Goal: Task Accomplishment & Management: Use online tool/utility

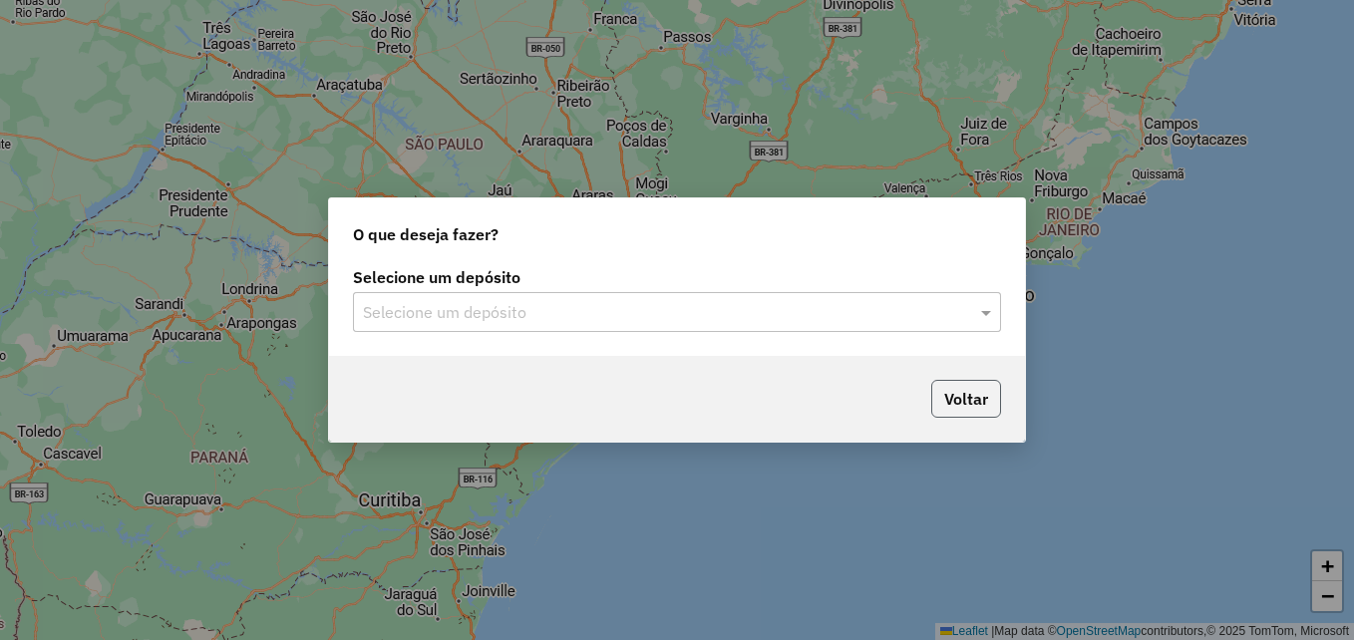
click at [998, 406] on button "Voltar" at bounding box center [966, 399] width 70 height 38
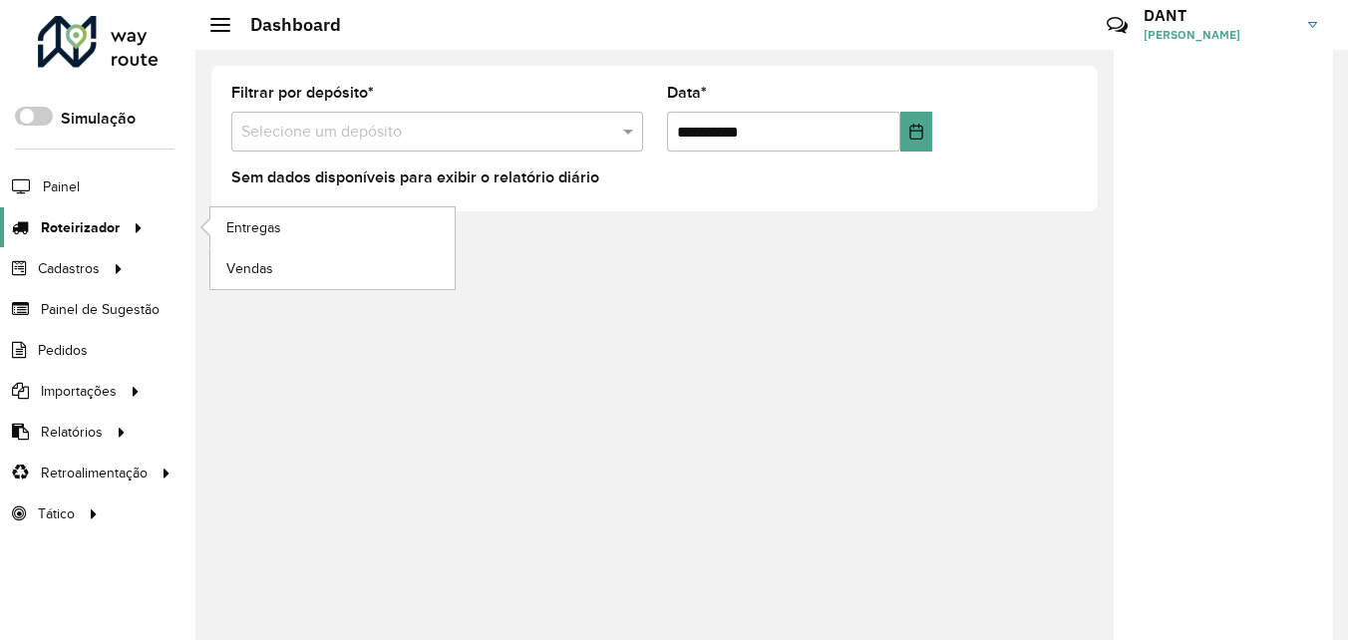
click at [98, 231] on span "Roteirizador" at bounding box center [80, 227] width 79 height 21
click at [256, 227] on span "Entregas" at bounding box center [254, 227] width 57 height 21
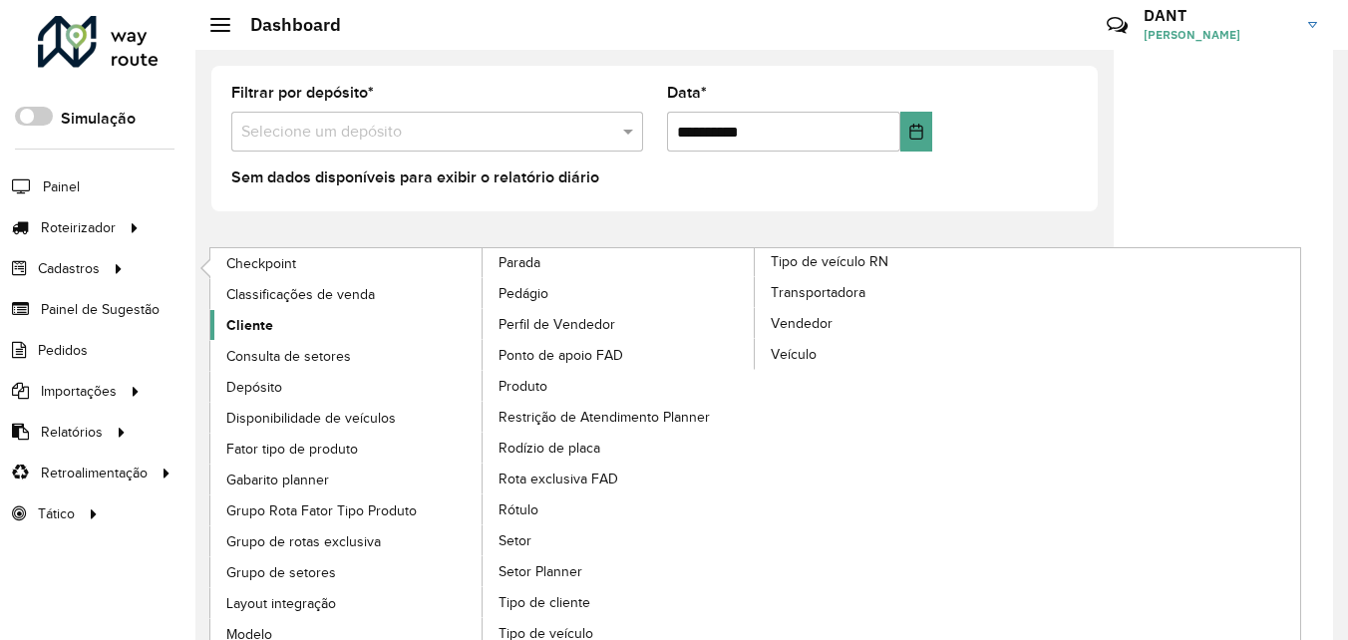
click at [256, 324] on span "Cliente" at bounding box center [249, 325] width 47 height 21
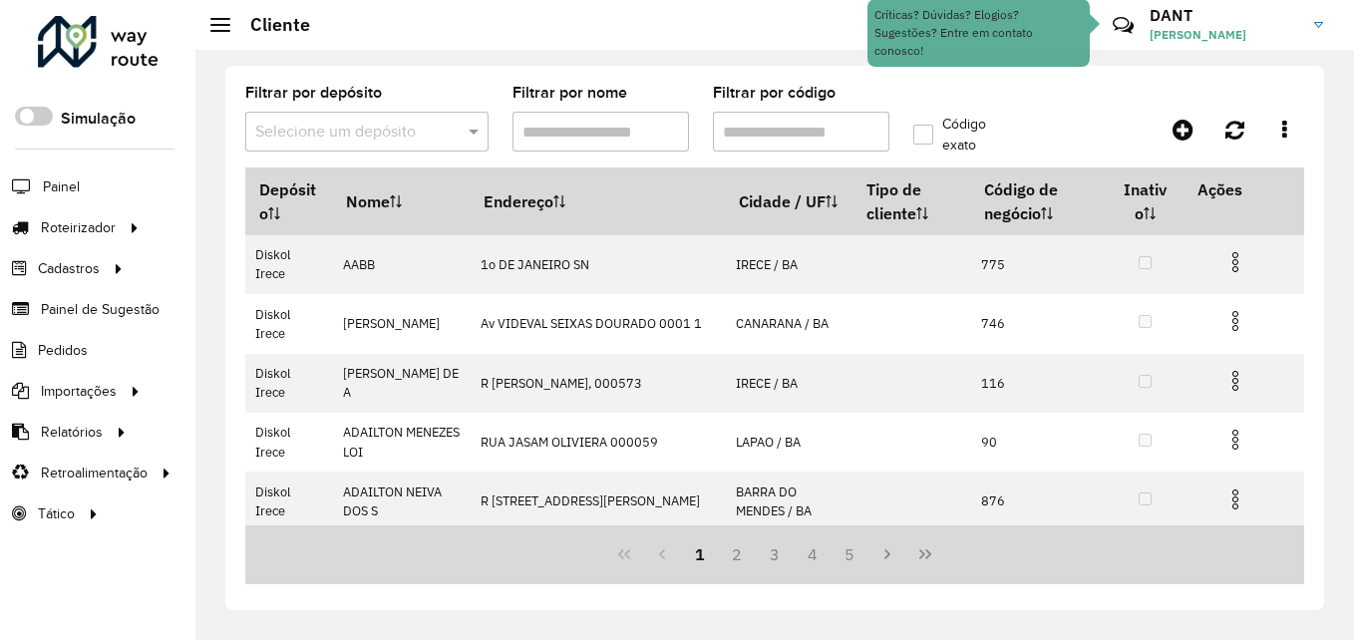
click at [556, 125] on input "Filtrar por nome" at bounding box center [601, 132] width 177 height 40
click at [723, 129] on input "Filtrar por código" at bounding box center [801, 132] width 177 height 40
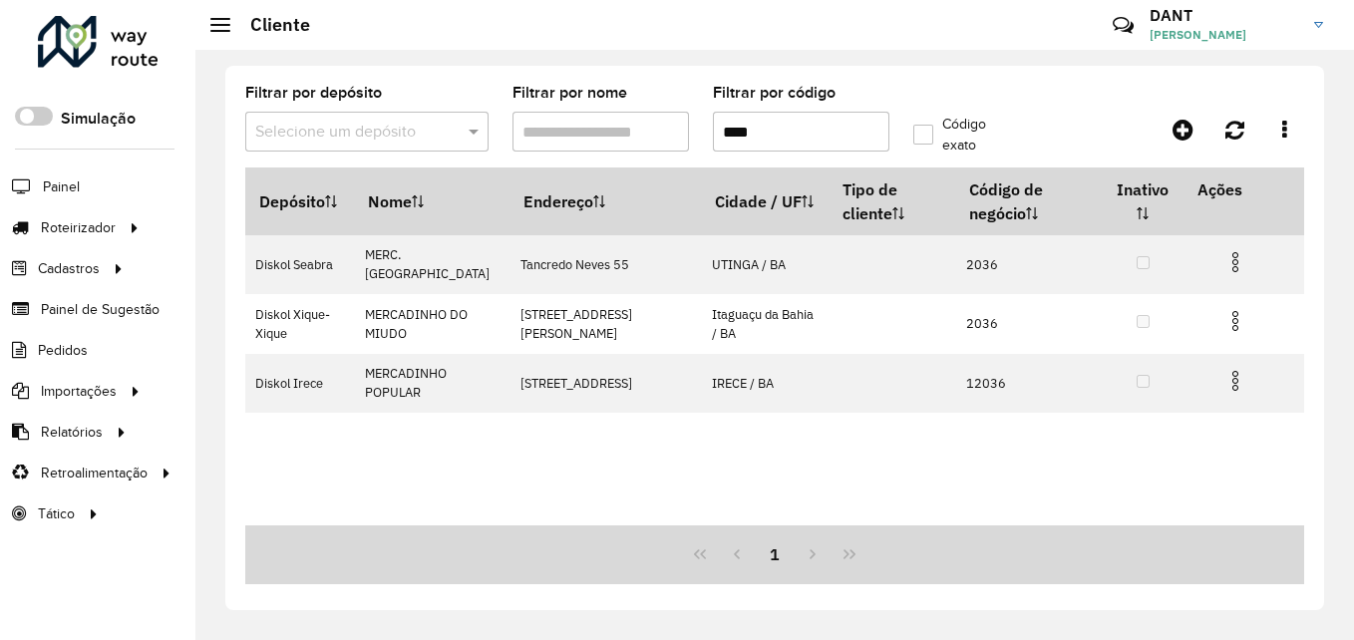
type input "****"
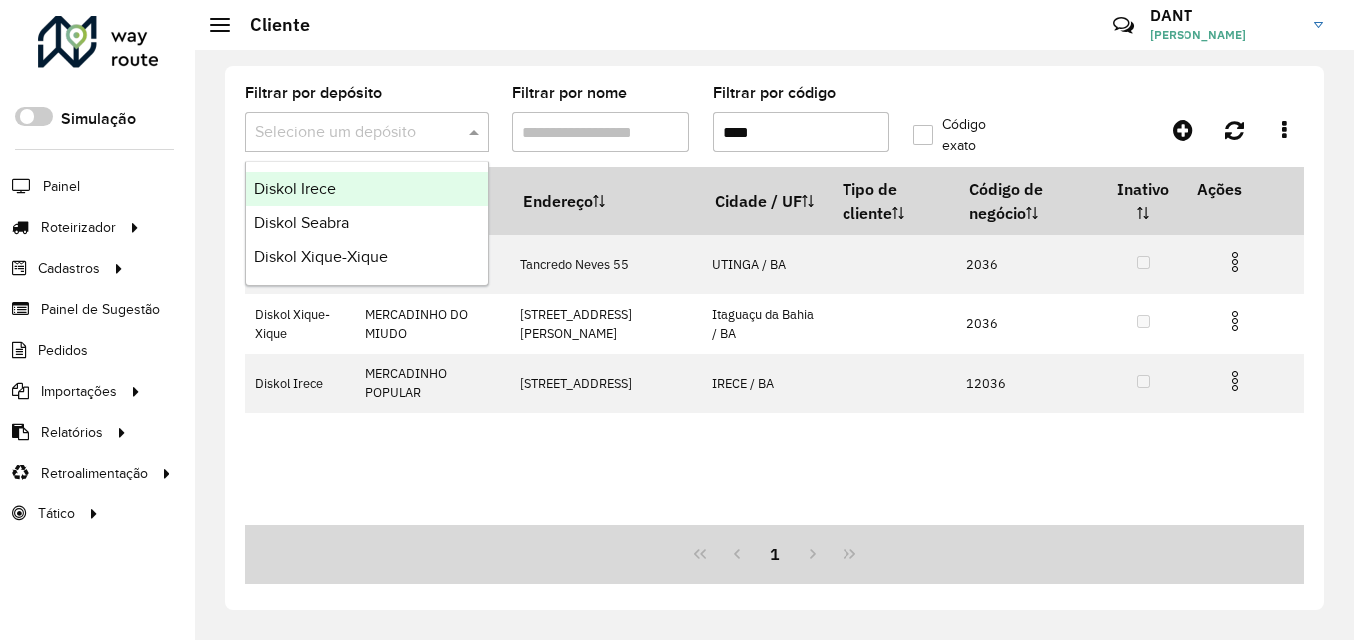
click at [395, 117] on div "Selecione um depósito" at bounding box center [366, 132] width 243 height 40
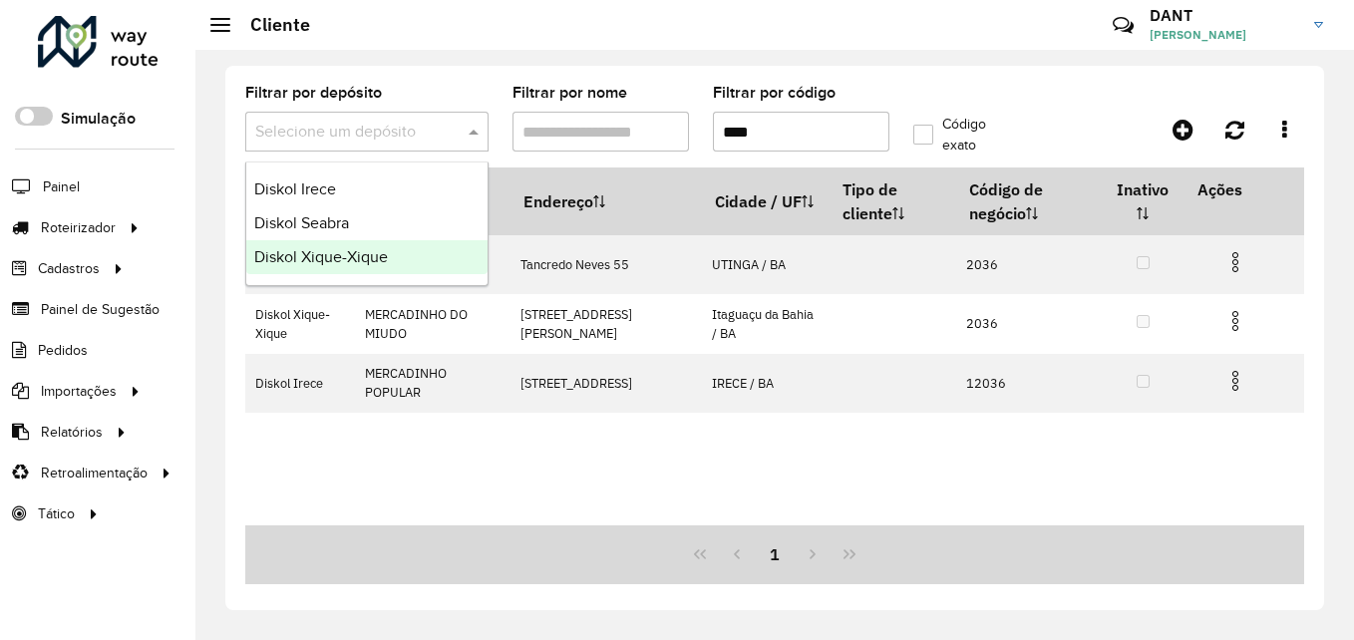
click at [412, 252] on div "Diskol Xique-Xique" at bounding box center [366, 257] width 241 height 34
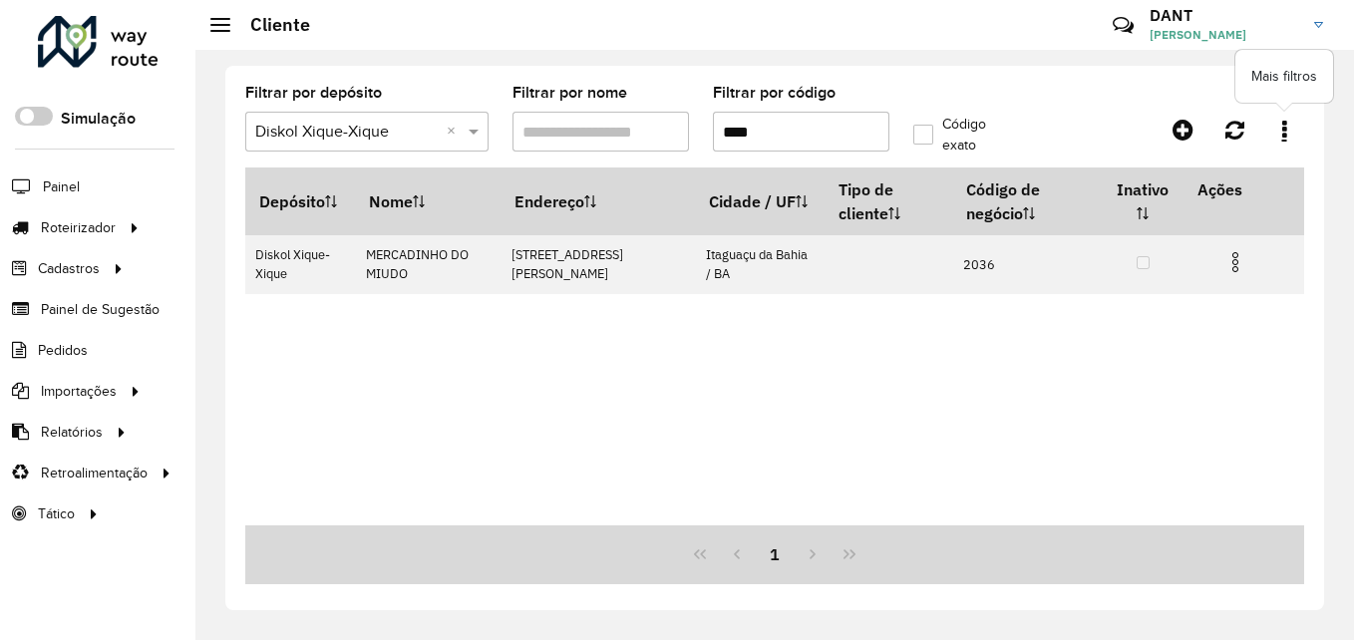
click at [1277, 131] on link at bounding box center [1285, 130] width 40 height 36
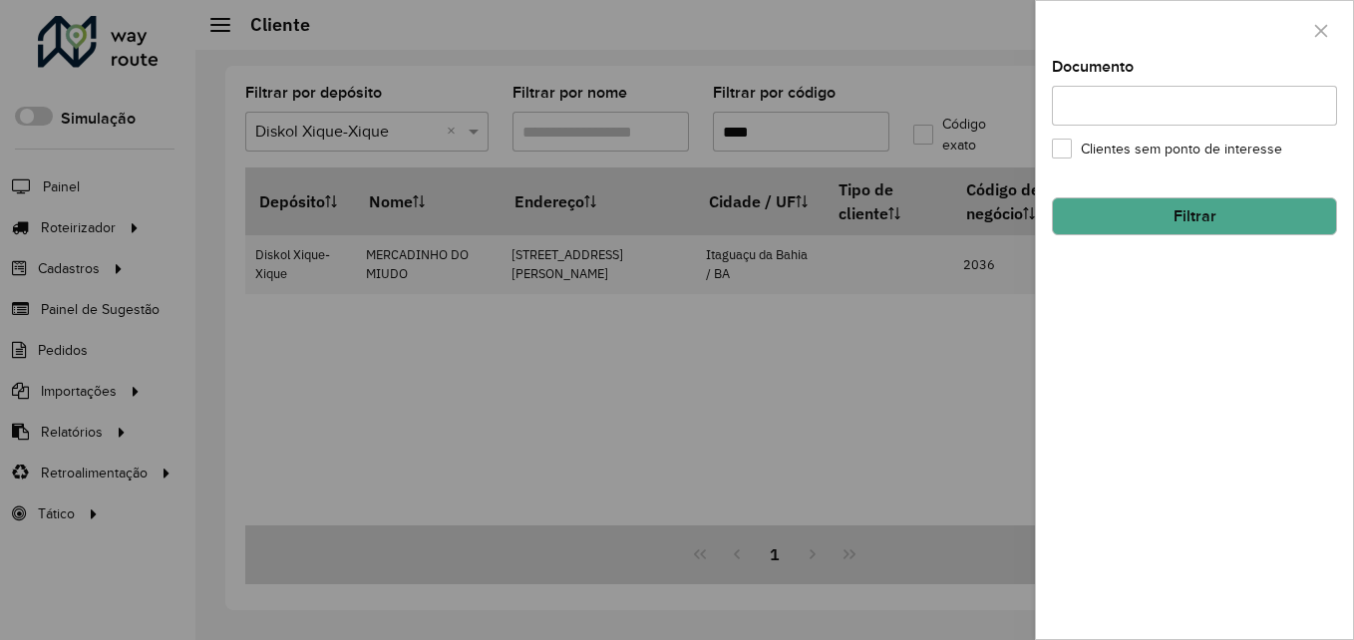
click at [873, 368] on div at bounding box center [677, 320] width 1354 height 640
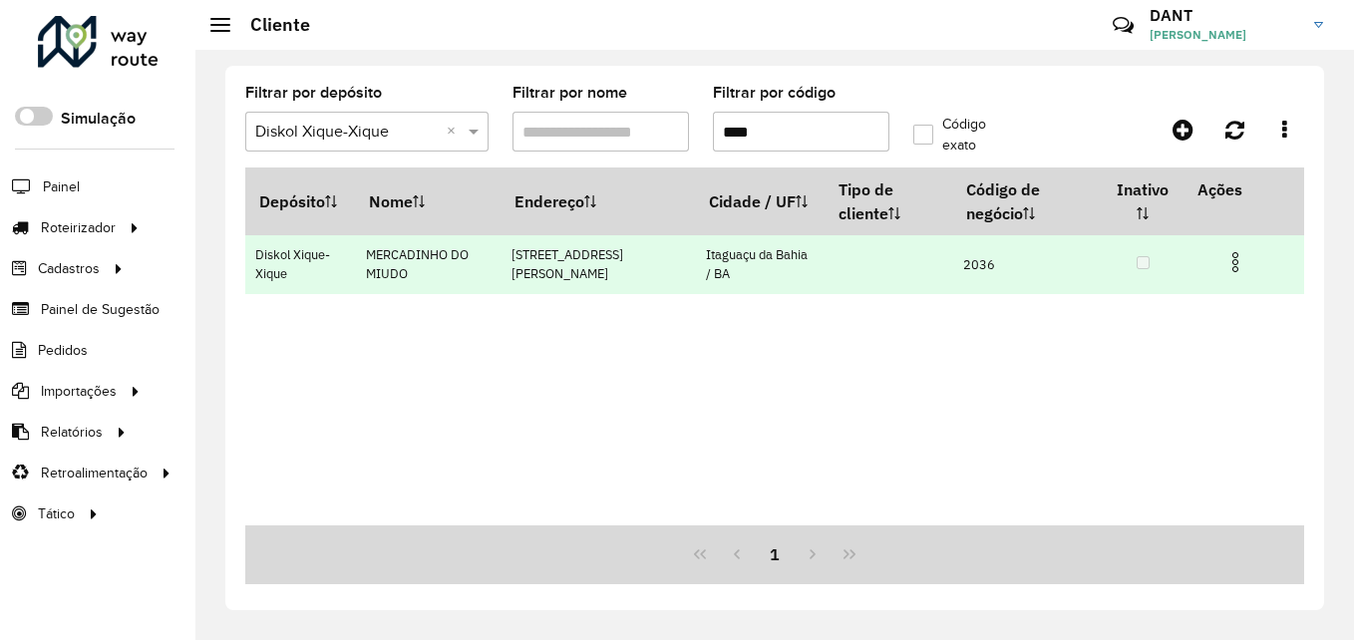
click at [1248, 266] on td at bounding box center [1244, 260] width 120 height 50
click at [1239, 269] on img at bounding box center [1236, 262] width 24 height 24
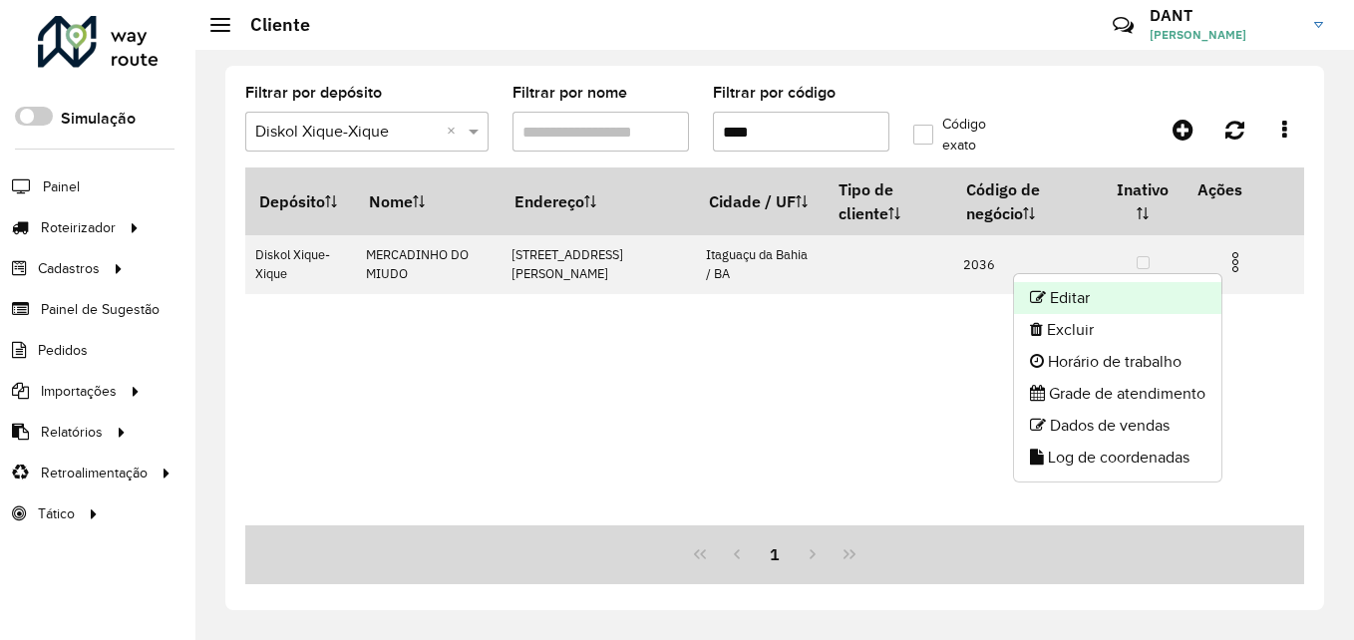
click at [1132, 297] on li "Editar" at bounding box center [1117, 298] width 207 height 32
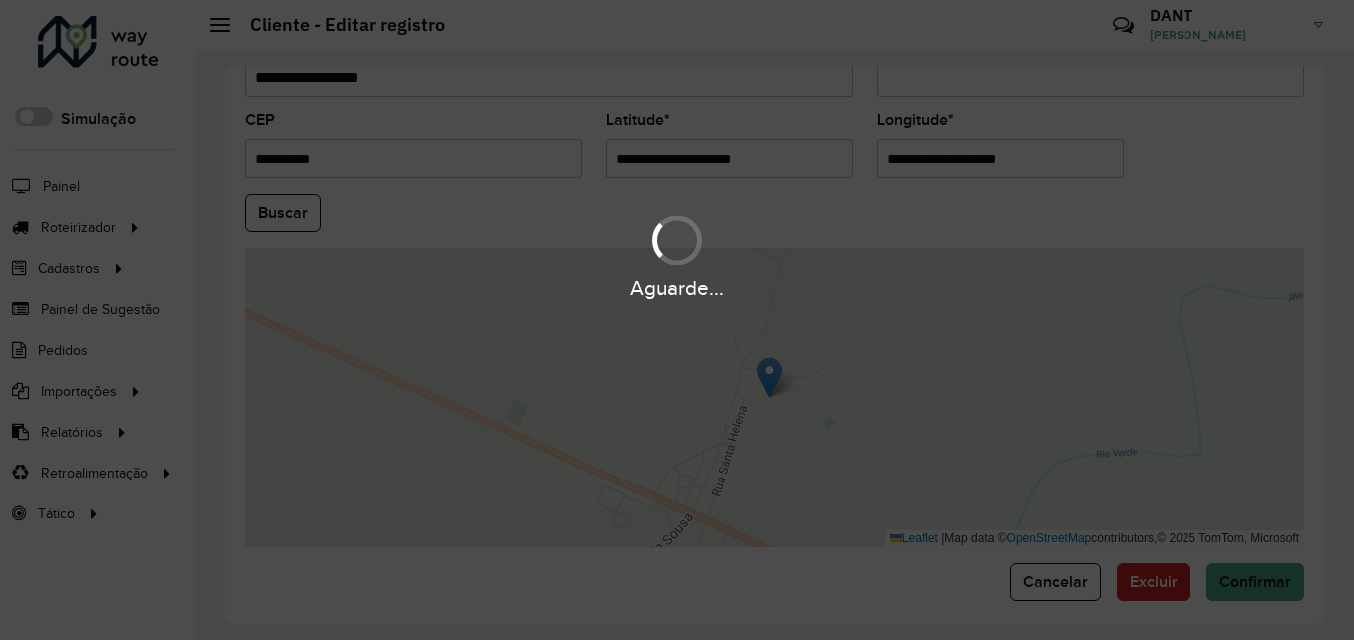
scroll to position [844, 0]
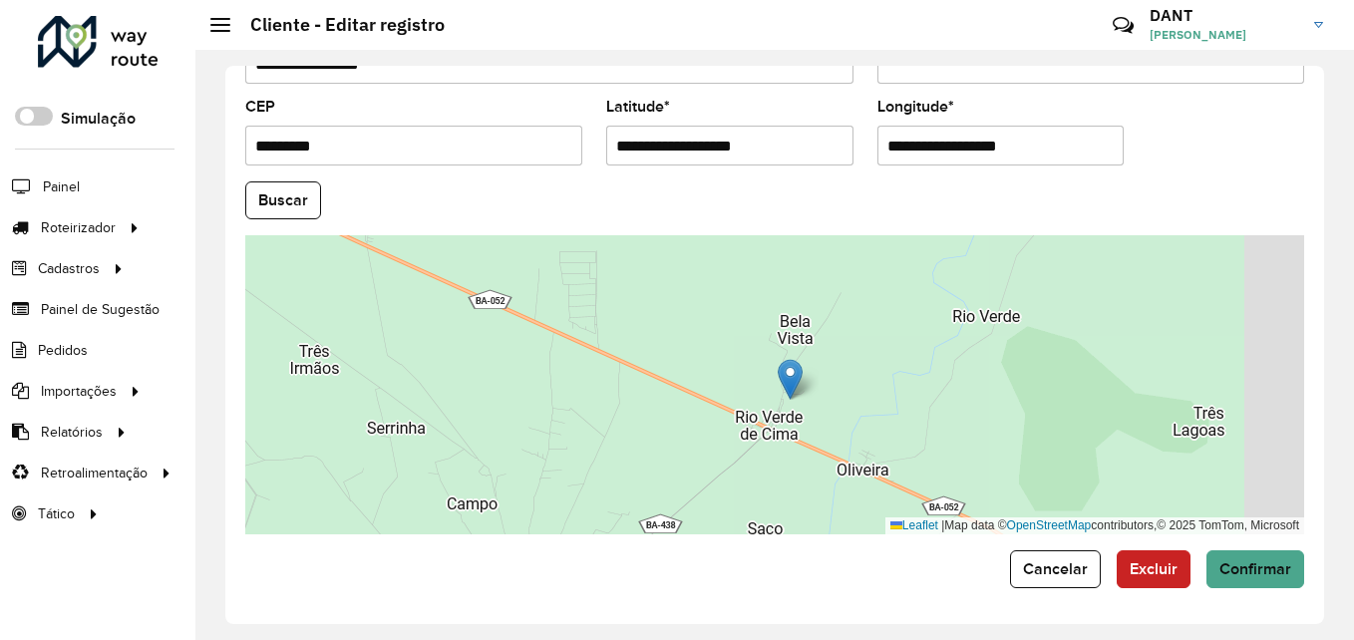
drag, startPoint x: 1051, startPoint y: 407, endPoint x: 897, endPoint y: 359, distance: 161.8
click at [897, 359] on div "Leaflet | Map data © OpenStreetMap contributors,© 2025 TomTom, Microsoft" at bounding box center [774, 384] width 1059 height 299
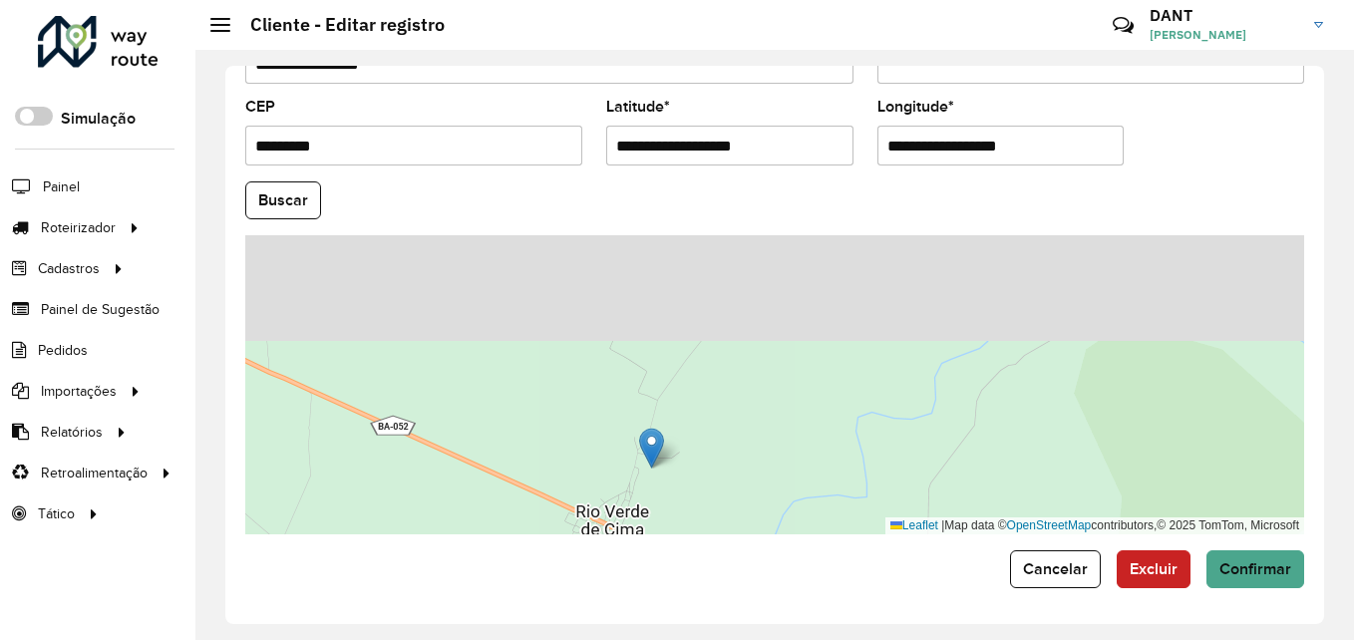
drag, startPoint x: 913, startPoint y: 333, endPoint x: 911, endPoint y: 472, distance: 138.6
click at [911, 472] on div "Leaflet | Map data © OpenStreetMap contributors,© 2025 TomTom, Microsoft" at bounding box center [774, 384] width 1059 height 299
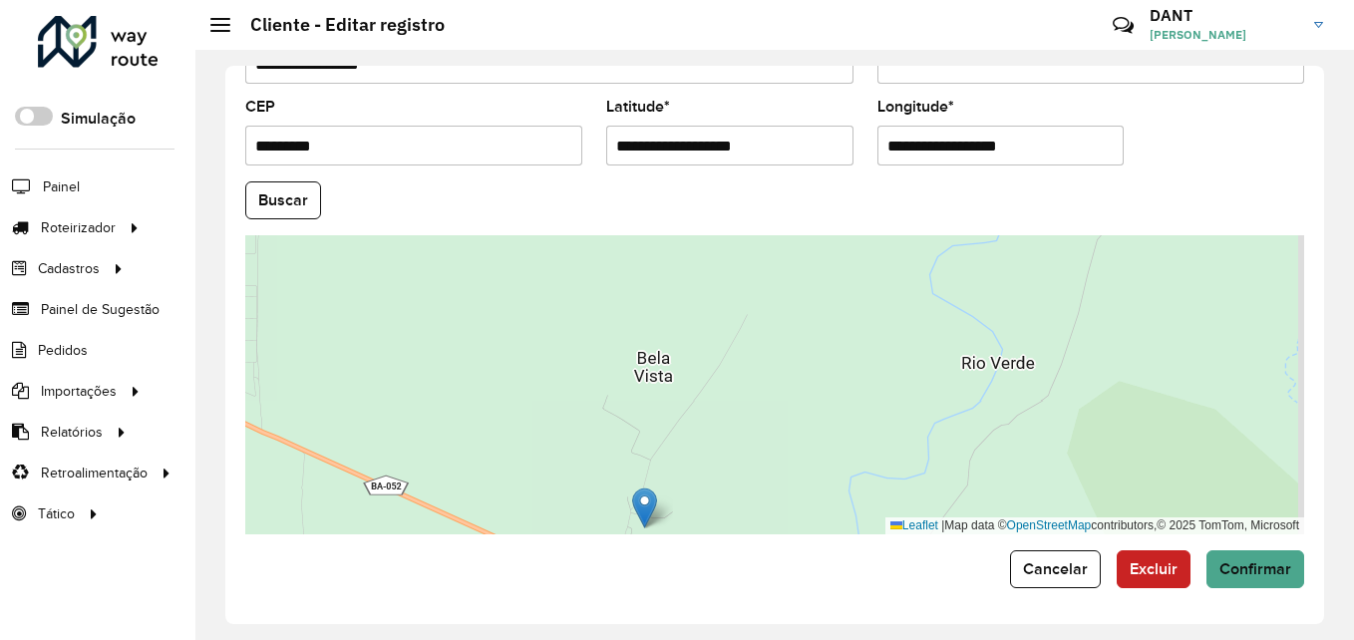
drag, startPoint x: 923, startPoint y: 313, endPoint x: 900, endPoint y: 368, distance: 59.8
click at [900, 368] on div "Leaflet | Map data © OpenStreetMap contributors,© 2025 TomTom, Microsoft" at bounding box center [774, 384] width 1059 height 299
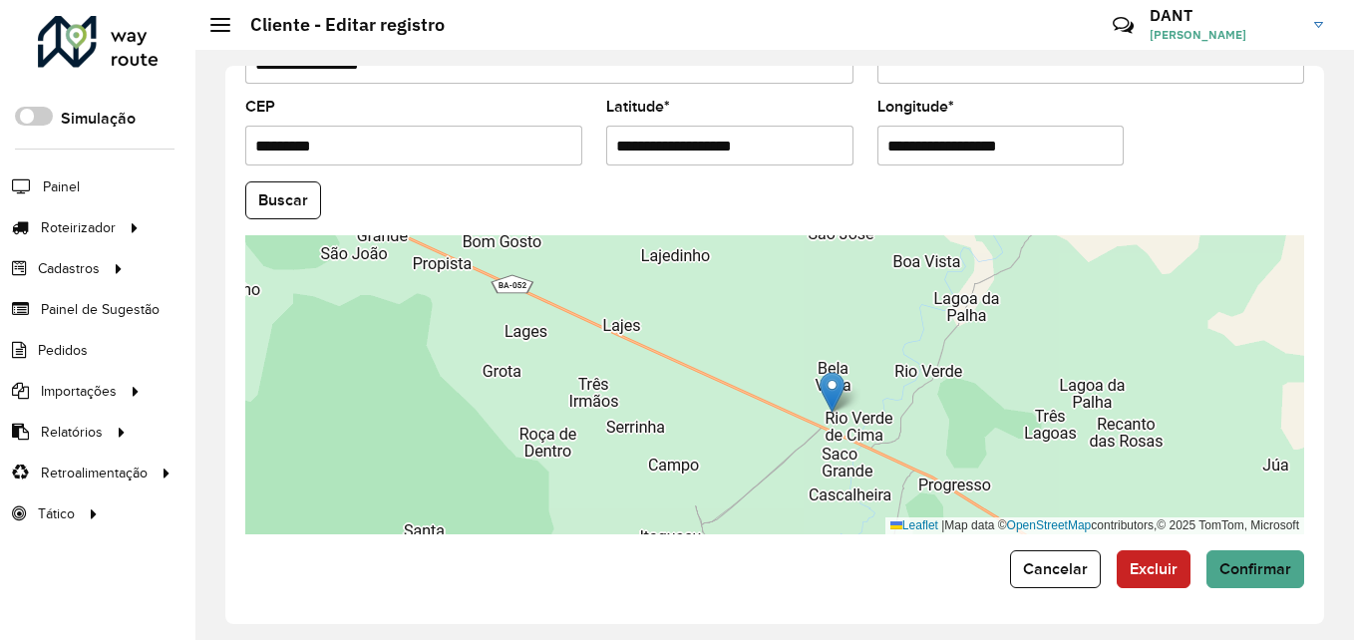
drag, startPoint x: 1212, startPoint y: 156, endPoint x: 1190, endPoint y: 240, distance: 87.6
click at [1190, 240] on formly-group "**********" at bounding box center [774, 194] width 1083 height 680
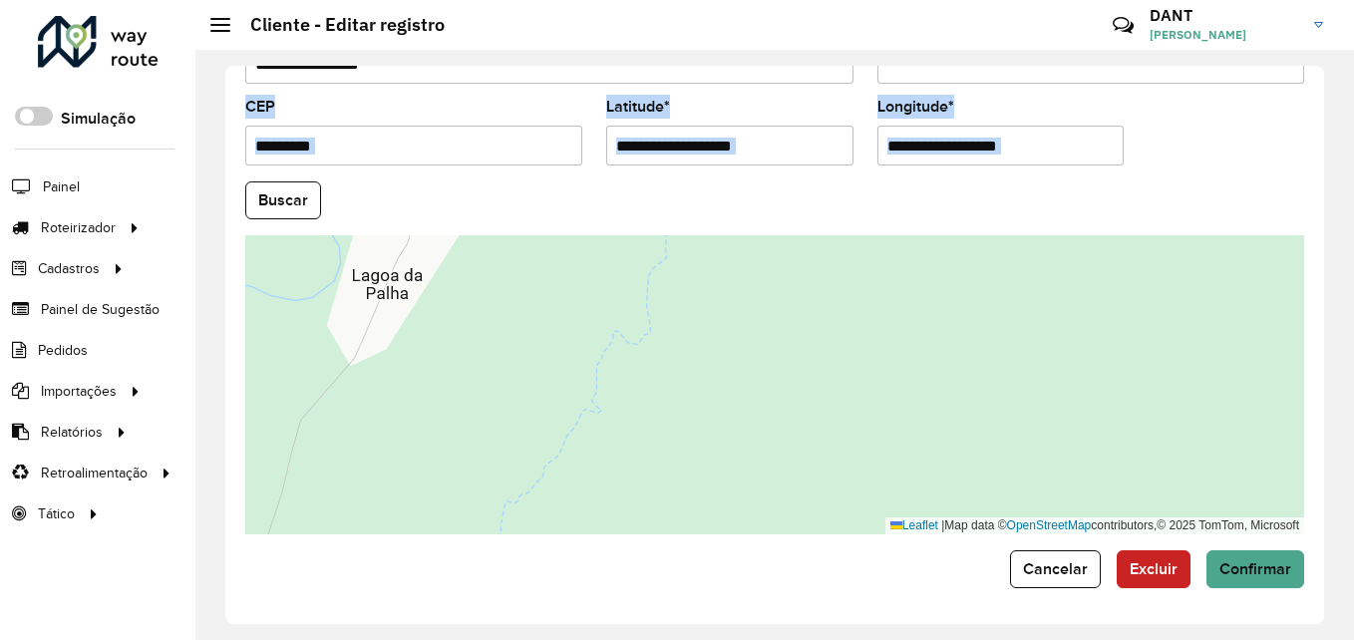
drag, startPoint x: 1340, startPoint y: 128, endPoint x: 1346, endPoint y: 251, distance: 123.8
click at [1346, 251] on div "**********" at bounding box center [774, 345] width 1159 height 590
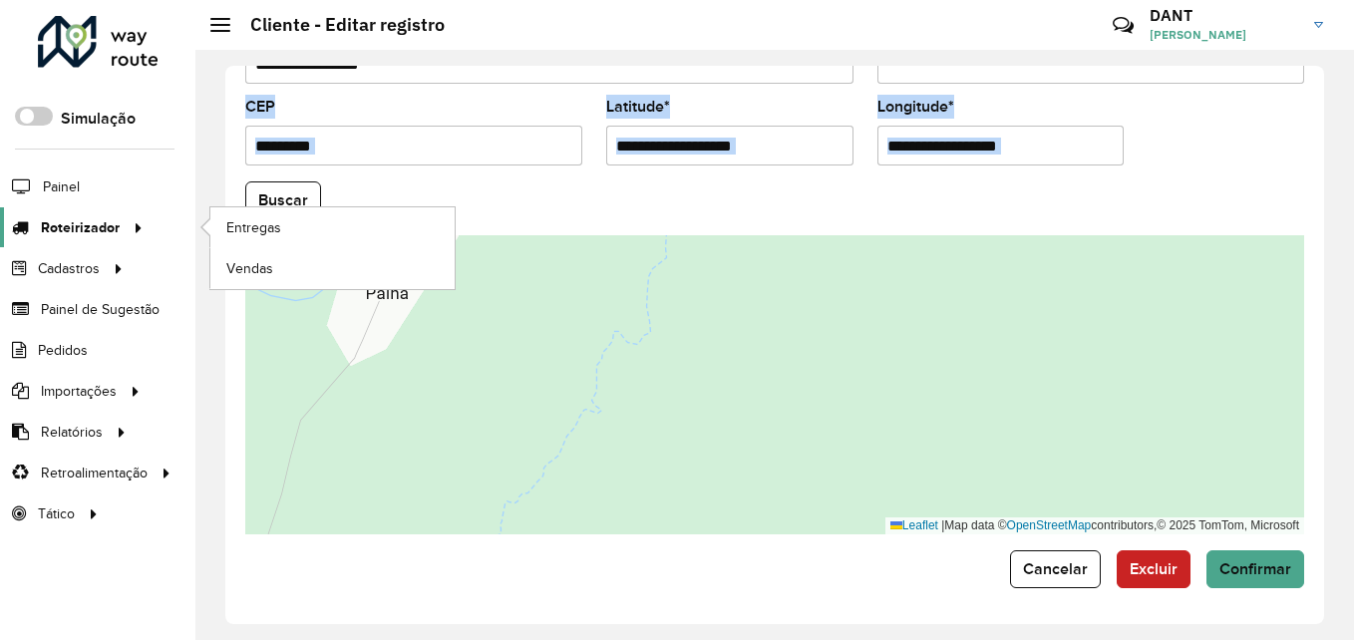
click at [101, 217] on span "Roteirizador" at bounding box center [80, 227] width 79 height 21
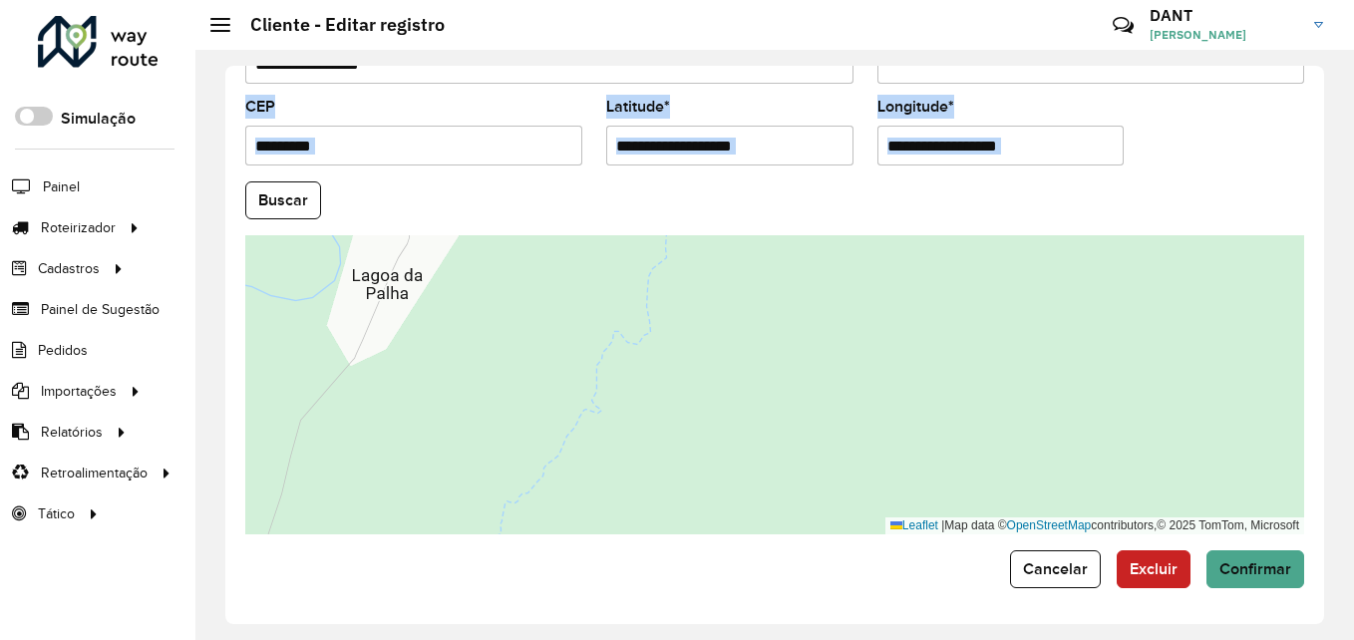
click at [643, 226] on formly-field "Buscar" at bounding box center [774, 208] width 1083 height 54
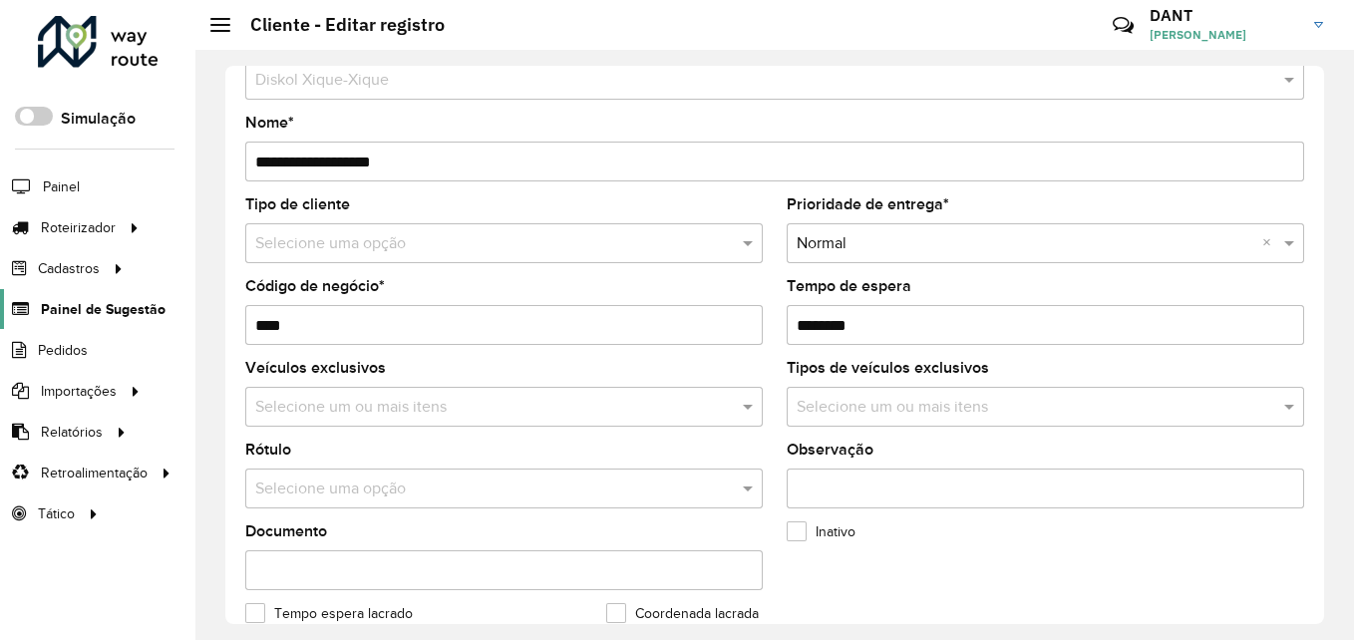
scroll to position [100, 0]
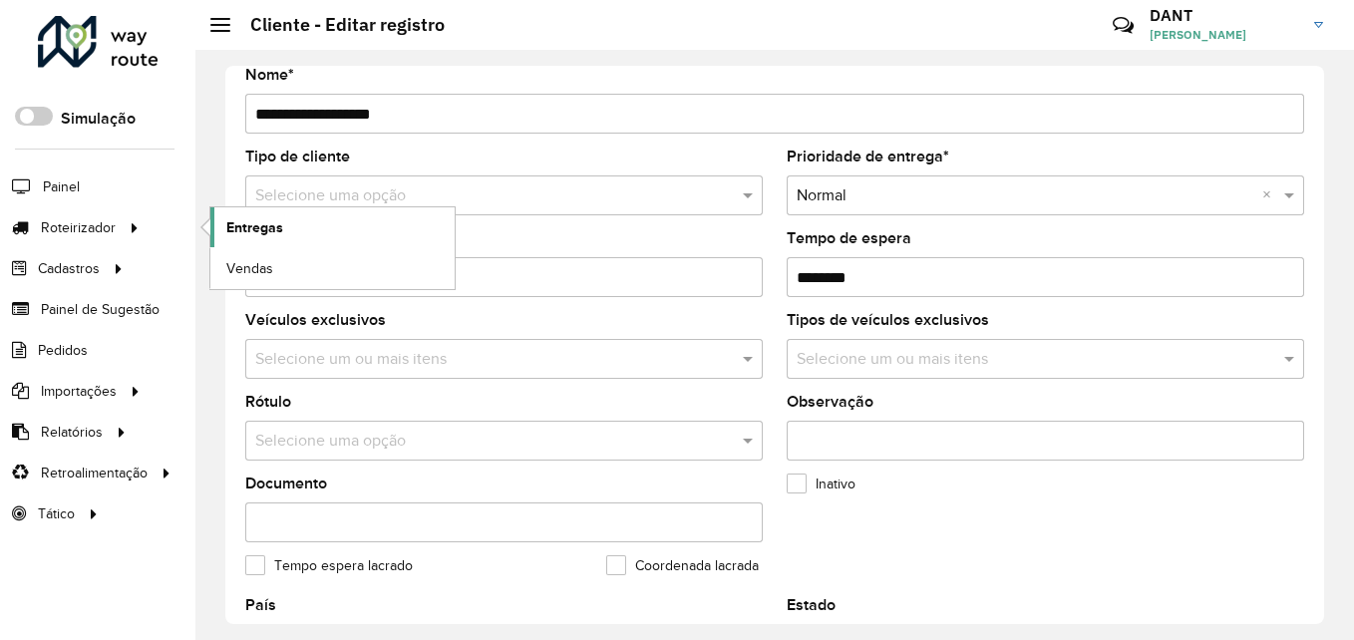
click at [244, 222] on span "Entregas" at bounding box center [254, 227] width 57 height 21
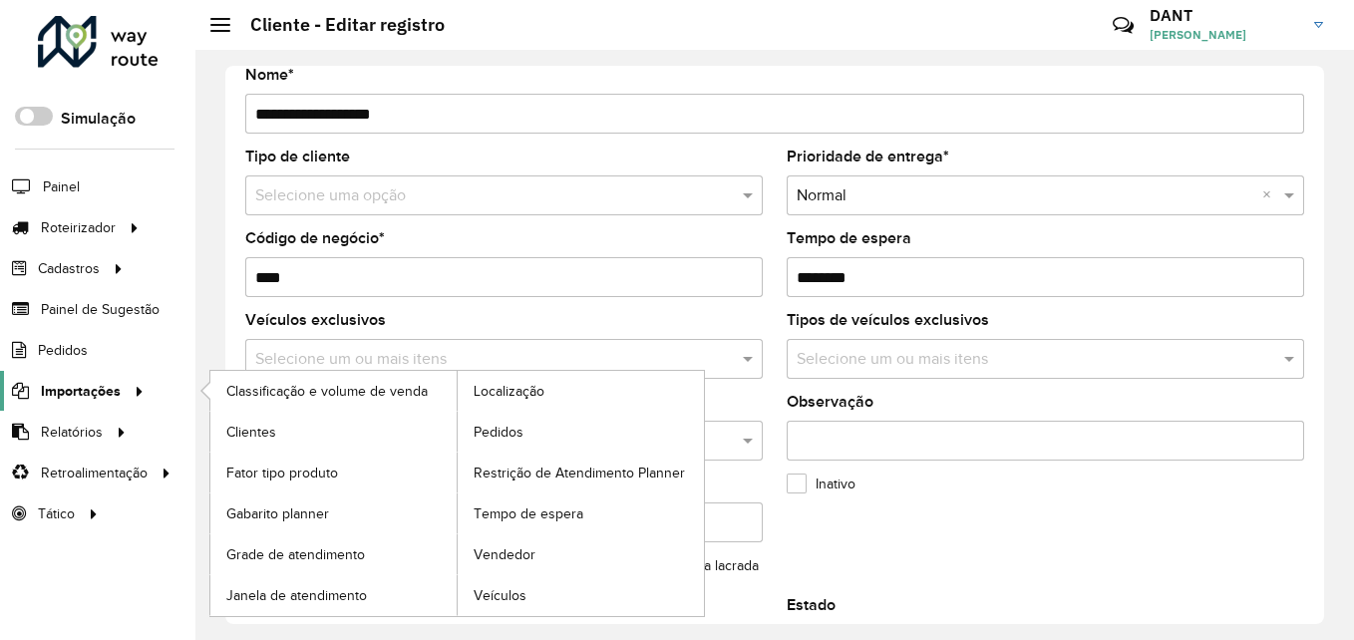
click at [80, 399] on span "Importações" at bounding box center [81, 391] width 80 height 21
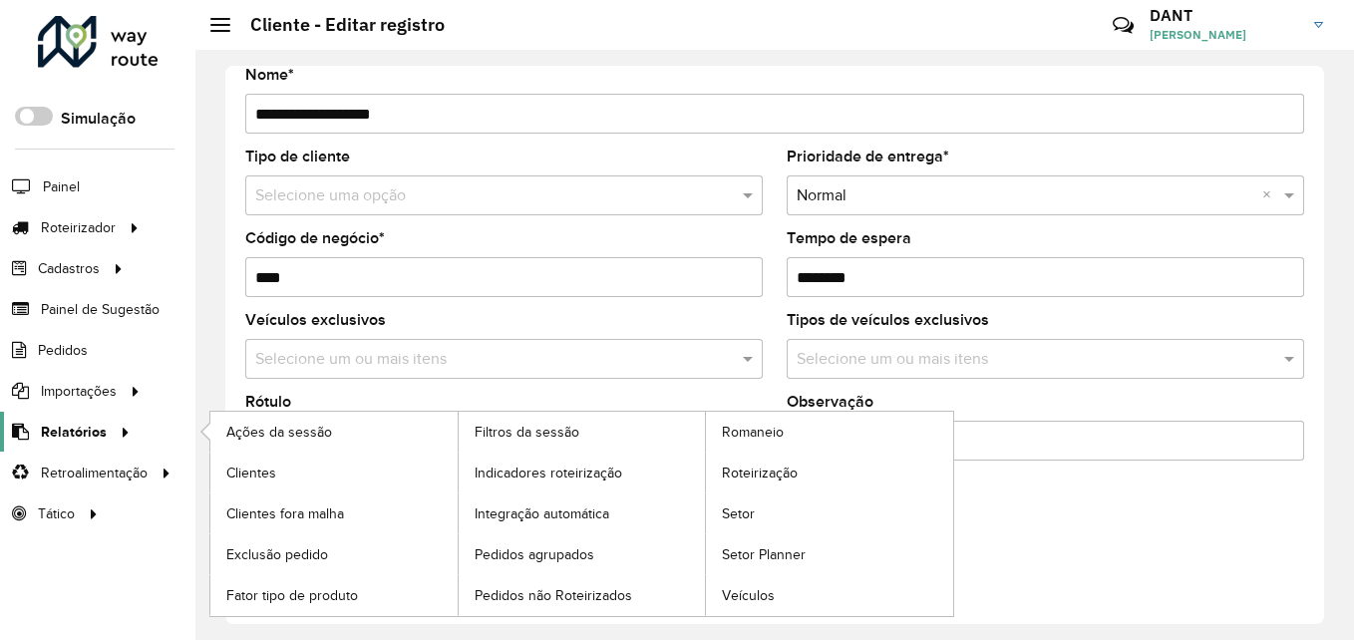
click at [92, 440] on span "Relatórios" at bounding box center [74, 432] width 66 height 21
click at [767, 476] on span "Roteirização" at bounding box center [762, 473] width 81 height 21
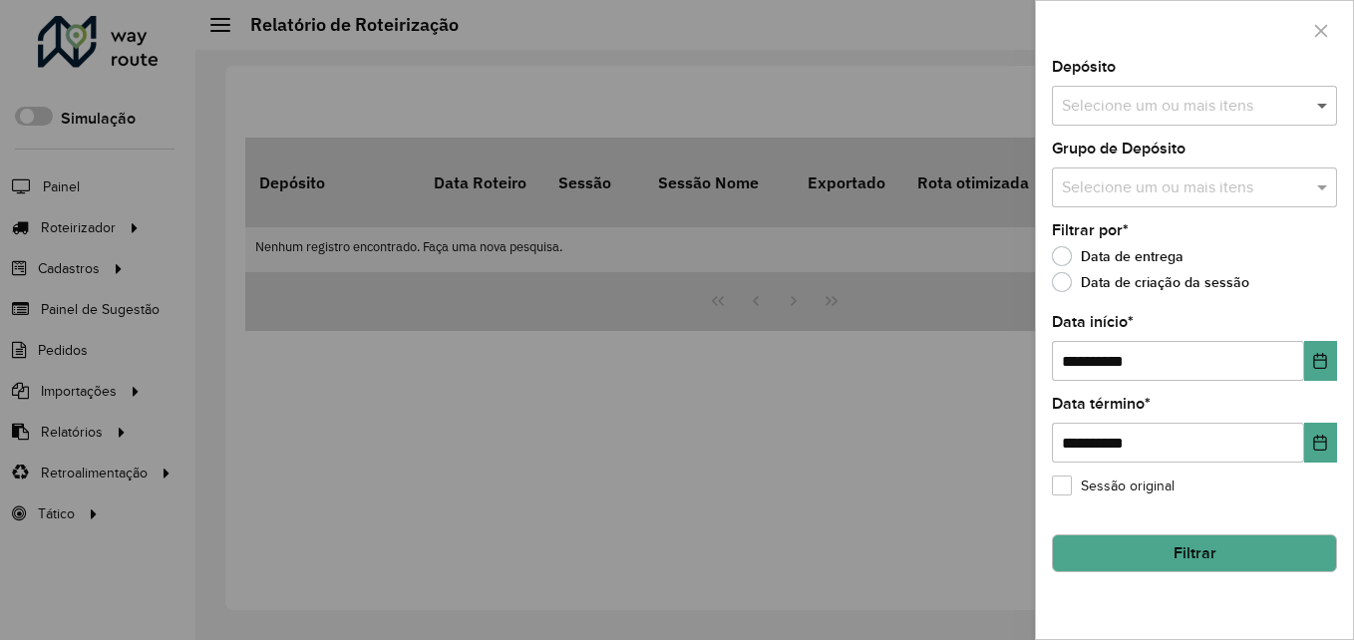
click at [1326, 109] on span at bounding box center [1324, 106] width 25 height 24
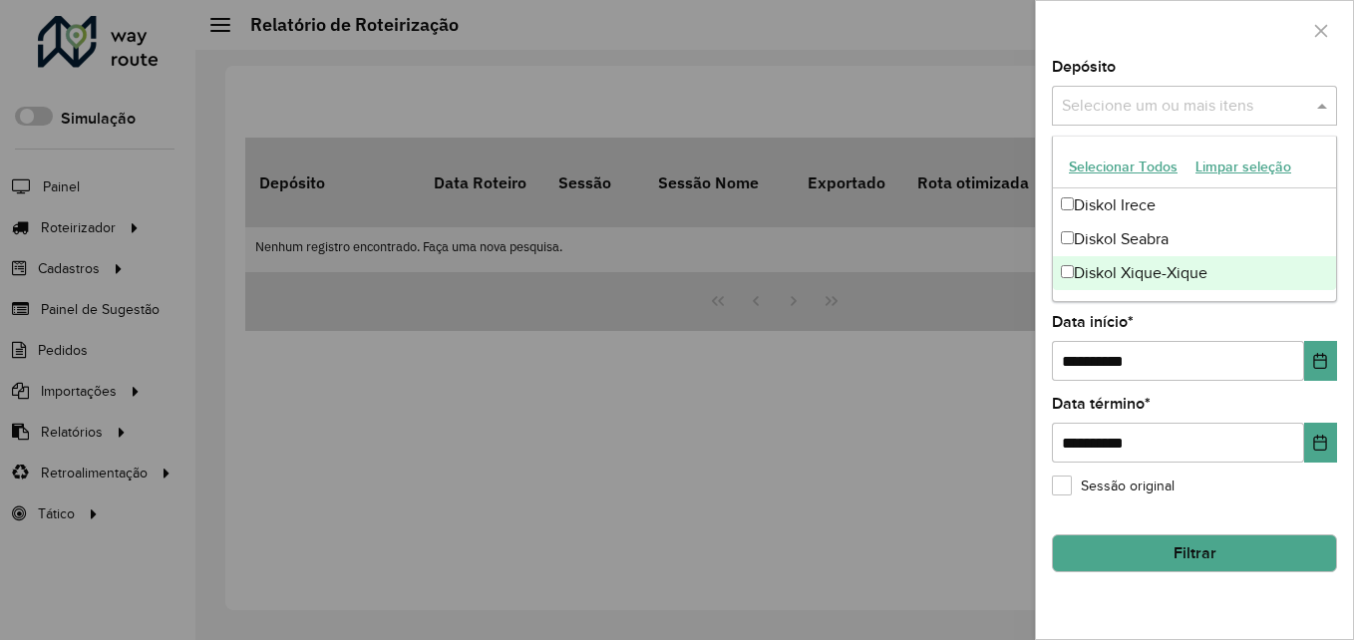
click at [1214, 276] on div "Diskol Xique-Xique" at bounding box center [1194, 273] width 283 height 34
click at [904, 457] on div at bounding box center [677, 320] width 1354 height 640
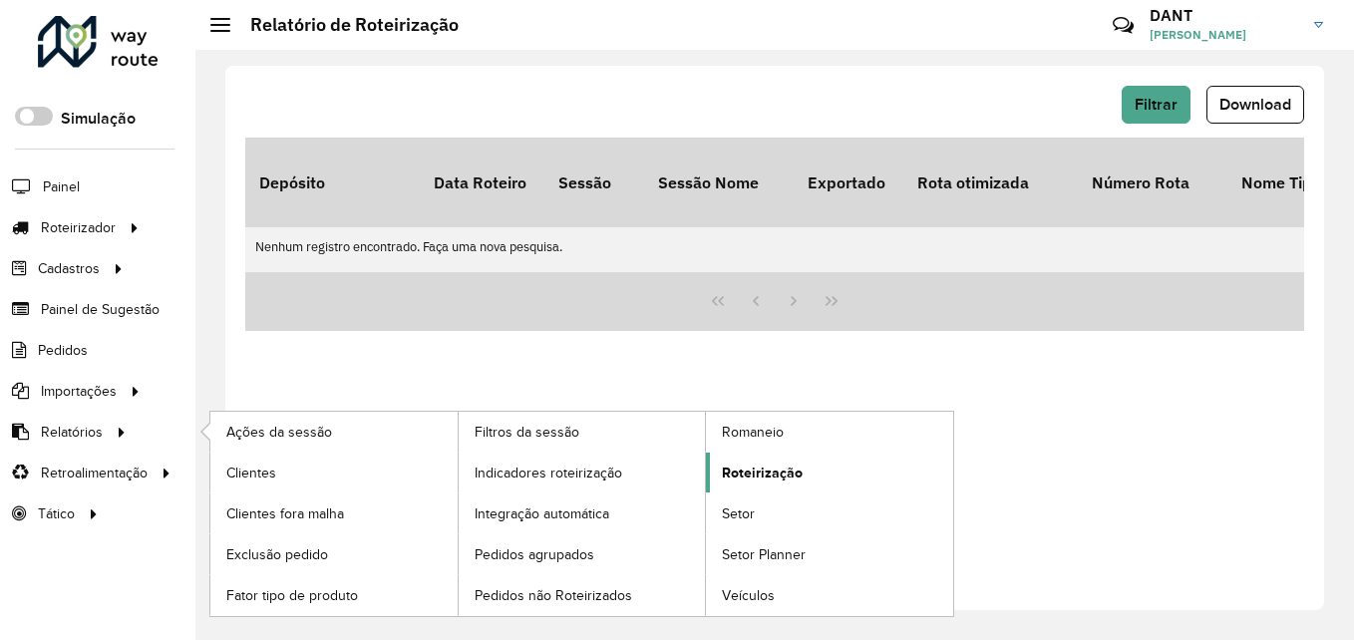
click at [764, 481] on span "Roteirização" at bounding box center [762, 473] width 81 height 21
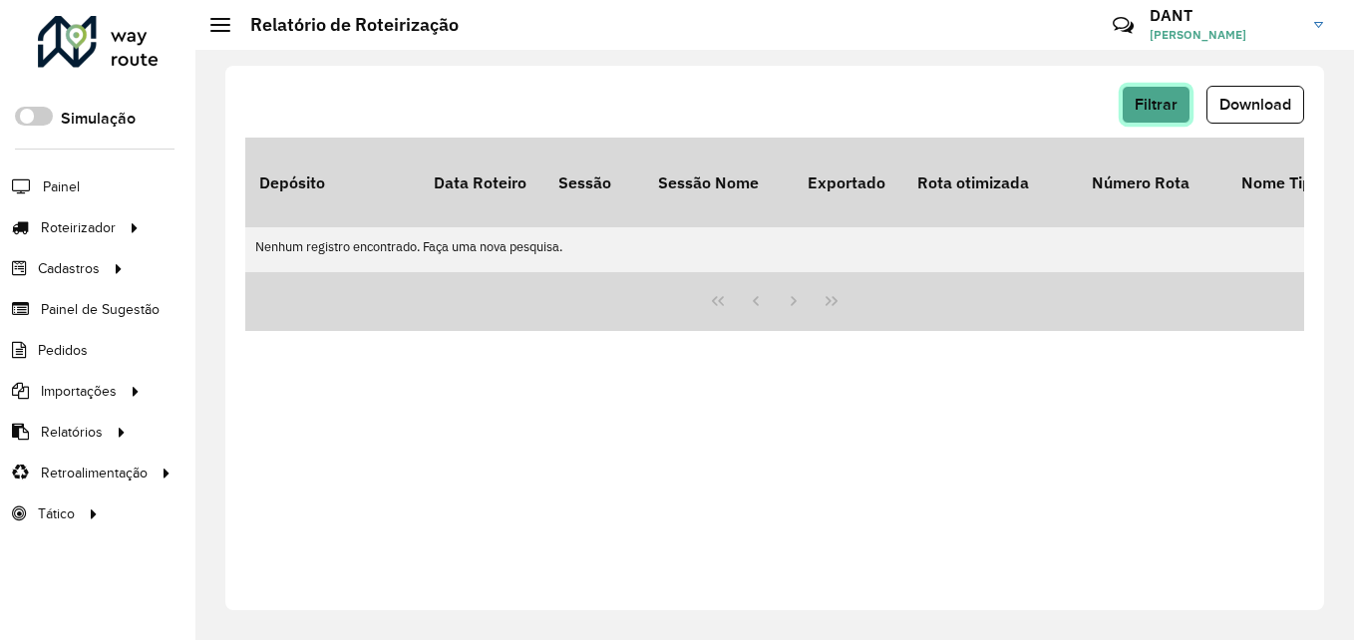
click at [1179, 106] on button "Filtrar" at bounding box center [1156, 105] width 69 height 38
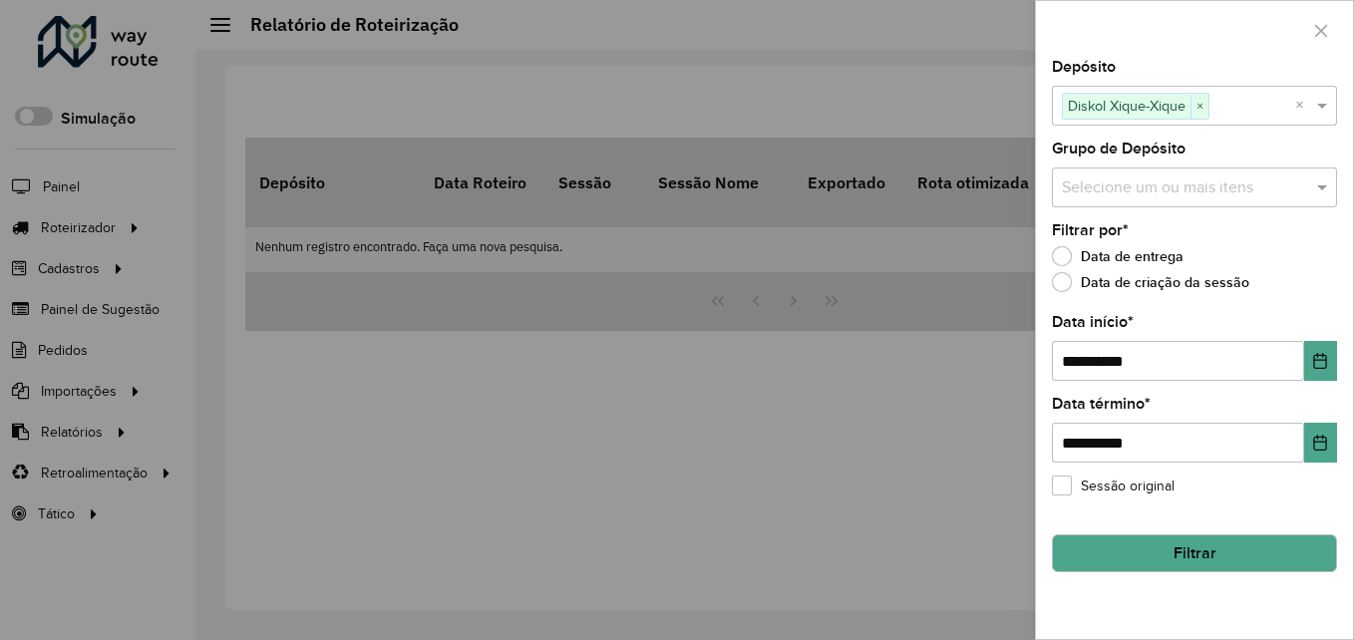
click at [1228, 546] on button "Filtrar" at bounding box center [1194, 554] width 285 height 38
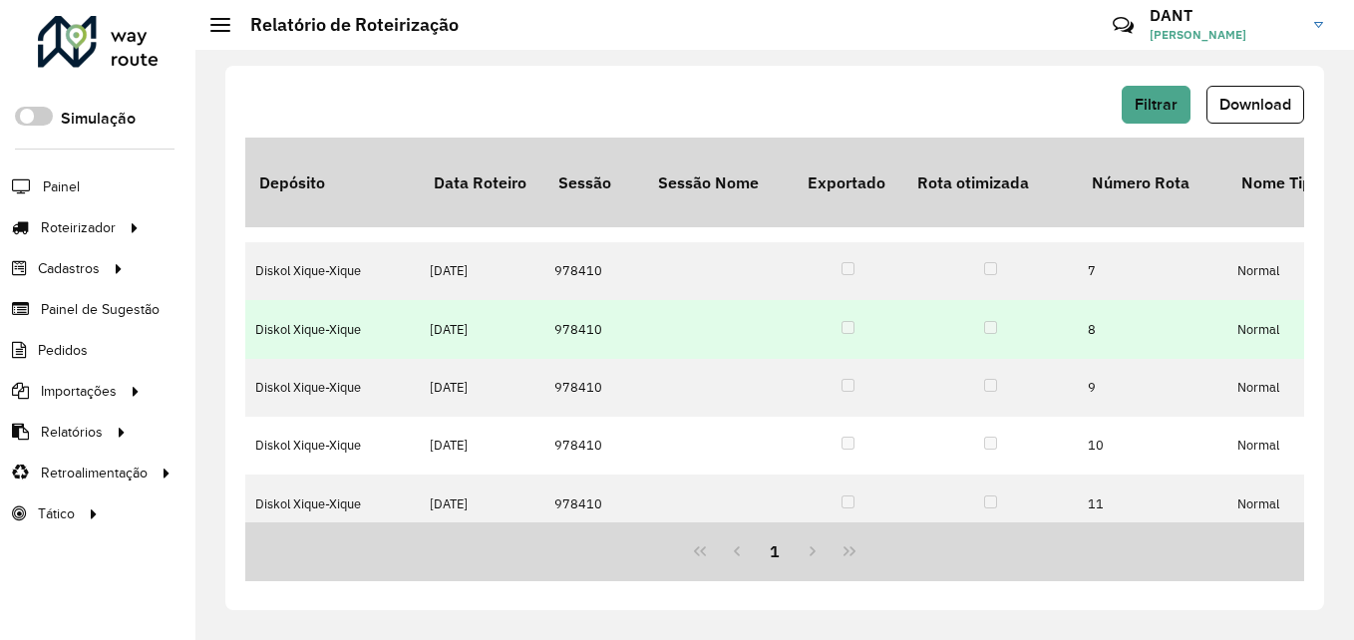
scroll to position [270, 0]
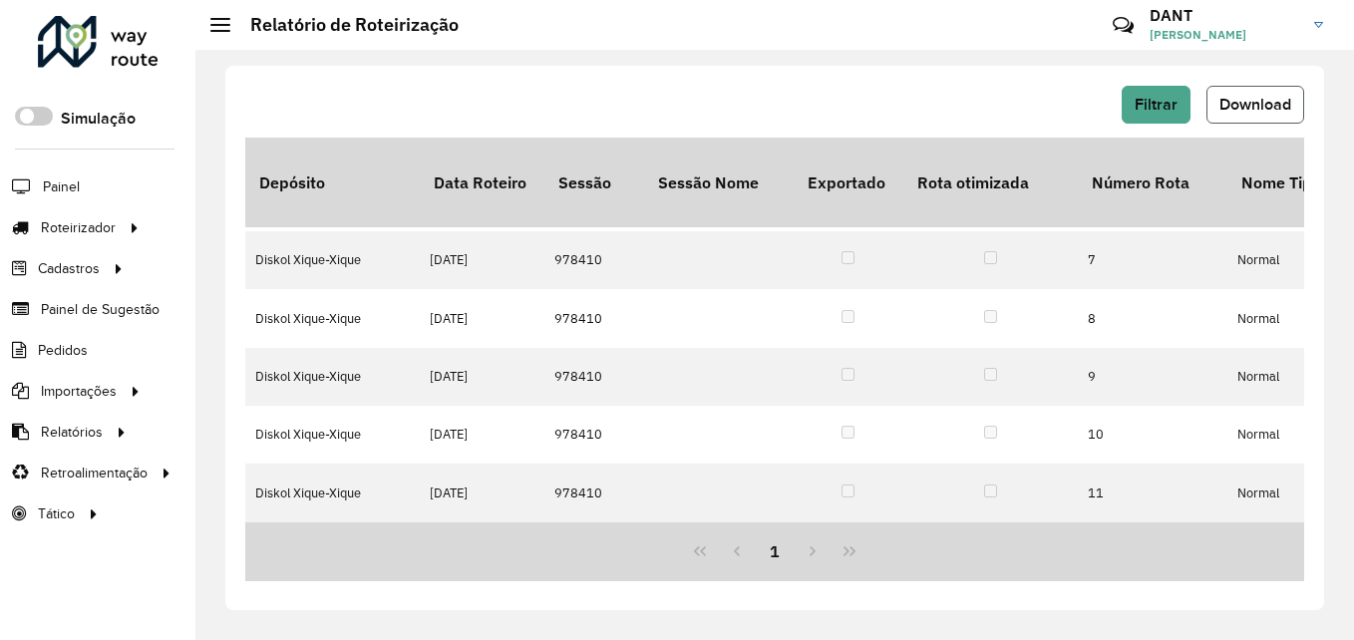
click at [1287, 105] on span "Download" at bounding box center [1256, 104] width 72 height 17
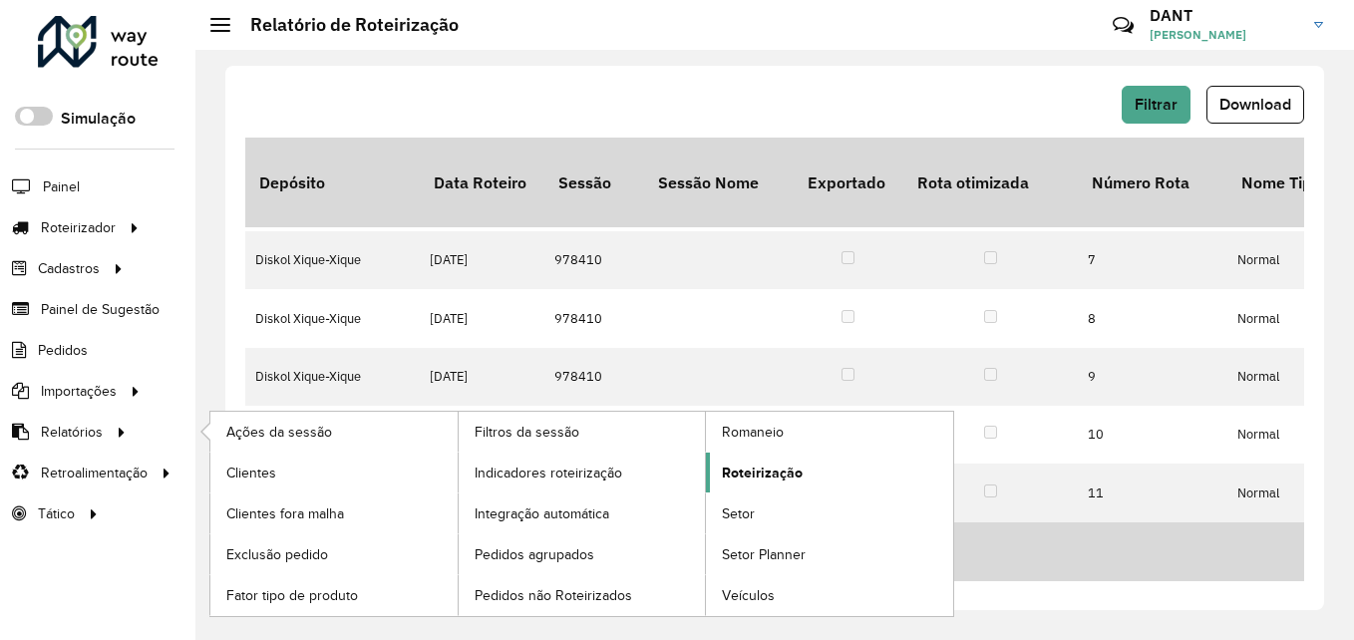
click at [802, 478] on link "Roteirização" at bounding box center [829, 473] width 247 height 40
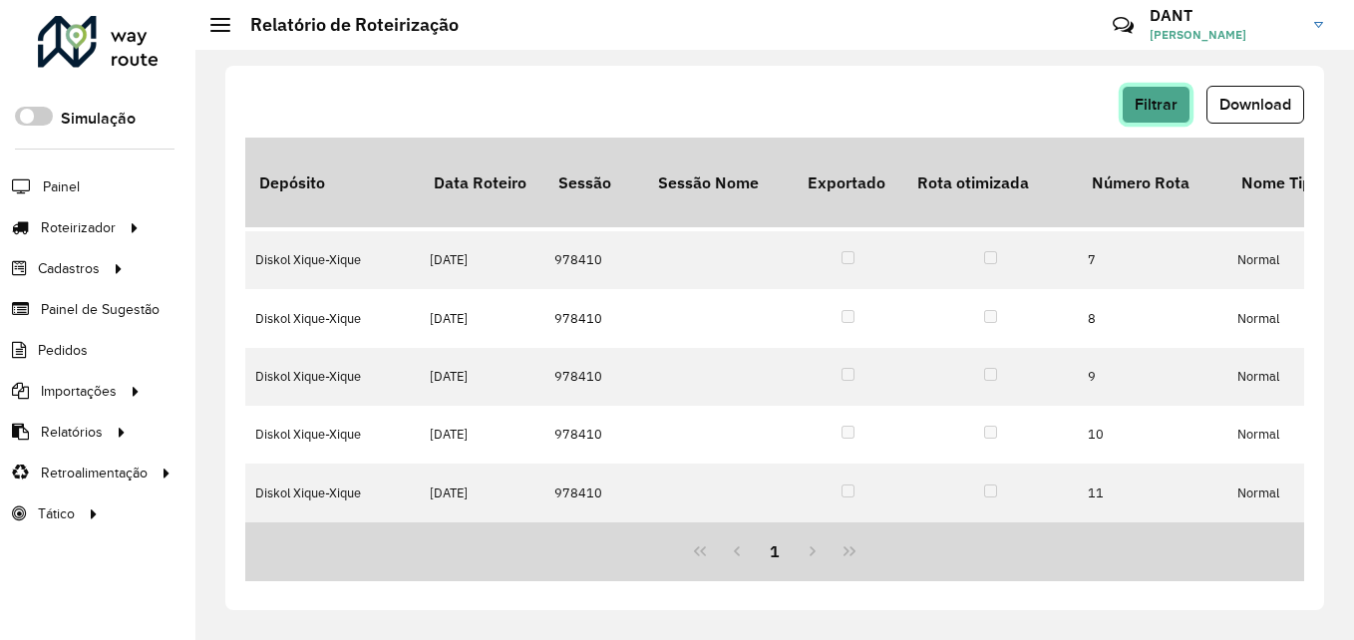
click at [1161, 121] on button "Filtrar" at bounding box center [1156, 105] width 69 height 38
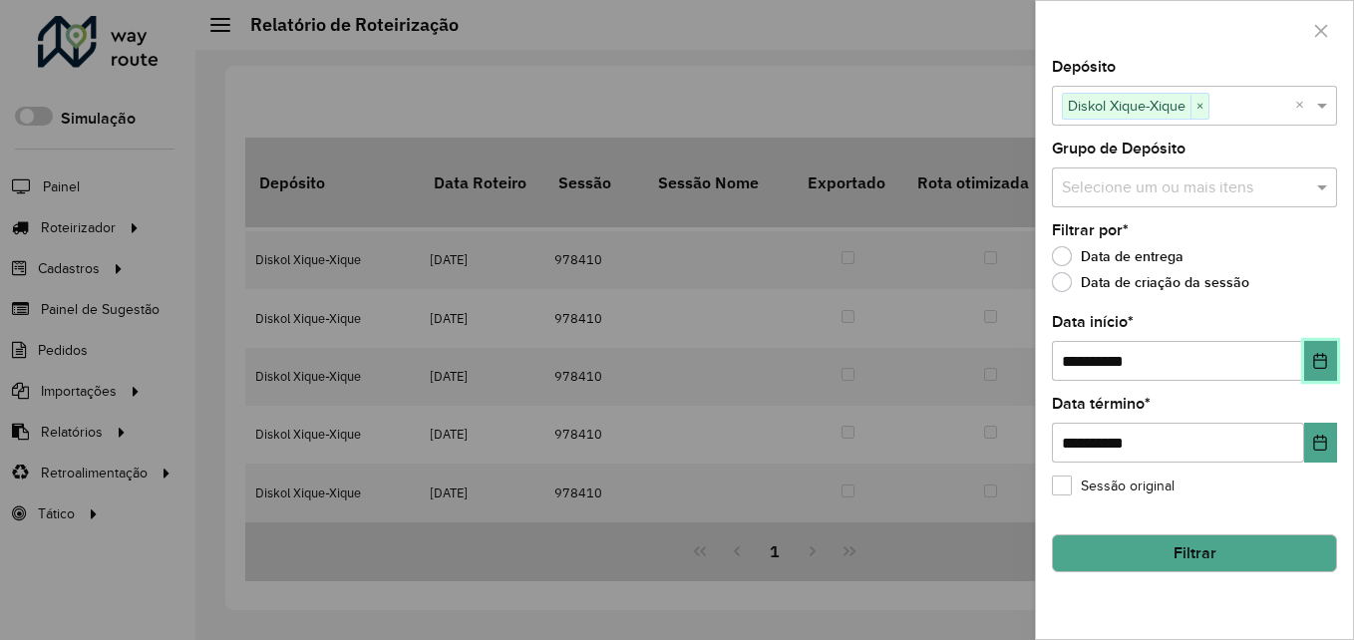
click at [1316, 362] on icon "Choose Date" at bounding box center [1320, 361] width 16 height 16
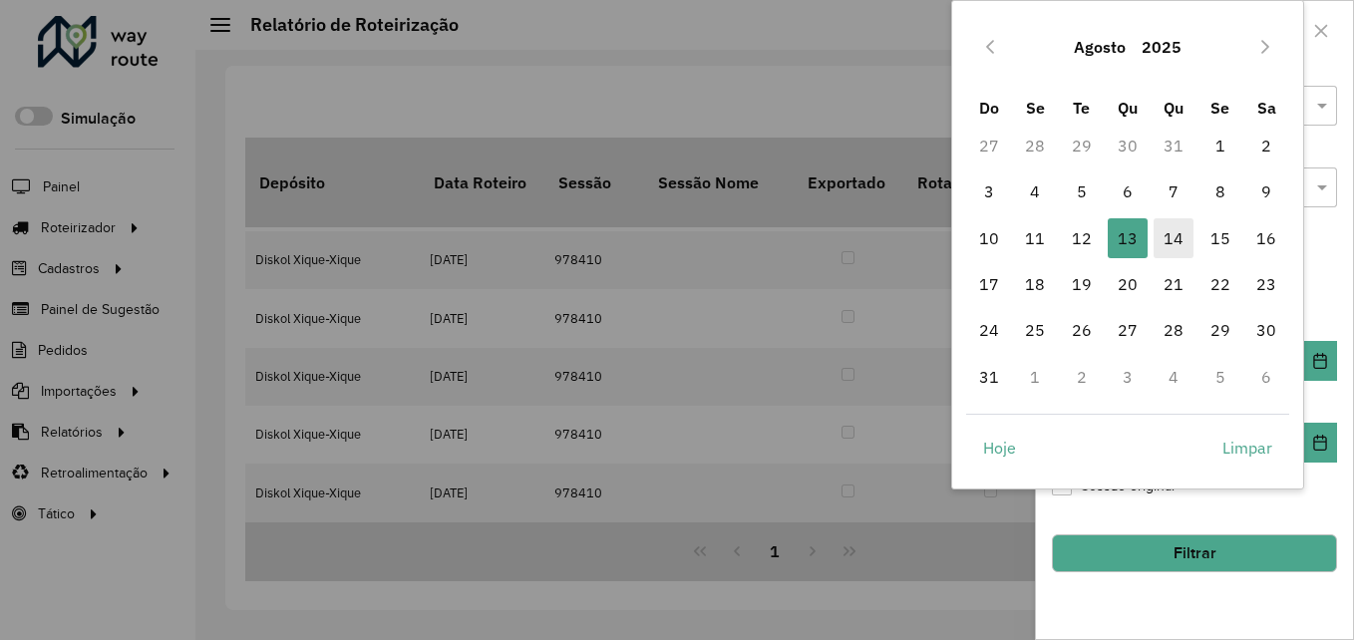
click at [1171, 238] on span "14" at bounding box center [1174, 238] width 40 height 40
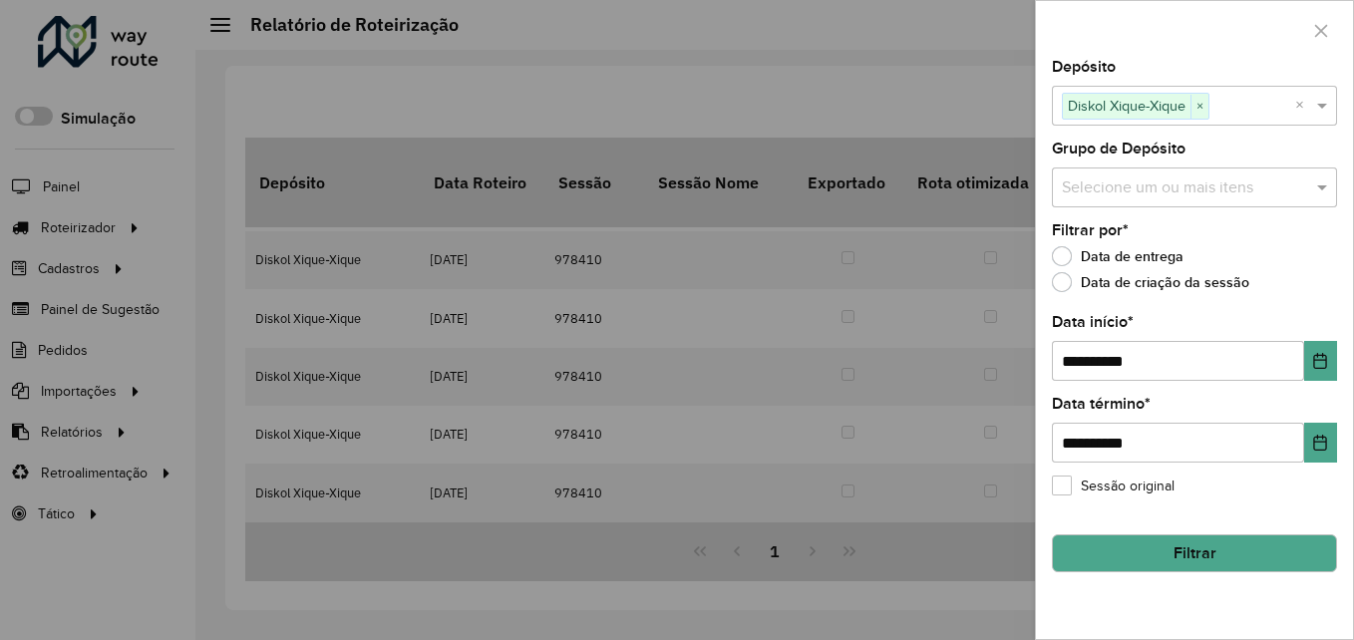
click at [1204, 557] on button "Filtrar" at bounding box center [1194, 554] width 285 height 38
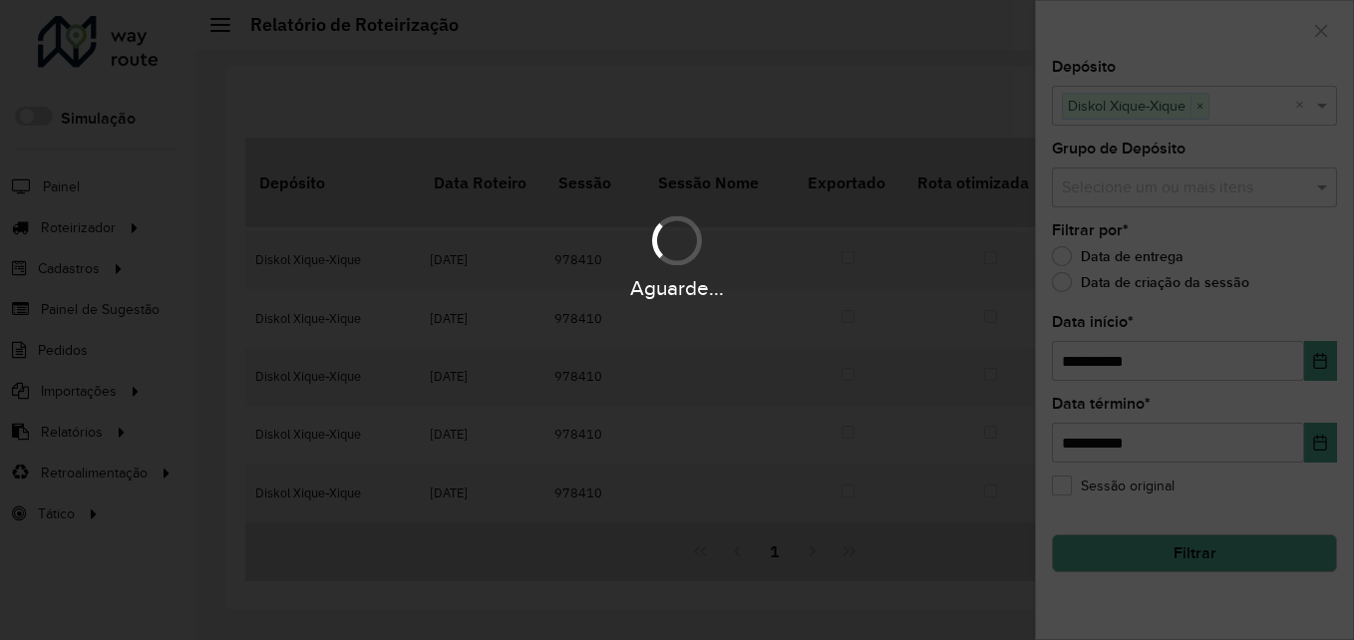
scroll to position [211, 0]
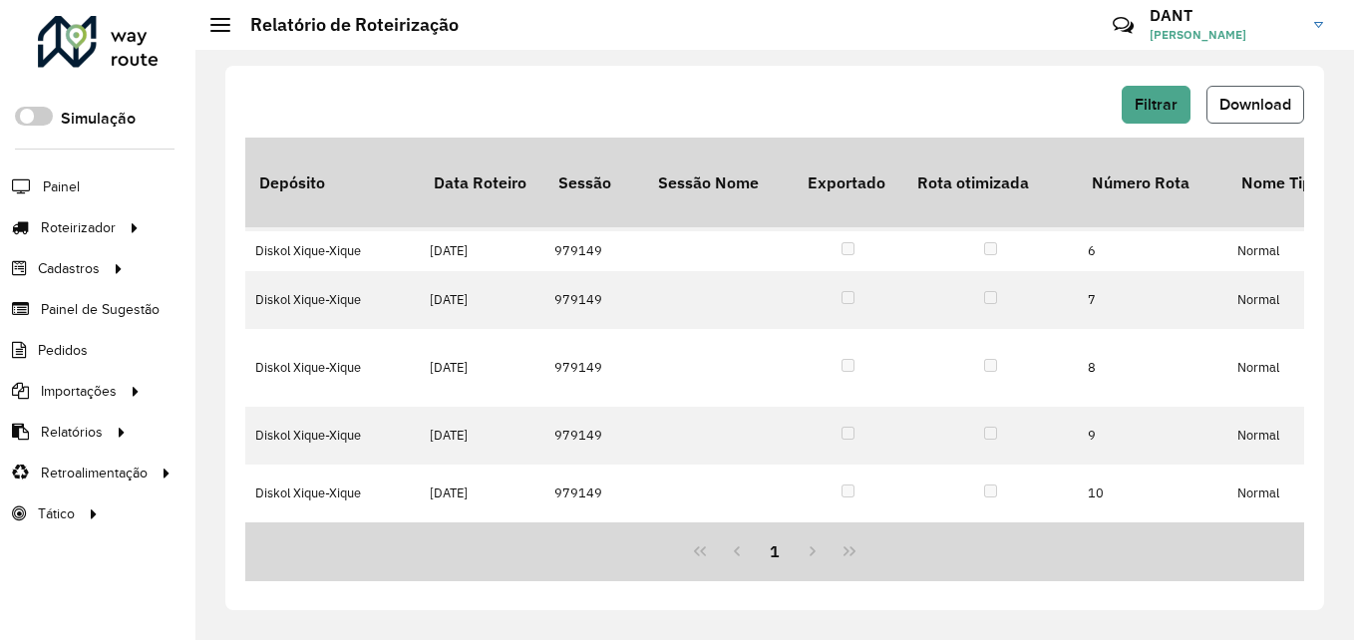
click at [1207, 115] on button "Download" at bounding box center [1256, 105] width 98 height 38
click at [785, 85] on div "Filtrar Download Depósito Data Roteiro Sessão Sessão Nome Exportado Rota otimiz…" at bounding box center [774, 338] width 1099 height 544
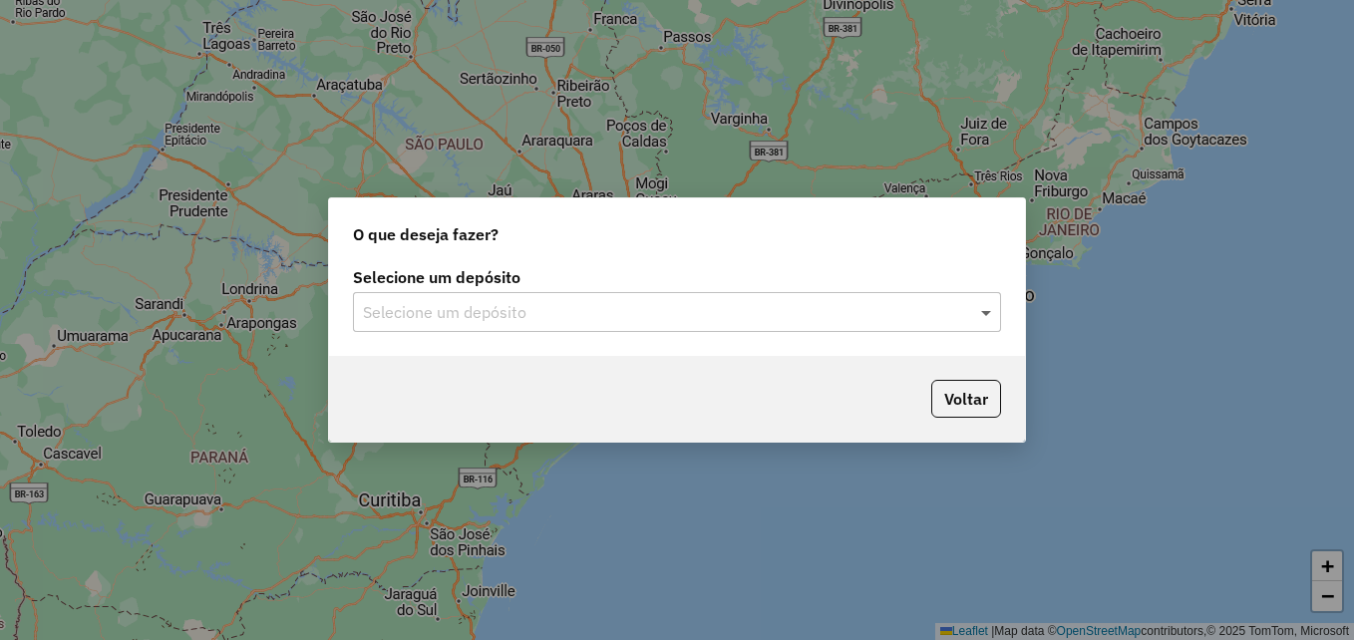
click at [986, 309] on span at bounding box center [988, 312] width 25 height 24
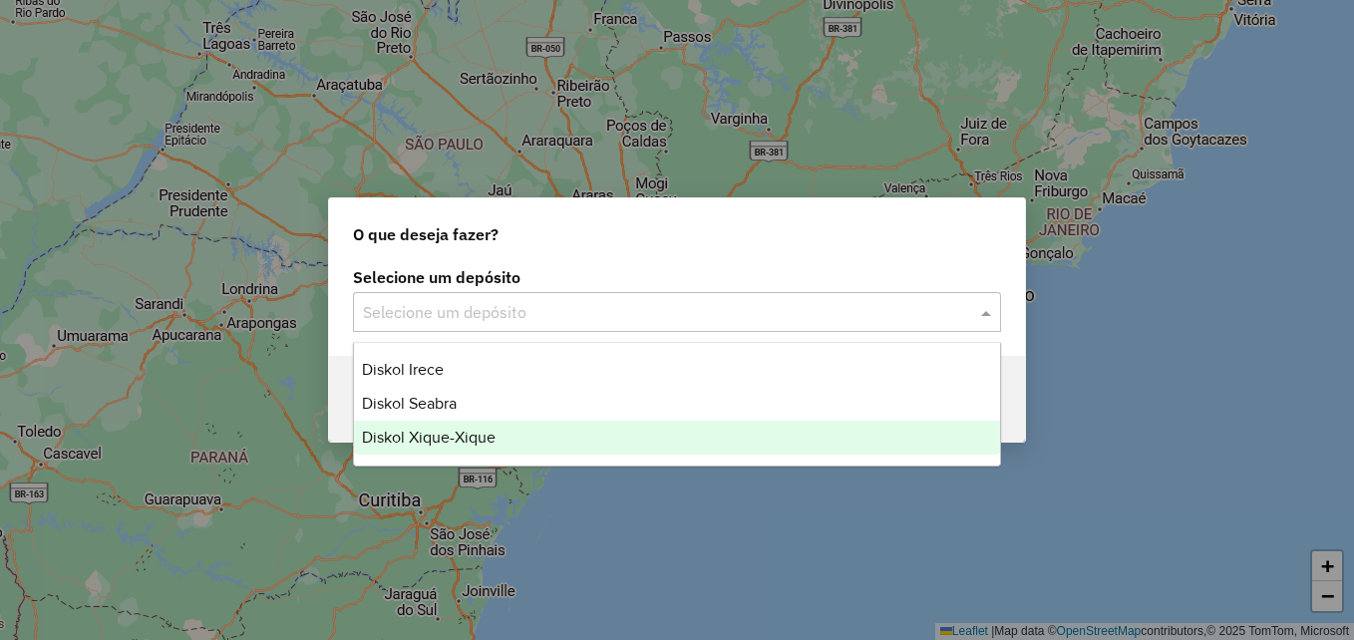
click at [693, 446] on div "Diskol Xique-Xique" at bounding box center [677, 438] width 646 height 34
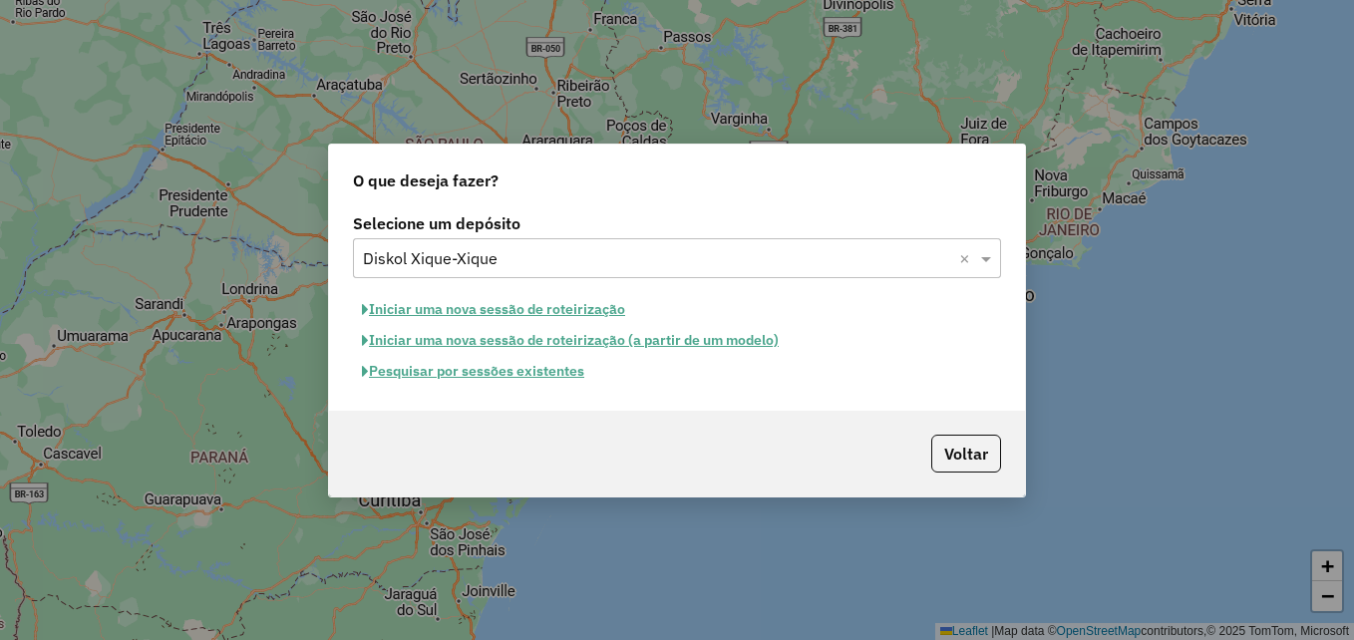
click at [549, 310] on button "Iniciar uma nova sessão de roteirização" at bounding box center [493, 309] width 281 height 31
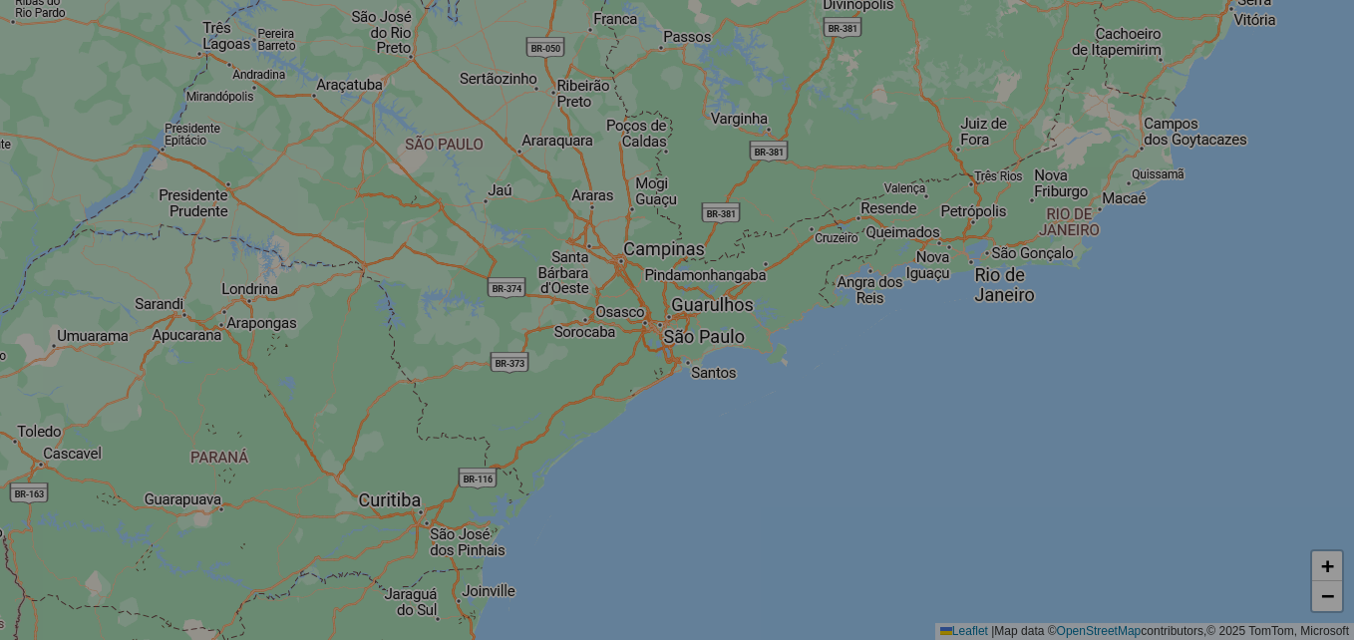
select select "*"
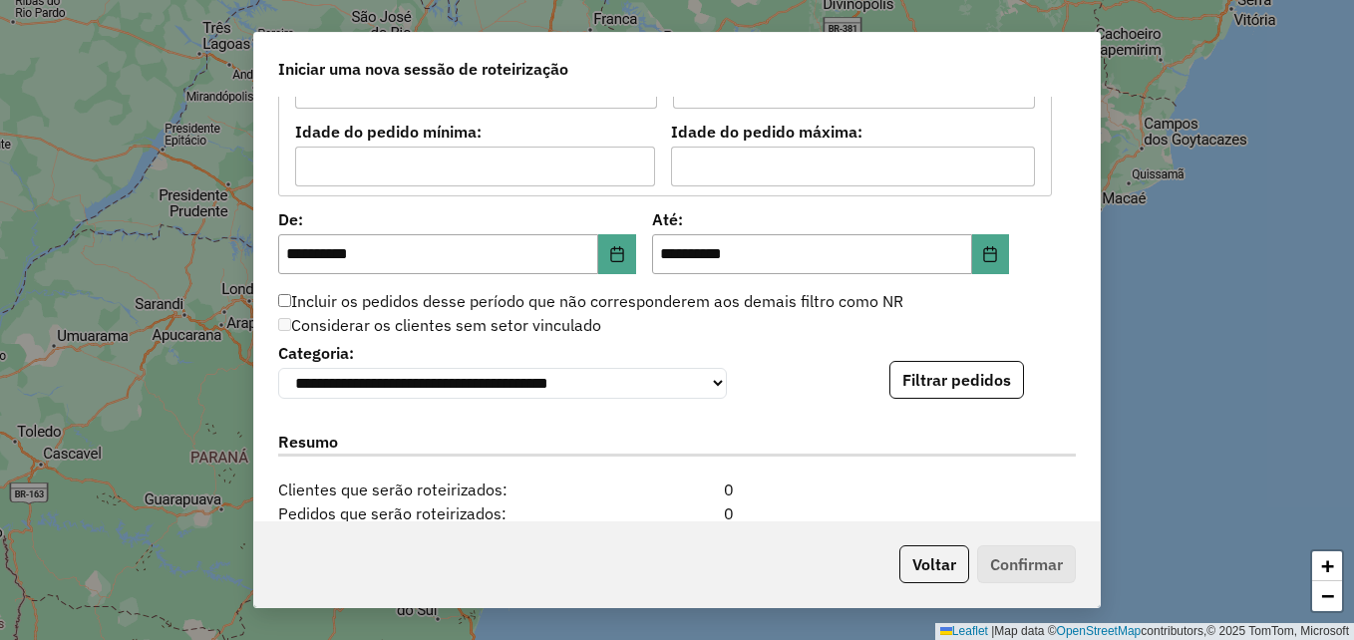
scroll to position [1805, 0]
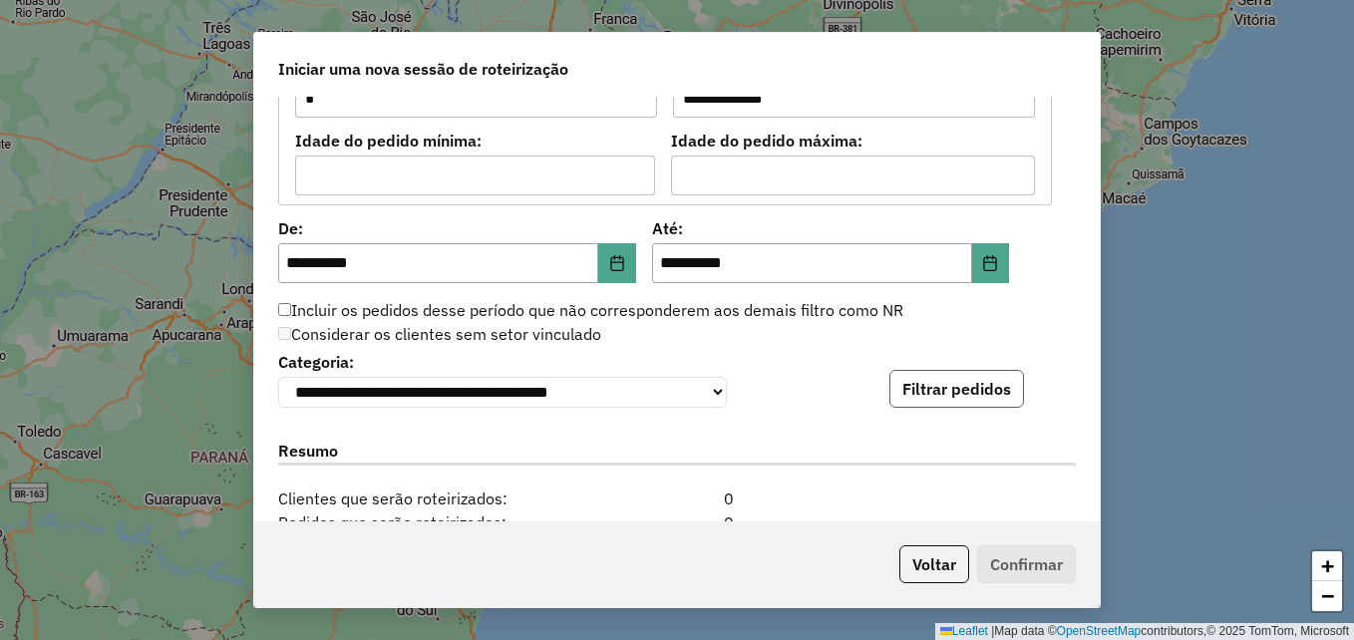
click at [967, 388] on button "Filtrar pedidos" at bounding box center [957, 389] width 135 height 38
click at [1266, 474] on div "**********" at bounding box center [677, 320] width 1354 height 640
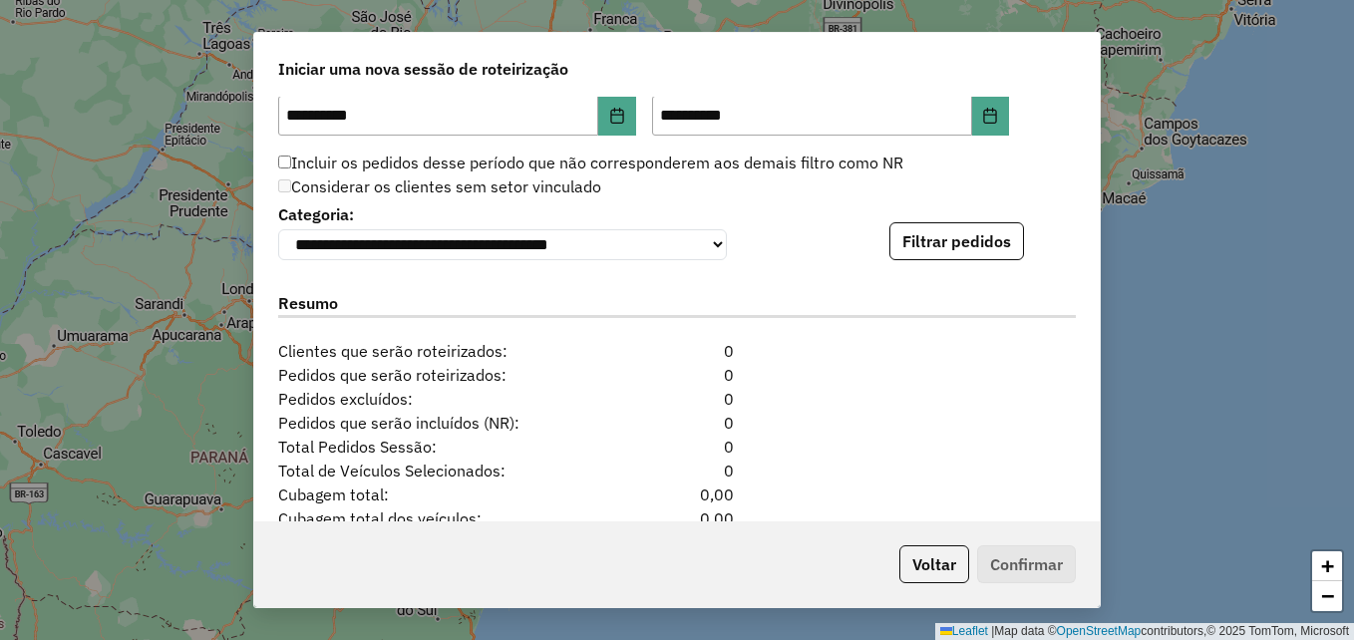
scroll to position [1905, 0]
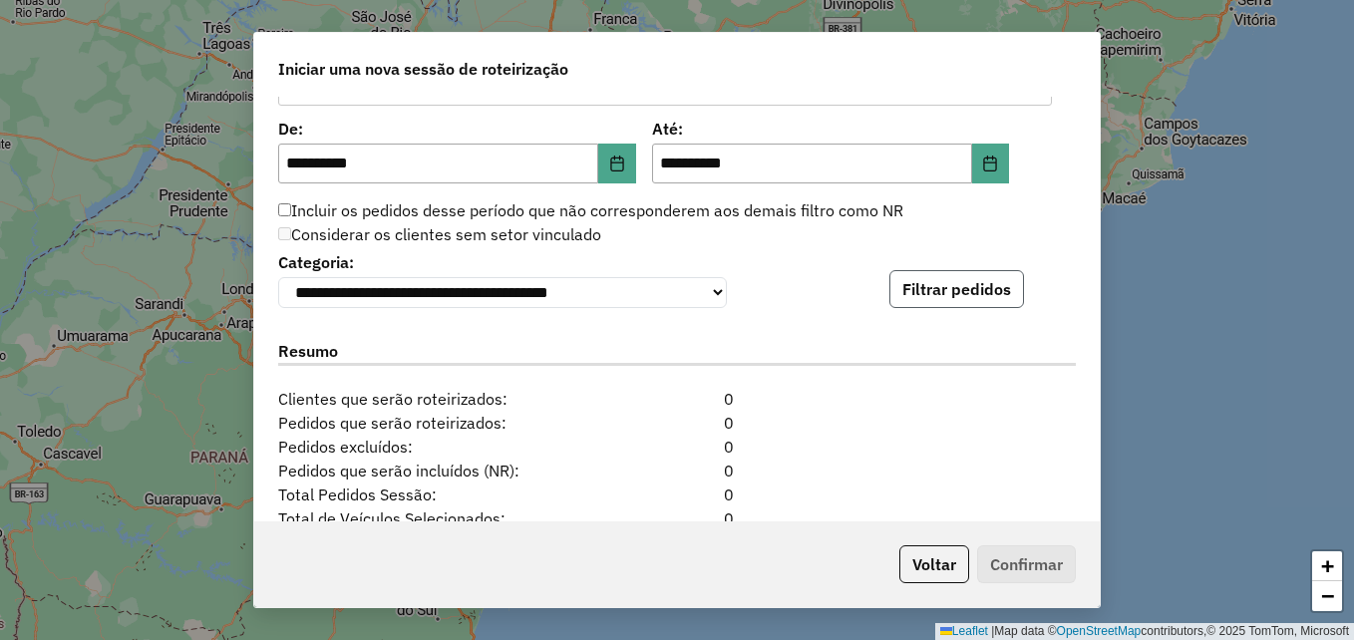
click at [941, 301] on button "Filtrar pedidos" at bounding box center [957, 289] width 135 height 38
click at [955, 300] on button "Filtrar pedidos" at bounding box center [957, 289] width 135 height 38
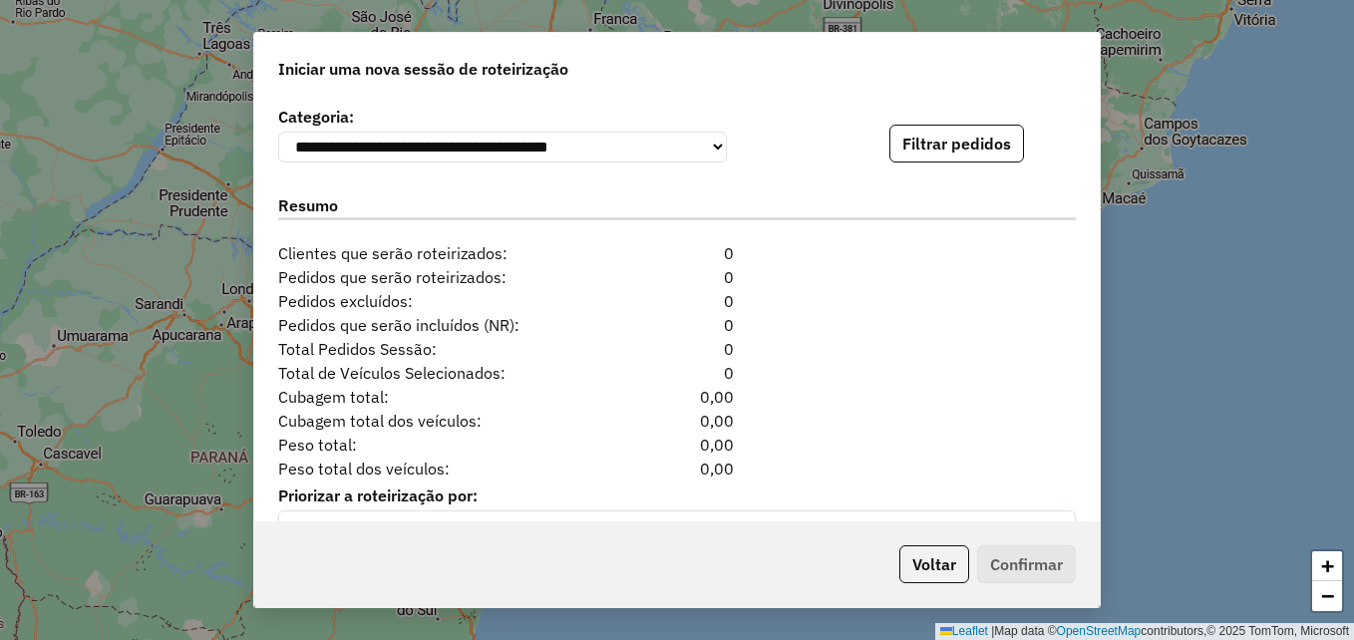
scroll to position [2004, 0]
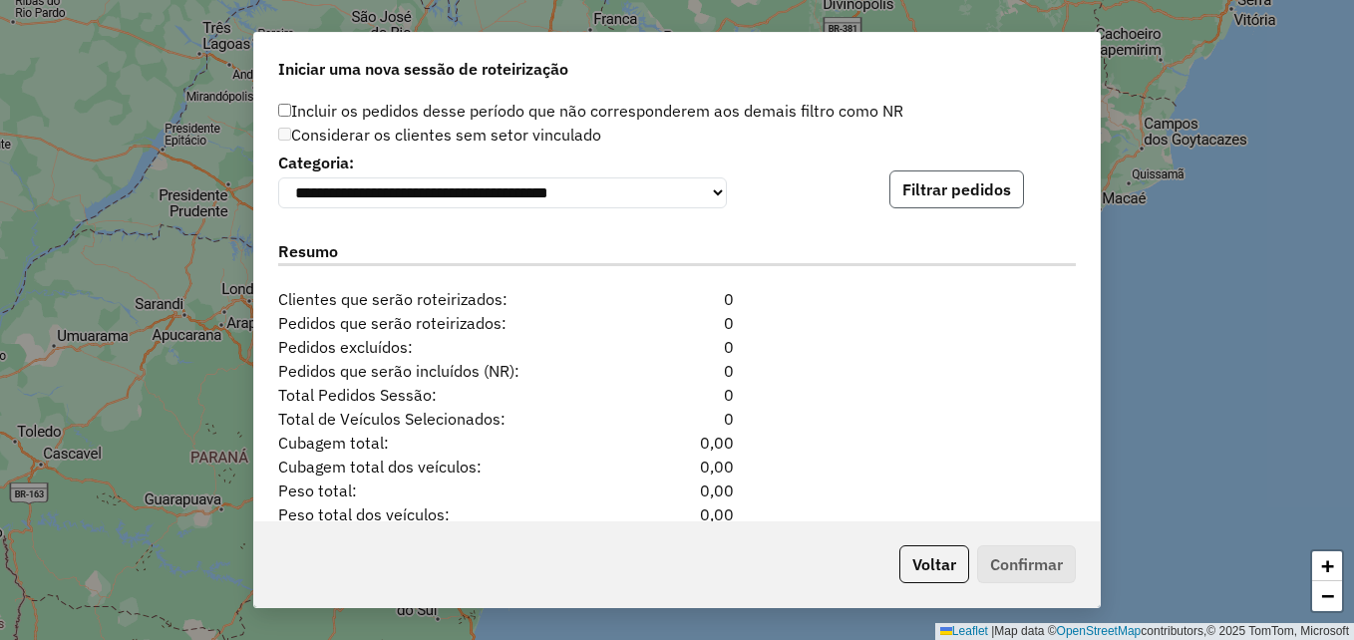
click at [972, 186] on button "Filtrar pedidos" at bounding box center [957, 190] width 135 height 38
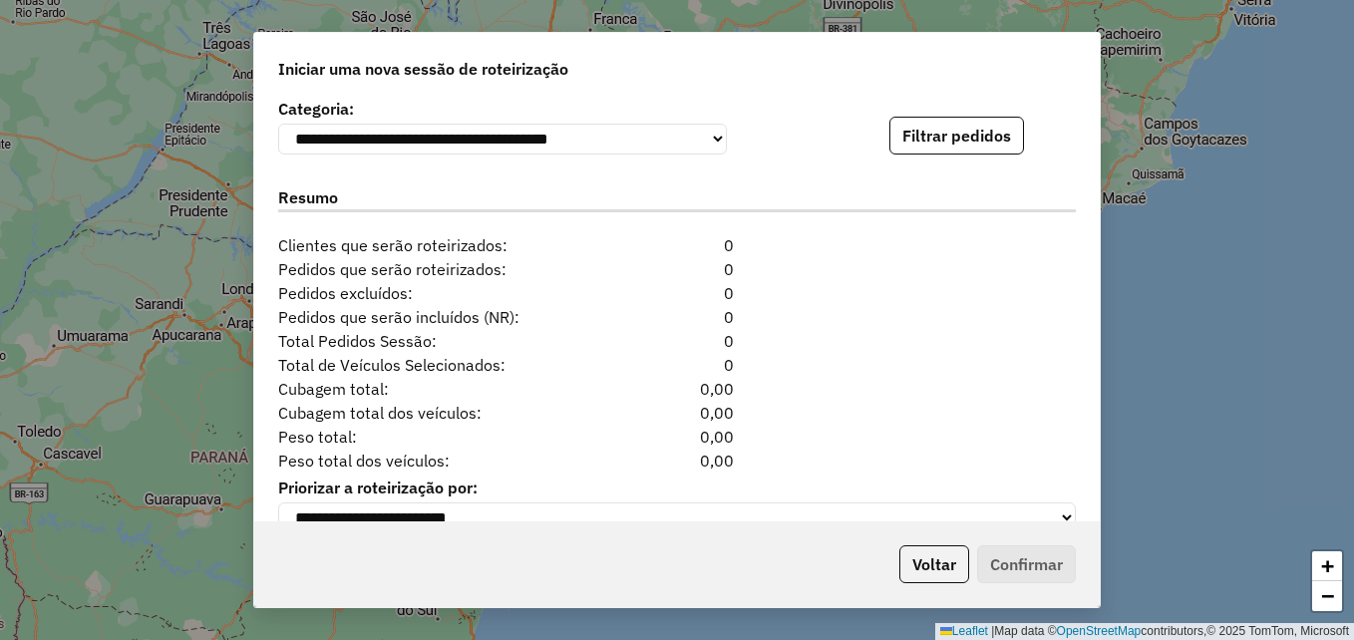
scroll to position [2104, 0]
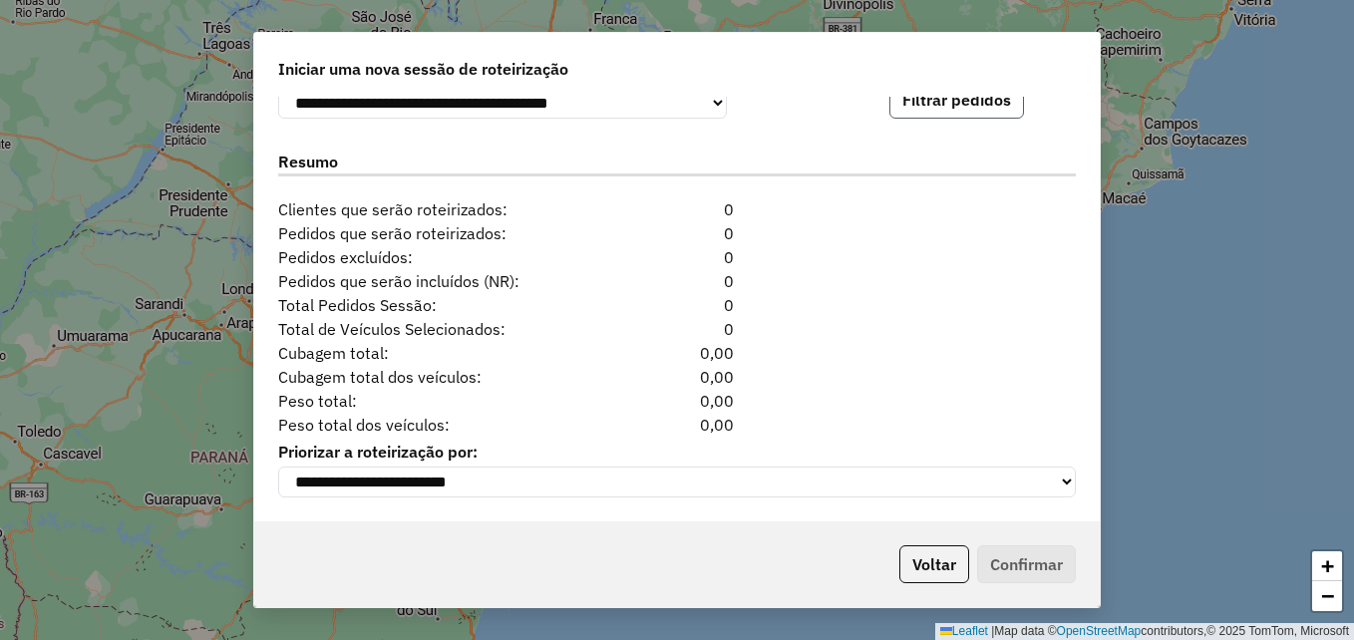
click at [987, 111] on button "Filtrar pedidos" at bounding box center [957, 100] width 135 height 38
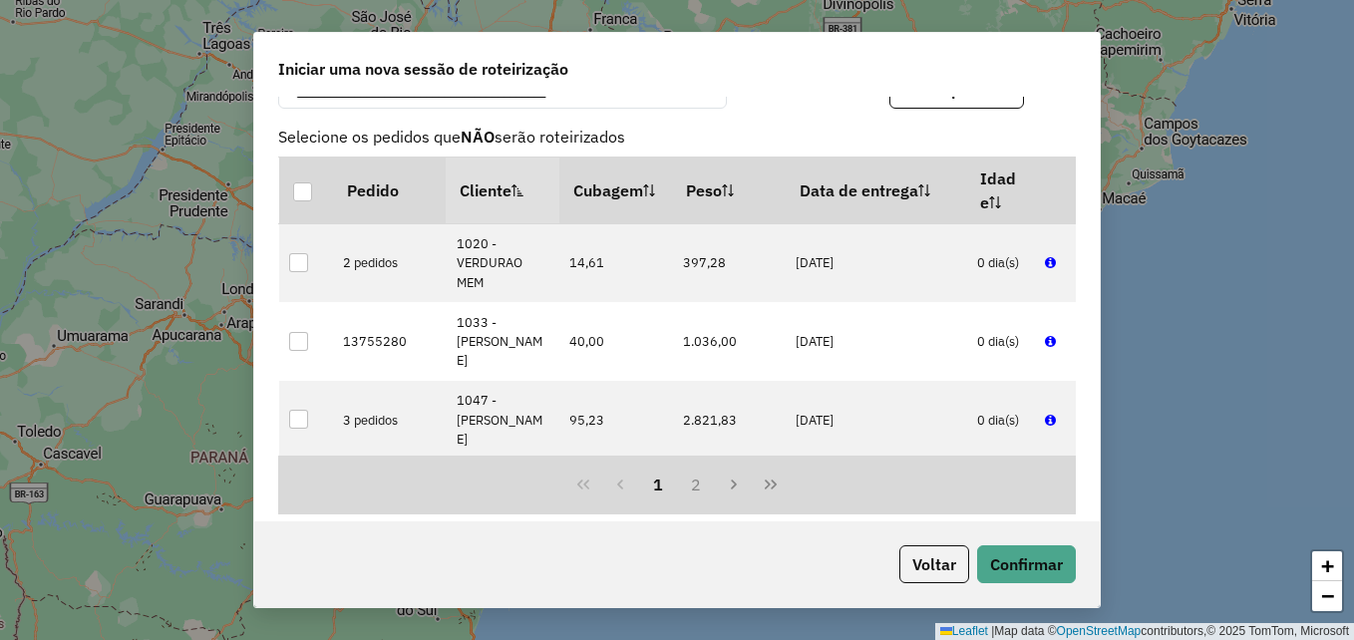
scroll to position [2516, 0]
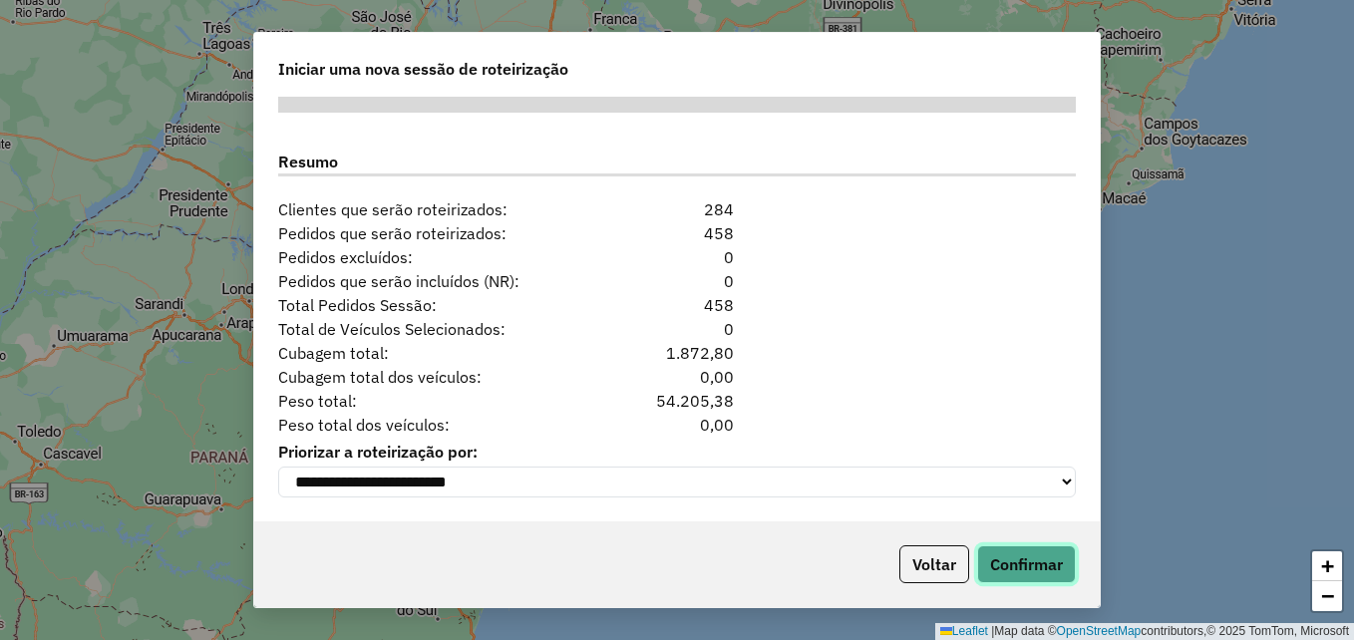
click at [998, 578] on button "Confirmar" at bounding box center [1026, 564] width 99 height 38
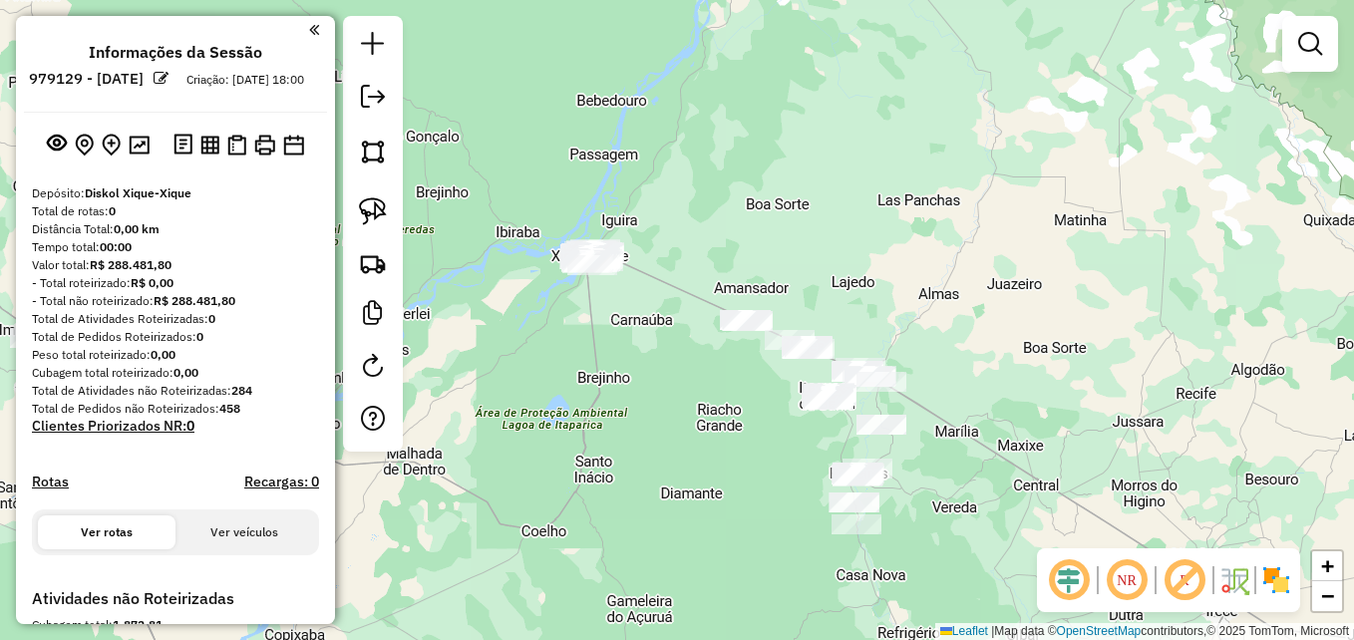
drag, startPoint x: 1052, startPoint y: 227, endPoint x: 766, endPoint y: 5, distance: 362.5
click at [766, 4] on div "Janela de atendimento Grade de atendimento Capacidade Transportadoras Veículos …" at bounding box center [677, 320] width 1354 height 640
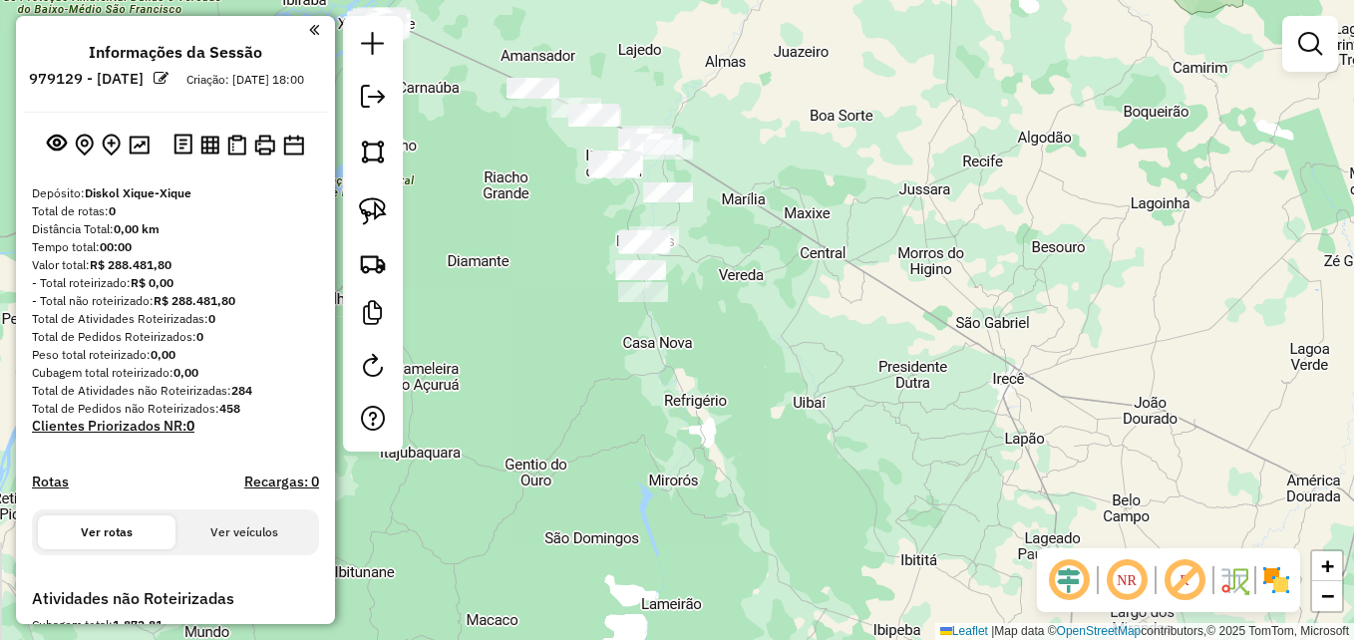
drag, startPoint x: 941, startPoint y: 302, endPoint x: 966, endPoint y: 178, distance: 127.1
click at [966, 178] on div "Janela de atendimento Grade de atendimento Capacidade Transportadoras Veículos …" at bounding box center [677, 320] width 1354 height 640
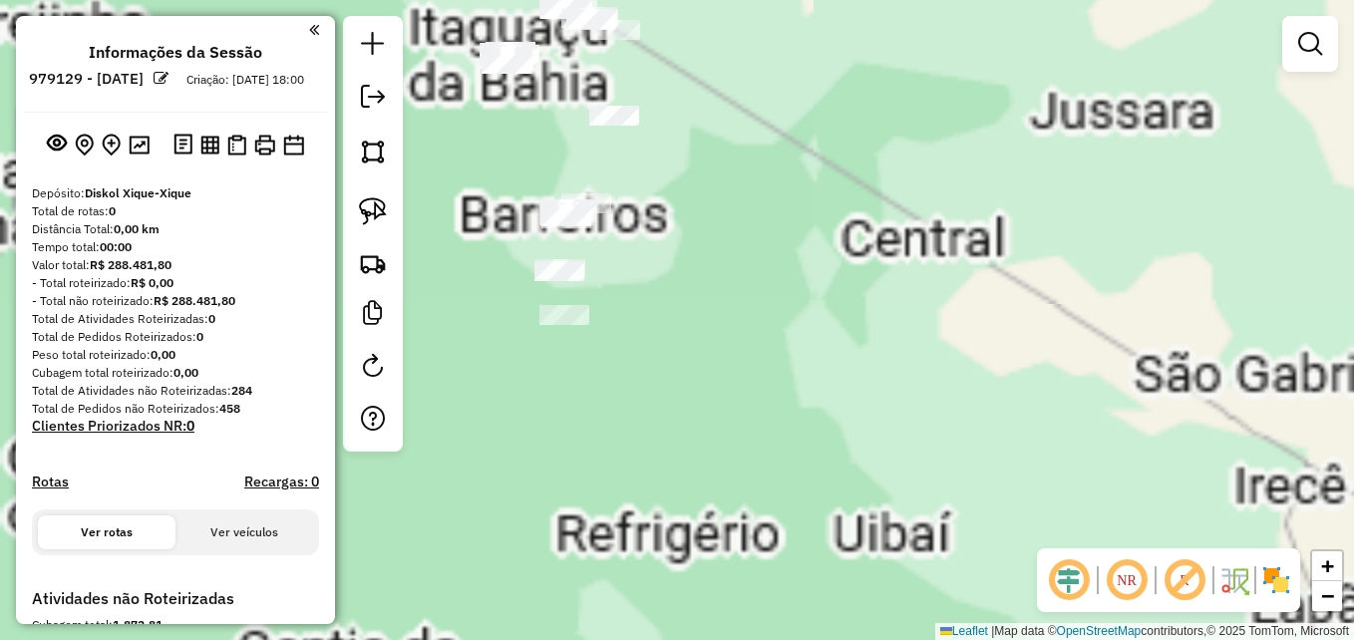
drag, startPoint x: 805, startPoint y: 168, endPoint x: 946, endPoint y: 375, distance: 251.2
click at [951, 392] on div "Janela de atendimento Grade de atendimento Capacidade Transportadoras Veículos …" at bounding box center [677, 320] width 1354 height 640
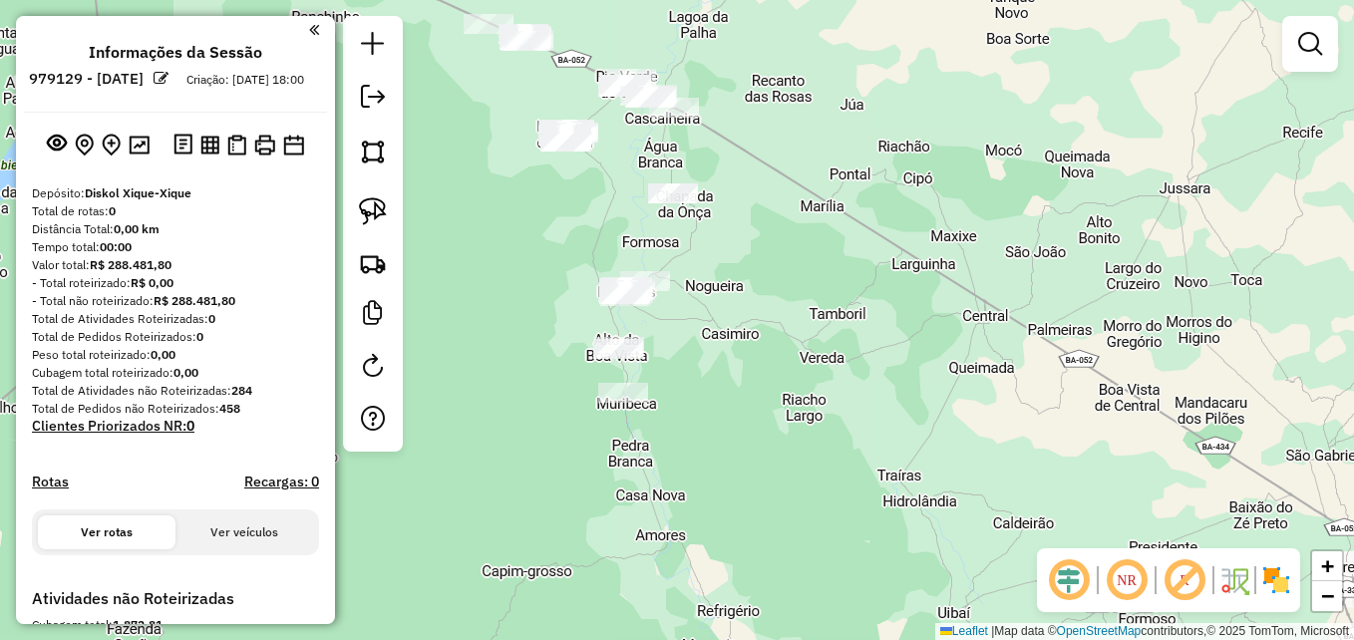
drag, startPoint x: 831, startPoint y: 268, endPoint x: 869, endPoint y: 327, distance: 70.0
click at [869, 327] on div "Janela de atendimento Grade de atendimento Capacidade Transportadoras Veículos …" at bounding box center [677, 320] width 1354 height 640
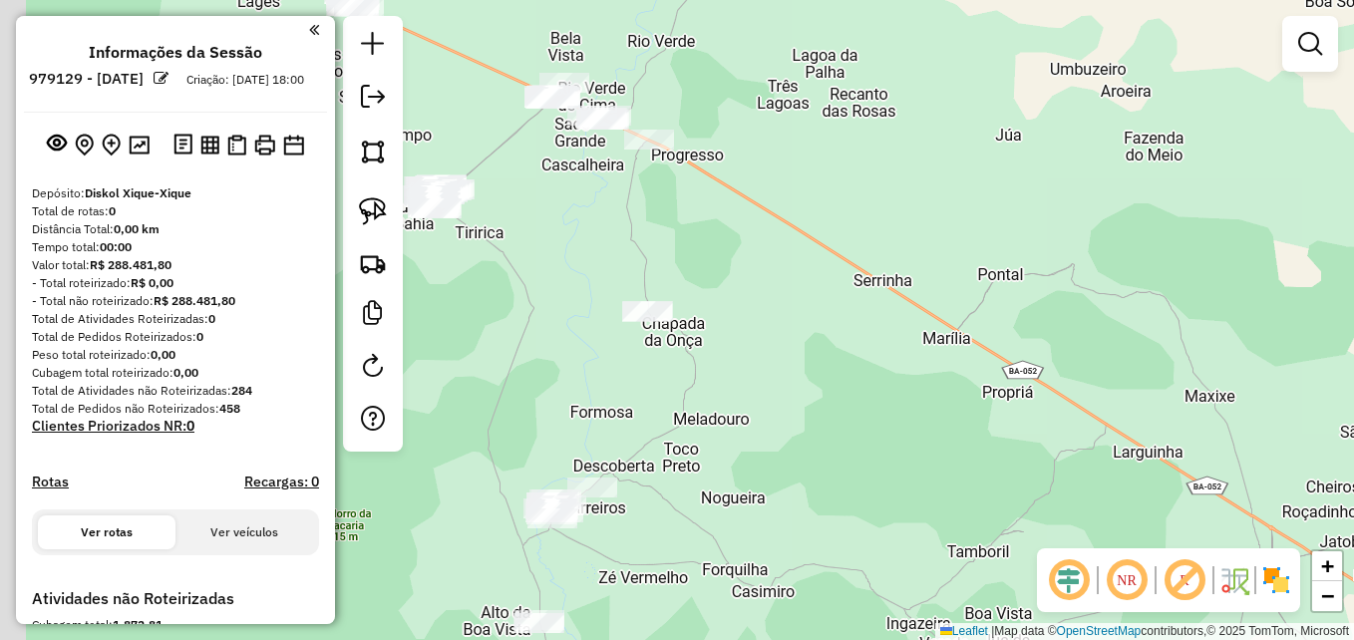
drag, startPoint x: 780, startPoint y: 217, endPoint x: 995, endPoint y: 413, distance: 290.9
click at [997, 427] on div "Janela de atendimento Grade de atendimento Capacidade Transportadoras Veículos …" at bounding box center [677, 320] width 1354 height 640
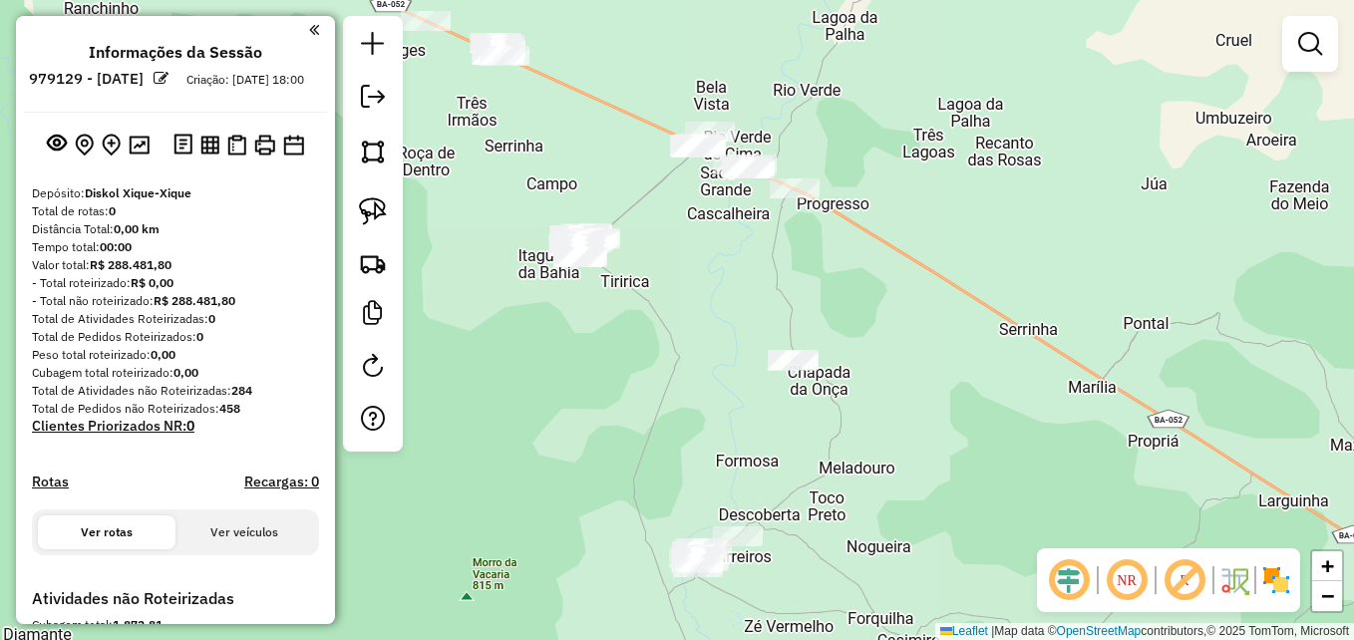
click at [724, 301] on div "Janela de atendimento Grade de atendimento Capacidade Transportadoras Veículos …" at bounding box center [677, 320] width 1354 height 640
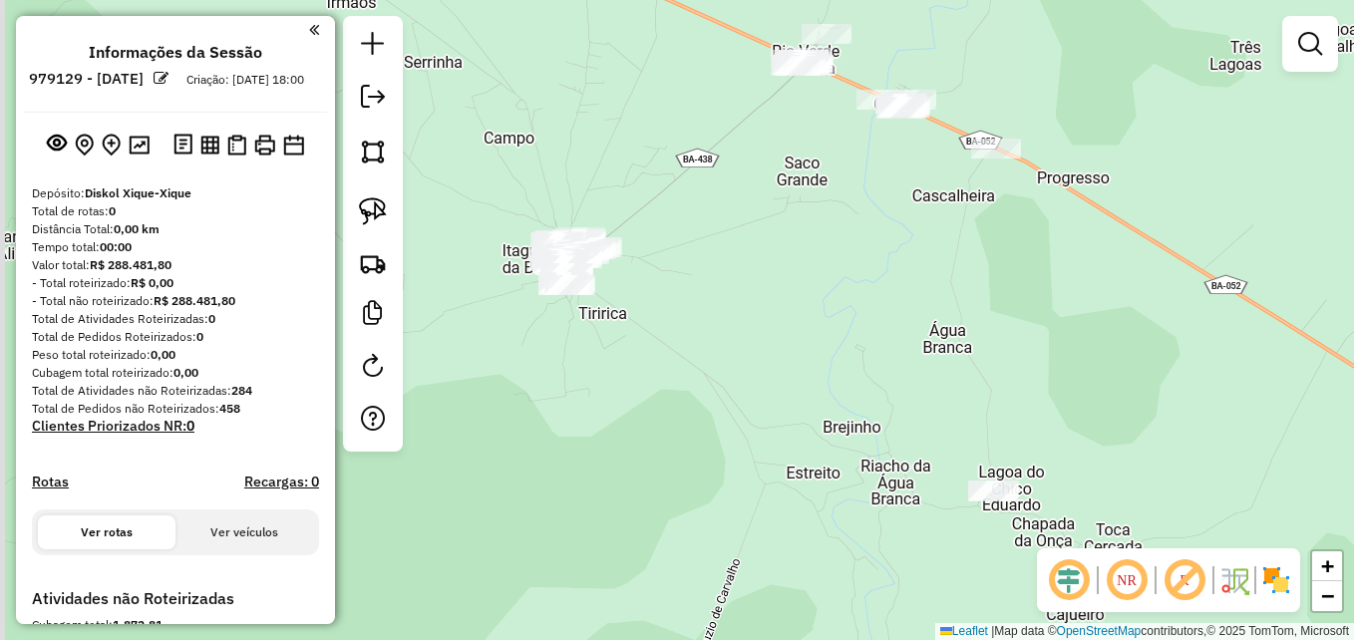
drag, startPoint x: 695, startPoint y: 297, endPoint x: 868, endPoint y: 361, distance: 183.9
click at [883, 369] on div "Janela de atendimento Grade de atendimento Capacidade Transportadoras Veículos …" at bounding box center [677, 320] width 1354 height 640
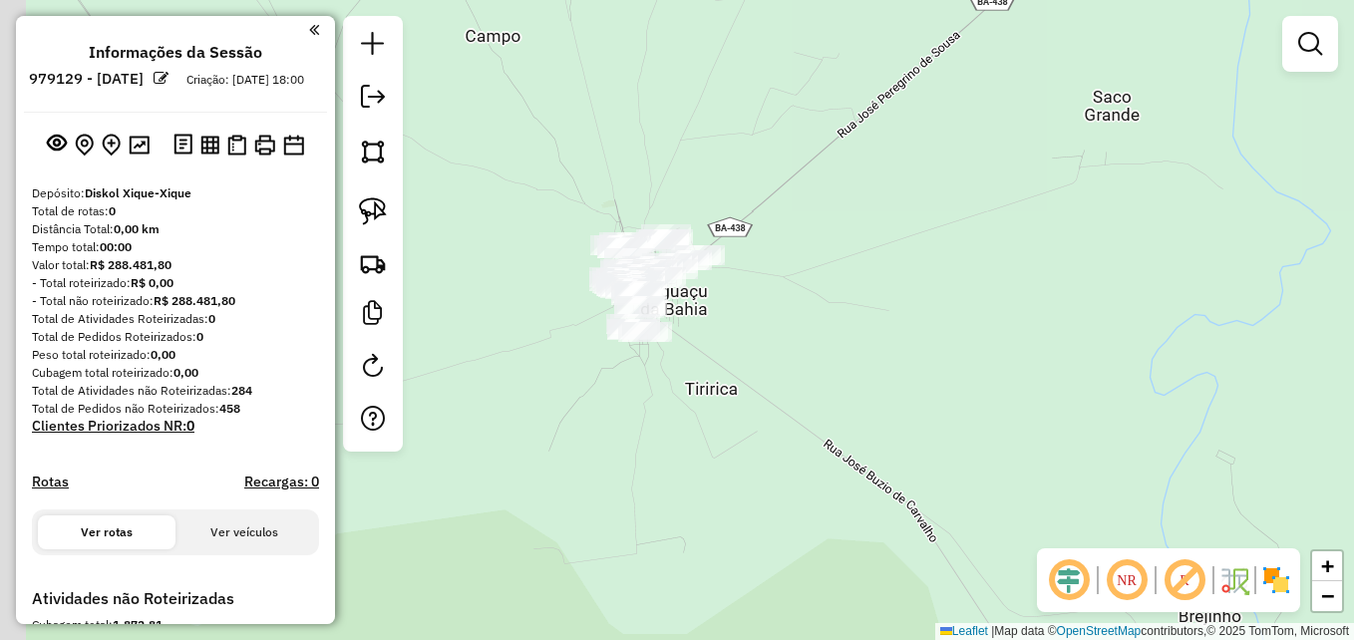
drag, startPoint x: 713, startPoint y: 278, endPoint x: 865, endPoint y: 323, distance: 158.1
click at [865, 323] on div "Janela de atendimento Grade de atendimento Capacidade Transportadoras Veículos …" at bounding box center [677, 320] width 1354 height 640
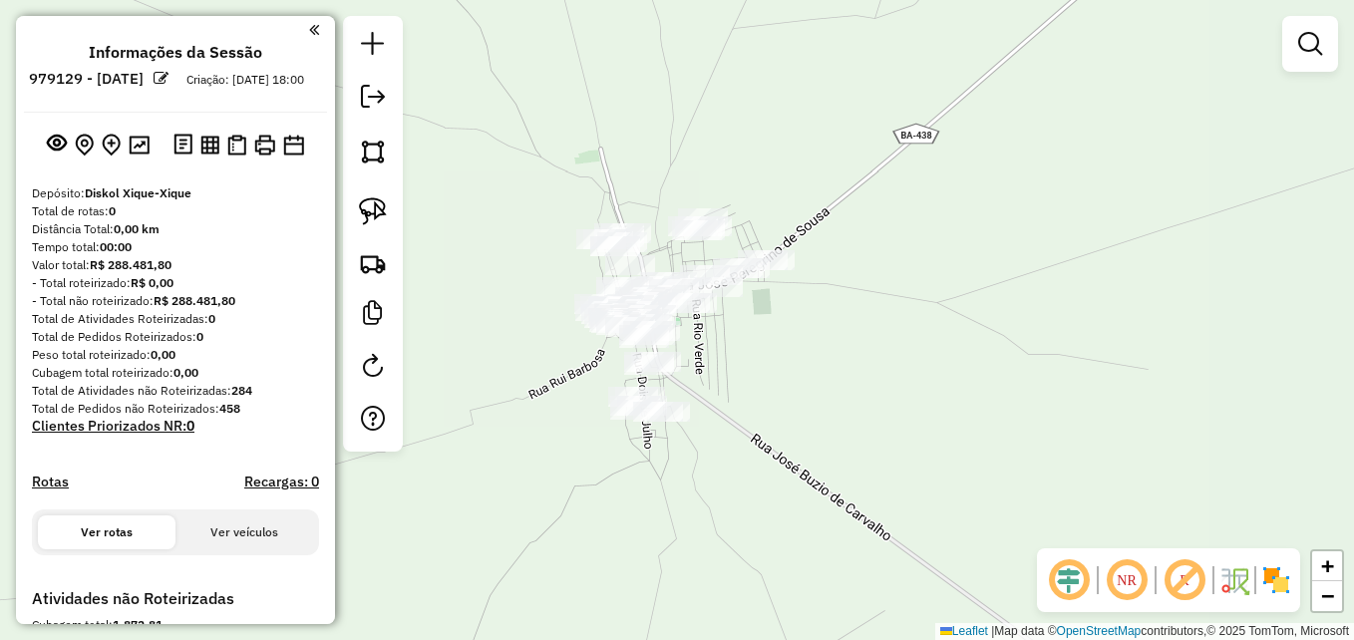
drag, startPoint x: 833, startPoint y: 304, endPoint x: 953, endPoint y: 325, distance: 122.5
click at [953, 325] on div "Janela de atendimento Grade de atendimento Capacidade Transportadoras Veículos …" at bounding box center [677, 320] width 1354 height 640
click at [381, 159] on img at bounding box center [373, 152] width 28 height 28
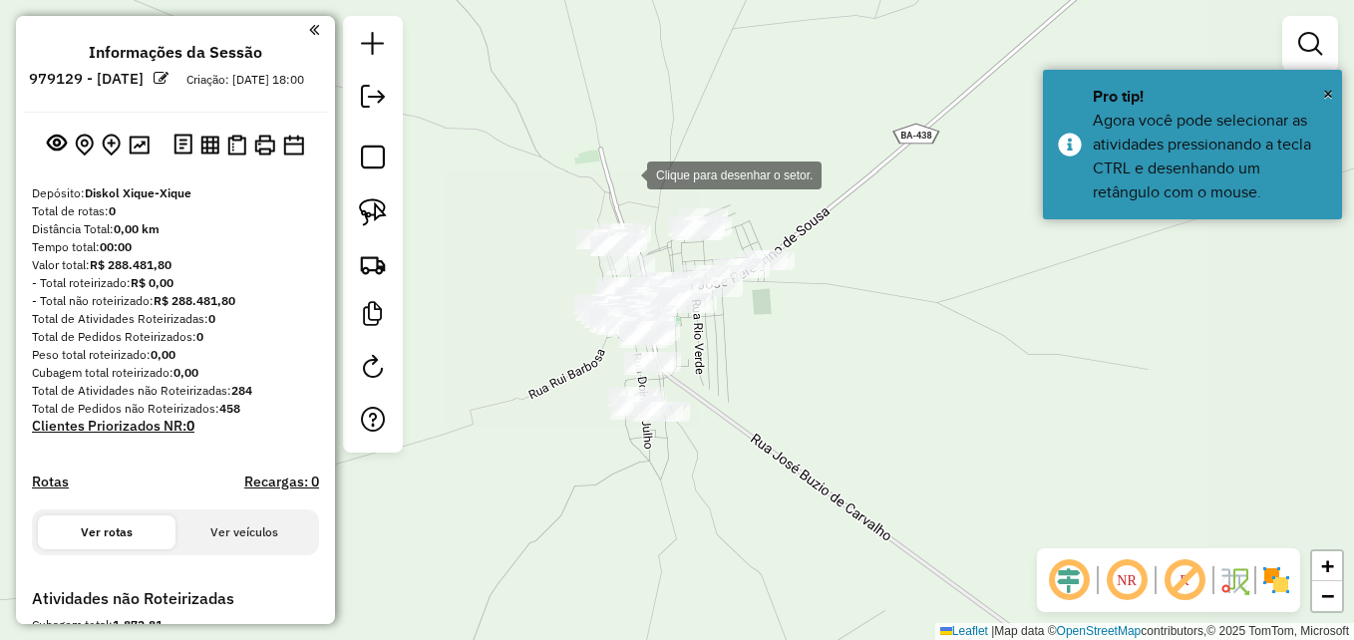
click at [620, 164] on div at bounding box center [627, 174] width 40 height 40
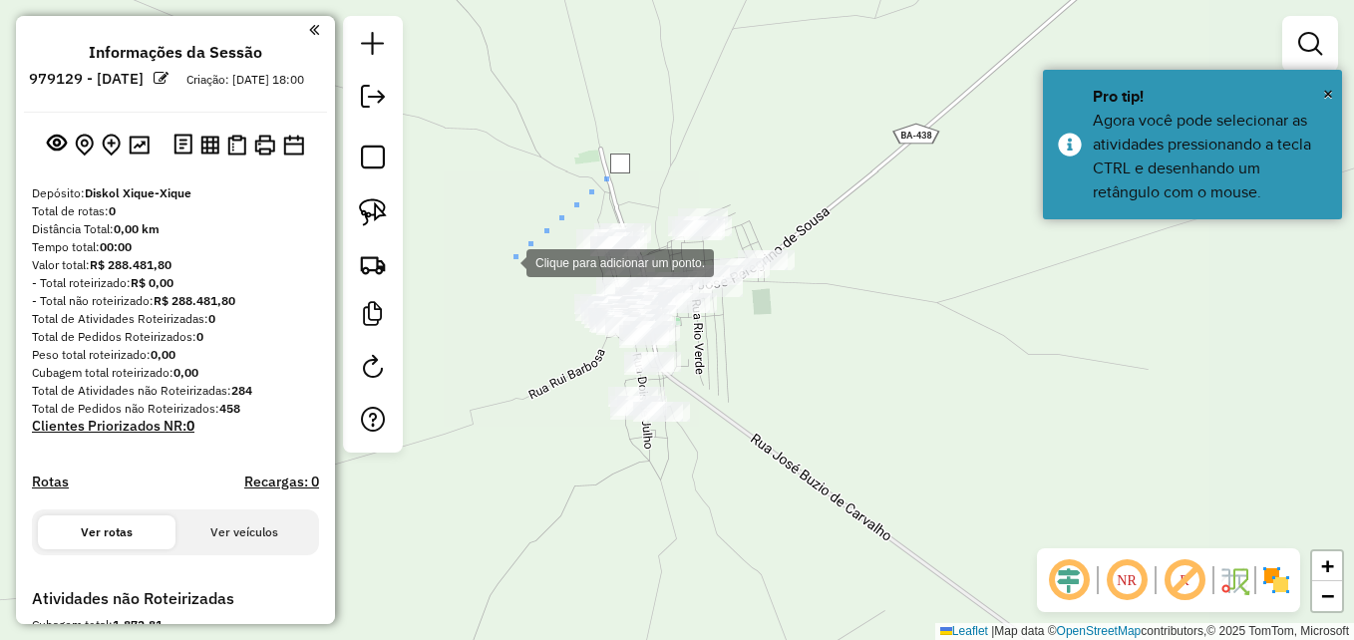
click at [507, 261] on div at bounding box center [507, 261] width 40 height 40
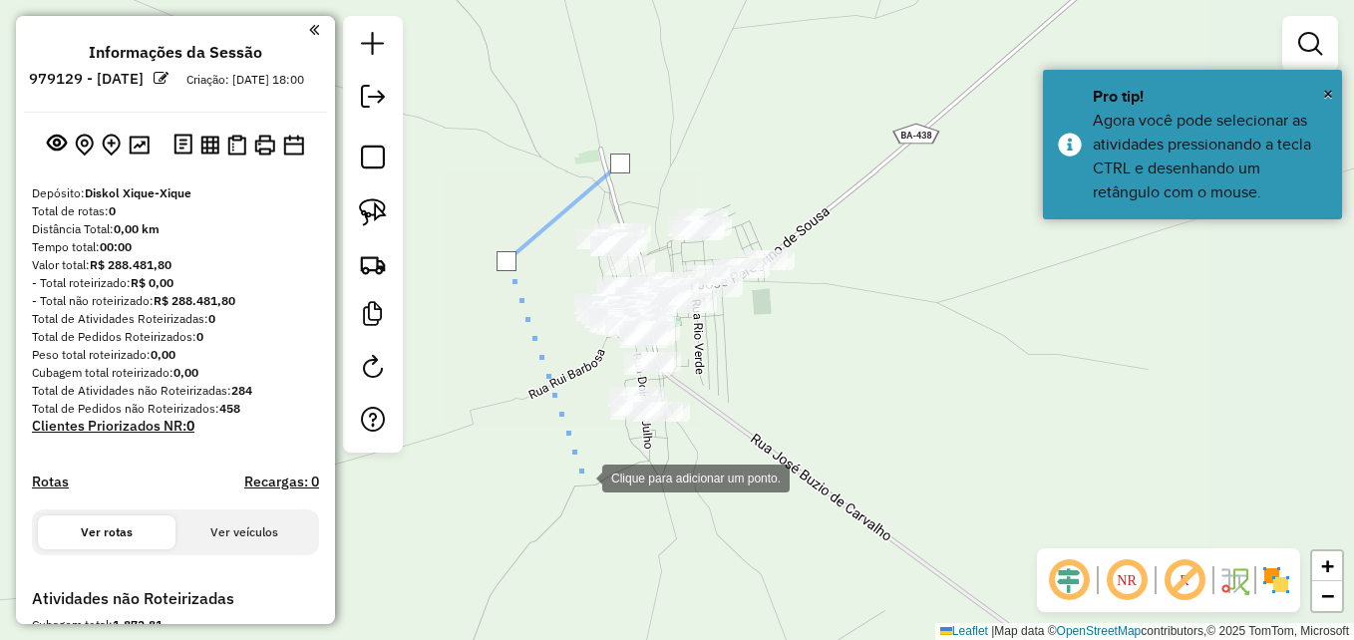
click at [582, 477] on div at bounding box center [582, 477] width 40 height 40
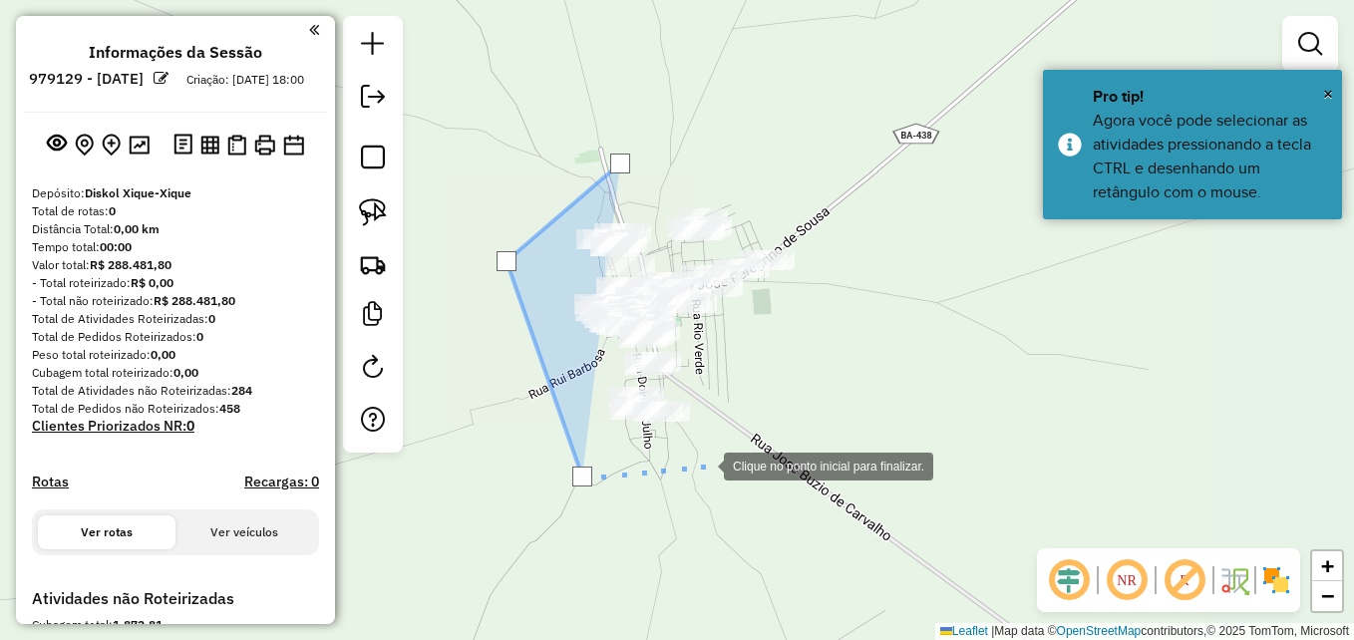
click at [704, 465] on div at bounding box center [704, 465] width 40 height 40
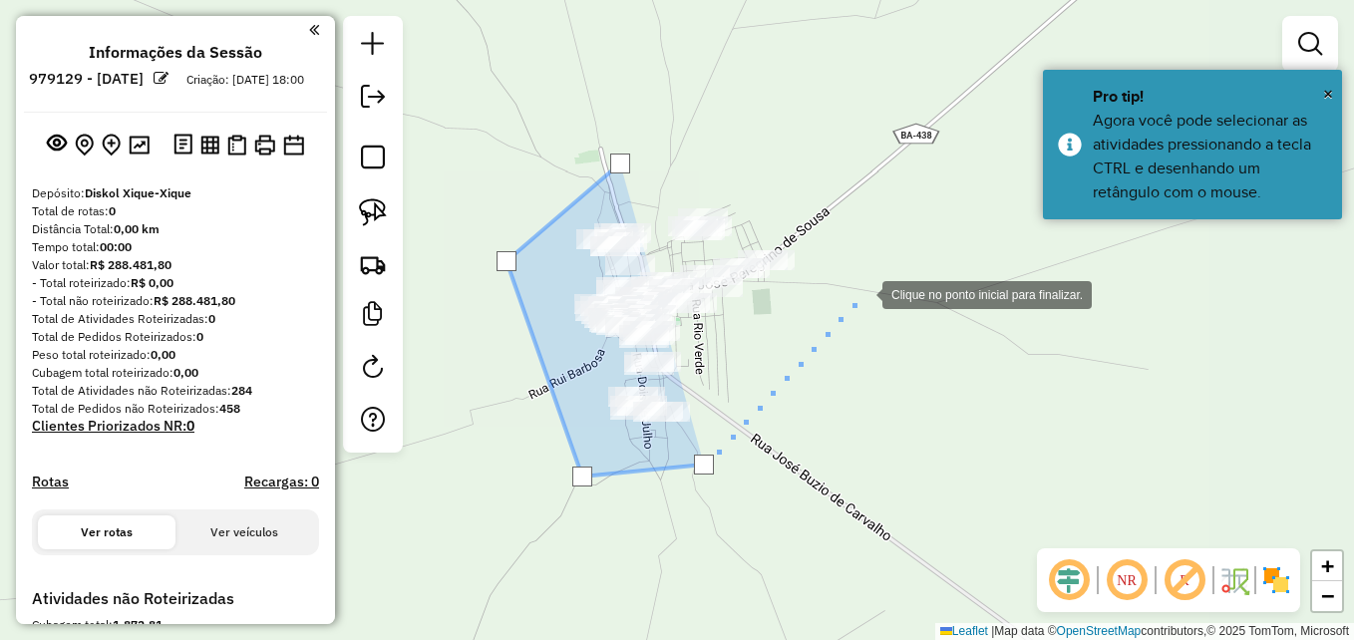
click at [864, 292] on div at bounding box center [863, 293] width 40 height 40
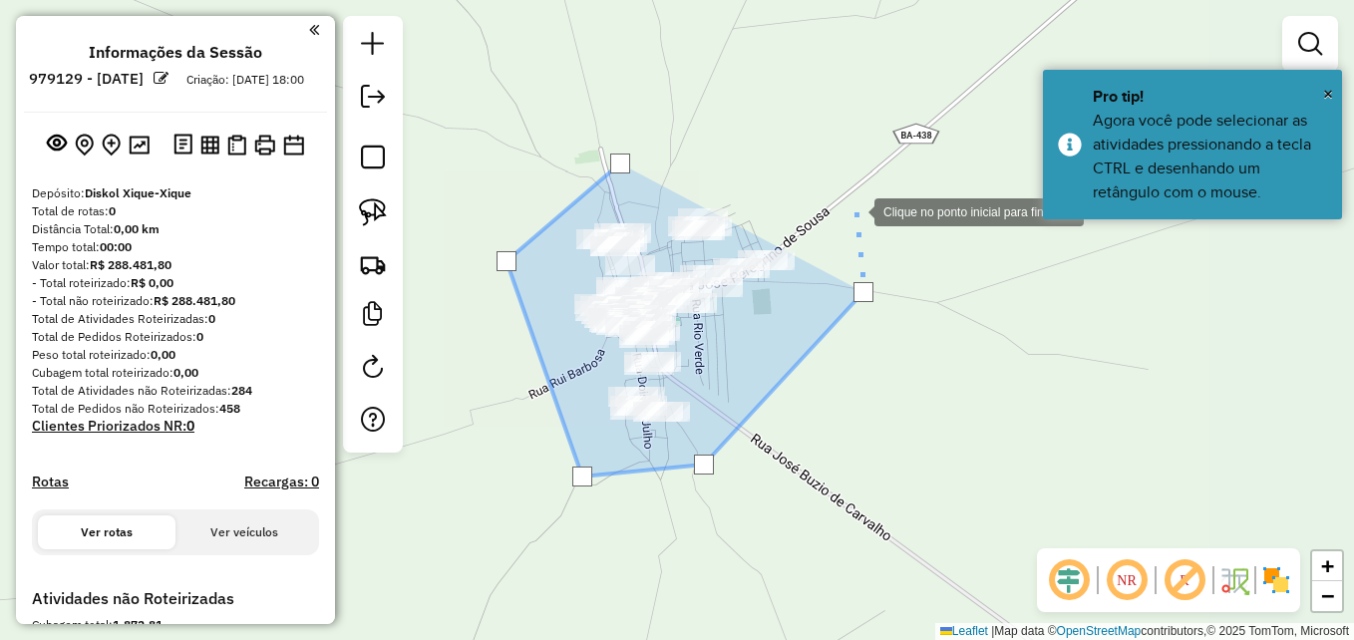
click at [838, 190] on div at bounding box center [855, 210] width 40 height 40
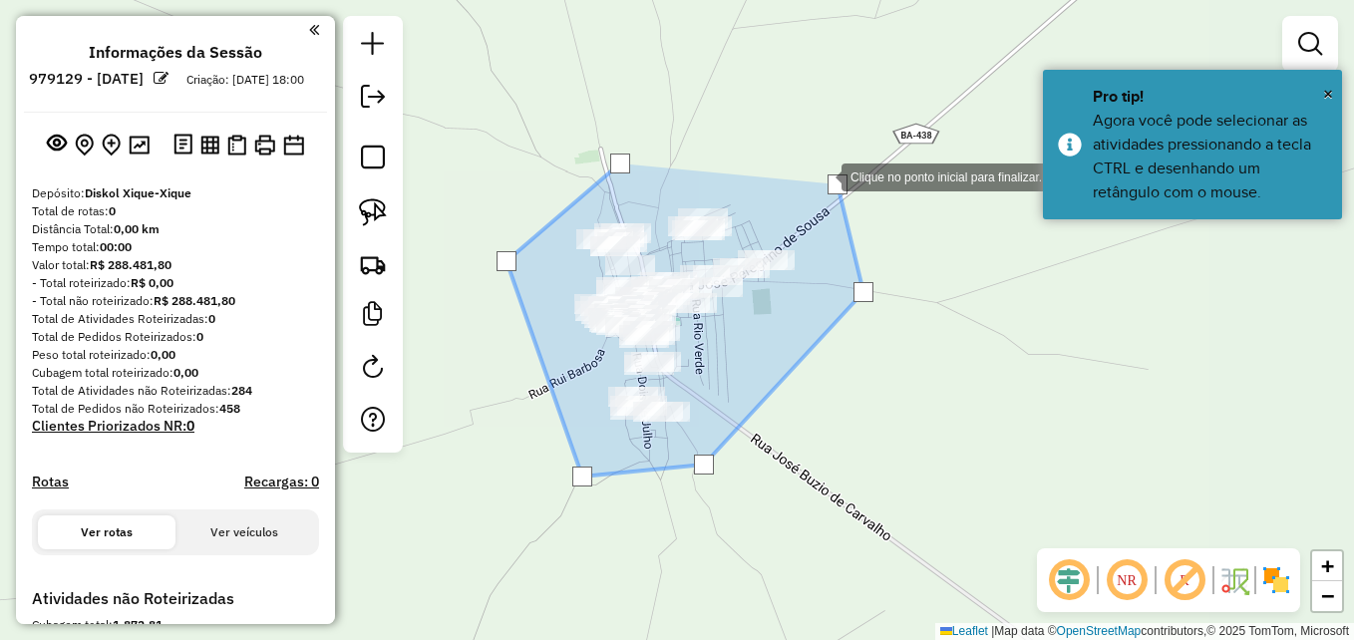
click at [802, 156] on div at bounding box center [822, 176] width 40 height 40
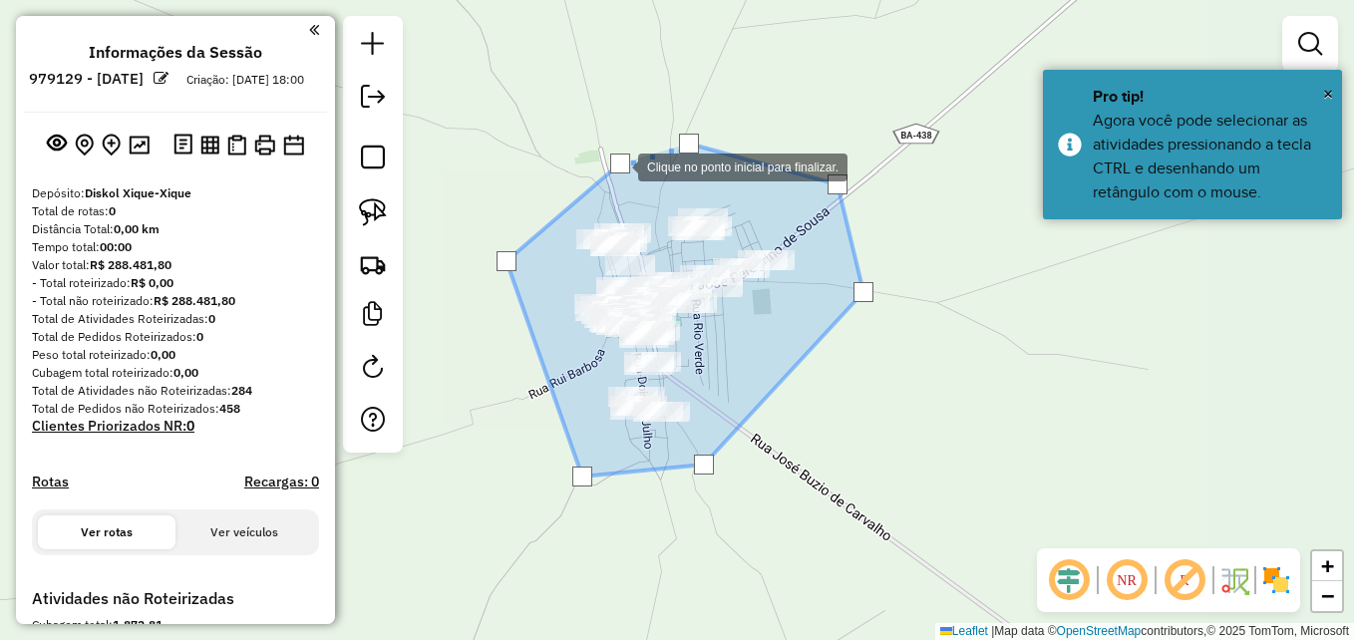
click at [617, 166] on div at bounding box center [620, 164] width 20 height 20
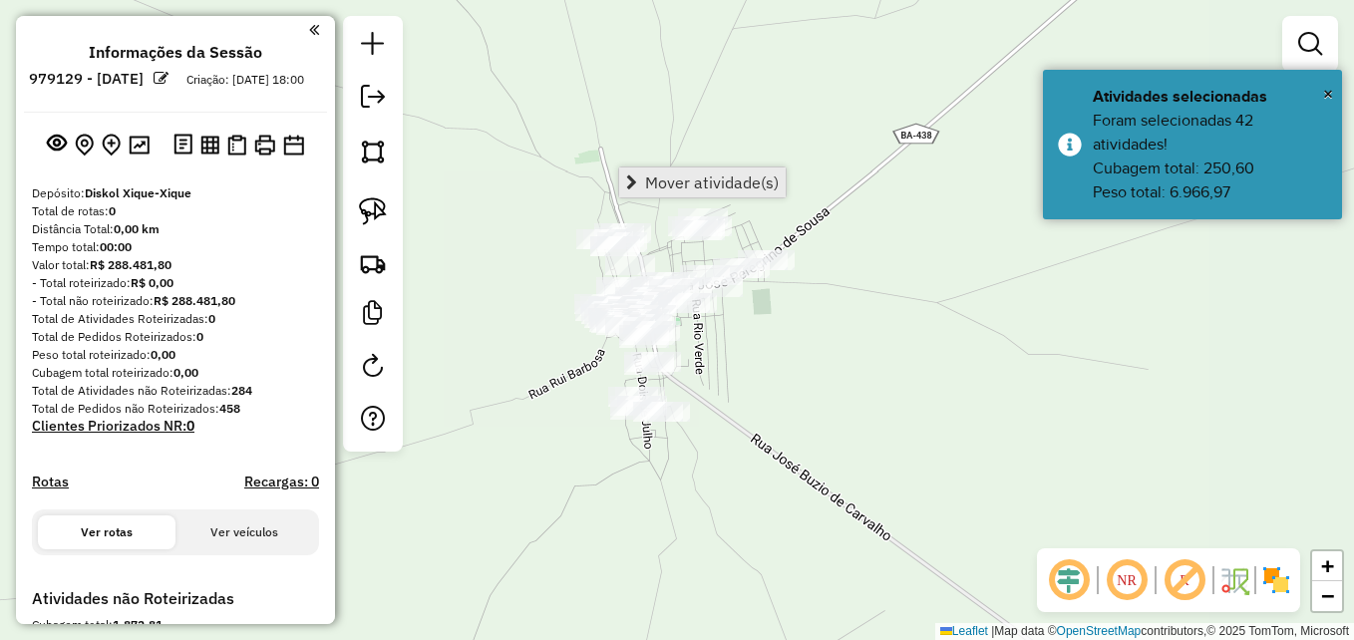
click at [732, 186] on span "Mover atividade(s)" at bounding box center [712, 183] width 134 height 16
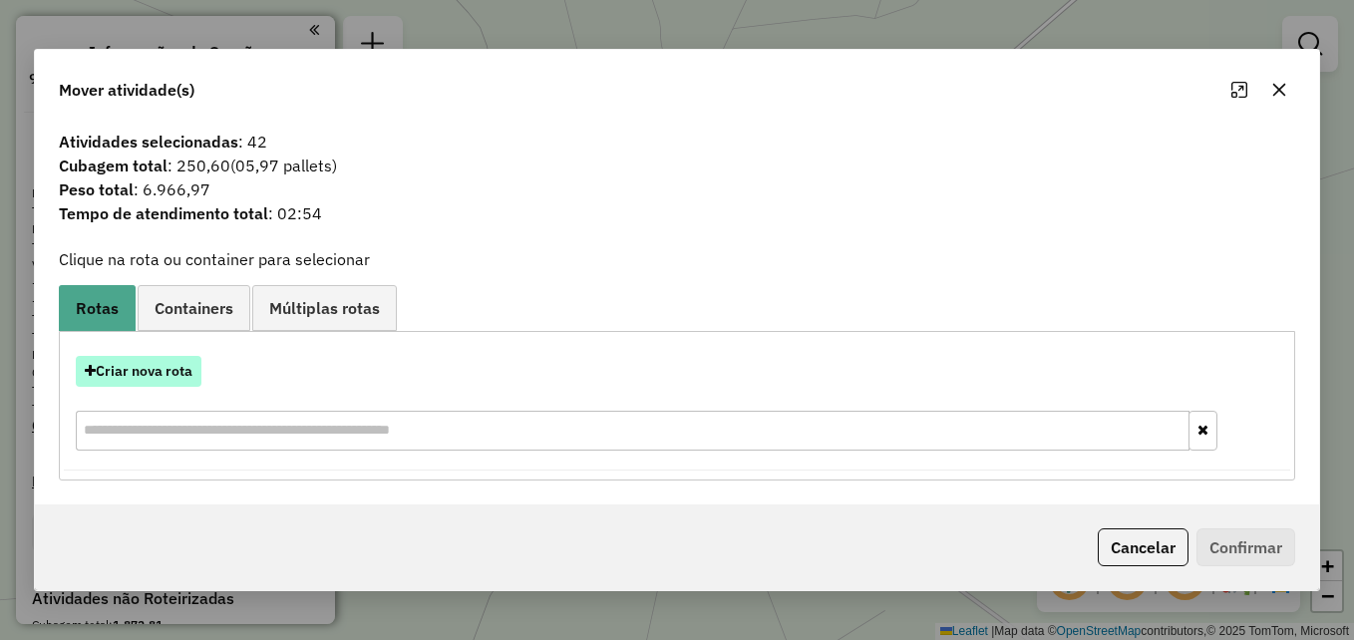
click at [120, 380] on button "Criar nova rota" at bounding box center [139, 371] width 126 height 31
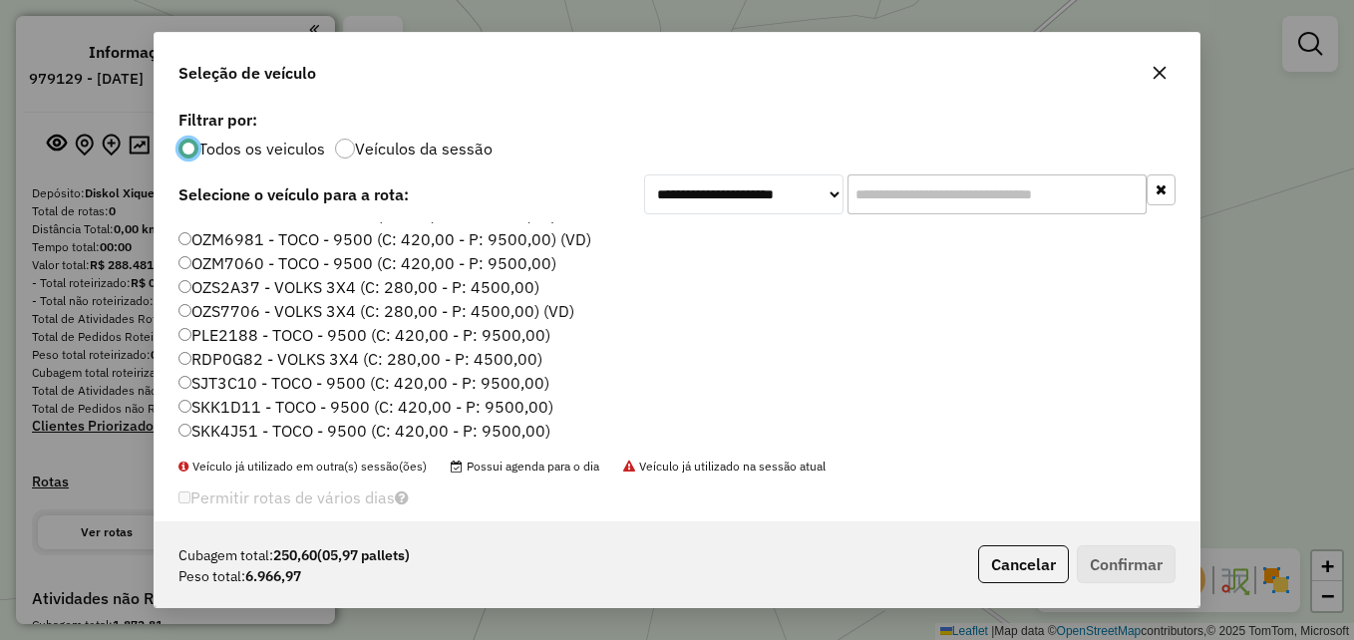
scroll to position [187, 0]
click at [254, 384] on label "SJT3C10 - TOCO - 9500 (C: 420,00 - P: 9500,00)" at bounding box center [364, 381] width 371 height 24
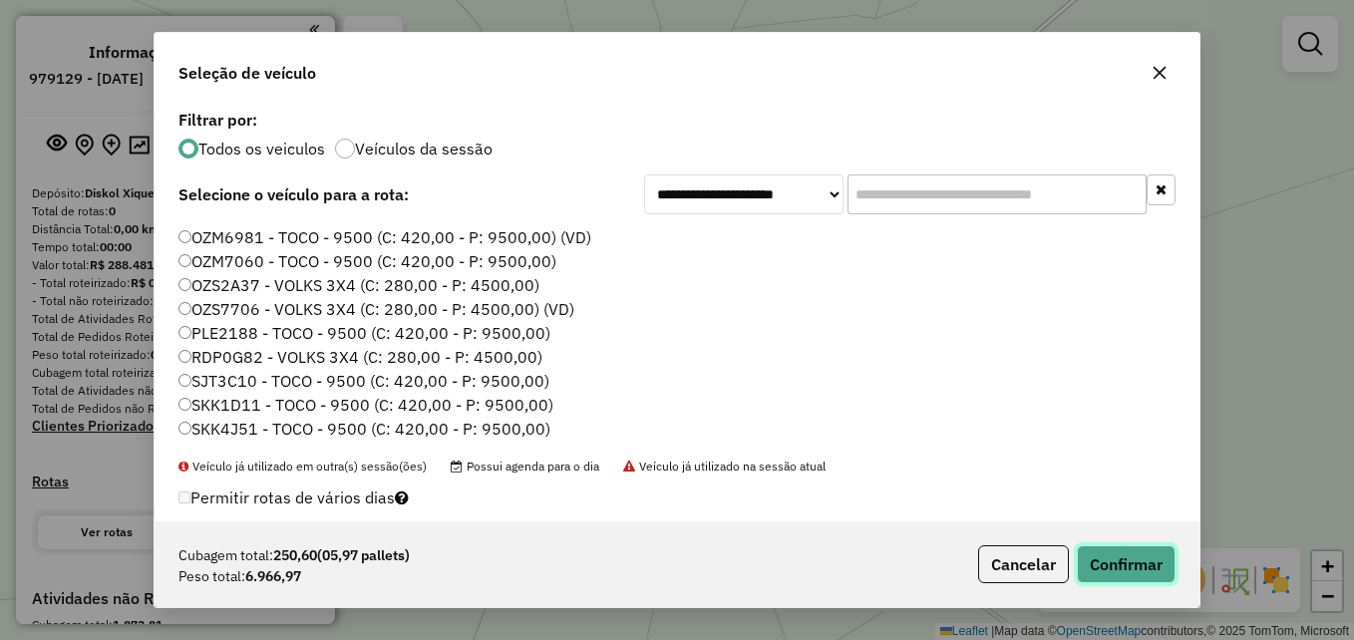
click at [1121, 578] on button "Confirmar" at bounding box center [1126, 564] width 99 height 38
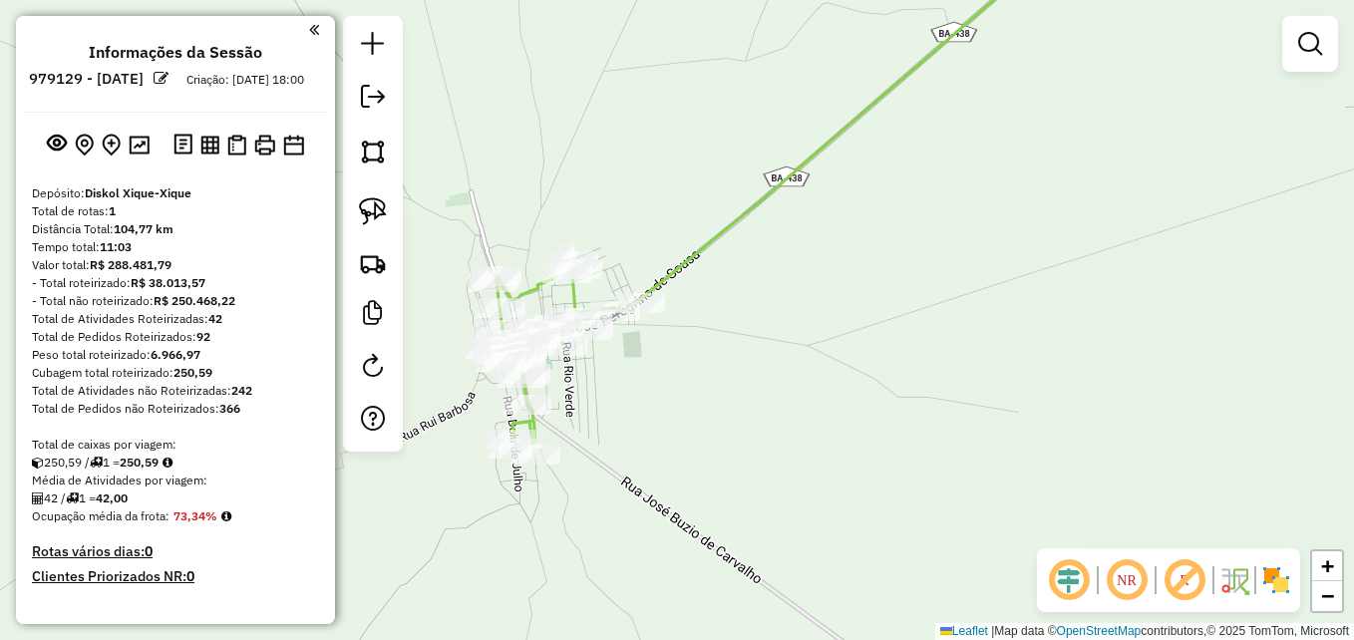
drag, startPoint x: 867, startPoint y: 383, endPoint x: 737, endPoint y: 426, distance: 136.5
click at [737, 426] on div "Janela de atendimento Grade de atendimento Capacidade Transportadoras Veículos …" at bounding box center [677, 320] width 1354 height 640
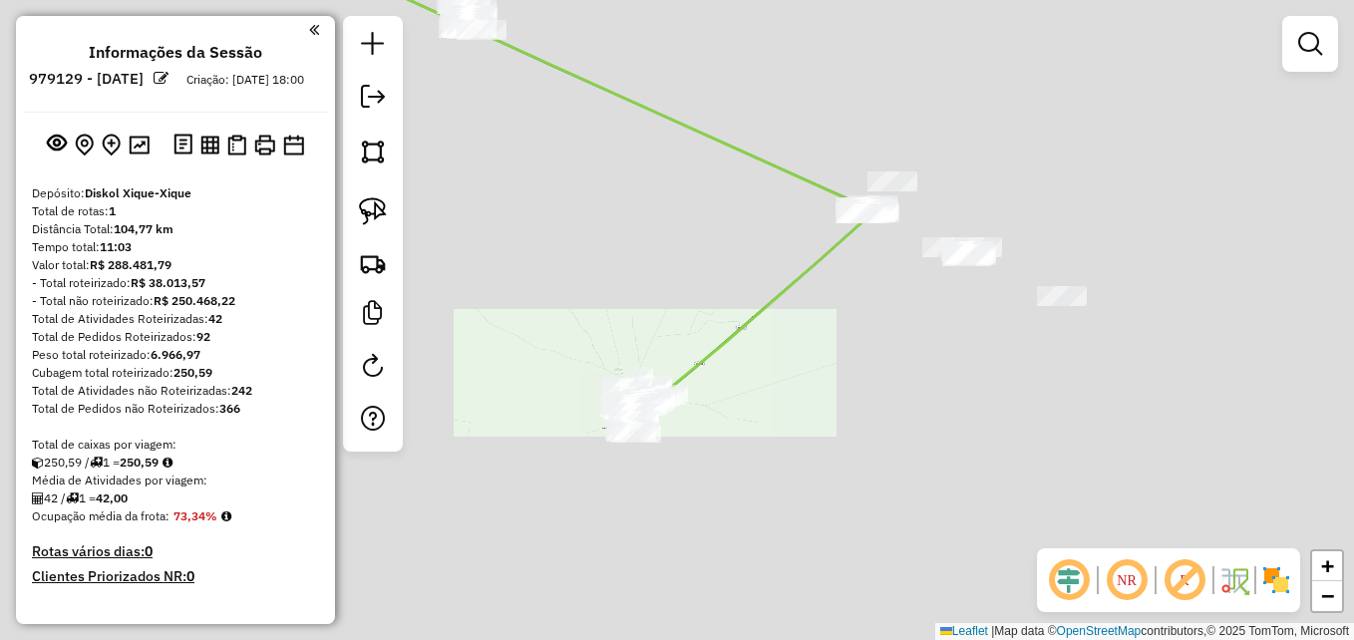
drag, startPoint x: 835, startPoint y: 407, endPoint x: 559, endPoint y: 368, distance: 278.0
click at [559, 368] on div "Janela de atendimento Grade de atendimento Capacidade Transportadoras Veículos …" at bounding box center [677, 320] width 1354 height 640
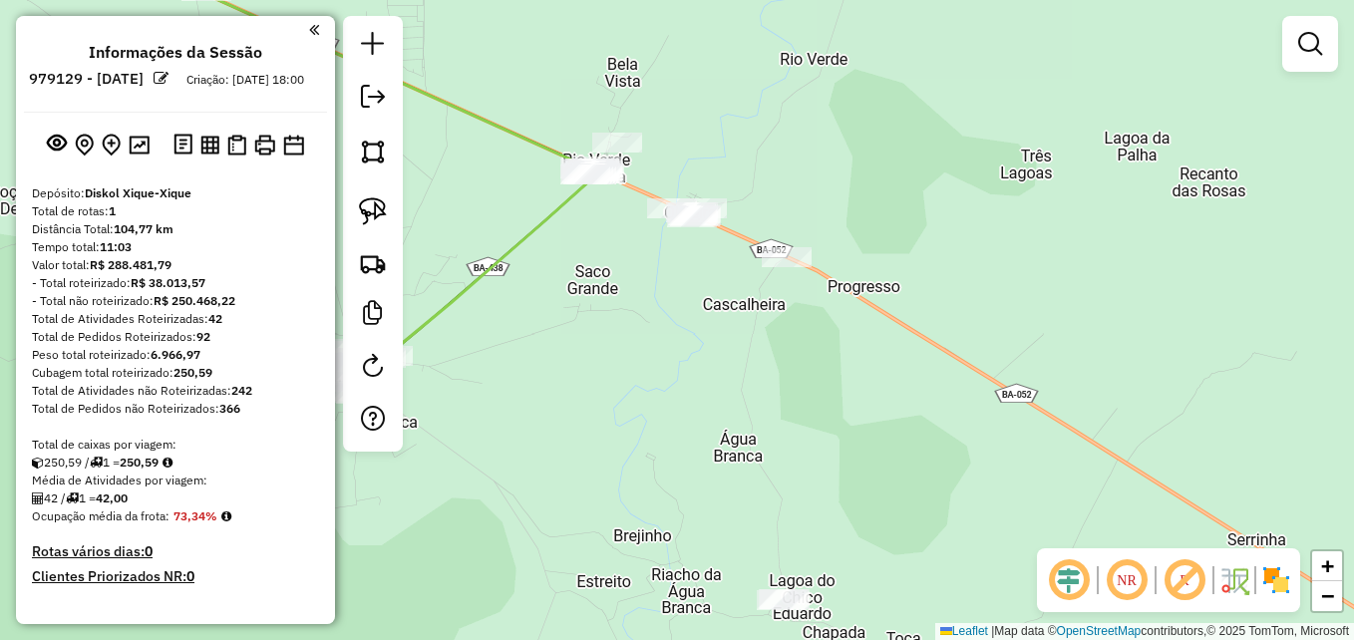
drag, startPoint x: 836, startPoint y: 436, endPoint x: 815, endPoint y: 170, distance: 267.1
click at [815, 172] on div "Janela de atendimento Grade de atendimento Capacidade Transportadoras Veículos …" at bounding box center [677, 320] width 1354 height 640
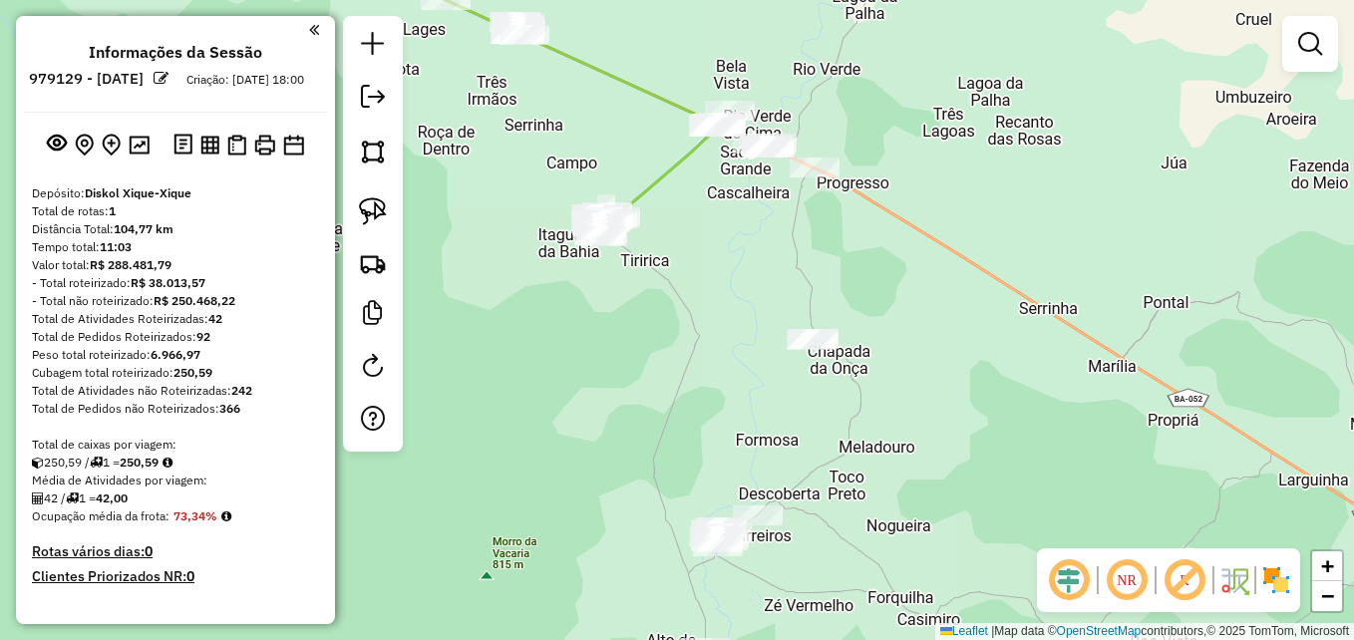
drag, startPoint x: 971, startPoint y: 473, endPoint x: 942, endPoint y: 313, distance: 162.2
click at [942, 313] on div "Janela de atendimento Grade de atendimento Capacidade Transportadoras Veículos …" at bounding box center [677, 320] width 1354 height 640
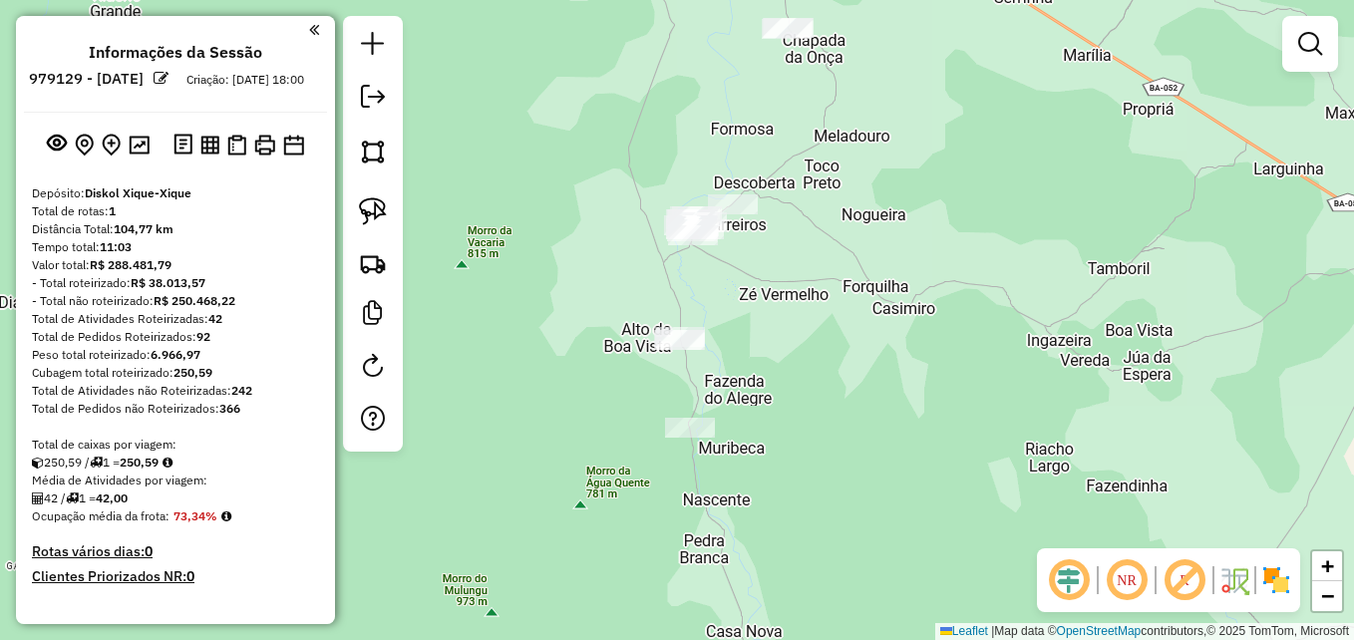
drag, startPoint x: 902, startPoint y: 390, endPoint x: 894, endPoint y: 279, distance: 111.0
click at [896, 281] on div "Janela de atendimento Grade de atendimento Capacidade Transportadoras Veículos …" at bounding box center [677, 320] width 1354 height 640
click at [894, 279] on div "Janela de atendimento Grade de atendimento Capacidade Transportadoras Veículos …" at bounding box center [677, 320] width 1354 height 640
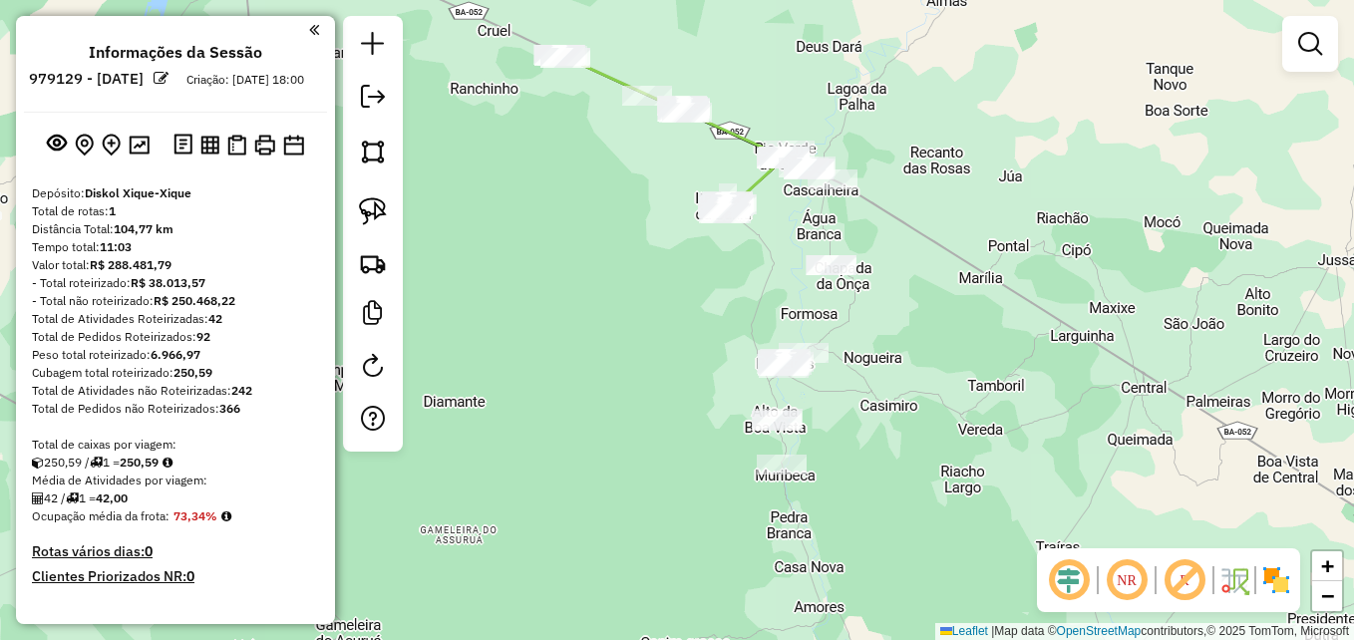
drag, startPoint x: 956, startPoint y: 292, endPoint x: 949, endPoint y: 371, distance: 79.1
click at [949, 371] on div "Janela de atendimento Grade de atendimento Capacidade Transportadoras Veículos …" at bounding box center [677, 320] width 1354 height 640
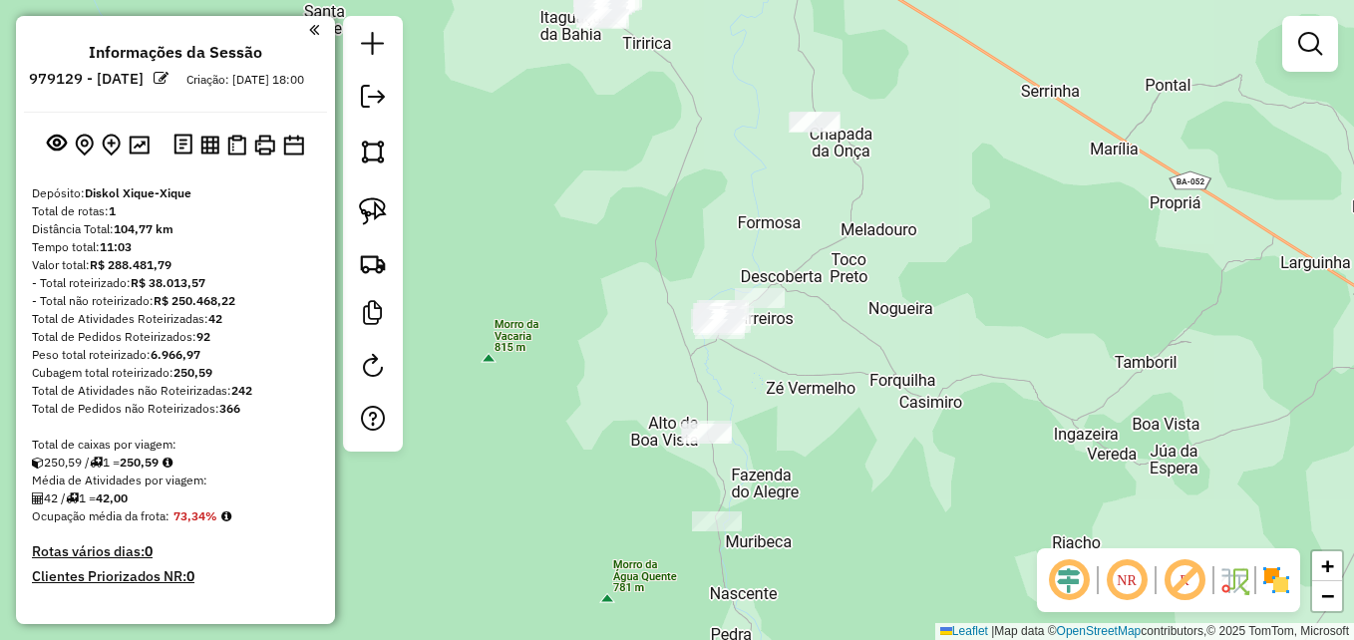
drag, startPoint x: 840, startPoint y: 535, endPoint x: 942, endPoint y: 491, distance: 111.7
click at [942, 493] on div "Janela de atendimento Grade de atendimento Capacidade Transportadoras Veículos …" at bounding box center [677, 320] width 1354 height 640
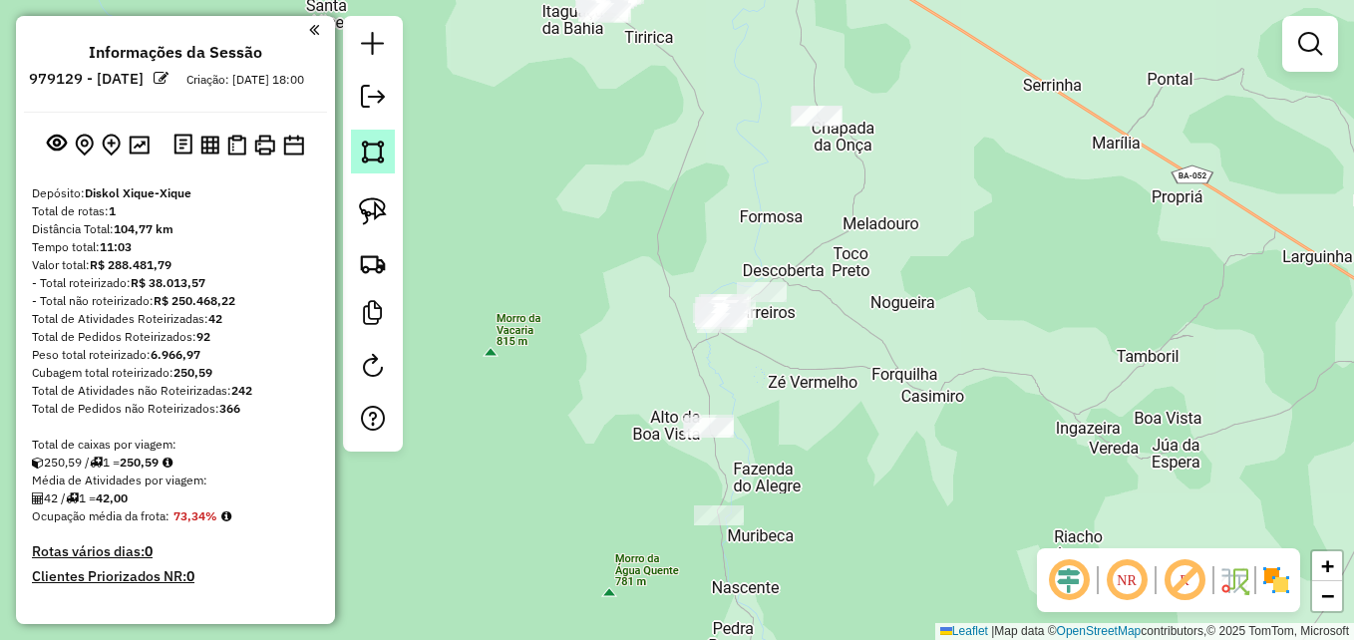
click at [384, 159] on img at bounding box center [373, 152] width 28 height 28
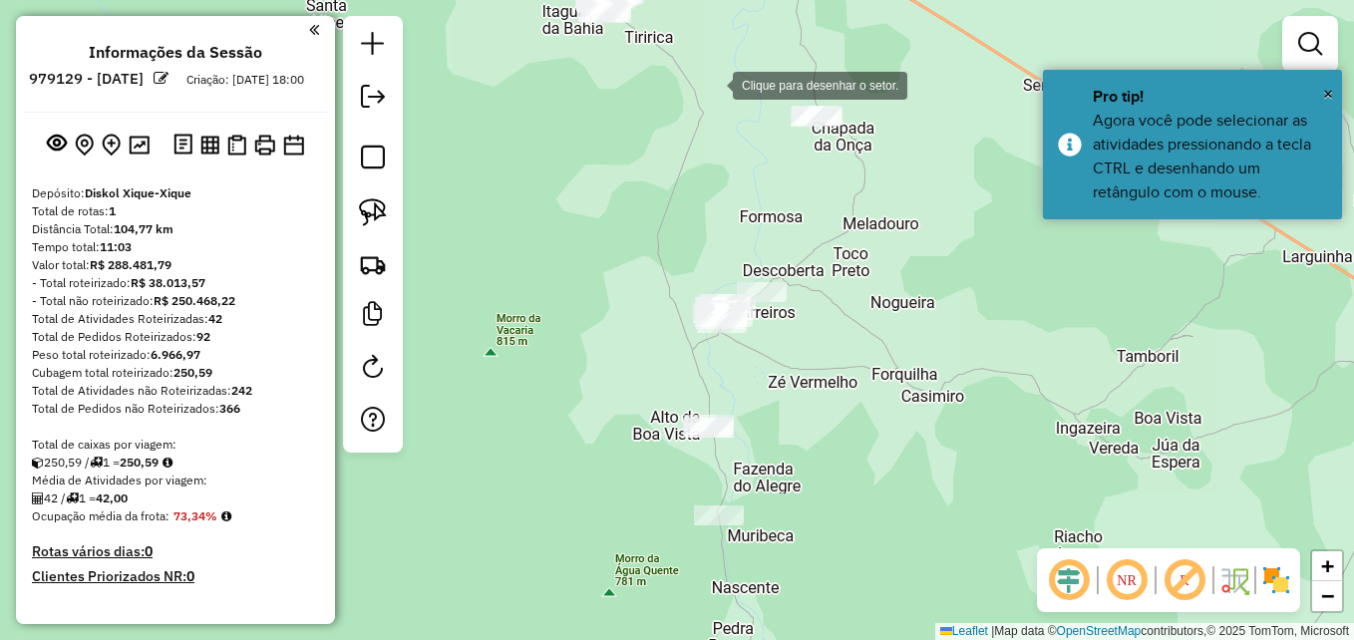
click at [717, 81] on div at bounding box center [713, 84] width 40 height 40
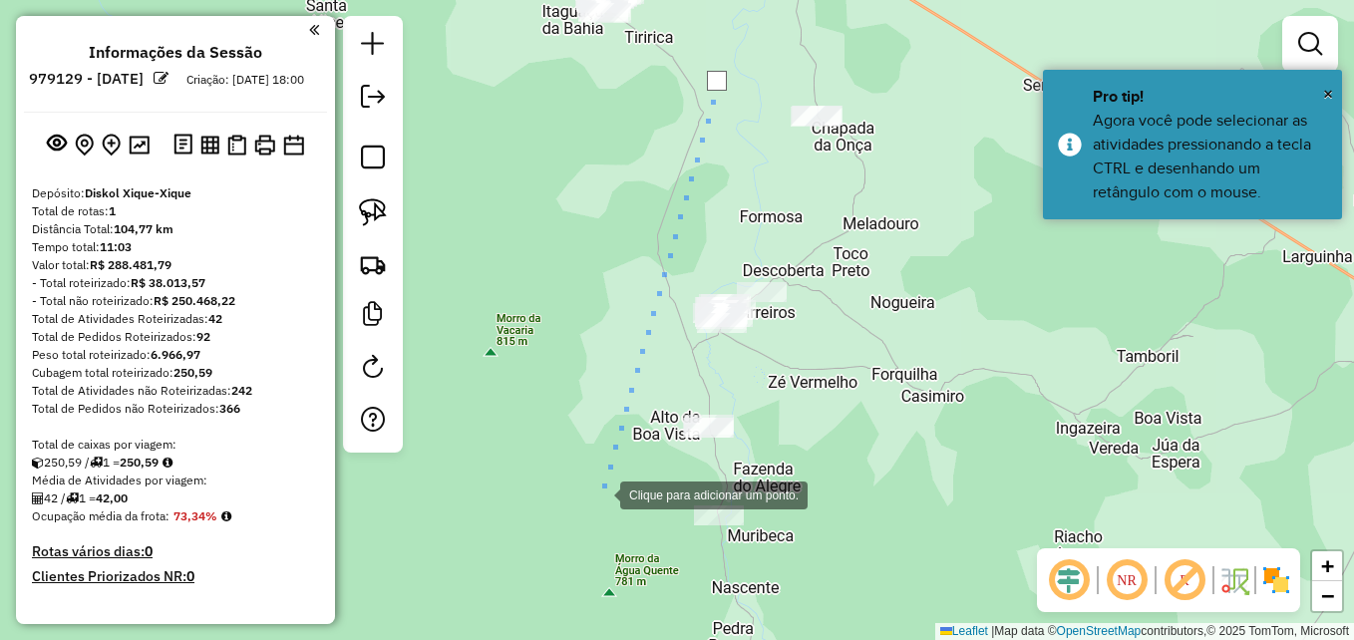
click at [600, 494] on div at bounding box center [600, 494] width 40 height 40
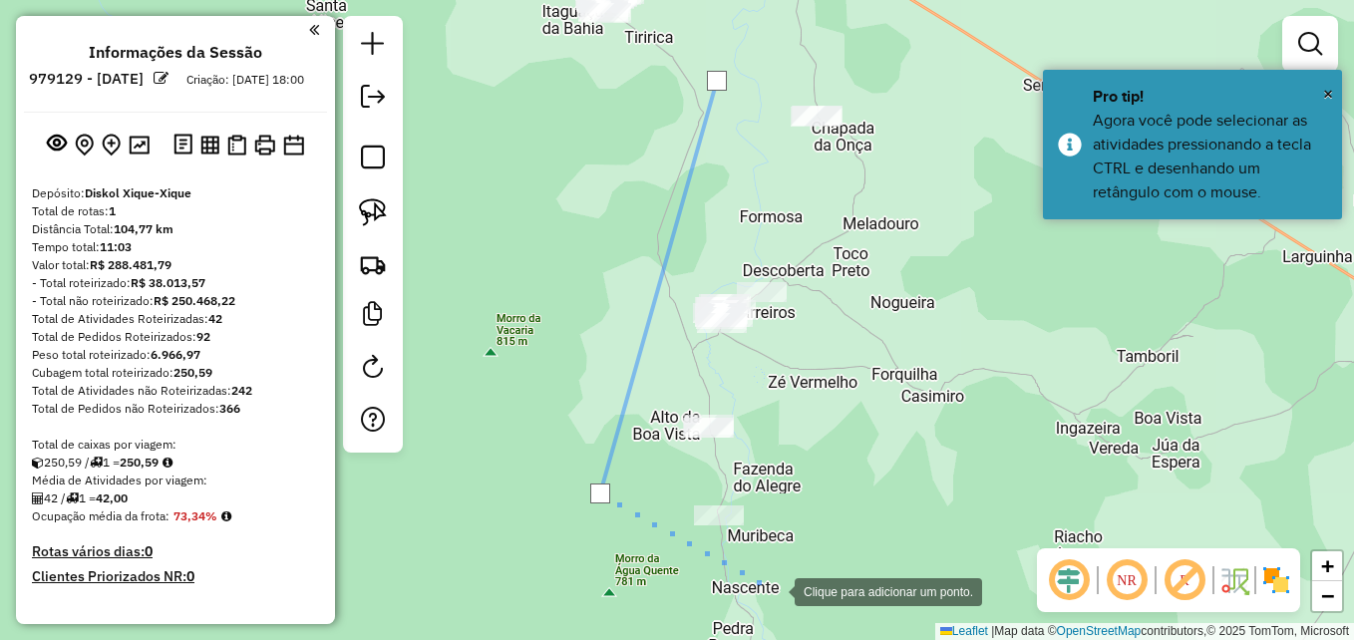
click at [775, 590] on div at bounding box center [775, 590] width 40 height 40
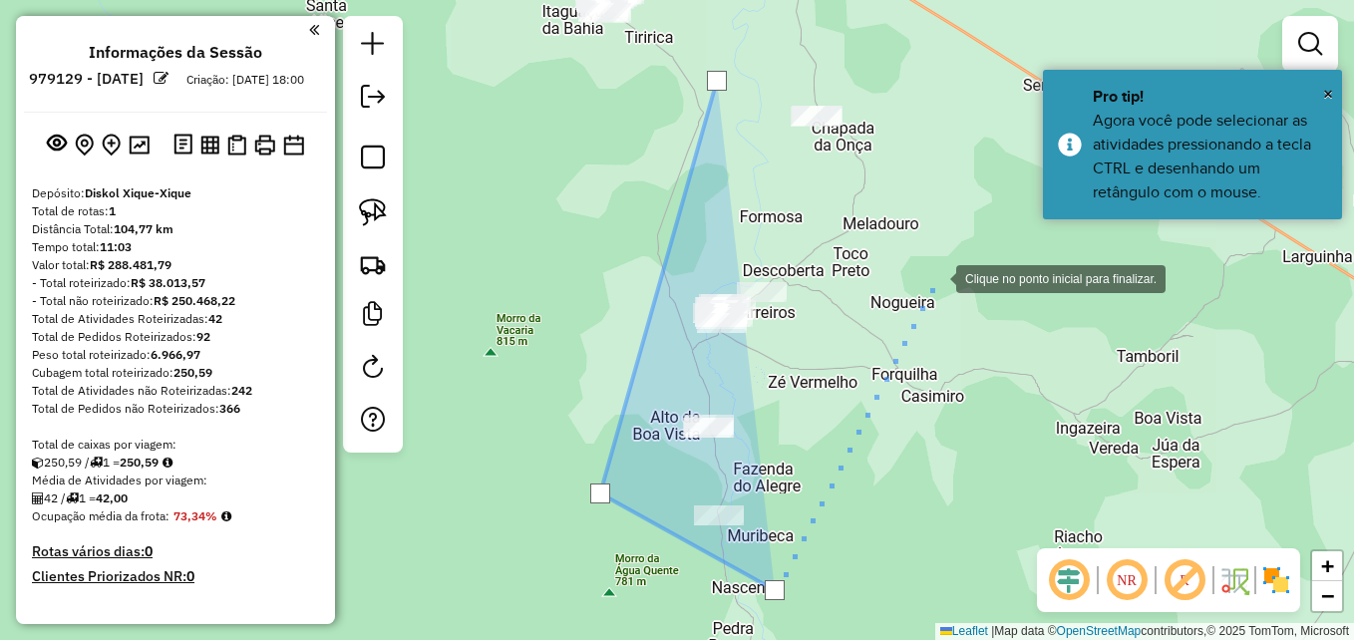
click at [936, 277] on div at bounding box center [936, 277] width 40 height 40
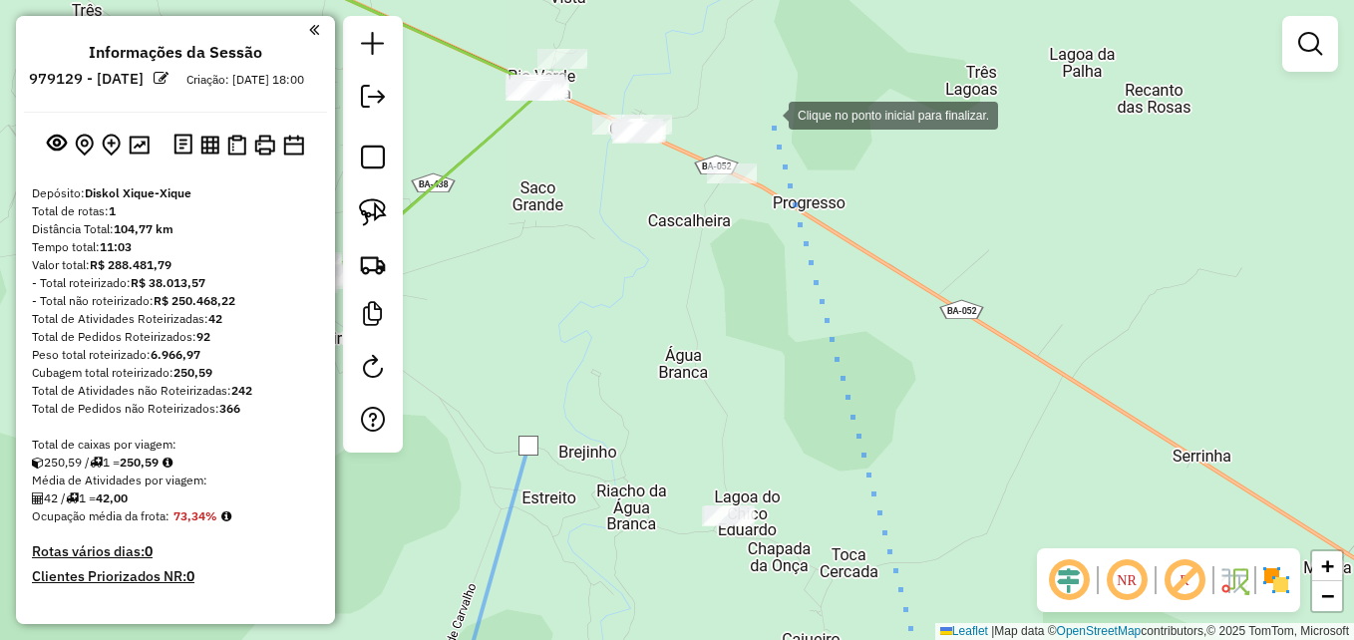
click at [769, 114] on div at bounding box center [769, 114] width 40 height 40
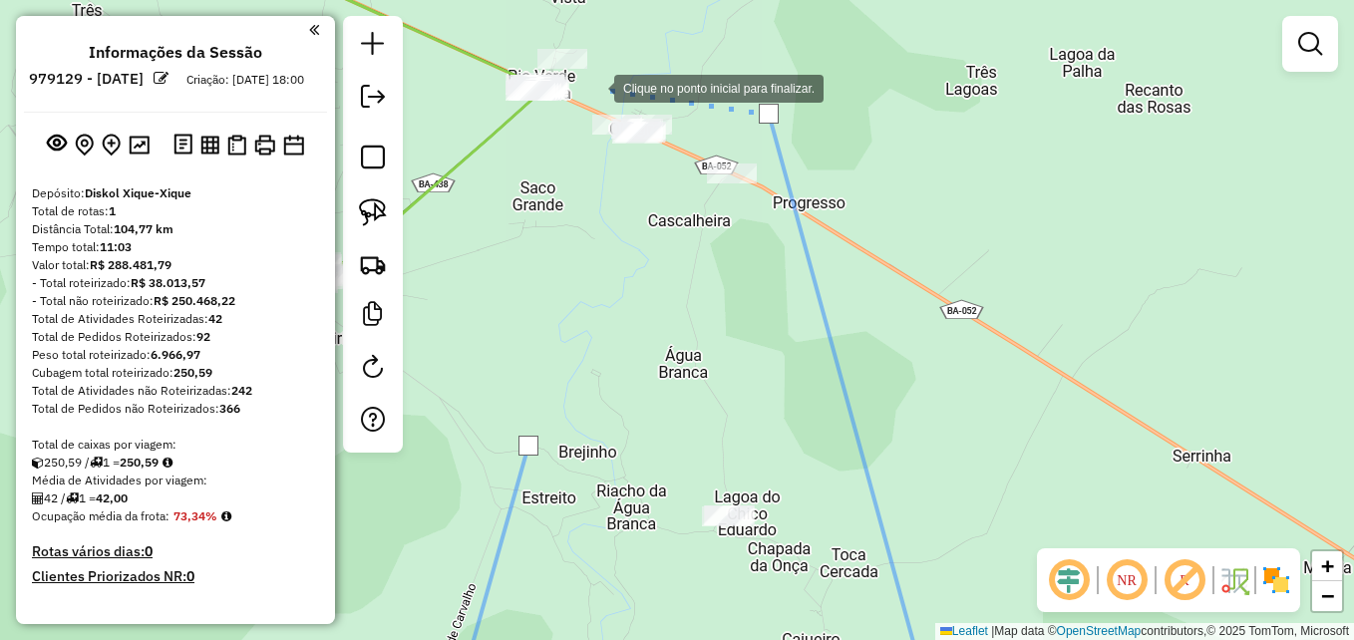
click at [594, 87] on div at bounding box center [594, 87] width 40 height 40
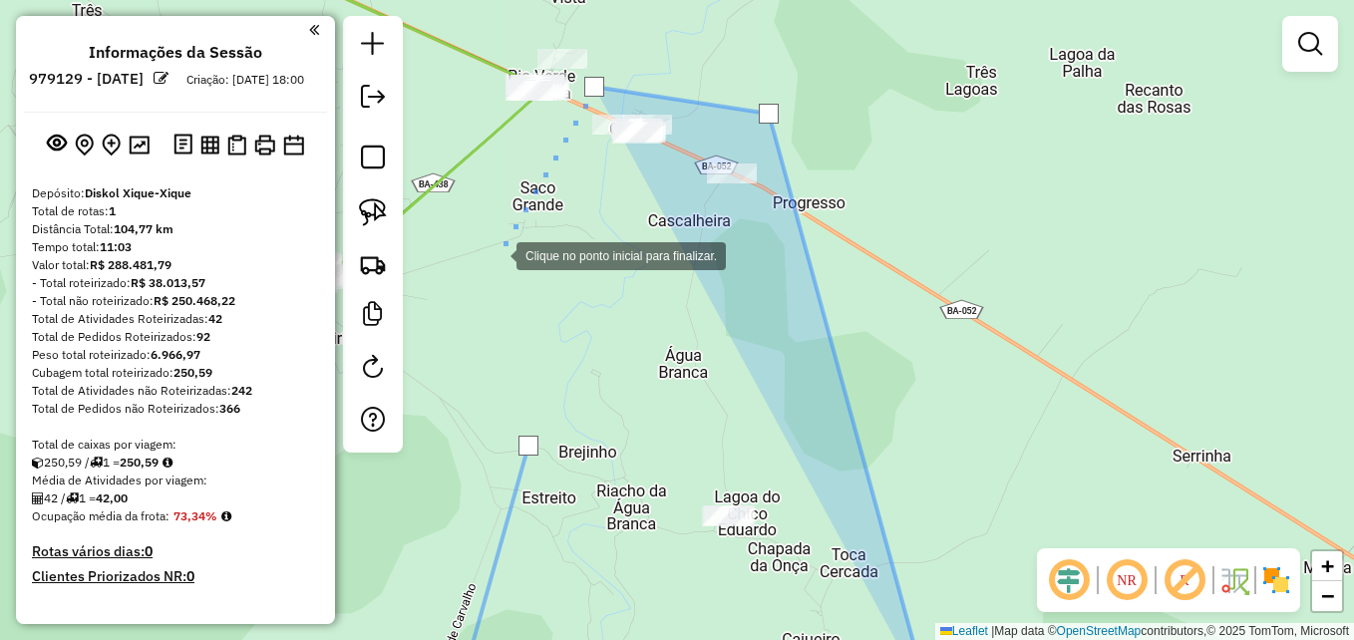
click at [497, 254] on div at bounding box center [497, 254] width 40 height 40
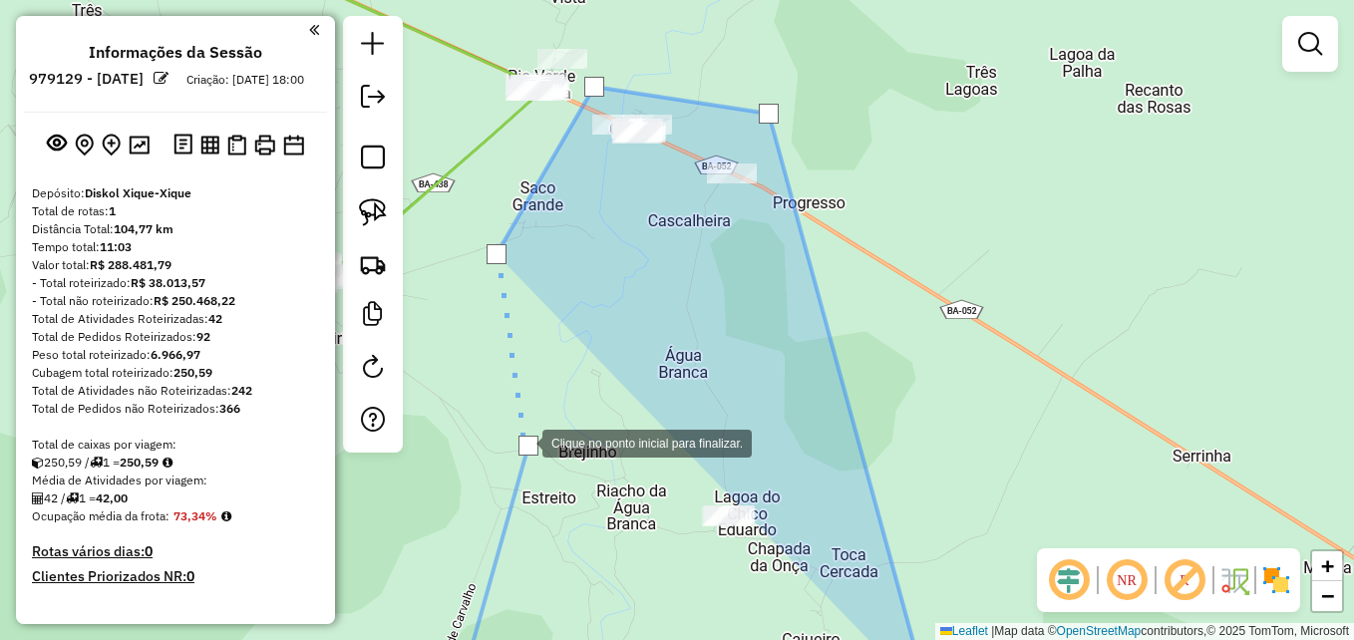
click at [521, 440] on div at bounding box center [529, 446] width 20 height 20
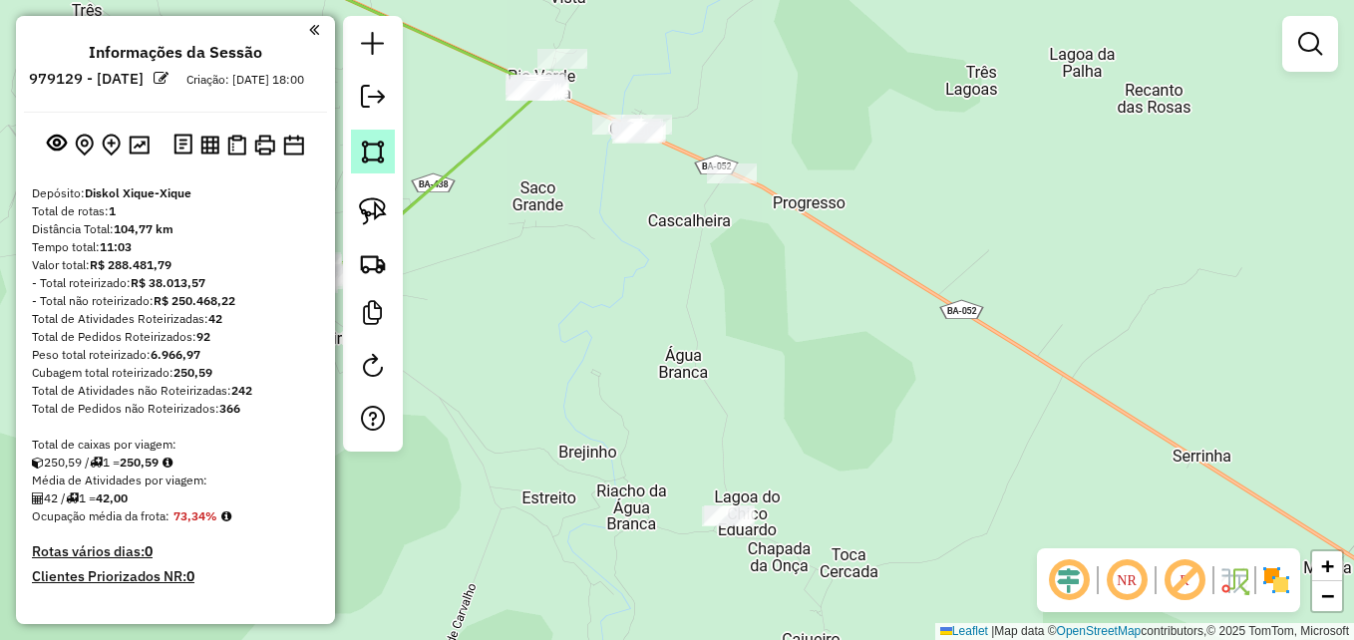
click at [377, 148] on img at bounding box center [373, 152] width 28 height 28
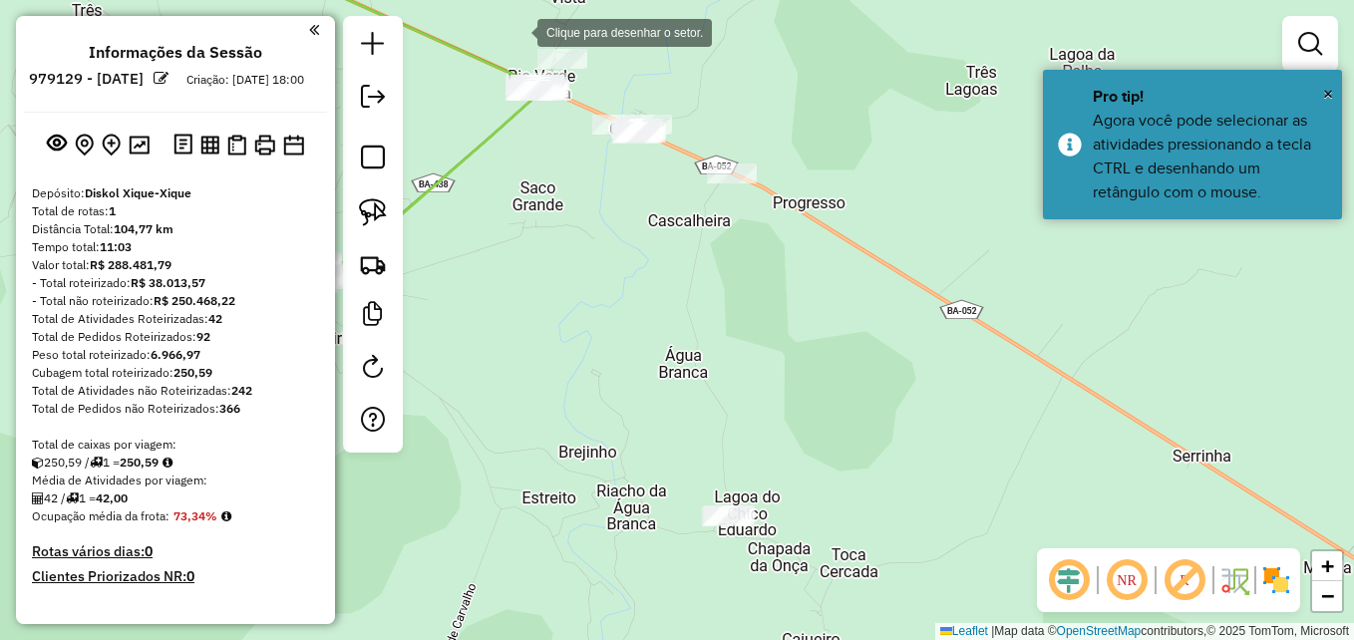
click at [526, 18] on div at bounding box center [518, 31] width 40 height 40
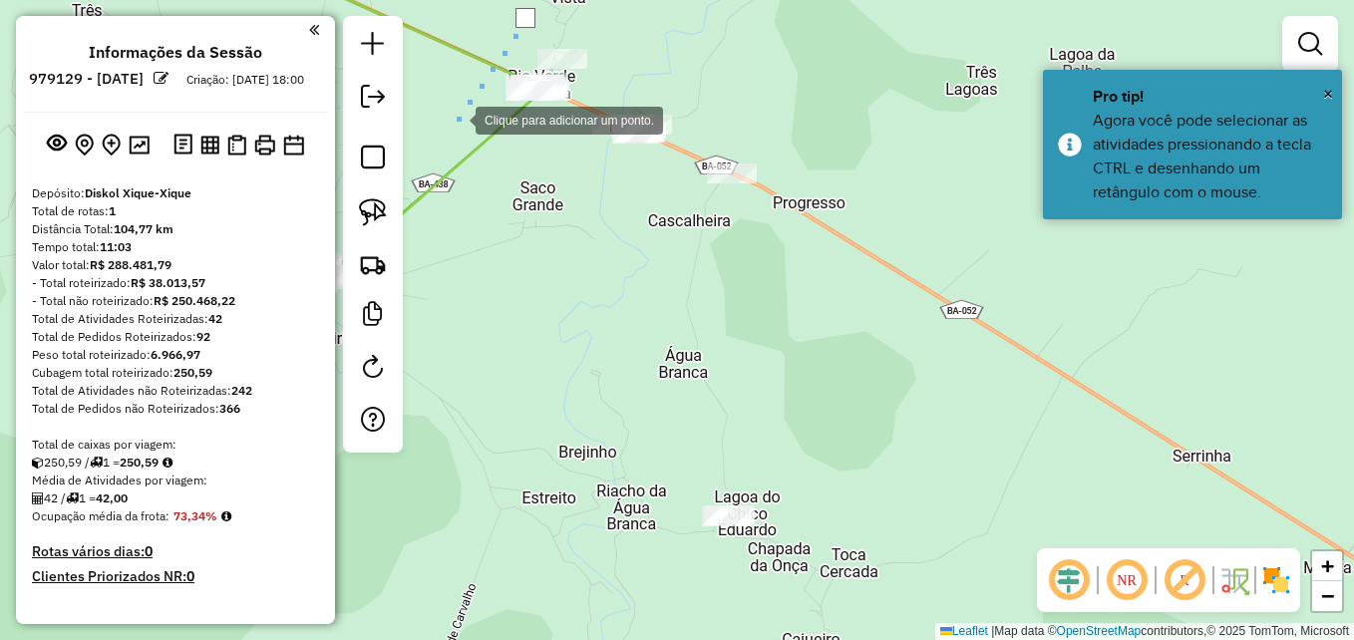
click at [456, 119] on div at bounding box center [456, 119] width 40 height 40
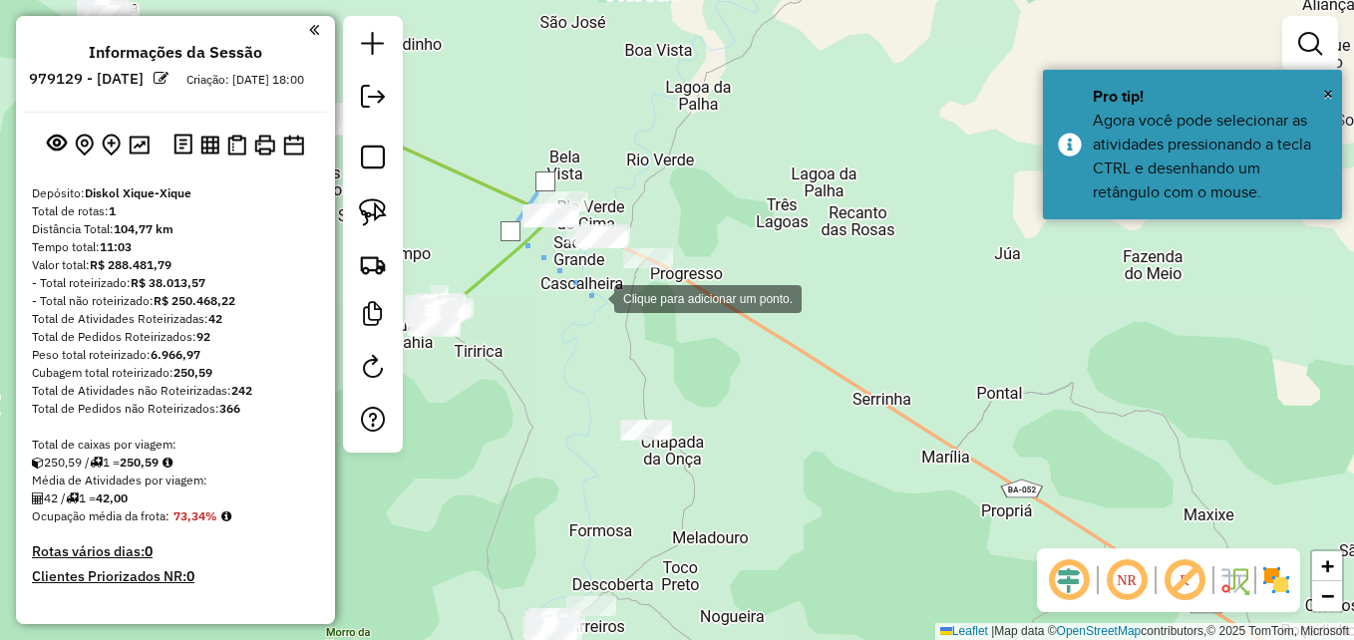
drag, startPoint x: 594, startPoint y: 297, endPoint x: 616, endPoint y: 296, distance: 22.0
click at [595, 298] on div at bounding box center [594, 297] width 40 height 40
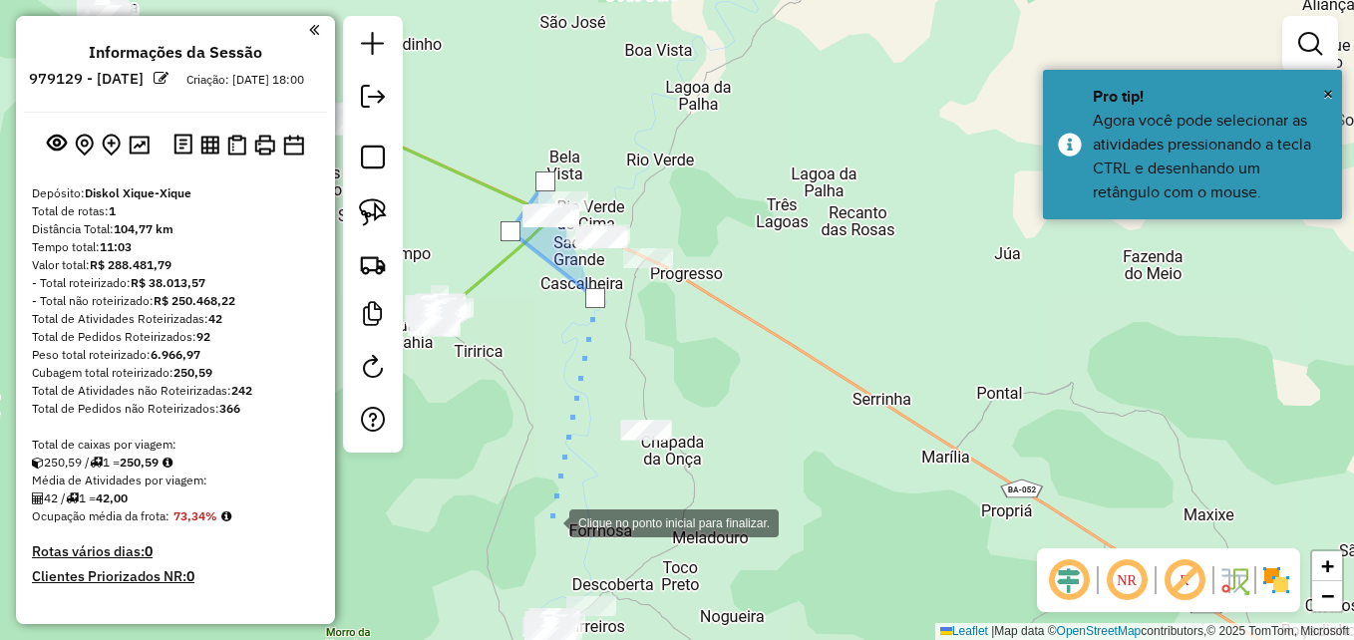
click at [549, 522] on div at bounding box center [550, 522] width 40 height 40
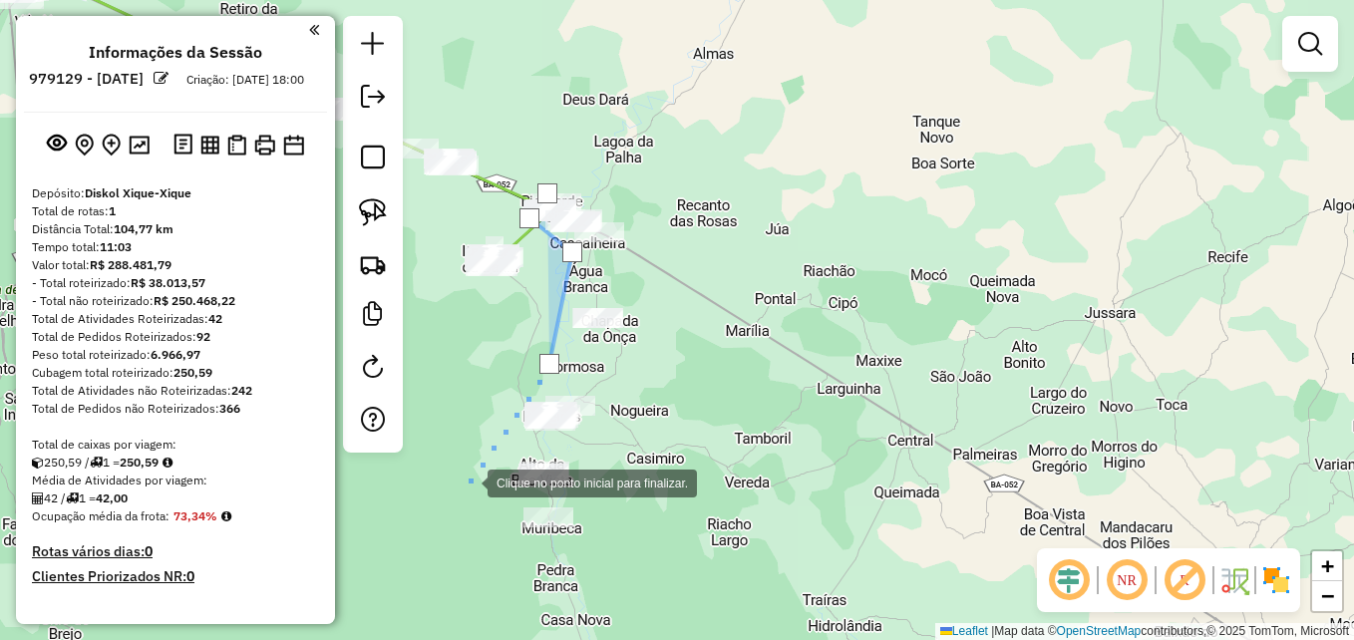
click at [465, 481] on div at bounding box center [468, 482] width 40 height 40
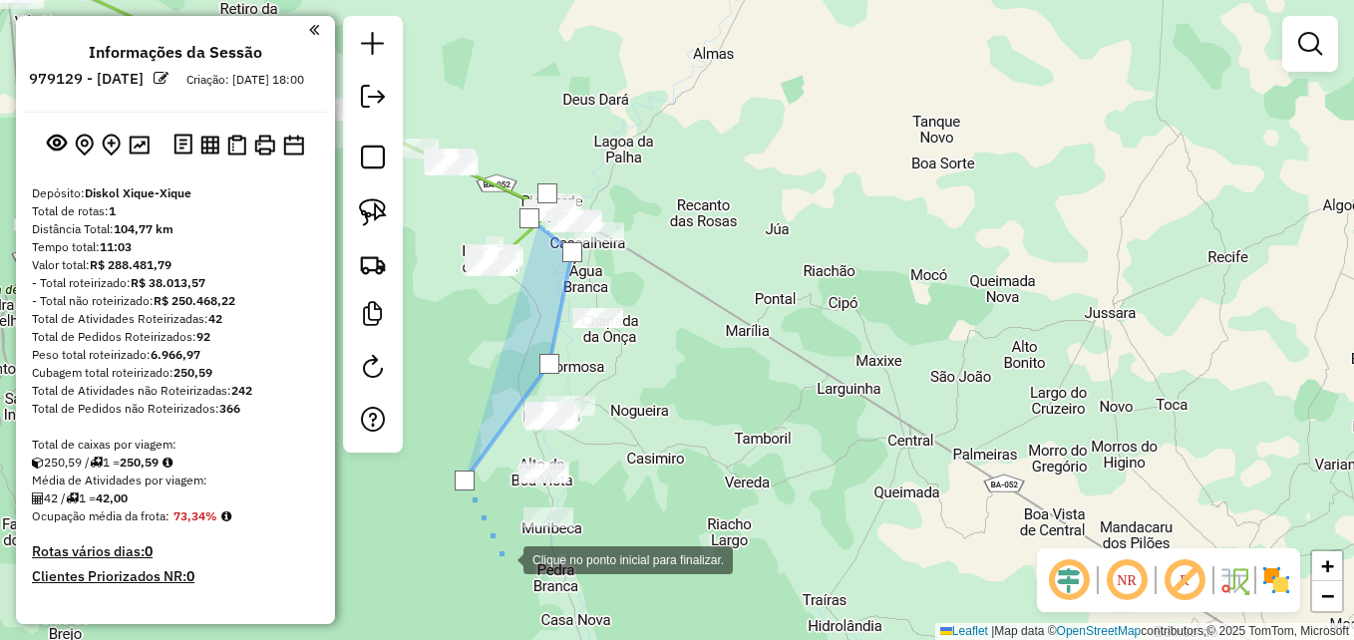
drag, startPoint x: 503, startPoint y: 558, endPoint x: 535, endPoint y: 556, distance: 32.0
click at [502, 558] on div at bounding box center [504, 559] width 40 height 40
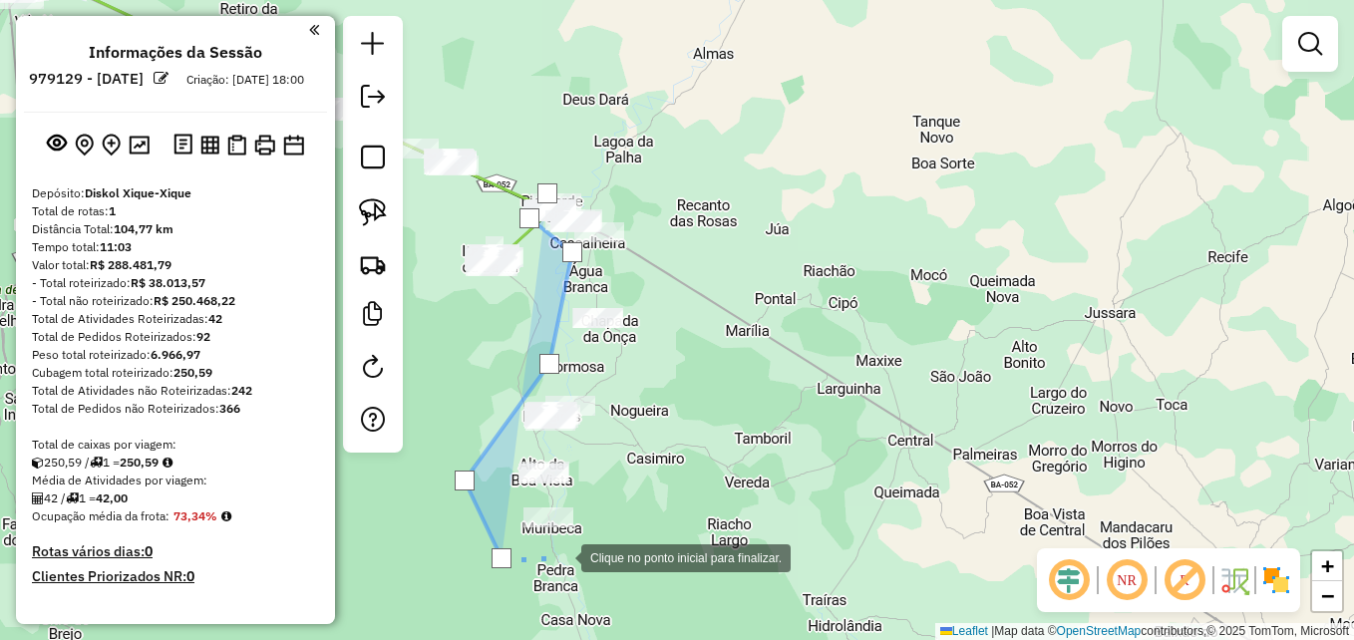
click at [581, 552] on div at bounding box center [562, 557] width 40 height 40
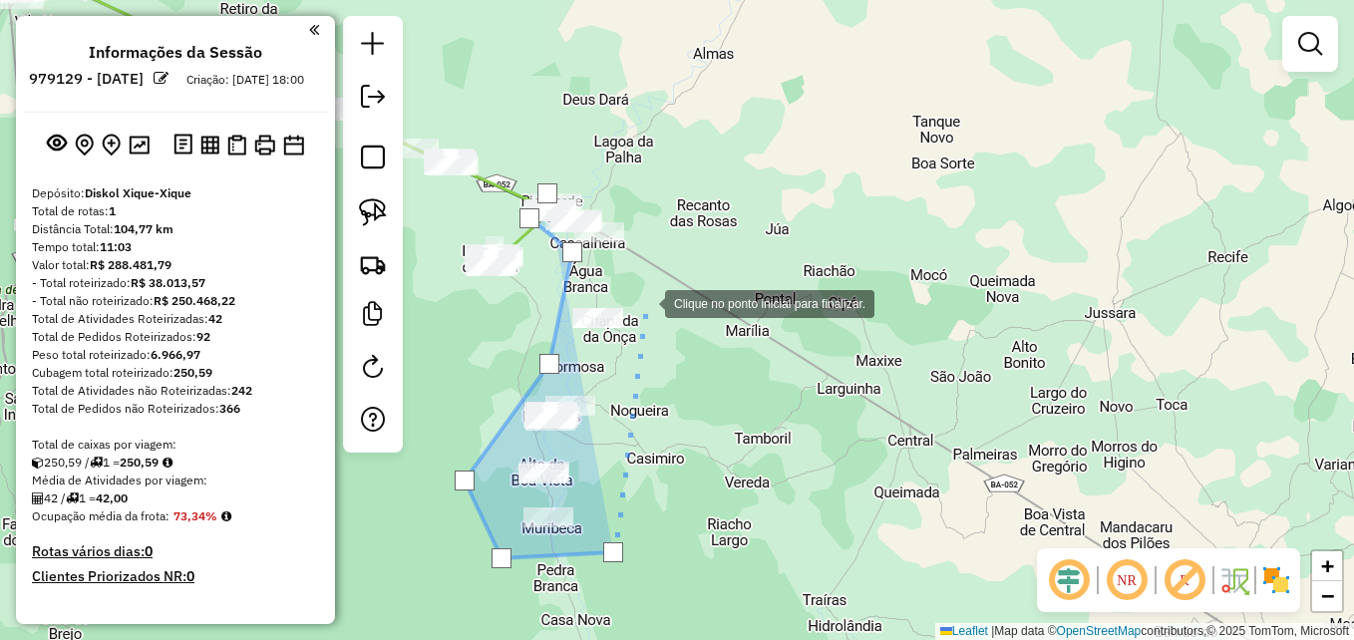
click at [645, 302] on div at bounding box center [645, 302] width 40 height 40
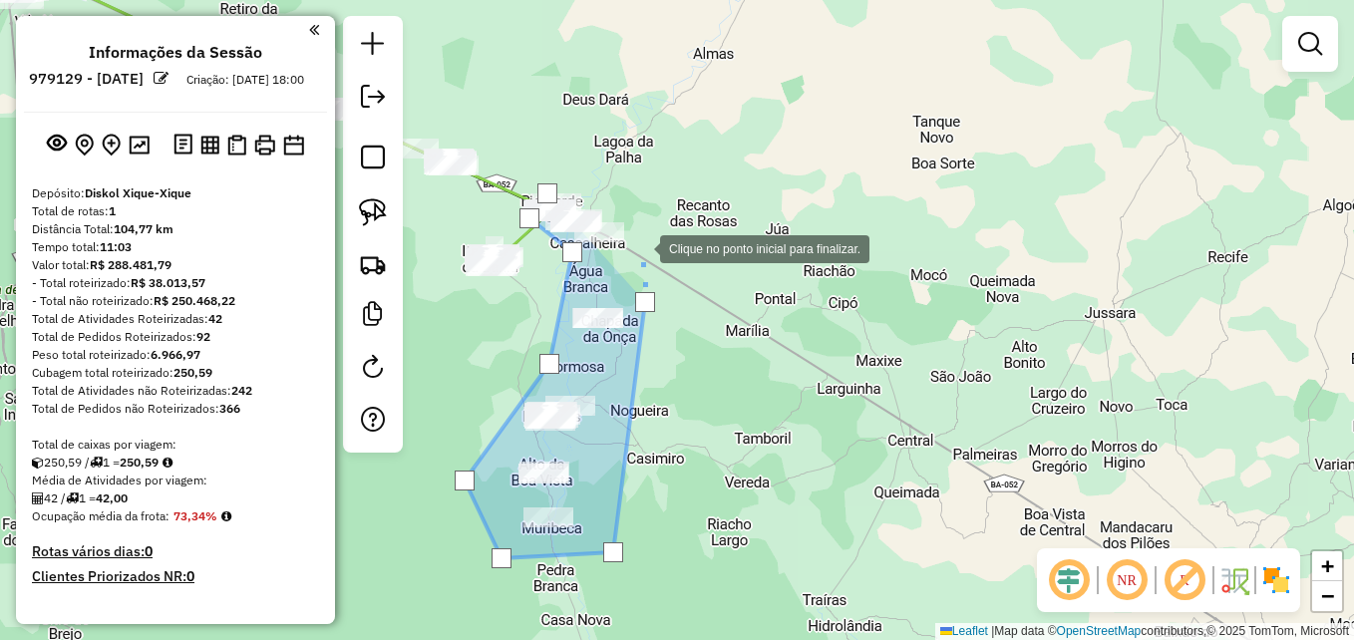
click at [654, 227] on div at bounding box center [640, 247] width 40 height 40
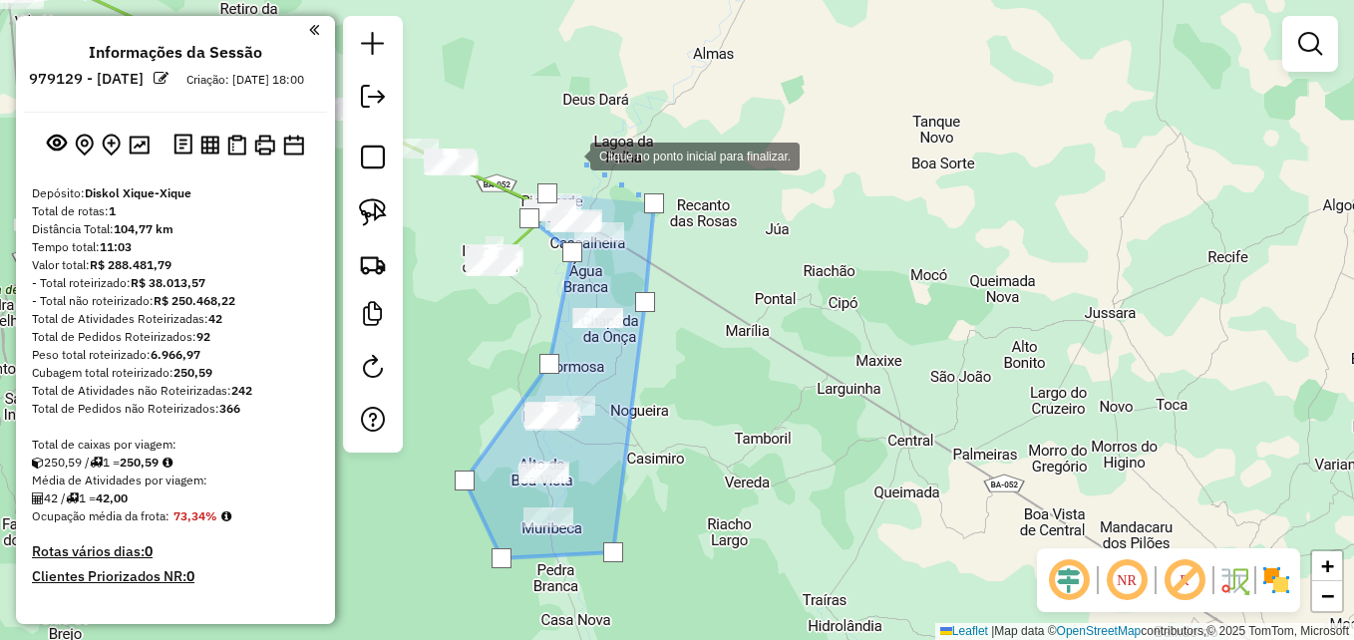
click at [570, 155] on div at bounding box center [570, 155] width 40 height 40
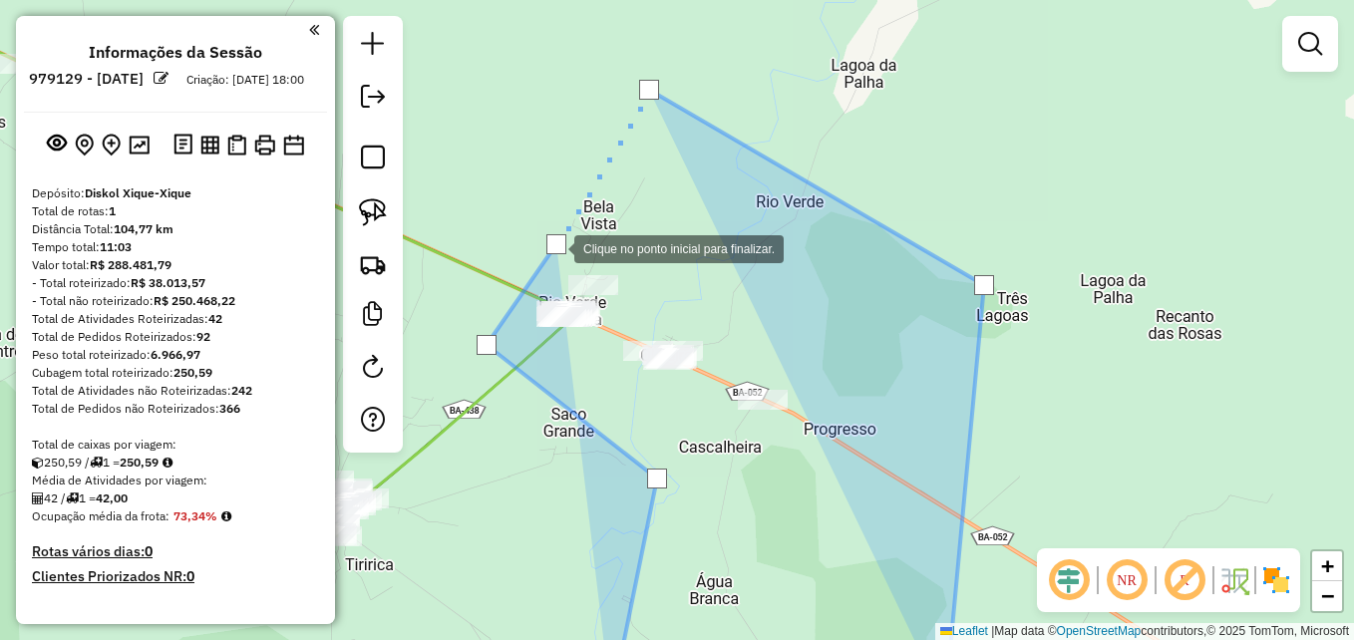
click at [554, 247] on div at bounding box center [556, 244] width 20 height 20
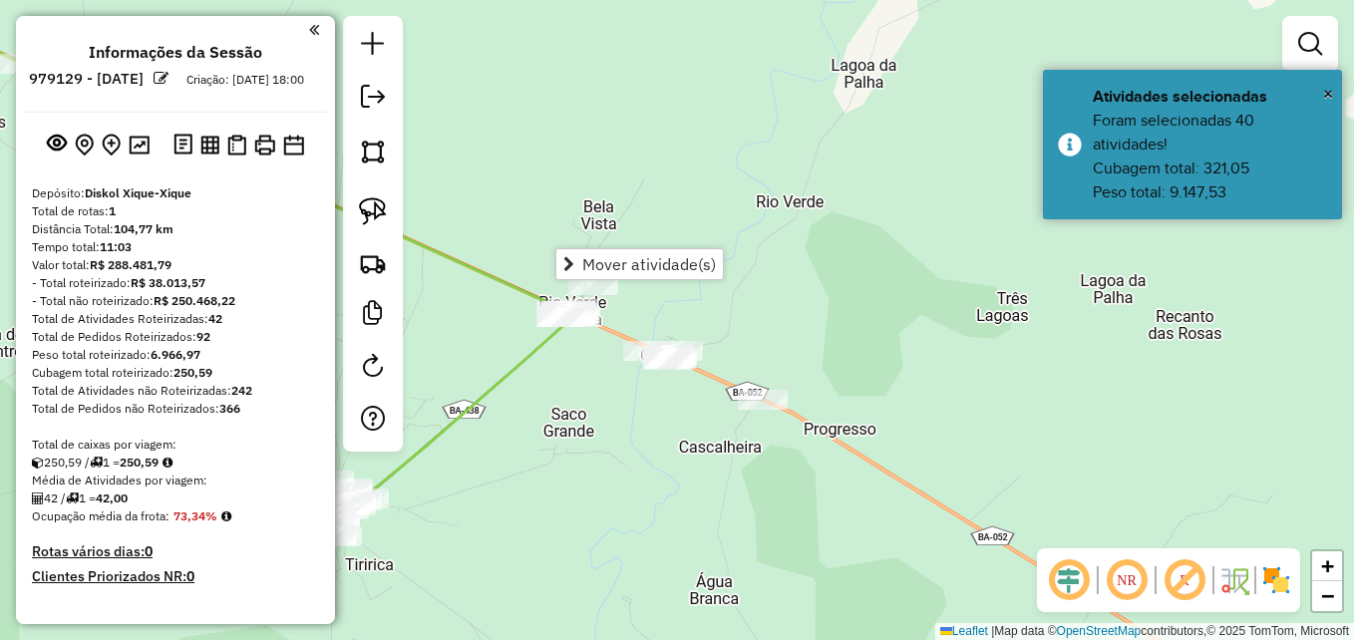
click at [554, 247] on div "Janela de atendimento Grade de atendimento Capacidade Transportadoras Veículos …" at bounding box center [677, 320] width 1354 height 640
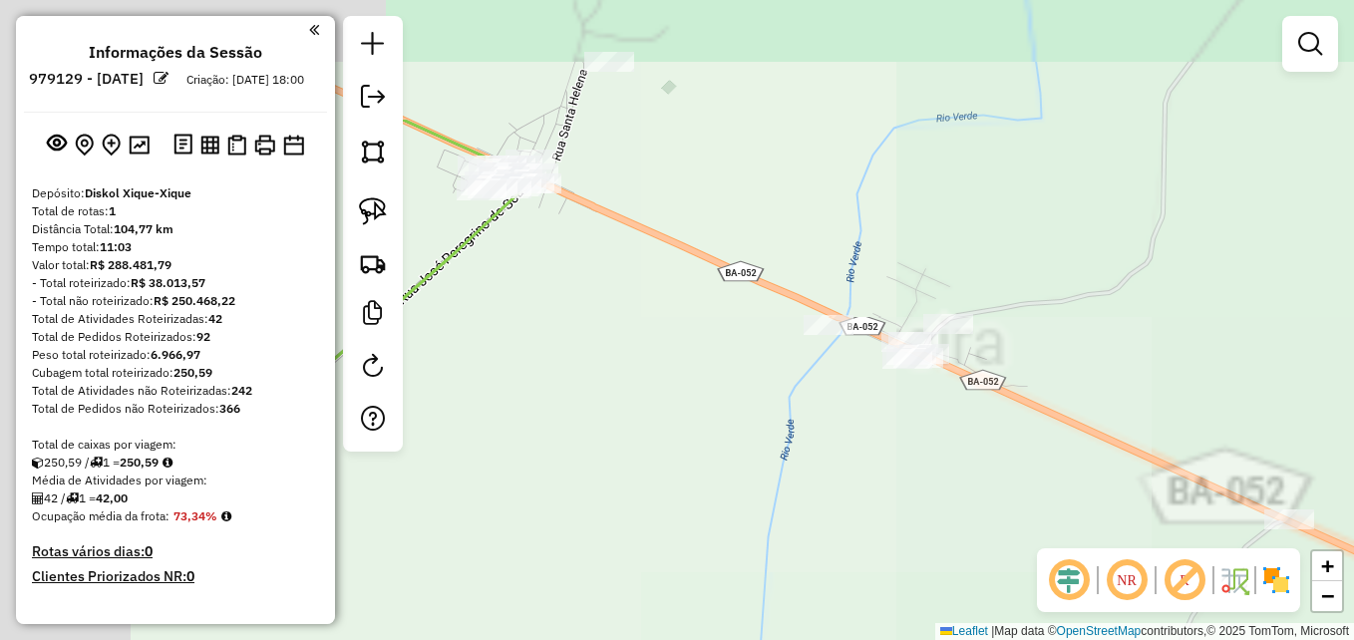
drag, startPoint x: 567, startPoint y: 286, endPoint x: 846, endPoint y: 493, distance: 346.4
click at [849, 497] on div "Janela de atendimento Grade de atendimento Capacidade Transportadoras Veículos …" at bounding box center [677, 320] width 1354 height 640
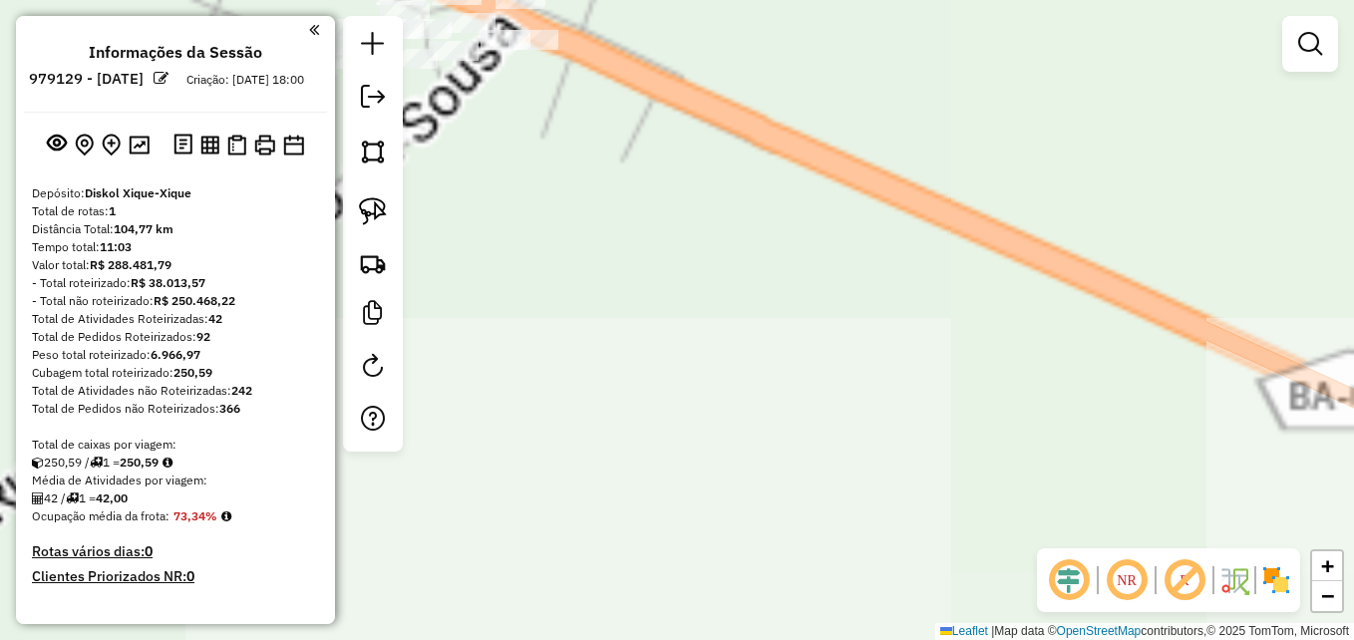
drag, startPoint x: 596, startPoint y: 249, endPoint x: 761, endPoint y: 457, distance: 264.8
click at [837, 583] on div "Janela de atendimento Grade de atendimento Capacidade Transportadoras Veículos …" at bounding box center [677, 320] width 1354 height 640
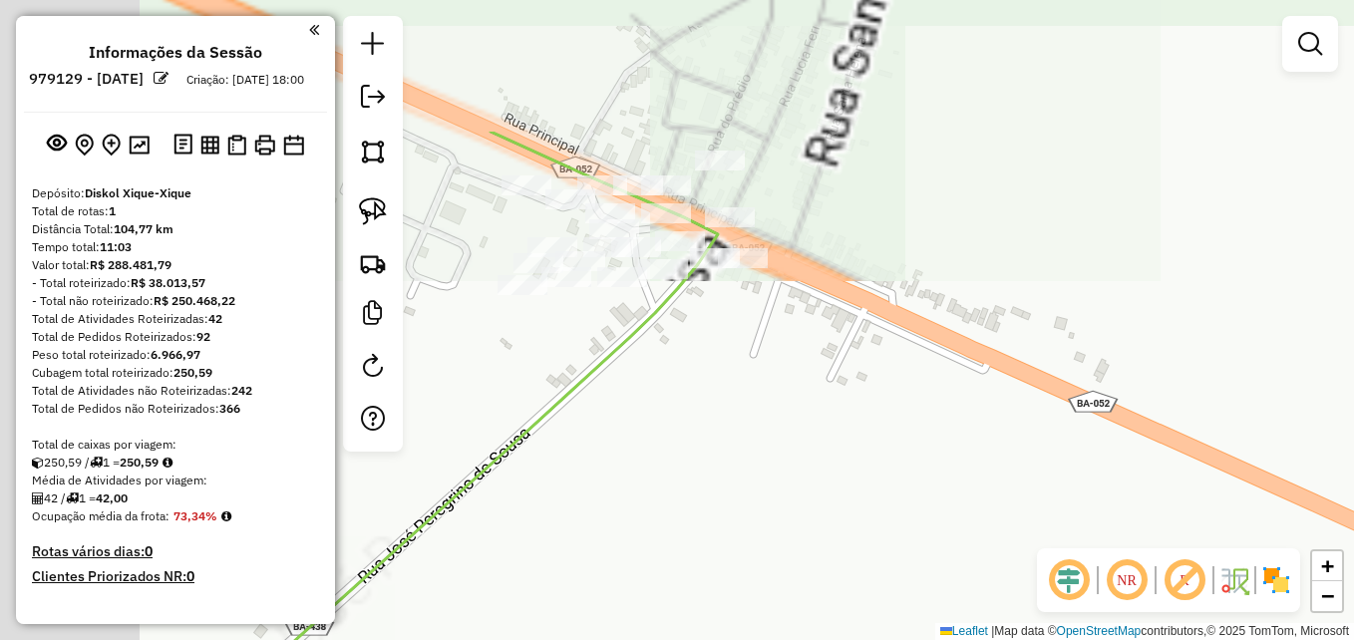
drag, startPoint x: 861, startPoint y: 507, endPoint x: 834, endPoint y: 471, distance: 44.9
click at [903, 540] on div "Janela de atendimento Grade de atendimento Capacidade Transportadoras Veículos …" at bounding box center [677, 320] width 1354 height 640
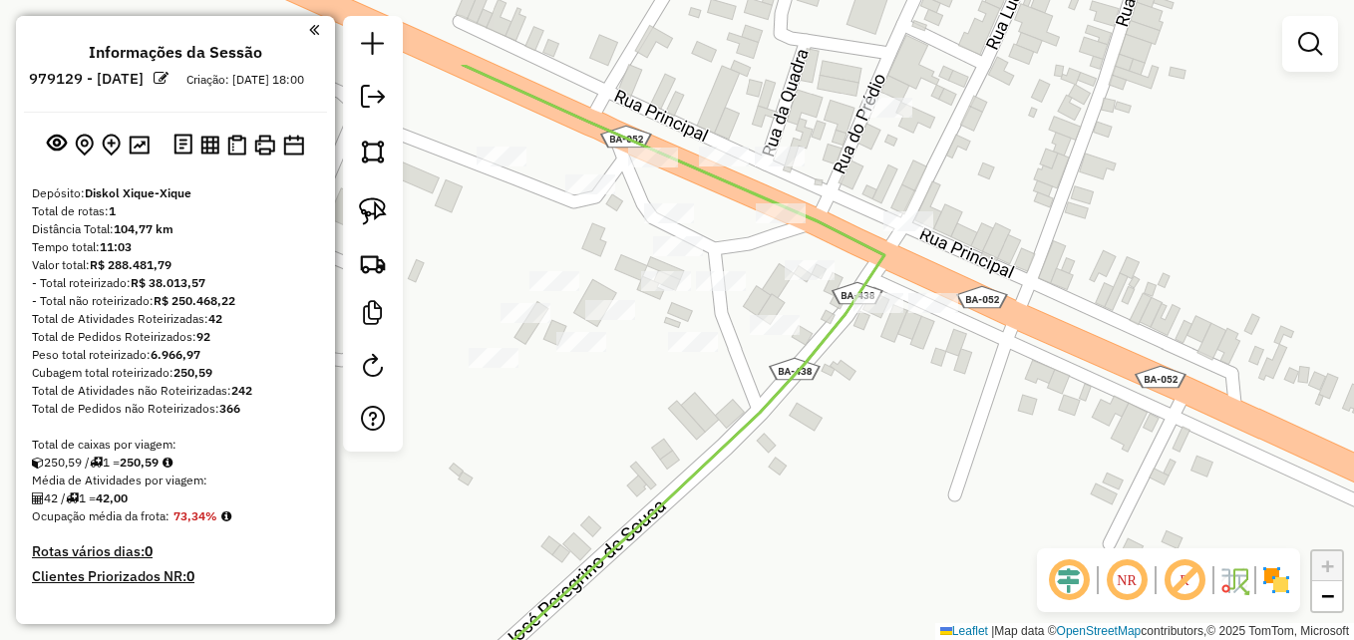
drag, startPoint x: 733, startPoint y: 394, endPoint x: 836, endPoint y: 454, distance: 118.9
click at [836, 454] on div "Janela de atendimento Grade de atendimento Capacidade Transportadoras Veículos …" at bounding box center [677, 320] width 1354 height 640
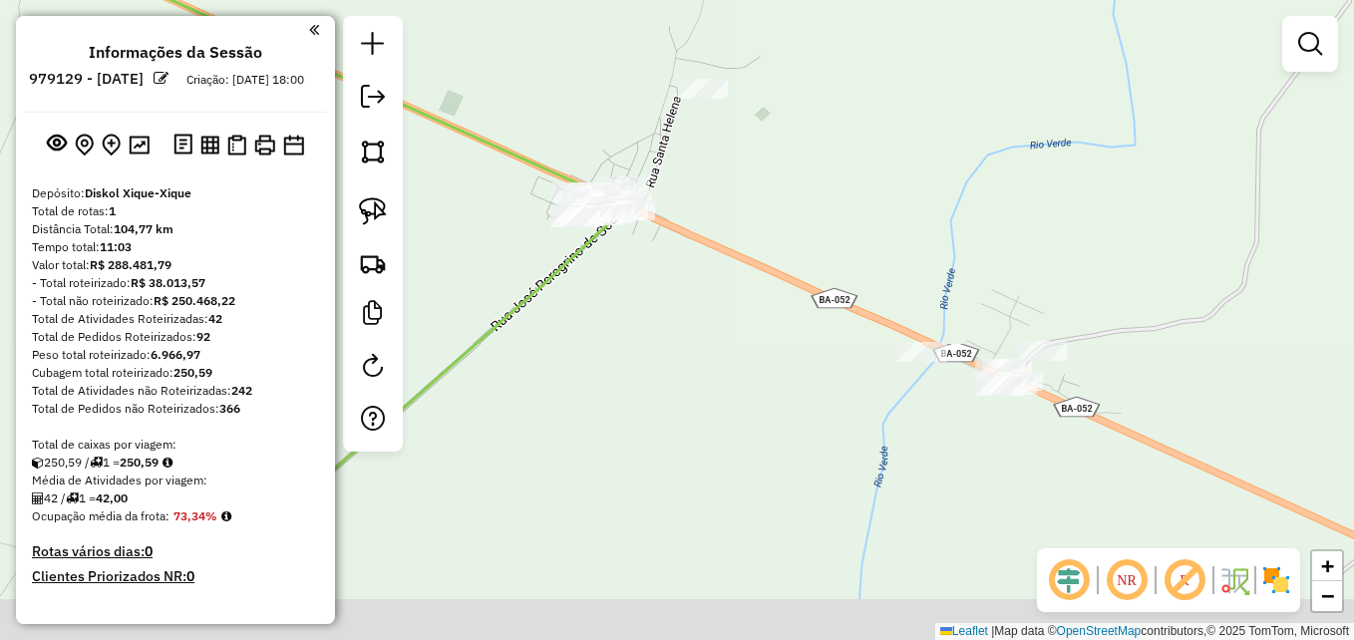
drag, startPoint x: 752, startPoint y: 409, endPoint x: 721, endPoint y: 262, distance: 149.8
click at [721, 262] on div "Janela de atendimento Grade de atendimento Capacidade Transportadoras Veículos …" at bounding box center [677, 320] width 1354 height 640
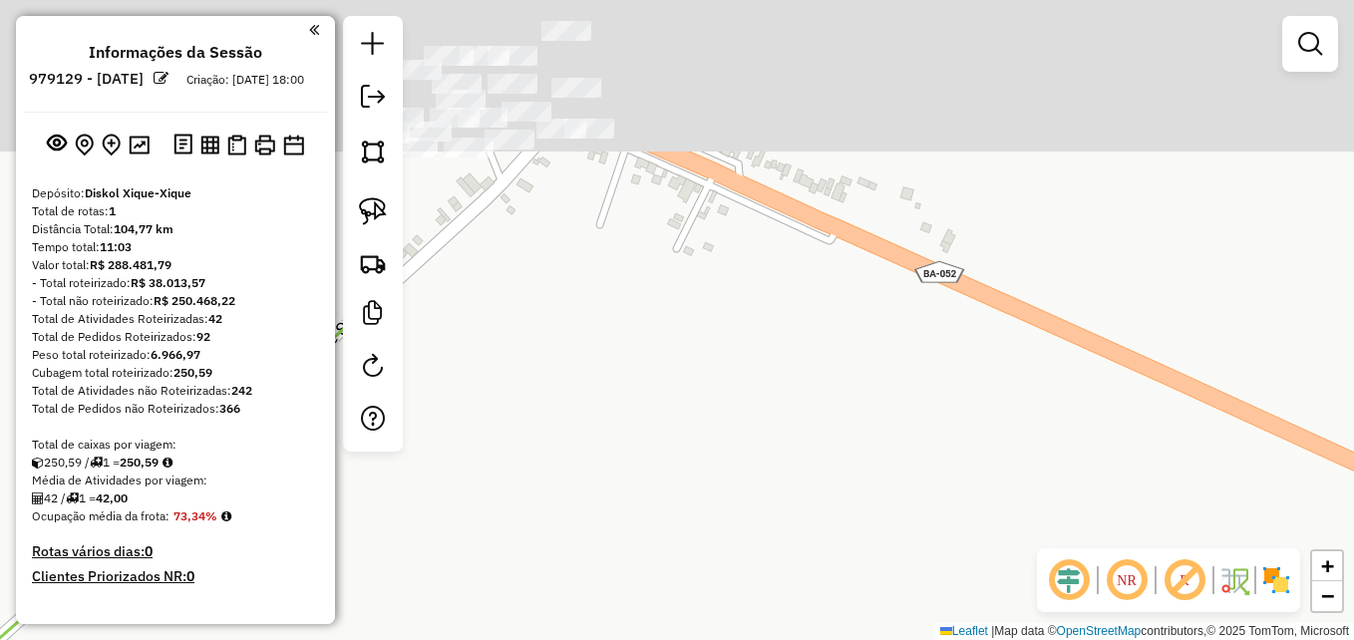
drag, startPoint x: 700, startPoint y: 150, endPoint x: 746, endPoint y: 429, distance: 283.0
click at [729, 580] on div "Janela de atendimento Grade de atendimento Capacidade Transportadoras Veículos …" at bounding box center [677, 320] width 1354 height 640
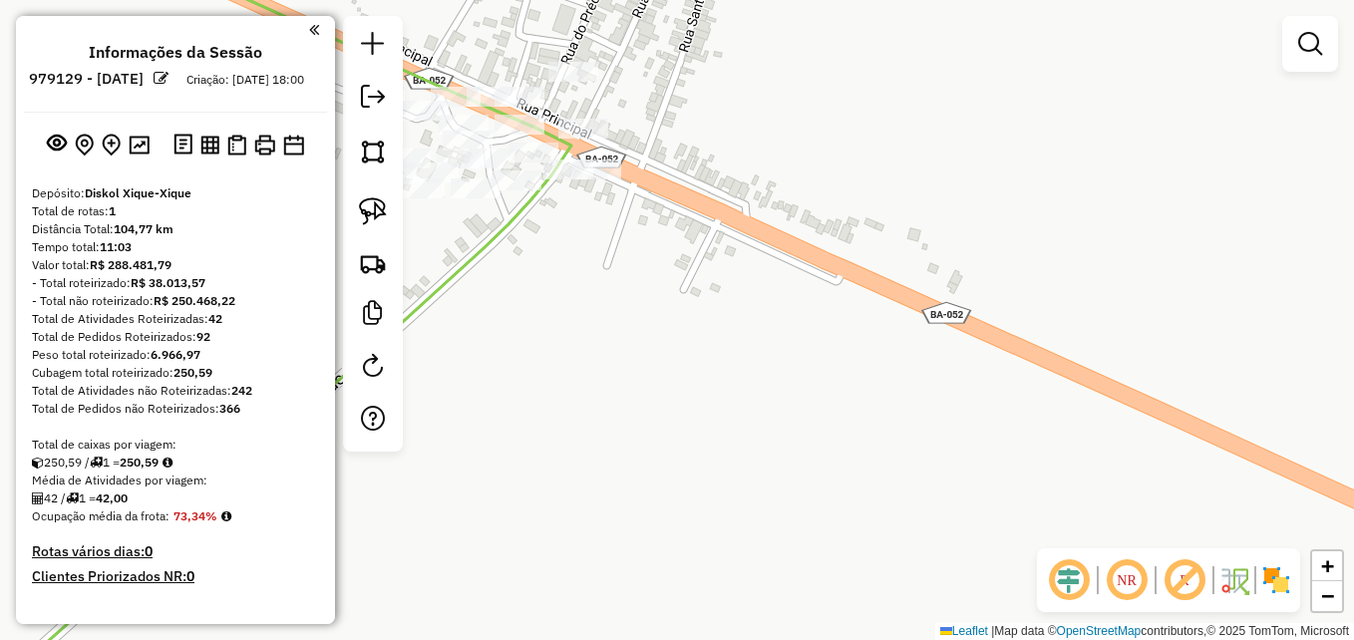
drag, startPoint x: 744, startPoint y: 254, endPoint x: 759, endPoint y: 540, distance: 285.6
click at [759, 540] on div "Janela de atendimento Grade de atendimento Capacidade Transportadoras Veículos …" at bounding box center [677, 320] width 1354 height 640
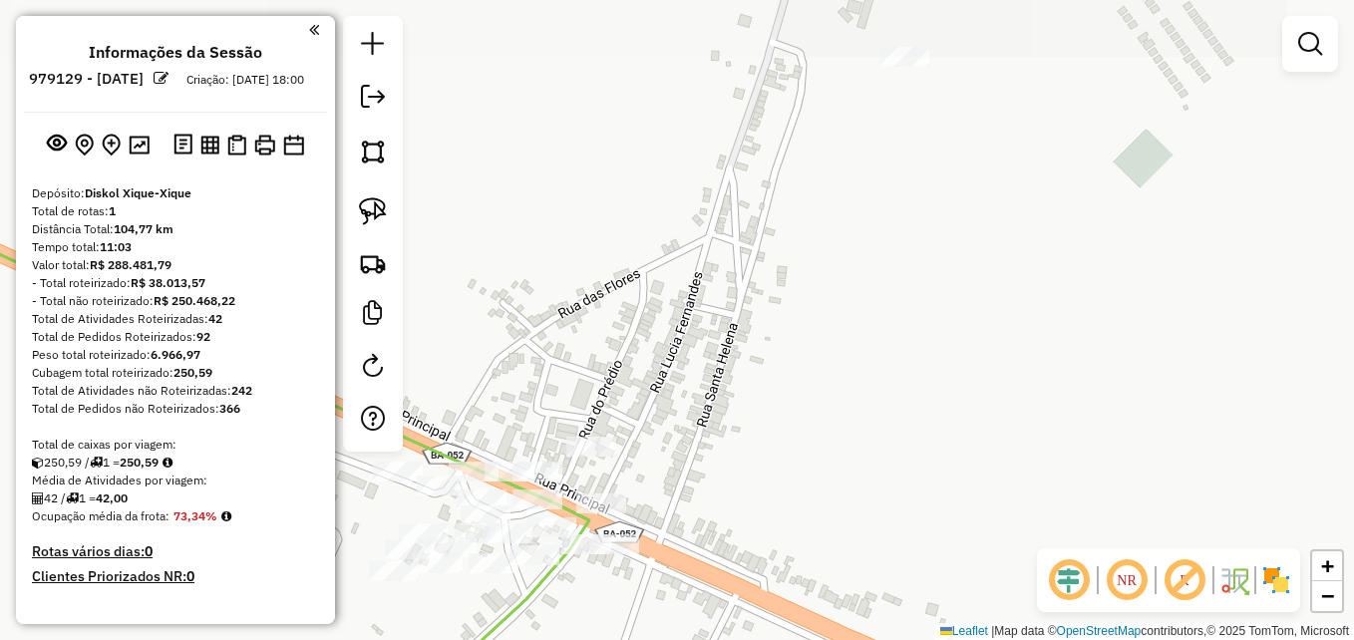
drag, startPoint x: 845, startPoint y: 311, endPoint x: 797, endPoint y: 473, distance: 168.5
click at [797, 473] on div "Janela de atendimento Grade de atendimento Capacidade Transportadoras Veículos …" at bounding box center [677, 320] width 1354 height 640
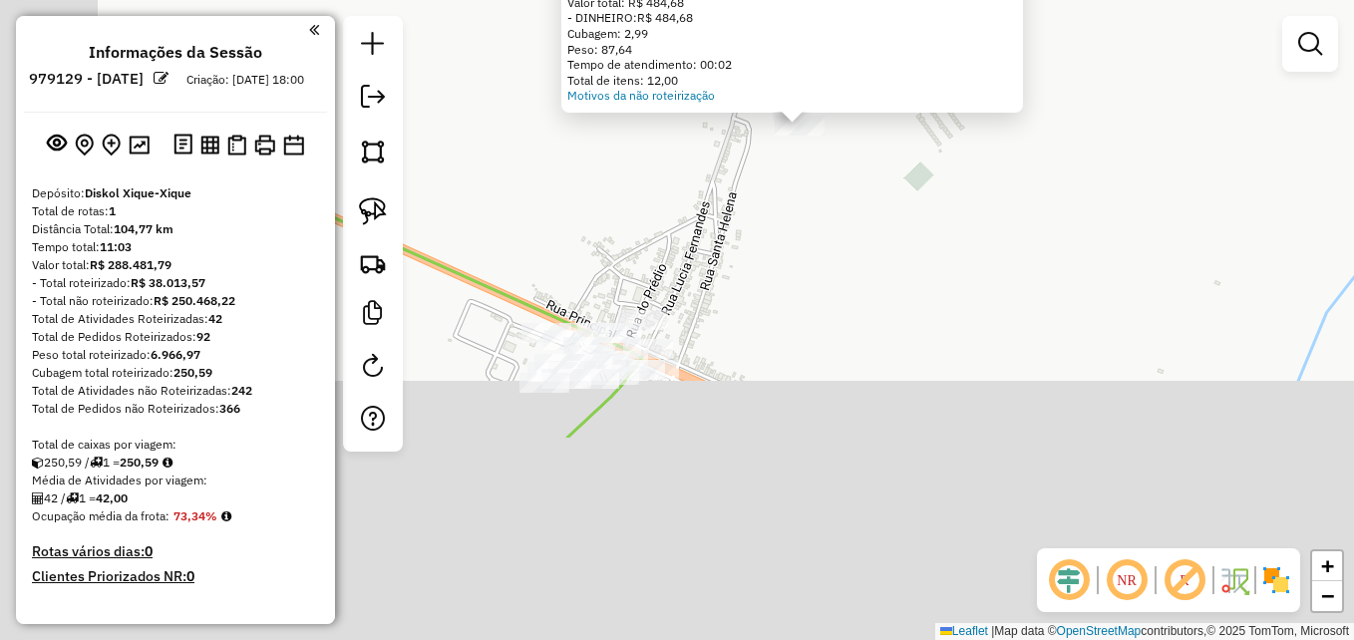
drag, startPoint x: 745, startPoint y: 523, endPoint x: 933, endPoint y: 215, distance: 360.4
click at [933, 215] on div "Atividade não roteirizada 2036 - MERCADINHO DO MIUDO Endereço: [STREET_ADDRESS]…" at bounding box center [677, 320] width 1354 height 640
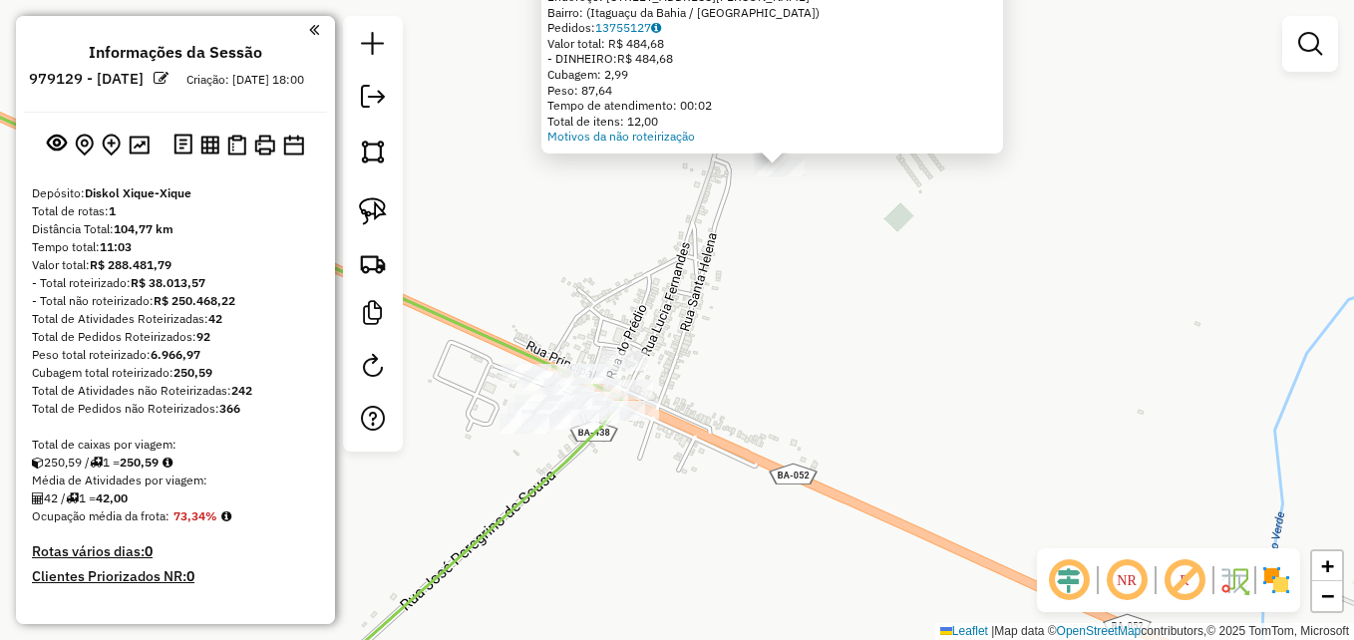
drag, startPoint x: 865, startPoint y: 154, endPoint x: 808, endPoint y: 236, distance: 100.4
click at [808, 236] on div "Atividade não roteirizada 2036 - MERCADINHO DO MIUDO Endereço: [STREET_ADDRESS]…" at bounding box center [677, 320] width 1354 height 640
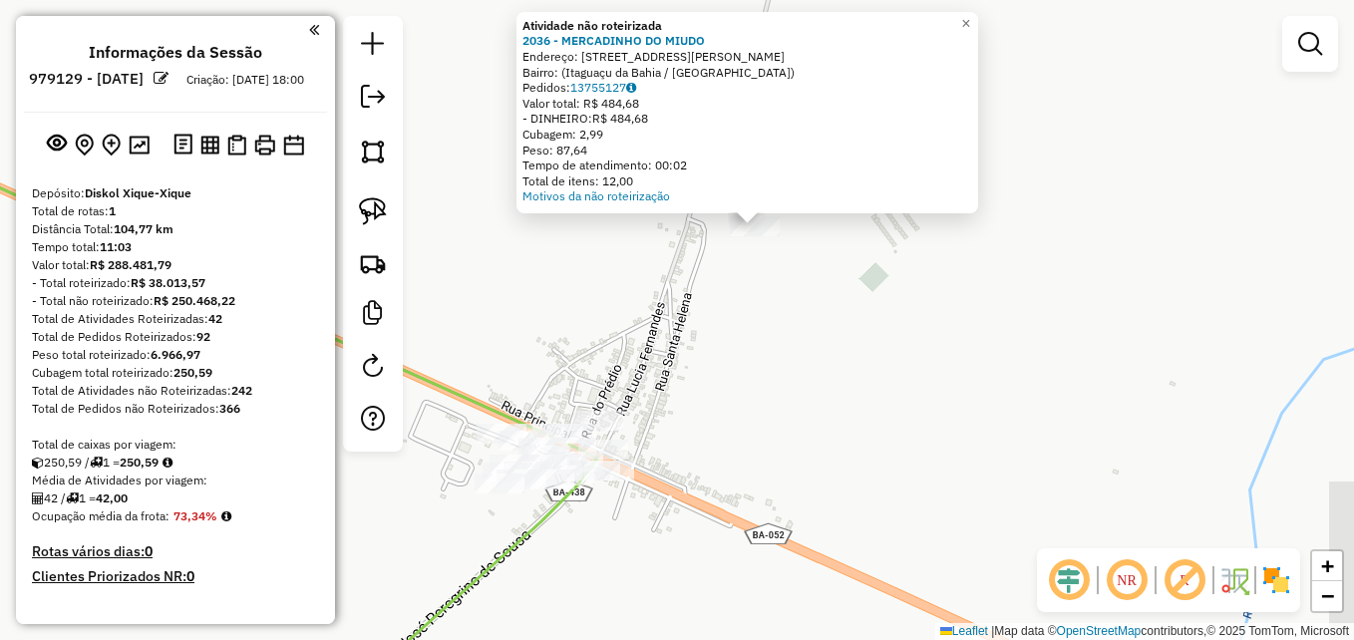
drag, startPoint x: 804, startPoint y: 224, endPoint x: 779, endPoint y: 284, distance: 64.8
click at [779, 284] on div "Atividade não roteirizada 2036 - MERCADINHO DO MIUDO Endereço: [STREET_ADDRESS]…" at bounding box center [677, 320] width 1354 height 640
click at [970, 15] on span "×" at bounding box center [965, 23] width 9 height 17
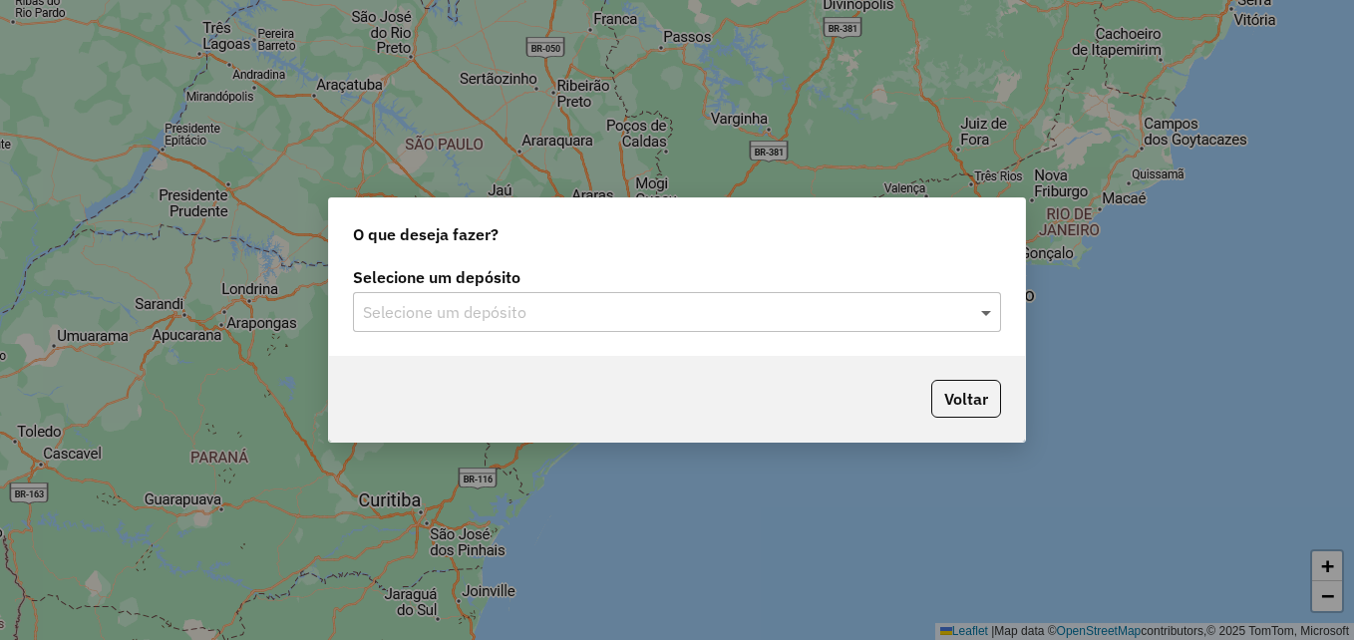
click at [992, 310] on span at bounding box center [988, 312] width 25 height 24
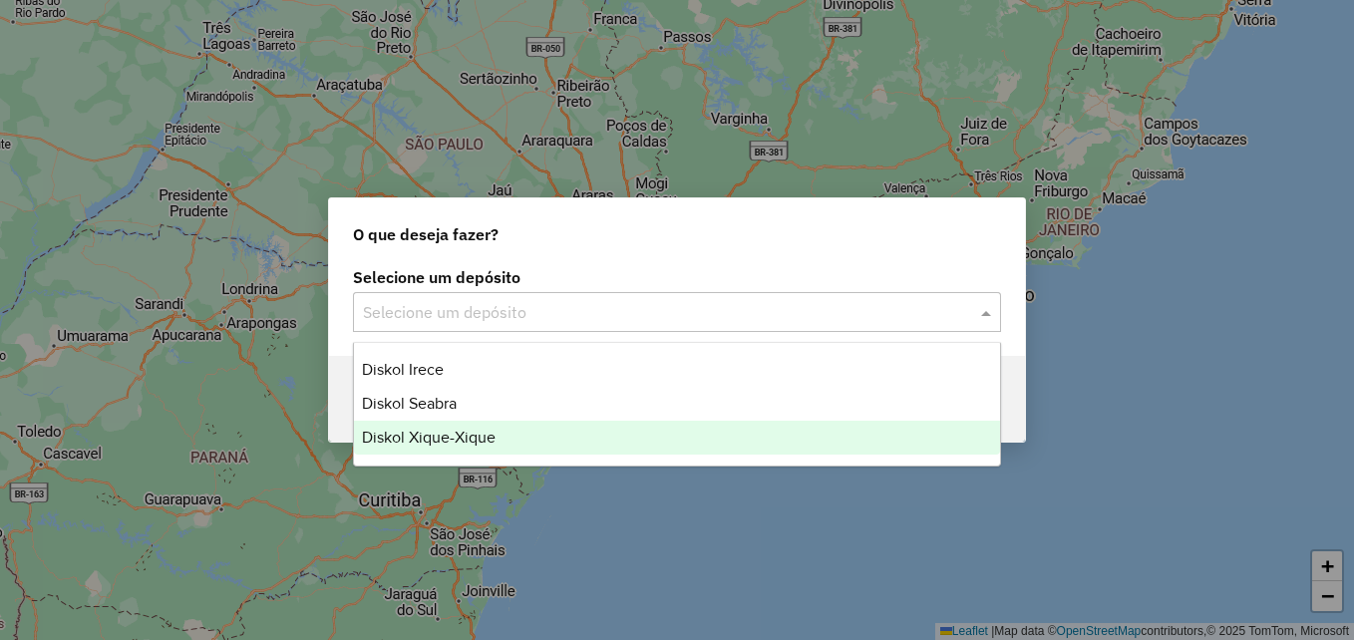
click at [641, 435] on div "Diskol Xique-Xique" at bounding box center [677, 438] width 646 height 34
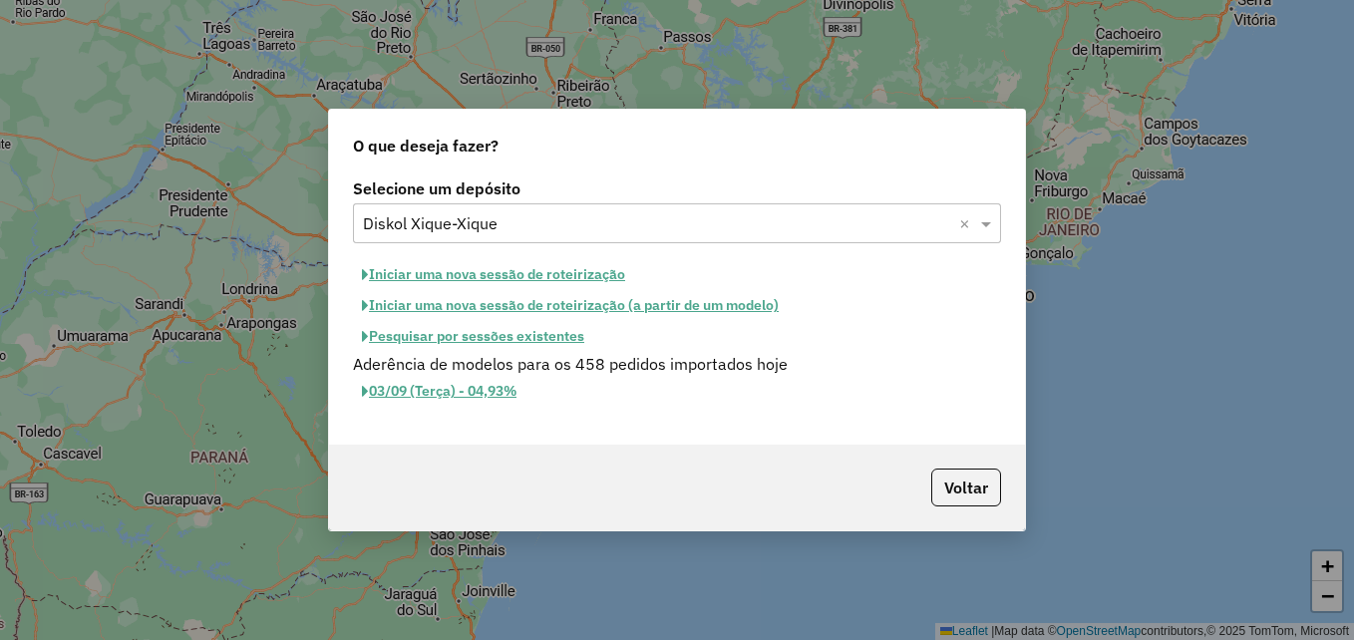
click at [532, 270] on button "Iniciar uma nova sessão de roteirização" at bounding box center [493, 274] width 281 height 31
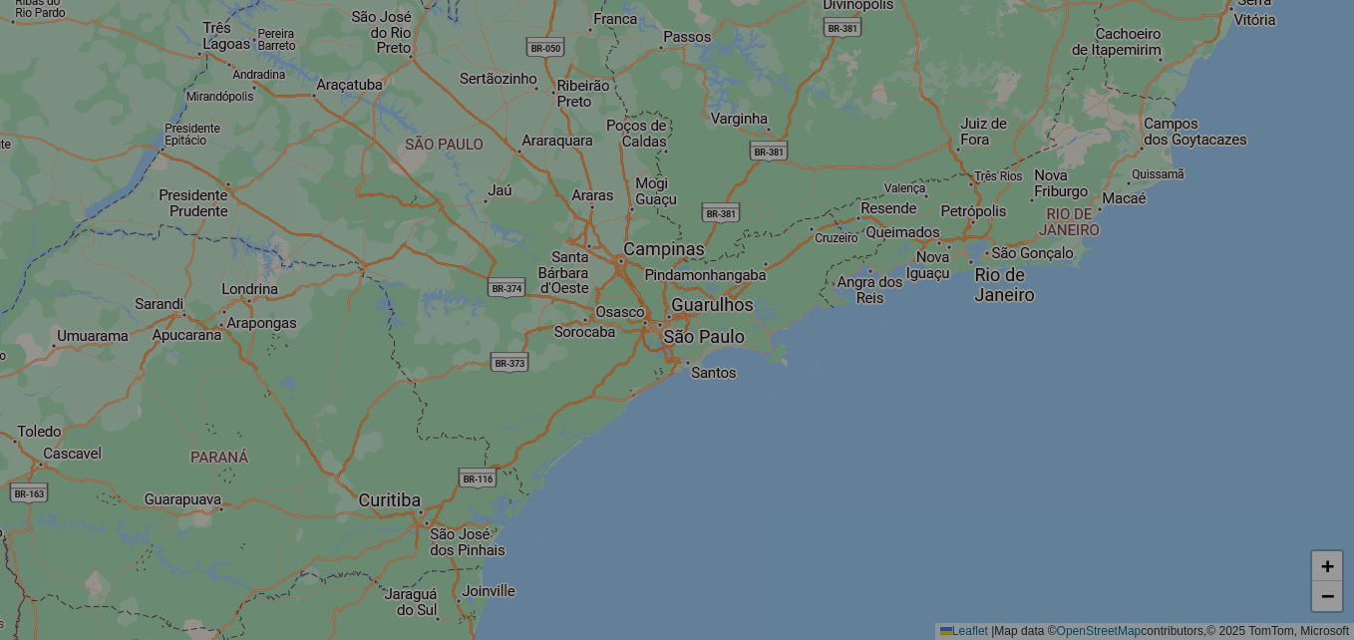
select select "*"
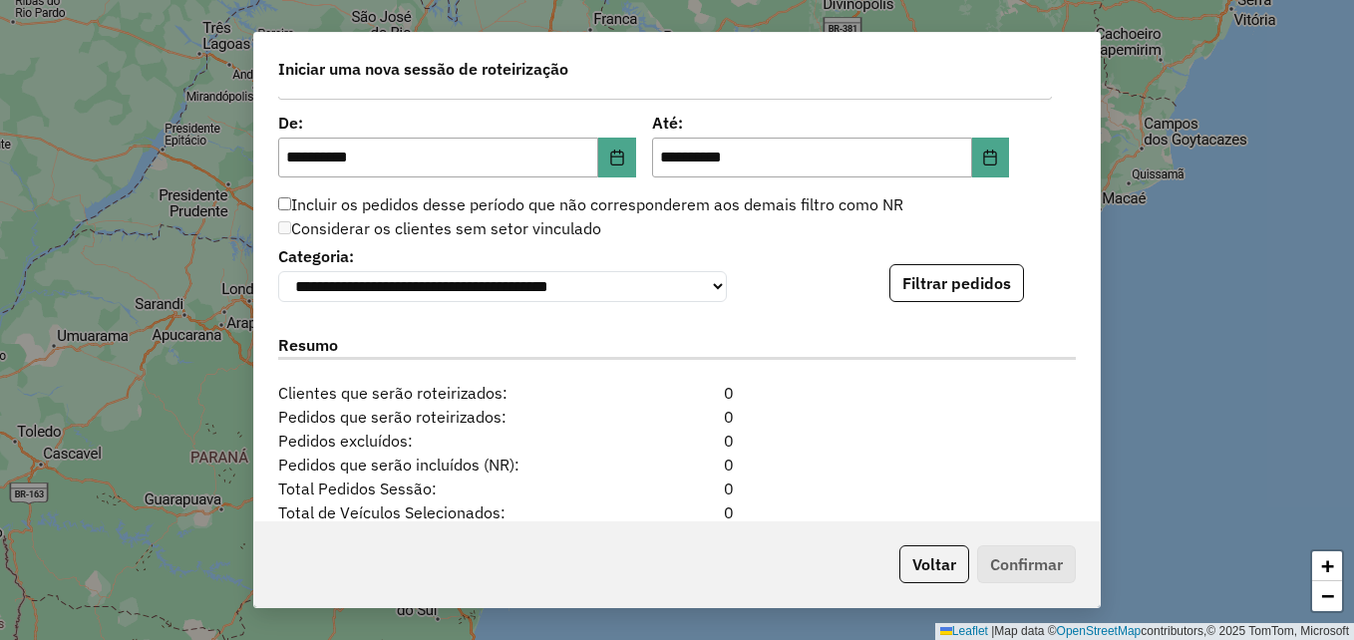
scroll to position [1905, 0]
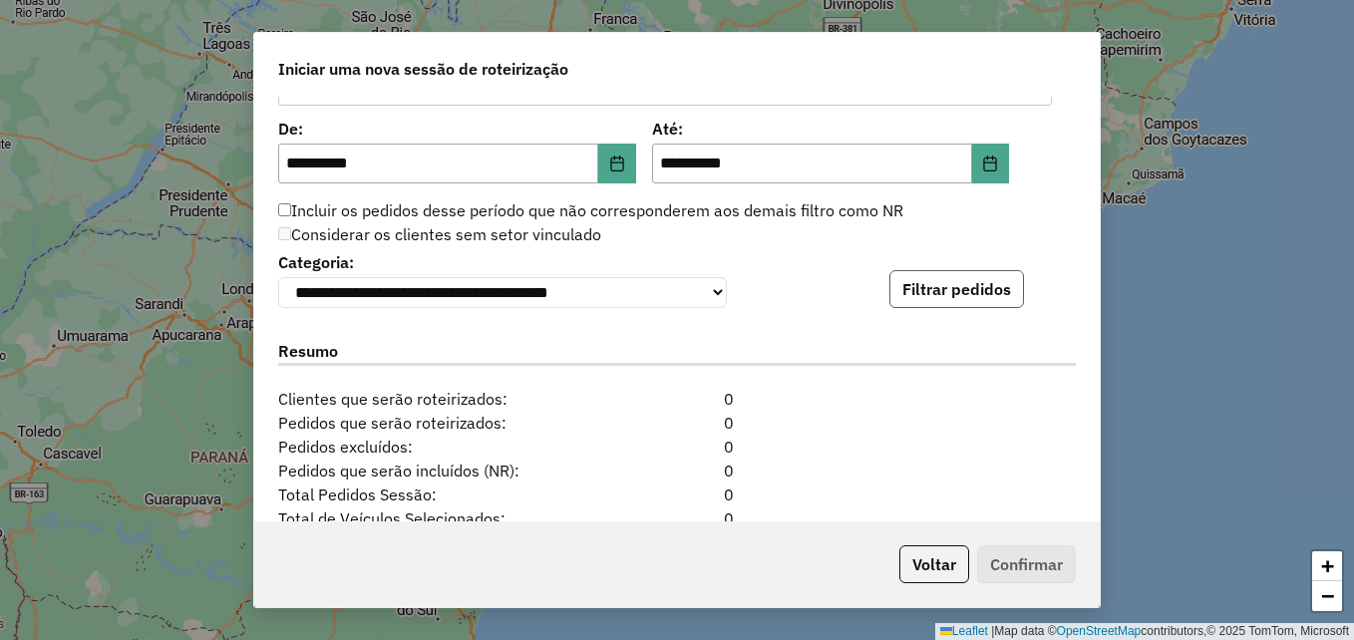
click at [979, 298] on button "Filtrar pedidos" at bounding box center [957, 289] width 135 height 38
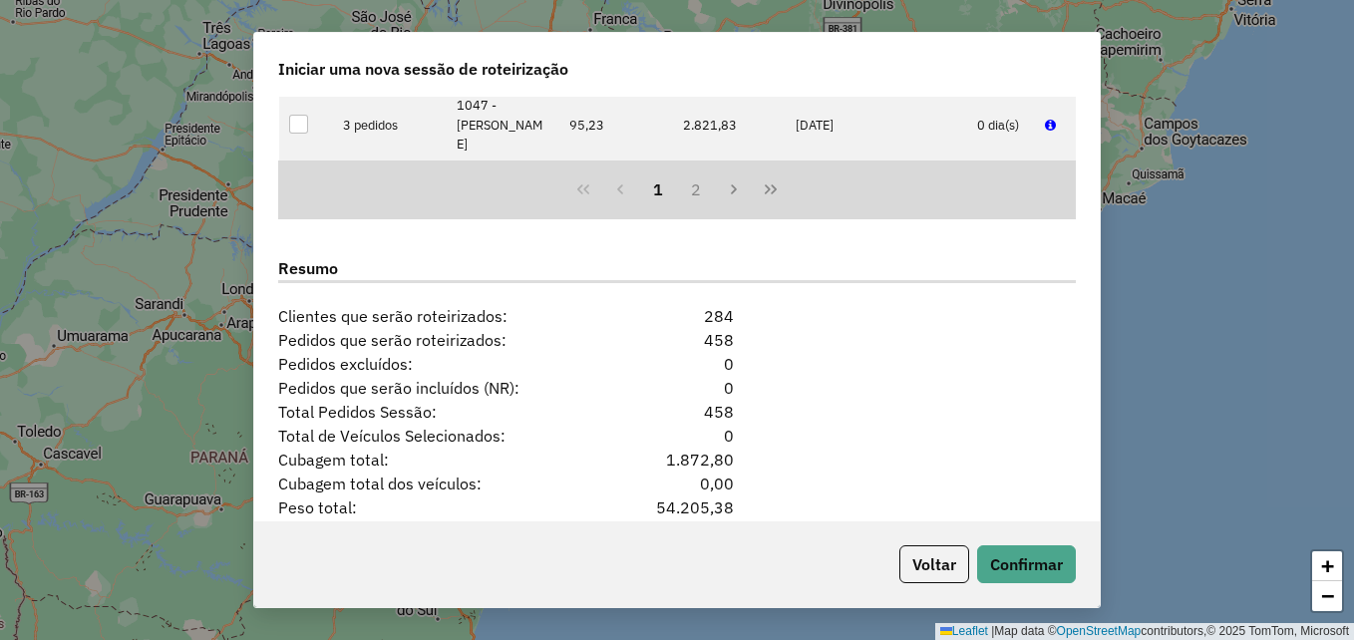
scroll to position [2516, 0]
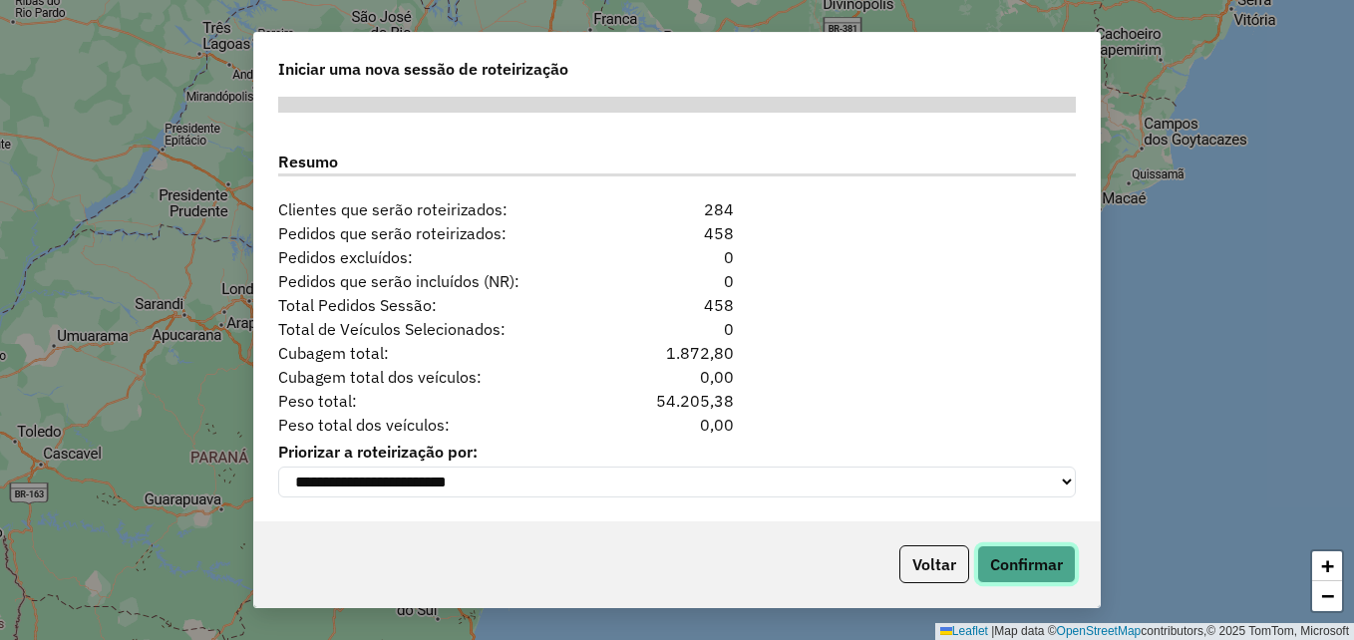
click at [1062, 554] on button "Confirmar" at bounding box center [1026, 564] width 99 height 38
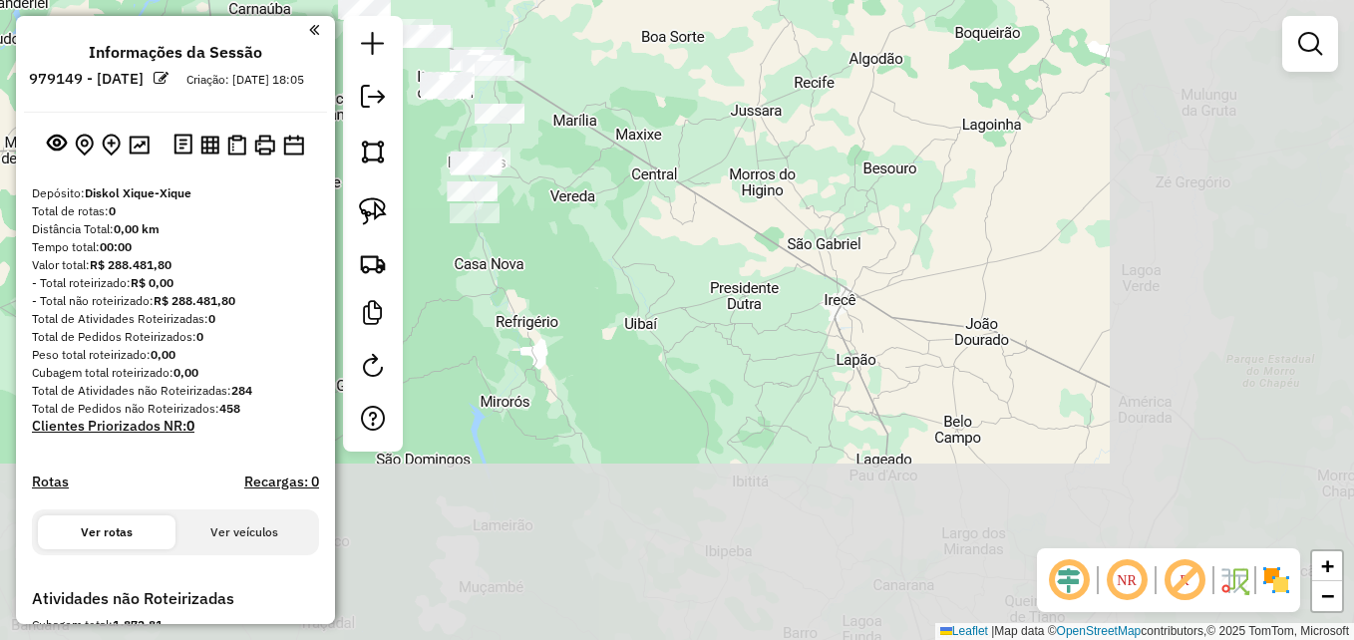
drag, startPoint x: 1166, startPoint y: 443, endPoint x: 714, endPoint y: 68, distance: 587.1
click at [714, 68] on div "Janela de atendimento Grade de atendimento Capacidade Transportadoras Veículos …" at bounding box center [677, 320] width 1354 height 640
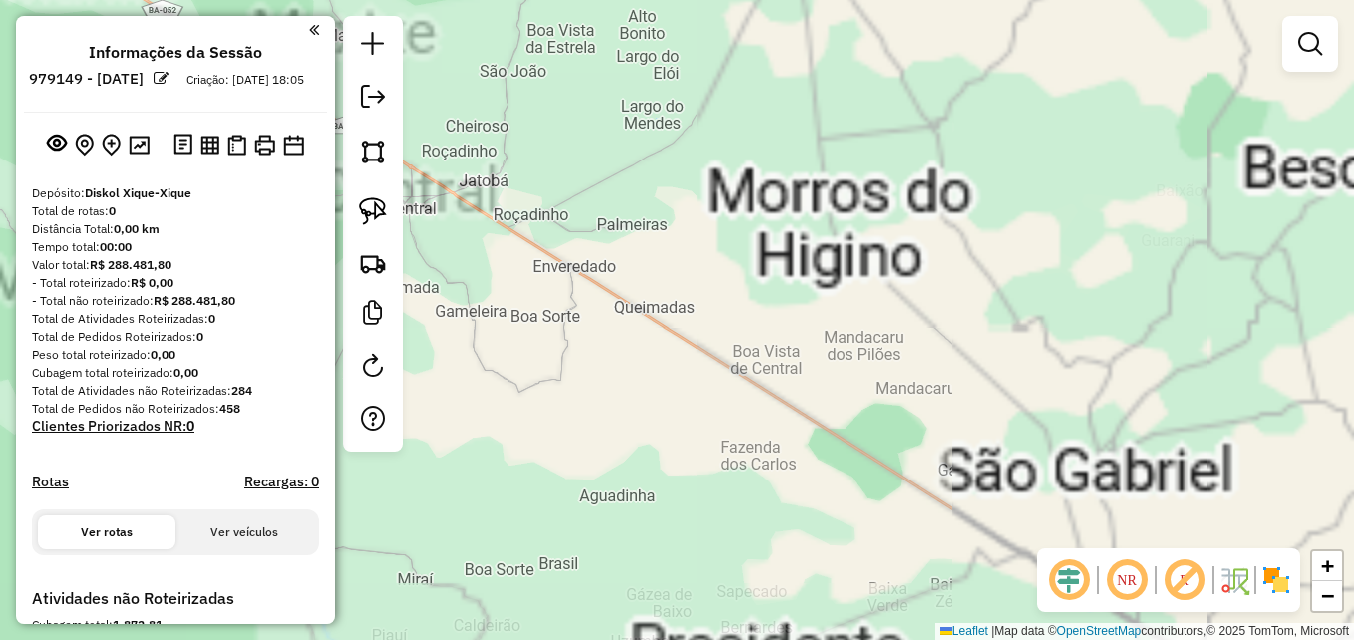
drag, startPoint x: 640, startPoint y: 137, endPoint x: 1166, endPoint y: 691, distance: 764.0
click at [1166, 639] on html "**********" at bounding box center [677, 320] width 1354 height 640
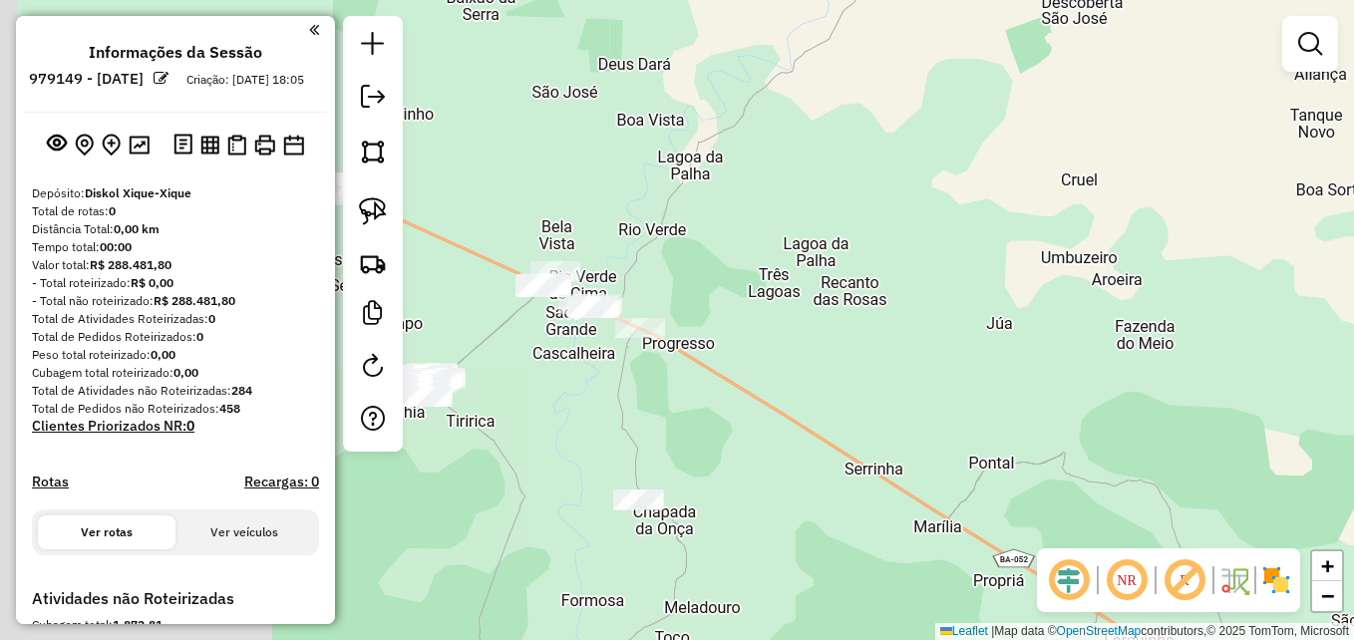
drag, startPoint x: 729, startPoint y: 398, endPoint x: 899, endPoint y: 349, distance: 176.4
click at [899, 349] on div "Janela de atendimento Grade de atendimento Capacidade Transportadoras Veículos …" at bounding box center [677, 320] width 1354 height 640
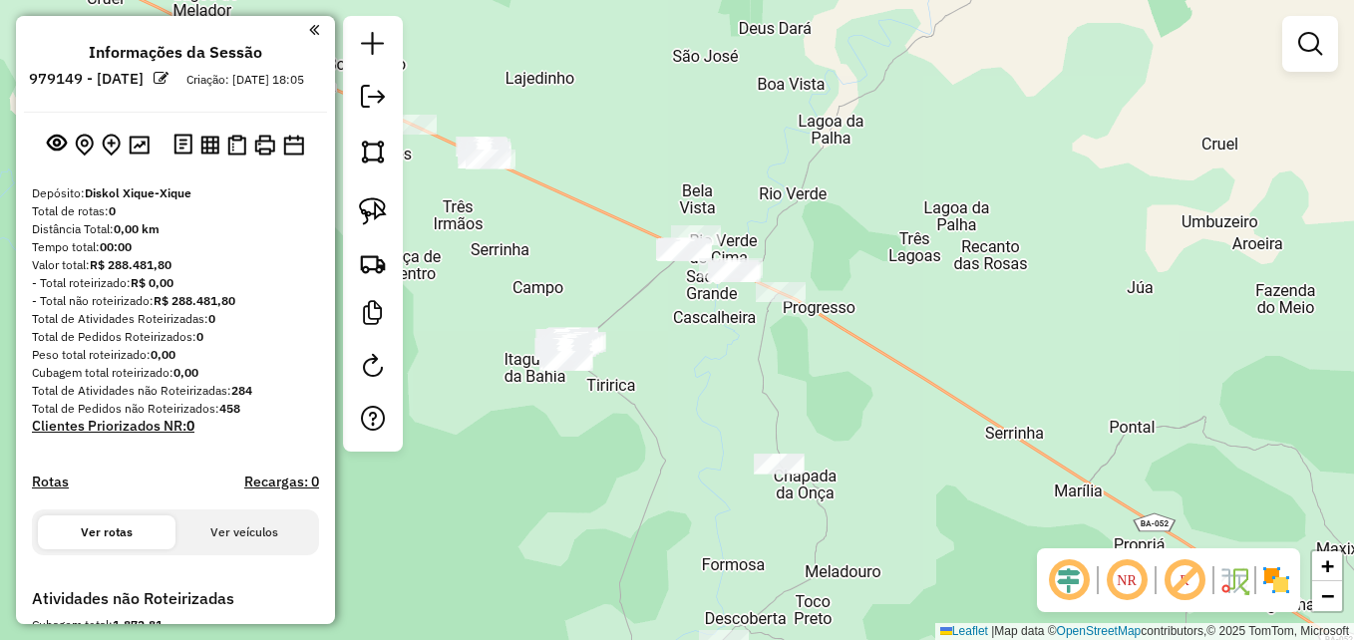
drag, startPoint x: 808, startPoint y: 355, endPoint x: 955, endPoint y: 316, distance: 152.6
click at [955, 316] on div "Janela de atendimento Grade de atendimento Capacidade Transportadoras Veículos …" at bounding box center [677, 320] width 1354 height 640
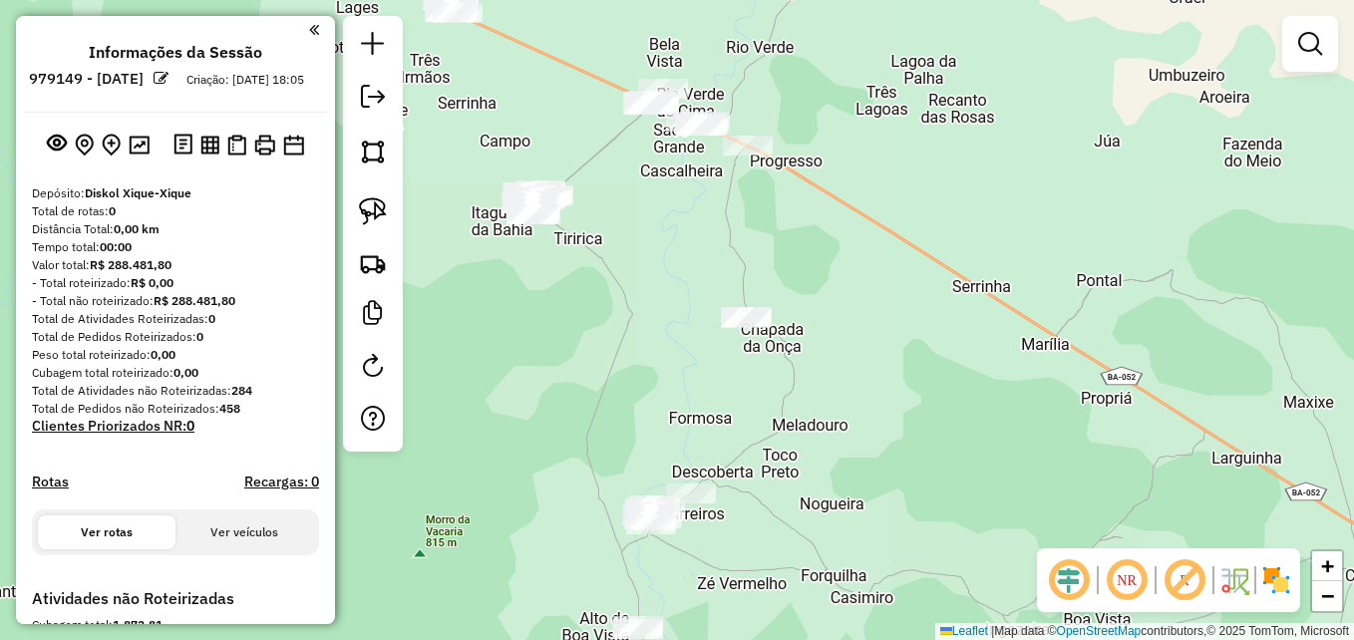
drag, startPoint x: 905, startPoint y: 464, endPoint x: 813, endPoint y: 138, distance: 339.0
click at [820, 155] on div "Janela de atendimento Grade de atendimento Capacidade Transportadoras Veículos …" at bounding box center [677, 320] width 1354 height 640
click at [815, 142] on div "Janela de atendimento Grade de atendimento Capacidade Transportadoras Veículos …" at bounding box center [677, 320] width 1354 height 640
click at [814, 139] on div "Janela de atendimento Grade de atendimento Capacidade Transportadoras Veículos …" at bounding box center [677, 320] width 1354 height 640
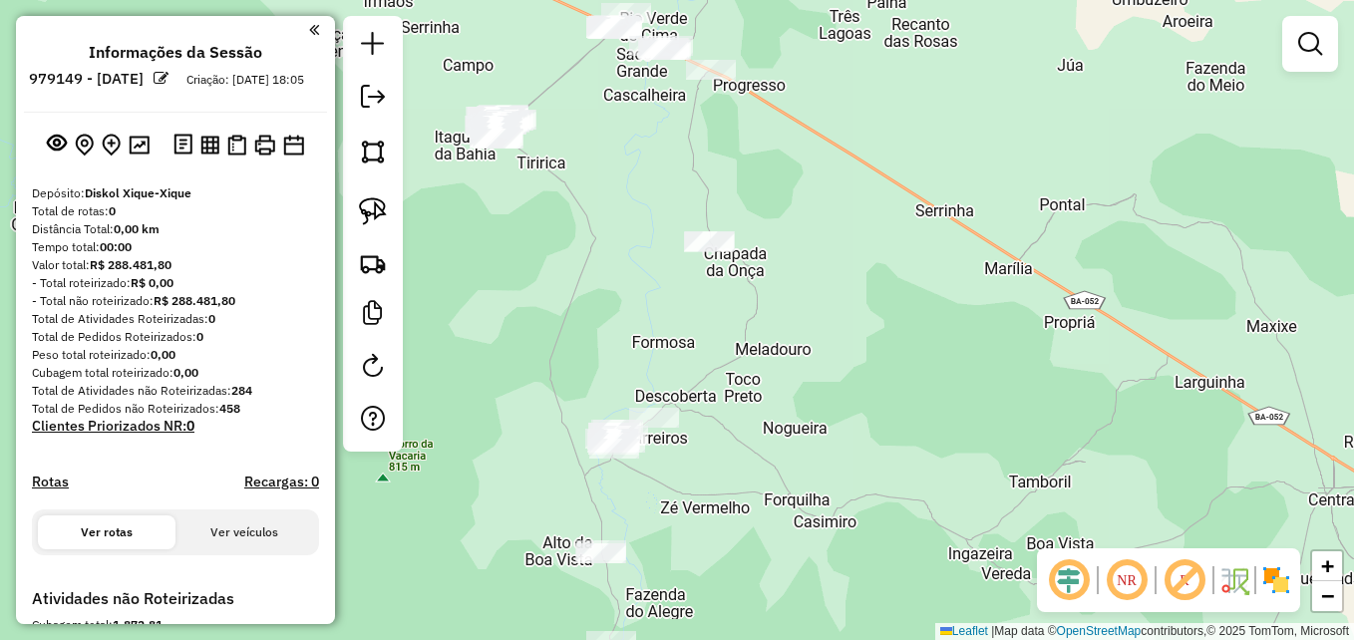
drag, startPoint x: 788, startPoint y: 294, endPoint x: 777, endPoint y: 414, distance: 120.2
click at [777, 422] on div "Janela de atendimento Grade de atendimento Capacidade Transportadoras Veículos …" at bounding box center [677, 320] width 1354 height 640
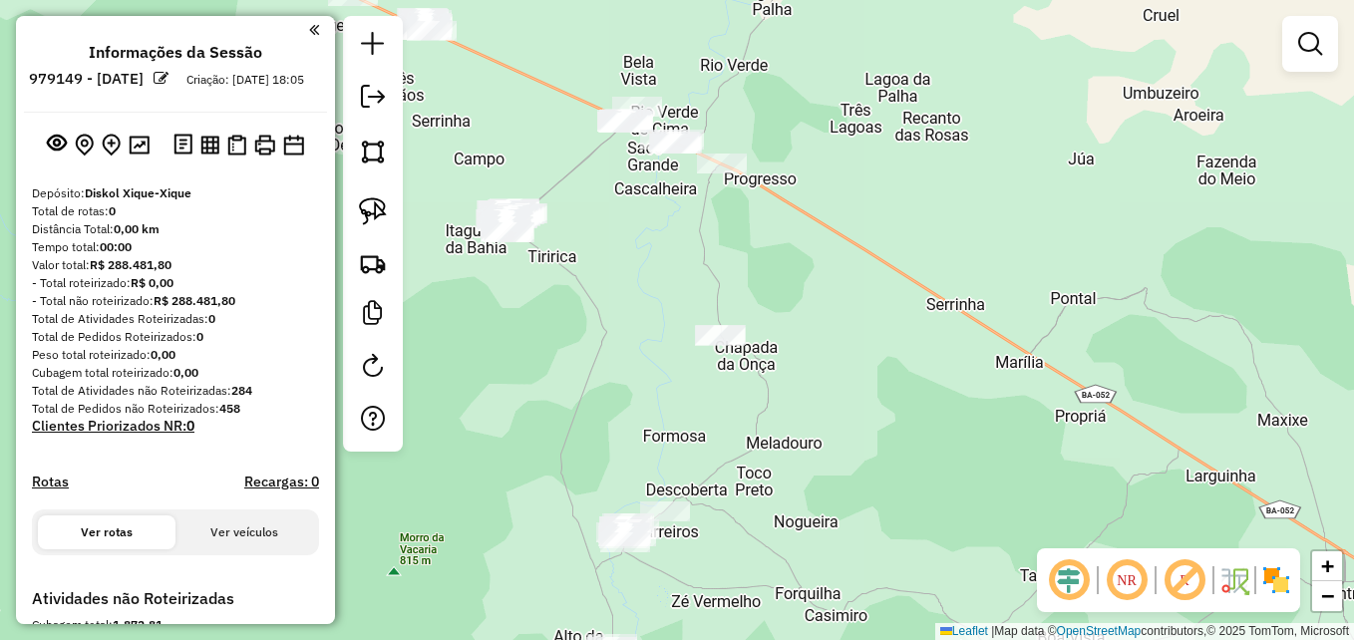
drag, startPoint x: 754, startPoint y: 306, endPoint x: 907, endPoint y: 435, distance: 200.3
click at [907, 435] on div "Janela de atendimento Grade de atendimento Capacidade Transportadoras Veículos …" at bounding box center [677, 320] width 1354 height 640
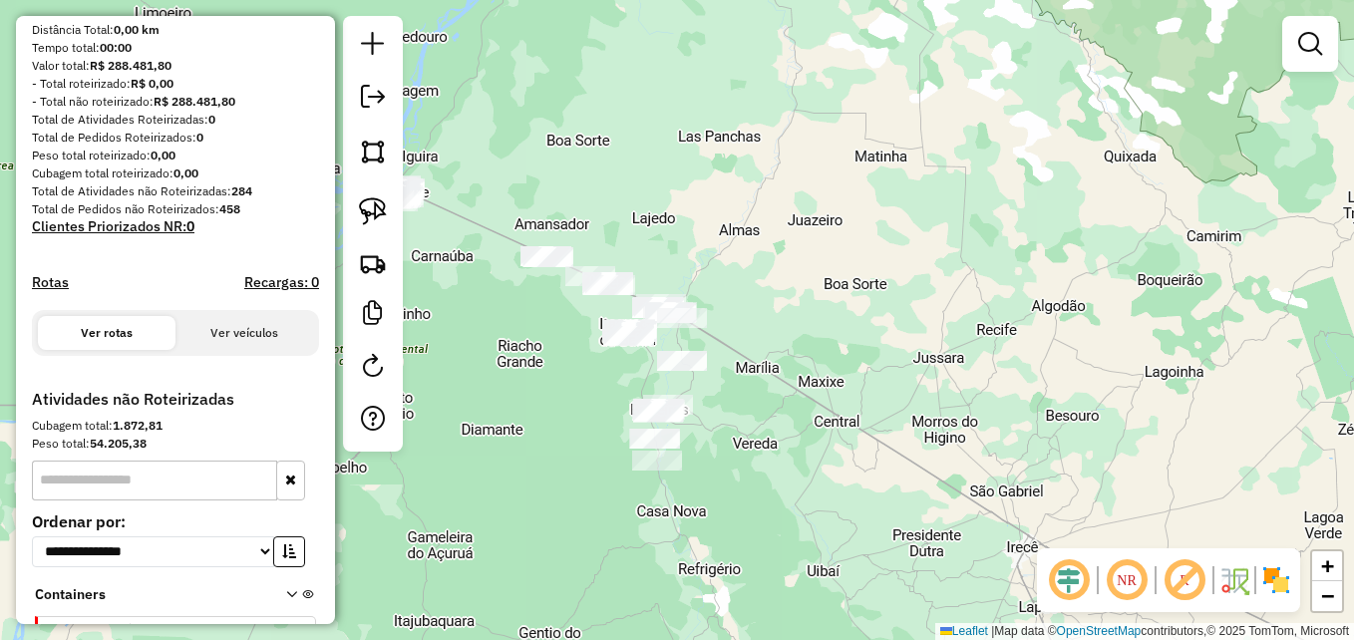
scroll to position [341, 0]
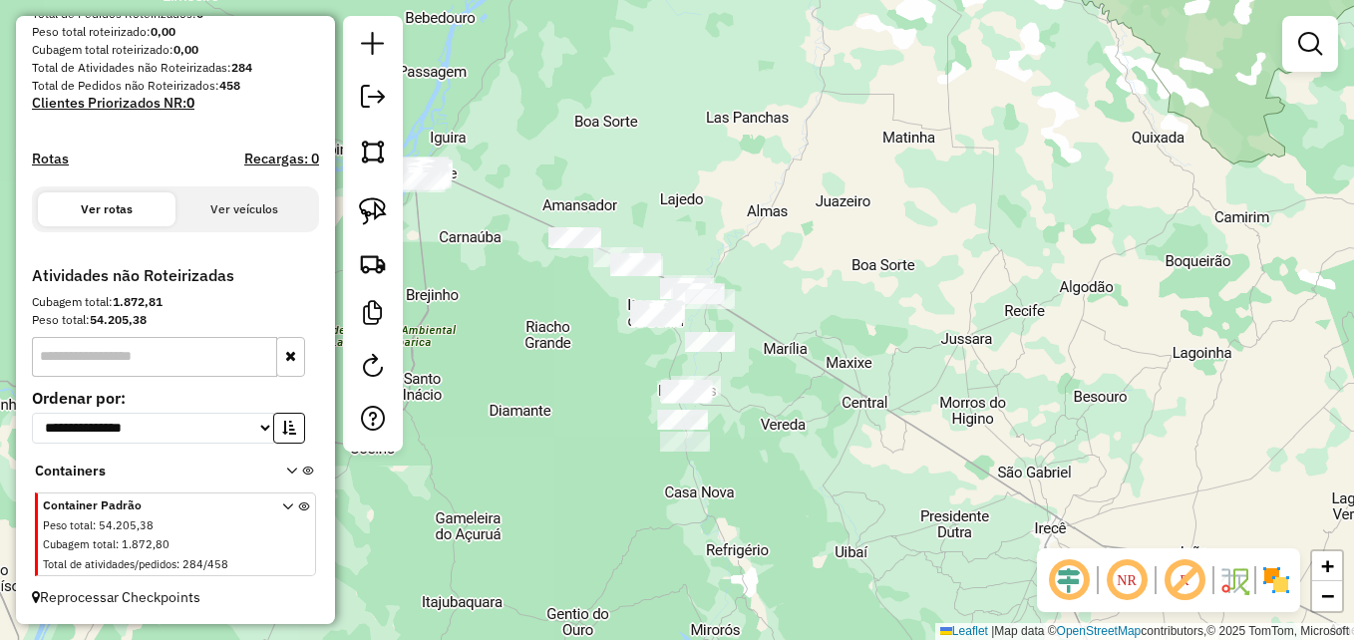
drag, startPoint x: 798, startPoint y: 340, endPoint x: 826, endPoint y: 321, distance: 33.7
click at [826, 321] on div "Janela de atendimento Grade de atendimento Capacidade Transportadoras Veículos …" at bounding box center [677, 320] width 1354 height 640
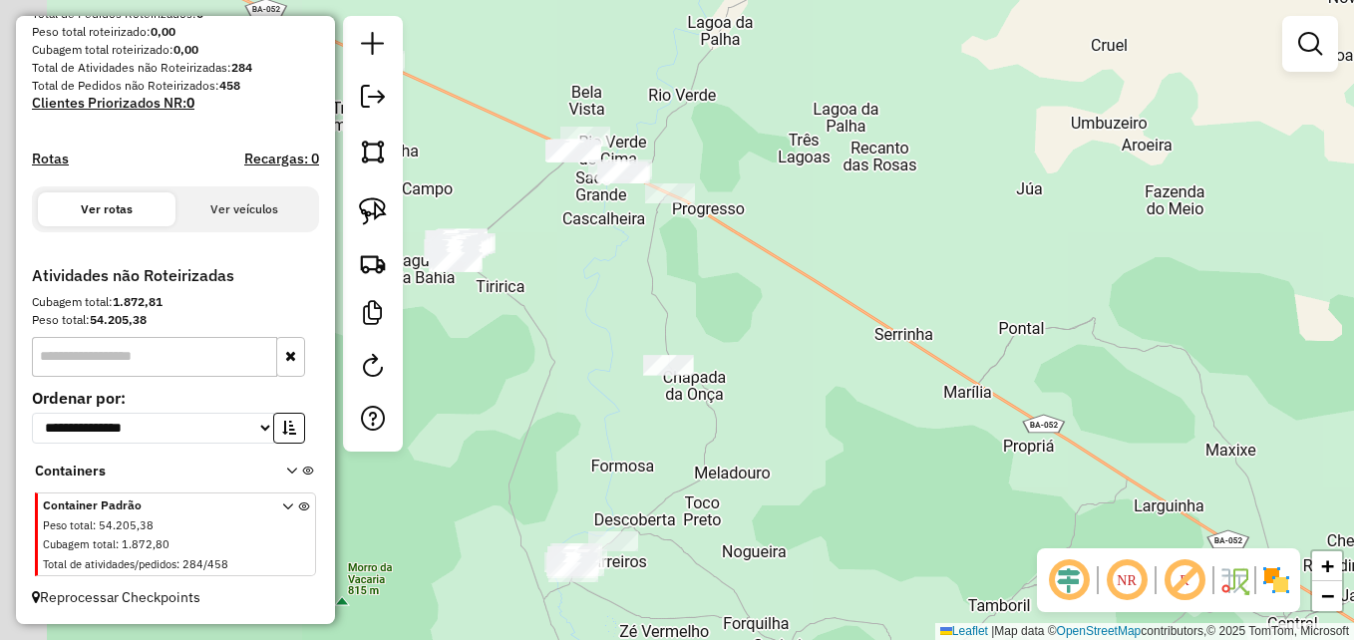
drag, startPoint x: 712, startPoint y: 327, endPoint x: 923, endPoint y: 269, distance: 219.2
click at [1027, 256] on div "Janela de atendimento Grade de atendimento Capacidade Transportadoras Veículos …" at bounding box center [677, 320] width 1354 height 640
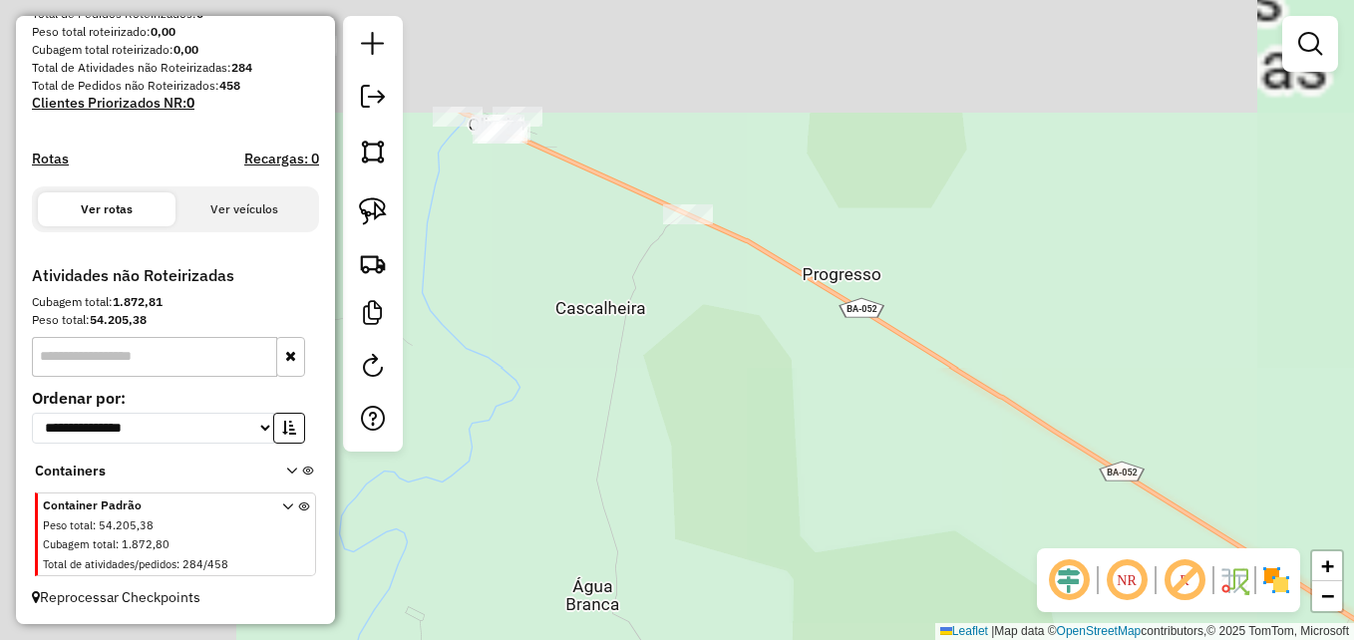
drag, startPoint x: 691, startPoint y: 307, endPoint x: 915, endPoint y: 545, distance: 327.3
click at [915, 545] on div "Janela de atendimento Grade de atendimento Capacidade Transportadoras Veículos …" at bounding box center [677, 320] width 1354 height 640
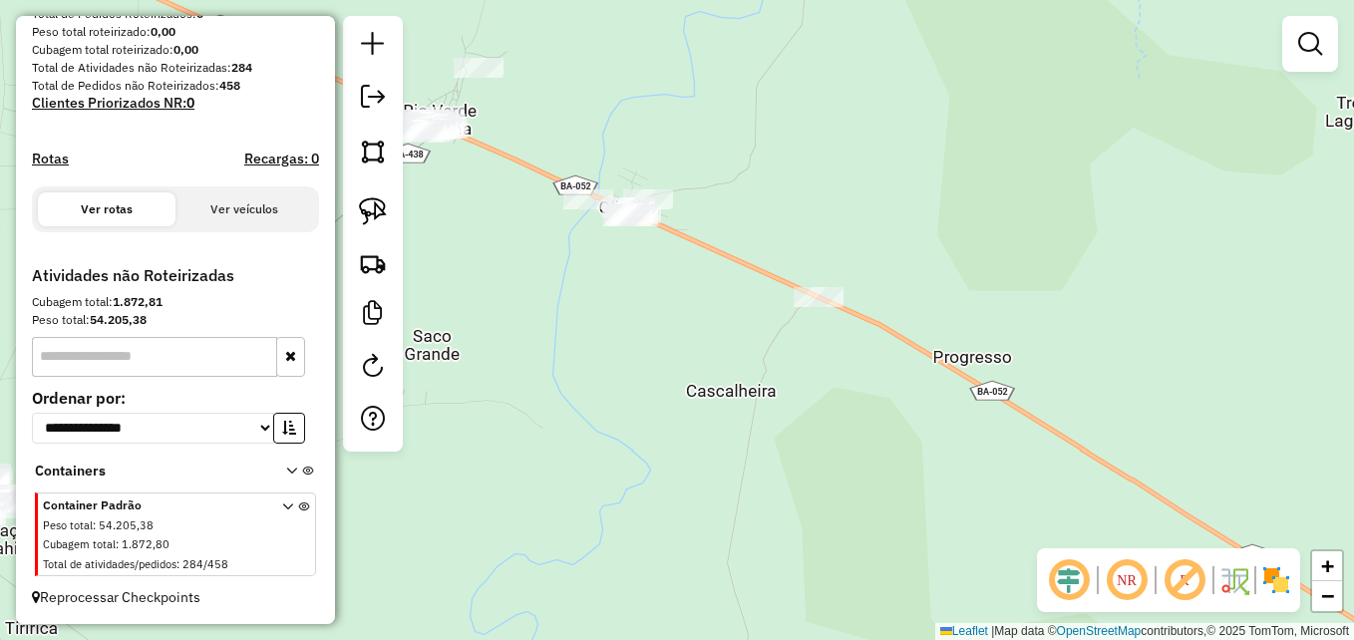
drag, startPoint x: 821, startPoint y: 473, endPoint x: 881, endPoint y: 500, distance: 65.6
click at [956, 533] on div "Janela de atendimento Grade de atendimento Capacidade Transportadoras Veículos …" at bounding box center [677, 320] width 1354 height 640
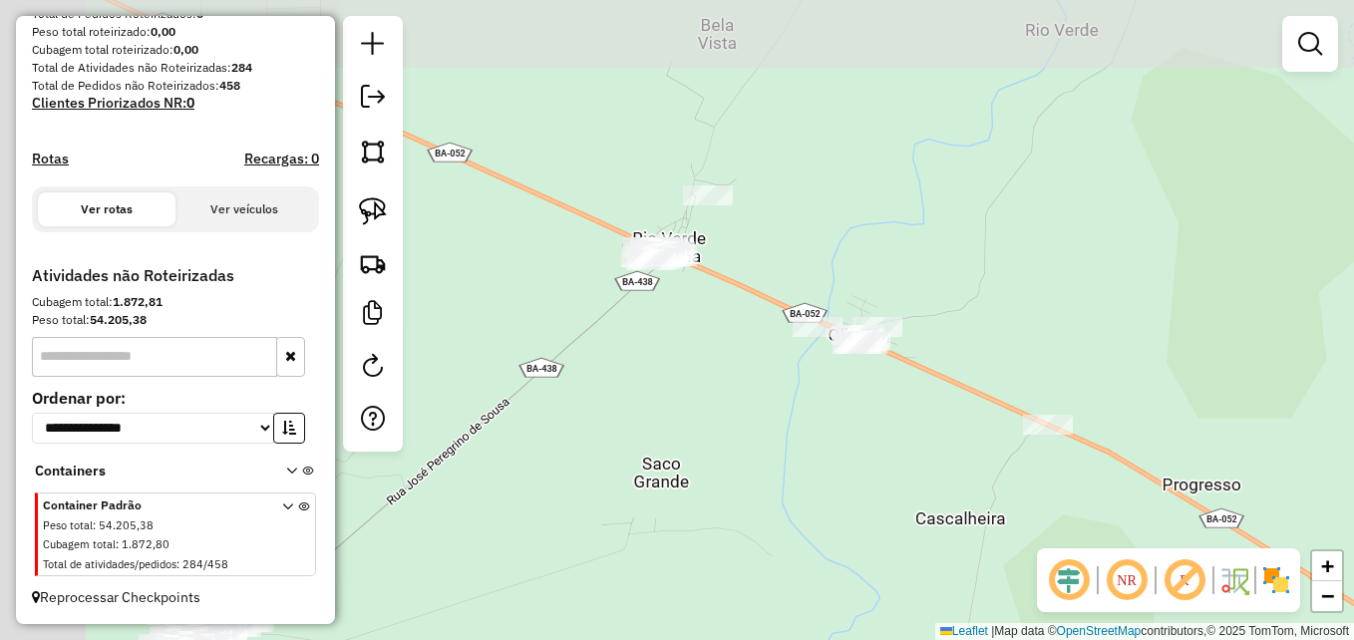
drag, startPoint x: 741, startPoint y: 431, endPoint x: 835, endPoint y: 499, distance: 115.7
click at [835, 499] on div "Janela de atendimento Grade de atendimento Capacidade Transportadoras Veículos …" at bounding box center [677, 320] width 1354 height 640
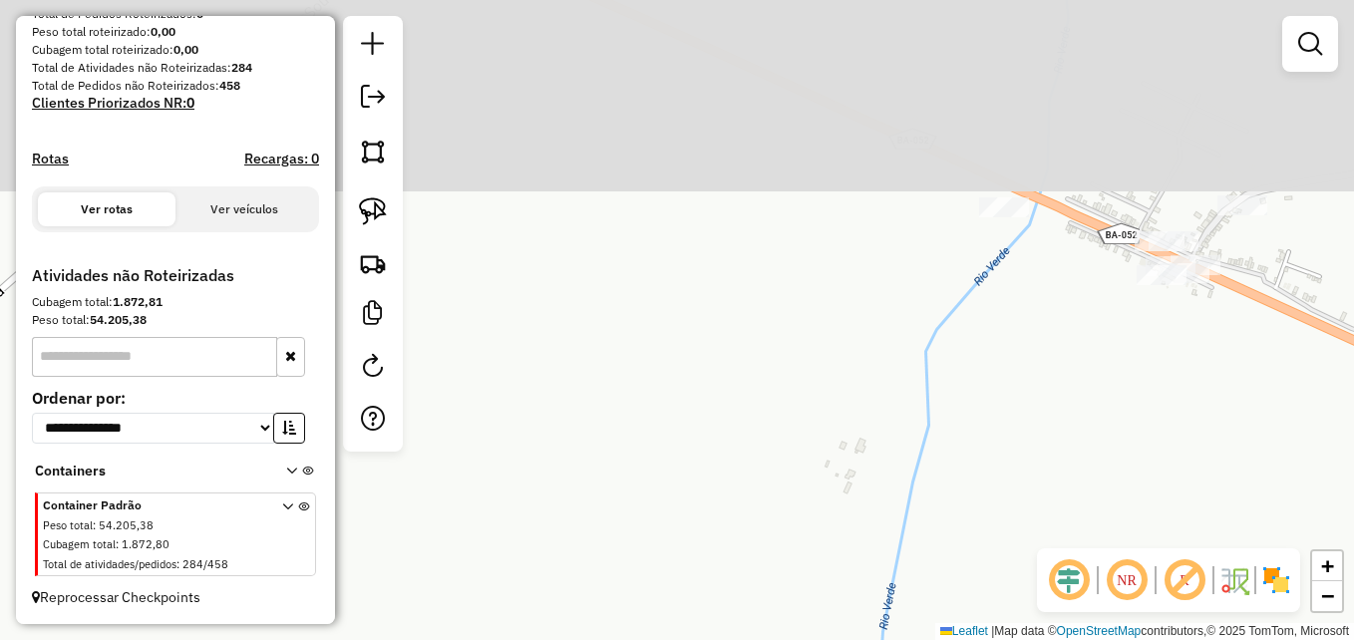
drag, startPoint x: 684, startPoint y: 286, endPoint x: 756, endPoint y: 581, distance: 303.8
click at [781, 610] on div "Janela de atendimento Grade de atendimento Capacidade Transportadoras Veículos …" at bounding box center [677, 320] width 1354 height 640
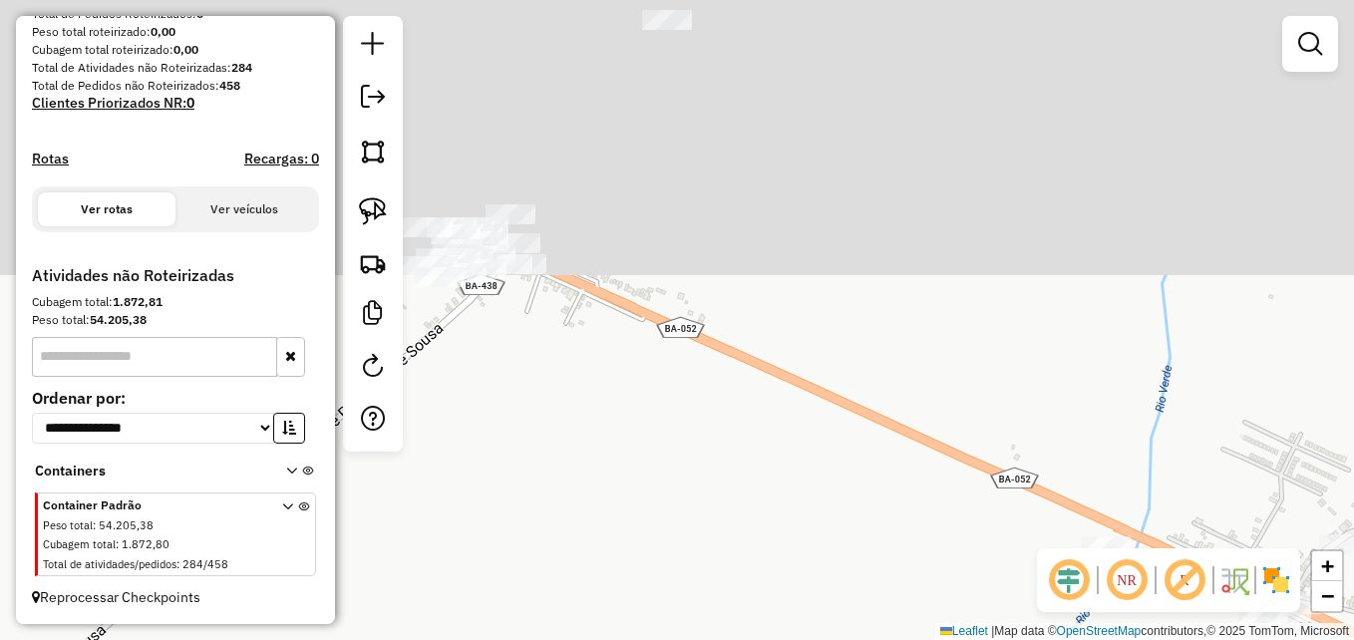
drag, startPoint x: 713, startPoint y: 468, endPoint x: 792, endPoint y: 691, distance: 236.9
click at [792, 639] on html "**********" at bounding box center [677, 320] width 1354 height 640
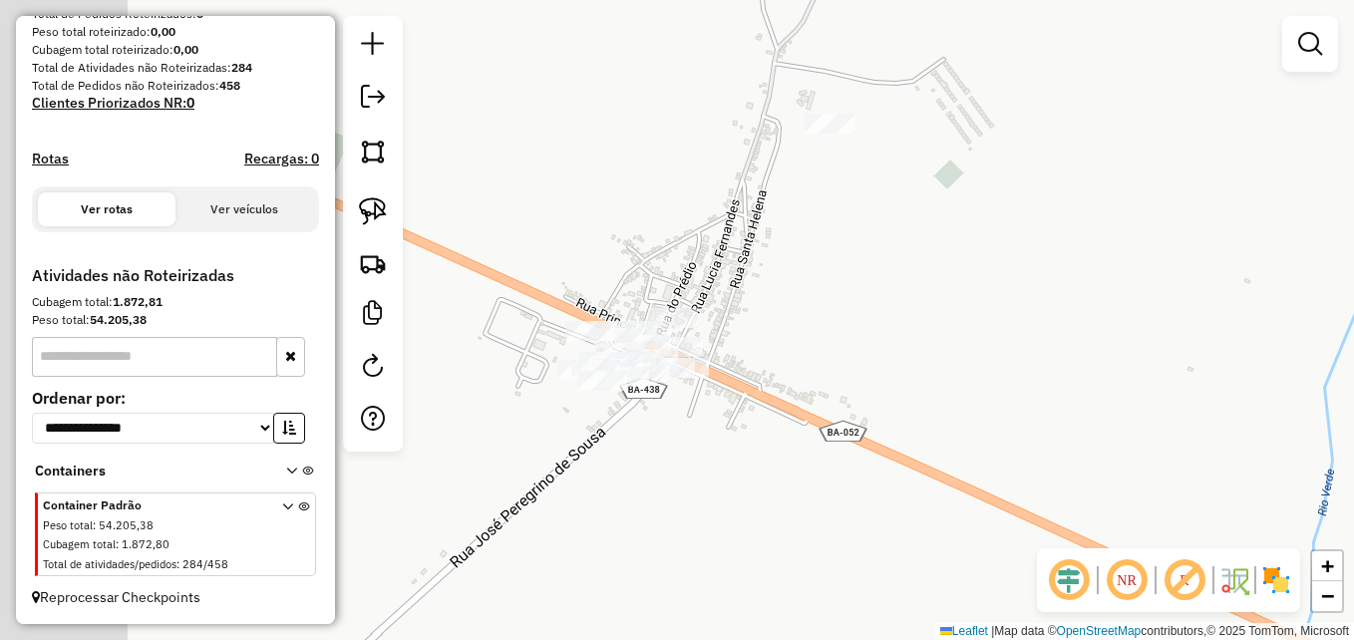
drag, startPoint x: 708, startPoint y: 460, endPoint x: 796, endPoint y: 506, distance: 99.0
click at [796, 506] on div "Janela de atendimento Grade de atendimento Capacidade Transportadoras Veículos …" at bounding box center [677, 320] width 1354 height 640
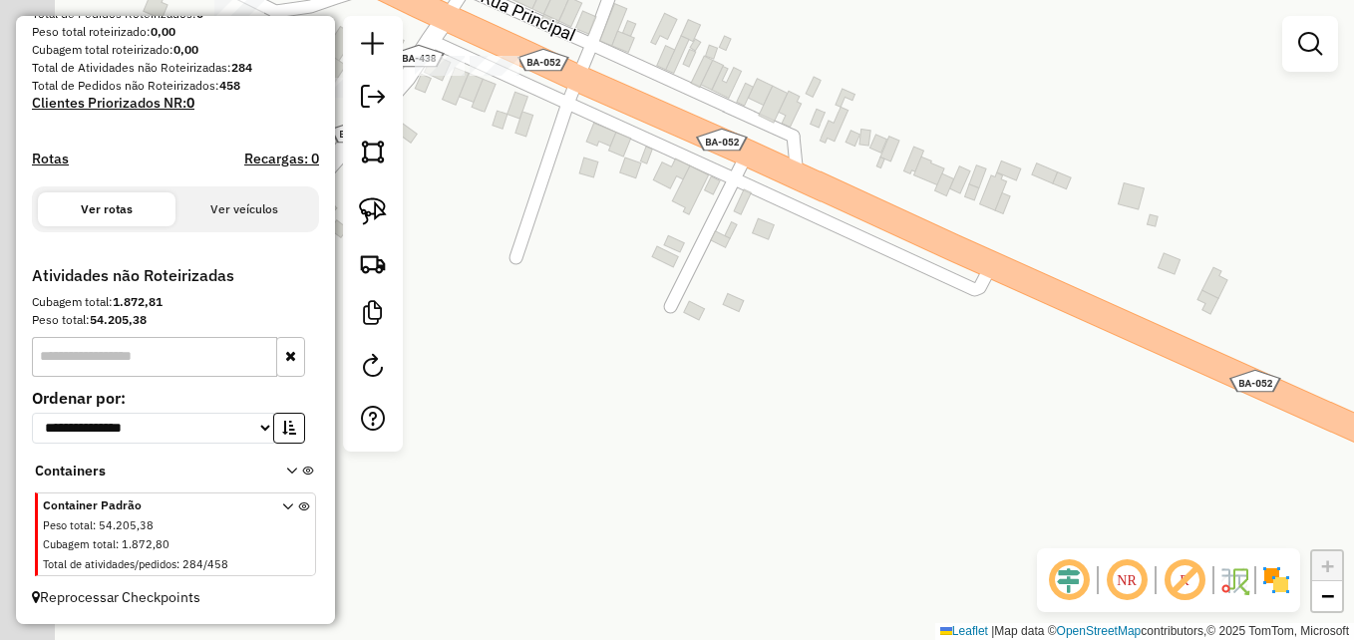
drag, startPoint x: 606, startPoint y: 323, endPoint x: 824, endPoint y: 527, distance: 297.7
click at [929, 614] on div "Janela de atendimento Grade de atendimento Capacidade Transportadoras Veículos …" at bounding box center [677, 320] width 1354 height 640
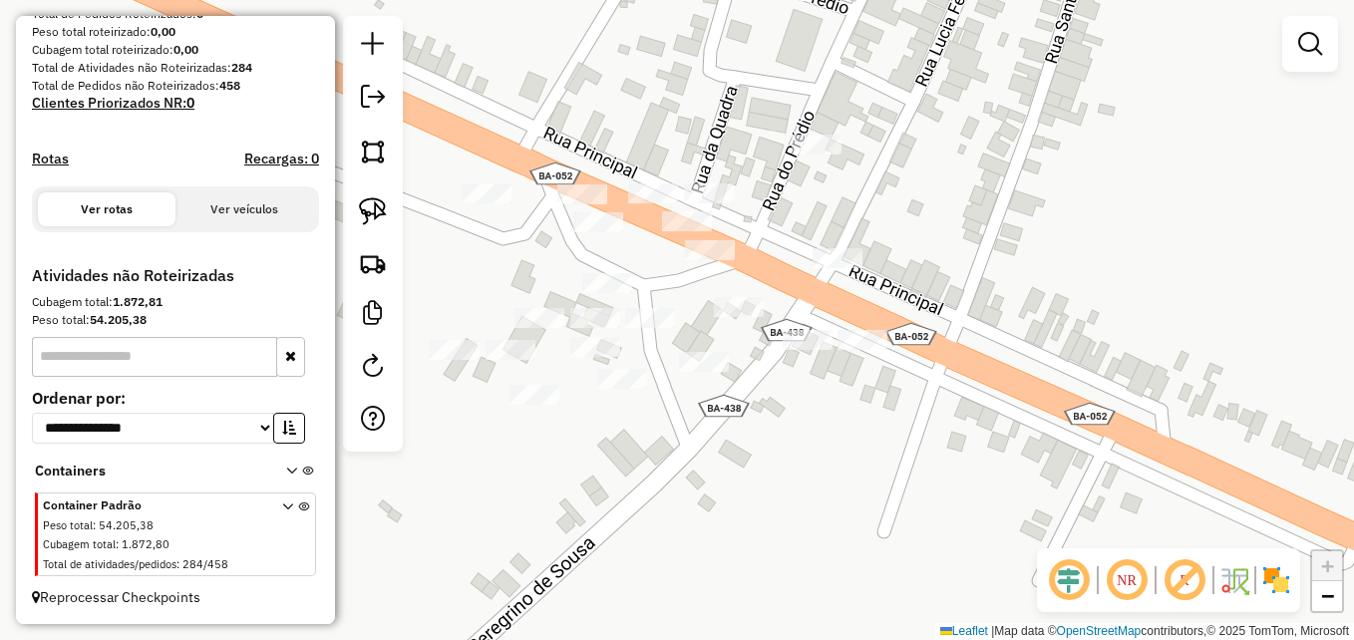
drag, startPoint x: 733, startPoint y: 433, endPoint x: 918, endPoint y: 521, distance: 205.2
click at [918, 521] on div "Janela de atendimento Grade de atendimento Capacidade Transportadoras Veículos …" at bounding box center [677, 320] width 1354 height 640
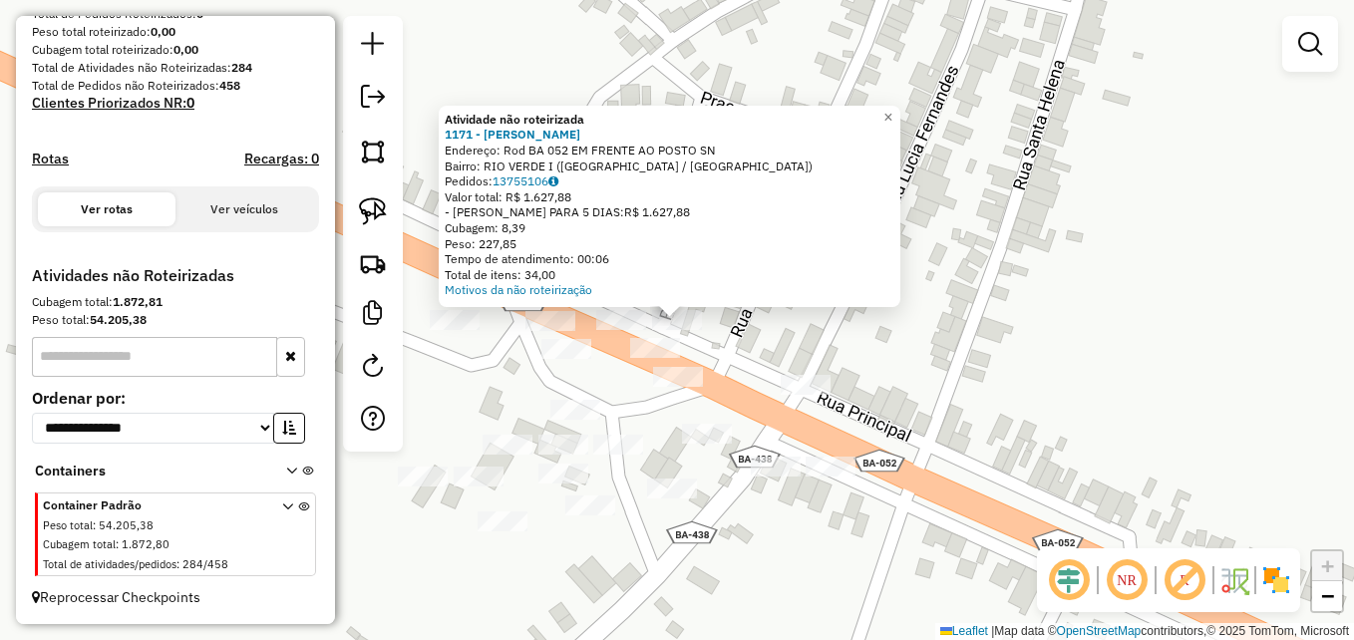
click at [802, 395] on div at bounding box center [806, 385] width 50 height 20
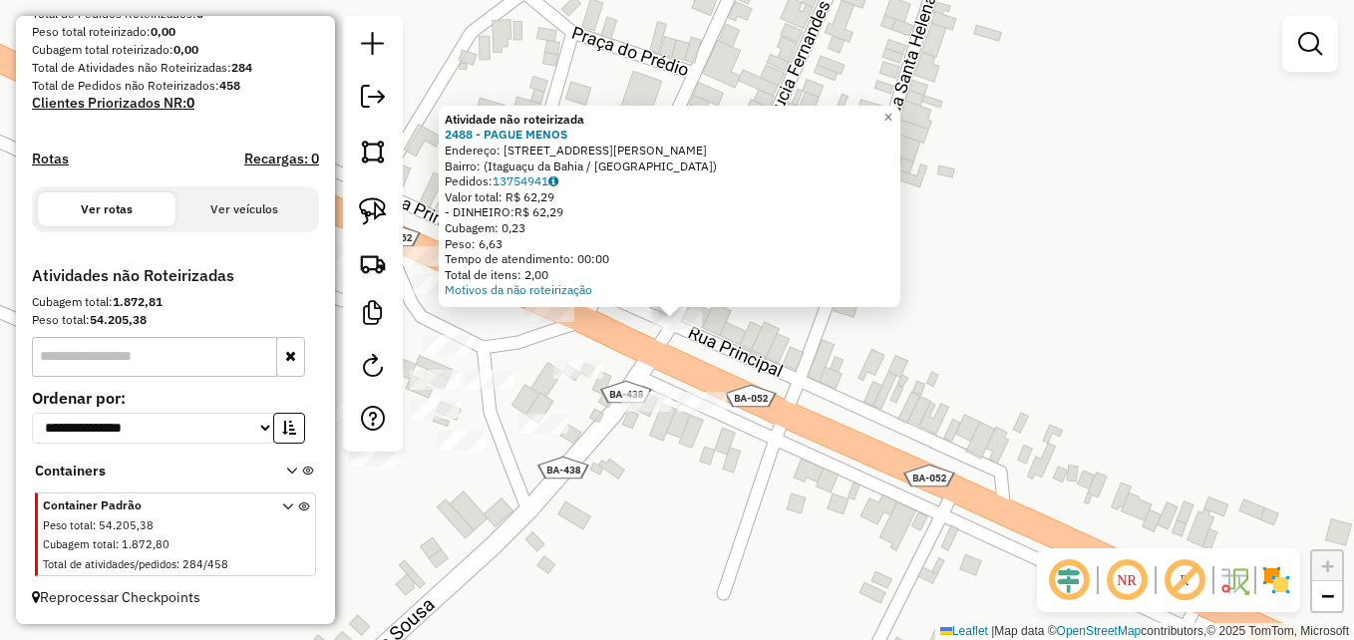
click at [962, 406] on div "Atividade não roteirizada 2488 - PAGUE MENOS Endereço: [STREET_ADDRESS] Pedidos…" at bounding box center [677, 320] width 1354 height 640
click at [1111, 311] on div "Atividade não roteirizada 2488 - PAGUE MENOS Endereço: [STREET_ADDRESS] Pedidos…" at bounding box center [677, 320] width 1354 height 640
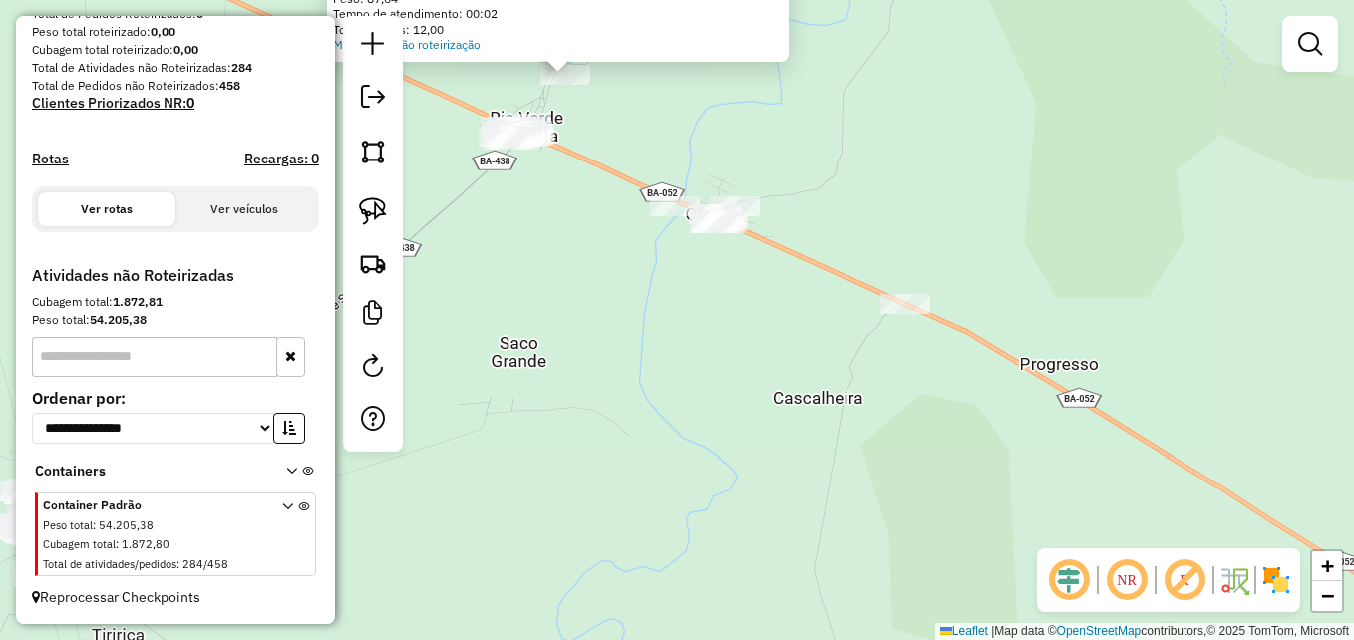
drag, startPoint x: 931, startPoint y: 498, endPoint x: 639, endPoint y: 171, distance: 438.6
click at [641, 167] on div "Atividade não roteirizada 2036 - MERCADINHO DO MIUDO Endereço: Rua Salomão Ribe…" at bounding box center [677, 320] width 1354 height 640
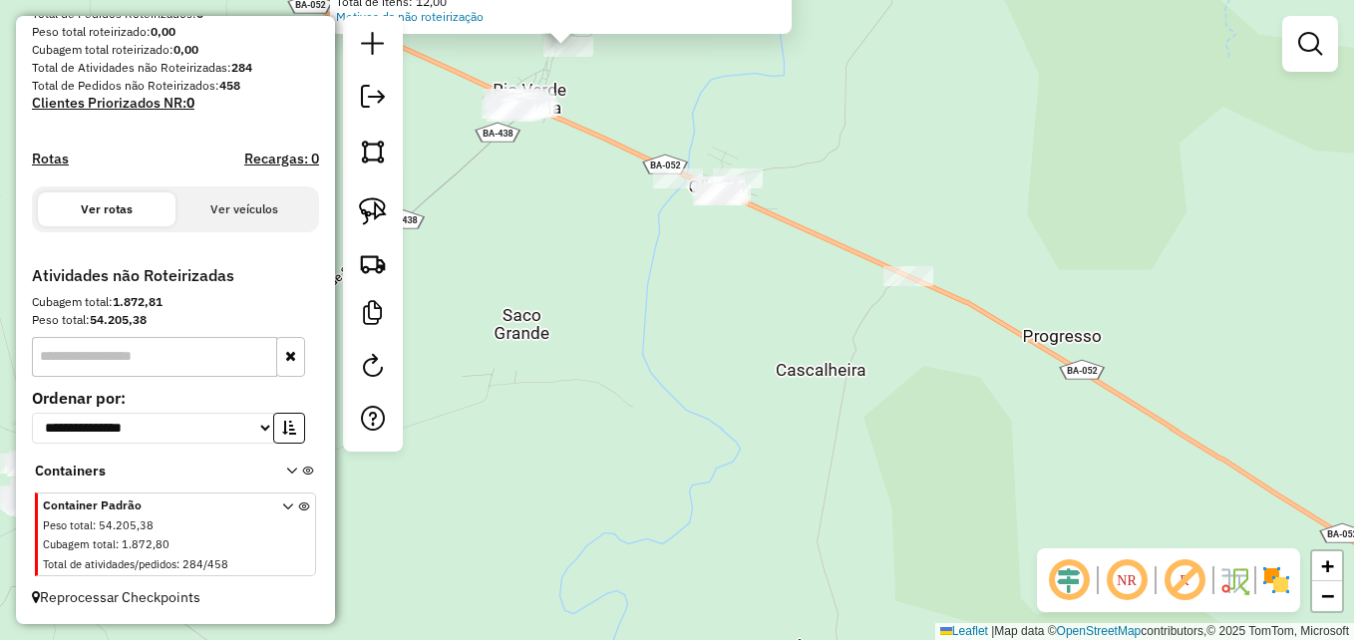
drag, startPoint x: 614, startPoint y: 361, endPoint x: 989, endPoint y: 230, distance: 397.1
click at [986, 232] on div "Atividade não roteirizada 2036 - MERCADINHO DO MIUDO Endereço: Rua Salomão Ribe…" at bounding box center [677, 320] width 1354 height 640
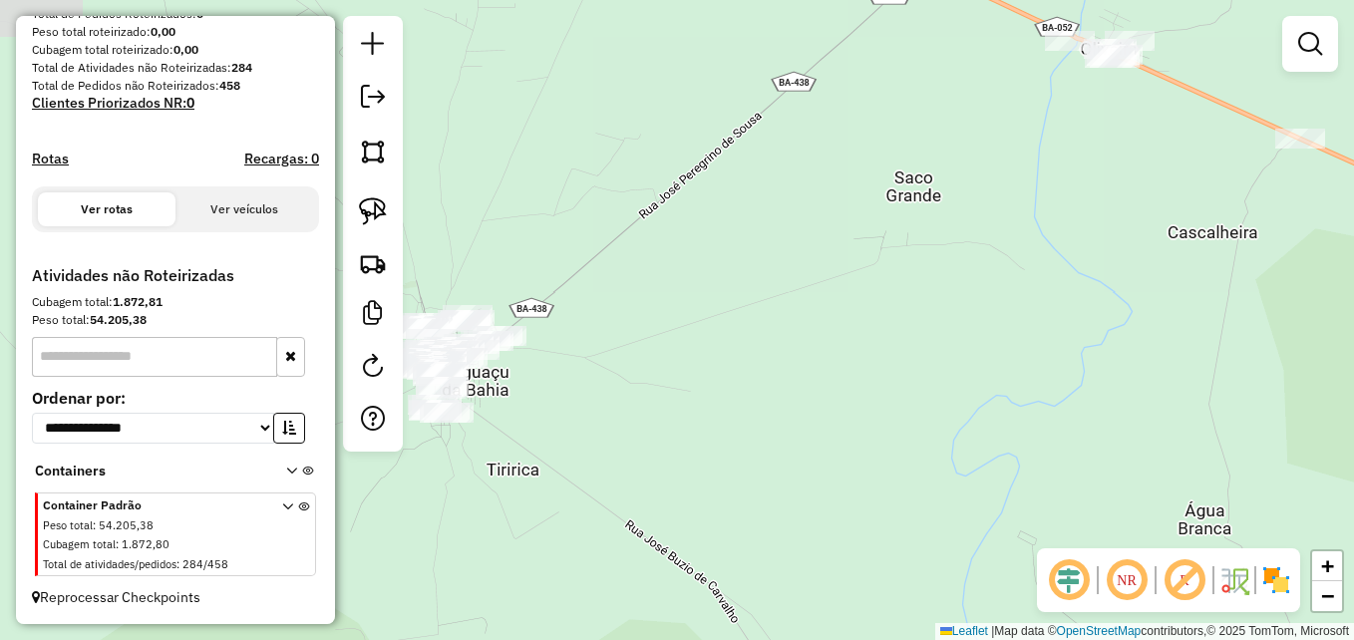
drag, startPoint x: 681, startPoint y: 328, endPoint x: 858, endPoint y: 302, distance: 178.4
click at [856, 302] on div "Atividade não roteirizada 2036 - MERCADINHO DO MIUDO Endereço: Rua Salomão Ribe…" at bounding box center [677, 320] width 1354 height 640
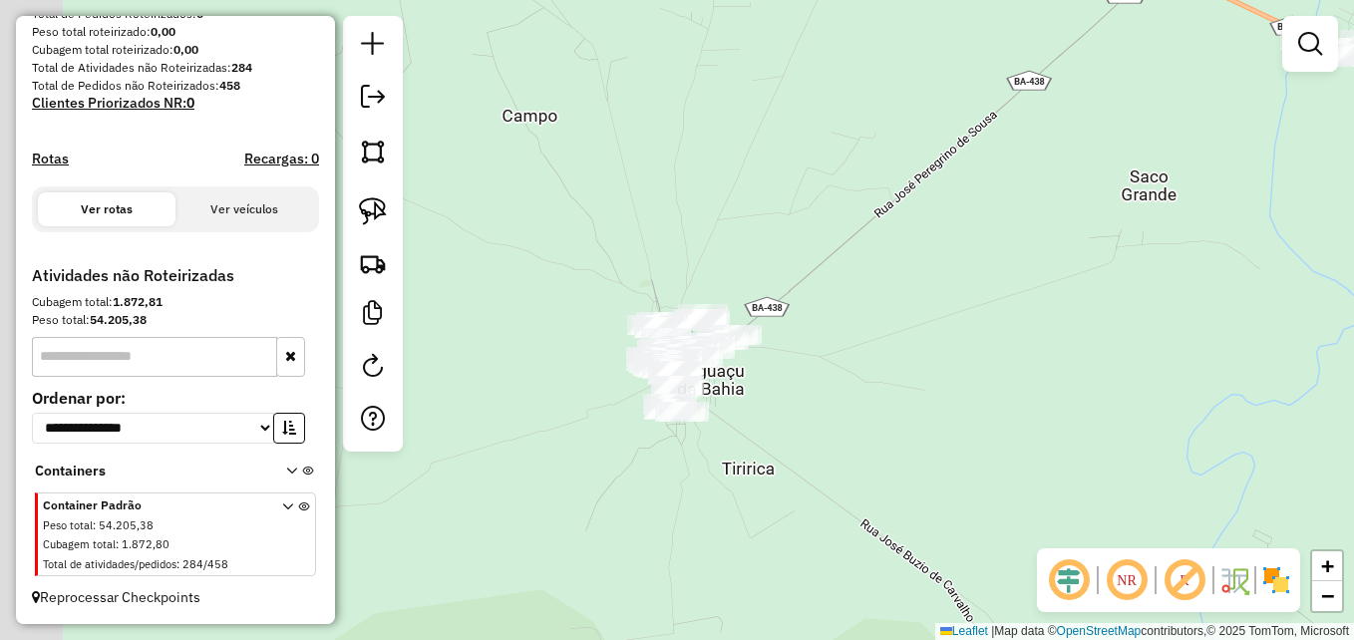
click at [808, 392] on div "Atividade não roteirizada 2036 - MERCADINHO DO MIUDO Endereço: Rua Salomão Ribe…" at bounding box center [677, 320] width 1354 height 640
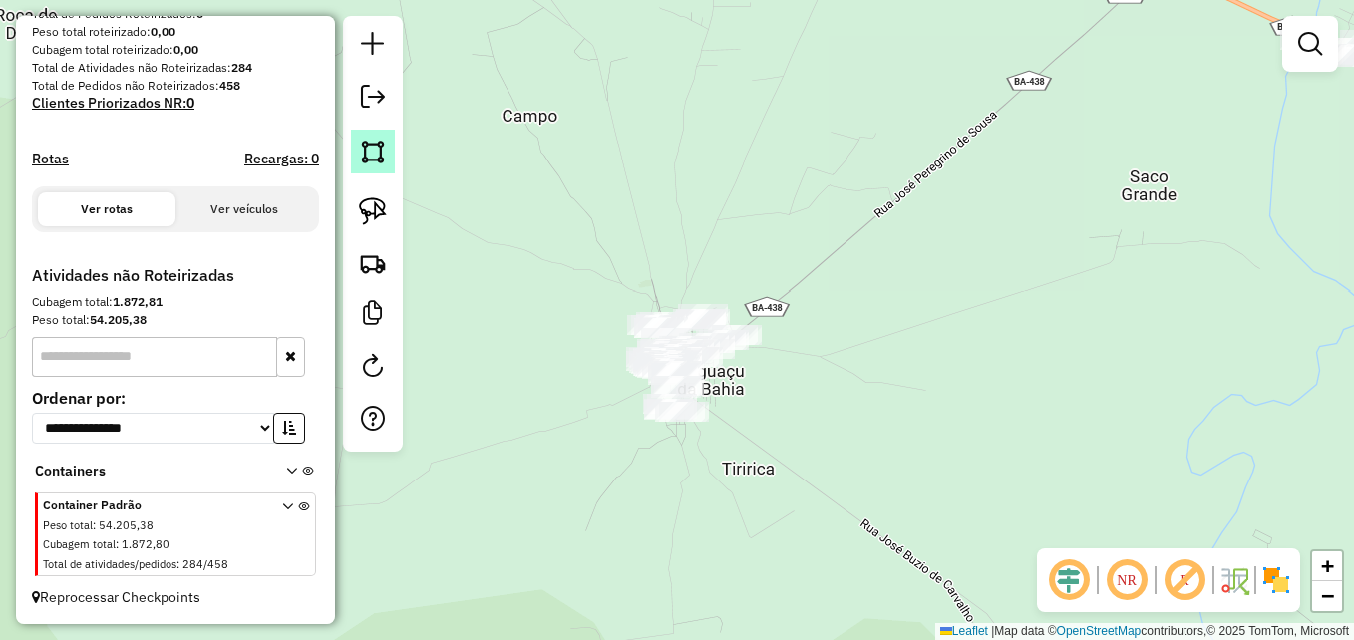
click at [371, 158] on img at bounding box center [373, 152] width 28 height 28
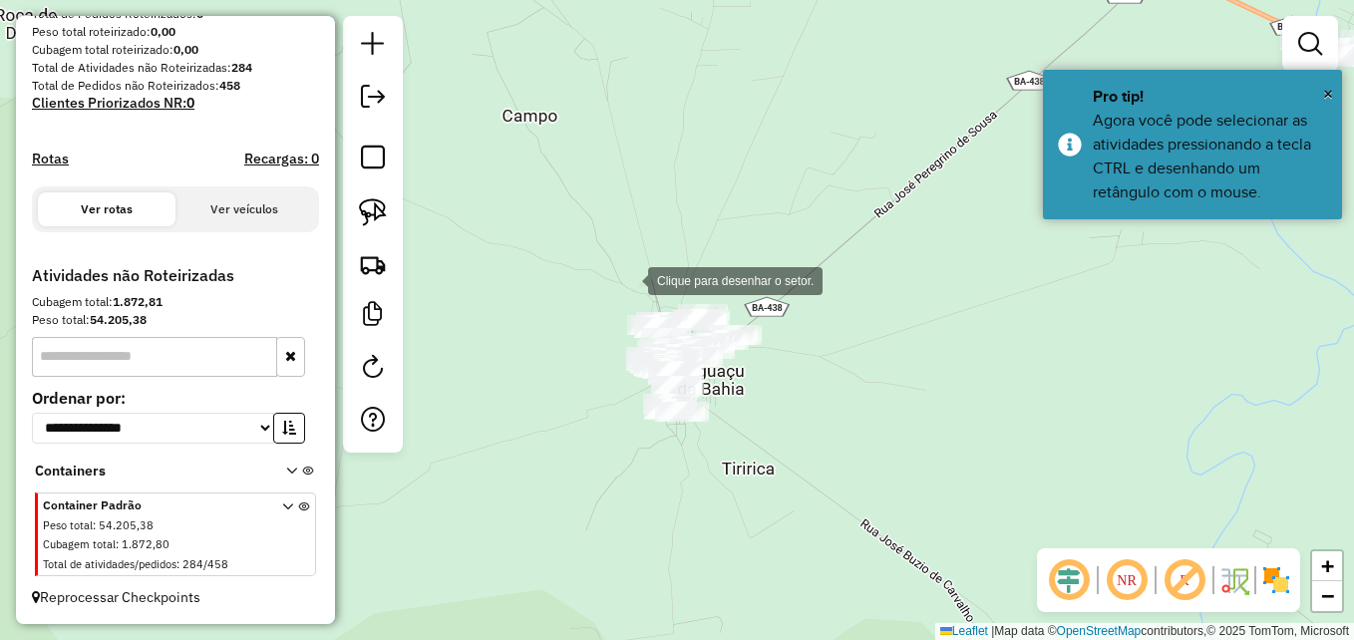
click at [628, 279] on div at bounding box center [628, 279] width 40 height 40
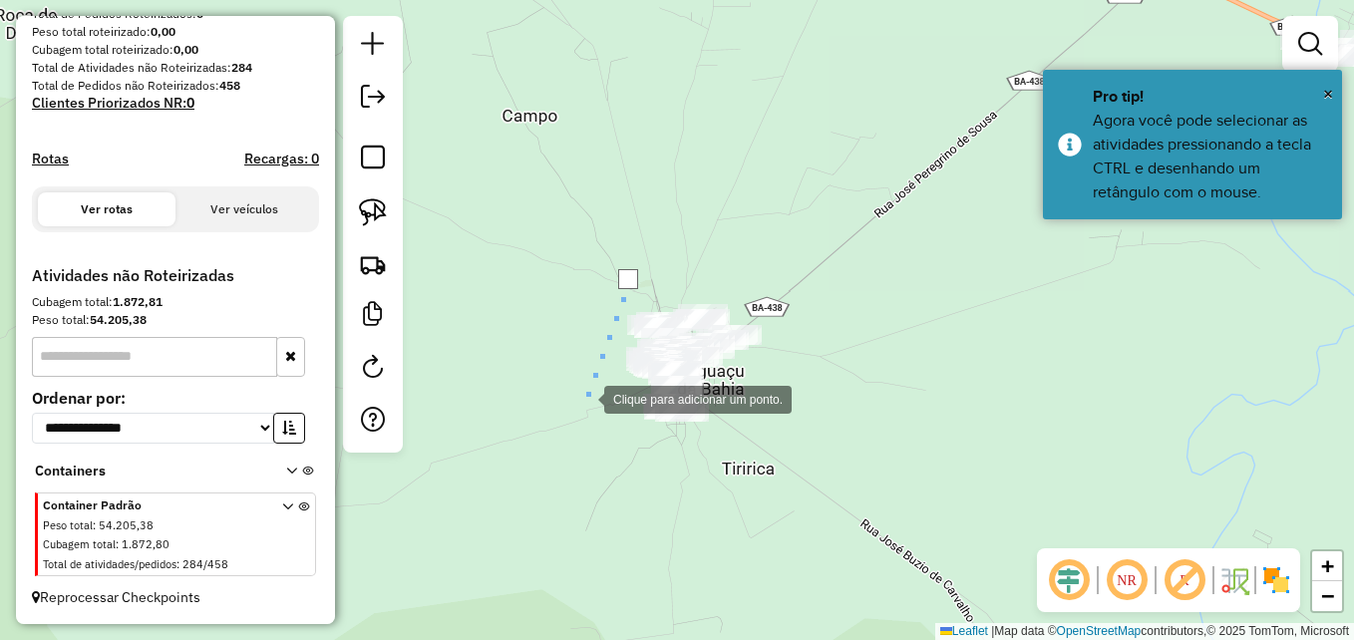
click at [576, 418] on div at bounding box center [584, 398] width 40 height 40
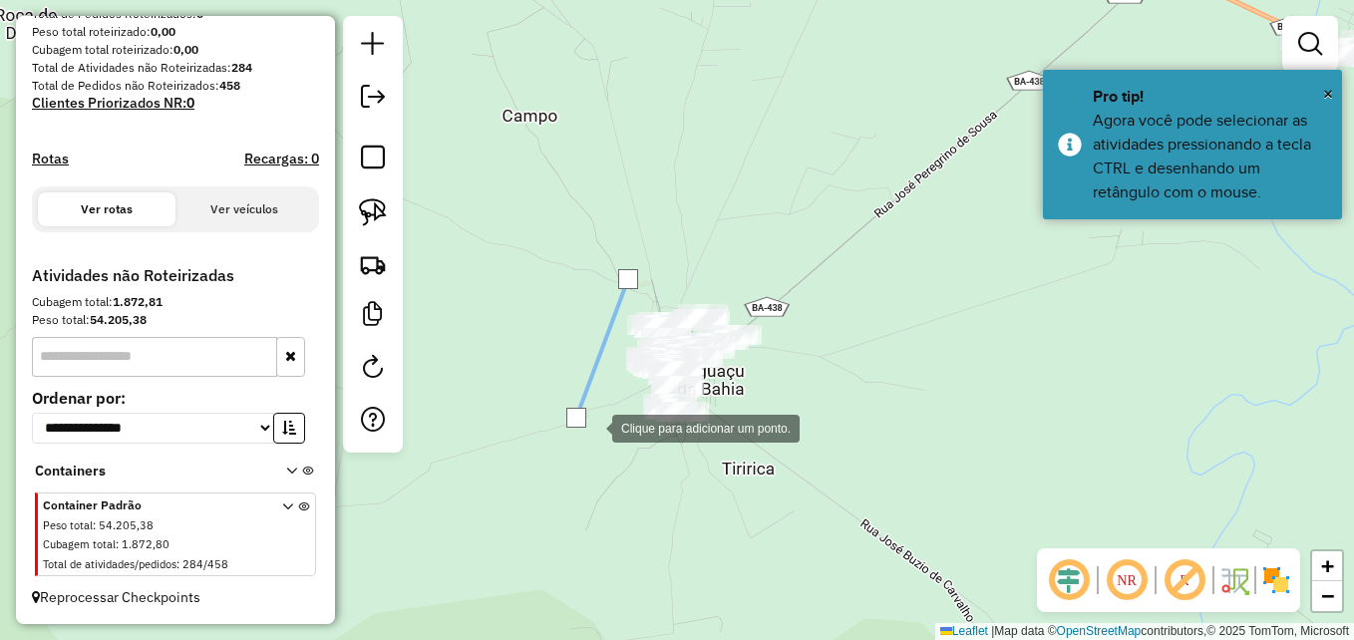
click at [612, 447] on div at bounding box center [592, 427] width 40 height 40
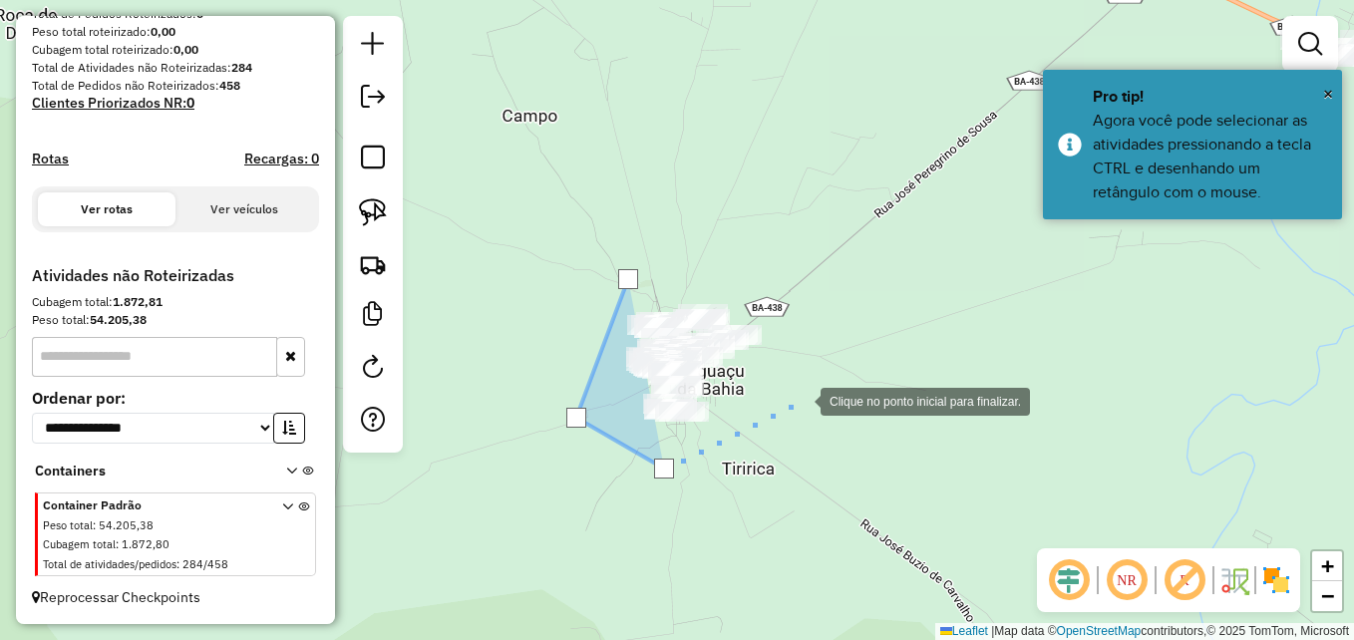
click at [801, 400] on div at bounding box center [801, 400] width 40 height 40
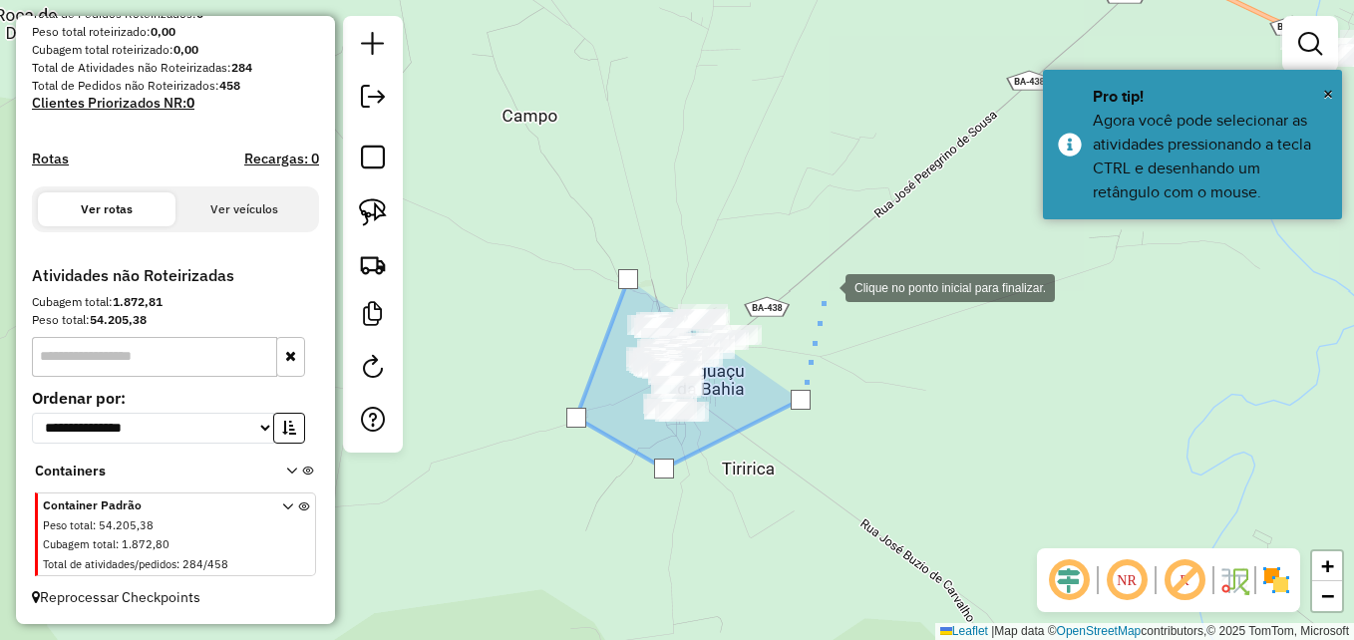
click at [826, 280] on div at bounding box center [826, 286] width 40 height 40
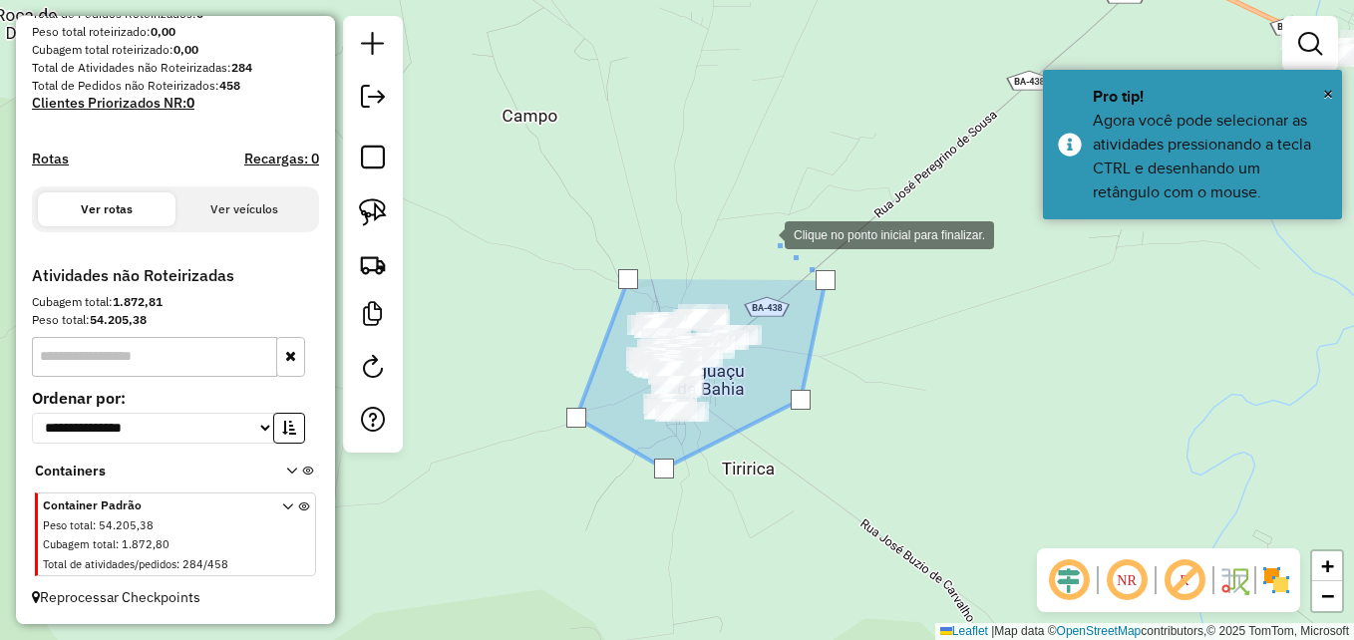
drag, startPoint x: 747, startPoint y: 223, endPoint x: 700, endPoint y: 236, distance: 48.6
click at [745, 223] on div at bounding box center [765, 233] width 40 height 40
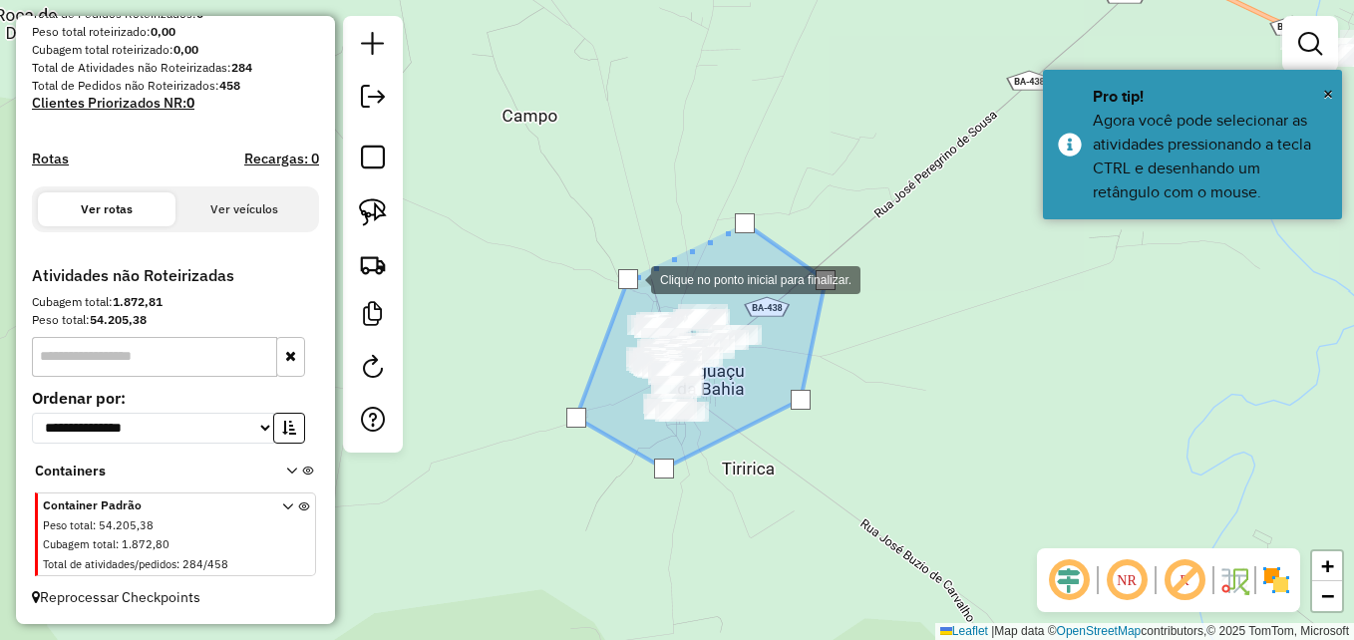
click at [631, 278] on div at bounding box center [628, 279] width 20 height 20
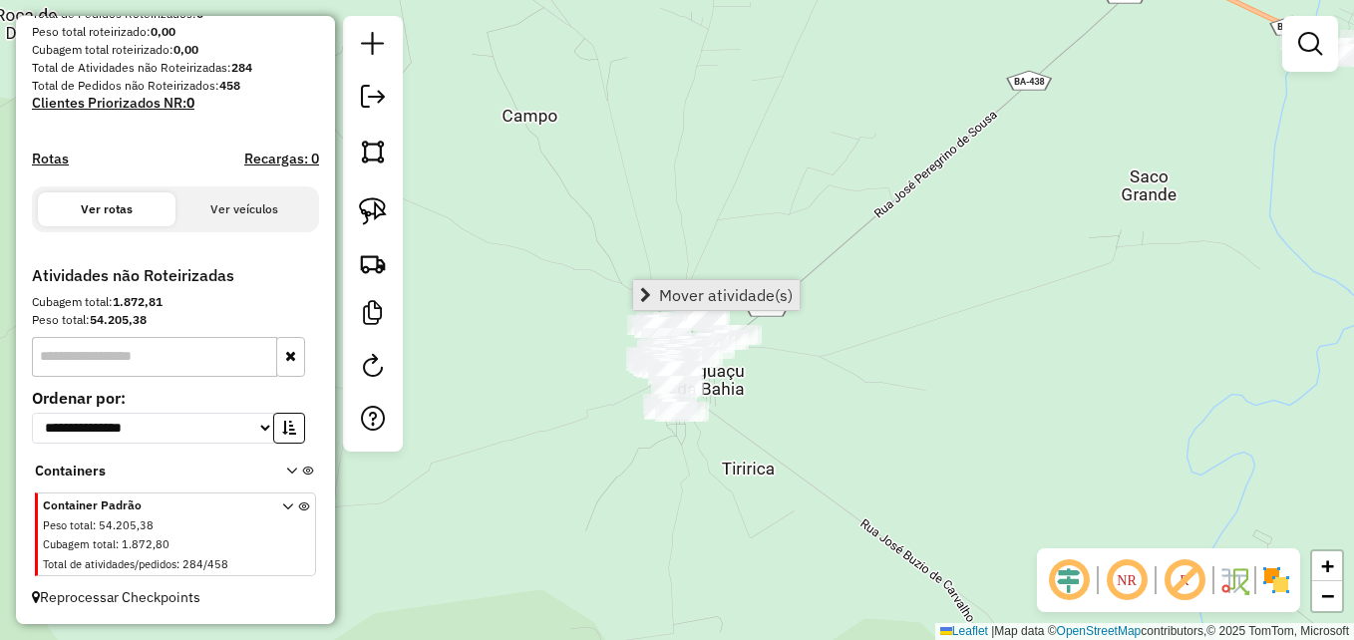
click at [730, 298] on span "Mover atividade(s)" at bounding box center [726, 295] width 134 height 16
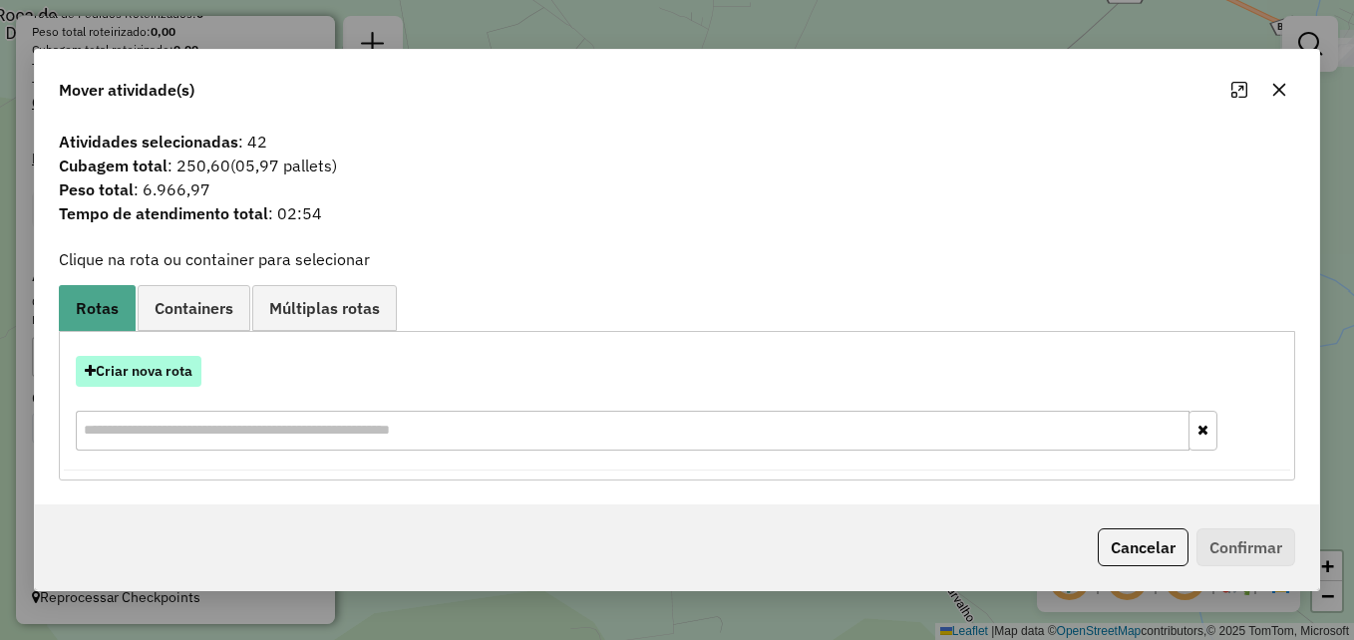
click at [175, 367] on button "Criar nova rota" at bounding box center [139, 371] width 126 height 31
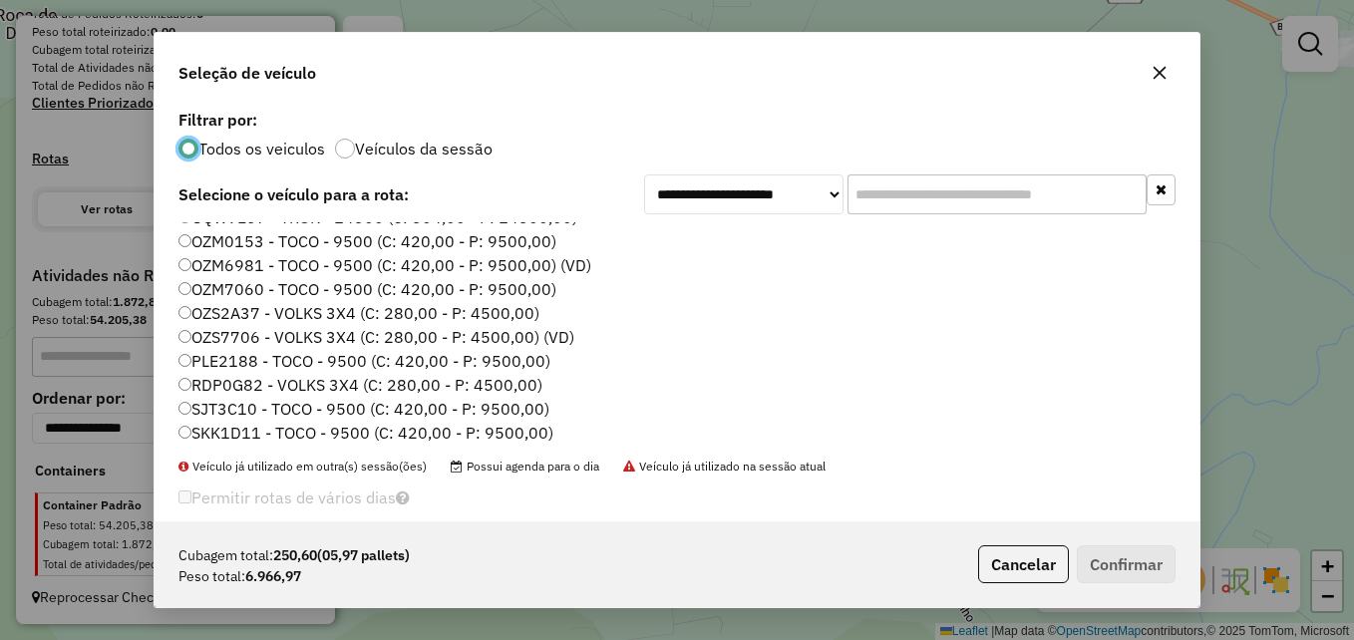
scroll to position [187, 0]
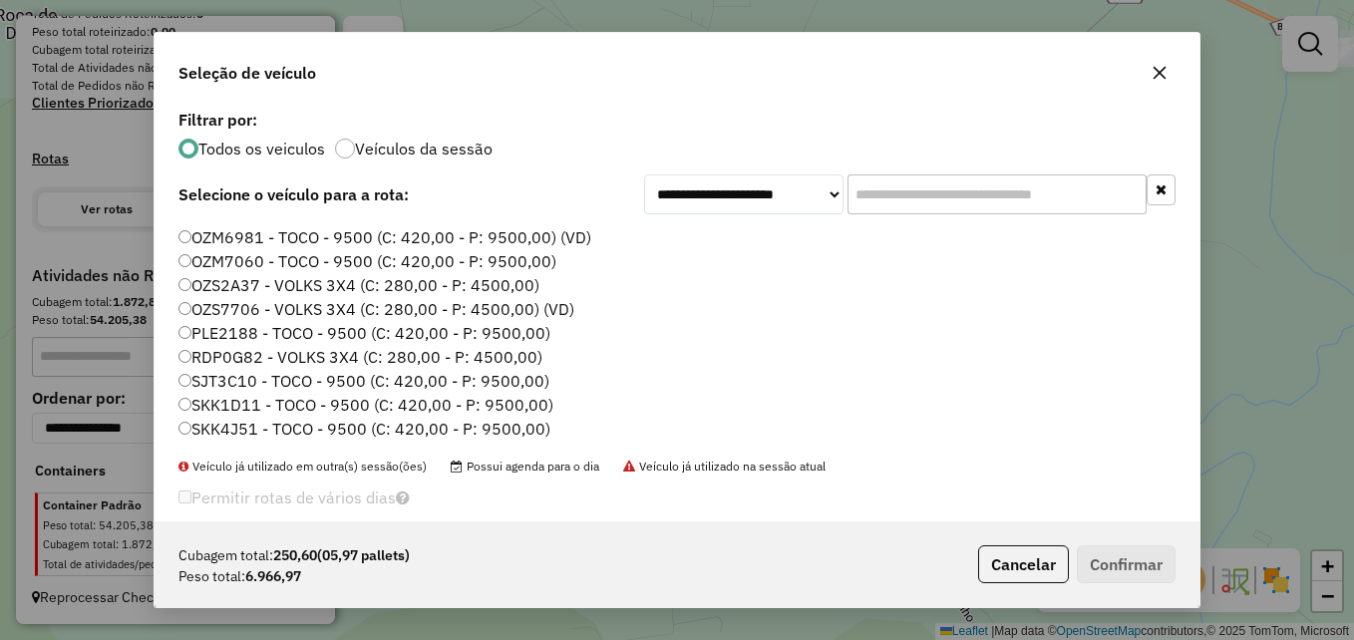
click at [236, 379] on label "SJT3C10 - TOCO - 9500 (C: 420,00 - P: 9500,00)" at bounding box center [364, 381] width 371 height 24
click at [1147, 564] on button "Confirmar" at bounding box center [1126, 564] width 99 height 38
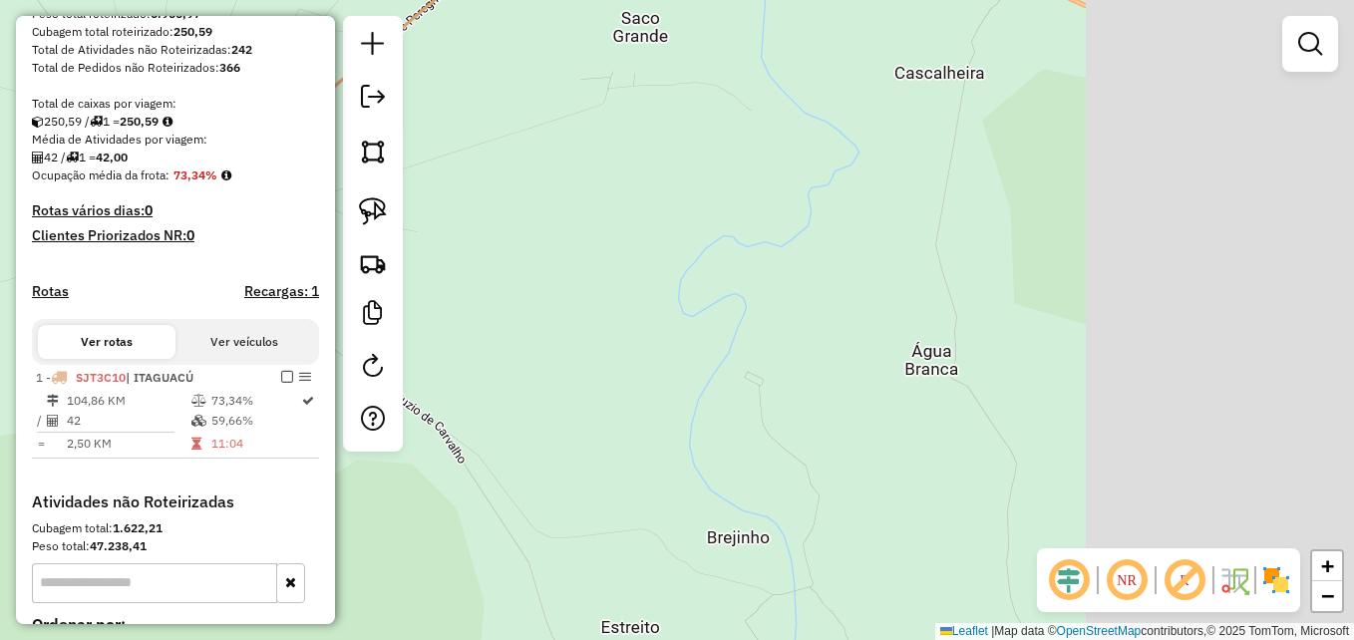
drag, startPoint x: 1005, startPoint y: 384, endPoint x: 453, endPoint y: 216, distance: 577.3
click at [453, 216] on div "Janela de atendimento Grade de atendimento Capacidade Transportadoras Veículos …" at bounding box center [677, 320] width 1354 height 640
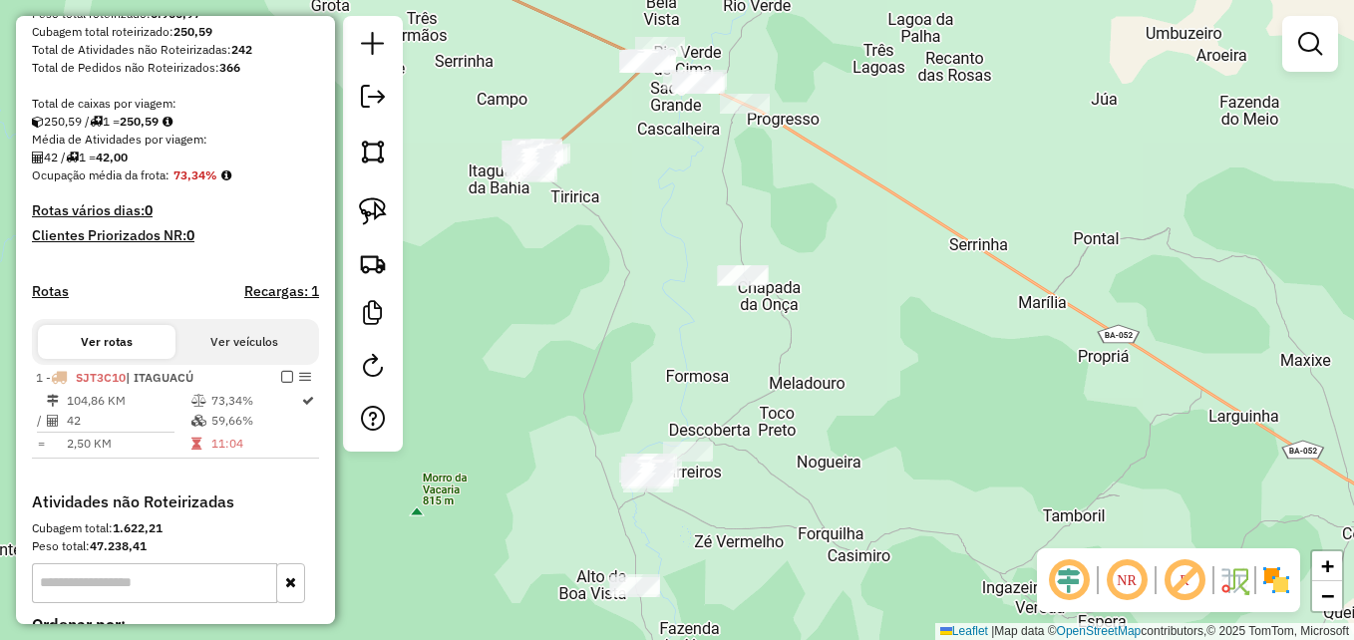
drag, startPoint x: 1057, startPoint y: 394, endPoint x: 994, endPoint y: 328, distance: 91.0
click at [994, 328] on div "Janela de atendimento Grade de atendimento Capacidade Transportadoras Veículos …" at bounding box center [677, 320] width 1354 height 640
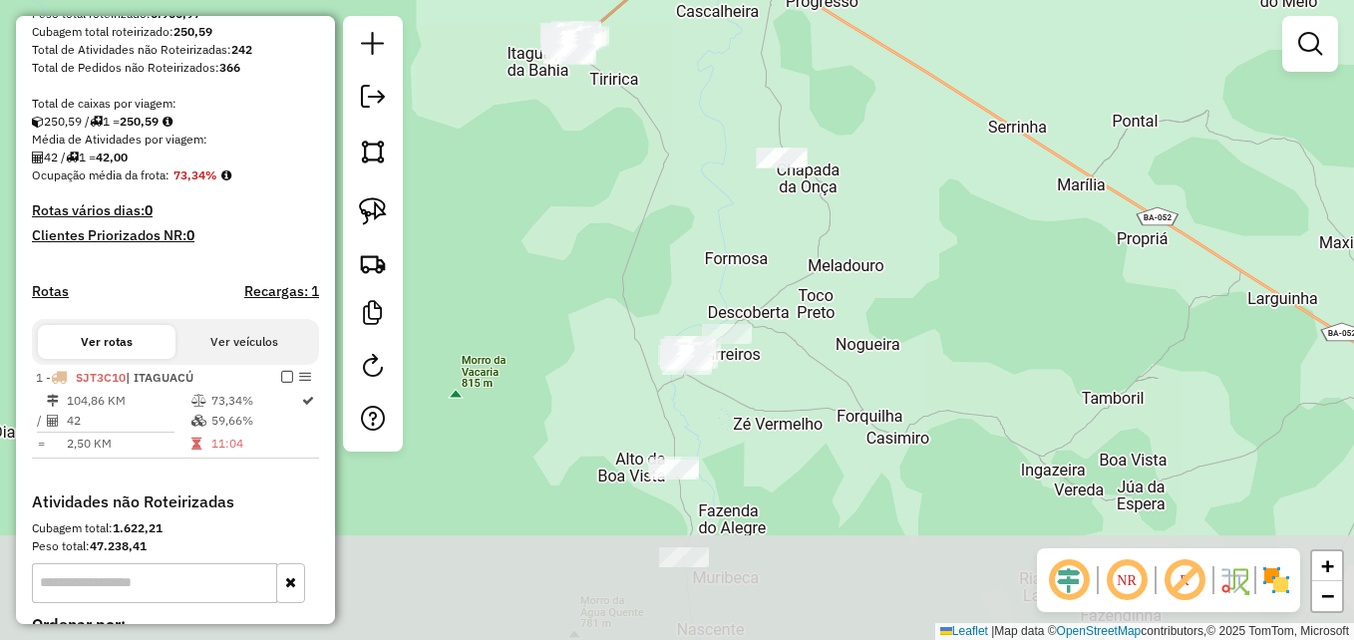
drag, startPoint x: 915, startPoint y: 417, endPoint x: 952, endPoint y: 286, distance: 135.7
click at [952, 286] on div "Janela de atendimento Grade de atendimento Capacidade Transportadoras Veículos …" at bounding box center [677, 320] width 1354 height 640
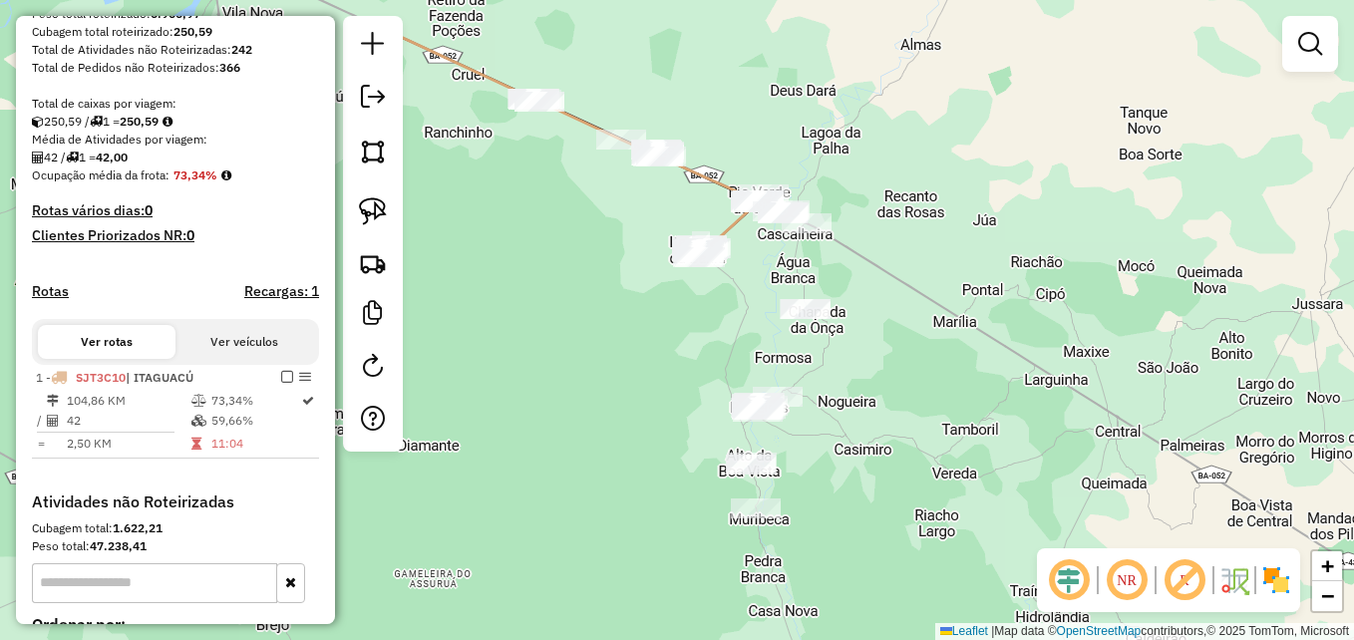
drag, startPoint x: 979, startPoint y: 286, endPoint x: 916, endPoint y: 380, distance: 112.8
click at [916, 381] on div "Janela de atendimento Grade de atendimento Capacidade Transportadoras Veículos …" at bounding box center [677, 320] width 1354 height 640
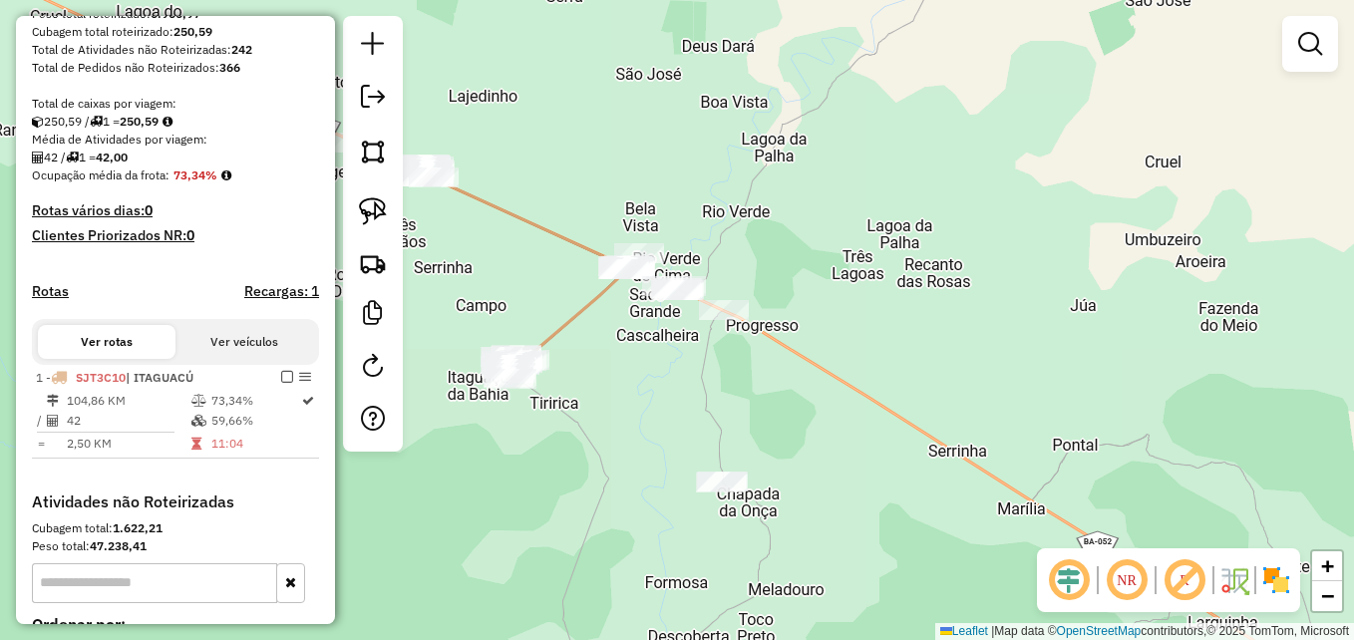
drag, startPoint x: 868, startPoint y: 219, endPoint x: 901, endPoint y: 432, distance: 214.9
click at [902, 433] on div "Janela de atendimento Grade de atendimento Capacidade Transportadoras Veículos …" at bounding box center [677, 320] width 1354 height 640
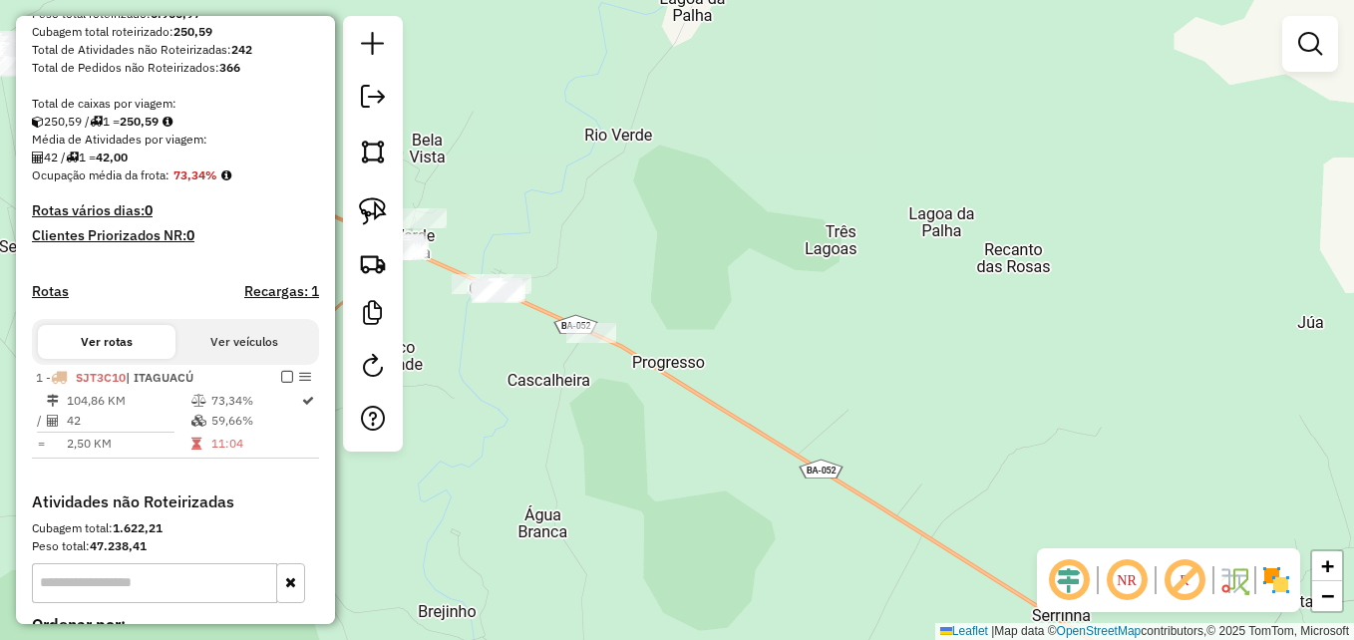
drag, startPoint x: 808, startPoint y: 205, endPoint x: 833, endPoint y: 355, distance: 151.6
click at [833, 355] on div "Janela de atendimento Grade de atendimento Capacidade Transportadoras Veículos …" at bounding box center [677, 320] width 1354 height 640
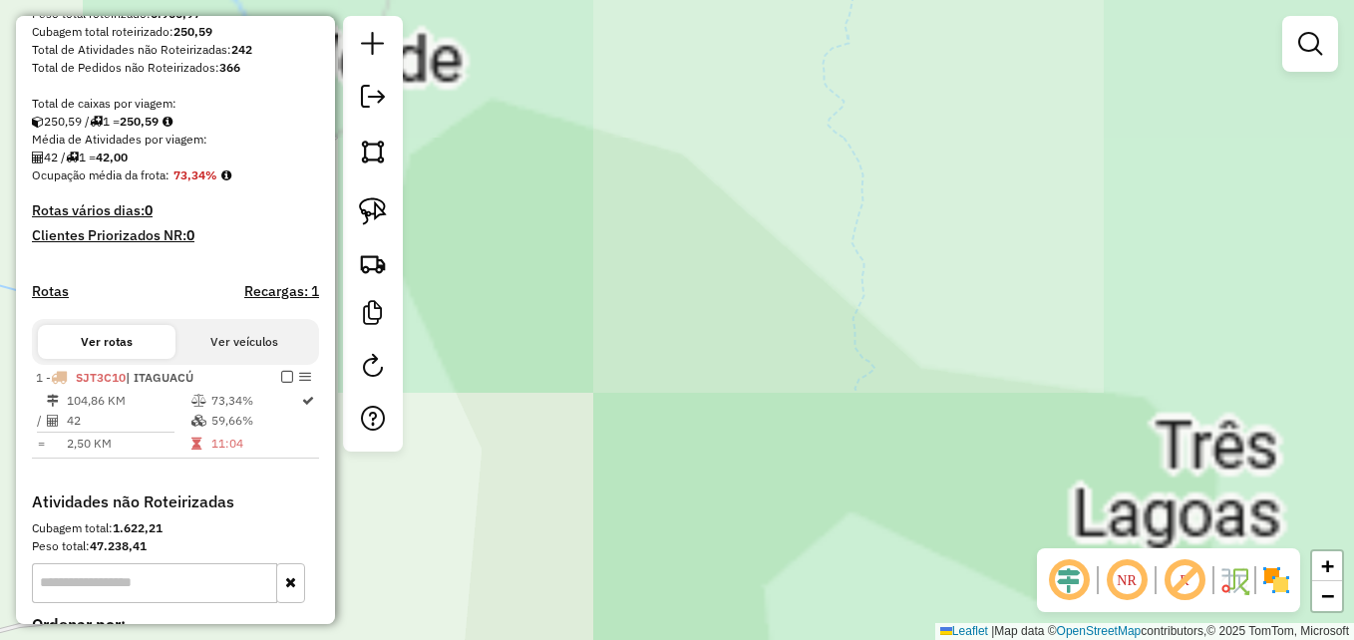
drag, startPoint x: 738, startPoint y: 263, endPoint x: 910, endPoint y: 419, distance: 232.3
click at [905, 419] on div "Janela de atendimento Grade de atendimento Capacidade Transportadoras Veículos …" at bounding box center [677, 320] width 1354 height 640
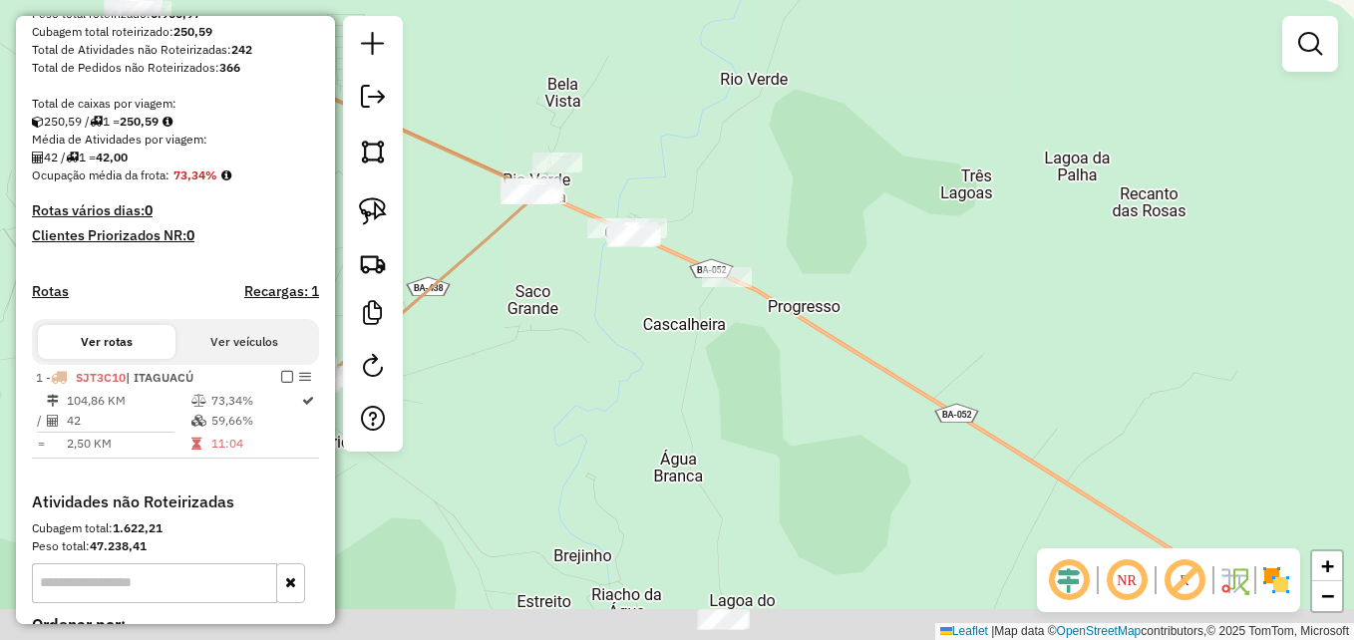
drag, startPoint x: 841, startPoint y: 449, endPoint x: 803, endPoint y: 211, distance: 240.3
click at [803, 211] on div "Janela de atendimento Grade de atendimento Capacidade Transportadoras Veículos …" at bounding box center [677, 320] width 1354 height 640
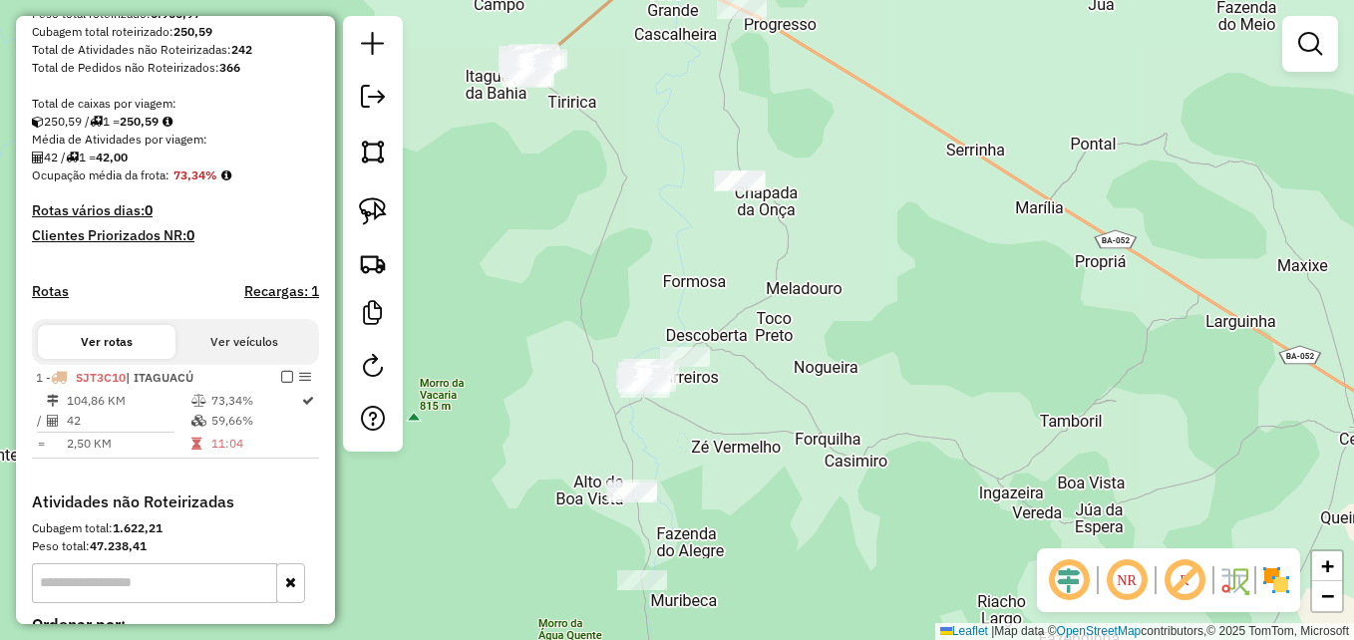
drag, startPoint x: 884, startPoint y: 428, endPoint x: 846, endPoint y: 155, distance: 275.9
click at [846, 155] on div "Janela de atendimento Grade de atendimento Capacidade Transportadoras Veículos …" at bounding box center [677, 320] width 1354 height 640
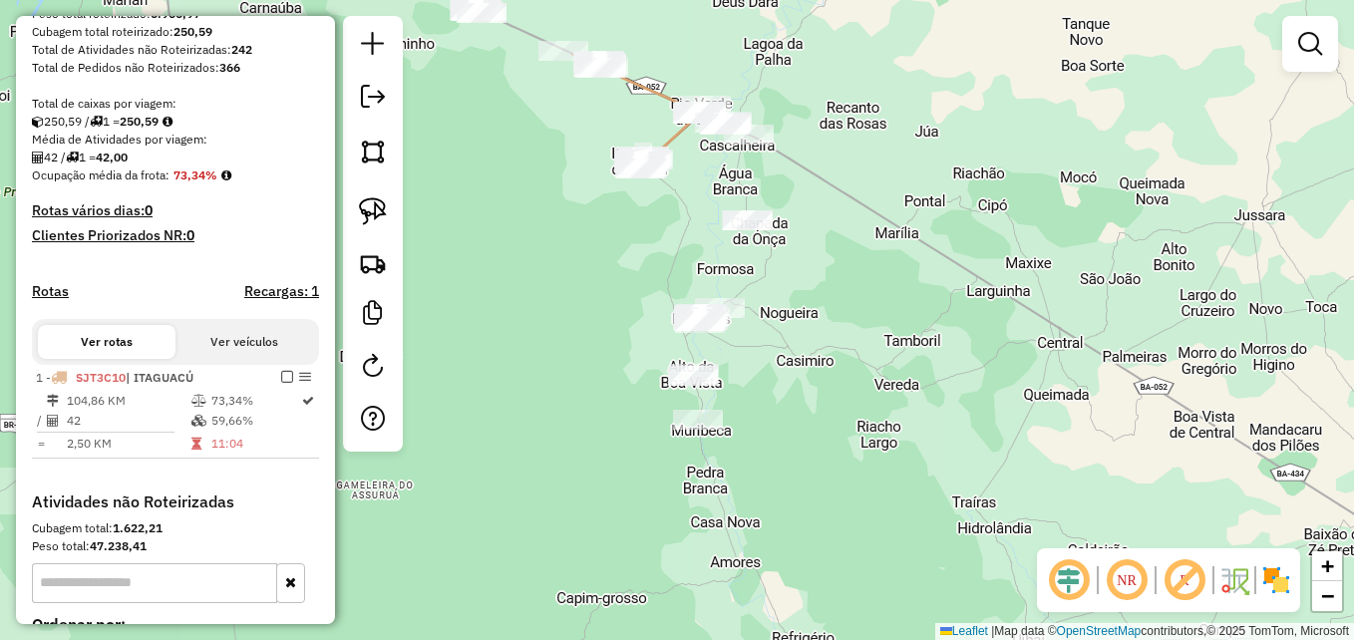
drag, startPoint x: 834, startPoint y: 117, endPoint x: 848, endPoint y: 234, distance: 118.5
click at [848, 234] on div "Janela de atendimento Grade de atendimento Capacidade Transportadoras Veículos …" at bounding box center [677, 320] width 1354 height 640
click at [383, 153] on img at bounding box center [373, 152] width 28 height 28
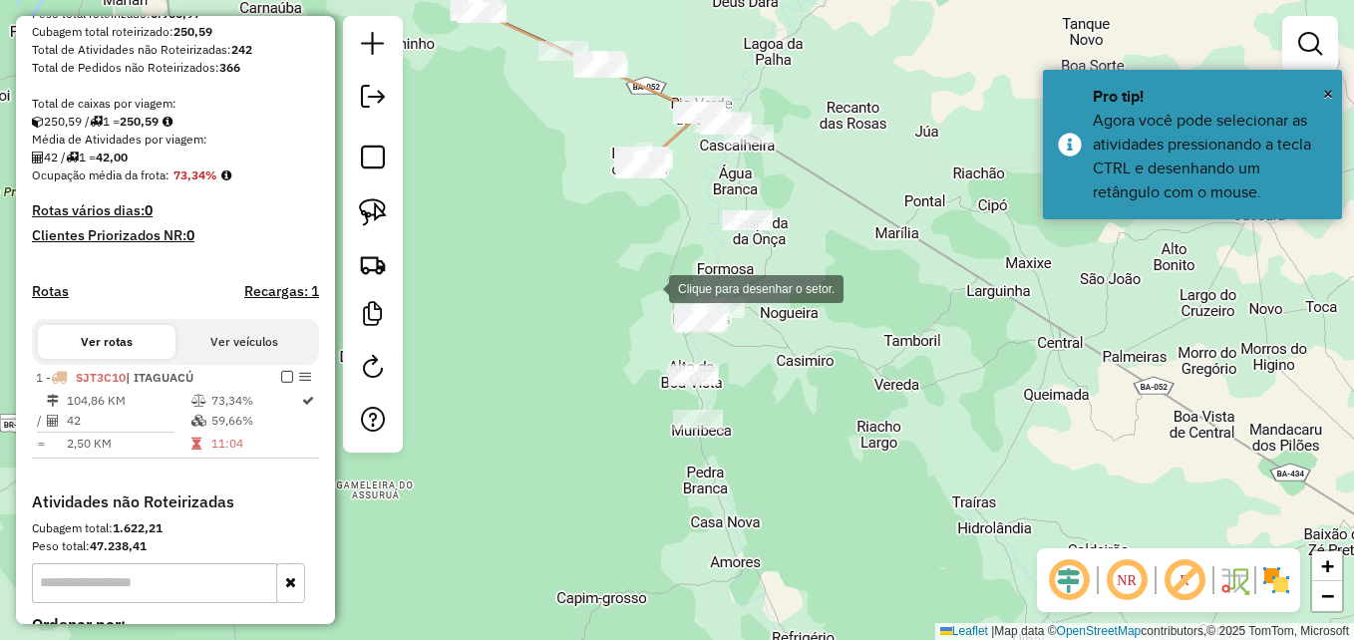
click at [649, 287] on div at bounding box center [649, 287] width 40 height 40
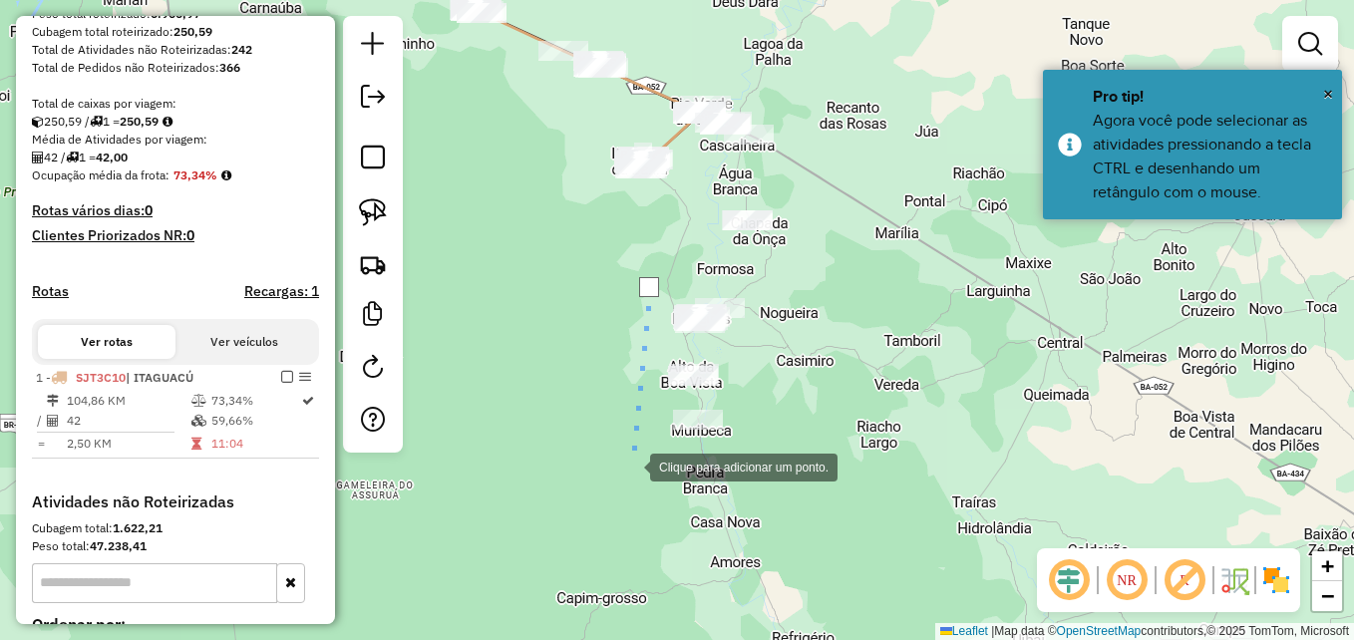
click at [630, 458] on div at bounding box center [630, 466] width 40 height 40
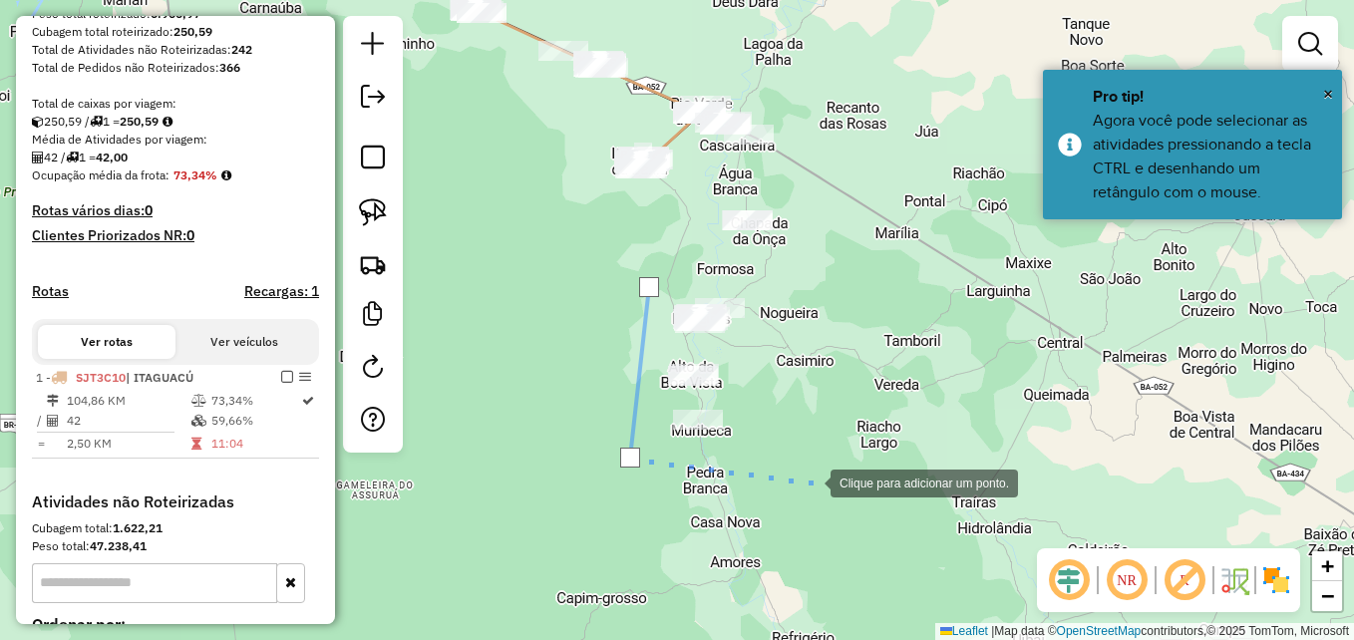
click at [816, 482] on div at bounding box center [811, 482] width 40 height 40
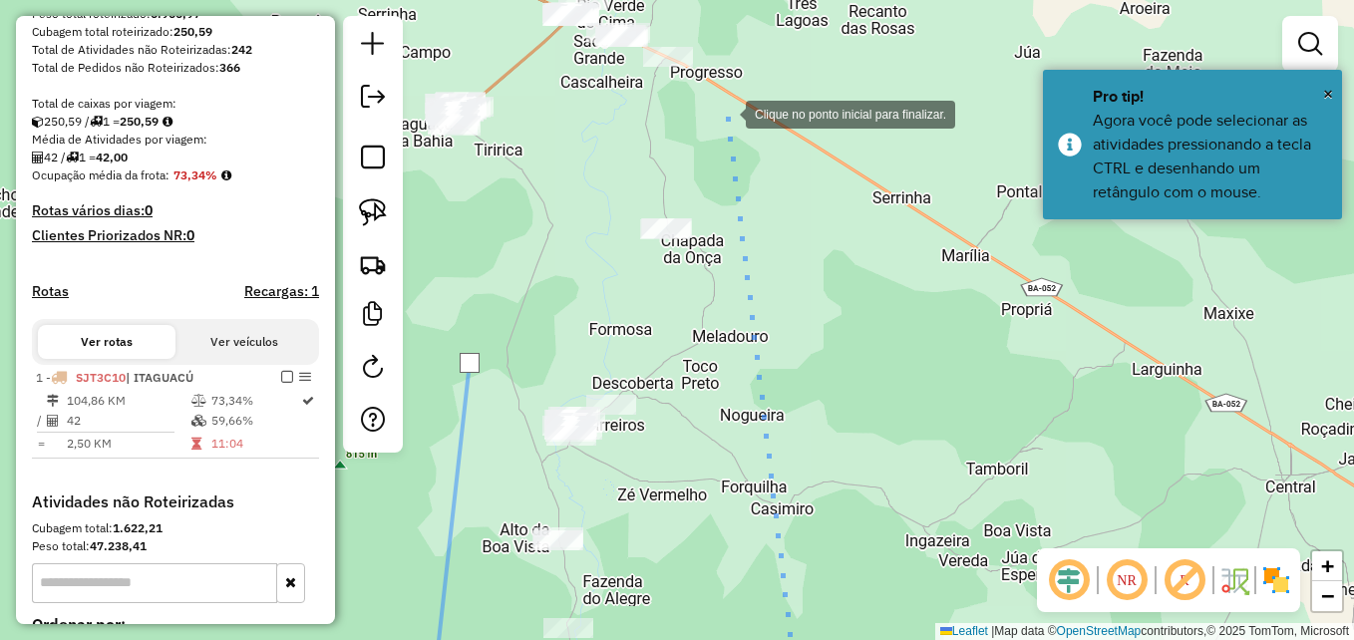
click at [729, 105] on div at bounding box center [726, 113] width 40 height 40
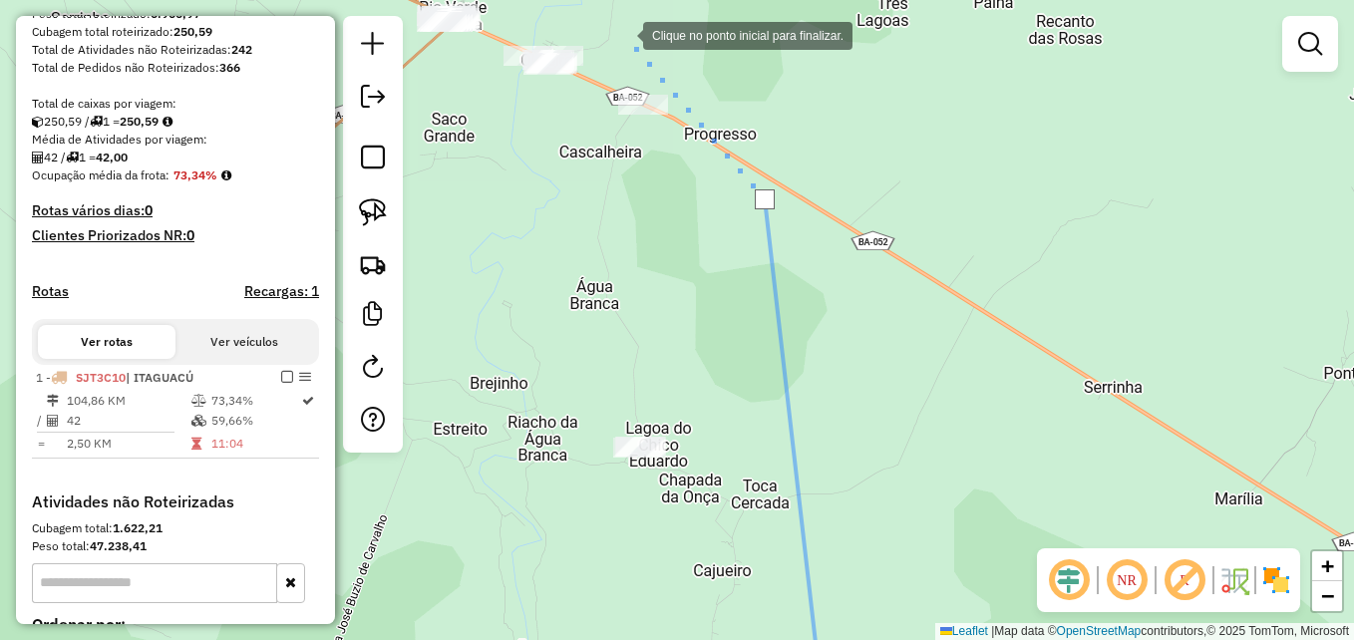
click at [620, 30] on div at bounding box center [623, 34] width 40 height 40
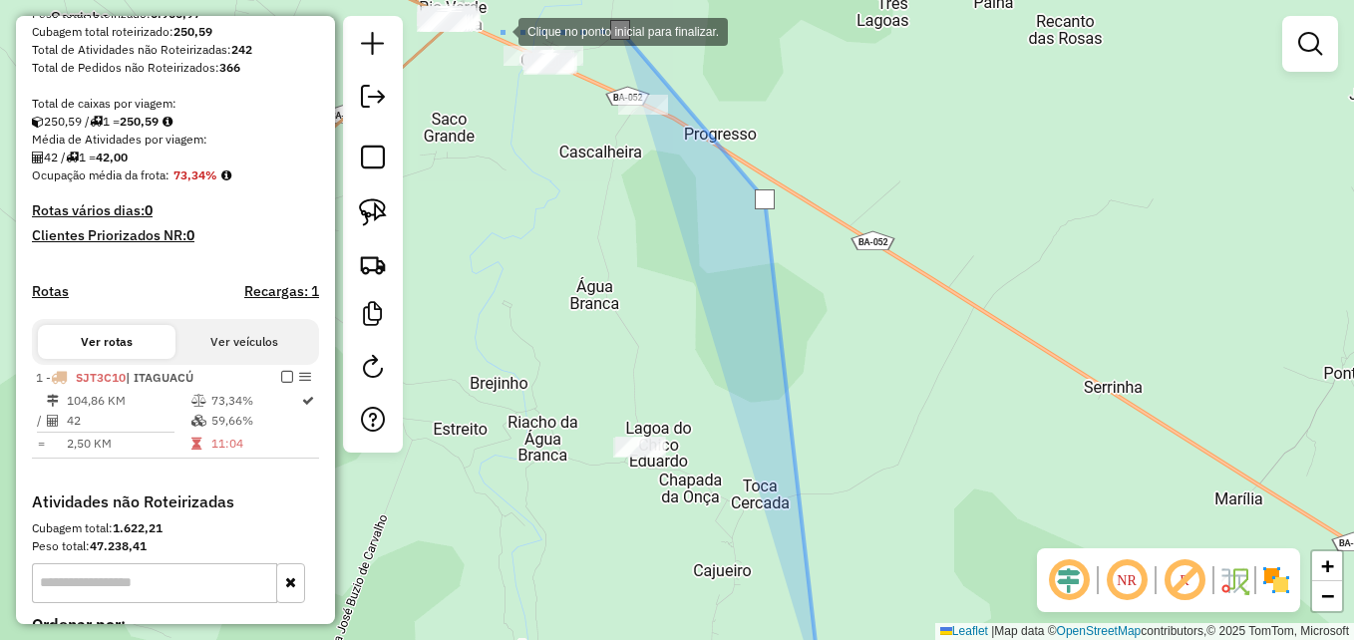
click at [499, 30] on div at bounding box center [499, 30] width 40 height 40
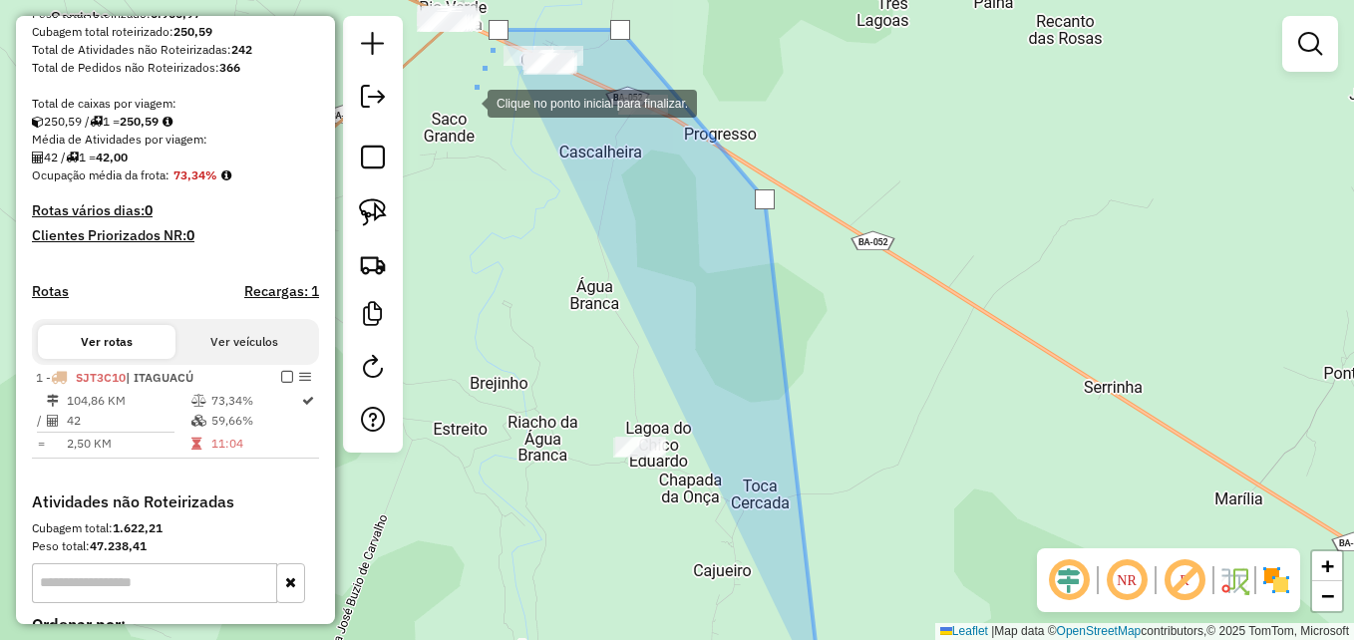
click at [468, 102] on div at bounding box center [468, 102] width 40 height 40
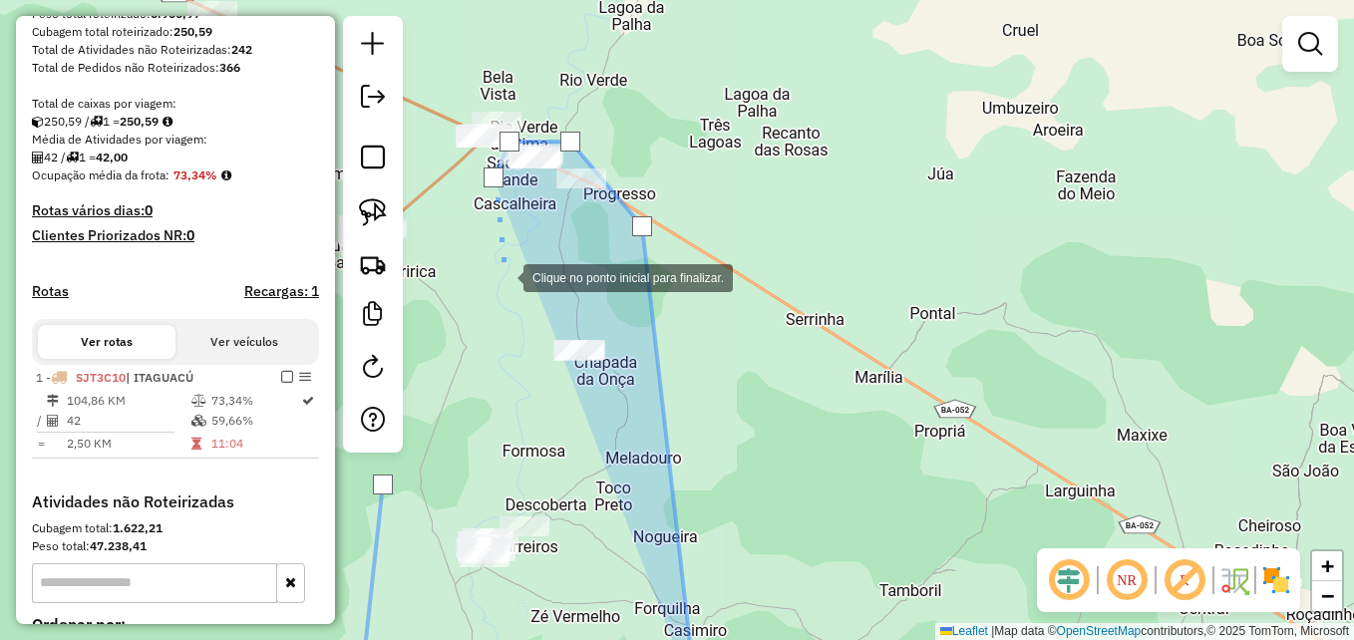
click at [503, 283] on div at bounding box center [504, 276] width 40 height 40
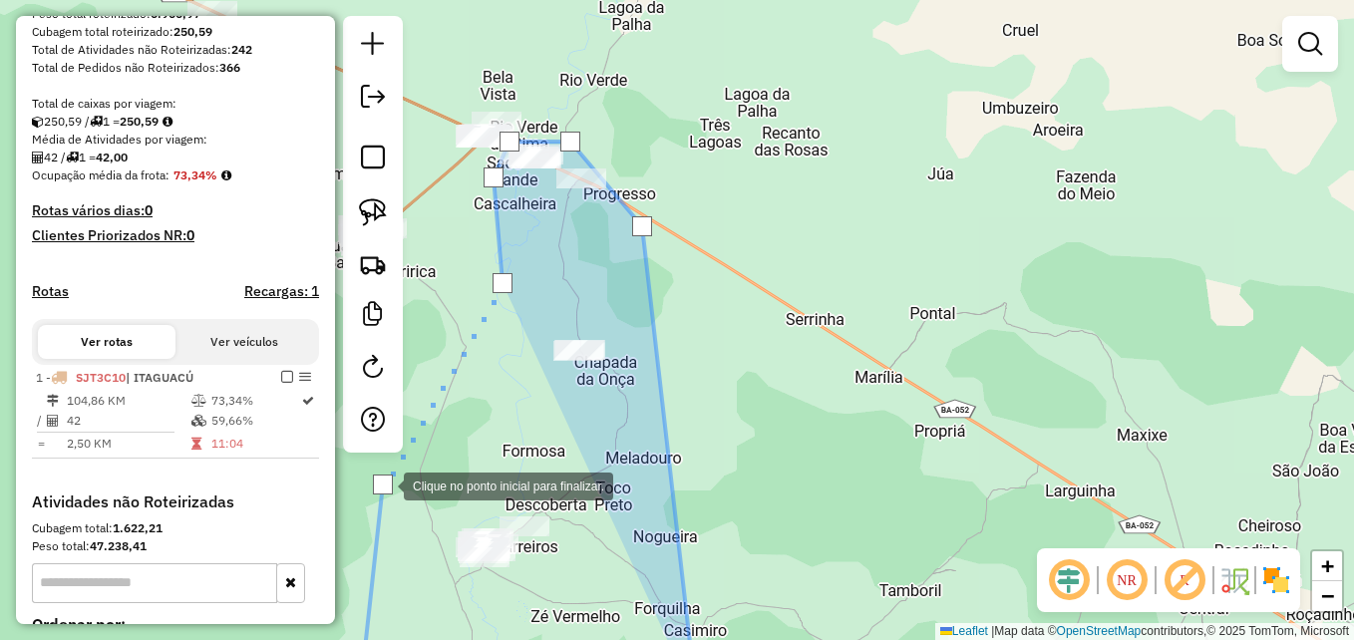
click at [384, 485] on div at bounding box center [383, 485] width 20 height 20
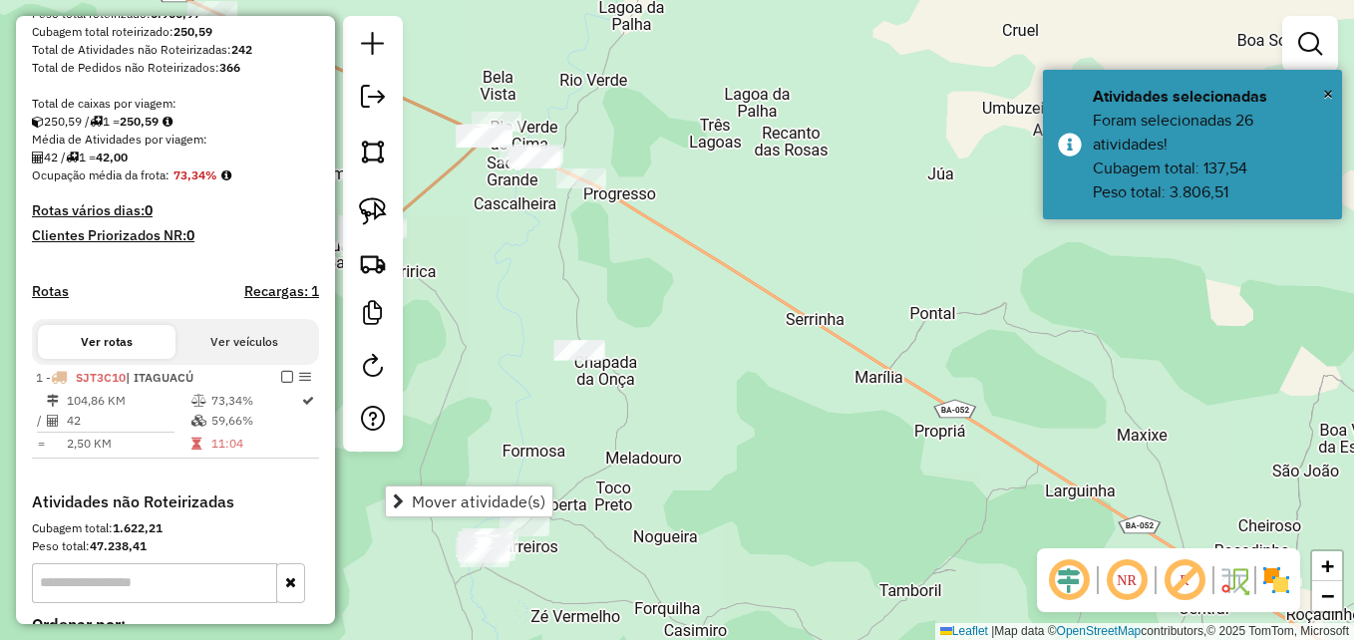
click at [647, 289] on div "Janela de atendimento Grade de atendimento Capacidade Transportadoras Veículos …" at bounding box center [677, 320] width 1354 height 640
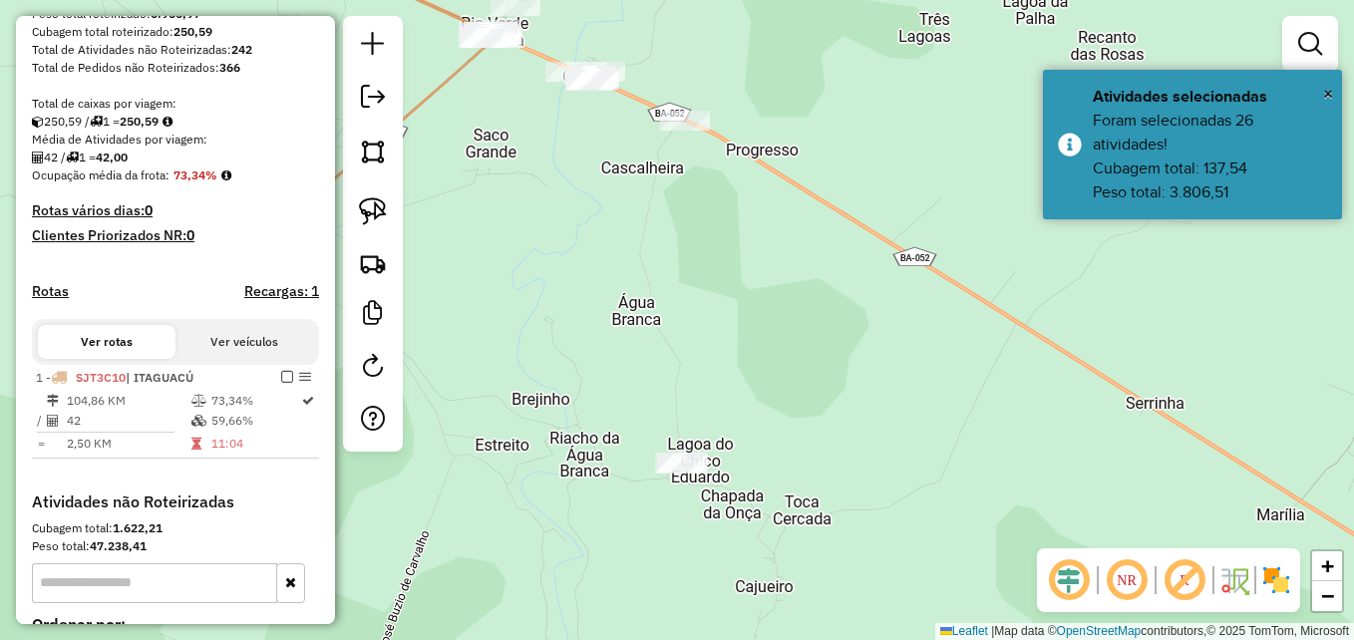
drag, startPoint x: 562, startPoint y: 244, endPoint x: 662, endPoint y: 406, distance: 189.9
click at [662, 406] on div "Janela de atendimento Grade de atendimento Capacidade Transportadoras Veículos …" at bounding box center [677, 320] width 1354 height 640
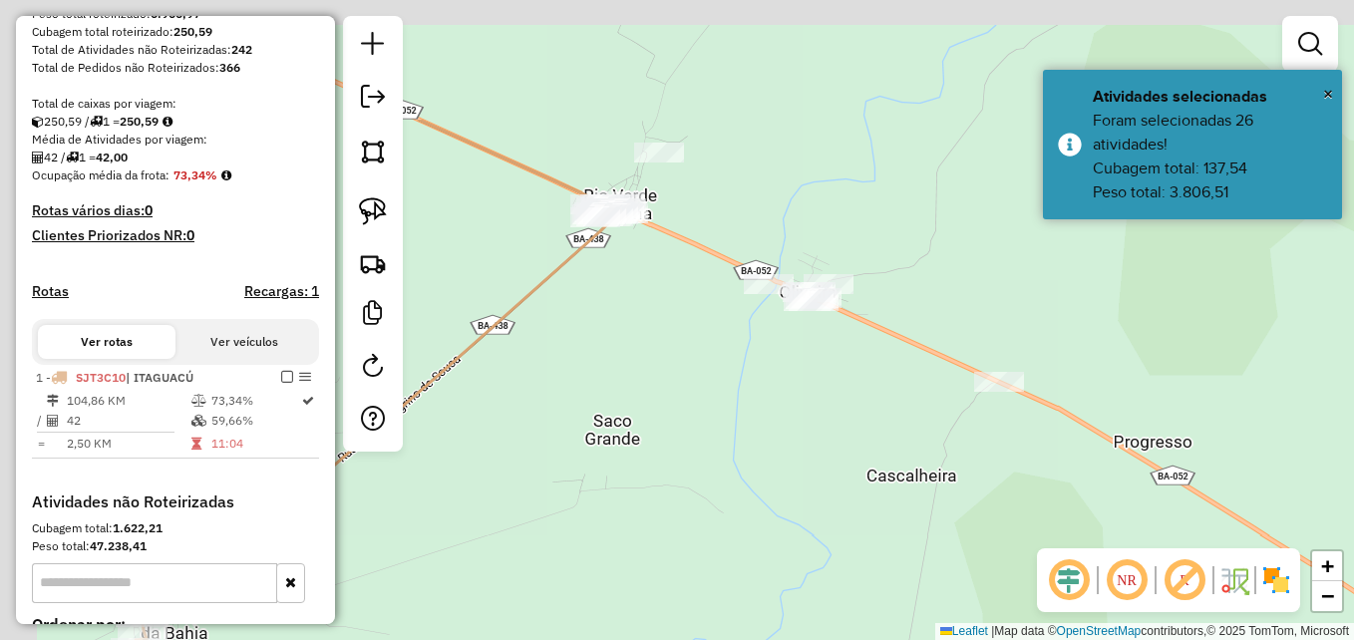
drag, startPoint x: 660, startPoint y: 344, endPoint x: 651, endPoint y: 350, distance: 10.8
click at [662, 357] on div "Janela de atendimento Grade de atendimento Capacidade Transportadoras Veículos …" at bounding box center [677, 320] width 1354 height 640
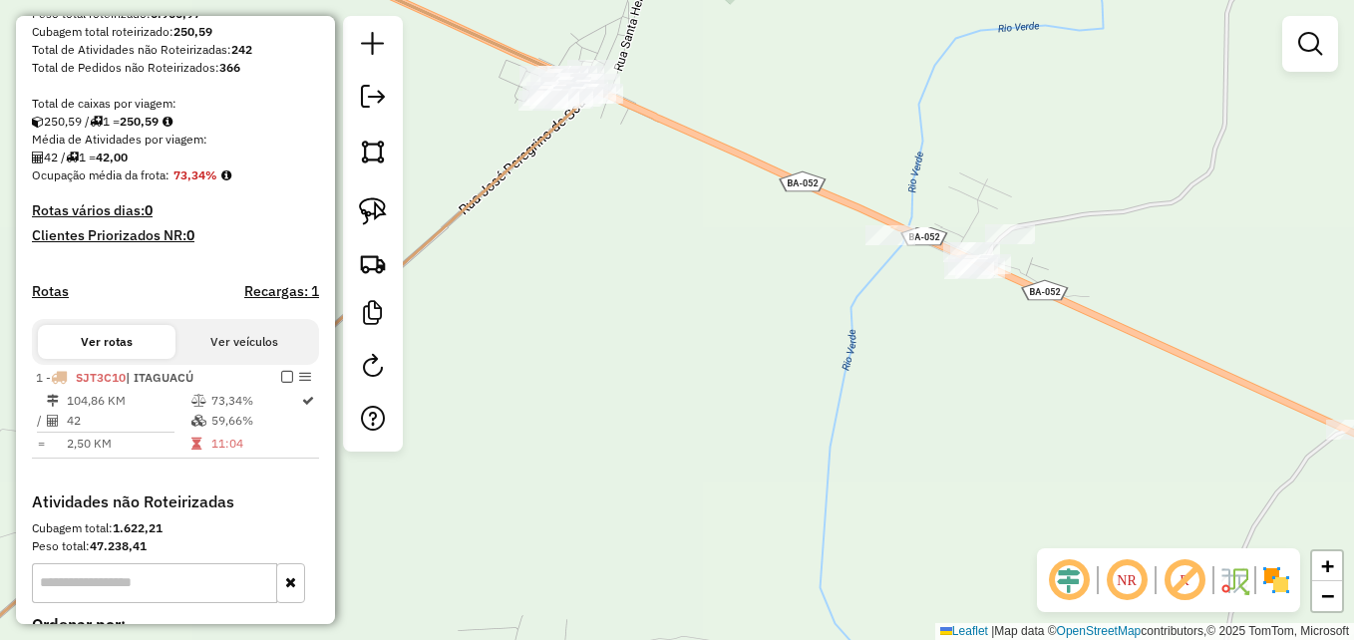
drag, startPoint x: 584, startPoint y: 195, endPoint x: 625, endPoint y: 326, distance: 136.9
click at [625, 326] on div "Janela de atendimento Grade de atendimento Capacidade Transportadoras Veículos …" at bounding box center [677, 320] width 1354 height 640
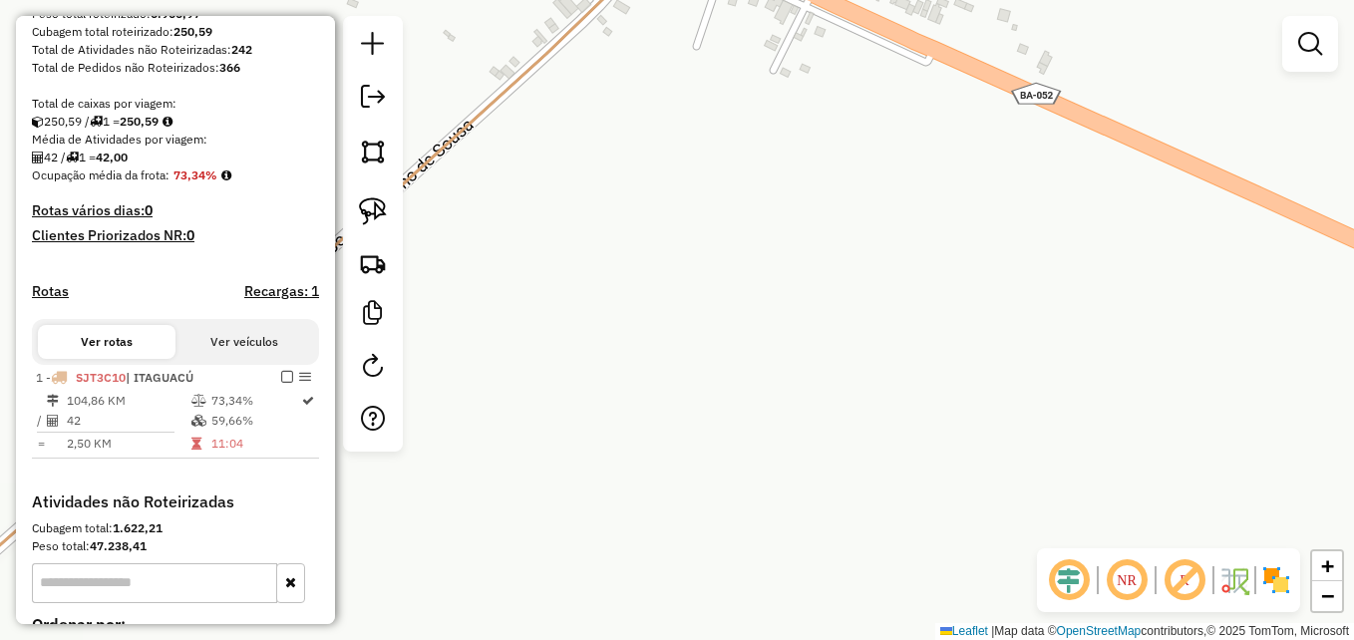
drag, startPoint x: 662, startPoint y: 169, endPoint x: 709, endPoint y: 538, distance: 371.9
click at [712, 541] on div "Janela de atendimento Grade de atendimento Capacidade Transportadoras Veículos …" at bounding box center [677, 320] width 1354 height 640
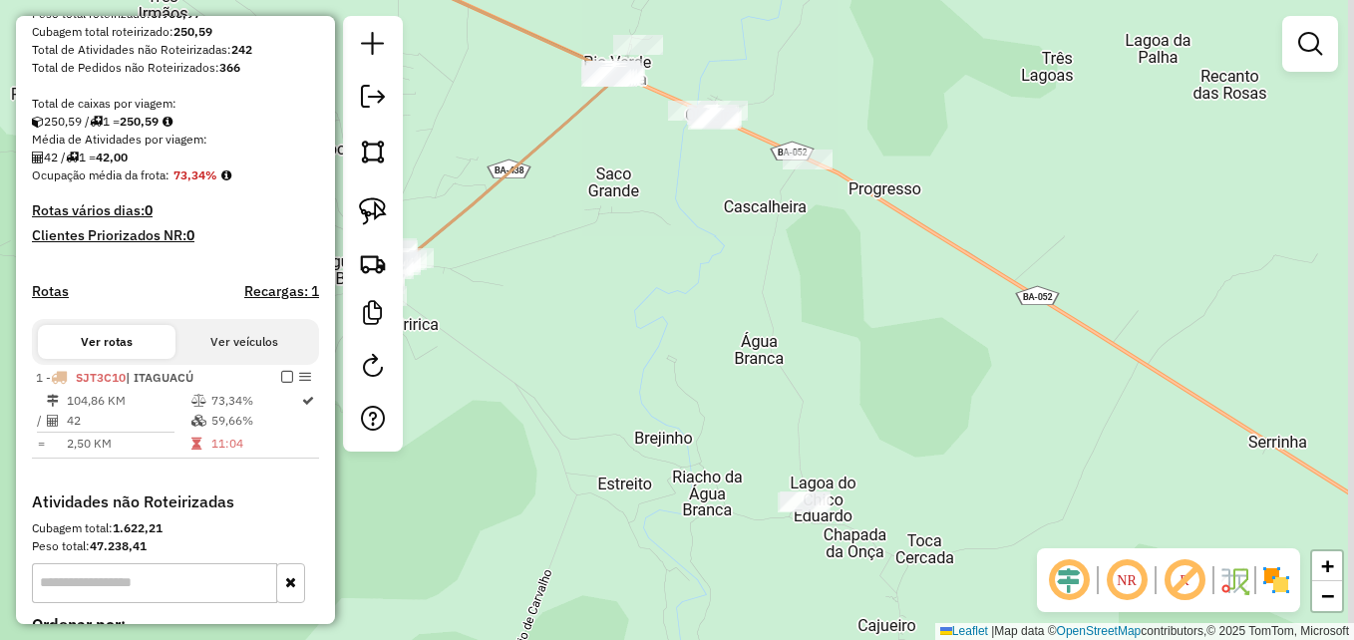
drag, startPoint x: 723, startPoint y: 365, endPoint x: 619, endPoint y: 229, distance: 170.7
click at [619, 229] on div "Janela de atendimento Grade de atendimento Capacidade Transportadoras Veículos …" at bounding box center [677, 320] width 1354 height 640
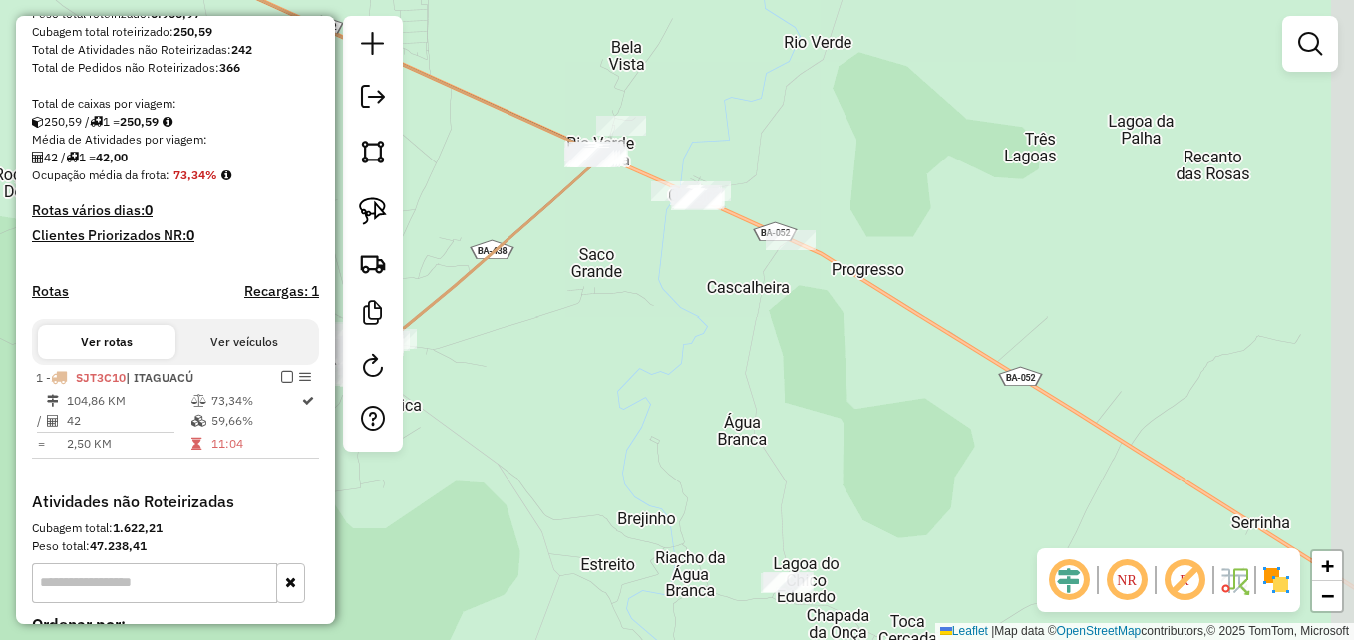
drag, startPoint x: 815, startPoint y: 232, endPoint x: 694, endPoint y: 282, distance: 130.6
click at [694, 282] on div "Janela de atendimento Grade de atendimento Capacidade Transportadoras Veículos …" at bounding box center [677, 320] width 1354 height 640
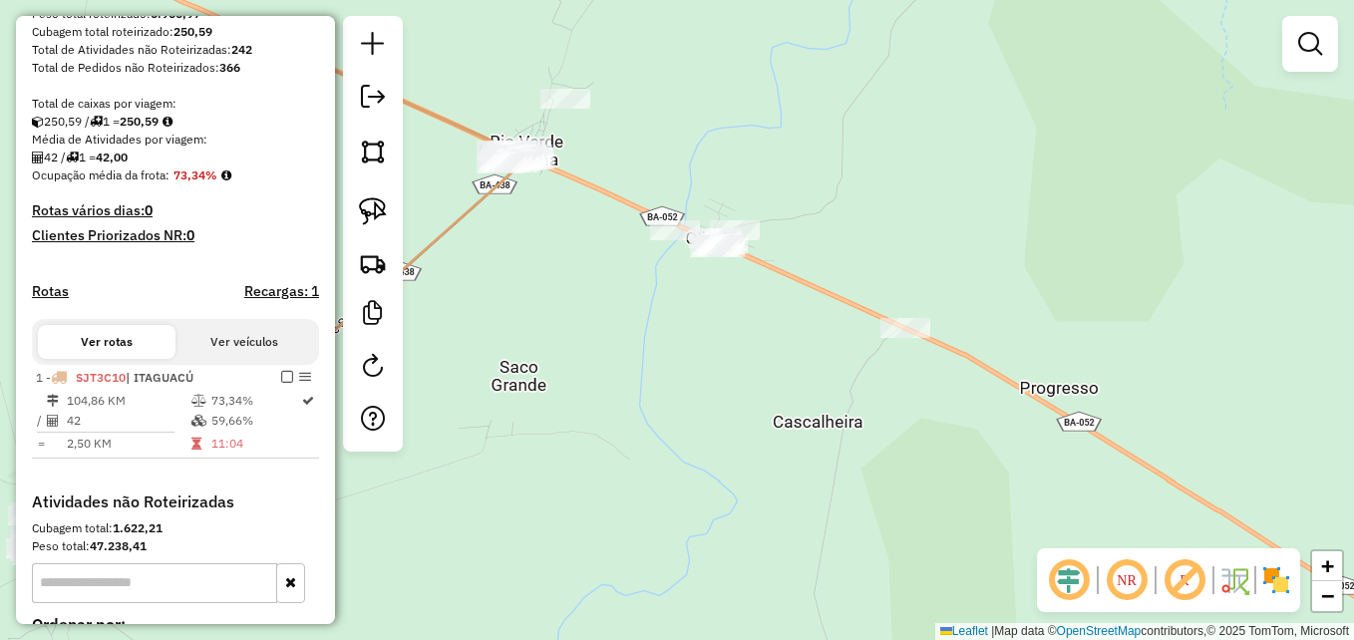
drag, startPoint x: 560, startPoint y: 135, endPoint x: 559, endPoint y: 260, distance: 125.7
click at [559, 260] on div "Janela de atendimento Grade de atendimento Capacidade Transportadoras Veículos …" at bounding box center [677, 320] width 1354 height 640
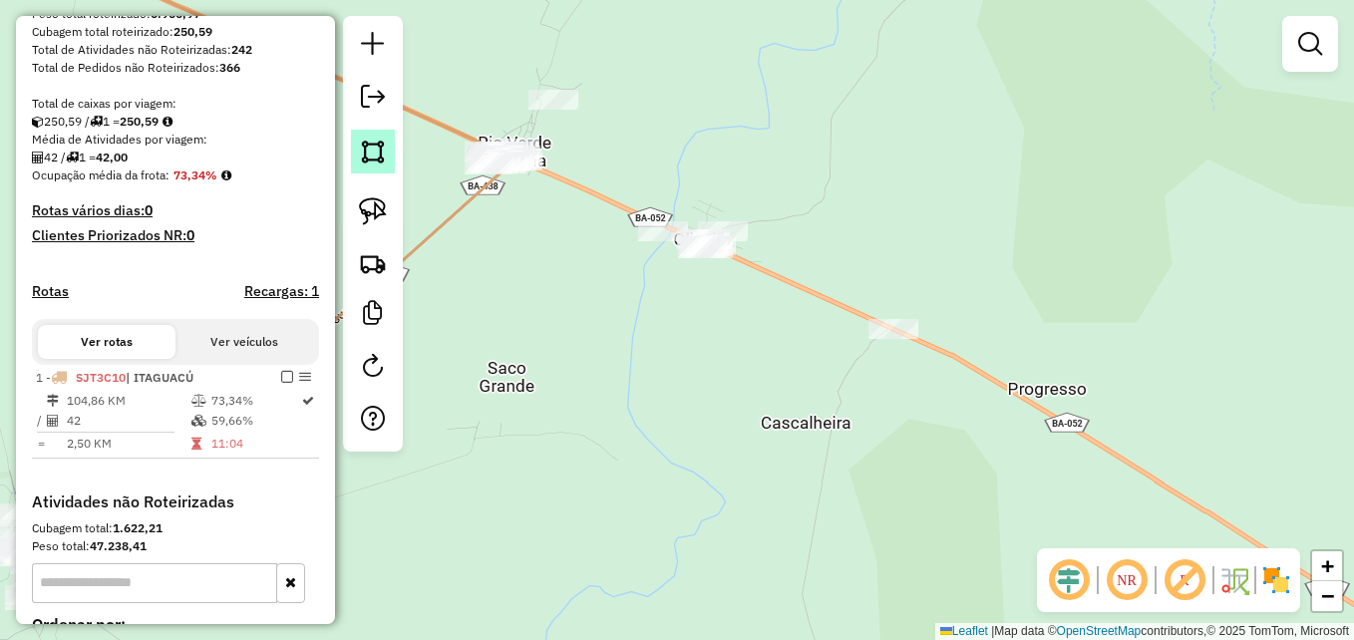
click at [372, 152] on img at bounding box center [373, 152] width 28 height 28
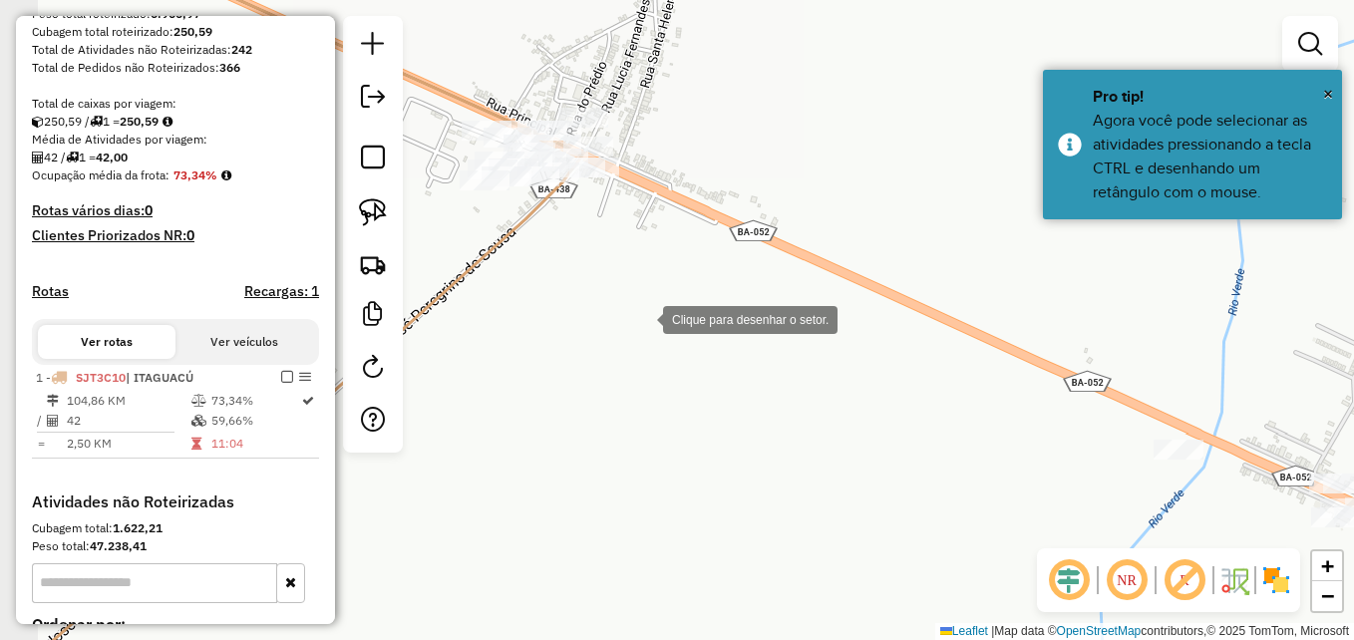
drag, startPoint x: 480, startPoint y: 288, endPoint x: 641, endPoint y: 318, distance: 164.3
click at [641, 318] on div at bounding box center [643, 318] width 40 height 40
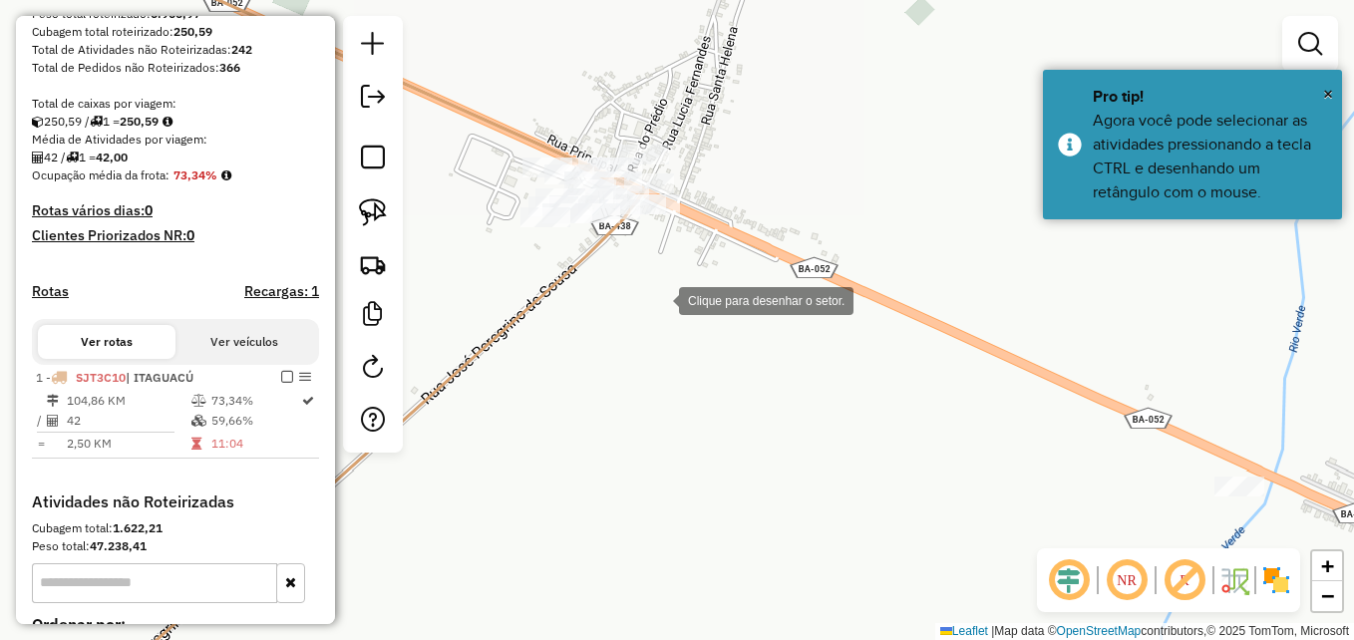
drag, startPoint x: 597, startPoint y: 261, endPoint x: 658, endPoint y: 298, distance: 71.1
click at [658, 298] on div at bounding box center [659, 299] width 40 height 40
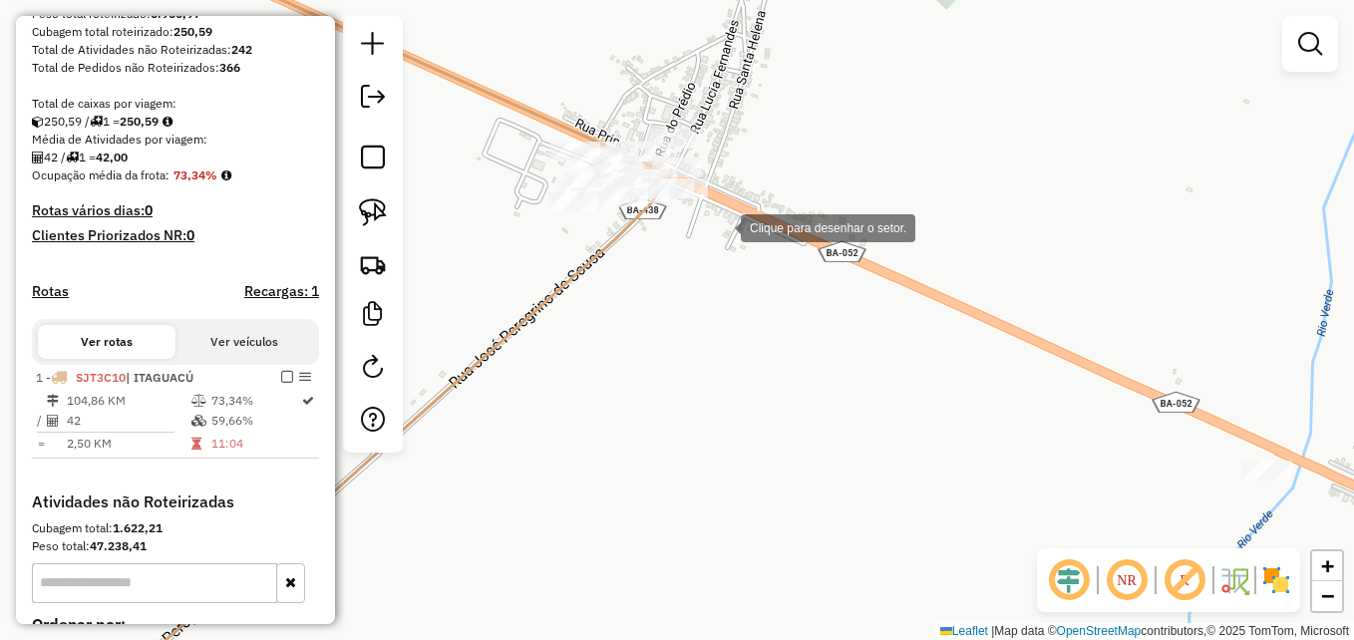
drag, startPoint x: 692, startPoint y: 242, endPoint x: 724, endPoint y: 223, distance: 37.1
click at [724, 223] on div at bounding box center [721, 226] width 40 height 40
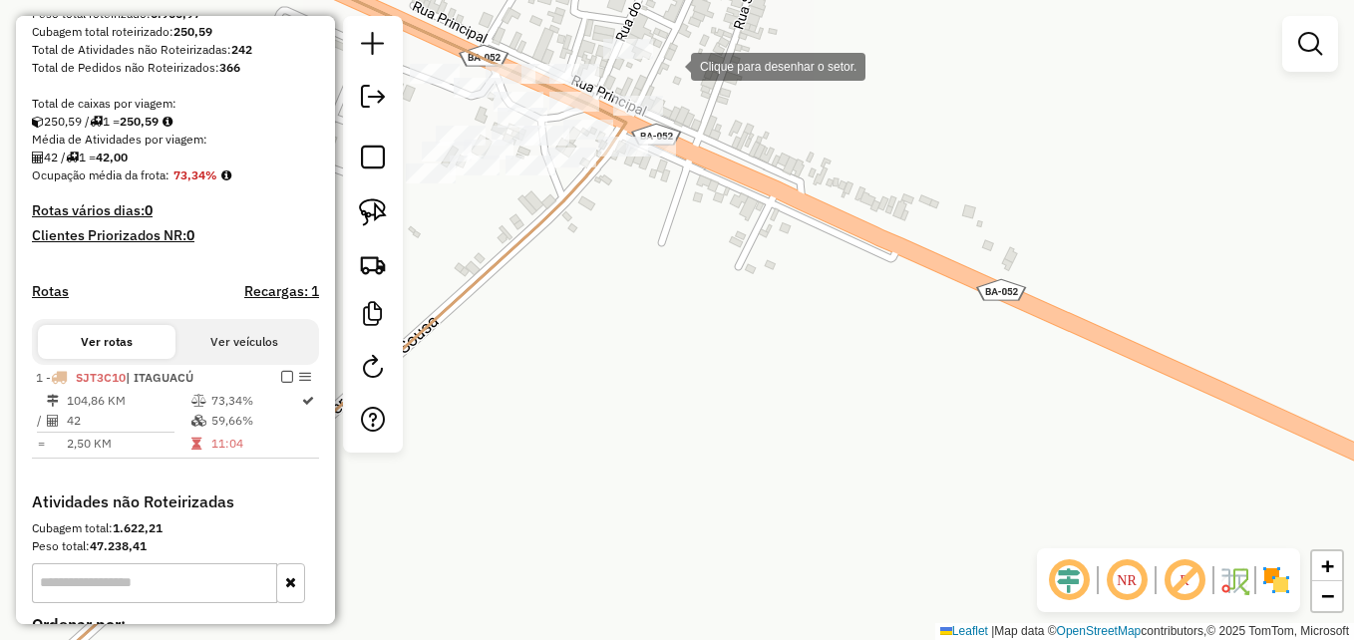
click at [671, 65] on div at bounding box center [671, 65] width 40 height 40
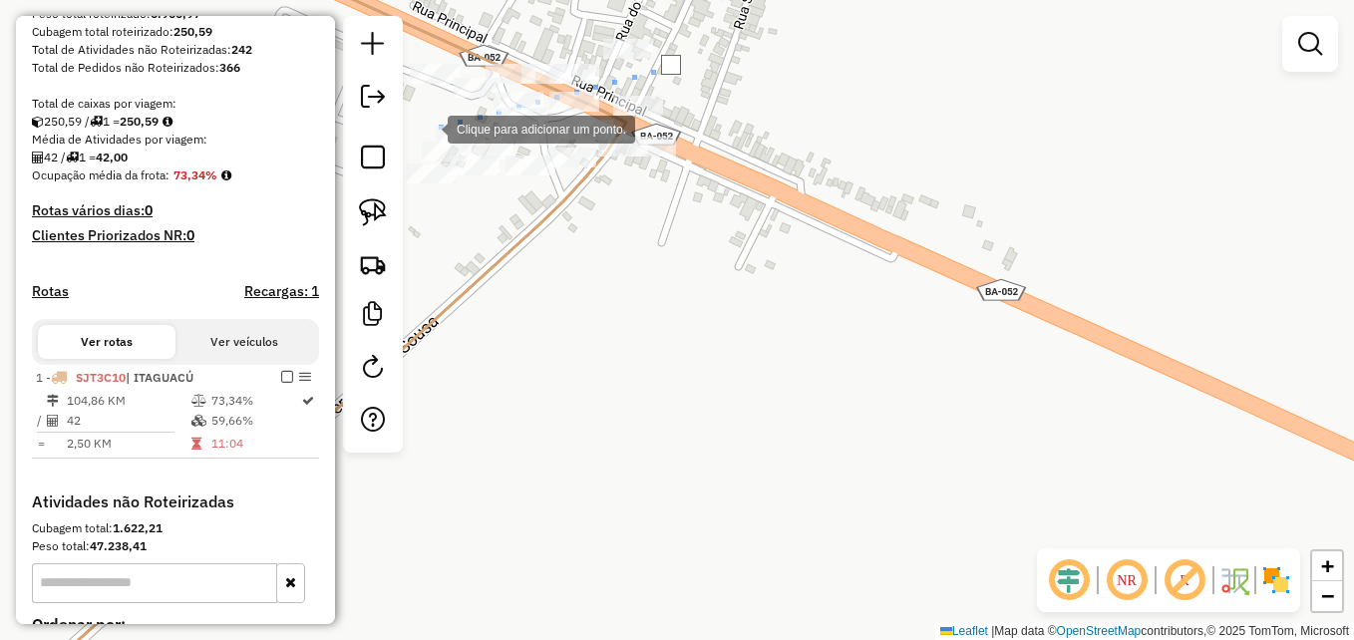
click at [428, 128] on div at bounding box center [428, 128] width 40 height 40
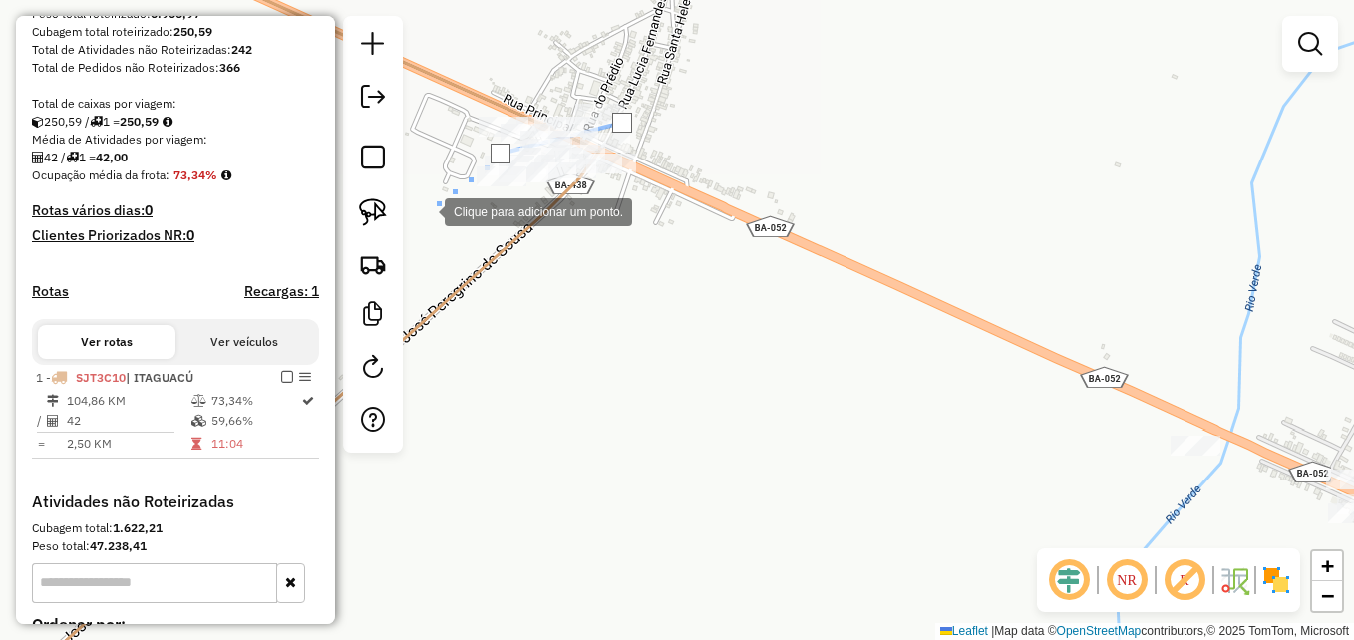
click at [432, 204] on div at bounding box center [425, 210] width 40 height 40
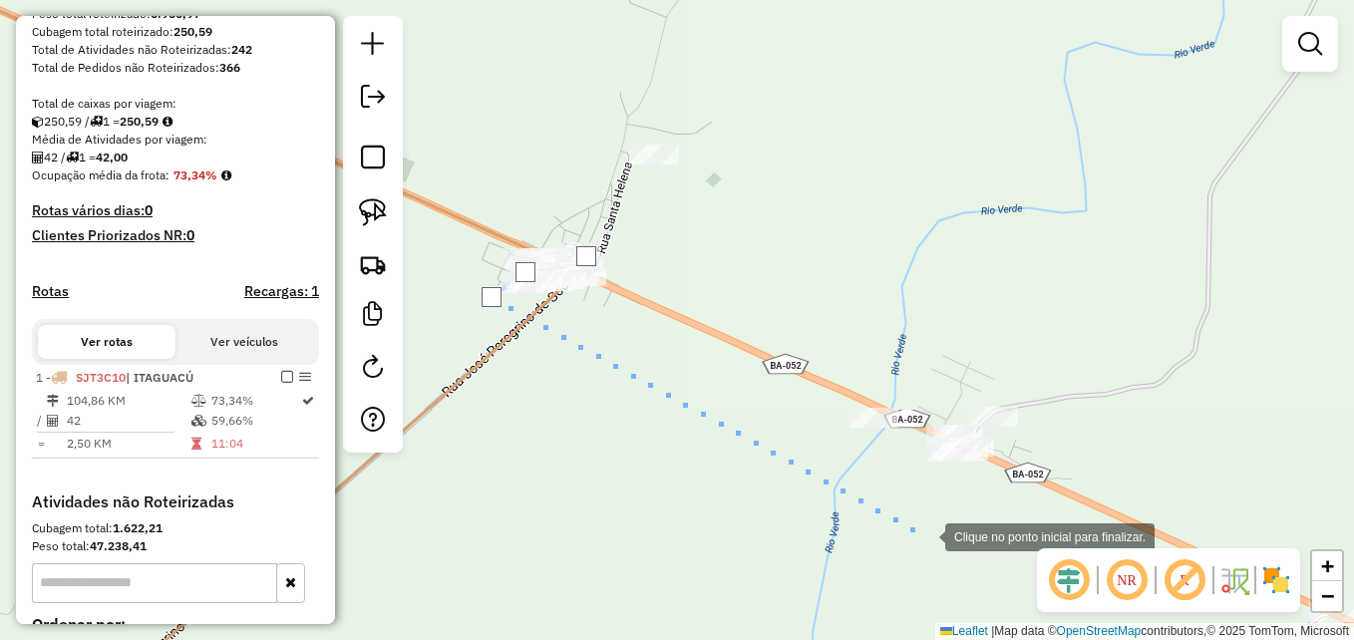
click at [935, 539] on div at bounding box center [925, 536] width 40 height 40
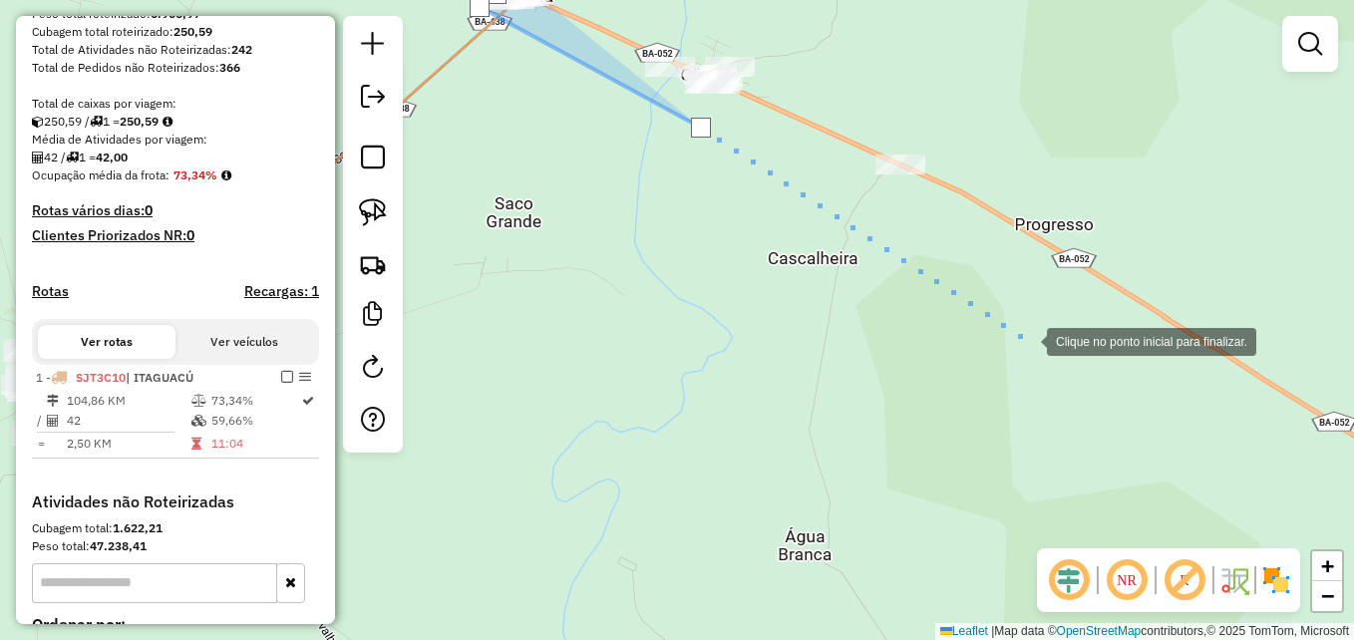
click at [1027, 340] on div at bounding box center [1027, 340] width 40 height 40
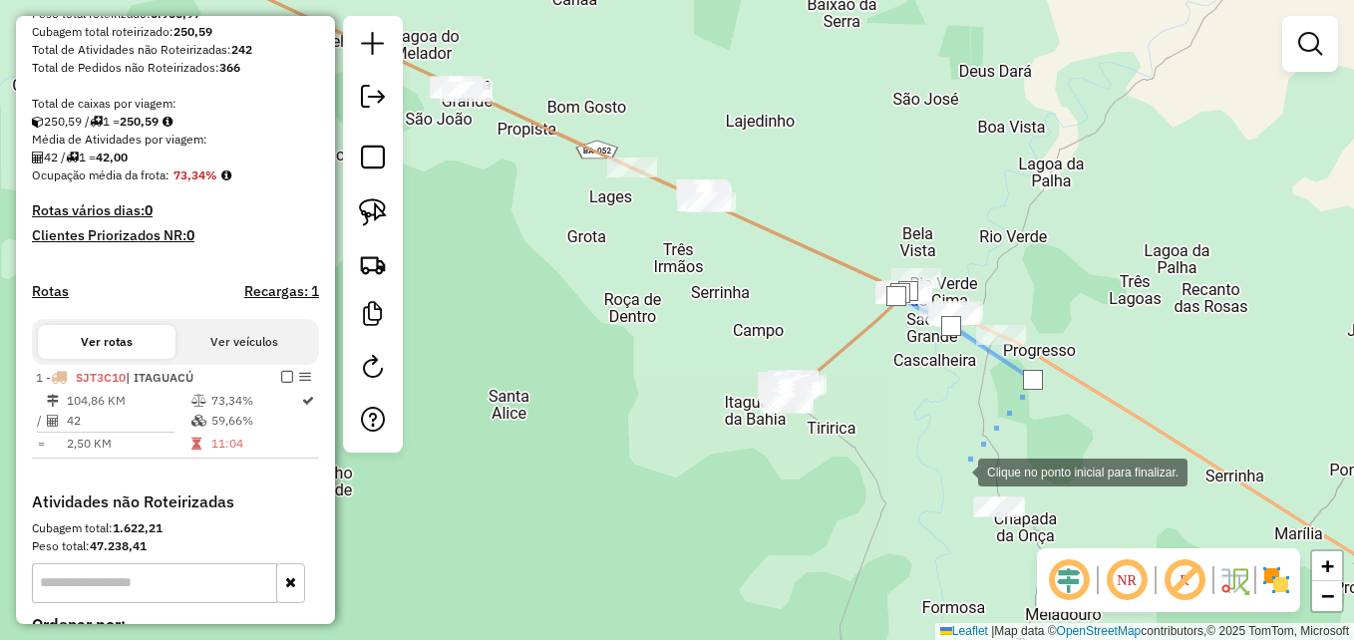
click at [957, 470] on div at bounding box center [958, 471] width 40 height 40
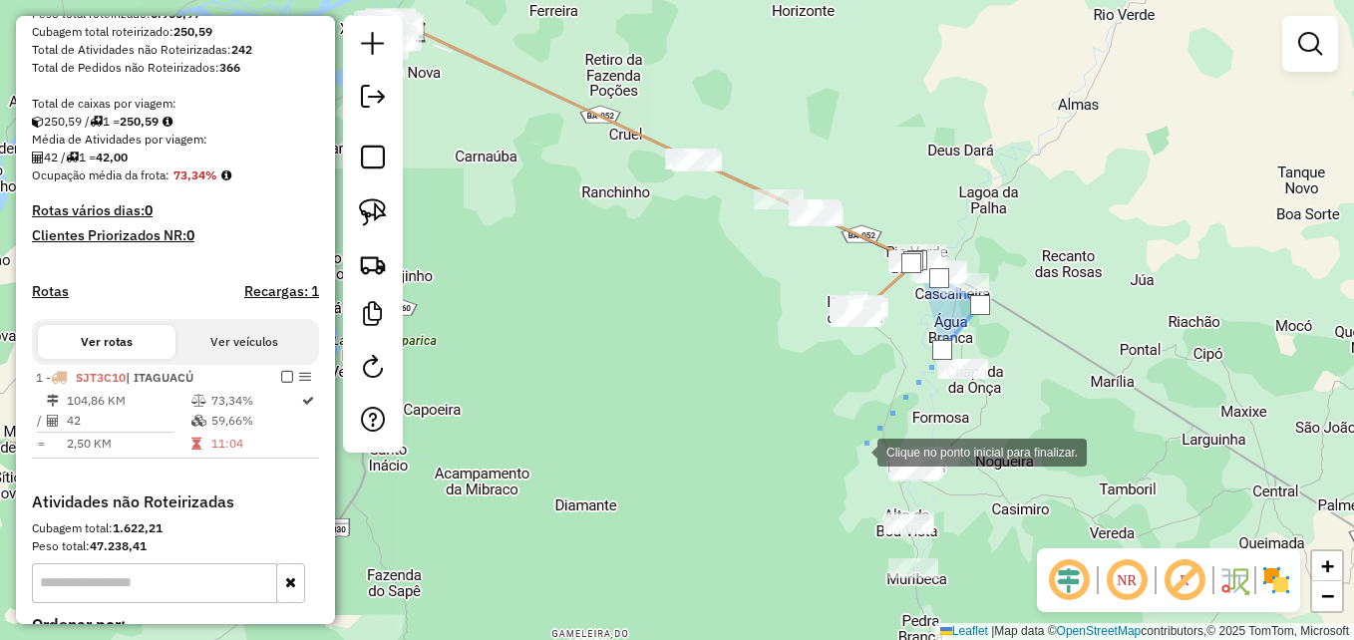
click at [858, 451] on div at bounding box center [858, 451] width 40 height 40
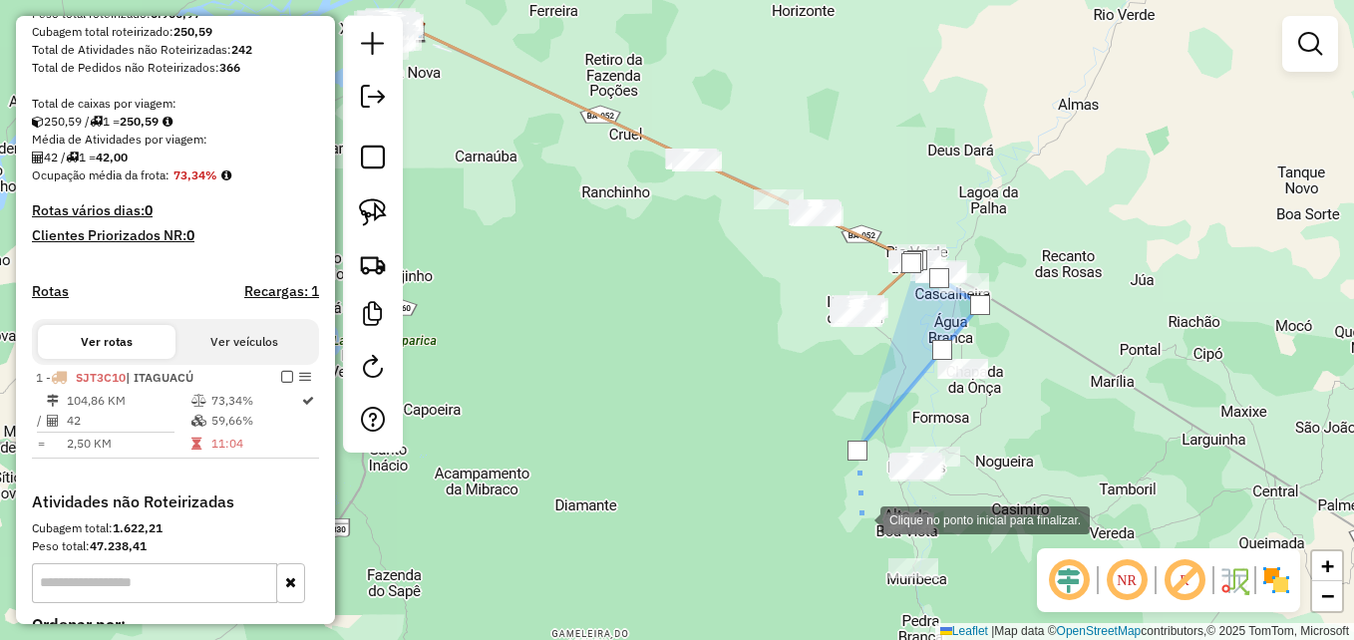
click at [849, 539] on div at bounding box center [861, 519] width 40 height 40
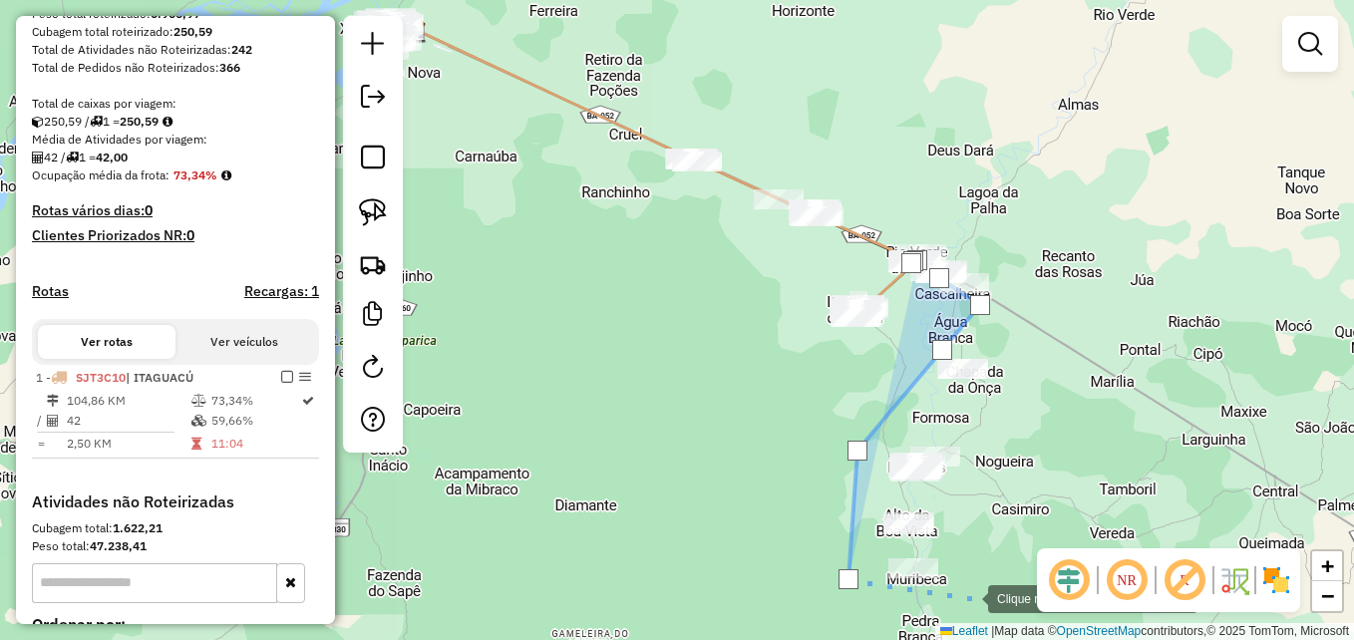
drag, startPoint x: 968, startPoint y: 597, endPoint x: 984, endPoint y: 579, distance: 24.0
click at [968, 597] on div at bounding box center [968, 597] width 40 height 40
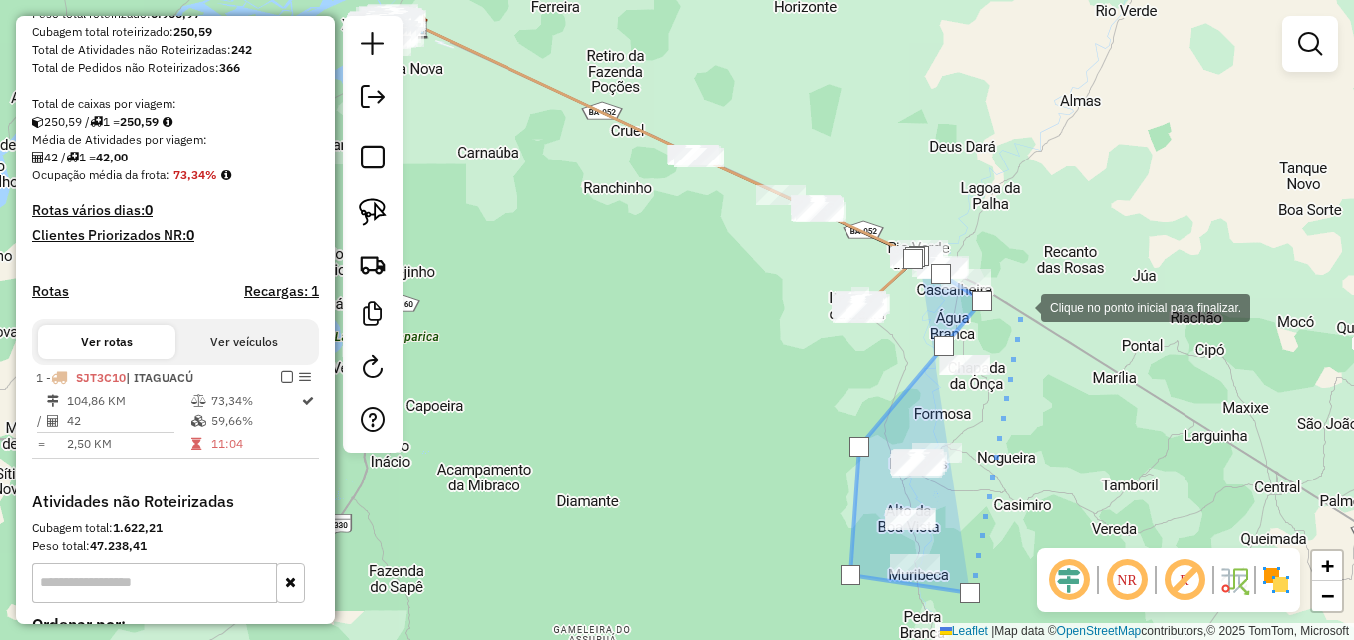
click at [1021, 305] on div at bounding box center [1021, 306] width 40 height 40
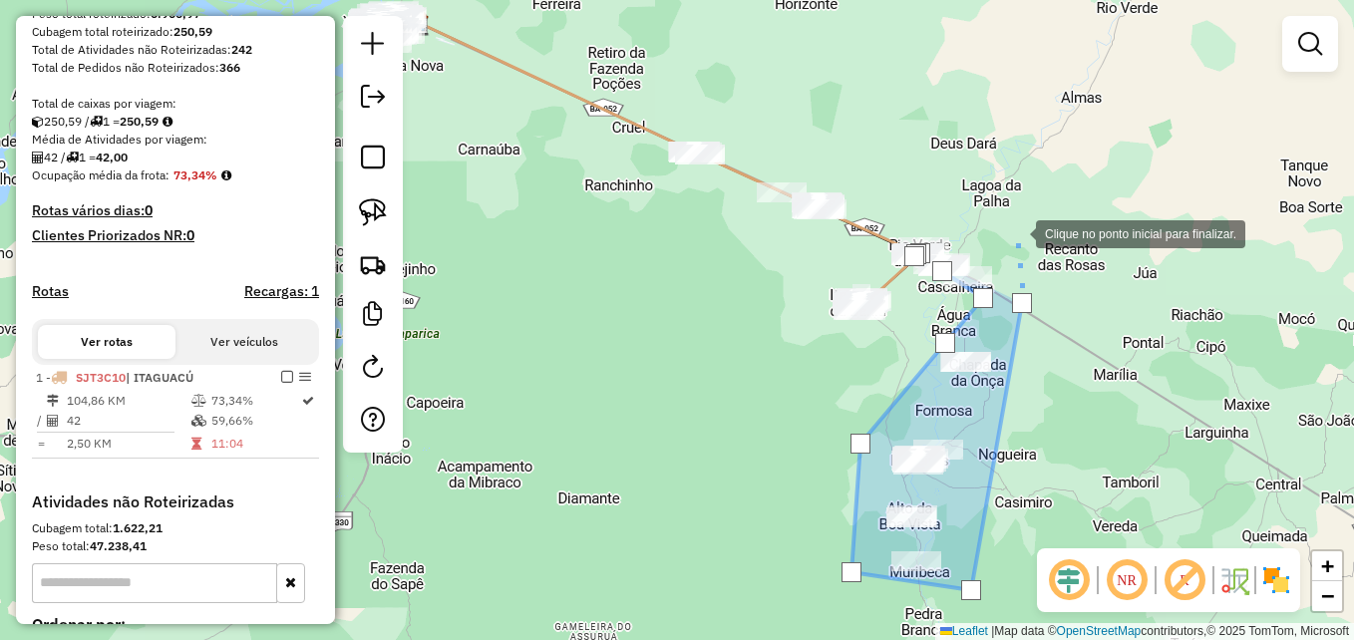
click at [1016, 232] on div at bounding box center [1016, 232] width 40 height 40
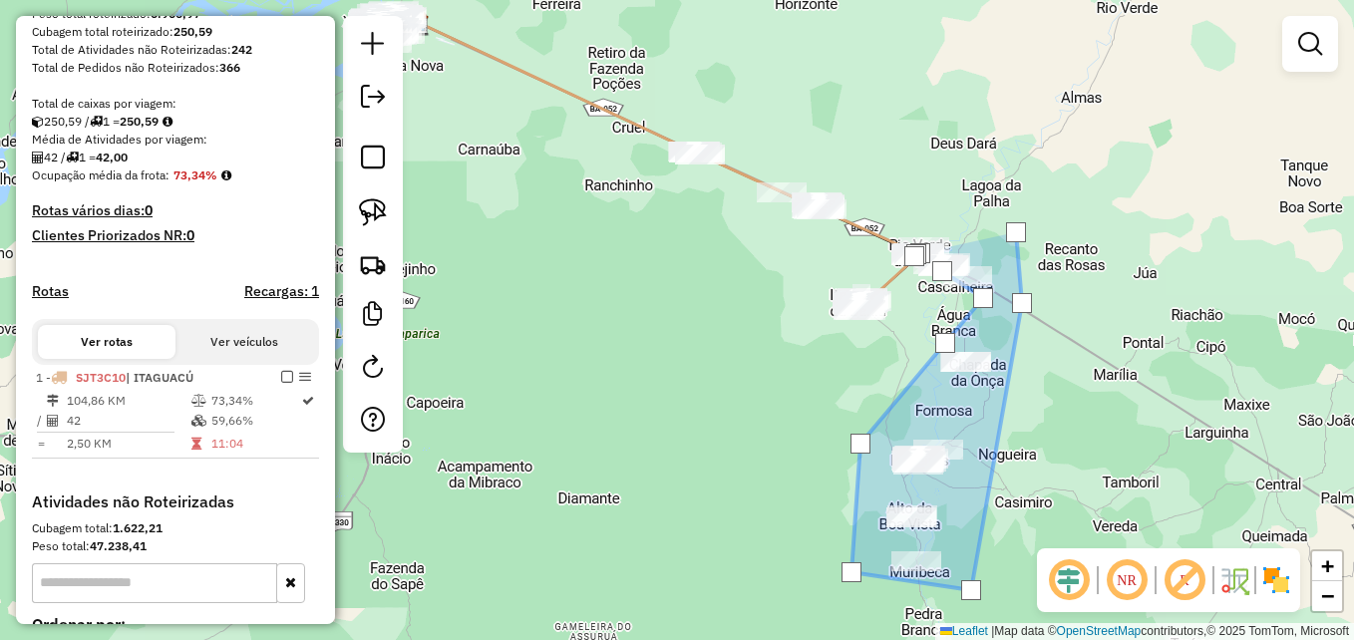
click at [1016, 232] on div at bounding box center [1016, 232] width 20 height 20
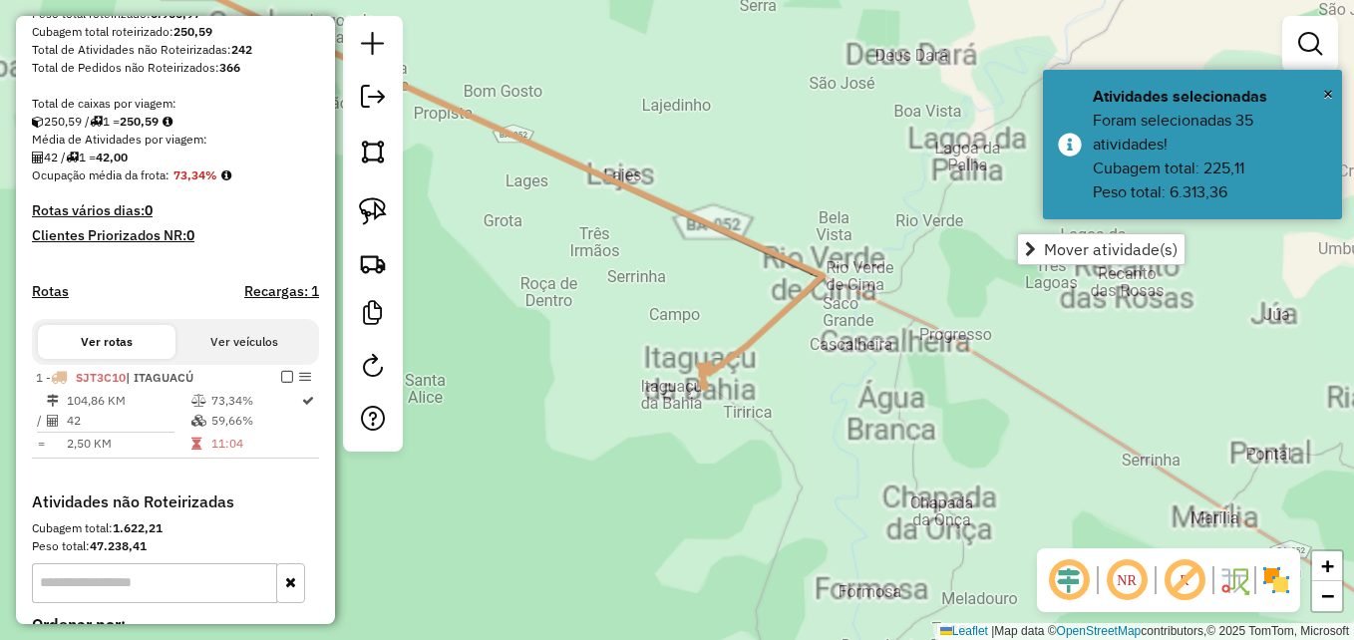
drag, startPoint x: 1016, startPoint y: 232, endPoint x: 985, endPoint y: 261, distance: 42.3
click at [987, 259] on div "Janela de atendimento Grade de atendimento Capacidade Transportadoras Veículos …" at bounding box center [677, 320] width 1354 height 640
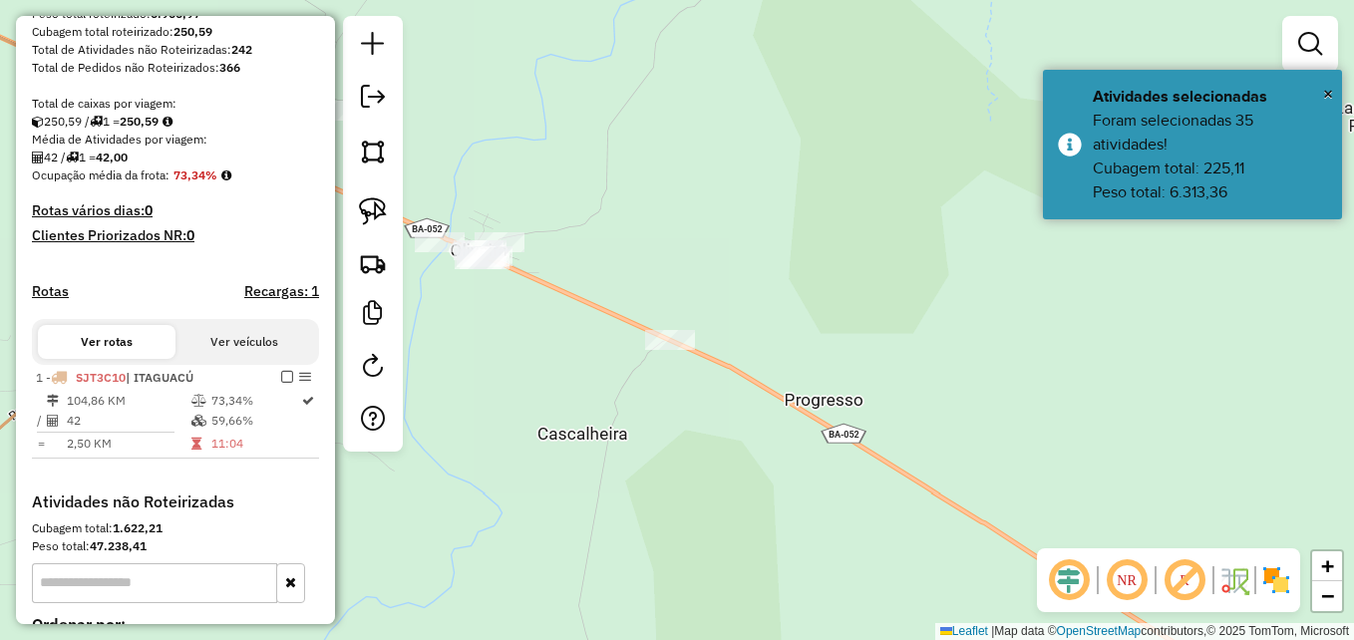
click at [873, 339] on div "Janela de atendimento Grade de atendimento Capacidade Transportadoras Veículos …" at bounding box center [677, 320] width 1354 height 640
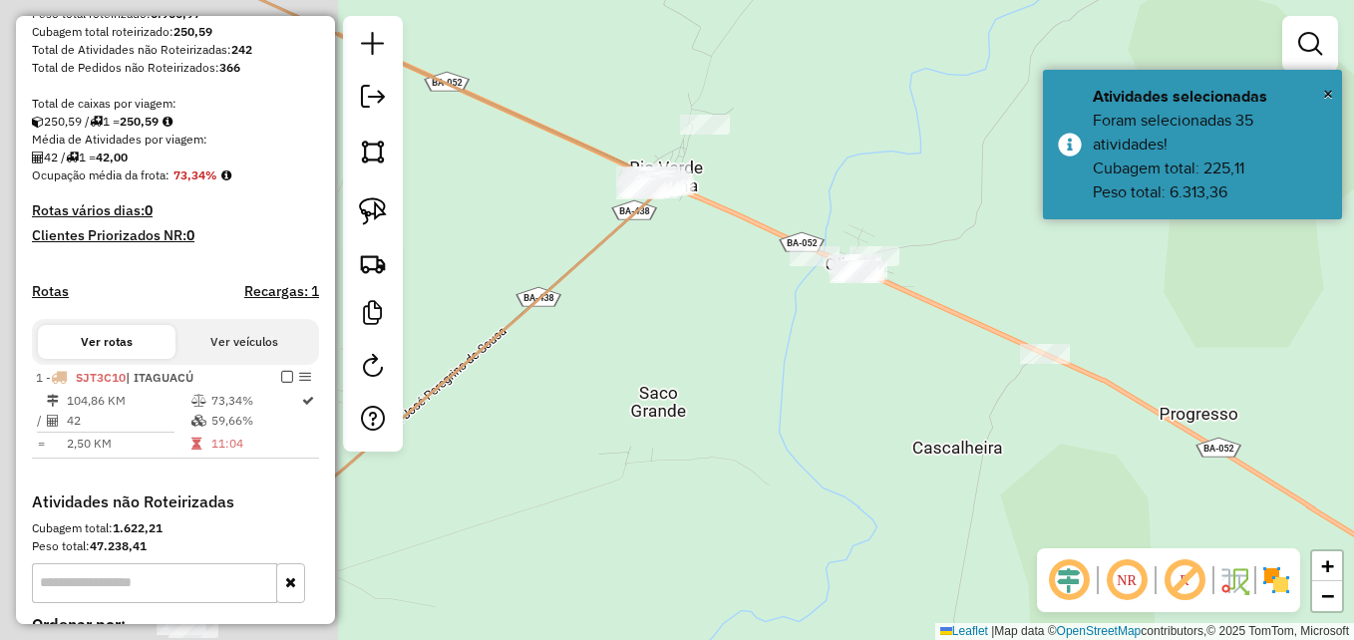
drag, startPoint x: 777, startPoint y: 253, endPoint x: 1150, endPoint y: 266, distance: 373.2
click at [1150, 266] on div "Janela de atendimento Grade de atendimento Capacidade Transportadoras Veículos …" at bounding box center [677, 320] width 1354 height 640
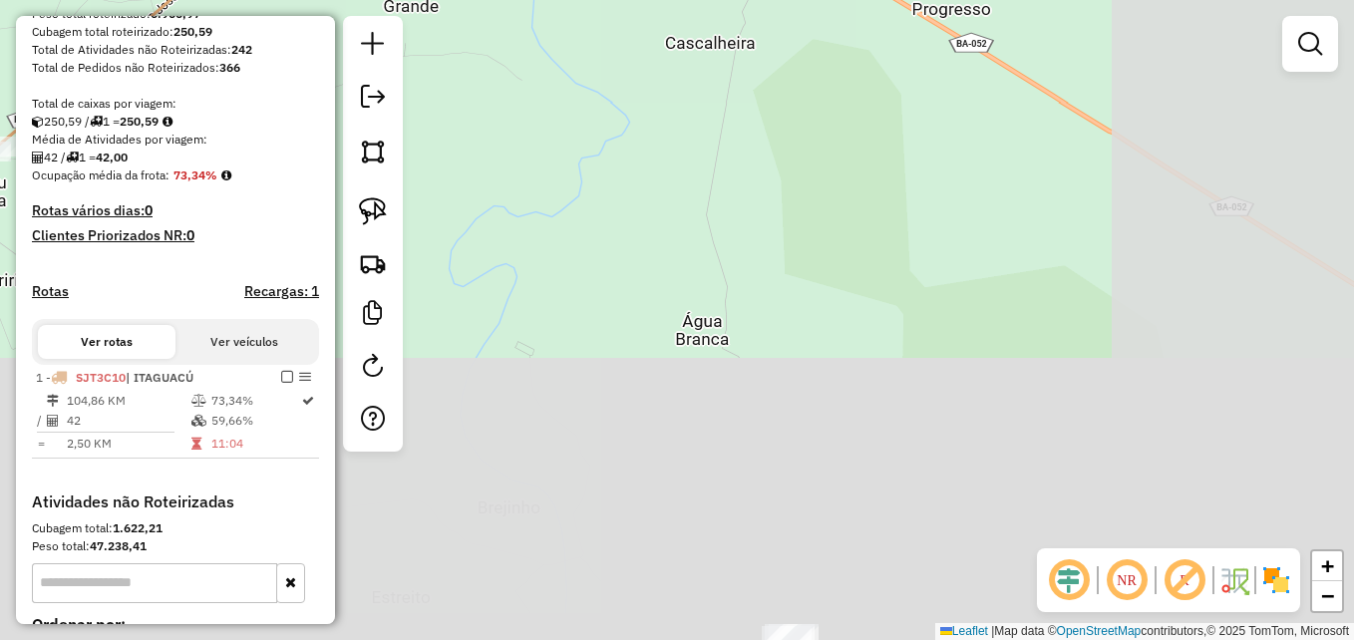
drag, startPoint x: 841, startPoint y: 411, endPoint x: 584, endPoint y: -17, distance: 498.7
click at [584, 0] on html "Aguarde... Pop-up bloqueado! Seu navegador bloqueou automáticamente a abertura …" at bounding box center [677, 320] width 1354 height 640
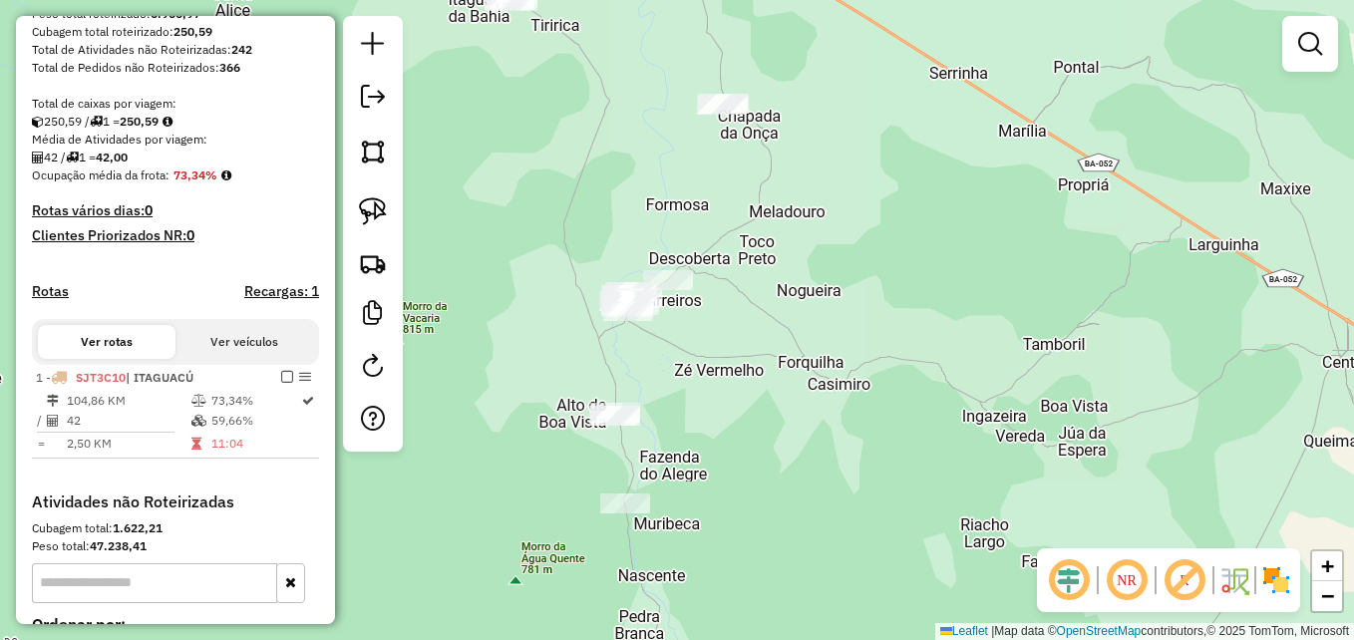
drag, startPoint x: 750, startPoint y: 178, endPoint x: 827, endPoint y: 29, distance: 167.3
click at [827, 29] on div "Janela de atendimento Grade de atendimento Capacidade Transportadoras Veículos …" at bounding box center [677, 320] width 1354 height 640
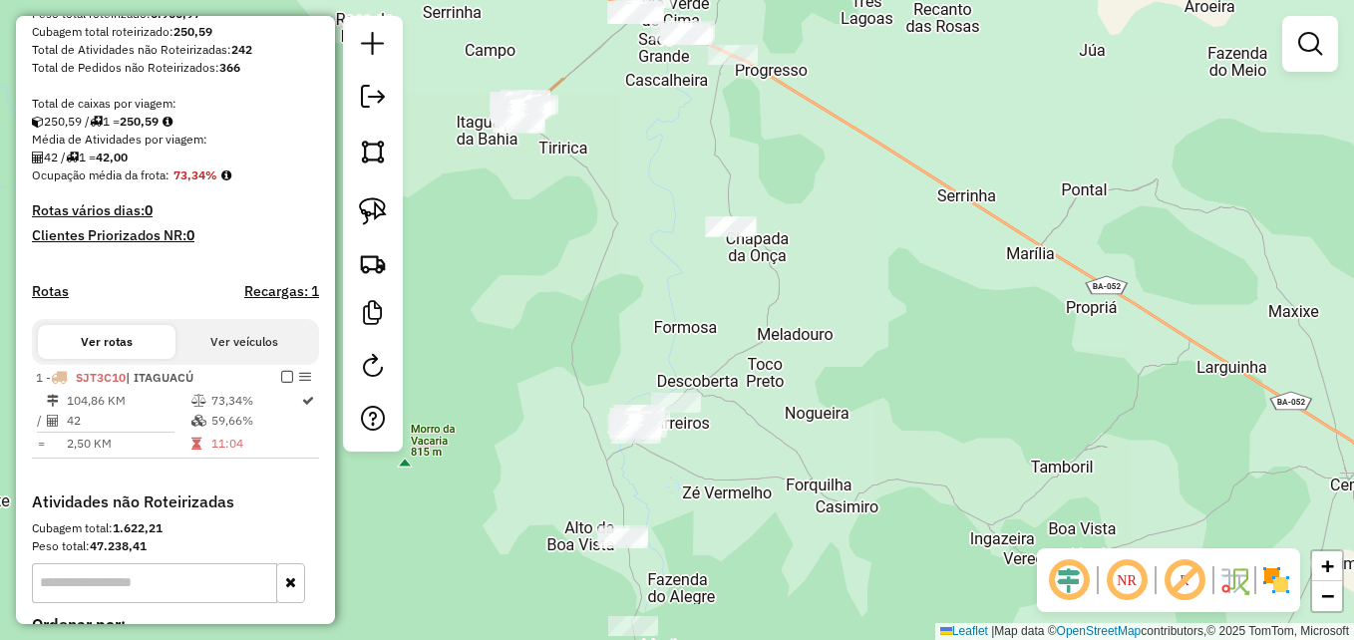
drag, startPoint x: 818, startPoint y: 232, endPoint x: 818, endPoint y: 325, distance: 92.7
click at [818, 325] on div "Janela de atendimento Grade de atendimento Capacidade Transportadoras Veículos …" at bounding box center [677, 320] width 1354 height 640
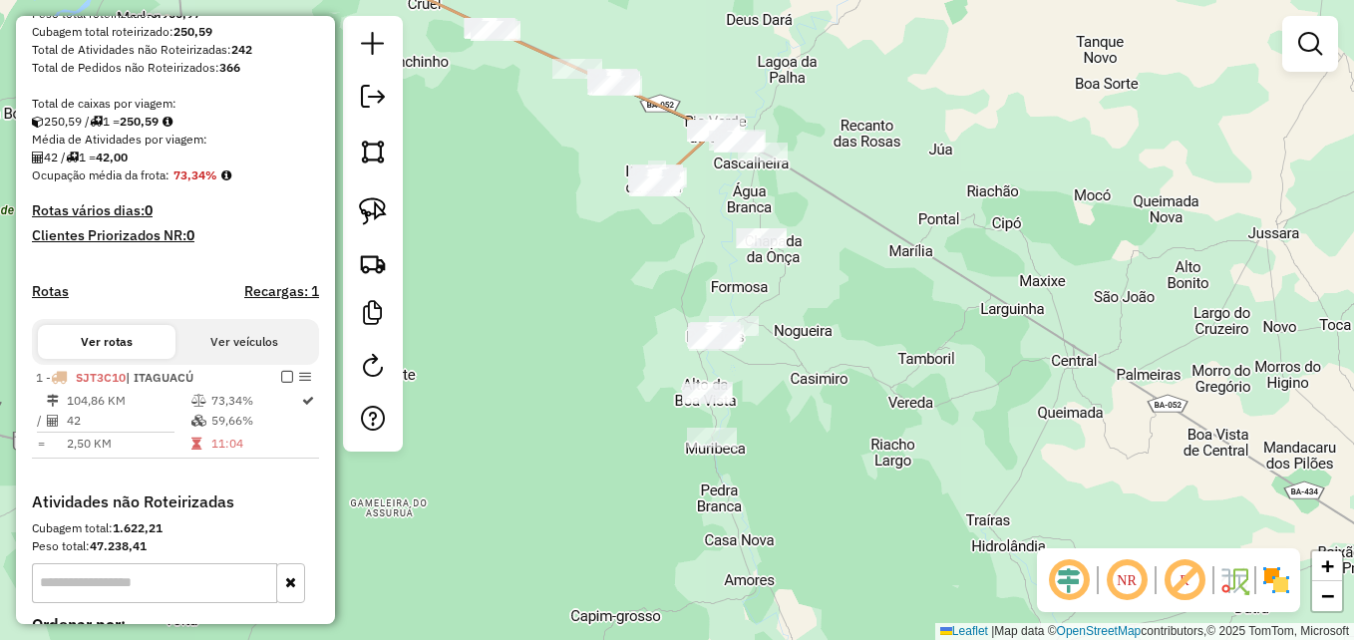
drag, startPoint x: 858, startPoint y: 293, endPoint x: 849, endPoint y: 272, distance: 22.8
click at [849, 272] on div "Janela de atendimento Grade de atendimento Capacidade Transportadoras Veículos …" at bounding box center [677, 320] width 1354 height 640
click at [374, 156] on img at bounding box center [373, 152] width 28 height 28
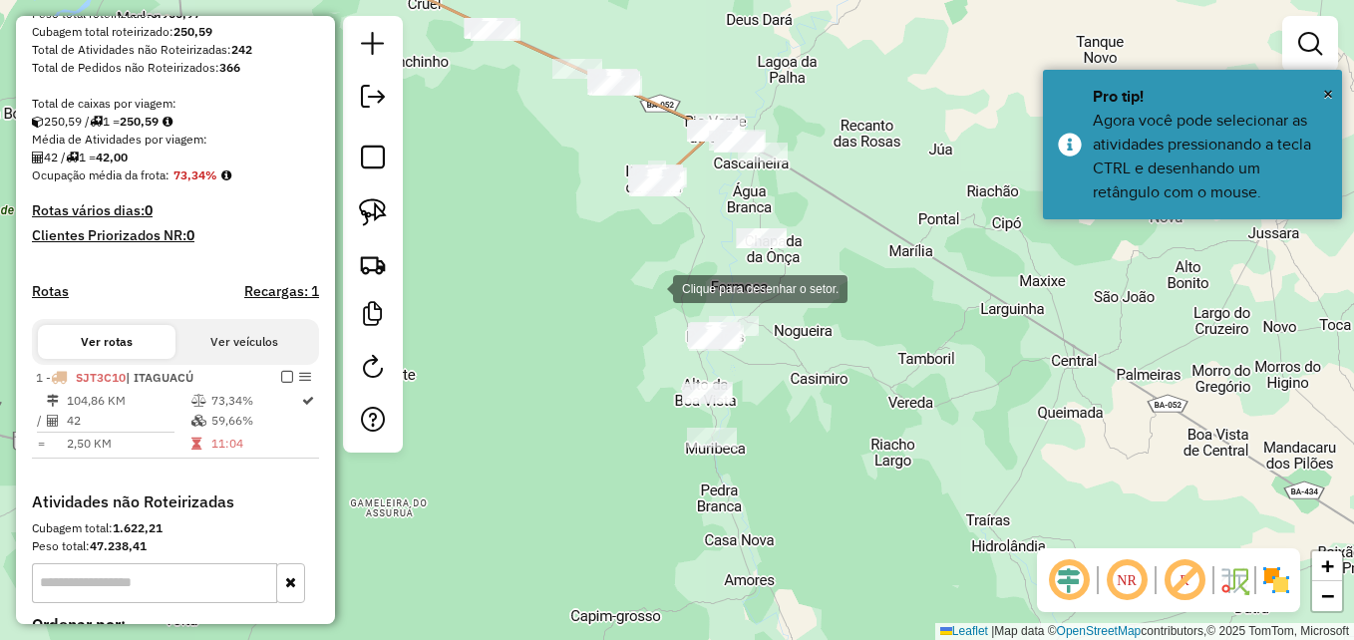
click at [653, 287] on div at bounding box center [653, 287] width 40 height 40
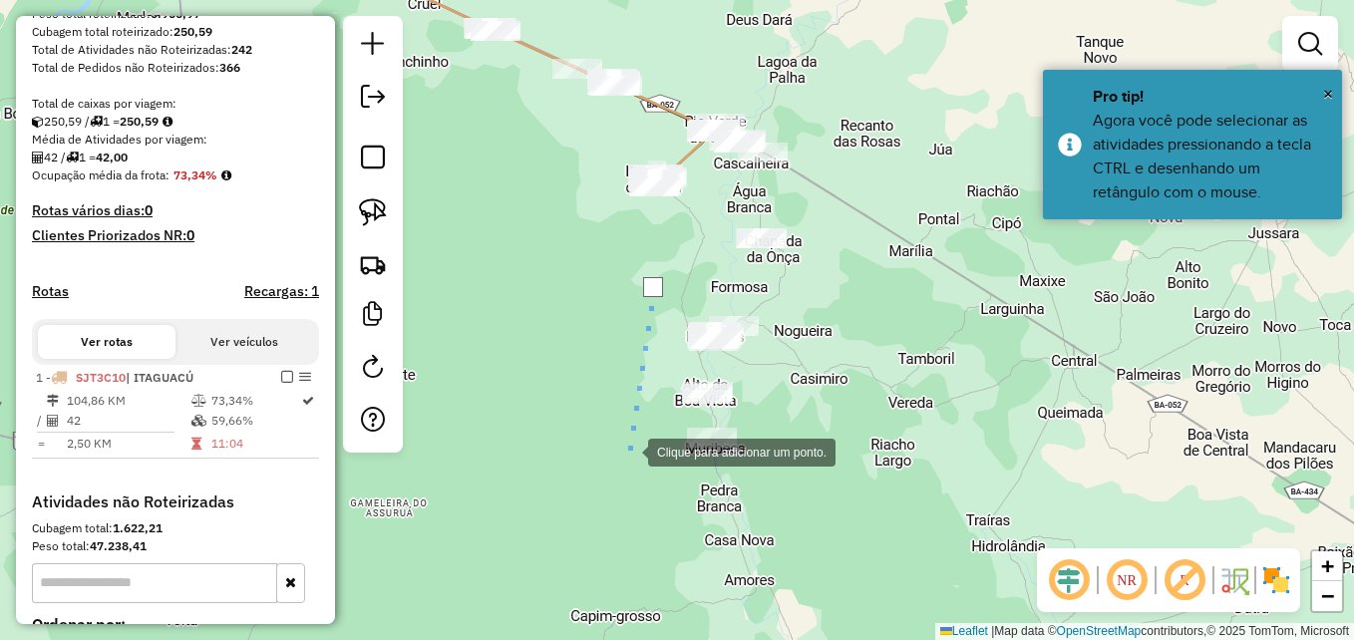
click at [631, 470] on div at bounding box center [628, 451] width 40 height 40
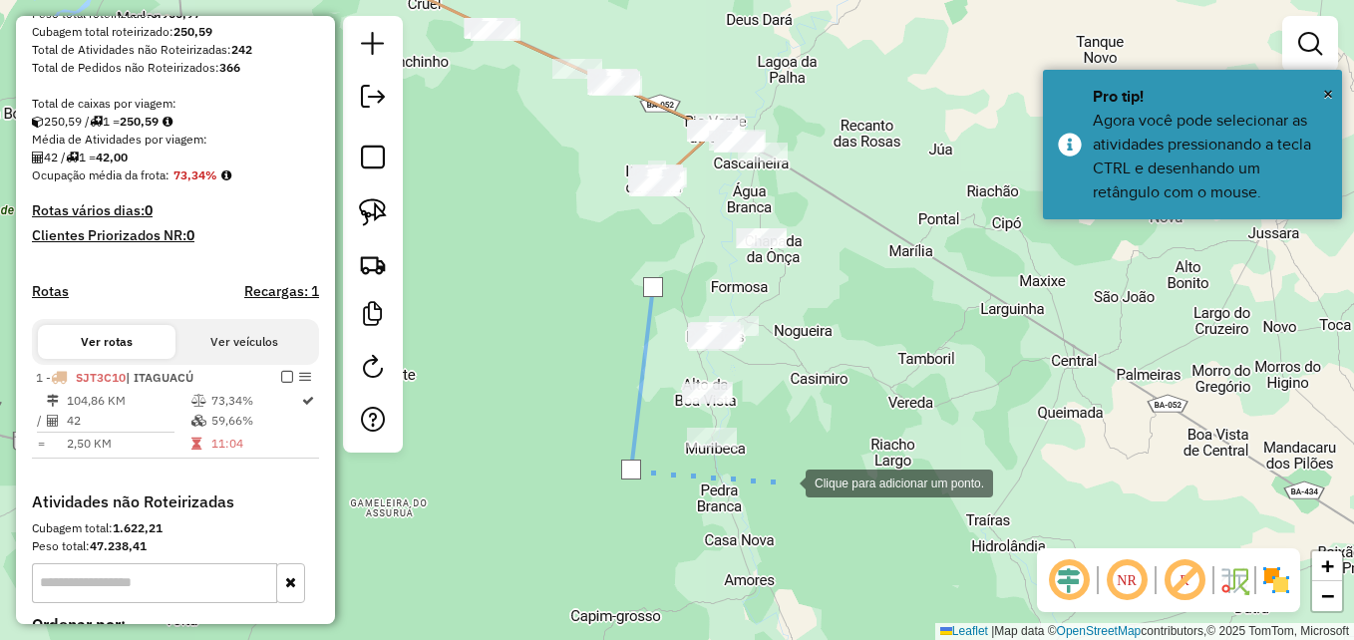
click at [786, 482] on div at bounding box center [786, 482] width 40 height 40
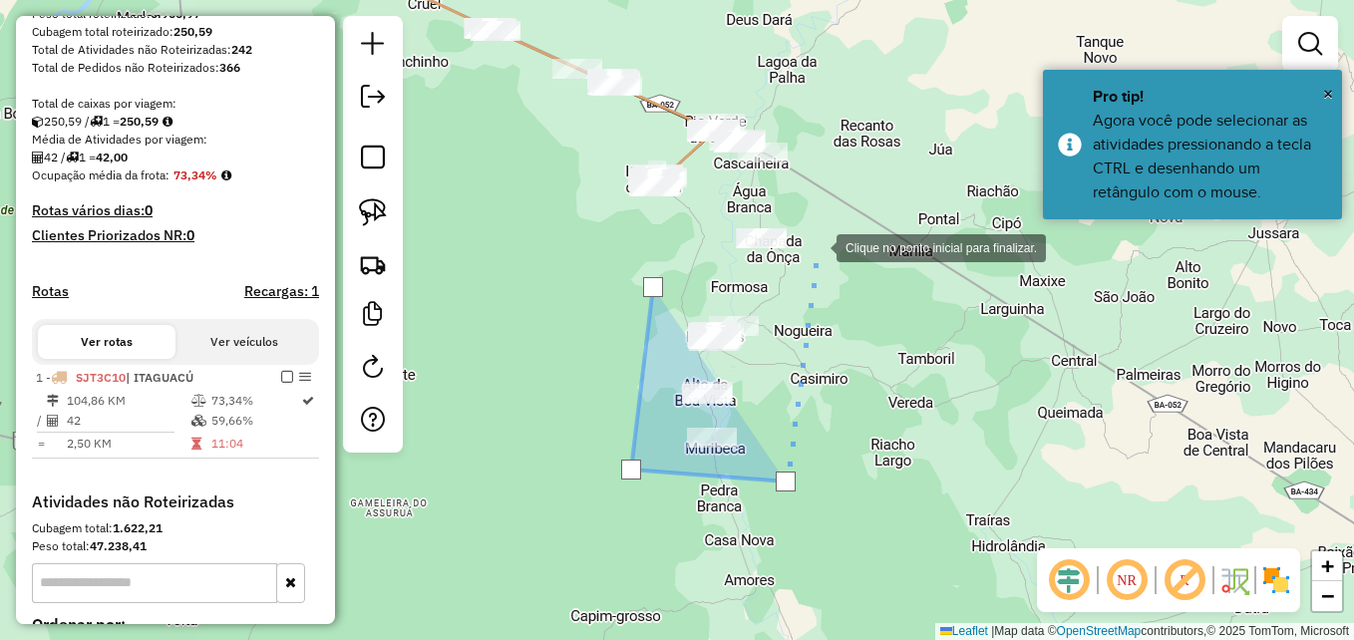
drag, startPoint x: 819, startPoint y: 244, endPoint x: 805, endPoint y: 186, distance: 59.5
click at [819, 241] on div at bounding box center [817, 246] width 40 height 40
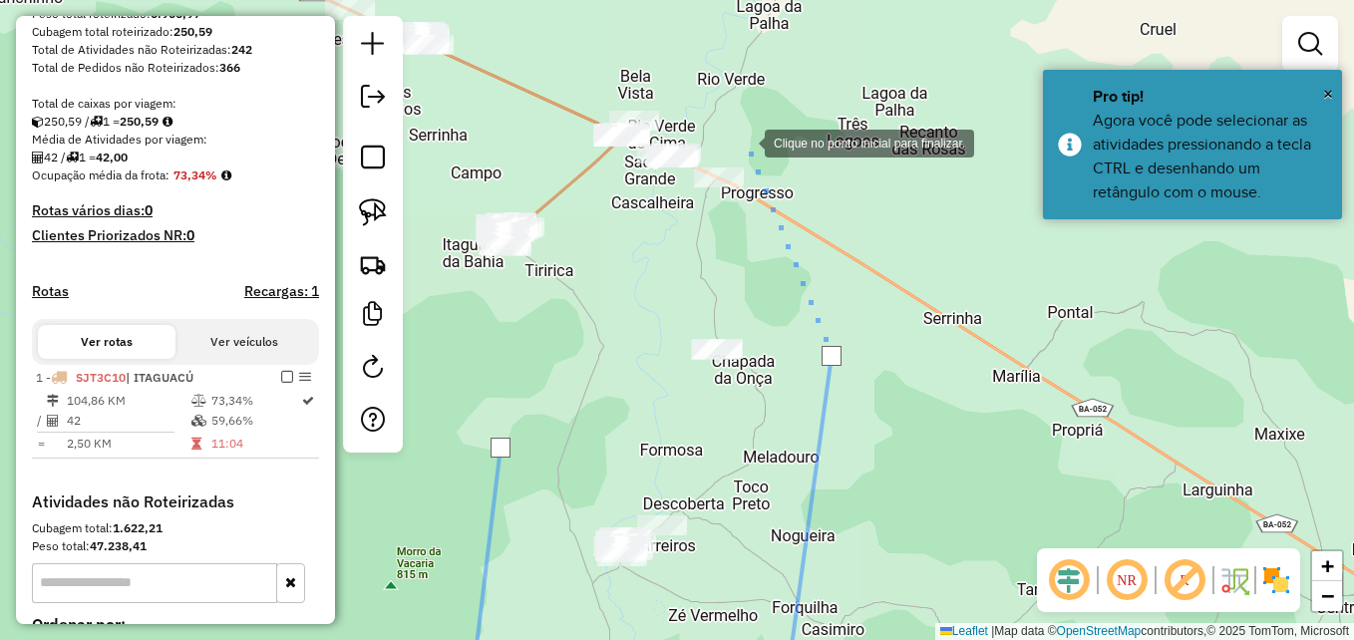
click at [745, 142] on div at bounding box center [745, 142] width 40 height 40
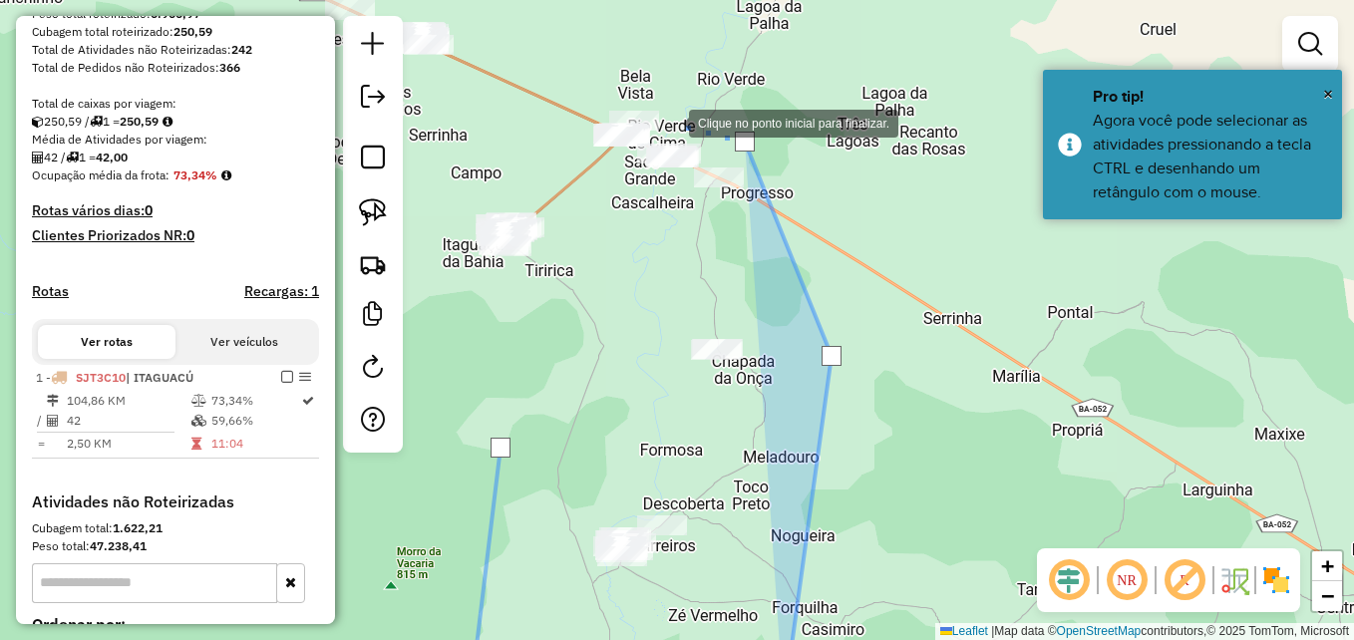
click at [669, 122] on div at bounding box center [669, 122] width 40 height 40
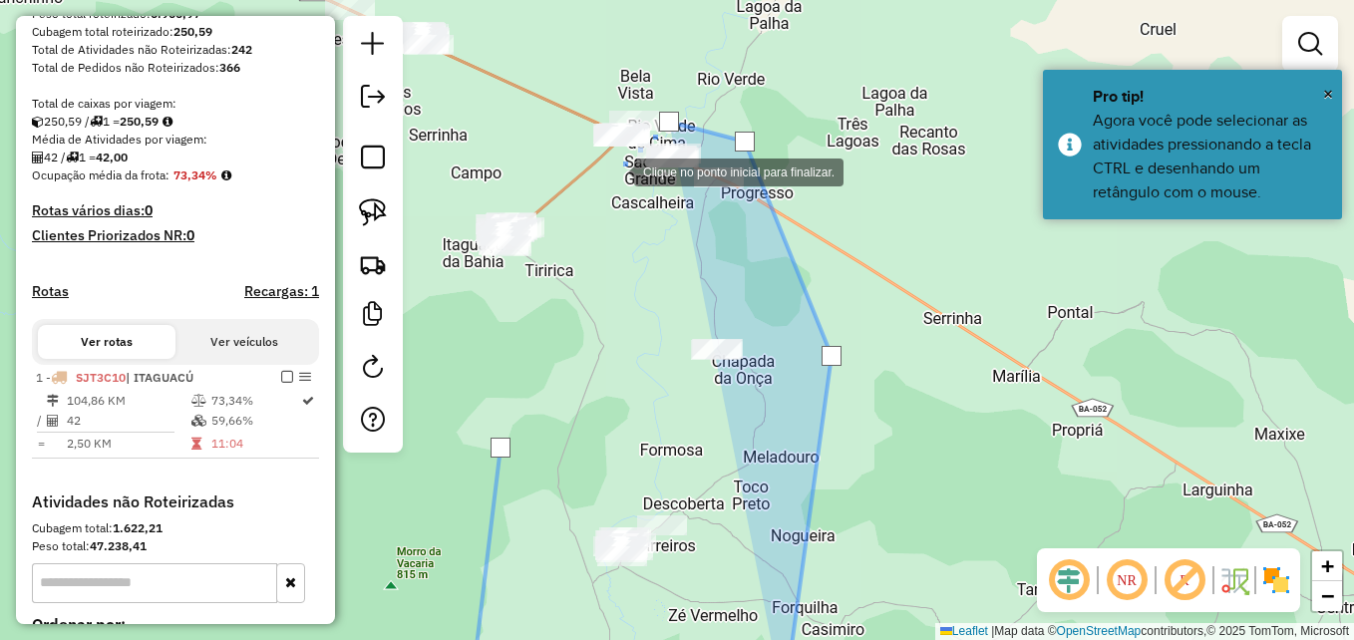
click at [614, 171] on div at bounding box center [614, 171] width 40 height 40
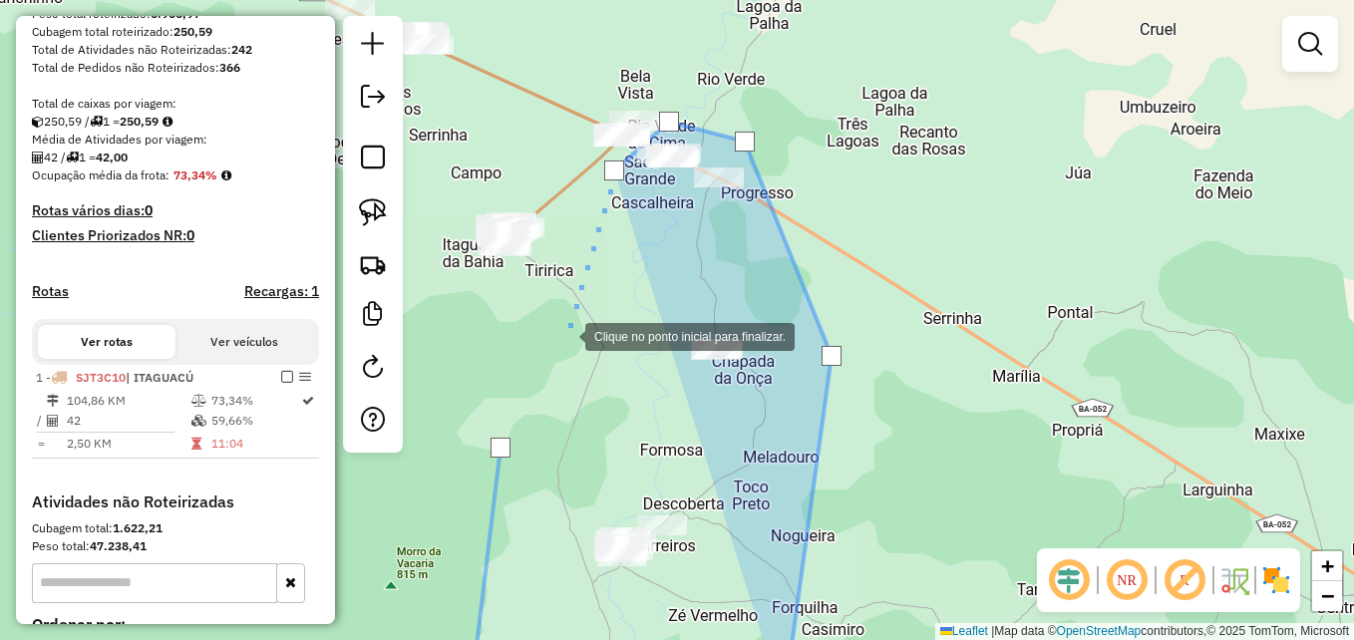
drag, startPoint x: 565, startPoint y: 335, endPoint x: 525, endPoint y: 374, distance: 56.4
click at [564, 335] on div at bounding box center [565, 335] width 40 height 40
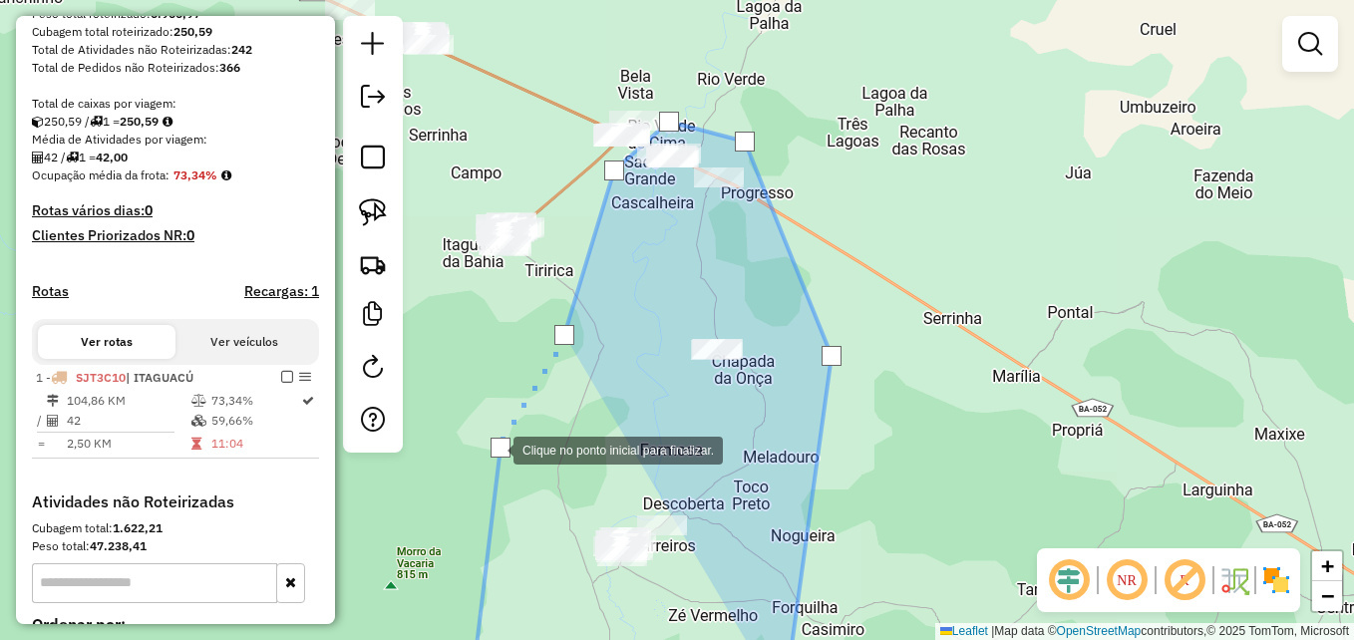
click at [494, 449] on div at bounding box center [501, 448] width 20 height 20
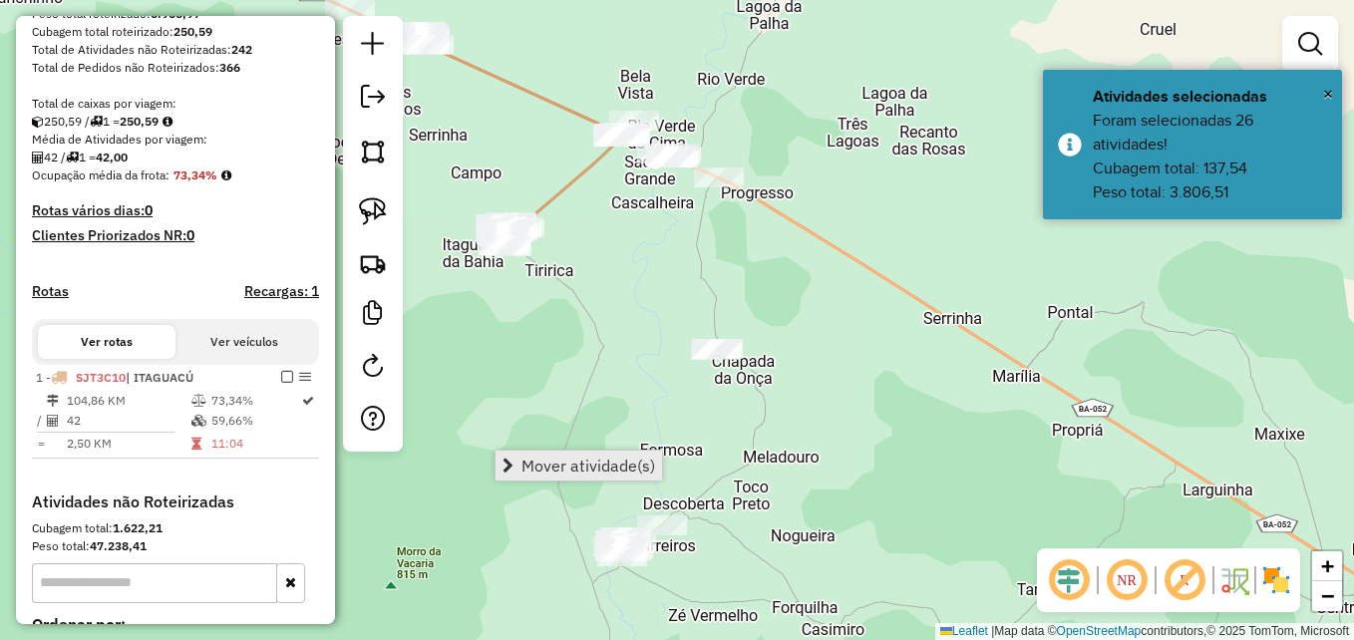
click at [551, 469] on span "Mover atividade(s)" at bounding box center [589, 466] width 134 height 16
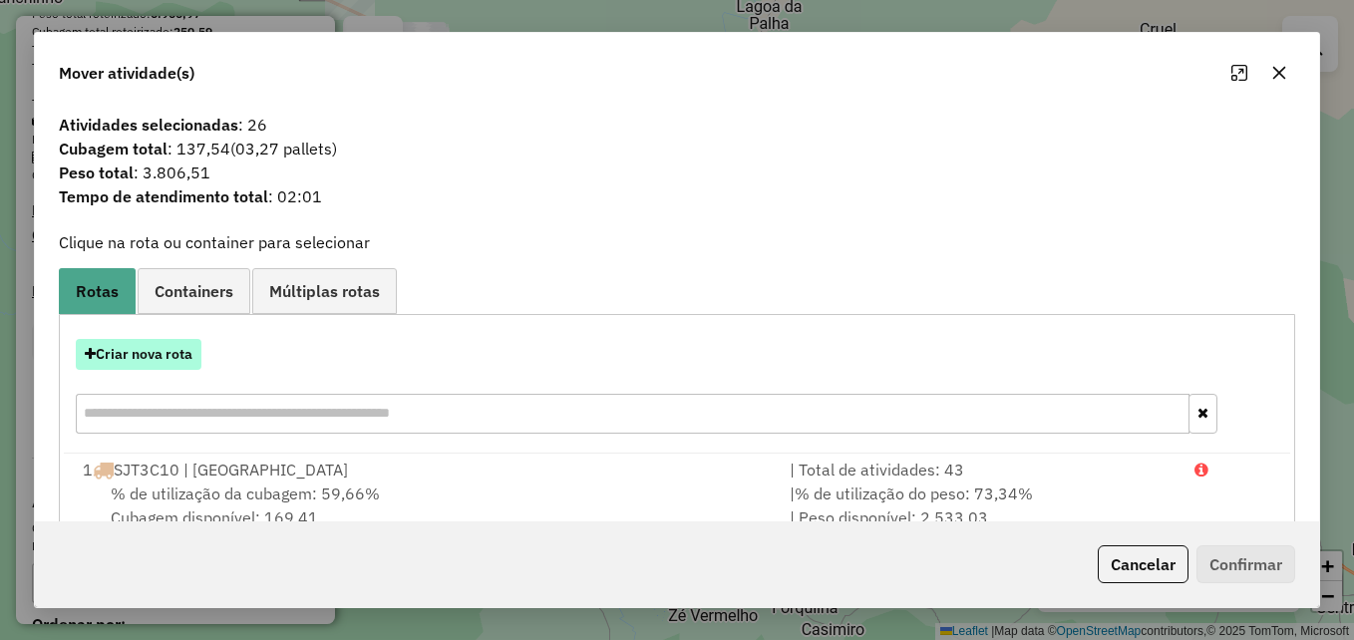
click at [172, 358] on button "Criar nova rota" at bounding box center [139, 354] width 126 height 31
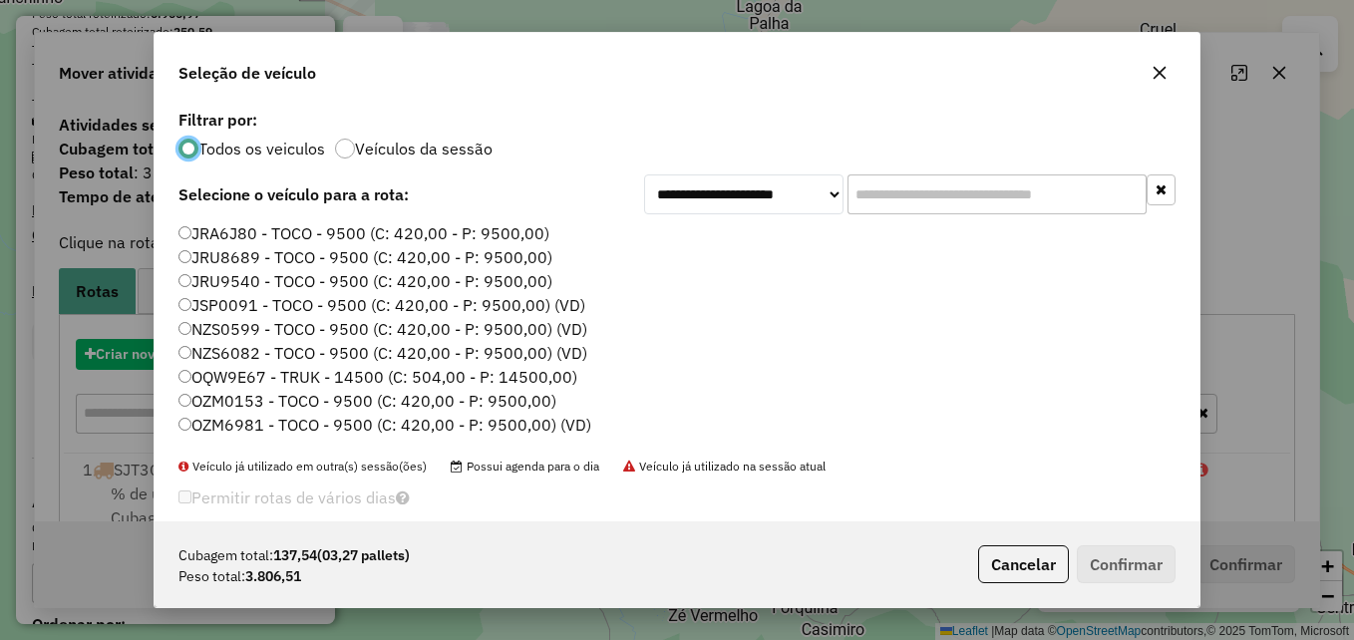
scroll to position [11, 6]
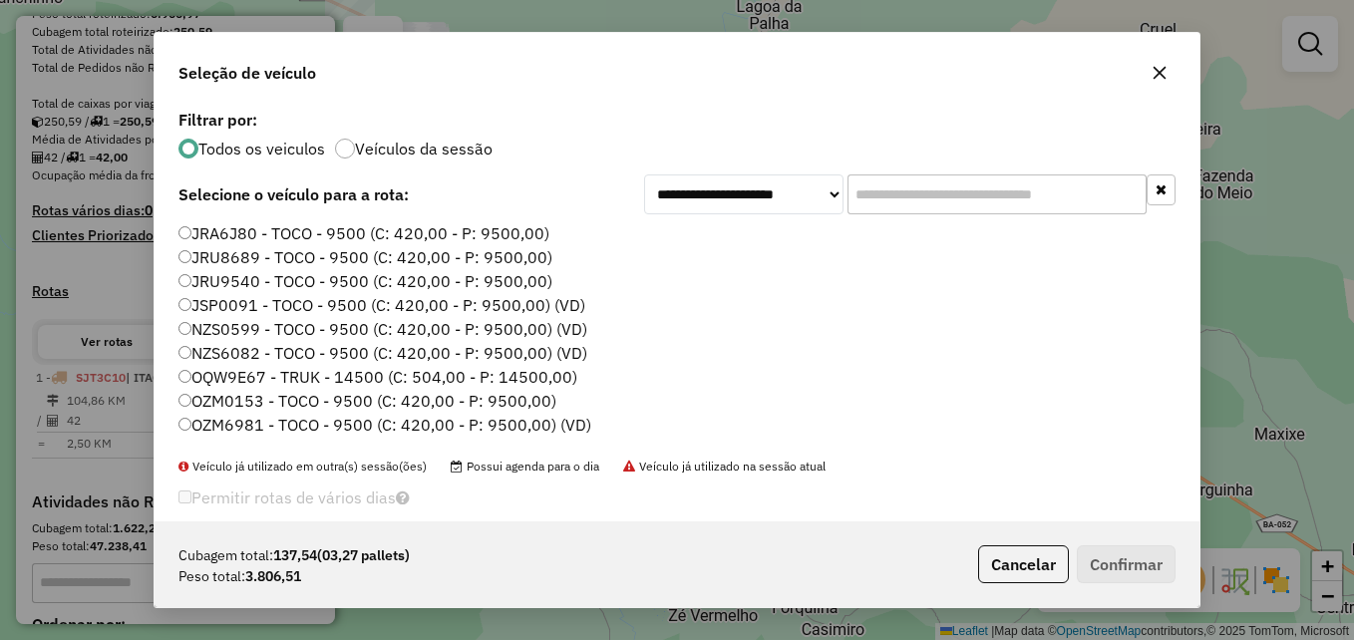
click at [334, 432] on label "OZM6981 - TOCO - 9500 (C: 420,00 - P: 9500,00) (VD)" at bounding box center [385, 425] width 413 height 24
click at [1139, 561] on button "Confirmar" at bounding box center [1126, 564] width 99 height 38
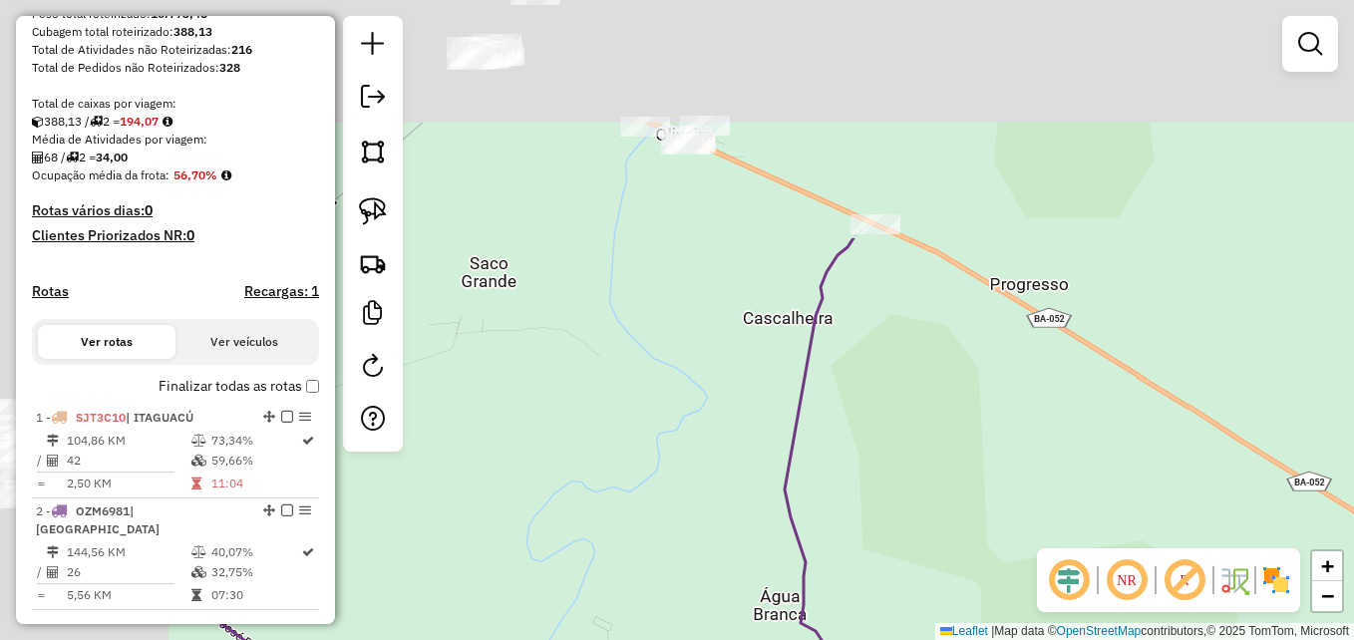
drag, startPoint x: 583, startPoint y: 130, endPoint x: 799, endPoint y: 441, distance: 378.4
click at [822, 458] on icon at bounding box center [905, 622] width 240 height 768
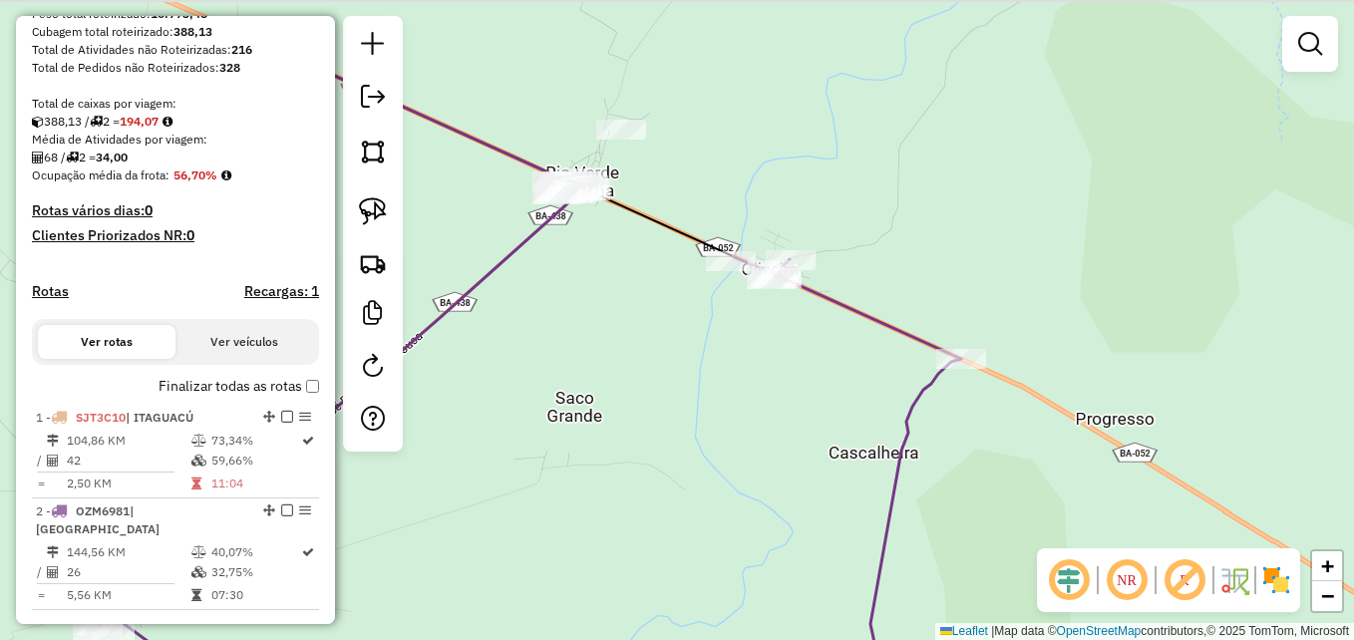
drag, startPoint x: 632, startPoint y: 336, endPoint x: 691, endPoint y: 401, distance: 87.5
click at [691, 401] on div "Janela de atendimento Grade de atendimento Capacidade Transportadoras Veículos …" at bounding box center [677, 320] width 1354 height 640
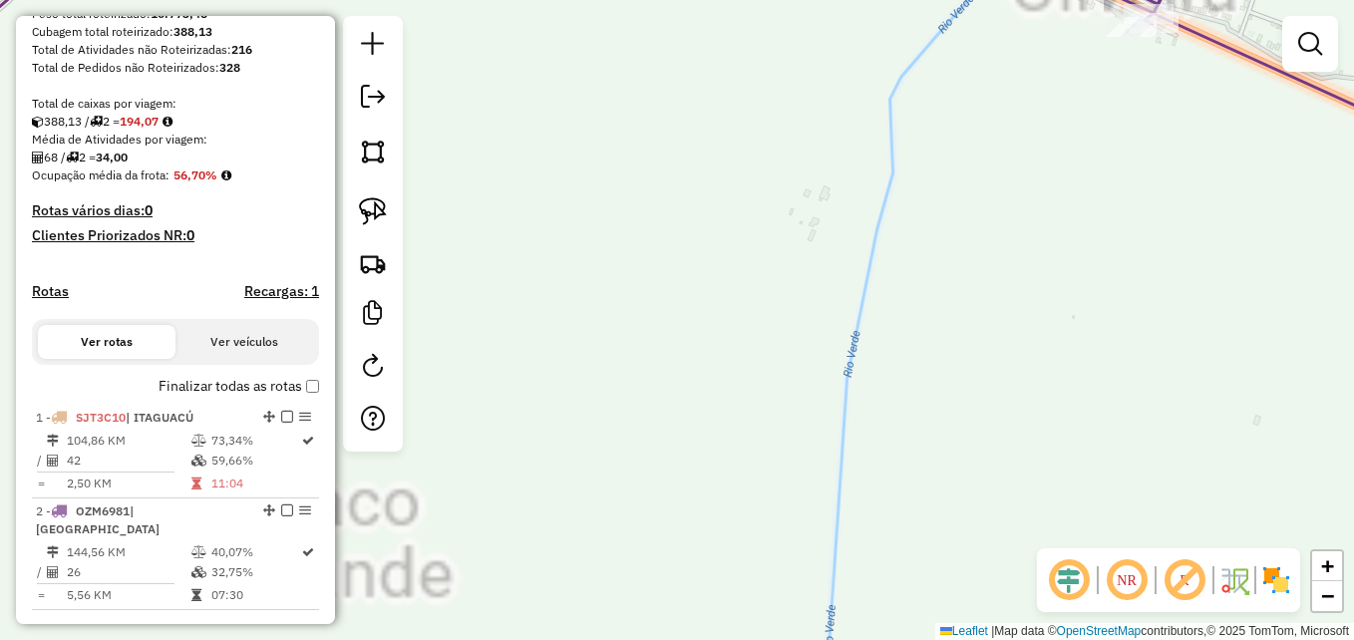
drag, startPoint x: 599, startPoint y: 190, endPoint x: 885, endPoint y: 617, distance: 513.3
click at [885, 617] on div "Janela de atendimento Grade de atendimento Capacidade Transportadoras Veículos …" at bounding box center [677, 320] width 1354 height 640
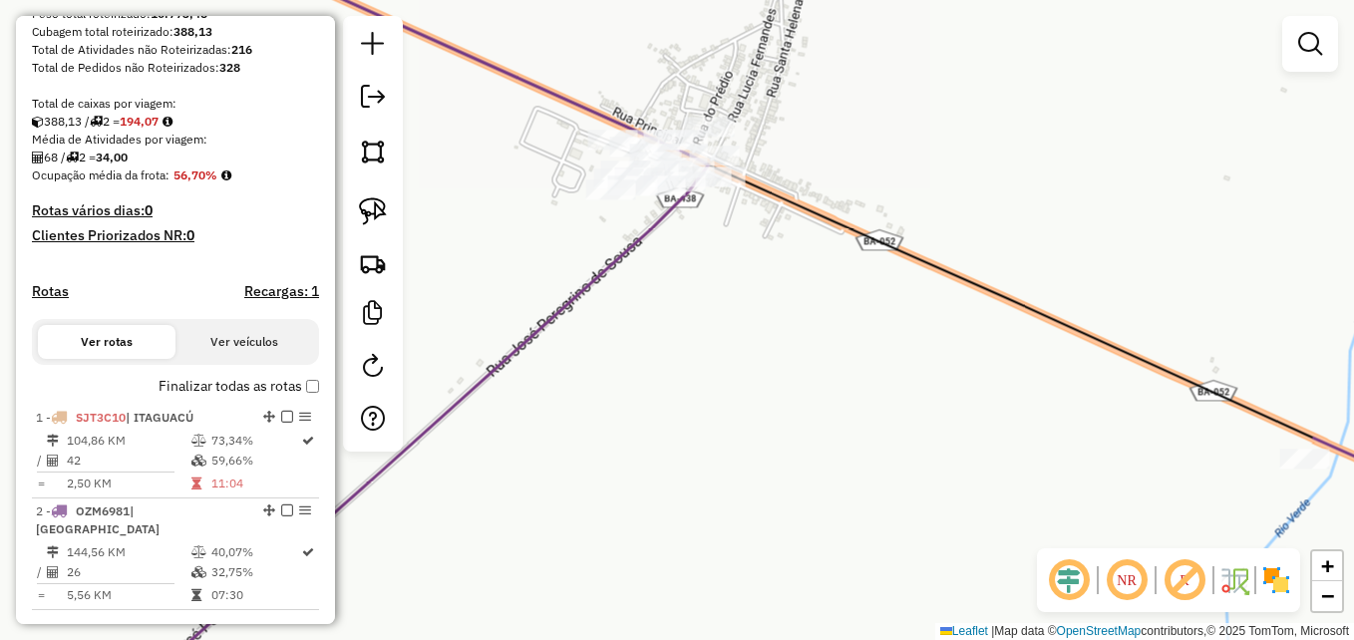
drag, startPoint x: 690, startPoint y: 321, endPoint x: 742, endPoint y: 460, distance: 148.0
click at [742, 460] on div "Janela de atendimento Grade de atendimento Capacidade Transportadoras Veículos …" at bounding box center [677, 320] width 1354 height 640
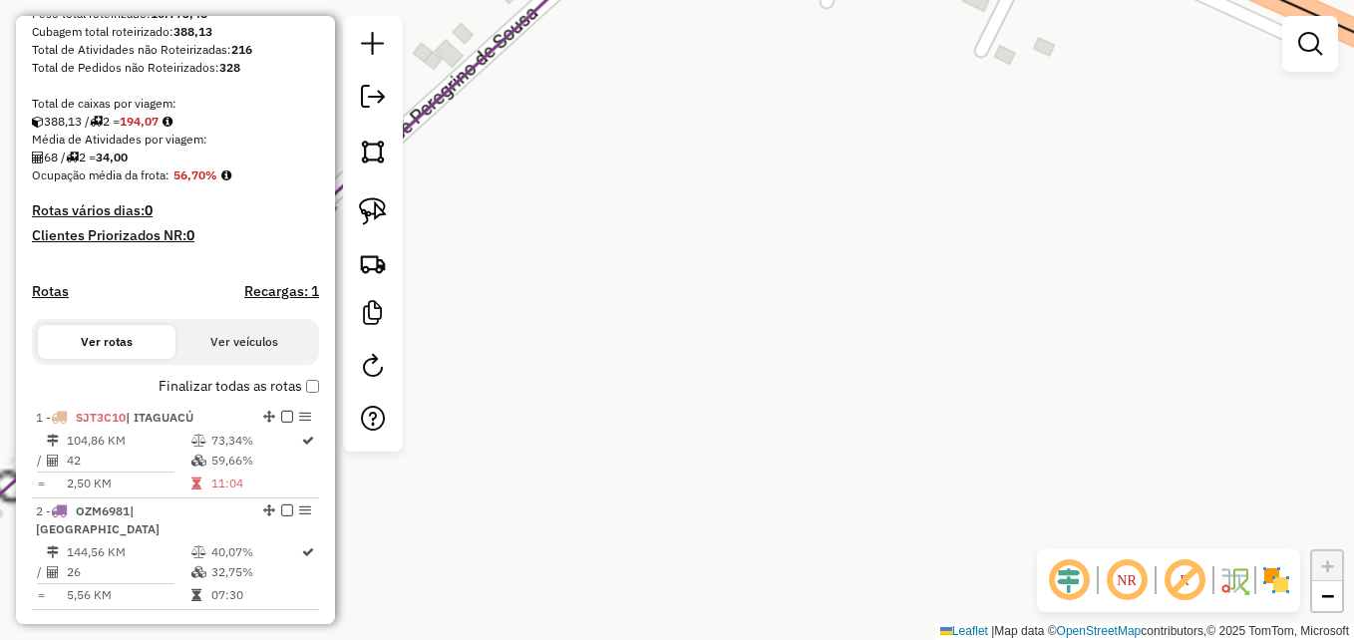
drag, startPoint x: 703, startPoint y: 150, endPoint x: 779, endPoint y: 540, distance: 397.2
click at [779, 540] on div "Janela de atendimento Grade de atendimento Capacidade Transportadoras Veículos …" at bounding box center [677, 320] width 1354 height 640
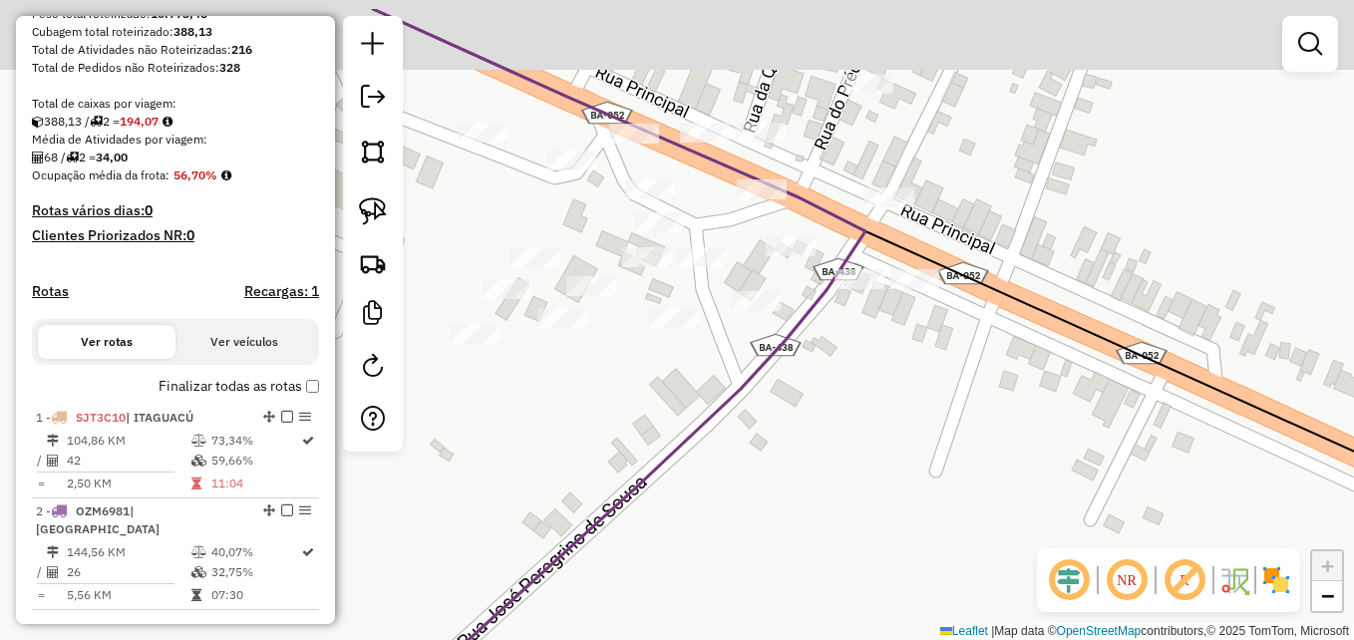
drag, startPoint x: 825, startPoint y: 527, endPoint x: 843, endPoint y: 585, distance: 61.5
click at [843, 585] on div "Janela de atendimento Grade de atendimento Capacidade Transportadoras Veículos …" at bounding box center [677, 320] width 1354 height 640
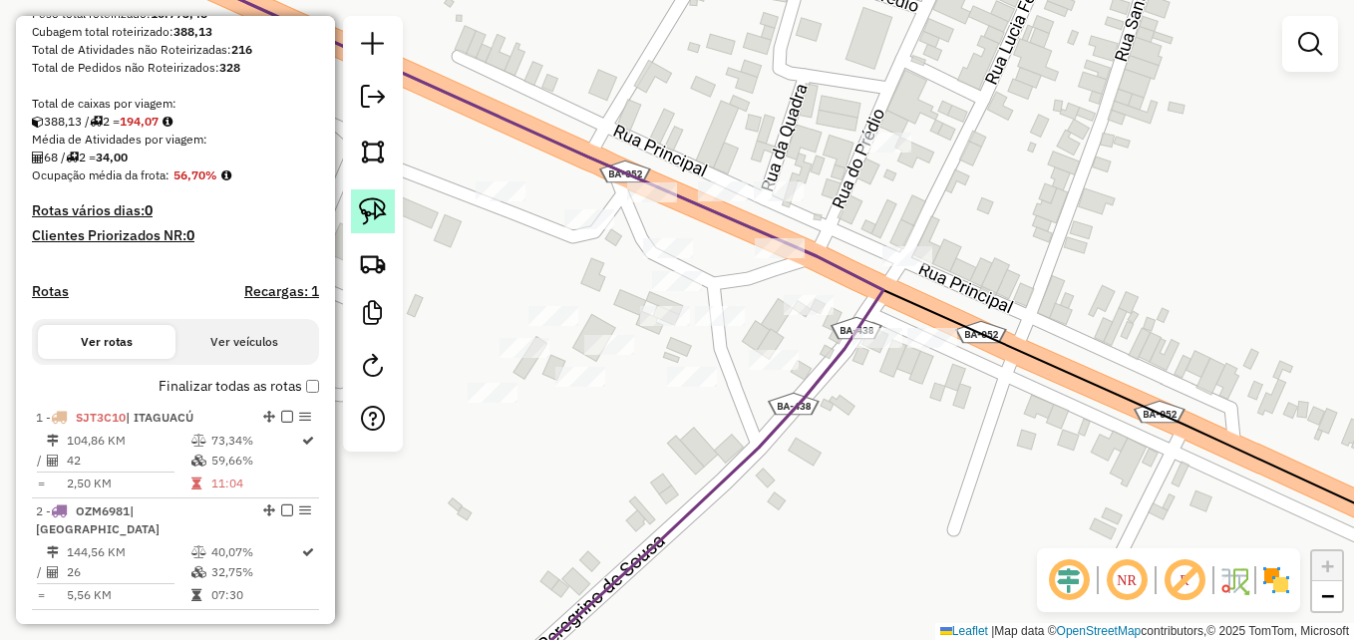
click at [387, 212] on link at bounding box center [373, 211] width 44 height 44
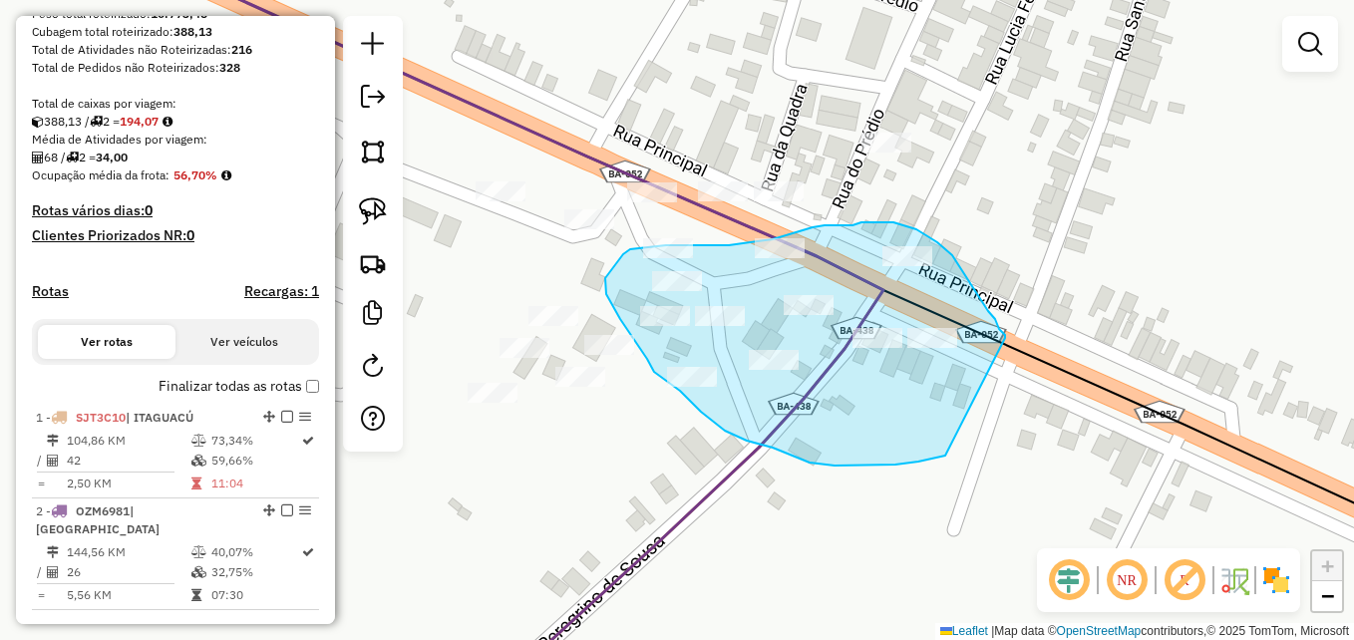
drag, startPoint x: 945, startPoint y: 456, endPoint x: 1011, endPoint y: 347, distance: 127.1
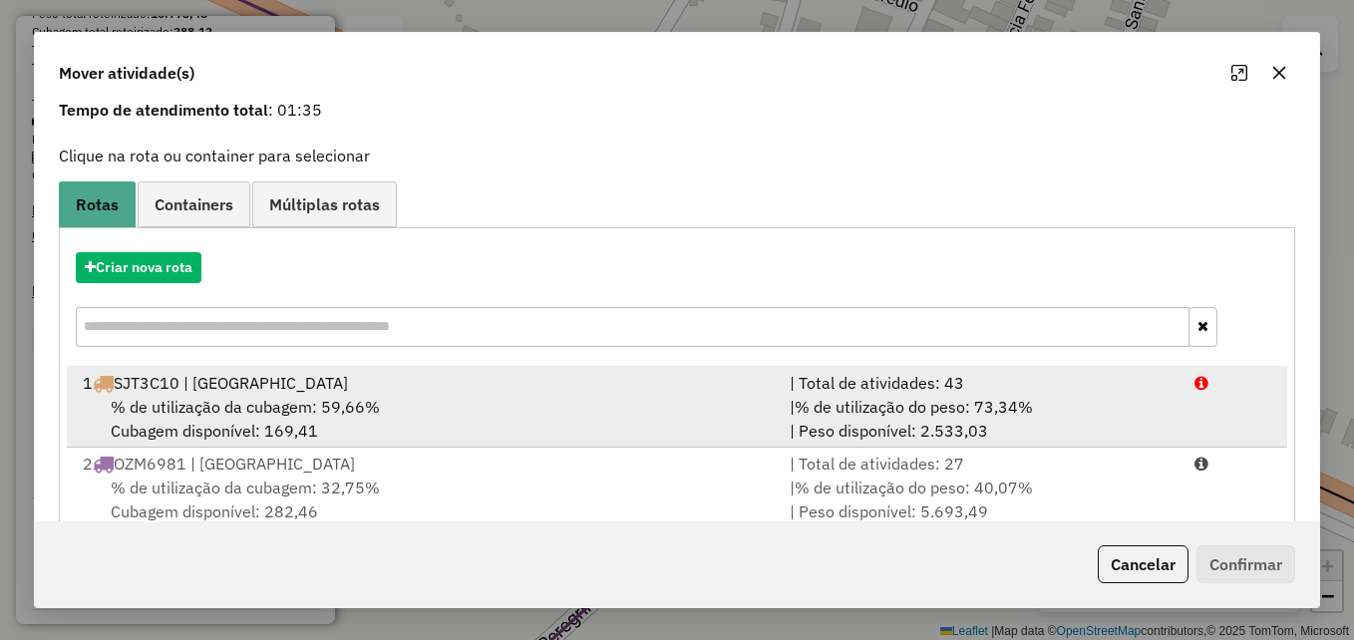
scroll to position [128, 0]
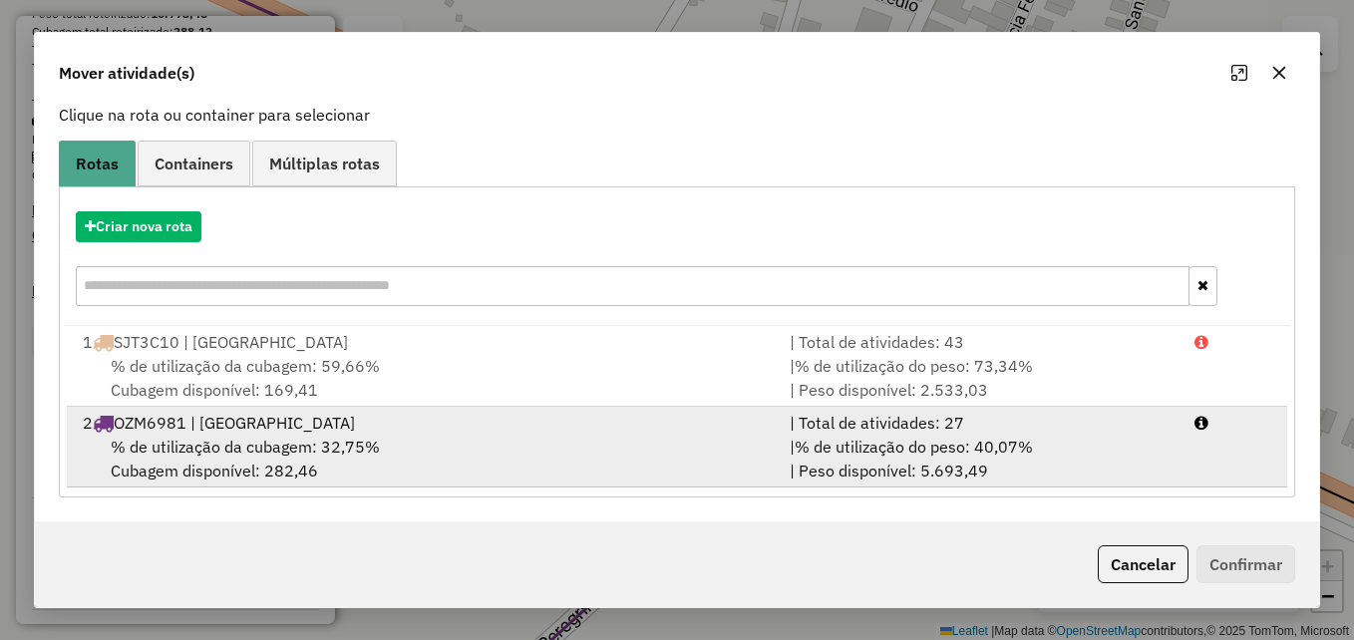
click at [489, 454] on div "% de utilização da cubagem: 32,75% Cubagem disponível: 282,46" at bounding box center [424, 459] width 707 height 48
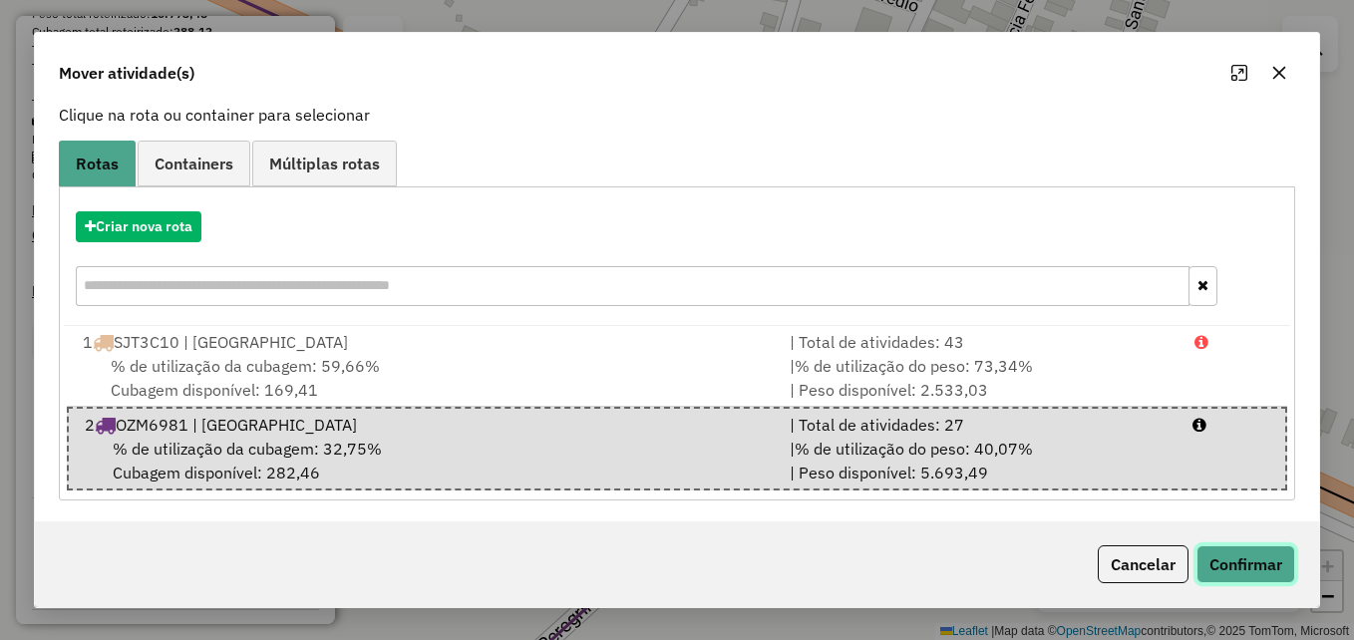
click at [1246, 577] on button "Confirmar" at bounding box center [1246, 564] width 99 height 38
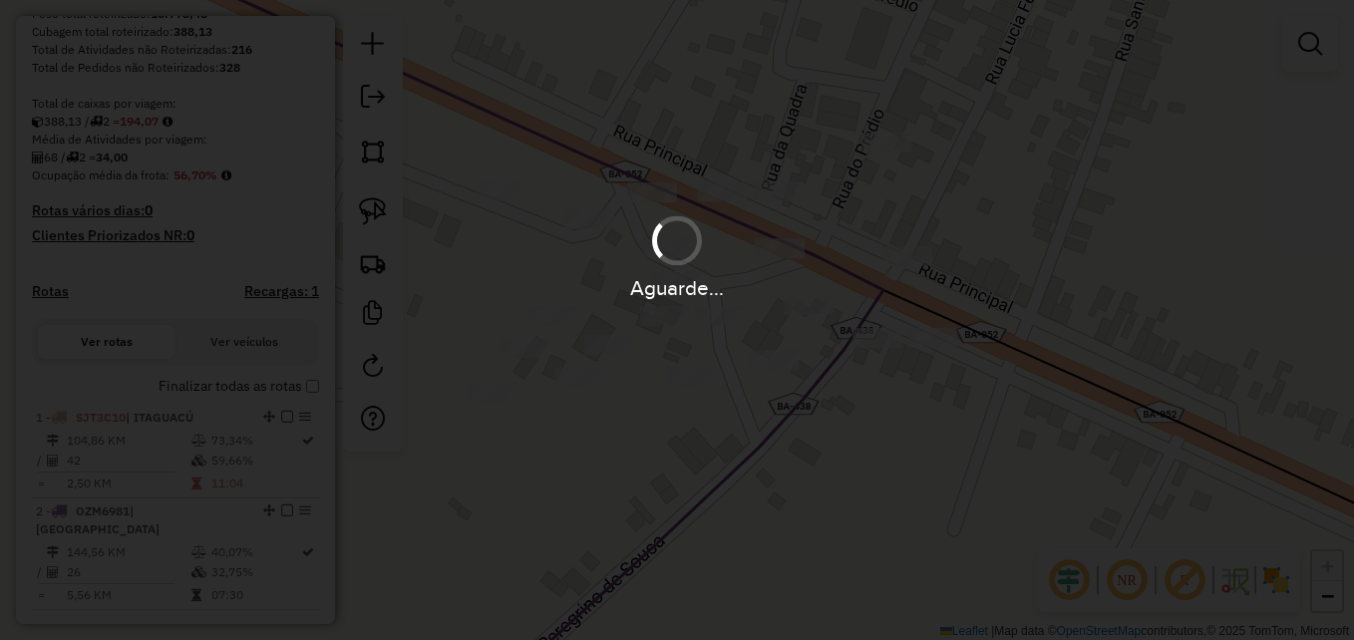
scroll to position [0, 0]
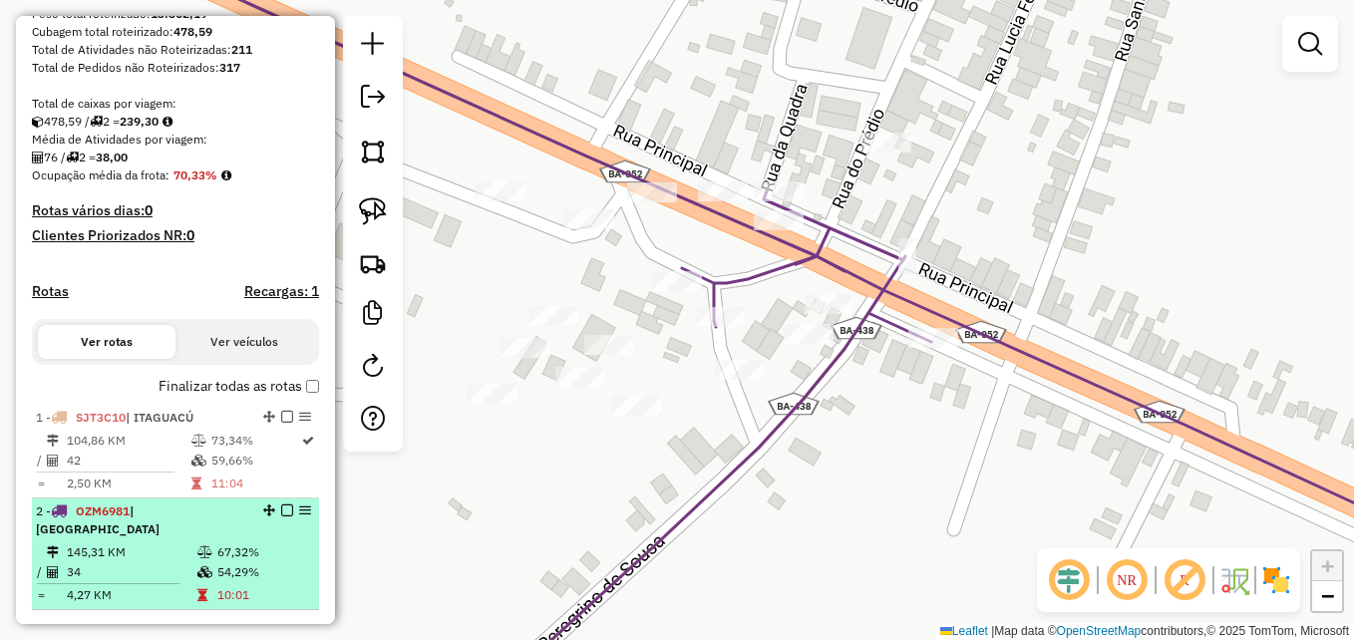
click at [158, 543] on td "145,31 KM" at bounding box center [131, 552] width 131 height 20
select select "**********"
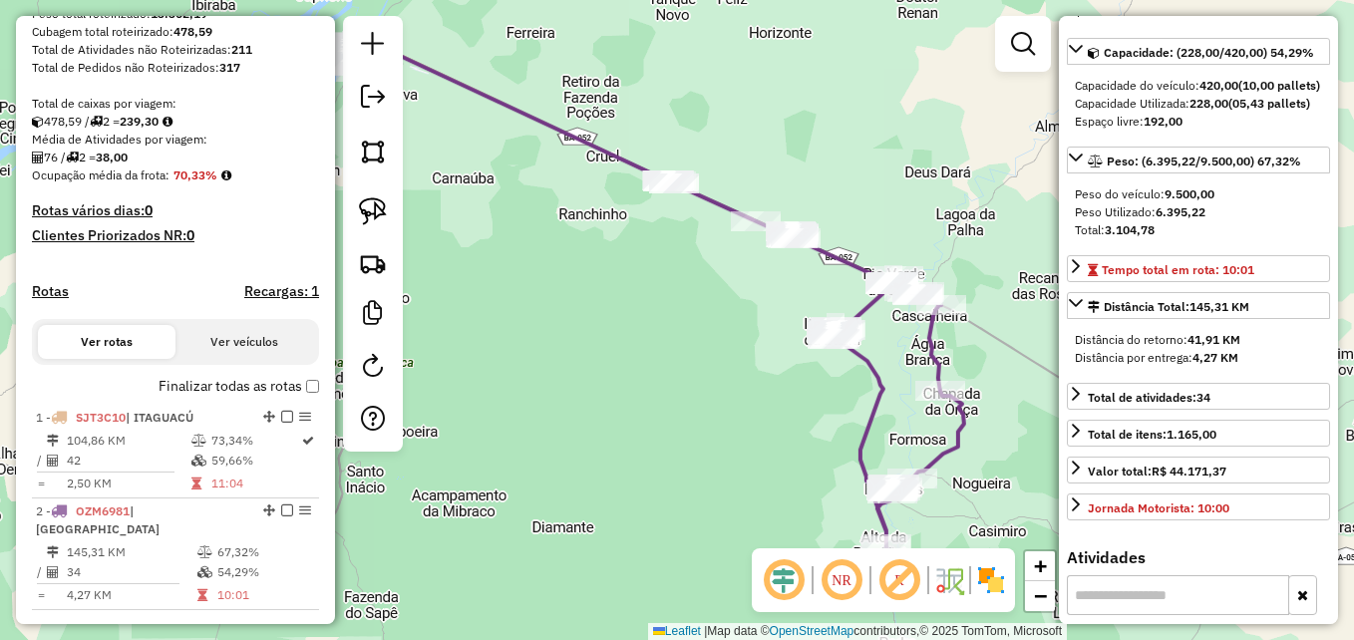
scroll to position [199, 0]
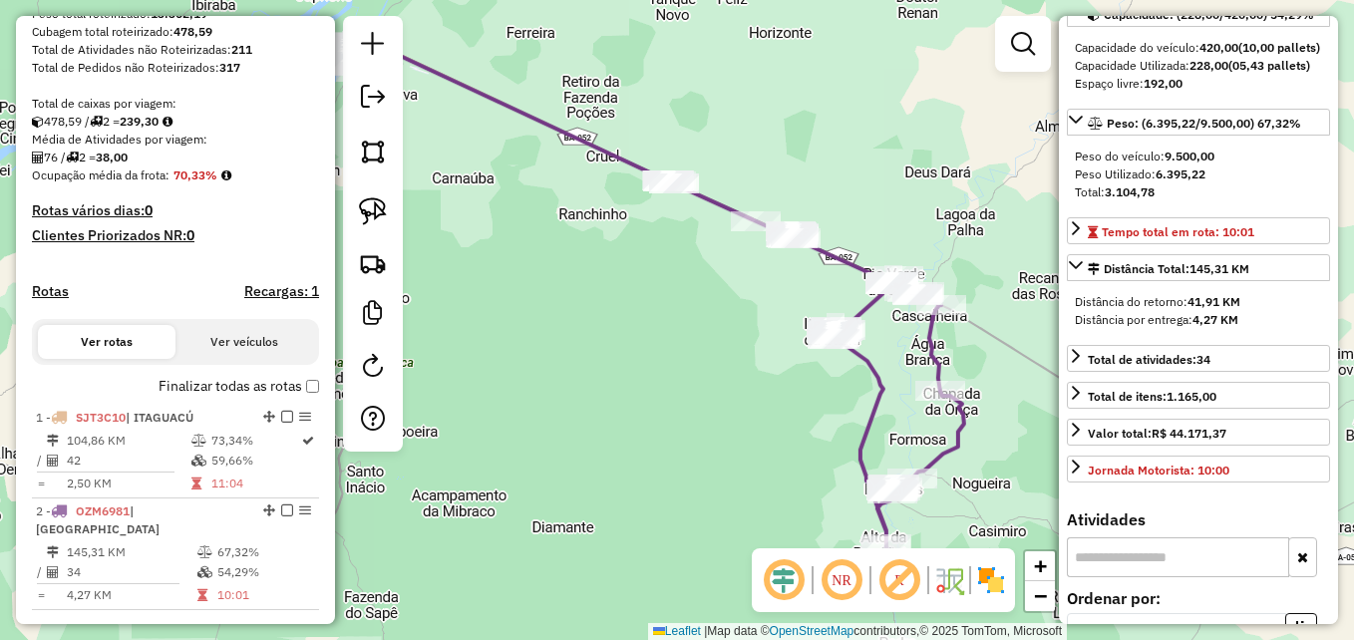
click at [938, 461] on icon at bounding box center [899, 436] width 131 height 308
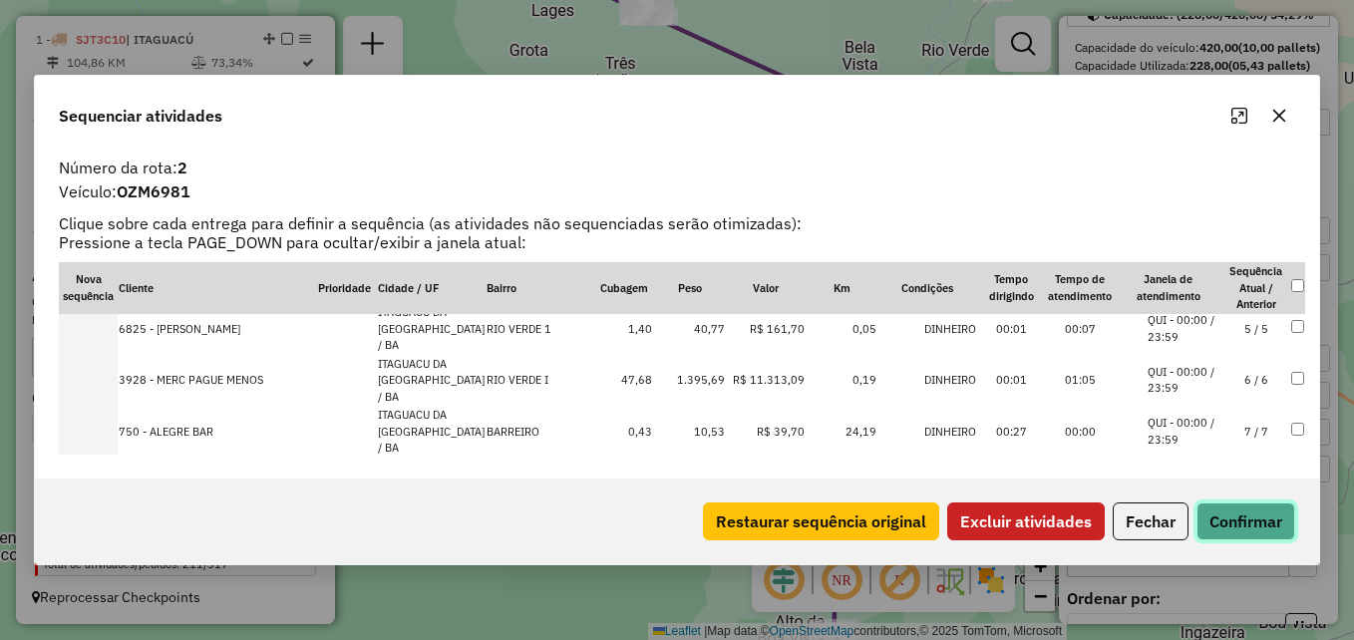
click at [1252, 535] on button "Confirmar" at bounding box center [1246, 522] width 99 height 38
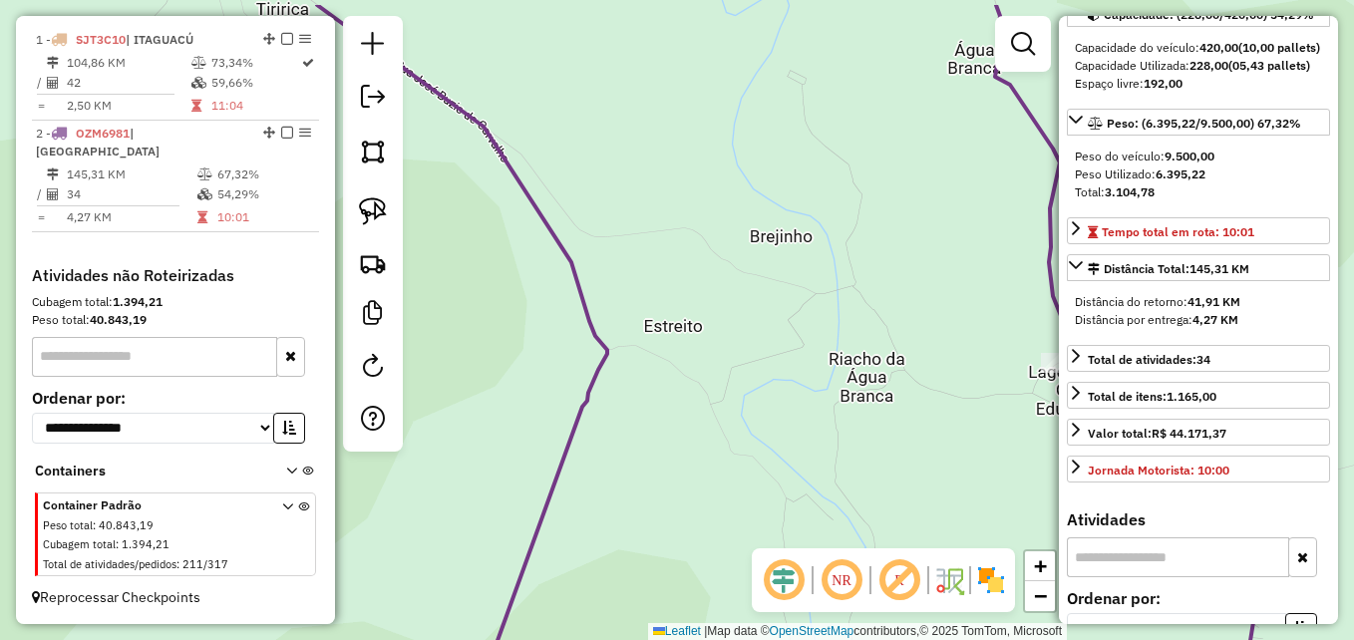
drag, startPoint x: 862, startPoint y: 249, endPoint x: 873, endPoint y: 476, distance: 226.6
click at [873, 476] on div "Janela de atendimento Grade de atendimento Capacidade Transportadoras Veículos …" at bounding box center [677, 320] width 1354 height 640
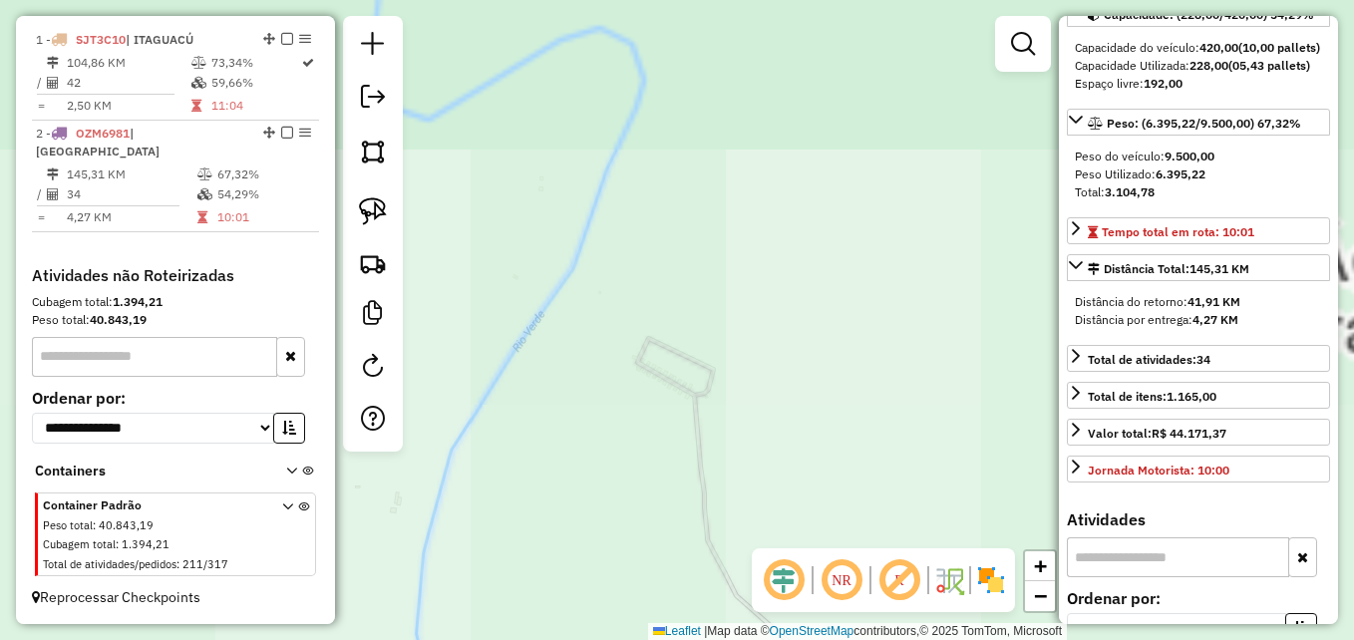
drag, startPoint x: 853, startPoint y: 273, endPoint x: 822, endPoint y: 486, distance: 214.7
click at [832, 496] on div "Janela de atendimento Grade de atendimento Capacidade Transportadoras Veículos …" at bounding box center [677, 320] width 1354 height 640
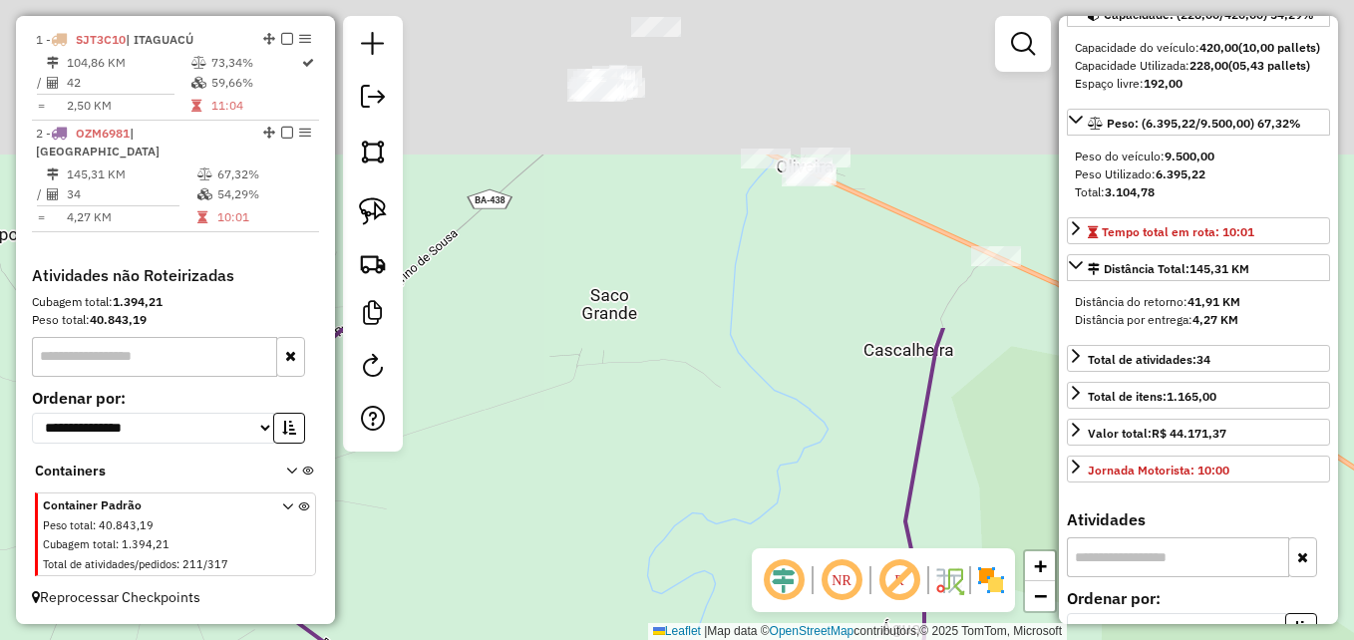
drag, startPoint x: 772, startPoint y: 131, endPoint x: 761, endPoint y: 523, distance: 392.1
click at [761, 523] on div "Janela de atendimento Grade de atendimento Capacidade Transportadoras Veículos …" at bounding box center [677, 320] width 1354 height 640
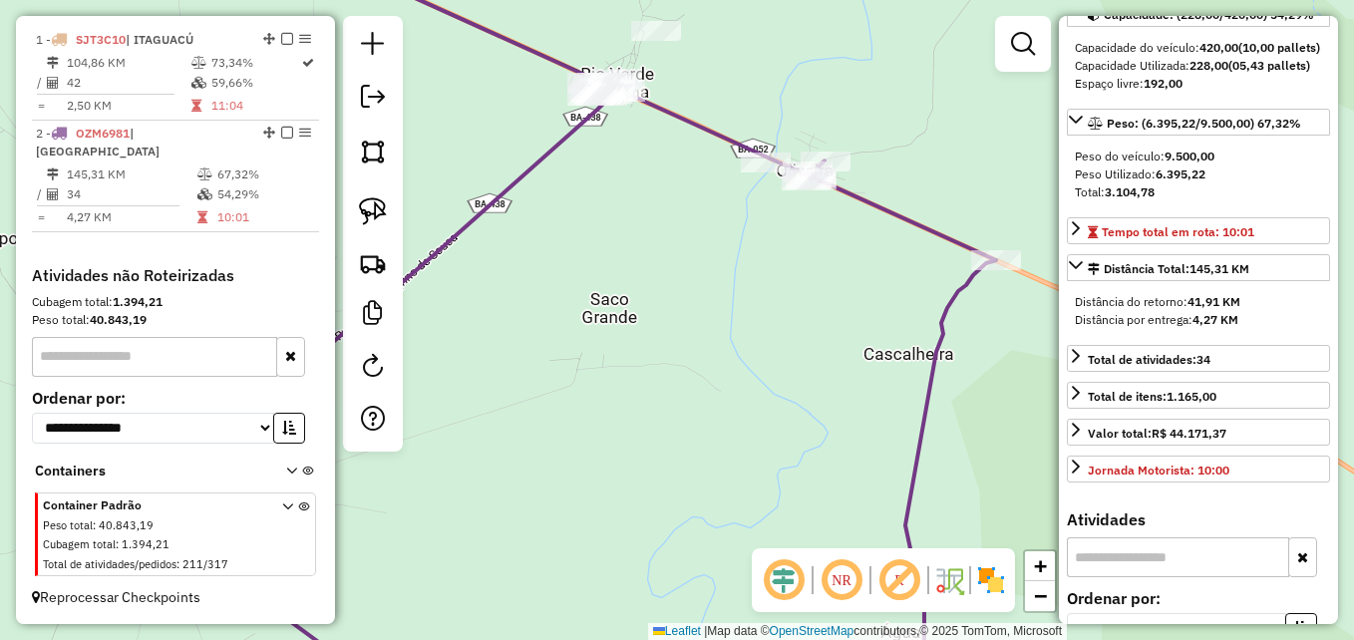
drag, startPoint x: 777, startPoint y: 400, endPoint x: 798, endPoint y: 449, distance: 53.2
click at [798, 449] on div "Janela de atendimento Grade de atendimento Capacidade Transportadoras Veículos …" at bounding box center [677, 320] width 1354 height 640
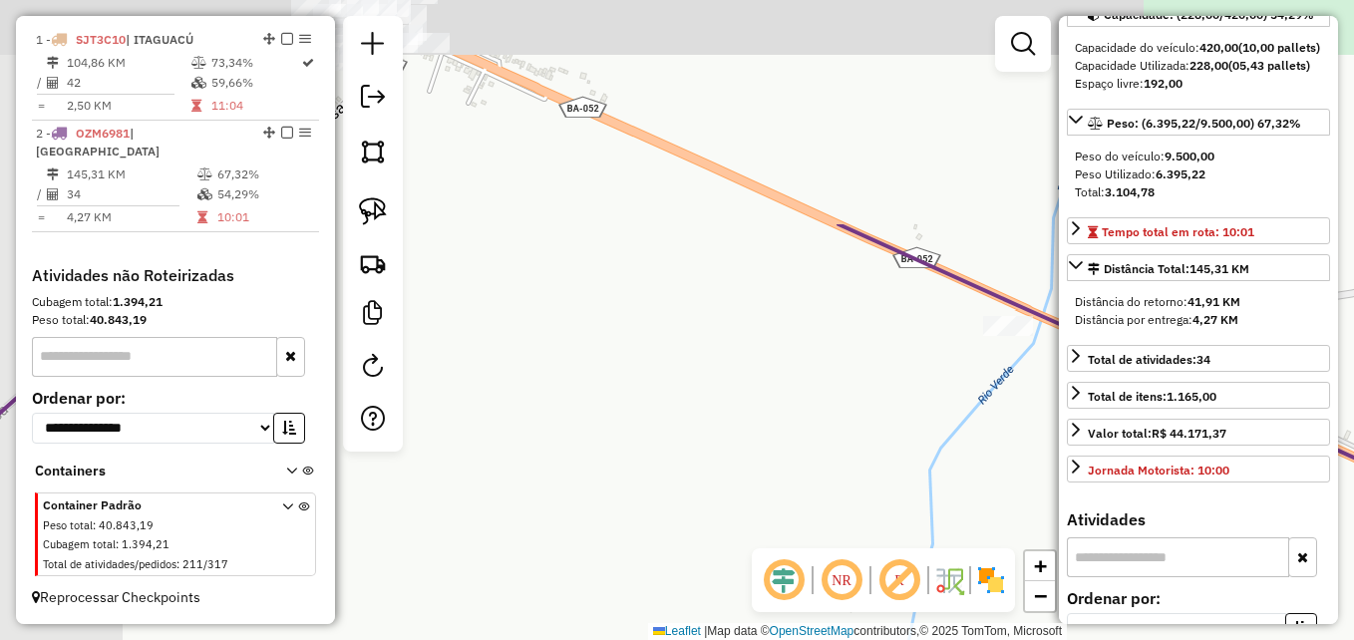
drag, startPoint x: 643, startPoint y: 201, endPoint x: 785, endPoint y: 535, distance: 361.9
click at [785, 534] on div "Janela de atendimento Grade de atendimento Capacidade Transportadoras Veículos …" at bounding box center [677, 320] width 1354 height 640
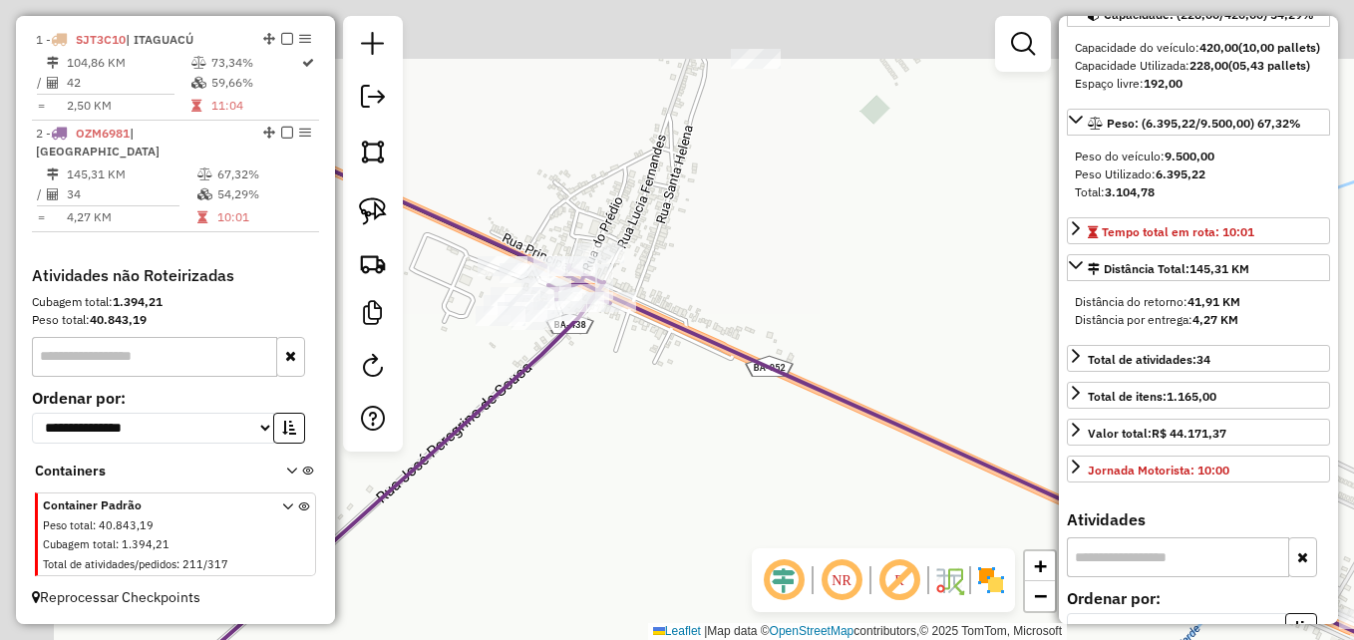
drag, startPoint x: 698, startPoint y: 326, endPoint x: 865, endPoint y: 490, distance: 233.4
click at [865, 490] on div "Janela de atendimento Grade de atendimento Capacidade Transportadoras Veículos …" at bounding box center [677, 320] width 1354 height 640
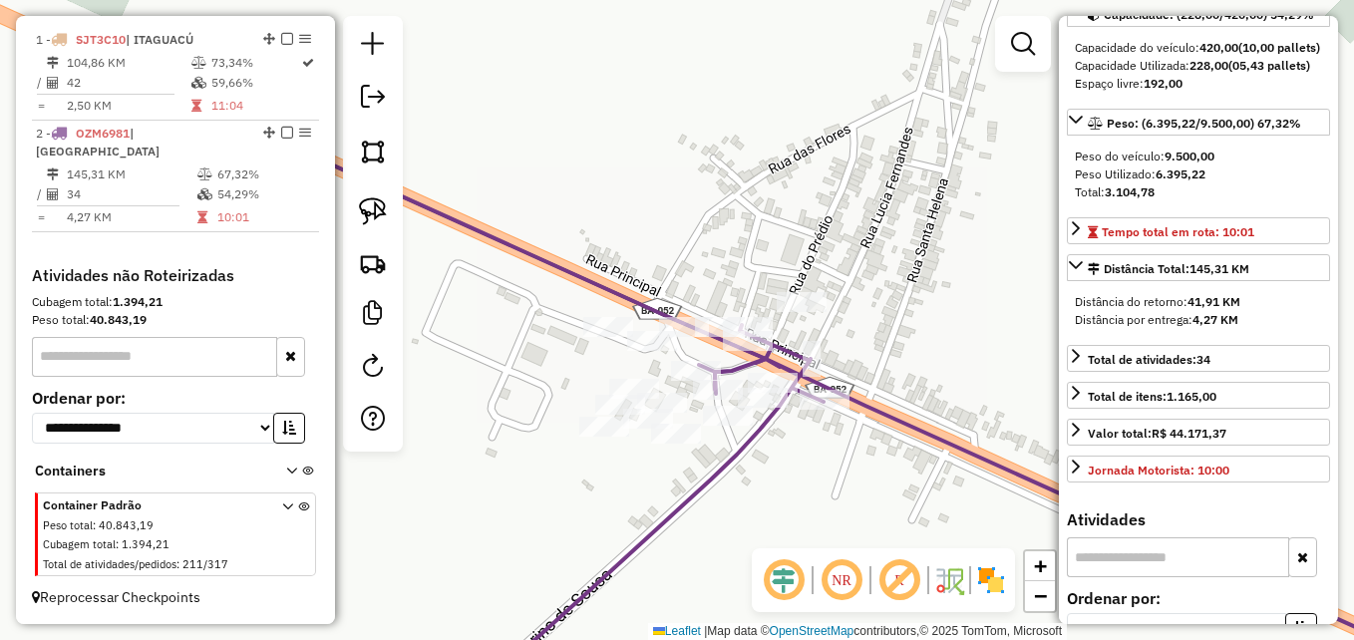
drag, startPoint x: 648, startPoint y: 400, endPoint x: 743, endPoint y: 503, distance: 139.7
click at [743, 503] on div "Janela de atendimento Grade de atendimento Capacidade Transportadoras Veículos …" at bounding box center [677, 320] width 1354 height 640
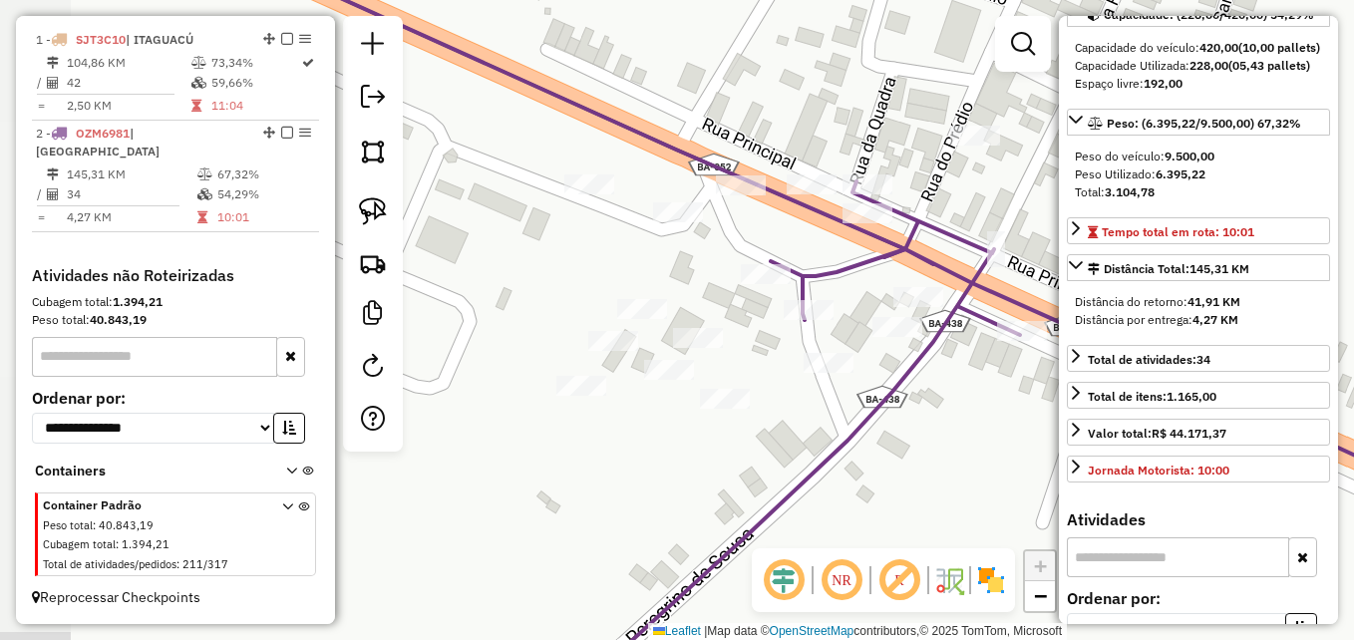
drag, startPoint x: 581, startPoint y: 443, endPoint x: 692, endPoint y: 476, distance: 115.5
click at [692, 476] on div "Janela de atendimento Grade de atendimento Capacidade Transportadoras Veículos …" at bounding box center [677, 320] width 1354 height 640
click at [374, 147] on img at bounding box center [373, 152] width 28 height 28
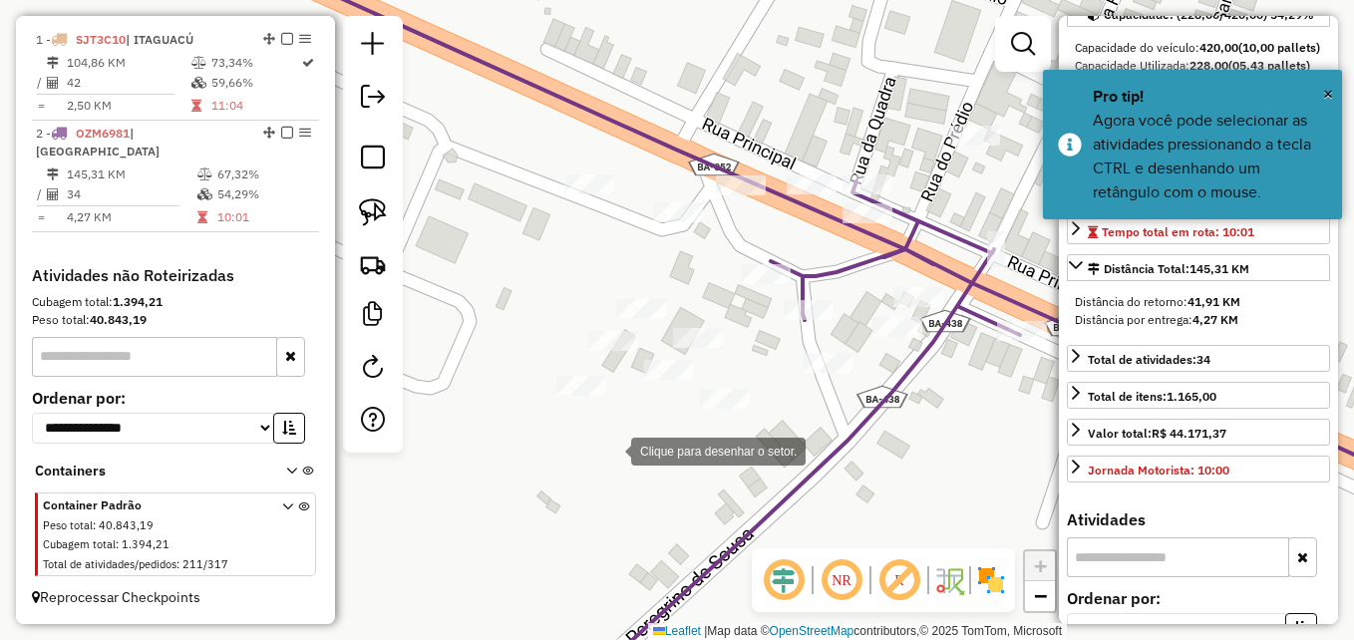
click at [611, 450] on div at bounding box center [611, 450] width 40 height 40
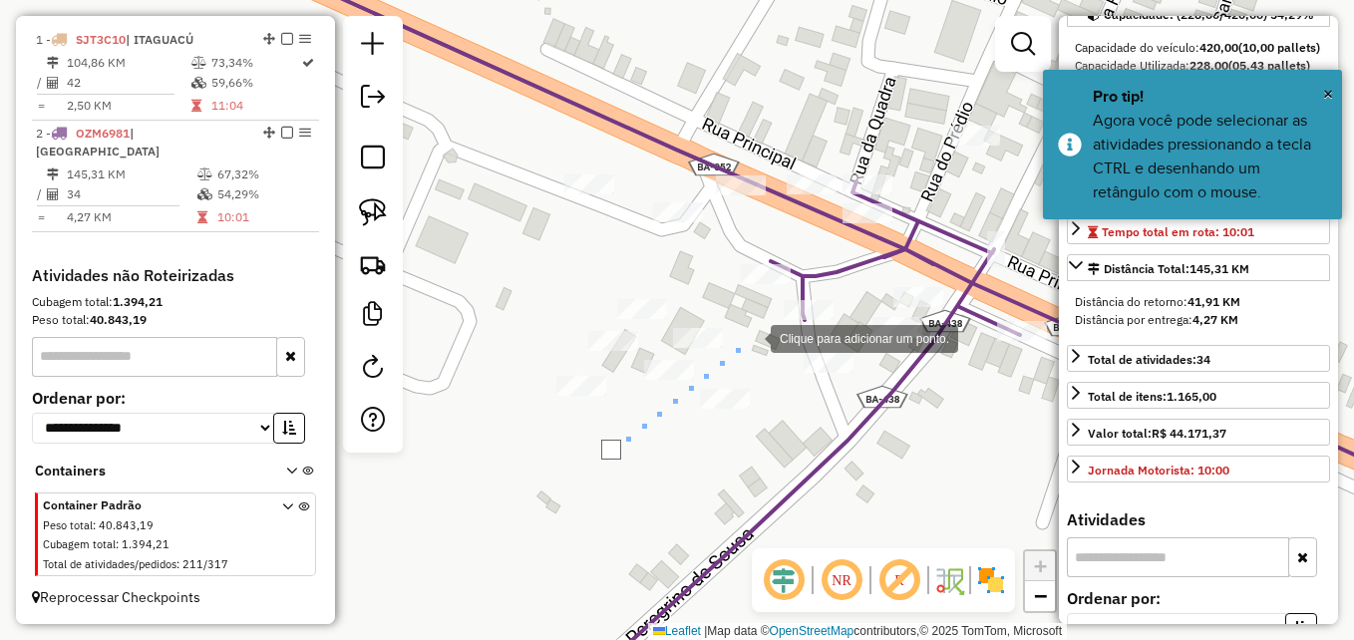
click at [751, 337] on div at bounding box center [751, 337] width 40 height 40
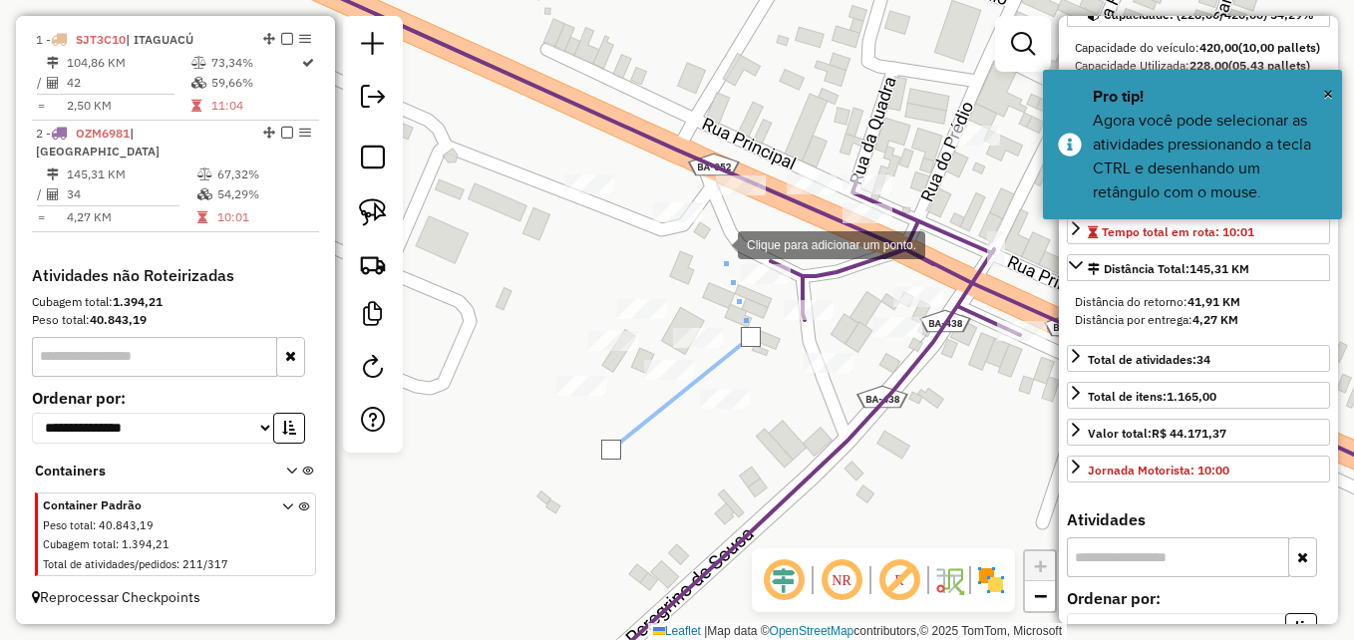
click at [718, 243] on div at bounding box center [718, 243] width 40 height 40
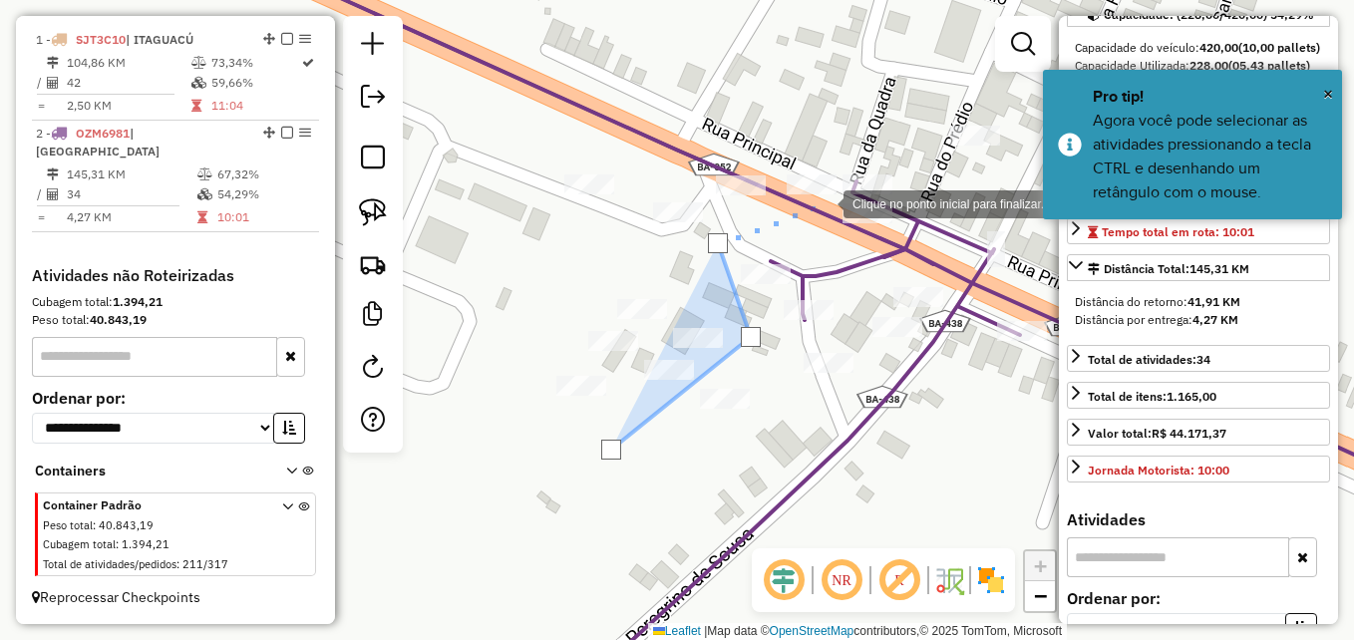
click at [824, 202] on div at bounding box center [824, 202] width 40 height 40
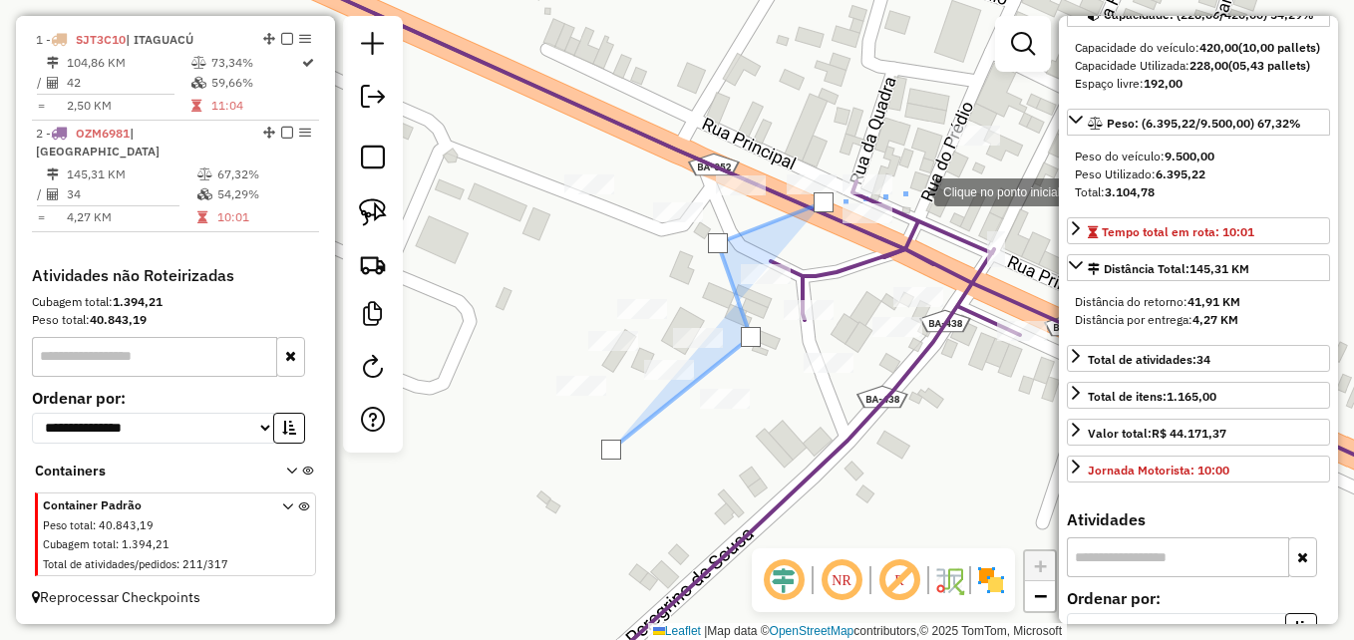
click at [914, 190] on div at bounding box center [915, 191] width 40 height 40
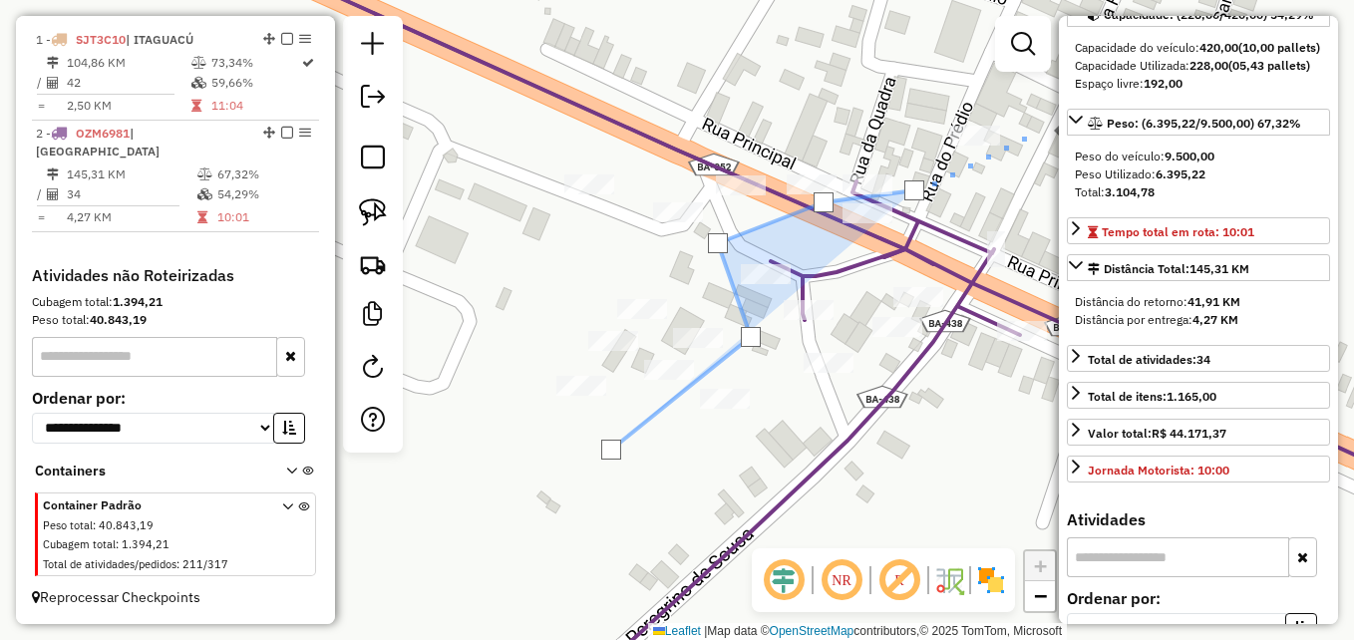
click at [1036, 115] on div at bounding box center [1040, 129] width 40 height 40
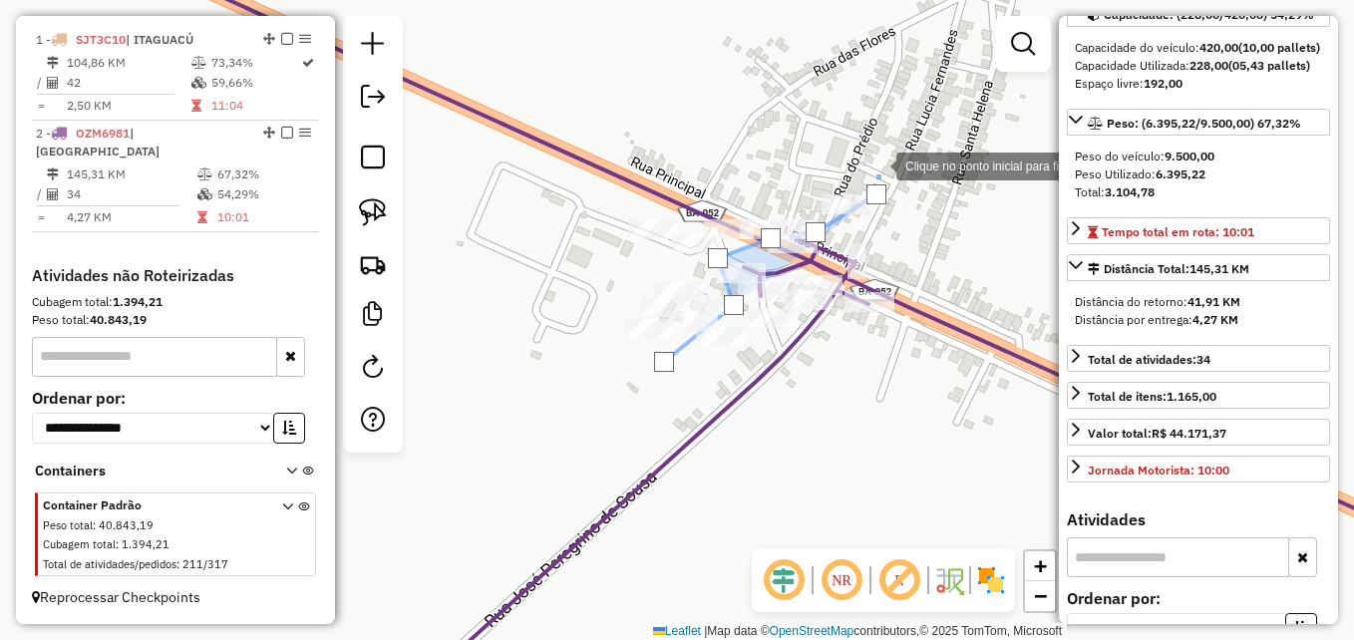
click at [877, 165] on div at bounding box center [877, 165] width 40 height 40
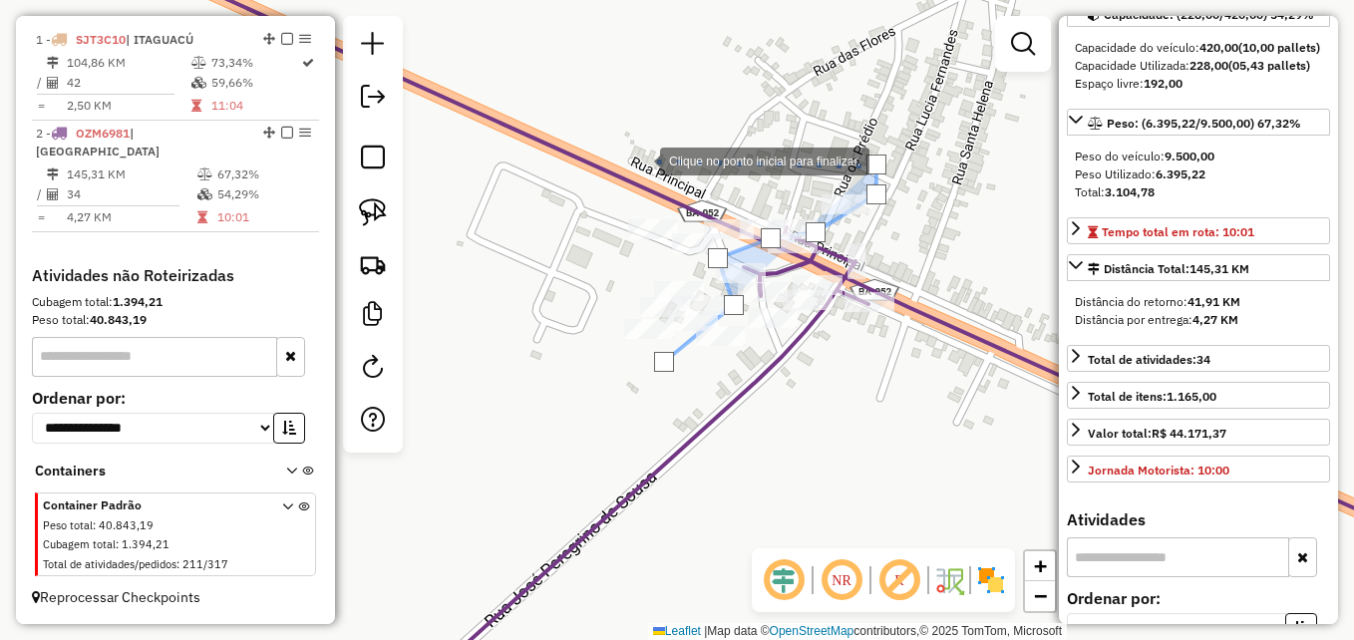
click at [620, 149] on div at bounding box center [640, 160] width 40 height 40
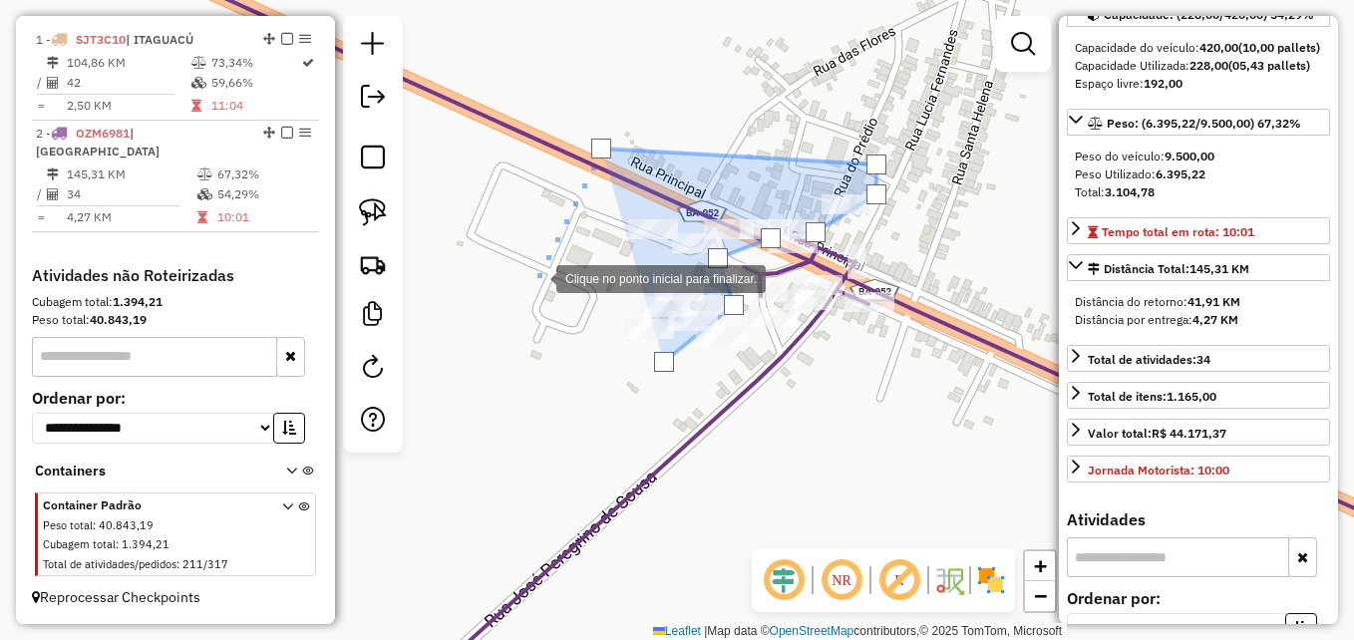
click at [547, 290] on div at bounding box center [537, 277] width 40 height 40
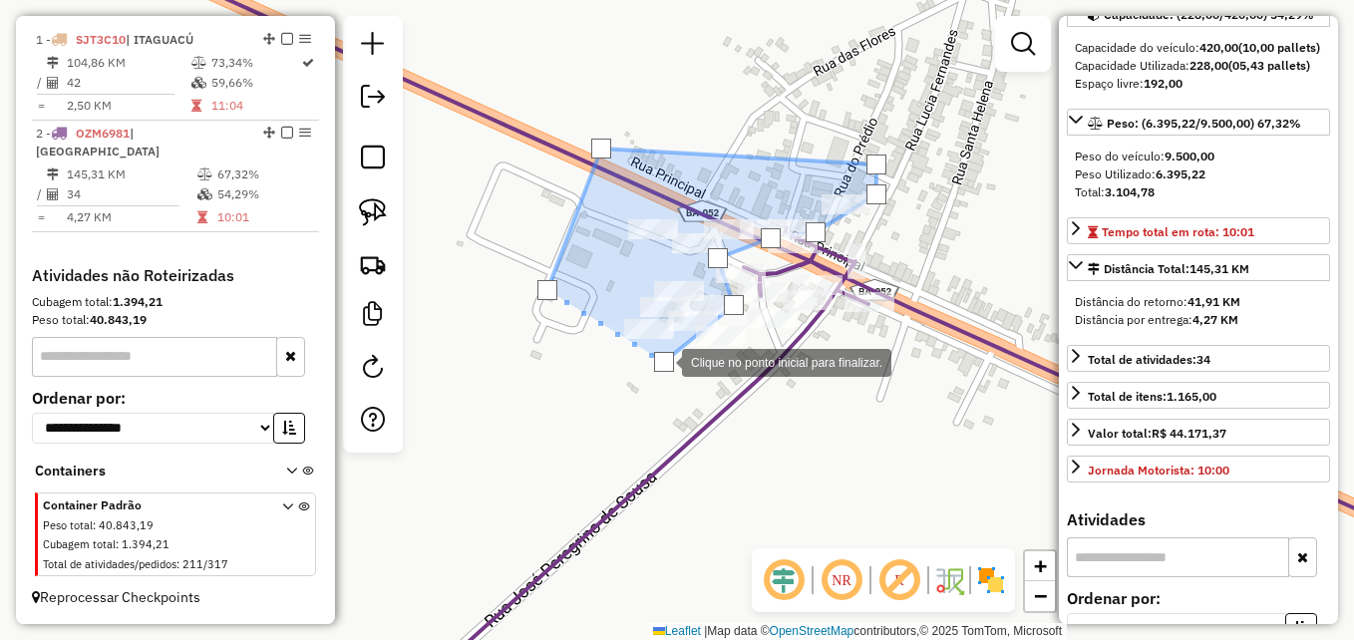
click at [662, 361] on div at bounding box center [664, 362] width 20 height 20
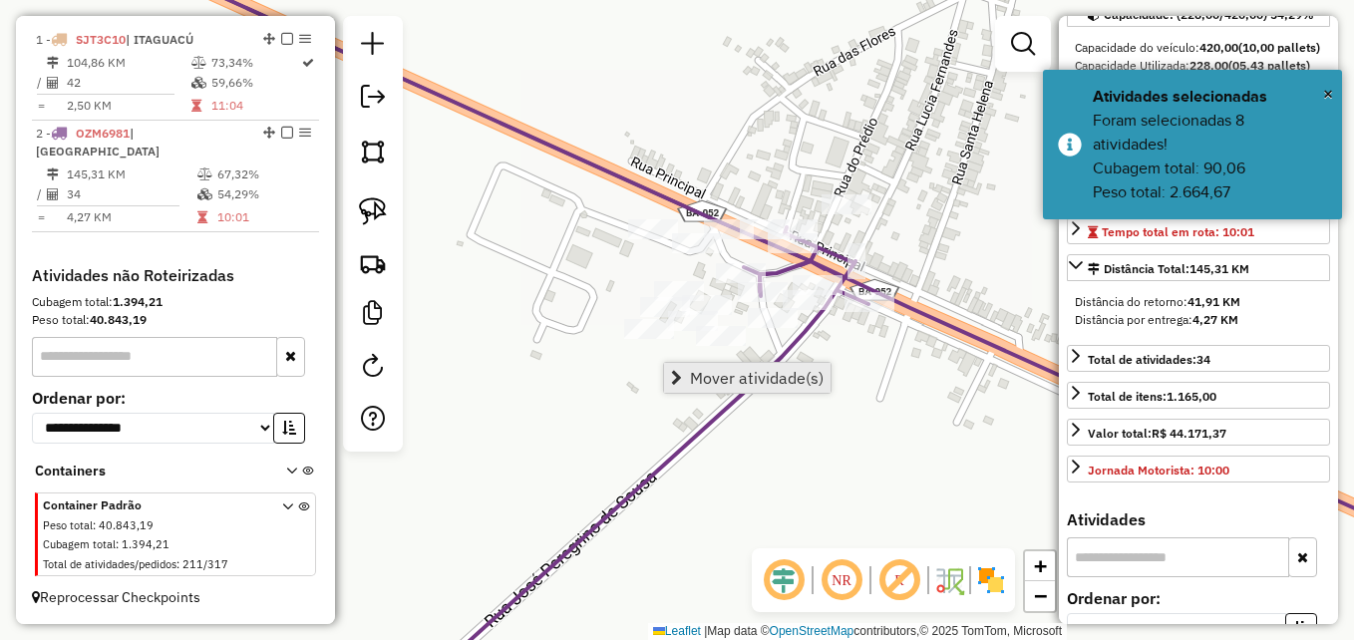
click at [728, 381] on span "Mover atividade(s)" at bounding box center [757, 378] width 134 height 16
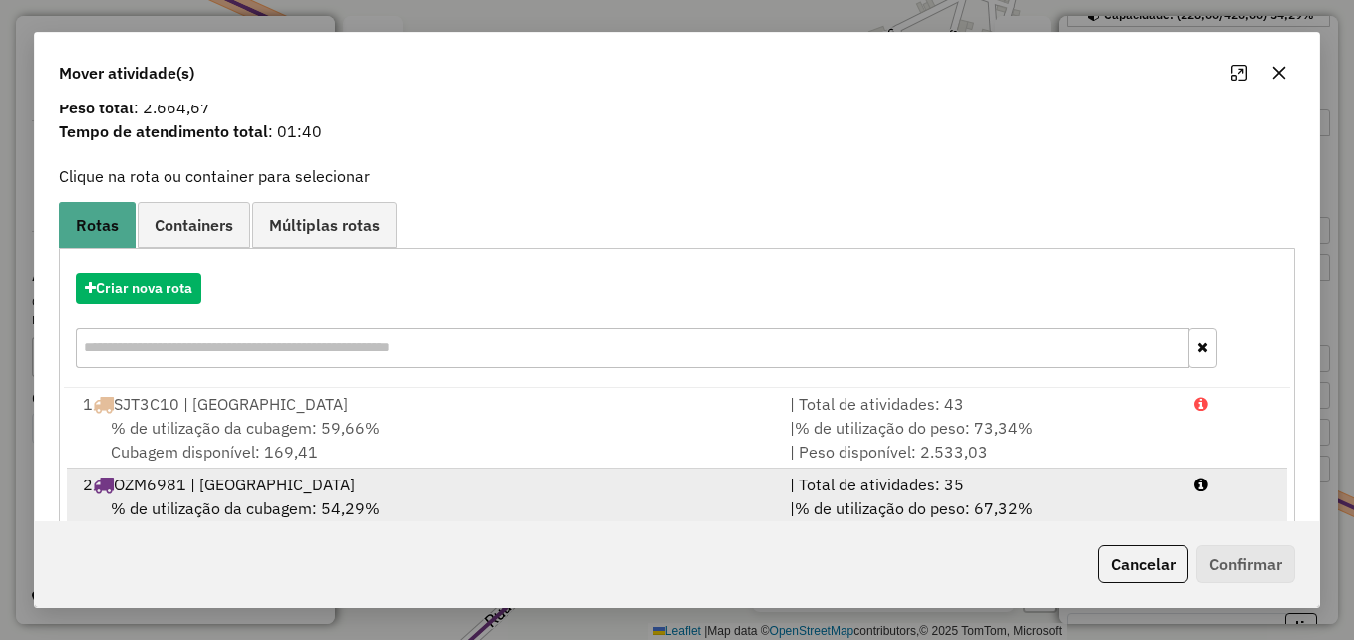
scroll to position [128, 0]
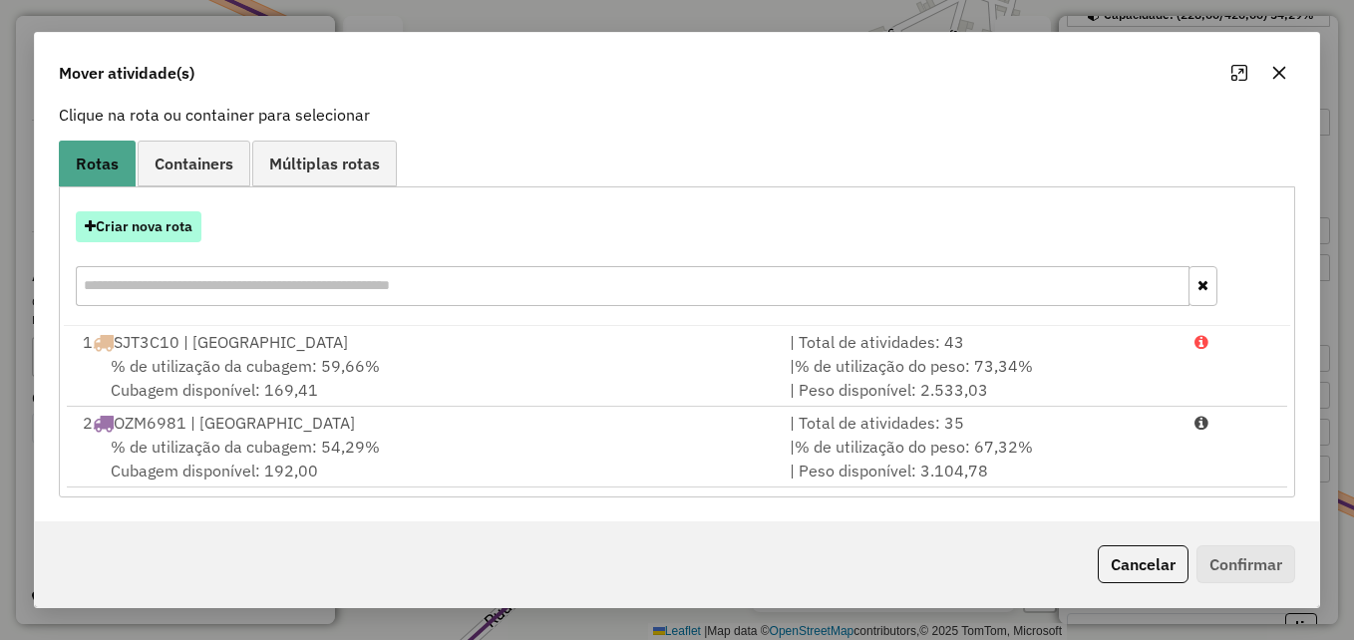
click at [149, 225] on button "Criar nova rota" at bounding box center [139, 226] width 126 height 31
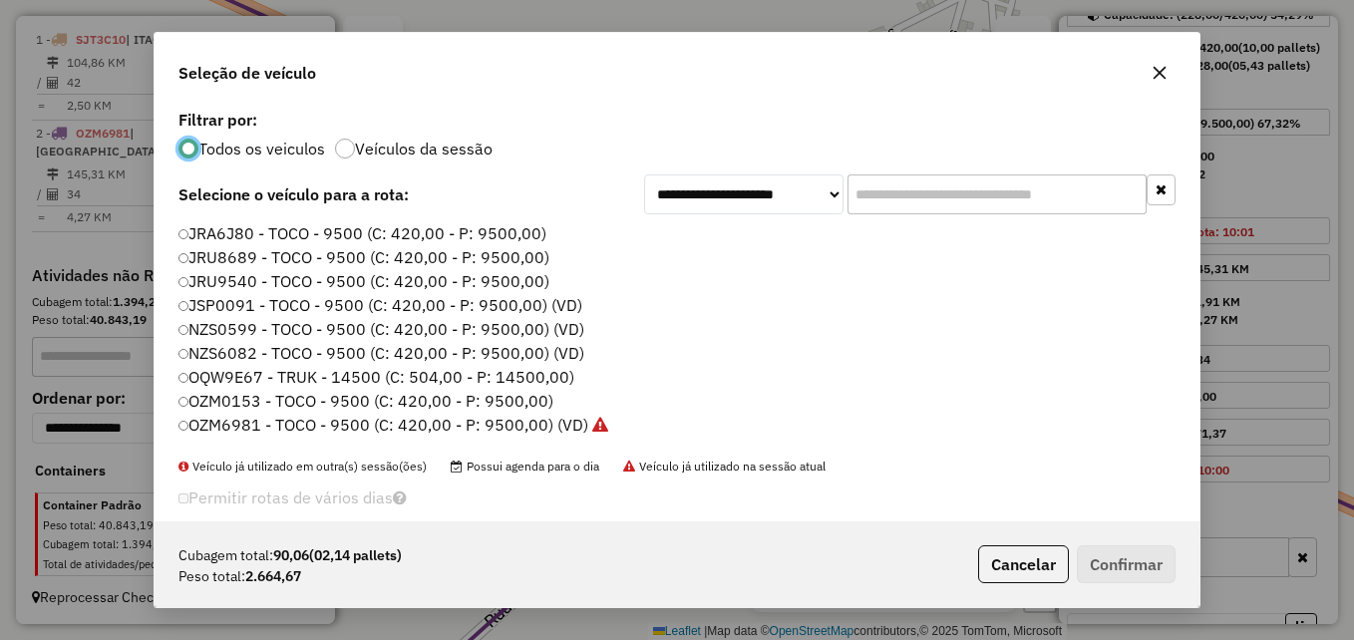
scroll to position [11, 6]
click at [268, 306] on label "JSP0091 - TOCO - 9500 (C: 420,00 - P: 9500,00) (VD)" at bounding box center [382, 305] width 406 height 24
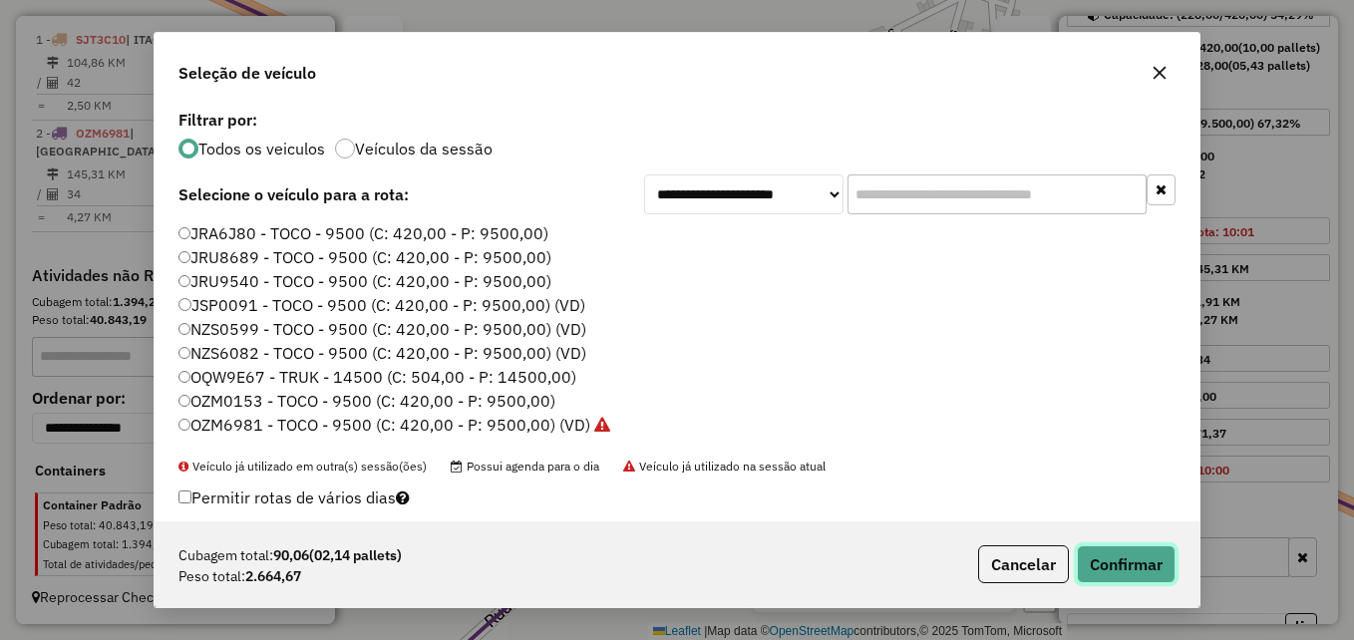
click at [1121, 569] on button "Confirmar" at bounding box center [1126, 564] width 99 height 38
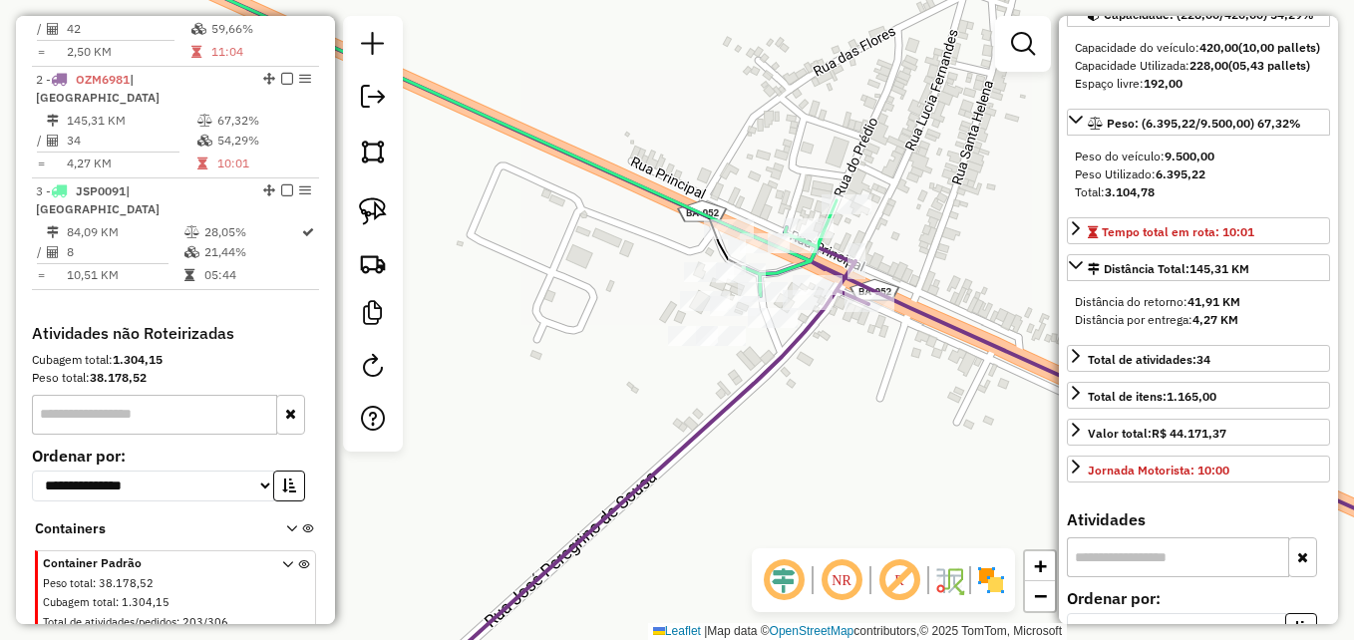
scroll to position [813, 0]
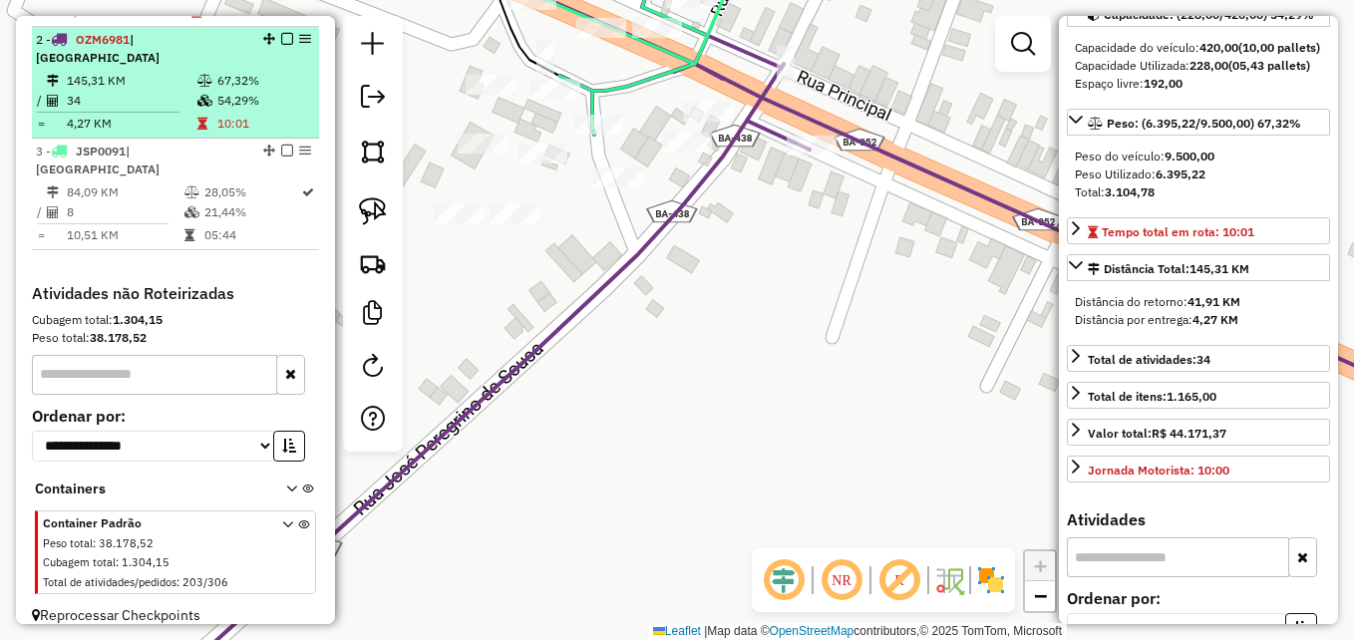
click at [139, 94] on td "34" at bounding box center [131, 101] width 131 height 20
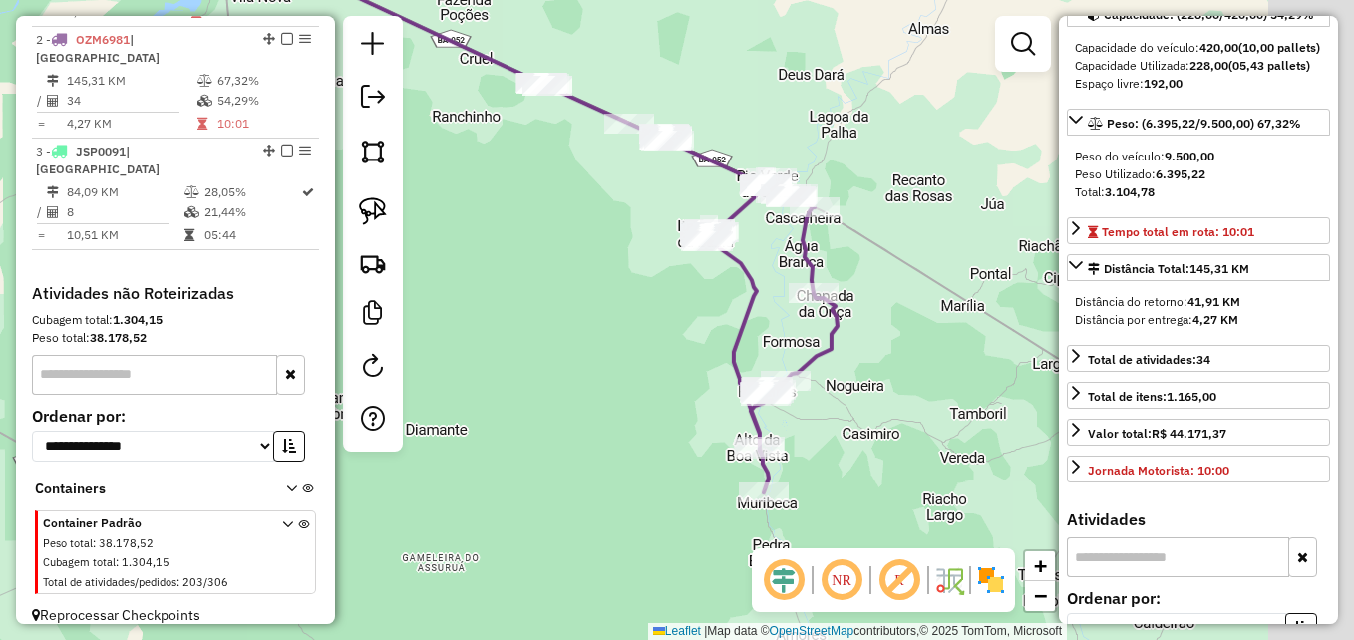
drag, startPoint x: 990, startPoint y: 358, endPoint x: 819, endPoint y: 190, distance: 239.8
click at [819, 190] on div "Janela de atendimento Grade de atendimento Capacidade Transportadoras Veículos …" at bounding box center [677, 320] width 1354 height 640
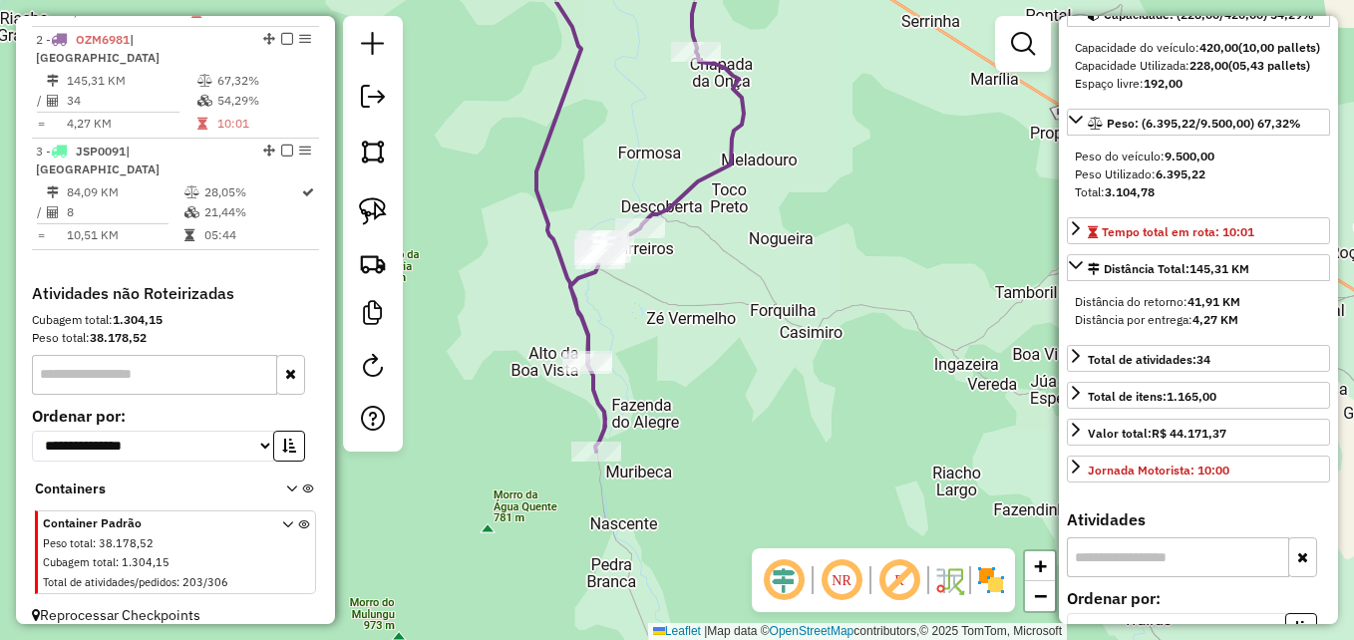
drag, startPoint x: 821, startPoint y: 130, endPoint x: 883, endPoint y: 357, distance: 235.6
click at [883, 357] on div "Janela de atendimento Grade de atendimento Capacidade Transportadoras Veículos …" at bounding box center [677, 320] width 1354 height 640
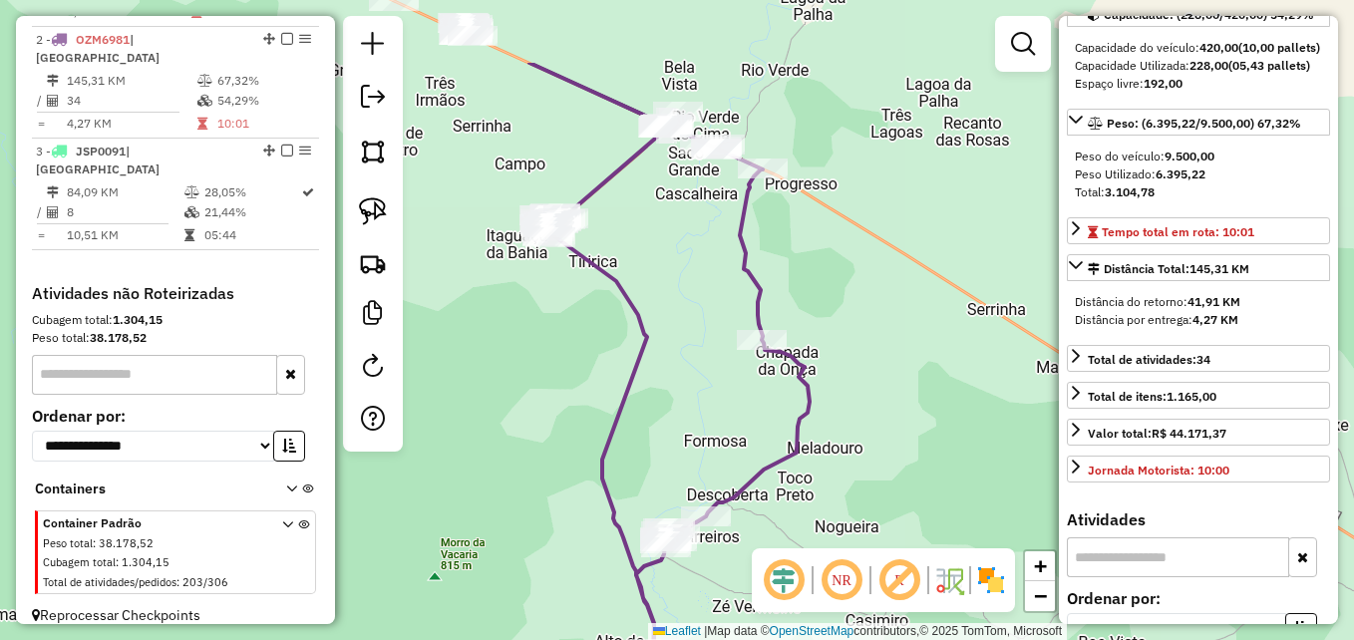
drag, startPoint x: 825, startPoint y: 166, endPoint x: 848, endPoint y: 296, distance: 132.6
click at [848, 296] on div "Janela de atendimento Grade de atendimento Capacidade Transportadoras Veículos …" at bounding box center [677, 320] width 1354 height 640
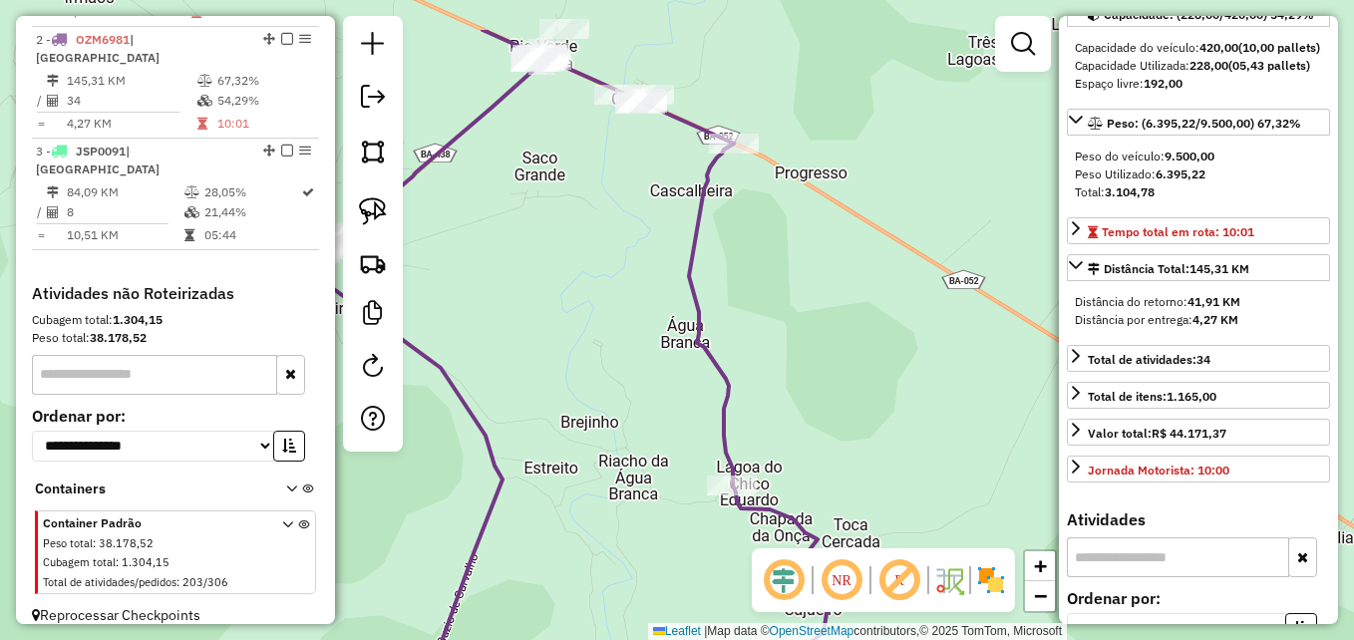
drag, startPoint x: 766, startPoint y: 235, endPoint x: 872, endPoint y: 455, distance: 243.5
click at [872, 455] on div "Janela de atendimento Grade de atendimento Capacidade Transportadoras Veículos …" at bounding box center [677, 320] width 1354 height 640
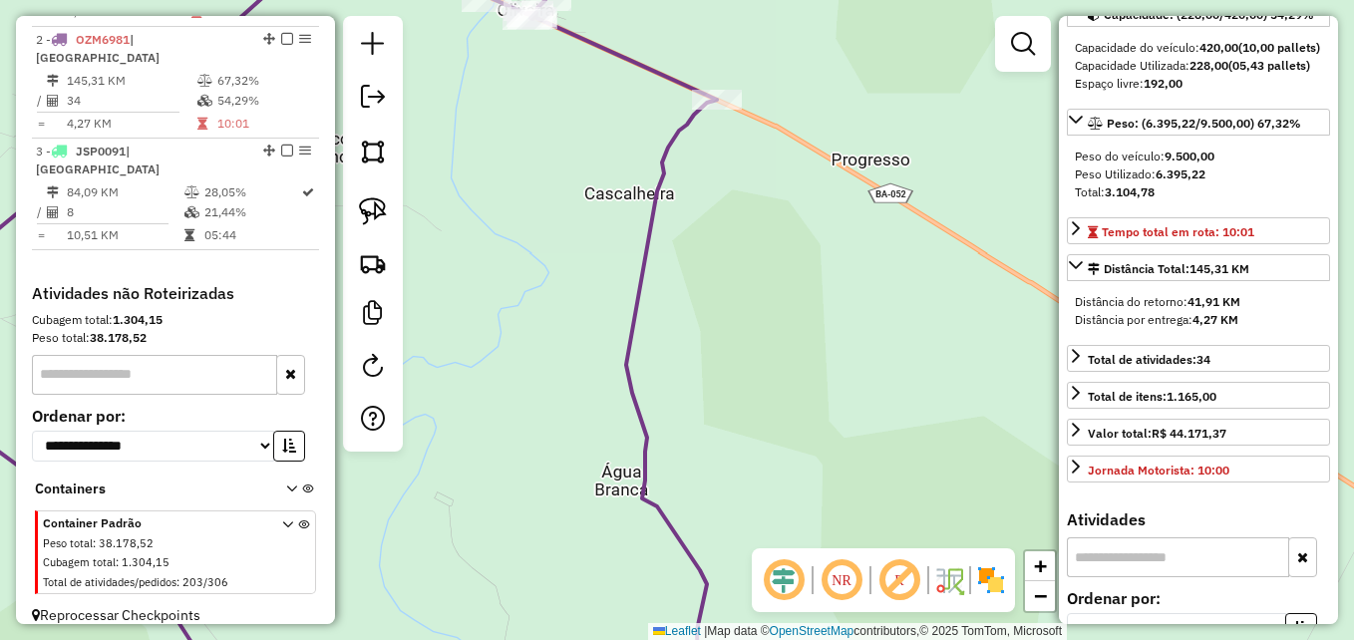
click at [649, 244] on icon at bounding box center [290, 320] width 853 height 768
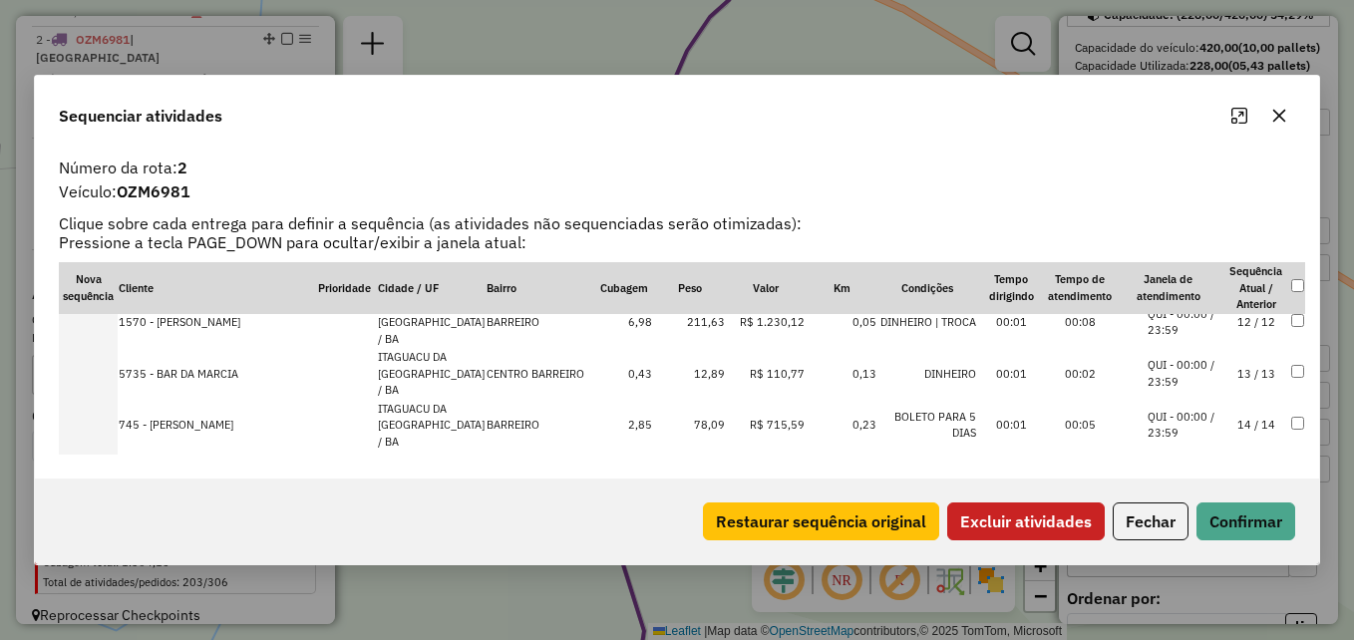
scroll to position [598, 0]
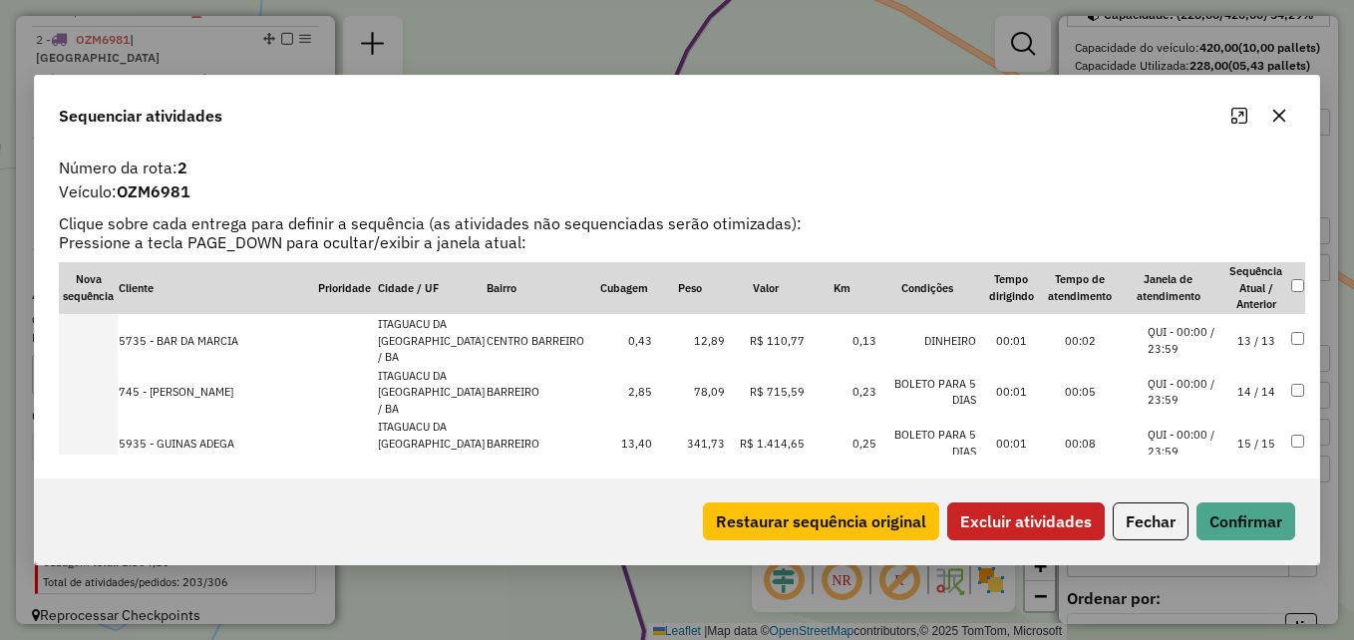
click at [1054, 522] on button "Excluir atividades" at bounding box center [1026, 522] width 158 height 38
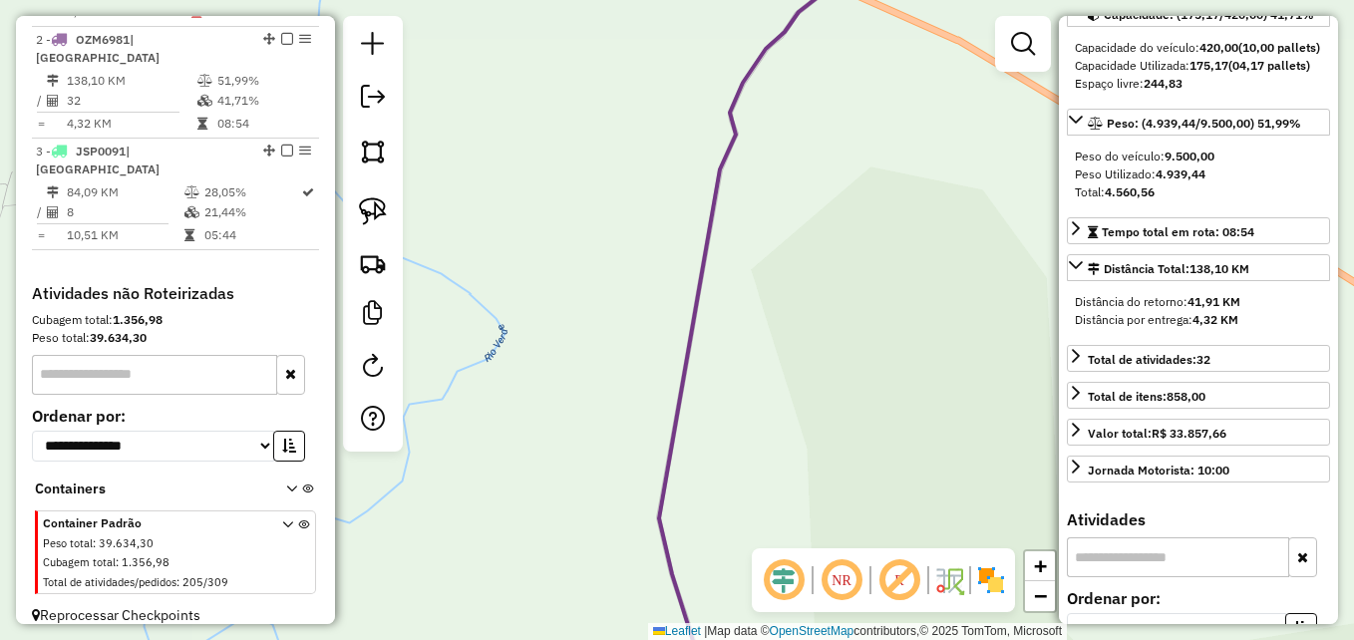
drag, startPoint x: 579, startPoint y: 354, endPoint x: 735, endPoint y: 466, distance: 191.5
click at [733, 465] on div "Janela de atendimento Grade de atendimento Capacidade Transportadoras Veículos …" at bounding box center [677, 320] width 1354 height 640
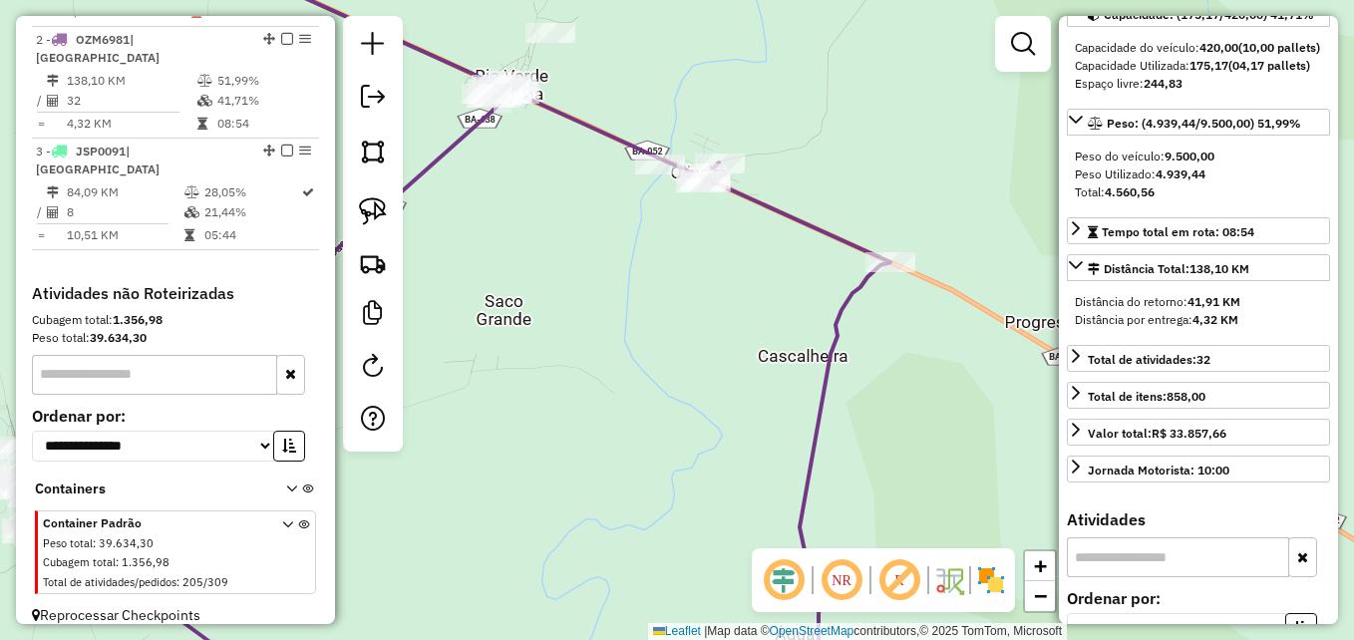
drag, startPoint x: 704, startPoint y: 269, endPoint x: 765, endPoint y: 435, distance: 176.4
click at [765, 434] on div "Janela de atendimento Grade de atendimento Capacidade Transportadoras Veículos …" at bounding box center [677, 320] width 1354 height 640
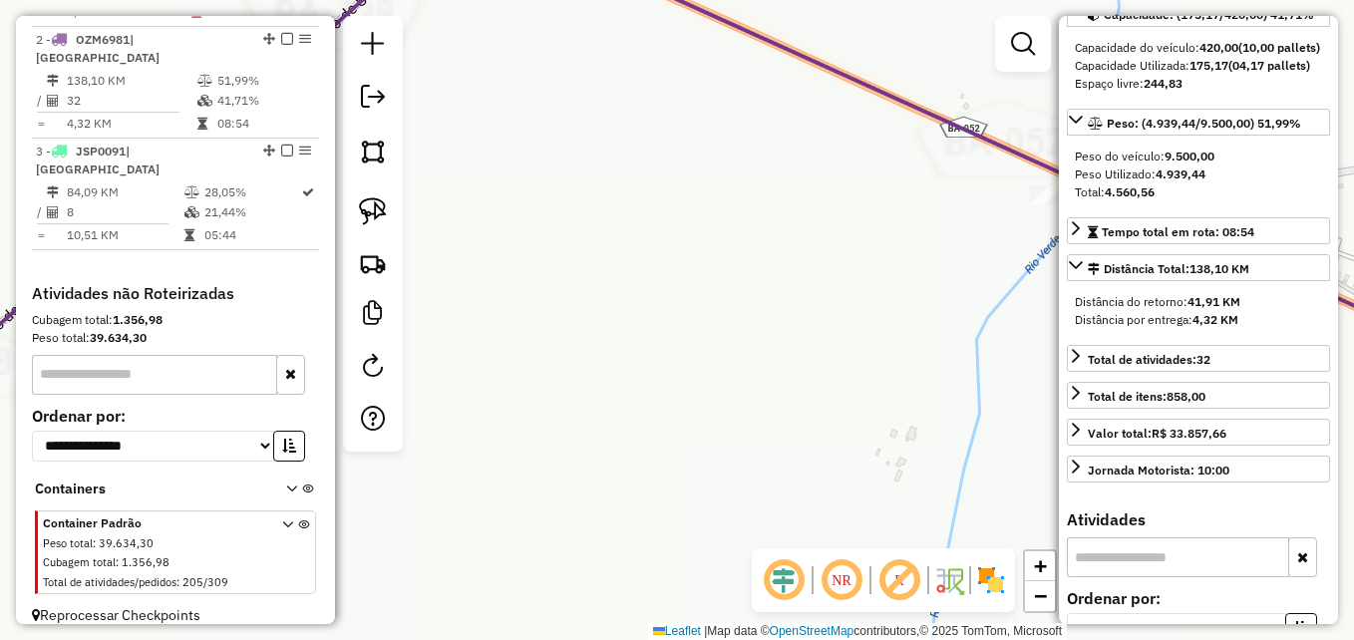
drag, startPoint x: 547, startPoint y: 208, endPoint x: 693, endPoint y: 451, distance: 282.7
click at [731, 495] on div "Janela de atendimento Grade de atendimento Capacidade Transportadoras Veículos …" at bounding box center [677, 320] width 1354 height 640
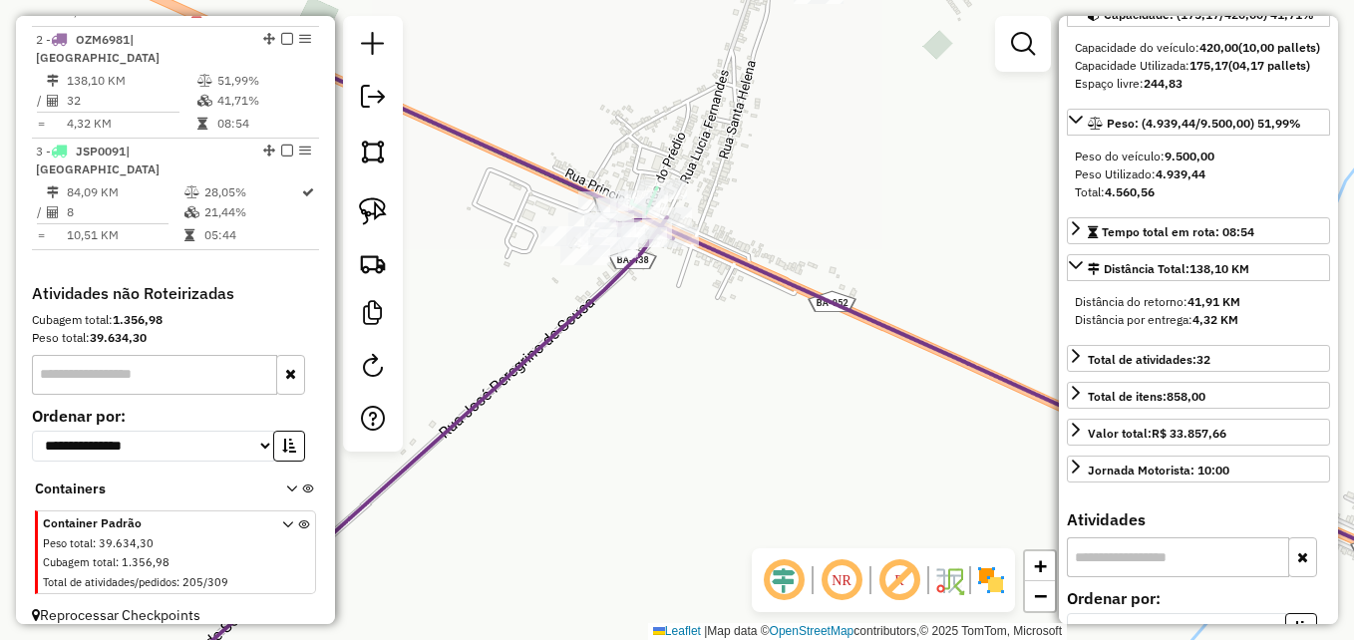
drag, startPoint x: 619, startPoint y: 336, endPoint x: 682, endPoint y: 460, distance: 138.7
click at [703, 486] on div "Janela de atendimento Grade de atendimento Capacidade Transportadoras Veículos …" at bounding box center [677, 320] width 1354 height 640
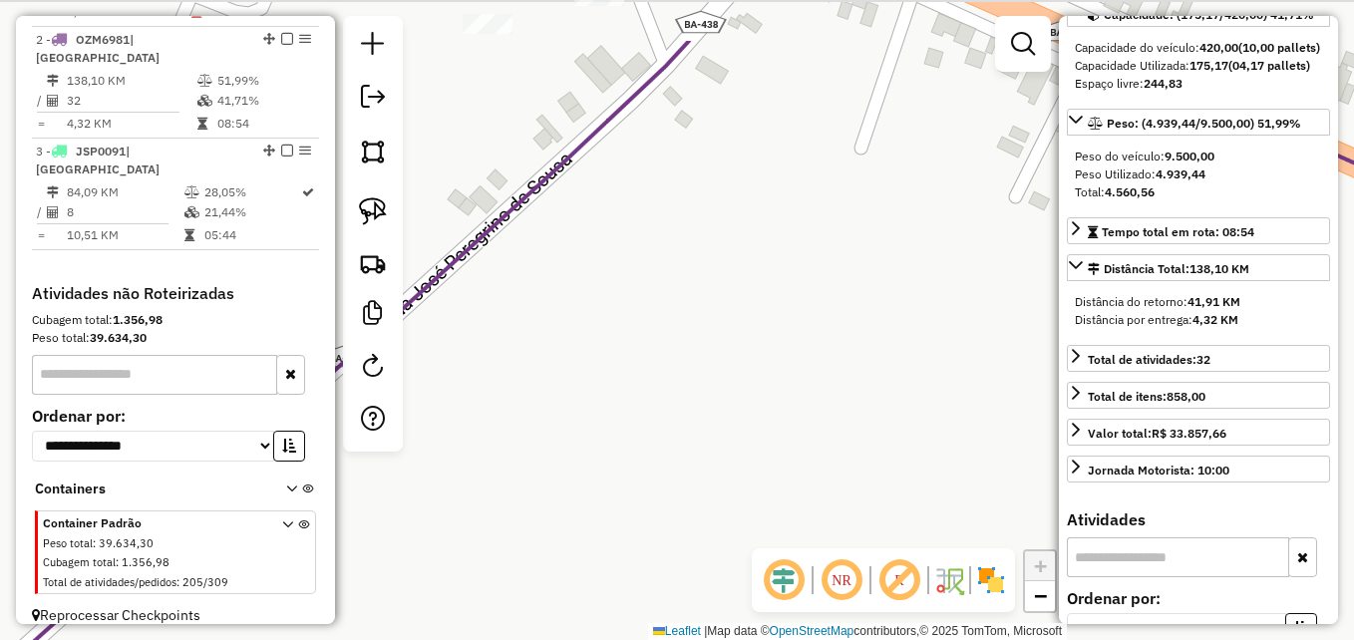
drag, startPoint x: 634, startPoint y: 225, endPoint x: 775, endPoint y: 546, distance: 350.5
click at [775, 546] on div "Janela de atendimento Grade de atendimento Capacidade Transportadoras Veículos …" at bounding box center [677, 320] width 1354 height 640
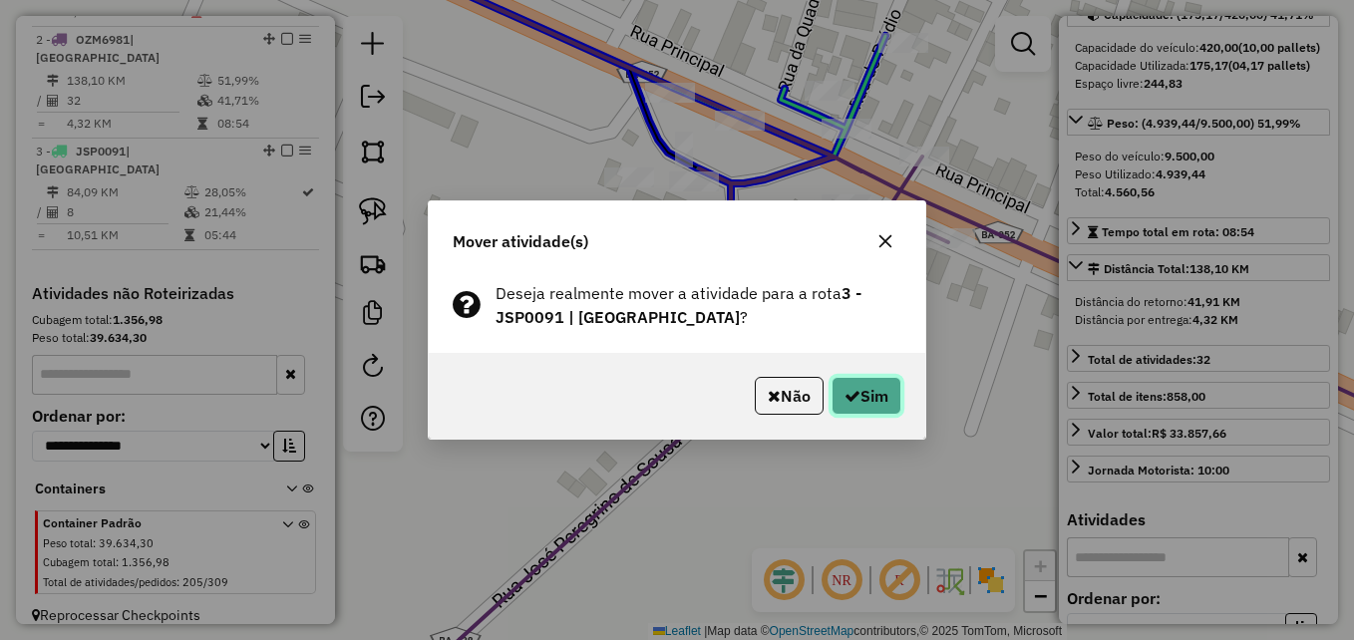
click at [865, 385] on button "Sim" at bounding box center [867, 396] width 70 height 38
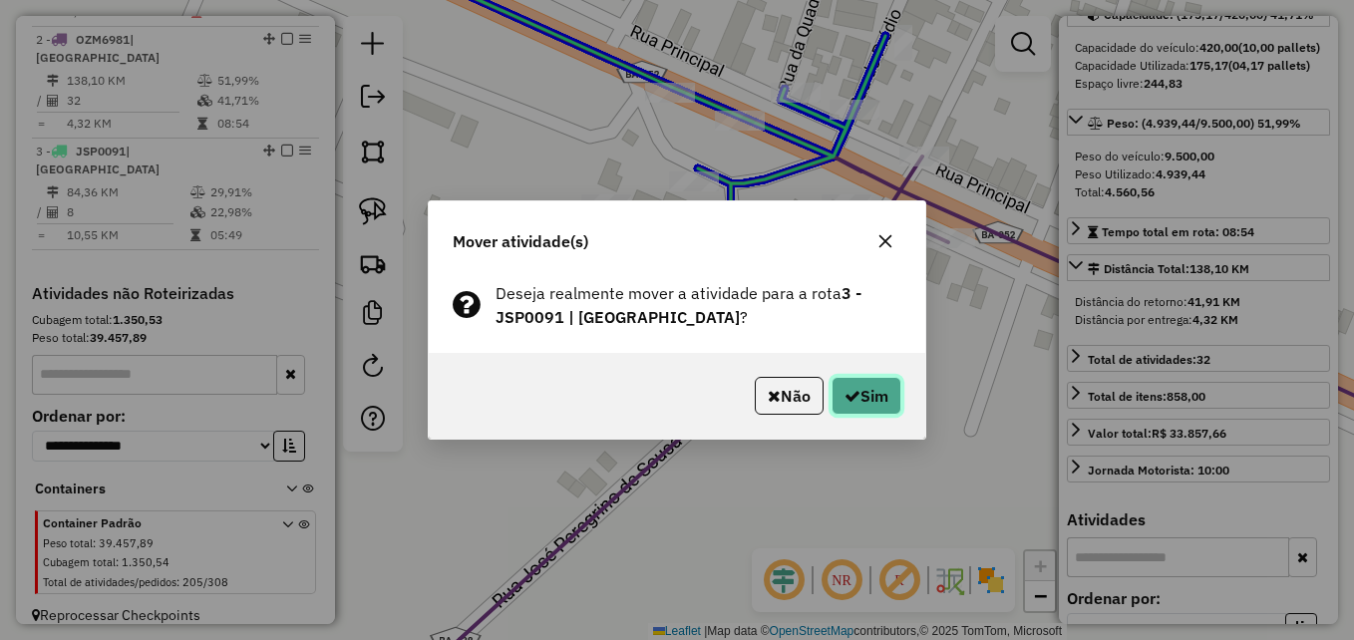
click at [880, 386] on button "Sim" at bounding box center [867, 396] width 70 height 38
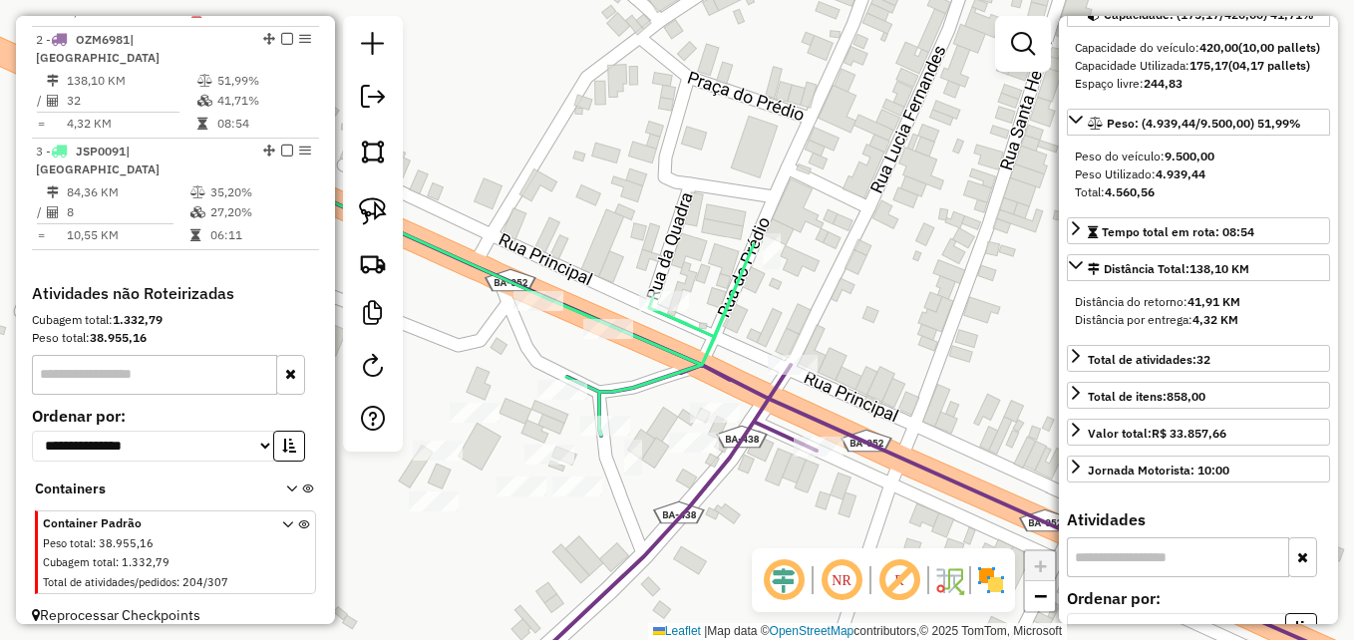
drag, startPoint x: 959, startPoint y: 106, endPoint x: 811, endPoint y: 316, distance: 257.6
click at [810, 340] on div "Janela de atendimento Grade de atendimento Capacidade Transportadoras Veículos …" at bounding box center [677, 320] width 1354 height 640
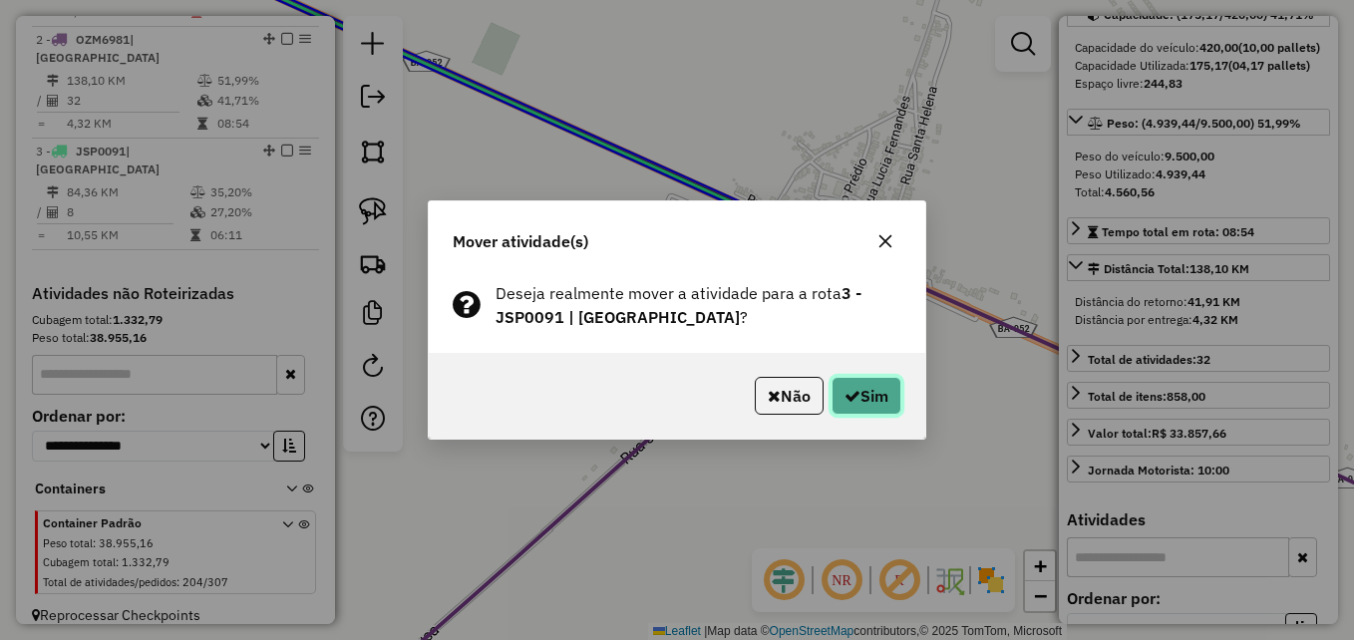
click at [866, 392] on button "Sim" at bounding box center [867, 396] width 70 height 38
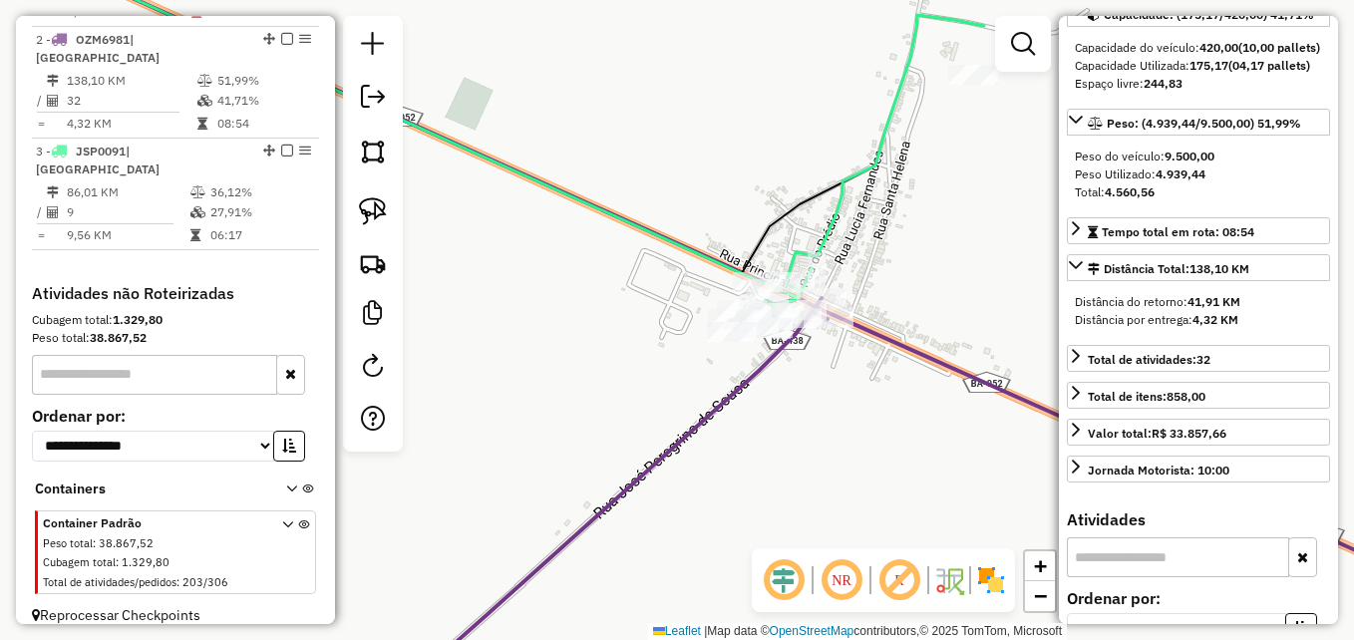
drag, startPoint x: 974, startPoint y: 192, endPoint x: 923, endPoint y: 285, distance: 105.8
click at [923, 285] on div "Janela de atendimento Grade de atendimento Capacidade Transportadoras Veículos …" at bounding box center [677, 320] width 1354 height 640
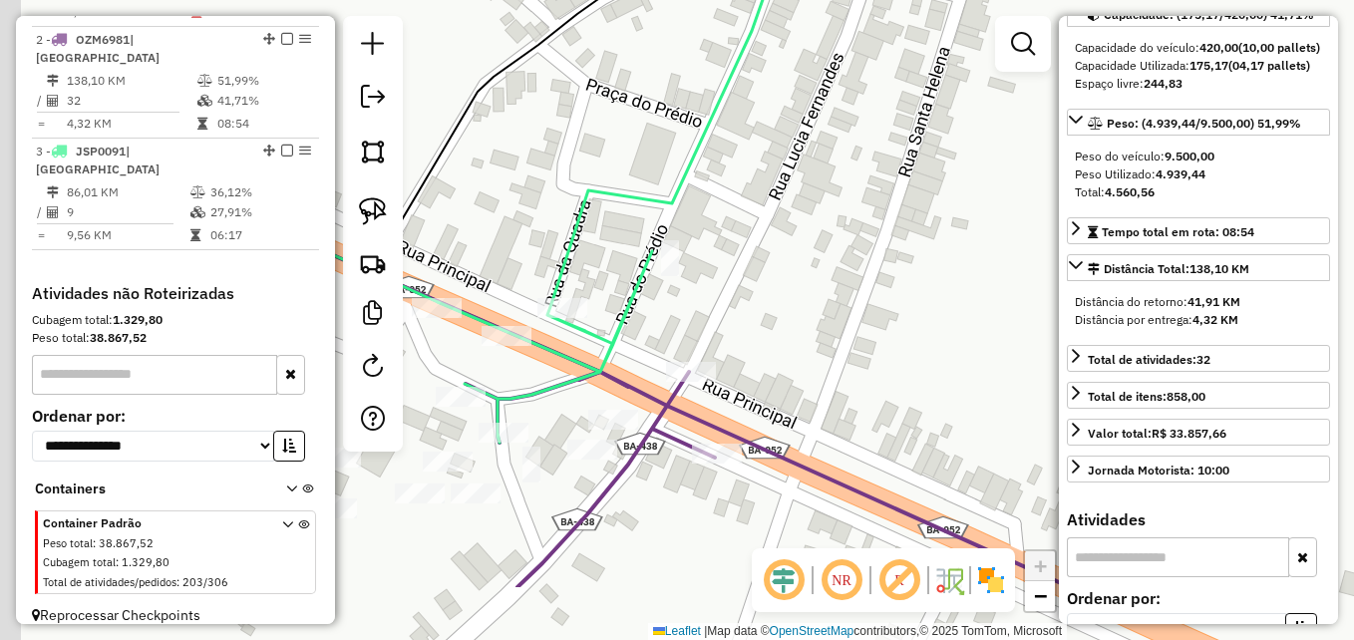
drag, startPoint x: 735, startPoint y: 441, endPoint x: 1019, endPoint y: 319, distance: 309.2
click at [1026, 318] on div "Janela de atendimento Grade de atendimento Capacidade Transportadoras Veículos …" at bounding box center [677, 320] width 1354 height 640
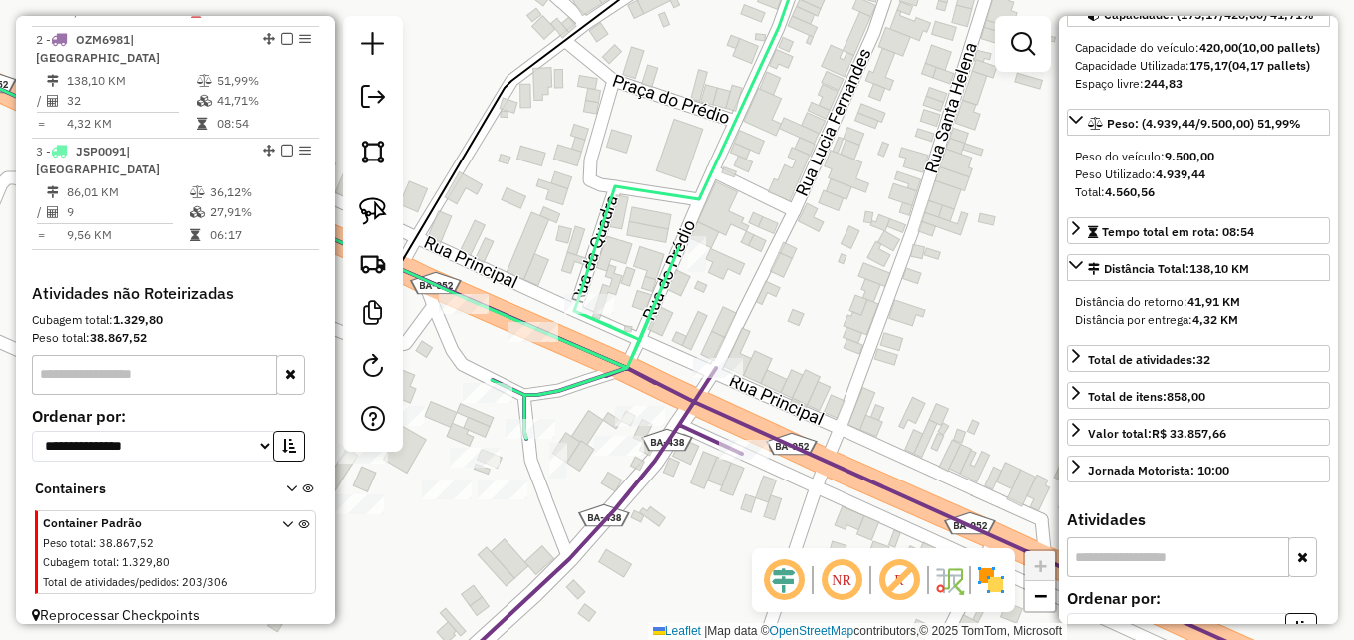
drag, startPoint x: 562, startPoint y: 367, endPoint x: 610, endPoint y: 359, distance: 48.5
click at [610, 359] on div "Janela de atendimento Grade de atendimento Capacidade Transportadoras Veículos …" at bounding box center [677, 320] width 1354 height 640
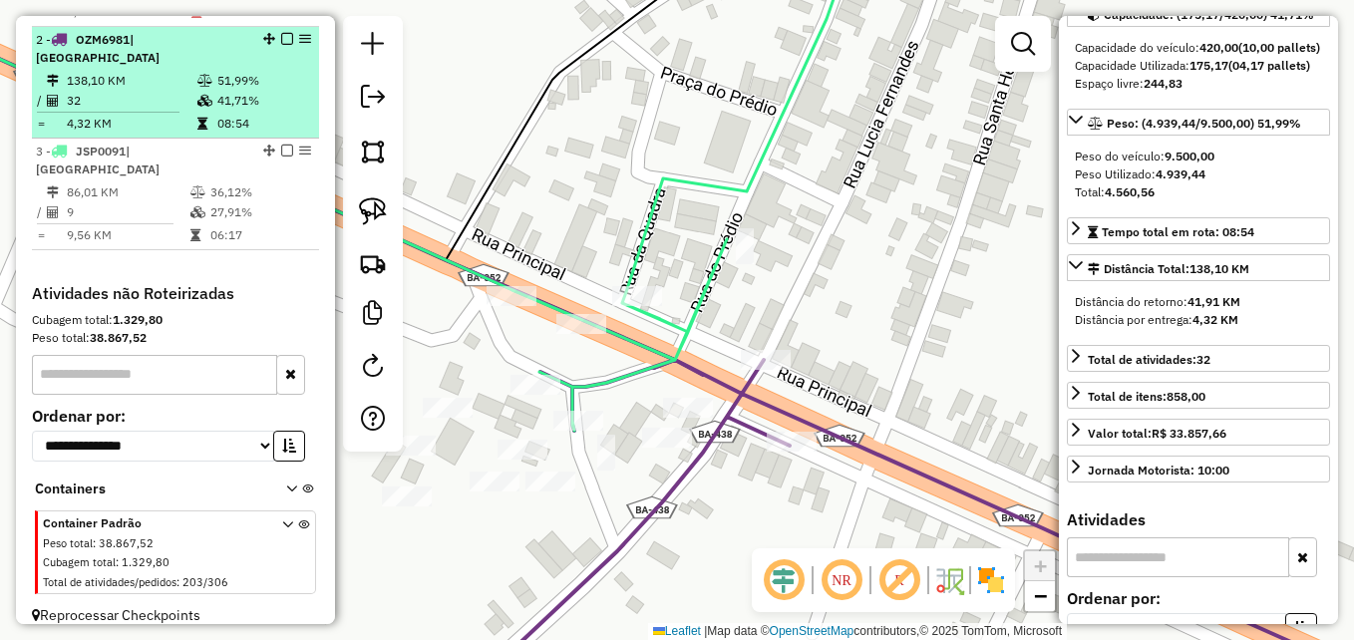
click at [160, 111] on td at bounding box center [116, 112] width 161 height 3
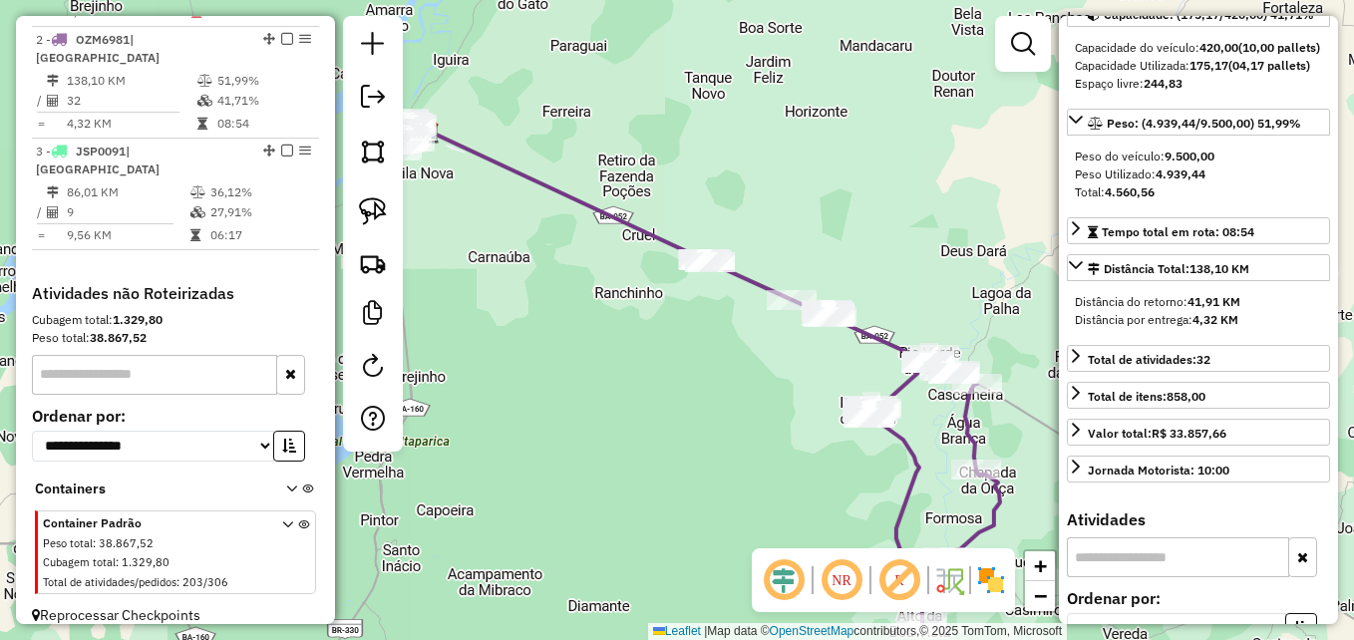
drag, startPoint x: 665, startPoint y: 351, endPoint x: 701, endPoint y: 408, distance: 67.2
click at [701, 408] on div "Janela de atendimento Grade de atendimento Capacidade Transportadoras Veículos …" at bounding box center [677, 320] width 1354 height 640
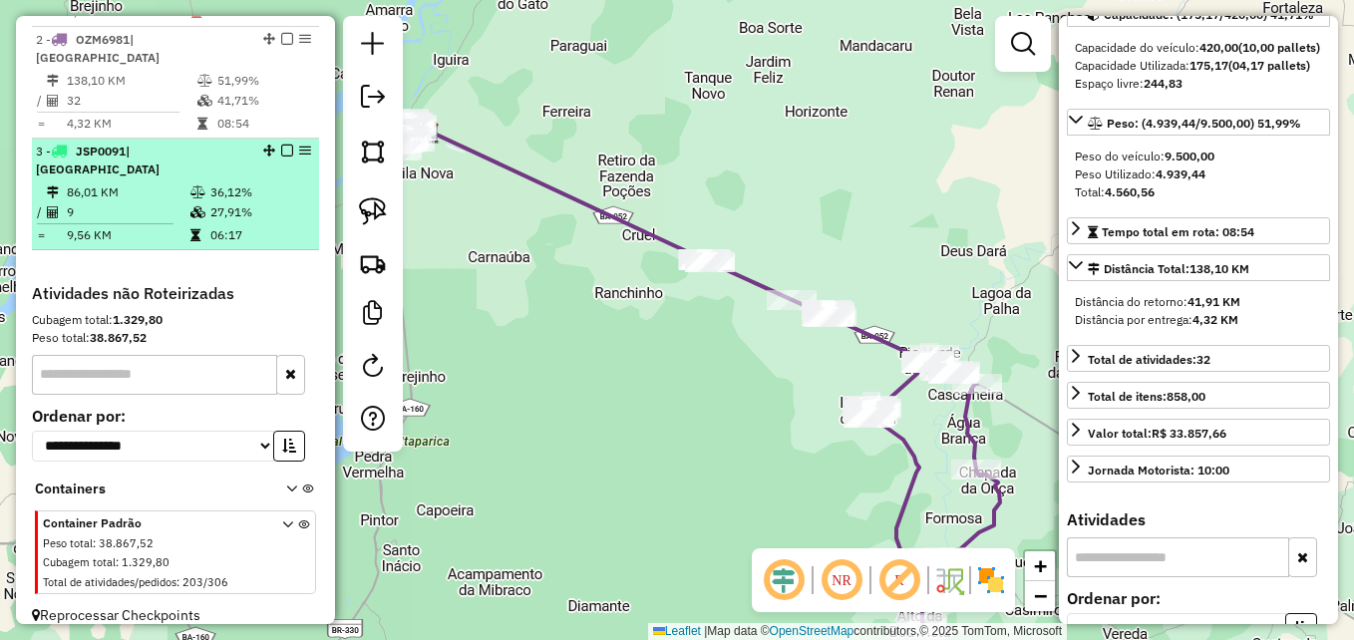
click at [77, 202] on td "9" at bounding box center [128, 212] width 124 height 20
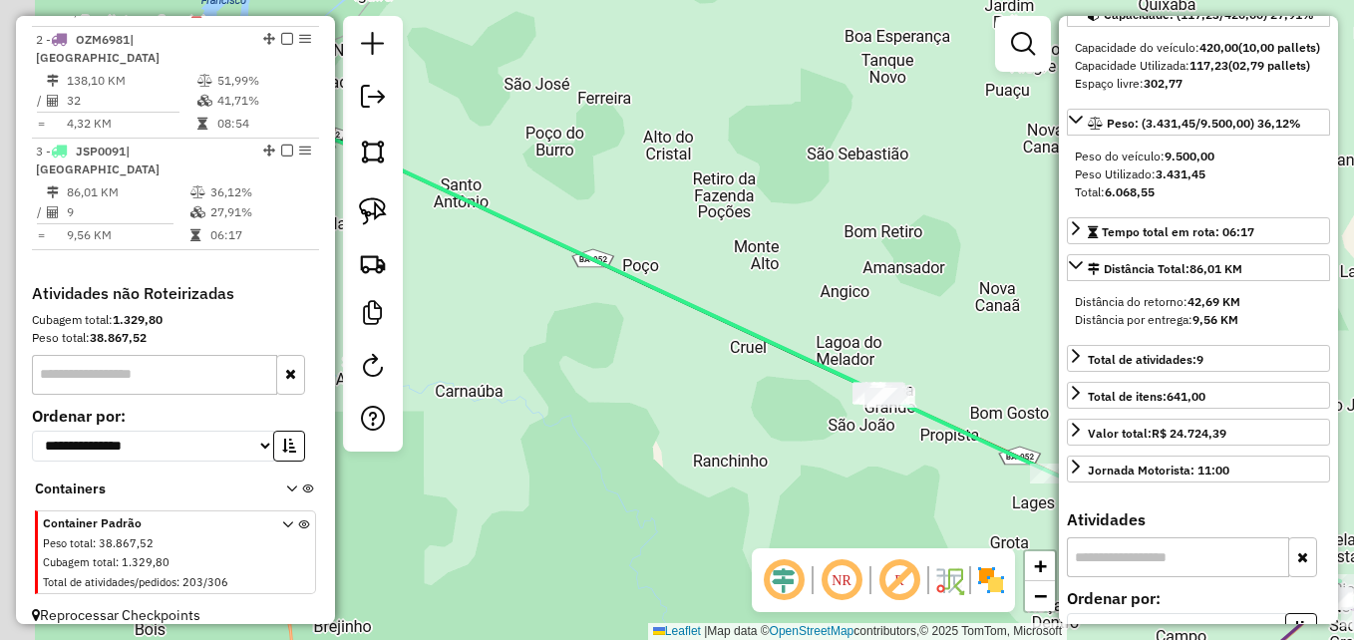
drag, startPoint x: 663, startPoint y: 484, endPoint x: 817, endPoint y: 530, distance: 160.3
click at [817, 530] on div "Janela de atendimento Grade de atendimento Capacidade Transportadoras Veículos …" at bounding box center [677, 320] width 1354 height 640
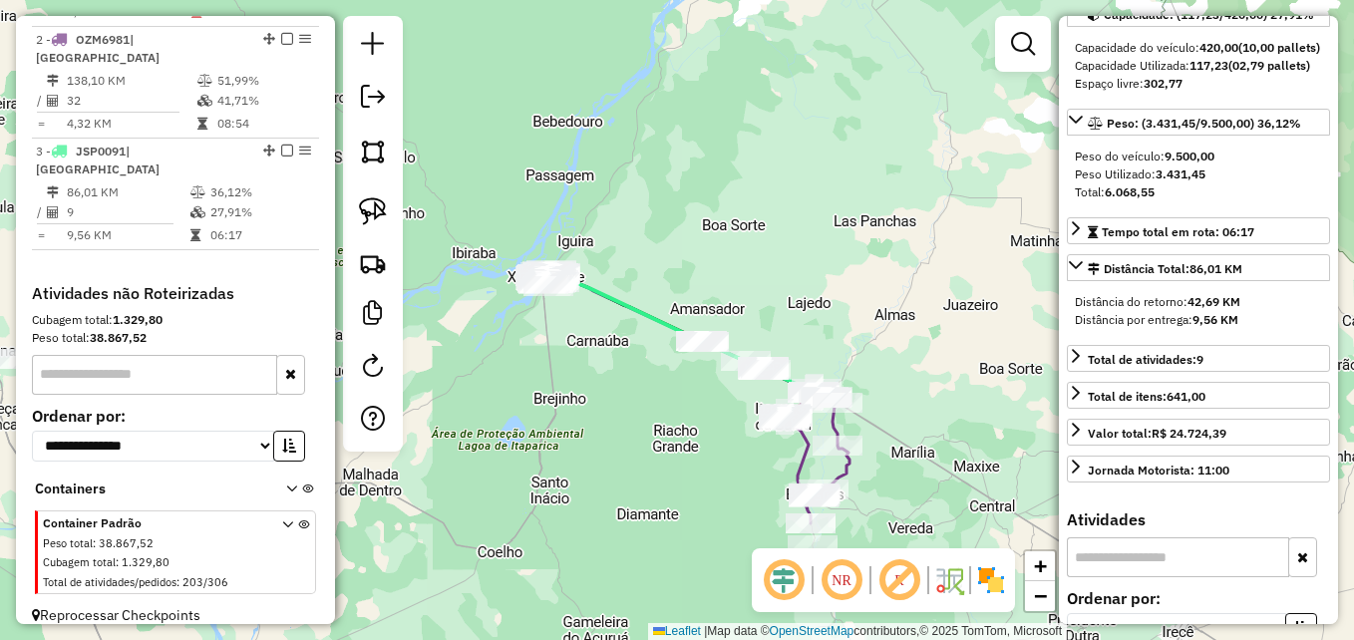
drag, startPoint x: 628, startPoint y: 504, endPoint x: 602, endPoint y: 418, distance: 89.6
click at [607, 422] on div "Janela de atendimento Grade de atendimento Capacidade Transportadoras Veículos …" at bounding box center [677, 320] width 1354 height 640
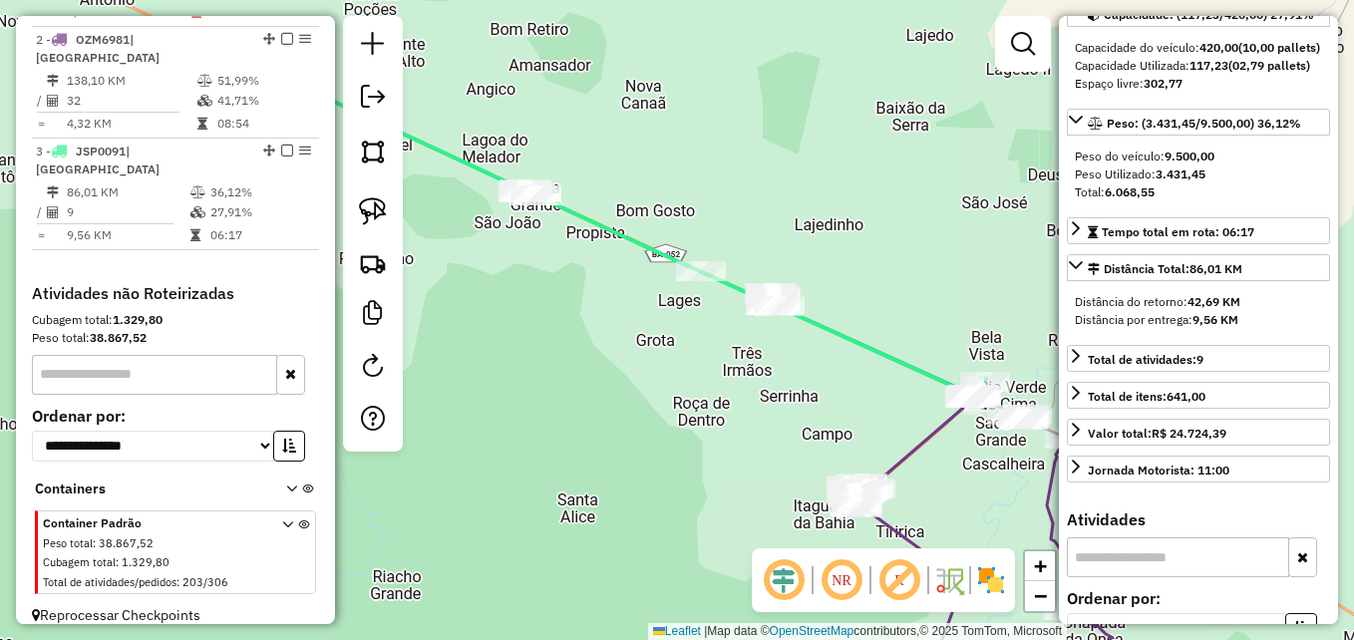
drag, startPoint x: 808, startPoint y: 333, endPoint x: 571, endPoint y: 473, distance: 274.5
click at [571, 473] on div "Janela de atendimento Grade de atendimento Capacidade Transportadoras Veículos …" at bounding box center [677, 320] width 1354 height 640
click at [374, 217] on img at bounding box center [373, 211] width 28 height 28
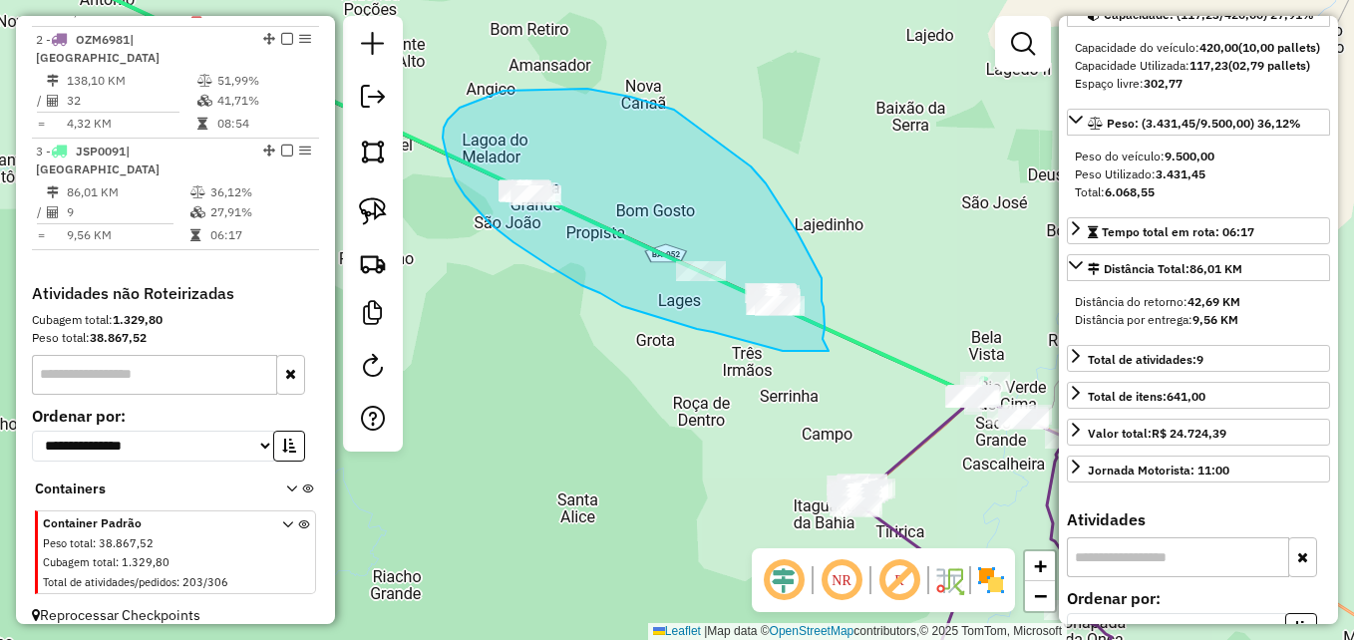
drag, startPoint x: 758, startPoint y: 344, endPoint x: 823, endPoint y: 342, distance: 64.9
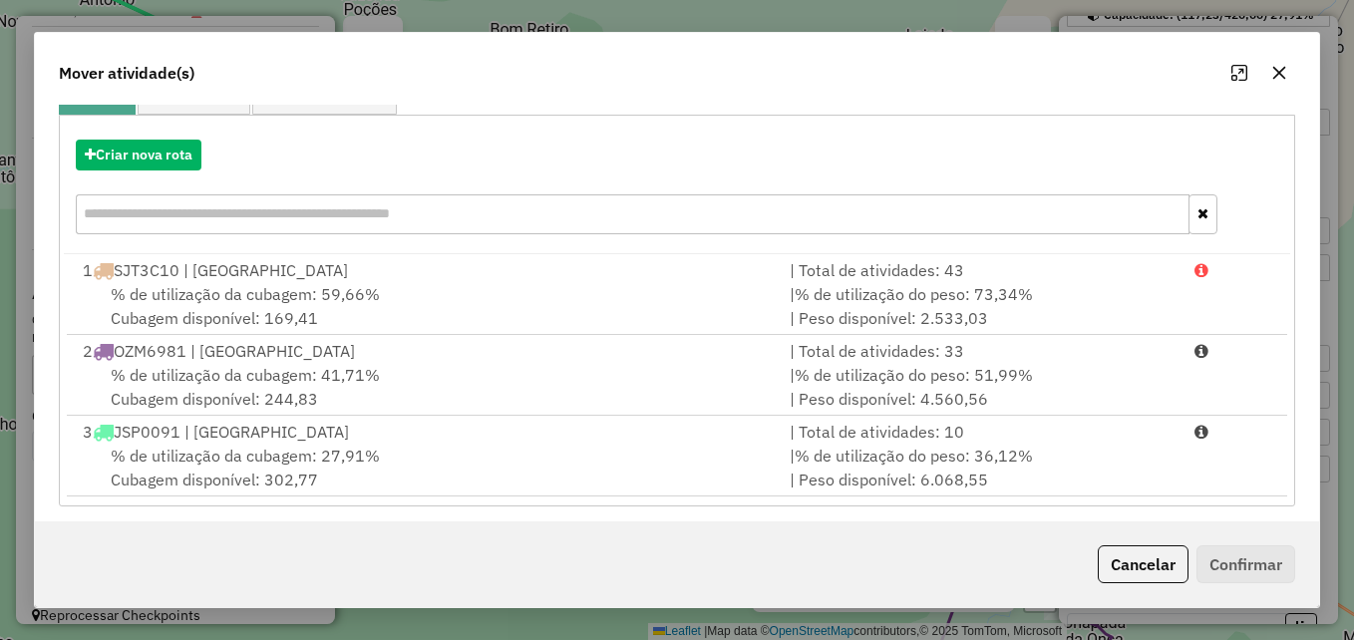
scroll to position [208, 0]
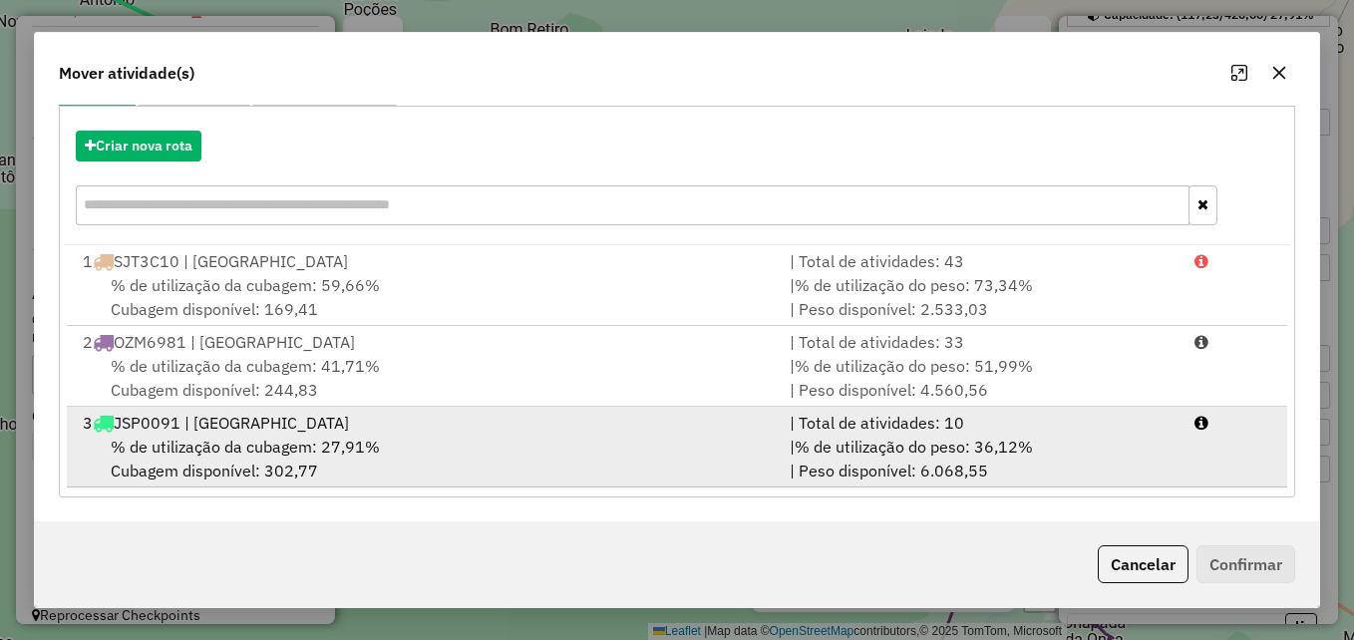
click at [484, 445] on div "% de utilização da cubagem: 27,91% Cubagem disponível: 302,77" at bounding box center [424, 459] width 707 height 48
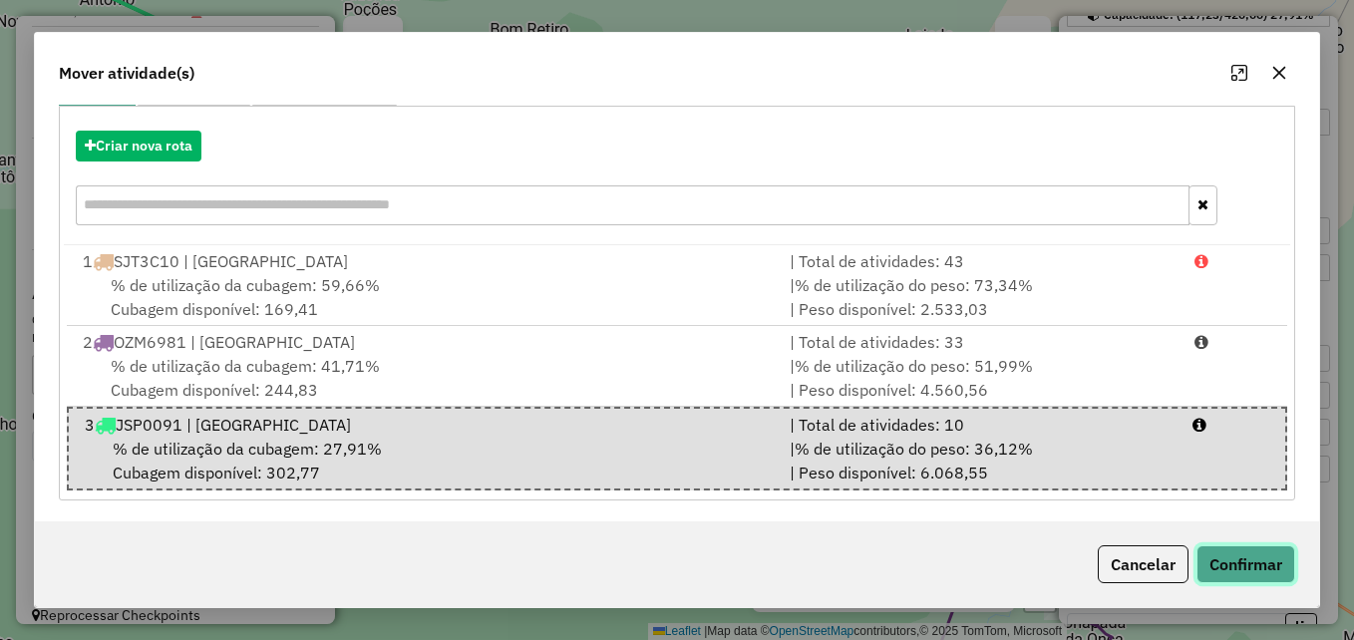
click at [1229, 563] on button "Confirmar" at bounding box center [1246, 564] width 99 height 38
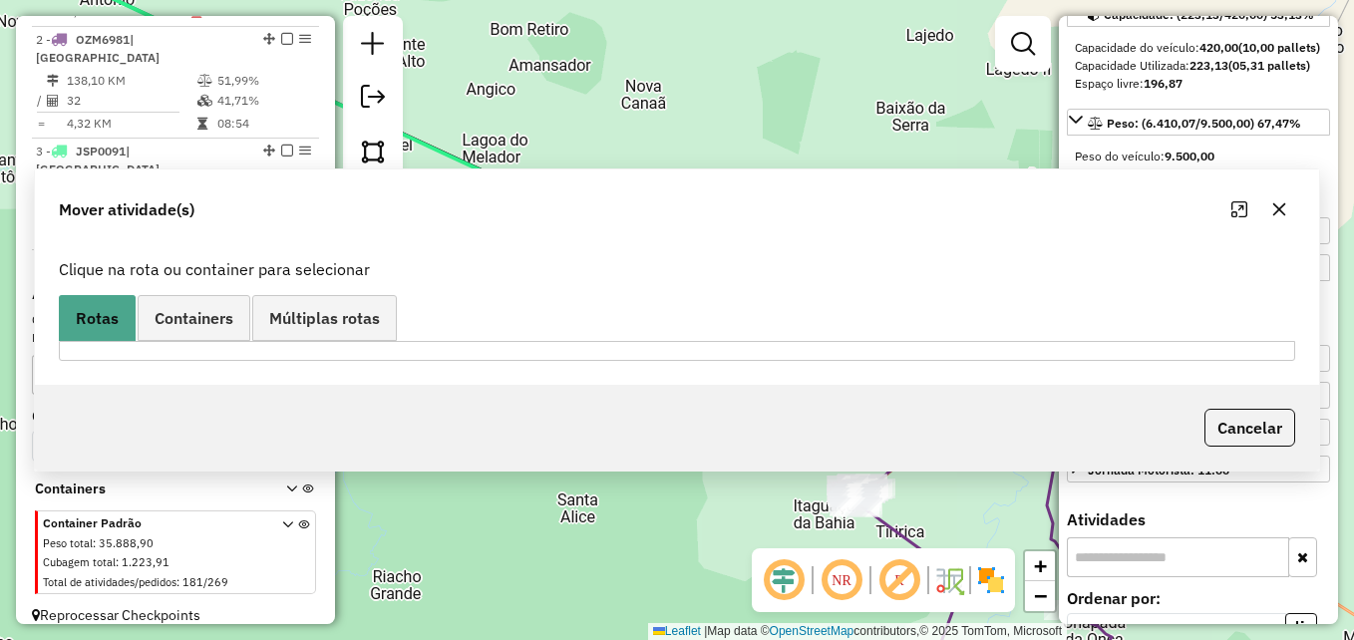
scroll to position [0, 0]
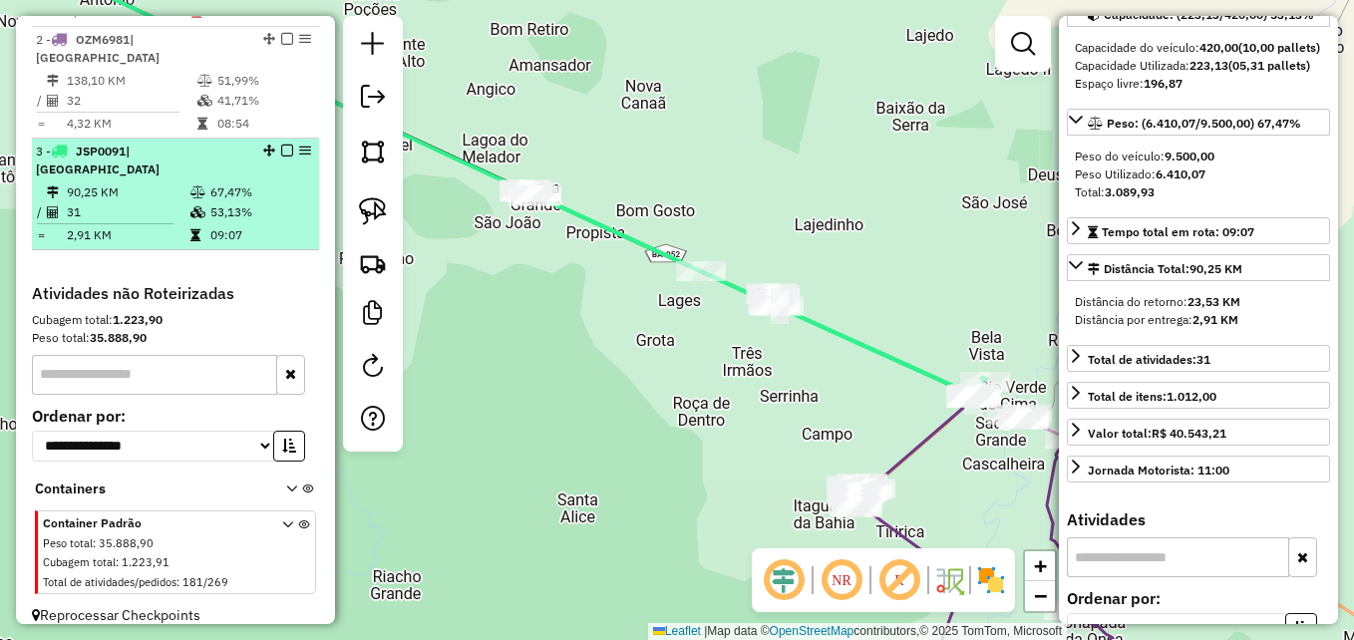
click at [103, 202] on td "31" at bounding box center [128, 212] width 124 height 20
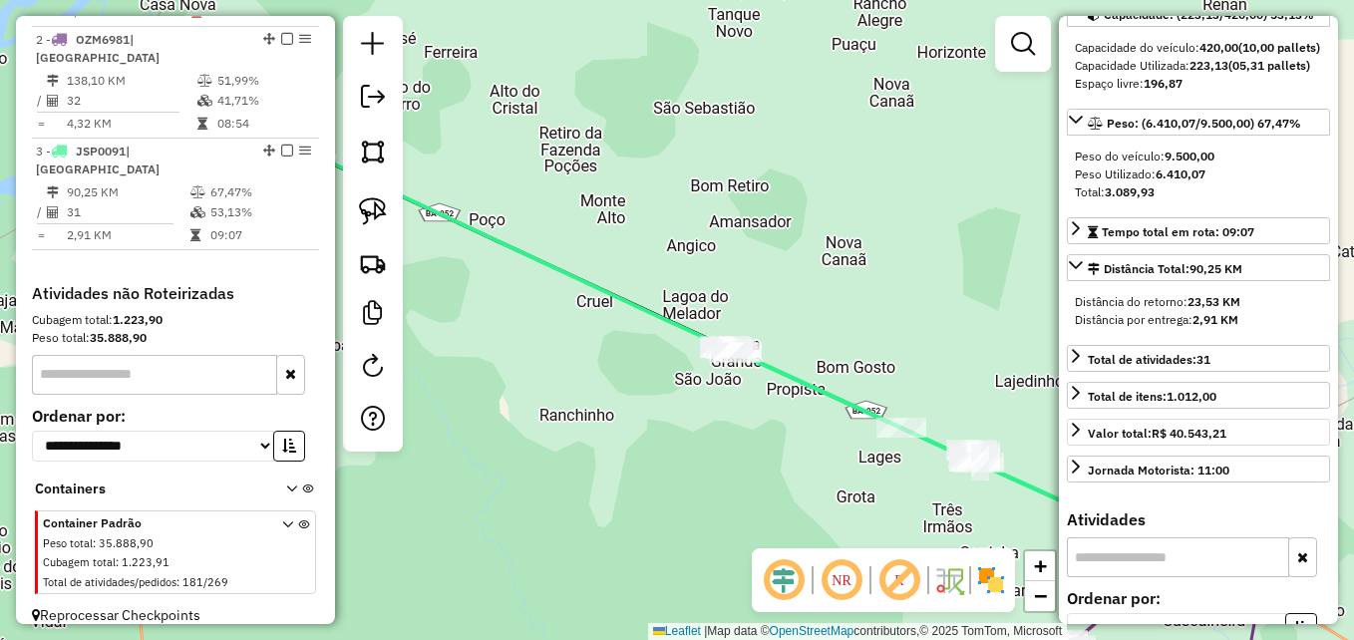
scroll to position [100, 0]
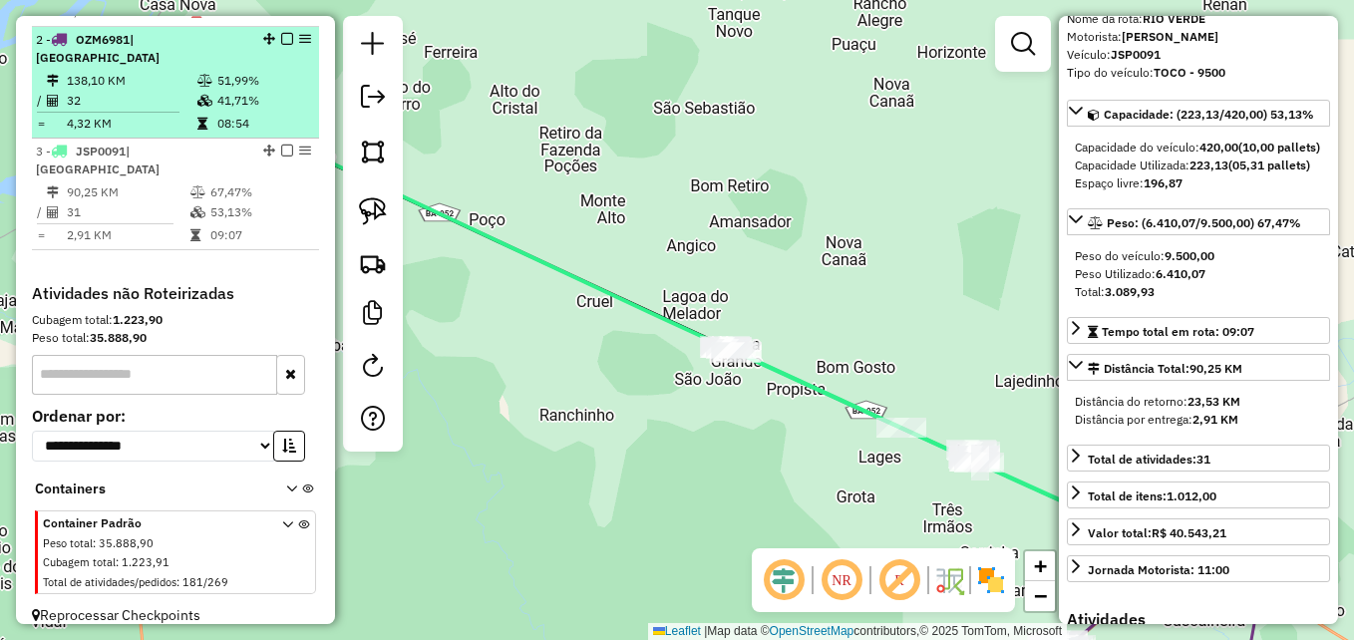
click at [91, 103] on td "32" at bounding box center [131, 101] width 131 height 20
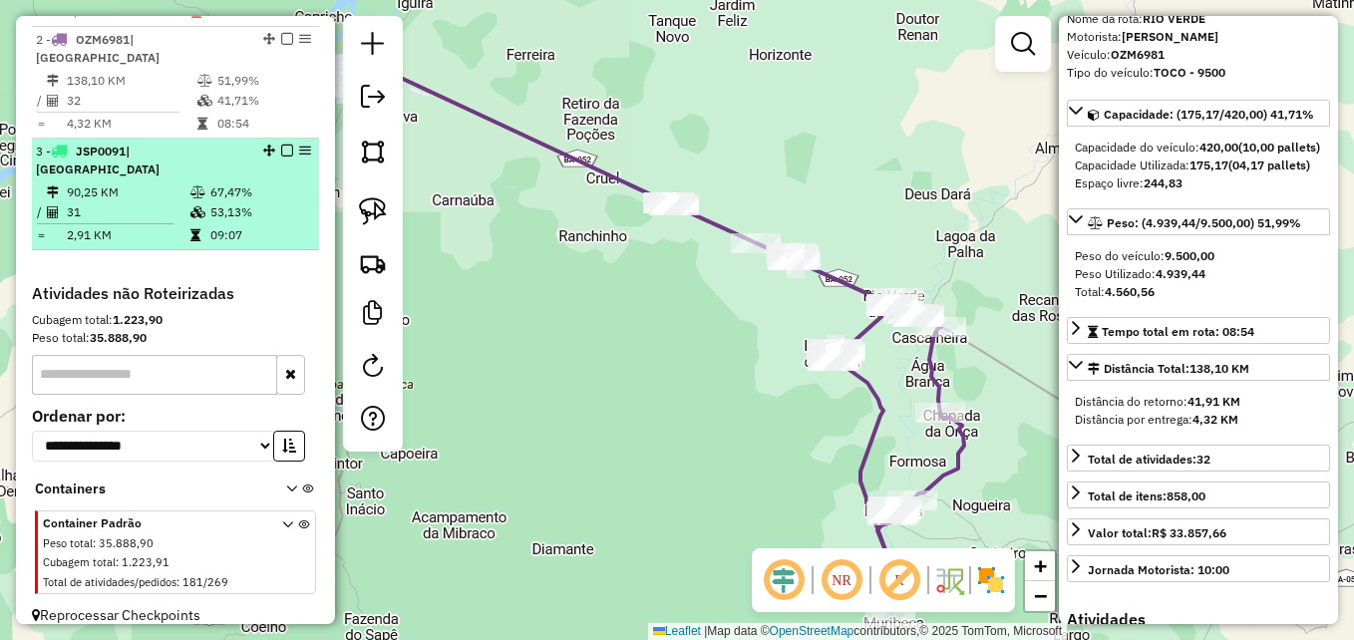
scroll to position [713, 0]
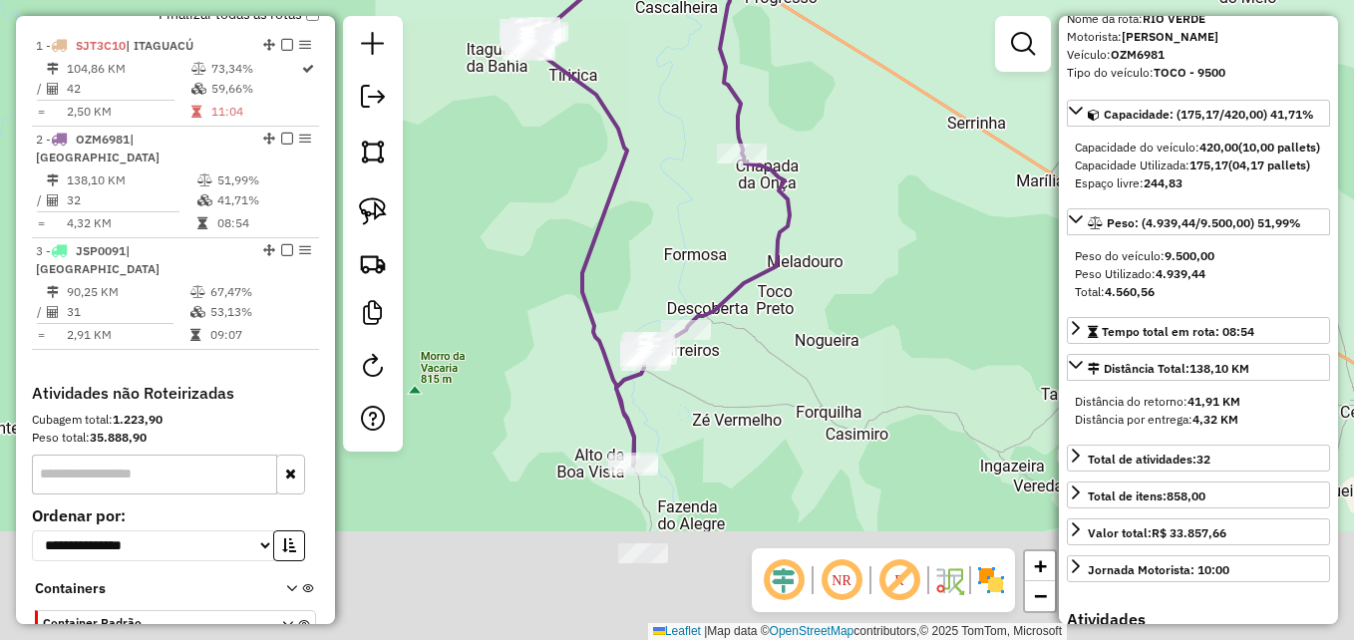
drag, startPoint x: 773, startPoint y: 456, endPoint x: 860, endPoint y: 281, distance: 194.9
click at [860, 281] on div "Janela de atendimento Grade de atendimento Capacidade Transportadoras Veículos …" at bounding box center [677, 320] width 1354 height 640
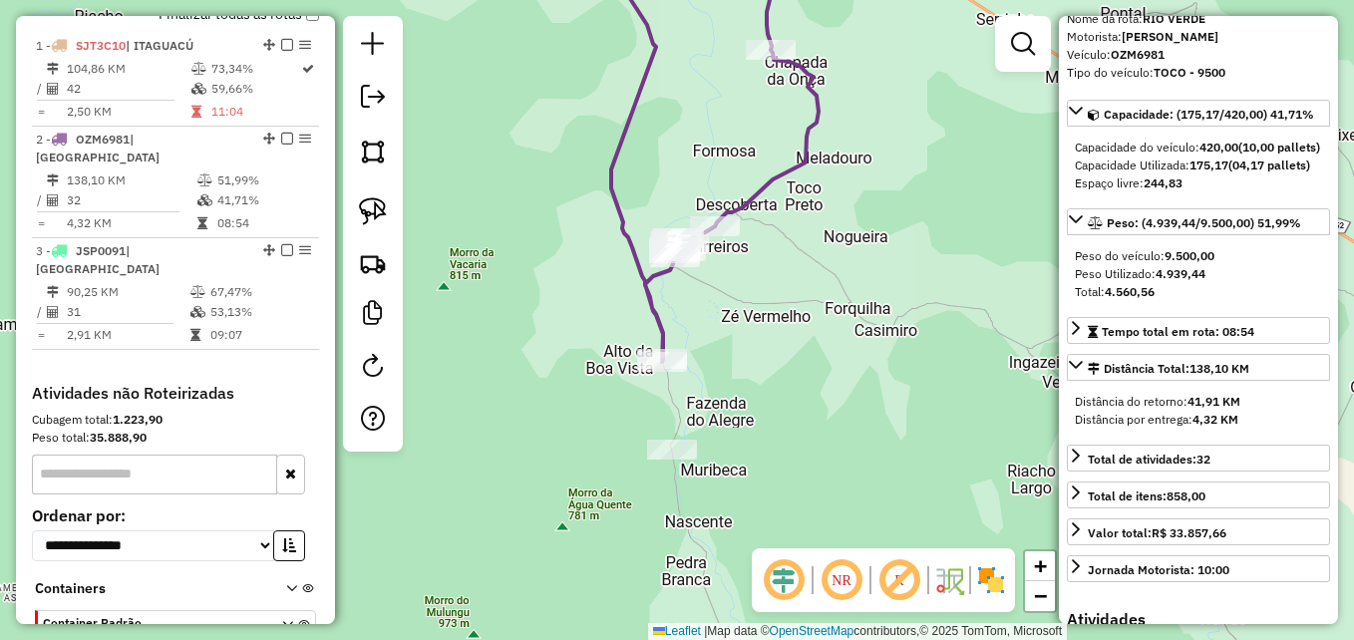
drag, startPoint x: 836, startPoint y: 502, endPoint x: 845, endPoint y: 398, distance: 104.1
click at [845, 398] on div "Janela de atendimento Grade de atendimento Capacidade Transportadoras Veículos …" at bounding box center [677, 320] width 1354 height 640
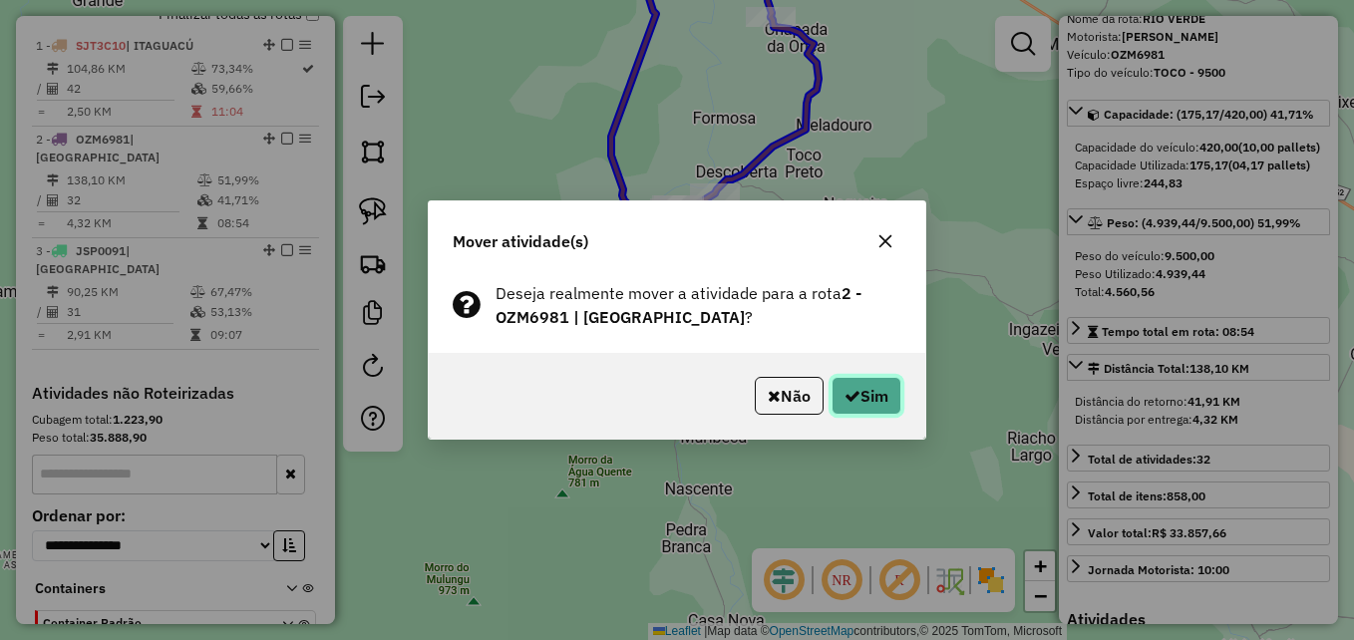
click at [863, 388] on button "Sim" at bounding box center [867, 396] width 70 height 38
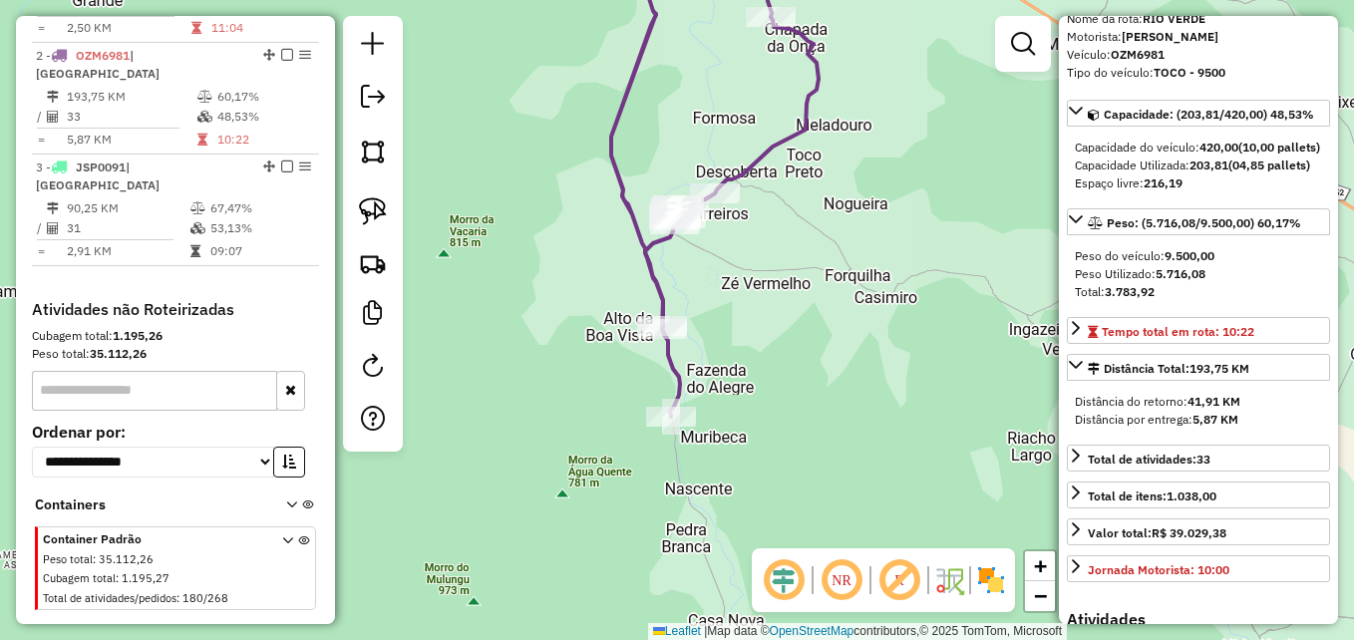
scroll to position [813, 0]
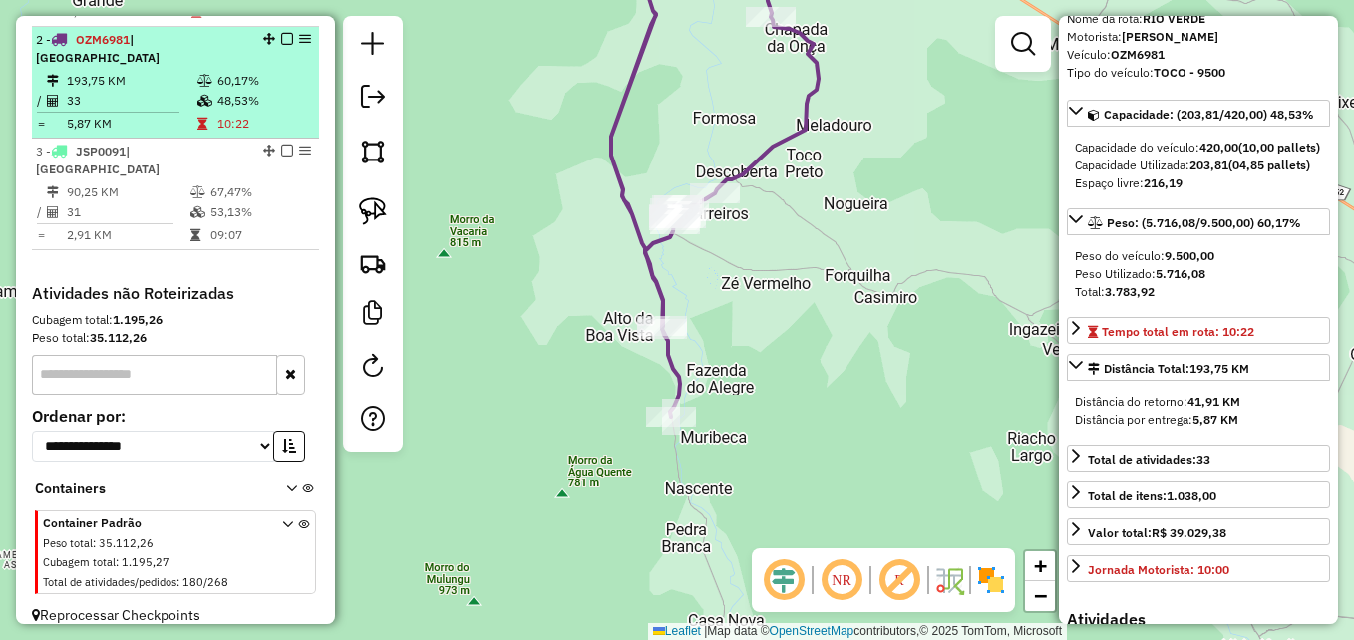
click at [94, 89] on td "193,75 KM" at bounding box center [131, 81] width 131 height 20
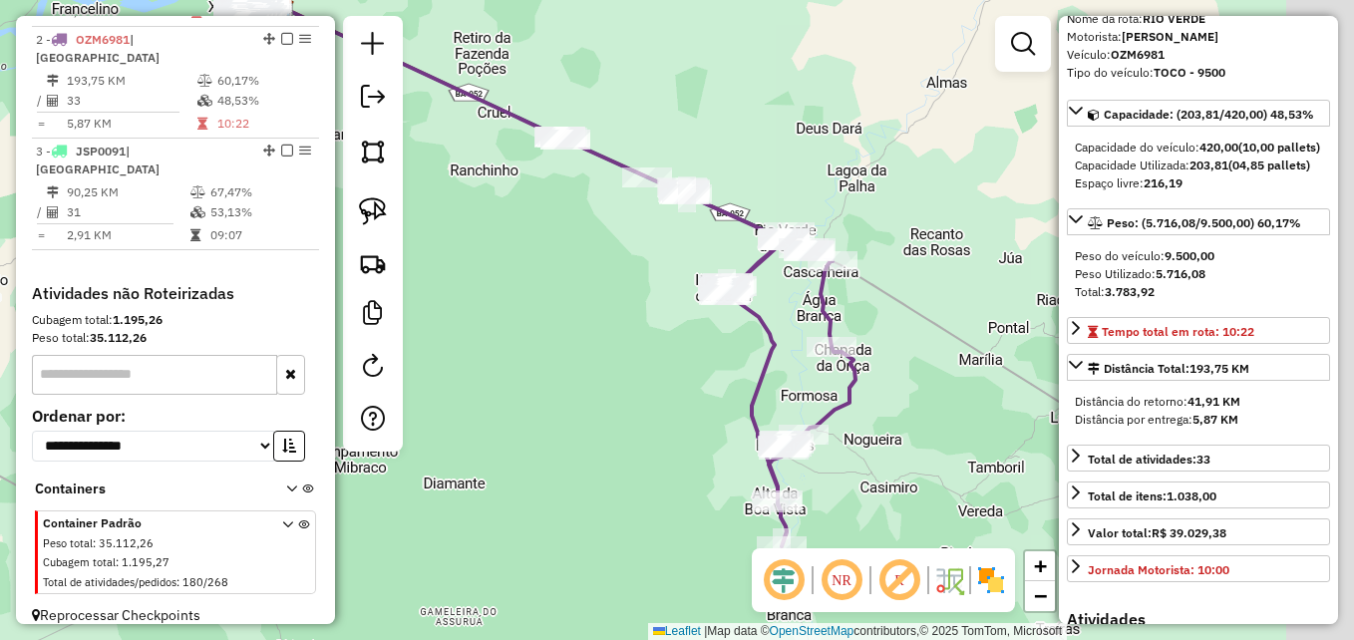
drag, startPoint x: 657, startPoint y: 414, endPoint x: 548, endPoint y: 370, distance: 117.2
click at [548, 370] on div "Janela de atendimento Grade de atendimento Capacidade Transportadoras Veículos …" at bounding box center [677, 320] width 1354 height 640
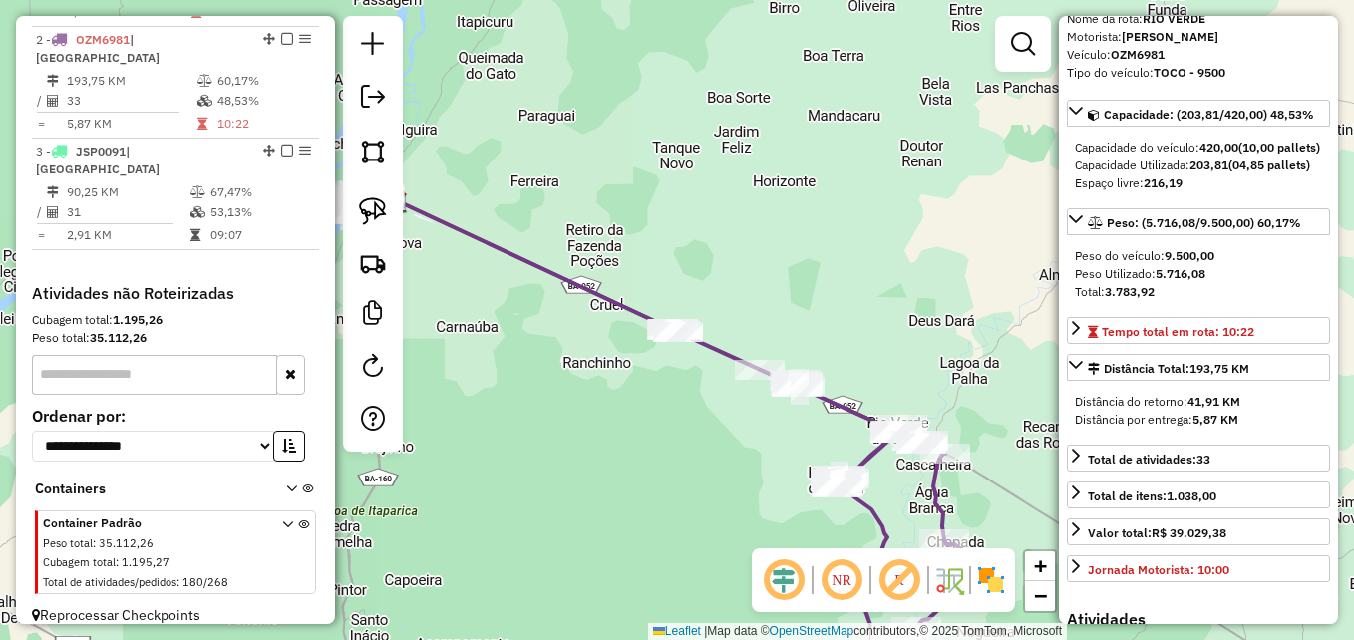
drag, startPoint x: 558, startPoint y: 303, endPoint x: 684, endPoint y: 515, distance: 245.9
click at [684, 515] on div "Janela de atendimento Grade de atendimento Capacidade Transportadoras Veículos …" at bounding box center [677, 320] width 1354 height 640
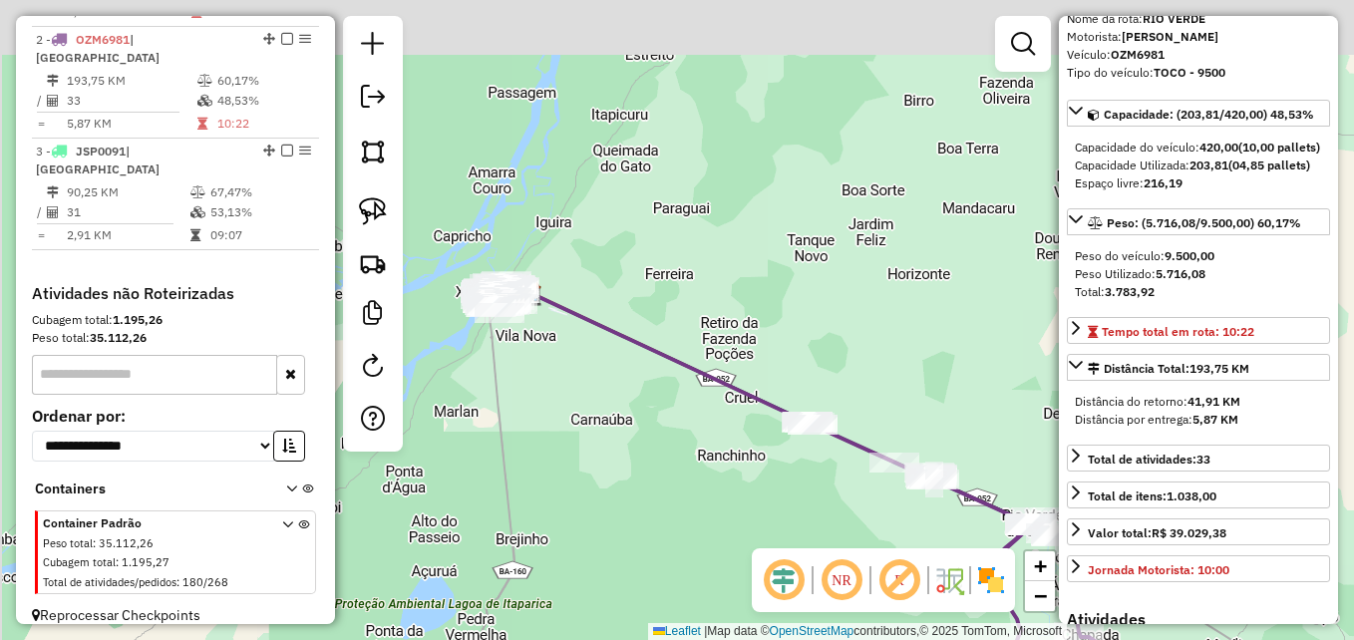
drag, startPoint x: 516, startPoint y: 379, endPoint x: 652, endPoint y: 462, distance: 159.7
click at [652, 462] on div "Janela de atendimento Grade de atendimento Capacidade Transportadoras Veículos …" at bounding box center [677, 320] width 1354 height 640
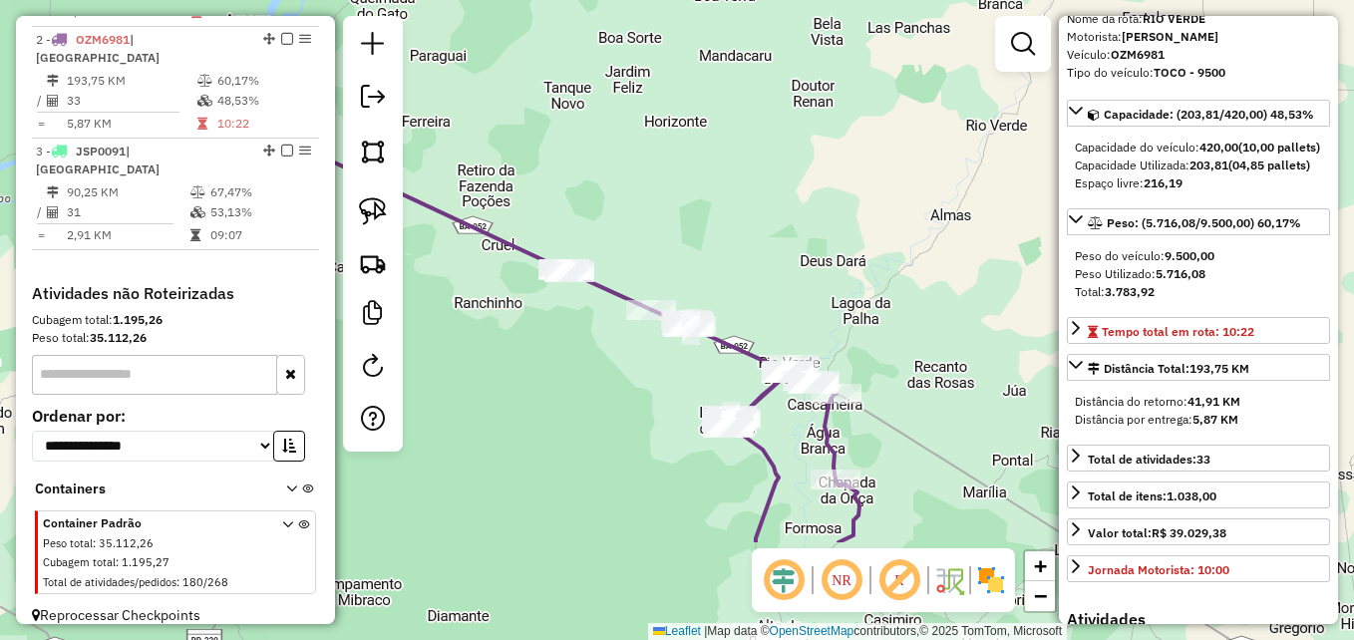
drag, startPoint x: 745, startPoint y: 496, endPoint x: 487, endPoint y: 334, distance: 304.6
click at [487, 334] on div "Janela de atendimento Grade de atendimento Capacidade Transportadoras Veículos …" at bounding box center [677, 320] width 1354 height 640
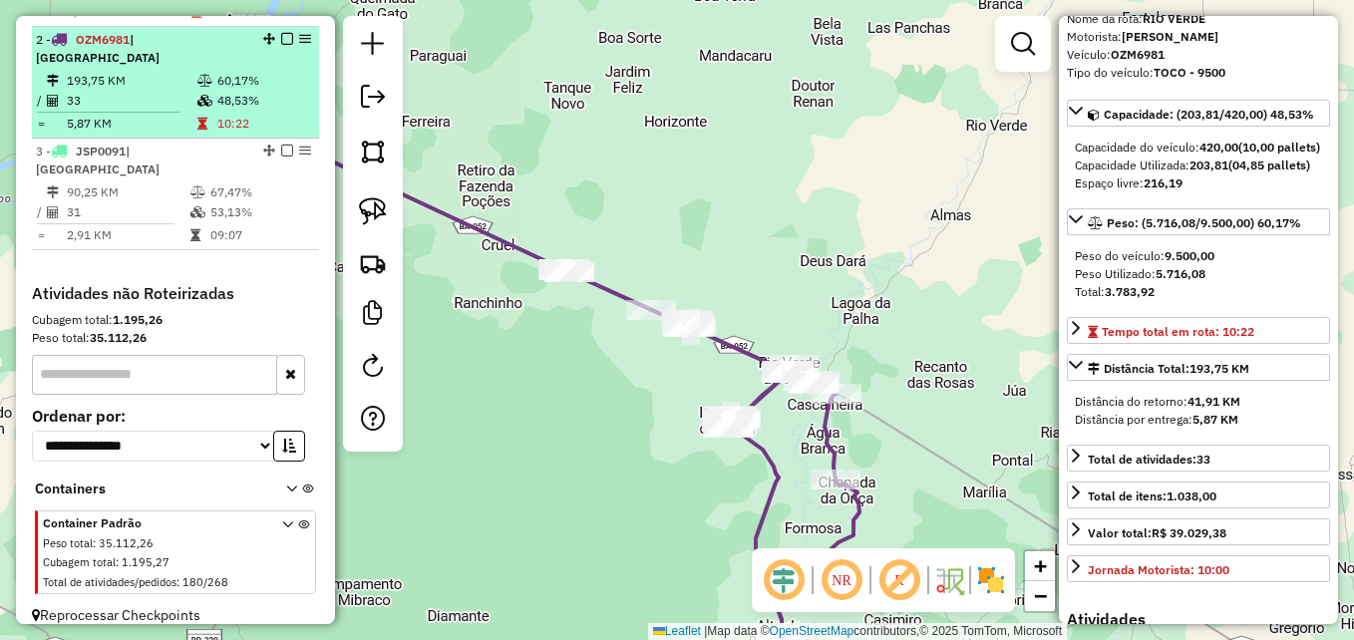
scroll to position [713, 0]
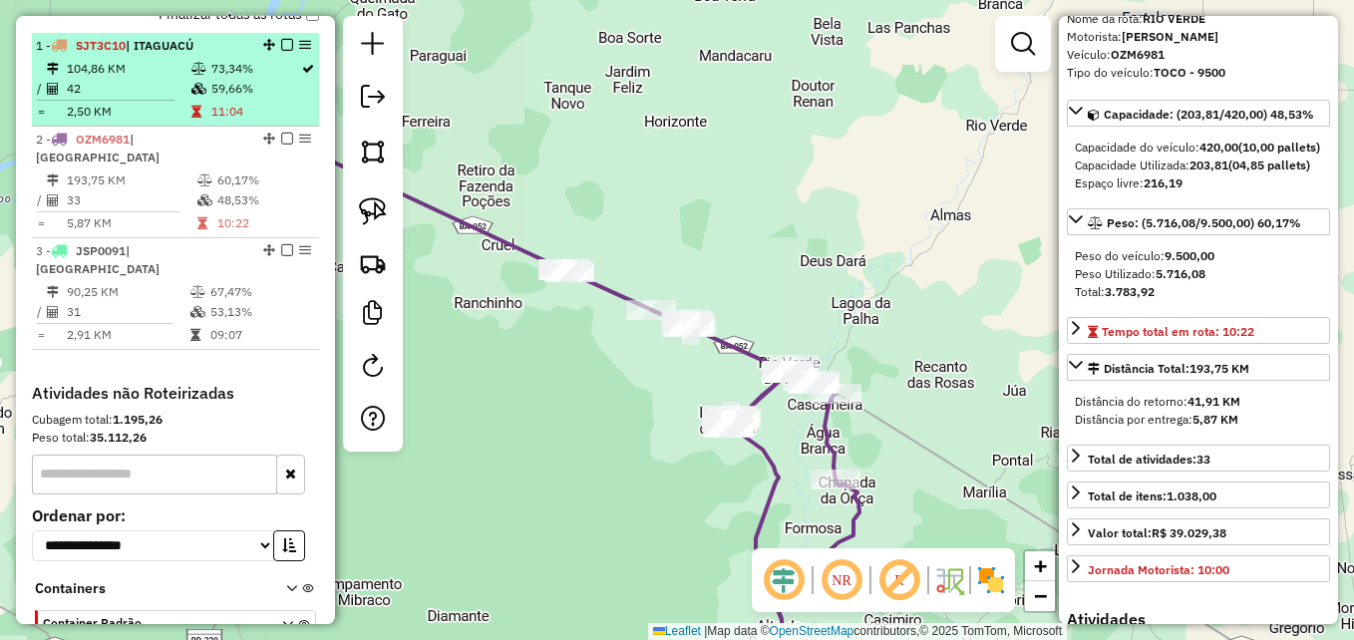
click at [130, 122] on td "2,50 KM" at bounding box center [128, 112] width 125 height 20
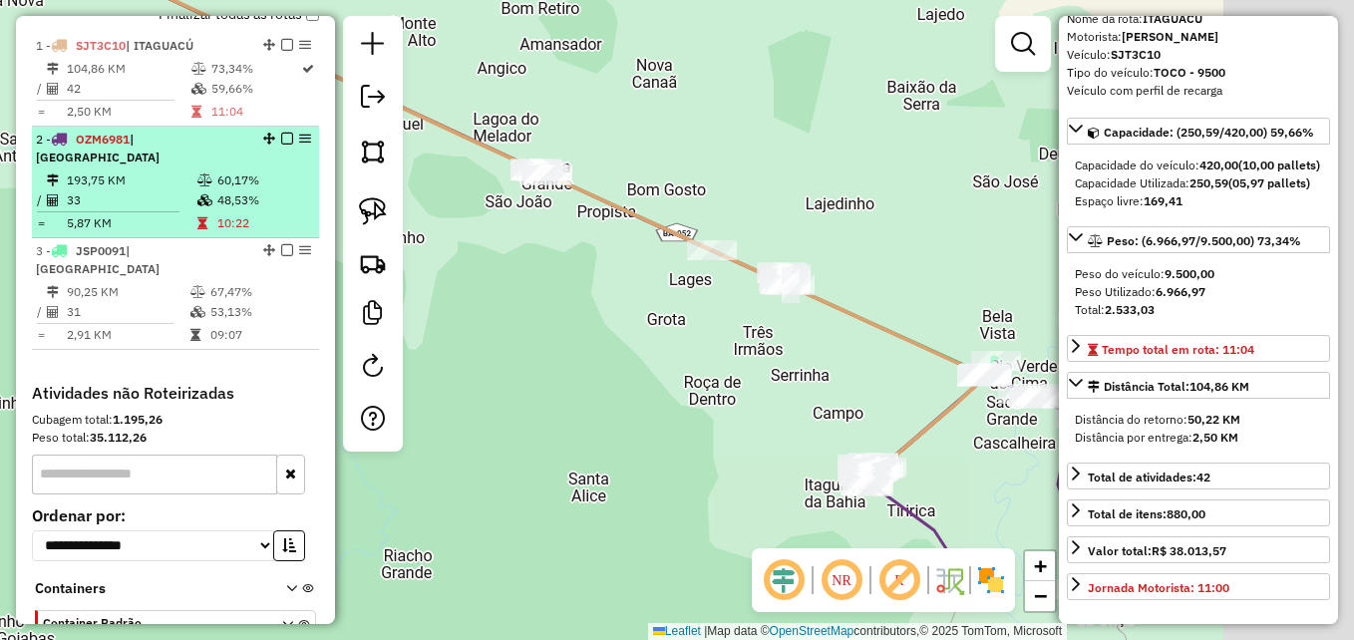
drag, startPoint x: 677, startPoint y: 431, endPoint x: 262, endPoint y: 199, distance: 475.0
click at [262, 199] on hb-router-mapa "Informações da Sessão 979149 - 14/08/2025 Criação: 13/08/2025 18:05 Depósito: D…" at bounding box center [677, 320] width 1354 height 640
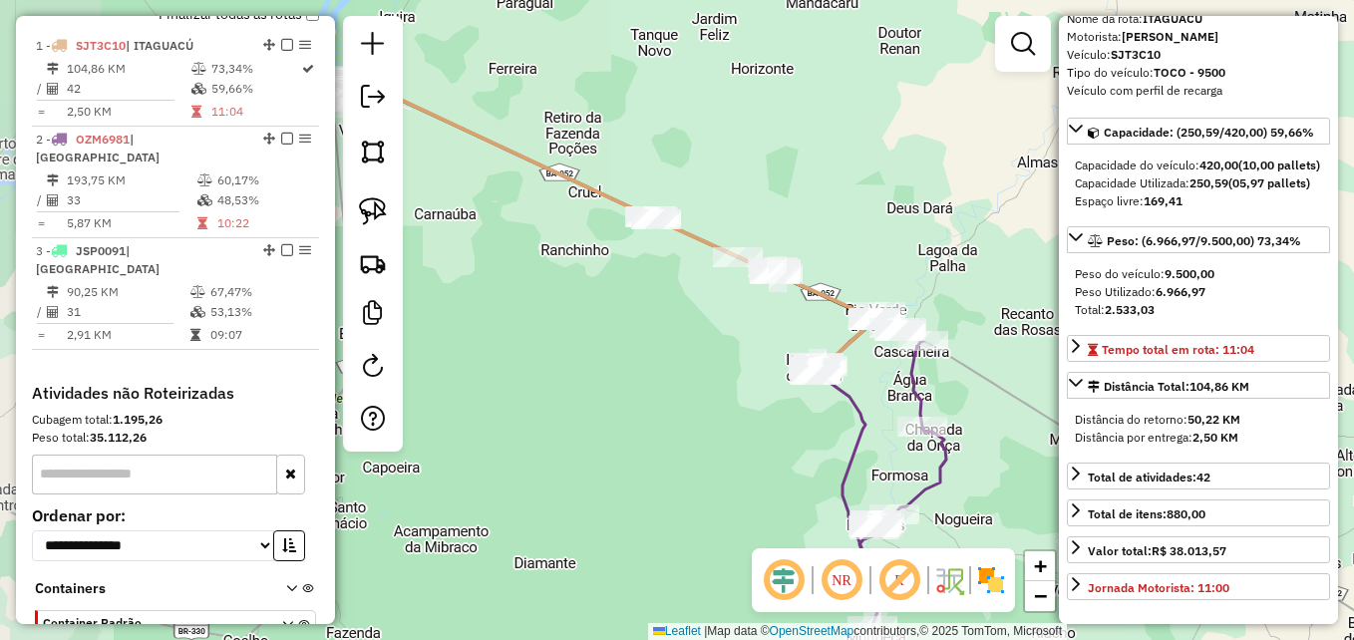
drag, startPoint x: 530, startPoint y: 385, endPoint x: 785, endPoint y: 449, distance: 263.2
click at [785, 449] on div "Janela de atendimento Grade de atendimento Capacidade Transportadoras Veículos …" at bounding box center [677, 320] width 1354 height 640
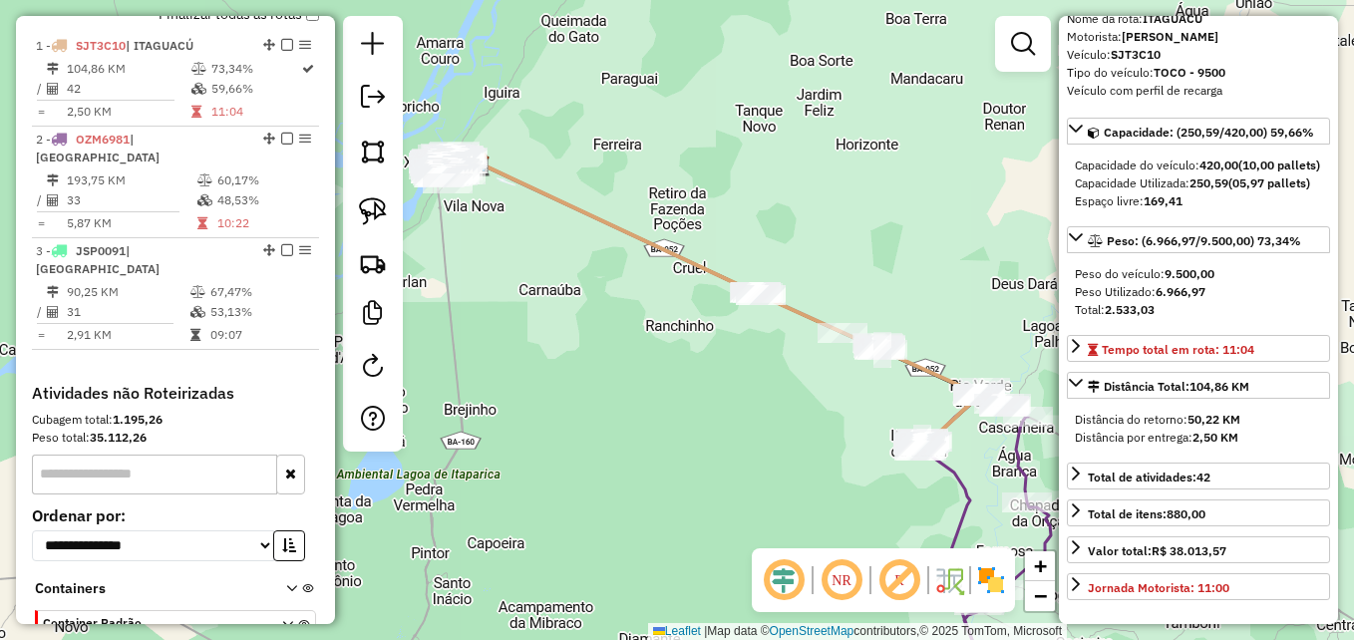
drag, startPoint x: 604, startPoint y: 396, endPoint x: 709, endPoint y: 472, distance: 129.3
click at [709, 472] on div "Janela de atendimento Grade de atendimento Capacidade Transportadoras Veículos …" at bounding box center [677, 320] width 1354 height 640
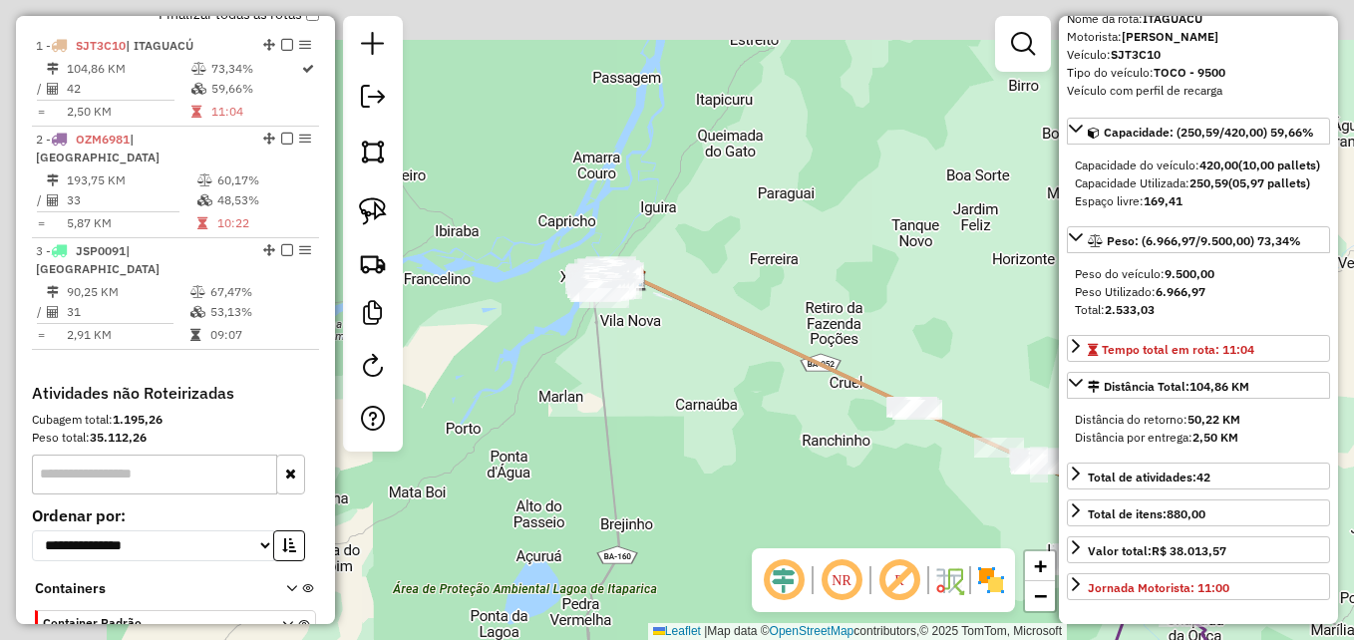
drag, startPoint x: 538, startPoint y: 265, endPoint x: 655, endPoint y: 379, distance: 163.6
click at [748, 417] on div "Janela de atendimento Grade de atendimento Capacidade Transportadoras Veículos …" at bounding box center [677, 320] width 1354 height 640
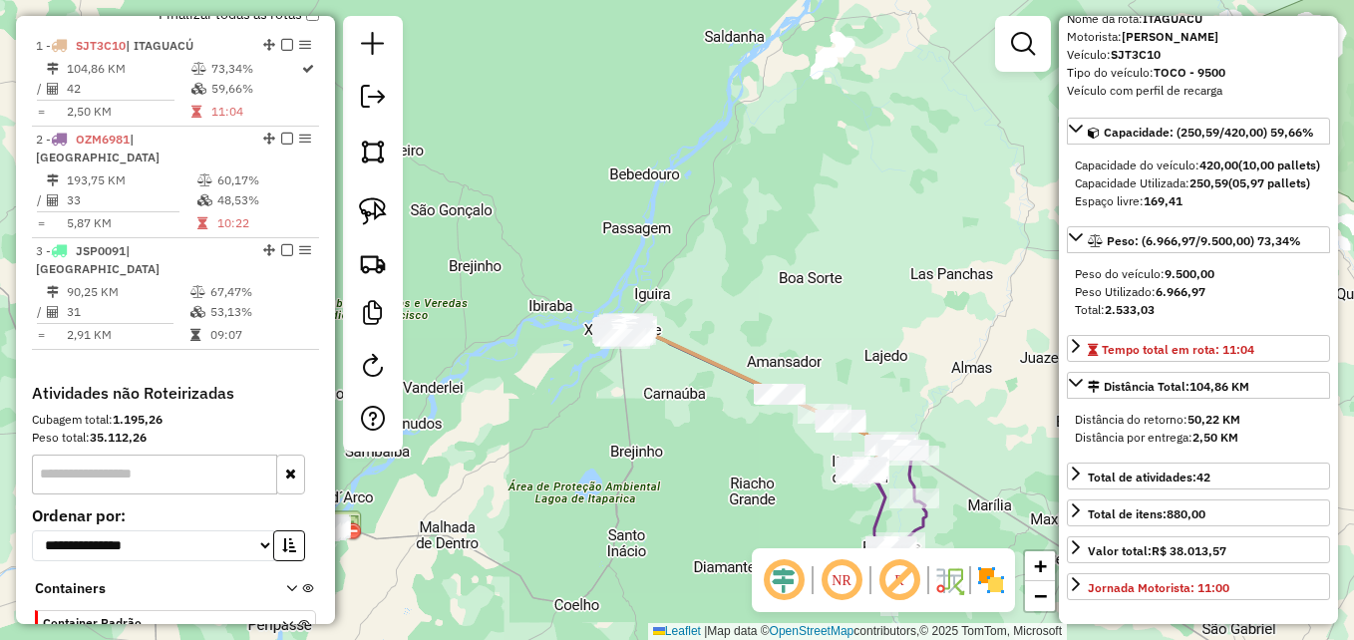
drag, startPoint x: 562, startPoint y: 405, endPoint x: 856, endPoint y: 359, distance: 296.8
click at [856, 360] on div "Janela de atendimento Grade de atendimento Capacidade Transportadoras Veículos …" at bounding box center [677, 320] width 1354 height 640
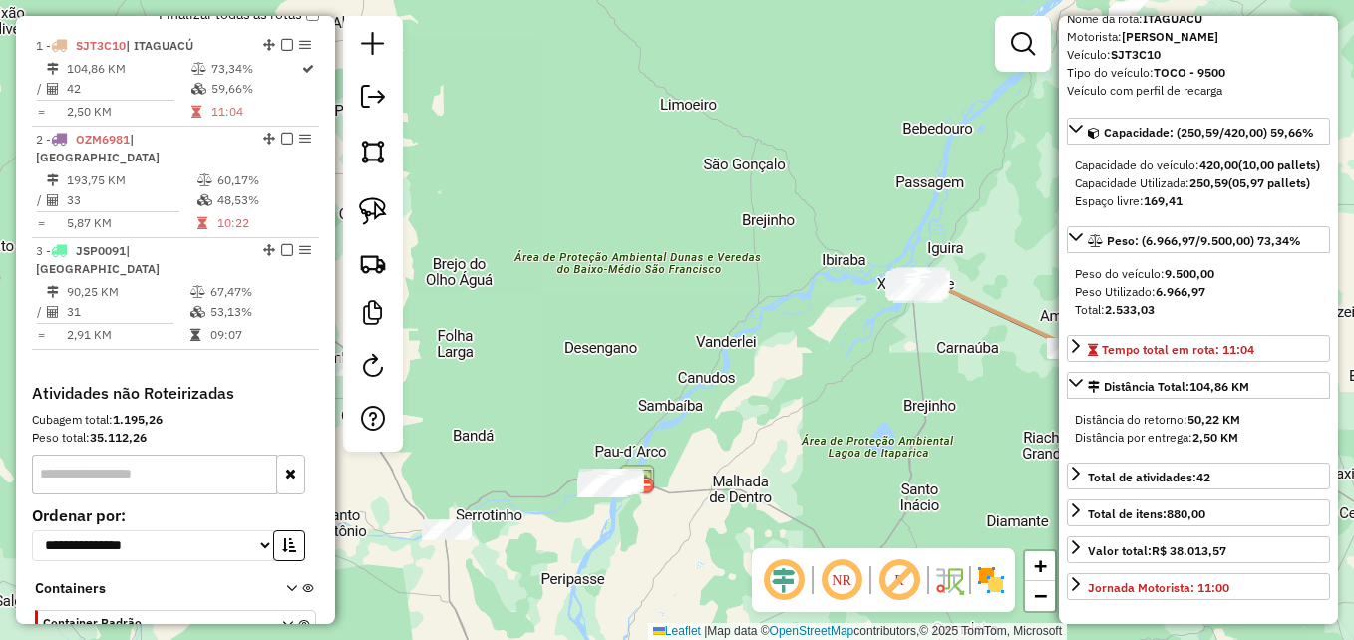
drag, startPoint x: 767, startPoint y: 343, endPoint x: 849, endPoint y: 312, distance: 87.4
click at [849, 312] on div "Janela de atendimento Grade de atendimento Capacidade Transportadoras Veículos …" at bounding box center [677, 320] width 1354 height 640
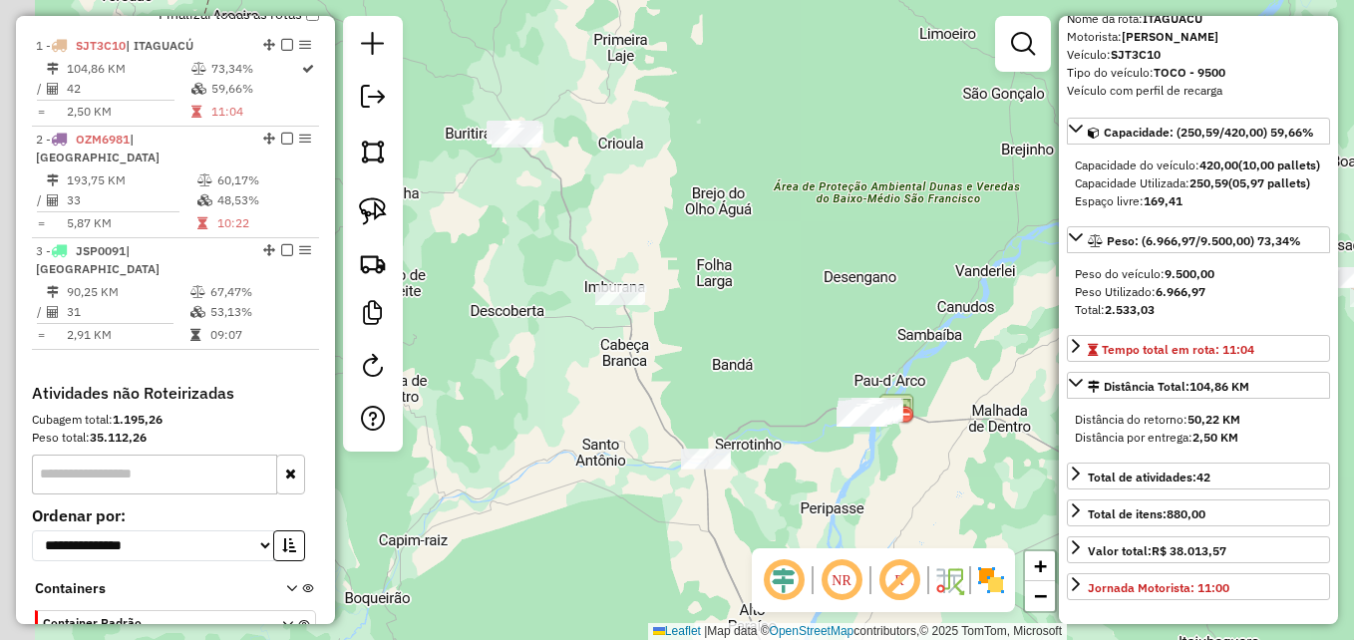
drag, startPoint x: 664, startPoint y: 335, endPoint x: 792, endPoint y: 344, distance: 128.0
click at [792, 344] on div "Janela de atendimento Grade de atendimento Capacidade Transportadoras Veículos …" at bounding box center [677, 320] width 1354 height 640
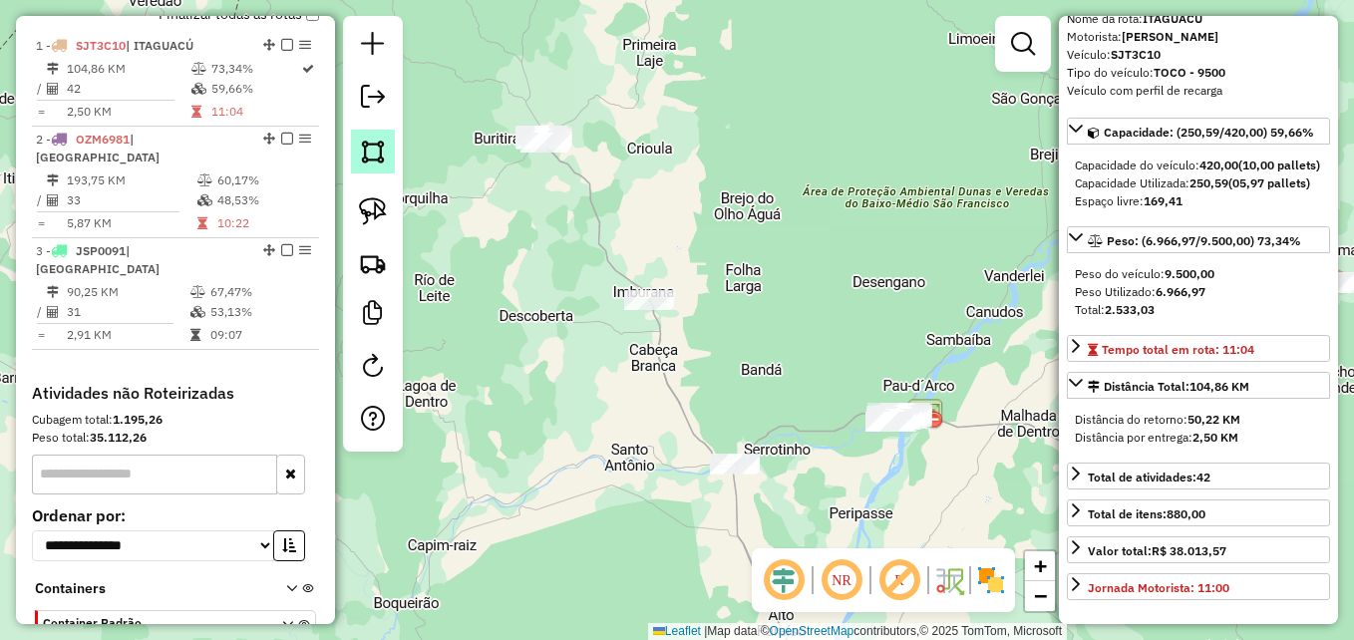
click at [379, 165] on img at bounding box center [373, 152] width 28 height 28
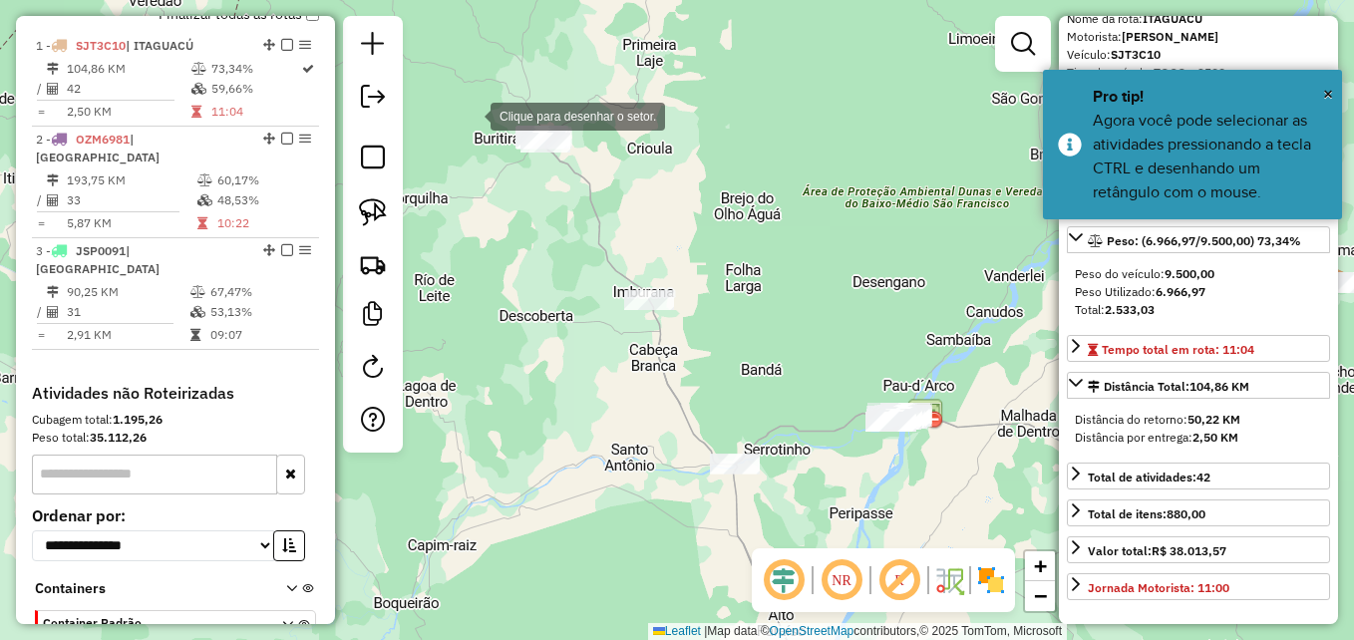
click at [476, 114] on div at bounding box center [471, 115] width 40 height 40
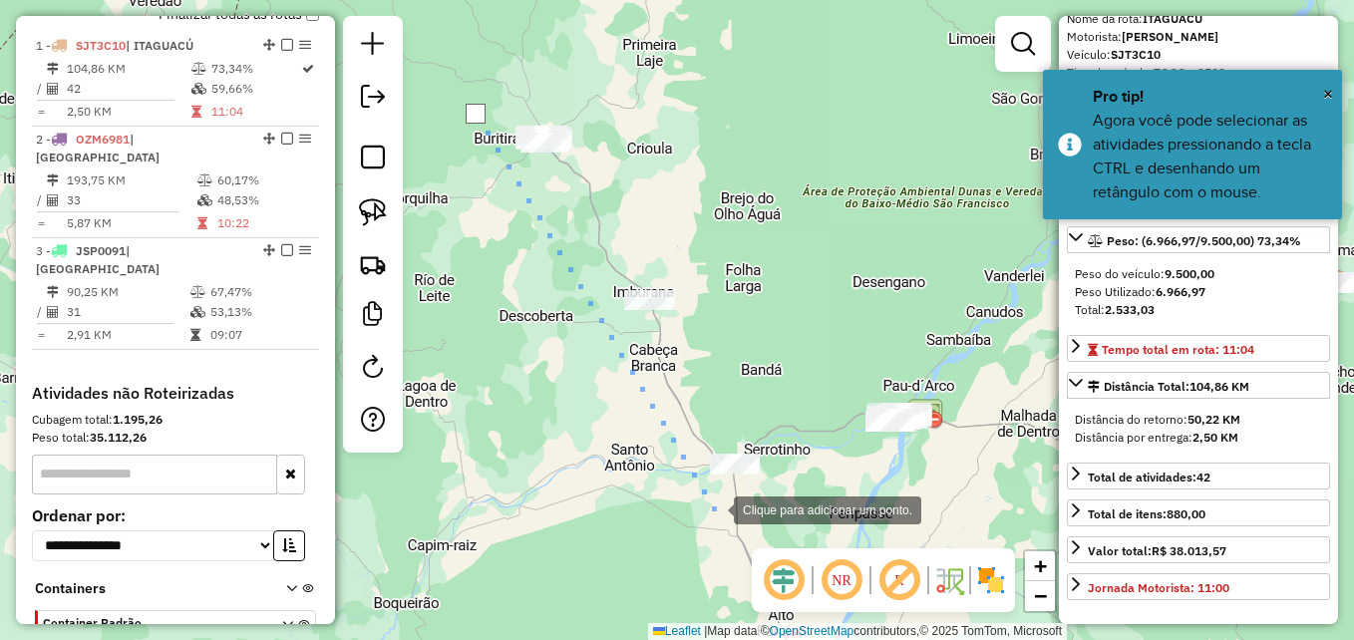
click at [714, 509] on div at bounding box center [714, 509] width 40 height 40
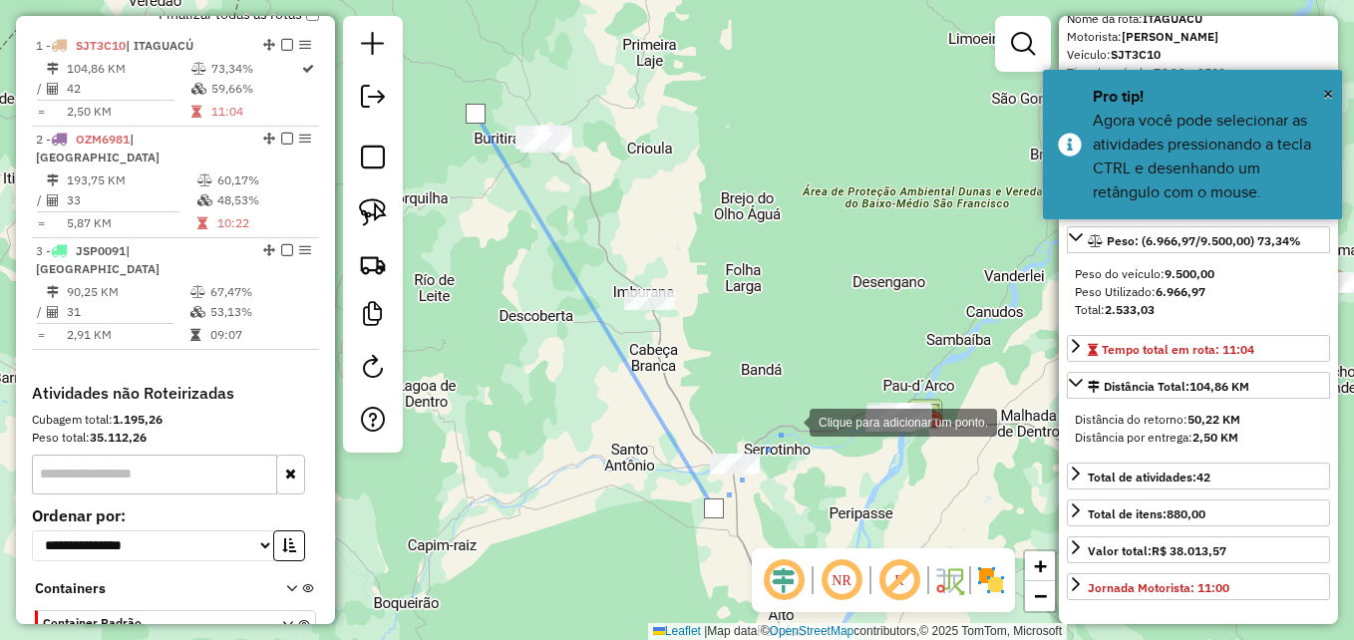
click at [790, 421] on div at bounding box center [790, 421] width 40 height 40
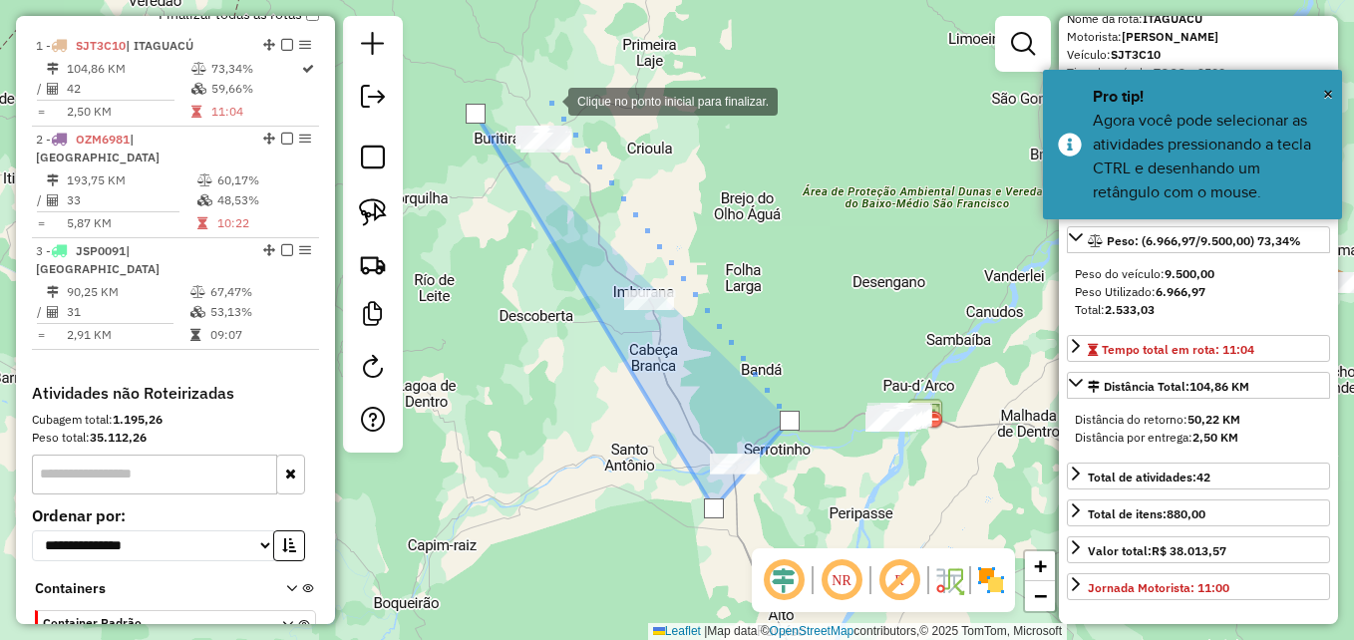
click at [548, 96] on div at bounding box center [549, 100] width 40 height 40
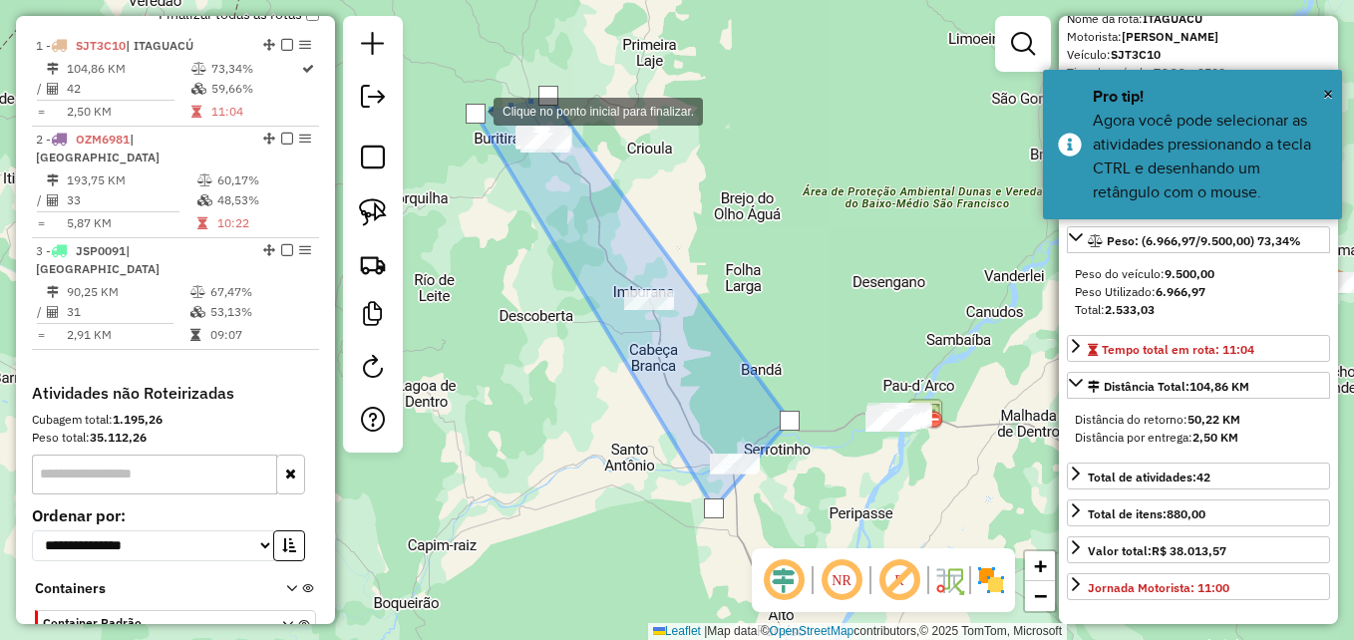
click at [474, 110] on div at bounding box center [476, 114] width 20 height 20
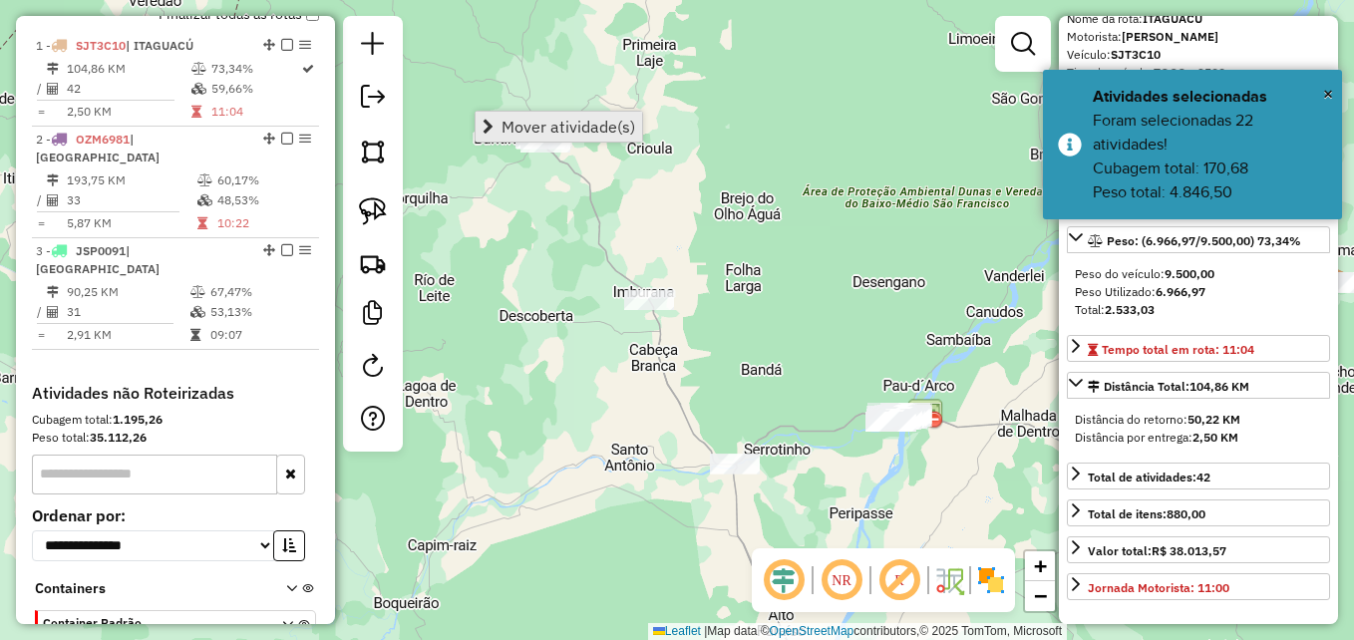
click at [539, 130] on span "Mover atividade(s)" at bounding box center [569, 127] width 134 height 16
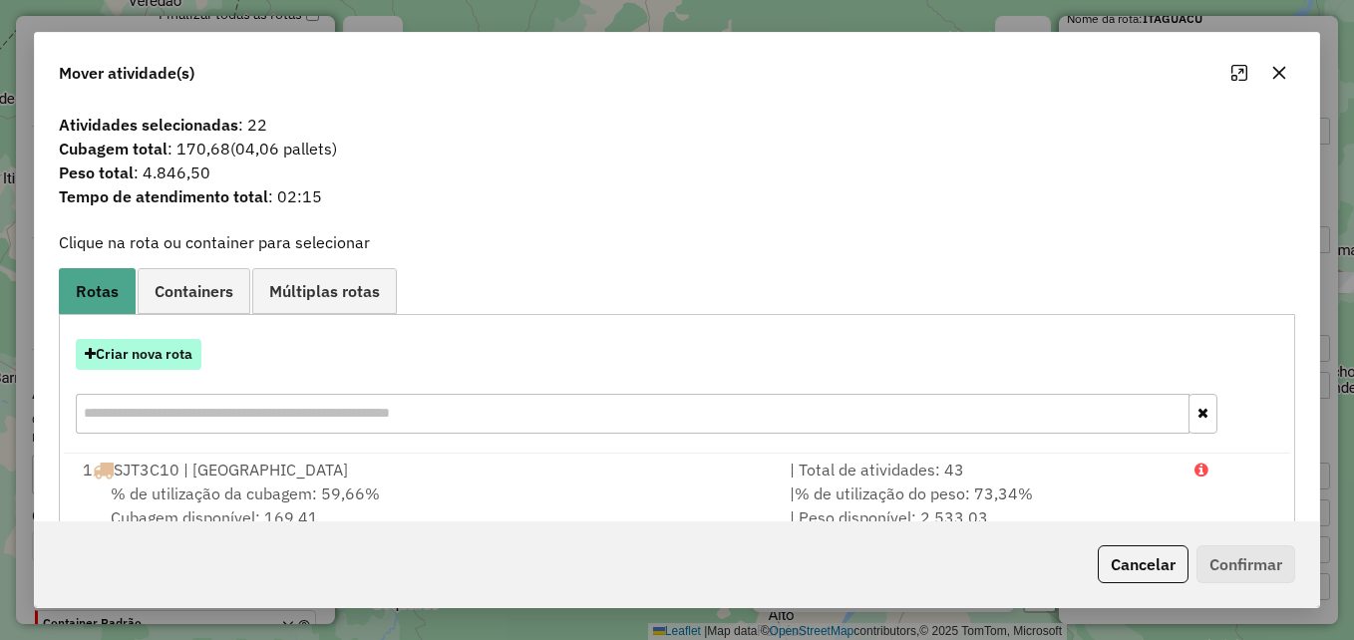
click at [157, 347] on button "Criar nova rota" at bounding box center [139, 354] width 126 height 31
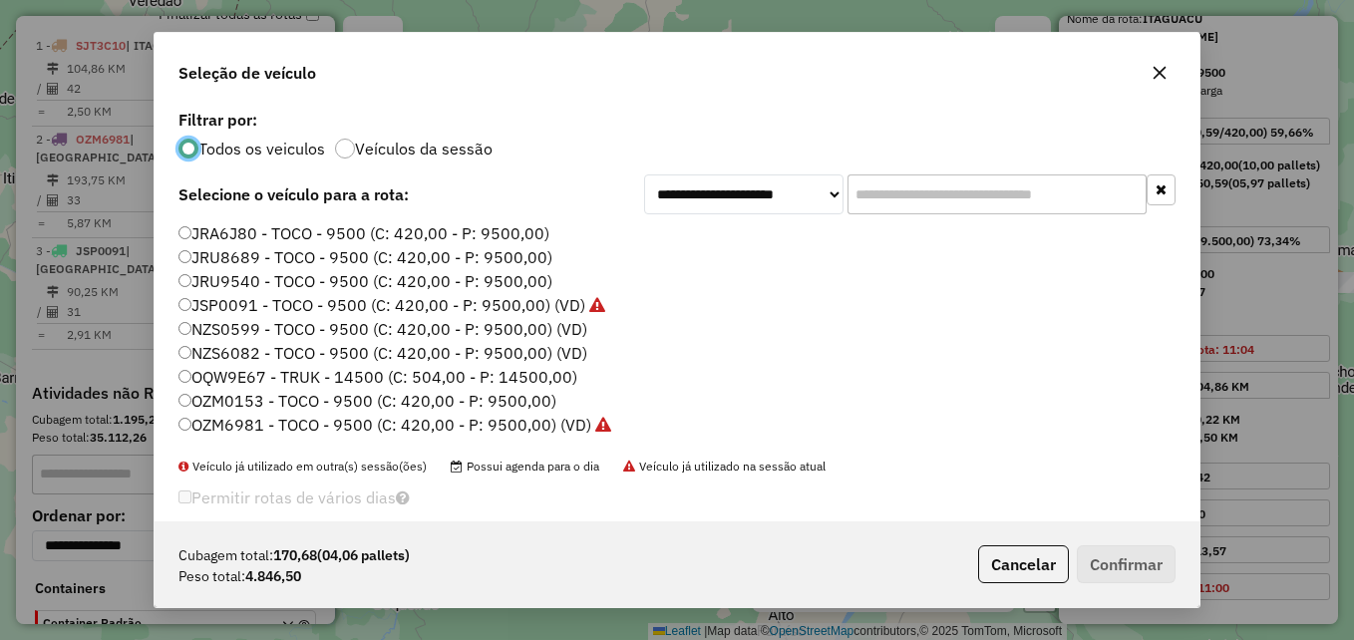
scroll to position [11, 6]
click at [546, 350] on label "NZS6082 - TOCO - 9500 (C: 420,00 - P: 9500,00) (VD)" at bounding box center [383, 353] width 409 height 24
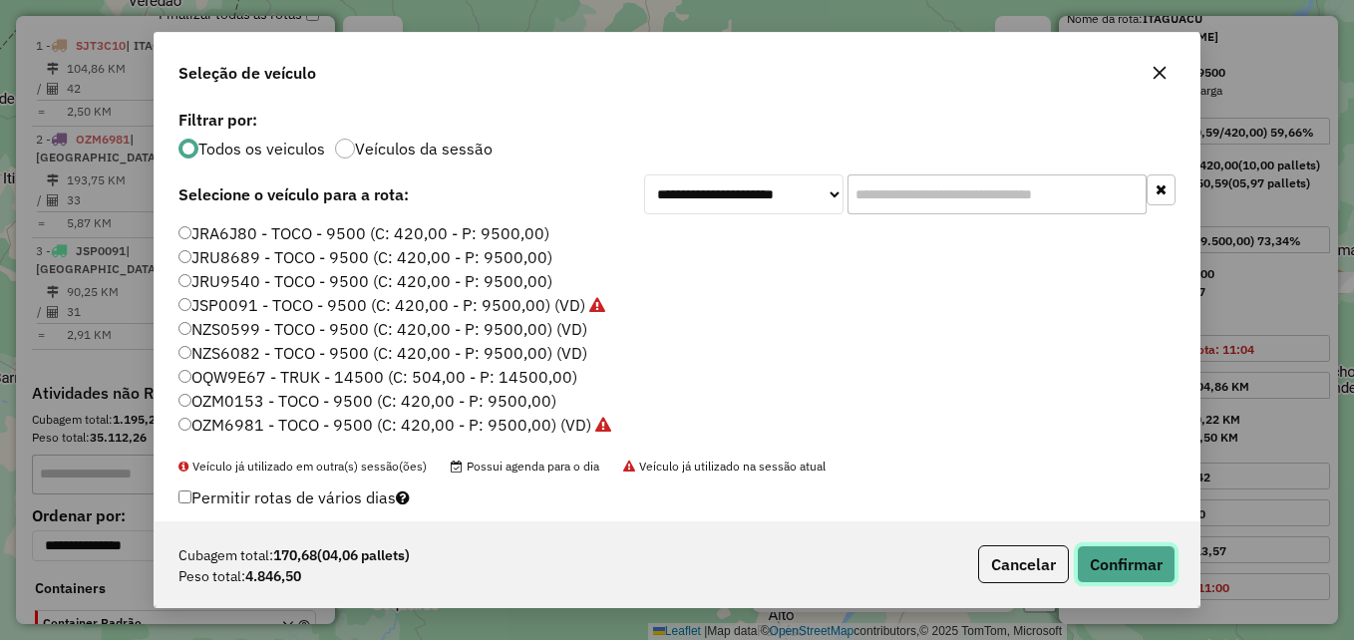
click at [1109, 561] on button "Confirmar" at bounding box center [1126, 564] width 99 height 38
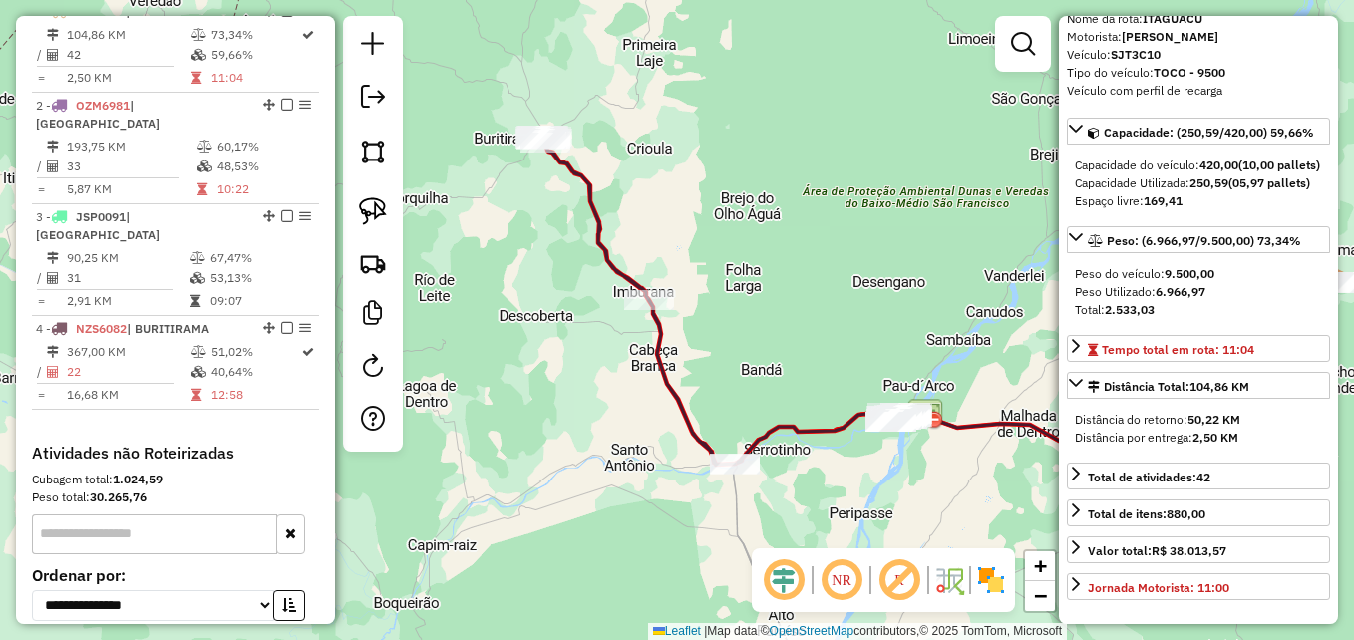
scroll to position [748, 0]
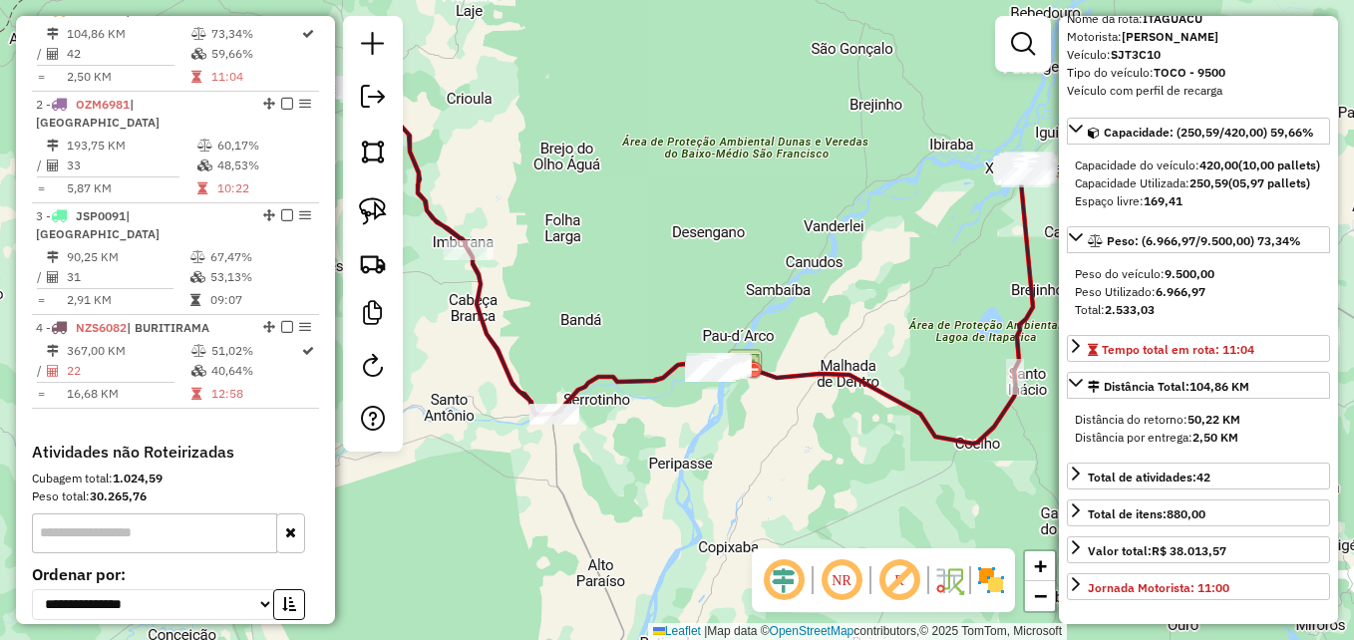
drag, startPoint x: 877, startPoint y: 511, endPoint x: 696, endPoint y: 461, distance: 187.3
click at [696, 461] on div "Janela de atendimento Grade de atendimento Capacidade Transportadoras Veículos …" at bounding box center [677, 320] width 1354 height 640
click at [510, 381] on icon at bounding box center [457, 250] width 194 height 329
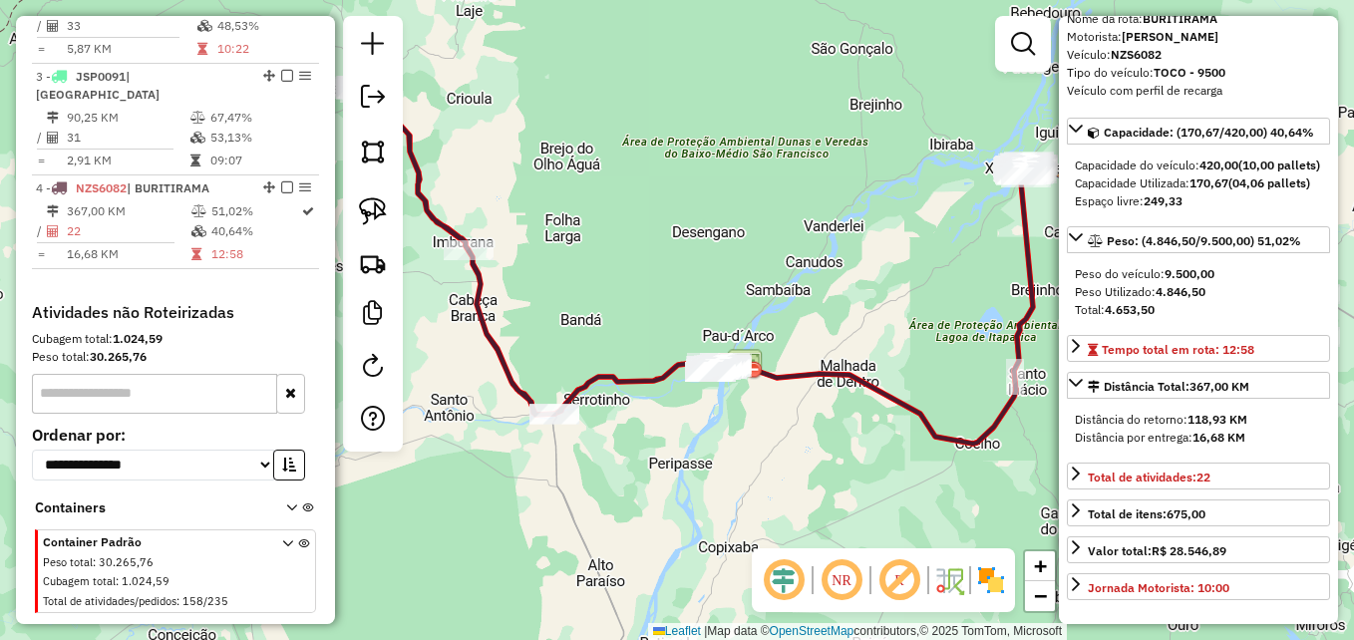
click at [510, 381] on icon at bounding box center [457, 250] width 194 height 329
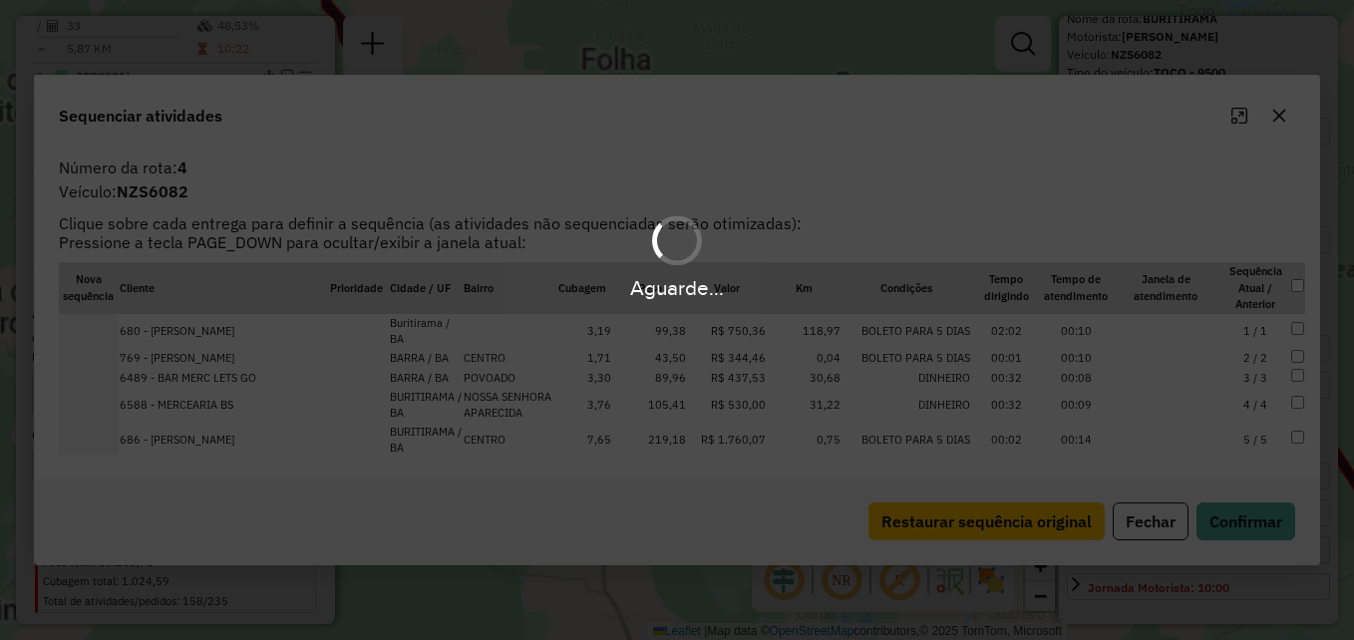
scroll to position [906, 0]
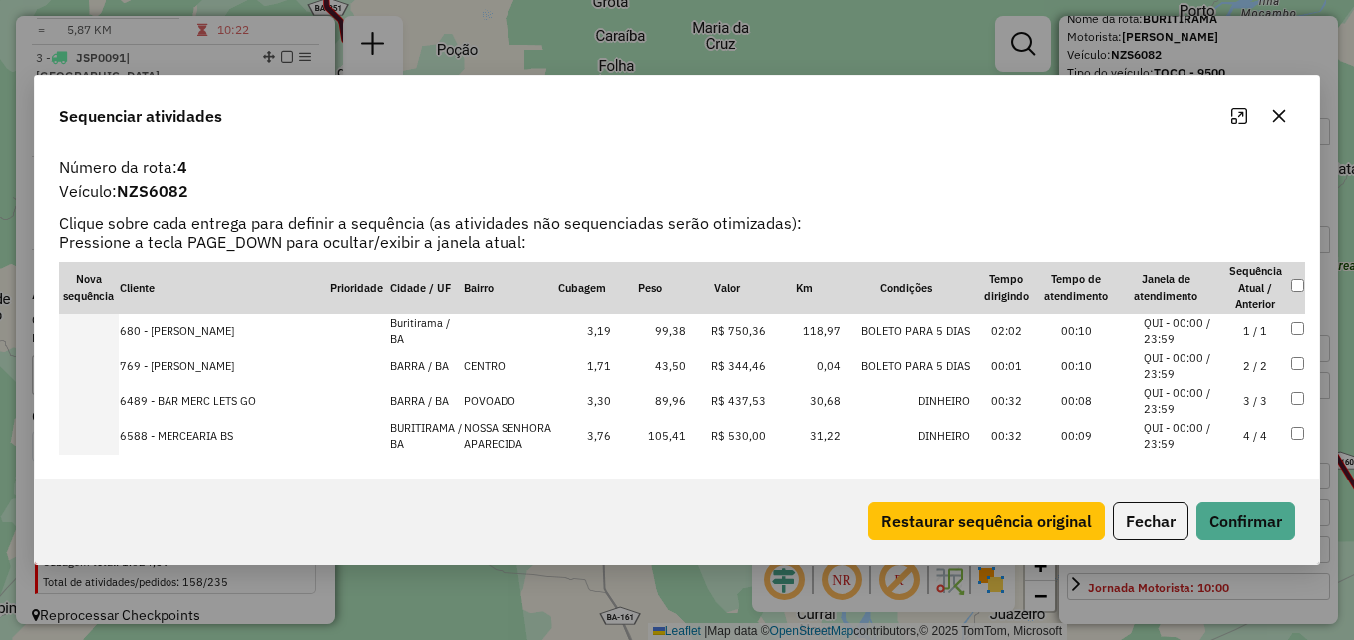
click at [1280, 115] on icon "button" at bounding box center [1279, 116] width 13 height 13
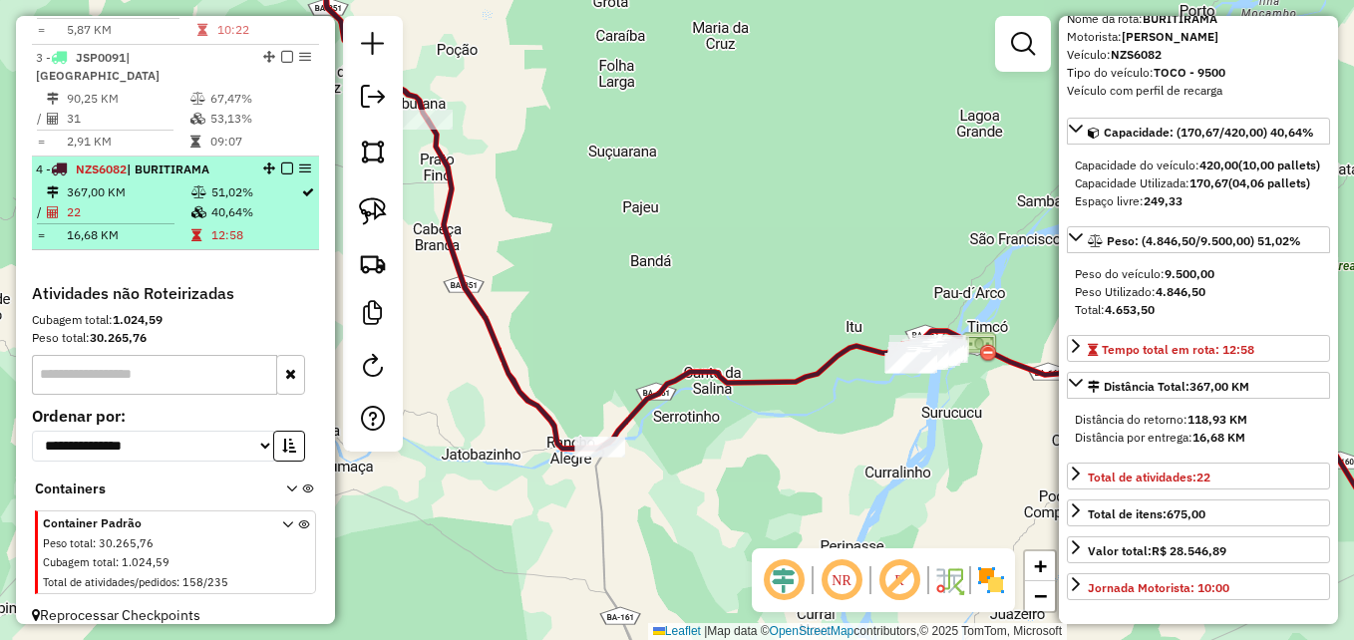
click at [132, 202] on td "22" at bounding box center [128, 212] width 125 height 20
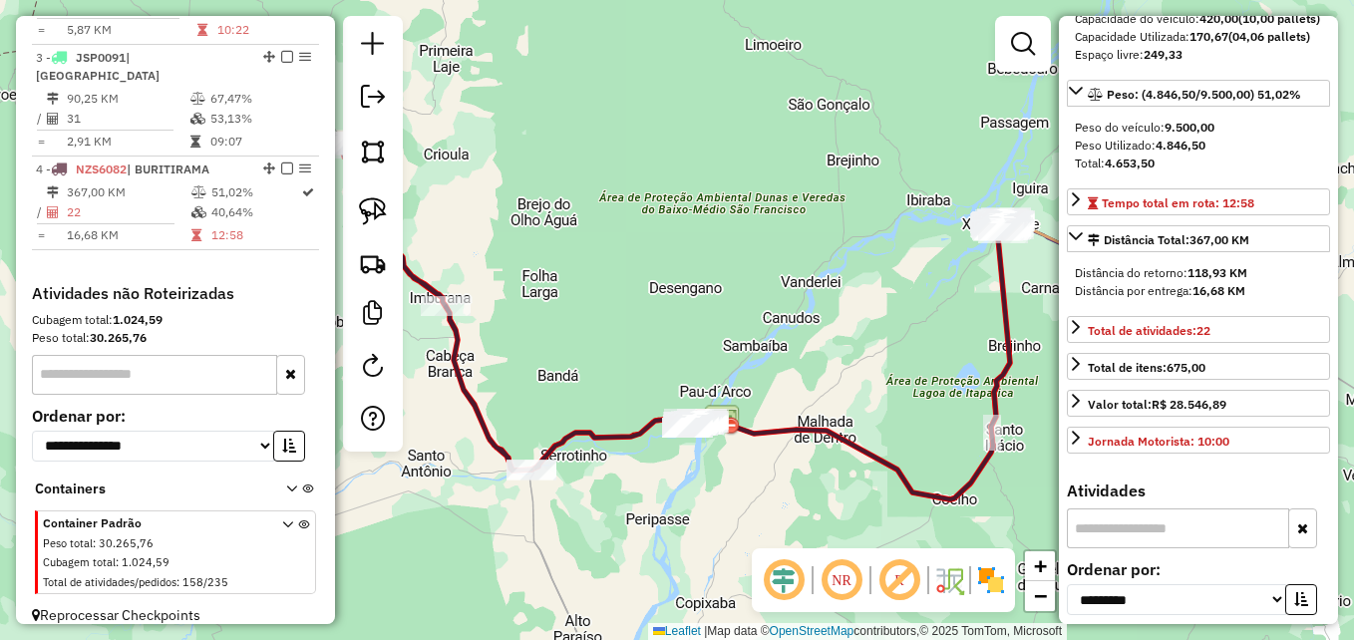
scroll to position [199, 0]
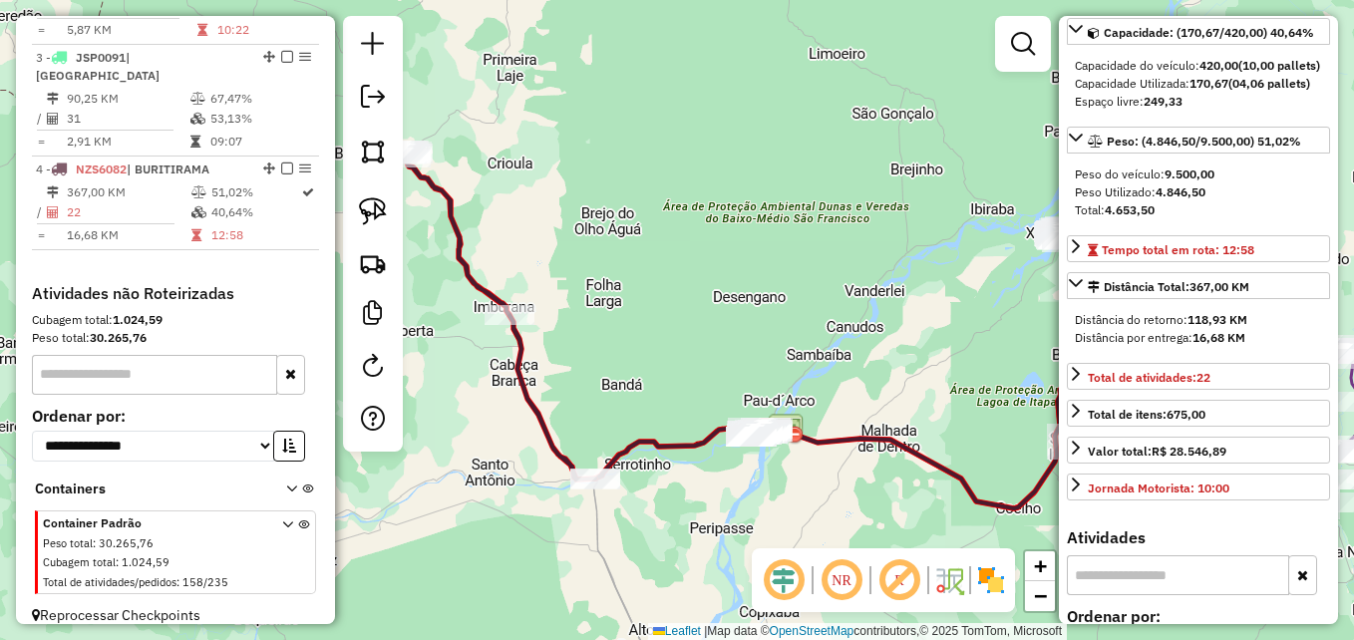
drag, startPoint x: 705, startPoint y: 502, endPoint x: 783, endPoint y: 511, distance: 78.3
click at [783, 511] on div "Janela de atendimento Grade de atendimento Capacidade Transportadoras Veículos …" at bounding box center [677, 320] width 1354 height 640
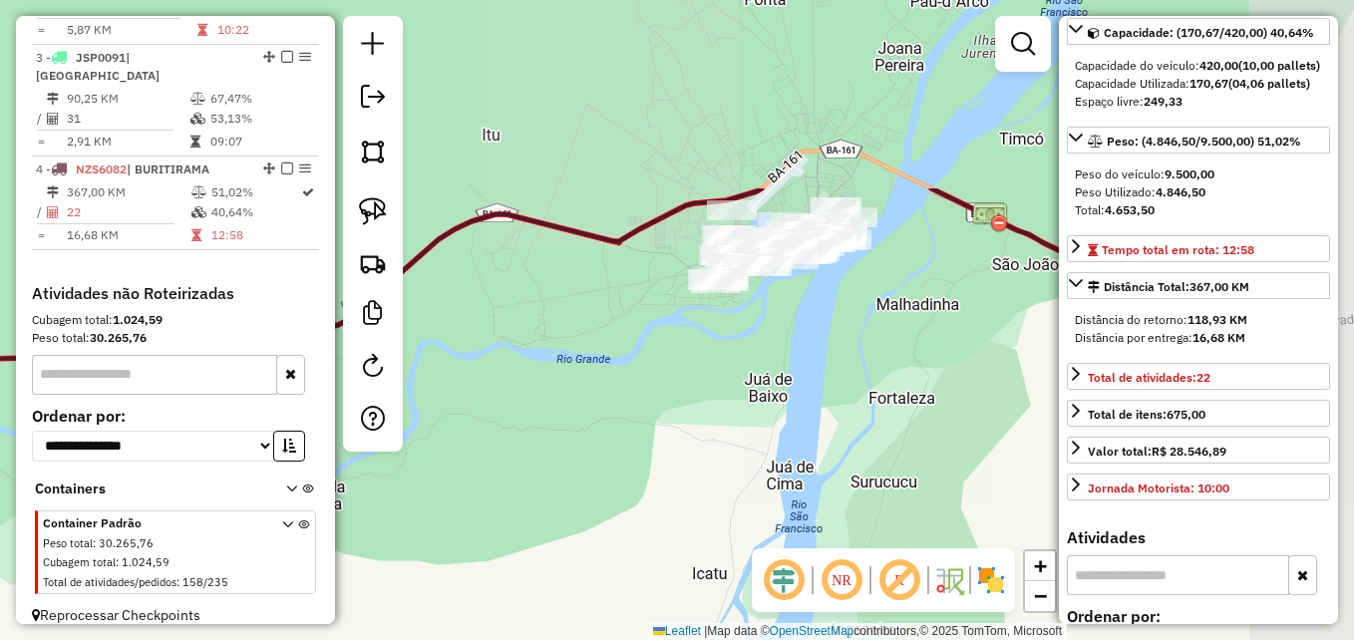
drag, startPoint x: 807, startPoint y: 234, endPoint x: 575, endPoint y: 489, distance: 343.8
click at [575, 487] on div "Janela de atendimento Grade de atendimento Capacidade Transportadoras Veículos …" at bounding box center [677, 320] width 1354 height 640
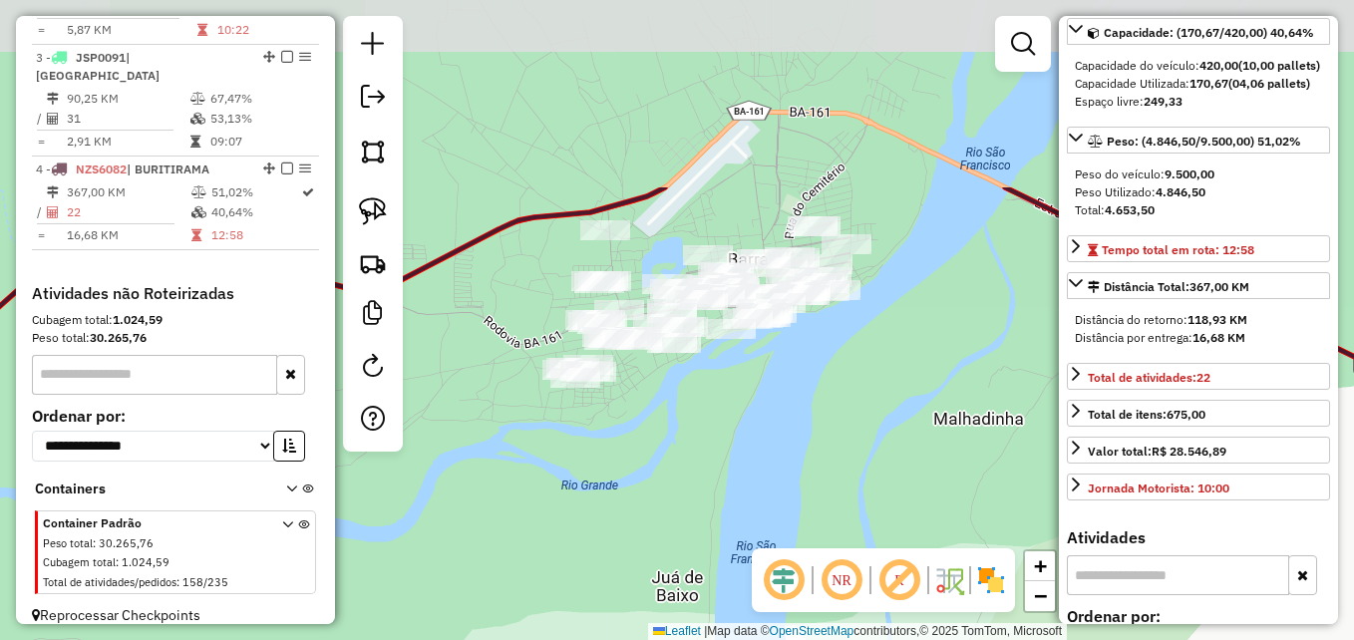
drag, startPoint x: 835, startPoint y: 215, endPoint x: 710, endPoint y: 467, distance: 280.5
click at [710, 467] on div "Janela de atendimento Grade de atendimento Capacidade Transportadoras Veículos …" at bounding box center [677, 320] width 1354 height 640
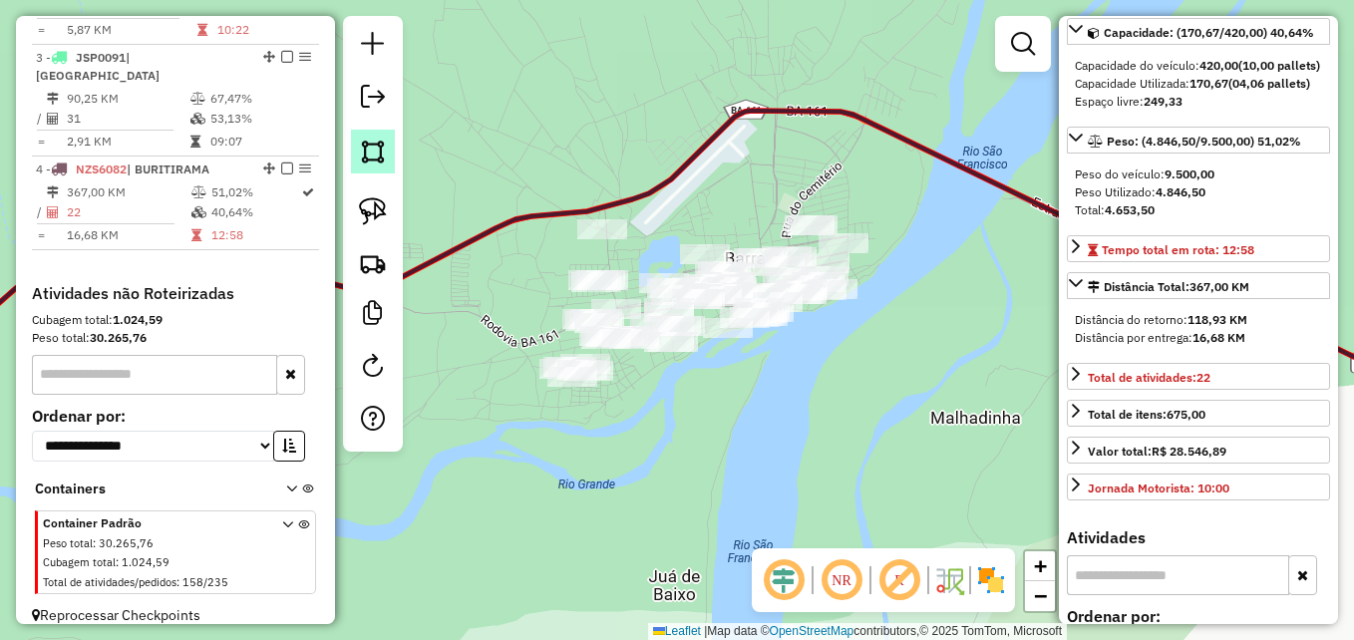
click at [371, 155] on img at bounding box center [373, 152] width 28 height 28
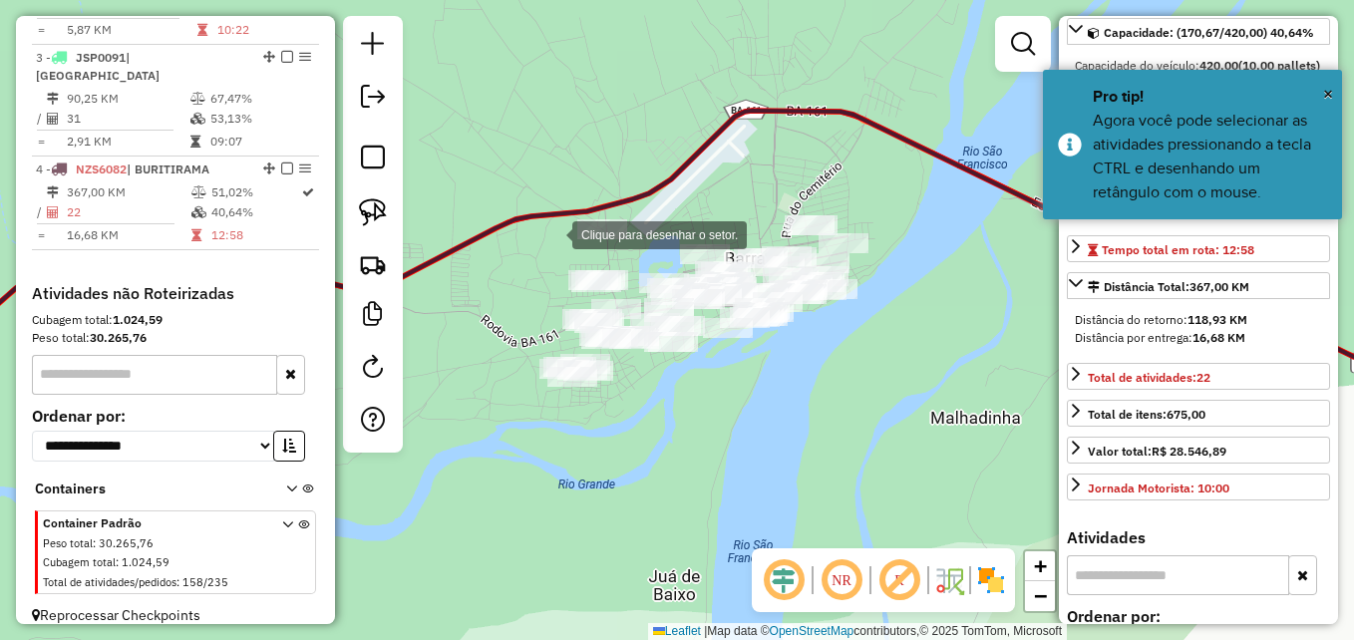
click at [552, 233] on div at bounding box center [553, 233] width 40 height 40
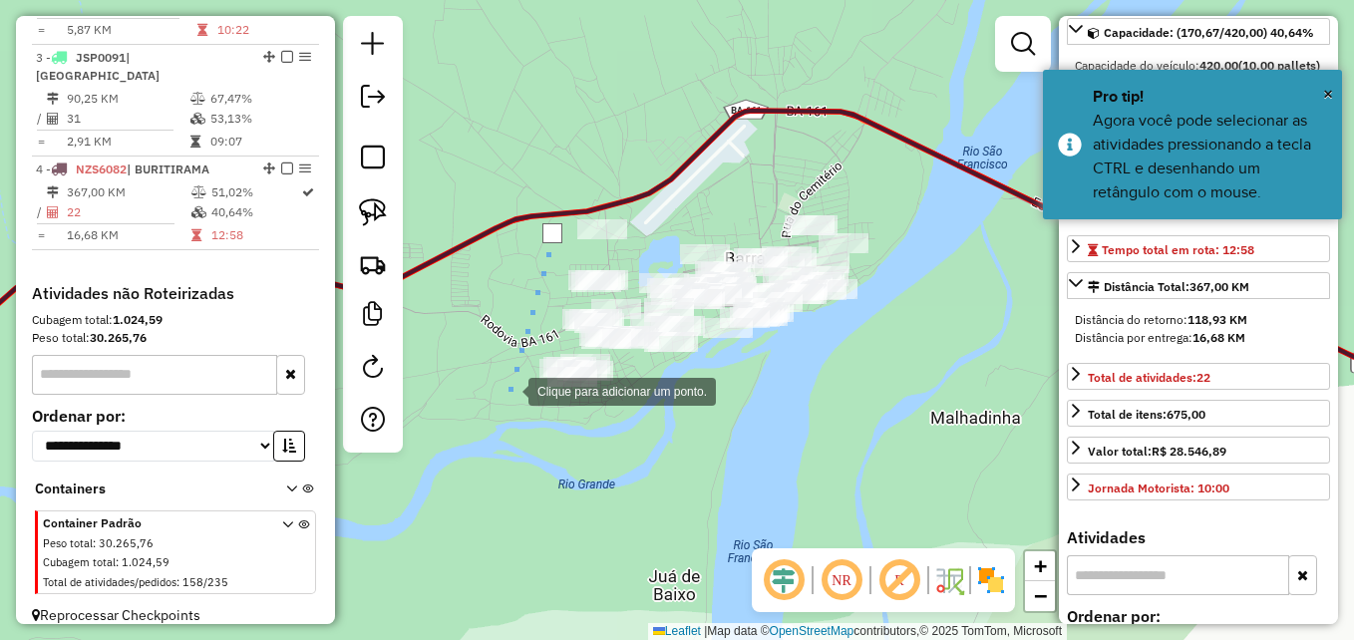
click at [509, 392] on div at bounding box center [509, 390] width 40 height 40
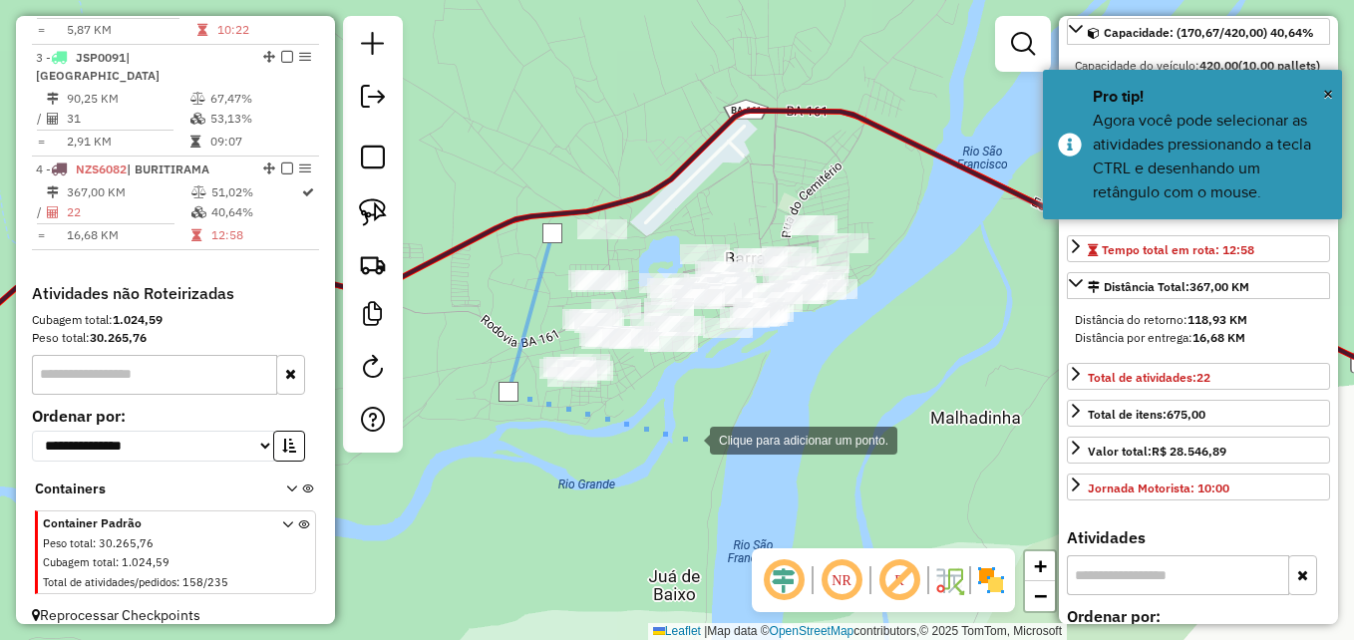
click at [692, 439] on div at bounding box center [690, 439] width 40 height 40
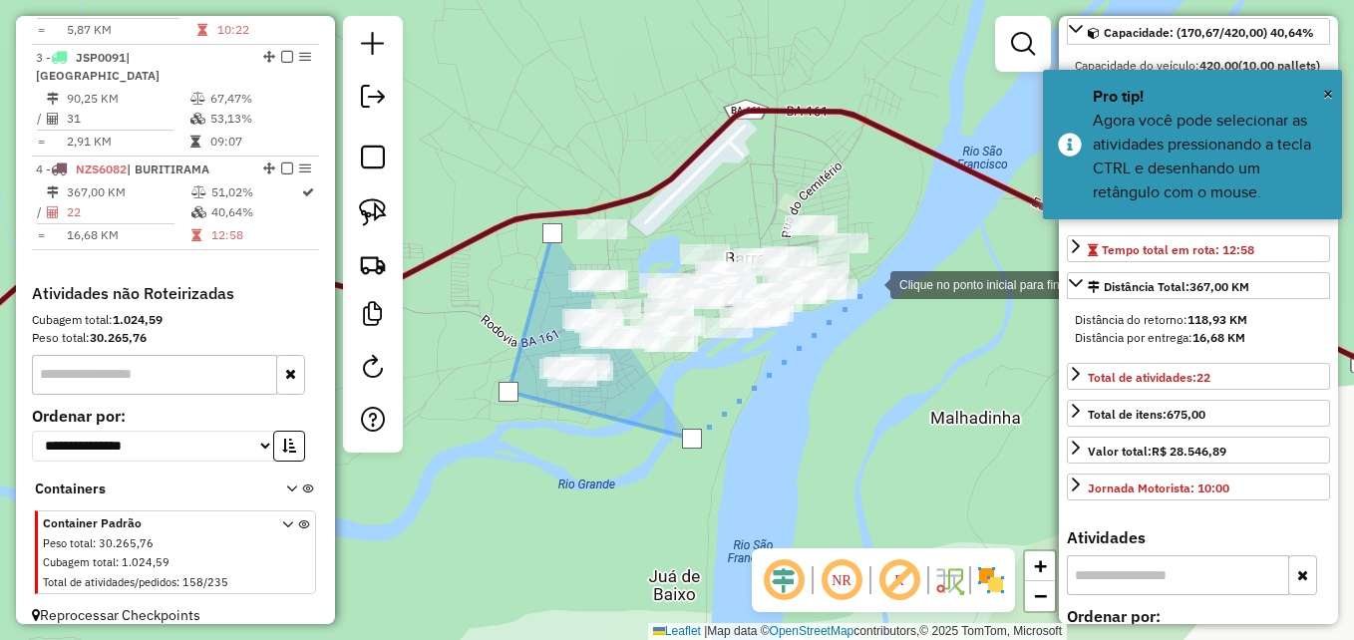
click at [873, 284] on div at bounding box center [871, 283] width 40 height 40
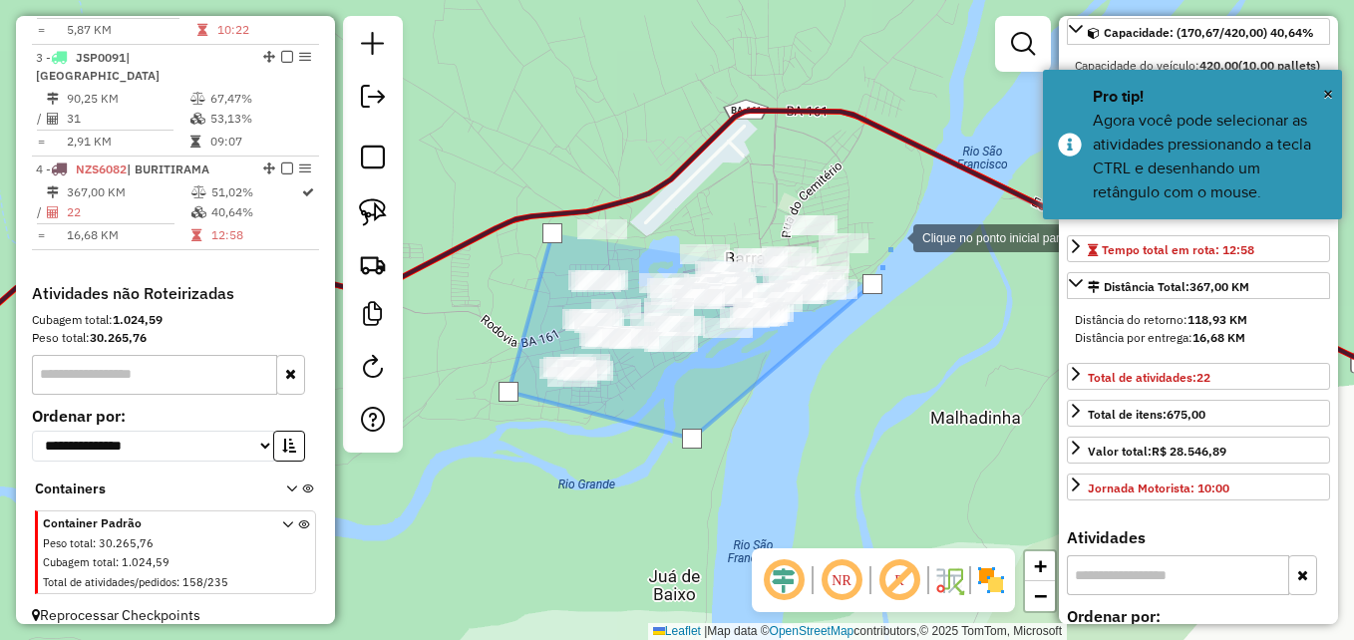
click at [894, 216] on div at bounding box center [894, 236] width 40 height 40
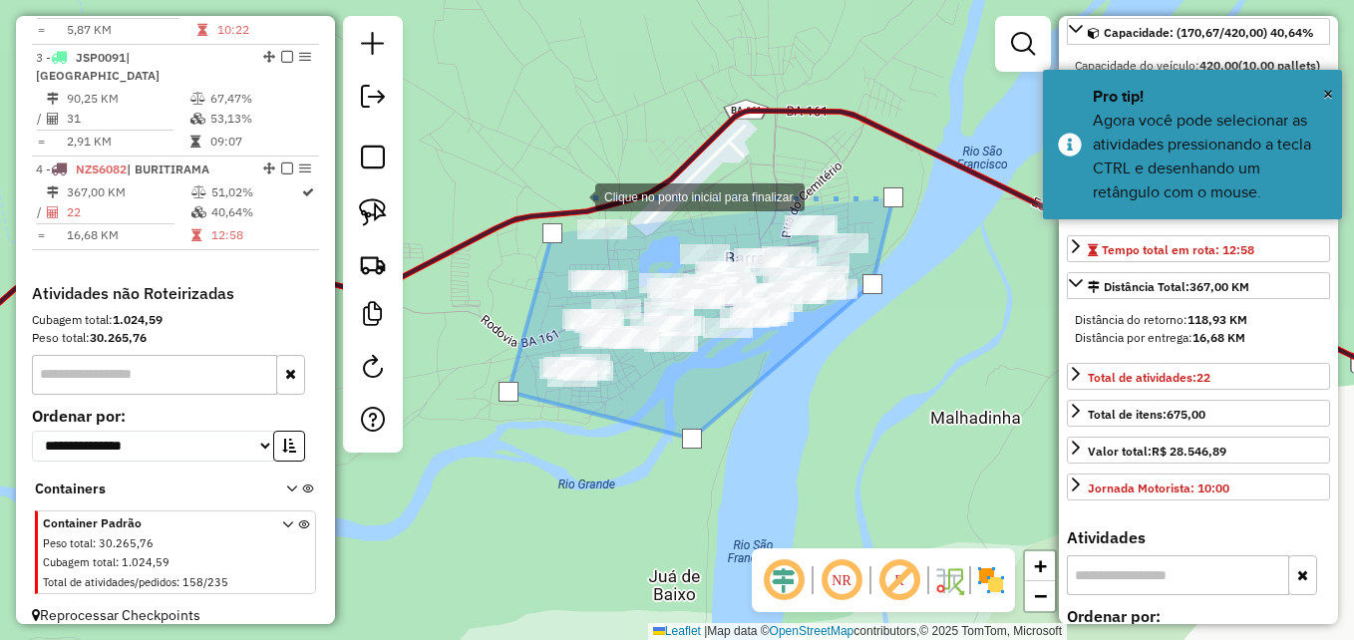
click at [575, 195] on div at bounding box center [575, 196] width 40 height 40
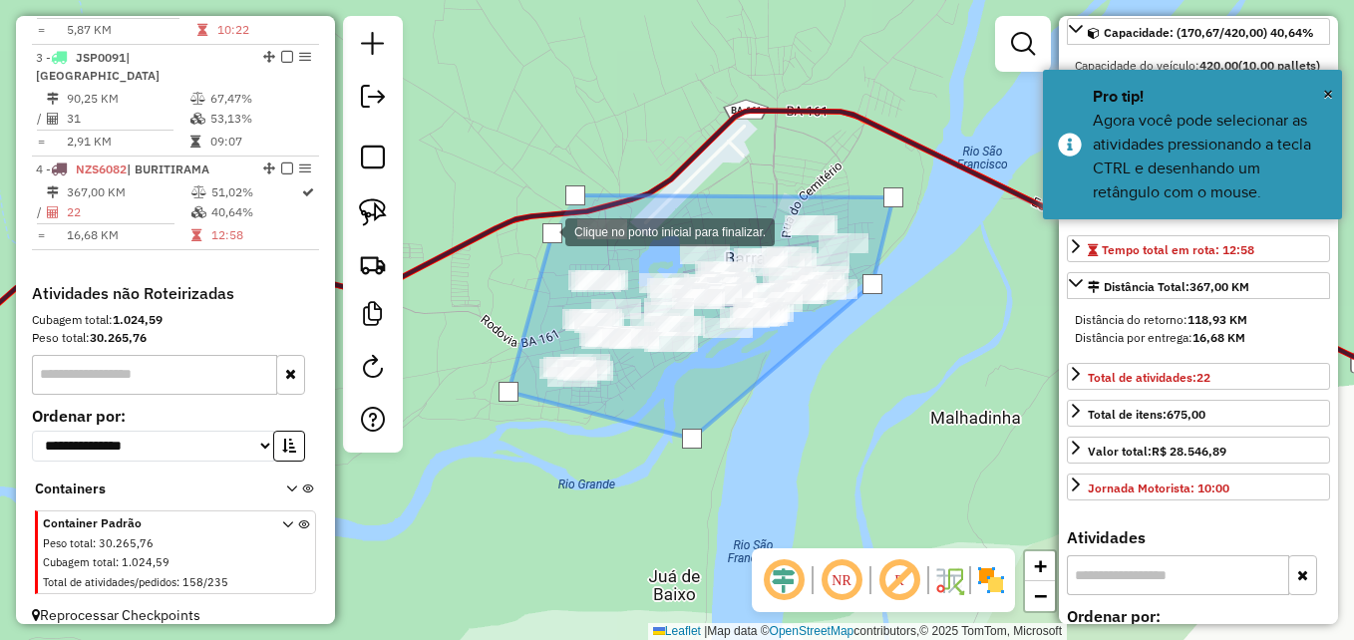
click at [546, 231] on div at bounding box center [552, 233] width 20 height 20
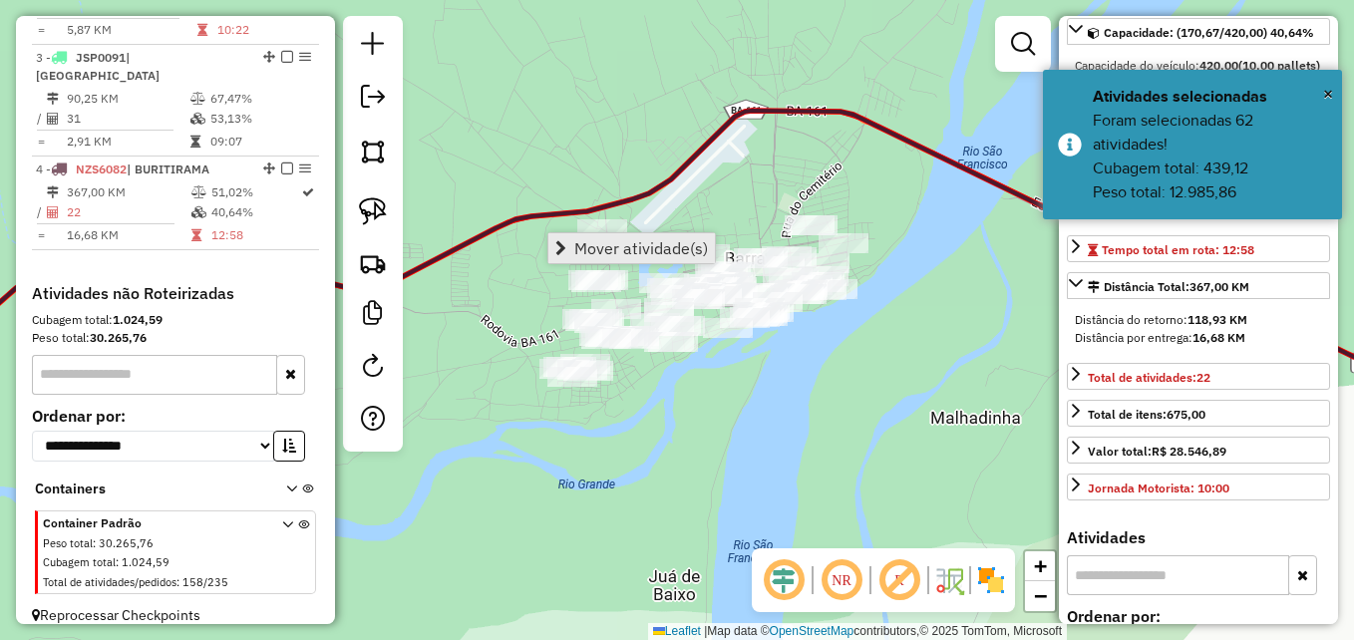
click at [608, 240] on span "Mover atividade(s)" at bounding box center [641, 248] width 134 height 16
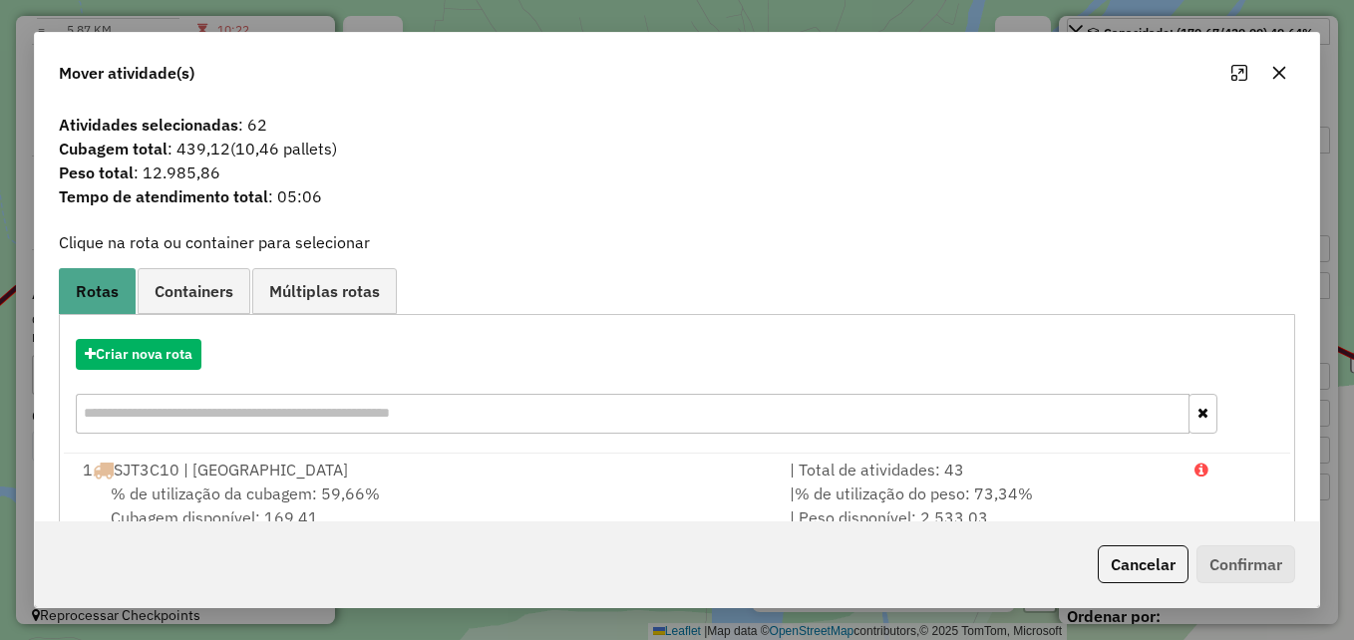
click at [1285, 77] on icon "button" at bounding box center [1279, 73] width 16 height 16
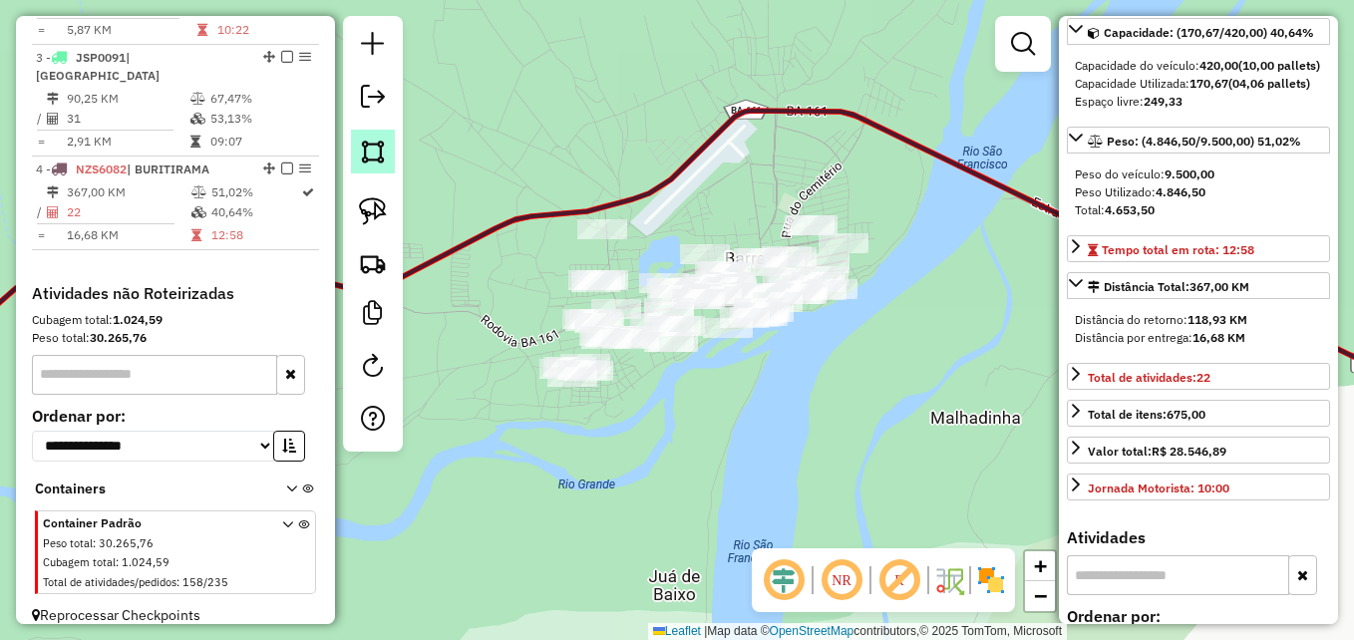
click at [368, 158] on img at bounding box center [373, 152] width 28 height 28
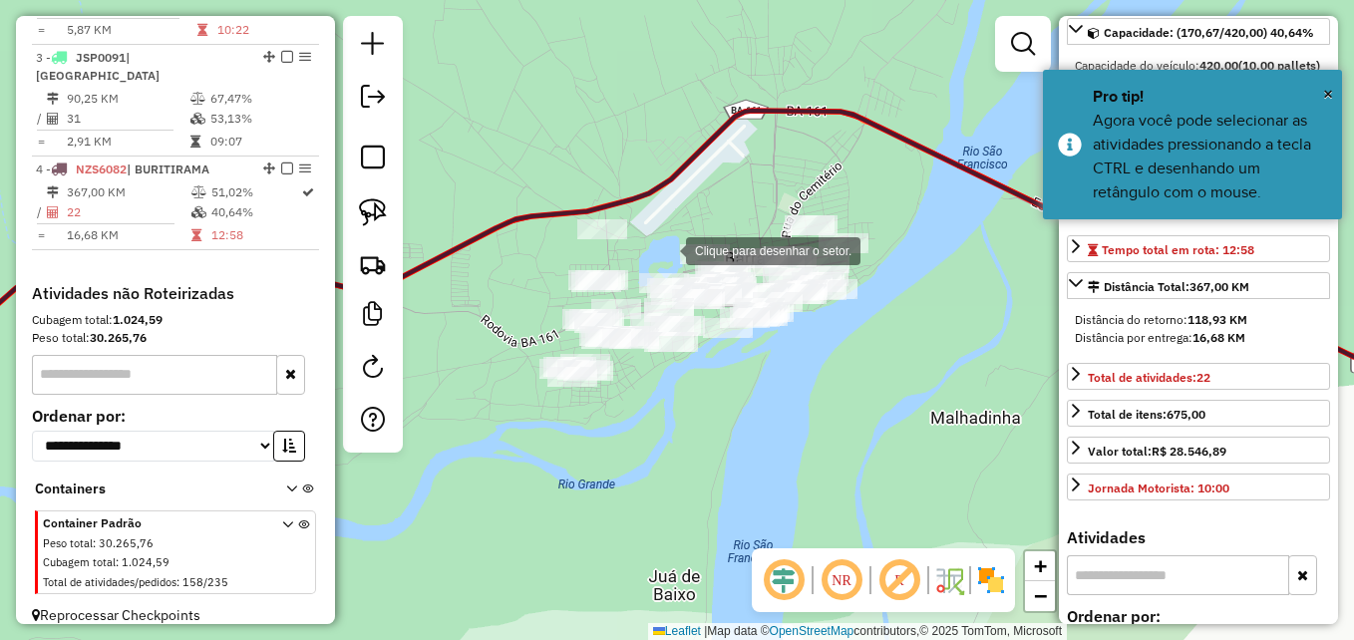
click at [661, 242] on div at bounding box center [666, 249] width 40 height 40
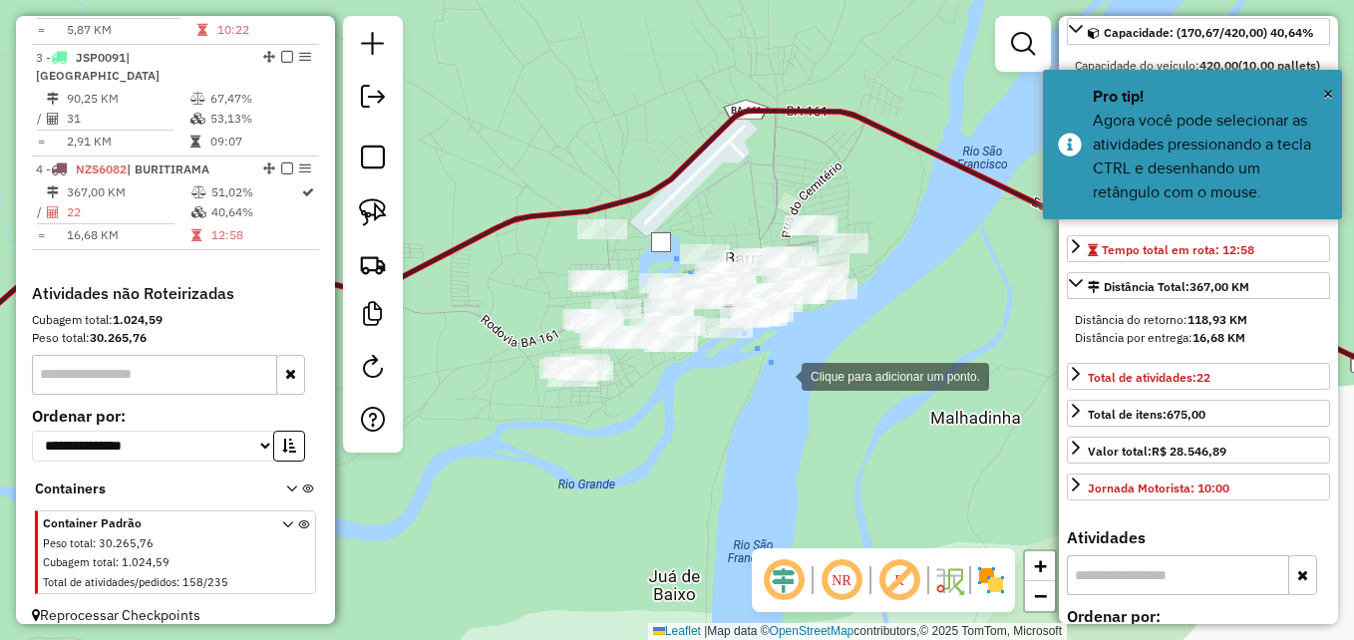
click at [782, 375] on div at bounding box center [782, 375] width 40 height 40
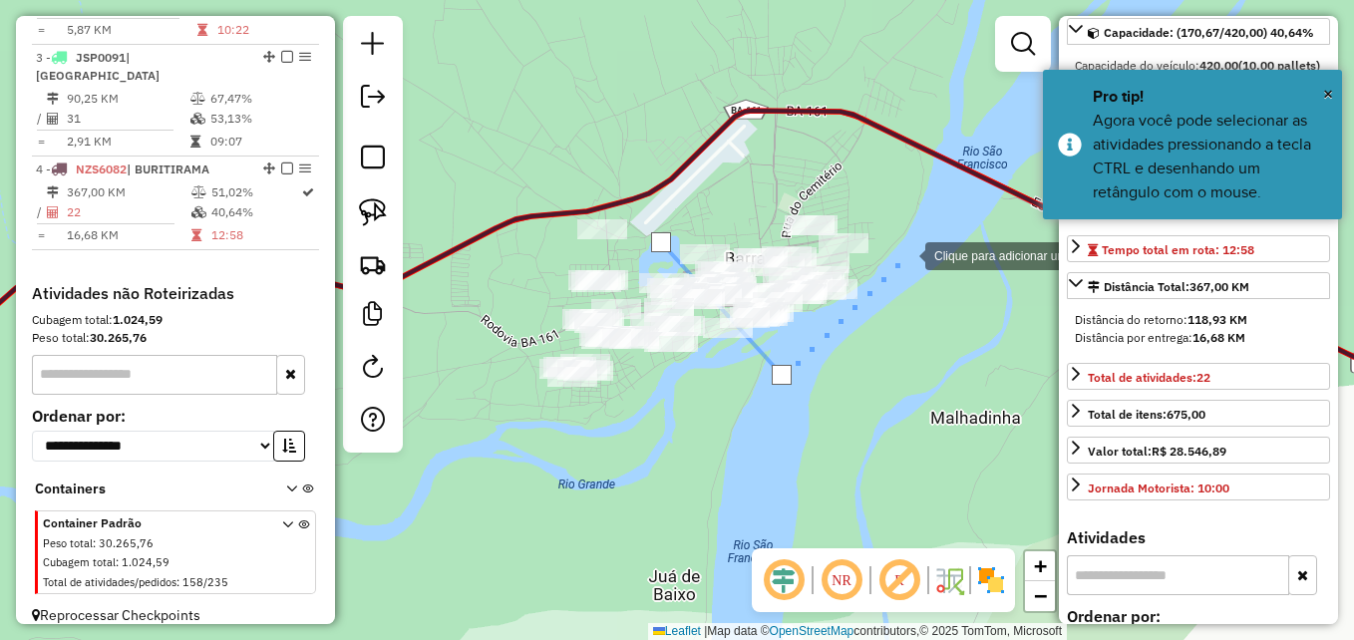
click at [910, 247] on div at bounding box center [906, 254] width 40 height 40
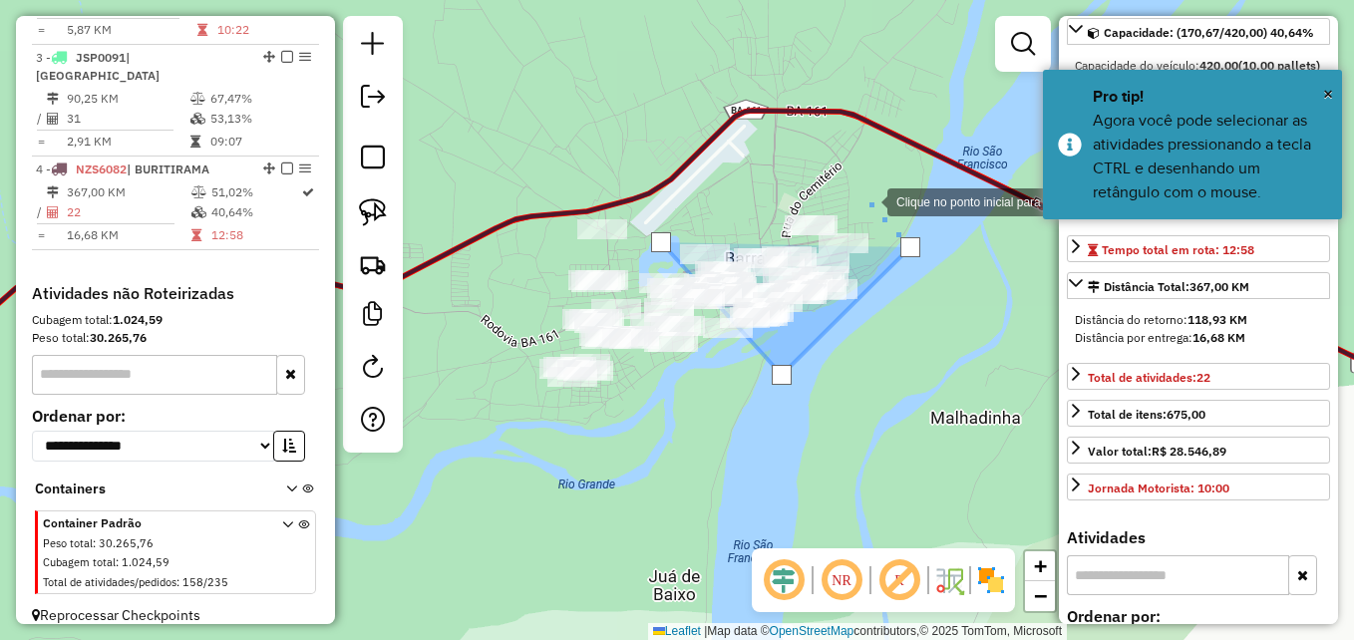
click at [848, 181] on div at bounding box center [868, 201] width 40 height 40
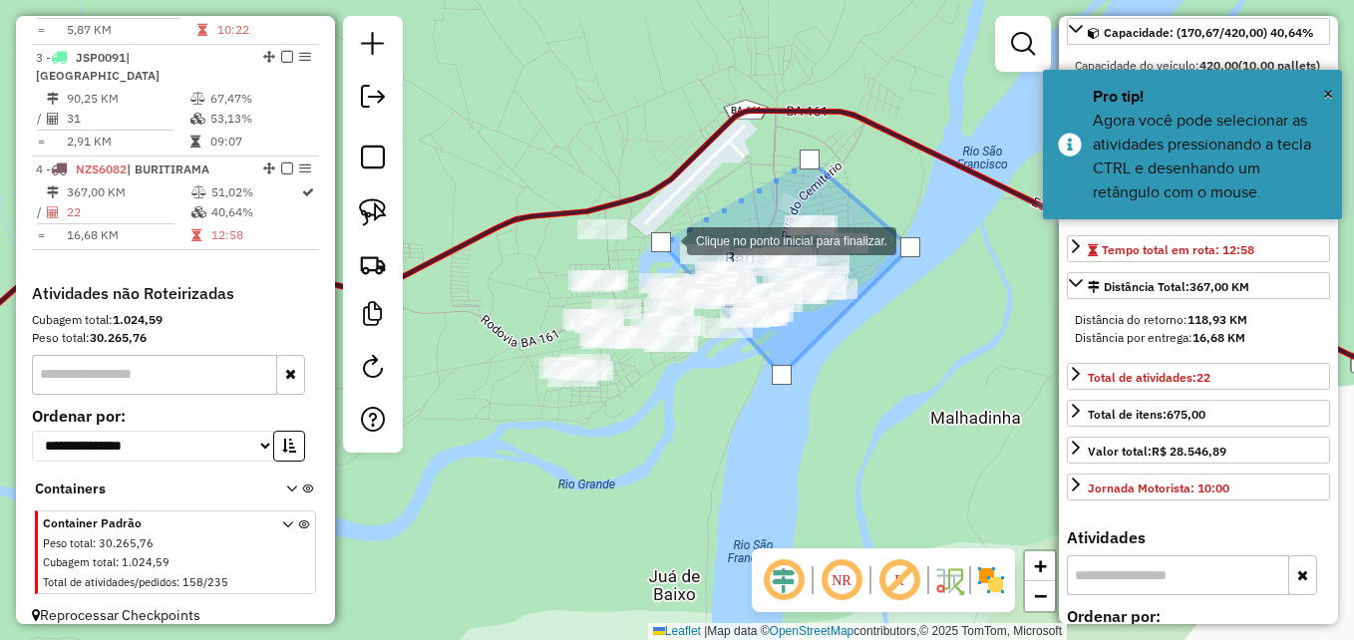
click at [667, 239] on div at bounding box center [661, 242] width 20 height 20
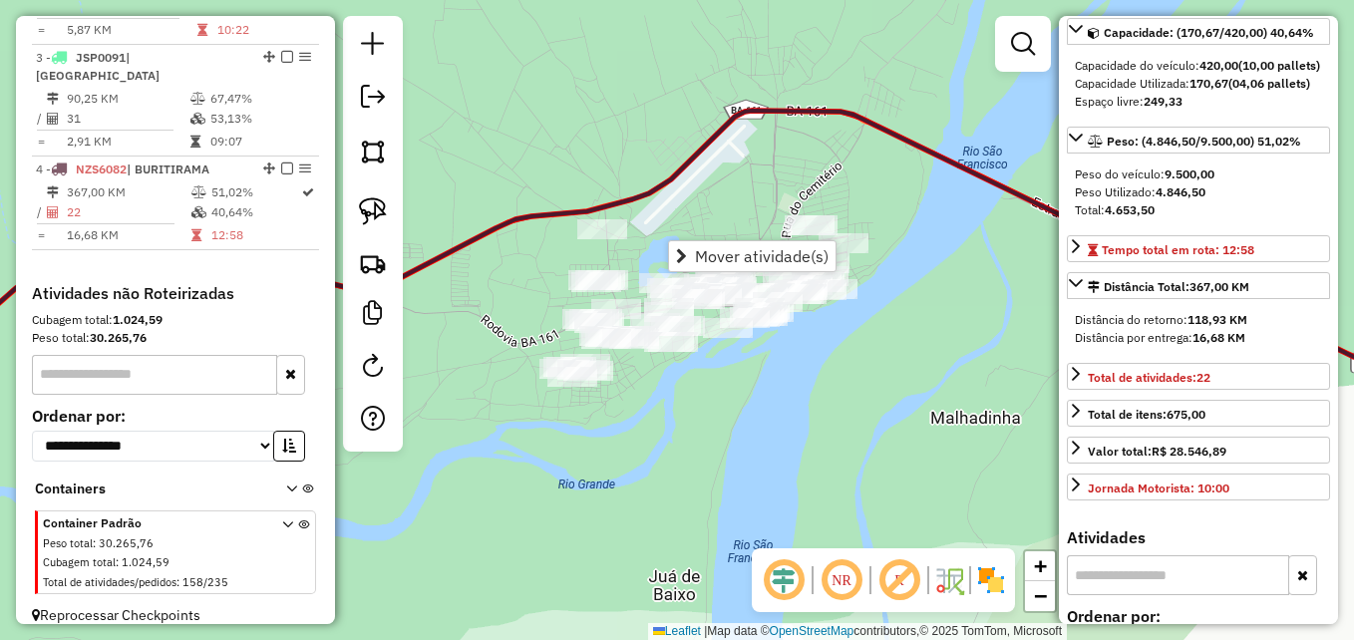
click at [764, 174] on div "Janela de atendimento Grade de atendimento Capacidade Transportadoras Veículos …" at bounding box center [677, 320] width 1354 height 640
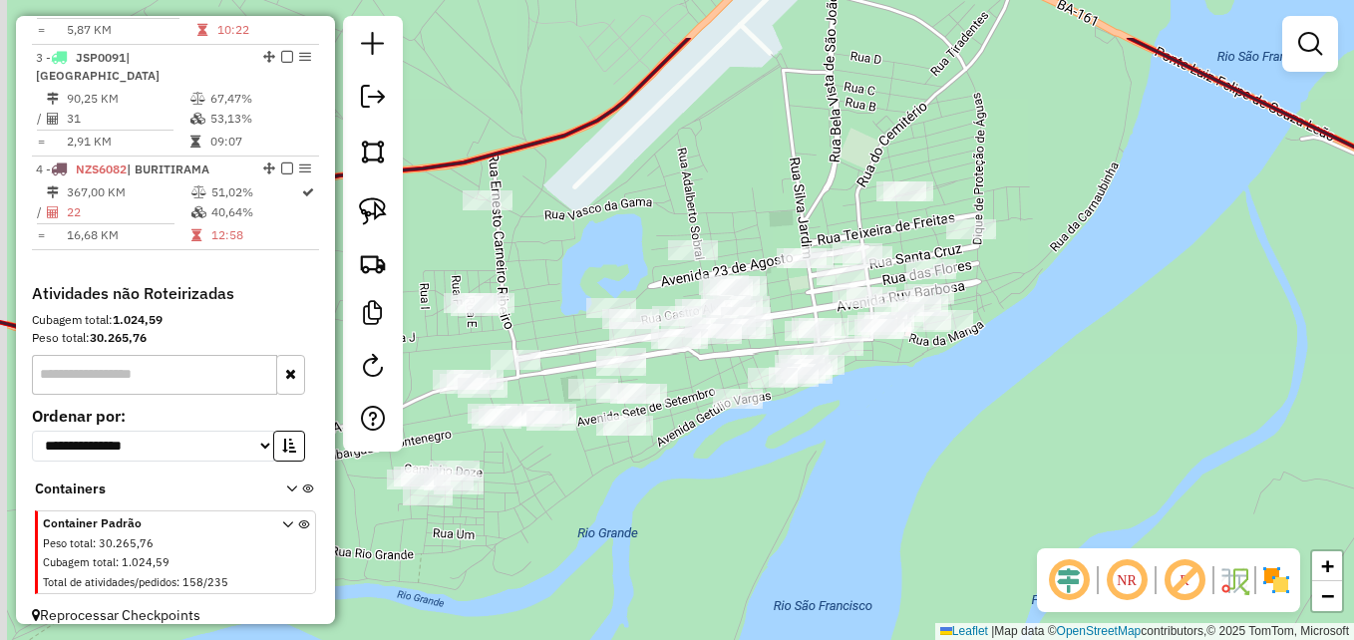
drag, startPoint x: 786, startPoint y: 362, endPoint x: 859, endPoint y: 387, distance: 76.9
click at [859, 387] on div "Janela de atendimento Grade de atendimento Capacidade Transportadoras Veículos …" at bounding box center [677, 320] width 1354 height 640
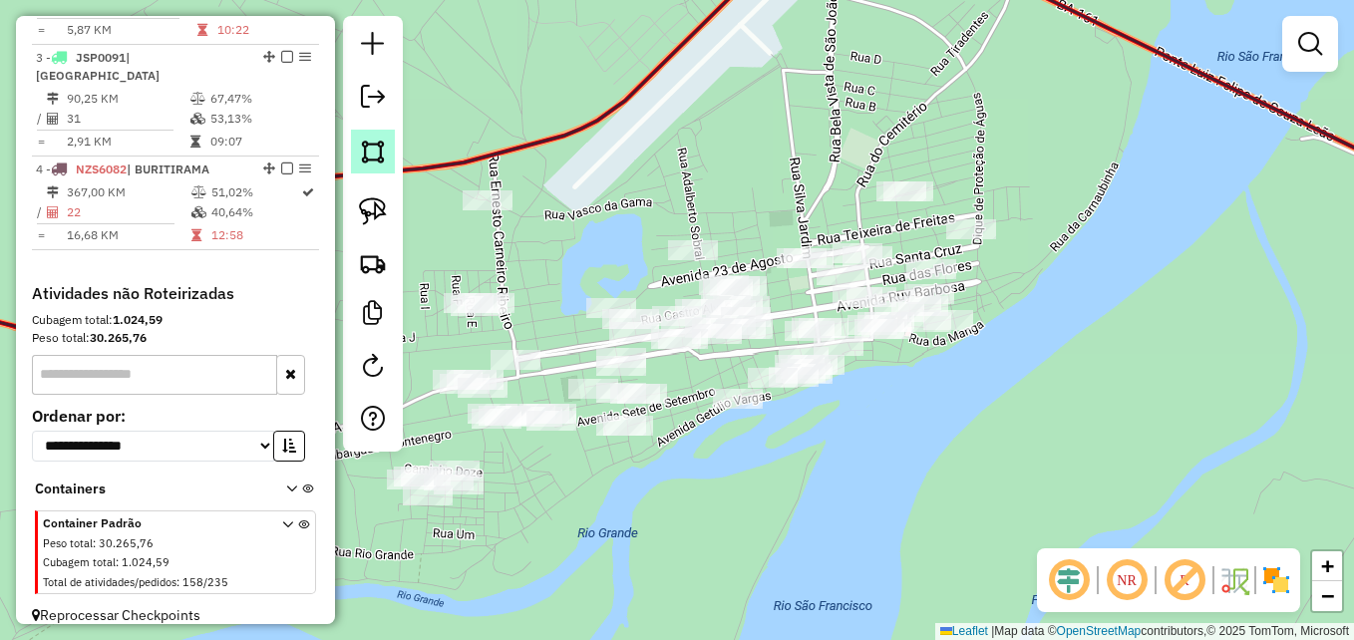
click at [367, 158] on img at bounding box center [373, 152] width 28 height 28
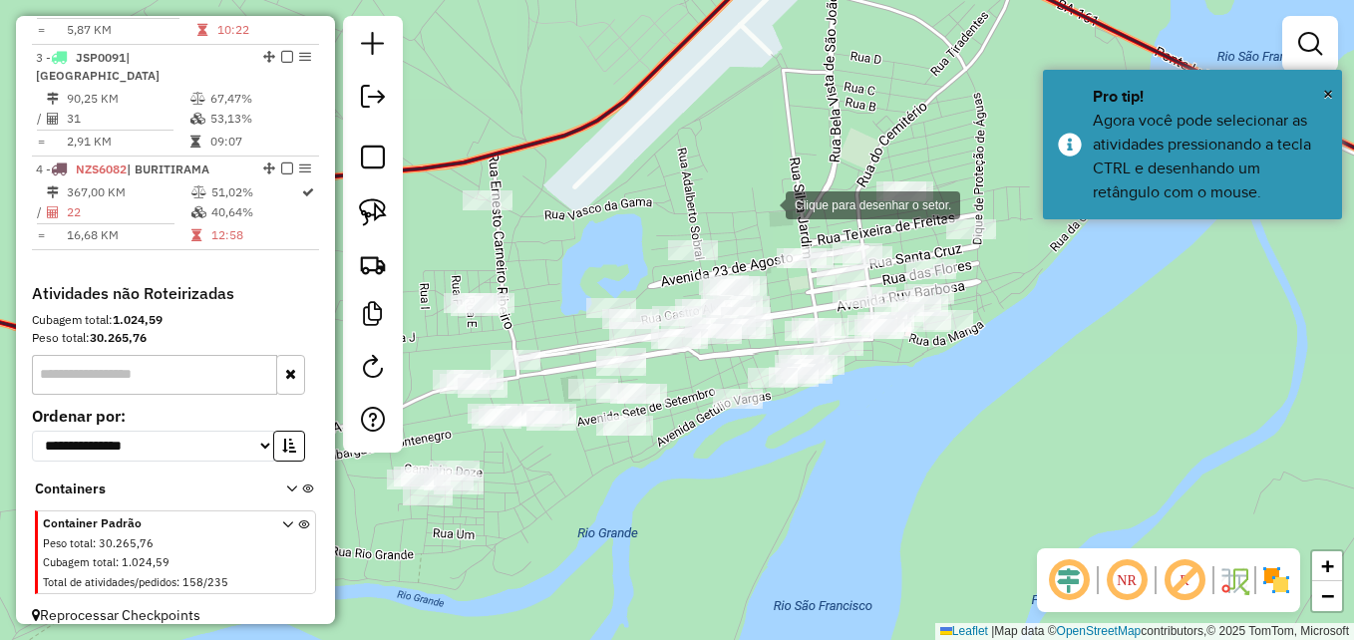
drag, startPoint x: 766, startPoint y: 203, endPoint x: 766, endPoint y: 223, distance: 19.9
click at [766, 203] on div at bounding box center [766, 203] width 40 height 40
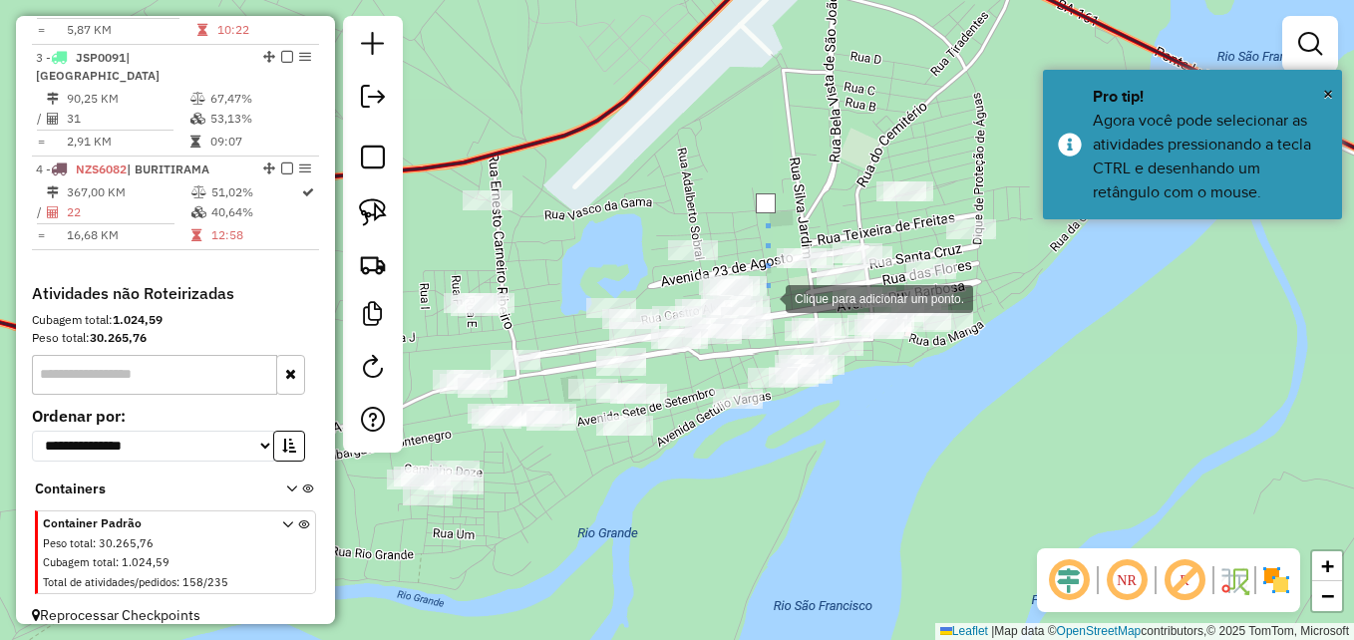
click at [774, 301] on div at bounding box center [766, 297] width 40 height 40
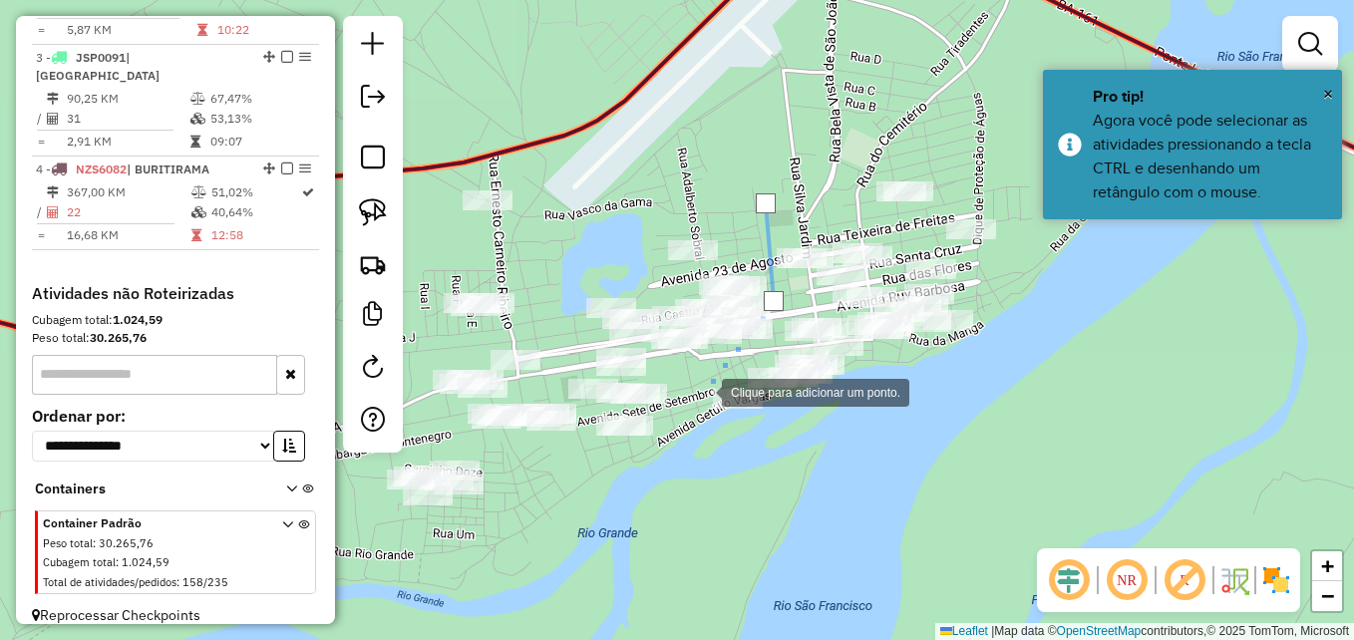
drag, startPoint x: 702, startPoint y: 391, endPoint x: 710, endPoint y: 442, distance: 51.5
click at [701, 391] on div at bounding box center [702, 391] width 40 height 40
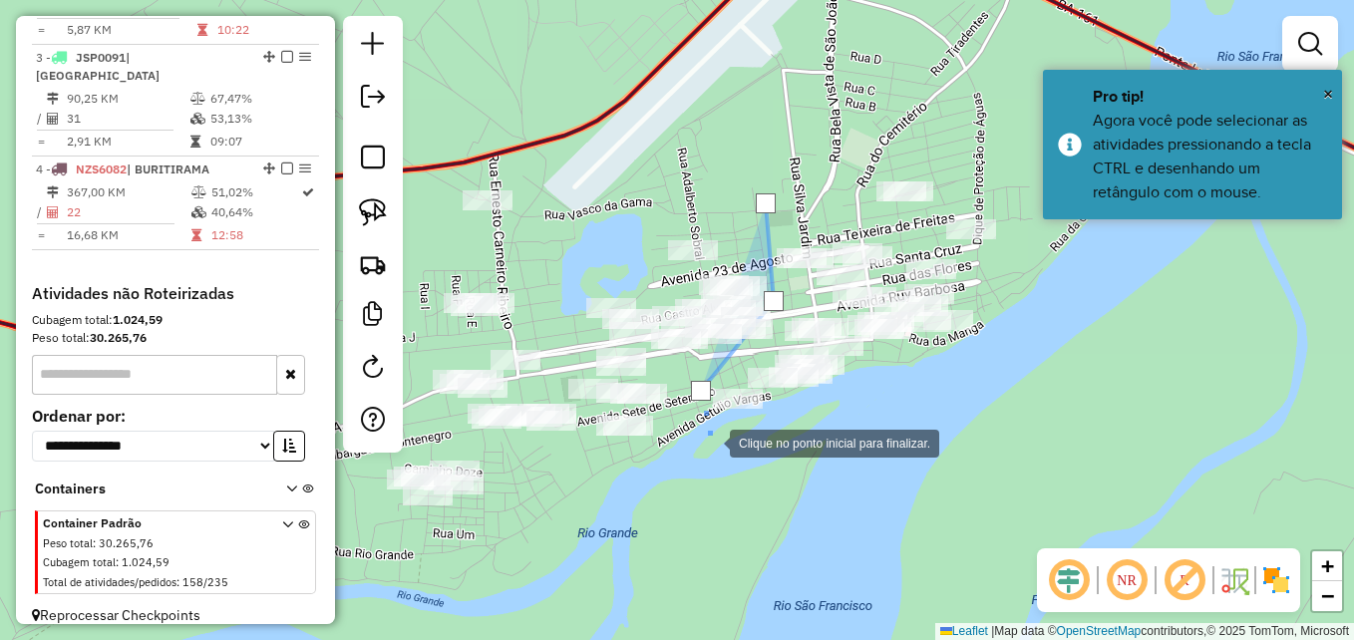
click at [730, 462] on div at bounding box center [710, 442] width 40 height 40
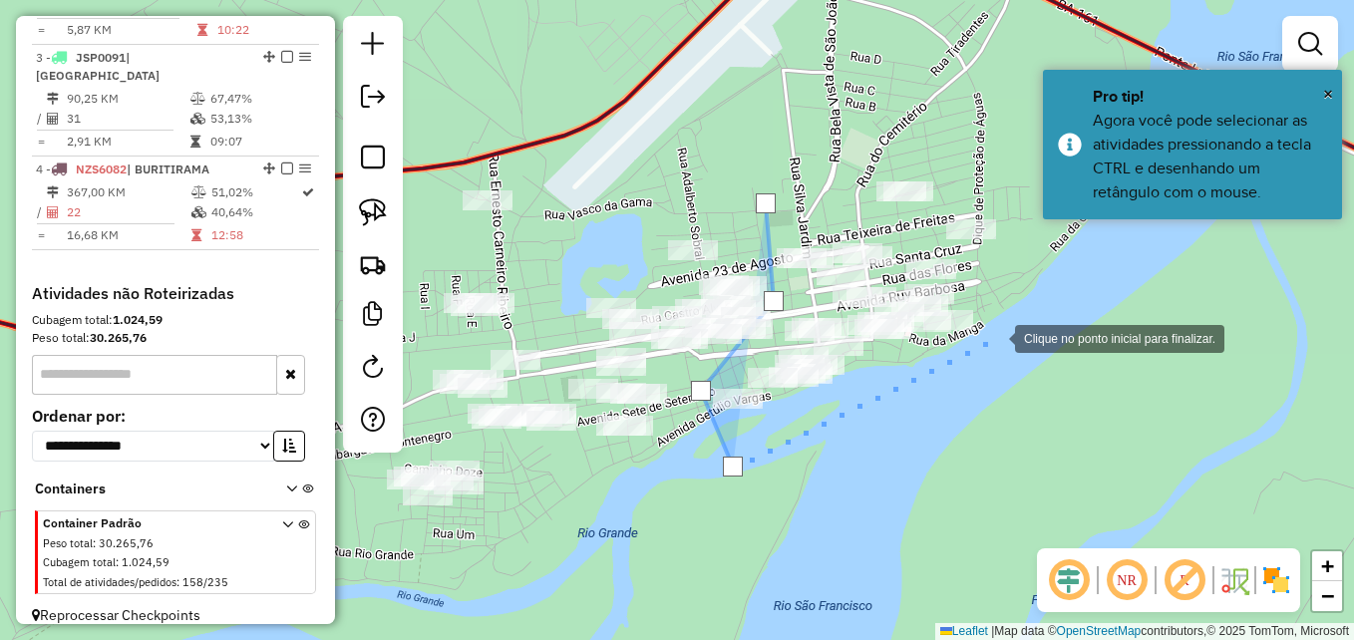
click at [1015, 324] on div at bounding box center [995, 337] width 40 height 40
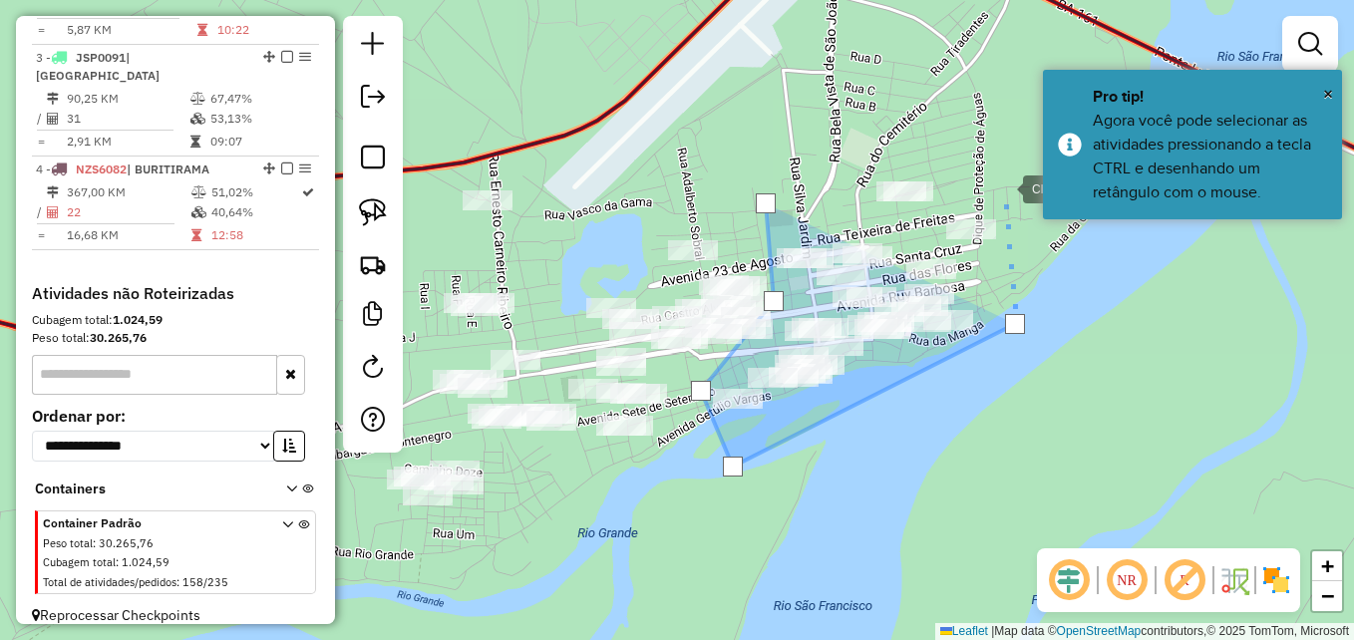
drag, startPoint x: 1003, startPoint y: 187, endPoint x: 934, endPoint y: 148, distance: 79.5
click at [1003, 185] on div at bounding box center [1003, 188] width 40 height 40
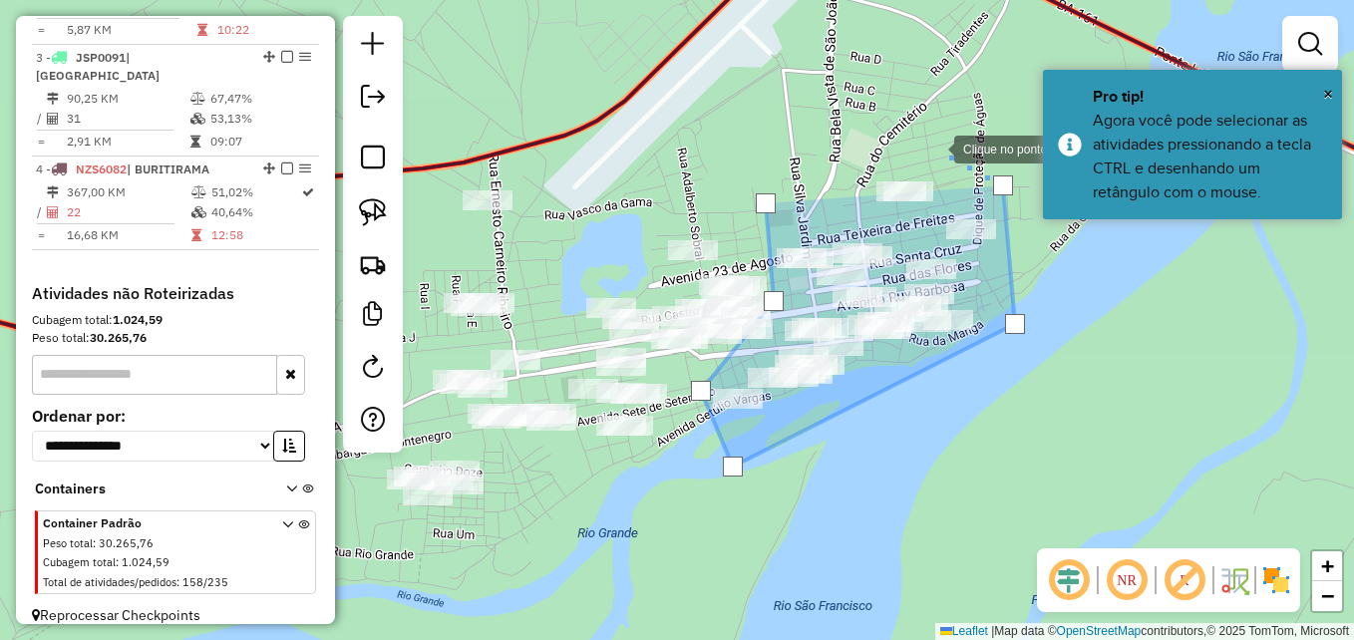
click at [934, 148] on div at bounding box center [934, 148] width 40 height 40
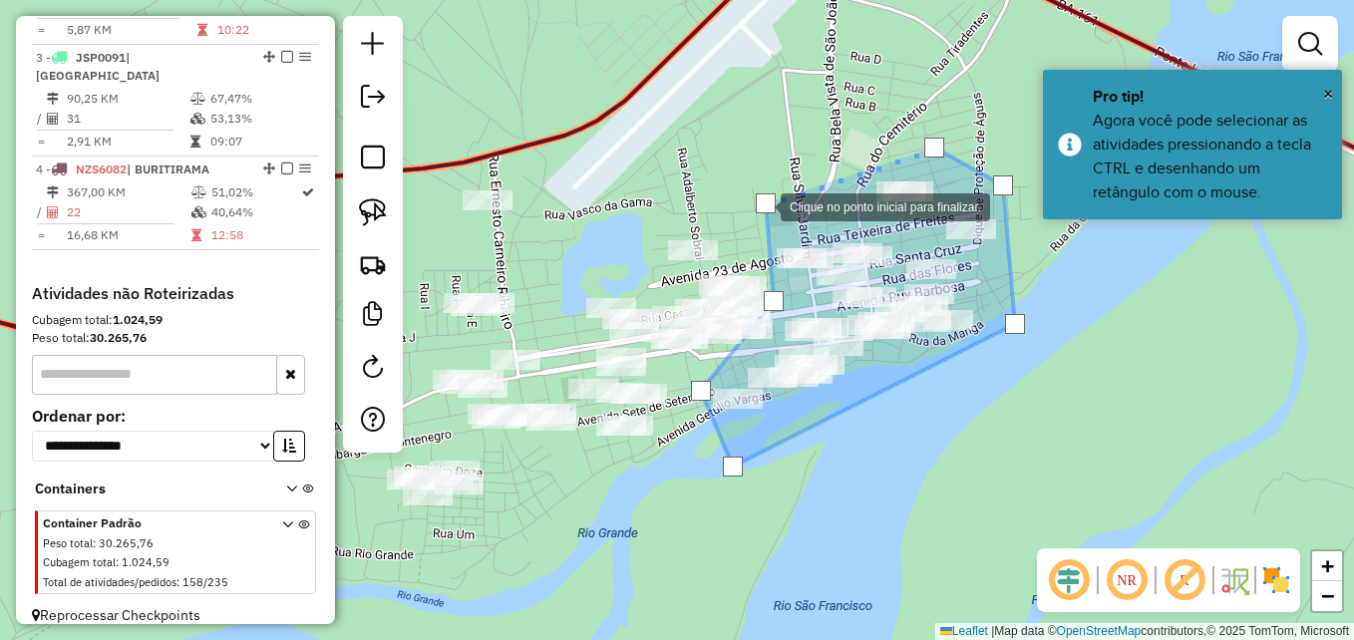
click at [761, 205] on div at bounding box center [766, 203] width 20 height 20
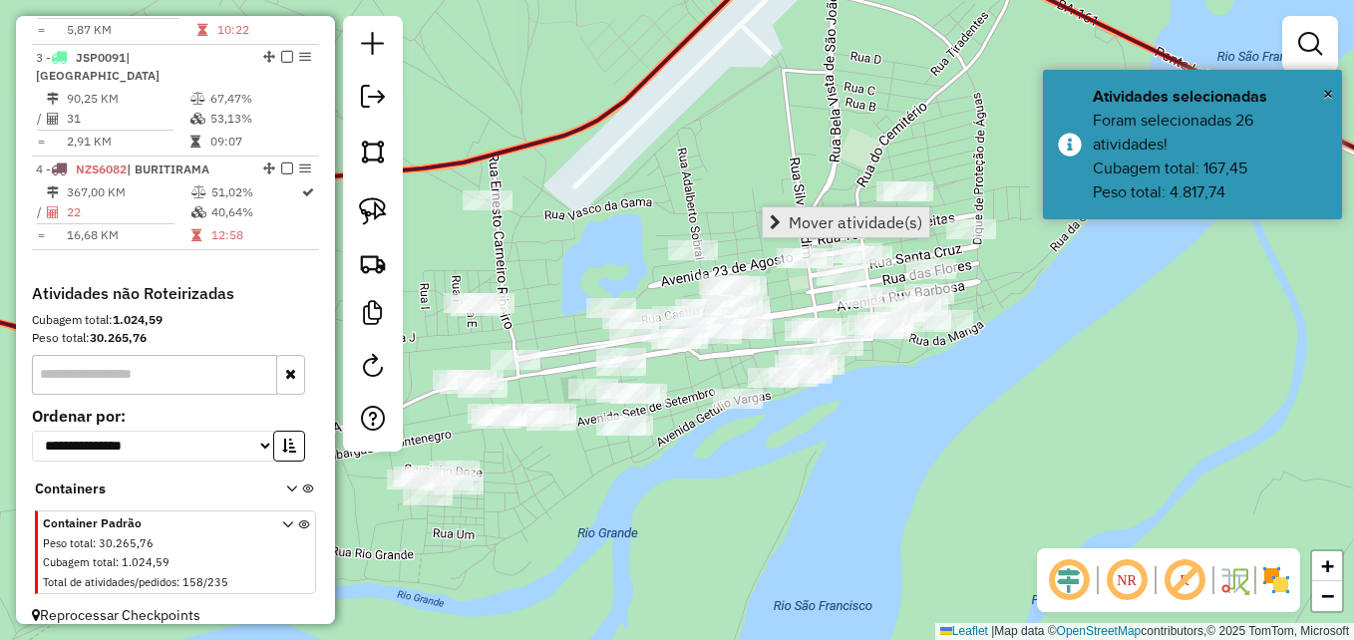
click at [858, 221] on span "Mover atividade(s)" at bounding box center [856, 222] width 134 height 16
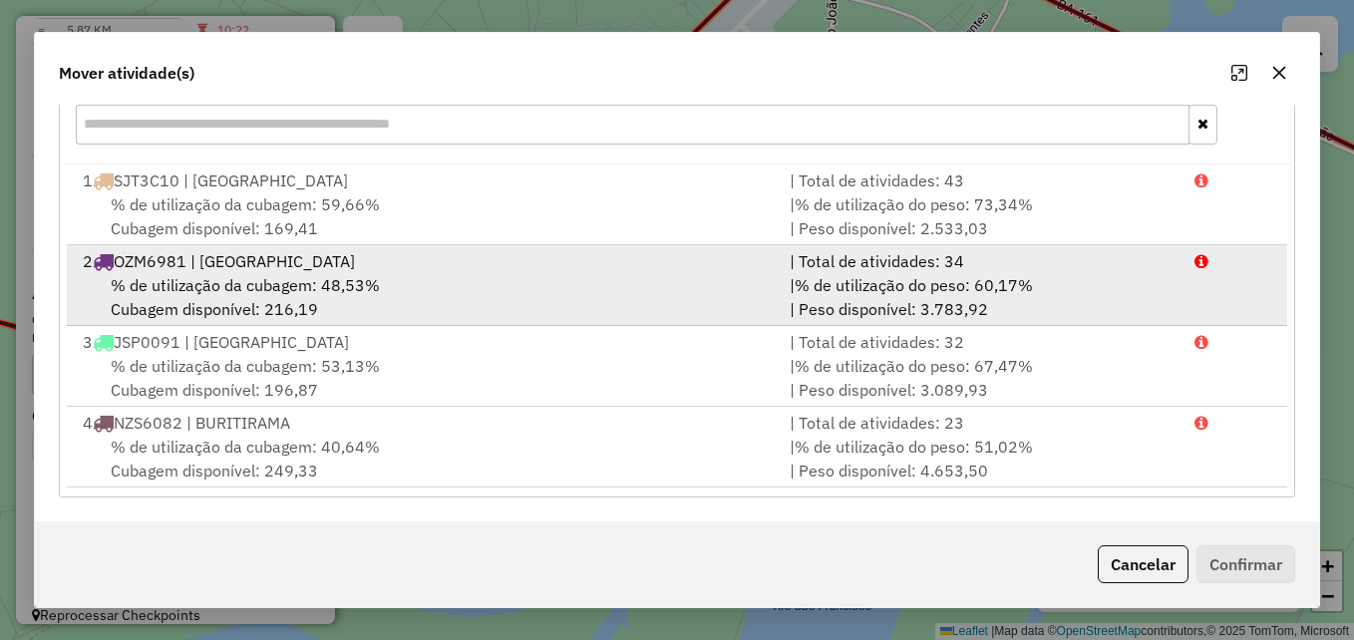
scroll to position [0, 0]
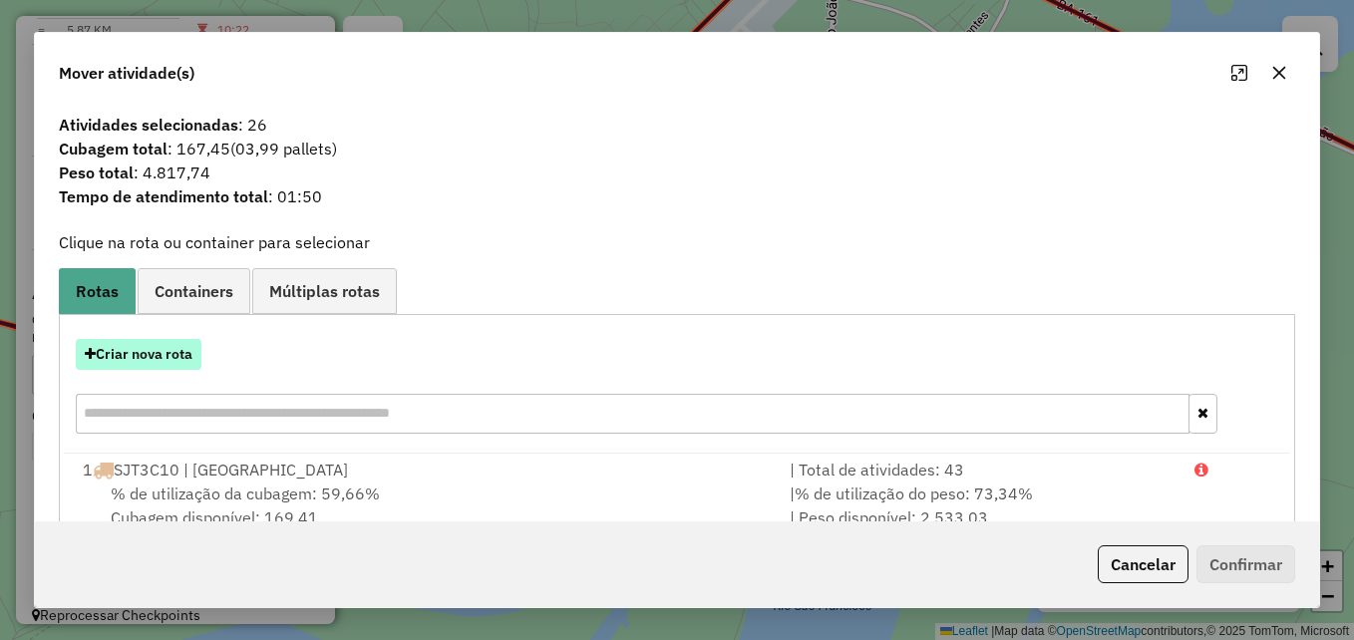
click at [184, 363] on button "Criar nova rota" at bounding box center [139, 354] width 126 height 31
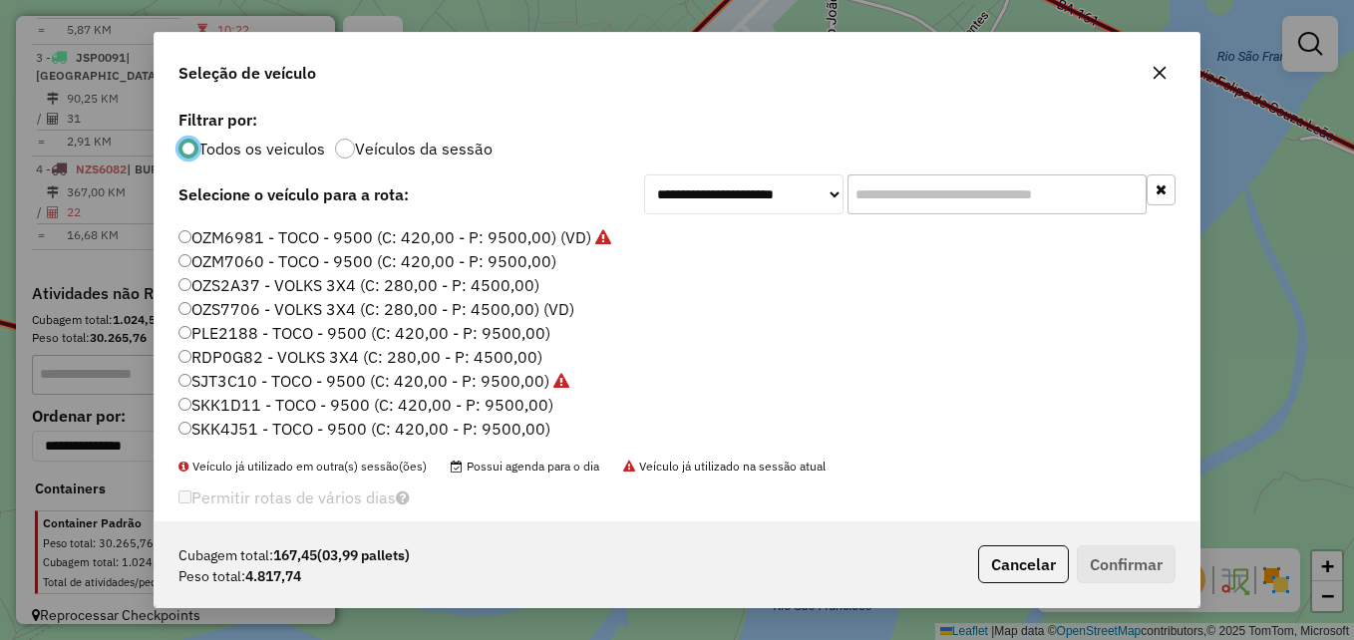
scroll to position [25, 0]
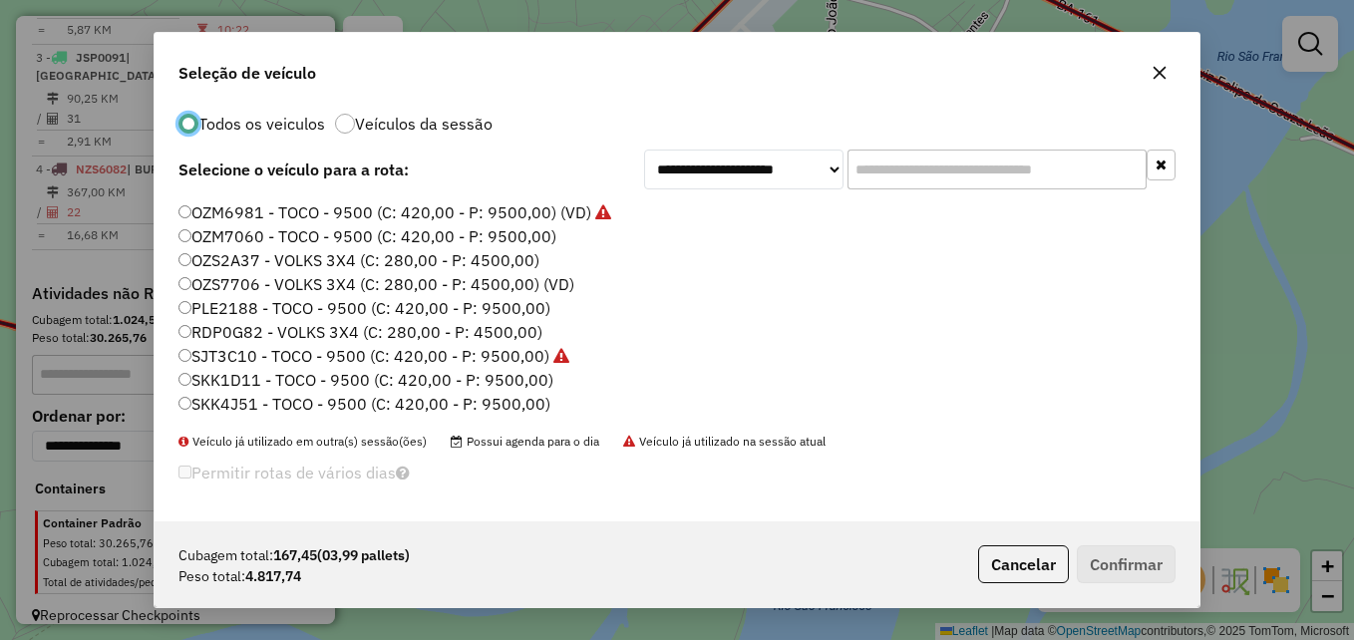
click at [300, 378] on label "SKK1D11 - TOCO - 9500 (C: 420,00 - P: 9500,00)" at bounding box center [366, 380] width 375 height 24
click at [1140, 564] on button "Confirmar" at bounding box center [1126, 564] width 99 height 38
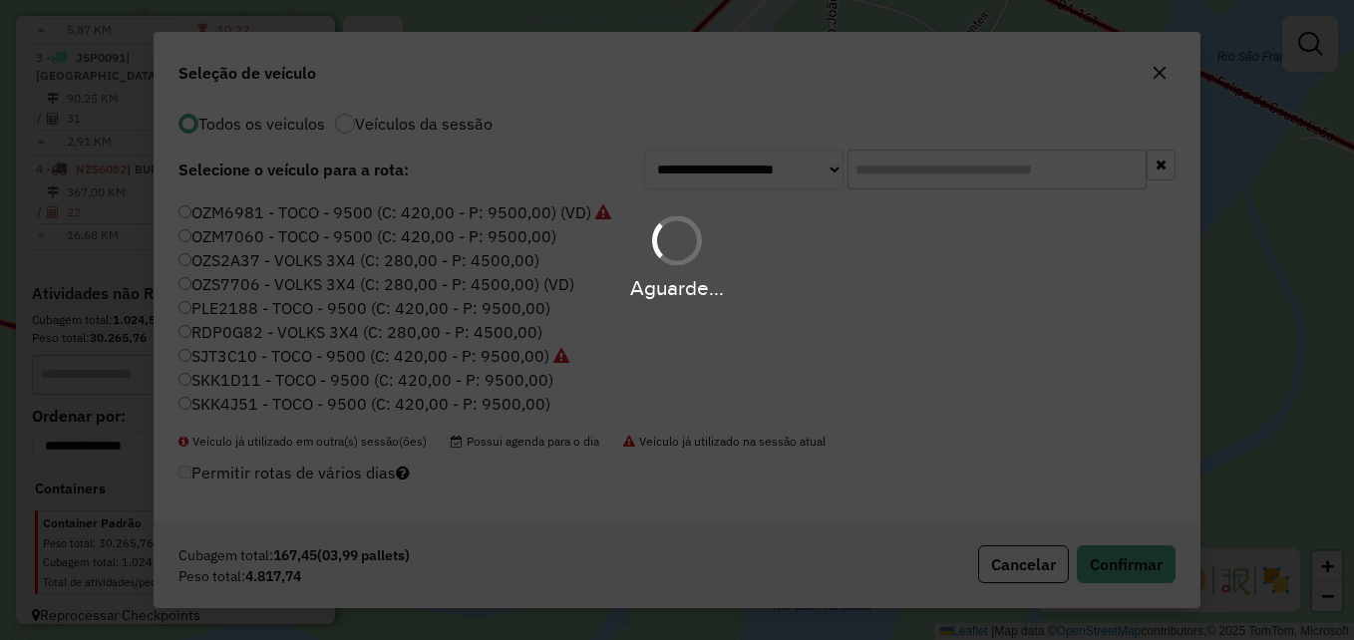
scroll to position [0, 0]
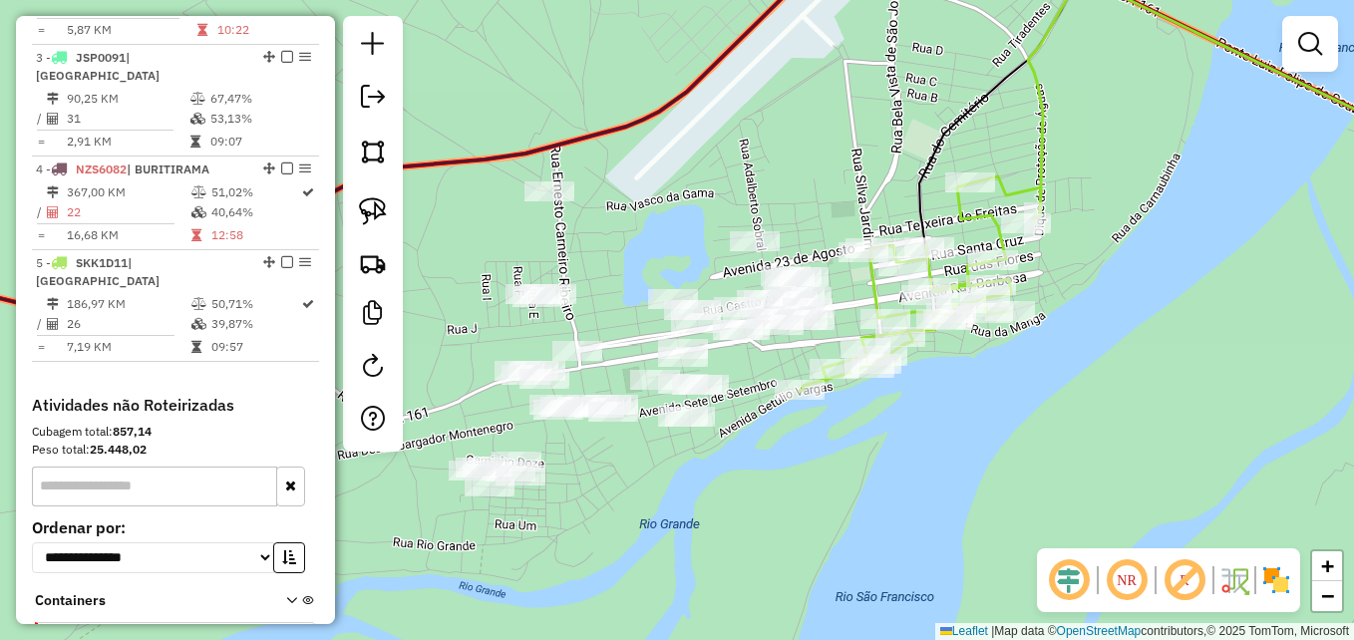
drag, startPoint x: 691, startPoint y: 471, endPoint x: 753, endPoint y: 462, distance: 62.5
click at [753, 462] on div "Janela de atendimento Grade de atendimento Capacidade Transportadoras Veículos …" at bounding box center [677, 320] width 1354 height 640
click at [376, 150] on img at bounding box center [373, 152] width 28 height 28
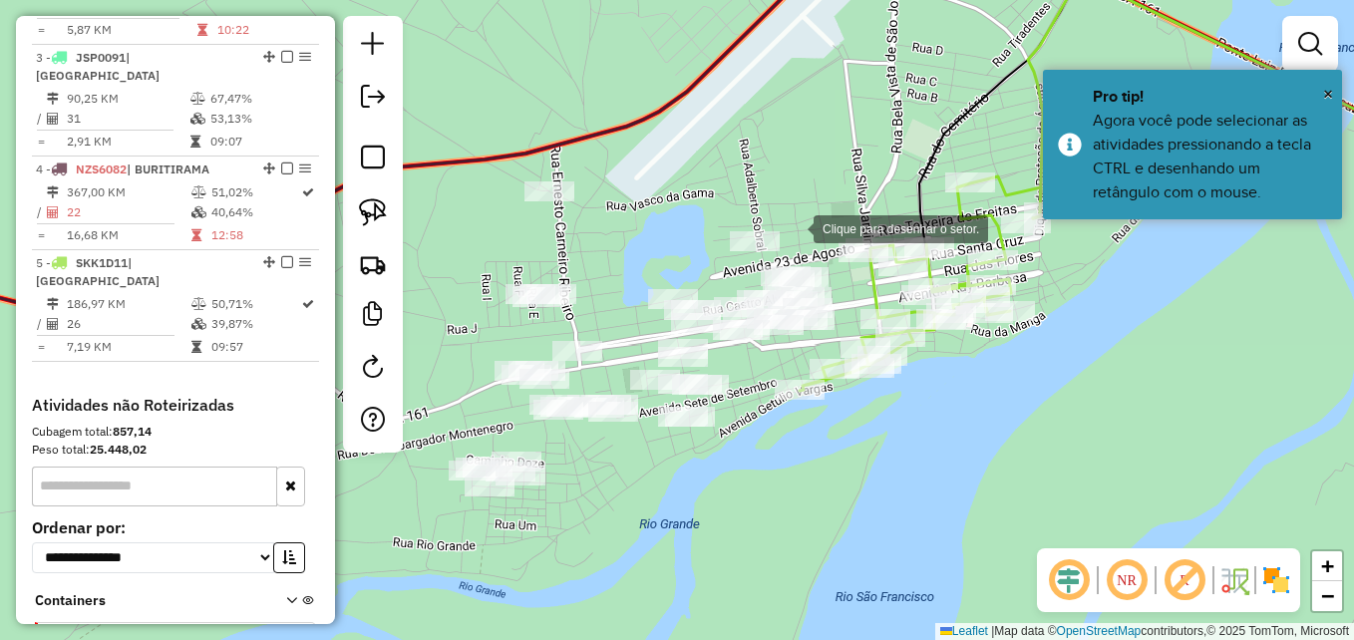
click at [792, 220] on div at bounding box center [794, 227] width 40 height 40
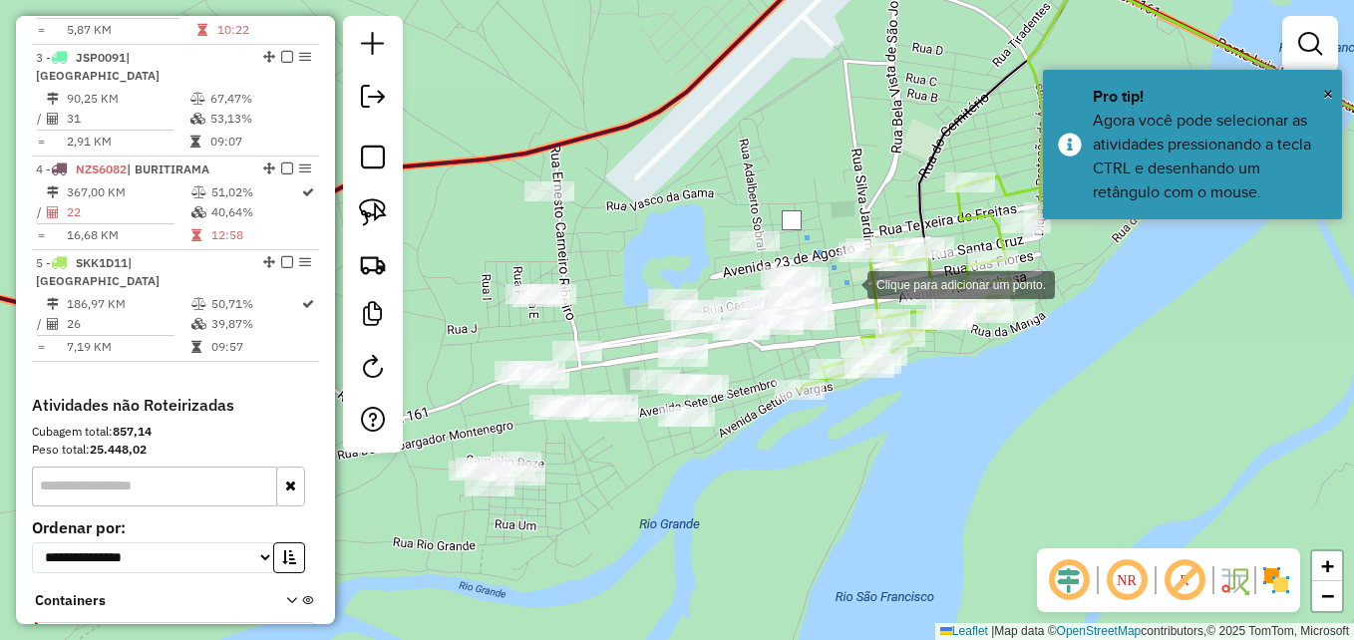
click at [848, 283] on div at bounding box center [848, 283] width 40 height 40
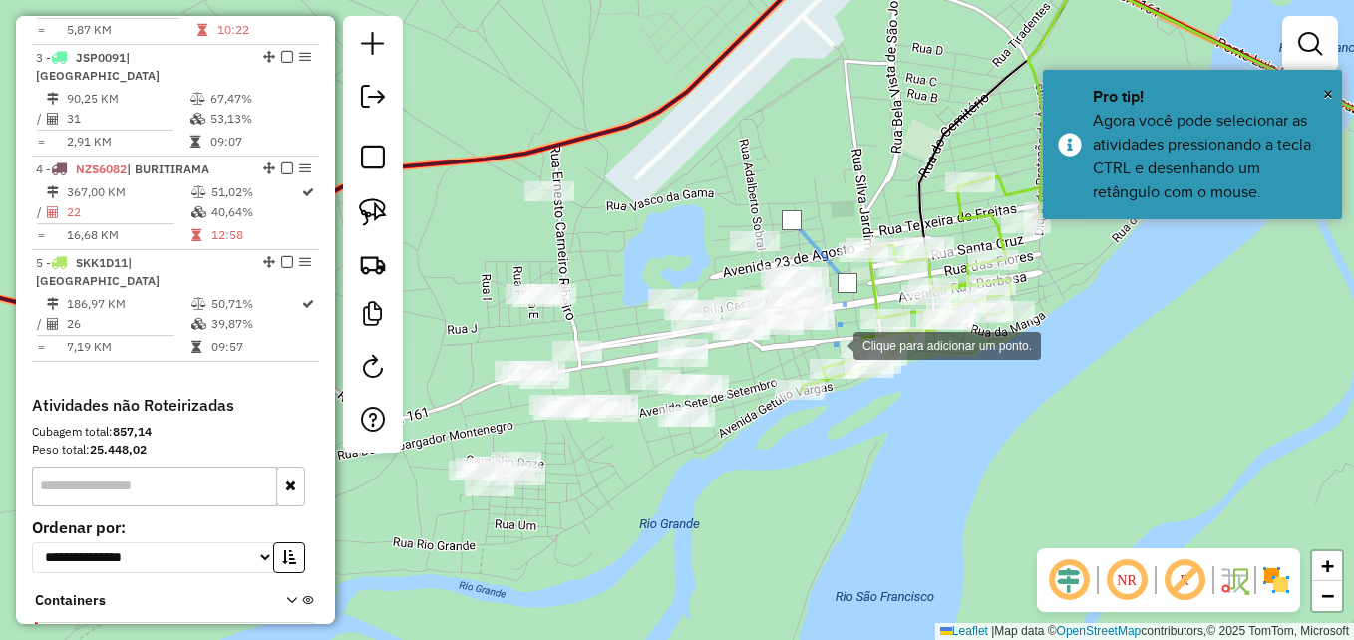
click at [834, 344] on div at bounding box center [834, 344] width 40 height 40
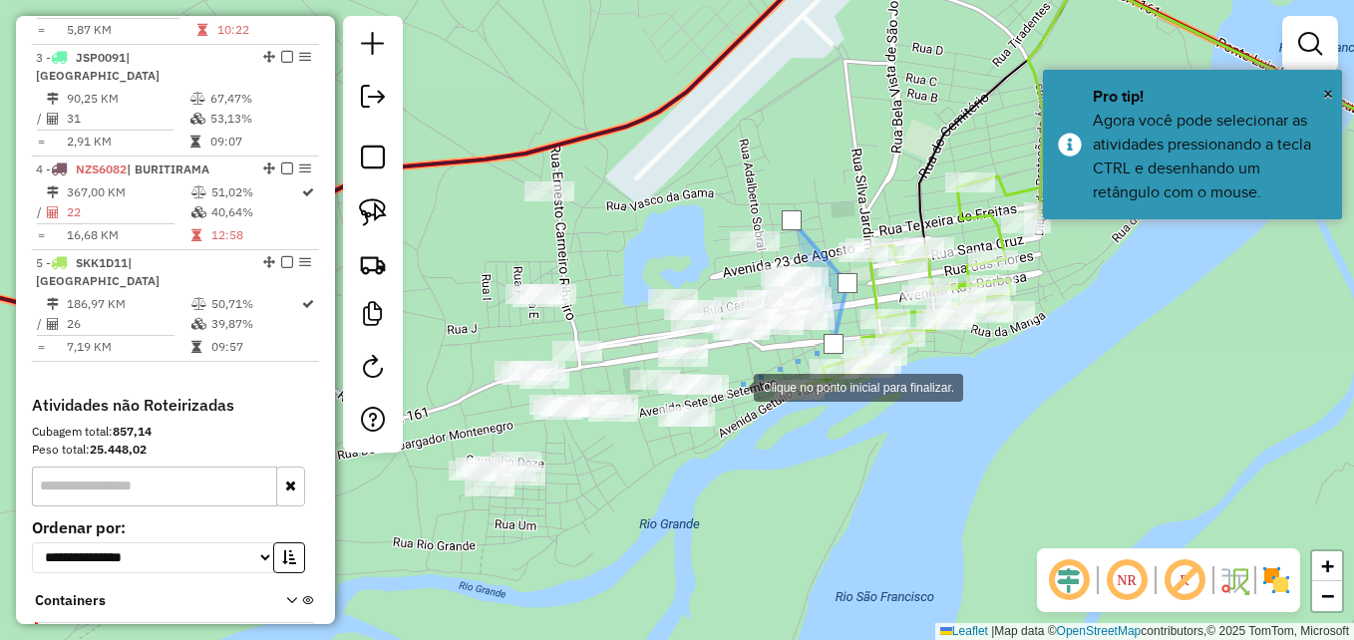
click at [734, 386] on div at bounding box center [734, 386] width 40 height 40
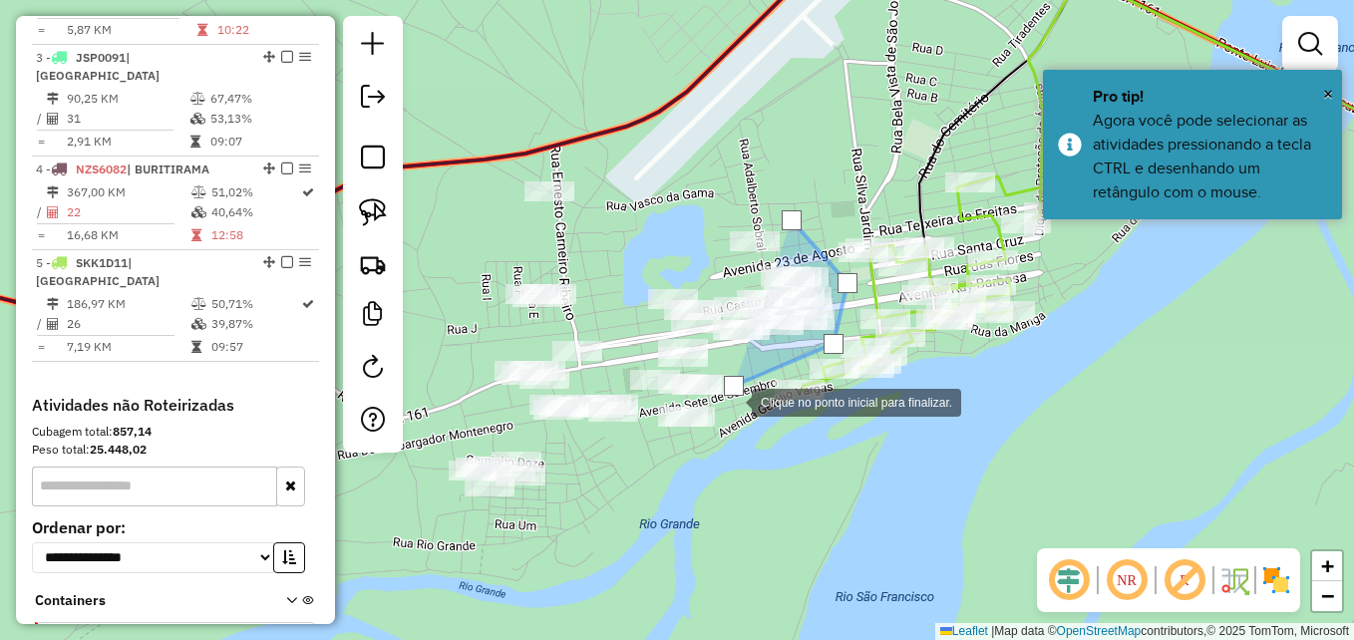
drag, startPoint x: 729, startPoint y: 441, endPoint x: 708, endPoint y: 458, distance: 26.9
click at [728, 421] on div at bounding box center [732, 401] width 40 height 40
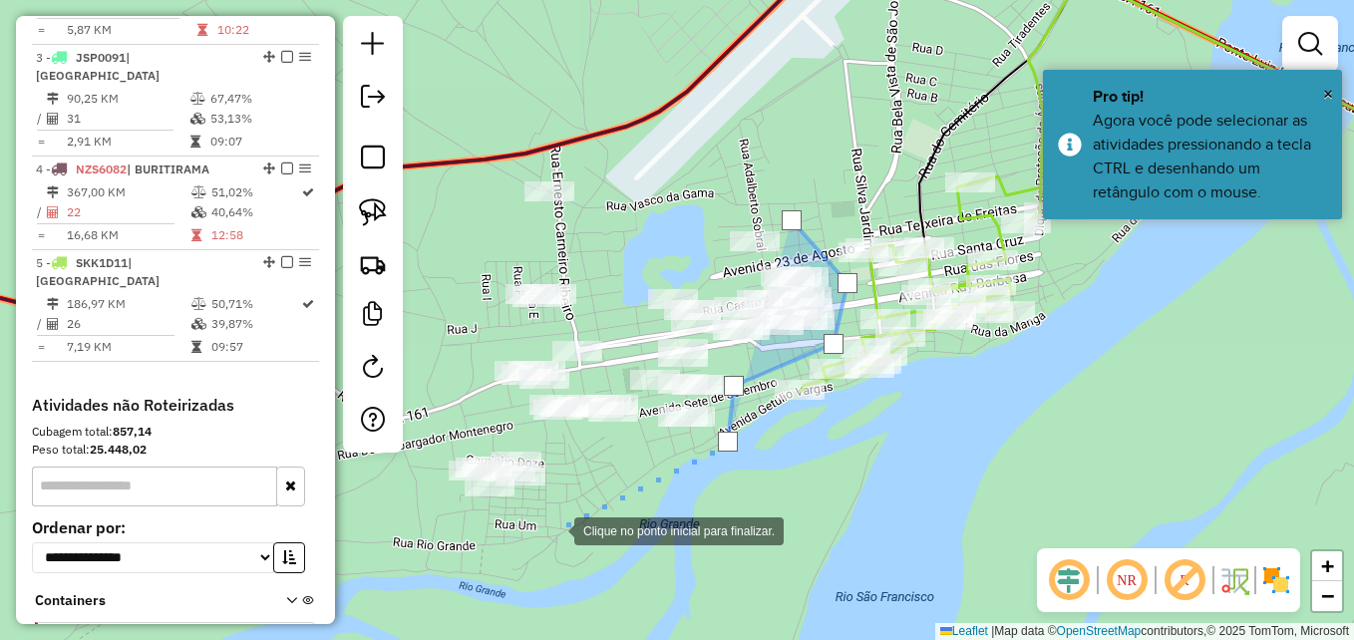
click at [553, 531] on div at bounding box center [555, 530] width 40 height 40
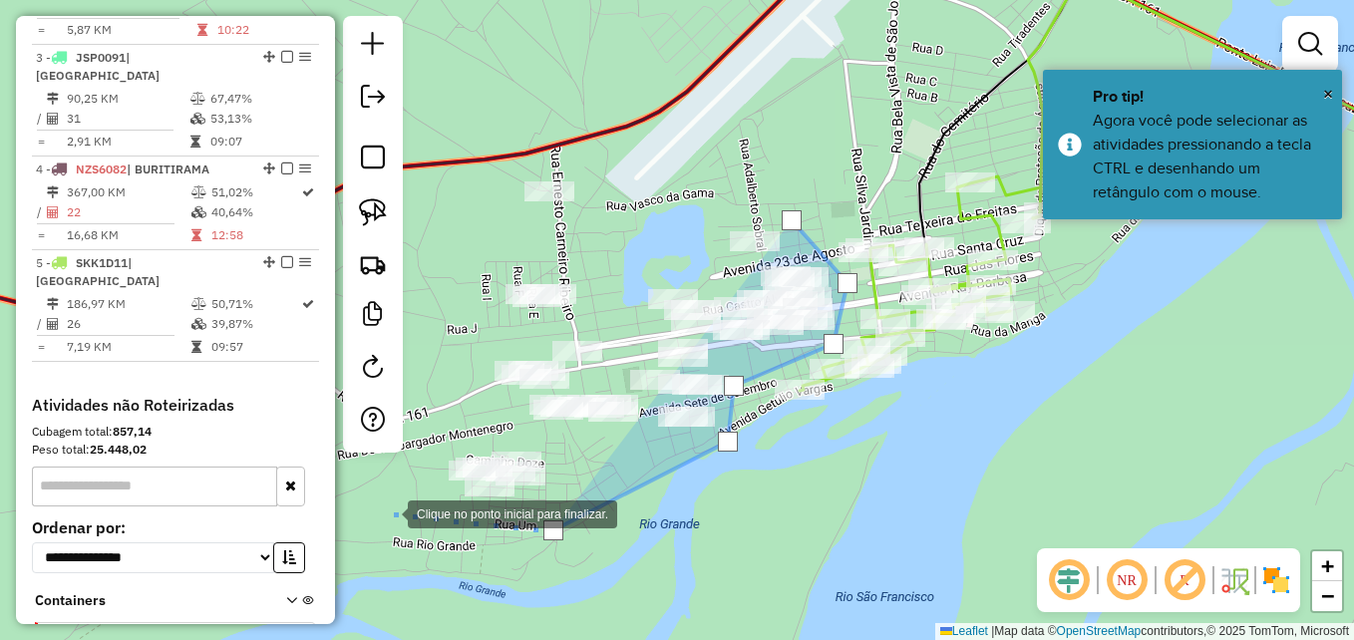
drag, startPoint x: 388, startPoint y: 513, endPoint x: 399, endPoint y: 493, distance: 22.8
click at [388, 511] on div at bounding box center [388, 513] width 40 height 40
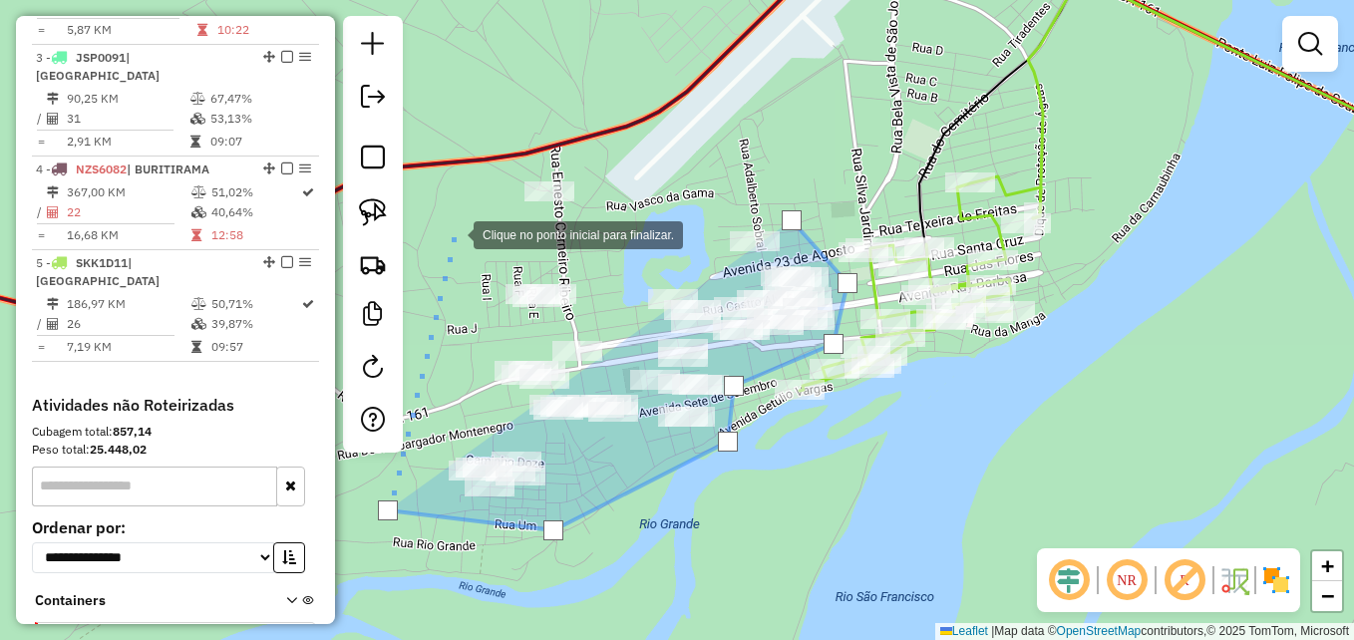
click at [468, 225] on div at bounding box center [454, 233] width 40 height 40
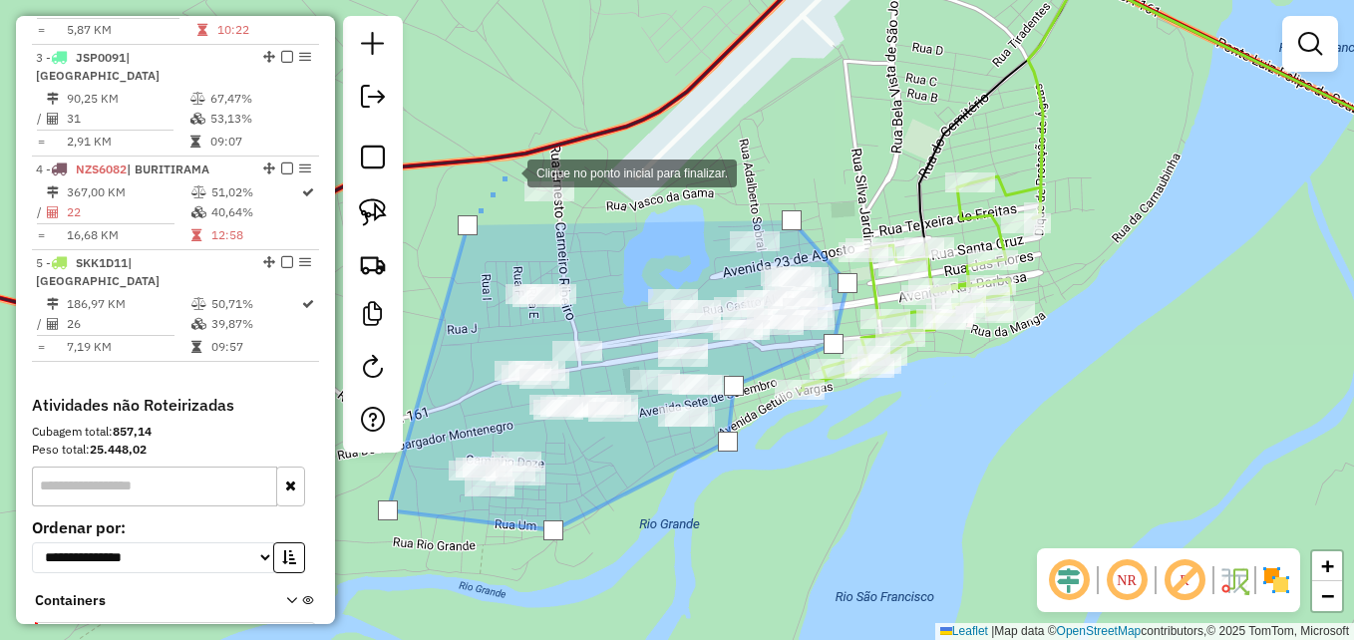
click at [509, 172] on div at bounding box center [508, 172] width 40 height 40
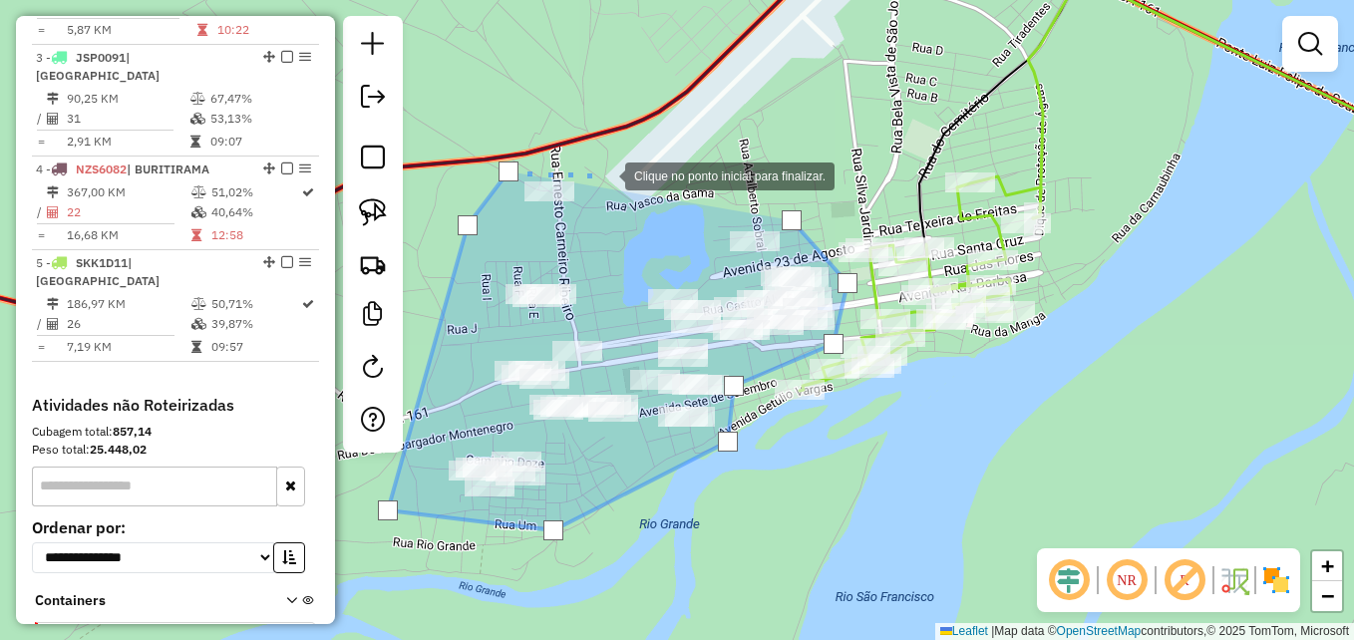
click at [625, 158] on div at bounding box center [605, 175] width 40 height 40
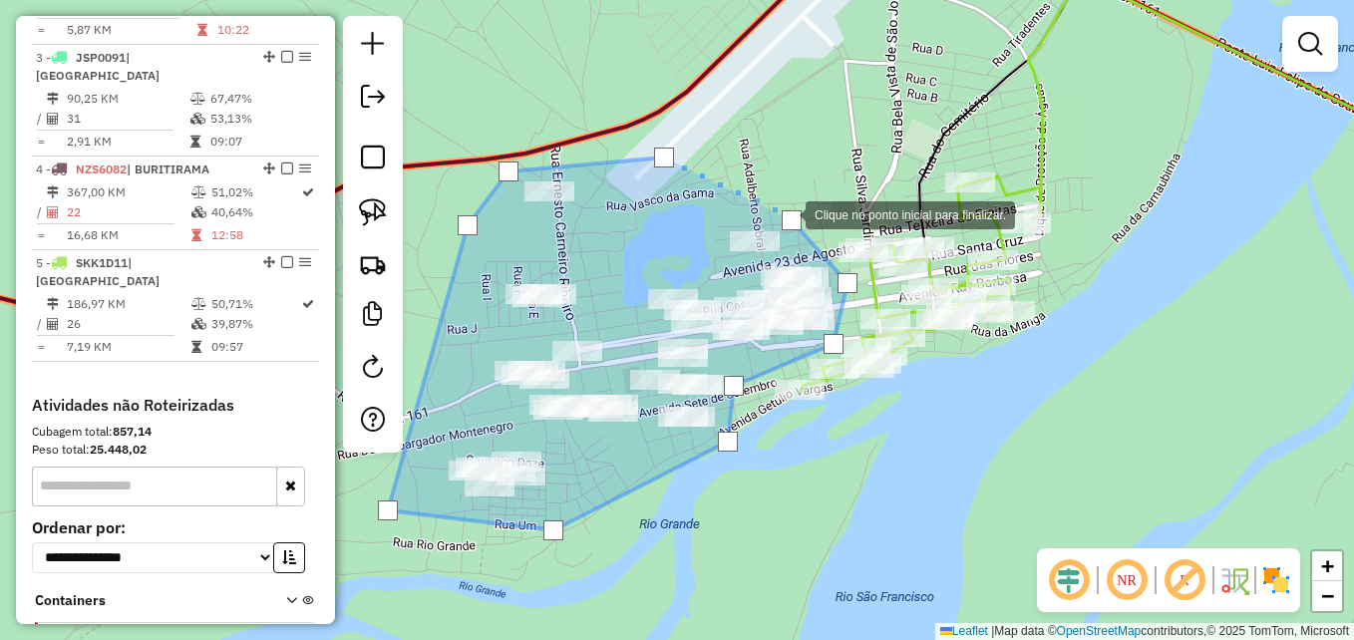
click at [786, 213] on div at bounding box center [792, 220] width 20 height 20
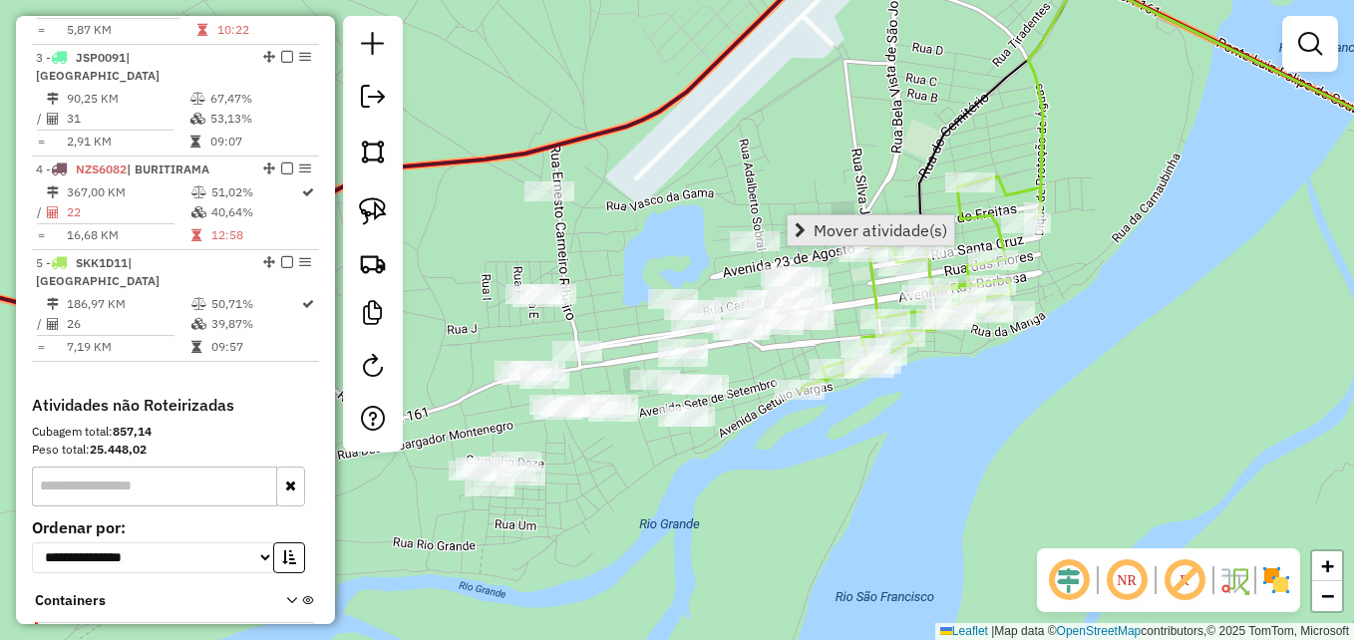
click at [803, 227] on span "Mover atividade(s)" at bounding box center [800, 230] width 11 height 16
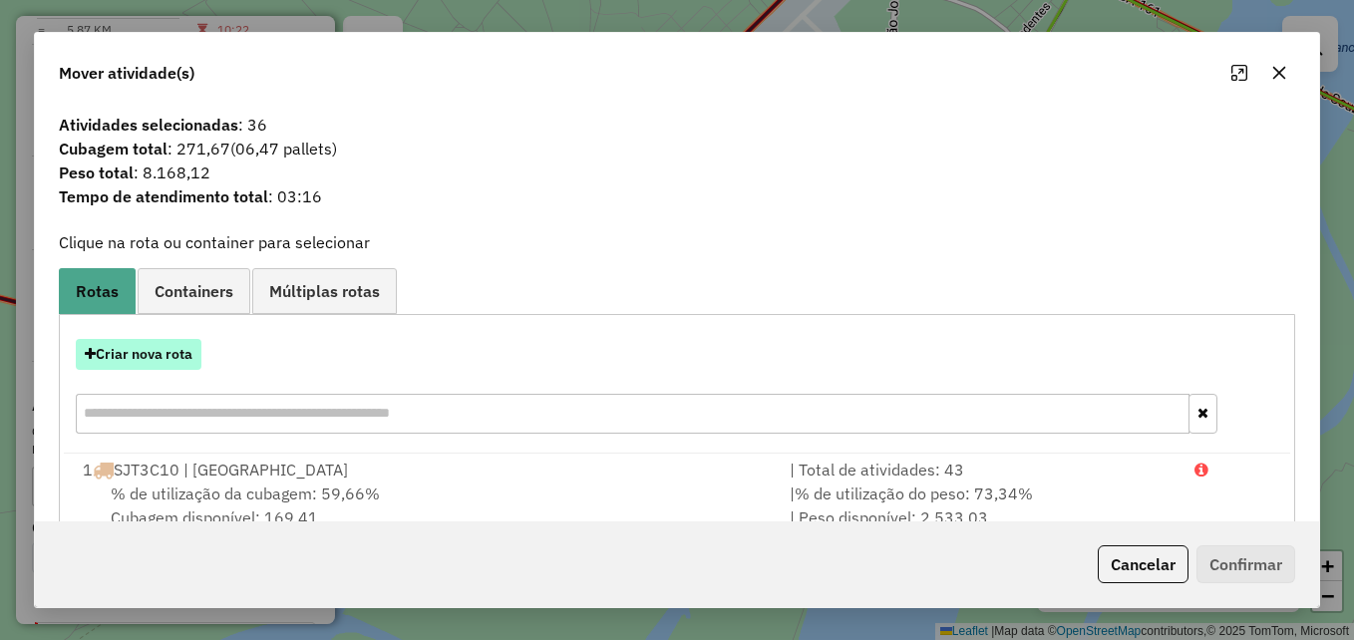
click at [189, 350] on button "Criar nova rota" at bounding box center [139, 354] width 126 height 31
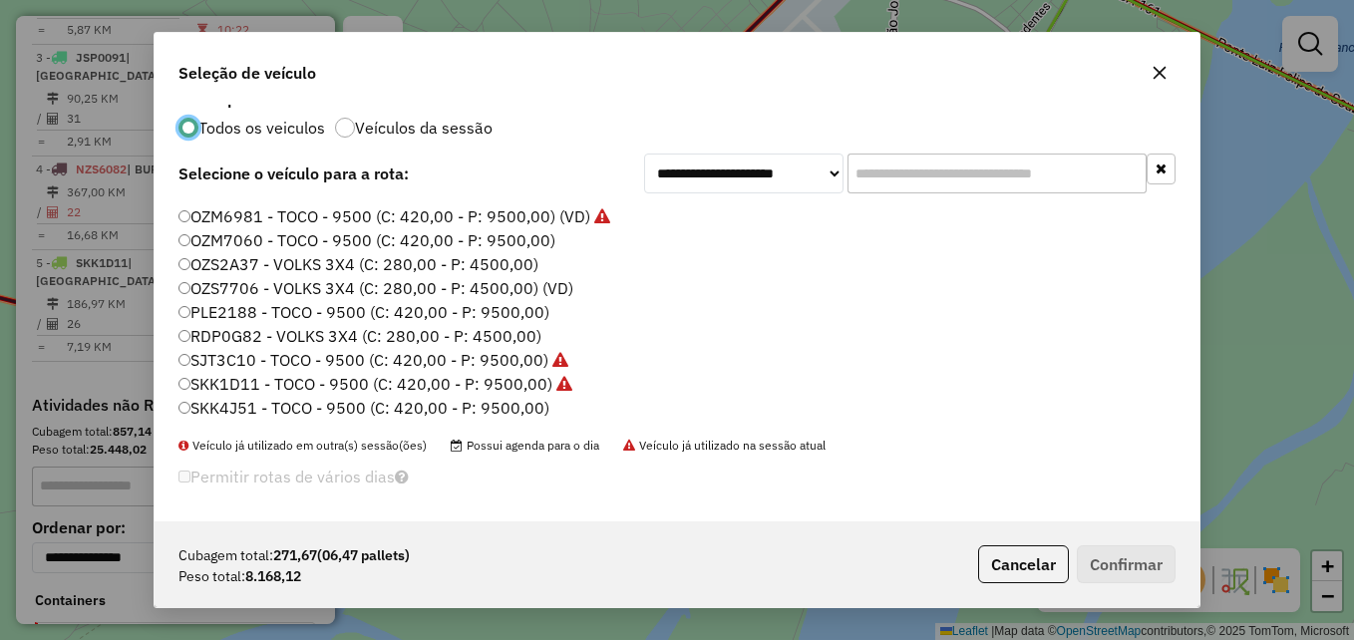
scroll to position [25, 0]
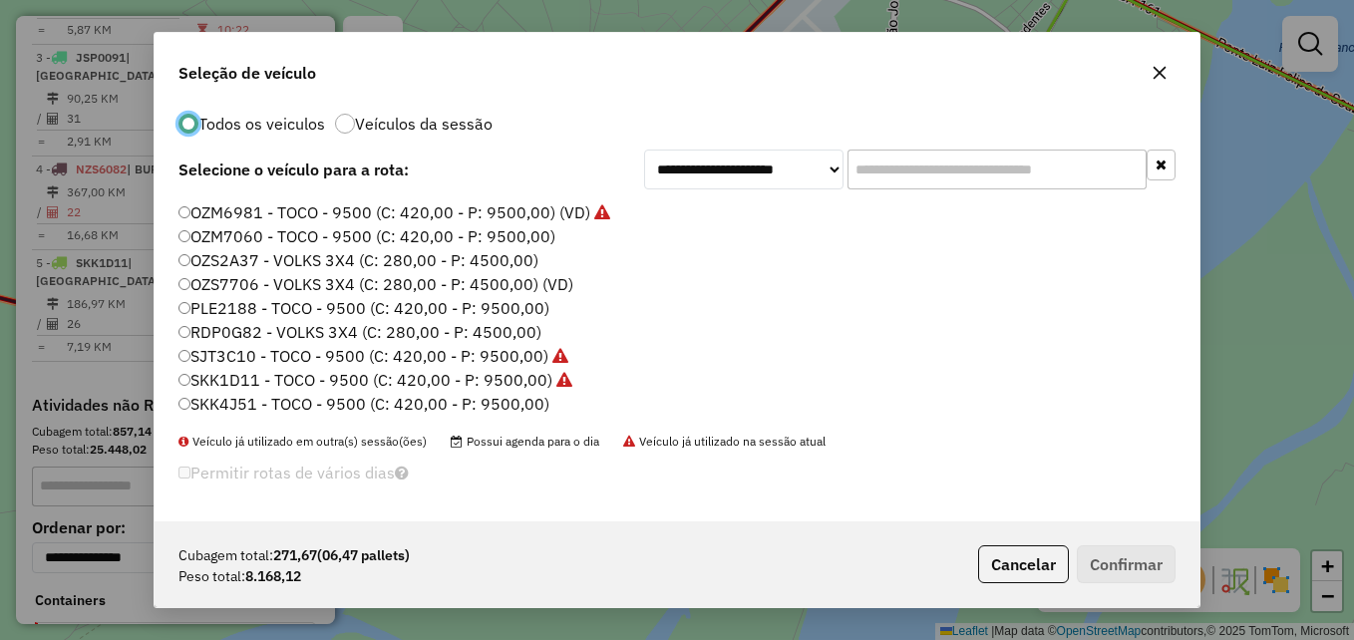
click at [373, 406] on label "SKK4J51 - TOCO - 9500 (C: 420,00 - P: 9500,00)" at bounding box center [364, 404] width 371 height 24
click at [1122, 573] on button "Confirmar" at bounding box center [1126, 564] width 99 height 38
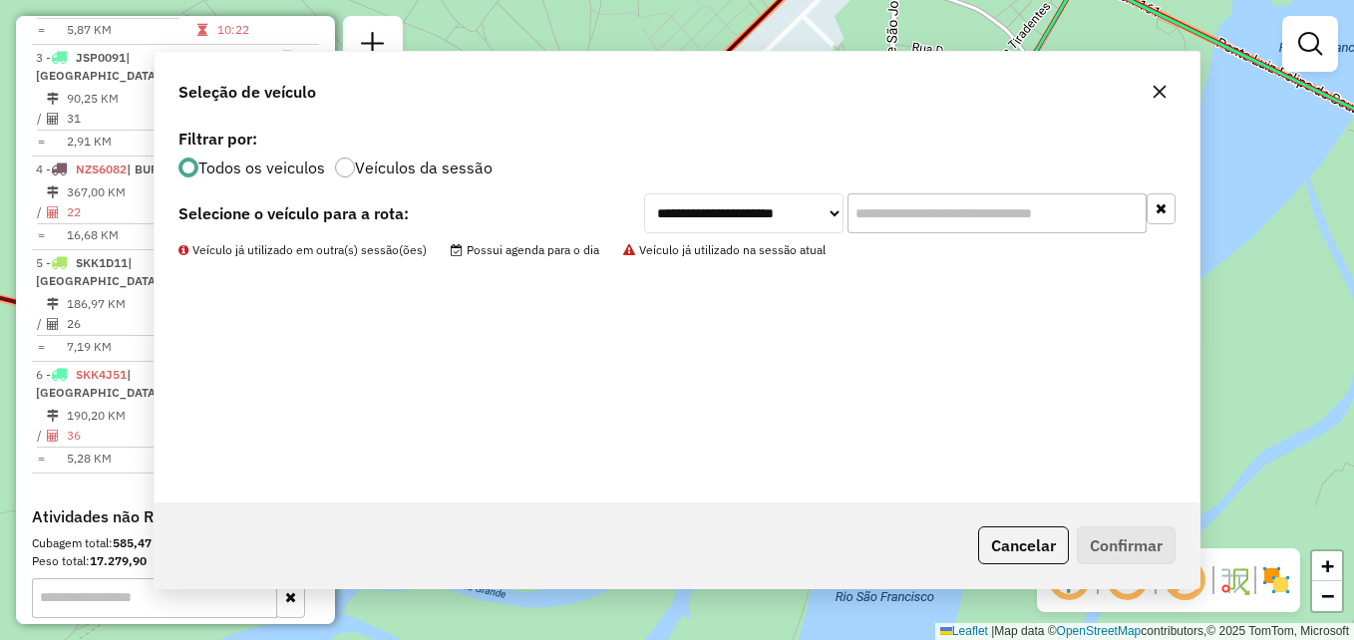
scroll to position [0, 0]
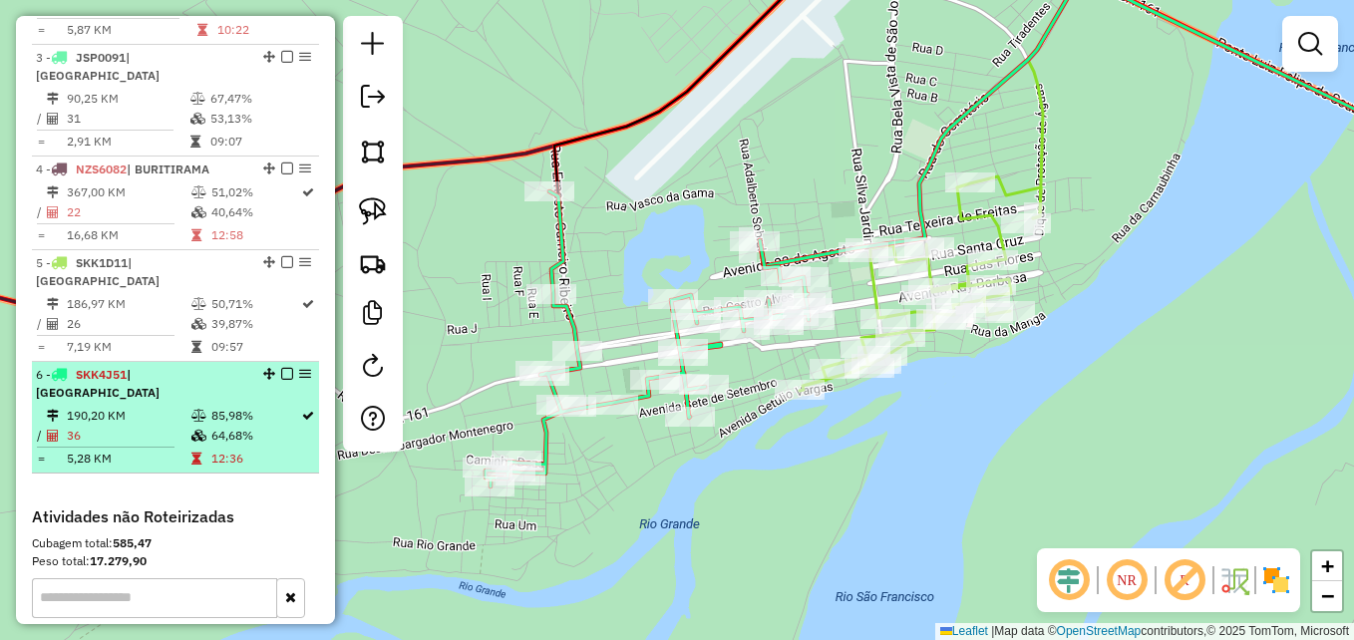
click at [129, 426] on td "36" at bounding box center [128, 436] width 125 height 20
select select "**********"
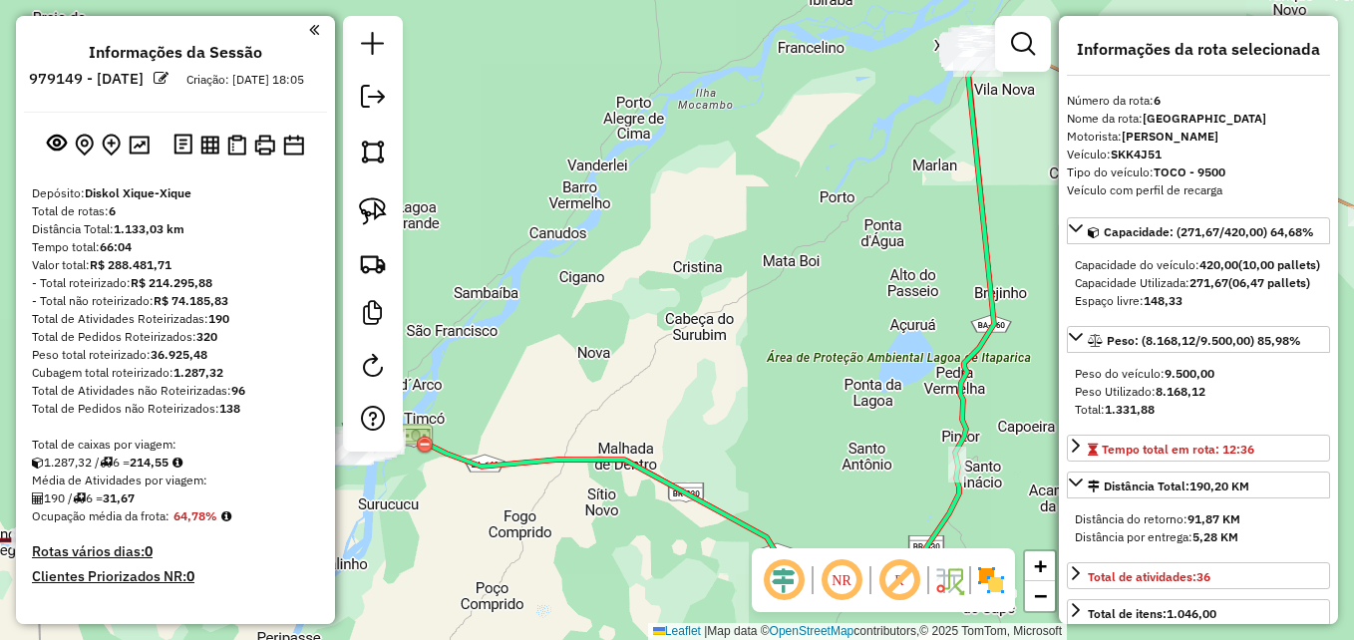
select select "**********"
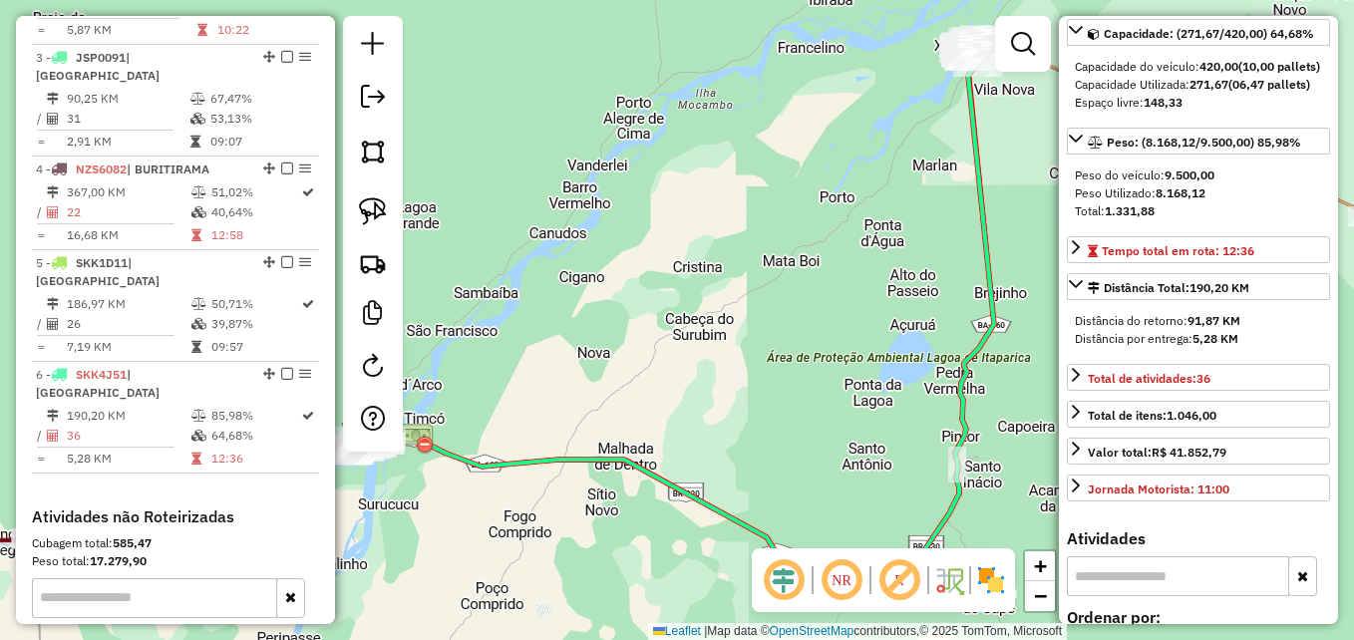
scroll to position [199, 0]
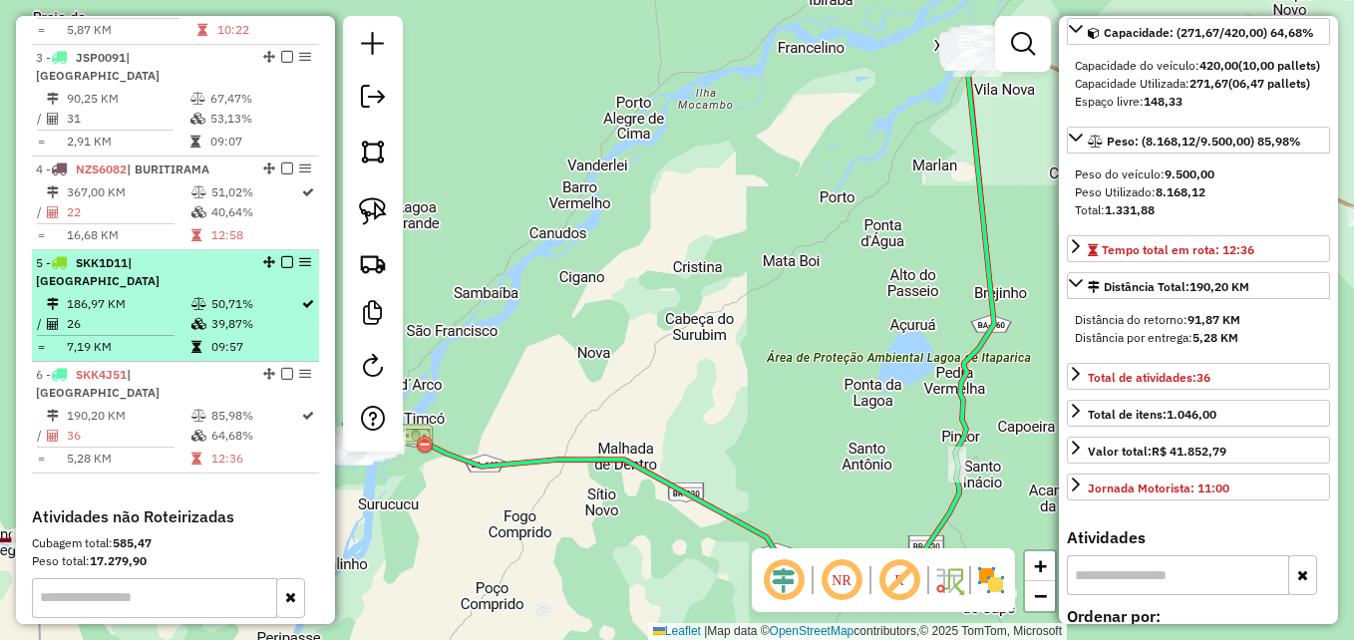
click at [168, 337] on td "7,19 KM" at bounding box center [128, 347] width 125 height 20
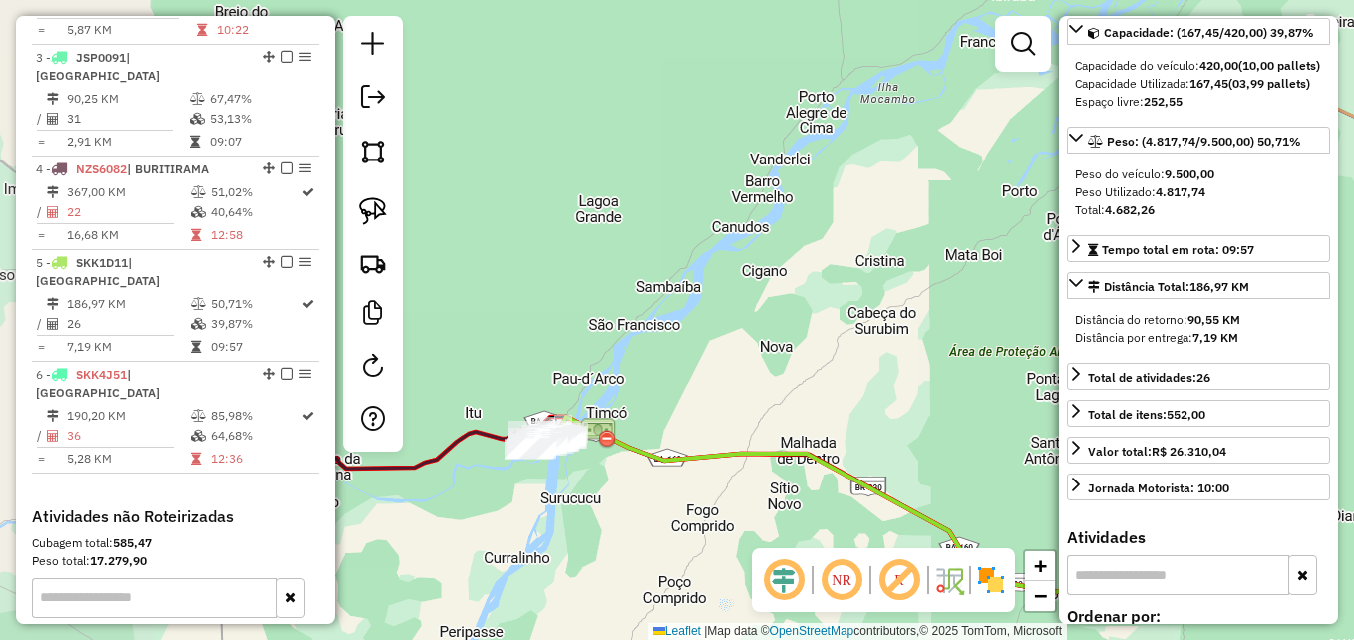
drag, startPoint x: 493, startPoint y: 374, endPoint x: 685, endPoint y: 368, distance: 192.6
click at [685, 368] on div "Janela de atendimento Grade de atendimento Capacidade Transportadoras Veículos …" at bounding box center [677, 320] width 1354 height 640
drag, startPoint x: 525, startPoint y: 387, endPoint x: 662, endPoint y: 345, distance: 143.9
click at [662, 345] on div "Janela de atendimento Grade de atendimento Capacidade Transportadoras Veículos …" at bounding box center [677, 320] width 1354 height 640
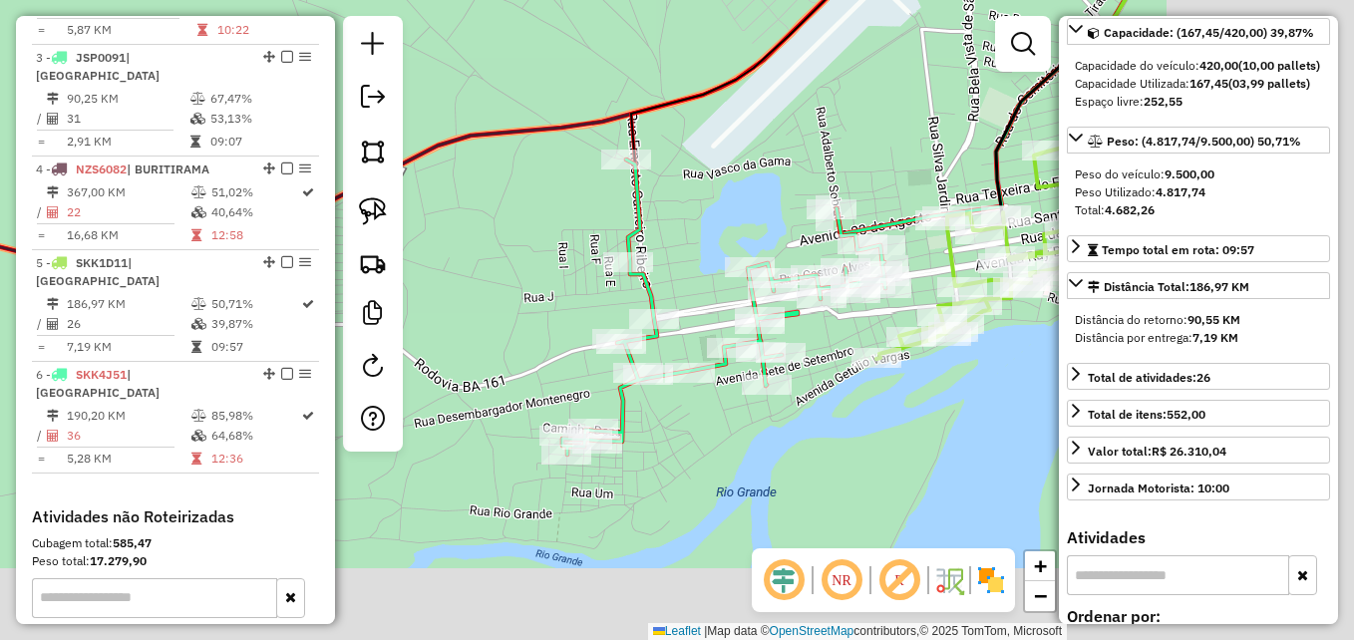
drag, startPoint x: 725, startPoint y: 497, endPoint x: 451, endPoint y: 397, distance: 291.8
click at [429, 393] on div "Janela de atendimento Grade de atendimento Capacidade Transportadoras Veículos …" at bounding box center [677, 320] width 1354 height 640
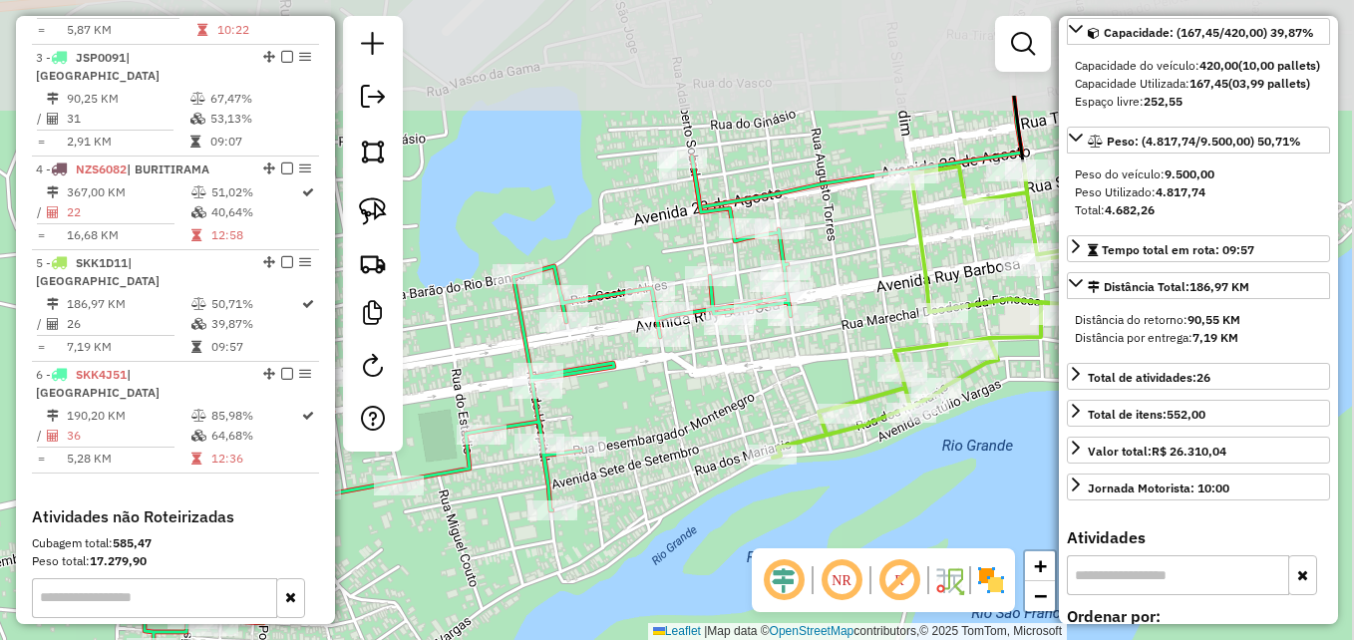
drag, startPoint x: 891, startPoint y: 305, endPoint x: 693, endPoint y: 470, distance: 257.0
click at [693, 470] on div "Janela de atendimento Grade de atendimento Capacidade Transportadoras Veículos …" at bounding box center [677, 320] width 1354 height 640
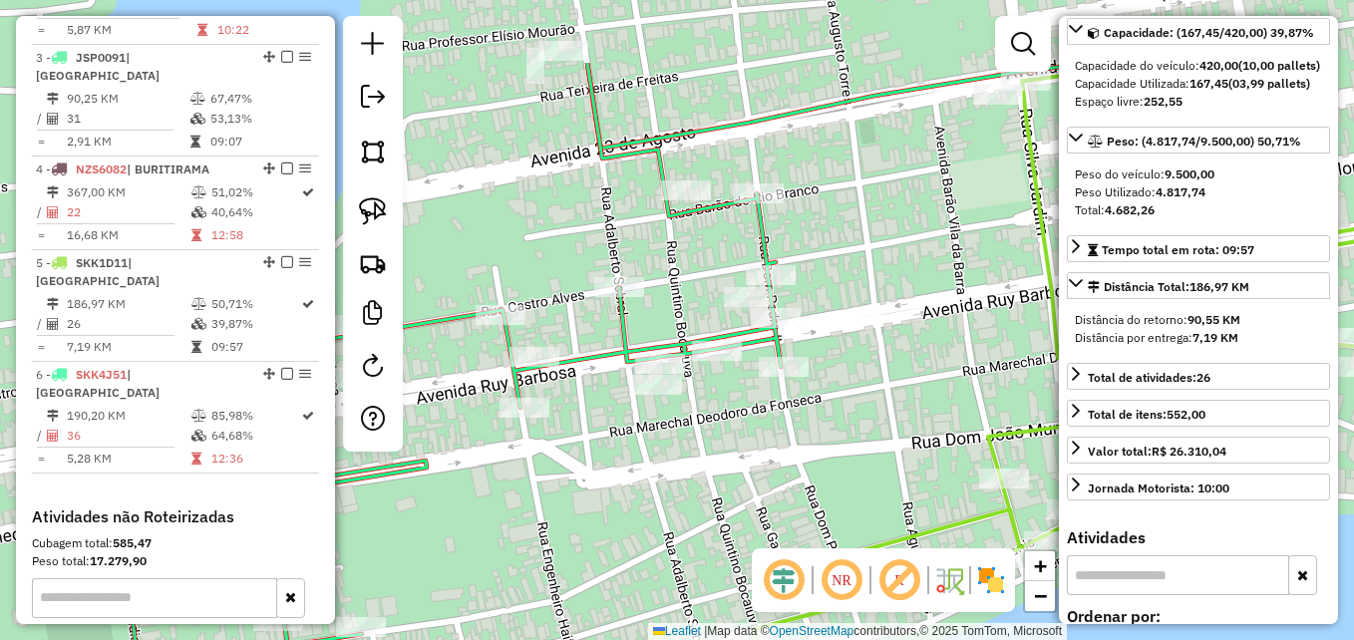
drag, startPoint x: 767, startPoint y: 327, endPoint x: 712, endPoint y: 484, distance: 165.9
click at [712, 484] on div "Janela de atendimento Grade de atendimento Capacidade Transportadoras Veículos …" at bounding box center [677, 320] width 1354 height 640
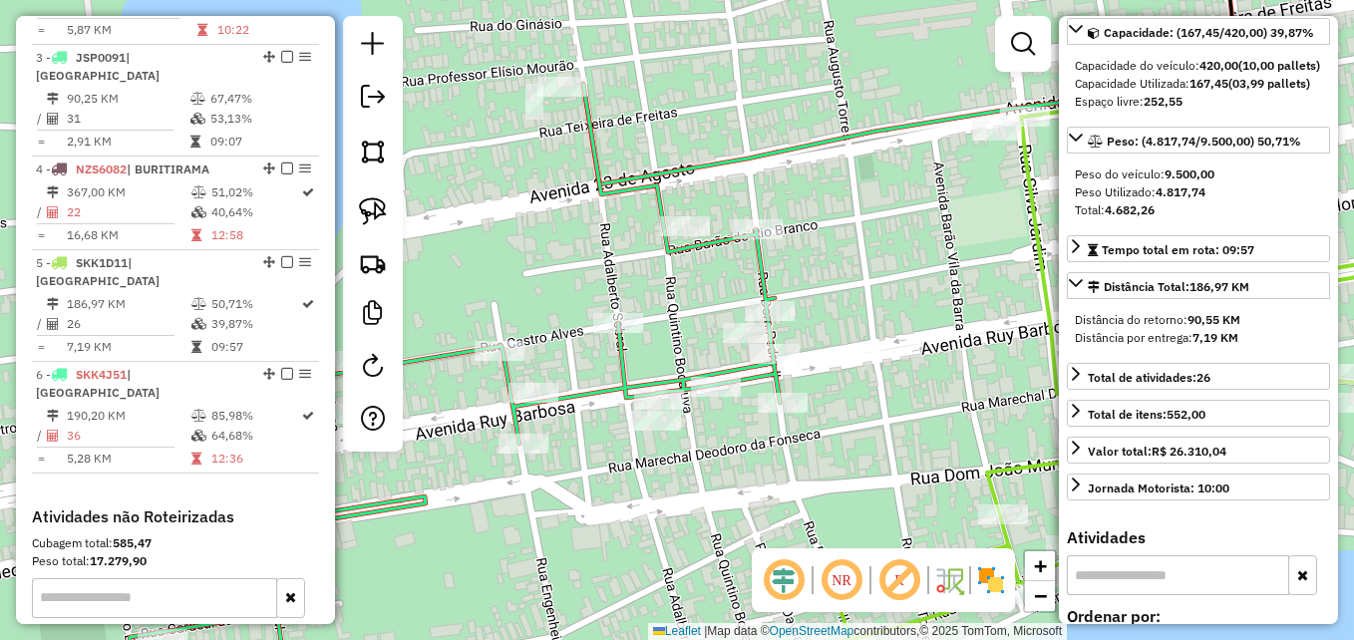
click at [728, 164] on icon at bounding box center [913, 60] width 660 height 248
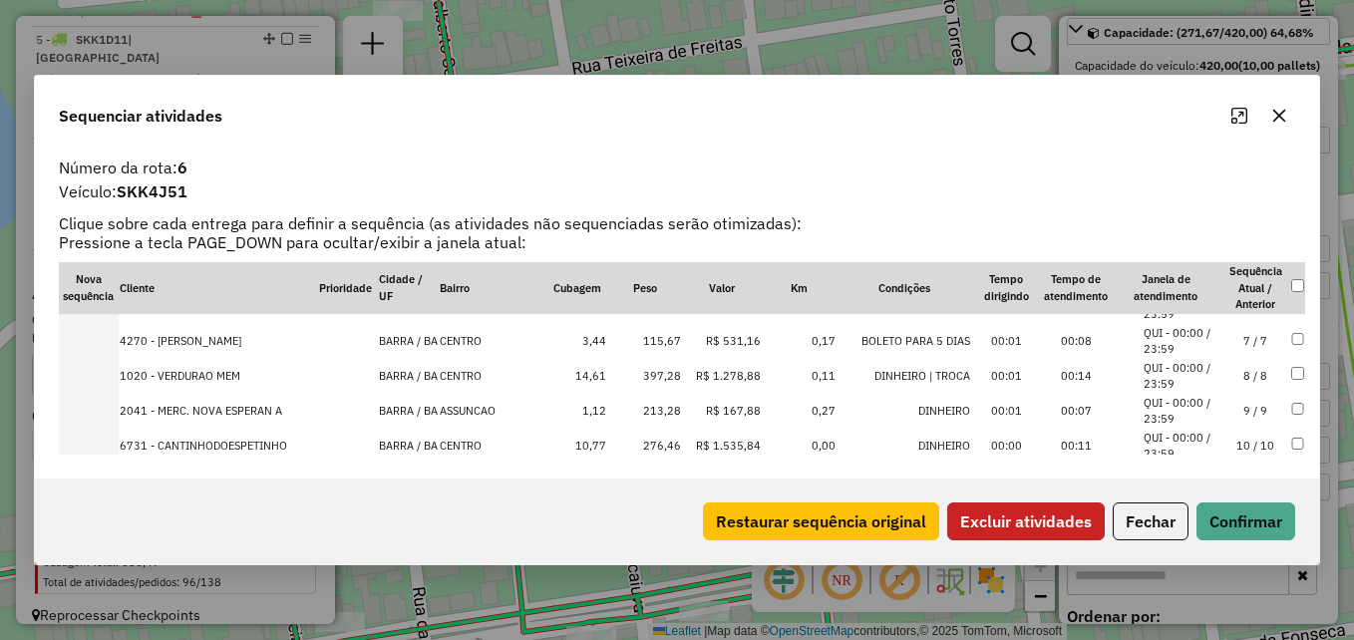
click at [1024, 524] on button "Excluir atividades" at bounding box center [1026, 522] width 158 height 38
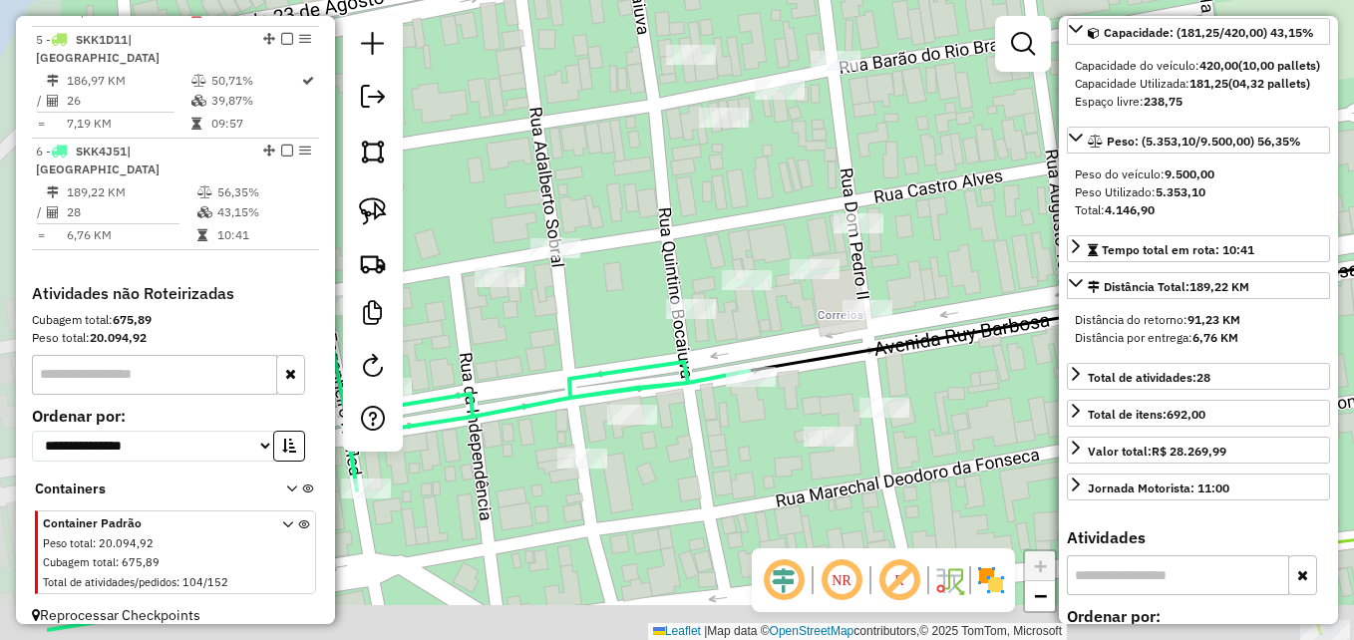
drag, startPoint x: 793, startPoint y: 426, endPoint x: 971, endPoint y: 358, distance: 191.0
click at [971, 358] on div "Janela de atendimento Grade de atendimento Capacidade Transportadoras Veículos …" at bounding box center [677, 320] width 1354 height 640
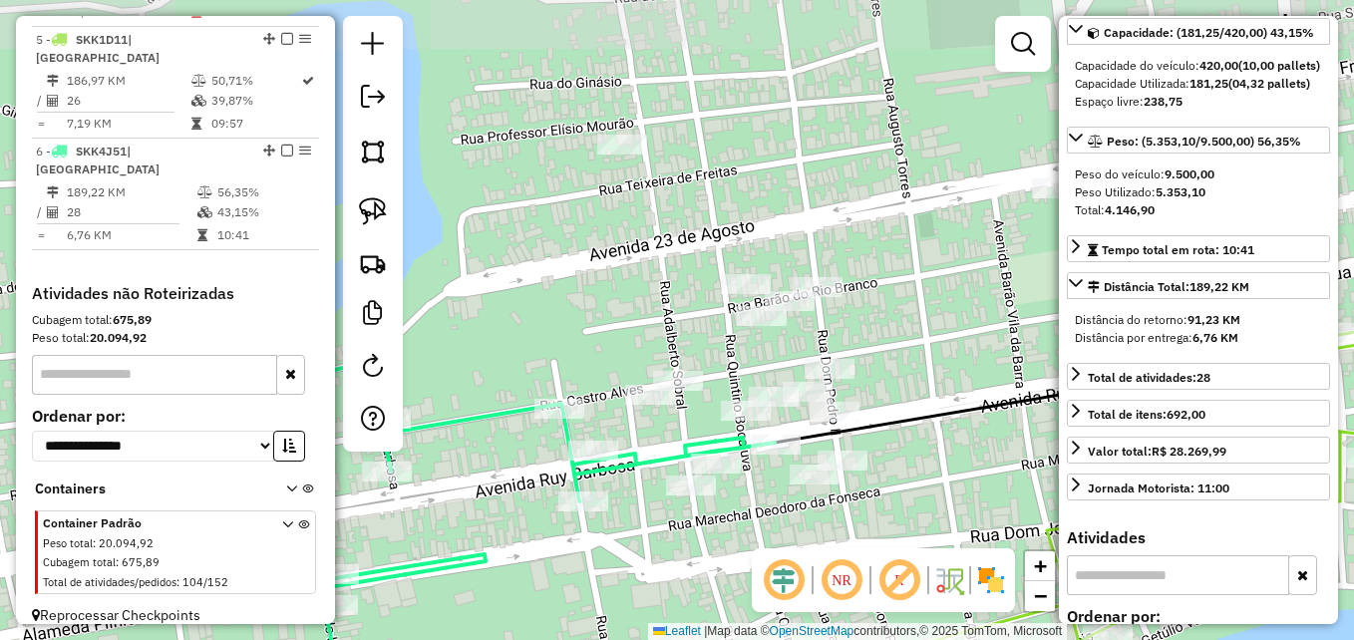
drag, startPoint x: 969, startPoint y: 420, endPoint x: 837, endPoint y: 449, distance: 135.7
click at [872, 484] on div "Janela de atendimento Grade de atendimento Capacidade Transportadoras Veículos …" at bounding box center [677, 320] width 1354 height 640
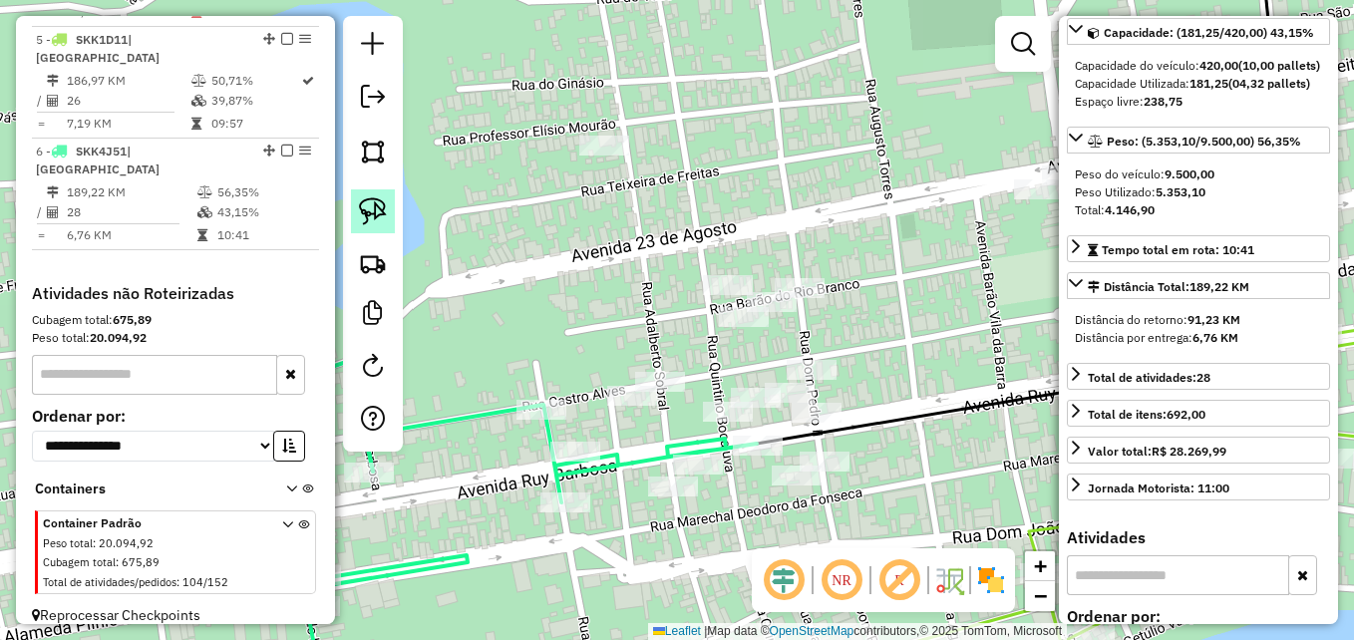
click at [370, 208] on img at bounding box center [373, 211] width 28 height 28
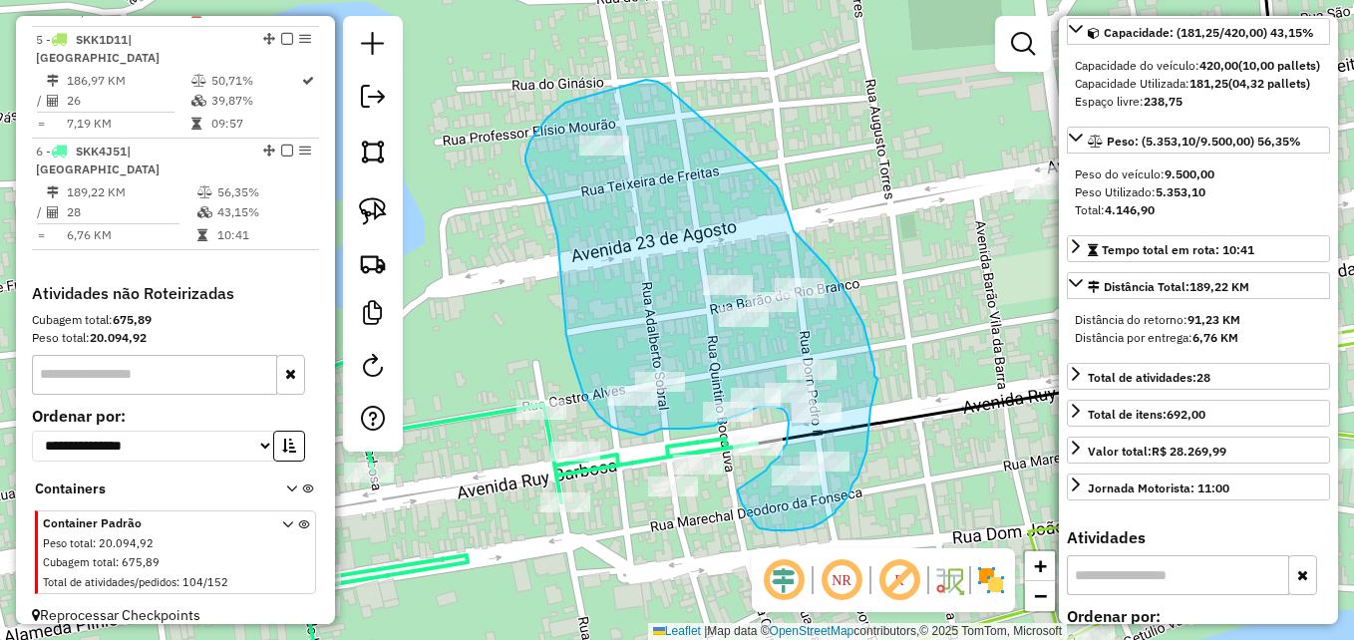
drag, startPoint x: 702, startPoint y: 120, endPoint x: 579, endPoint y: 94, distance: 125.4
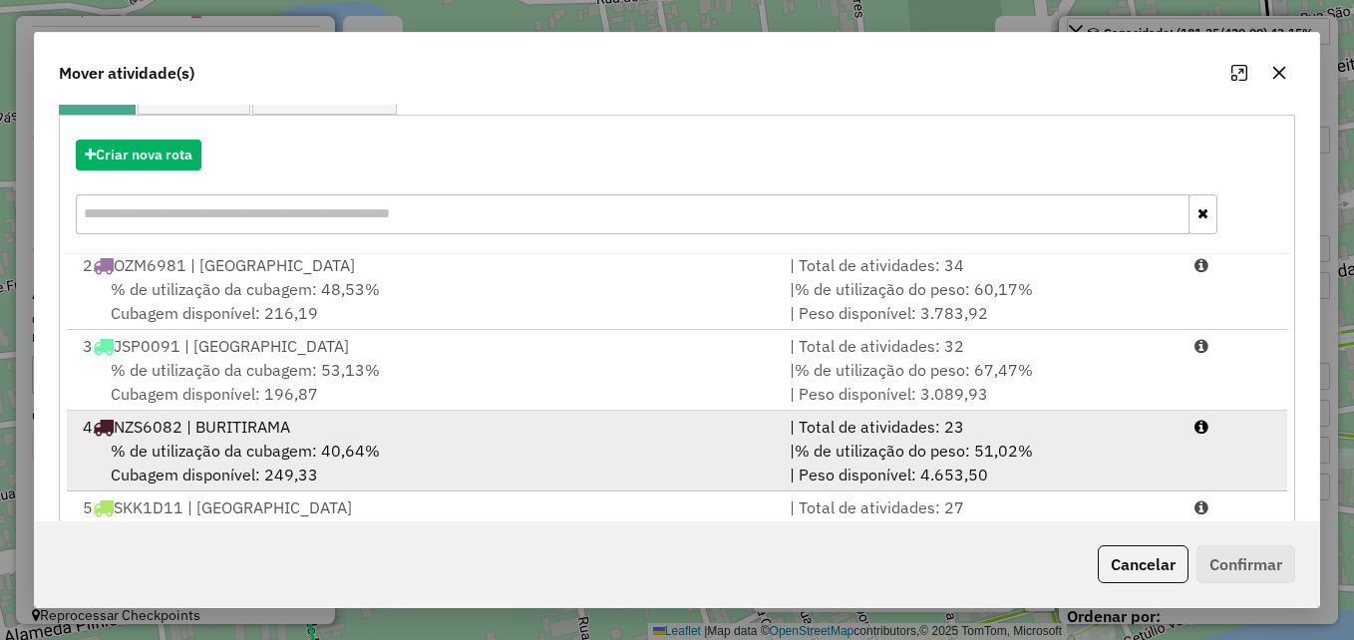
scroll to position [365, 0]
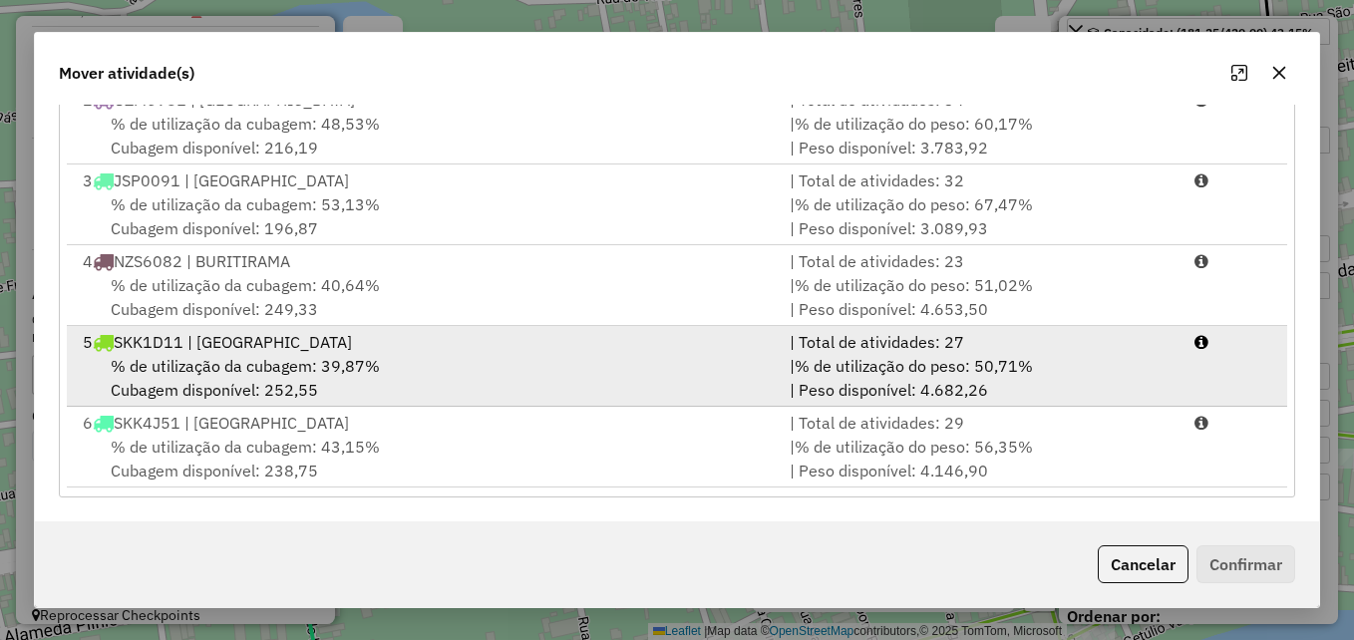
click at [457, 373] on div "% de utilização da cubagem: 39,87% Cubagem disponível: 252,55" at bounding box center [424, 378] width 707 height 48
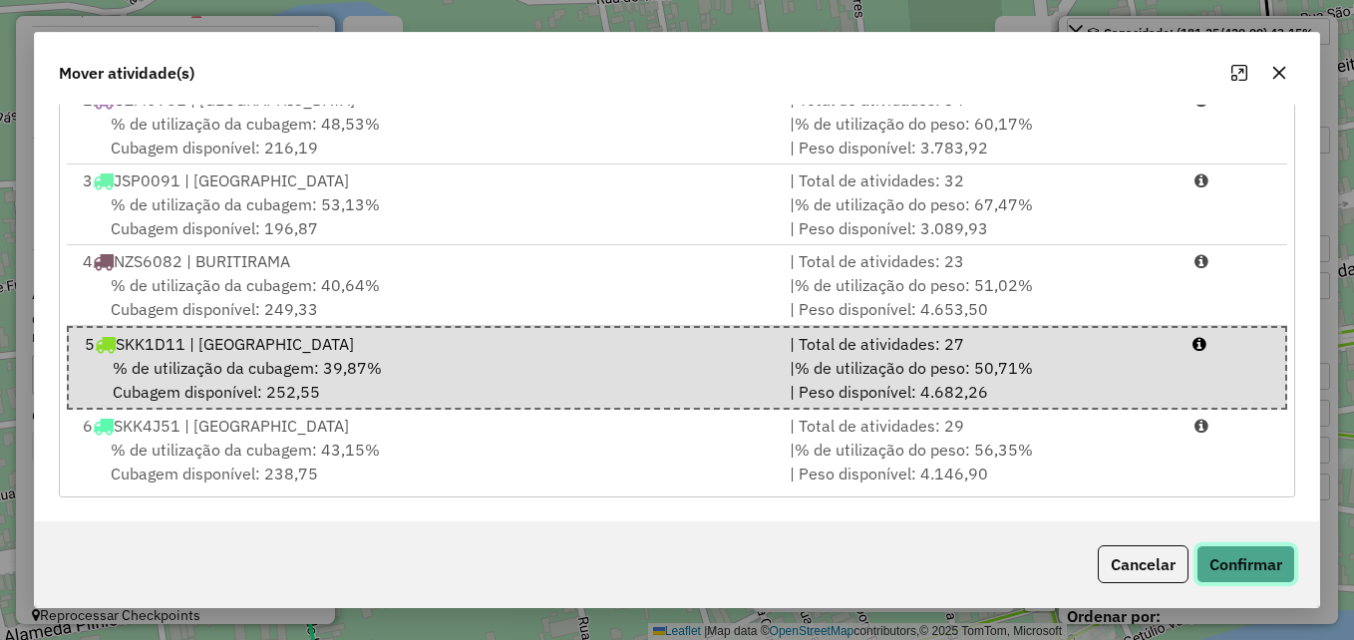
click at [1237, 568] on button "Confirmar" at bounding box center [1246, 564] width 99 height 38
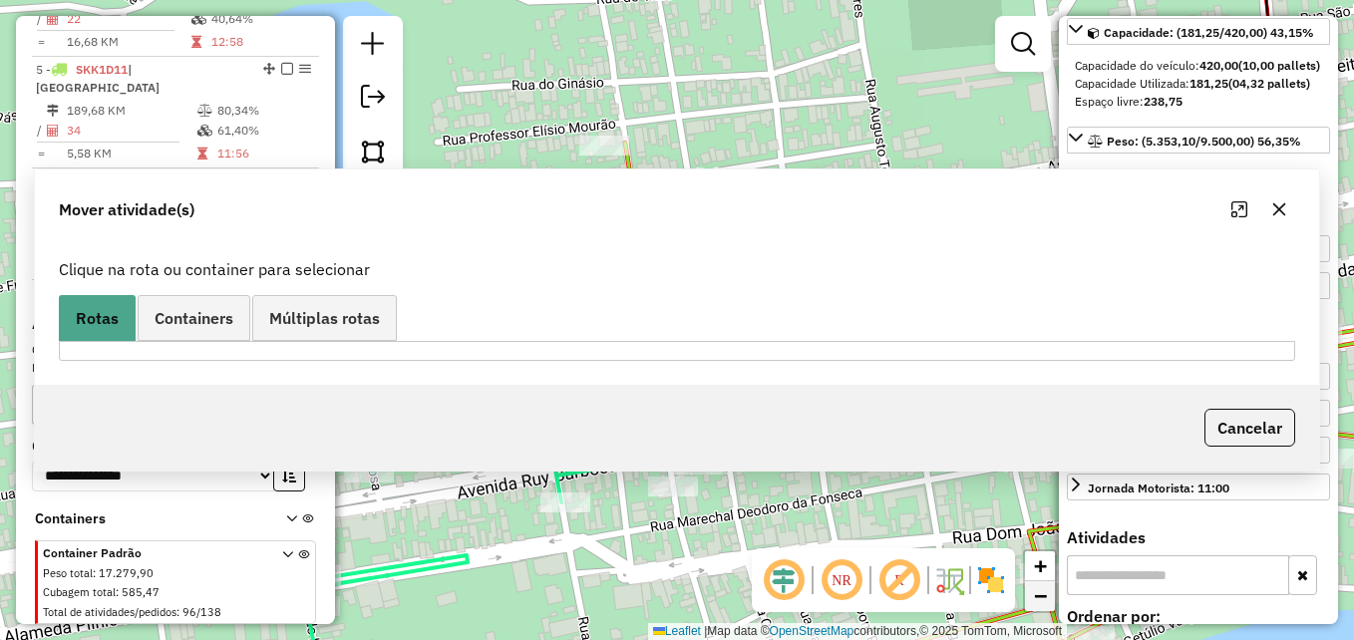
scroll to position [1130, 0]
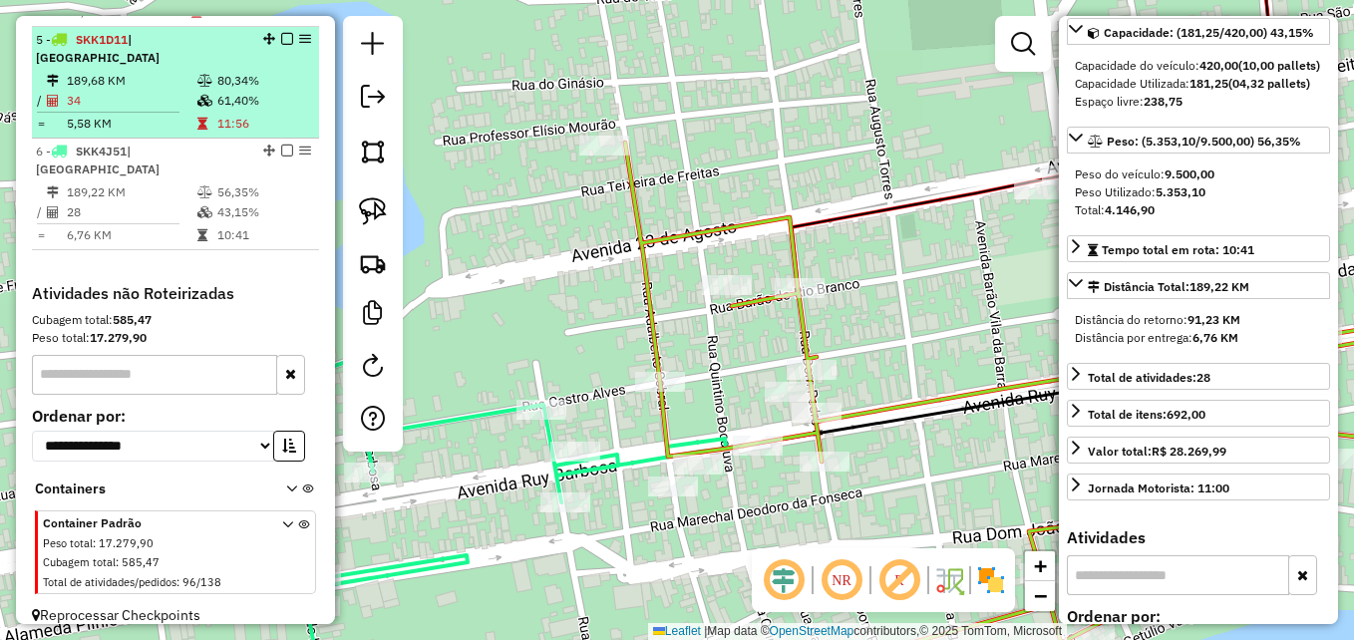
click at [157, 91] on td "34" at bounding box center [131, 101] width 131 height 20
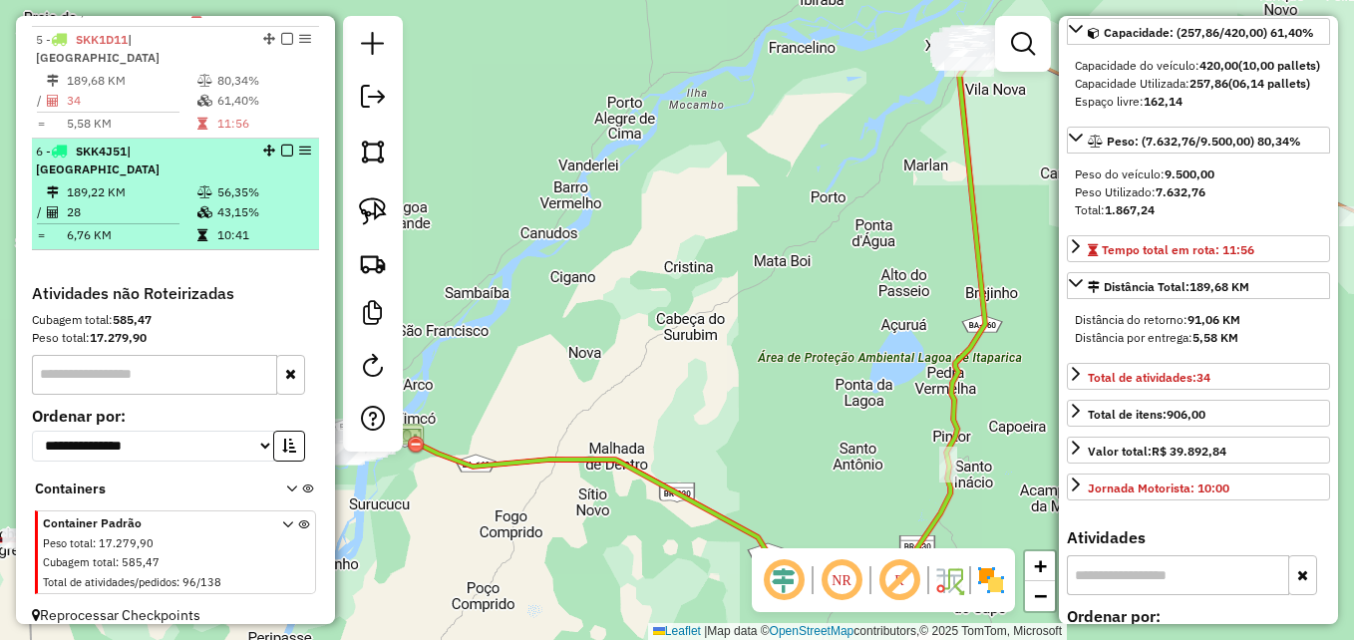
click at [155, 202] on td "28" at bounding box center [131, 212] width 131 height 20
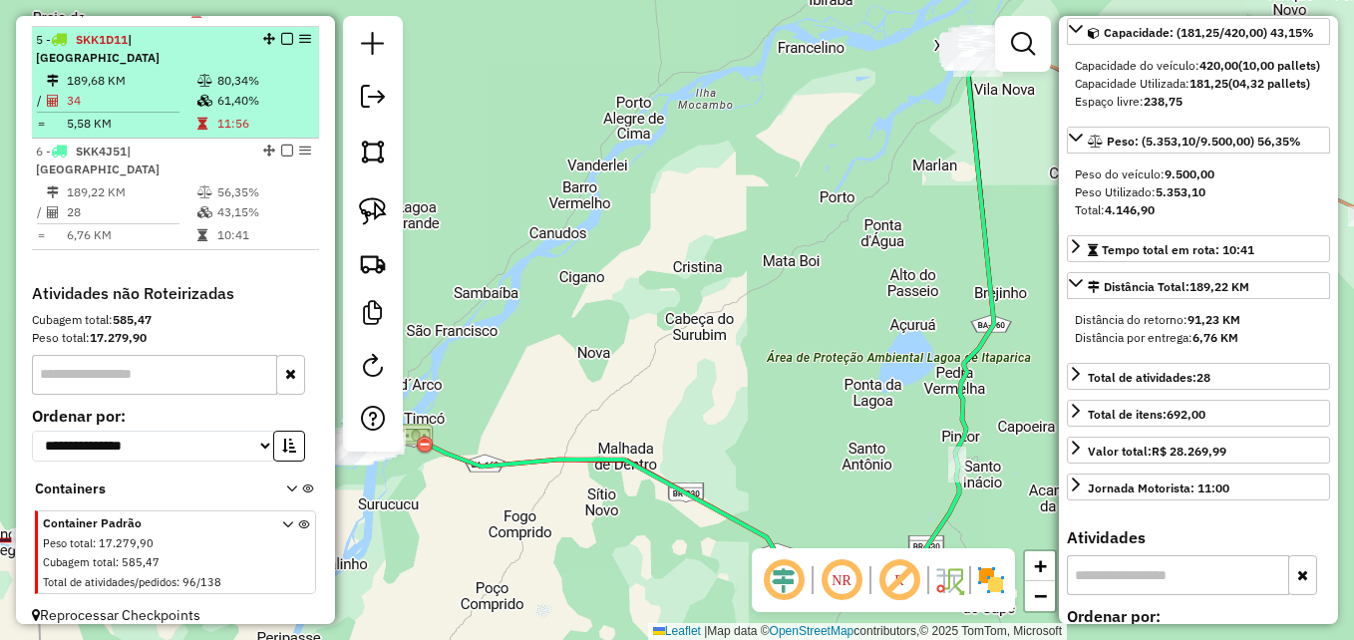
click at [203, 114] on td at bounding box center [206, 124] width 20 height 20
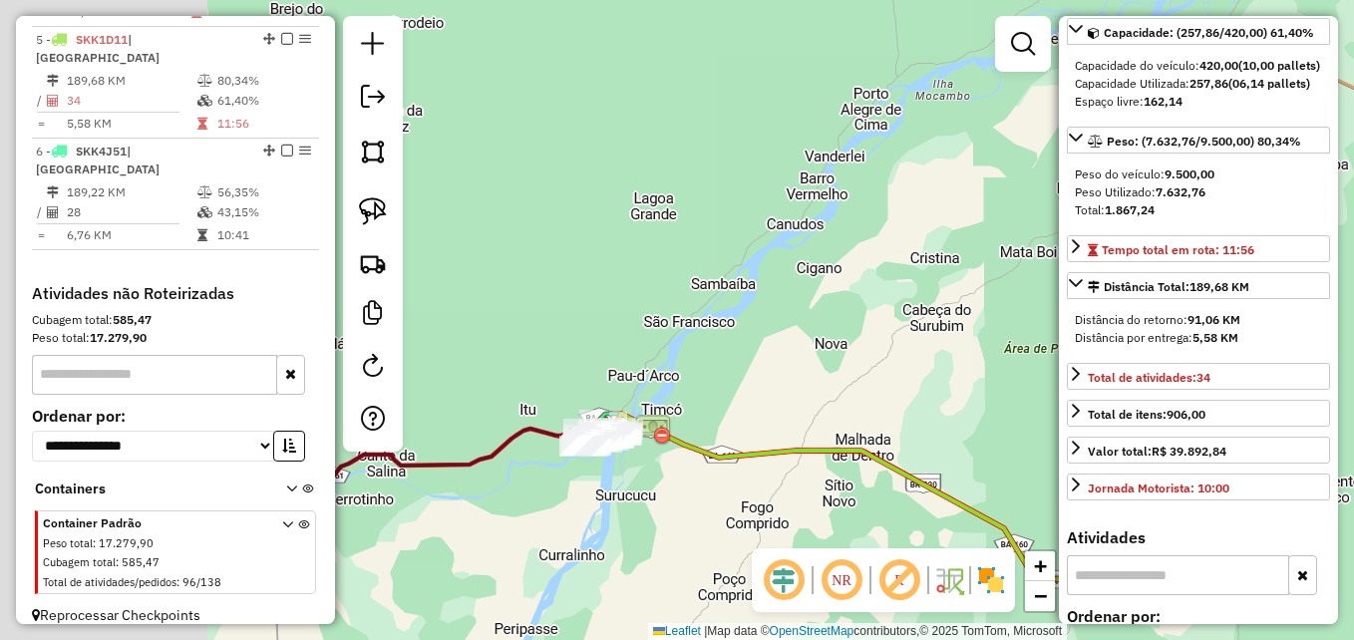
drag, startPoint x: 632, startPoint y: 419, endPoint x: 883, endPoint y: 409, distance: 250.5
click at [883, 410] on div "Janela de atendimento Grade de atendimento Capacidade Transportadoras Veículos …" at bounding box center [677, 320] width 1354 height 640
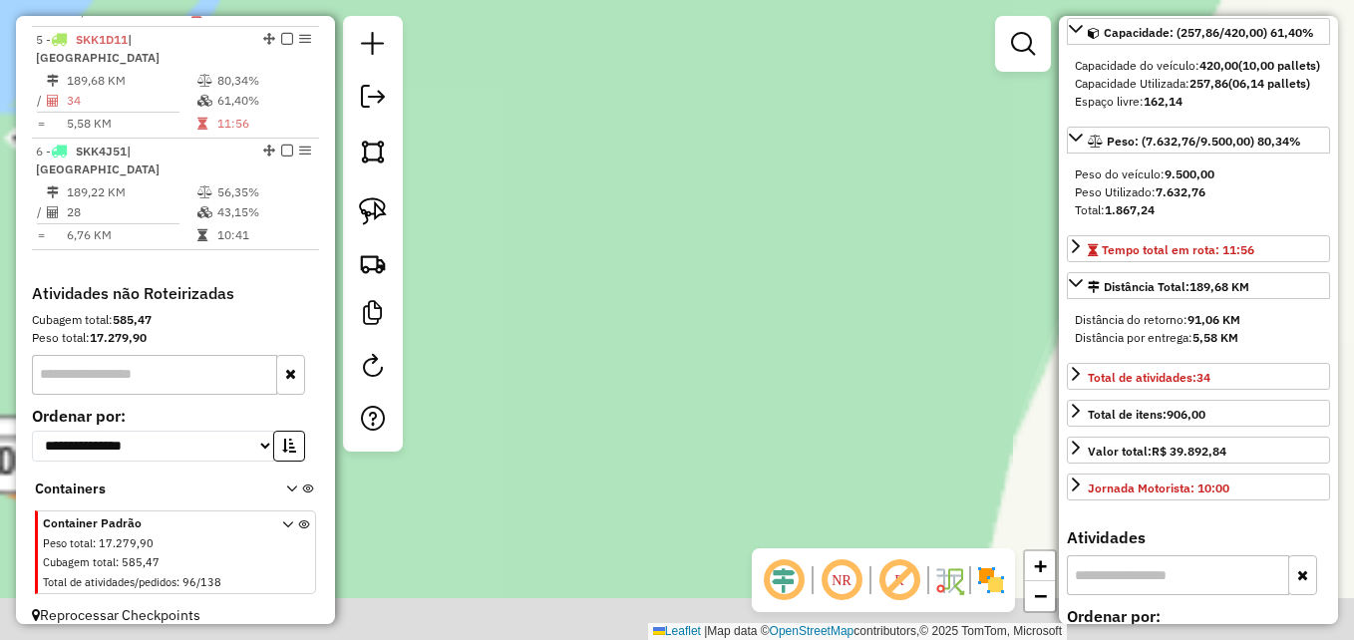
drag, startPoint x: 577, startPoint y: 402, endPoint x: 848, endPoint y: 258, distance: 306.0
click at [1000, 268] on div "Janela de atendimento Grade de atendimento Capacidade Transportadoras Veículos …" at bounding box center [677, 320] width 1354 height 640
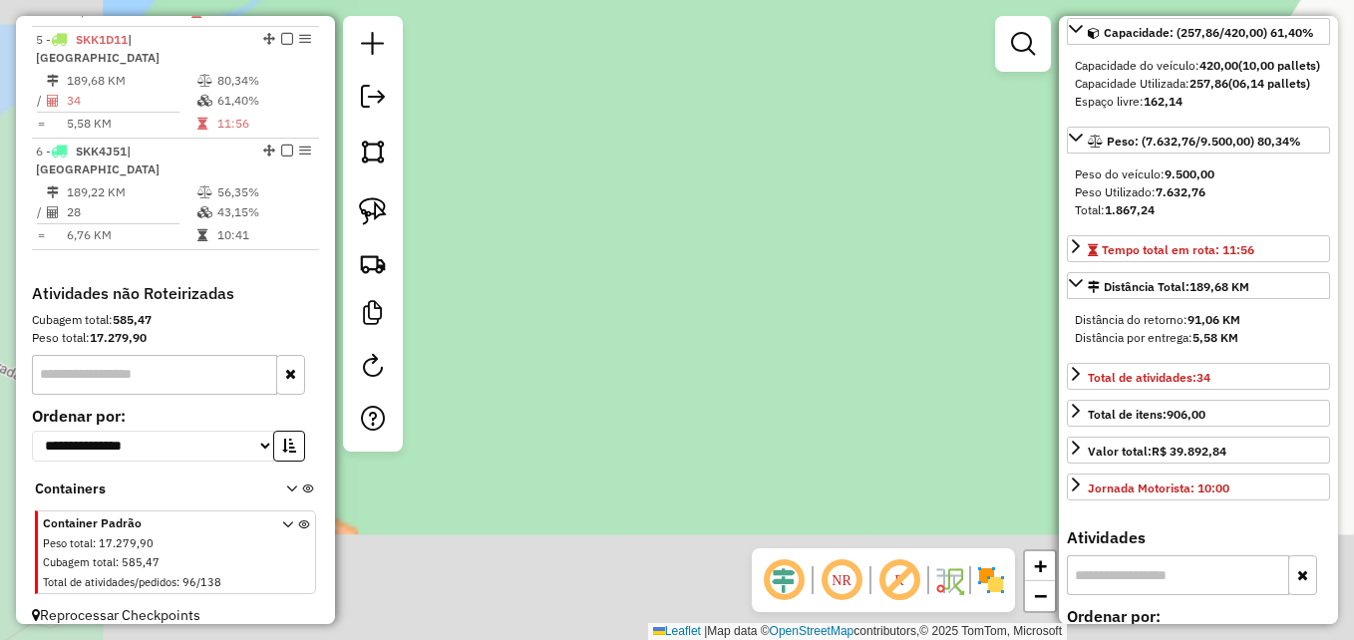
drag, startPoint x: 579, startPoint y: 273, endPoint x: 937, endPoint y: 187, distance: 368.1
click at [935, 187] on div "Janela de atendimento Grade de atendimento Capacidade Transportadoras Veículos …" at bounding box center [677, 320] width 1354 height 640
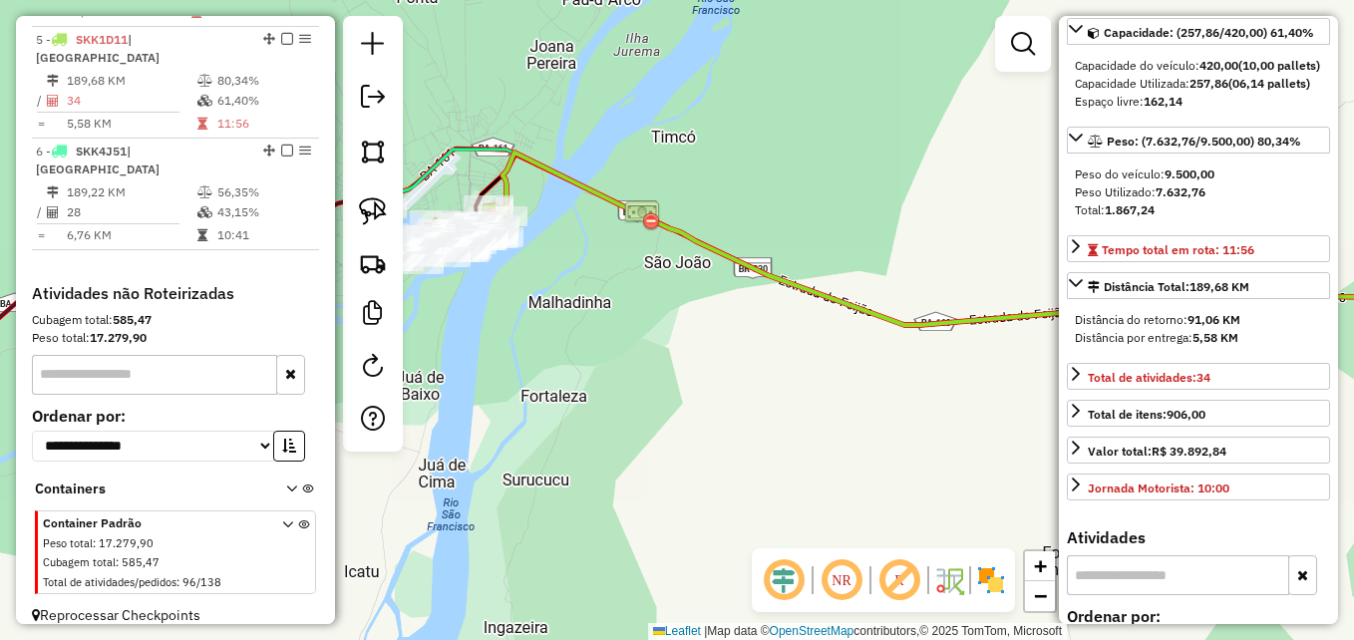
drag, startPoint x: 633, startPoint y: 328, endPoint x: 594, endPoint y: 276, distance: 64.8
click at [590, 276] on div "Janela de atendimento Grade de atendimento Capacidade Transportadoras Veículos …" at bounding box center [677, 320] width 1354 height 640
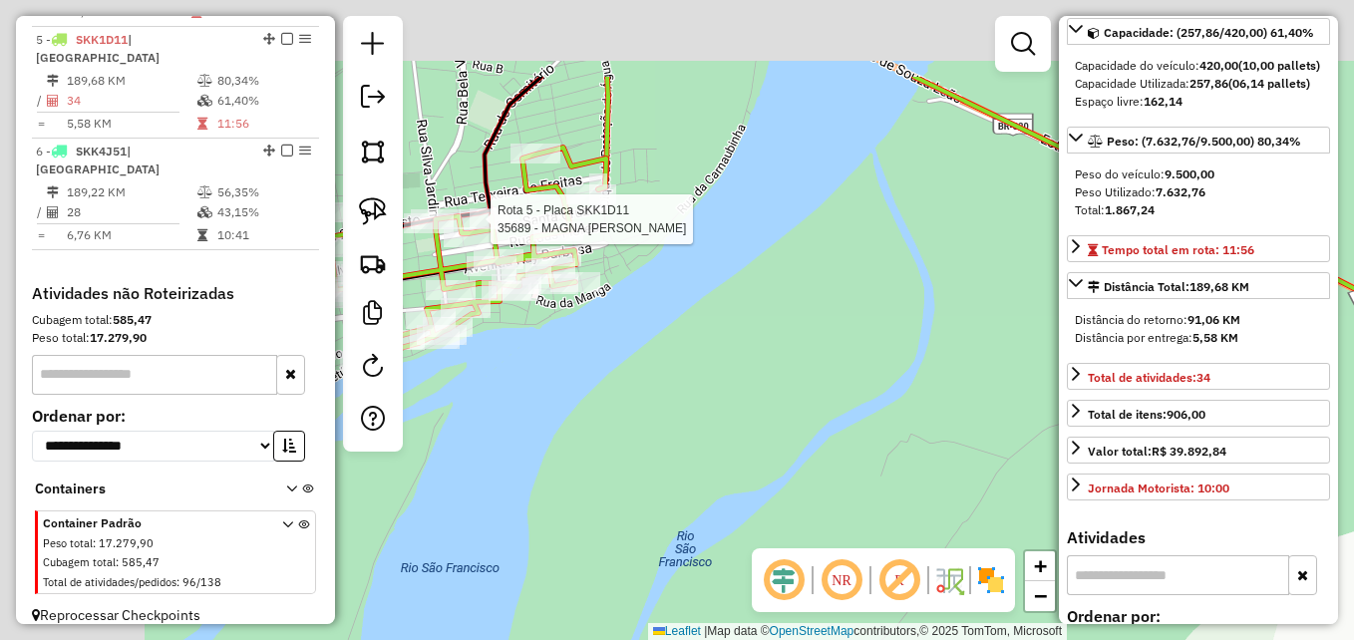
drag, startPoint x: 580, startPoint y: 254, endPoint x: 906, endPoint y: 375, distance: 347.7
click at [884, 375] on div "Rota 5 - Placa SKK1D11 35689 - MAGNA SOARES DE SOUZA Janela de atendimento Grad…" at bounding box center [677, 320] width 1354 height 640
click at [902, 375] on div "Rota 5 - Placa SKK1D11 35689 - MAGNA SOARES DE SOUZA Janela de atendimento Grad…" at bounding box center [677, 320] width 1354 height 640
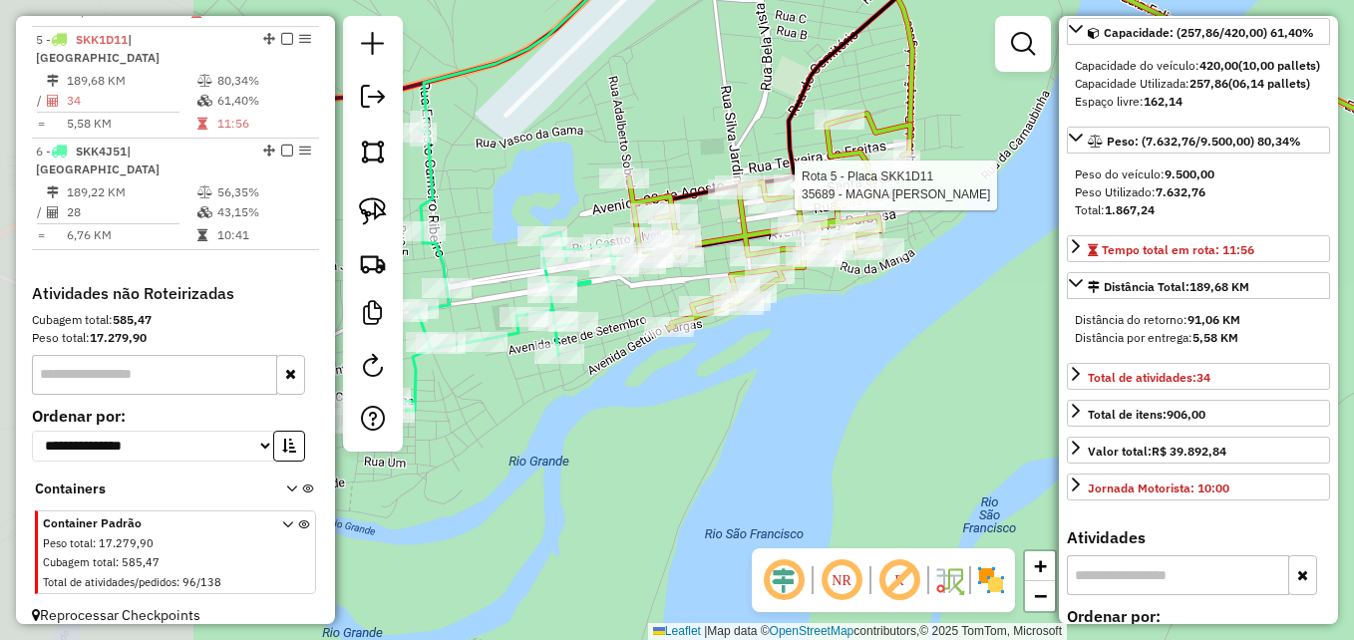
drag, startPoint x: 800, startPoint y: 336, endPoint x: 950, endPoint y: 331, distance: 150.7
click at [949, 331] on div "Rota 5 - Placa SKK1D11 35689 - MAGNA SOARES DE SOUZA Janela de atendimento Grad…" at bounding box center [677, 320] width 1354 height 640
click at [951, 331] on div "Rota 5 - Placa SKK1D11 35689 - MAGNA SOARES DE SOUZA Janela de atendimento Grad…" at bounding box center [677, 320] width 1354 height 640
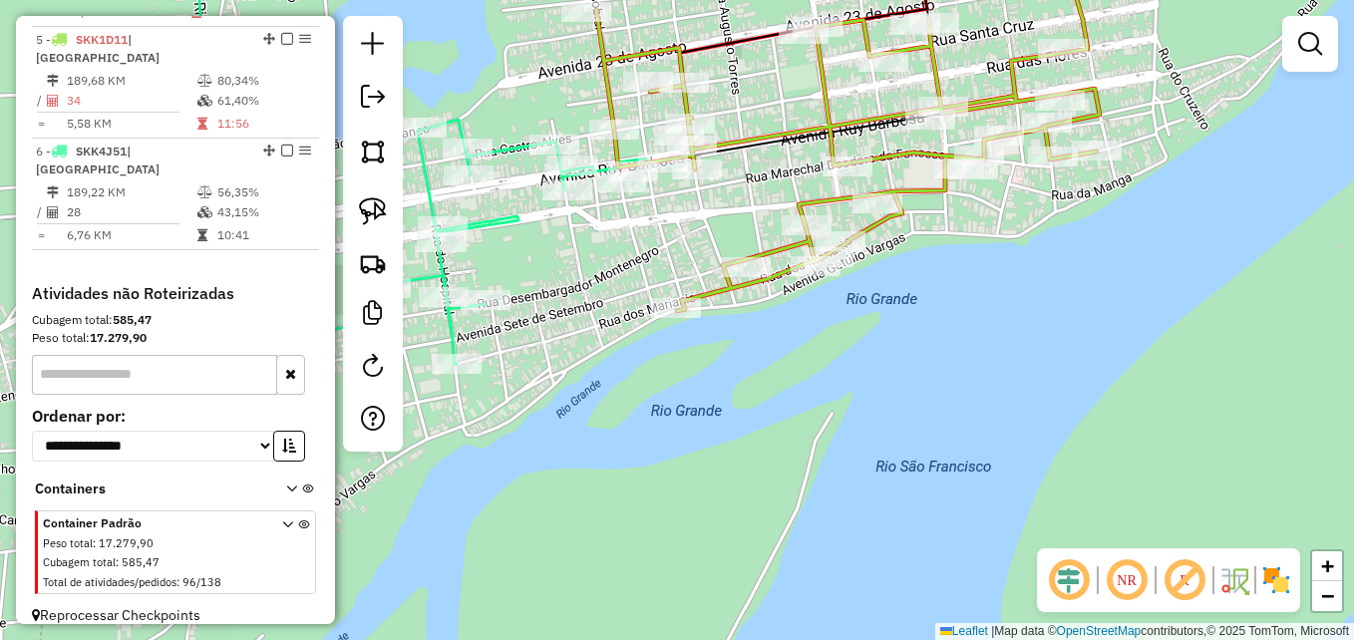
click at [733, 142] on icon at bounding box center [876, 123] width 561 height 375
select select "**********"
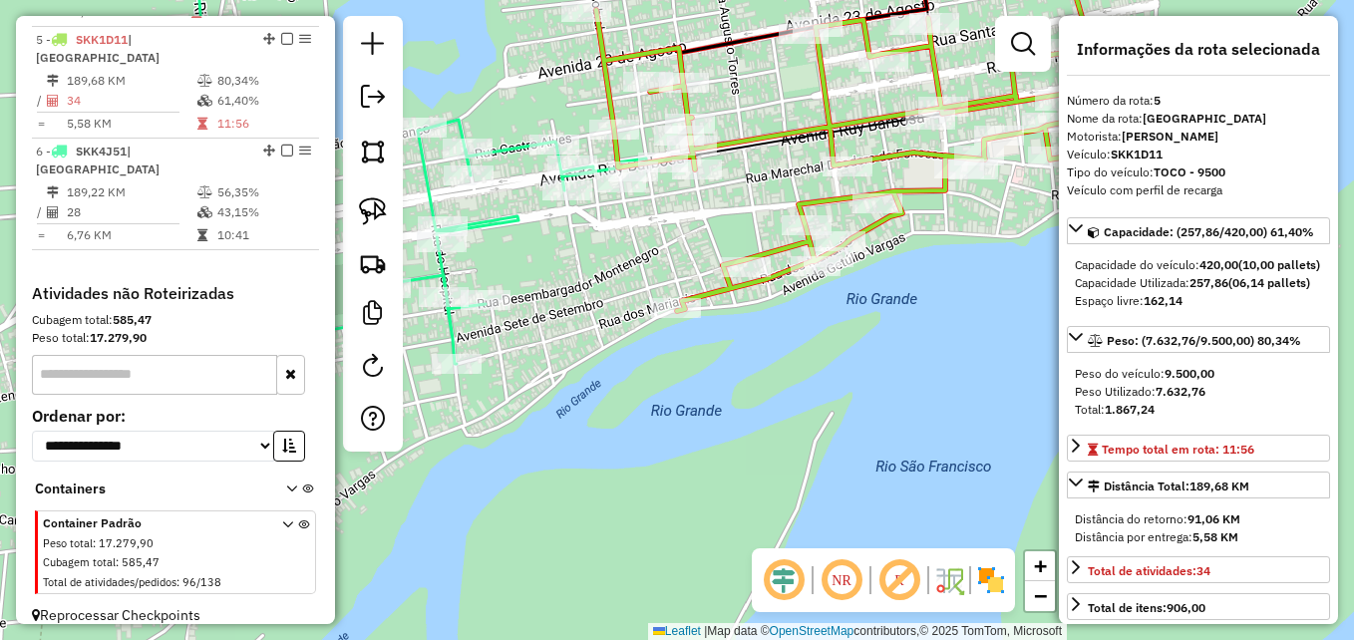
click at [733, 142] on icon at bounding box center [876, 123] width 561 height 375
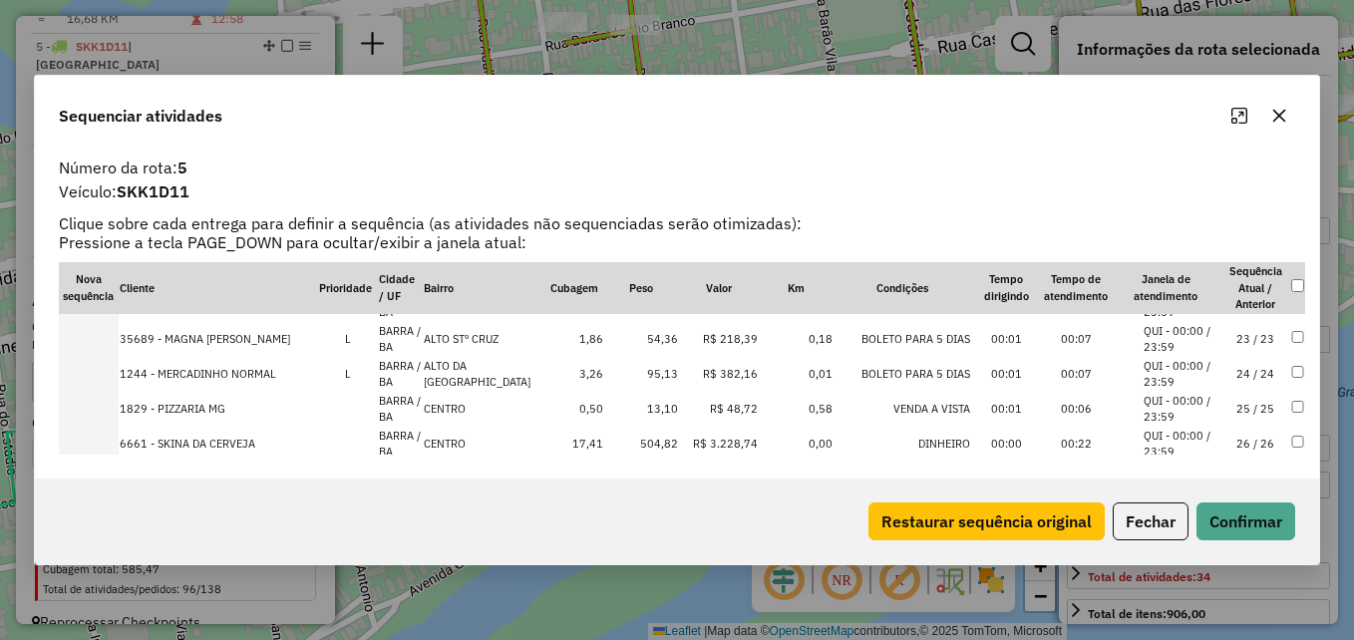
scroll to position [1064, 0]
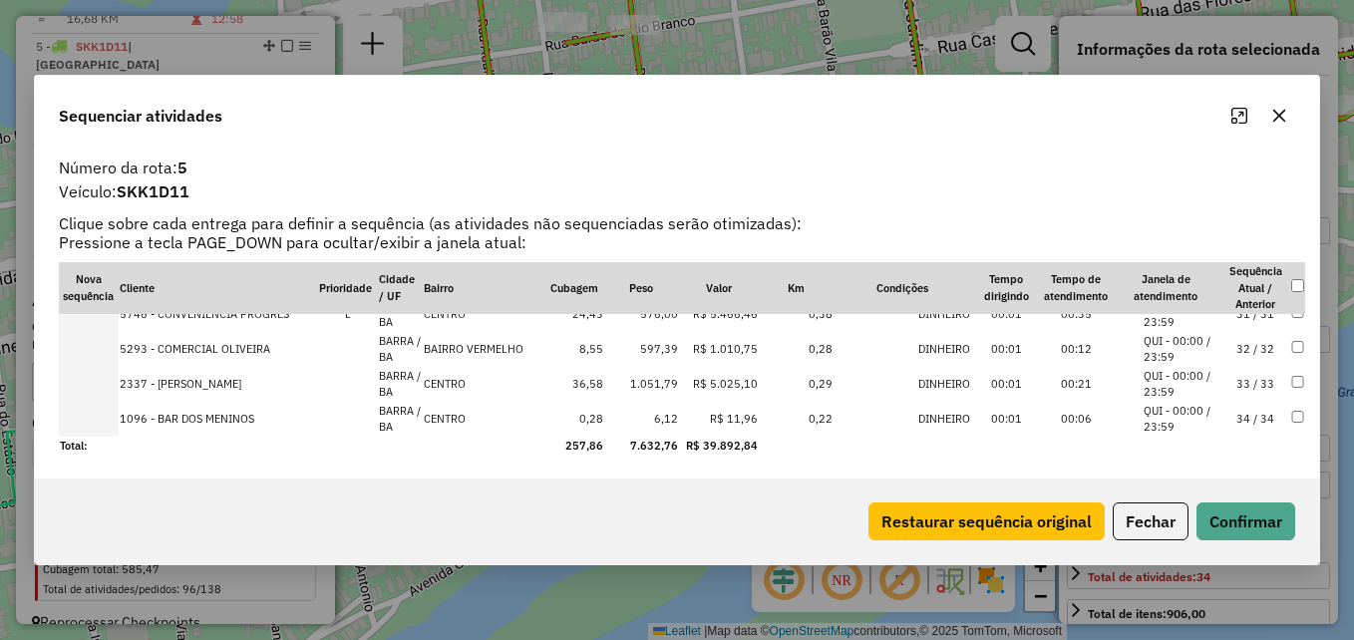
click at [1290, 382] on td at bounding box center [1297, 384] width 15 height 35
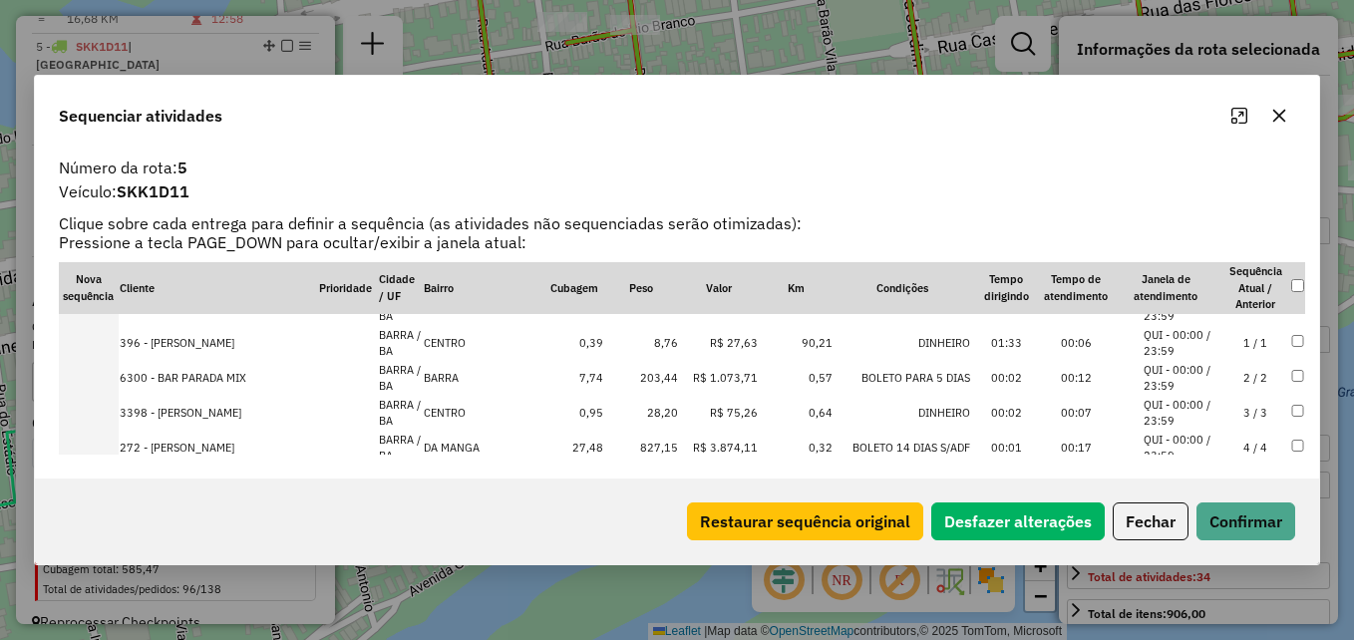
scroll to position [0, 0]
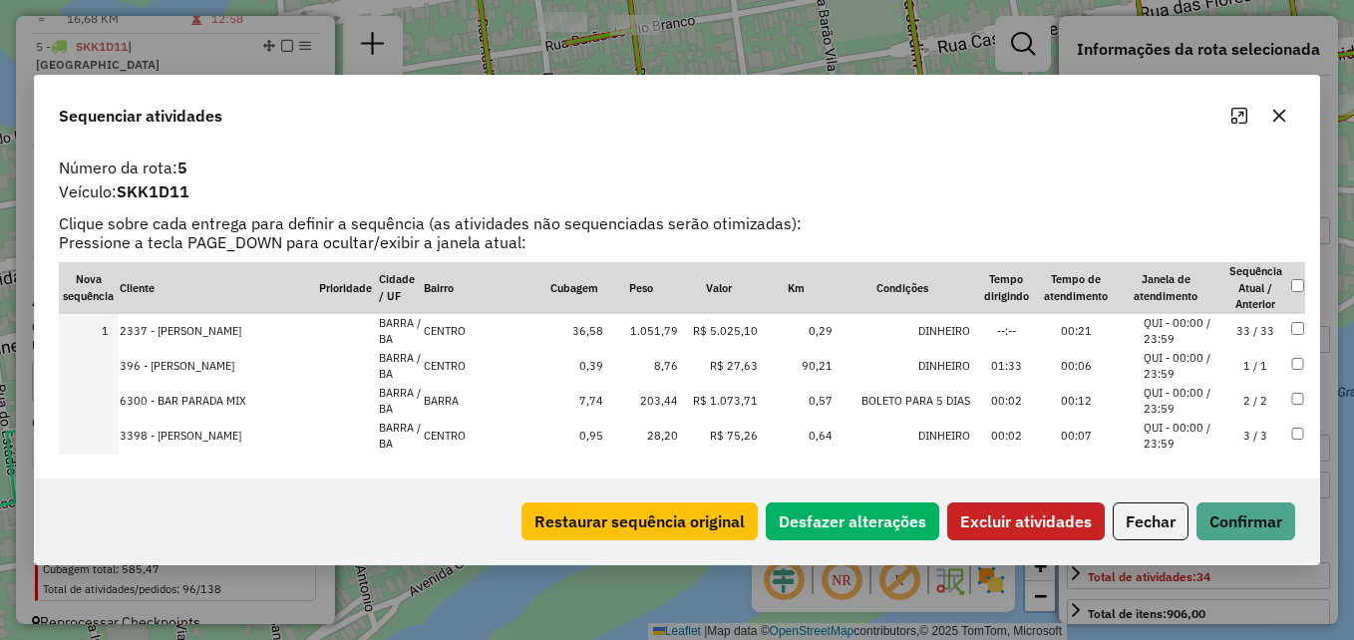
click at [1045, 528] on button "Excluir atividades" at bounding box center [1026, 522] width 158 height 38
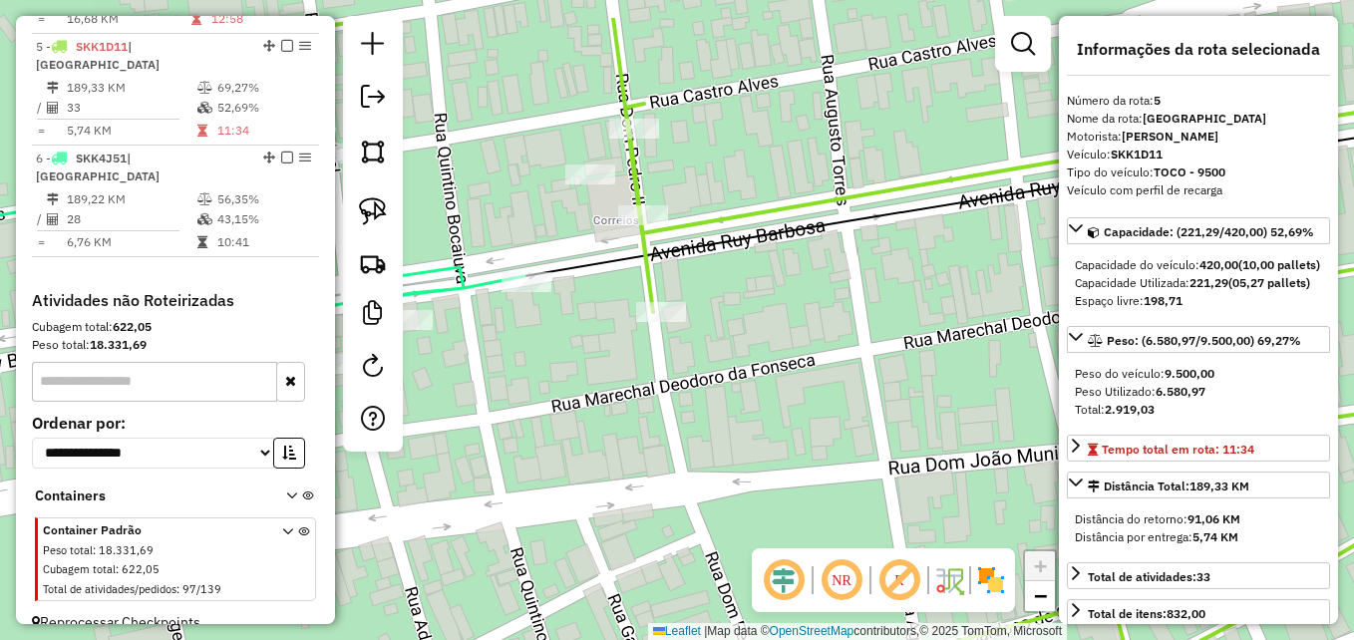
drag, startPoint x: 723, startPoint y: 225, endPoint x: 725, endPoint y: 243, distance: 18.1
click at [728, 242] on icon at bounding box center [1019, 194] width 988 height 166
click at [377, 216] on img at bounding box center [373, 211] width 28 height 28
click at [374, 208] on img at bounding box center [373, 211] width 28 height 28
drag, startPoint x: 670, startPoint y: 277, endPoint x: 689, endPoint y: 217, distance: 62.8
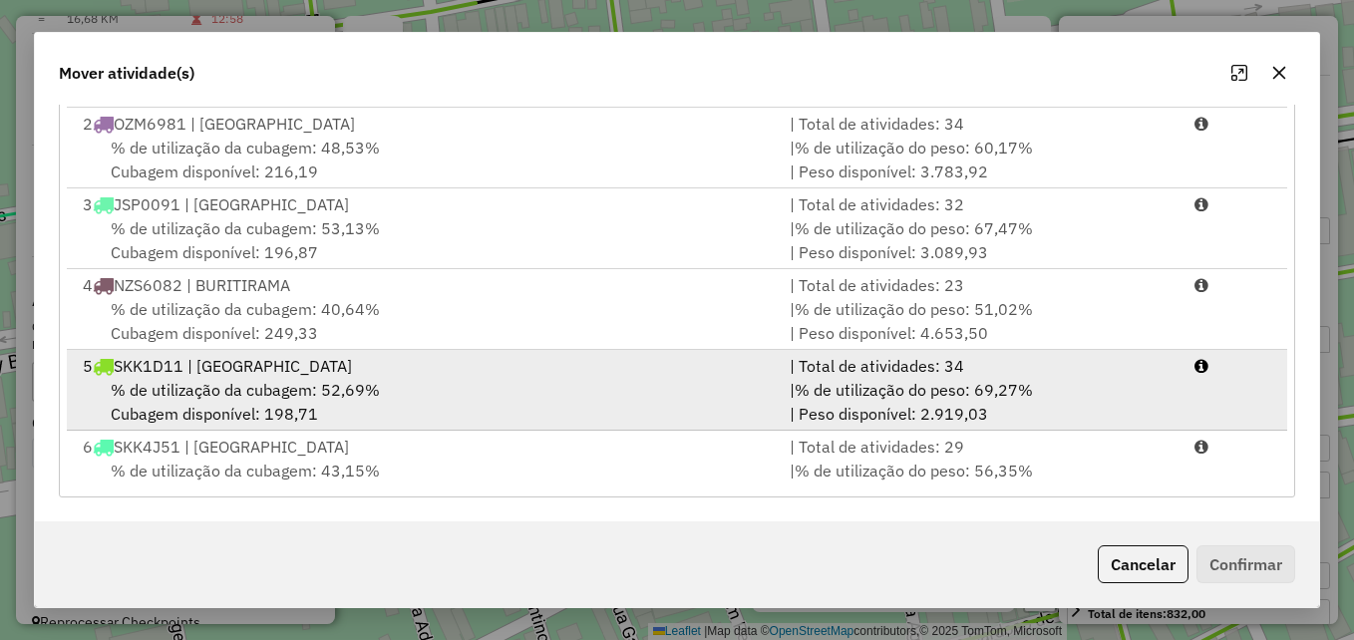
scroll to position [86, 0]
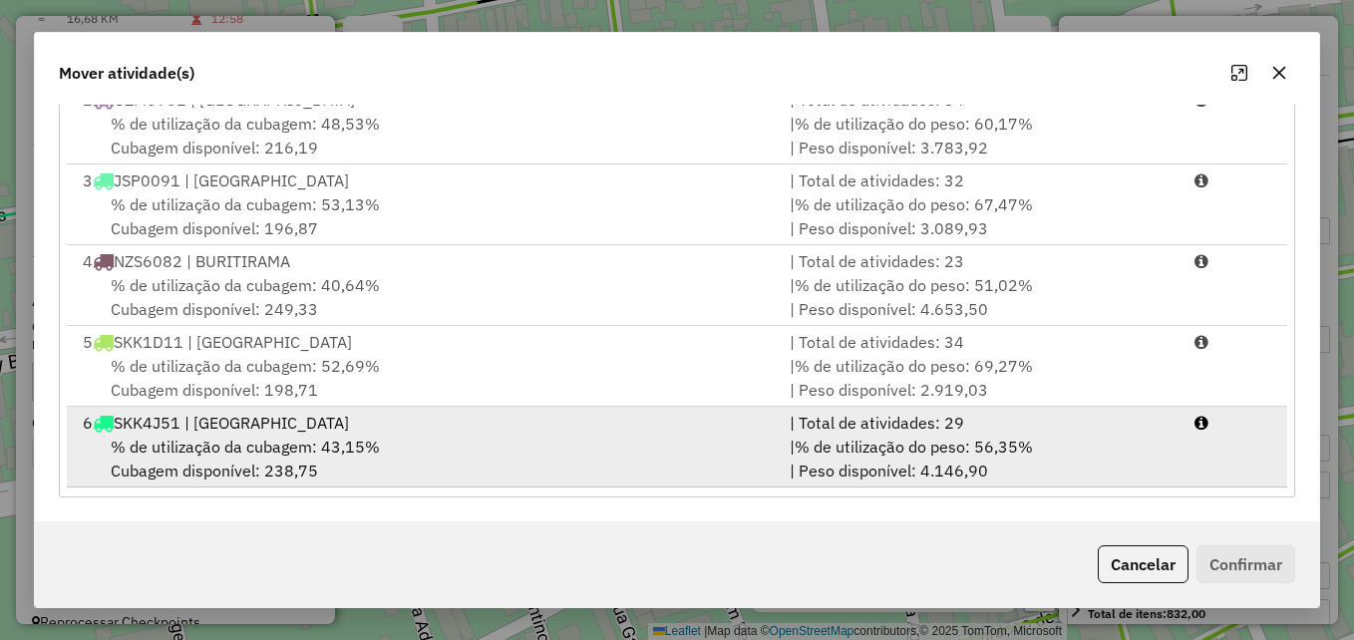
click at [495, 432] on div "6 SKK4J51 | BARRA DO RIO GRANDE" at bounding box center [424, 423] width 707 height 24
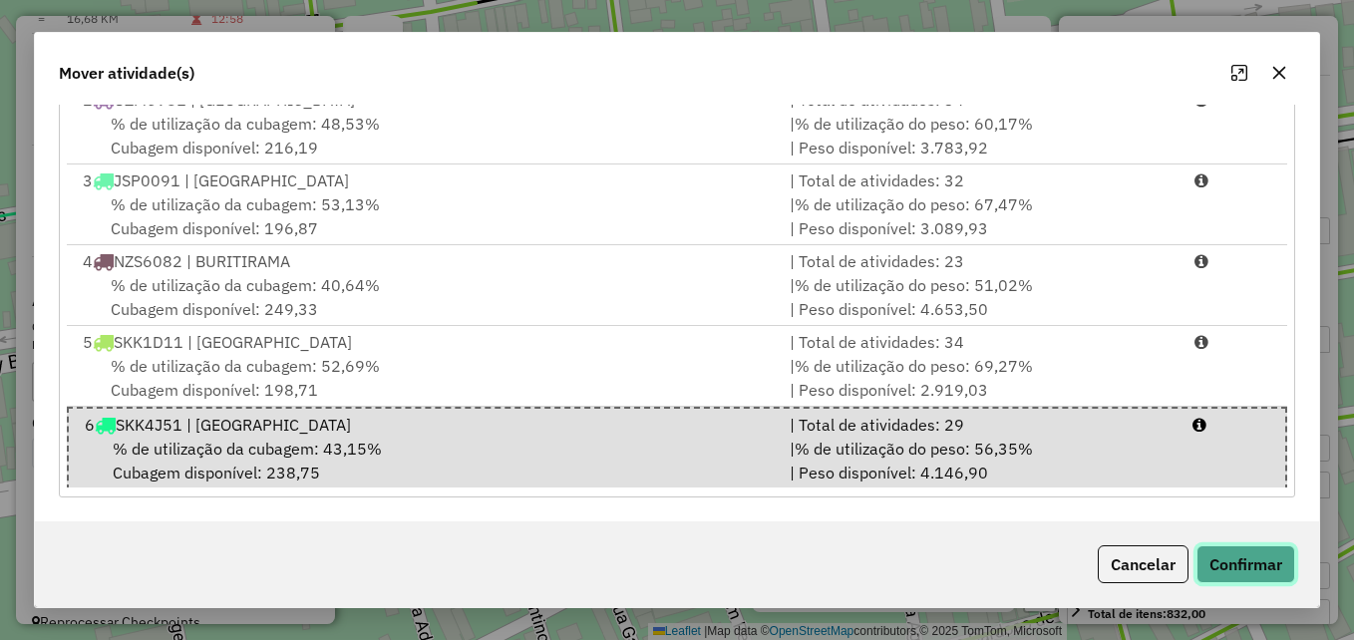
click at [1264, 554] on button "Confirmar" at bounding box center [1246, 564] width 99 height 38
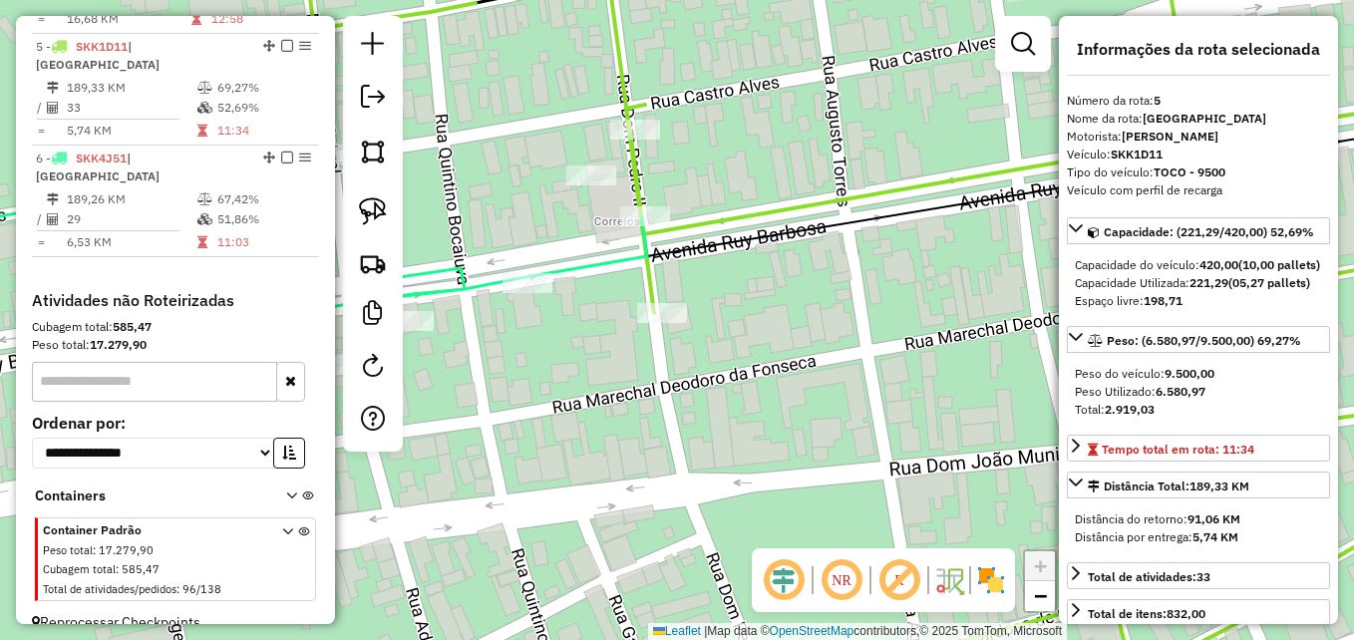
scroll to position [0, 0]
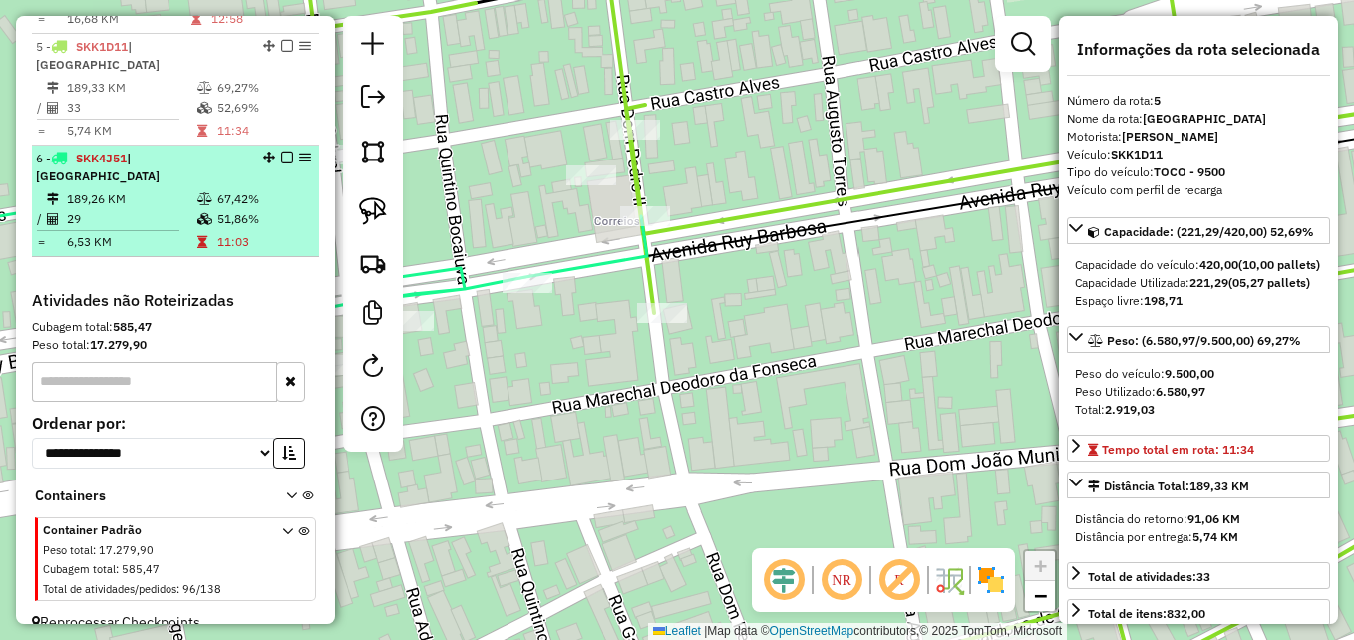
click at [182, 189] on td "189,26 KM" at bounding box center [131, 199] width 131 height 20
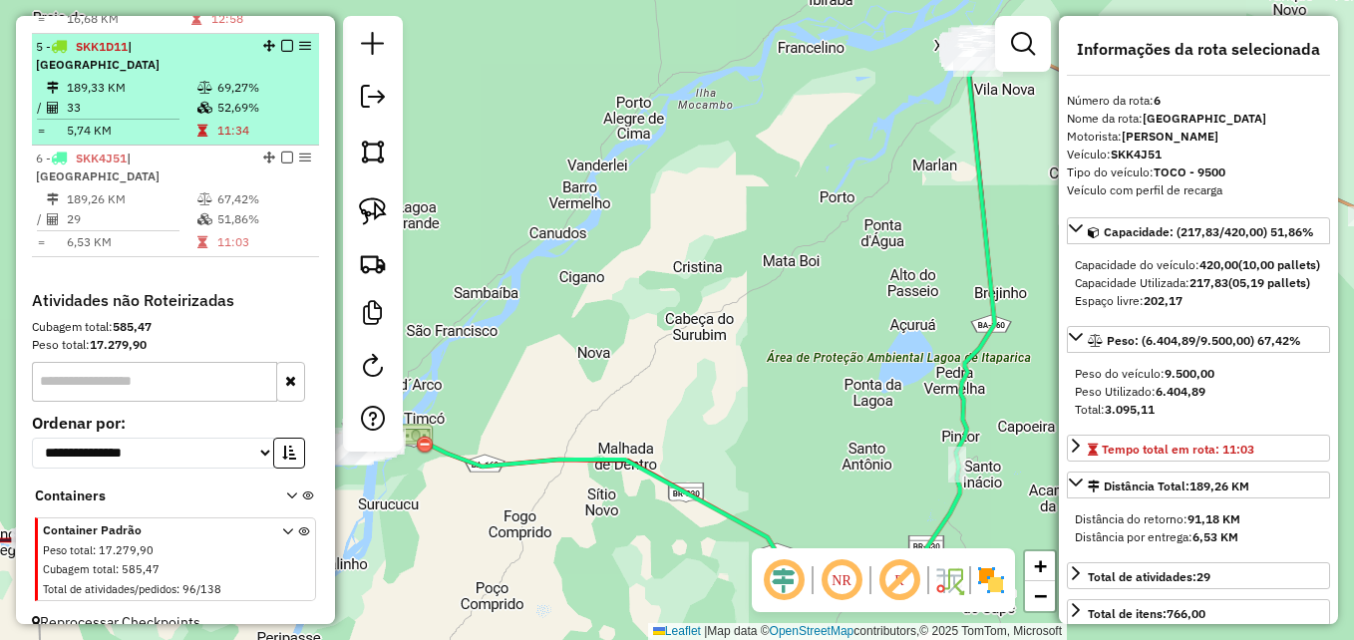
click at [216, 98] on td "52,69%" at bounding box center [263, 108] width 95 height 20
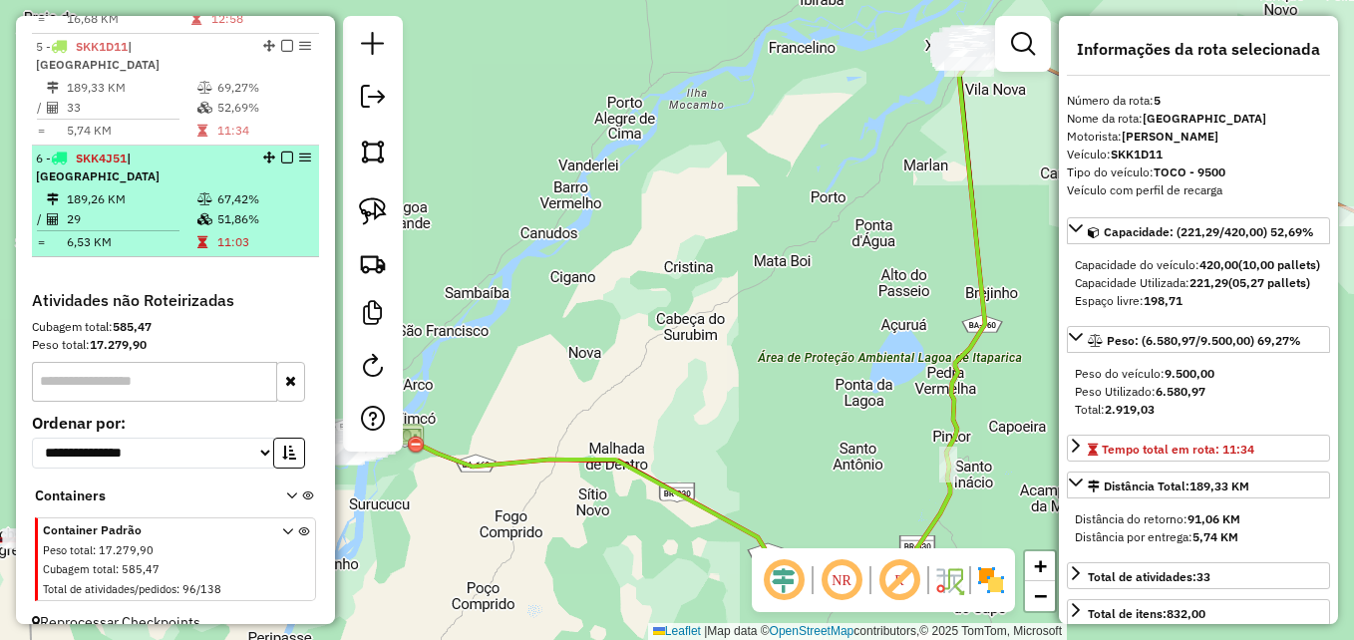
click at [189, 209] on td "29" at bounding box center [131, 219] width 131 height 20
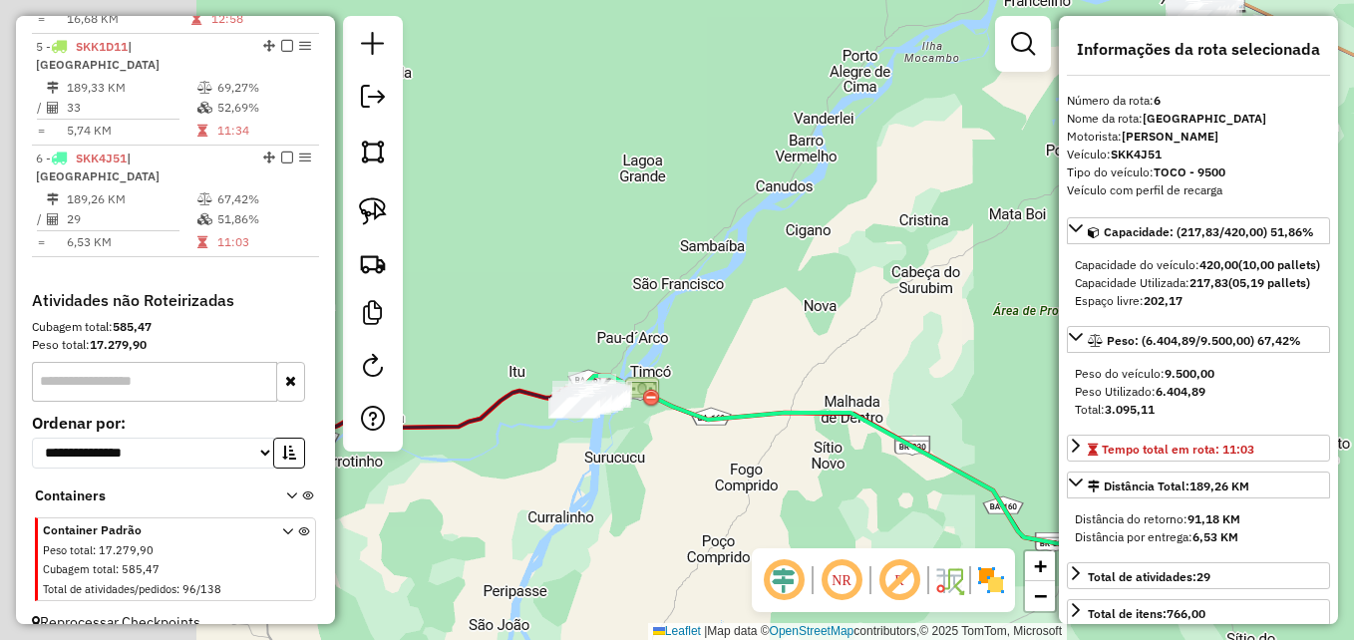
drag, startPoint x: 555, startPoint y: 369, endPoint x: 841, endPoint y: 306, distance: 292.0
click at [841, 306] on div "Janela de atendimento Grade de atendimento Capacidade Transportadoras Veículos …" at bounding box center [677, 320] width 1354 height 640
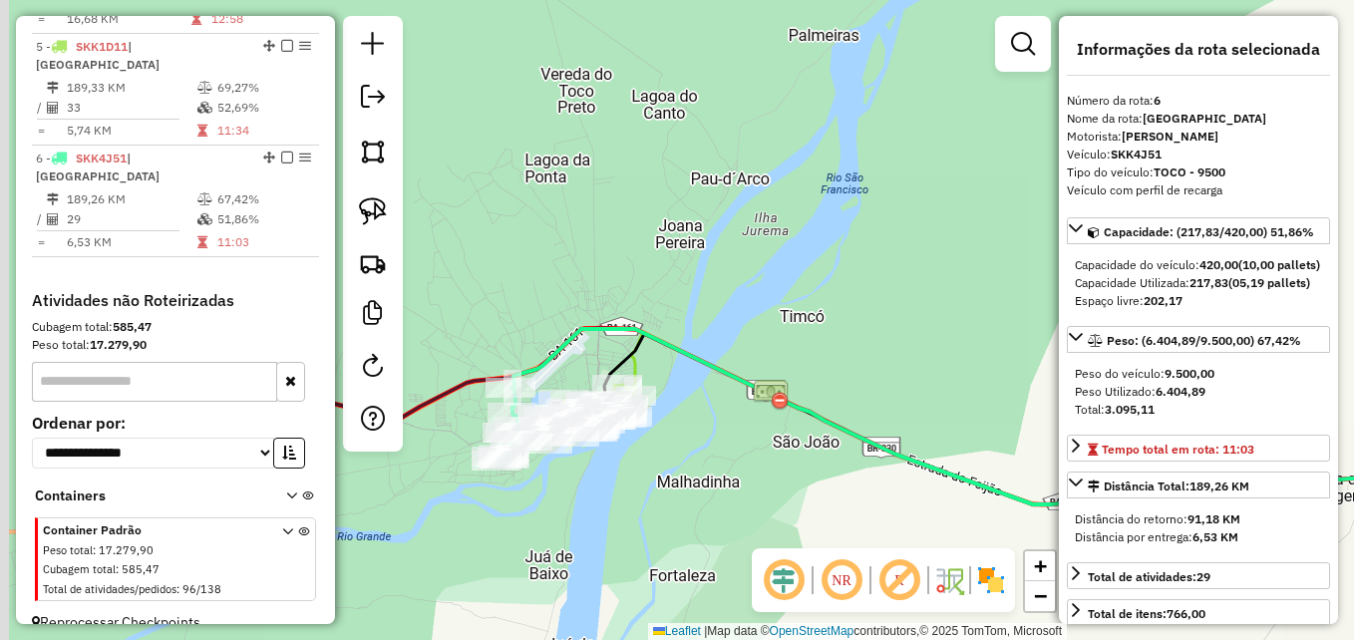
drag, startPoint x: 674, startPoint y: 384, endPoint x: 904, endPoint y: 330, distance: 236.6
click at [985, 317] on div "Janela de atendimento Grade de atendimento Capacidade Transportadoras Veículos …" at bounding box center [677, 320] width 1354 height 640
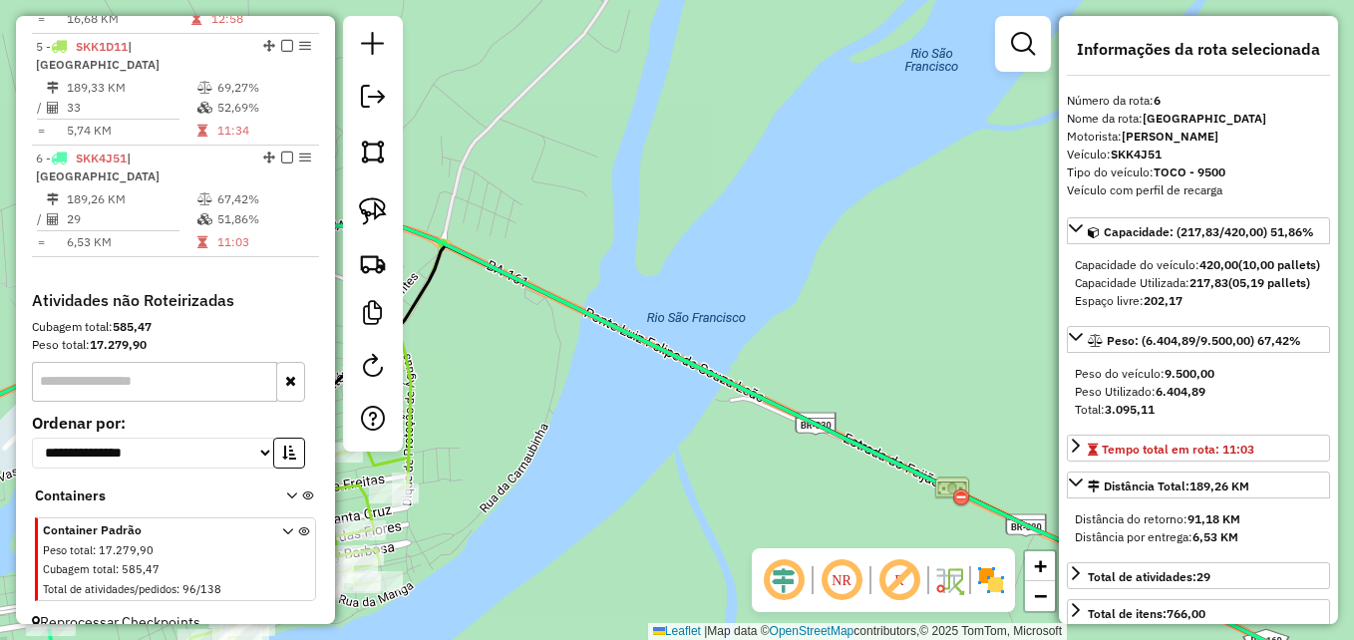
drag, startPoint x: 920, startPoint y: 196, endPoint x: 1107, endPoint y: 156, distance: 190.9
click at [1106, 156] on hb-router-mapa "Informações da Sessão 979149 - 14/08/2025 Criação: 13/08/2025 18:05 Depósito: D…" at bounding box center [677, 320] width 1354 height 640
click at [1107, 156] on div "Veículo: SKK4J51" at bounding box center [1198, 155] width 263 height 18
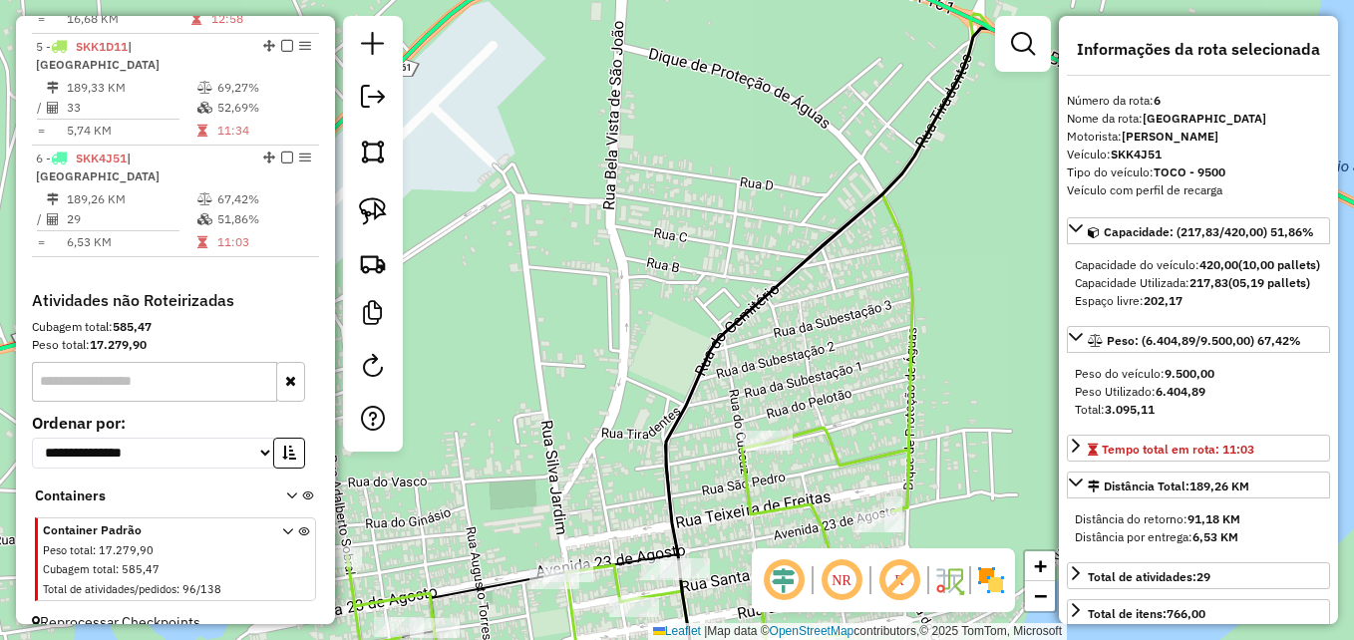
drag, startPoint x: 610, startPoint y: 333, endPoint x: 745, endPoint y: 79, distance: 287.7
click at [744, 80] on div "Janela de atendimento Grade de atendimento Capacidade Transportadoras Veículos …" at bounding box center [677, 320] width 1354 height 640
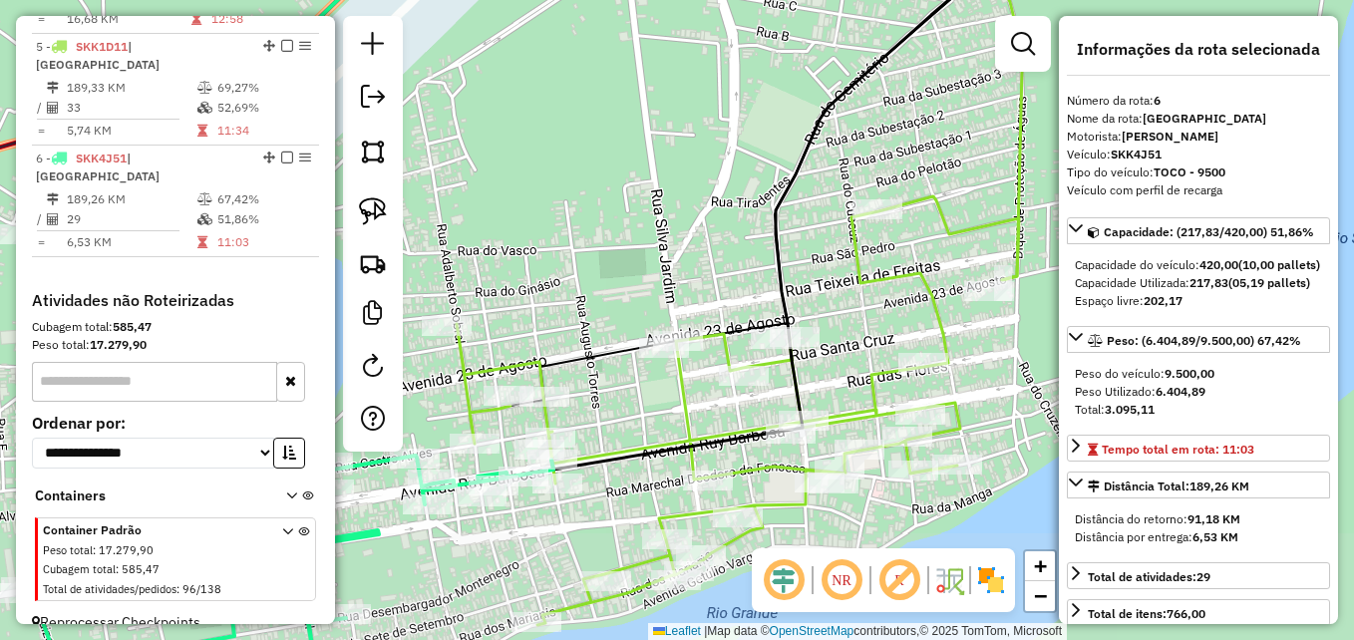
drag, startPoint x: 579, startPoint y: 327, endPoint x: 686, endPoint y: 206, distance: 161.1
click at [685, 206] on div "Janela de atendimento Grade de atendimento Capacidade Transportadoras Veículos …" at bounding box center [677, 320] width 1354 height 640
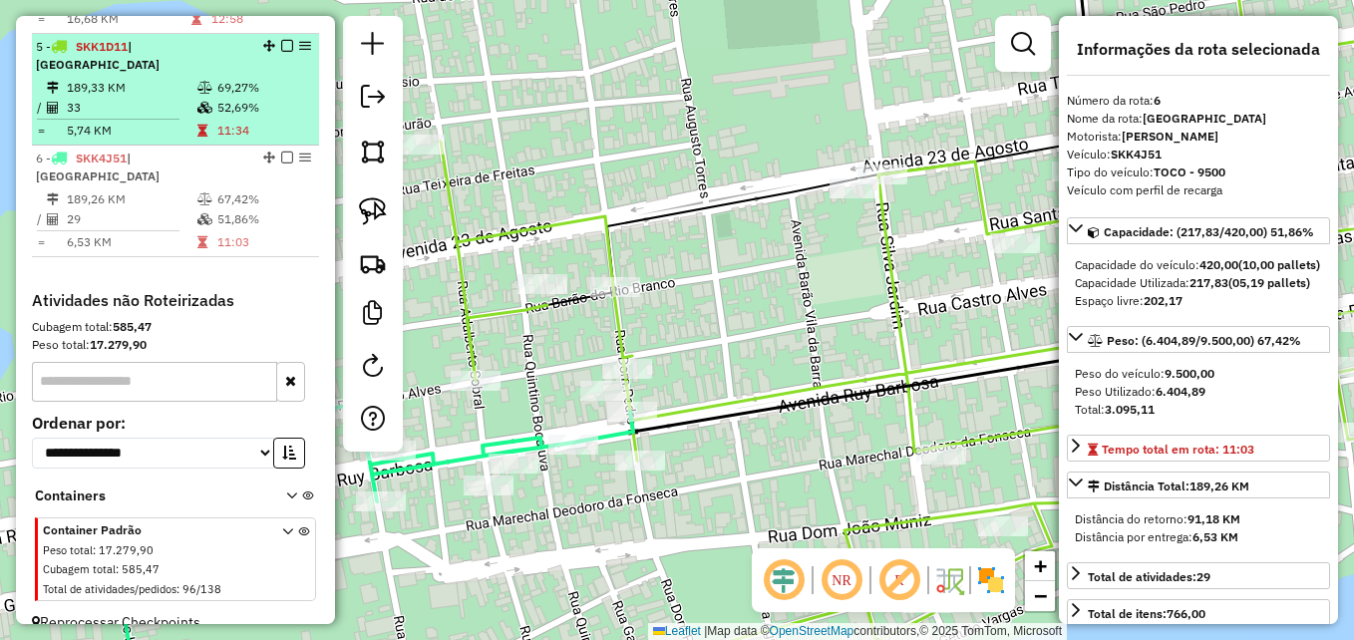
click at [93, 98] on td "33" at bounding box center [131, 108] width 131 height 20
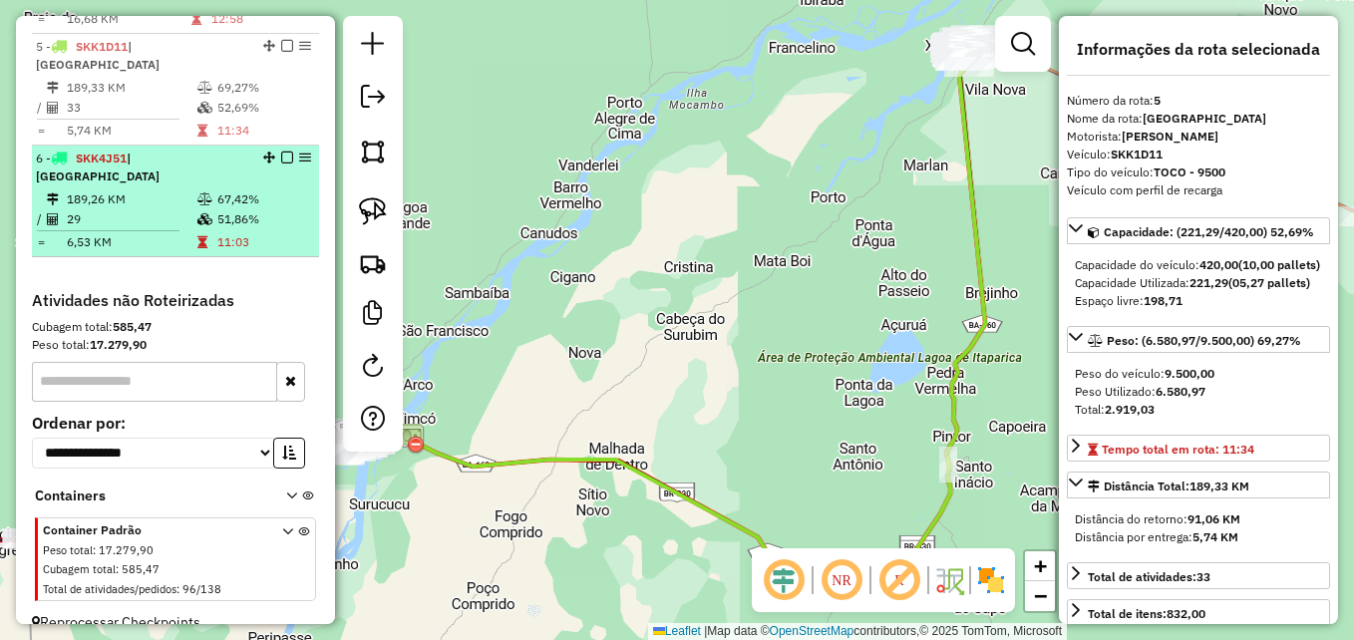
click at [86, 189] on td "189,26 KM" at bounding box center [131, 199] width 131 height 20
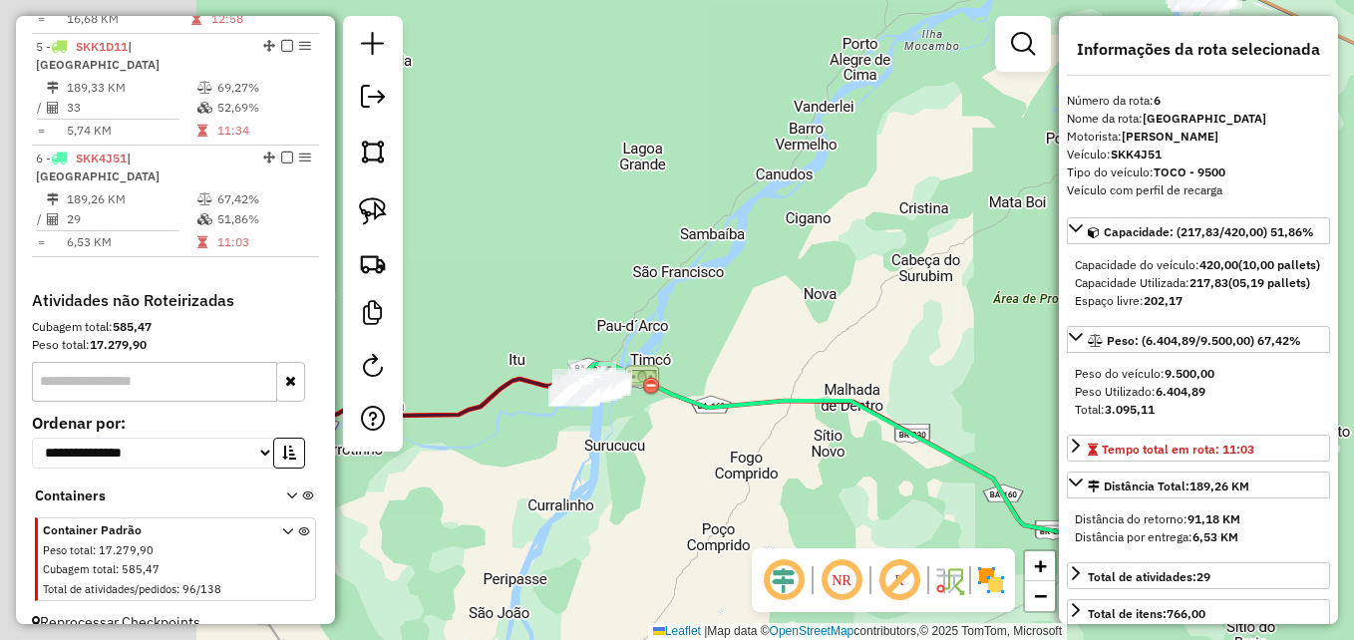
drag, startPoint x: 557, startPoint y: 407, endPoint x: 769, endPoint y: 358, distance: 217.0
click at [843, 345] on div "Janela de atendimento Grade de atendimento Capacidade Transportadoras Veículos …" at bounding box center [677, 320] width 1354 height 640
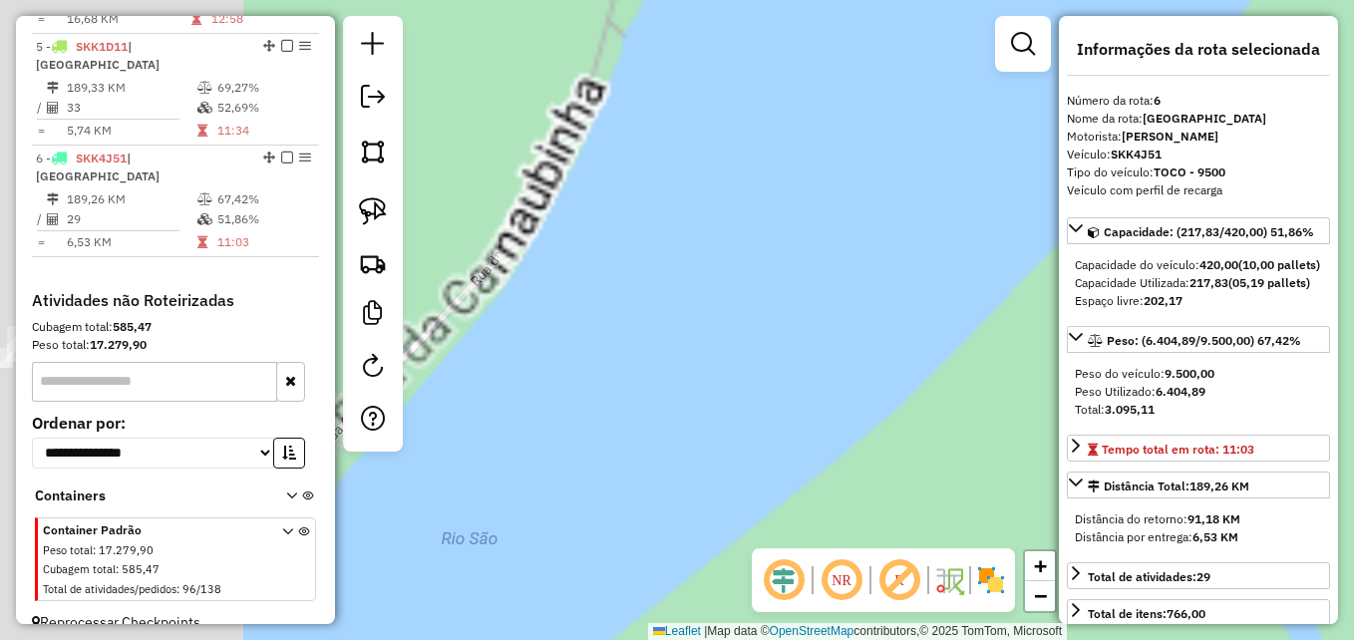
drag, startPoint x: 588, startPoint y: 328, endPoint x: 1010, endPoint y: 322, distance: 421.9
click at [1048, 323] on div "Janela de atendimento Grade de atendimento Capacidade Transportadoras Veículos …" at bounding box center [677, 320] width 1354 height 640
click at [1054, 323] on div "Janela de atendimento Grade de atendimento Capacidade Transportadoras Veículos …" at bounding box center [677, 320] width 1354 height 640
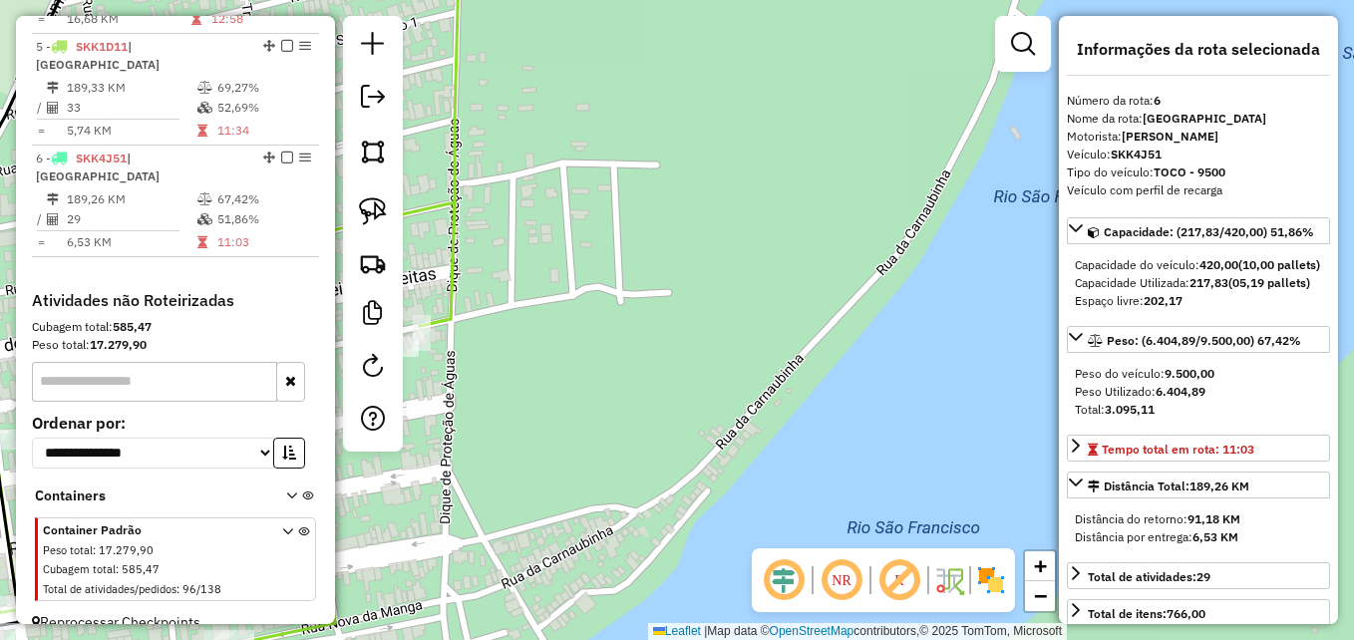
drag, startPoint x: 633, startPoint y: 316, endPoint x: 775, endPoint y: 282, distance: 145.6
click at [990, 284] on div "Janela de atendimento Grade de atendimento Capacidade Transportadoras Veículos …" at bounding box center [677, 320] width 1354 height 640
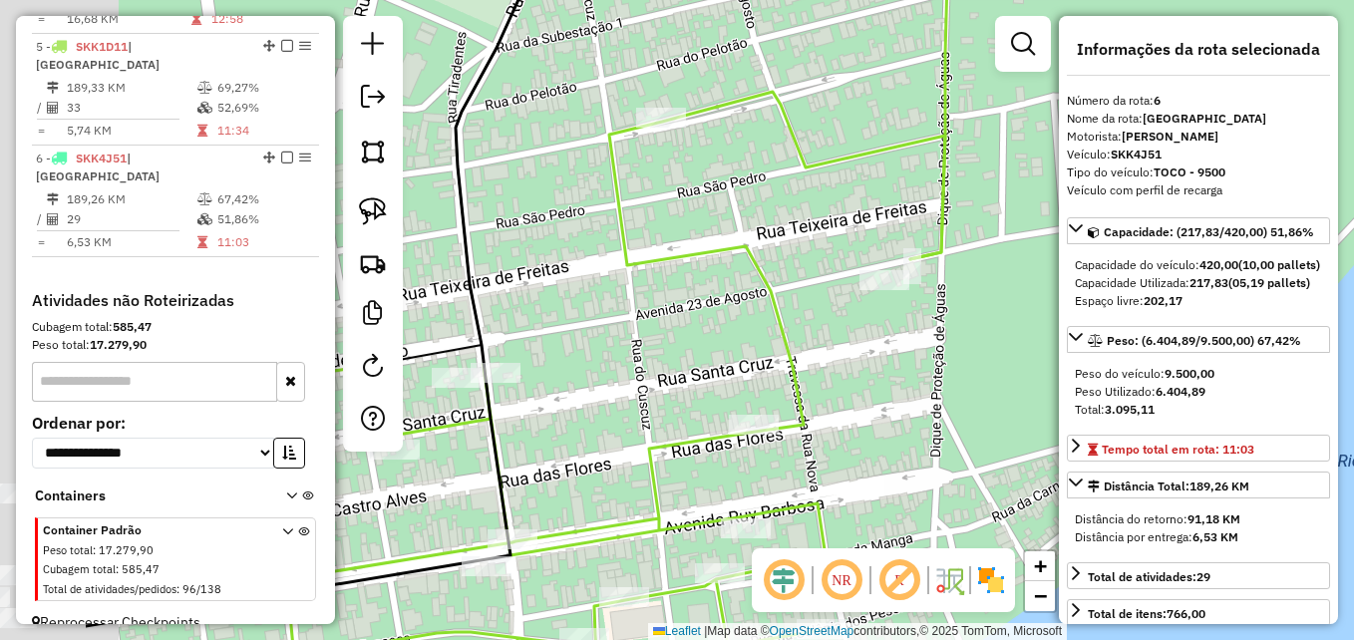
drag, startPoint x: 651, startPoint y: 281, endPoint x: 872, endPoint y: 249, distance: 222.7
click at [872, 249] on div "Janela de atendimento Grade de atendimento Capacidade Transportadoras Veículos …" at bounding box center [677, 320] width 1354 height 640
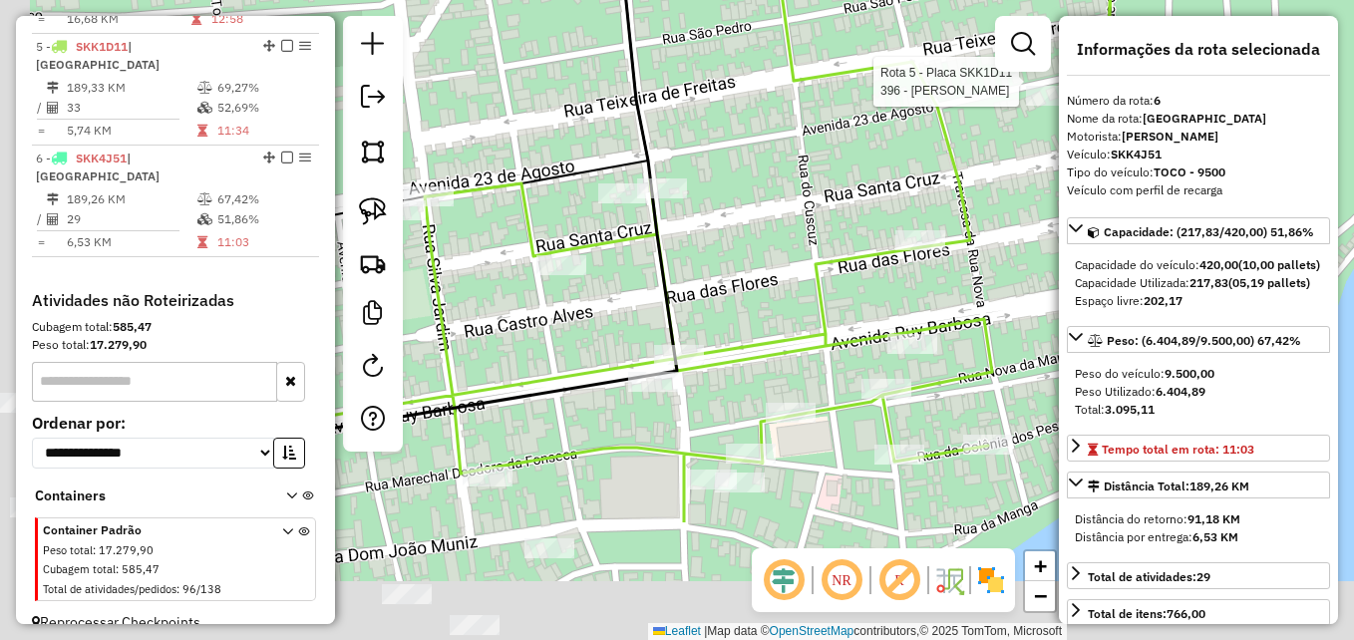
drag, startPoint x: 589, startPoint y: 299, endPoint x: 739, endPoint y: 123, distance: 231.4
click at [749, 114] on div "Rota 5 - Placa SKK1D11 396 - APARICIO ALVES MOREIRA Janela de atendimento Grade…" at bounding box center [677, 320] width 1354 height 640
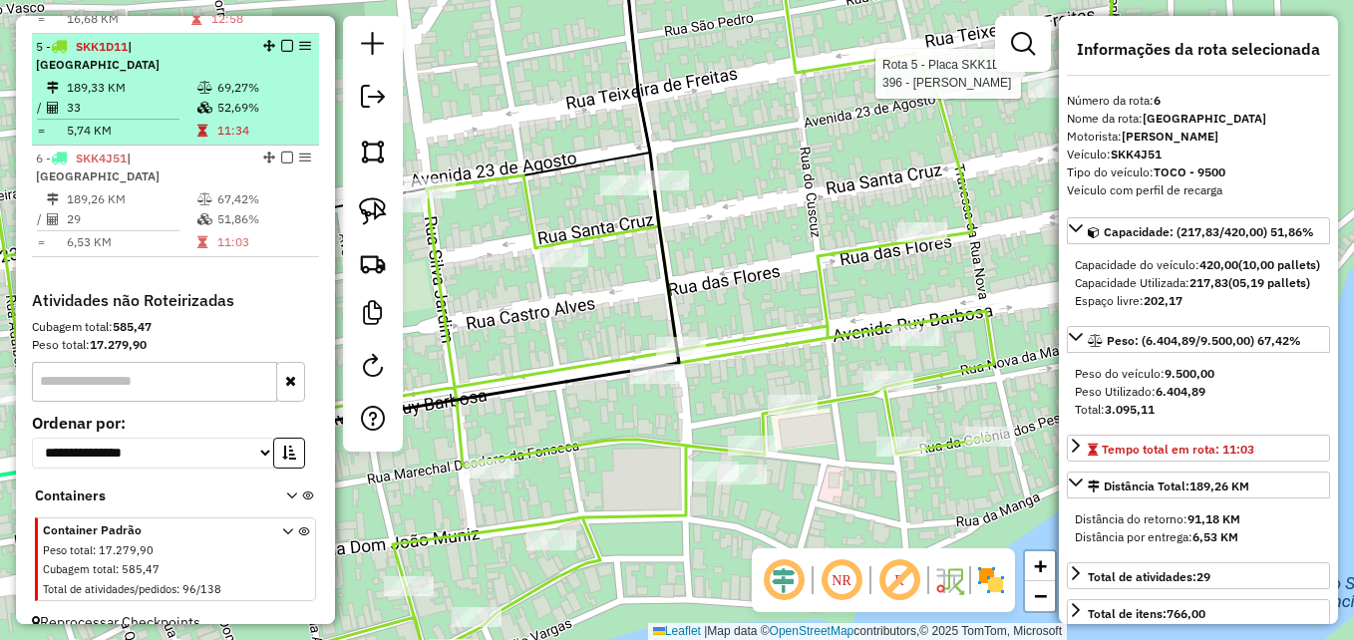
click at [176, 121] on td "5,74 KM" at bounding box center [131, 131] width 131 height 20
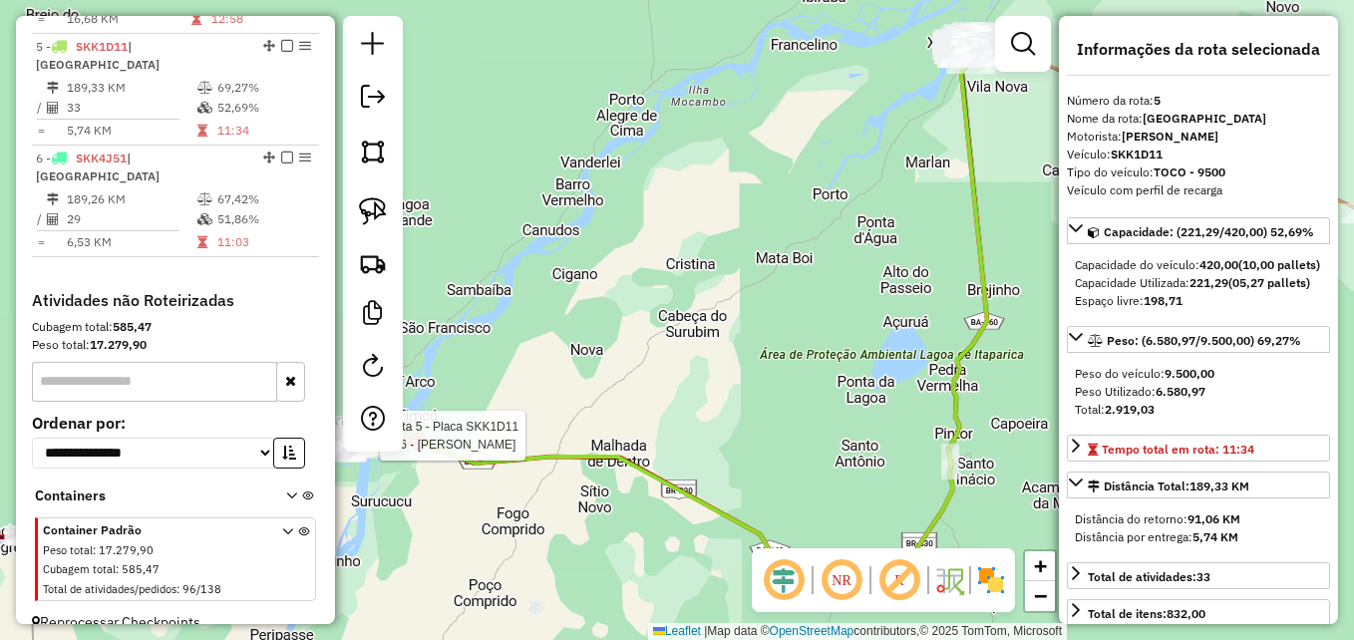
drag, startPoint x: 651, startPoint y: 320, endPoint x: 730, endPoint y: 150, distance: 187.8
click at [730, 150] on div "Rota 5 - Placa SKK1D11 396 - APARICIO ALVES MOREIRA Janela de atendimento Grade…" at bounding box center [677, 320] width 1354 height 640
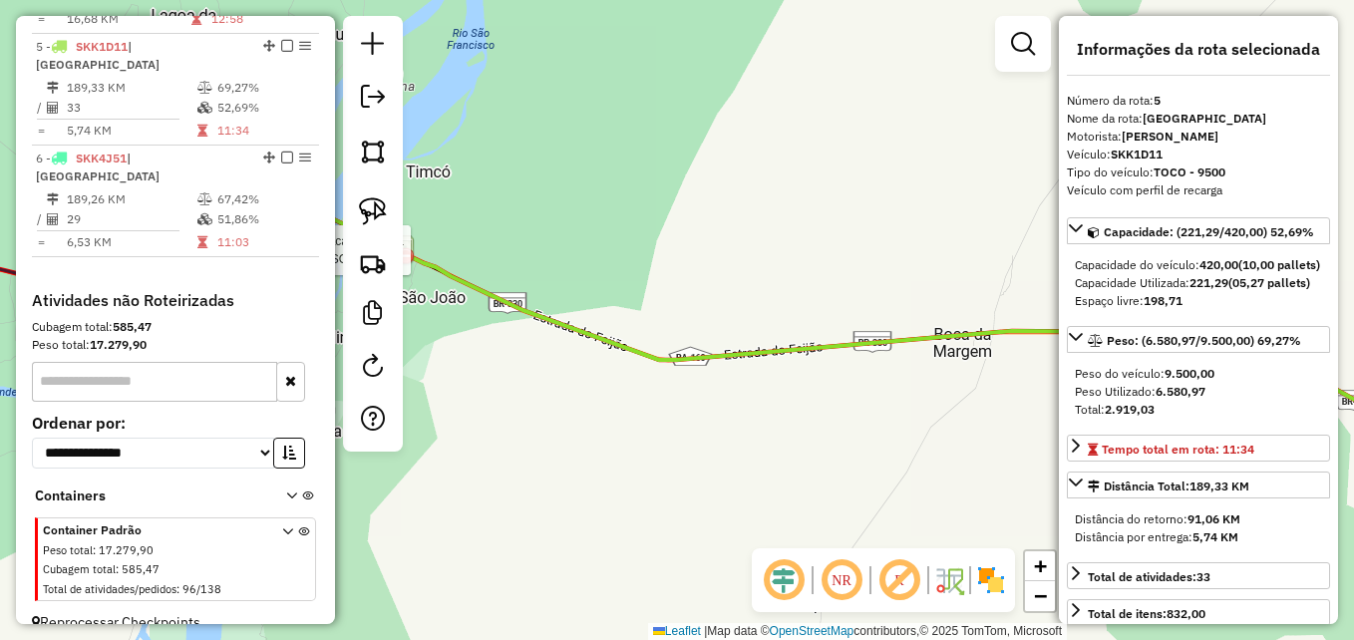
drag, startPoint x: 616, startPoint y: 267, endPoint x: 984, endPoint y: 223, distance: 370.6
click at [993, 223] on div "Rota 5 - Placa SKK1D11 396 - APARICIO ALVES MOREIRA Janela de atendimento Grade…" at bounding box center [677, 320] width 1354 height 640
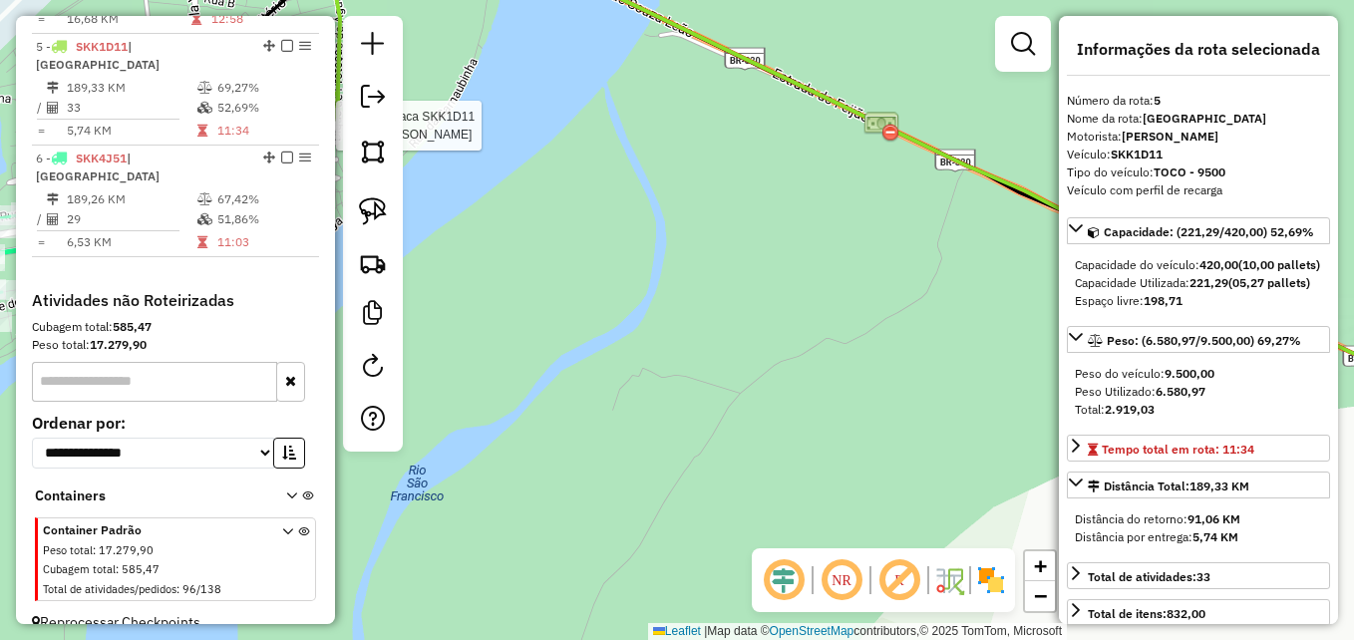
drag, startPoint x: 612, startPoint y: 251, endPoint x: 862, endPoint y: 298, distance: 253.7
click at [862, 298] on div "Rota 5 - Placa SKK1D11 396 - APARICIO ALVES MOREIRA Janela de atendimento Grade…" at bounding box center [677, 320] width 1354 height 640
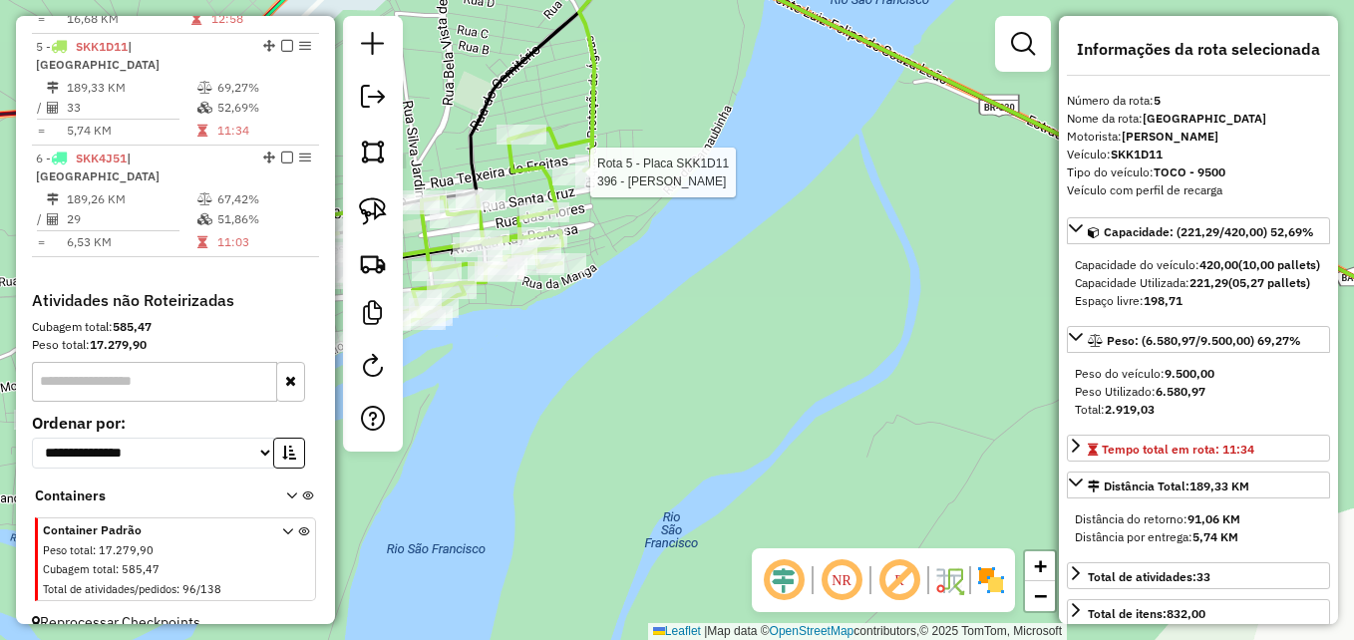
drag, startPoint x: 684, startPoint y: 284, endPoint x: 953, endPoint y: 270, distance: 269.6
click at [953, 270] on div "Rota 5 - Placa SKK1D11 396 - APARICIO ALVES MOREIRA Janela de atendimento Grade…" at bounding box center [677, 320] width 1354 height 640
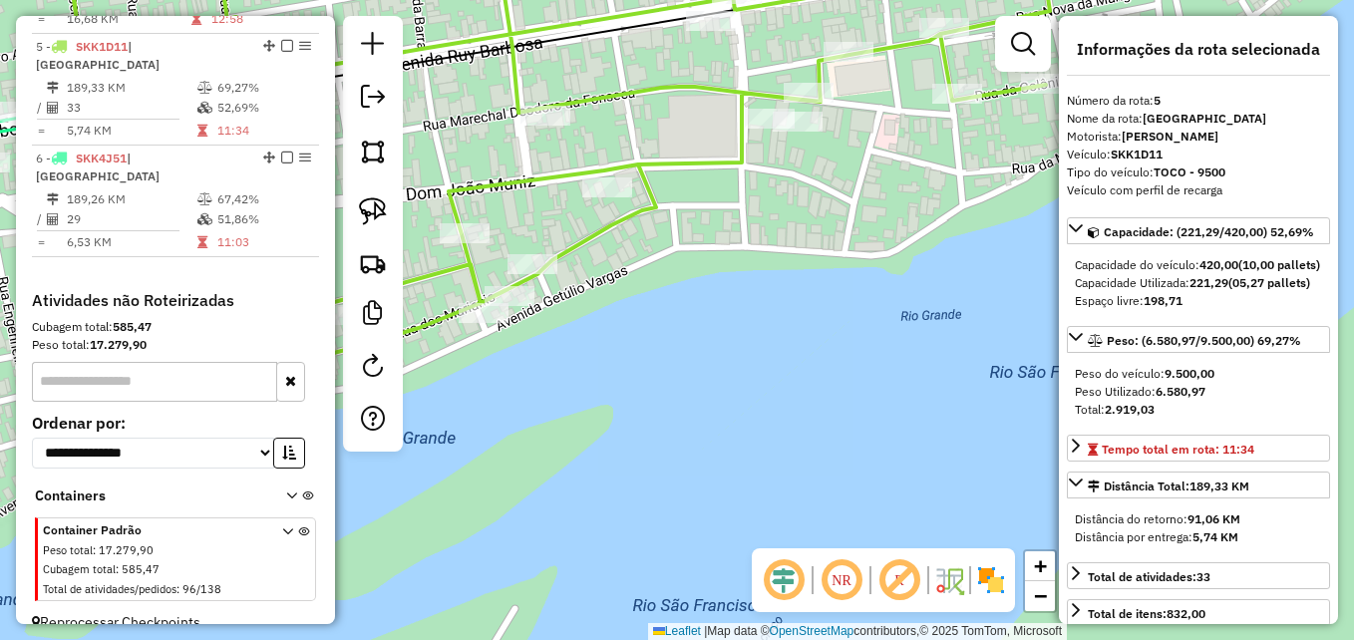
drag, startPoint x: 665, startPoint y: 323, endPoint x: 902, endPoint y: 330, distance: 236.4
click at [900, 330] on div "Rota 5 - Placa SKK1D11 396 - APARICIO ALVES MOREIRA Janela de atendimento Grade…" at bounding box center [677, 320] width 1354 height 640
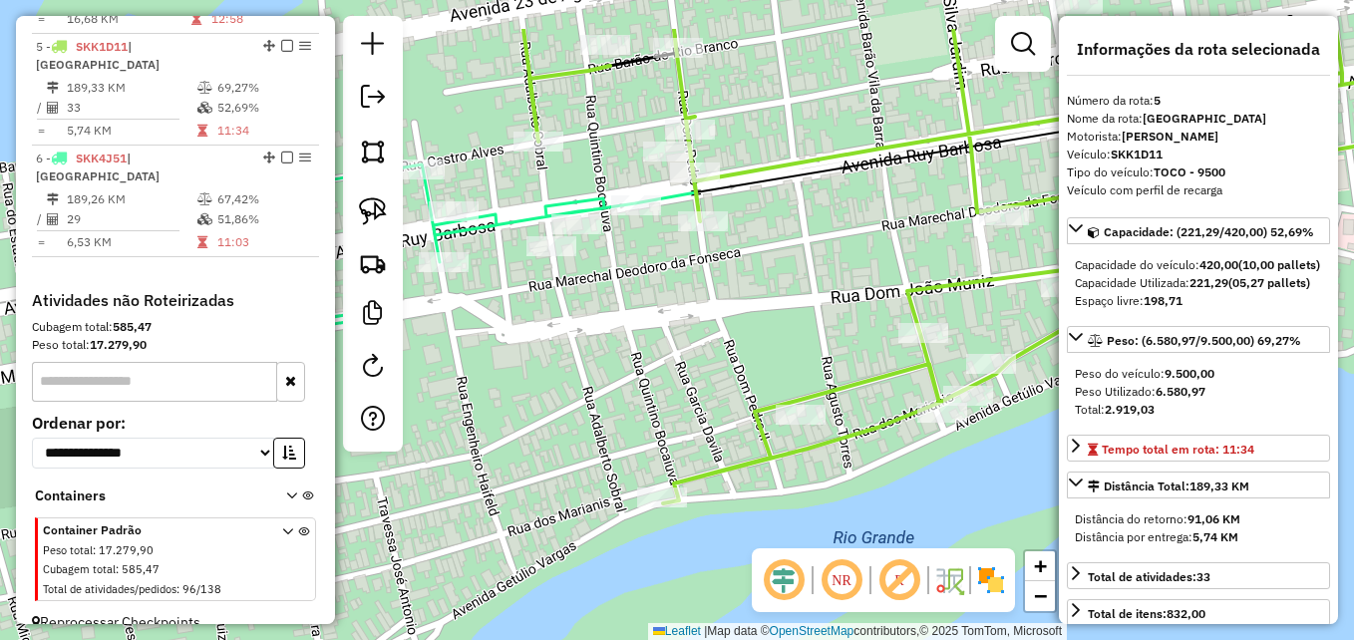
drag, startPoint x: 639, startPoint y: 382, endPoint x: 818, endPoint y: 489, distance: 208.0
click at [818, 489] on div "Rota 5 - Placa SKK1D11 396 - APARICIO ALVES MOREIRA Janela de atendimento Grade…" at bounding box center [677, 320] width 1354 height 640
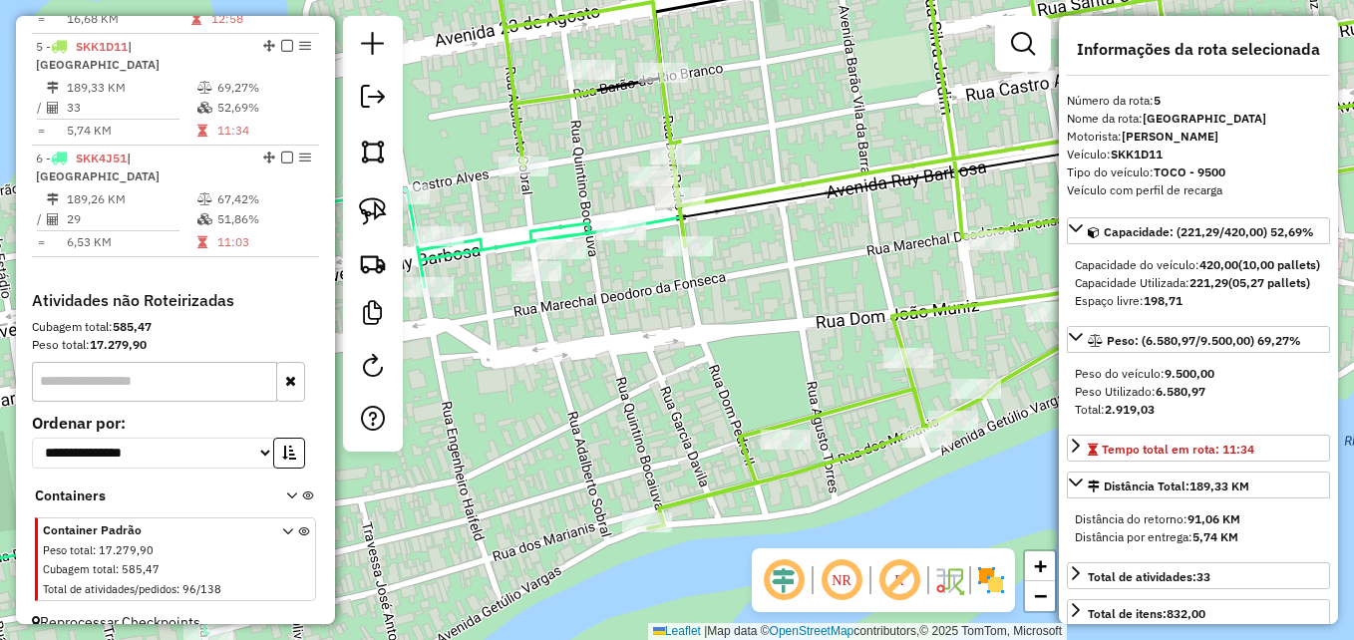
click at [737, 196] on icon at bounding box center [990, 232] width 999 height 592
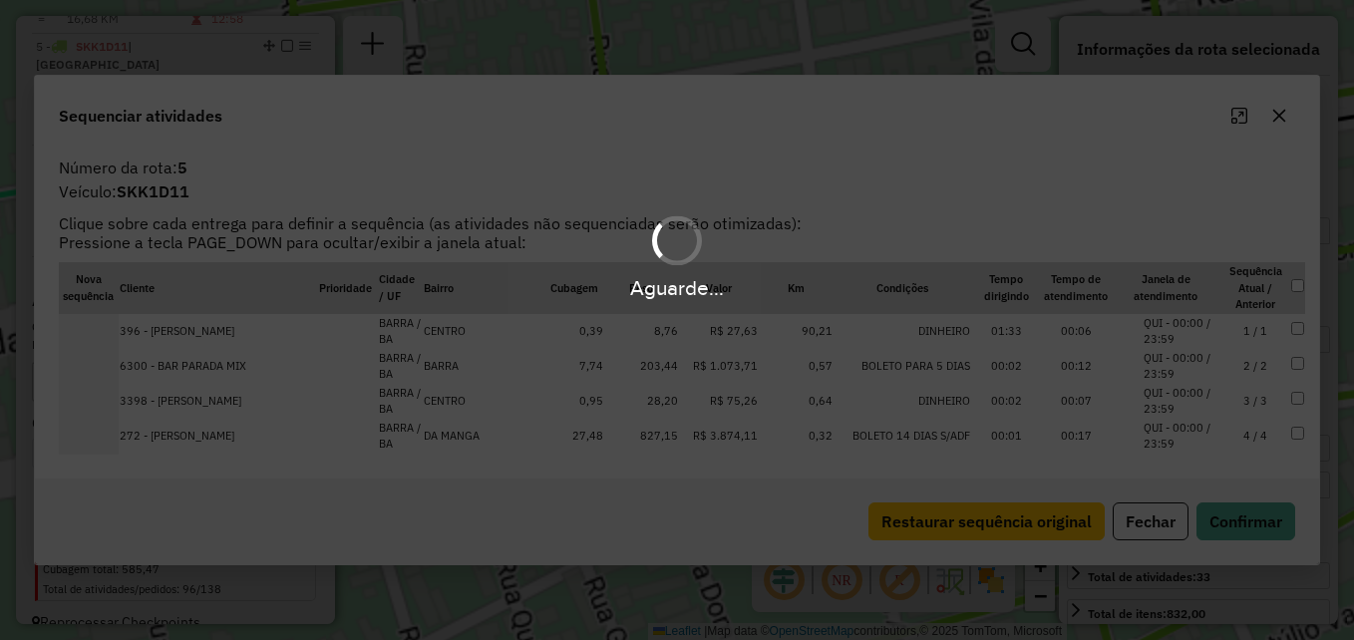
click at [737, 196] on hb-app "Aguarde... Pop-up bloqueado! Seu navegador bloqueou automáticamente a abertura …" at bounding box center [677, 320] width 1354 height 640
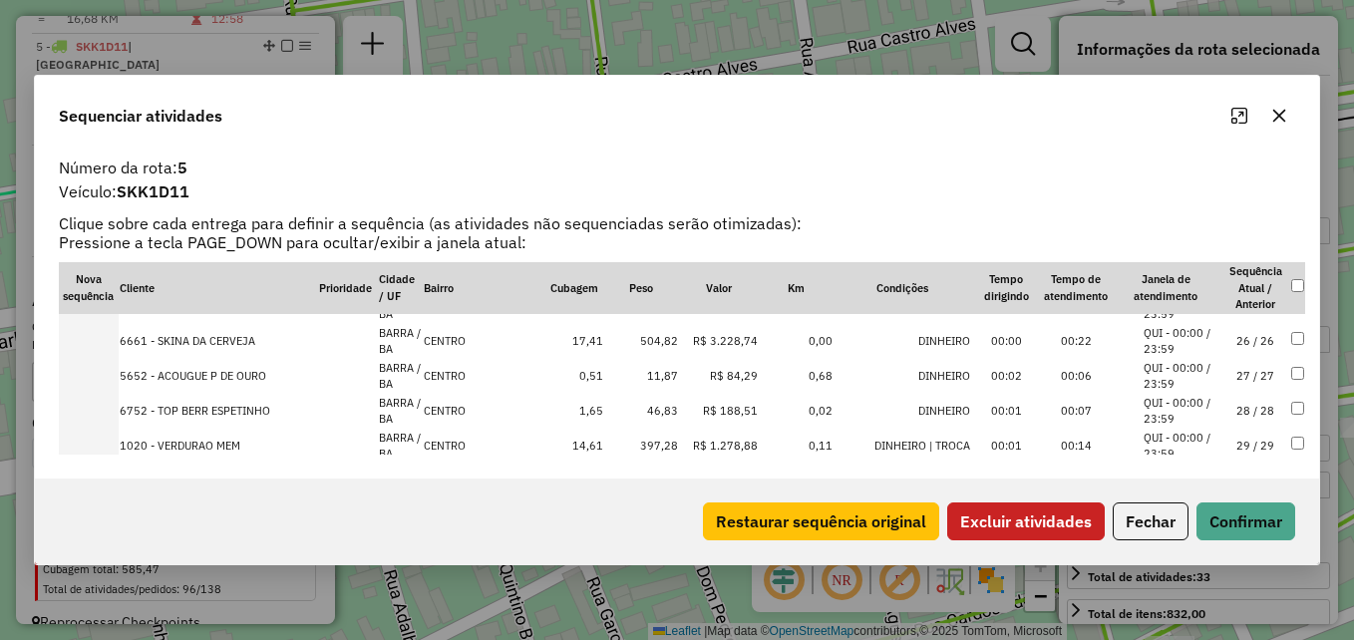
scroll to position [830, 0]
click at [1006, 523] on button "Excluir atividades" at bounding box center [1026, 522] width 158 height 38
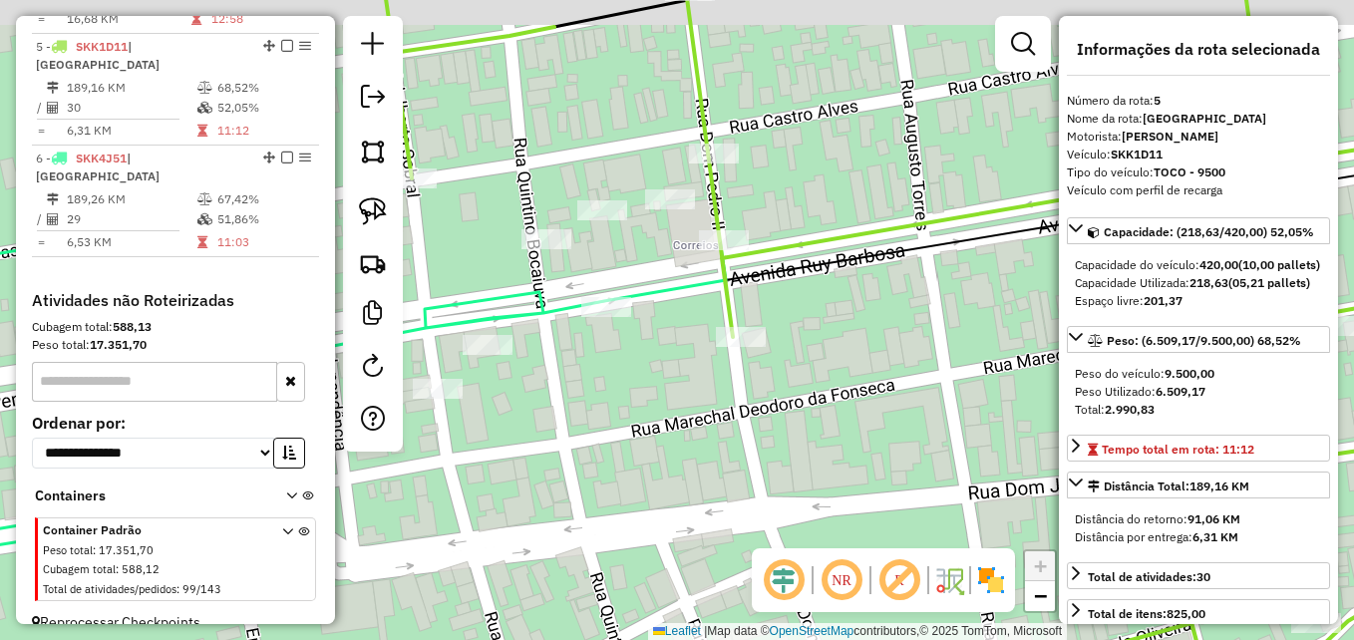
drag, startPoint x: 579, startPoint y: 395, endPoint x: 751, endPoint y: 457, distance: 182.3
click at [751, 457] on div "Janela de atendimento Grade de atendimento Capacidade Transportadoras Veículos …" at bounding box center [677, 320] width 1354 height 640
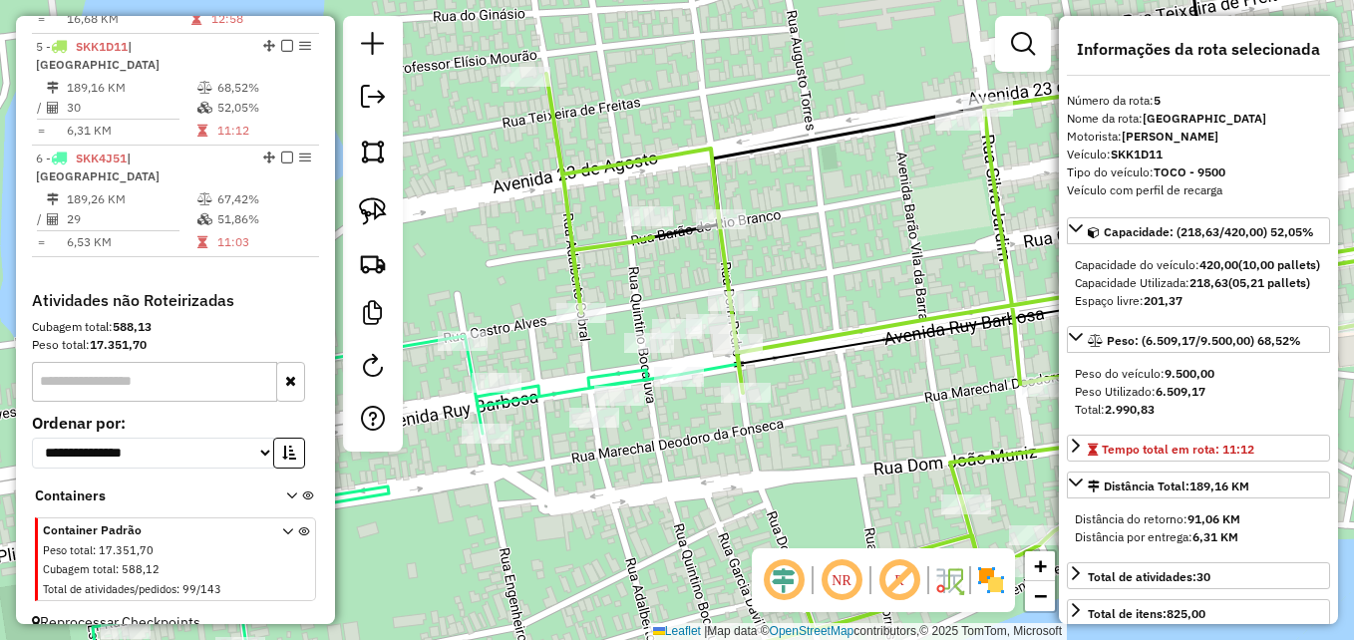
drag, startPoint x: 681, startPoint y: 486, endPoint x: 808, endPoint y: 518, distance: 130.6
click at [808, 518] on div "Janela de atendimento Grade de atendimento Capacidade Transportadoras Veículos …" at bounding box center [677, 320] width 1354 height 640
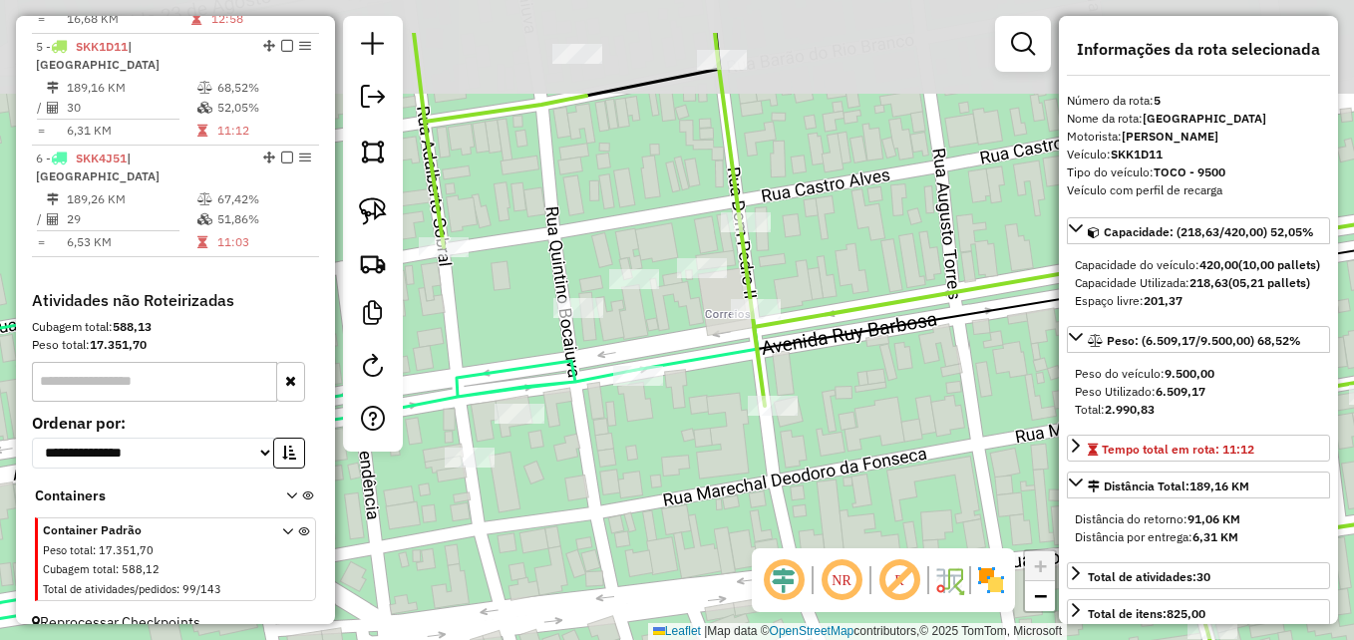
drag, startPoint x: 856, startPoint y: 426, endPoint x: 802, endPoint y: 523, distance: 110.7
click at [802, 523] on div "Janela de atendimento Grade de atendimento Capacidade Transportadoras Veículos …" at bounding box center [677, 320] width 1354 height 640
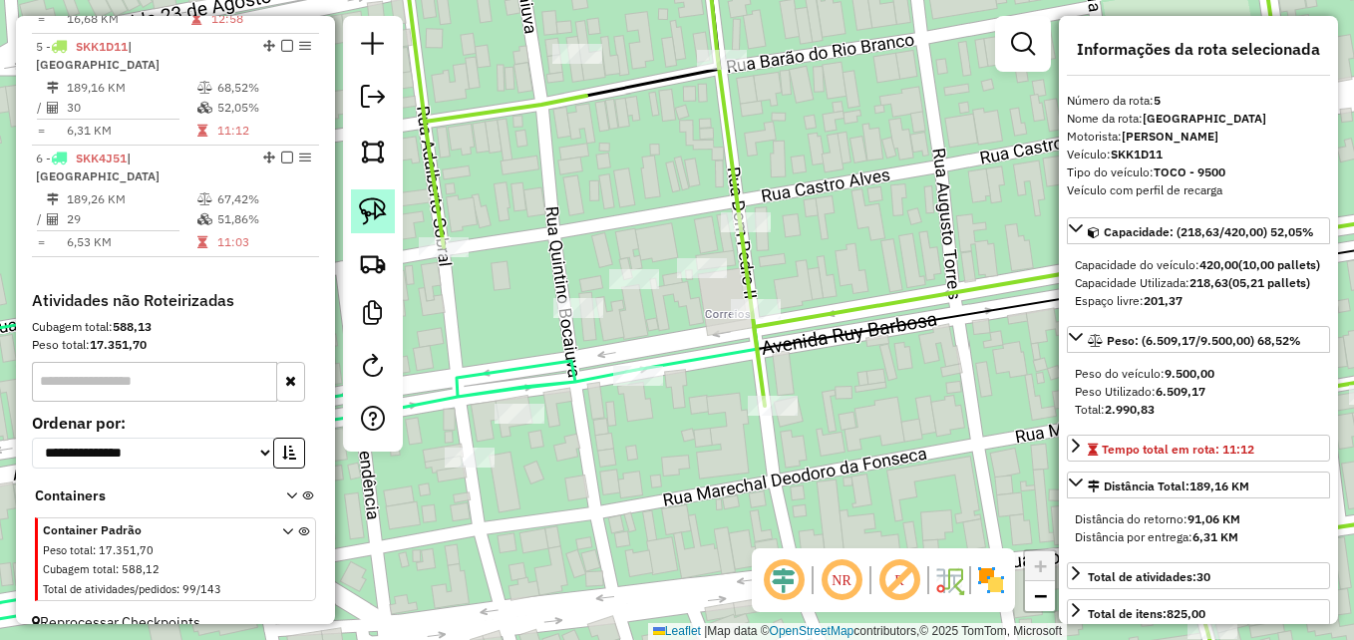
click at [373, 220] on img at bounding box center [373, 211] width 28 height 28
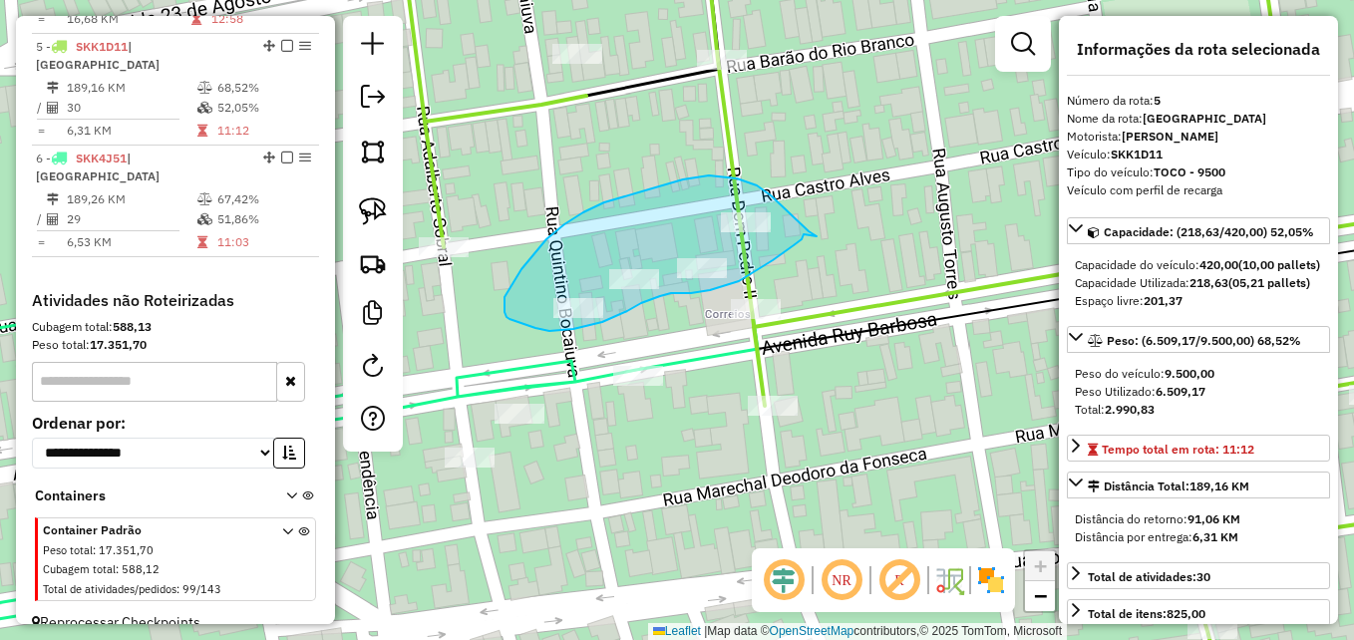
drag, startPoint x: 802, startPoint y: 239, endPoint x: 825, endPoint y: 239, distance: 22.9
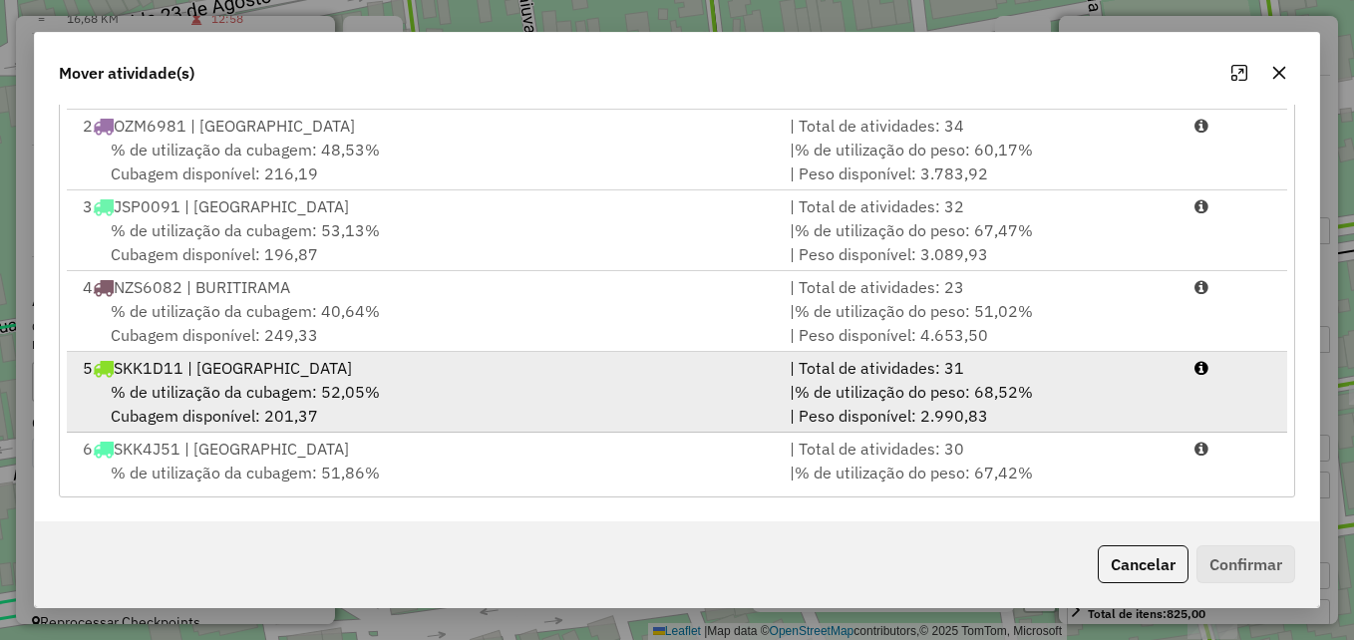
scroll to position [86, 0]
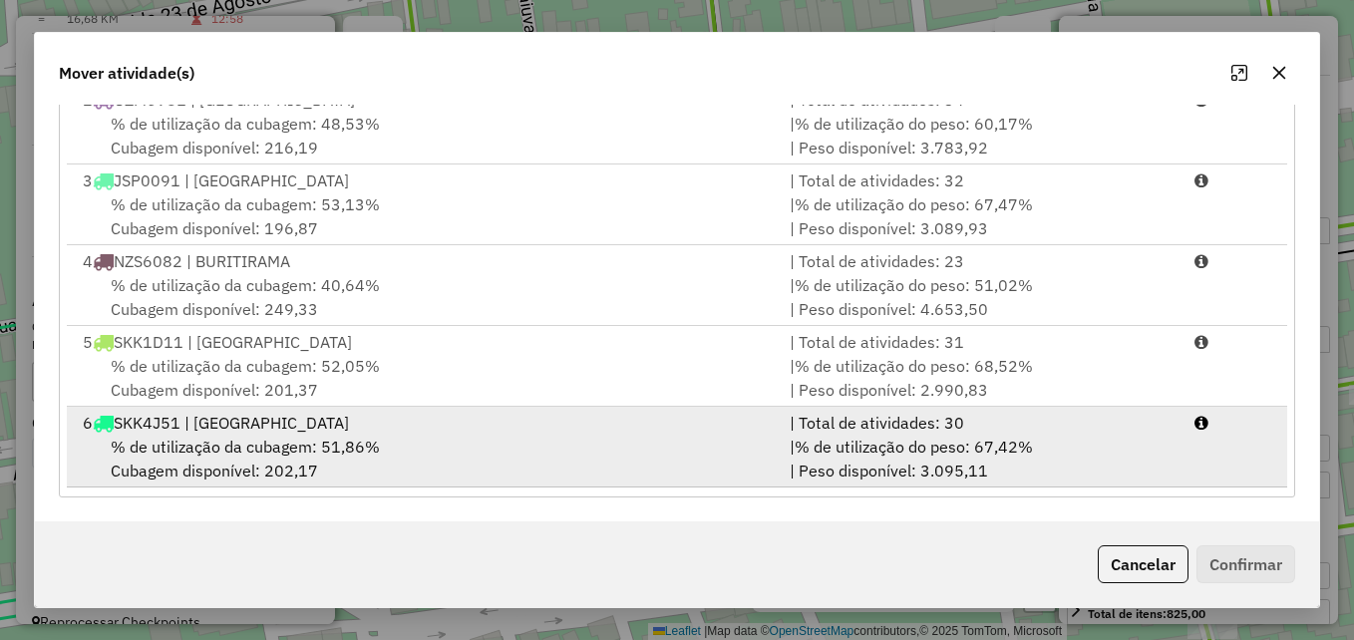
click at [438, 425] on div "6 SKK4J51 | BARRA DO RIO GRANDE" at bounding box center [424, 423] width 707 height 24
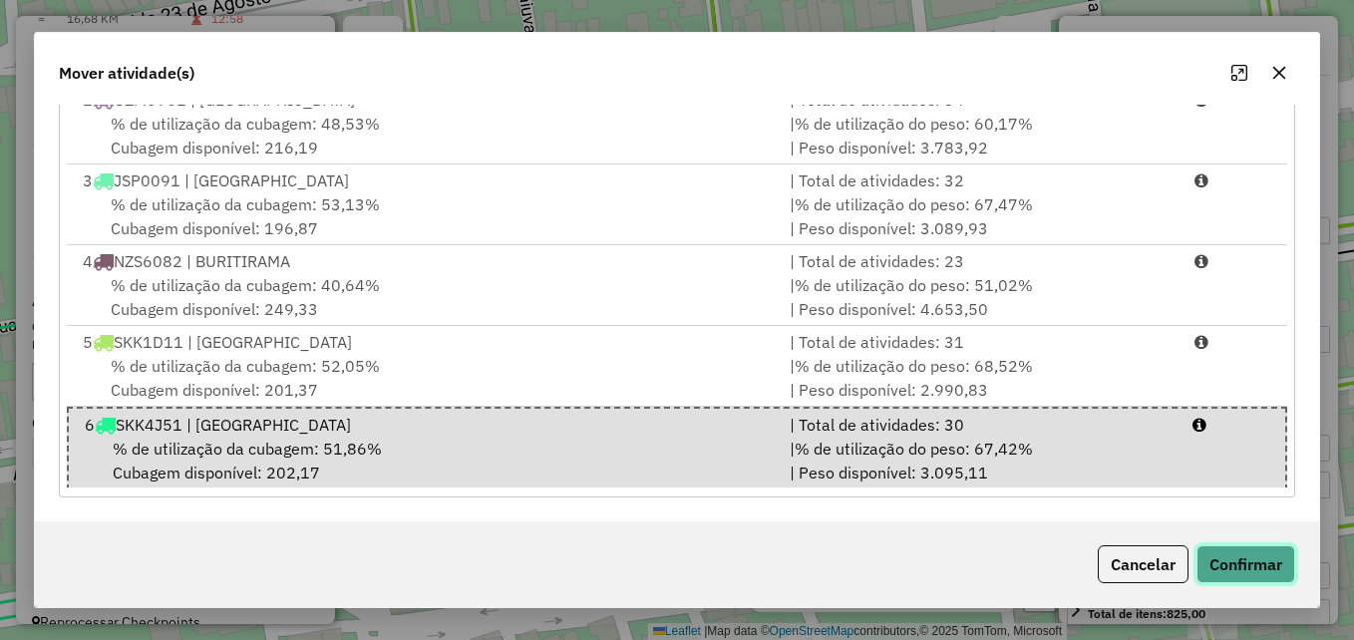
click at [1270, 563] on button "Confirmar" at bounding box center [1246, 564] width 99 height 38
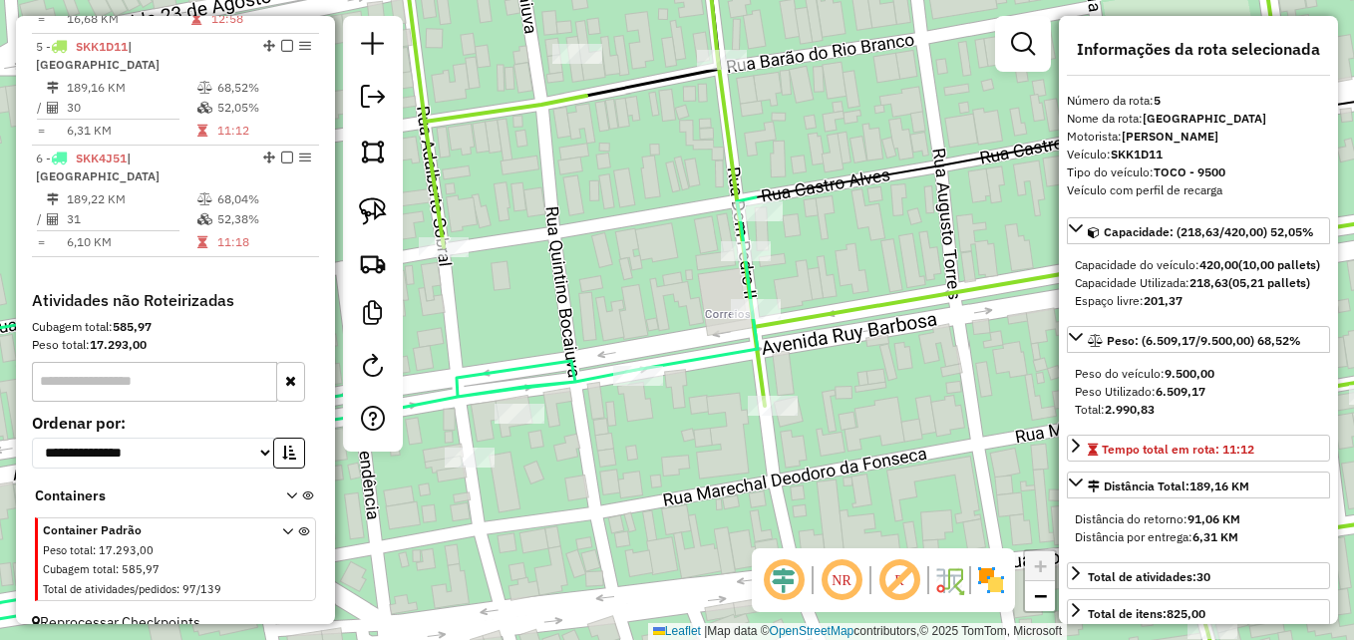
scroll to position [0, 0]
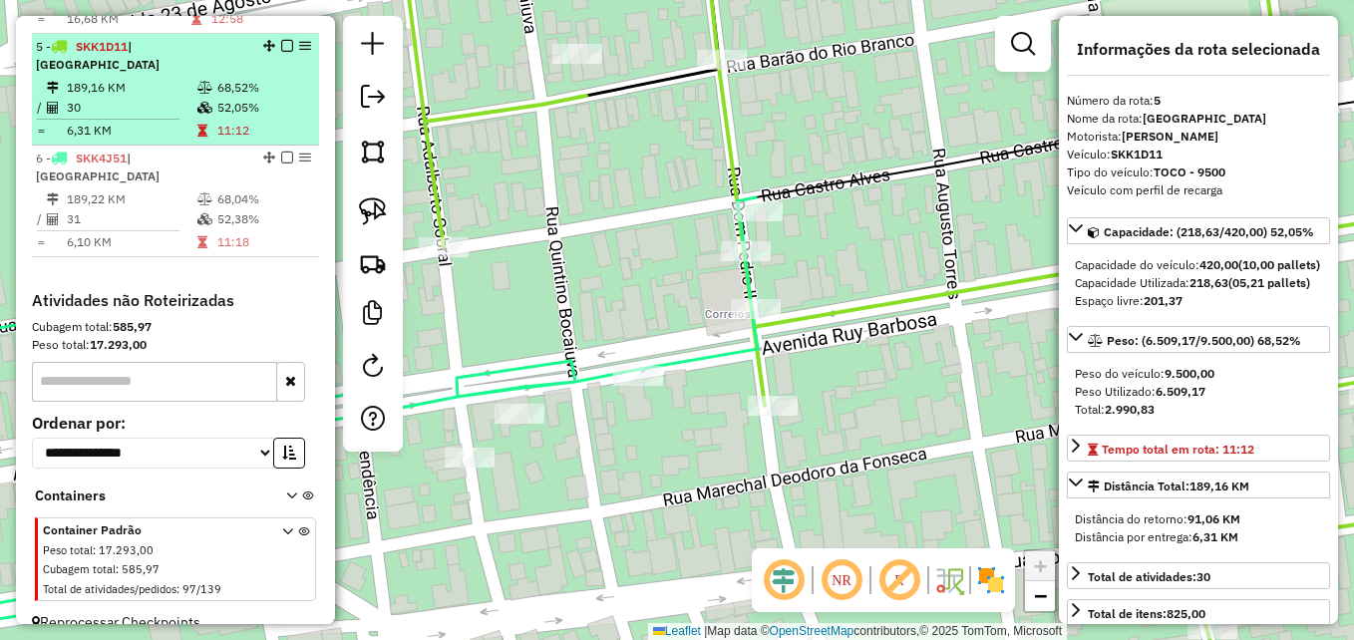
click at [146, 98] on td "30" at bounding box center [131, 108] width 131 height 20
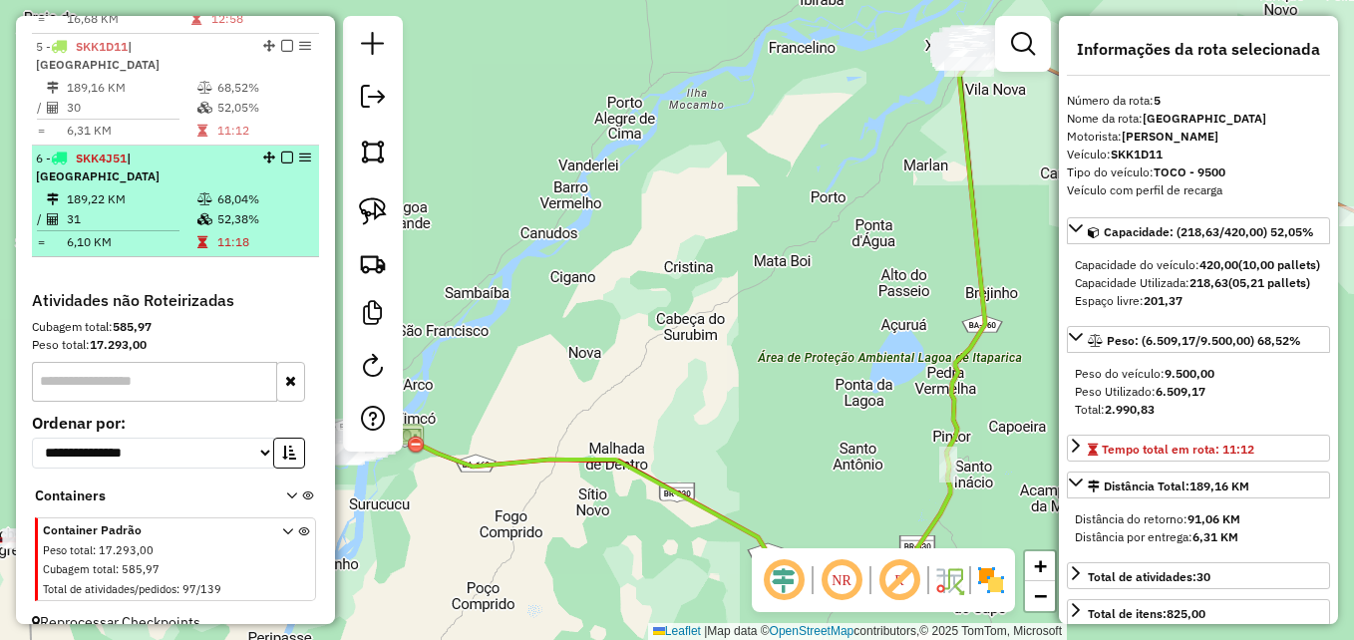
click at [137, 189] on td "189,22 KM" at bounding box center [131, 199] width 131 height 20
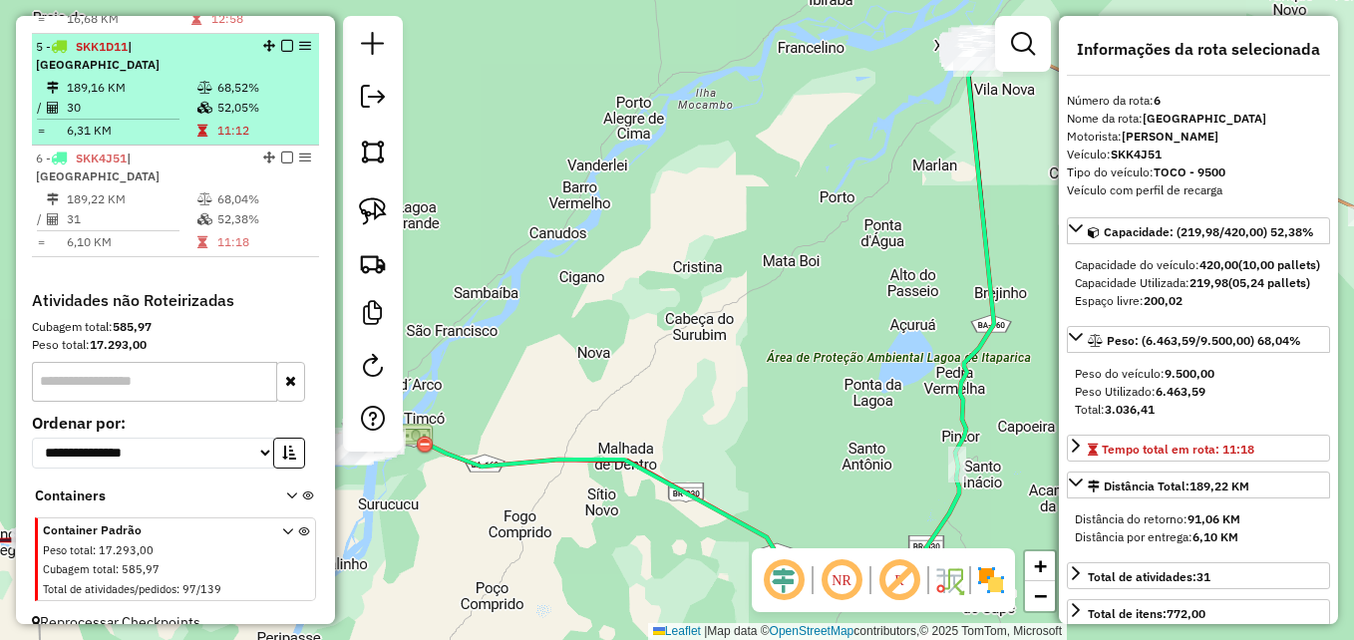
click at [122, 98] on td "30" at bounding box center [131, 108] width 131 height 20
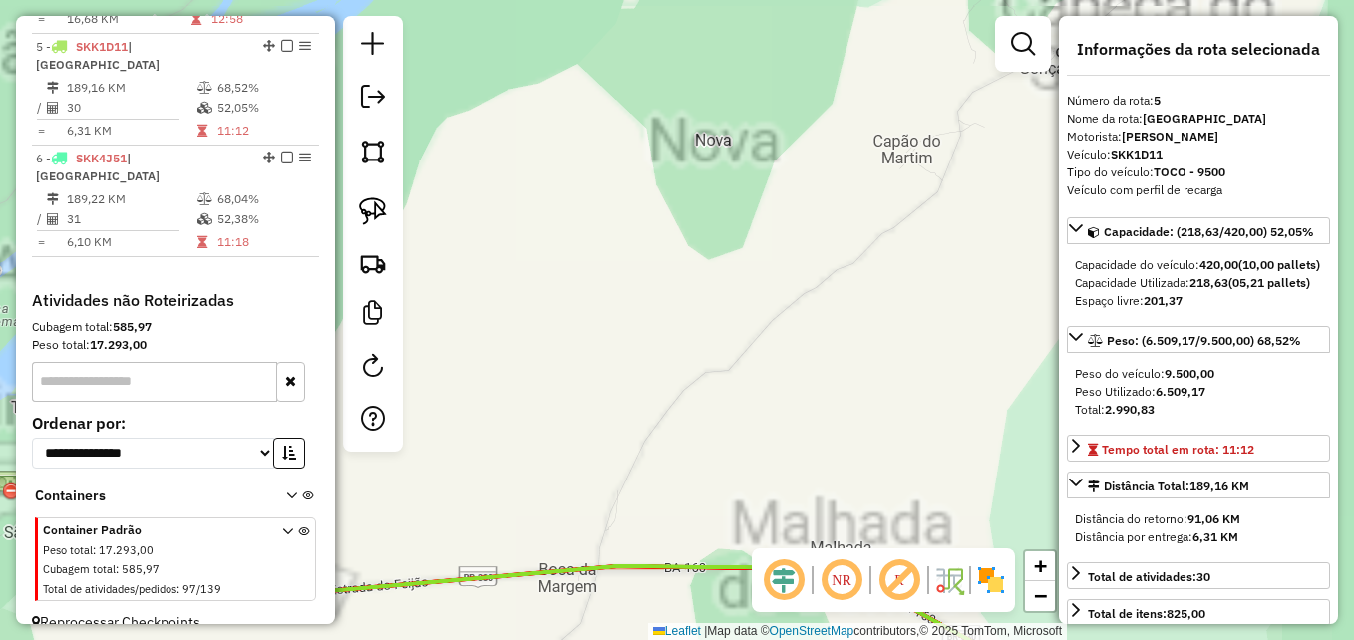
drag, startPoint x: 473, startPoint y: 418, endPoint x: 985, endPoint y: 364, distance: 515.4
click at [977, 369] on div "Janela de atendimento Grade de atendimento Capacidade Transportadoras Veículos …" at bounding box center [677, 320] width 1354 height 640
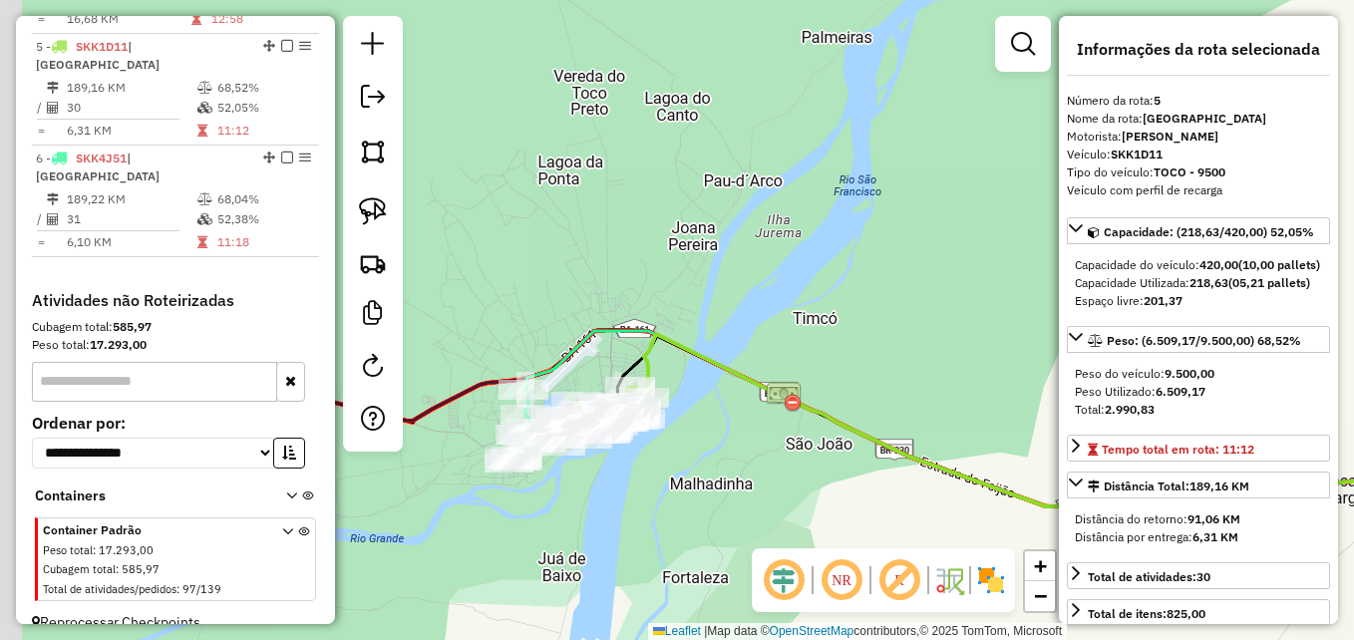
drag, startPoint x: 910, startPoint y: 393, endPoint x: 842, endPoint y: 396, distance: 68.9
click at [923, 385] on div "Janela de atendimento Grade de atendimento Capacidade Transportadoras Veículos …" at bounding box center [677, 320] width 1354 height 640
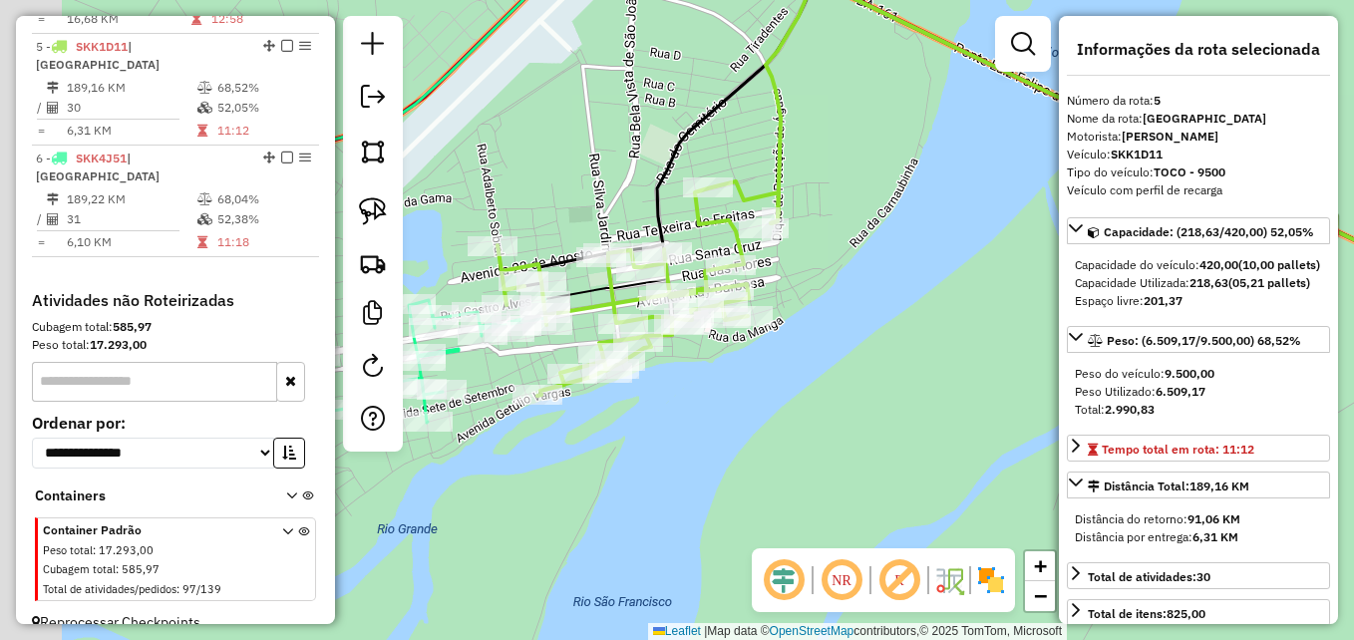
drag, startPoint x: 627, startPoint y: 410, endPoint x: 855, endPoint y: 419, distance: 227.5
click at [875, 418] on div "Janela de atendimento Grade de atendimento Capacidade Transportadoras Veículos …" at bounding box center [677, 320] width 1354 height 640
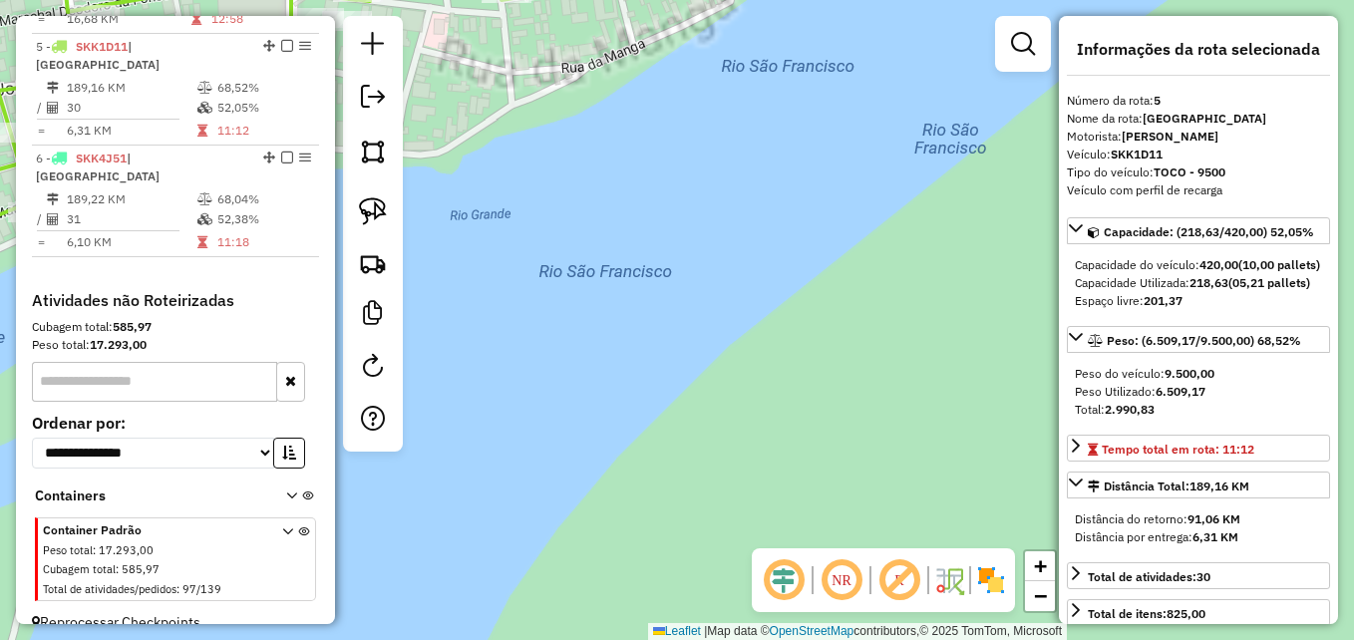
drag, startPoint x: 717, startPoint y: 401, endPoint x: 806, endPoint y: 490, distance: 125.5
click at [806, 490] on div "Janela de atendimento Grade de atendimento Capacidade Transportadoras Veículos …" at bounding box center [677, 320] width 1354 height 640
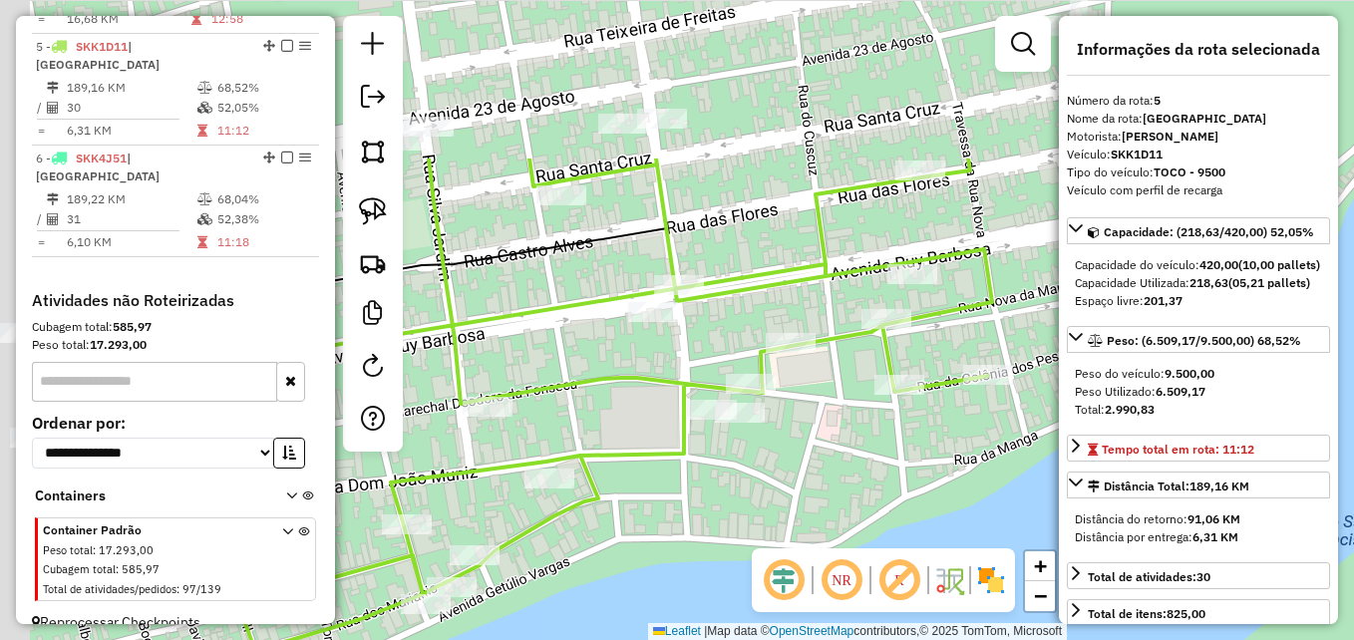
drag, startPoint x: 688, startPoint y: 279, endPoint x: 910, endPoint y: 513, distance: 322.3
click at [954, 535] on div "Janela de atendimento Grade de atendimento Capacidade Transportadoras Veículos …" at bounding box center [677, 320] width 1354 height 640
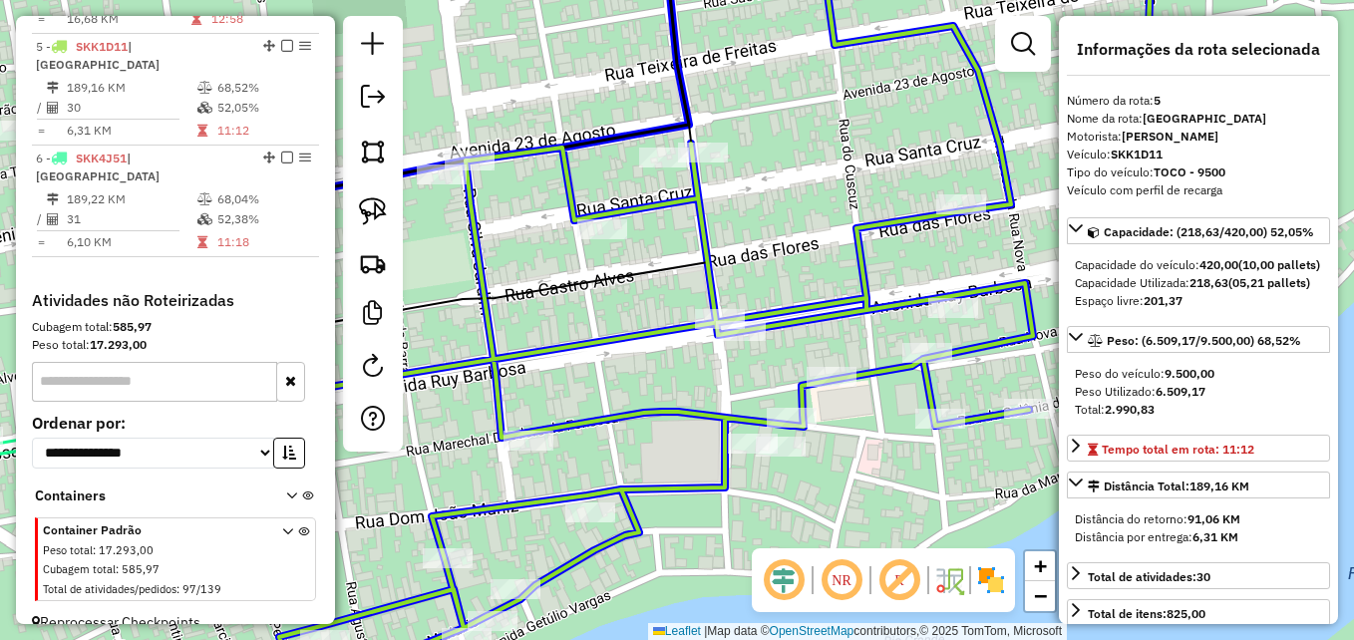
click at [745, 341] on div at bounding box center [741, 331] width 50 height 20
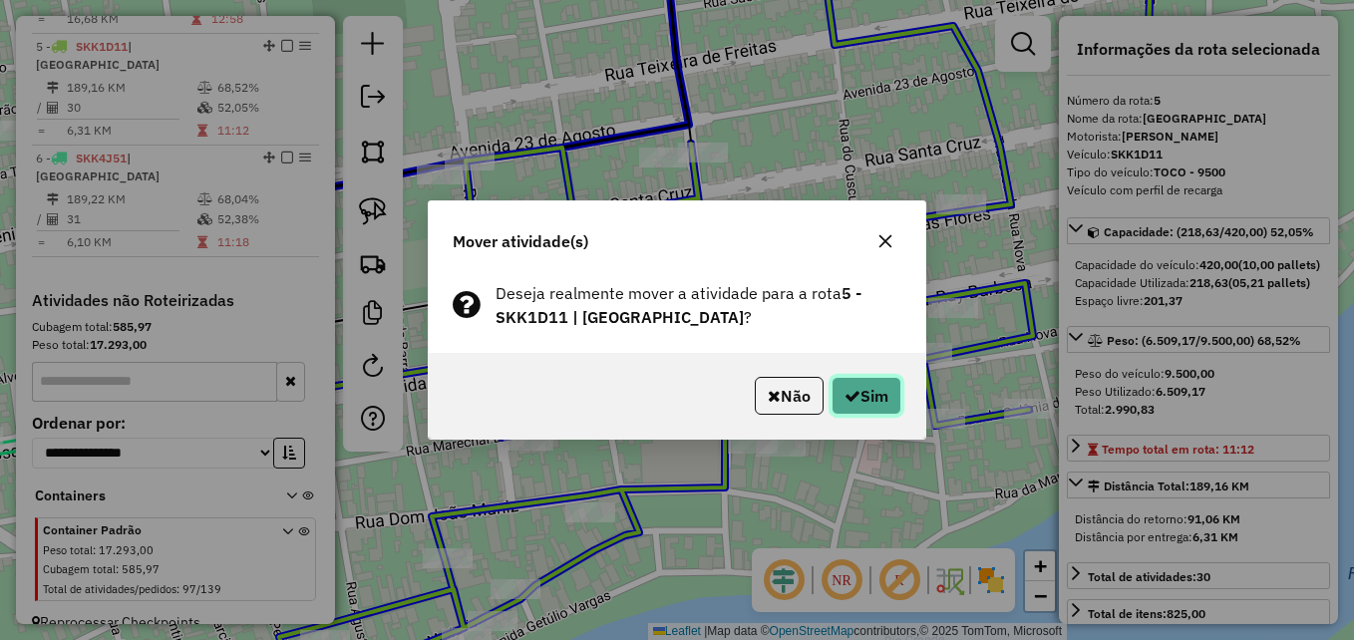
click at [885, 402] on button "Sim" at bounding box center [867, 396] width 70 height 38
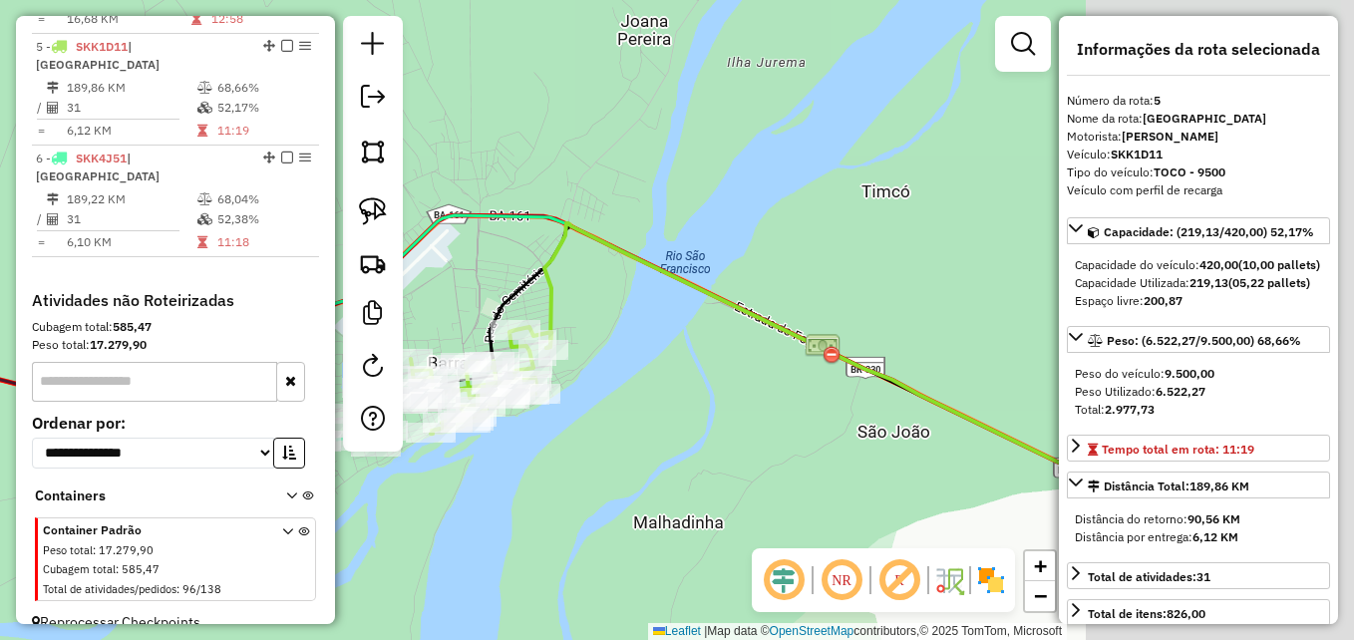
drag, startPoint x: 918, startPoint y: 361, endPoint x: 523, endPoint y: 463, distance: 408.8
click at [525, 463] on div "Janela de atendimento Grade de atendimento Capacidade Transportadoras Veículos …" at bounding box center [677, 320] width 1354 height 640
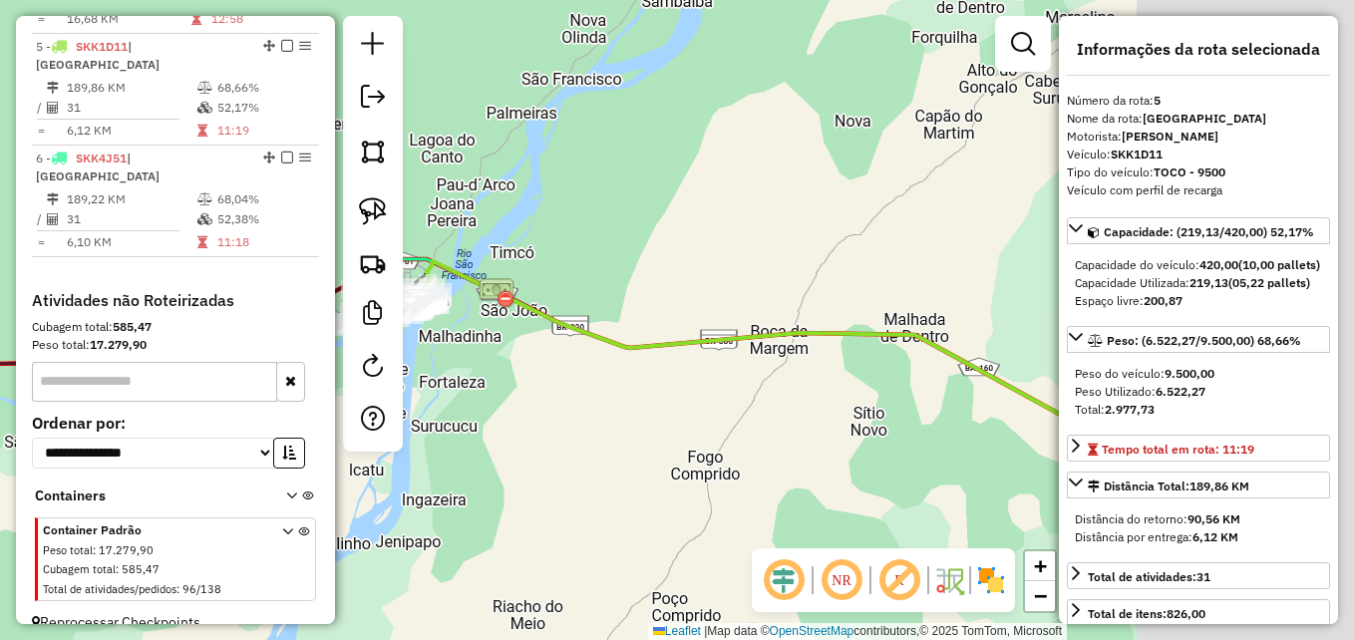
drag, startPoint x: 844, startPoint y: 456, endPoint x: 395, endPoint y: 382, distance: 454.8
click at [398, 385] on hb-router-mapa "Informações da Sessão 979149 - 14/08/2025 Criação: 13/08/2025 18:05 Depósito: D…" at bounding box center [677, 320] width 1354 height 640
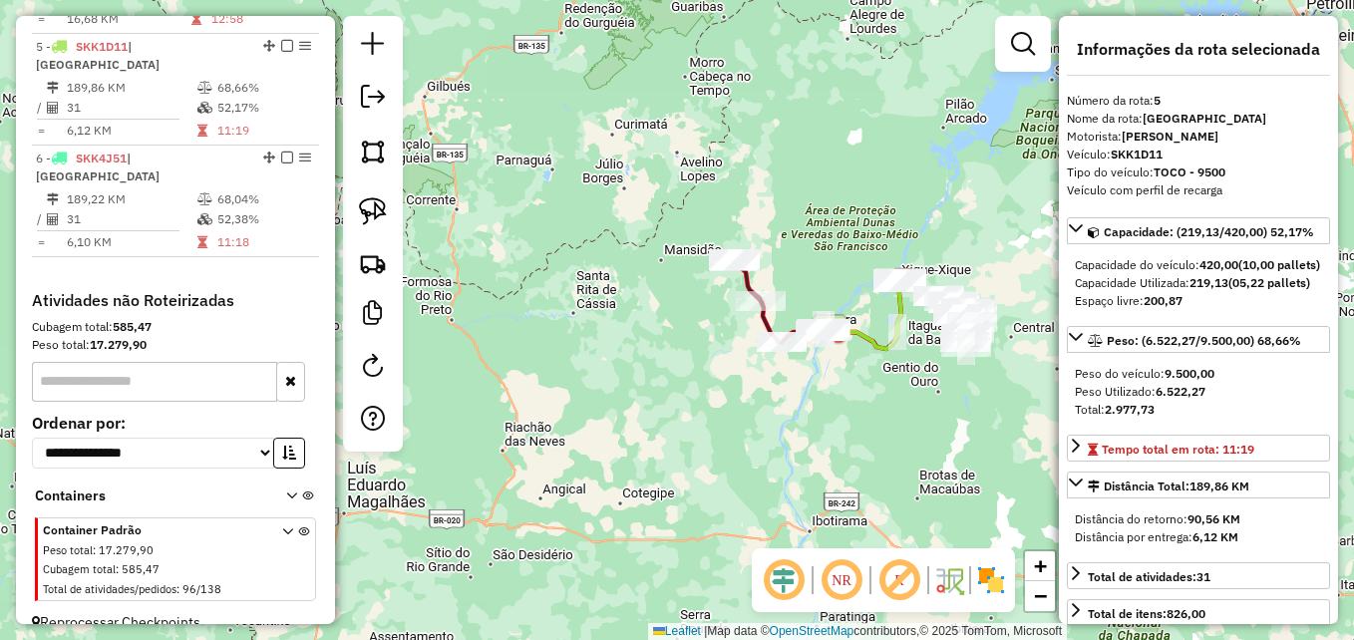
drag, startPoint x: 955, startPoint y: 389, endPoint x: 703, endPoint y: 491, distance: 272.0
click at [703, 490] on div "Janela de atendimento Grade de atendimento Capacidade Transportadoras Veículos …" at bounding box center [677, 320] width 1354 height 640
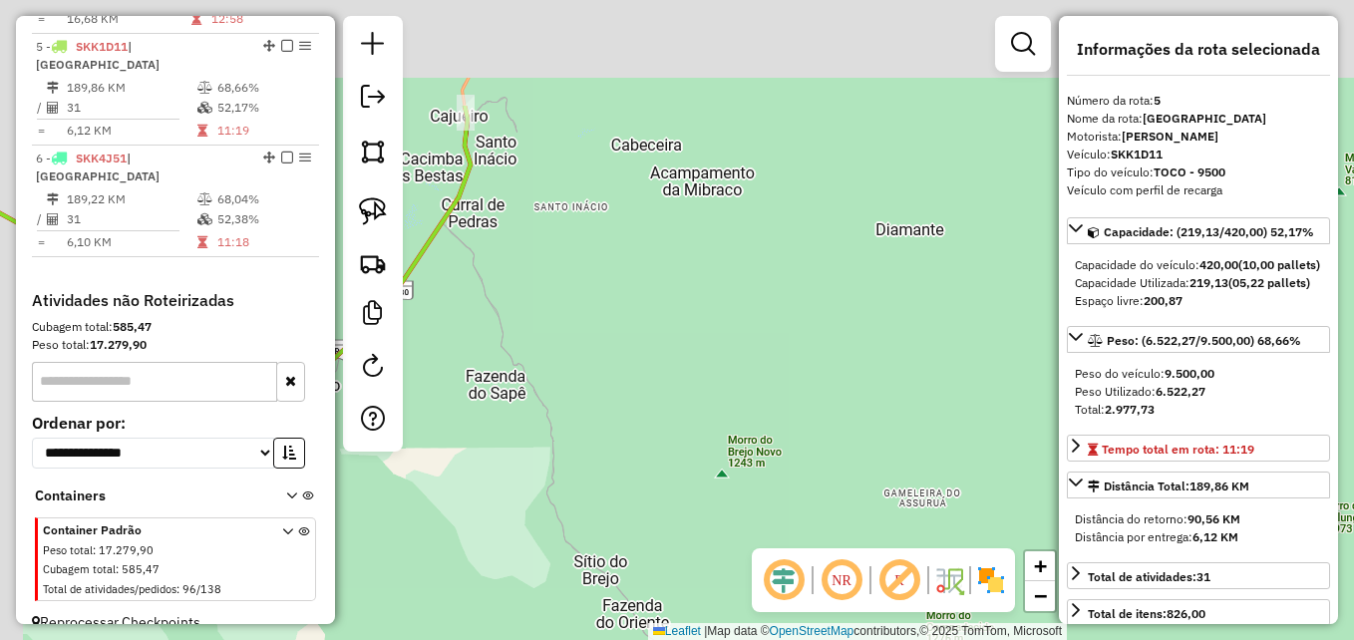
drag, startPoint x: 664, startPoint y: 342, endPoint x: 730, endPoint y: 471, distance: 144.5
click at [732, 470] on div "Janela de atendimento Grade de atendimento Capacidade Transportadoras Veículos …" at bounding box center [677, 320] width 1354 height 640
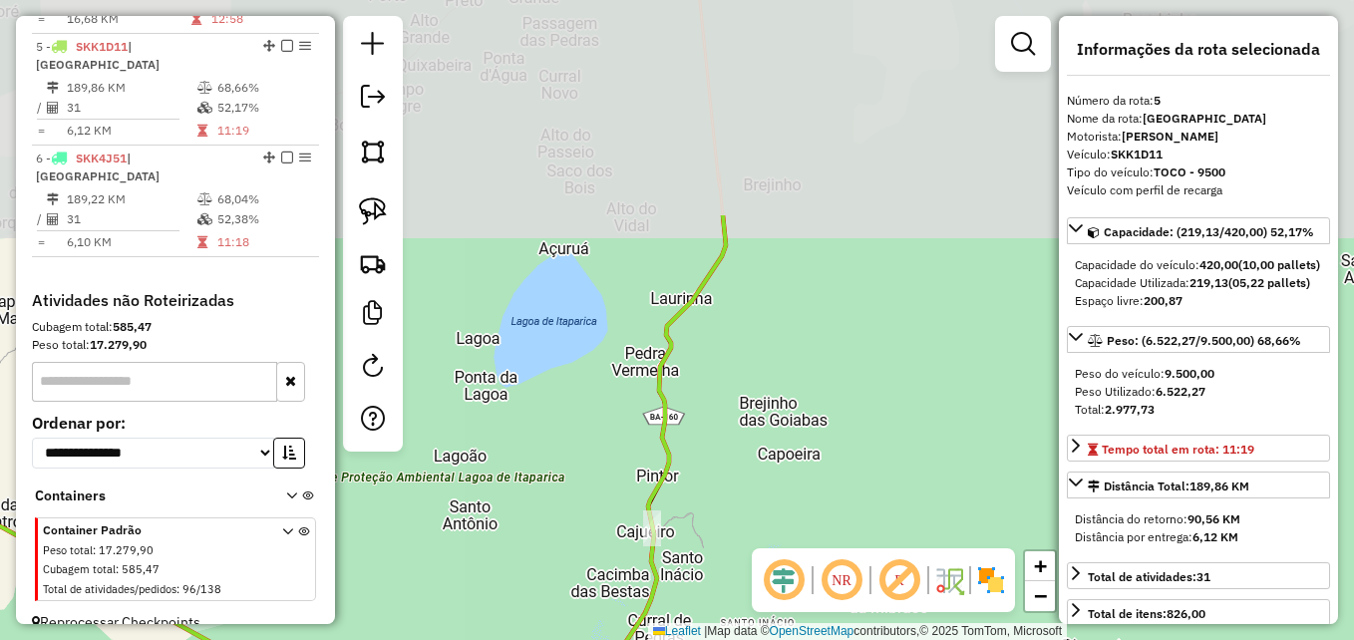
drag, startPoint x: 616, startPoint y: 198, endPoint x: 731, endPoint y: 478, distance: 301.9
click at [731, 478] on div "Janela de atendimento Grade de atendimento Capacidade Transportadoras Veículos …" at bounding box center [677, 320] width 1354 height 640
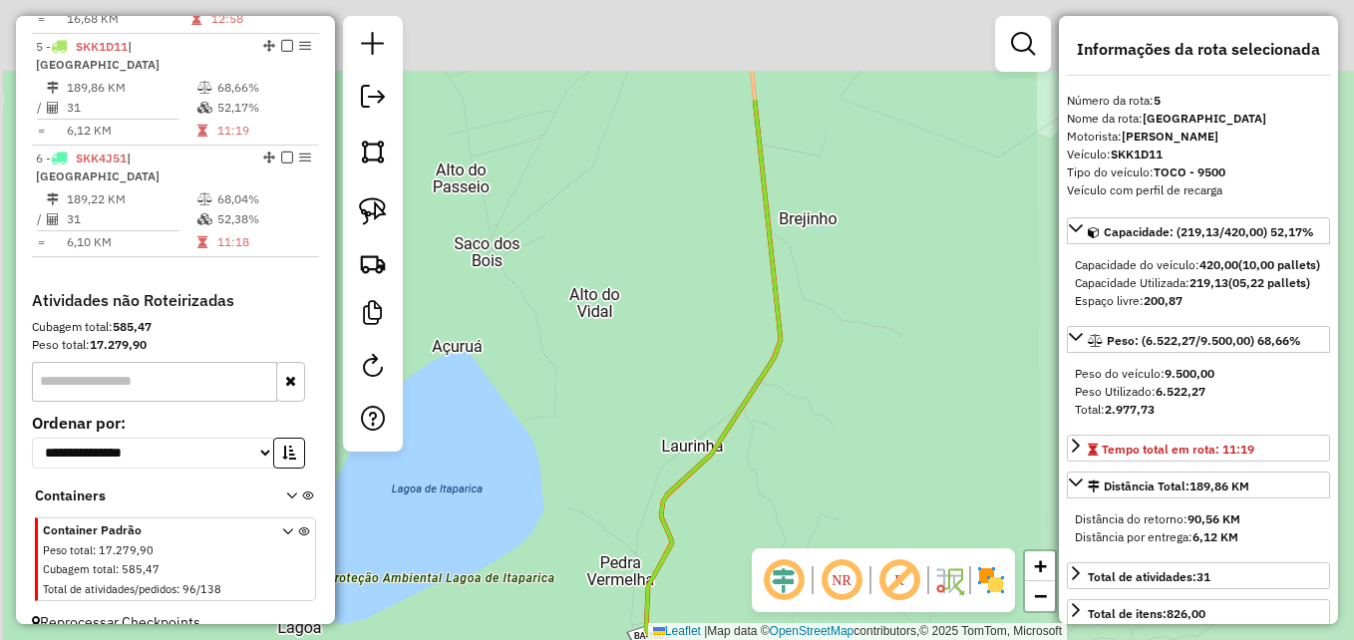
drag, startPoint x: 699, startPoint y: 125, endPoint x: 676, endPoint y: 279, distance: 156.3
click at [701, 388] on div "Janela de atendimento Grade de atendimento Capacidade Transportadoras Veículos …" at bounding box center [677, 320] width 1354 height 640
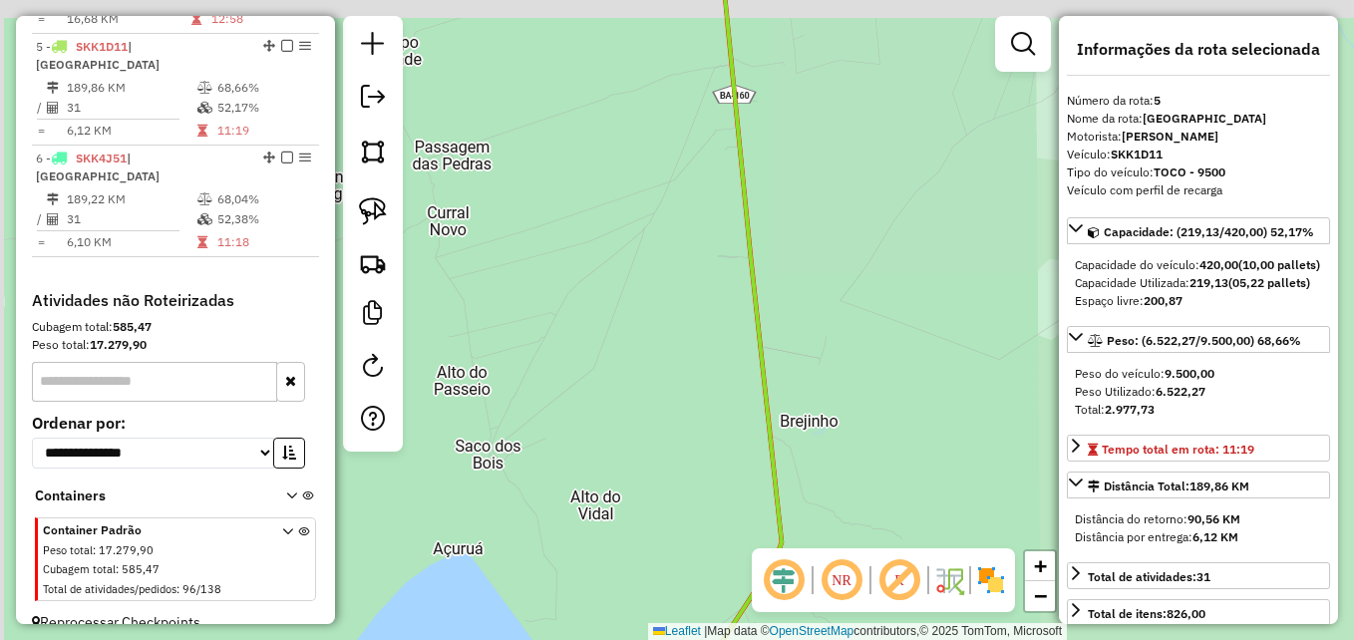
drag, startPoint x: 694, startPoint y: 247, endPoint x: 753, endPoint y: 518, distance: 276.6
click at [755, 518] on div "Janela de atendimento Grade de atendimento Capacidade Transportadoras Veículos …" at bounding box center [677, 320] width 1354 height 640
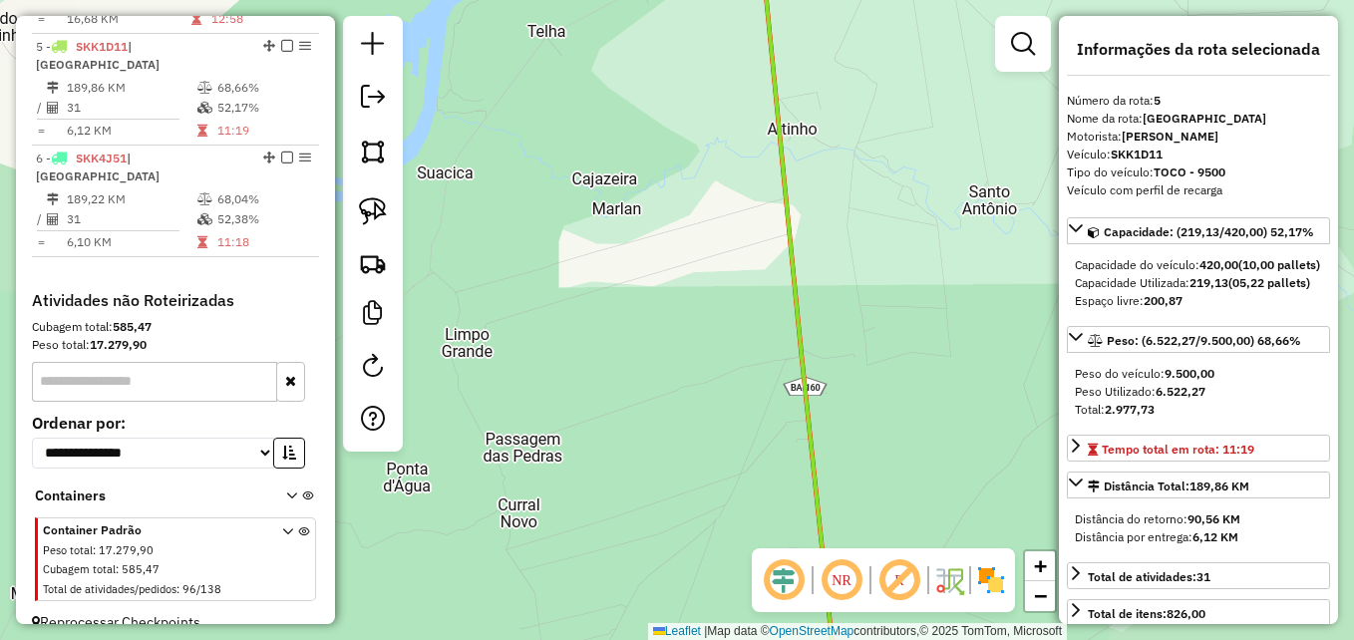
drag, startPoint x: 672, startPoint y: 308, endPoint x: 699, endPoint y: 512, distance: 205.2
click at [700, 510] on div "Janela de atendimento Grade de atendimento Capacidade Transportadoras Veículos …" at bounding box center [677, 320] width 1354 height 640
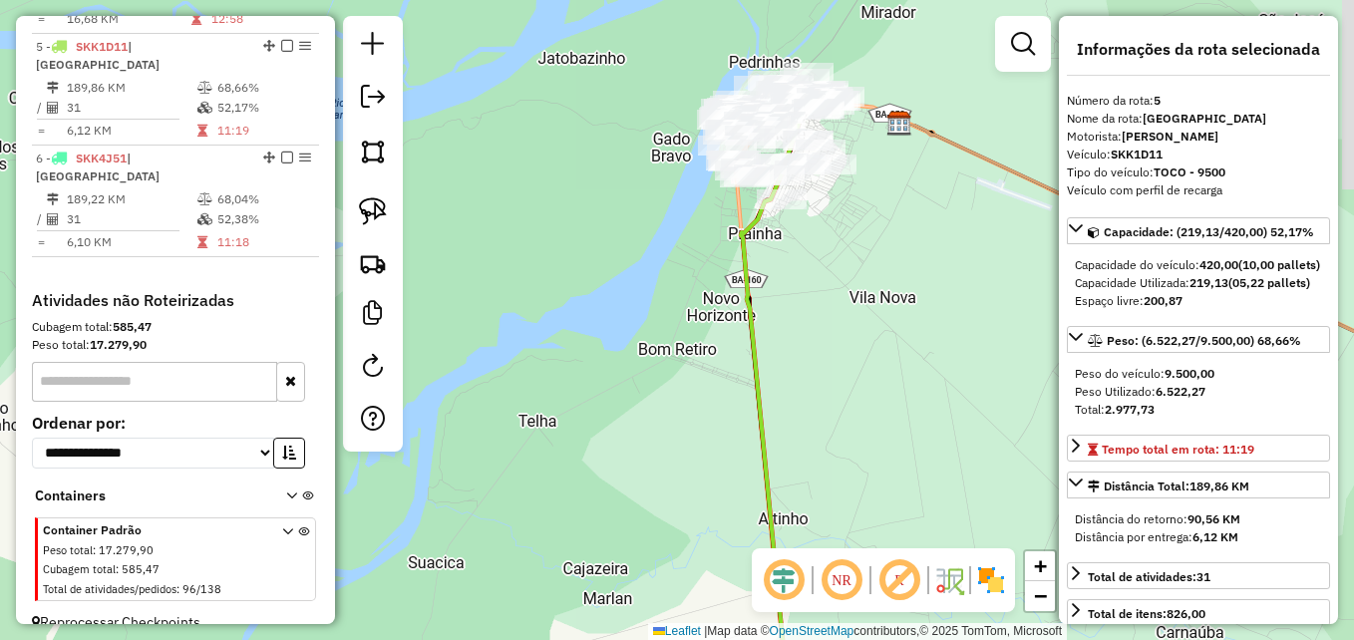
drag, startPoint x: 708, startPoint y: 418, endPoint x: 678, endPoint y: 490, distance: 77.8
click at [680, 488] on div "Janela de atendimento Grade de atendimento Capacidade Transportadoras Veículos …" at bounding box center [677, 320] width 1354 height 640
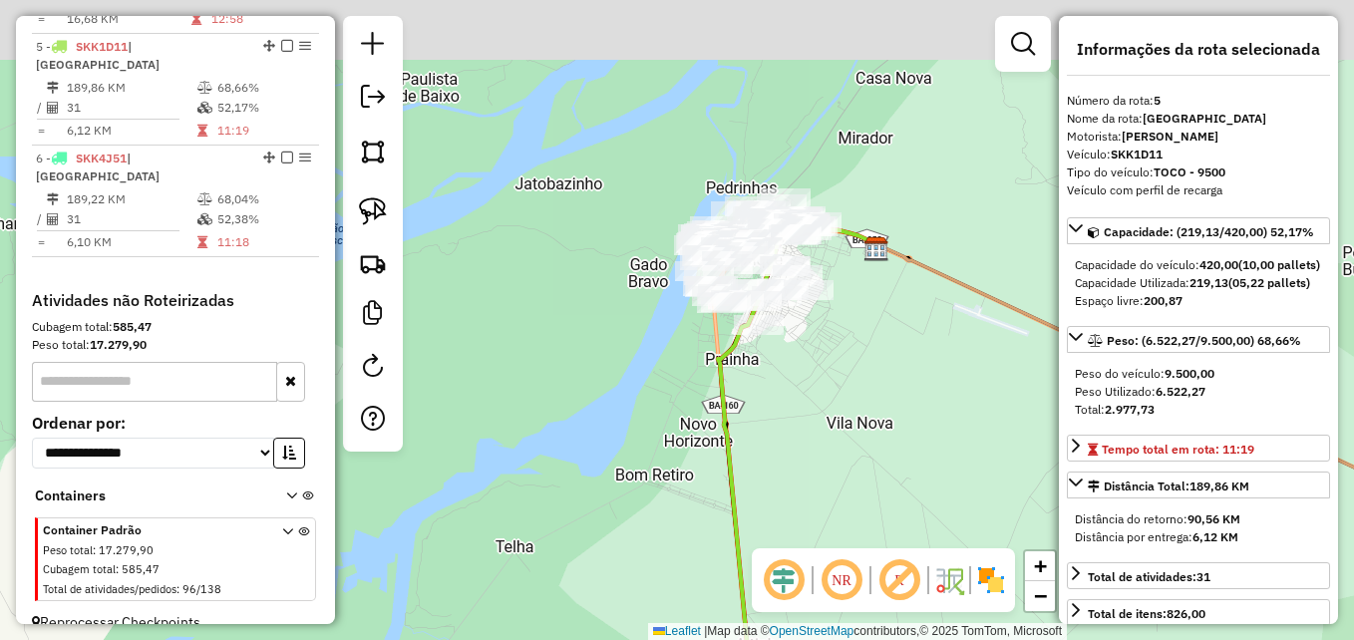
drag, startPoint x: 824, startPoint y: 353, endPoint x: 813, endPoint y: 446, distance: 93.4
click at [813, 446] on div "Janela de atendimento Grade de atendimento Capacidade Transportadoras Veículos …" at bounding box center [677, 320] width 1354 height 640
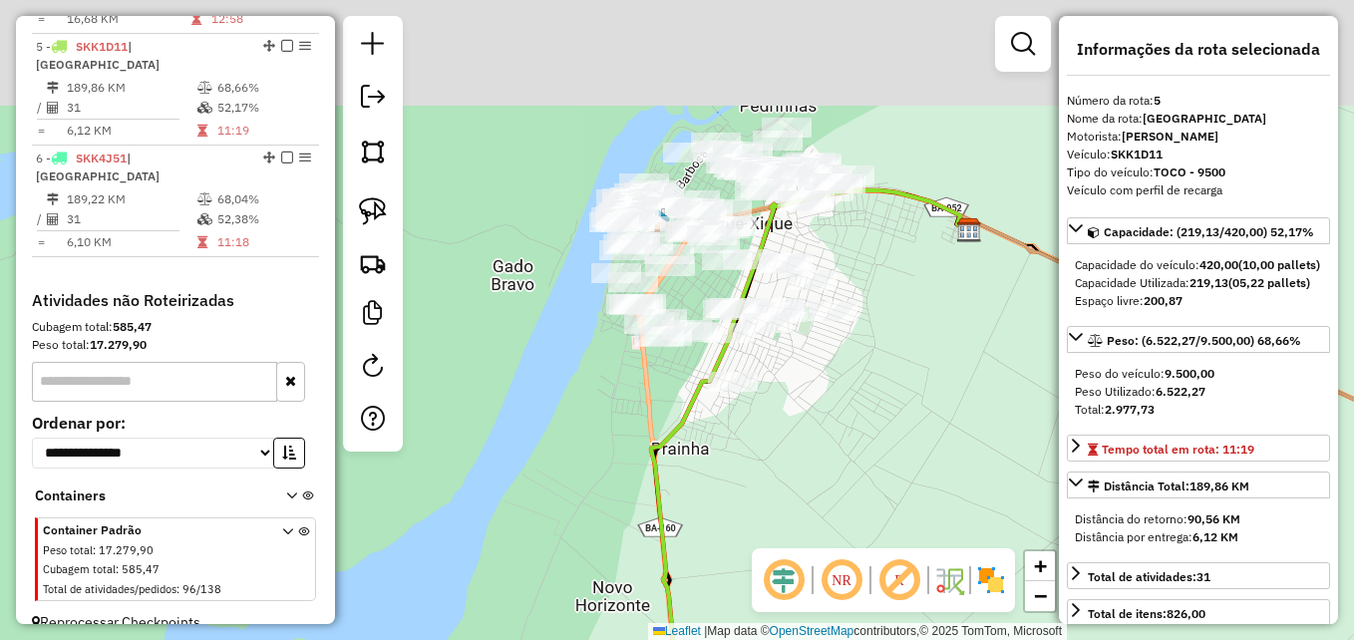
drag, startPoint x: 751, startPoint y: 317, endPoint x: 781, endPoint y: 482, distance: 167.2
click at [781, 482] on div "Janela de atendimento Grade de atendimento Capacidade Transportadoras Veículos …" at bounding box center [677, 320] width 1354 height 640
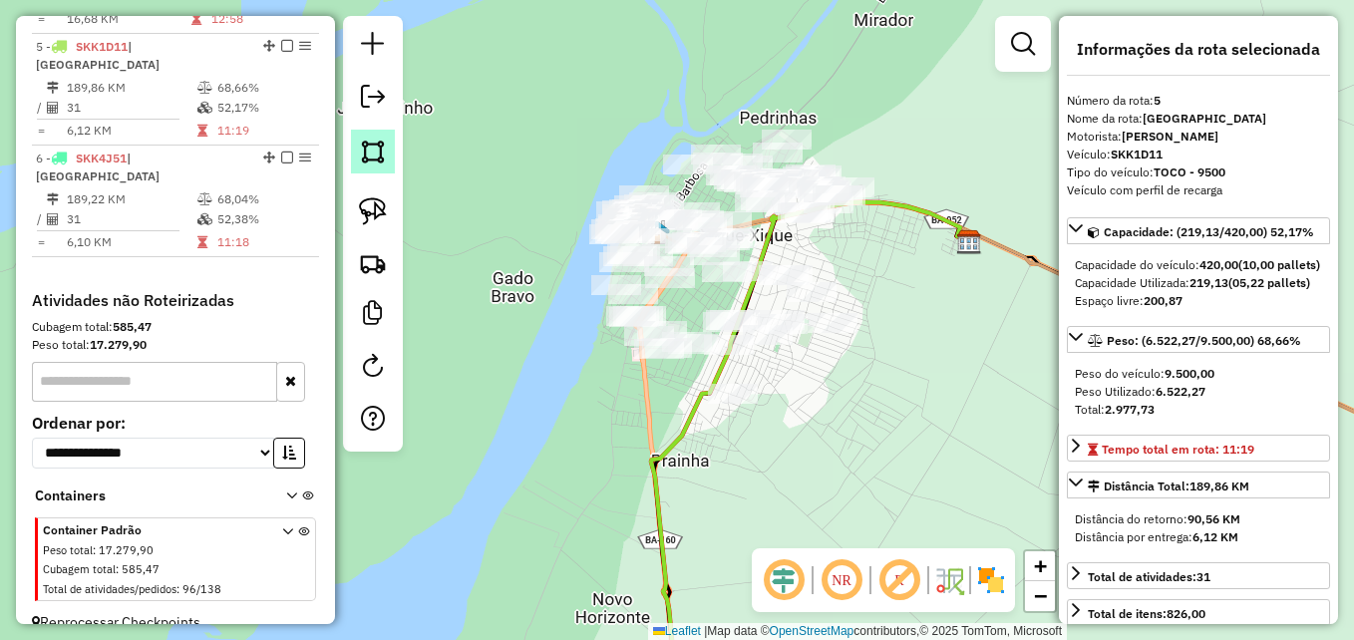
click at [377, 162] on img at bounding box center [373, 152] width 28 height 28
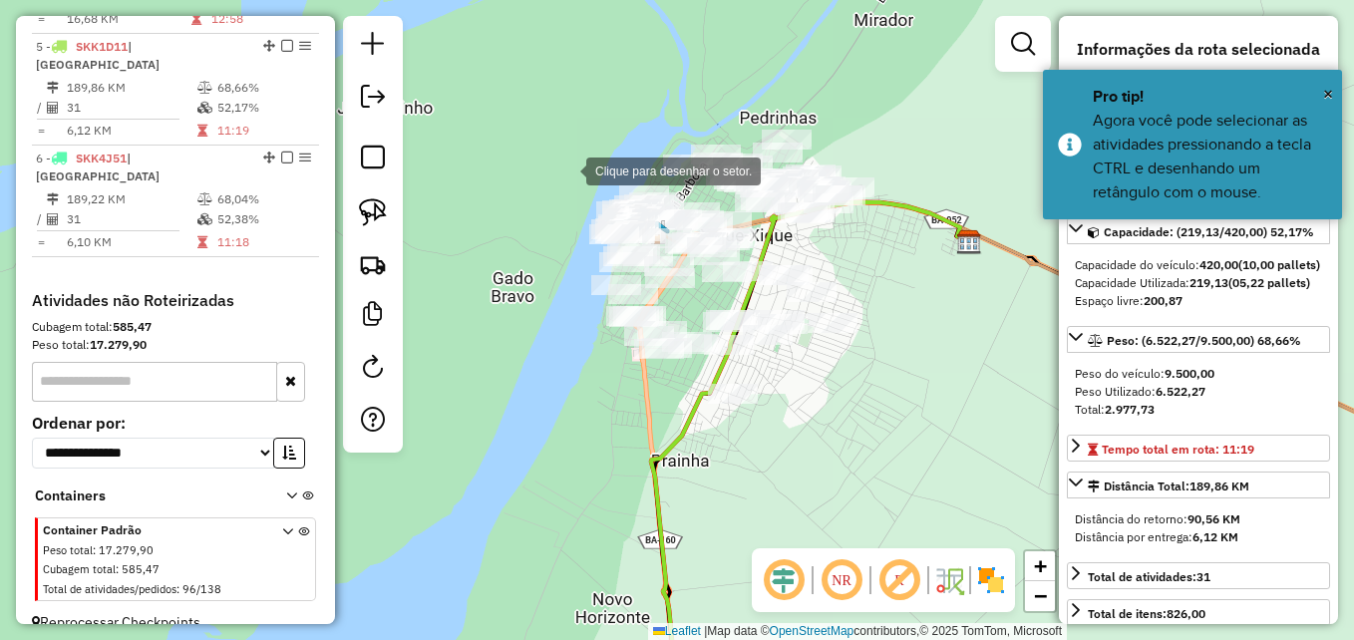
click at [566, 165] on div at bounding box center [566, 170] width 40 height 40
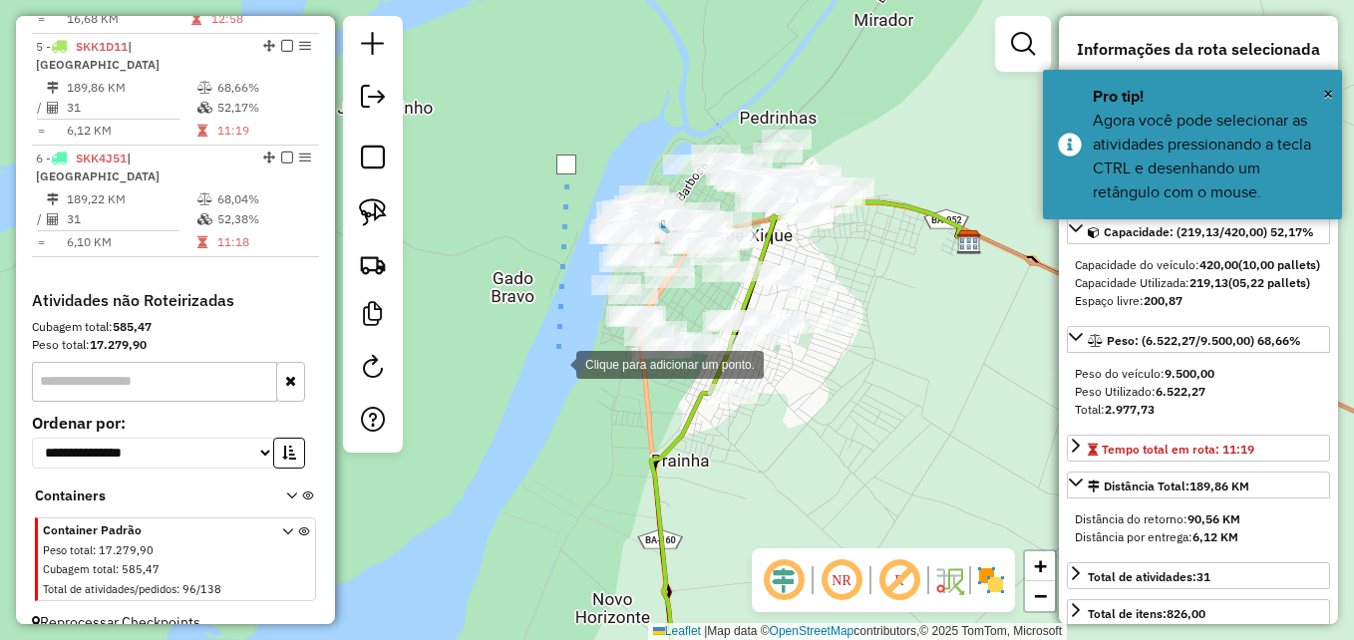
click at [558, 365] on div at bounding box center [557, 363] width 40 height 40
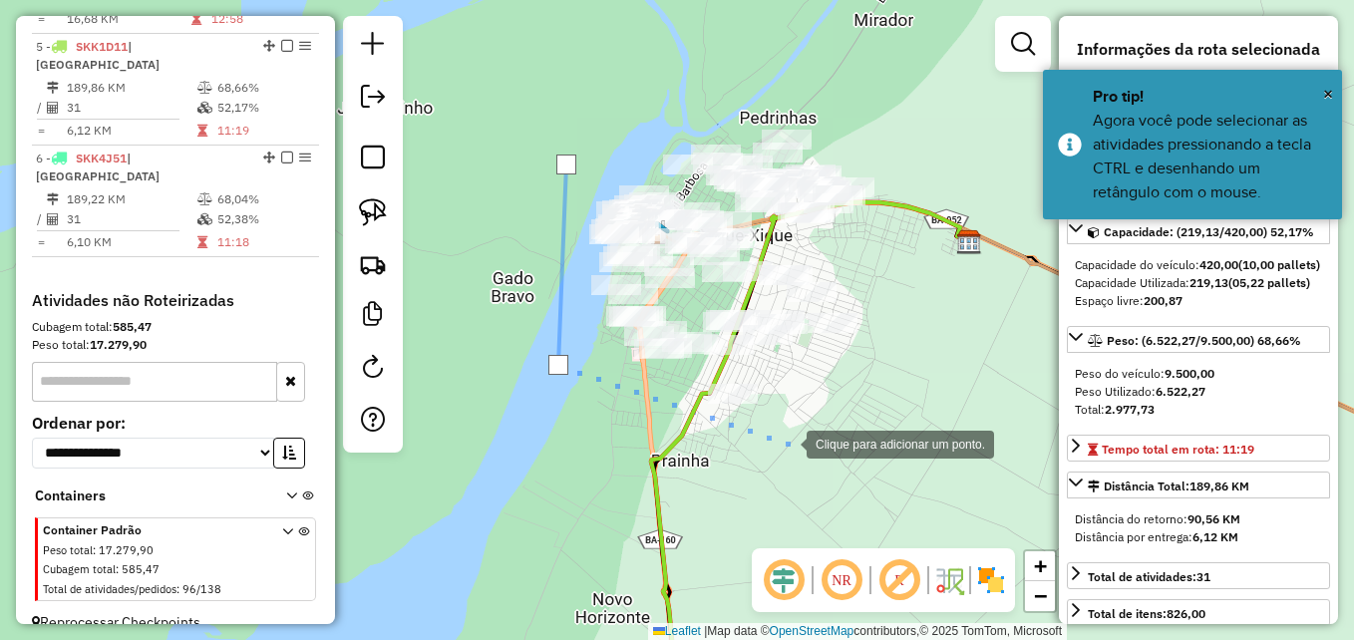
click at [789, 443] on div at bounding box center [787, 443] width 40 height 40
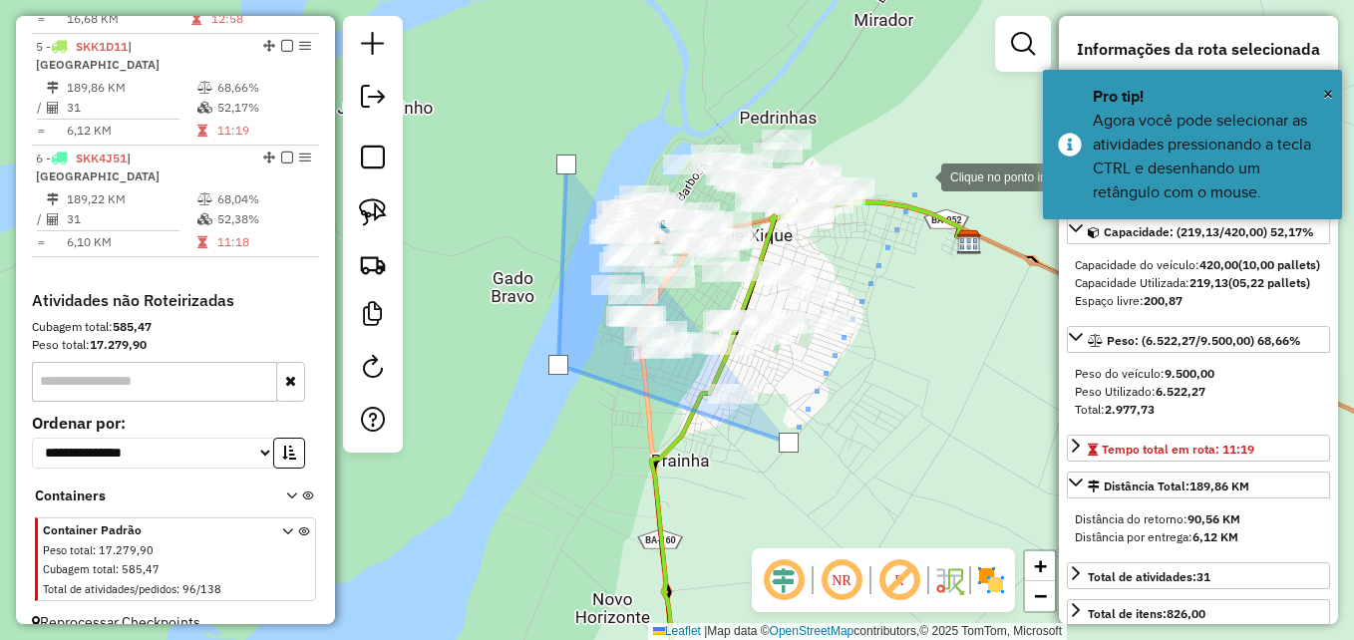
click at [904, 156] on div at bounding box center [922, 176] width 40 height 40
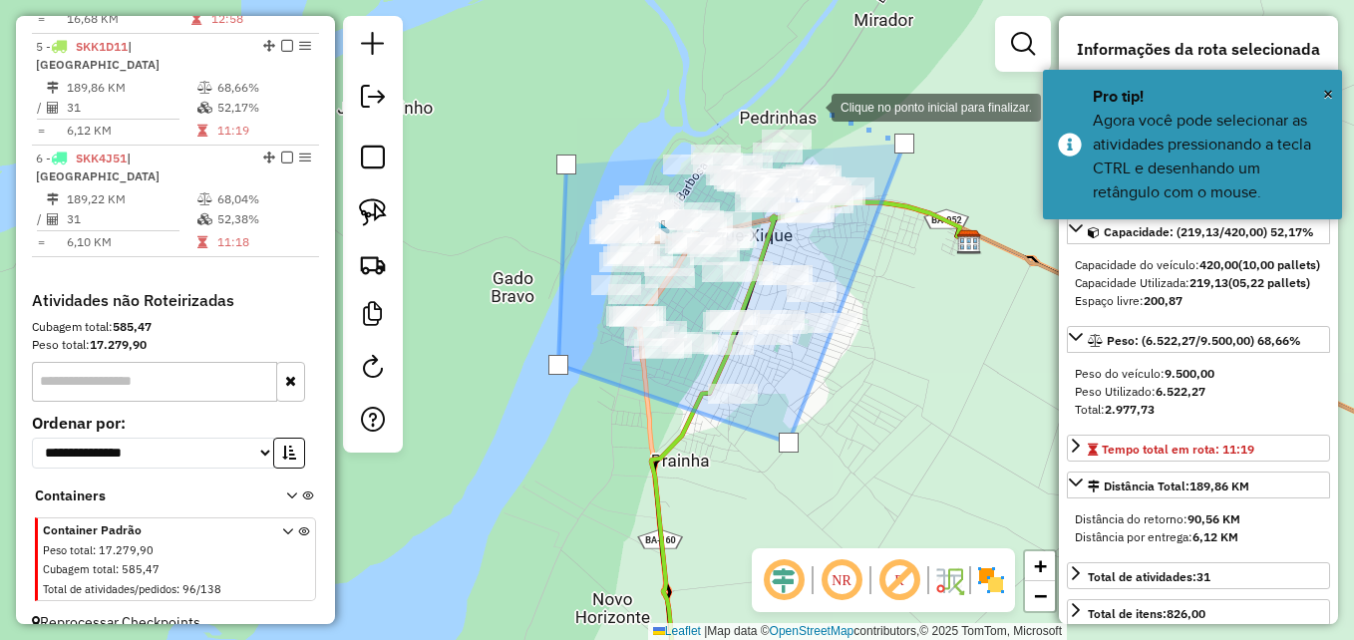
click at [792, 86] on div at bounding box center [812, 106] width 40 height 40
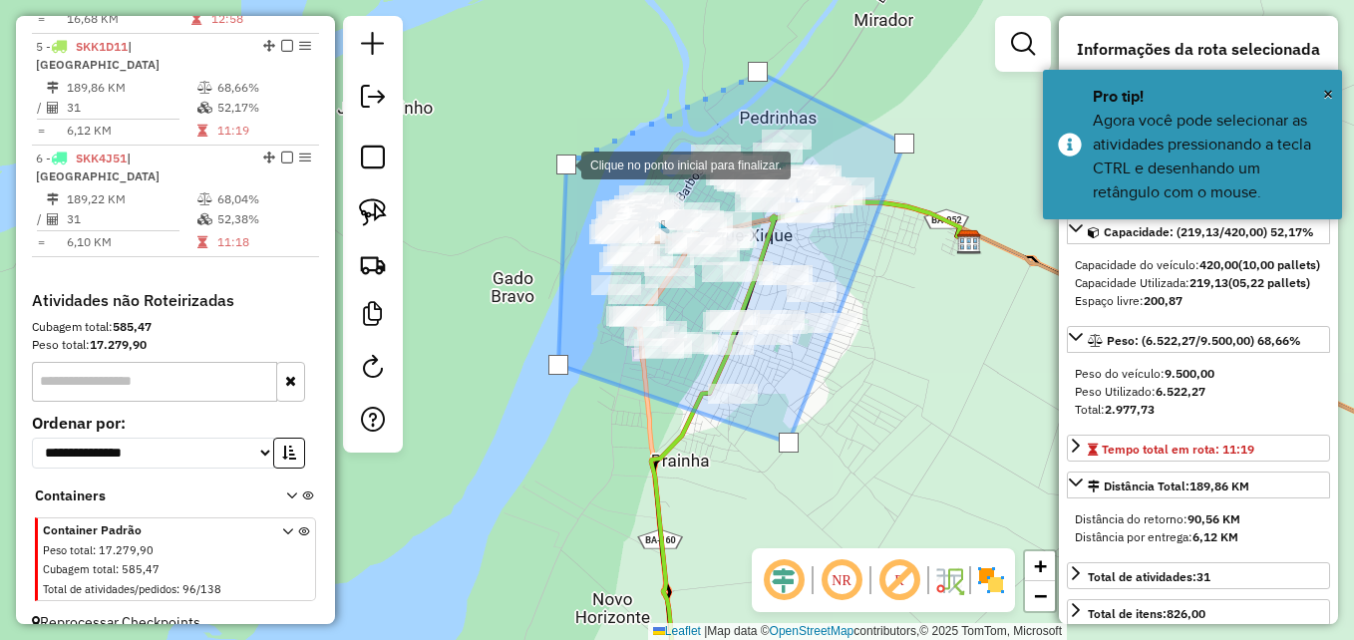
click at [561, 164] on div at bounding box center [566, 165] width 20 height 20
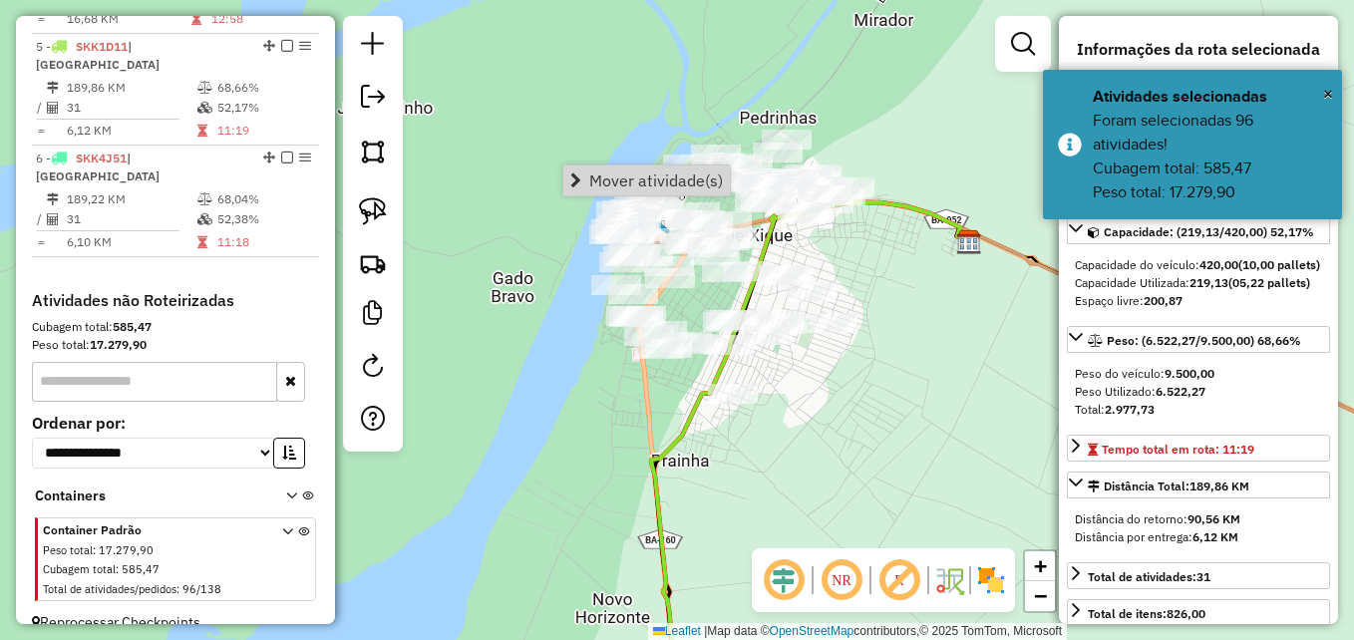
click at [559, 92] on div "Janela de atendimento Grade de atendimento Capacidade Transportadoras Veículos …" at bounding box center [677, 320] width 1354 height 640
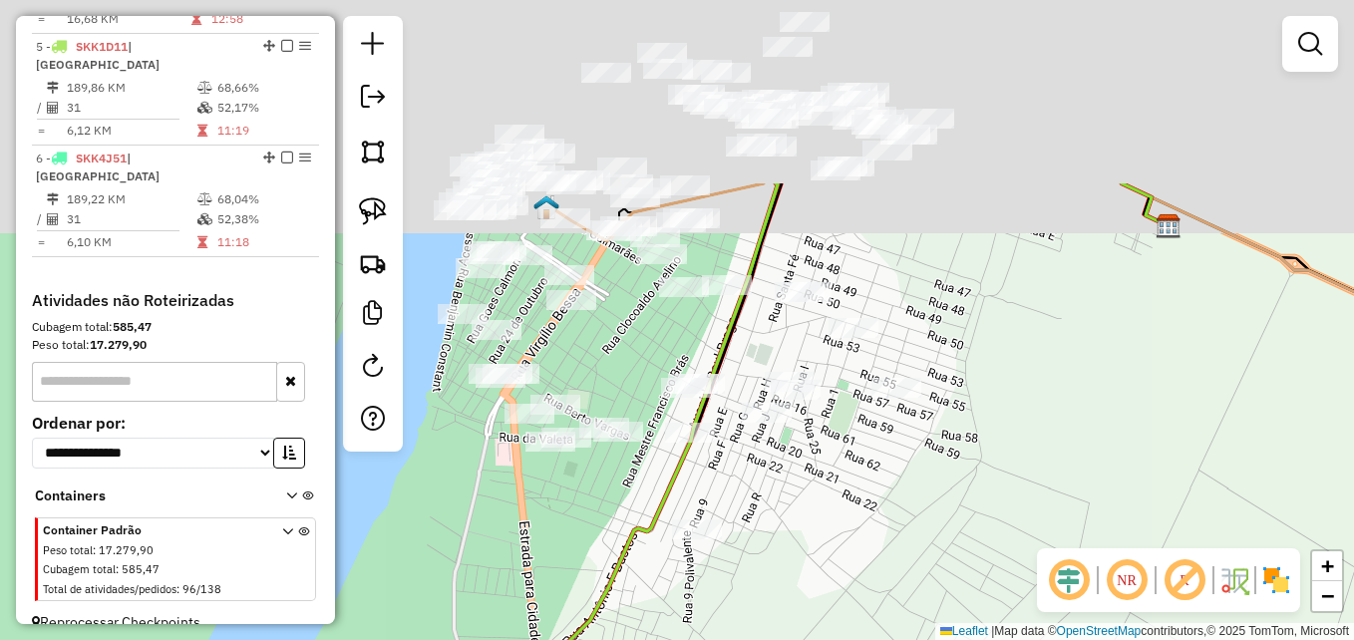
drag, startPoint x: 785, startPoint y: 304, endPoint x: 872, endPoint y: 447, distance: 166.9
click at [886, 539] on div "Janela de atendimento Grade de atendimento Capacidade Transportadoras Veículos …" at bounding box center [677, 320] width 1354 height 640
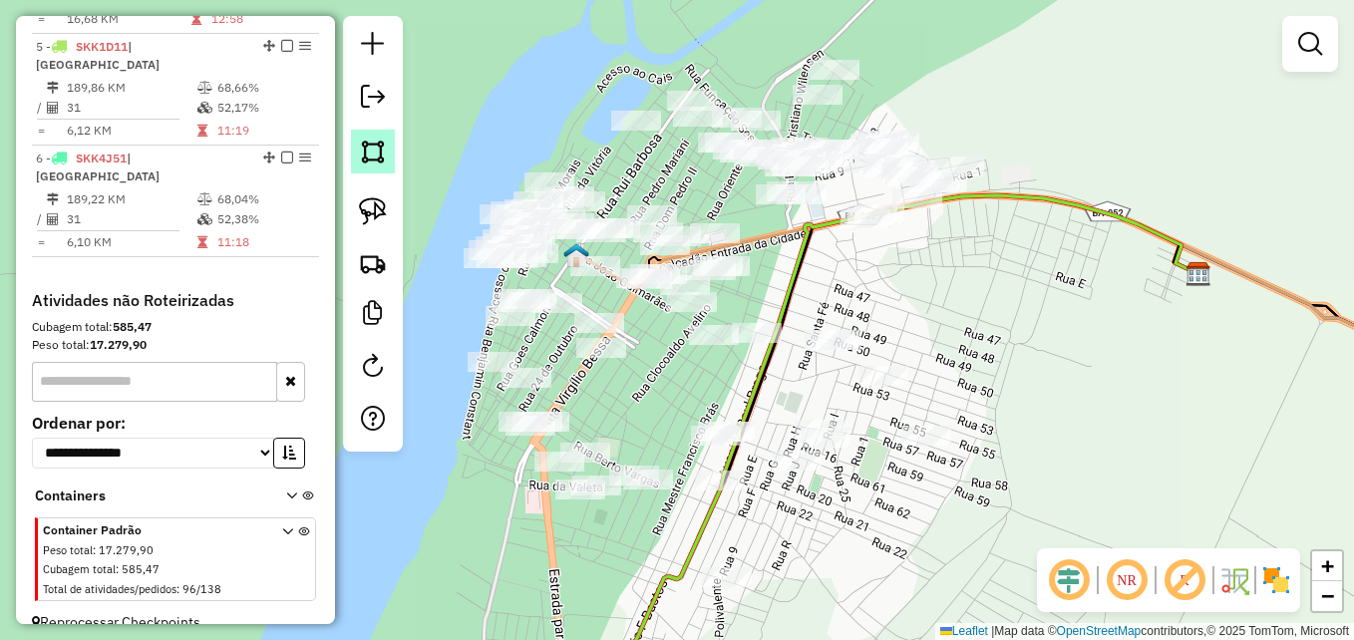
click at [375, 152] on img at bounding box center [373, 152] width 28 height 28
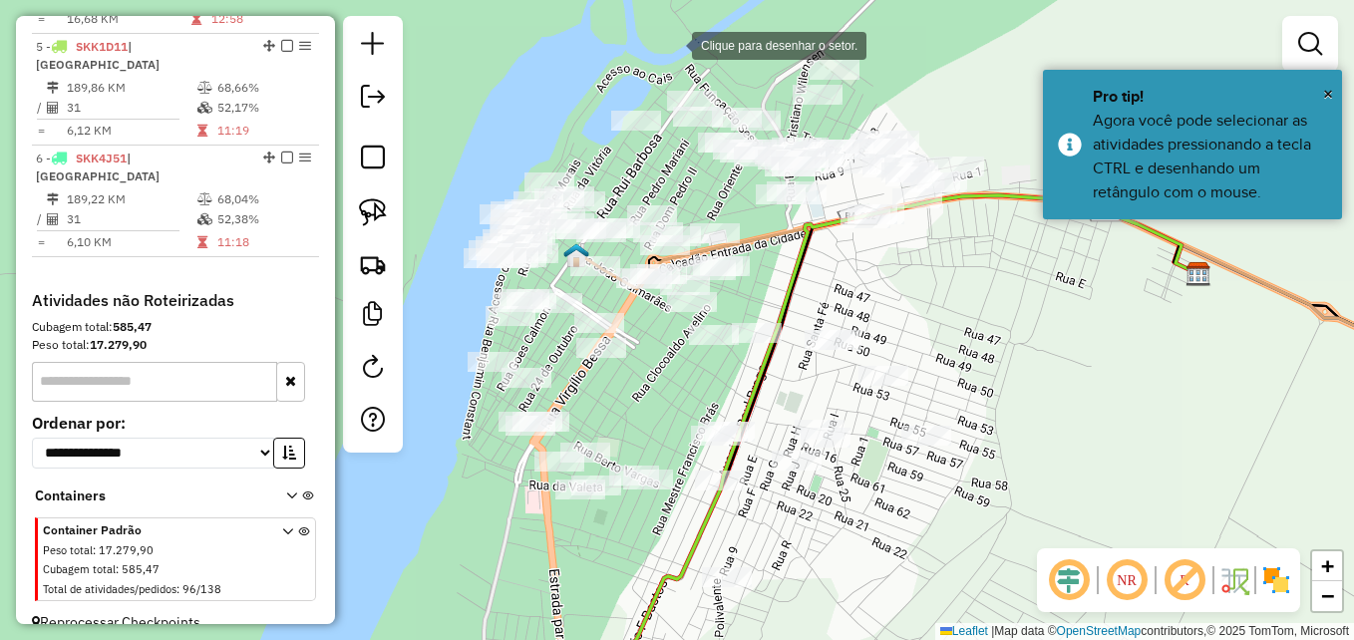
click at [672, 44] on div at bounding box center [672, 44] width 40 height 40
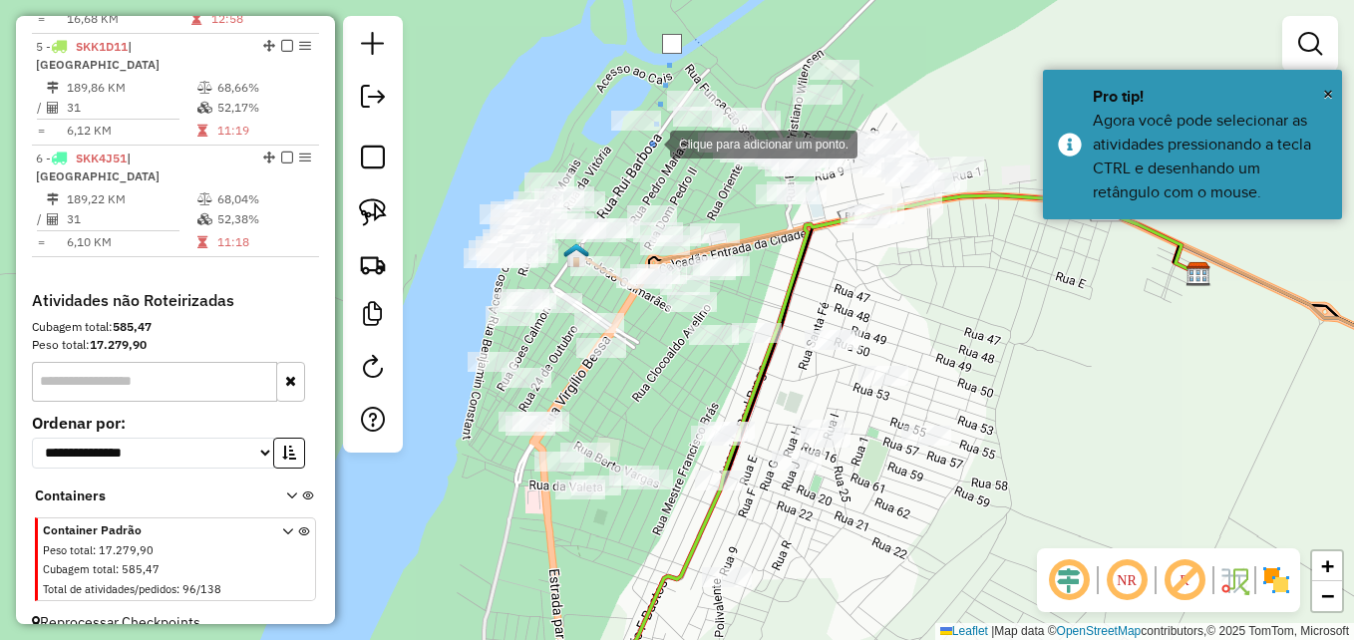
click at [652, 143] on div at bounding box center [650, 143] width 40 height 40
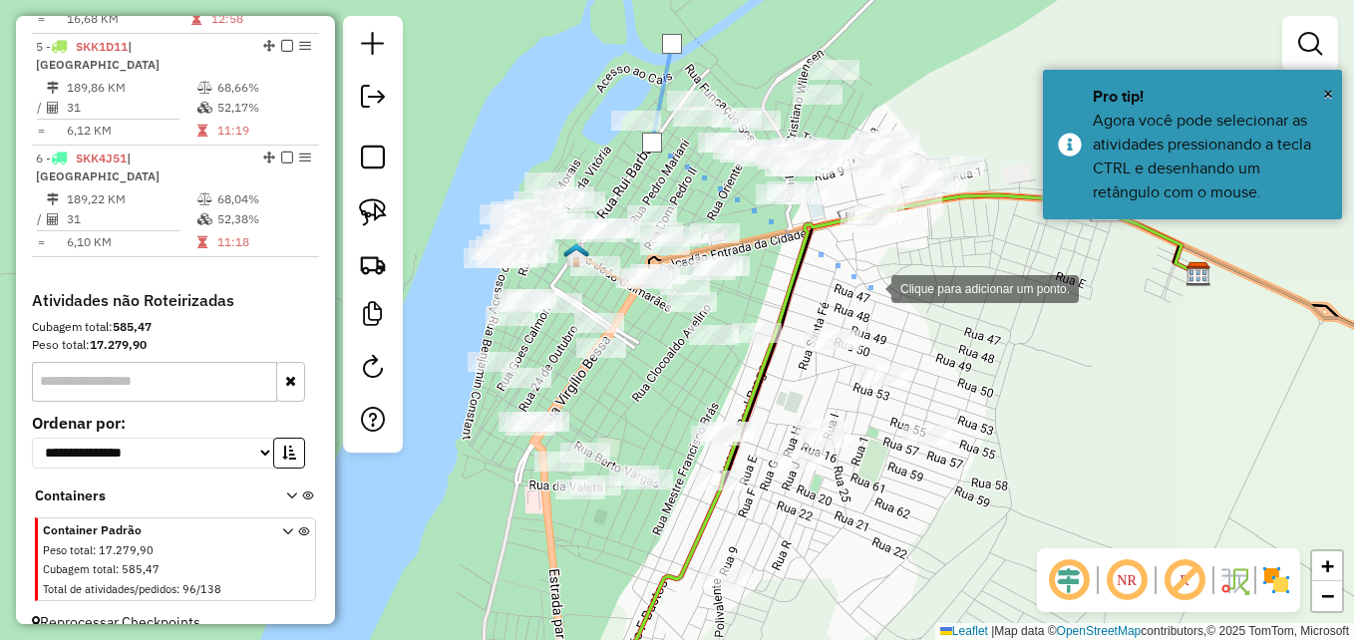
drag, startPoint x: 874, startPoint y: 288, endPoint x: 917, endPoint y: 273, distance: 46.4
click at [875, 289] on div at bounding box center [872, 287] width 40 height 40
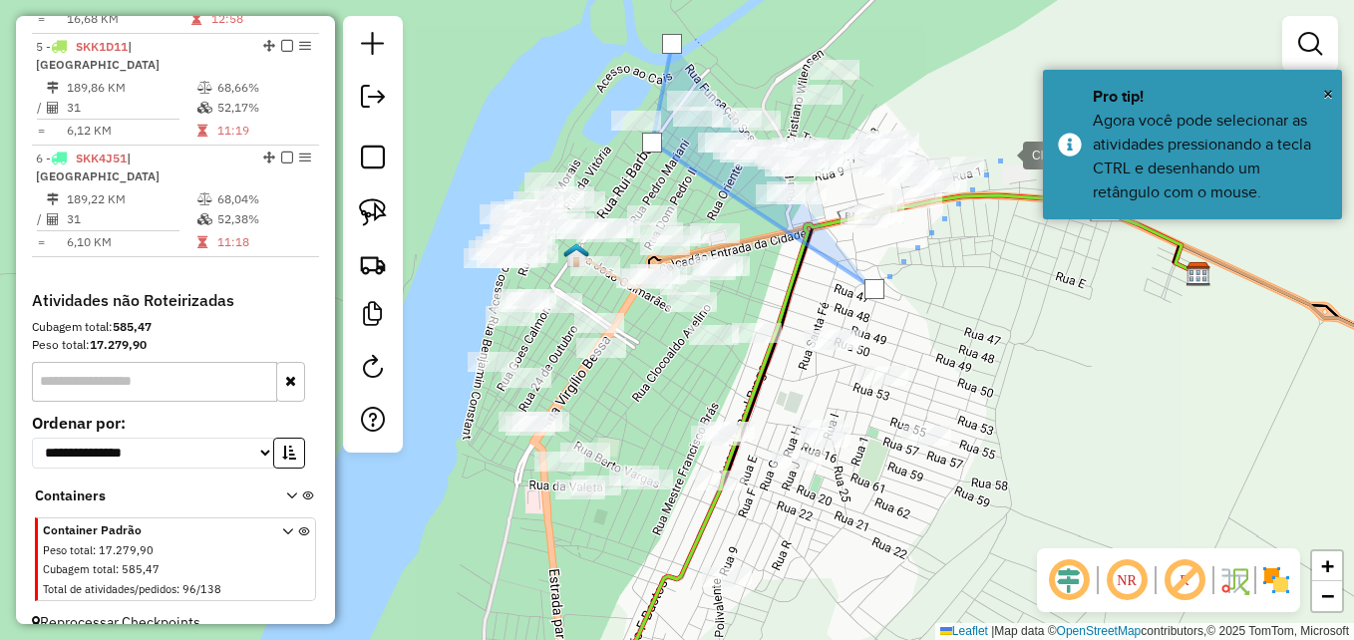
click at [1013, 166] on div at bounding box center [1003, 154] width 40 height 40
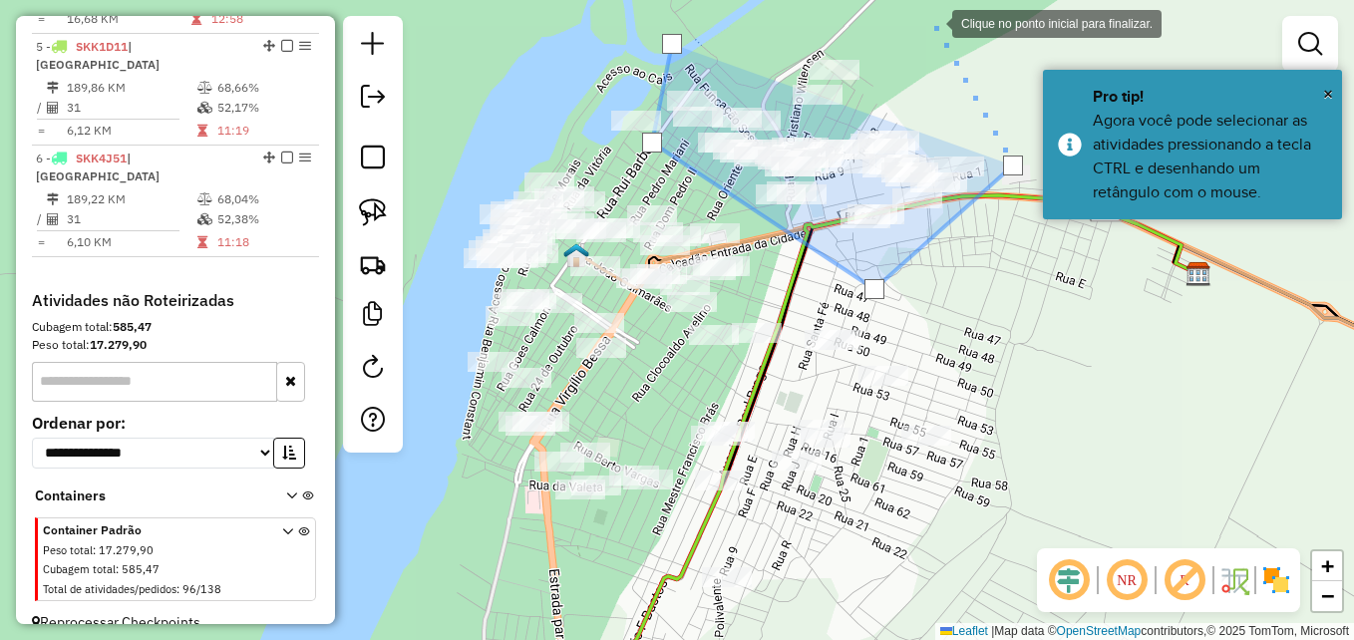
drag, startPoint x: 932, startPoint y: 22, endPoint x: 823, endPoint y: 4, distance: 111.2
click at [931, 22] on div at bounding box center [932, 22] width 40 height 40
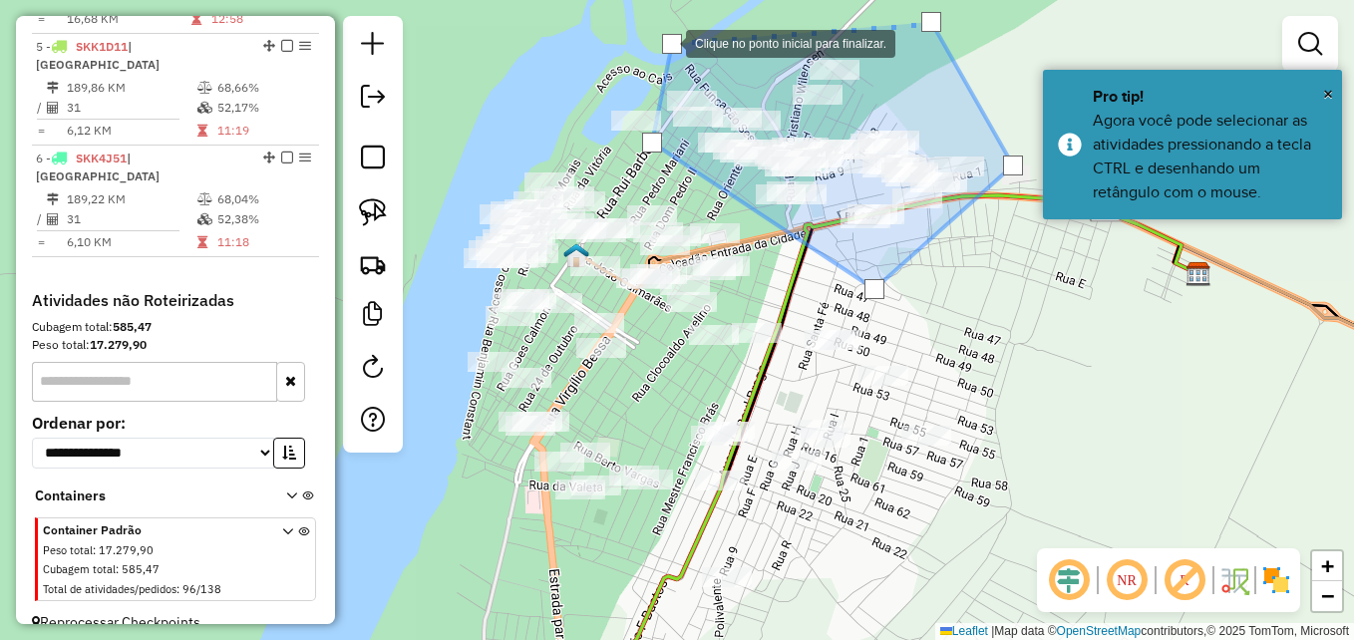
click at [665, 42] on div at bounding box center [672, 44] width 20 height 20
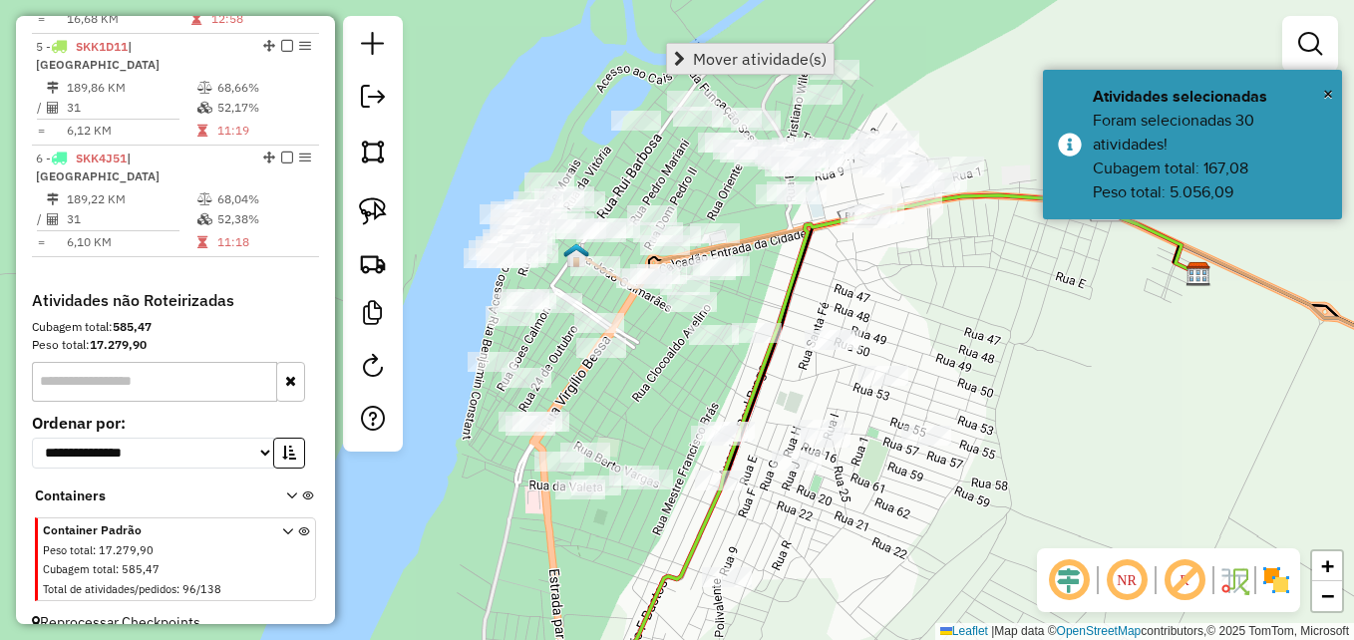
click at [716, 67] on span "Mover atividade(s)" at bounding box center [760, 59] width 134 height 16
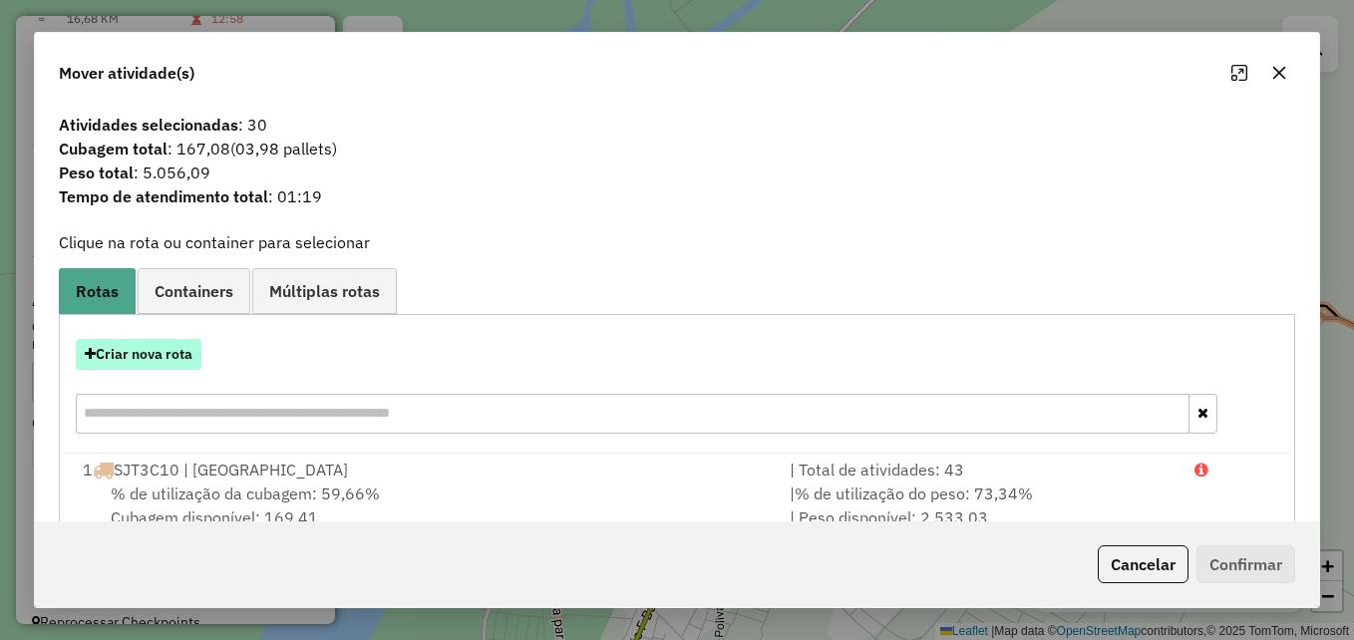
click at [168, 363] on button "Criar nova rota" at bounding box center [139, 354] width 126 height 31
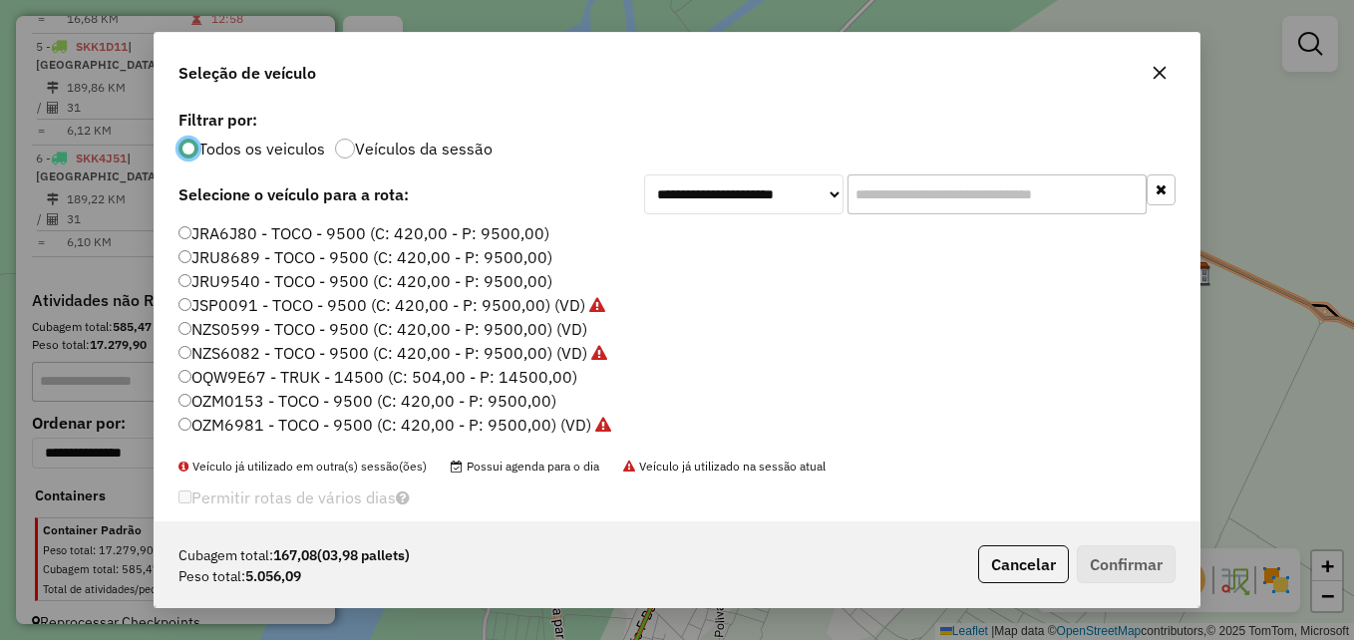
scroll to position [11, 6]
click at [538, 338] on label "NZS0599 - TOCO - 9500 (C: 420,00 - P: 9500,00) (VD)" at bounding box center [383, 329] width 409 height 24
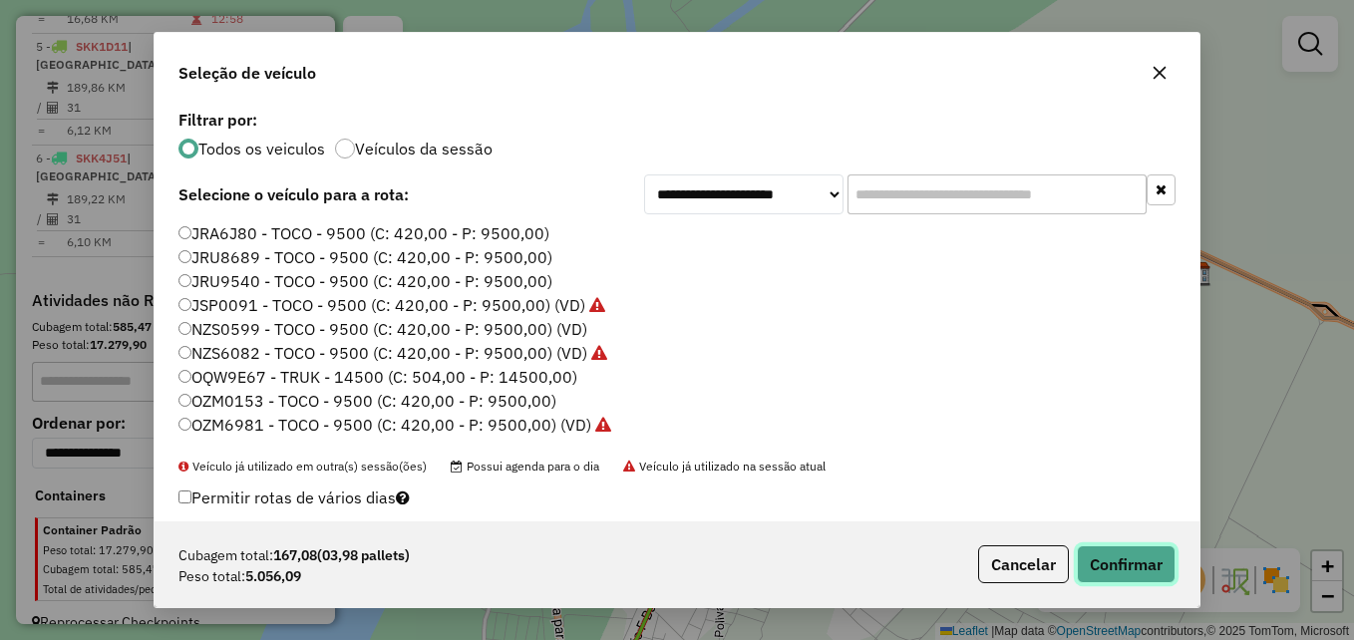
click at [1114, 556] on button "Confirmar" at bounding box center [1126, 564] width 99 height 38
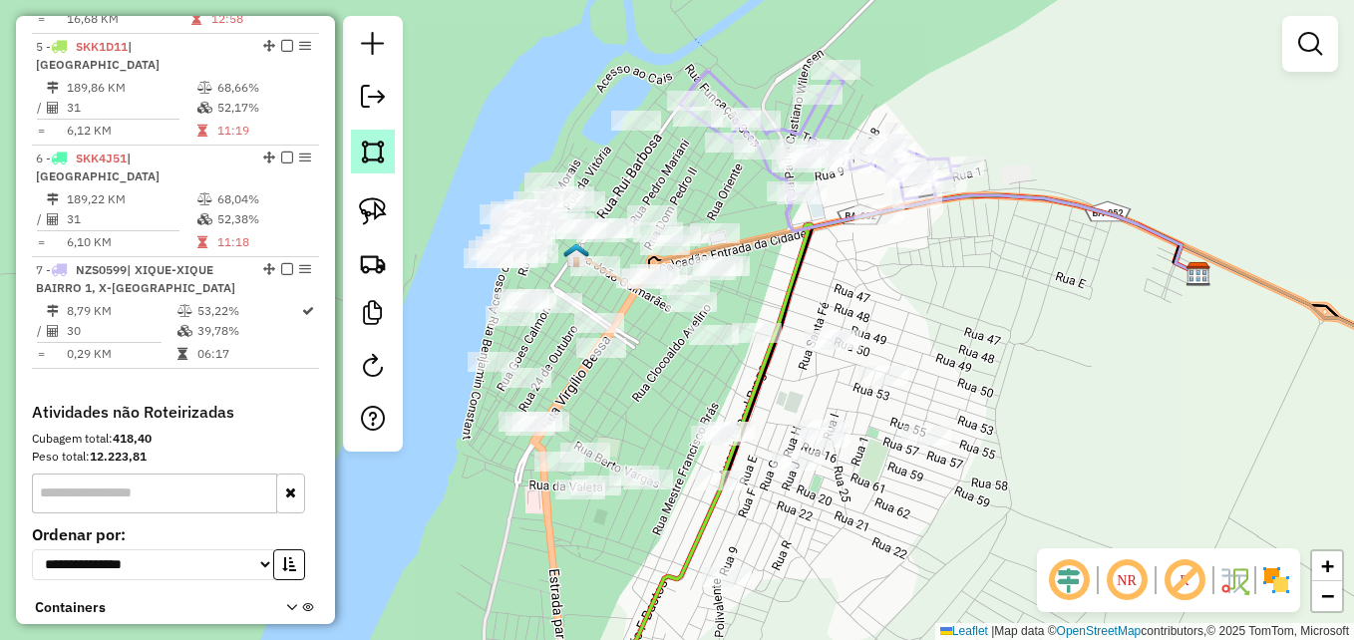
click at [369, 161] on img at bounding box center [373, 152] width 28 height 28
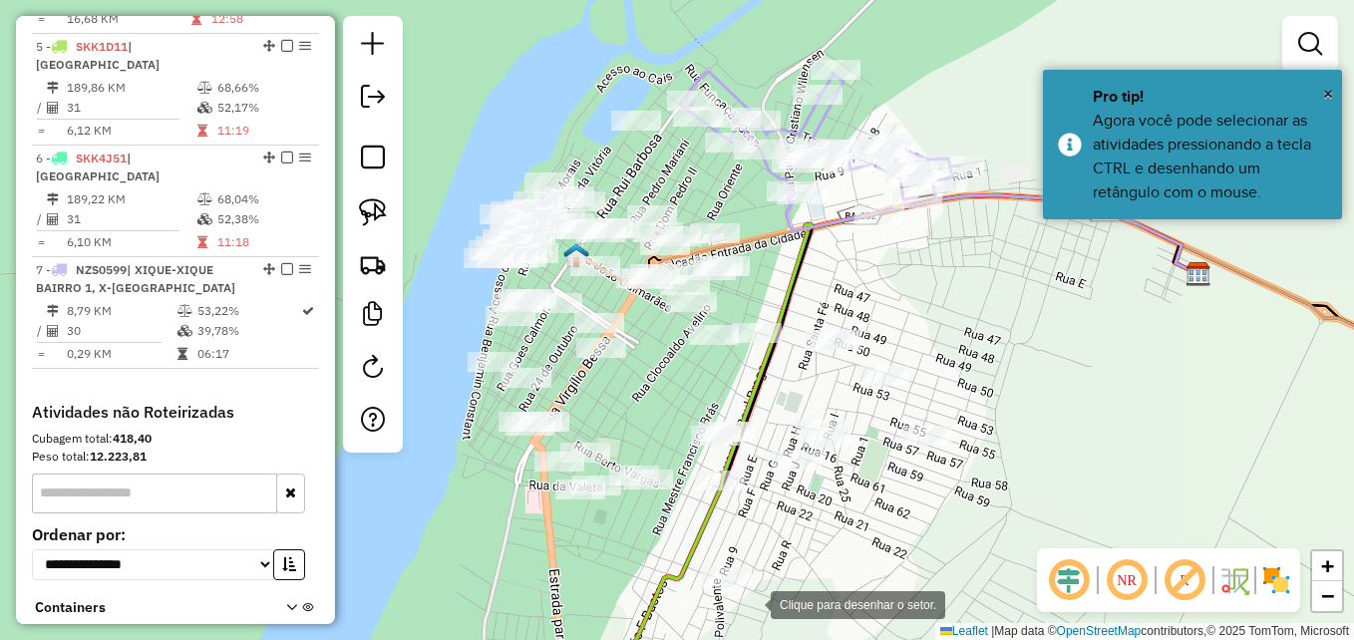
drag, startPoint x: 751, startPoint y: 603, endPoint x: 738, endPoint y: 600, distance: 13.3
click at [752, 603] on div at bounding box center [751, 603] width 40 height 40
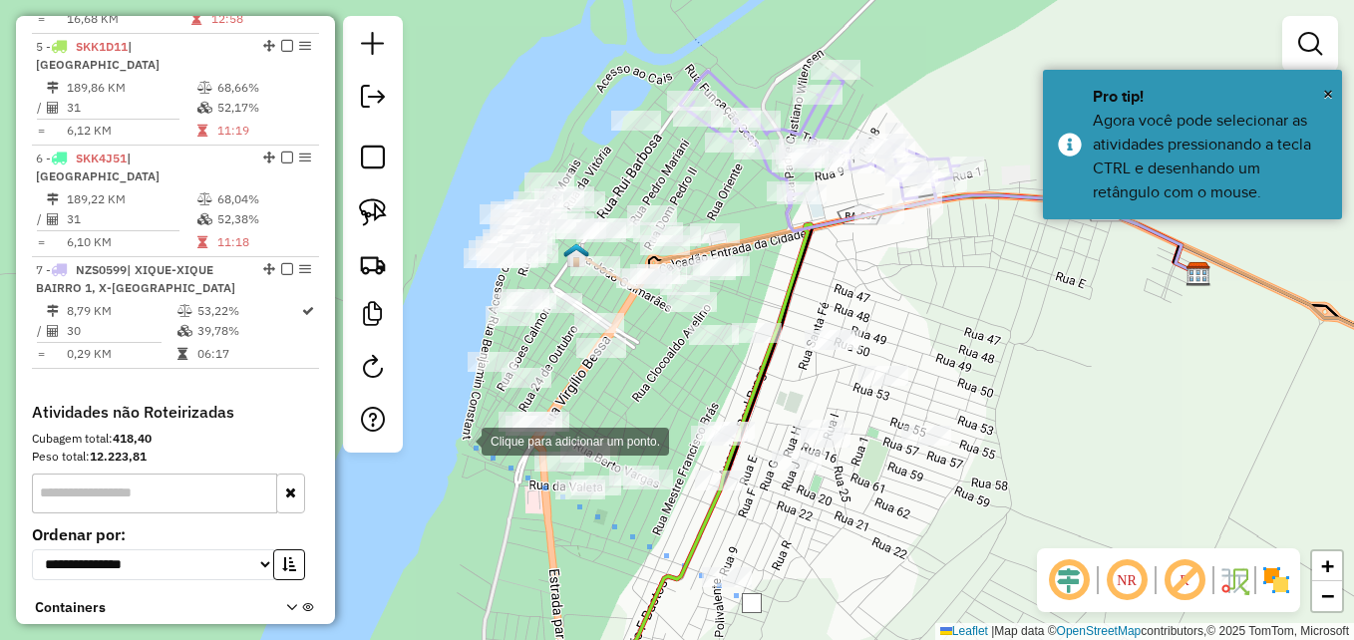
click at [461, 439] on div at bounding box center [462, 440] width 40 height 40
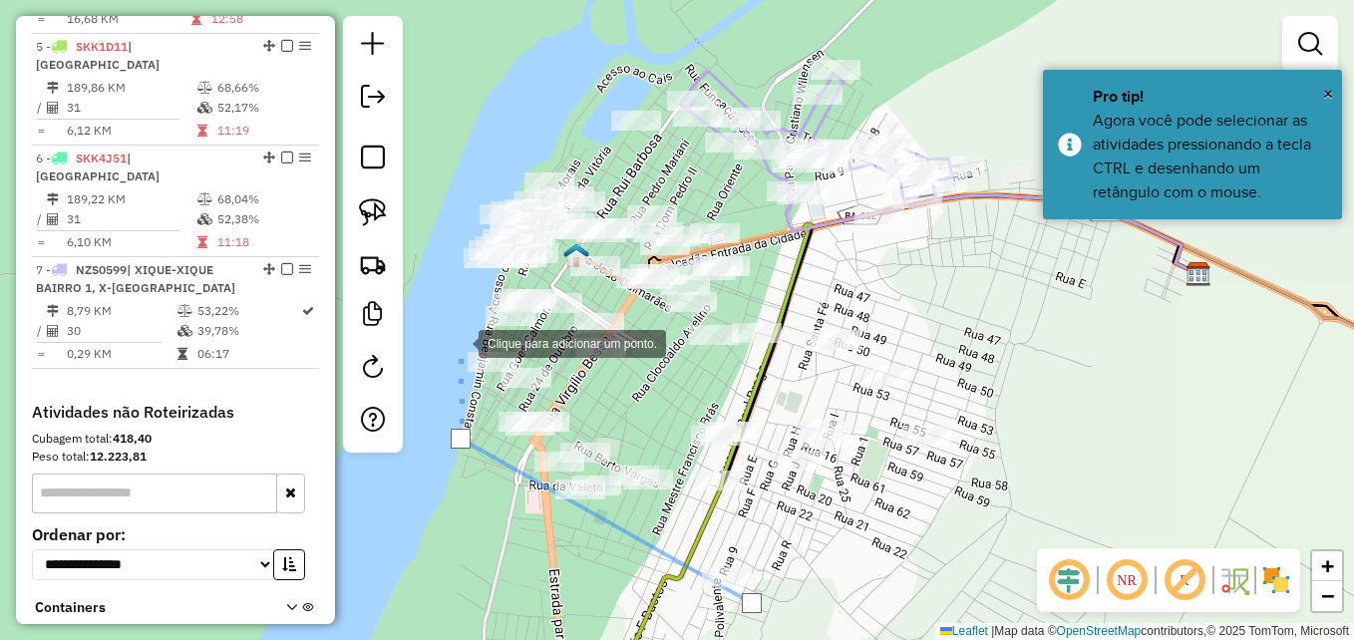
click at [459, 342] on div at bounding box center [459, 342] width 40 height 40
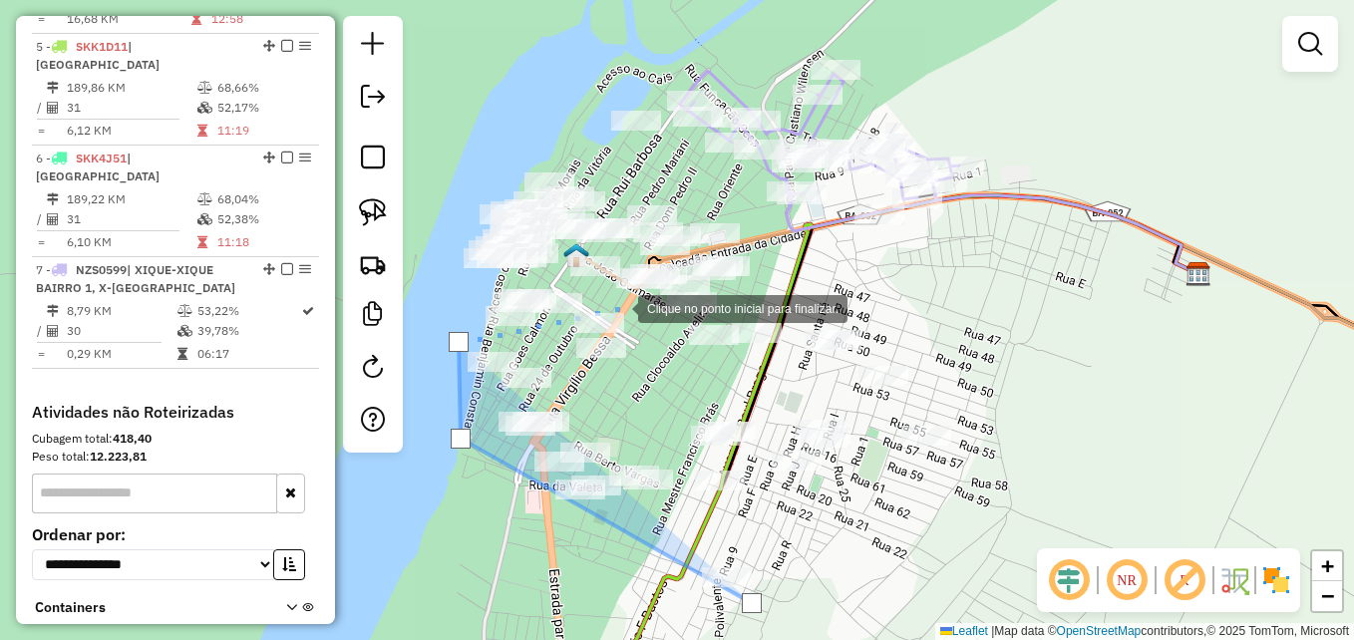
click at [620, 302] on div at bounding box center [618, 307] width 40 height 40
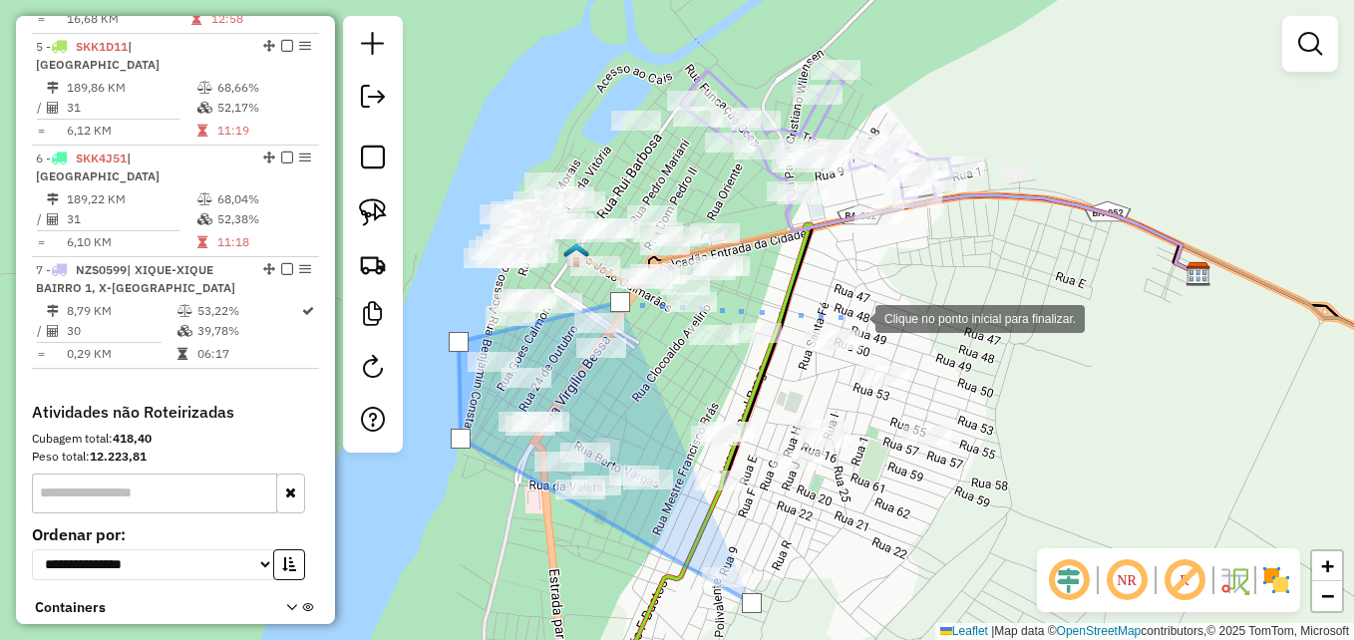
drag, startPoint x: 872, startPoint y: 314, endPoint x: 904, endPoint y: 321, distance: 33.6
click at [873, 314] on div at bounding box center [856, 317] width 40 height 40
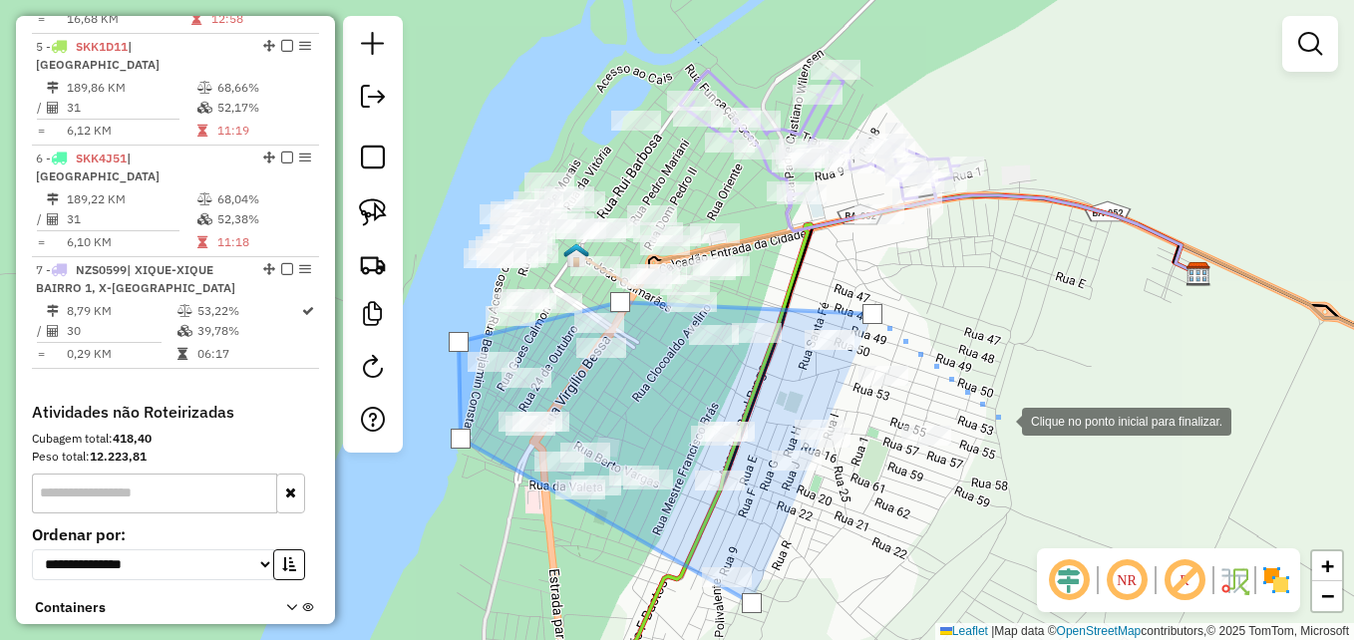
click at [1003, 422] on div at bounding box center [1002, 420] width 40 height 40
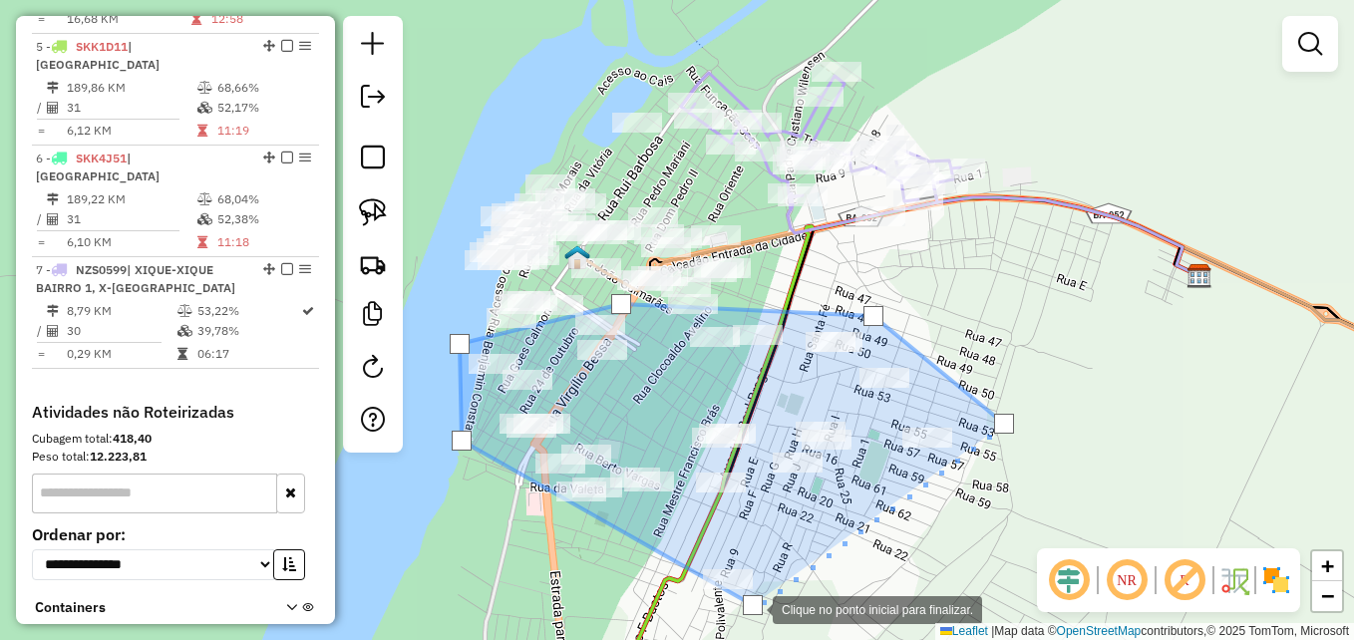
click at [753, 608] on div at bounding box center [753, 605] width 20 height 20
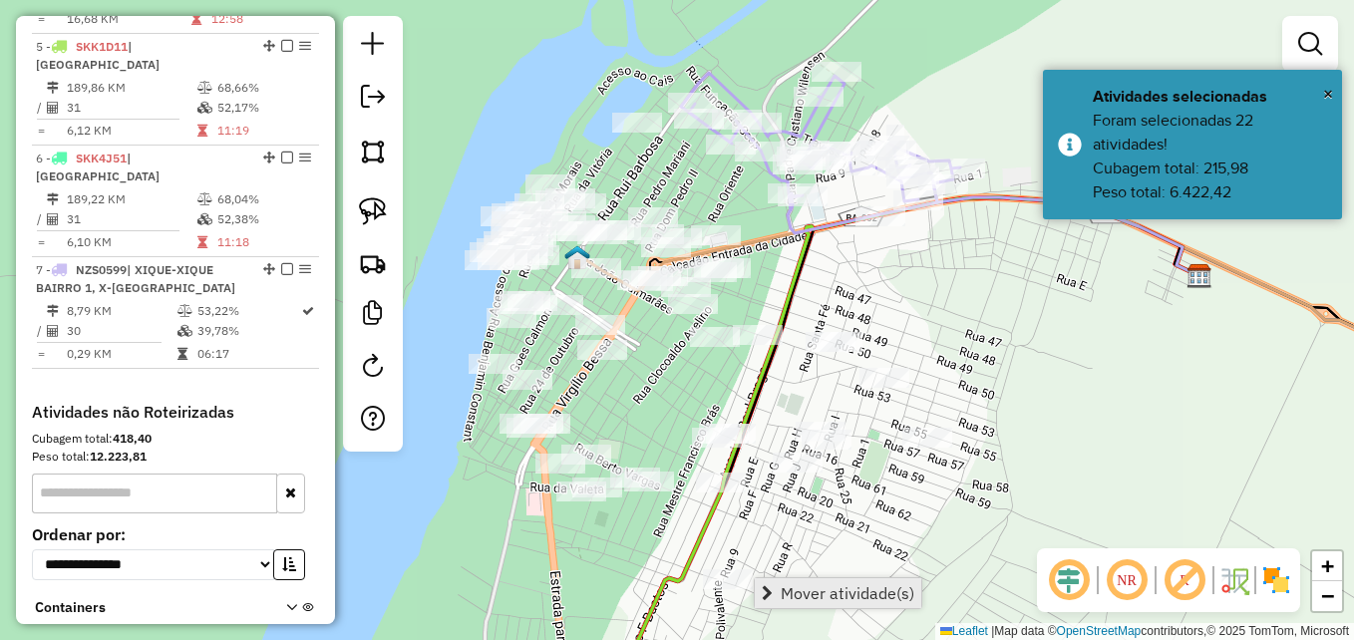
click at [809, 597] on span "Mover atividade(s)" at bounding box center [848, 593] width 134 height 16
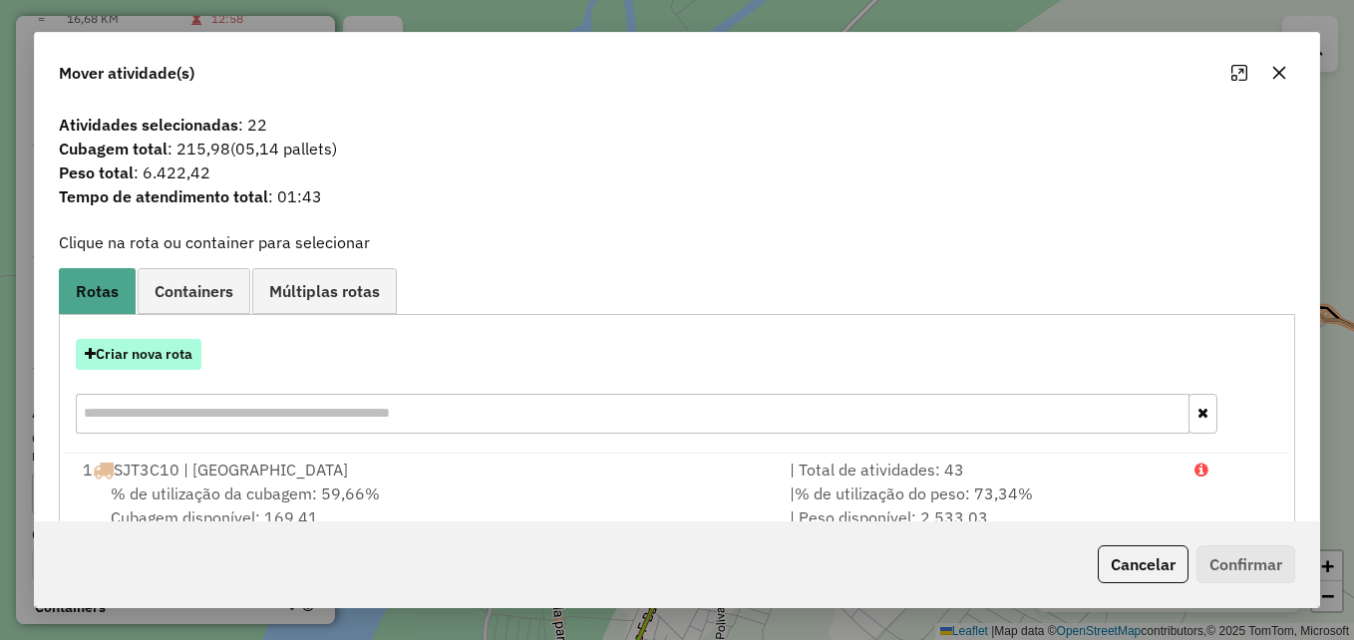
click at [185, 352] on button "Criar nova rota" at bounding box center [139, 354] width 126 height 31
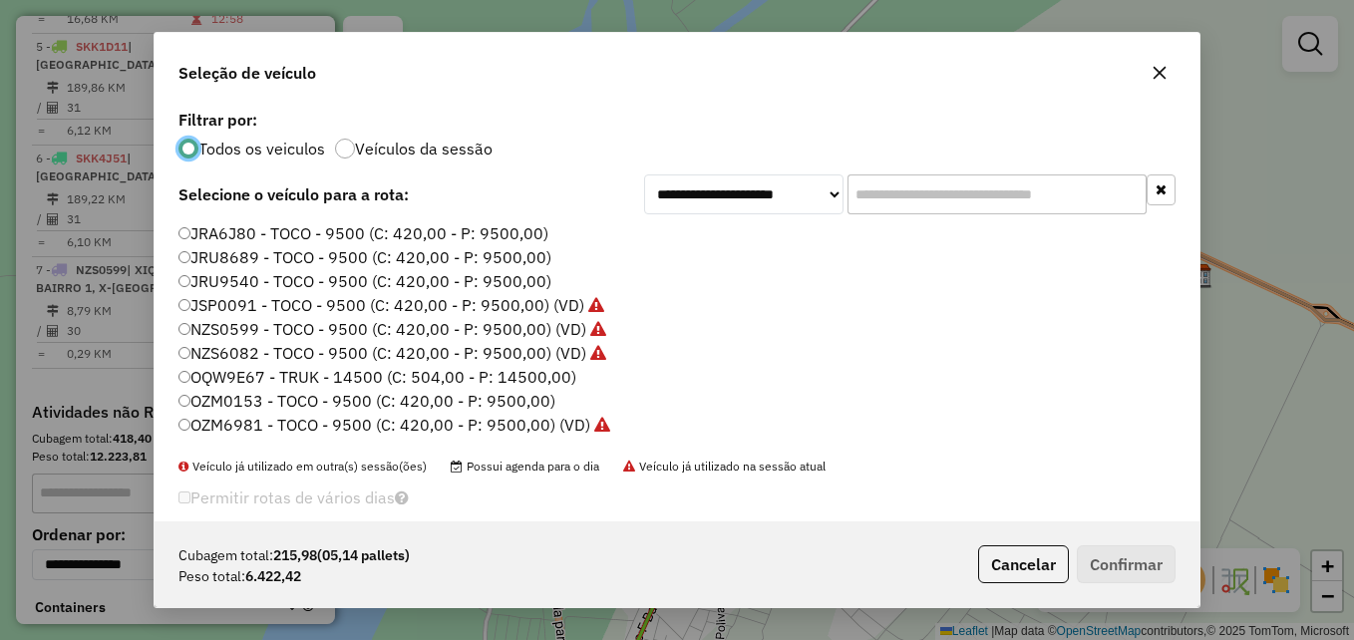
click at [389, 237] on label "JRA6J80 - TOCO - 9500 (C: 420,00 - P: 9500,00)" at bounding box center [364, 233] width 370 height 24
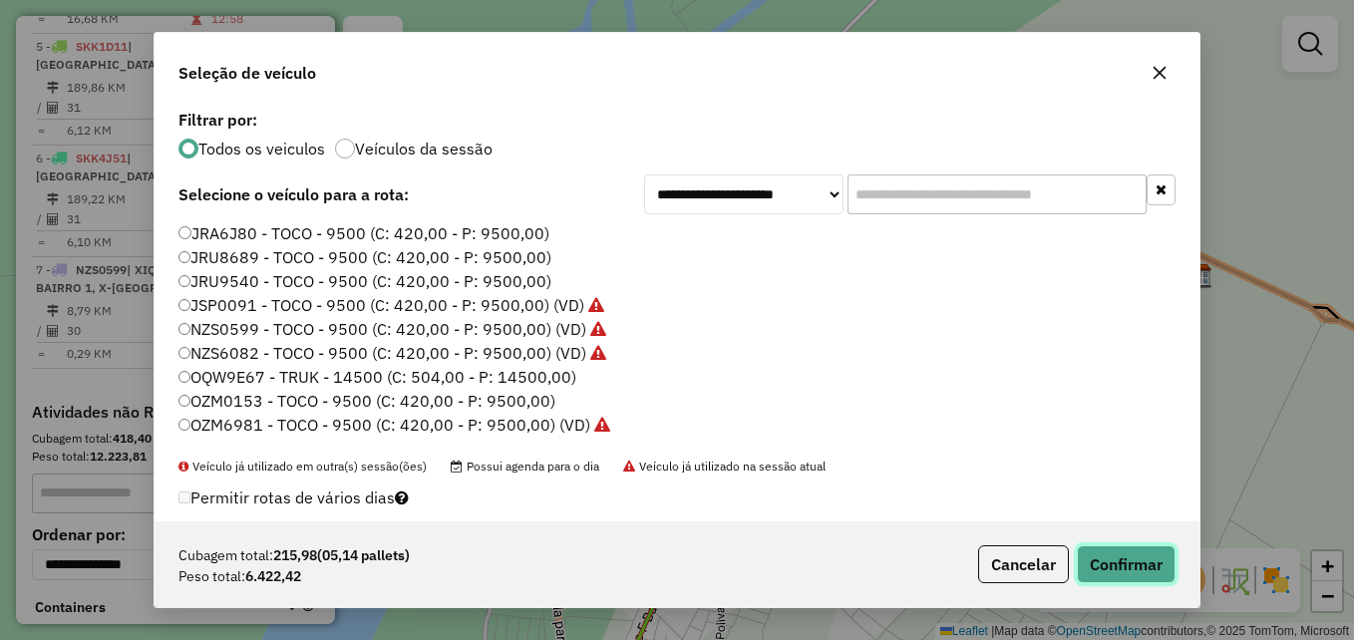
click at [1127, 568] on button "Confirmar" at bounding box center [1126, 564] width 99 height 38
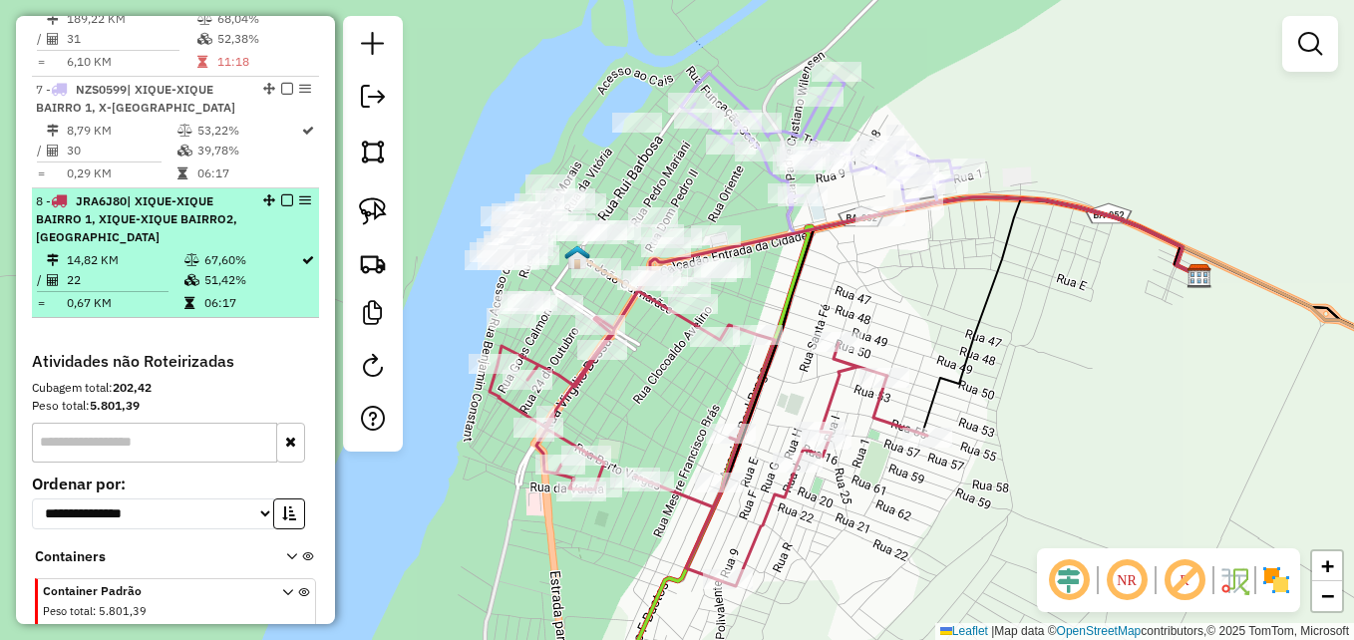
scroll to position [1271, 0]
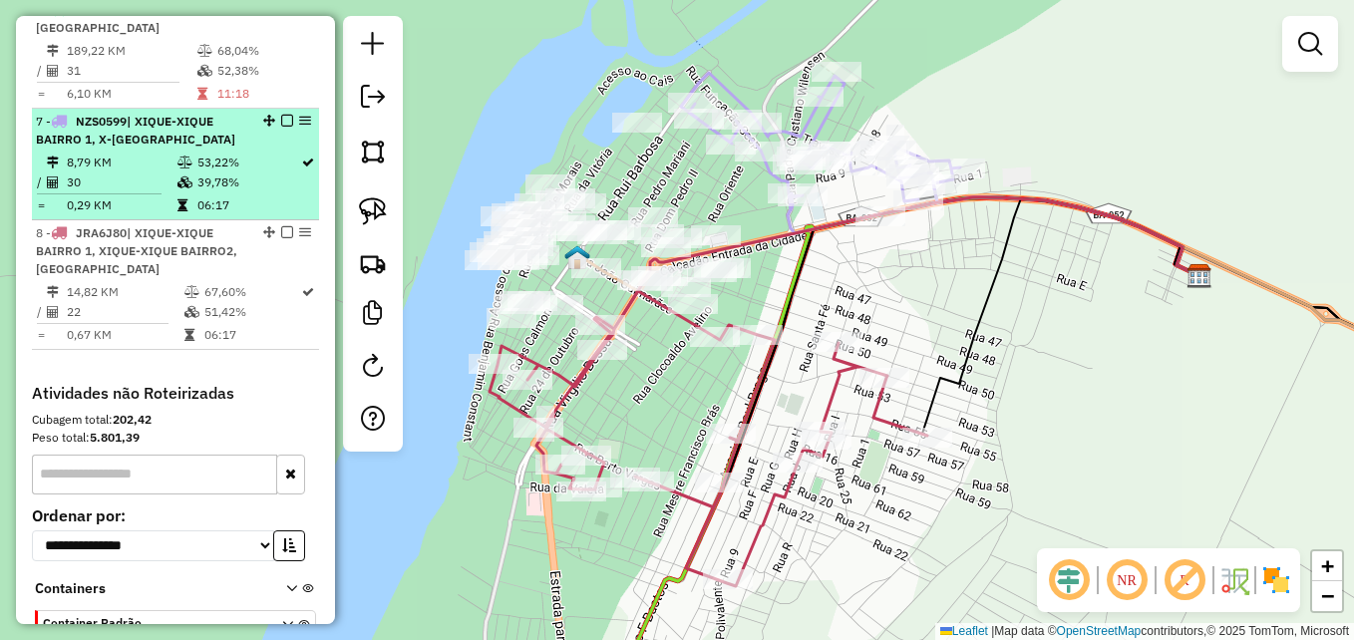
click at [136, 173] on td "30" at bounding box center [121, 183] width 111 height 20
select select "**********"
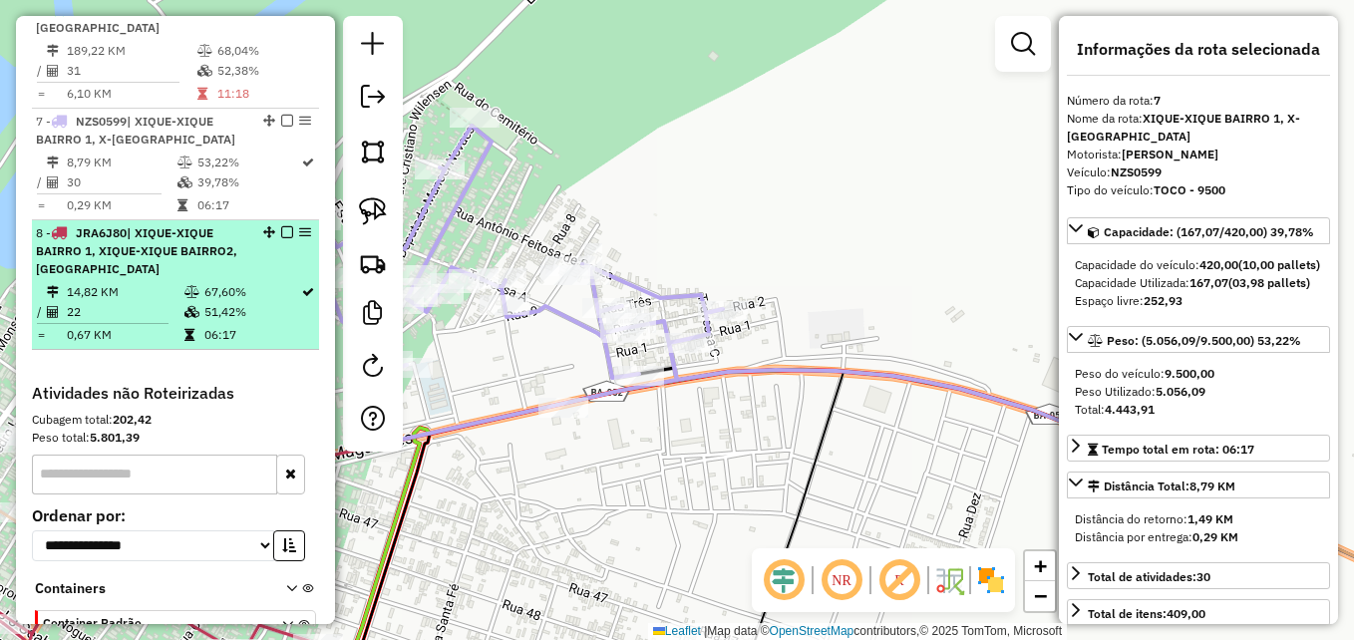
click at [107, 244] on span "| XIQUE-XIQUE BAIRRO 1, XIQUE-XIQUE BAIRRO2, [GEOGRAPHIC_DATA]" at bounding box center [136, 250] width 201 height 51
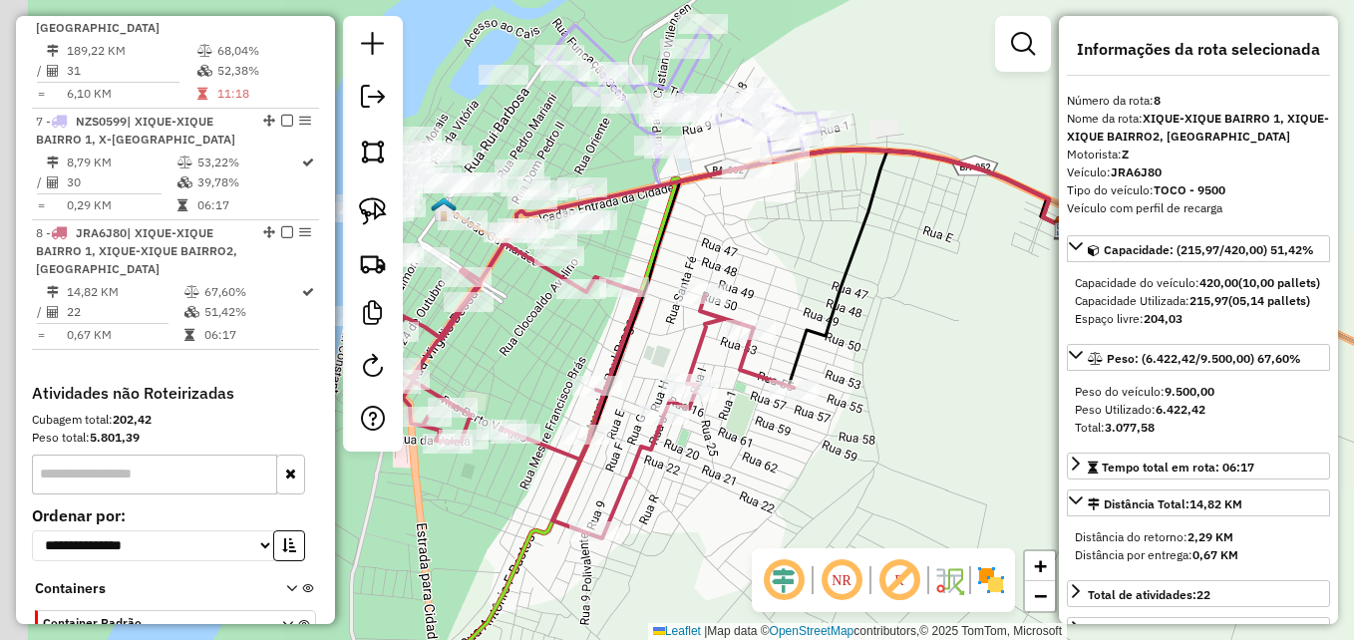
drag, startPoint x: 697, startPoint y: 534, endPoint x: 758, endPoint y: 587, distance: 81.2
click at [758, 587] on hb-router-mapa "Informações da Sessão 979149 - 14/08/2025 Criação: 13/08/2025 18:05 Depósito: D…" at bounding box center [677, 320] width 1354 height 640
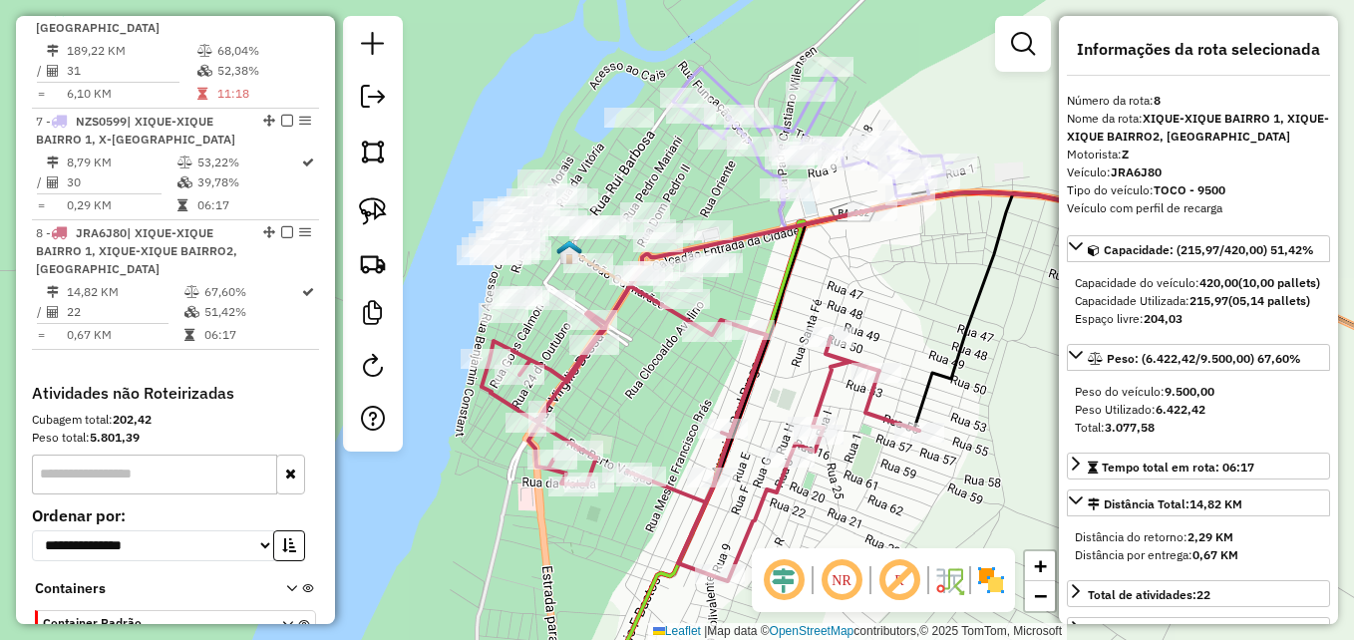
drag, startPoint x: 746, startPoint y: 291, endPoint x: 828, endPoint y: 300, distance: 82.3
click at [828, 300] on div "Janela de atendimento Grade de atendimento Capacidade Transportadoras Veículos …" at bounding box center [677, 320] width 1354 height 640
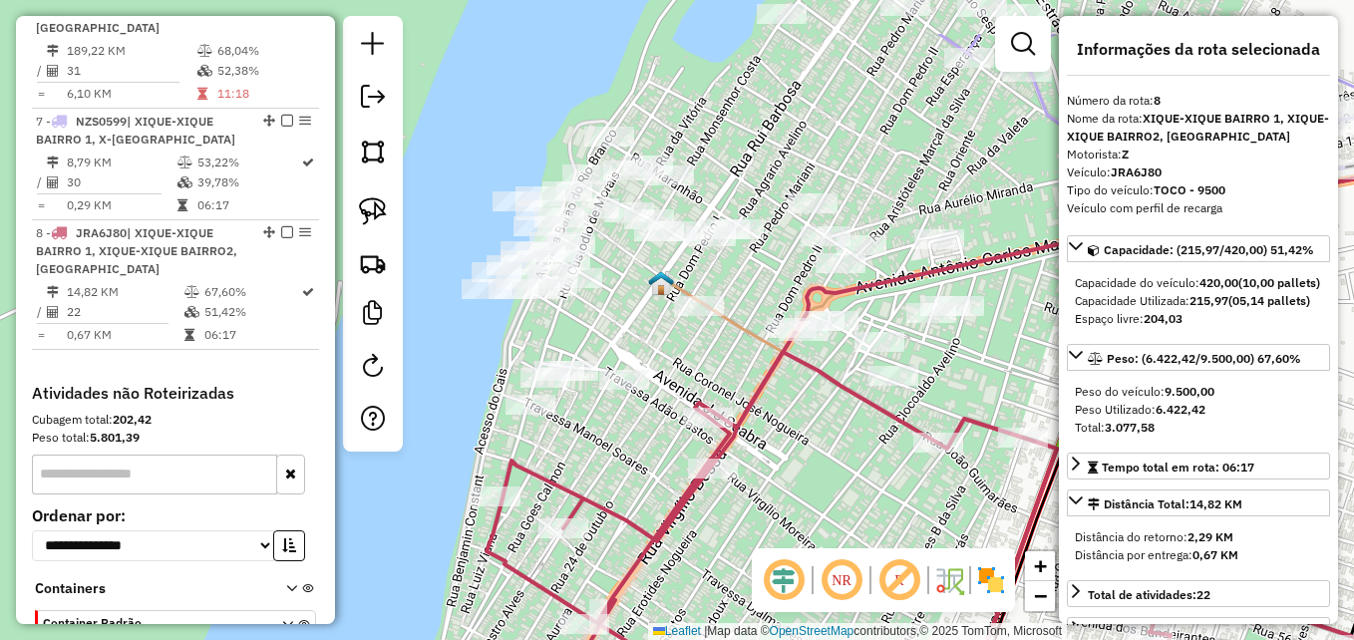
drag, startPoint x: 820, startPoint y: 276, endPoint x: 991, endPoint y: 336, distance: 181.7
click at [1056, 339] on div "Janela de atendimento Grade de atendimento Capacidade Transportadoras Veículos …" at bounding box center [677, 320] width 1354 height 640
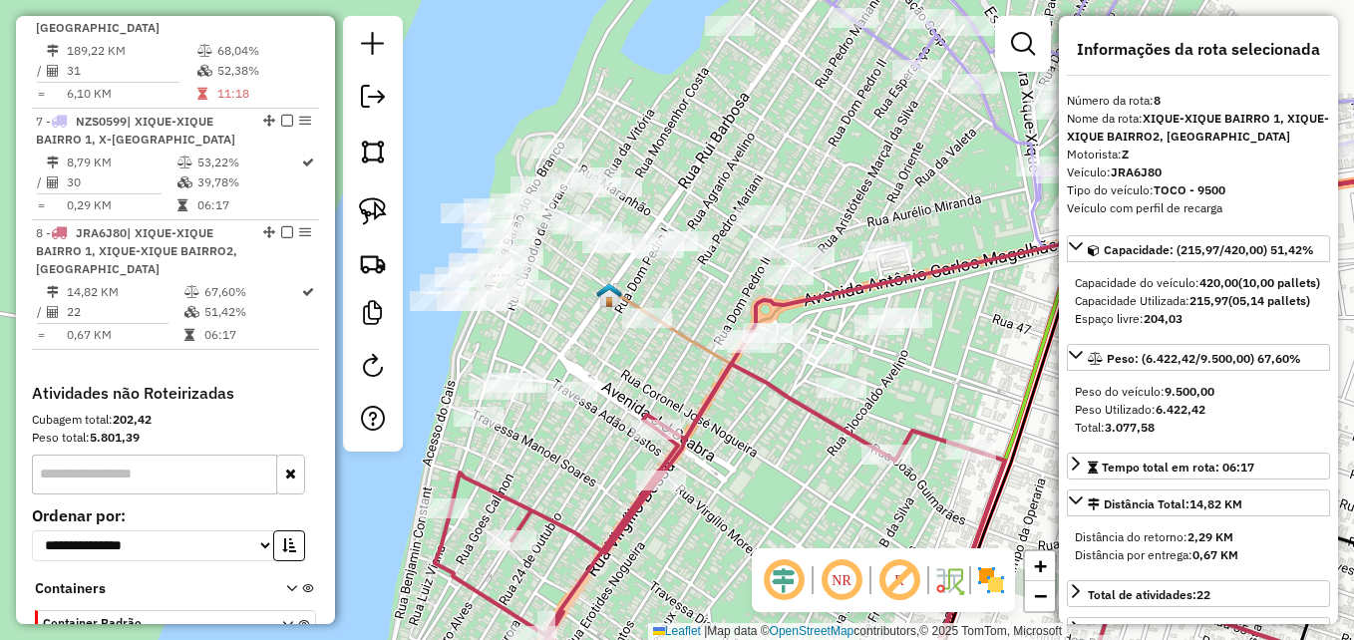
drag, startPoint x: 774, startPoint y: 396, endPoint x: 723, endPoint y: 409, distance: 52.5
click at [723, 409] on div "Janela de atendimento Grade de atendimento Capacidade Transportadoras Veículos …" at bounding box center [677, 320] width 1354 height 640
click at [374, 159] on img at bounding box center [373, 152] width 28 height 28
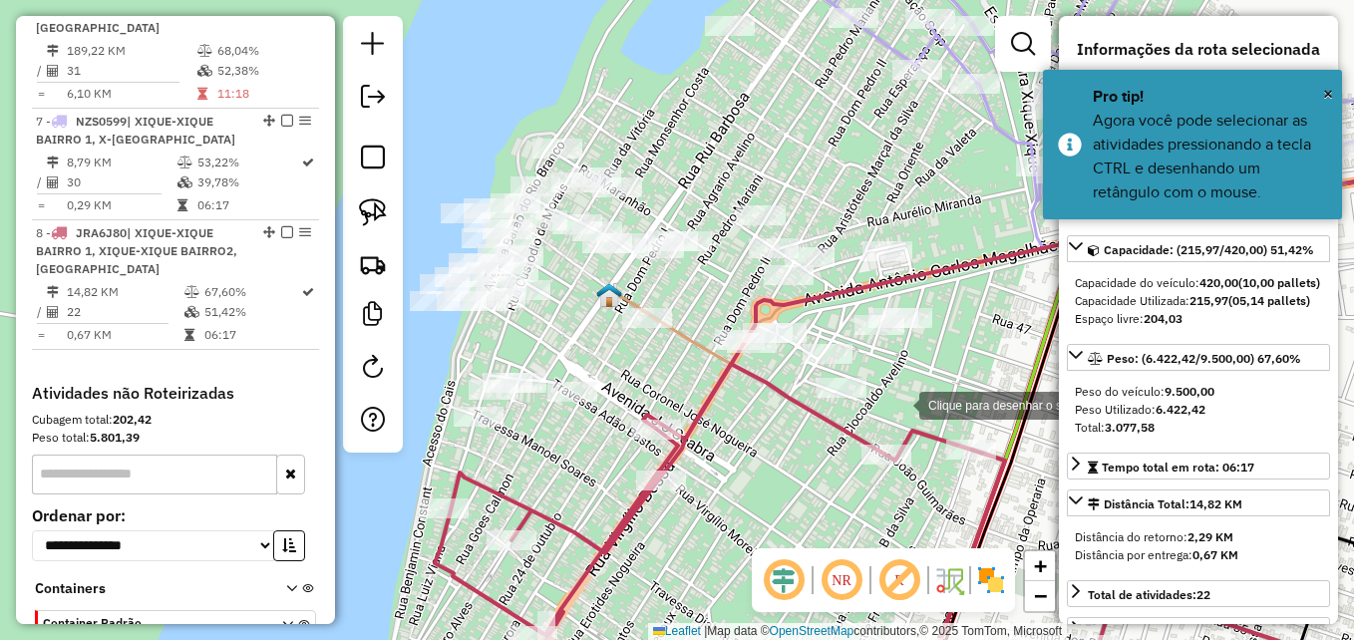
drag, startPoint x: 900, startPoint y: 404, endPoint x: 821, endPoint y: 407, distance: 78.8
click at [899, 405] on div at bounding box center [900, 404] width 40 height 40
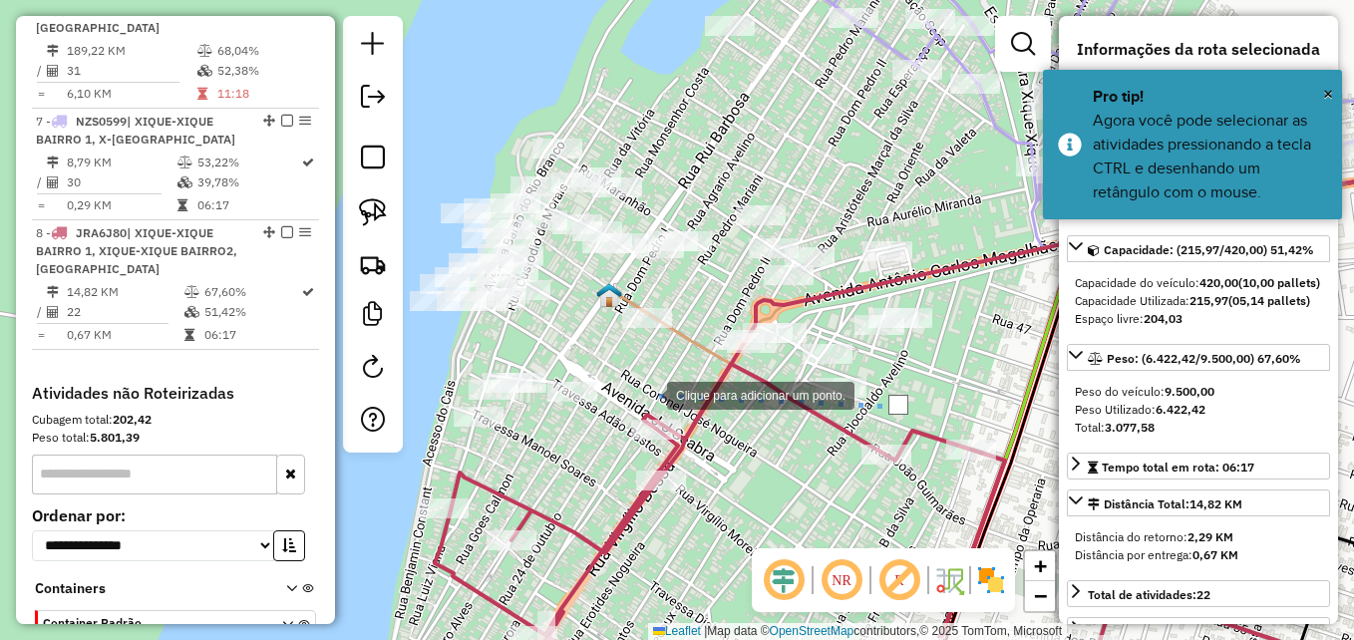
click at [647, 393] on div at bounding box center [647, 394] width 40 height 40
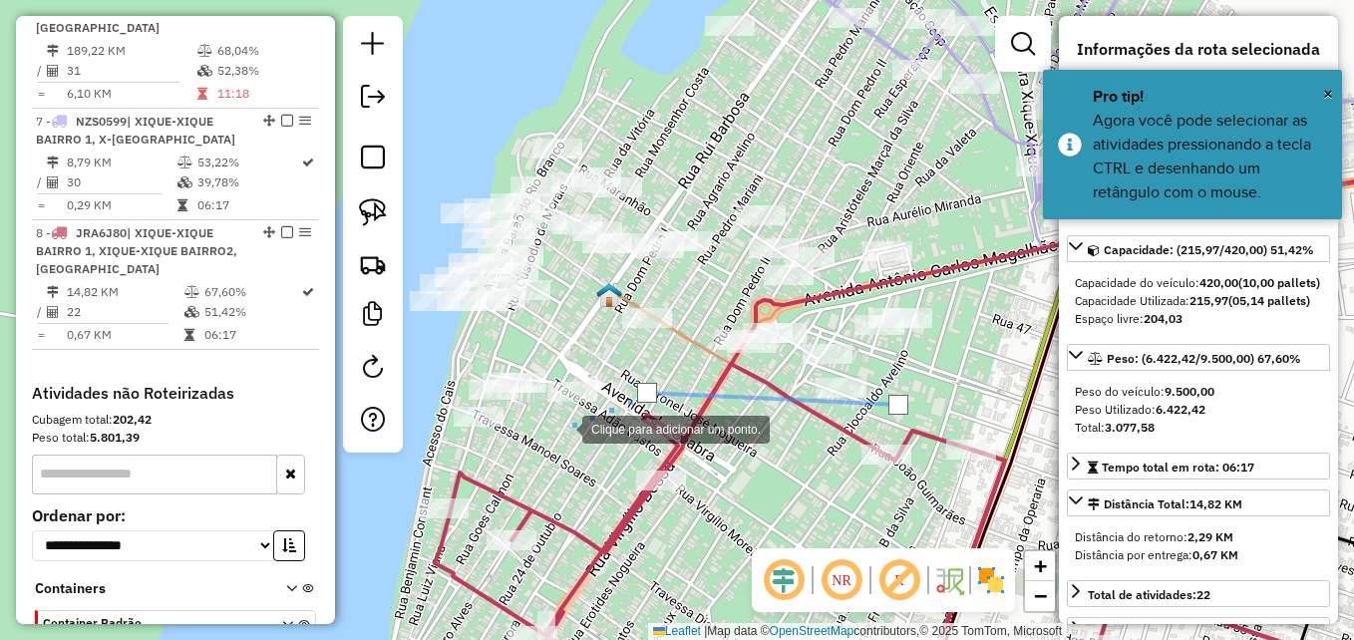
click at [558, 432] on div at bounding box center [562, 428] width 40 height 40
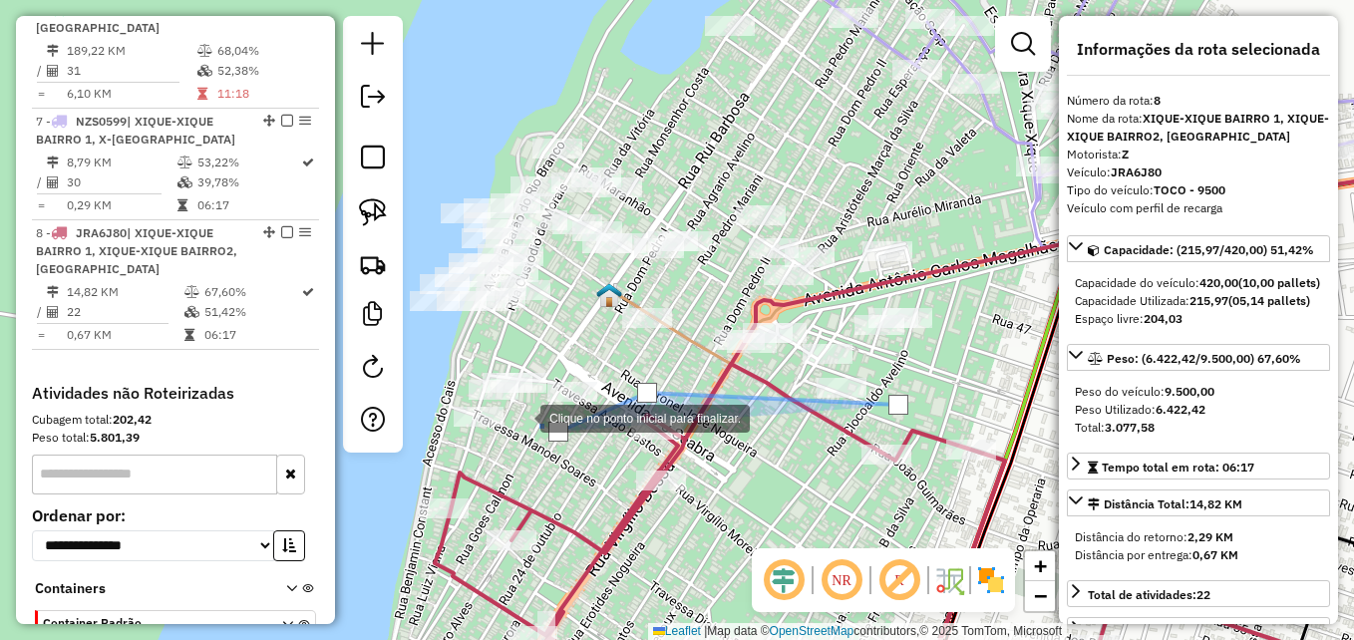
click at [521, 417] on div at bounding box center [521, 417] width 40 height 40
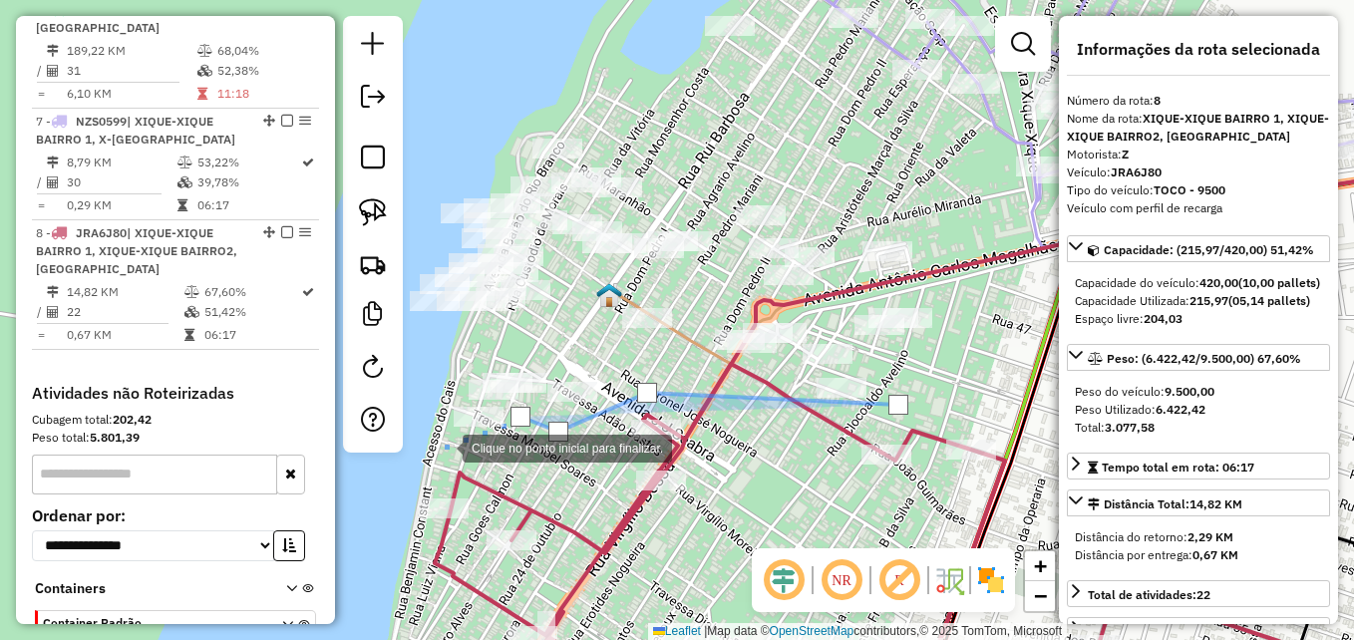
drag, startPoint x: 443, startPoint y: 447, endPoint x: 431, endPoint y: 370, distance: 77.7
click at [442, 443] on div at bounding box center [443, 447] width 40 height 40
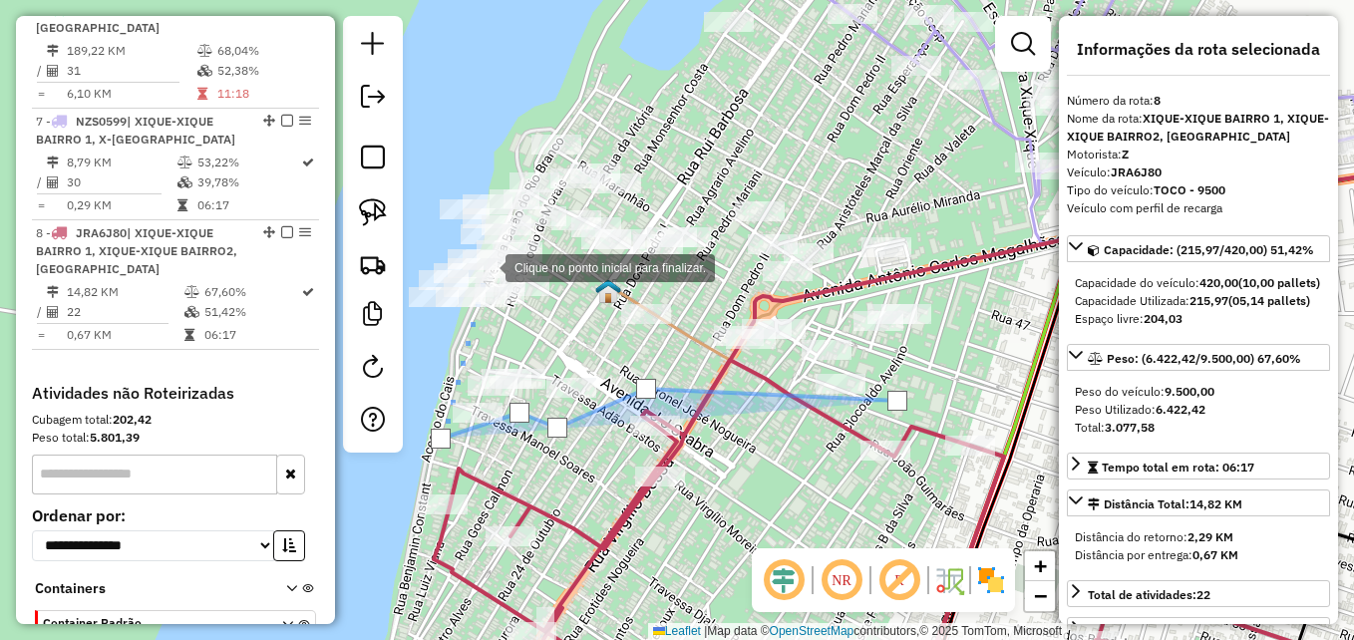
click at [503, 246] on div at bounding box center [486, 266] width 40 height 40
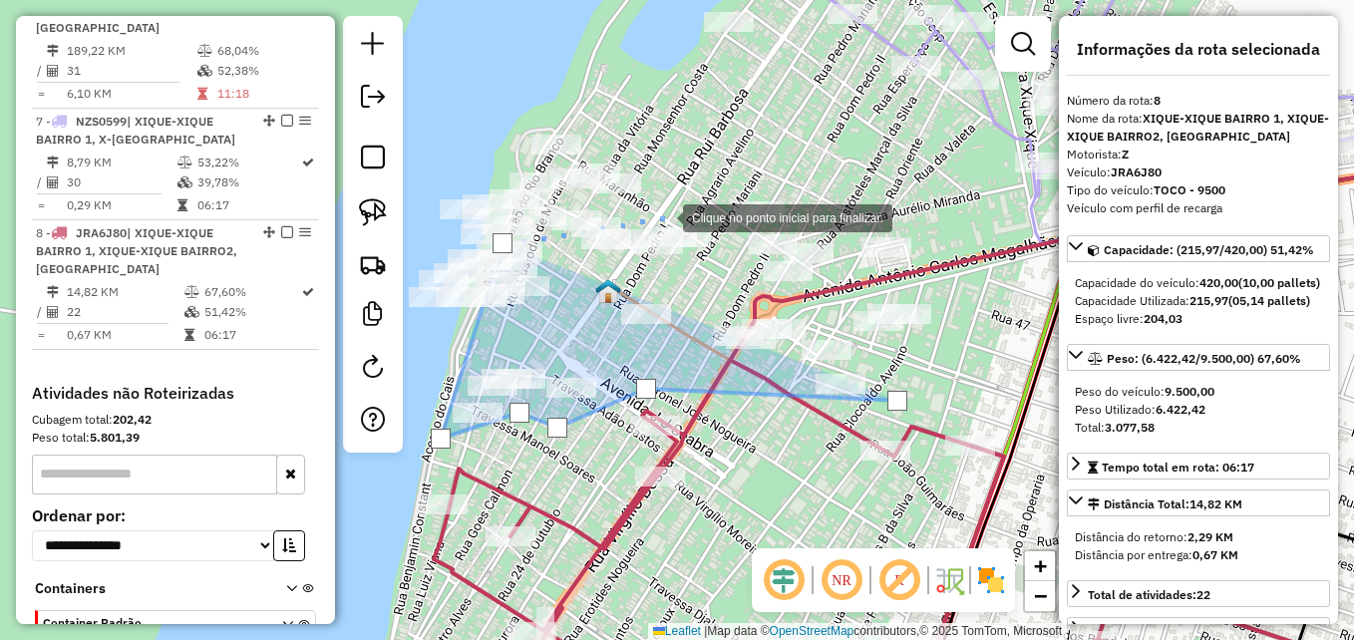
drag, startPoint x: 663, startPoint y: 216, endPoint x: 744, endPoint y: 194, distance: 83.7
click at [664, 216] on div at bounding box center [663, 216] width 40 height 40
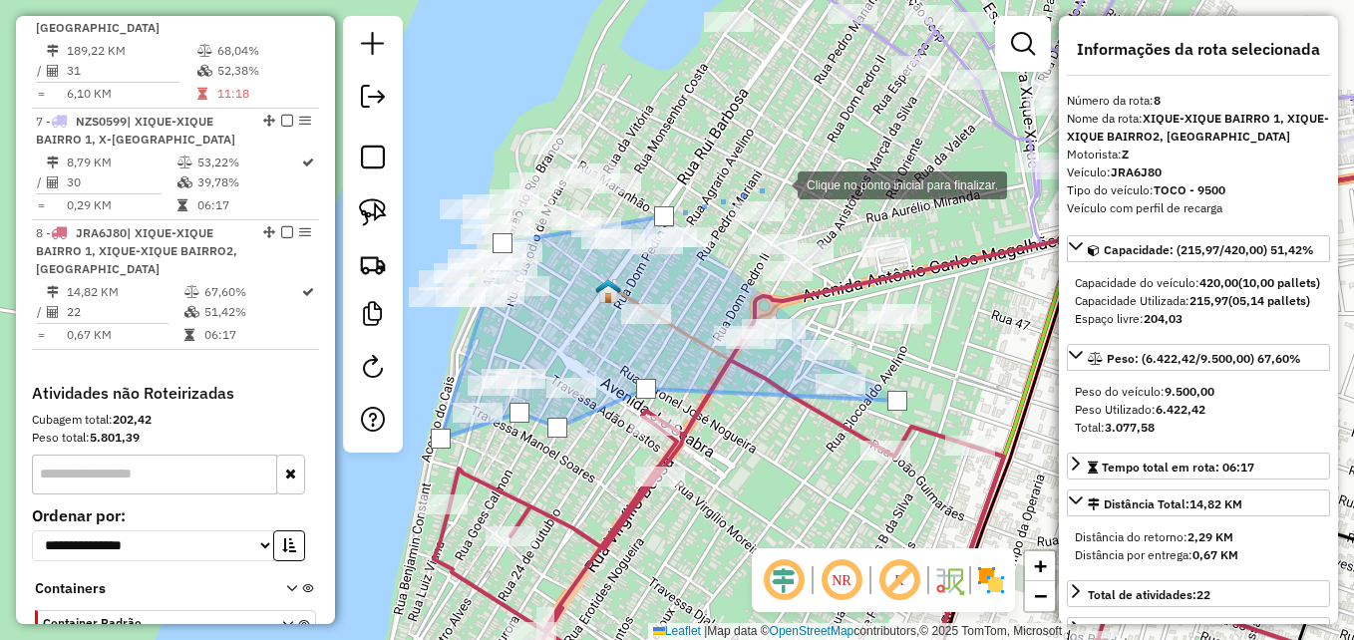
click at [786, 182] on div at bounding box center [778, 184] width 40 height 40
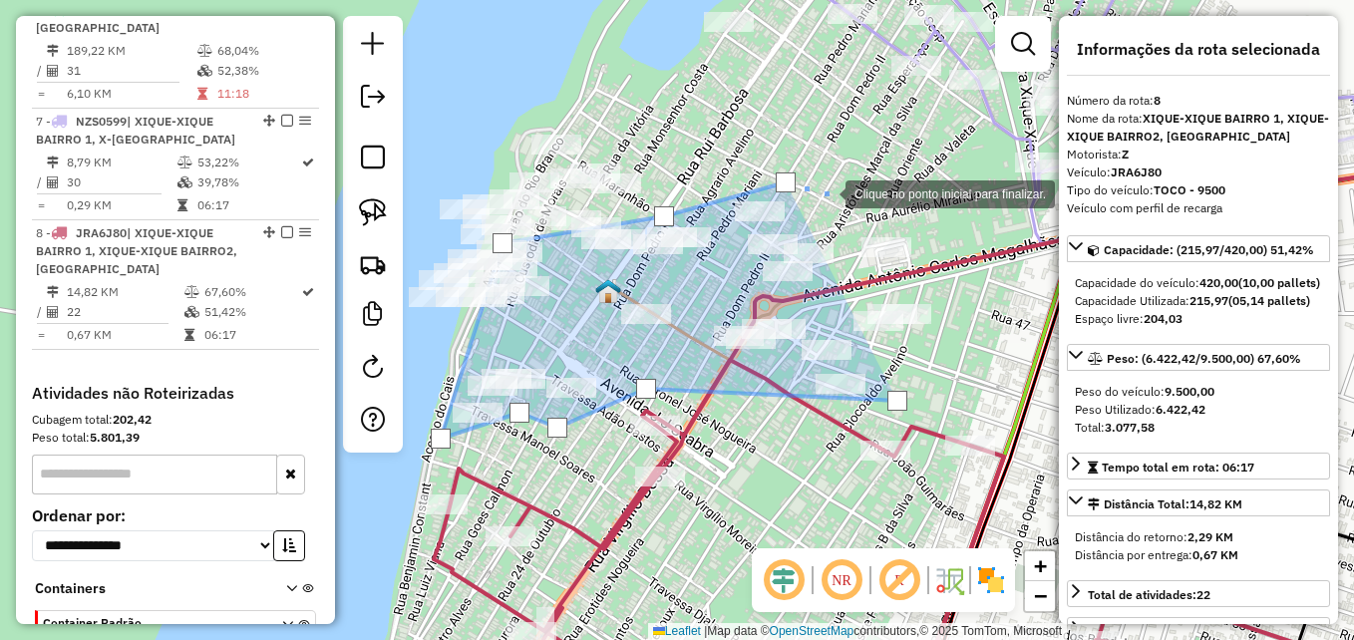
drag, startPoint x: 887, startPoint y: 221, endPoint x: 910, endPoint y: 237, distance: 28.8
click at [846, 212] on div at bounding box center [826, 193] width 40 height 40
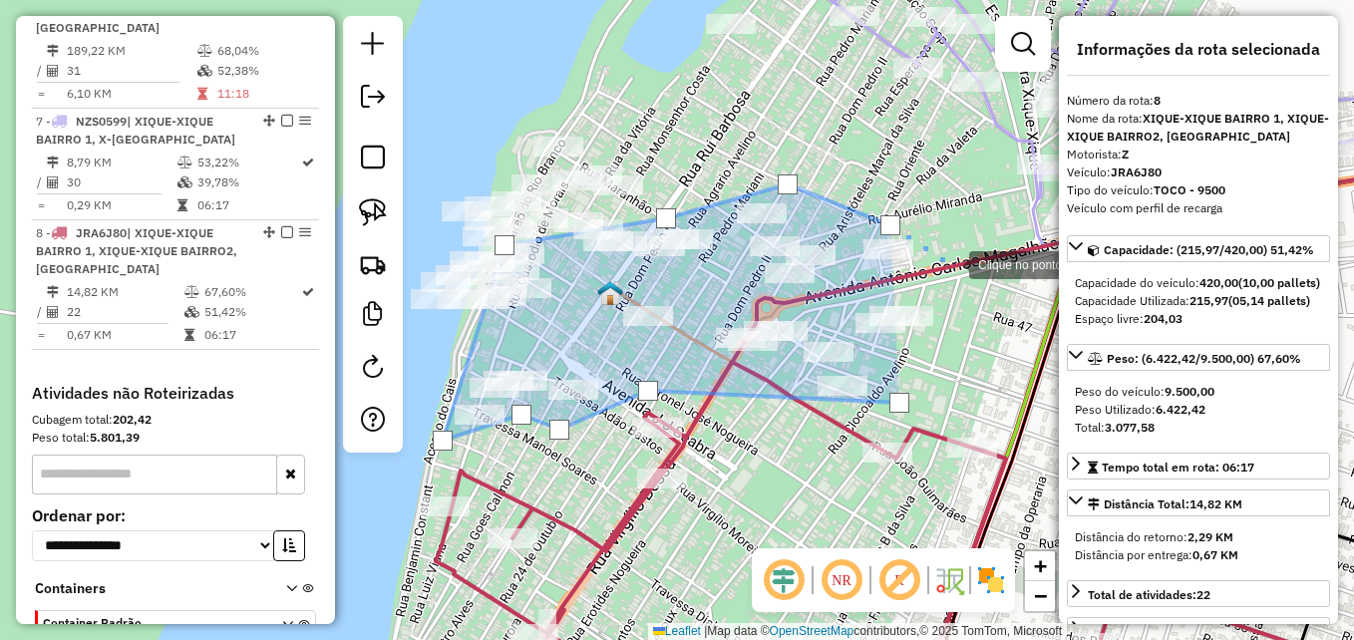
click at [953, 273] on div at bounding box center [949, 263] width 40 height 40
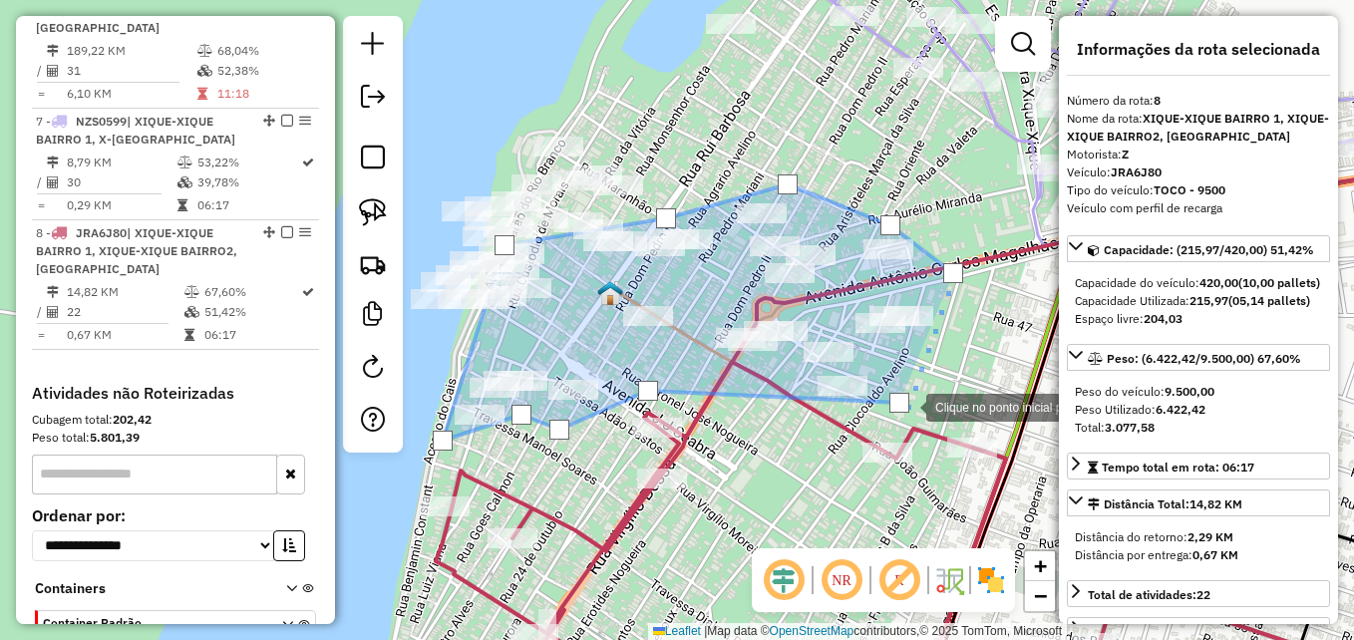
drag, startPoint x: 906, startPoint y: 406, endPoint x: 894, endPoint y: 404, distance: 13.1
click at [904, 406] on div at bounding box center [900, 403] width 20 height 20
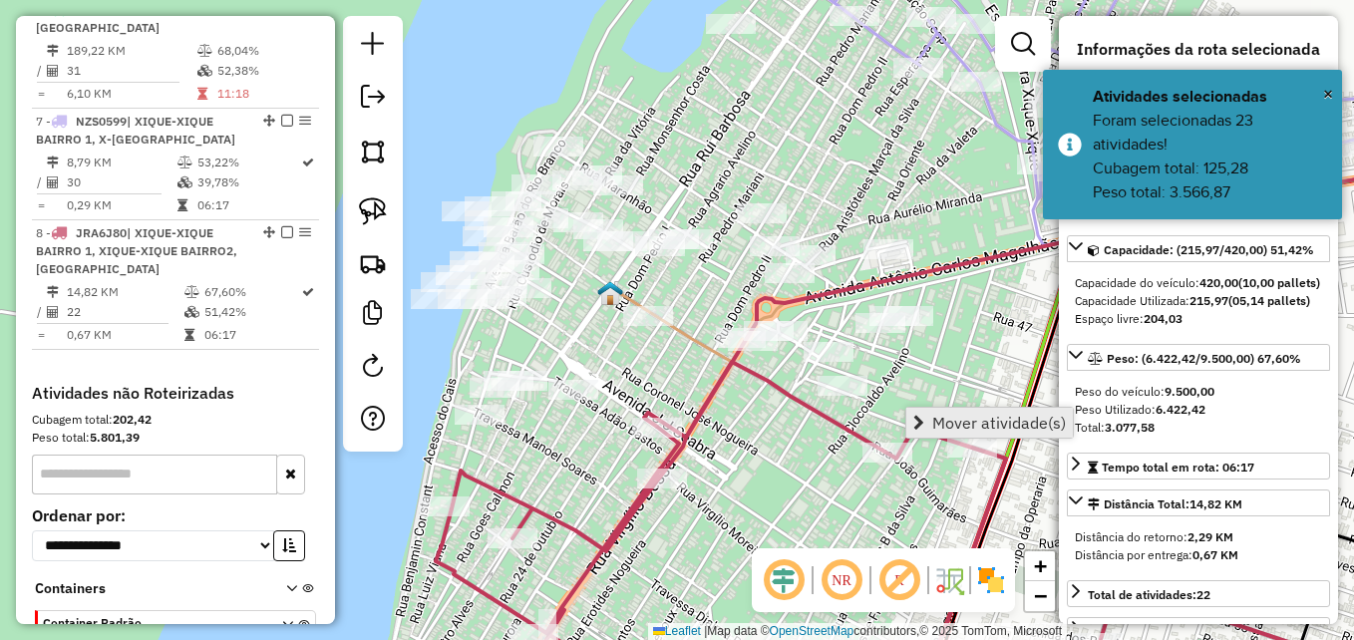
click at [935, 416] on span "Mover atividade(s)" at bounding box center [999, 423] width 134 height 16
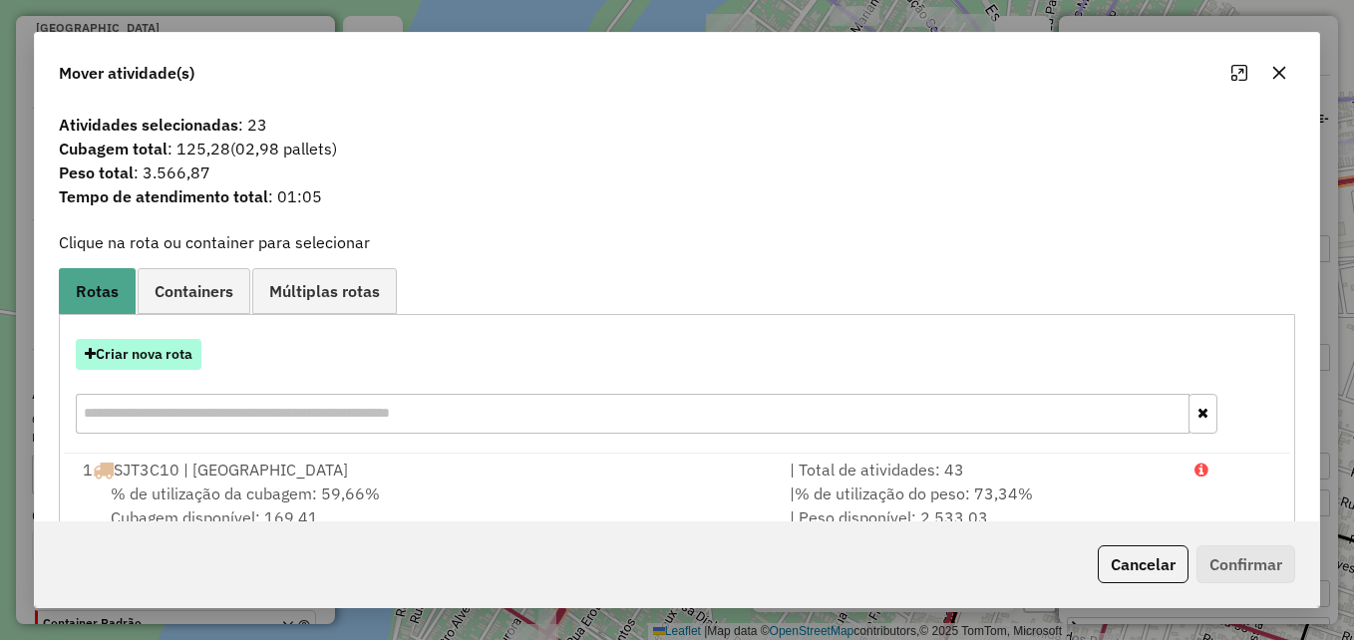
click at [173, 345] on button "Criar nova rota" at bounding box center [139, 354] width 126 height 31
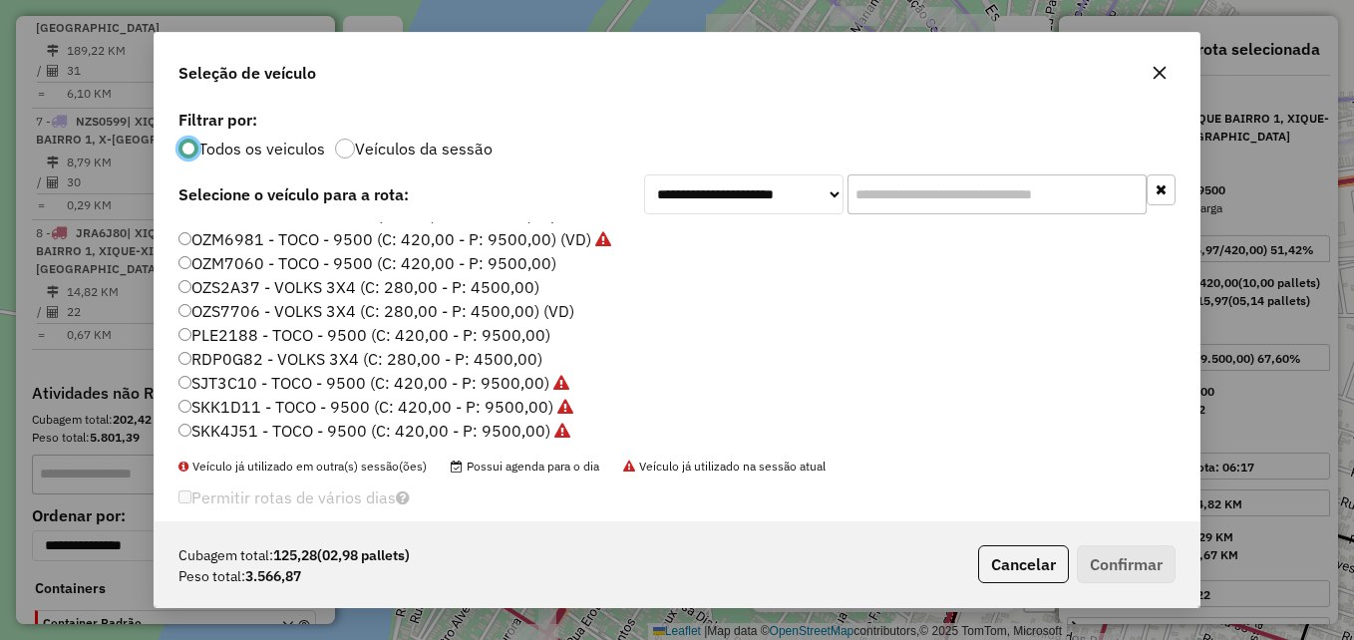
scroll to position [187, 0]
click at [312, 288] on label "OZS2A37 - VOLKS 3X4 (C: 280,00 - P: 4500,00)" at bounding box center [359, 285] width 361 height 24
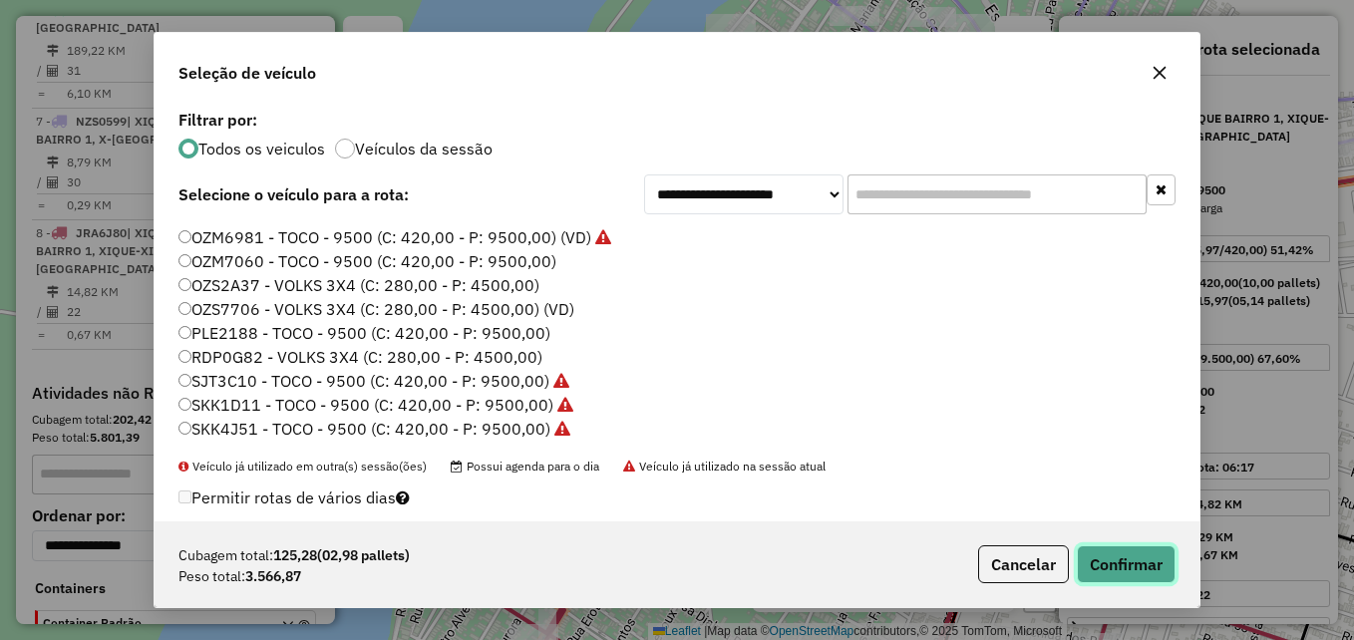
click at [1096, 558] on button "Confirmar" at bounding box center [1126, 564] width 99 height 38
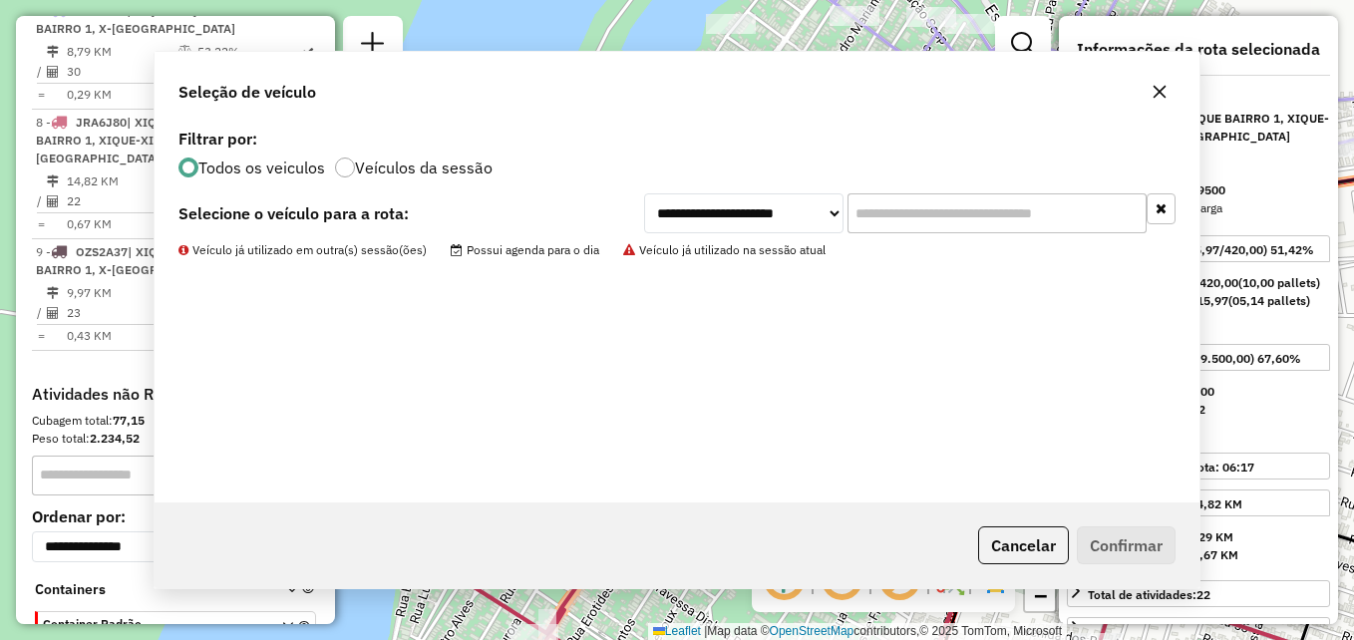
scroll to position [1458, 0]
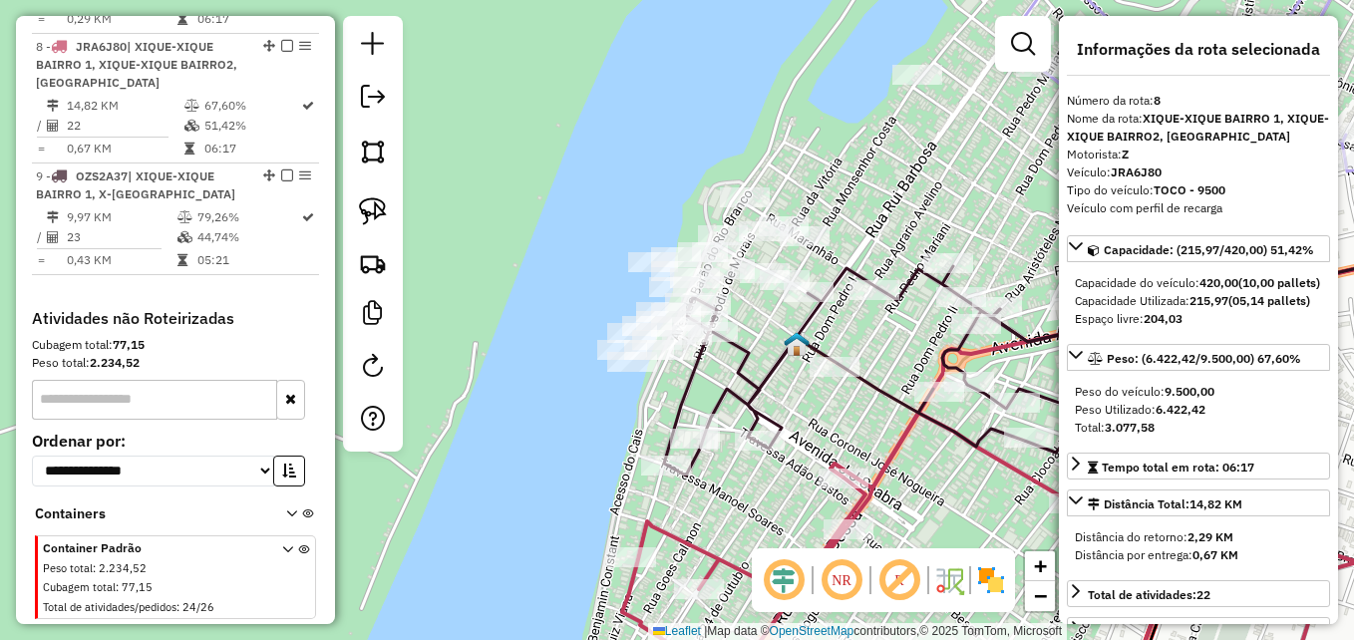
drag, startPoint x: 549, startPoint y: 332, endPoint x: 736, endPoint y: 383, distance: 193.3
click at [736, 383] on icon at bounding box center [883, 370] width 438 height 209
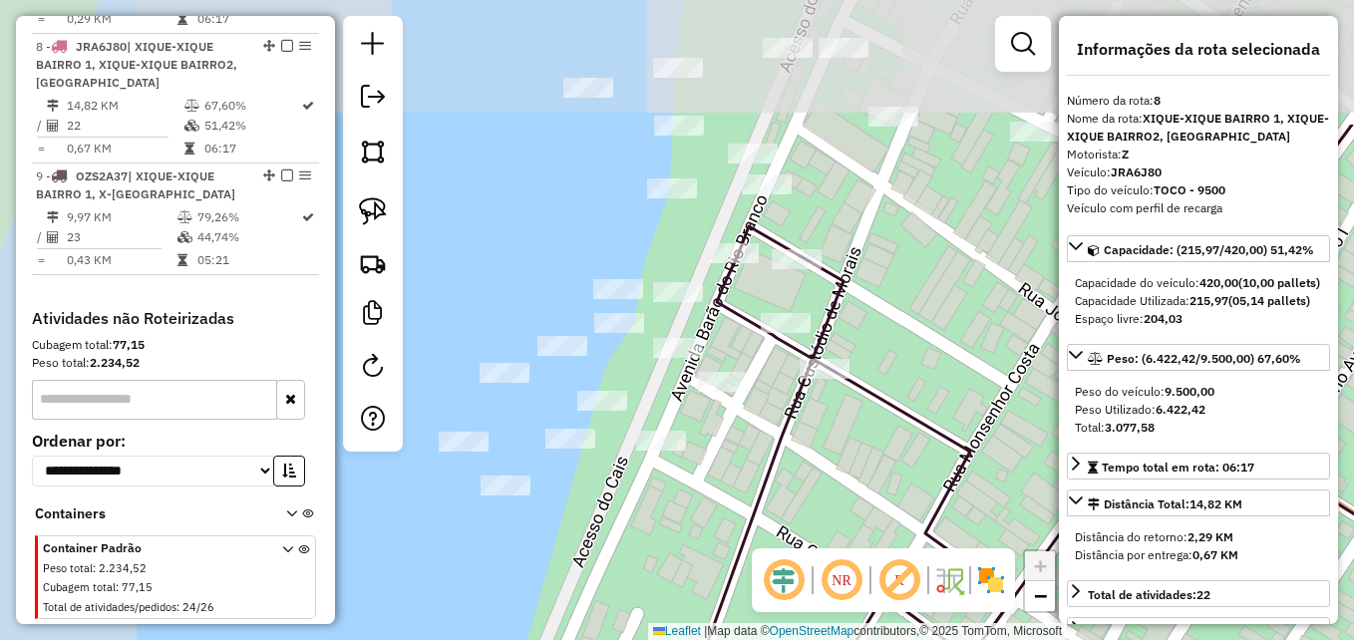
drag, startPoint x: 710, startPoint y: 397, endPoint x: 803, endPoint y: 467, distance: 116.1
click at [803, 467] on div "Janela de atendimento Grade de atendimento Capacidade Transportadoras Veículos …" at bounding box center [677, 320] width 1354 height 640
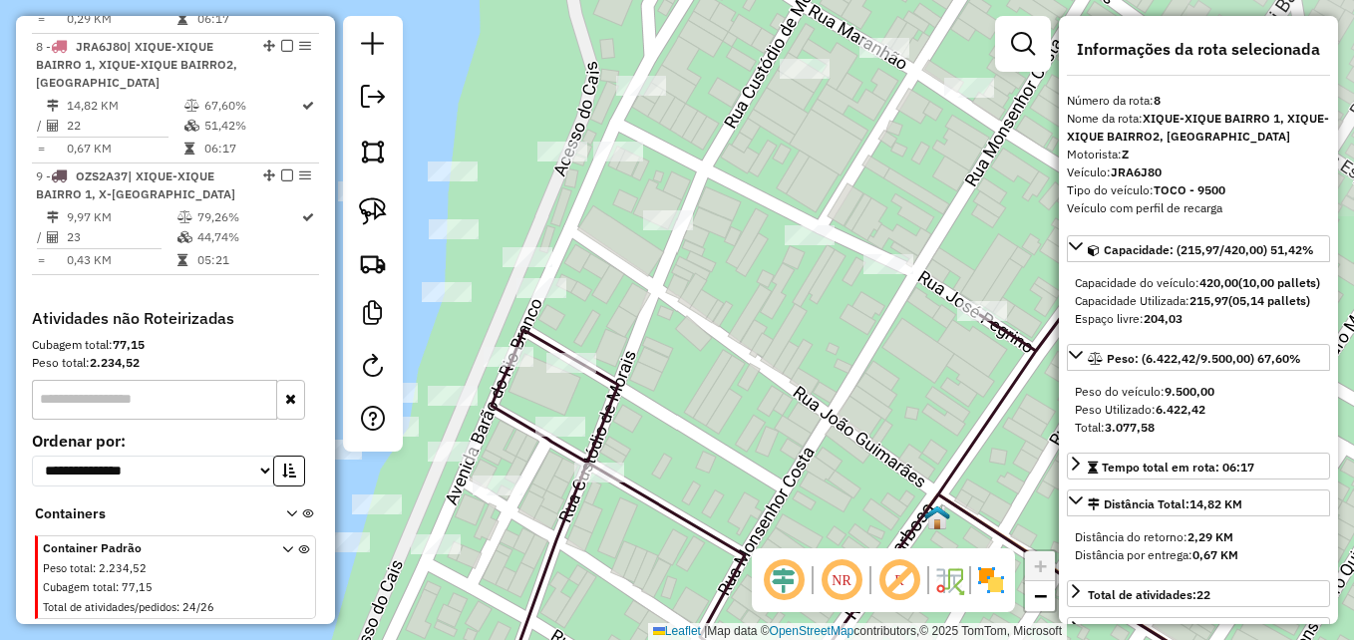
drag, startPoint x: 803, startPoint y: 467, endPoint x: 569, endPoint y: 582, distance: 260.5
click at [569, 582] on div "Janela de atendimento Grade de atendimento Capacidade Transportadoras Veículos …" at bounding box center [677, 320] width 1354 height 640
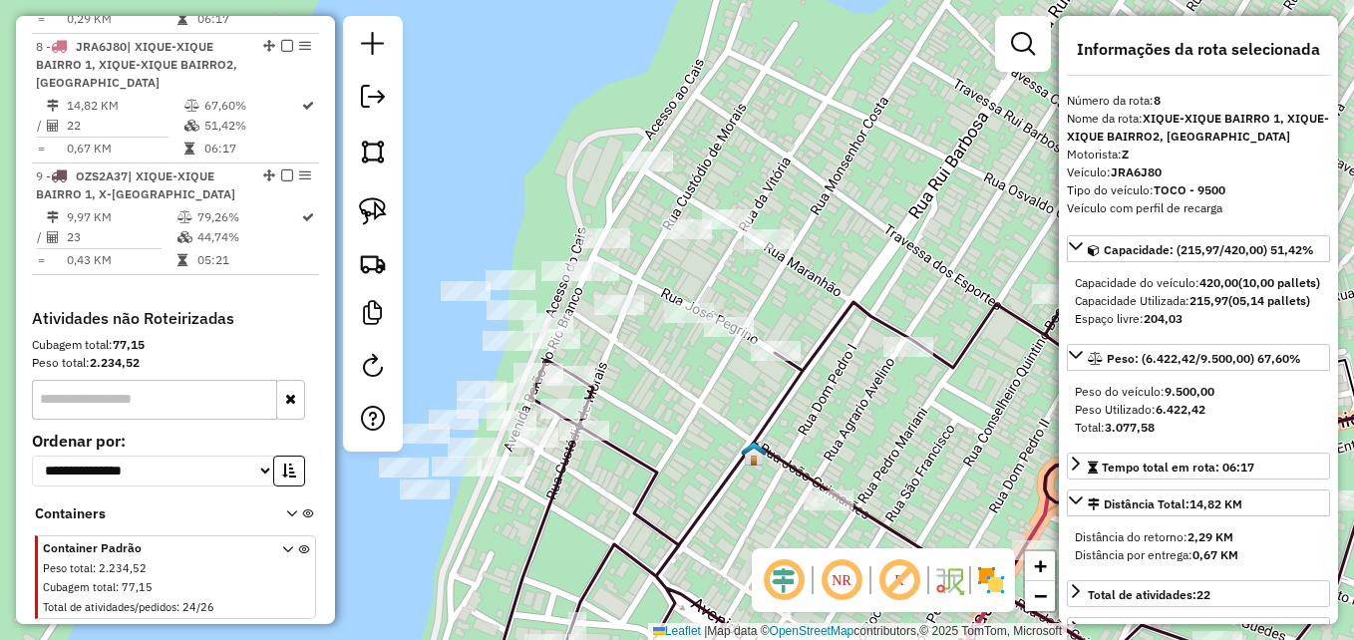
drag, startPoint x: 800, startPoint y: 448, endPoint x: 703, endPoint y: 425, distance: 99.4
click at [702, 425] on div "Janela de atendimento Grade de atendimento Capacidade Transportadoras Veículos …" at bounding box center [677, 320] width 1354 height 640
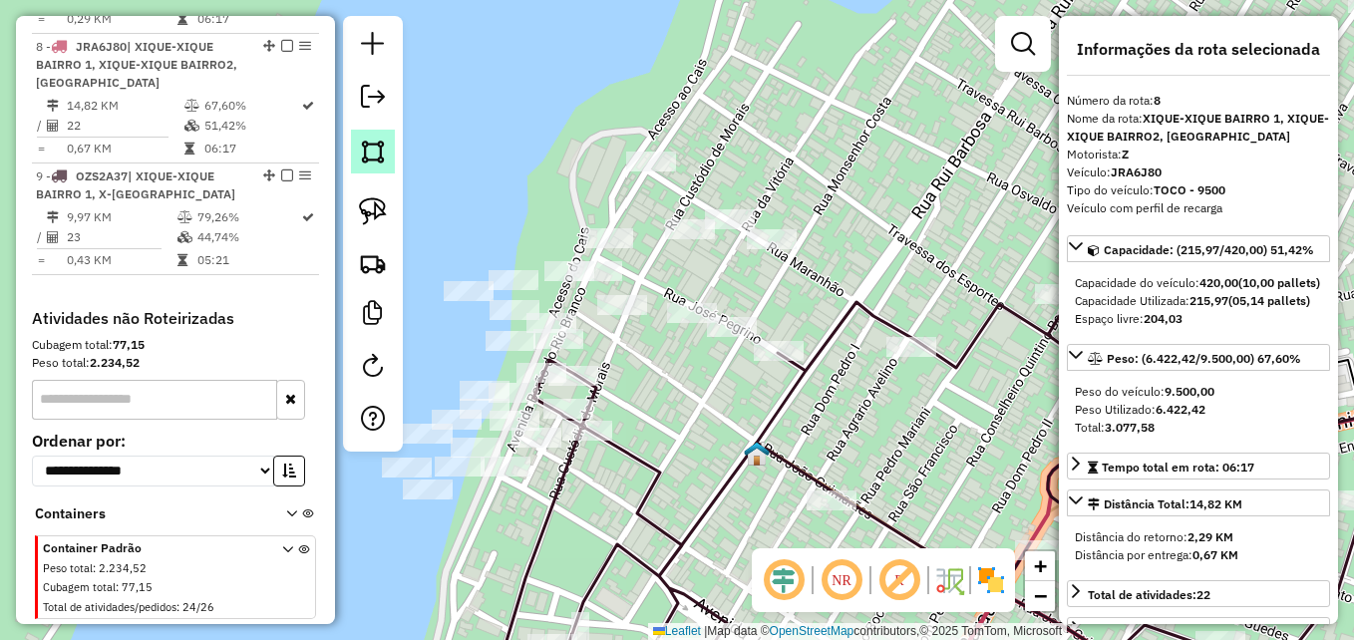
click at [376, 145] on img at bounding box center [373, 152] width 28 height 28
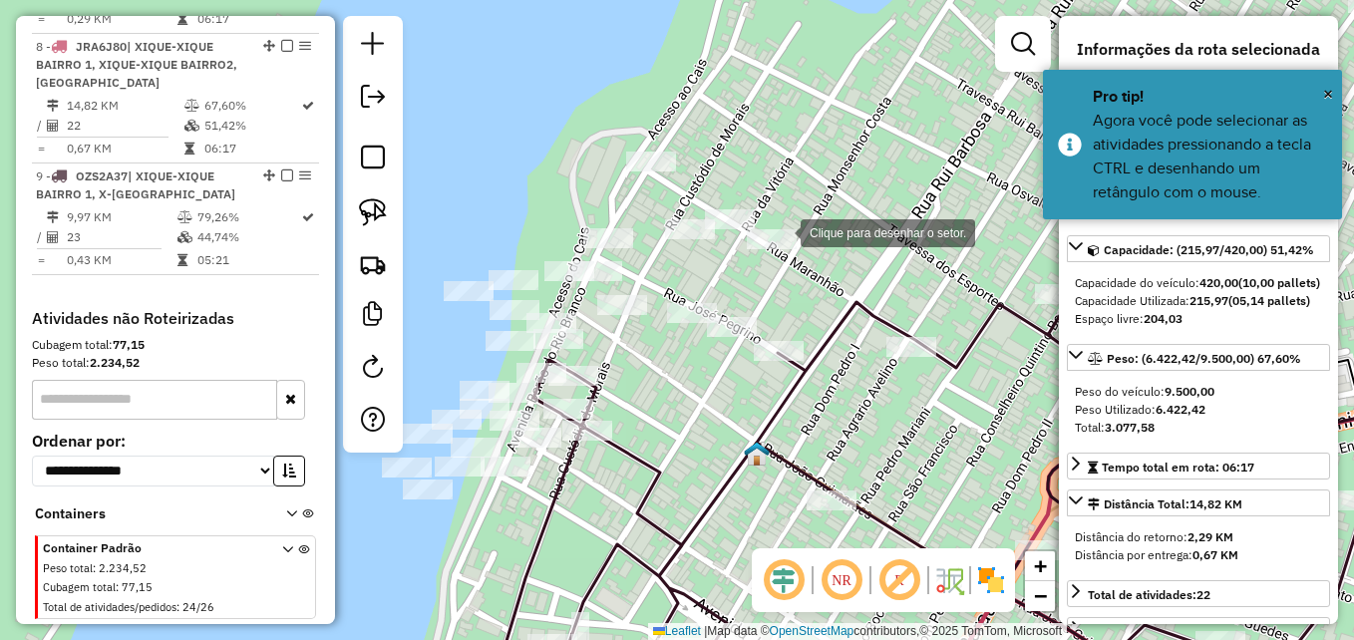
click at [783, 230] on div at bounding box center [781, 231] width 40 height 40
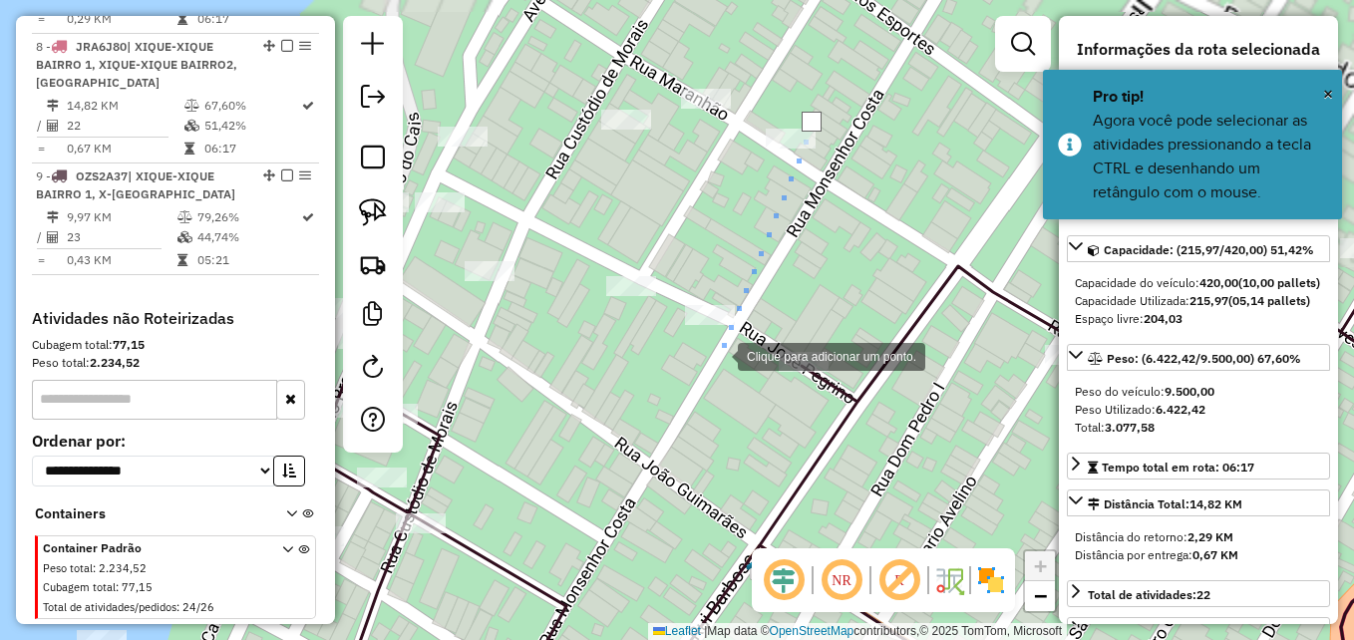
click at [718, 355] on div at bounding box center [718, 355] width 40 height 40
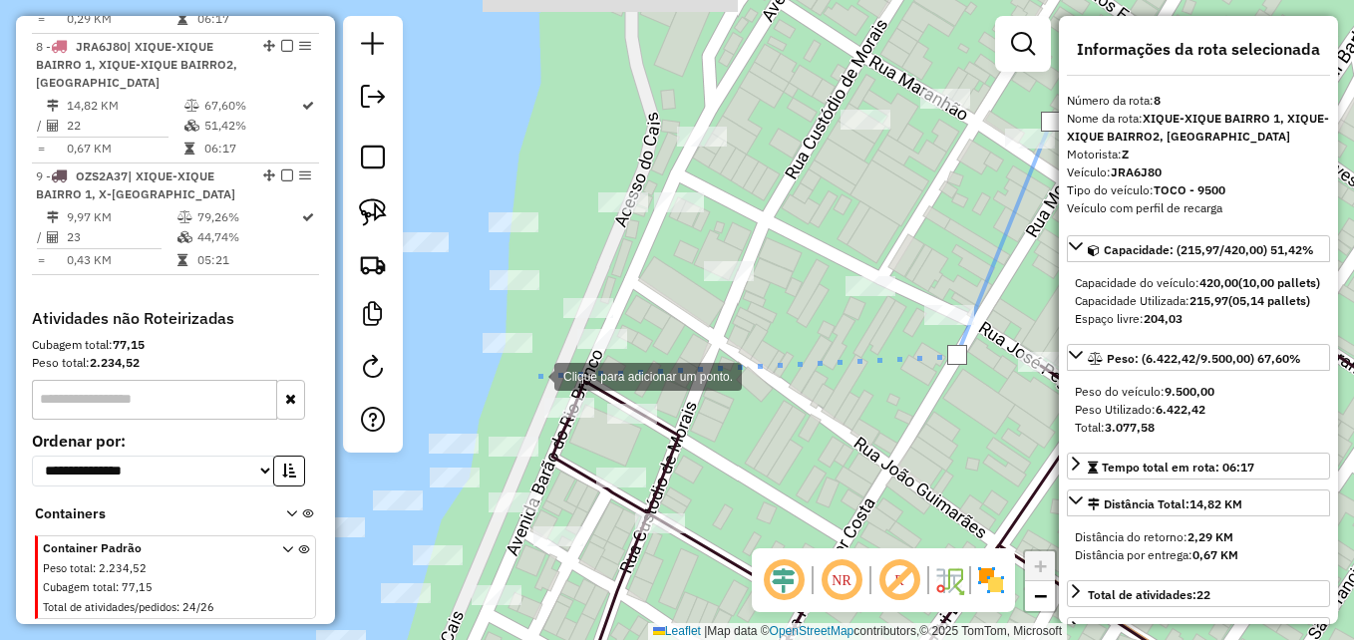
click at [535, 375] on div at bounding box center [535, 375] width 40 height 40
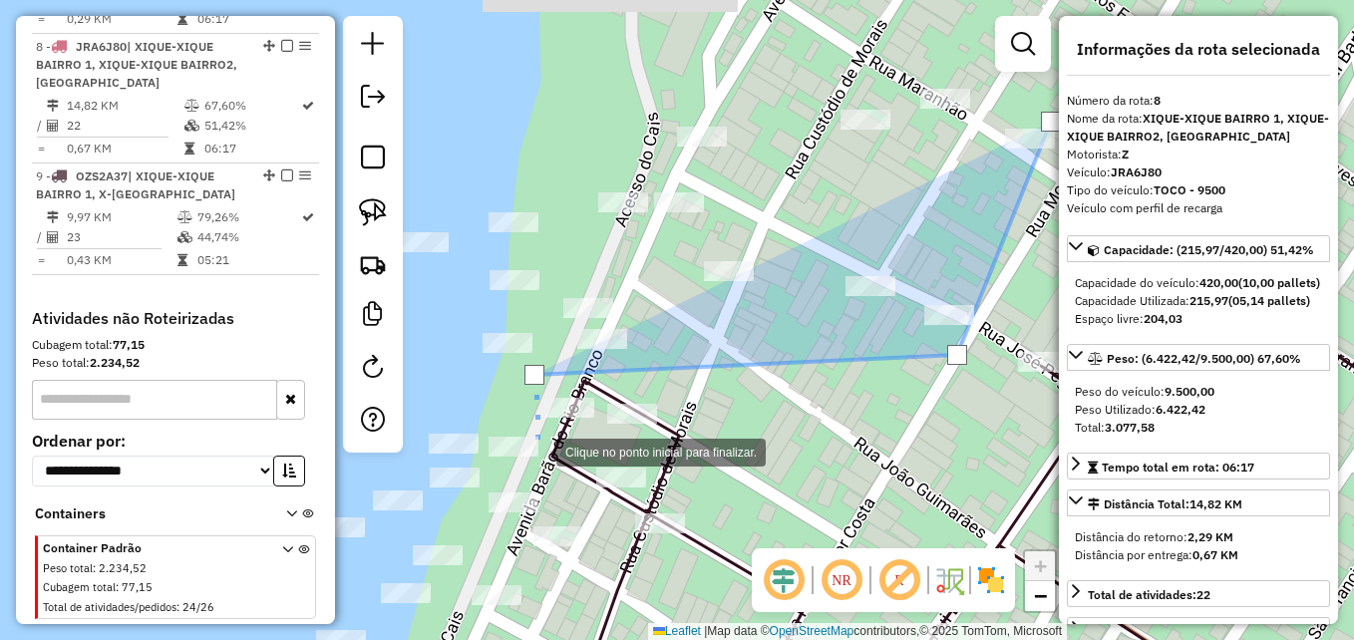
click at [537, 451] on div at bounding box center [537, 451] width 40 height 40
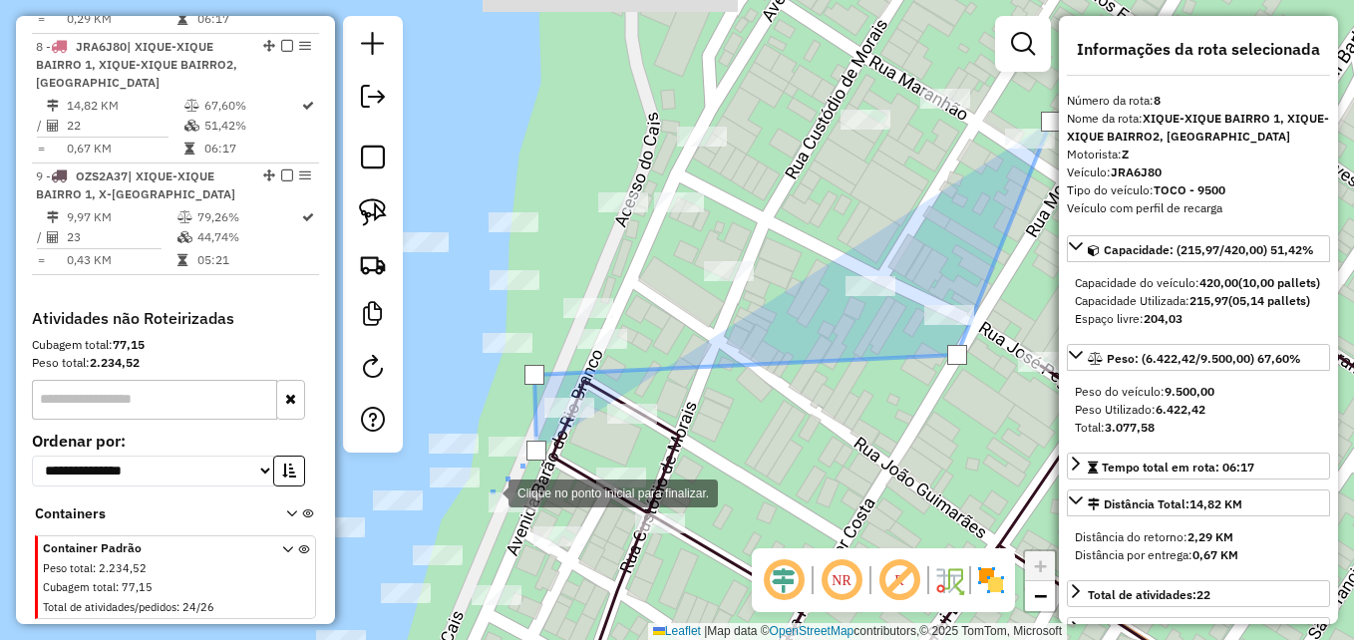
click at [483, 495] on div at bounding box center [489, 492] width 40 height 40
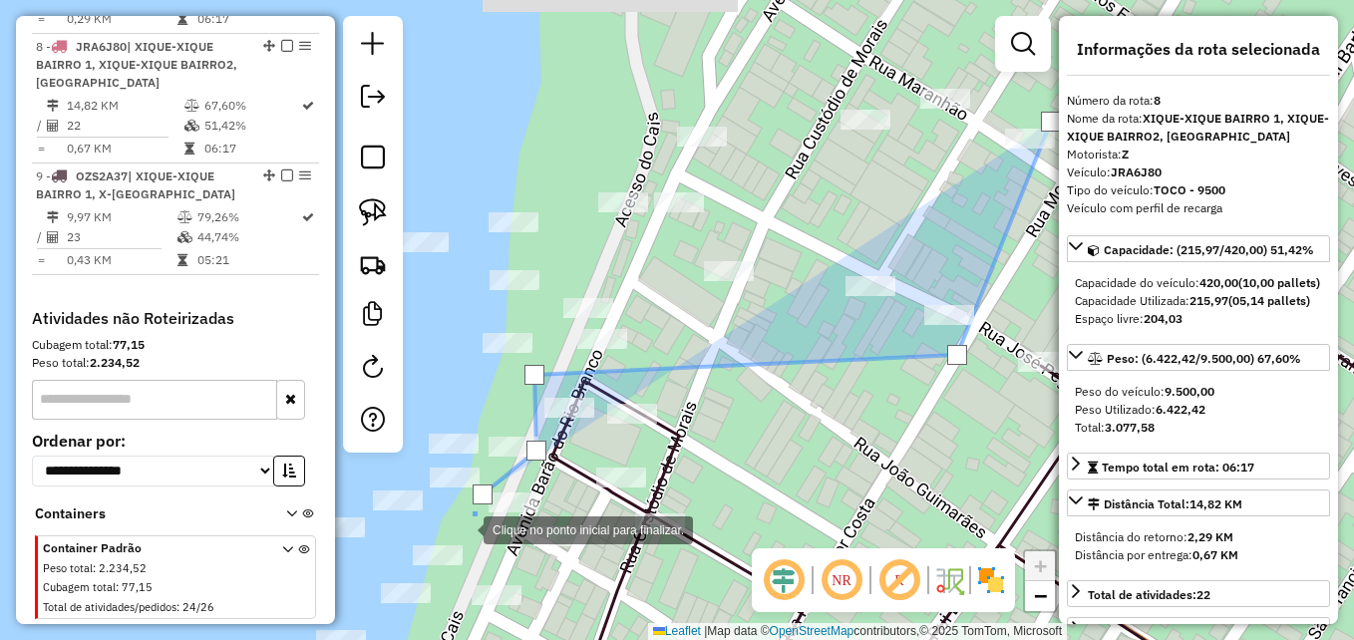
drag, startPoint x: 464, startPoint y: 529, endPoint x: 476, endPoint y: 546, distance: 21.6
click at [465, 531] on div at bounding box center [464, 529] width 40 height 40
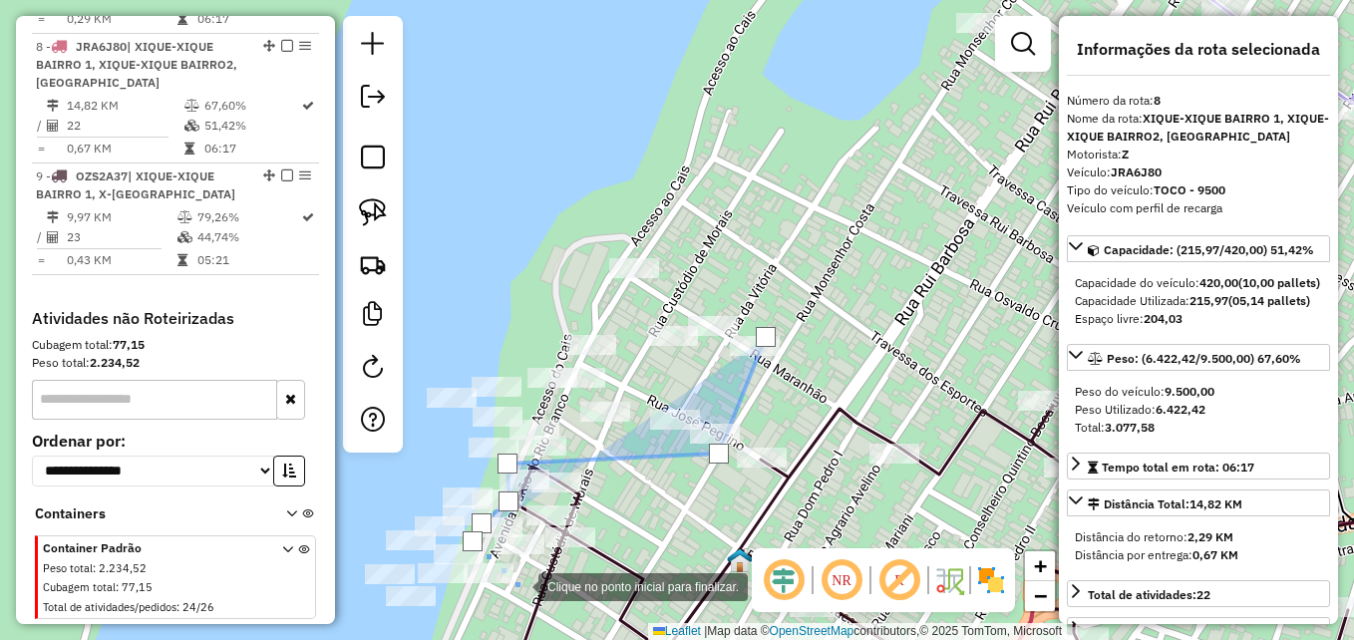
click at [519, 585] on div at bounding box center [519, 585] width 40 height 40
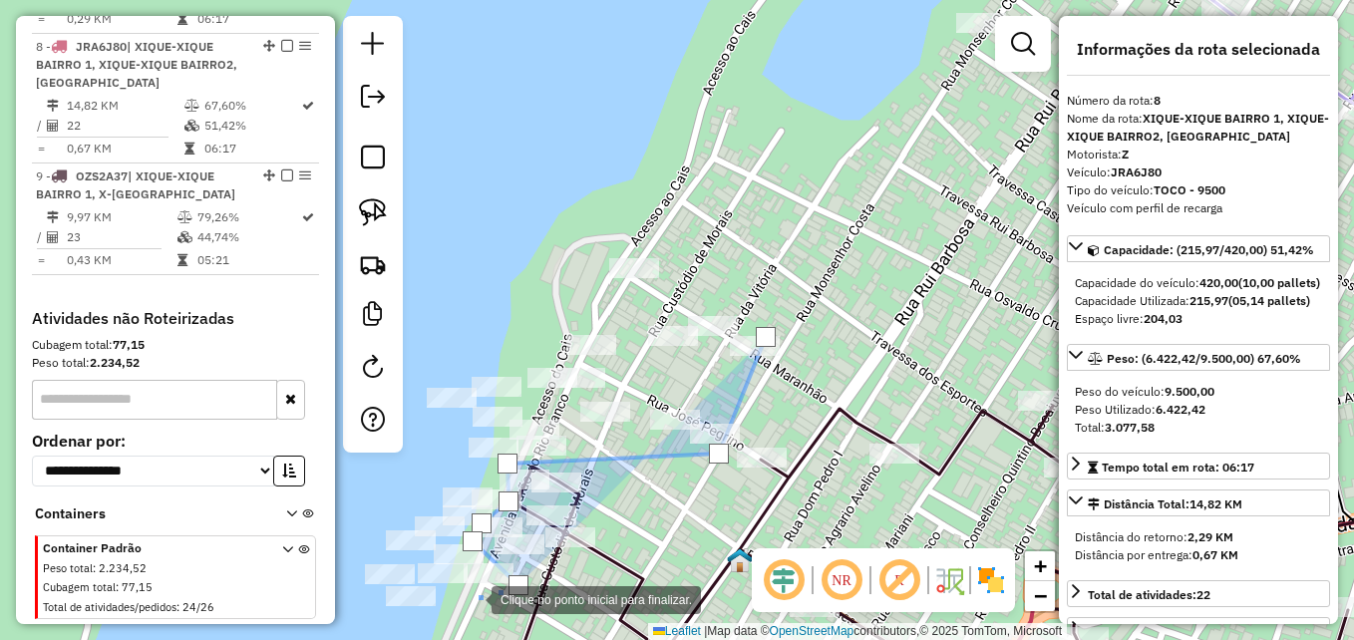
click at [472, 598] on div at bounding box center [472, 598] width 40 height 40
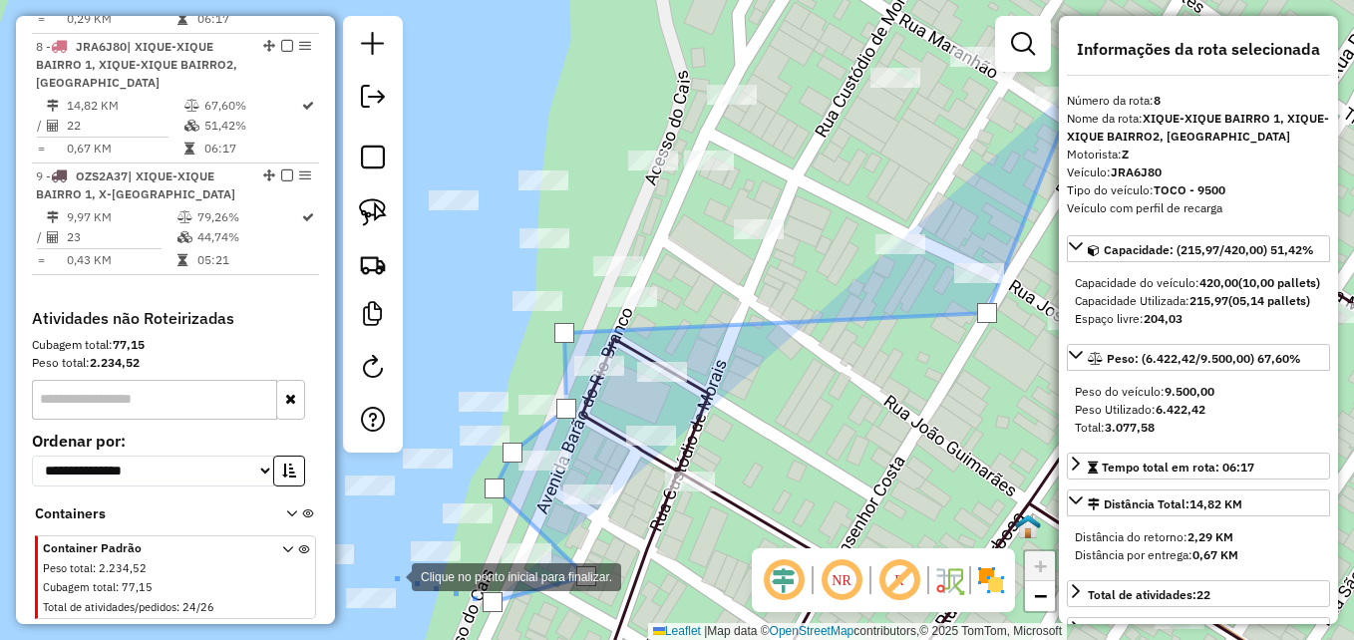
click at [390, 574] on div at bounding box center [392, 575] width 40 height 40
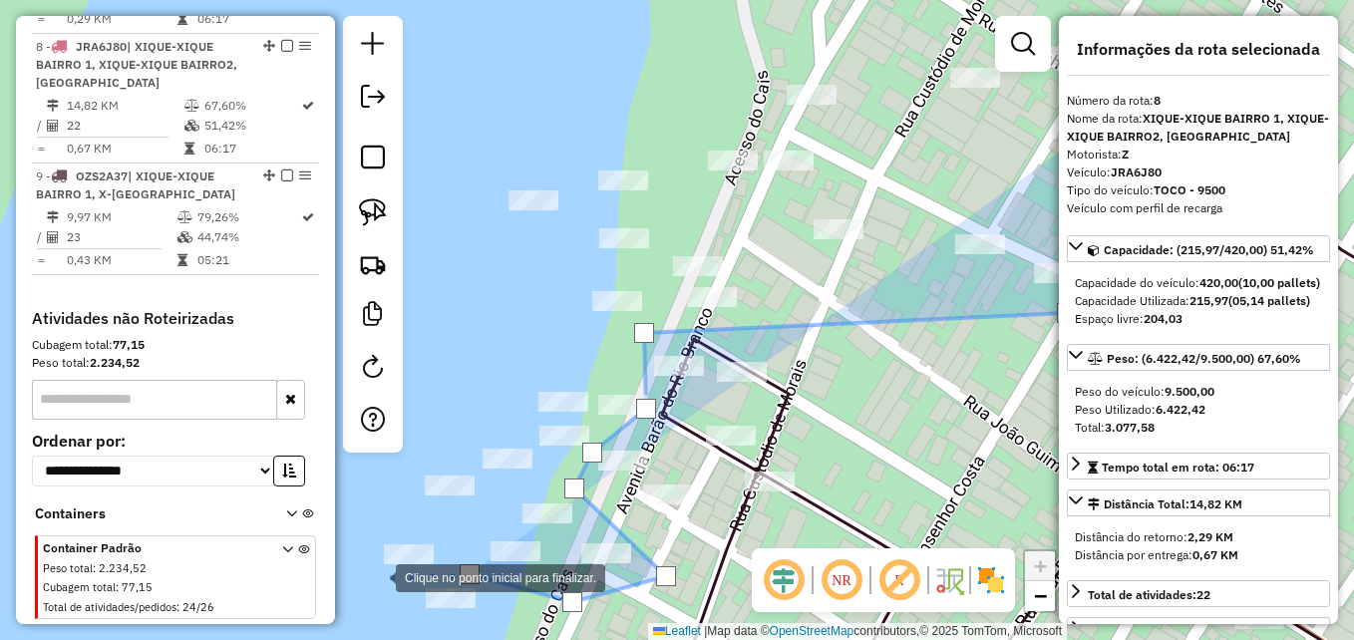
click at [376, 576] on div at bounding box center [376, 576] width 40 height 40
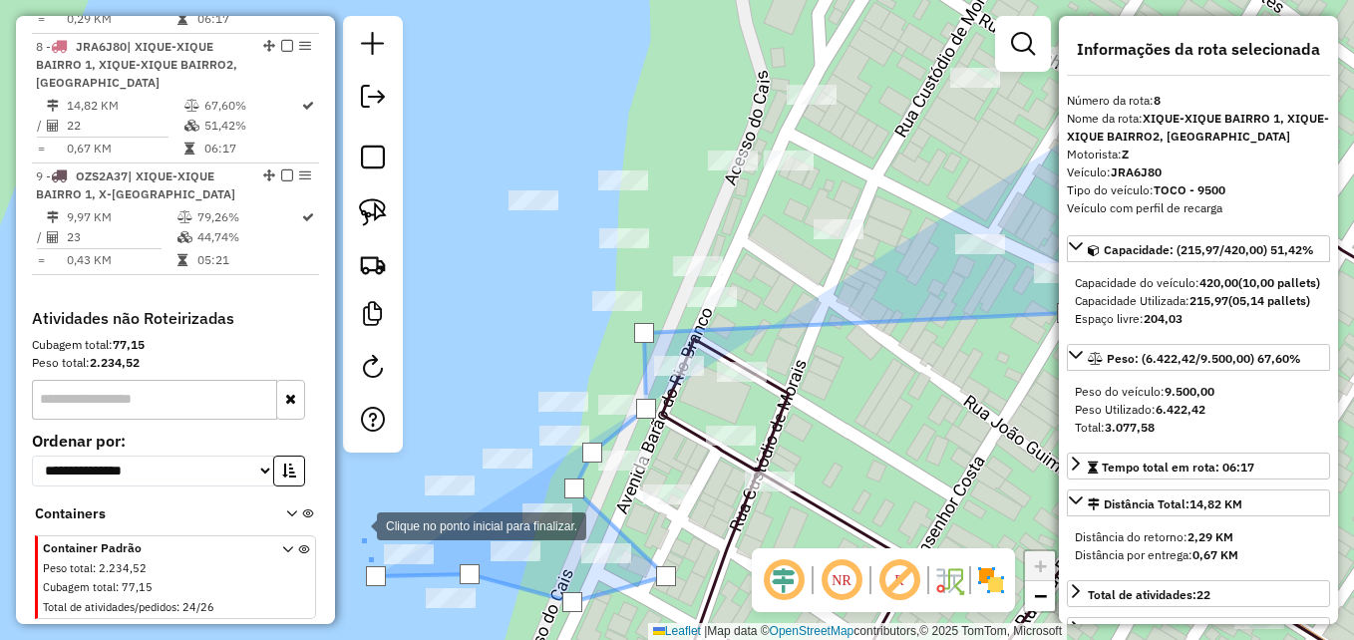
click at [357, 525] on div at bounding box center [357, 525] width 40 height 40
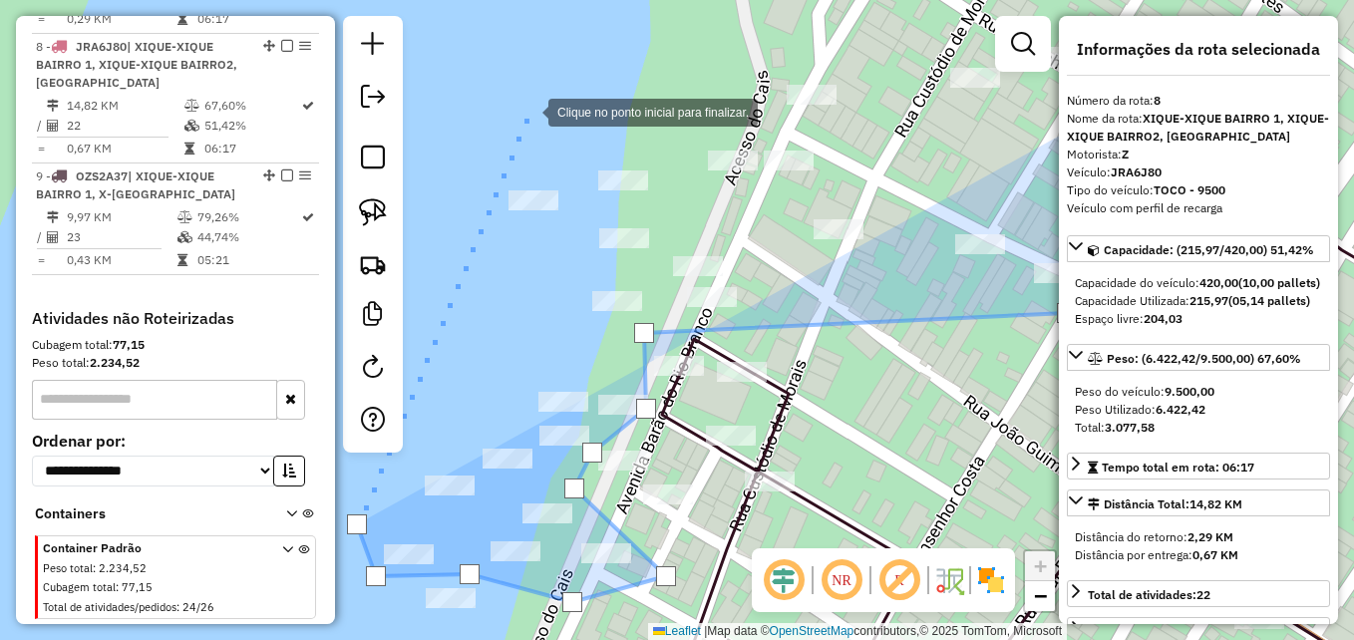
click at [535, 109] on div at bounding box center [529, 111] width 40 height 40
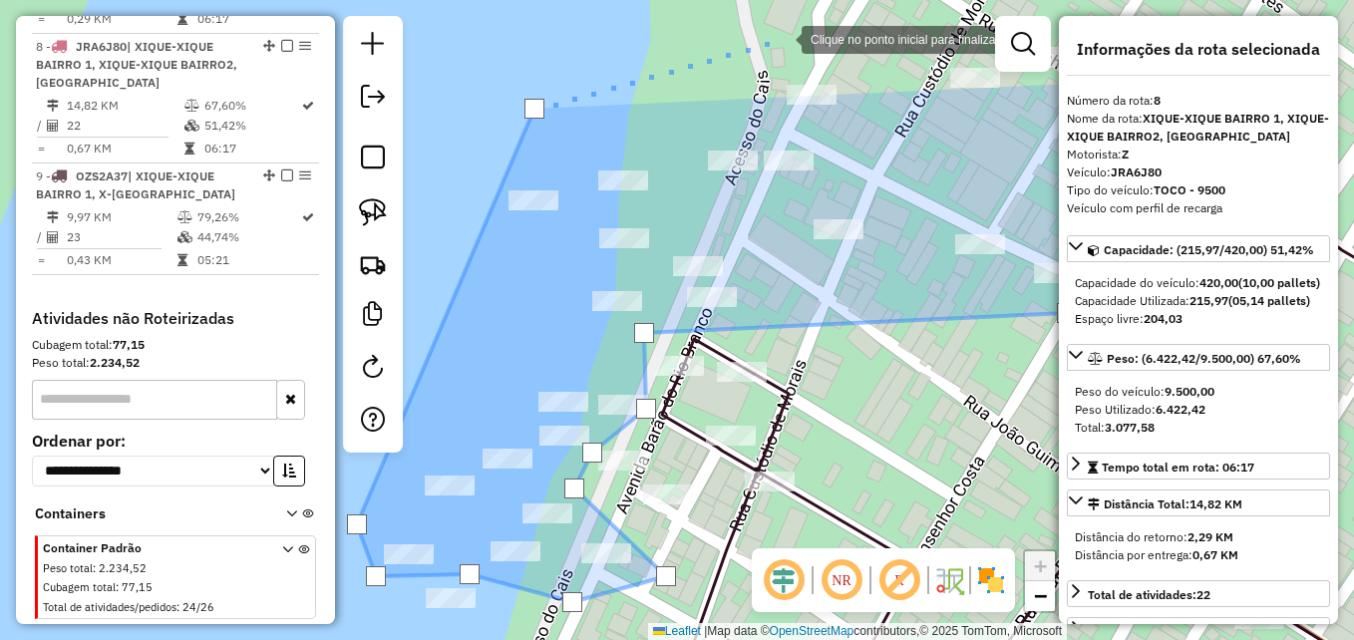
click at [782, 38] on div at bounding box center [782, 38] width 40 height 40
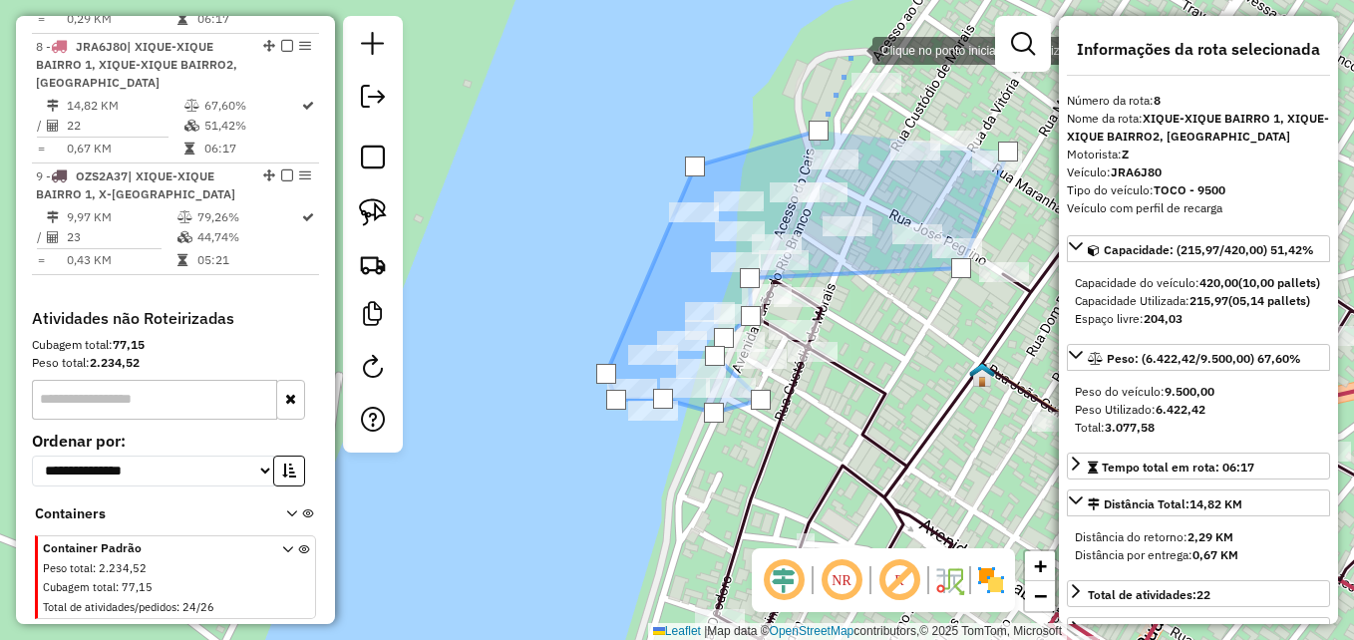
click at [853, 59] on div at bounding box center [853, 49] width 40 height 40
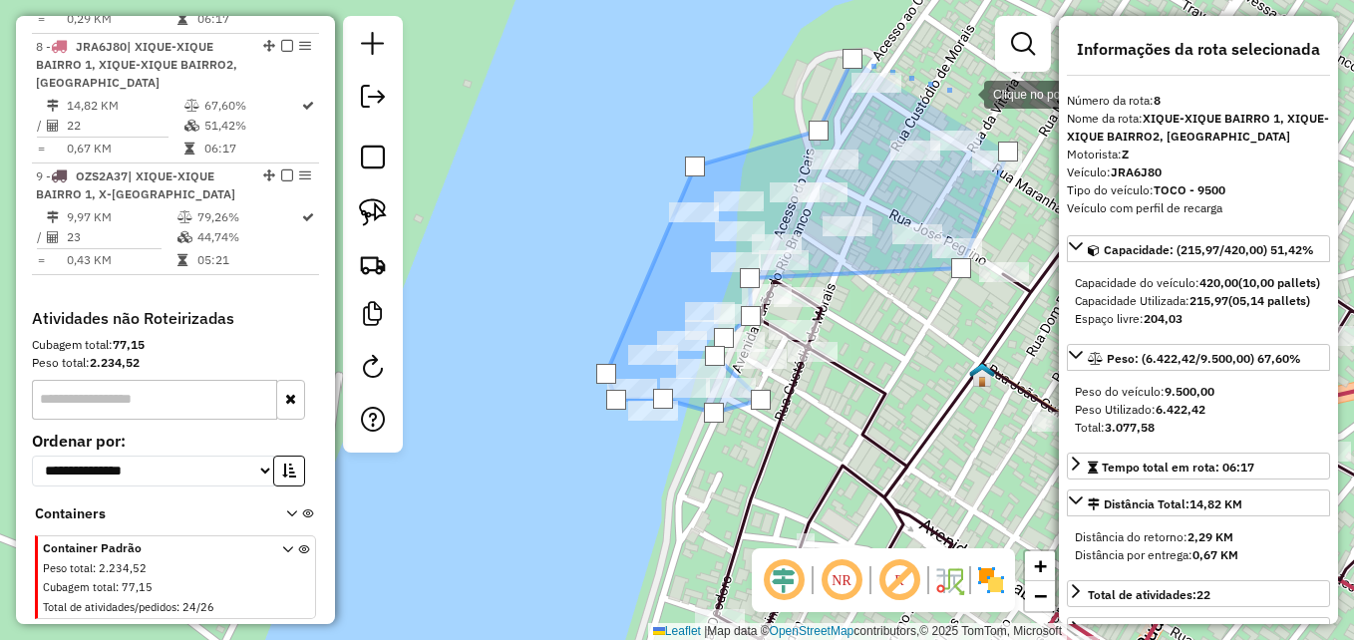
click at [964, 93] on div at bounding box center [964, 93] width 40 height 40
click at [1012, 155] on div at bounding box center [1008, 152] width 20 height 20
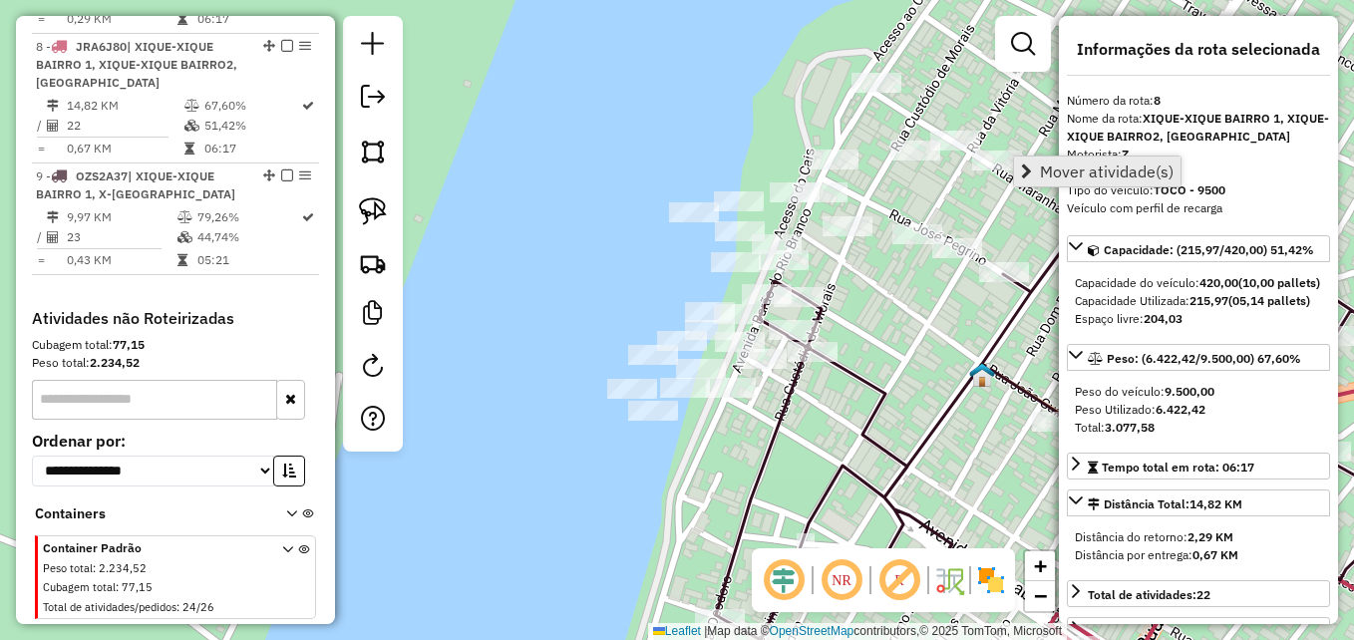
click at [1052, 185] on link "Mover atividade(s)" at bounding box center [1097, 172] width 167 height 30
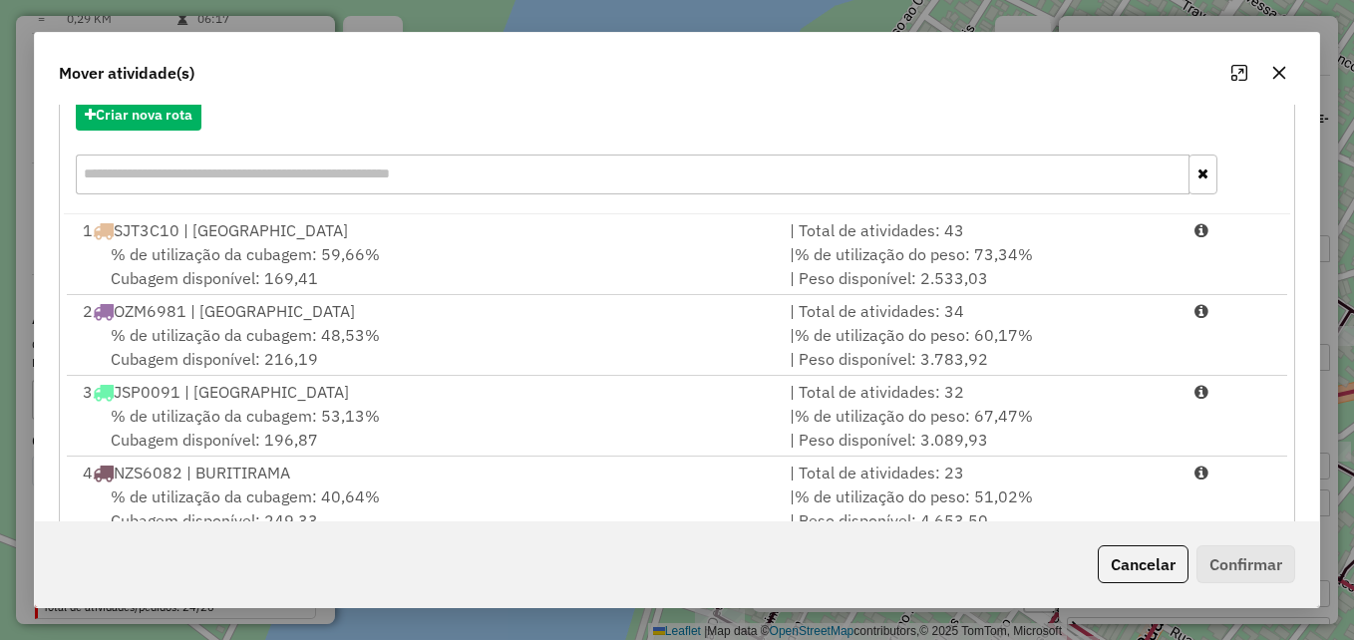
scroll to position [66, 0]
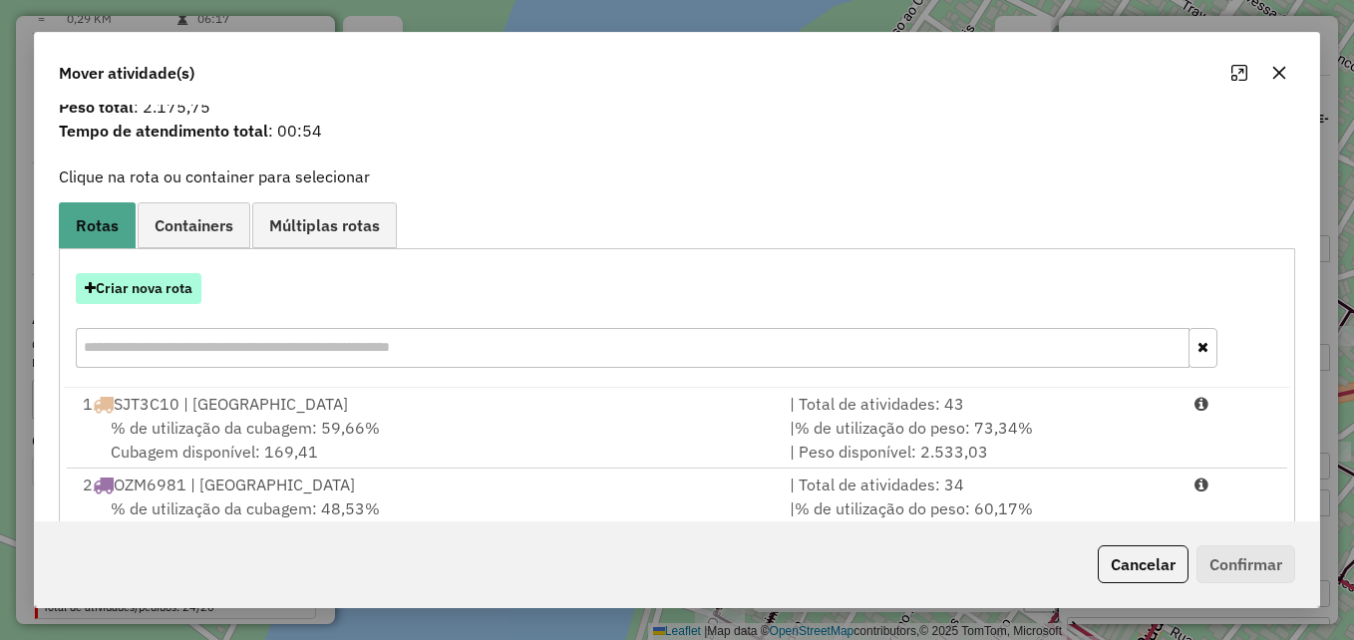
click at [149, 286] on button "Criar nova rota" at bounding box center [139, 288] width 126 height 31
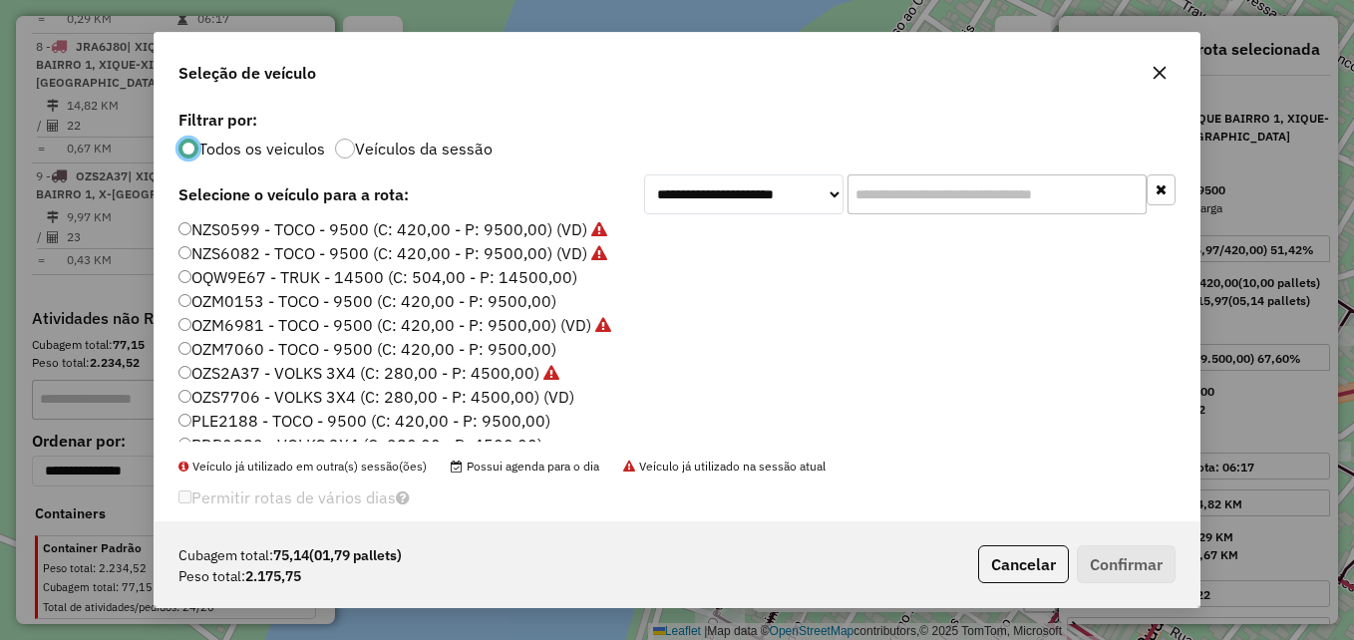
scroll to position [187, 0]
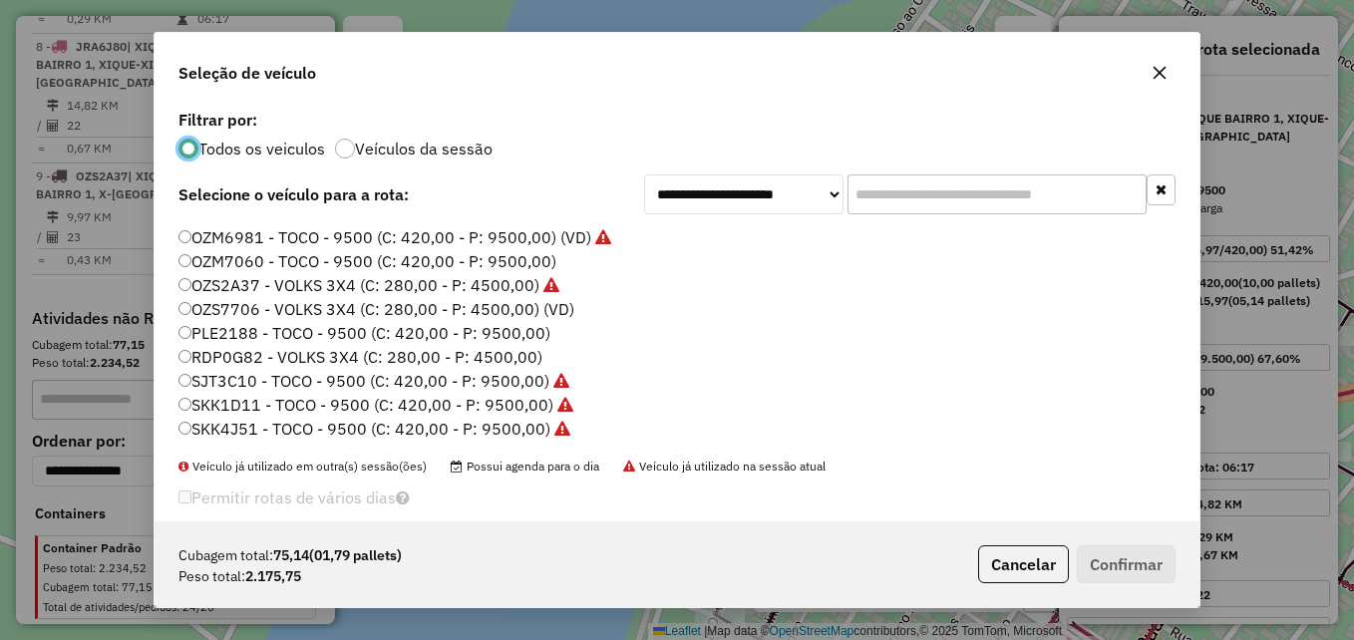
click at [328, 359] on label "RDP0G82 - VOLKS 3X4 (C: 280,00 - P: 4500,00)" at bounding box center [361, 357] width 364 height 24
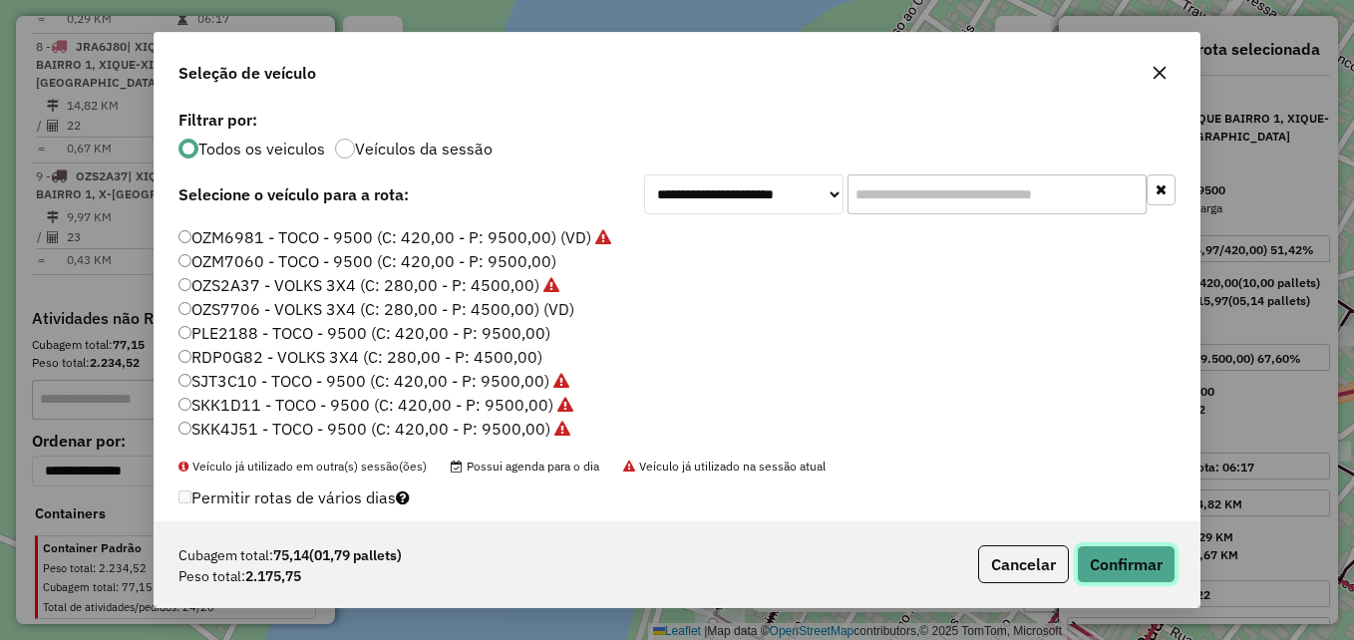
click at [1155, 571] on button "Confirmar" at bounding box center [1126, 564] width 99 height 38
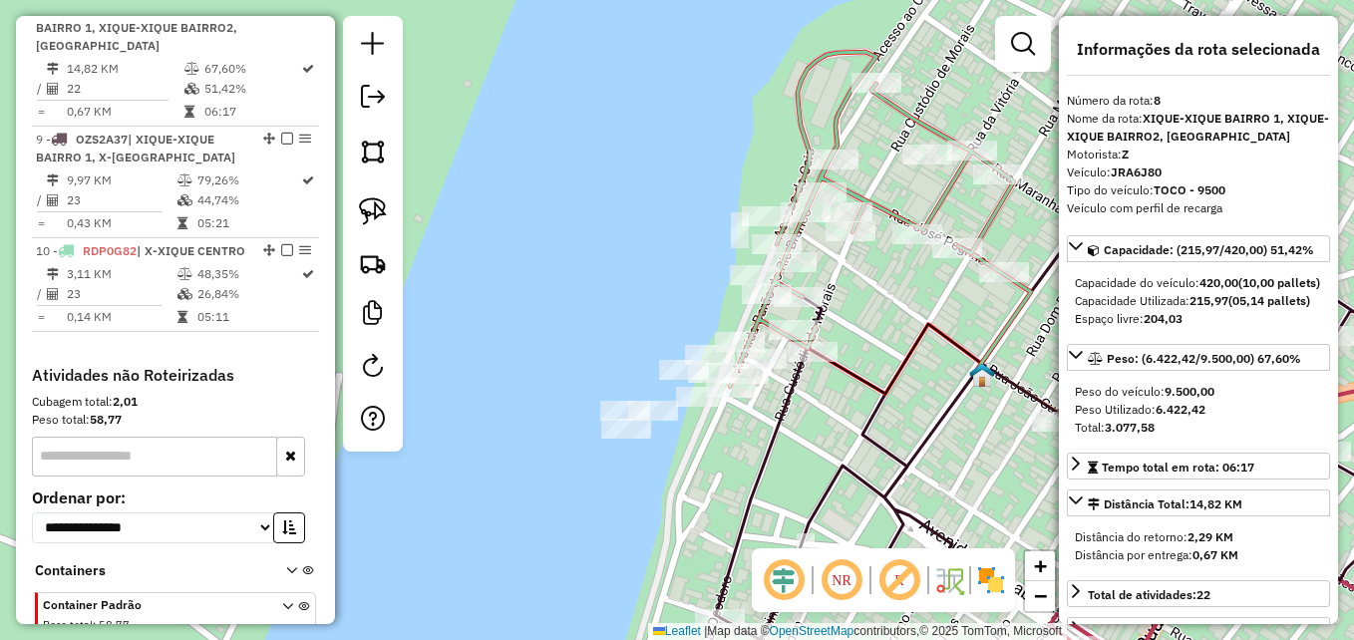
scroll to position [1395, 0]
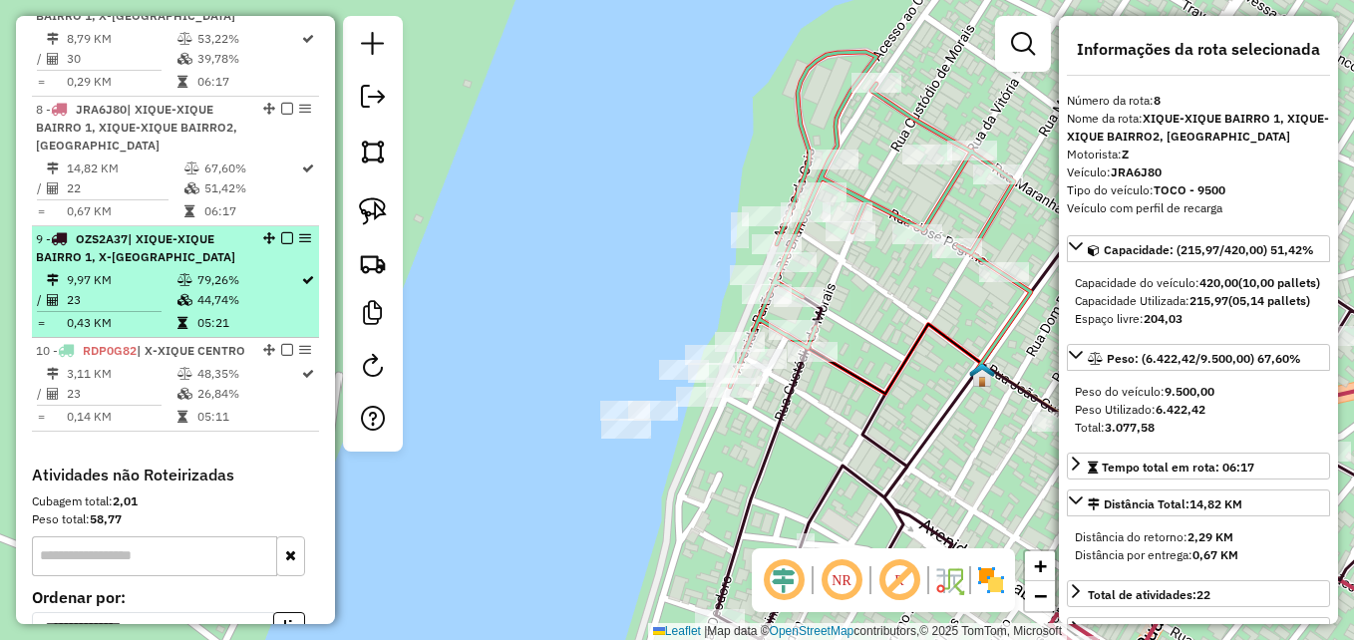
click at [118, 290] on td "23" at bounding box center [121, 300] width 111 height 20
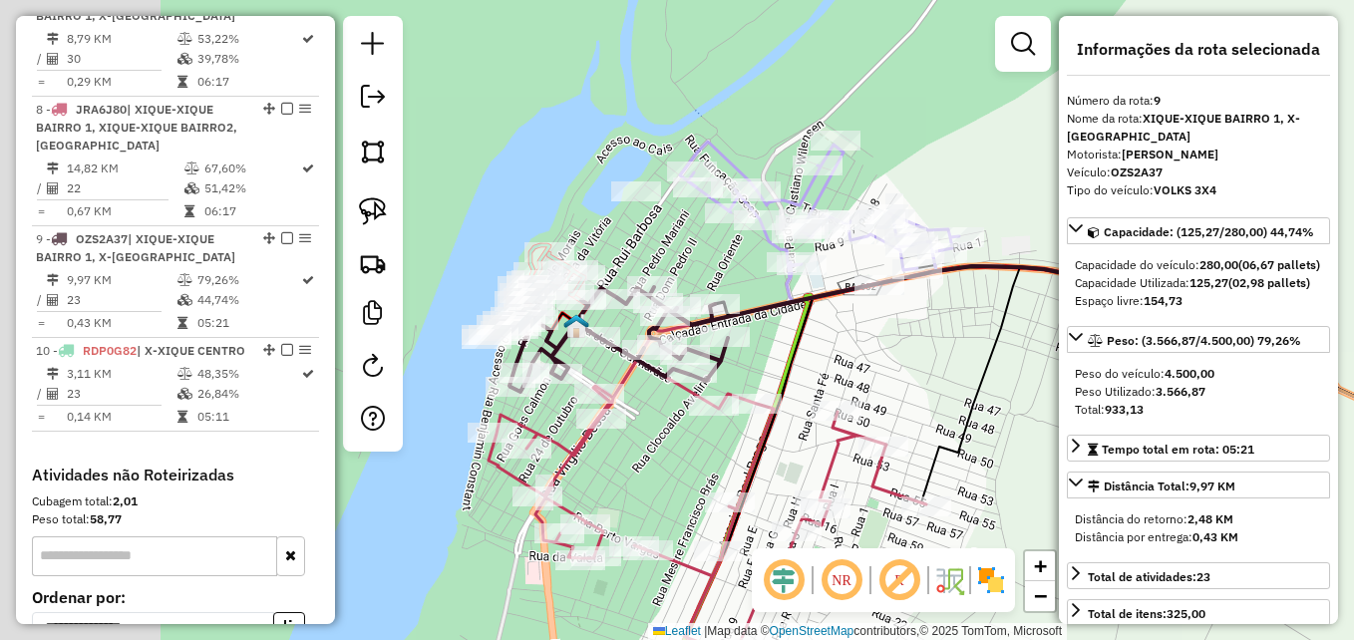
drag, startPoint x: 471, startPoint y: 487, endPoint x: 698, endPoint y: 496, distance: 227.5
click at [698, 496] on div "Janela de atendimento Grade de atendimento Capacidade Transportadoras Veículos …" at bounding box center [677, 320] width 1354 height 640
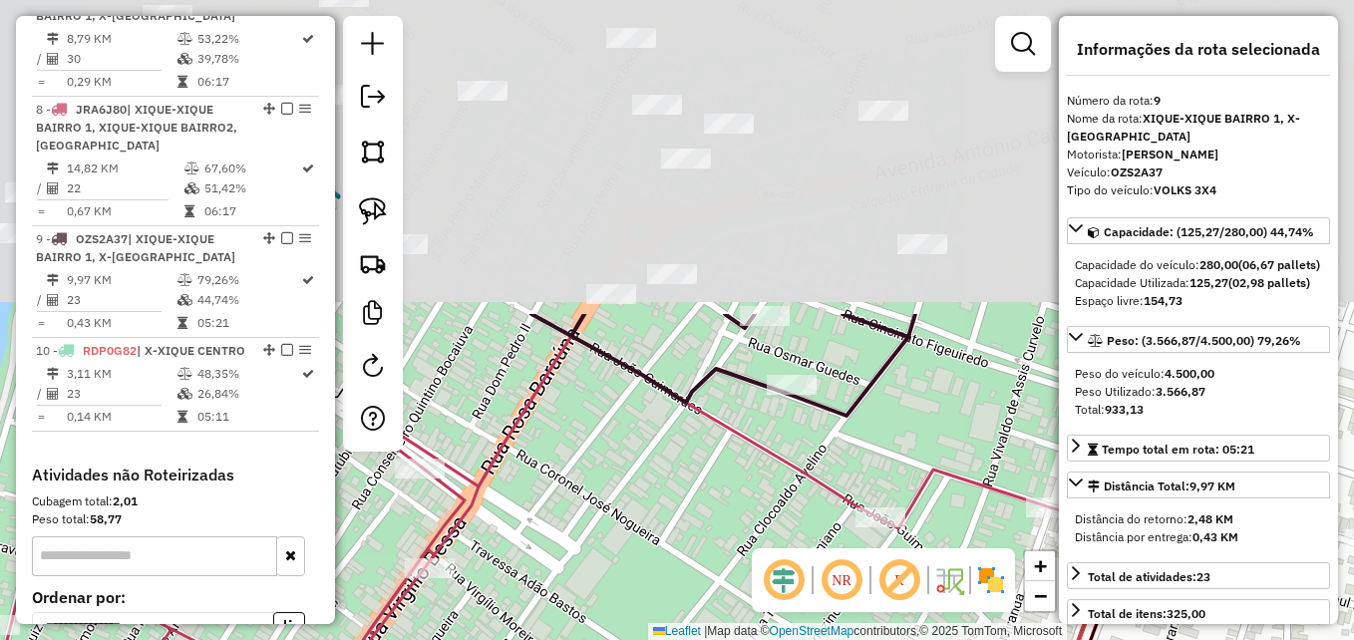
drag, startPoint x: 752, startPoint y: 196, endPoint x: 660, endPoint y: 575, distance: 389.9
click at [660, 575] on div "Janela de atendimento Grade de atendimento Capacidade Transportadoras Veículos …" at bounding box center [677, 320] width 1354 height 640
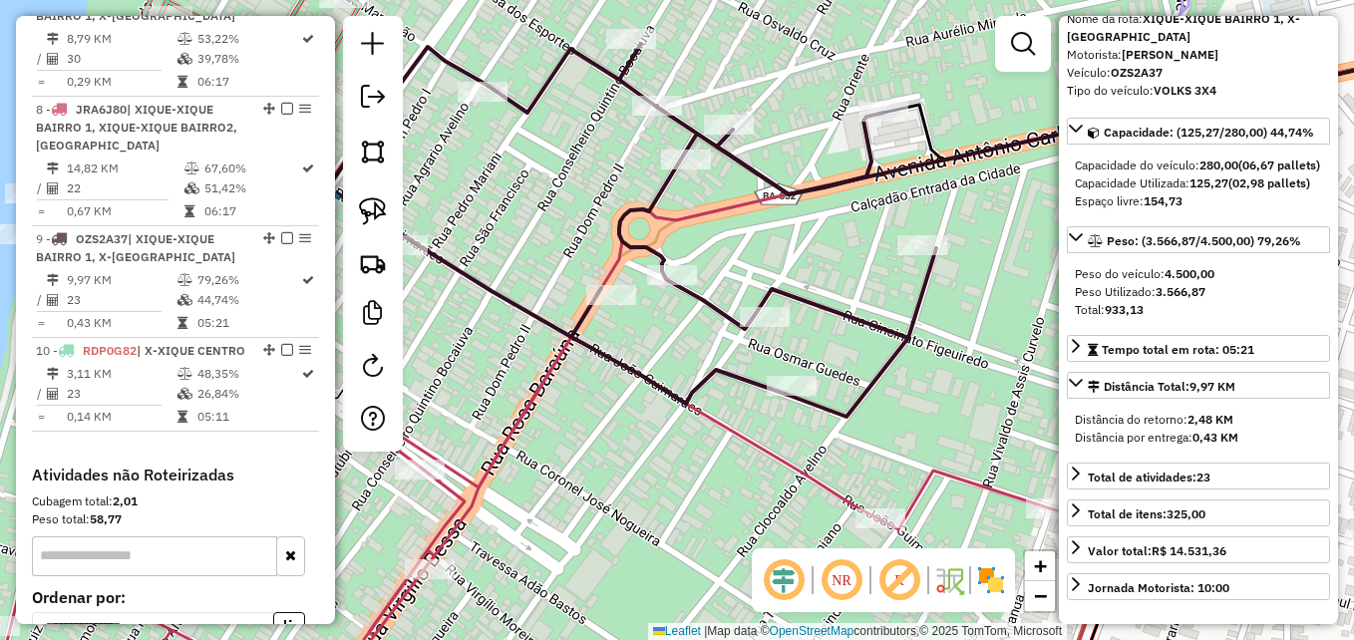
scroll to position [0, 0]
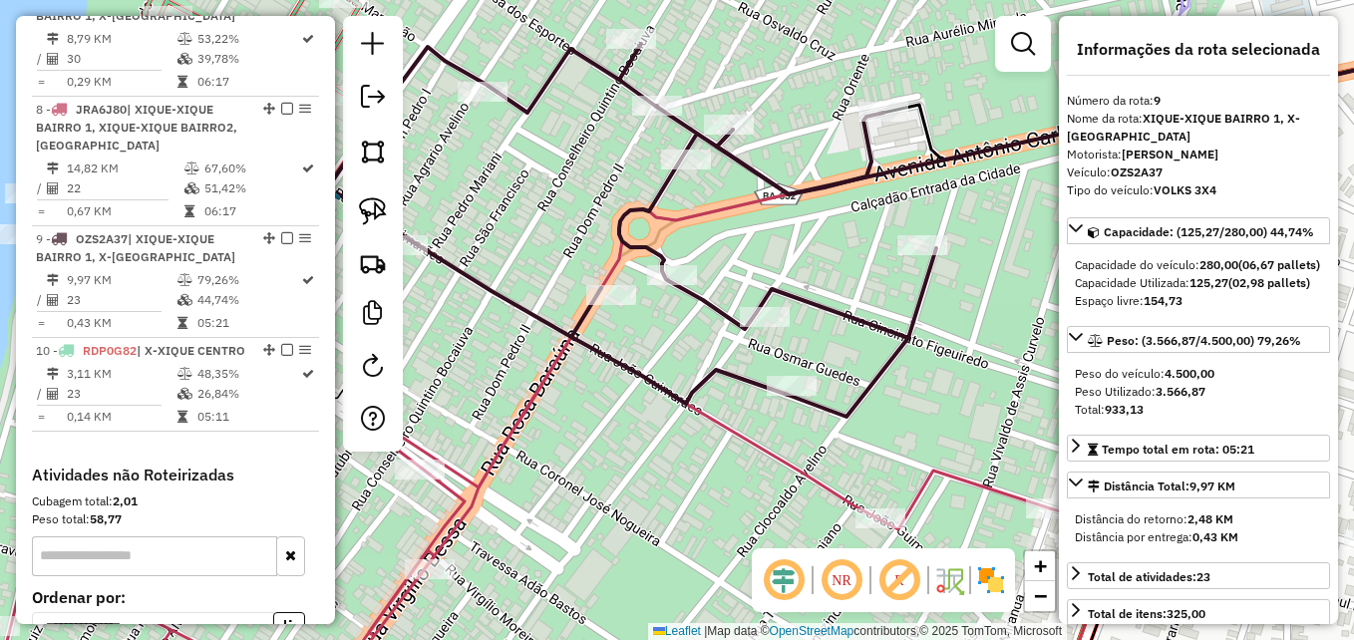
click at [512, 300] on icon at bounding box center [499, 254] width 875 height 420
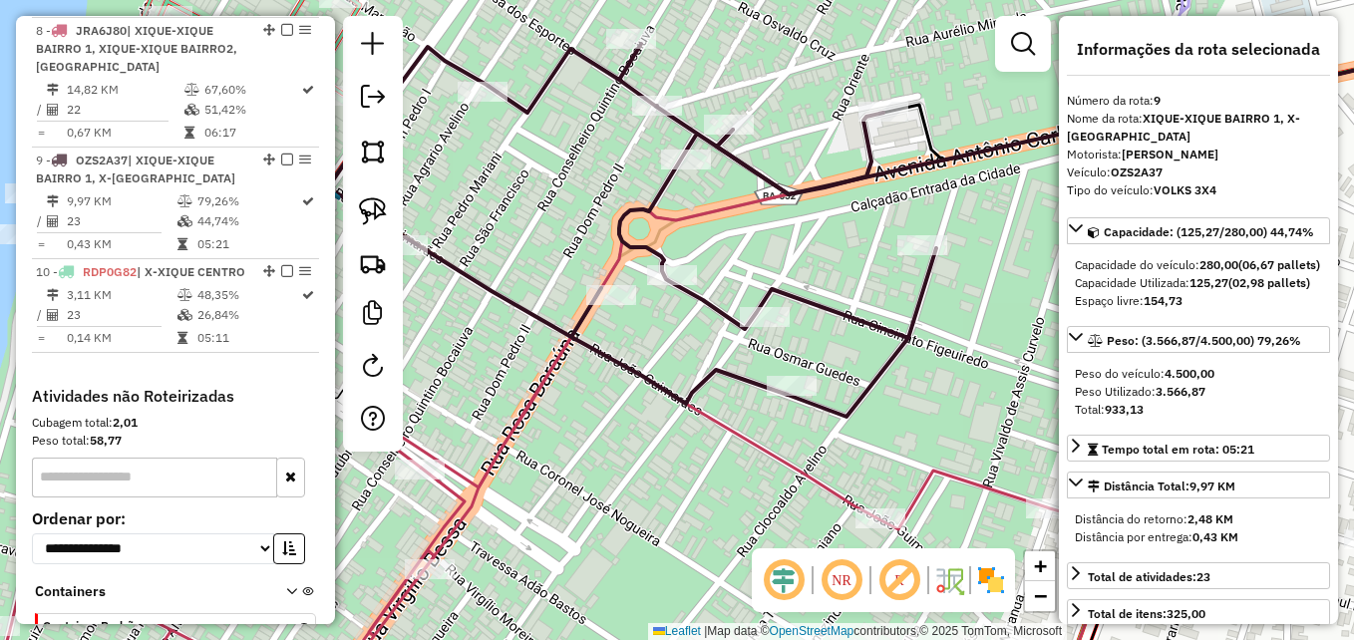
click at [512, 300] on icon at bounding box center [499, 254] width 875 height 420
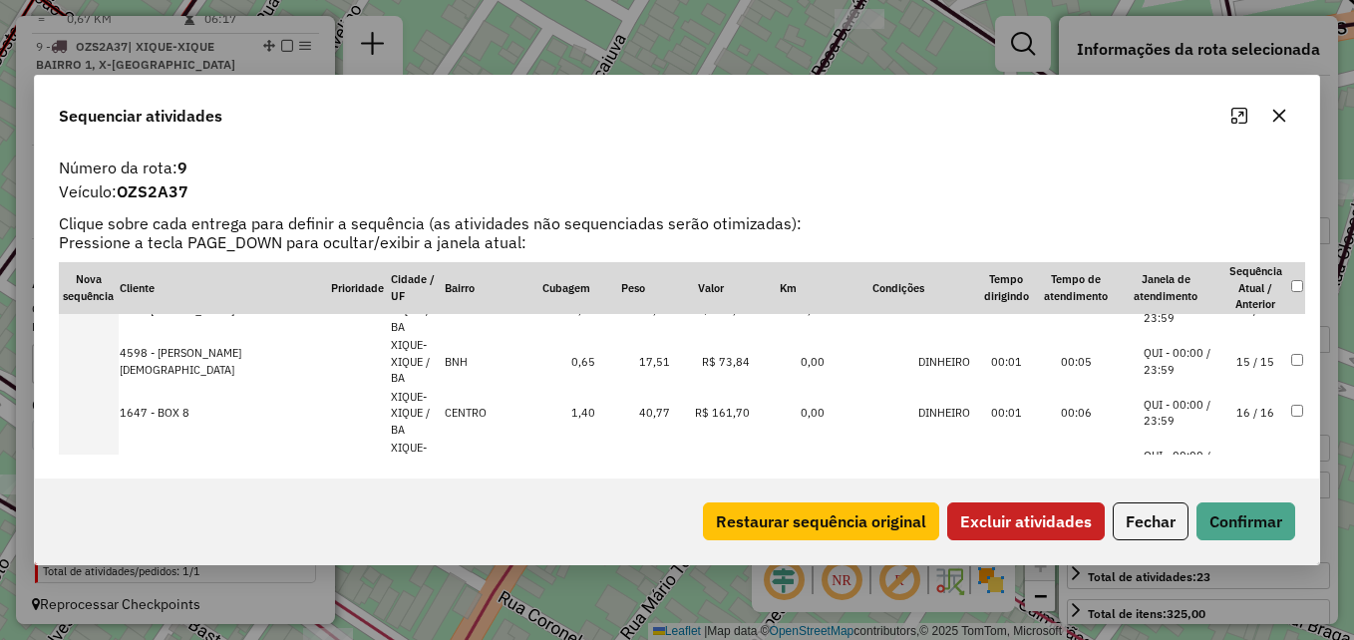
scroll to position [580, 0]
click at [987, 515] on button "Excluir atividades" at bounding box center [1026, 522] width 158 height 38
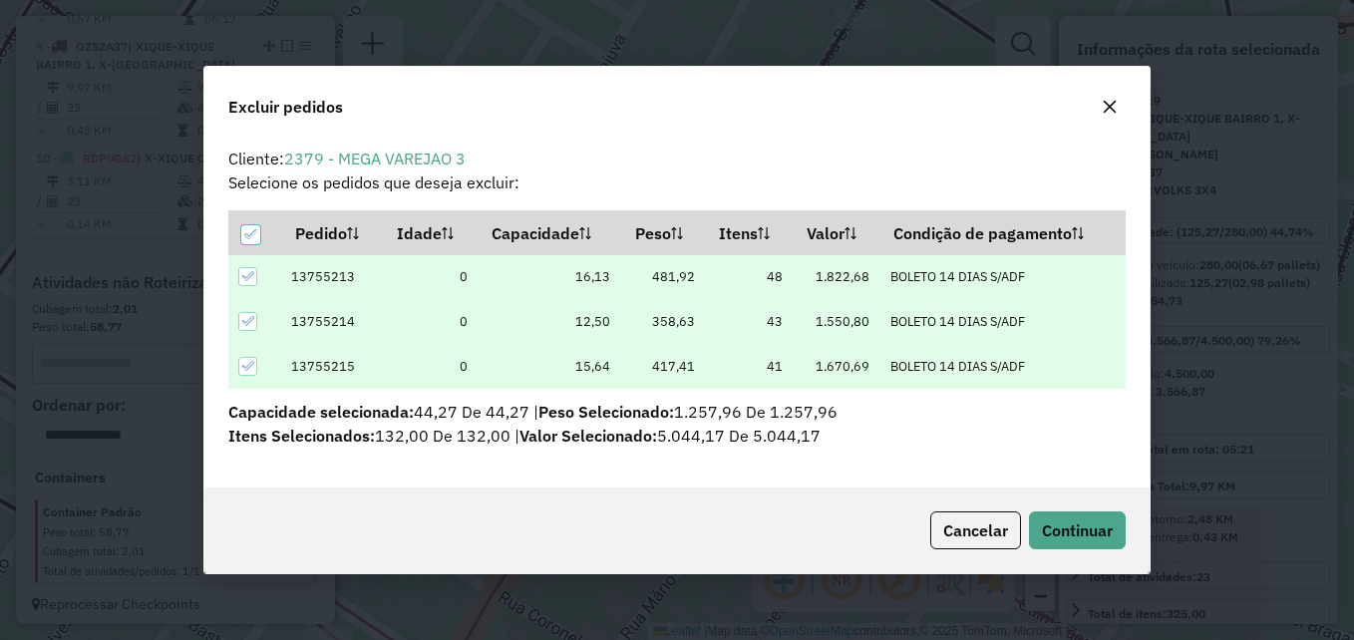
scroll to position [12, 6]
click at [1079, 555] on div "Cancelar Continuar" at bounding box center [677, 531] width 946 height 86
click at [1079, 542] on button "Continuar" at bounding box center [1077, 531] width 97 height 38
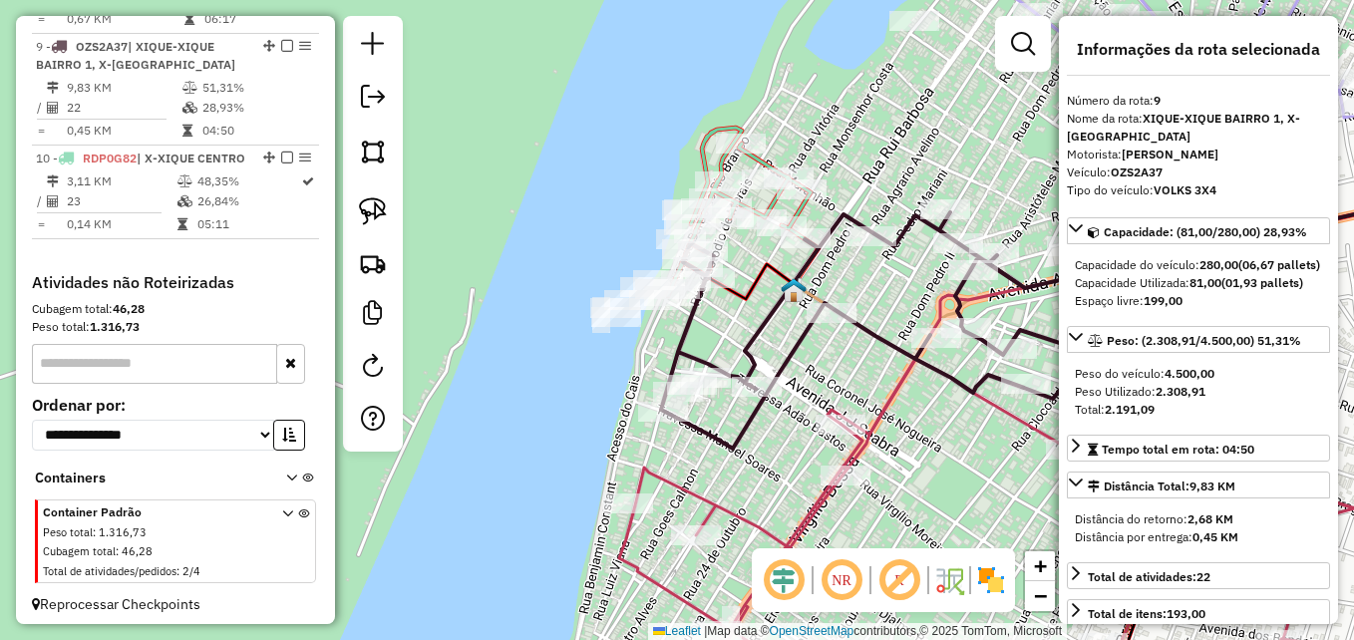
drag, startPoint x: 578, startPoint y: 432, endPoint x: 735, endPoint y: 426, distance: 156.7
click at [735, 426] on icon at bounding box center [880, 330] width 438 height 236
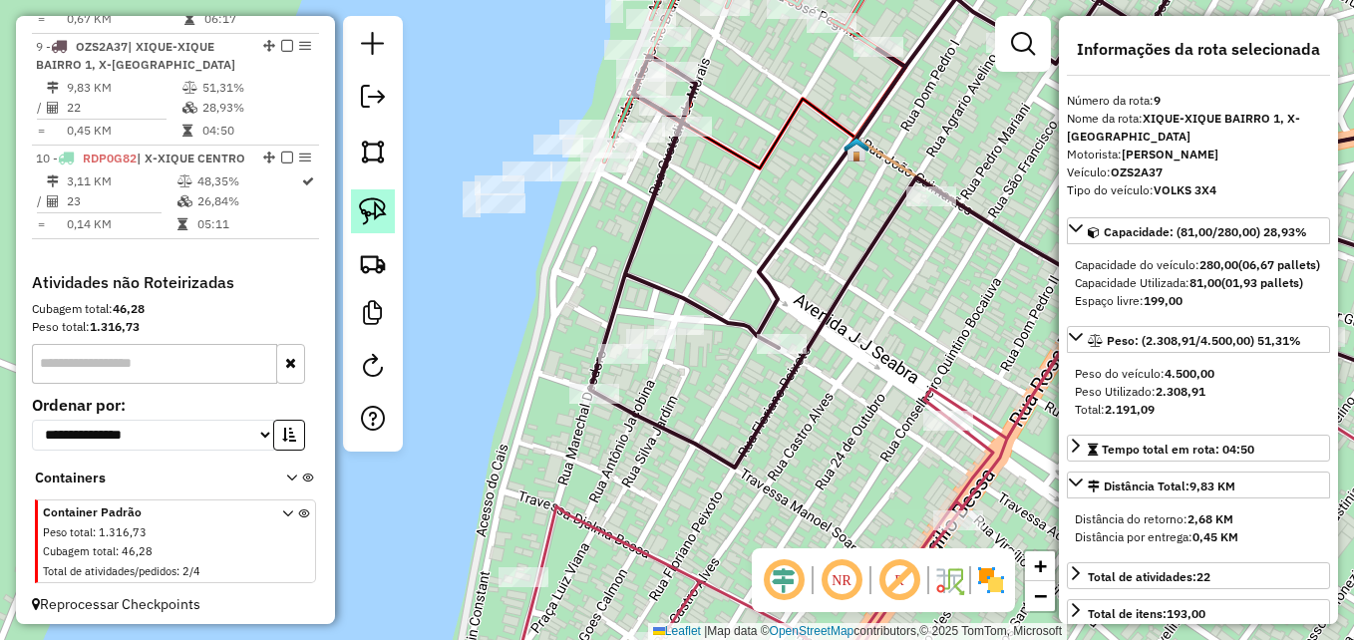
click at [382, 216] on img at bounding box center [373, 211] width 28 height 28
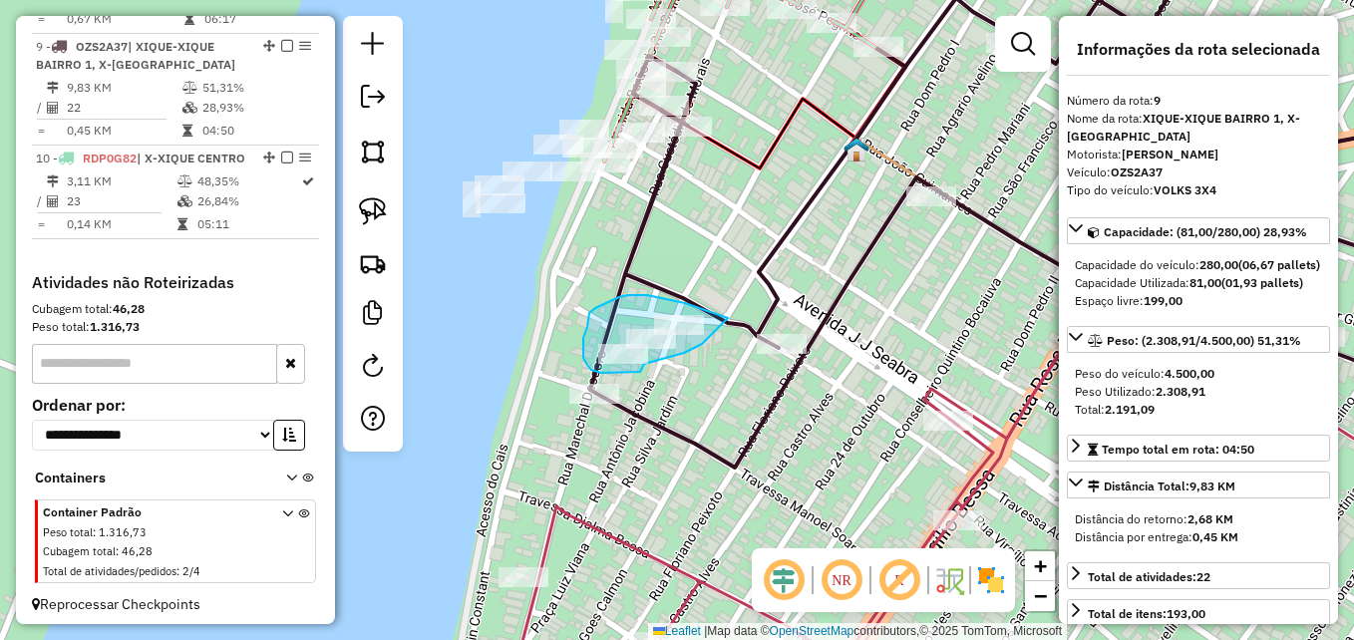
drag, startPoint x: 728, startPoint y: 318, endPoint x: 685, endPoint y: 303, distance: 45.4
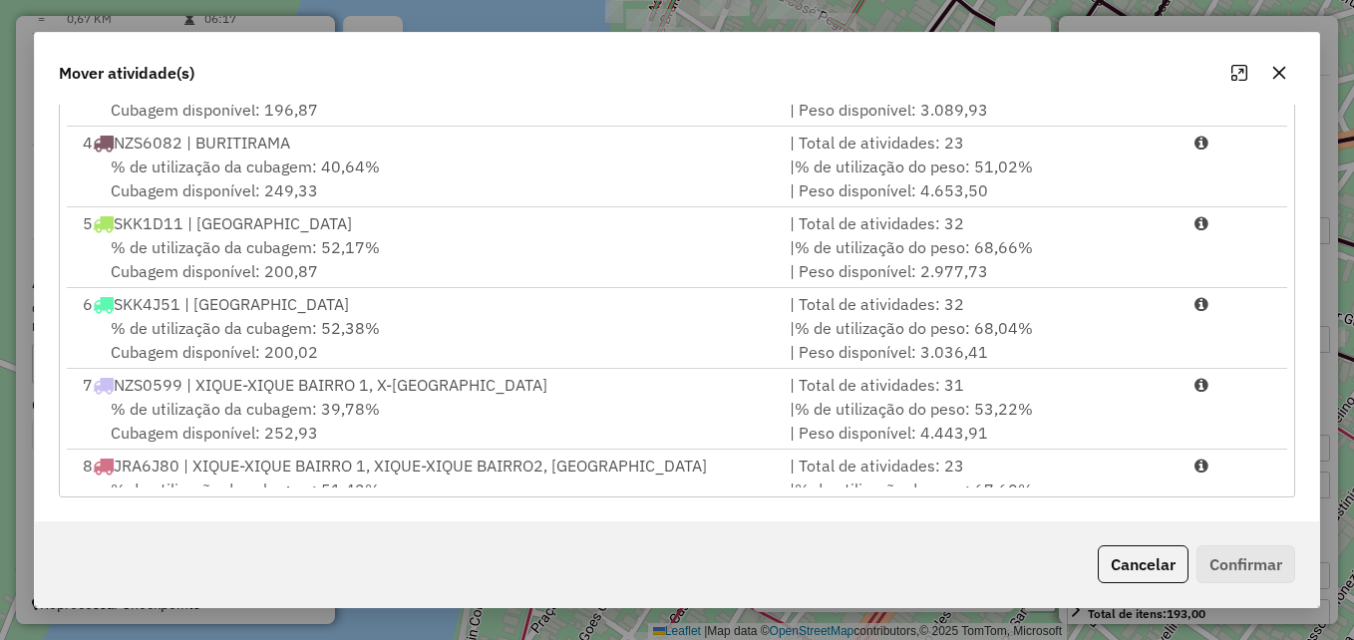
scroll to position [409, 0]
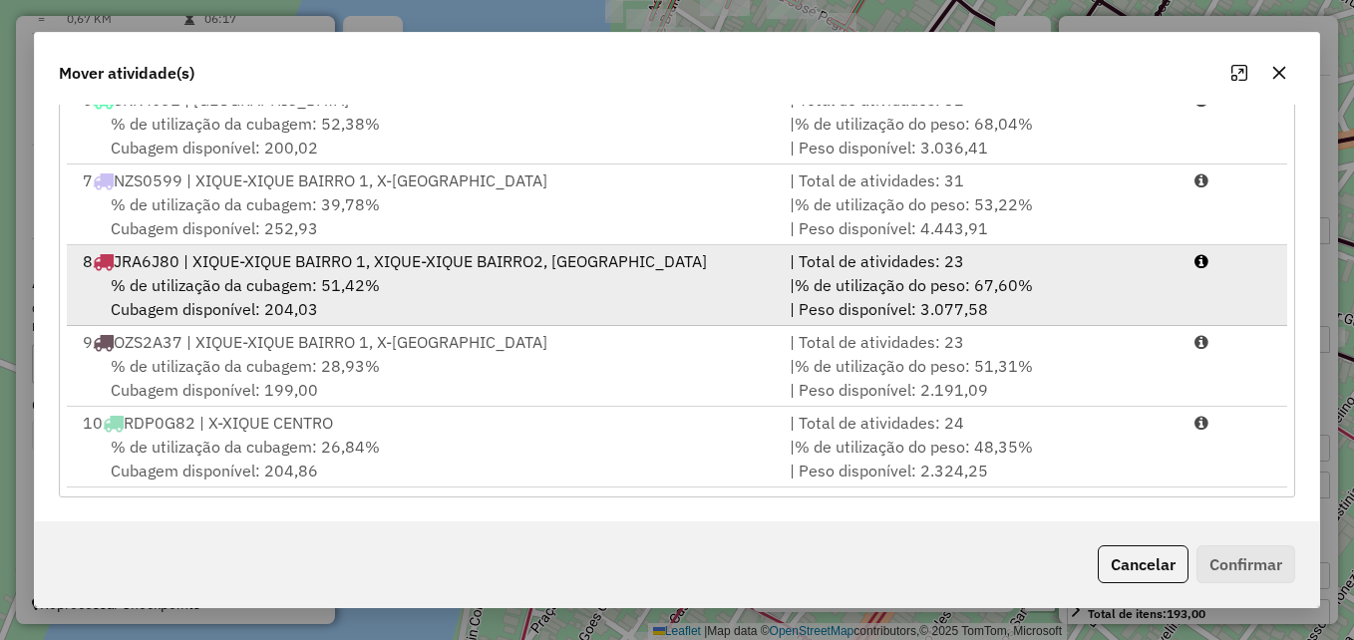
click at [406, 287] on div "% de utilização da cubagem: 51,42% Cubagem disponível: 204,03" at bounding box center [424, 297] width 707 height 48
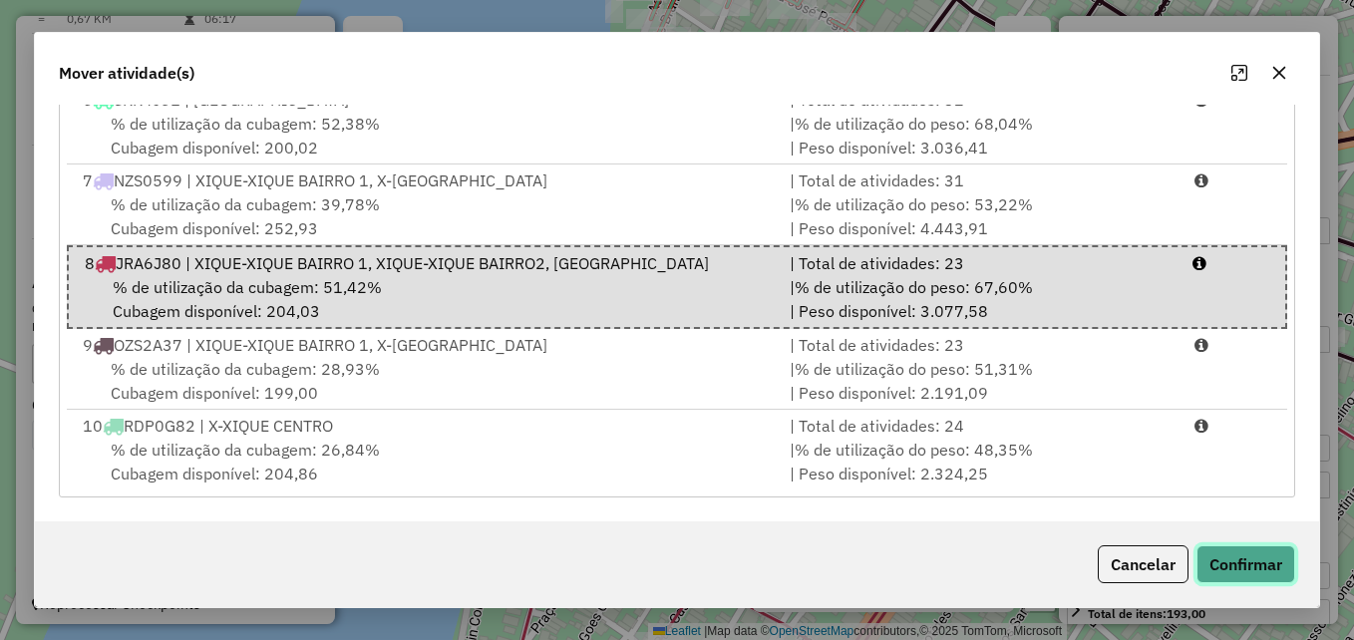
click at [1220, 551] on button "Confirmar" at bounding box center [1246, 564] width 99 height 38
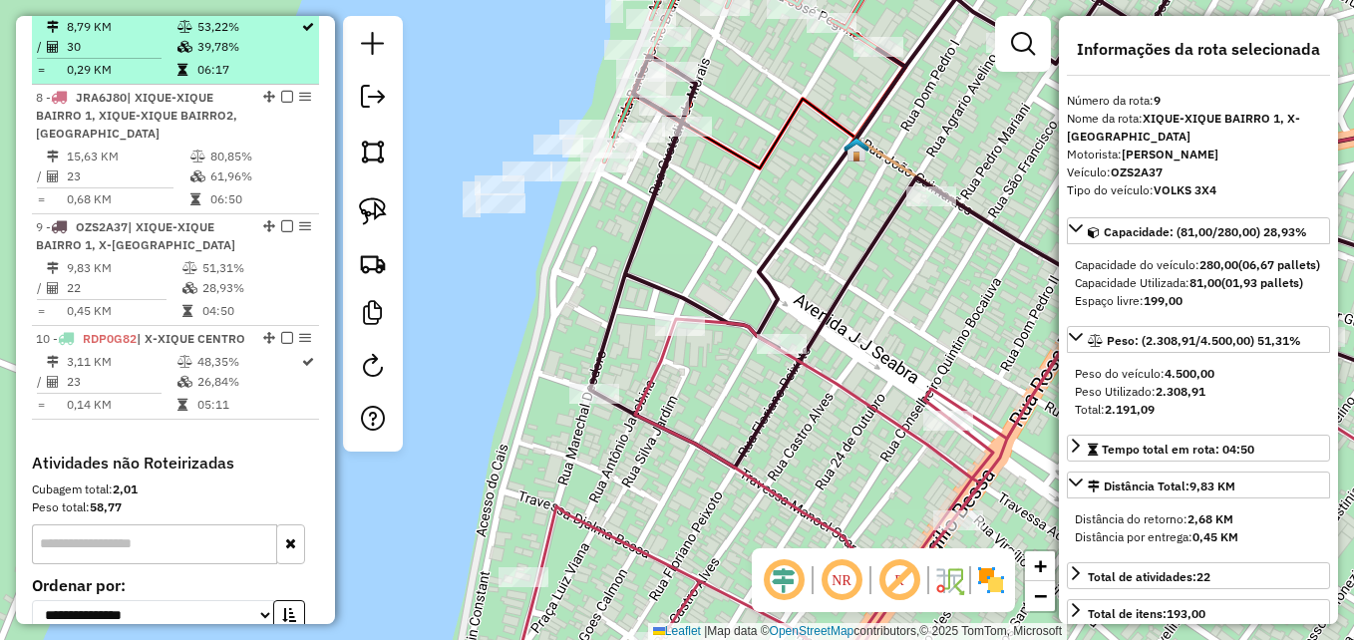
scroll to position [1288, 0]
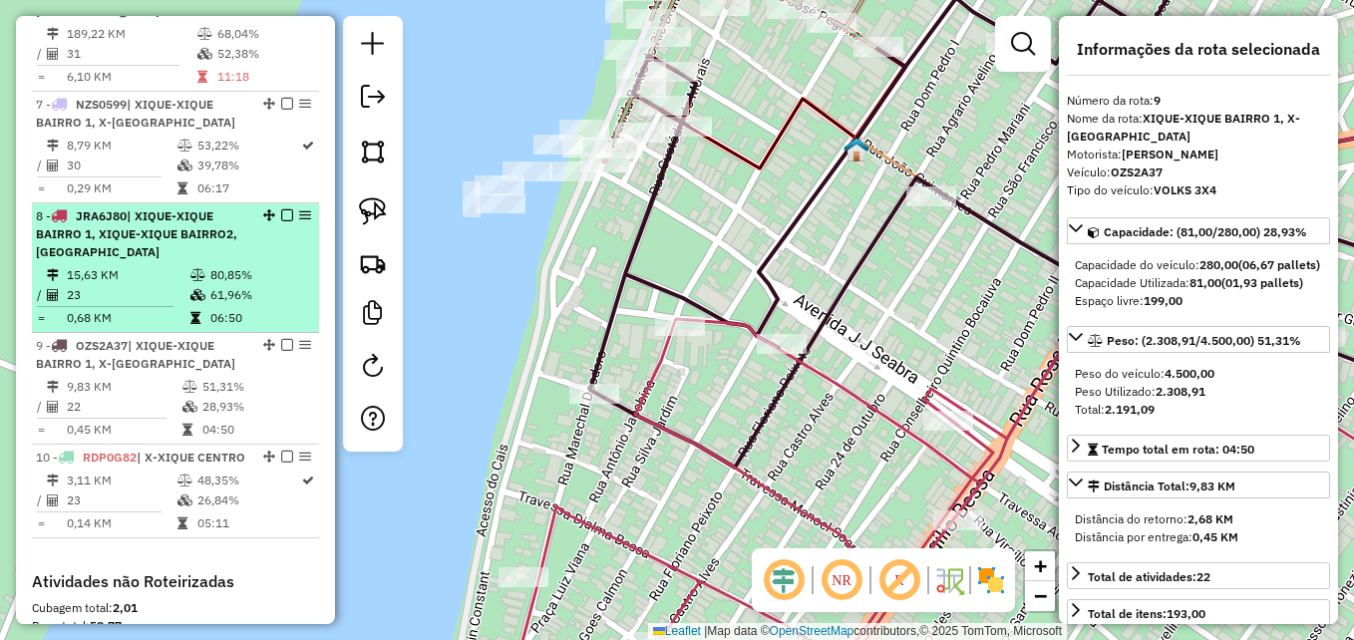
click at [172, 265] on td "15,63 KM" at bounding box center [128, 275] width 124 height 20
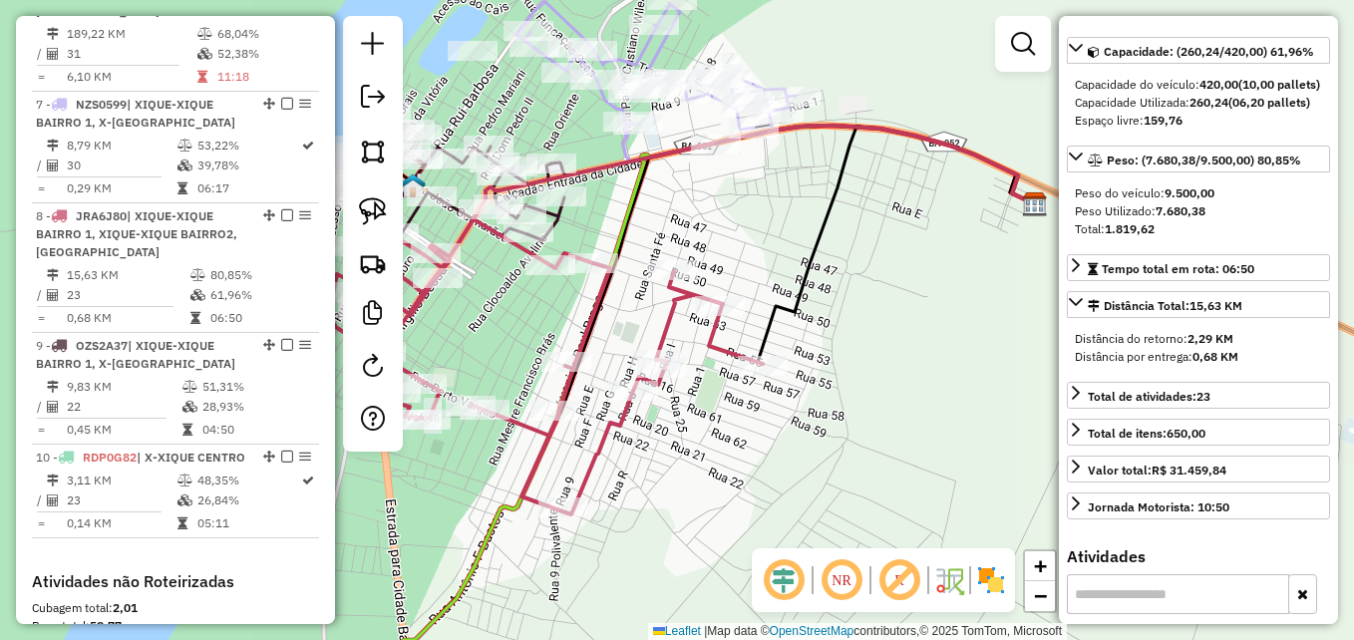
scroll to position [199, 0]
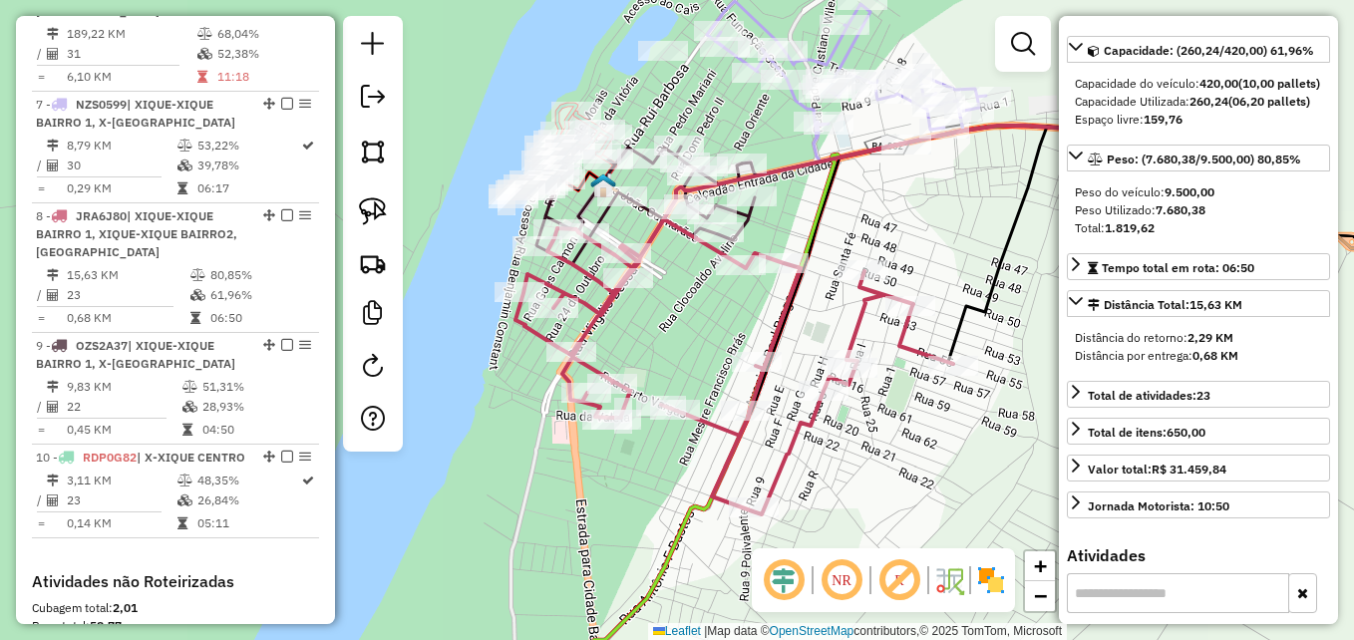
drag, startPoint x: 662, startPoint y: 490, endPoint x: 853, endPoint y: 490, distance: 190.5
click at [853, 490] on div "Janela de atendimento Grade de atendimento Capacidade Transportadoras Veículos …" at bounding box center [677, 320] width 1354 height 640
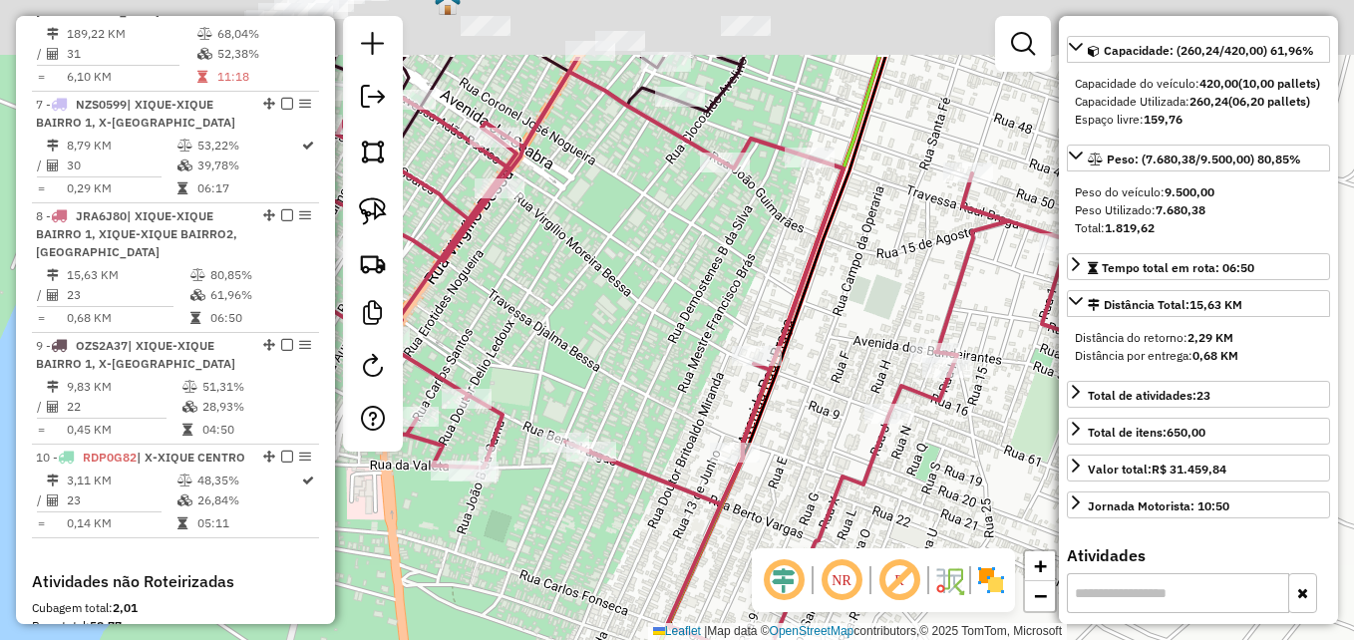
drag, startPoint x: 604, startPoint y: 125, endPoint x: 759, endPoint y: 369, distance: 289.1
click at [760, 368] on div "Janela de atendimento Grade de atendimento Capacidade Transportadoras Veículos …" at bounding box center [677, 320] width 1354 height 640
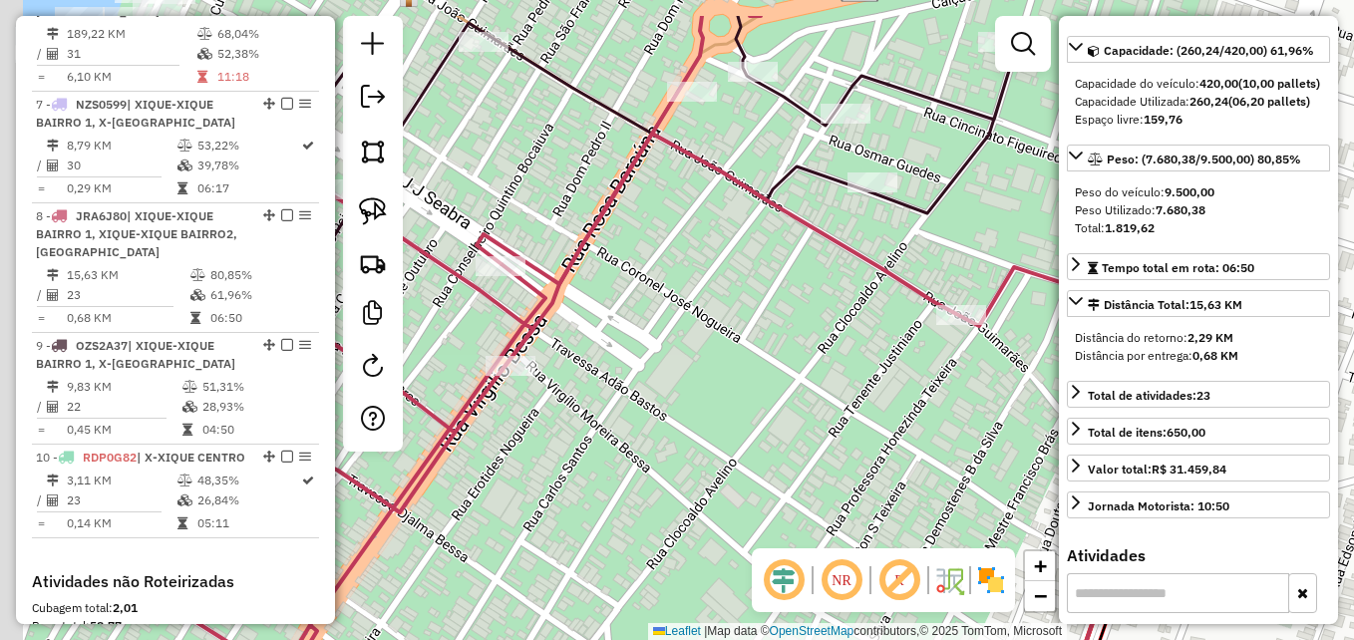
drag, startPoint x: 593, startPoint y: 219, endPoint x: 678, endPoint y: 377, distance: 178.9
click at [678, 377] on div "Janela de atendimento Grade de atendimento Capacidade Transportadoras Veículos …" at bounding box center [677, 320] width 1354 height 640
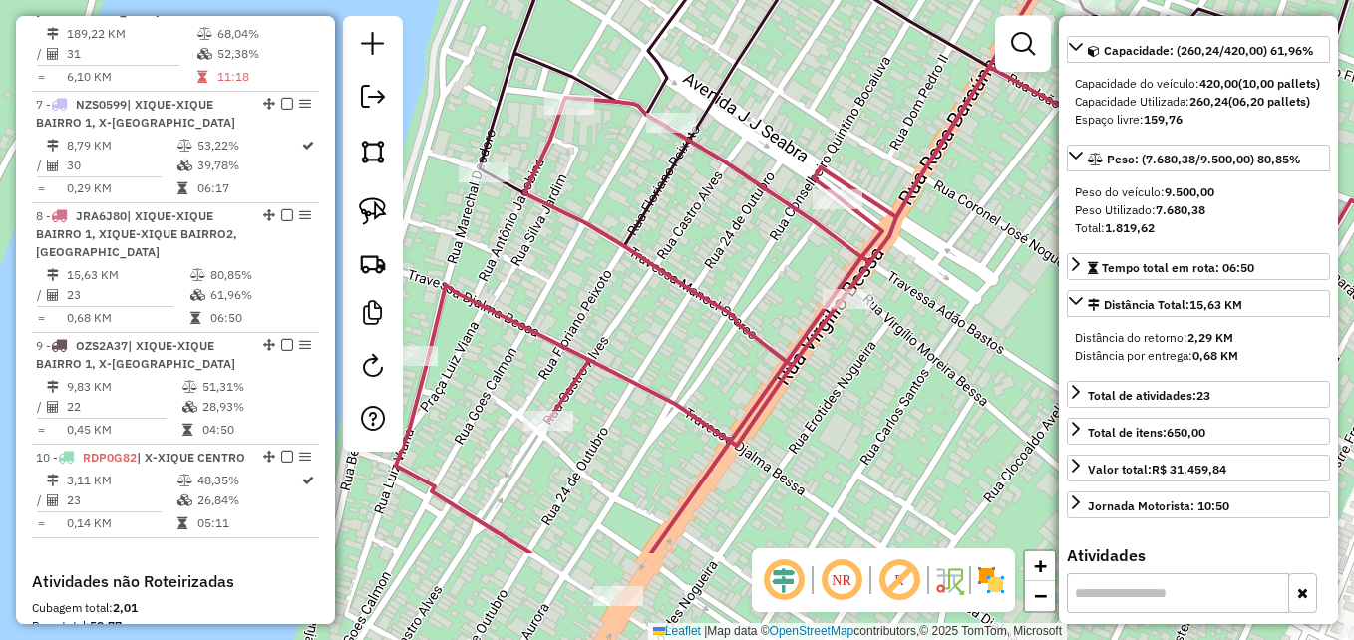
drag, startPoint x: 675, startPoint y: 403, endPoint x: 955, endPoint y: 257, distance: 315.8
click at [955, 257] on div "Janela de atendimento Grade de atendimento Capacidade Transportadoras Veículos …" at bounding box center [677, 320] width 1354 height 640
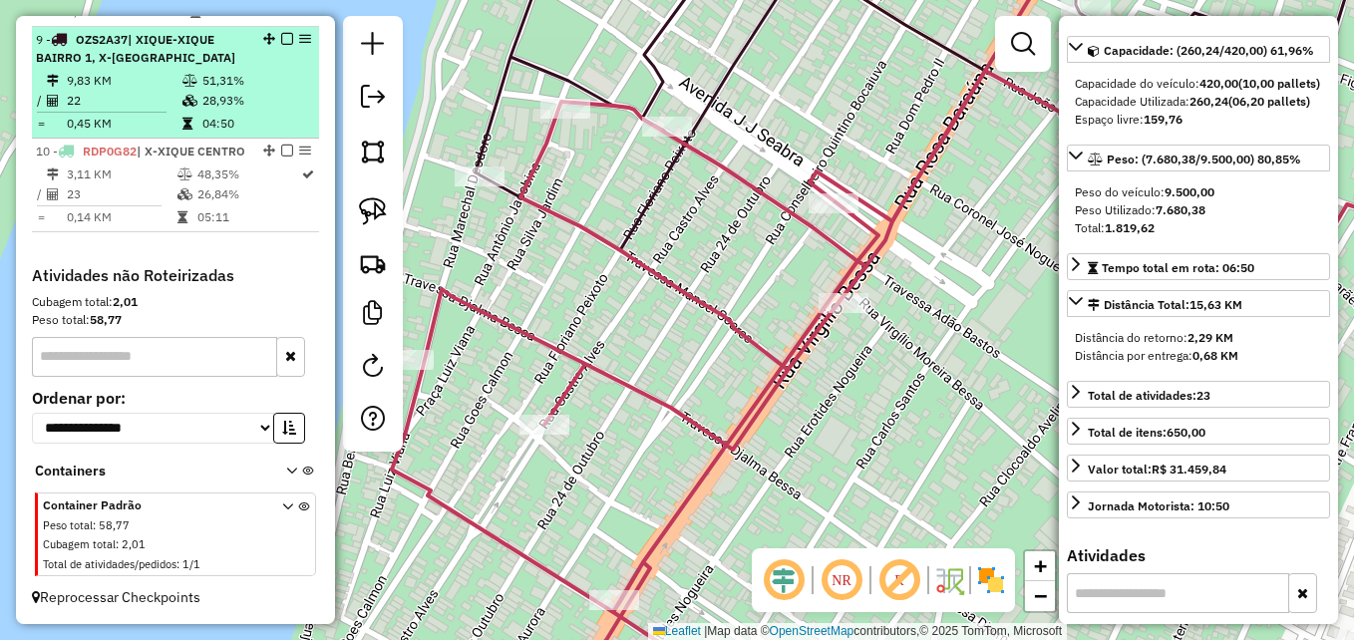
scroll to position [1395, 0]
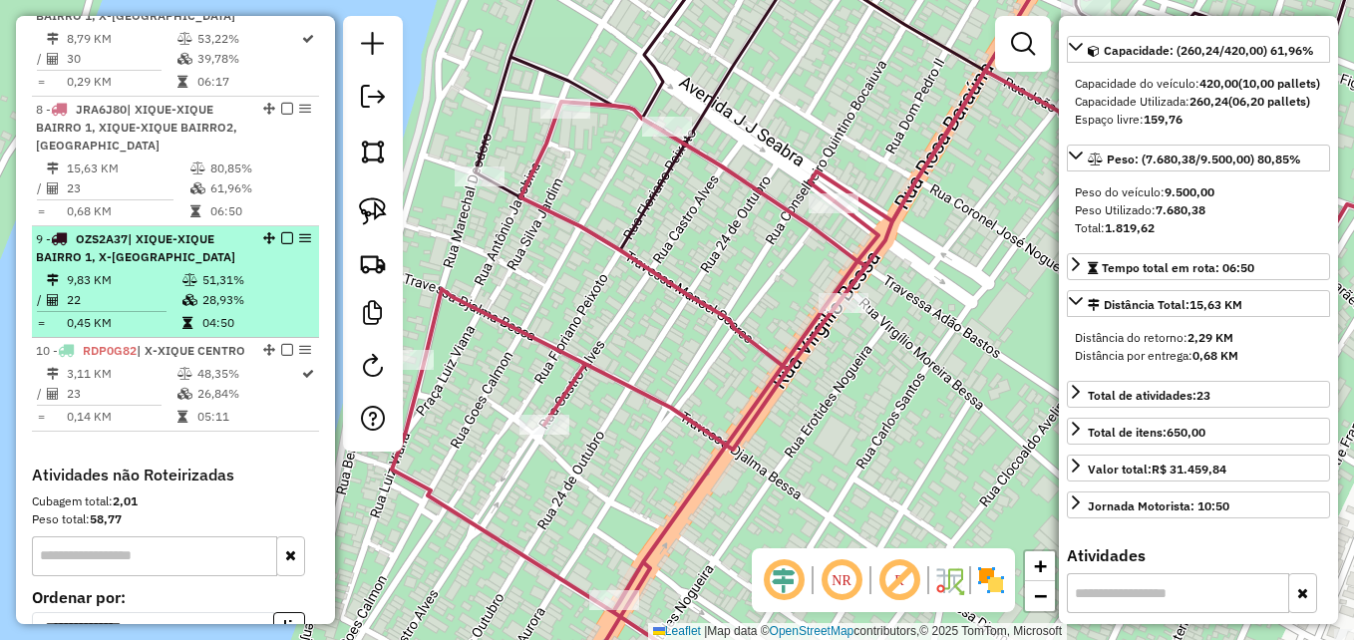
click at [182, 274] on icon at bounding box center [189, 280] width 15 height 12
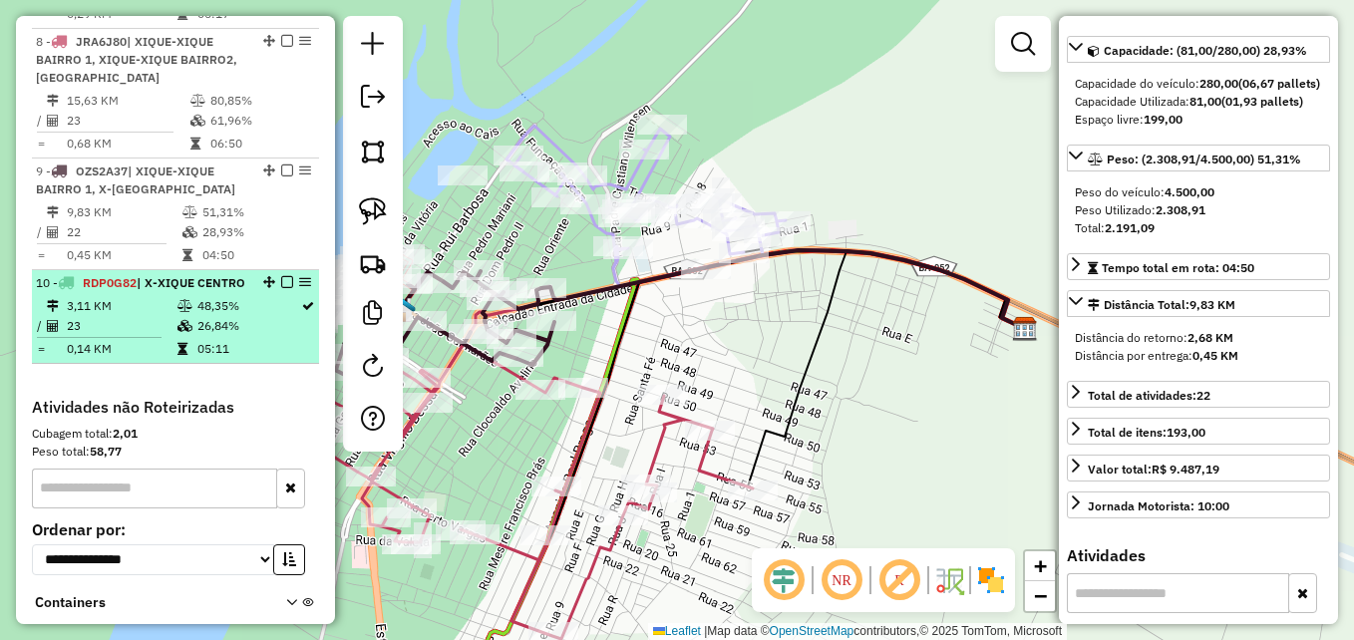
scroll to position [1495, 0]
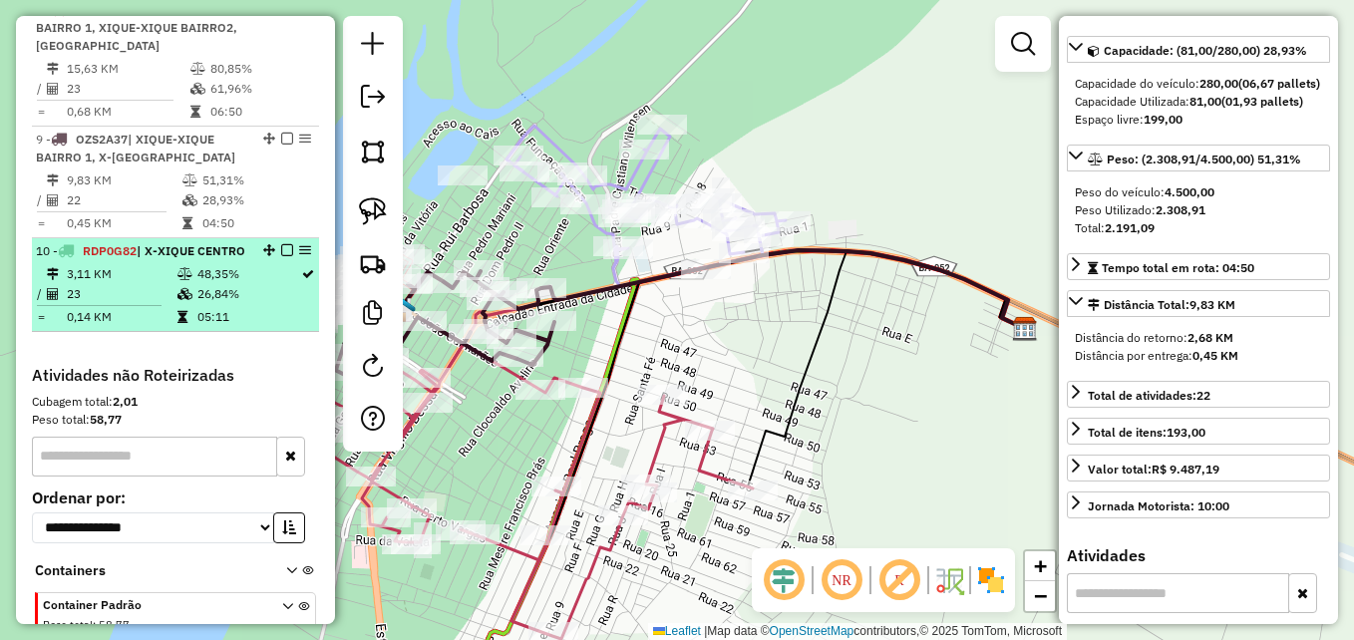
click at [157, 284] on td "23" at bounding box center [121, 294] width 111 height 20
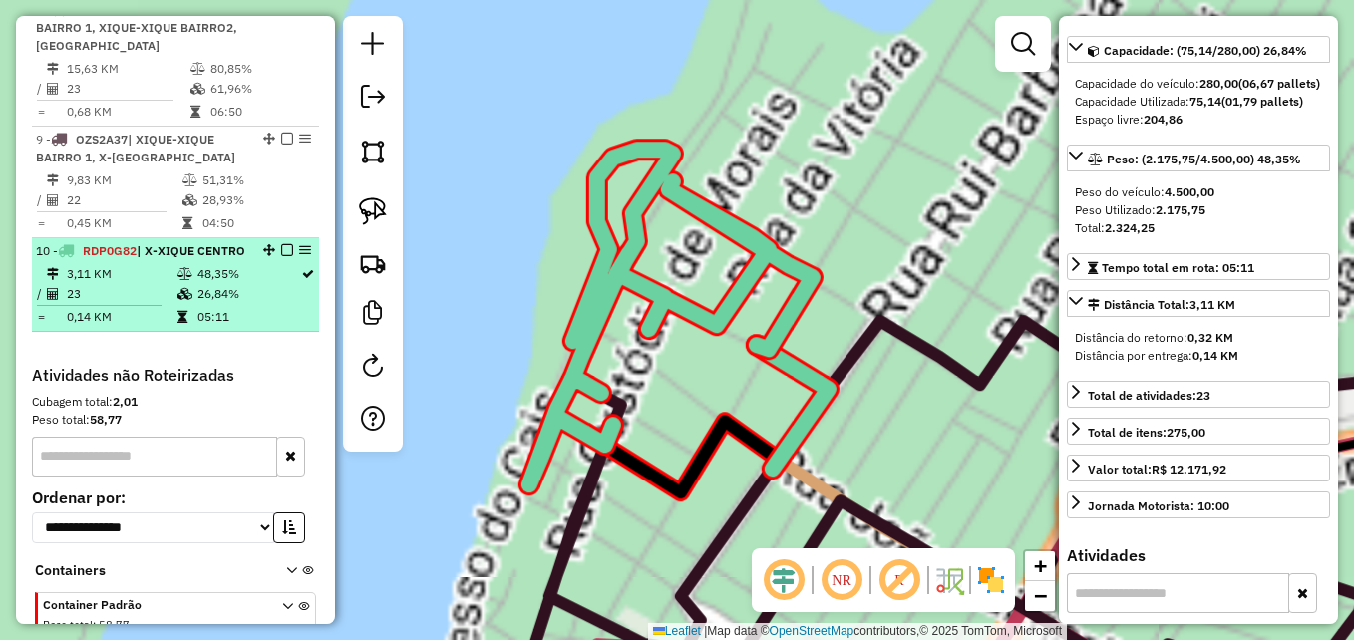
scroll to position [199, 0]
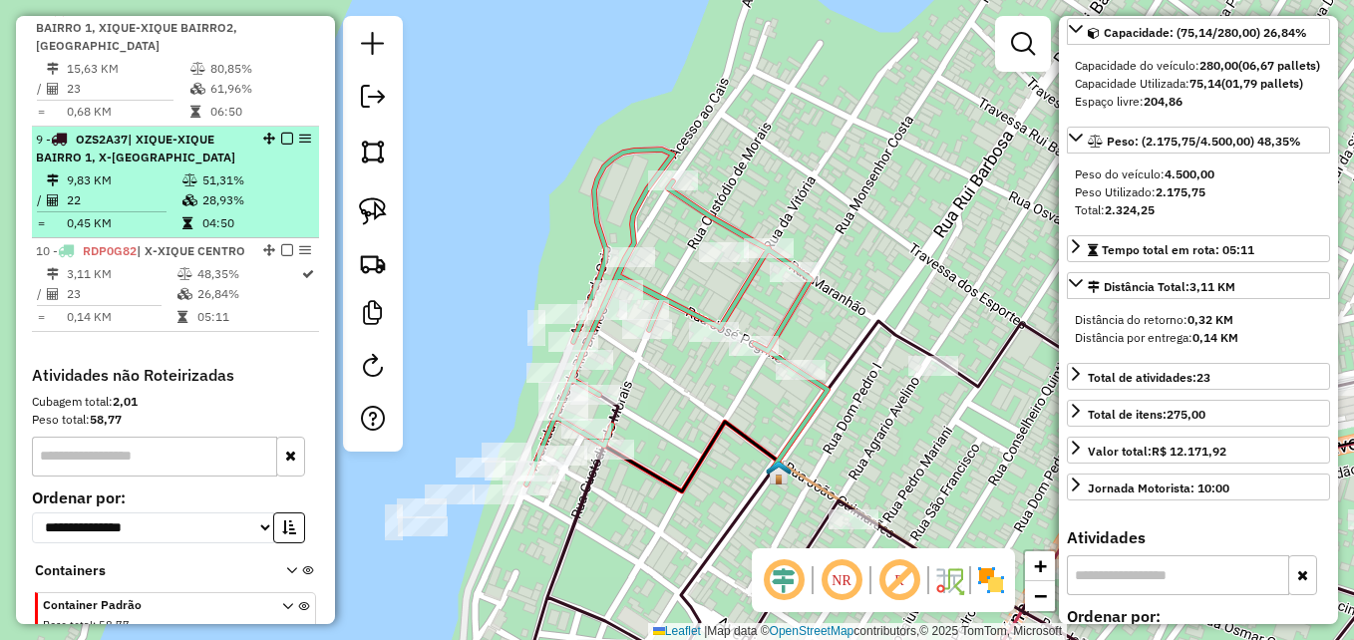
click at [161, 190] on td "22" at bounding box center [124, 200] width 116 height 20
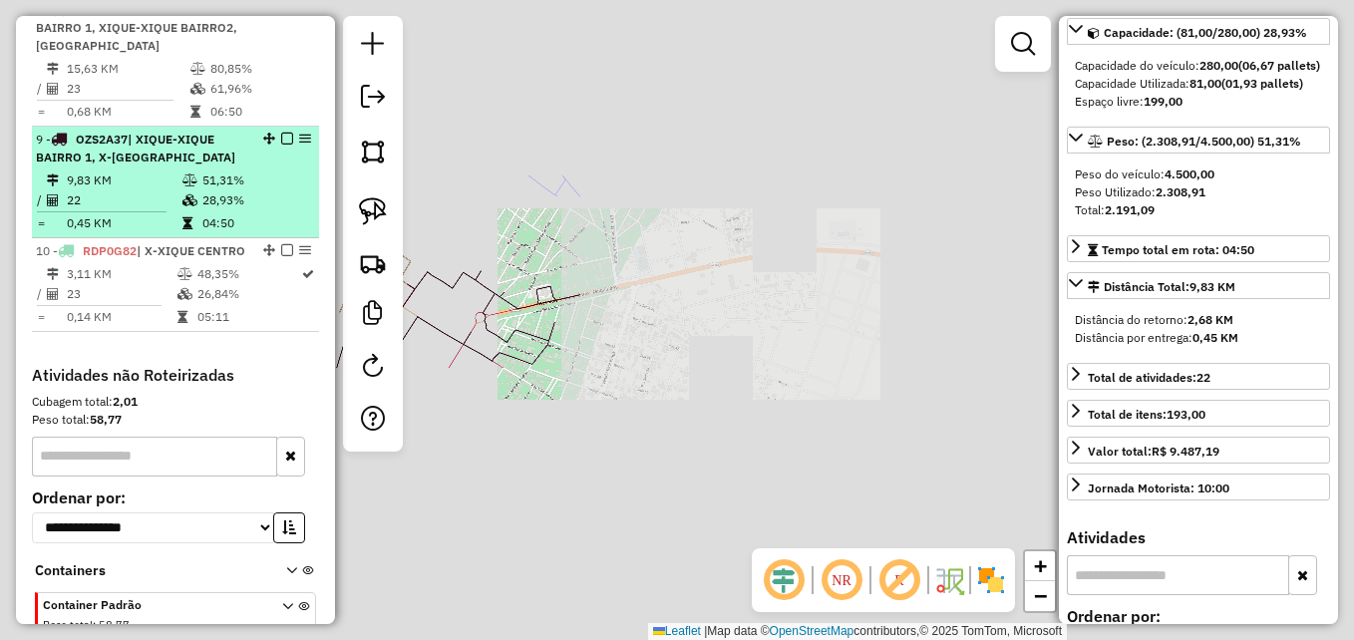
scroll to position [181, 0]
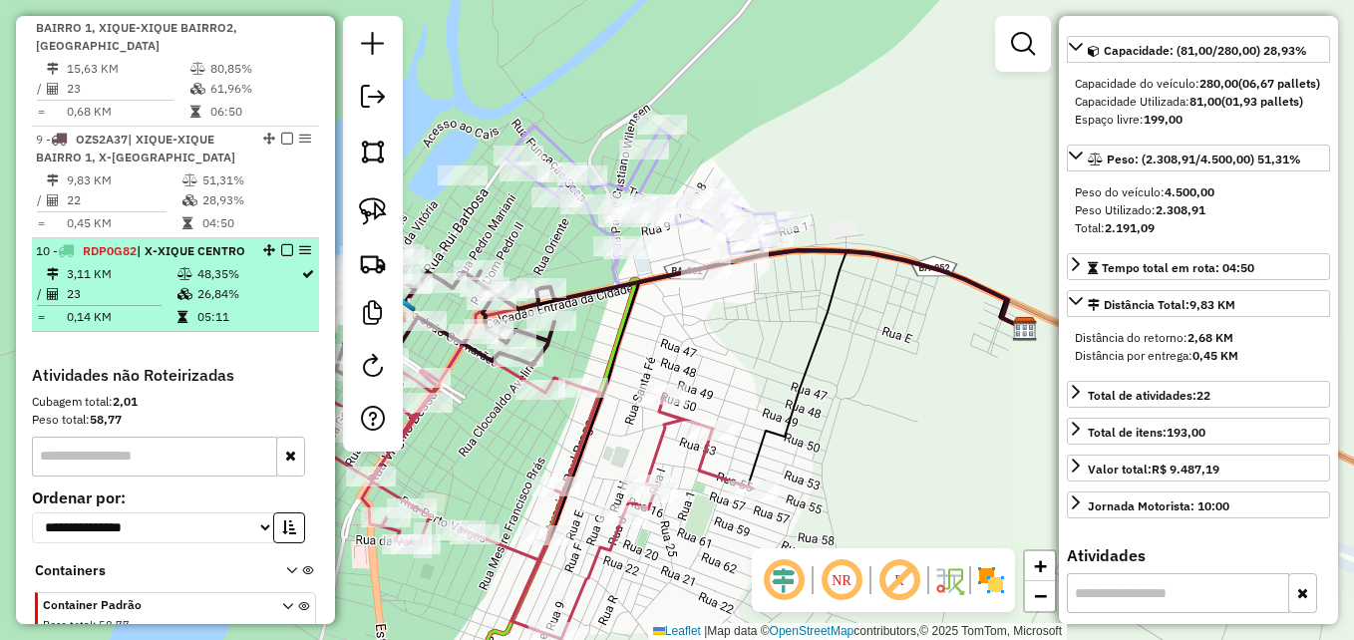
click at [134, 268] on td "3,11 KM" at bounding box center [121, 274] width 111 height 20
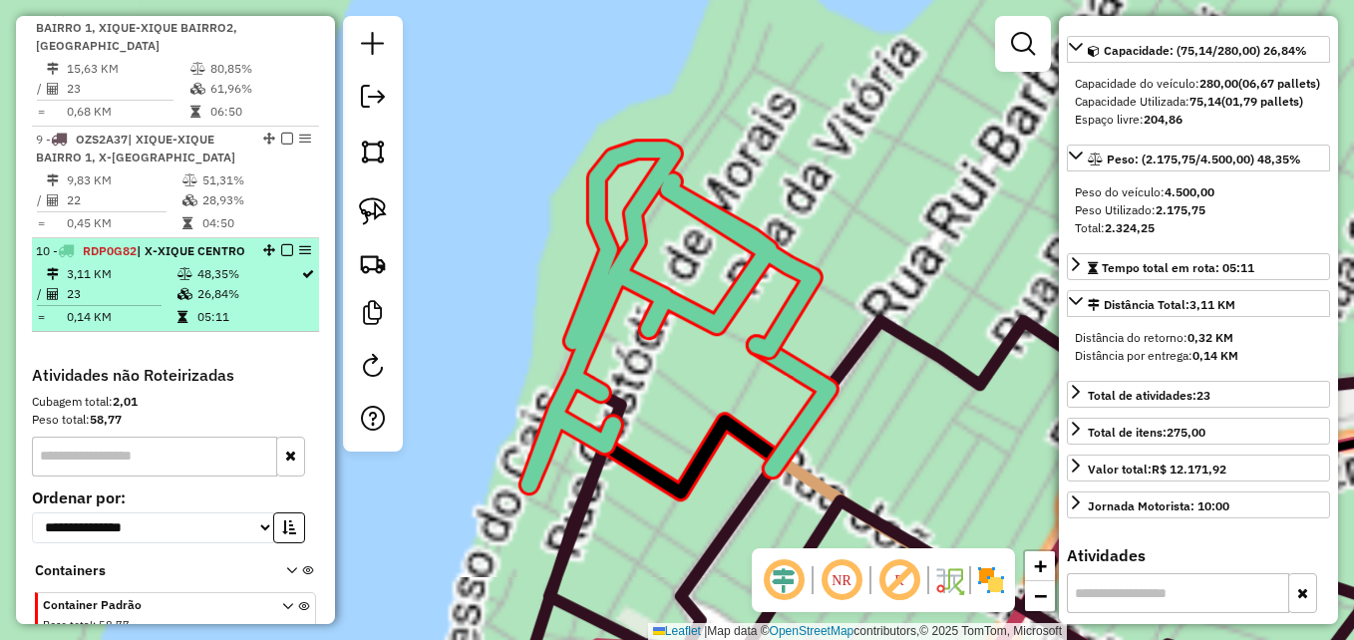
scroll to position [199, 0]
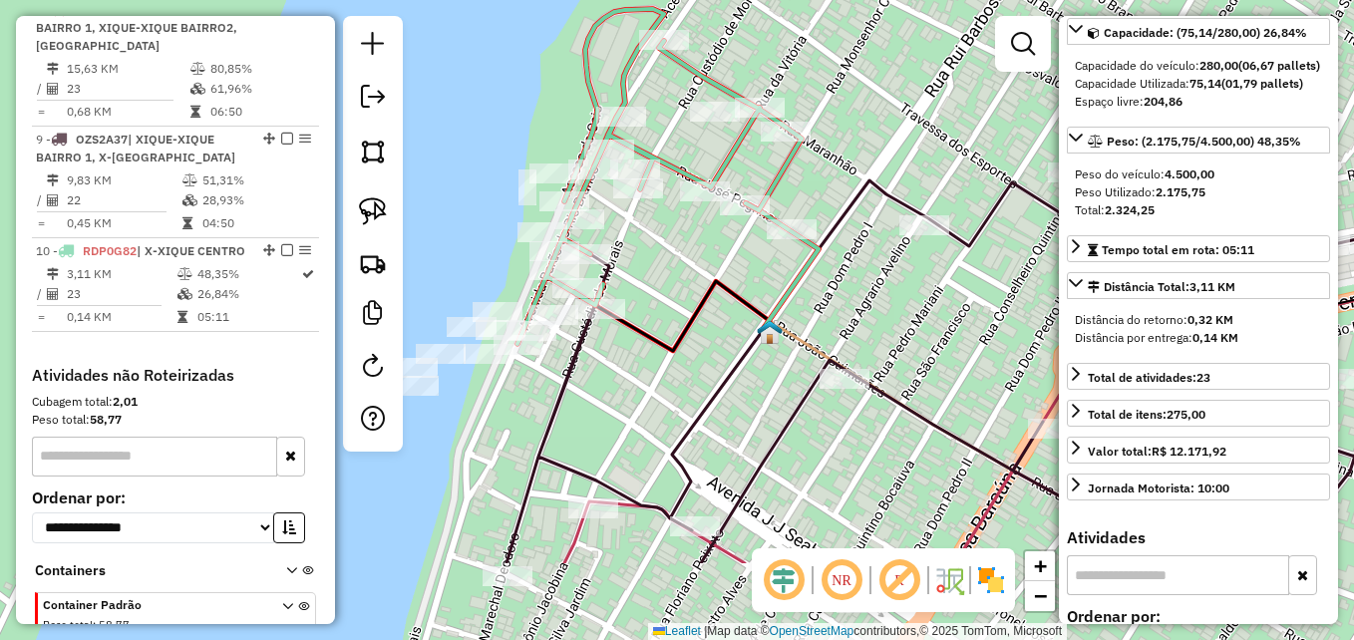
drag, startPoint x: 679, startPoint y: 414, endPoint x: 662, endPoint y: 283, distance: 131.7
click at [662, 283] on div "Janela de atendimento Grade de atendimento Capacidade Transportadoras Veículos …" at bounding box center [677, 320] width 1354 height 640
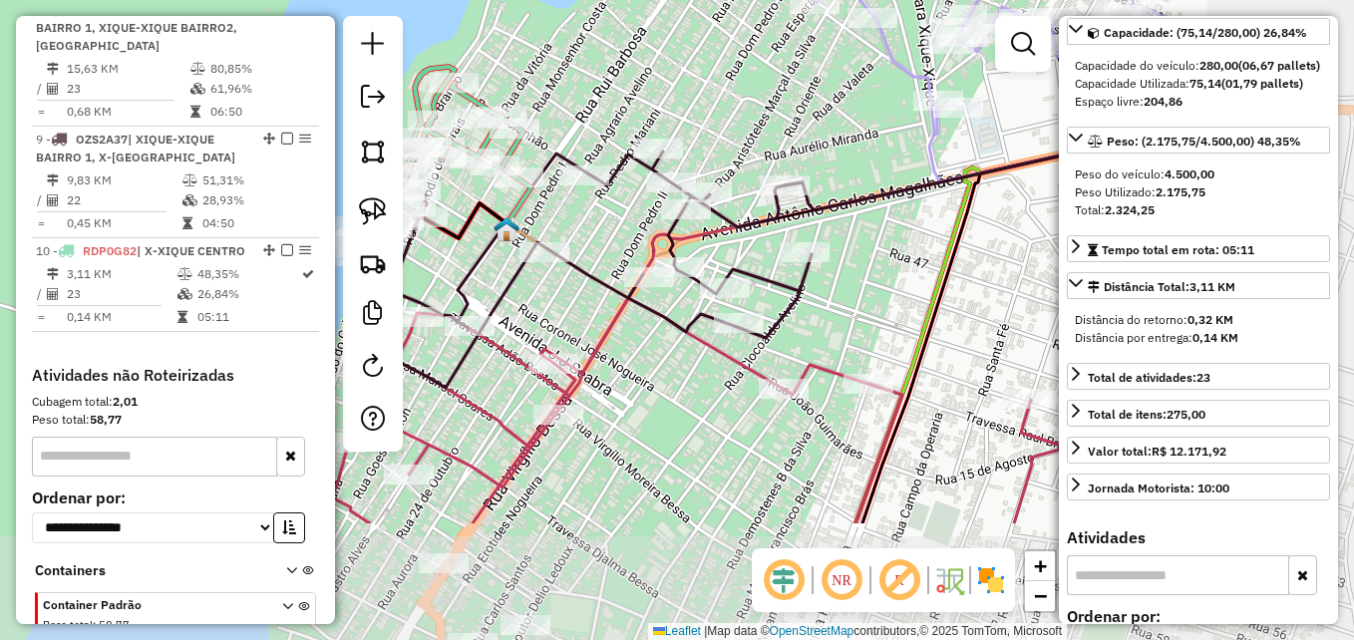
drag, startPoint x: 859, startPoint y: 491, endPoint x: 556, endPoint y: 310, distance: 352.0
click at [556, 310] on div "Janela de atendimento Grade de atendimento Capacidade Transportadoras Veículos …" at bounding box center [677, 320] width 1354 height 640
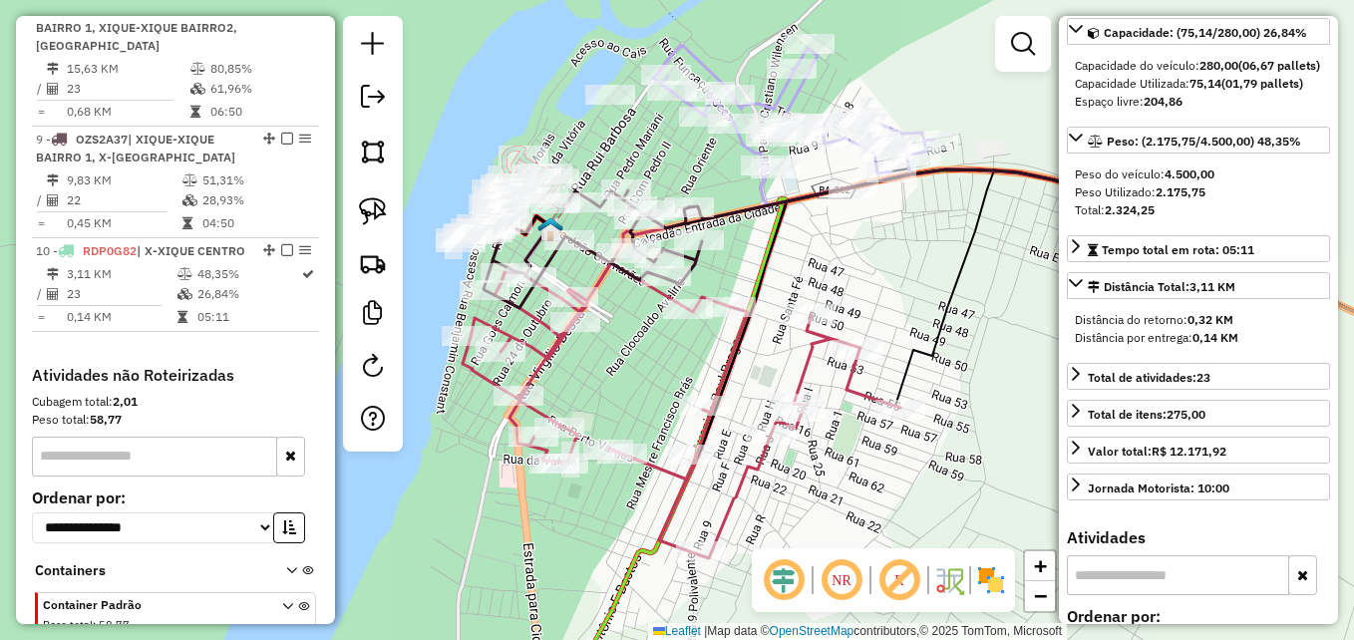
drag, startPoint x: 768, startPoint y: 435, endPoint x: 704, endPoint y: 362, distance: 96.8
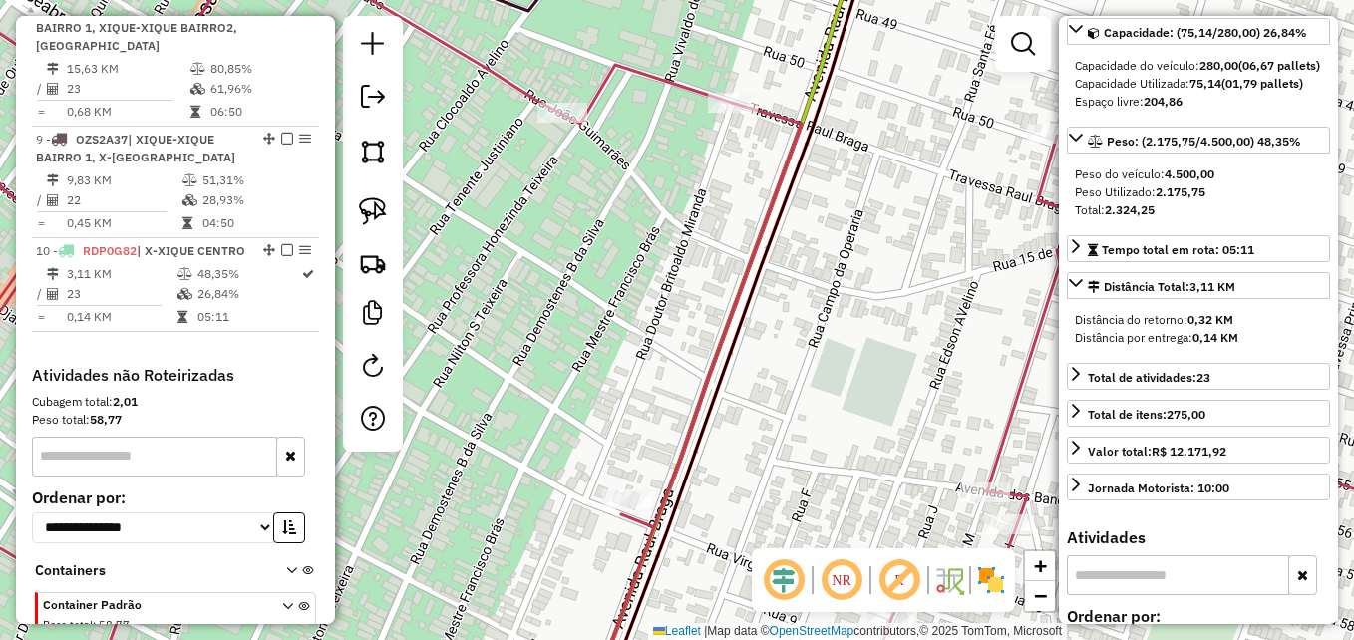
click at [630, 70] on icon at bounding box center [638, 320] width 1548 height 768
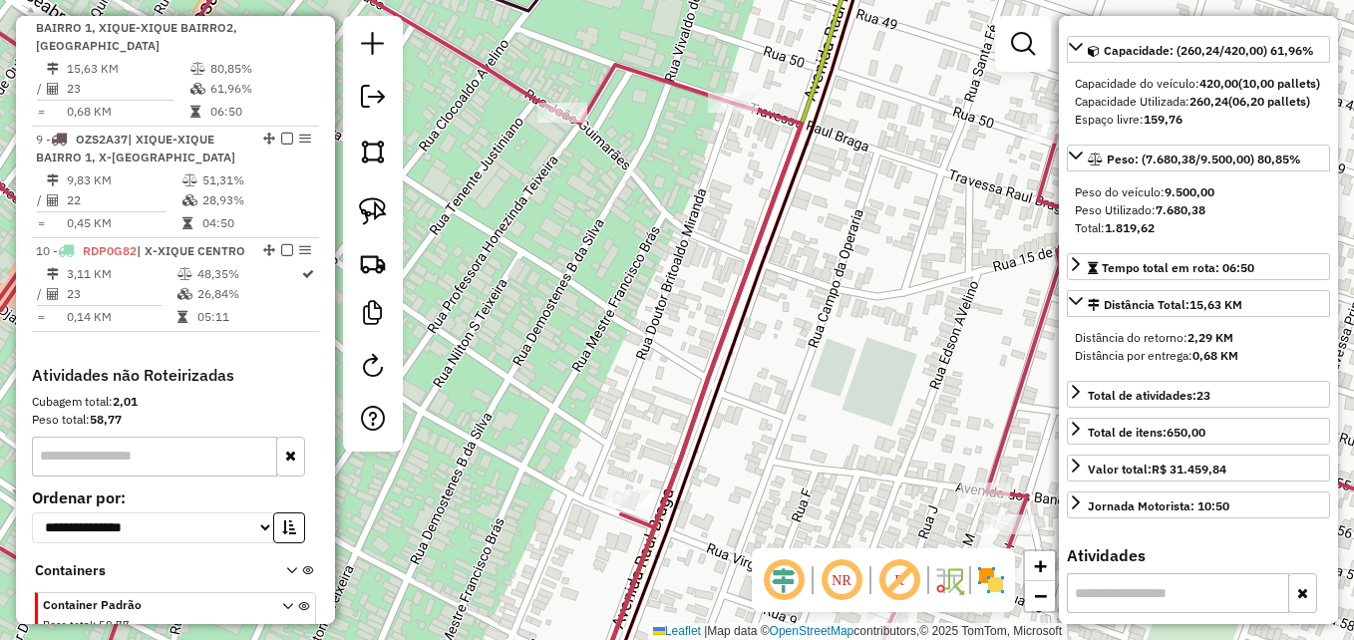
click at [630, 70] on icon at bounding box center [638, 320] width 1548 height 768
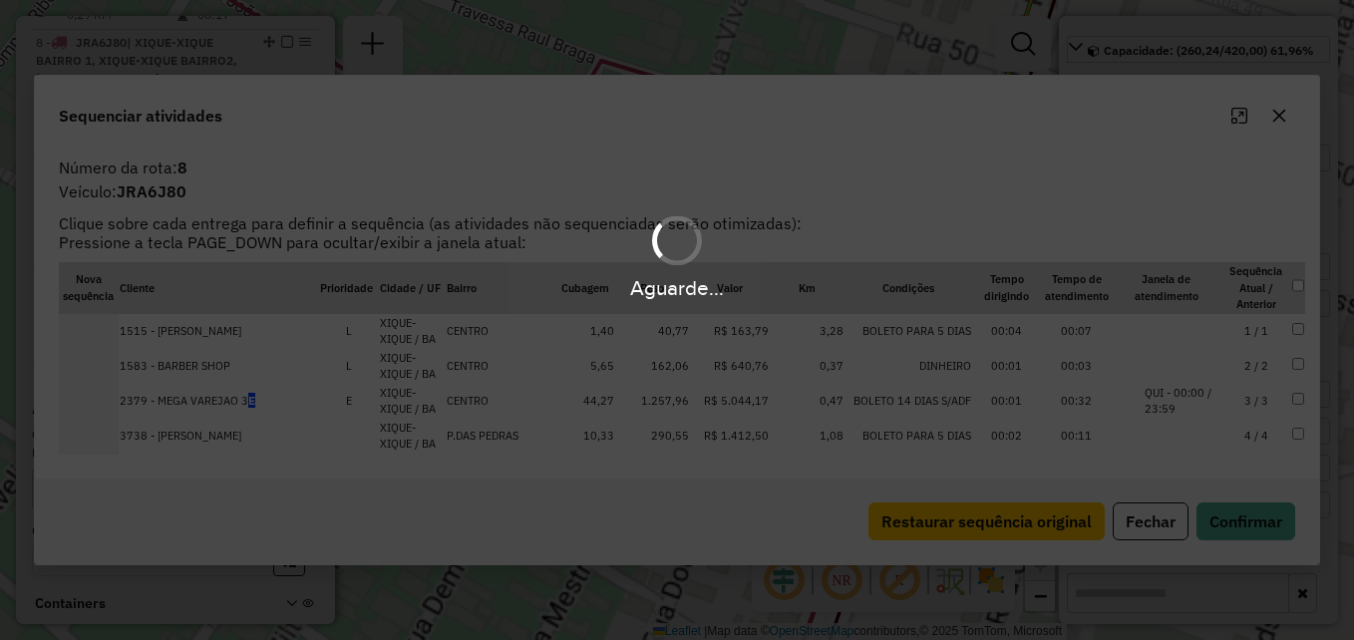
scroll to position [1458, 0]
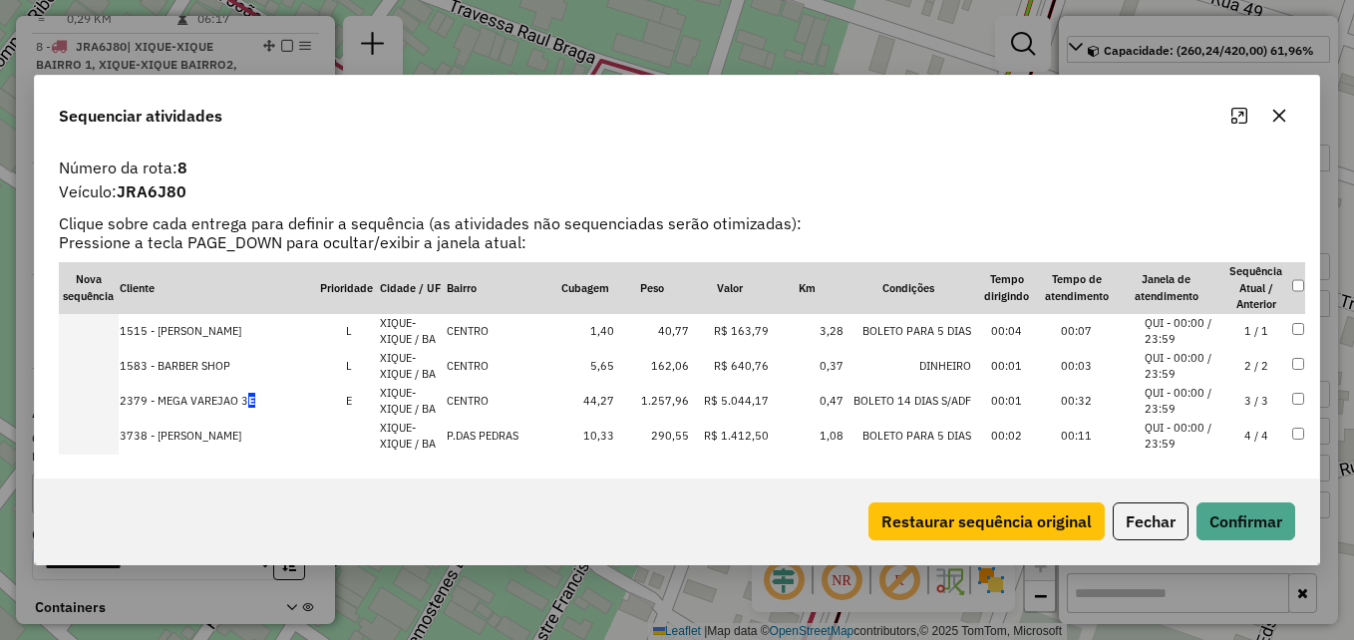
click at [1284, 118] on icon "button" at bounding box center [1279, 116] width 16 height 16
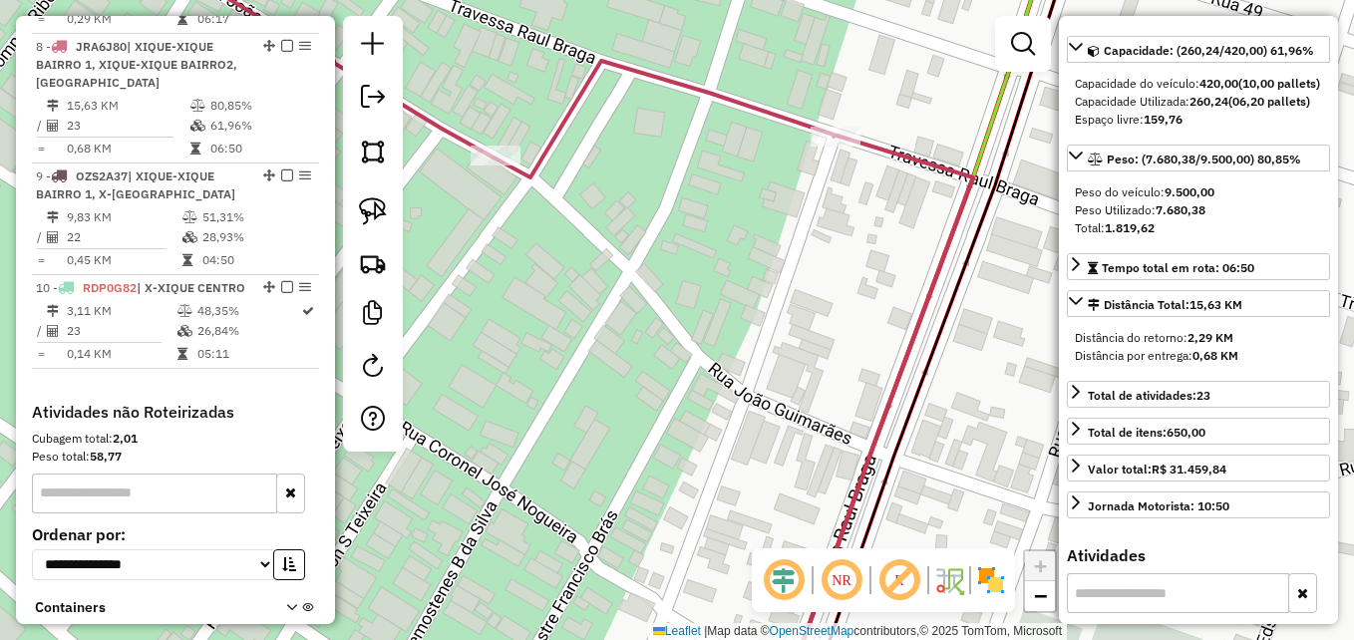
click at [696, 90] on icon at bounding box center [806, 320] width 1368 height 768
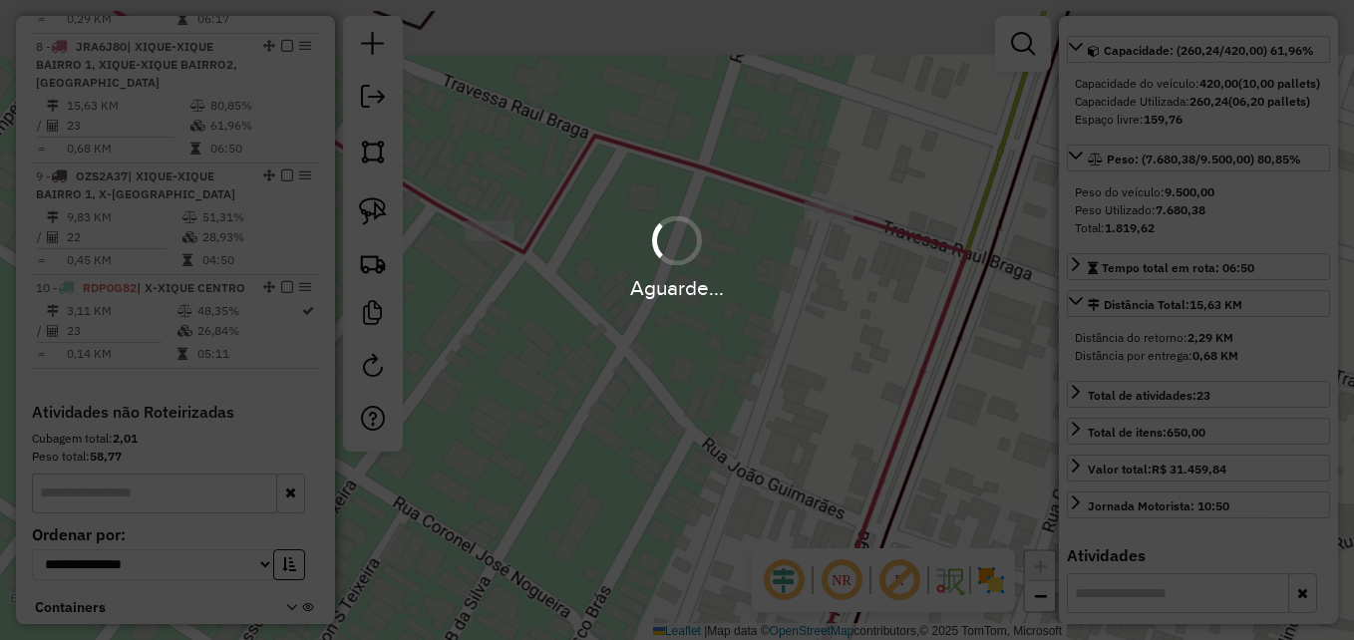
click at [696, 90] on div "Aguarde..." at bounding box center [677, 320] width 1354 height 640
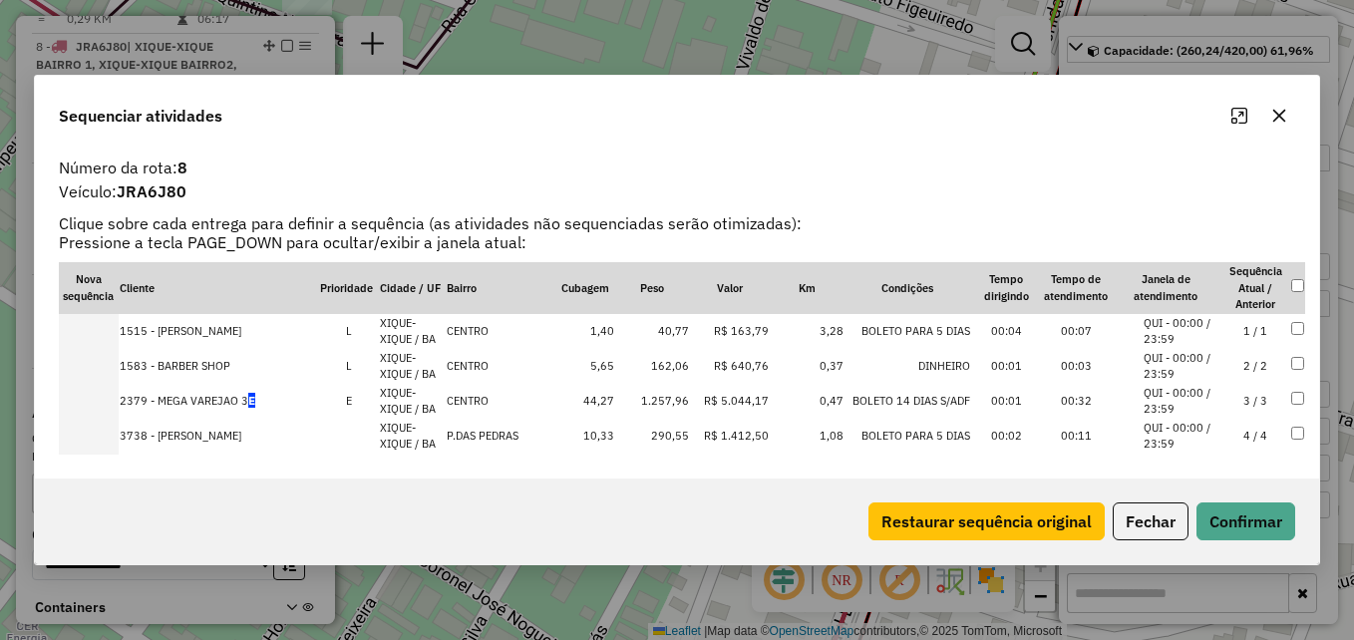
click at [1281, 119] on icon "button" at bounding box center [1279, 116] width 13 height 13
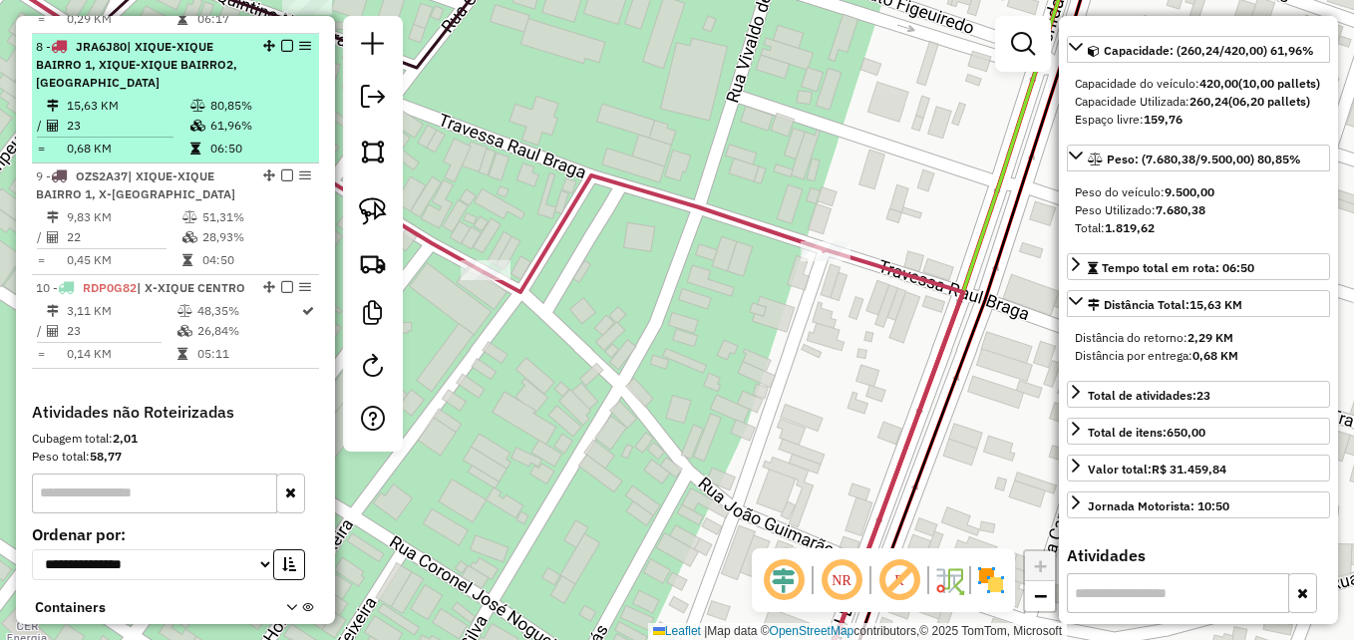
click at [181, 96] on td "15,63 KM" at bounding box center [128, 106] width 124 height 20
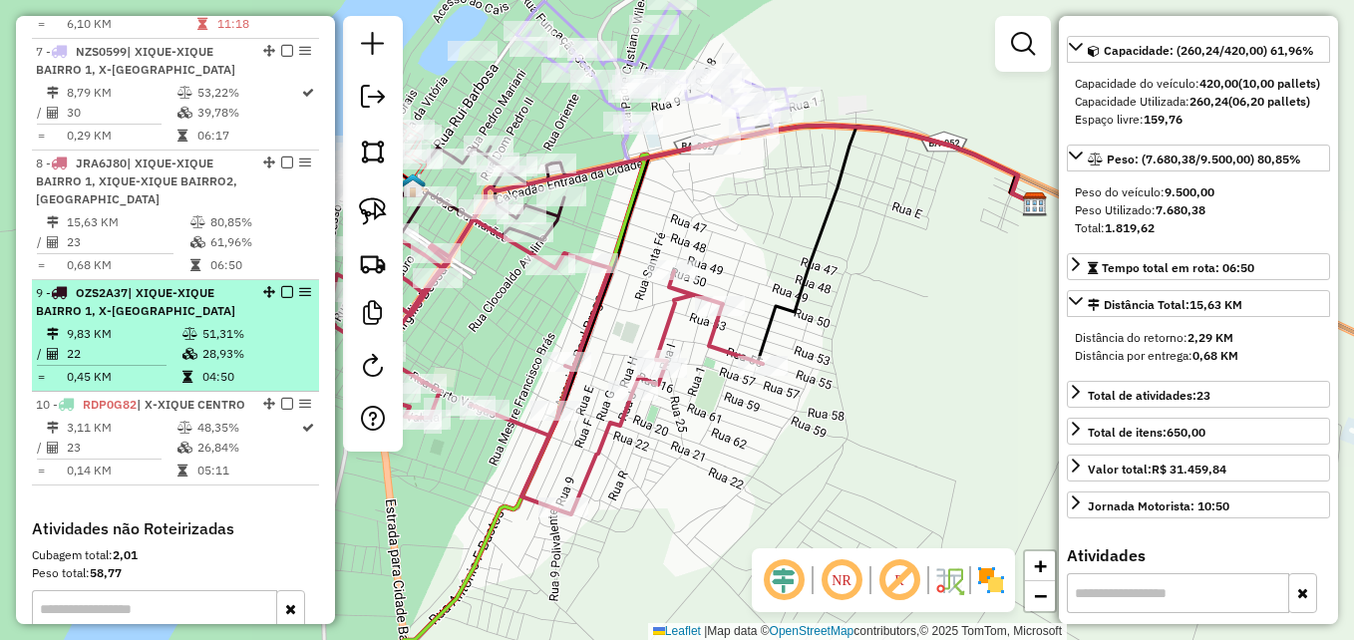
scroll to position [1259, 0]
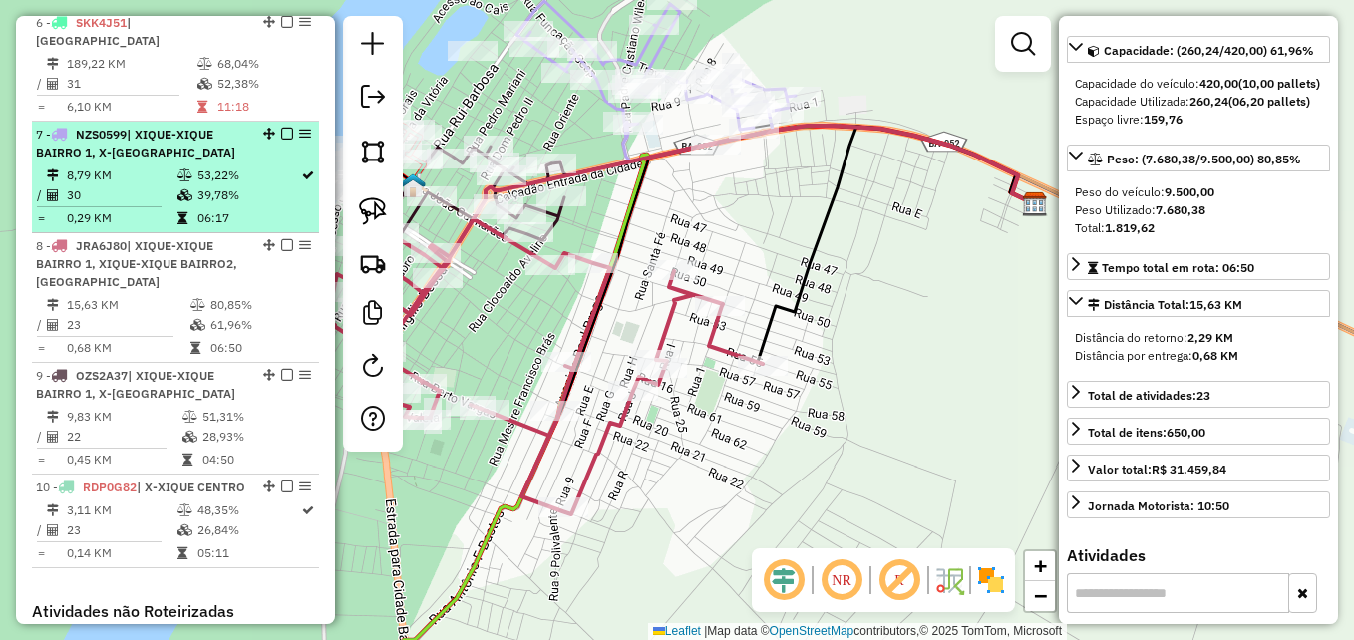
click at [128, 185] on td "30" at bounding box center [121, 195] width 111 height 20
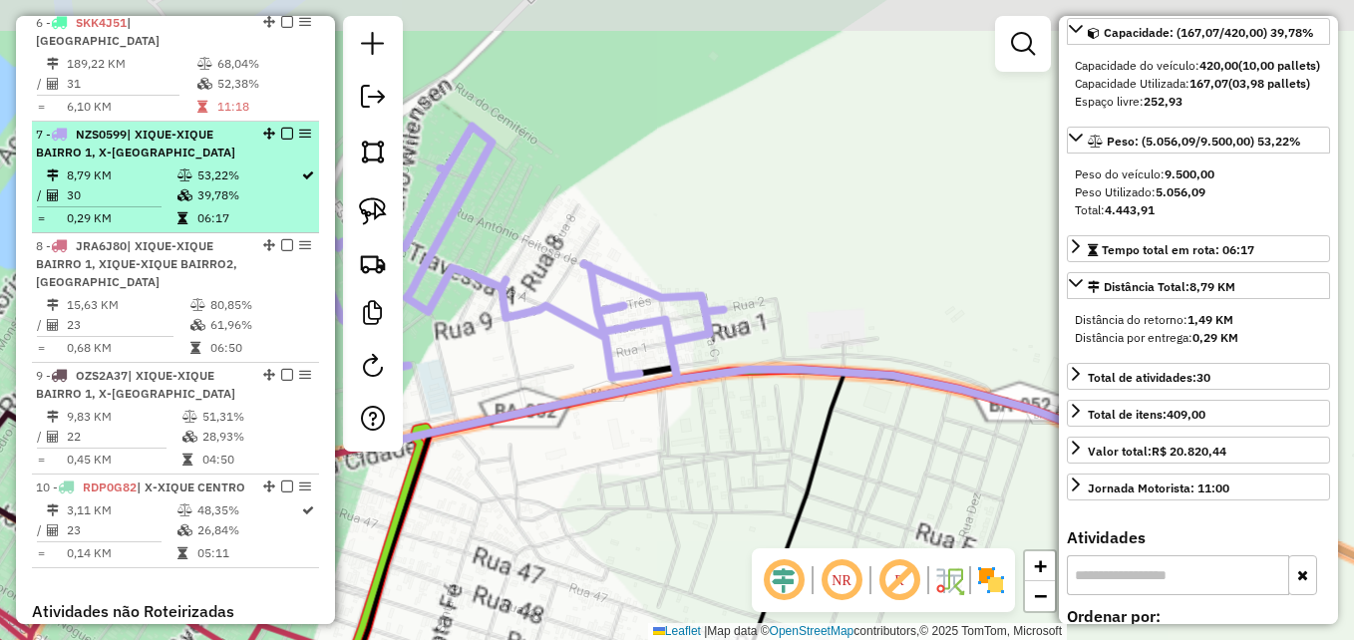
scroll to position [181, 0]
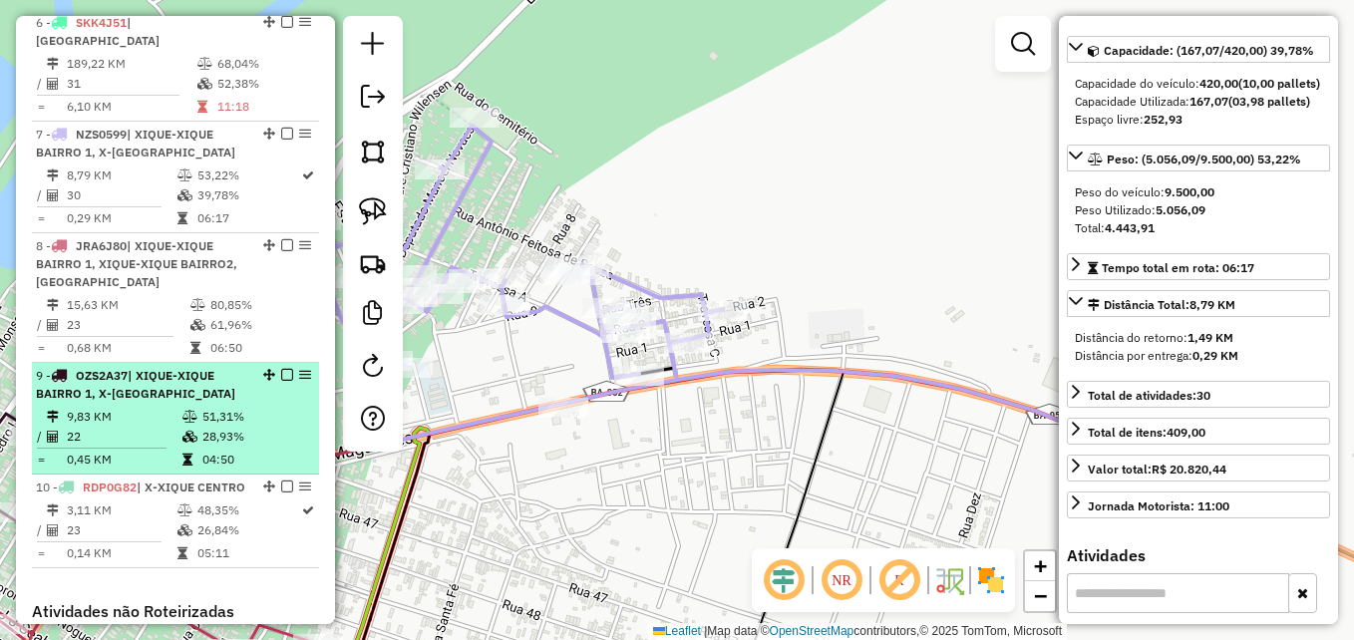
click at [112, 407] on td "9,83 KM" at bounding box center [124, 417] width 116 height 20
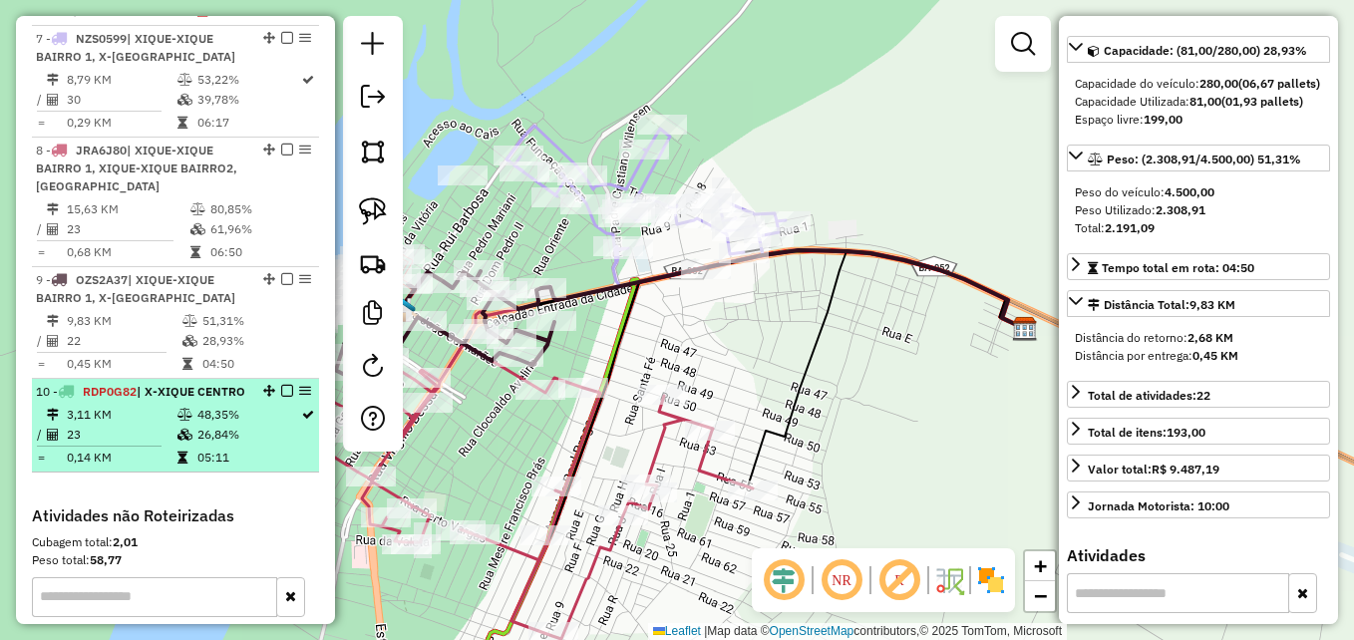
scroll to position [1259, 0]
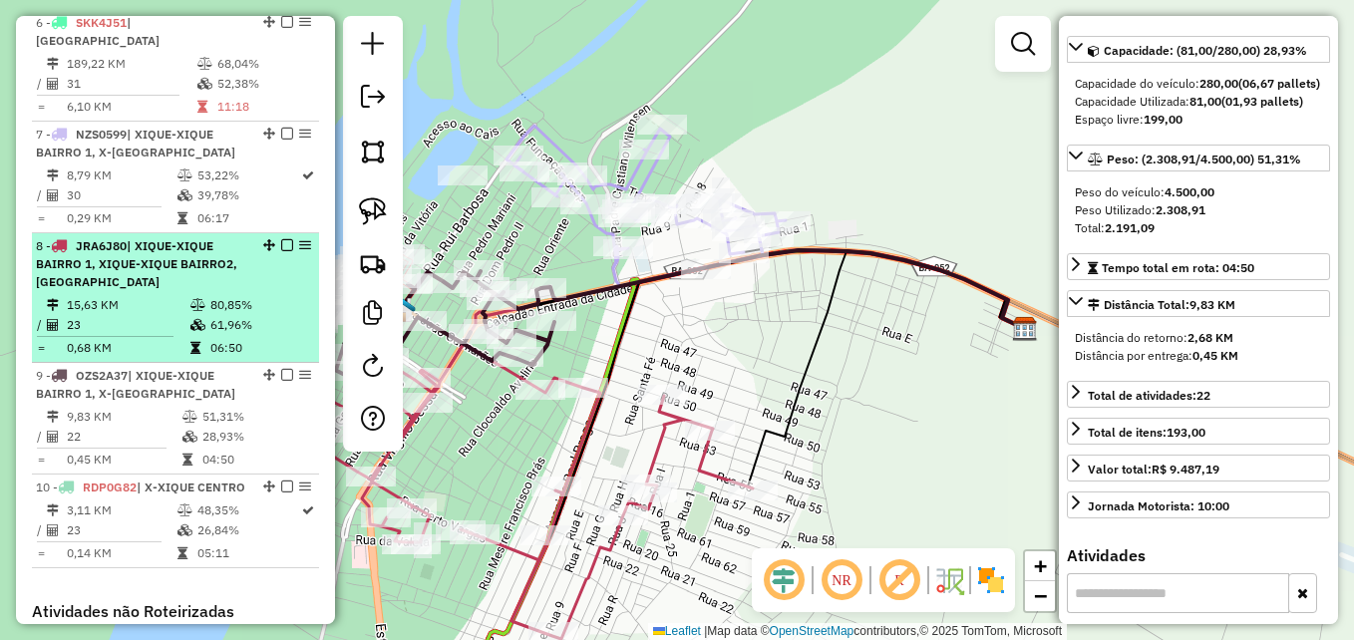
click at [140, 270] on div "8 - JRA6J80 | XIQUE-XIQUE BAIRRO 1, XIQUE-XIQUE BAIRRO2, X-XIQUE CENTRO" at bounding box center [141, 264] width 211 height 54
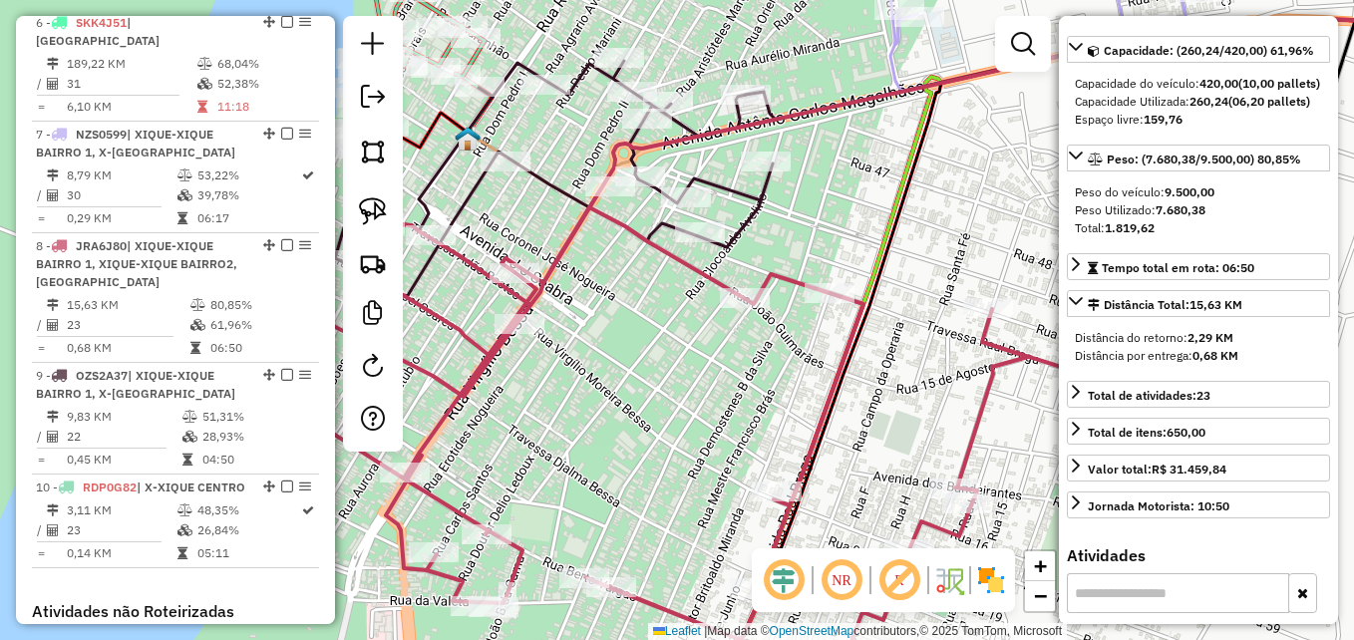
drag, startPoint x: 625, startPoint y: 175, endPoint x: 911, endPoint y: 195, distance: 287.0
click at [911, 193] on icon at bounding box center [1206, 363] width 990 height 688
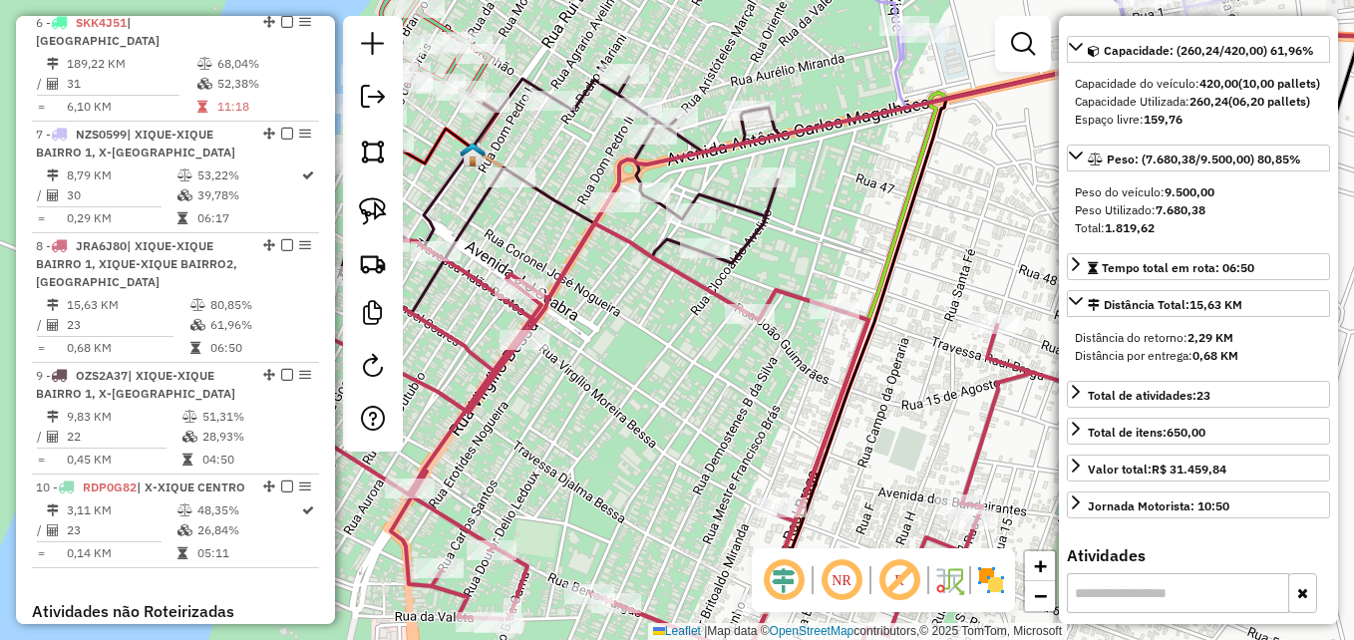
click at [828, 124] on icon at bounding box center [998, 167] width 983 height 264
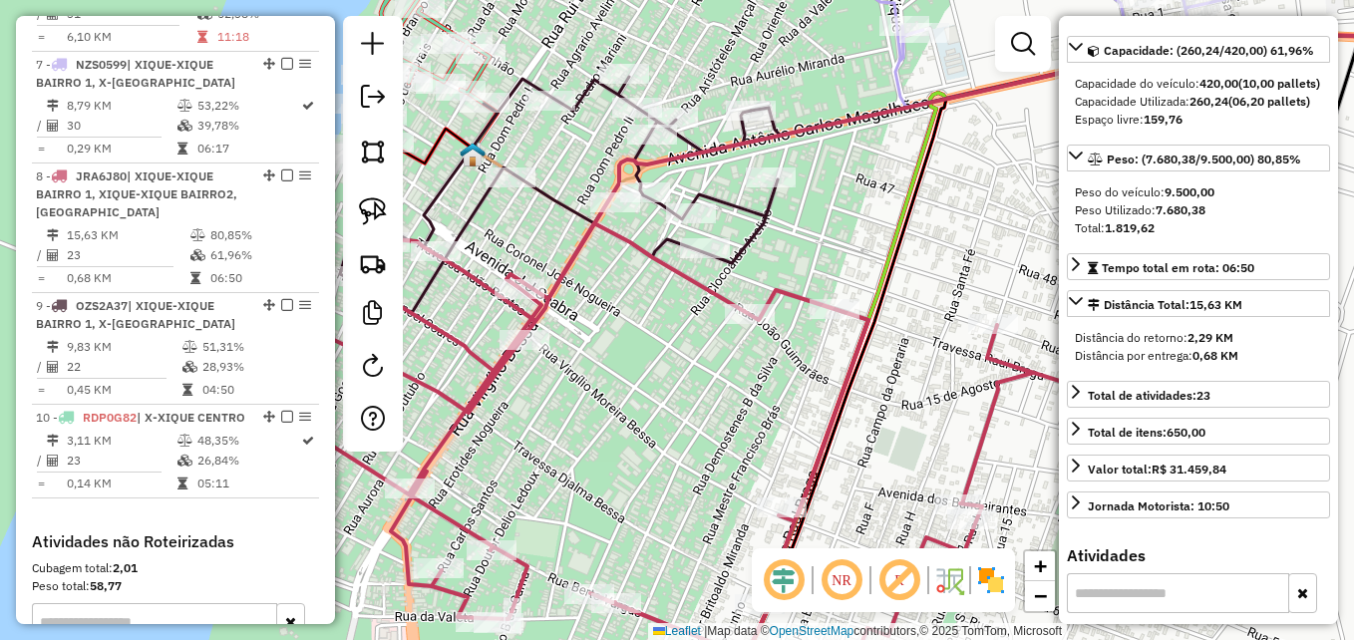
click at [829, 124] on icon at bounding box center [998, 167] width 983 height 264
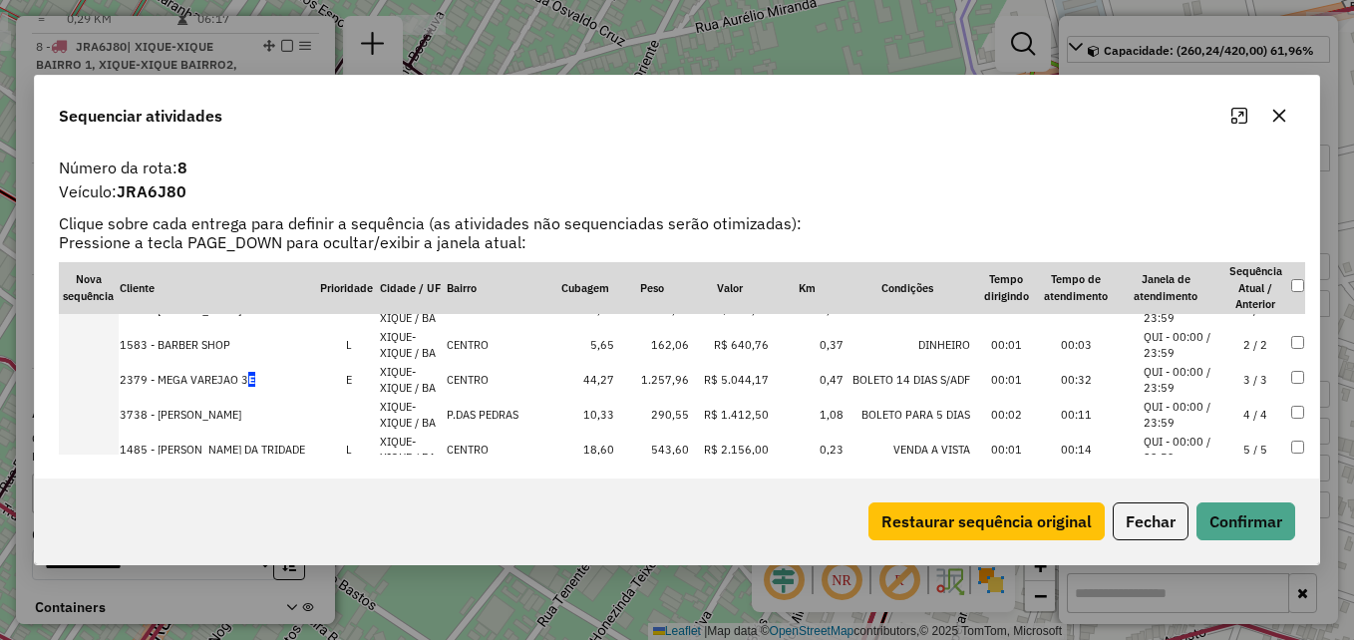
scroll to position [0, 0]
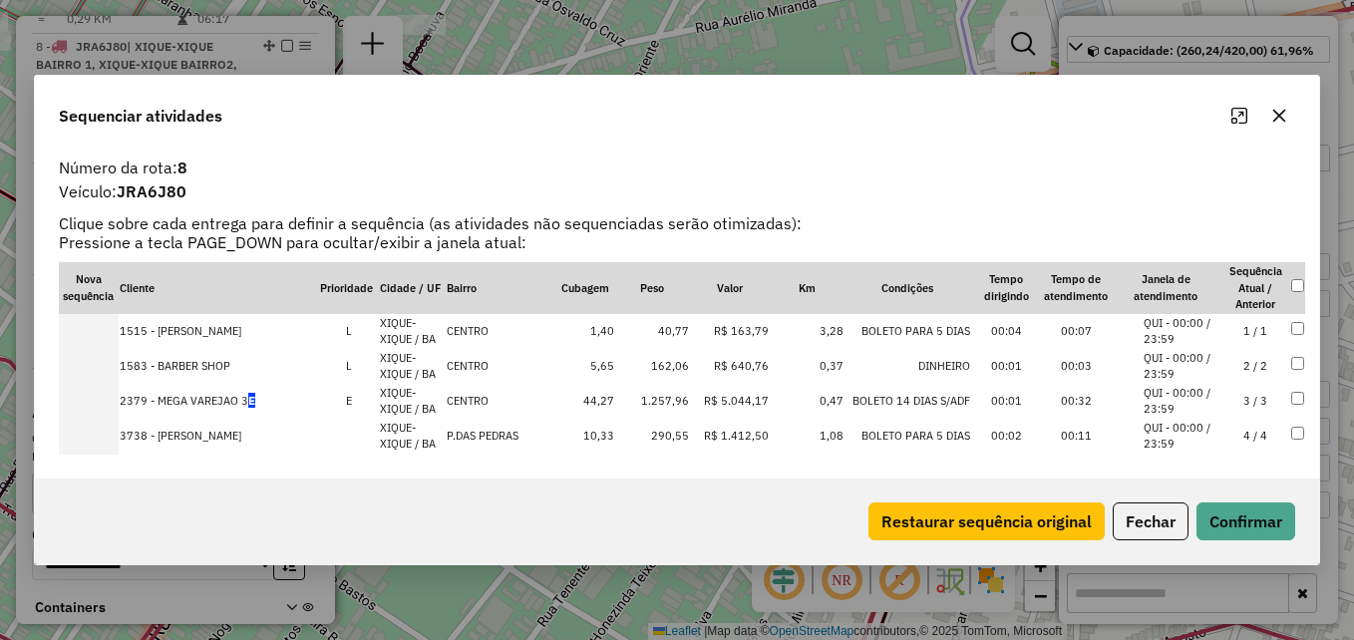
click at [1299, 395] on td at bounding box center [1297, 401] width 15 height 35
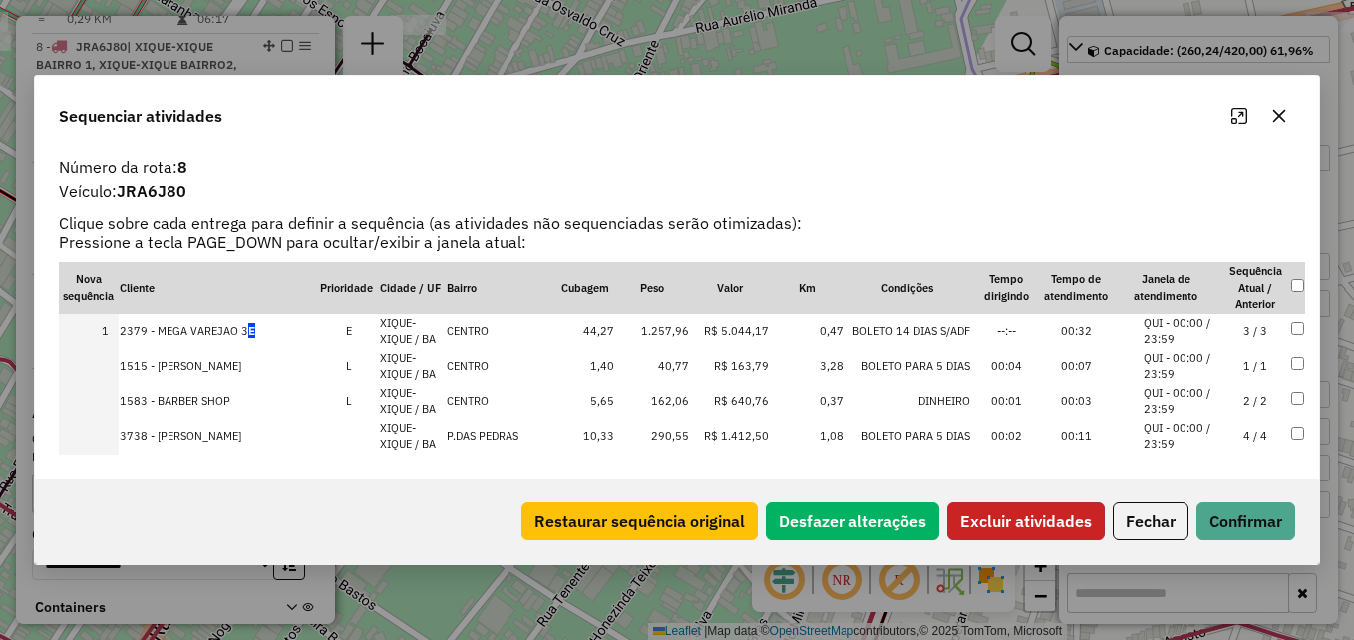
click at [994, 519] on button "Excluir atividades" at bounding box center [1026, 522] width 158 height 38
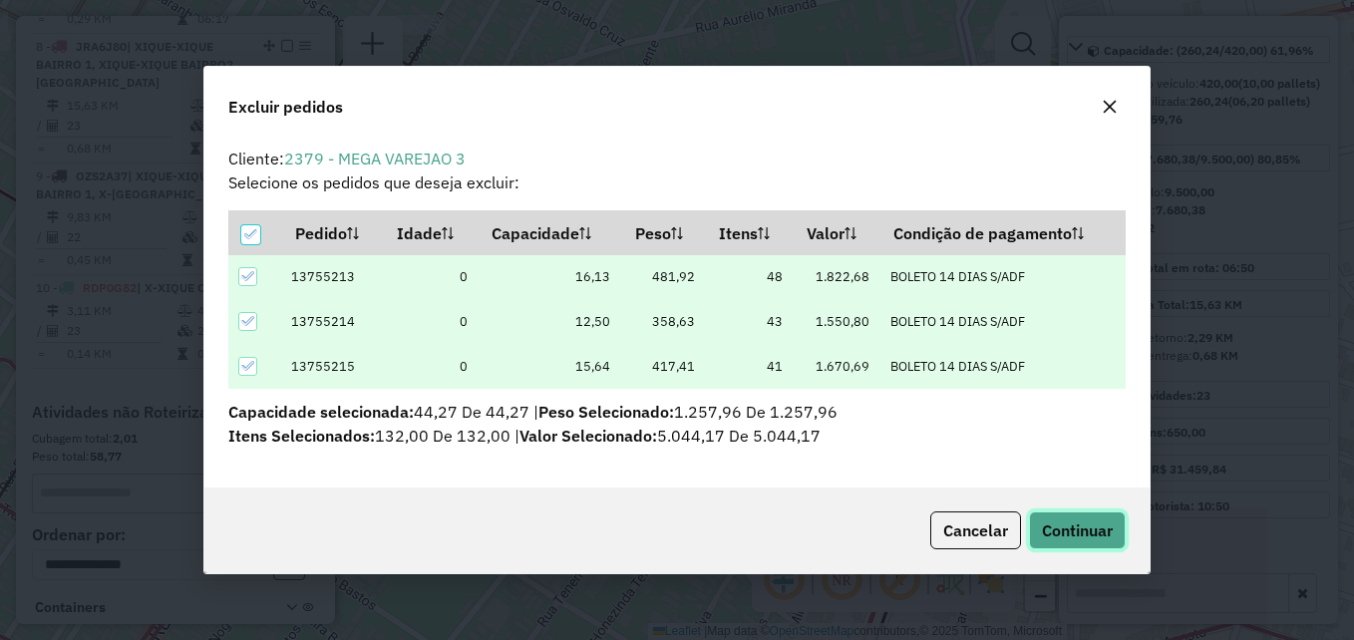
click at [1050, 525] on span "Continuar" at bounding box center [1077, 531] width 71 height 20
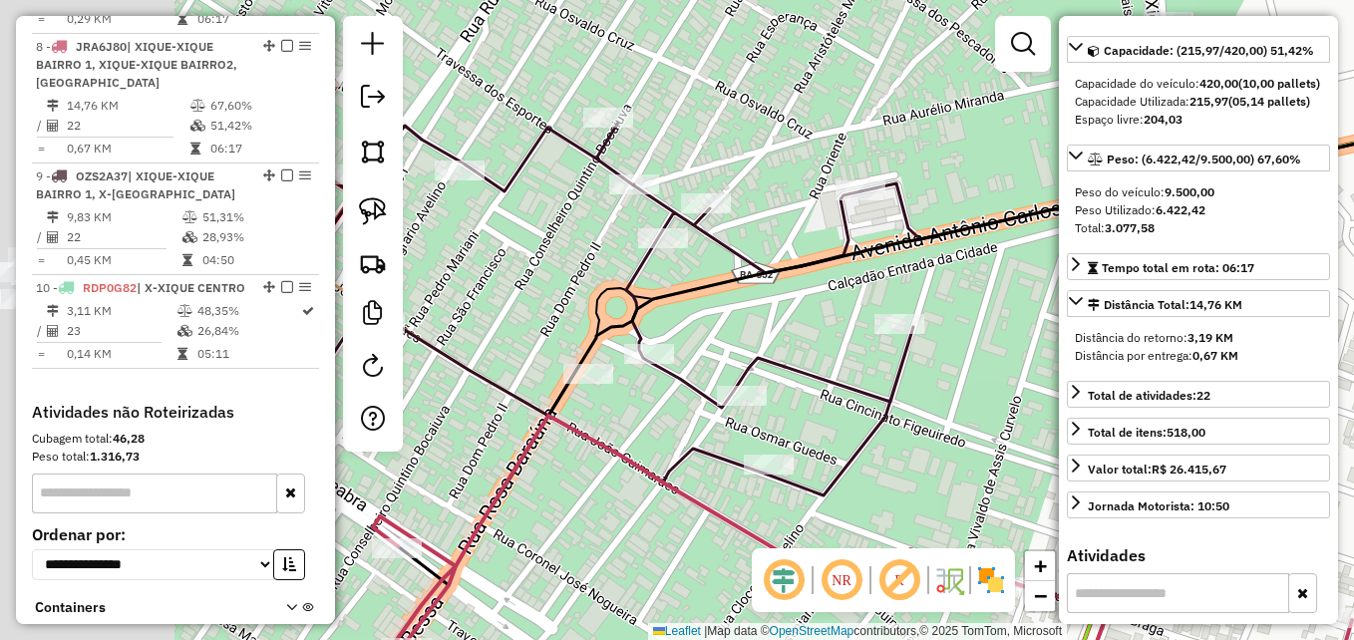
drag, startPoint x: 622, startPoint y: 270, endPoint x: 759, endPoint y: 340, distance: 153.4
click at [759, 340] on div "Janela de atendimento Grade de atendimento Capacidade Transportadoras Veículos …" at bounding box center [677, 320] width 1354 height 640
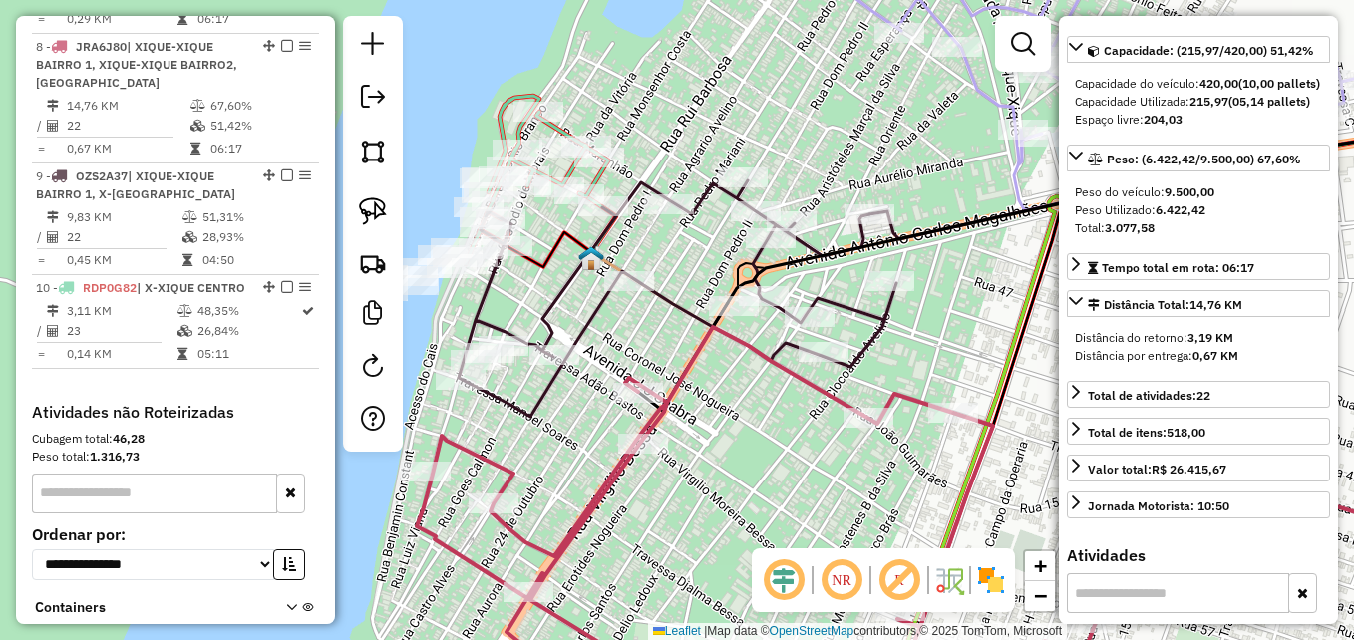
drag, startPoint x: 626, startPoint y: 347, endPoint x: 750, endPoint y: 356, distance: 124.0
click at [750, 356] on div "Janela de atendimento Grade de atendimento Capacidade Transportadoras Veículos …" at bounding box center [677, 320] width 1354 height 640
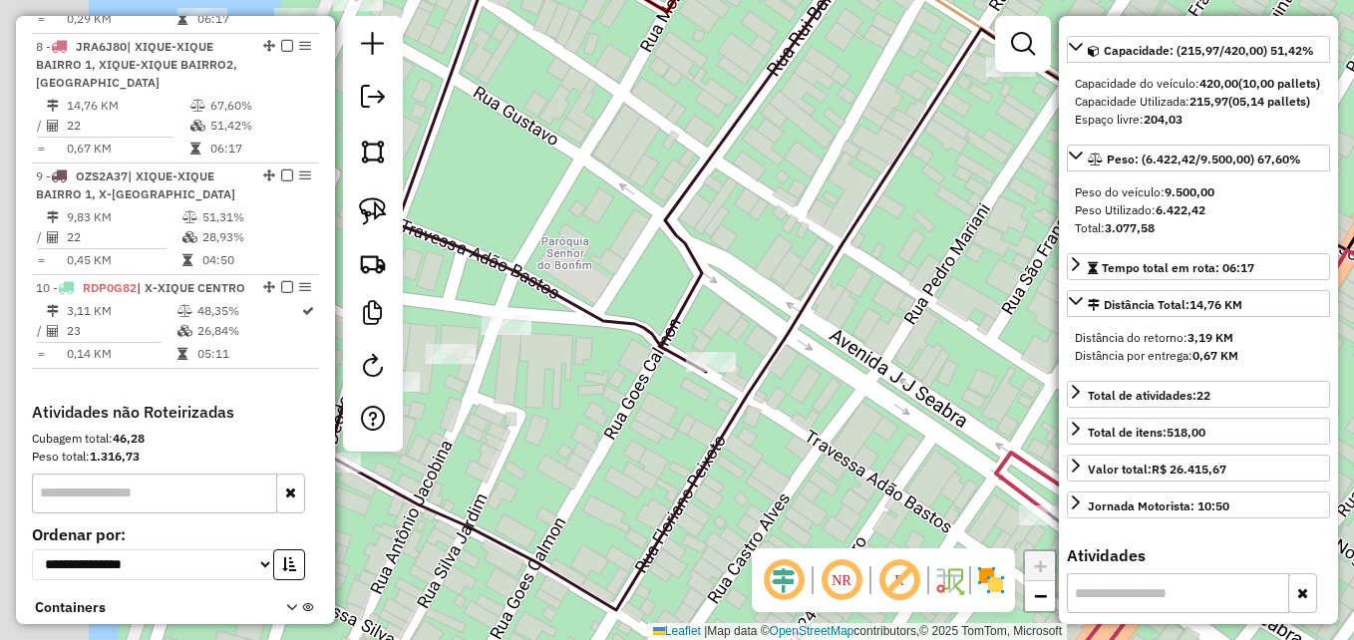
drag, startPoint x: 649, startPoint y: 409, endPoint x: 940, endPoint y: 376, distance: 293.0
click at [940, 376] on div "Janela de atendimento Grade de atendimento Capacidade Transportadoras Veículos …" at bounding box center [677, 320] width 1354 height 640
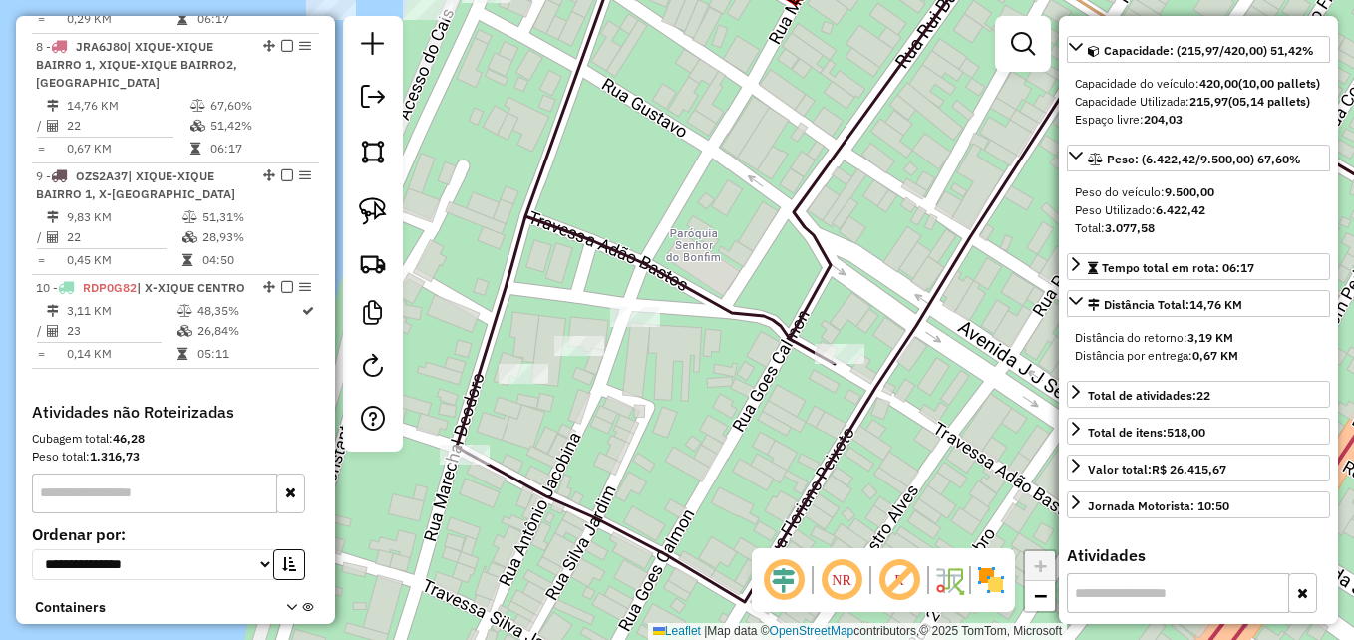
drag, startPoint x: 715, startPoint y: 384, endPoint x: 798, endPoint y: 371, distance: 83.8
click at [865, 382] on div "Janela de atendimento Grade de atendimento Capacidade Transportadoras Veículos …" at bounding box center [677, 320] width 1354 height 640
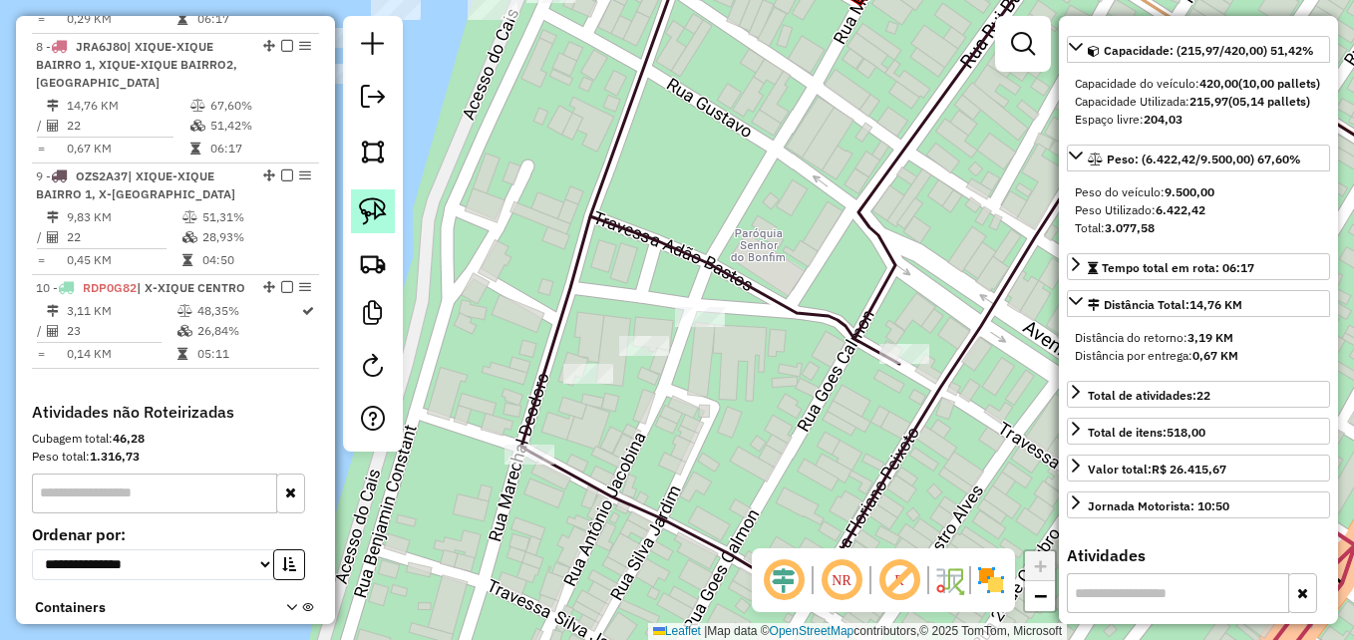
click at [379, 209] on img at bounding box center [373, 211] width 28 height 28
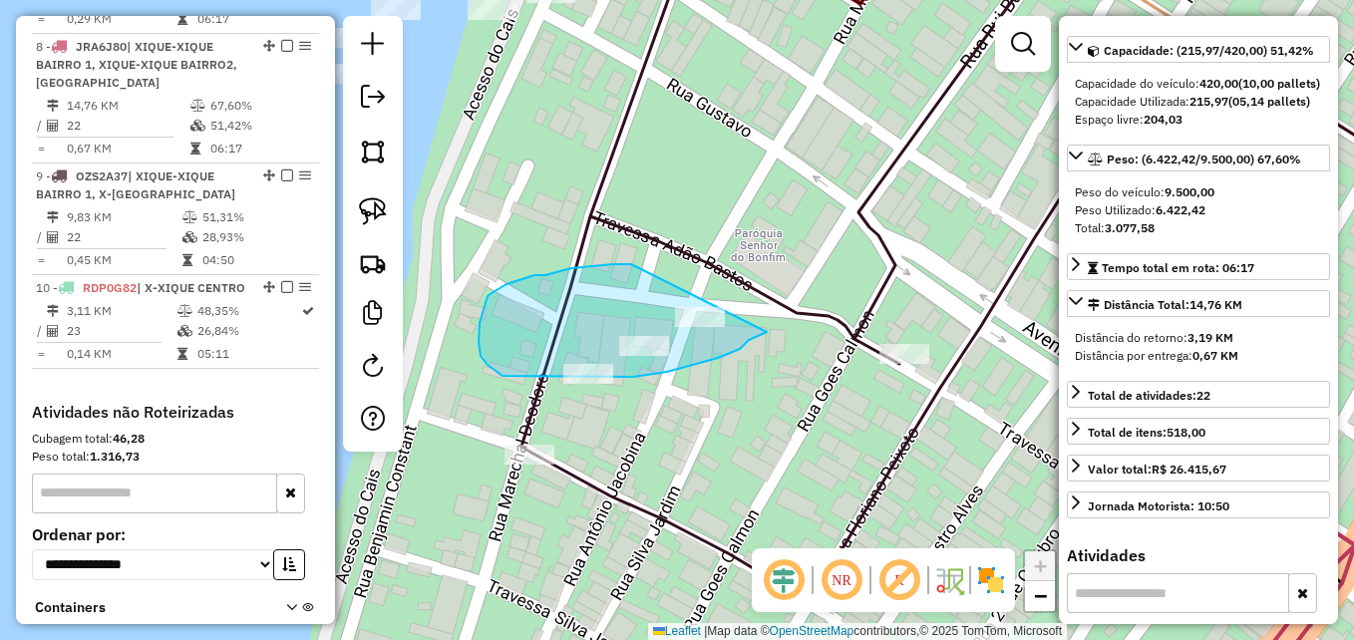
drag, startPoint x: 710, startPoint y: 360, endPoint x: 672, endPoint y: 269, distance: 98.3
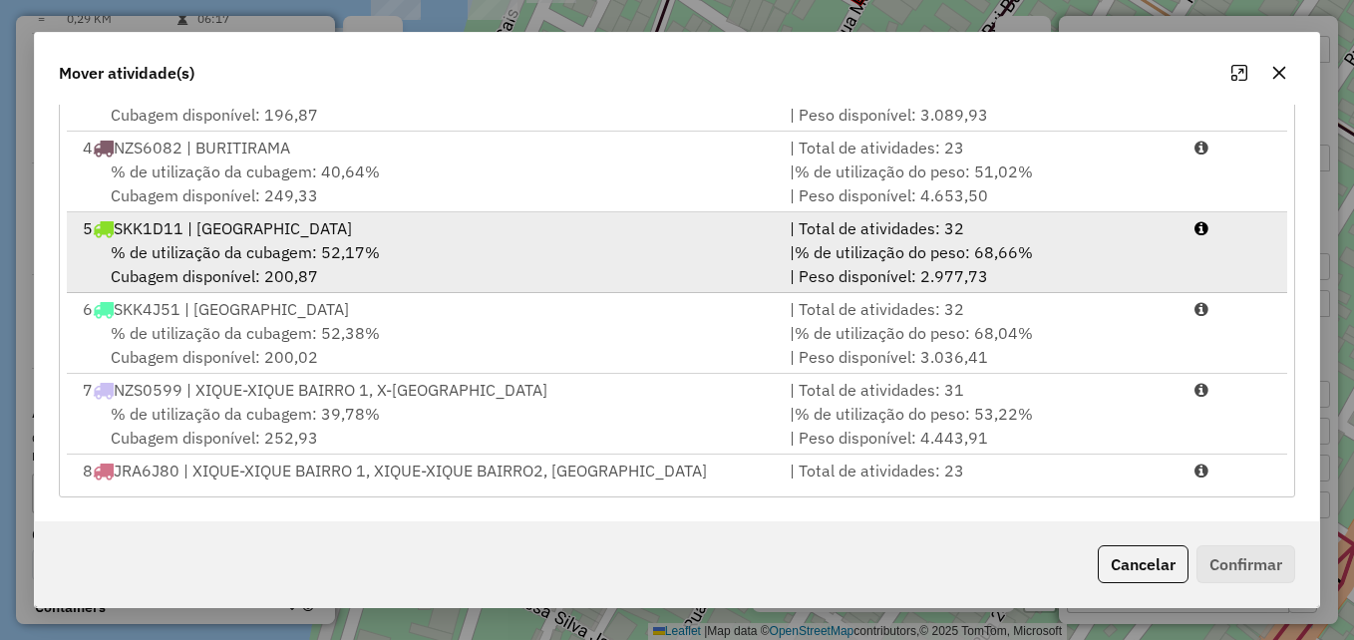
scroll to position [299, 0]
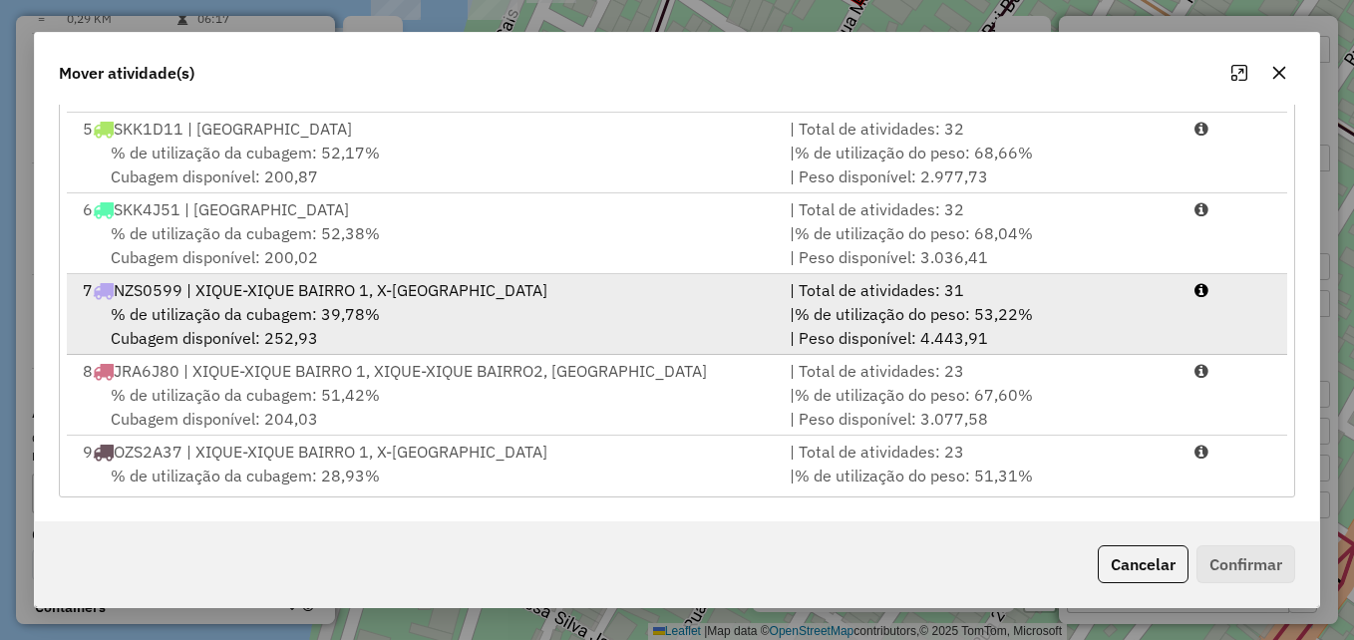
click at [609, 319] on div "% de utilização da cubagem: 39,78% Cubagem disponível: 252,93" at bounding box center [424, 326] width 707 height 48
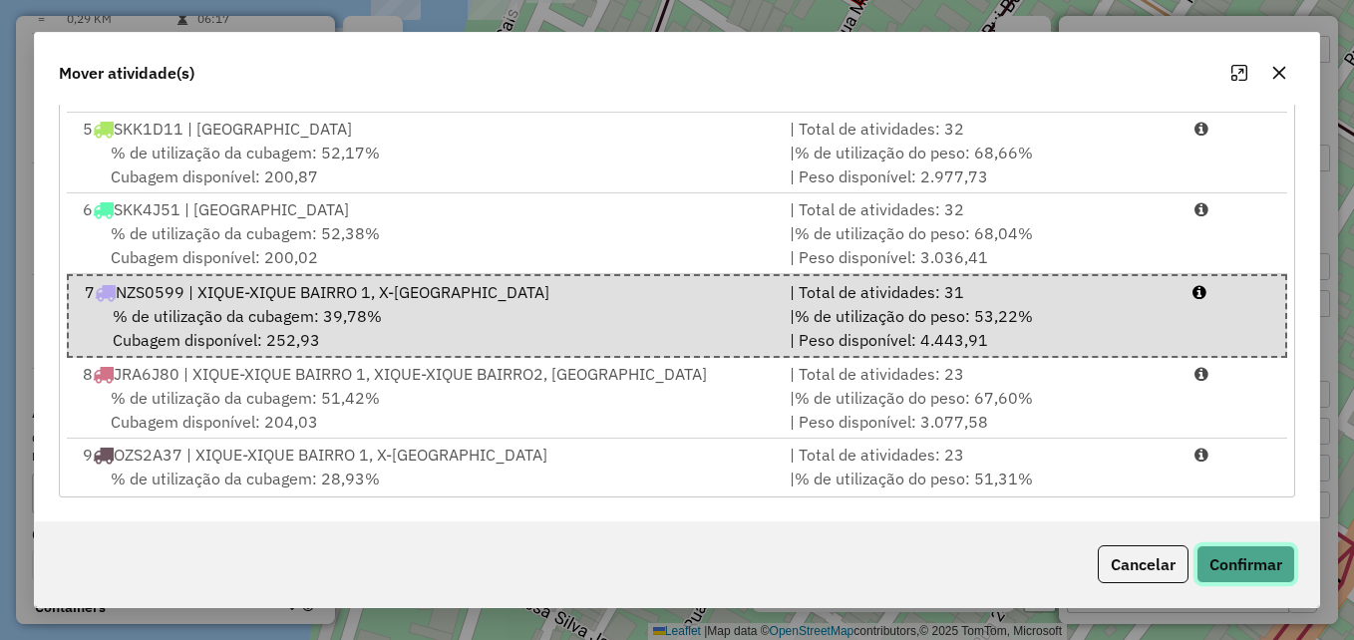
click at [1234, 572] on button "Confirmar" at bounding box center [1246, 564] width 99 height 38
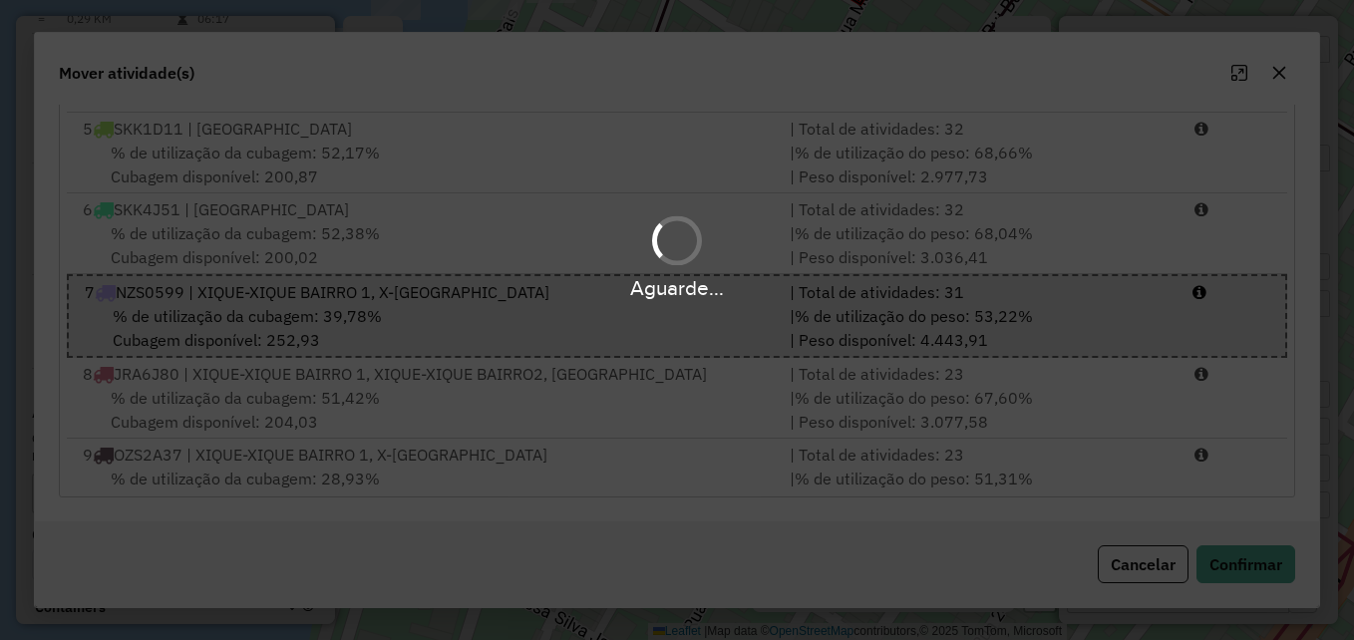
scroll to position [0, 0]
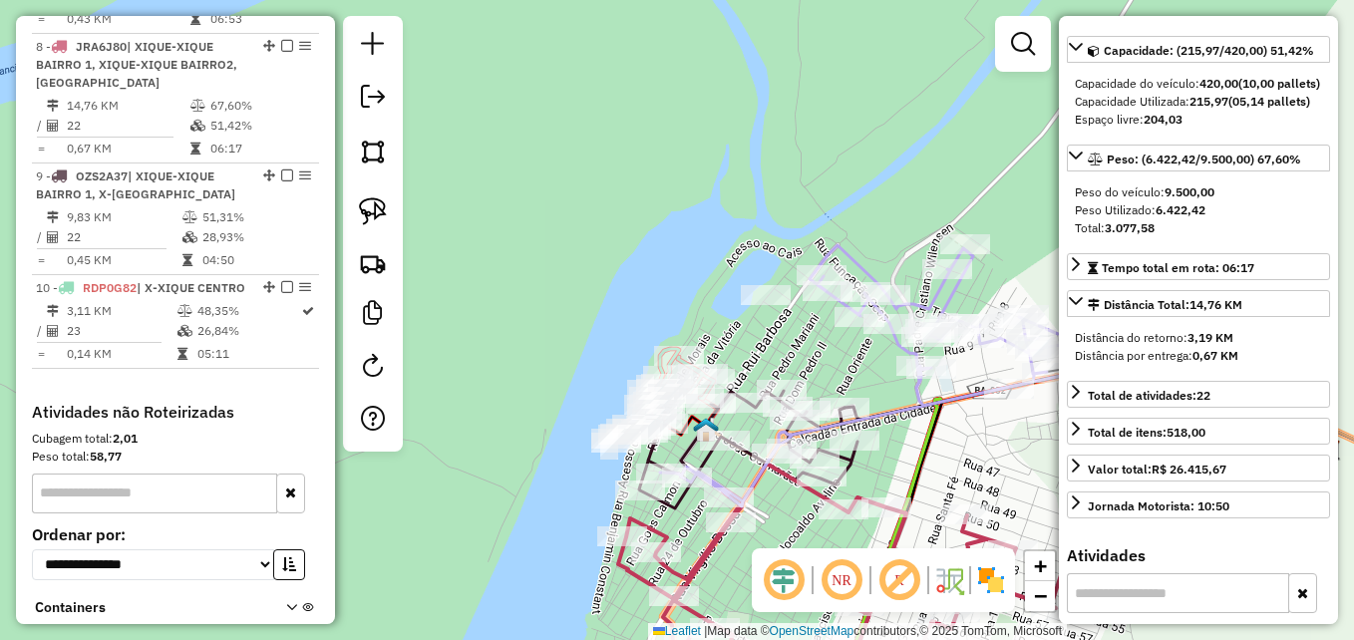
drag, startPoint x: 889, startPoint y: 290, endPoint x: 833, endPoint y: 356, distance: 86.3
click at [833, 356] on div "Janela de atendimento Grade de atendimento Capacidade Transportadoras Veículos …" at bounding box center [677, 320] width 1354 height 640
click at [376, 221] on img at bounding box center [373, 211] width 28 height 28
drag, startPoint x: 766, startPoint y: 324, endPoint x: 797, endPoint y: 308, distance: 34.8
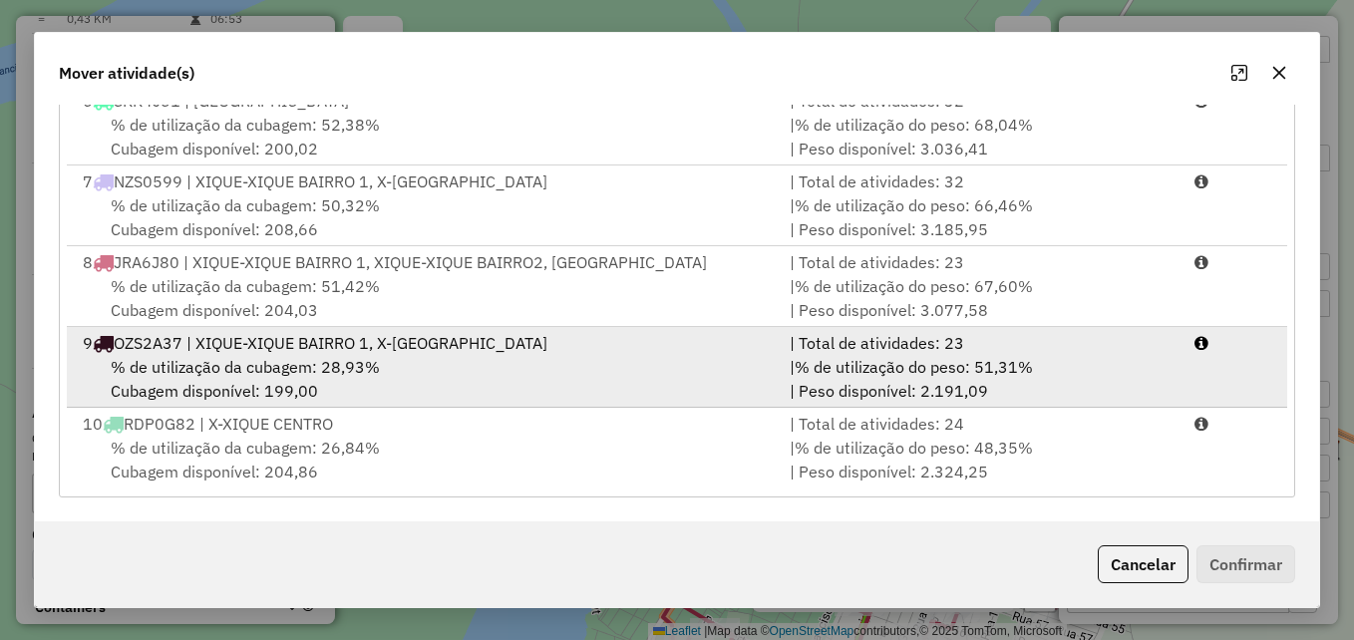
scroll to position [409, 0]
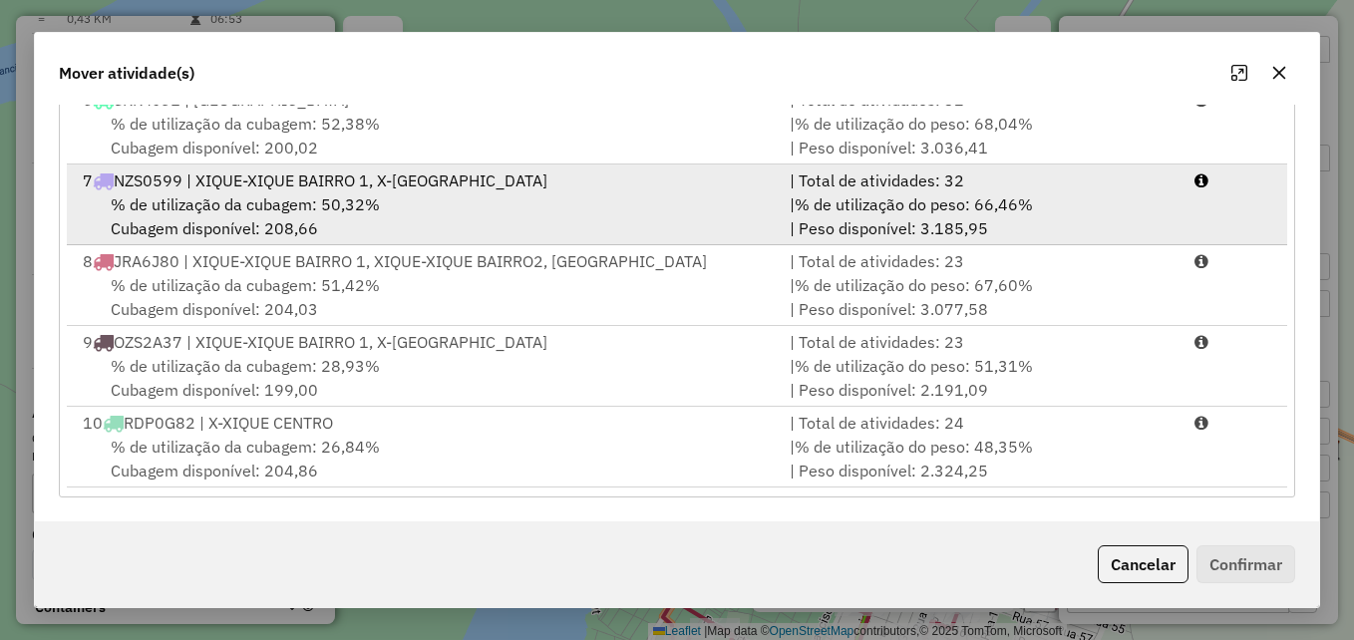
click at [408, 214] on div "% de utilização da cubagem: 50,32% Cubagem disponível: 208,66" at bounding box center [424, 216] width 707 height 48
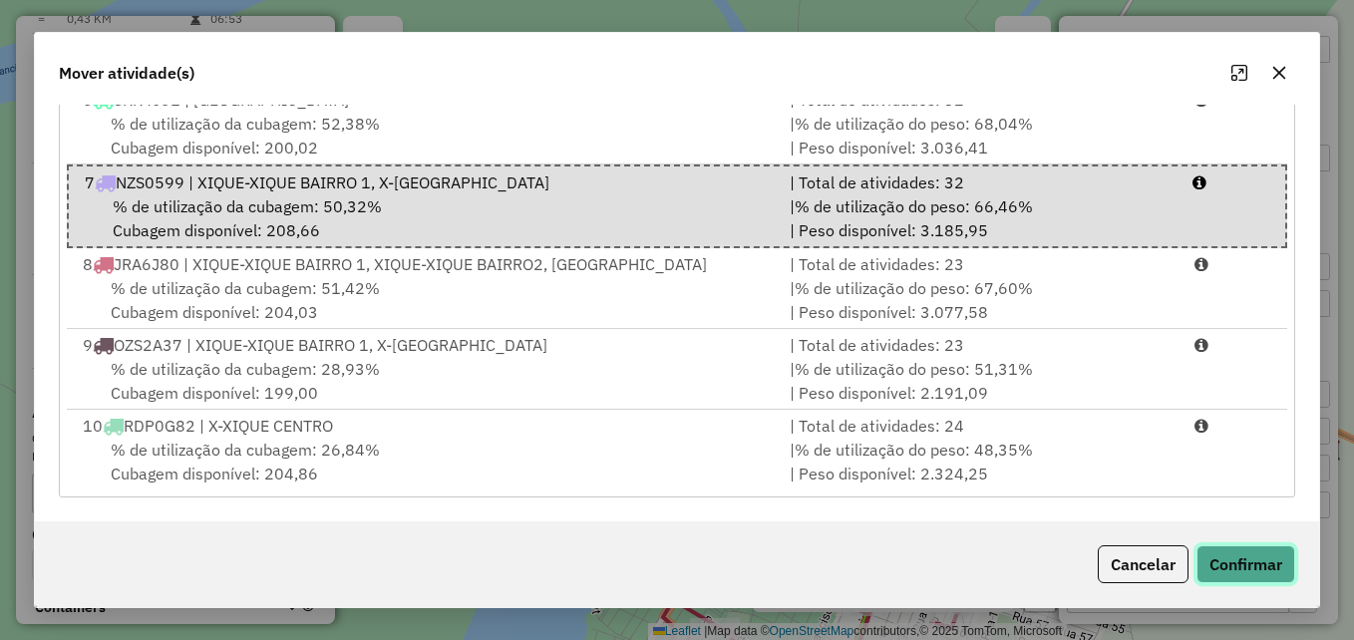
click at [1246, 558] on button "Confirmar" at bounding box center [1246, 564] width 99 height 38
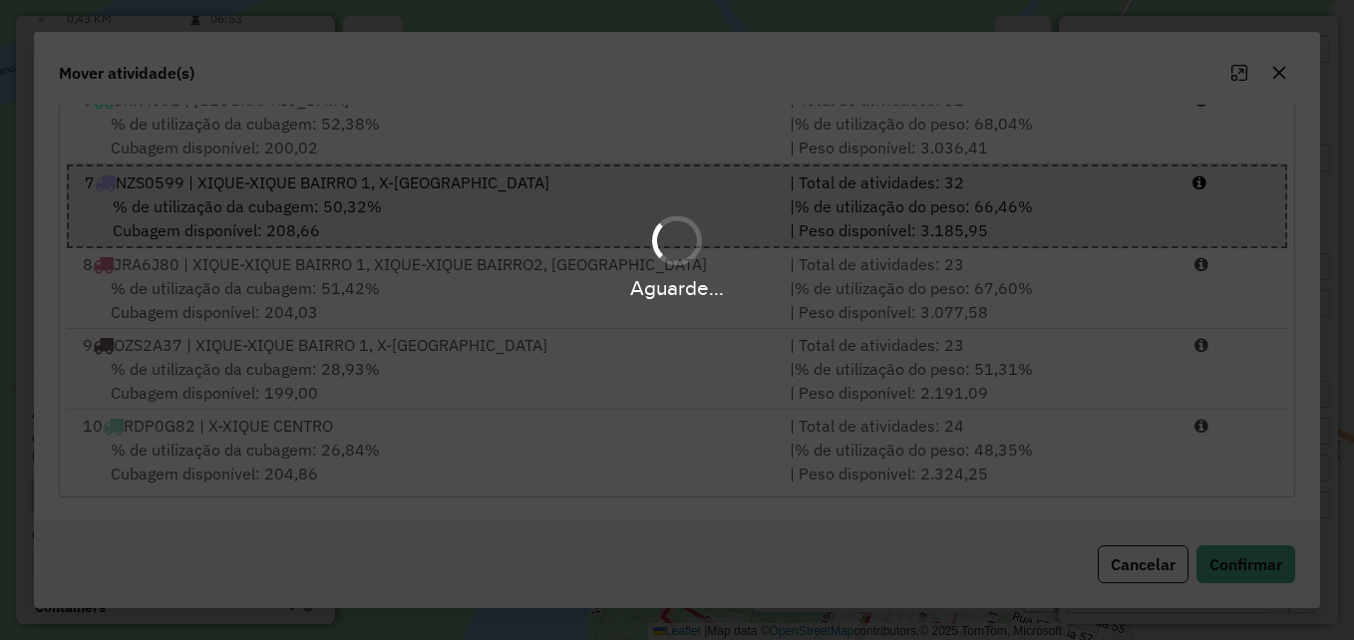
scroll to position [0, 0]
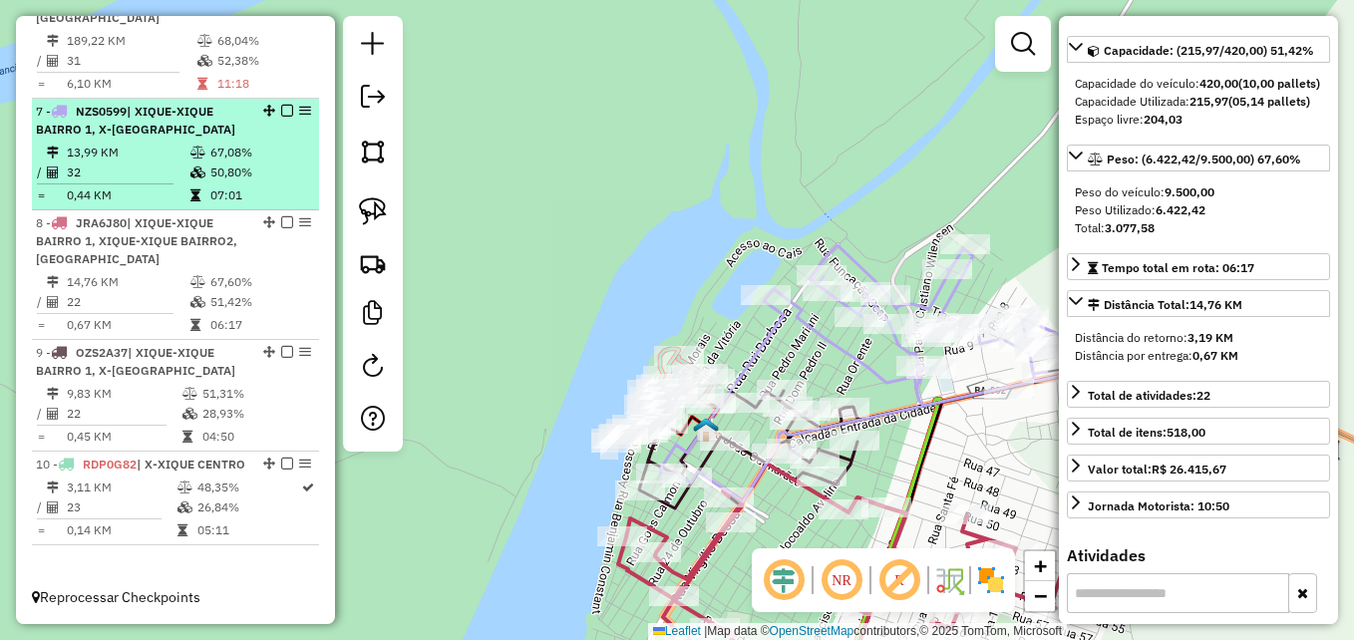
click at [90, 143] on td "13,99 KM" at bounding box center [128, 153] width 124 height 20
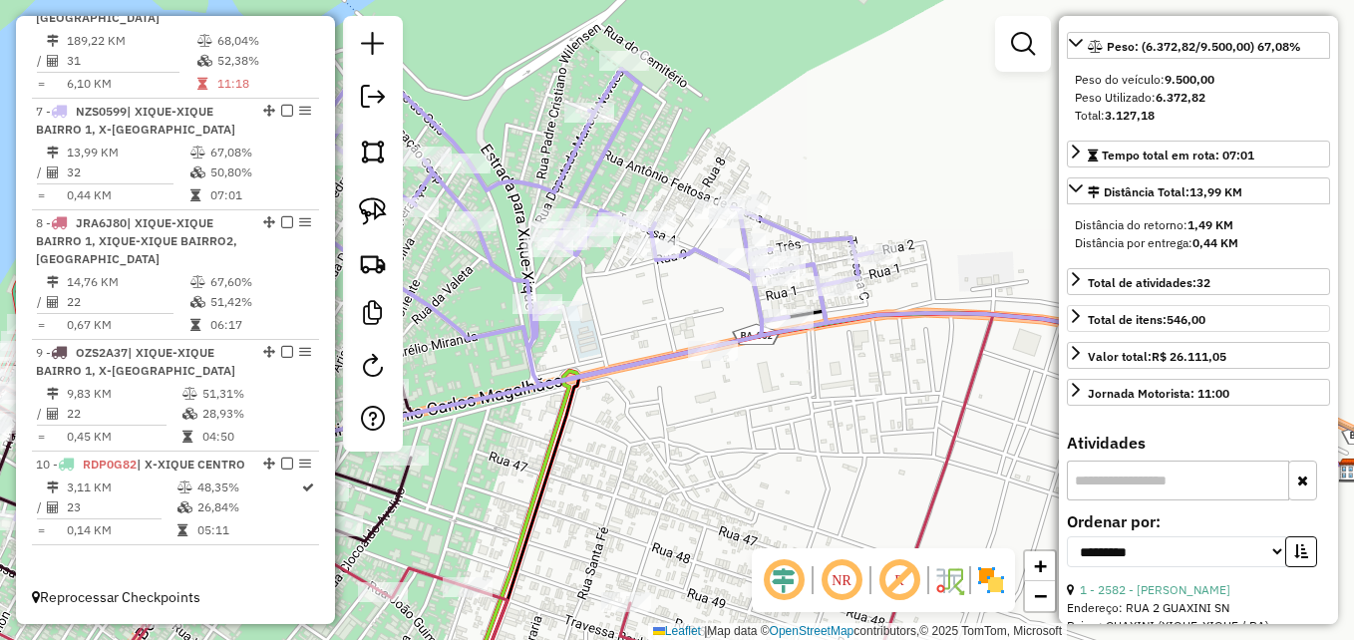
scroll to position [281, 0]
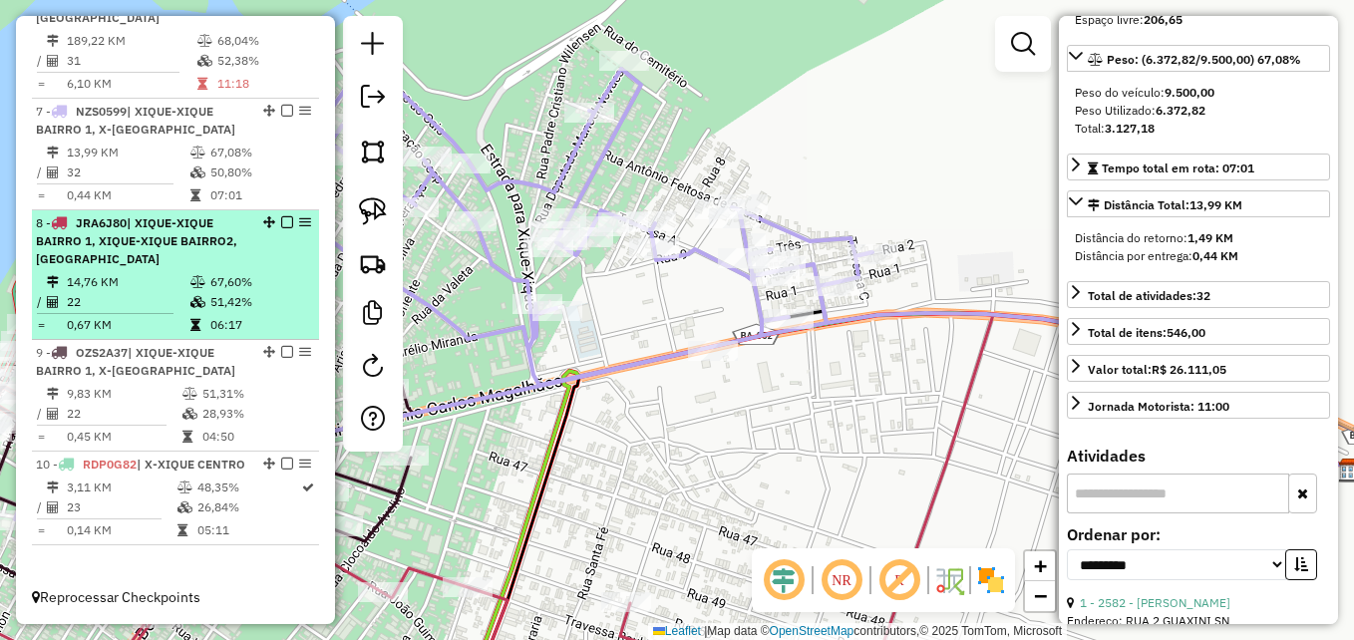
click at [190, 276] on icon at bounding box center [197, 282] width 15 height 12
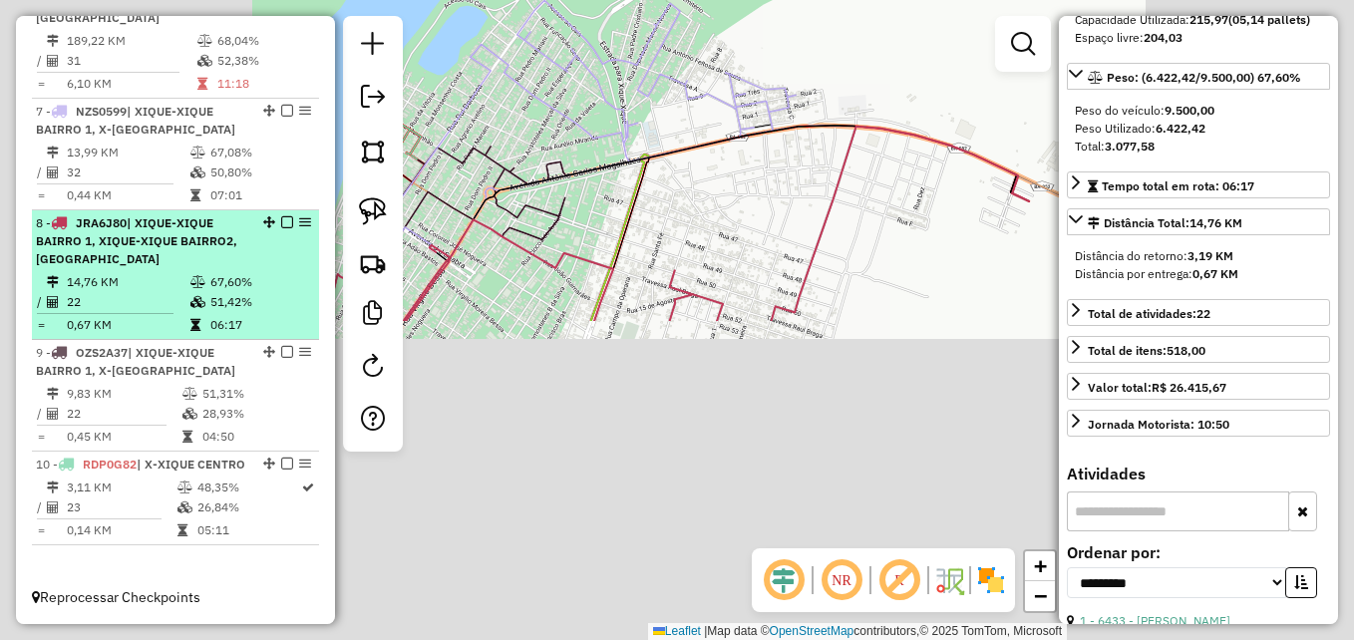
scroll to position [299, 0]
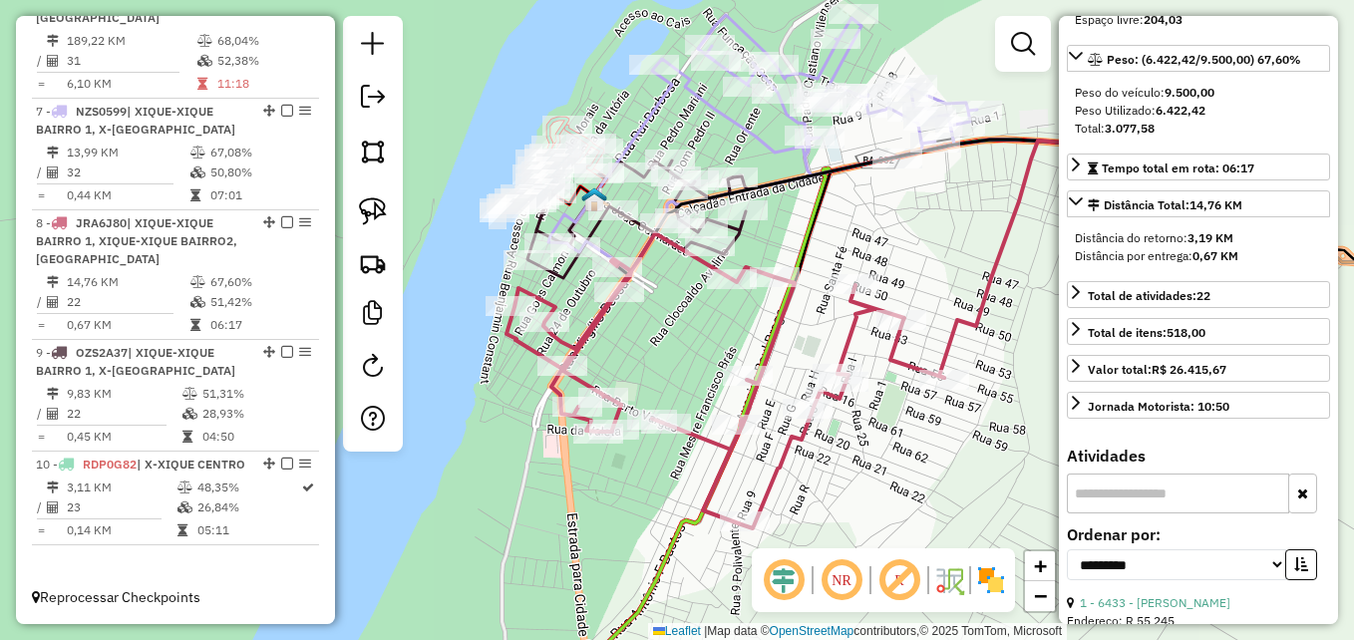
drag, startPoint x: 499, startPoint y: 319, endPoint x: 680, endPoint y: 333, distance: 182.0
click at [680, 333] on div "Janela de atendimento Grade de atendimento Capacidade Transportadoras Veículos …" at bounding box center [677, 320] width 1354 height 640
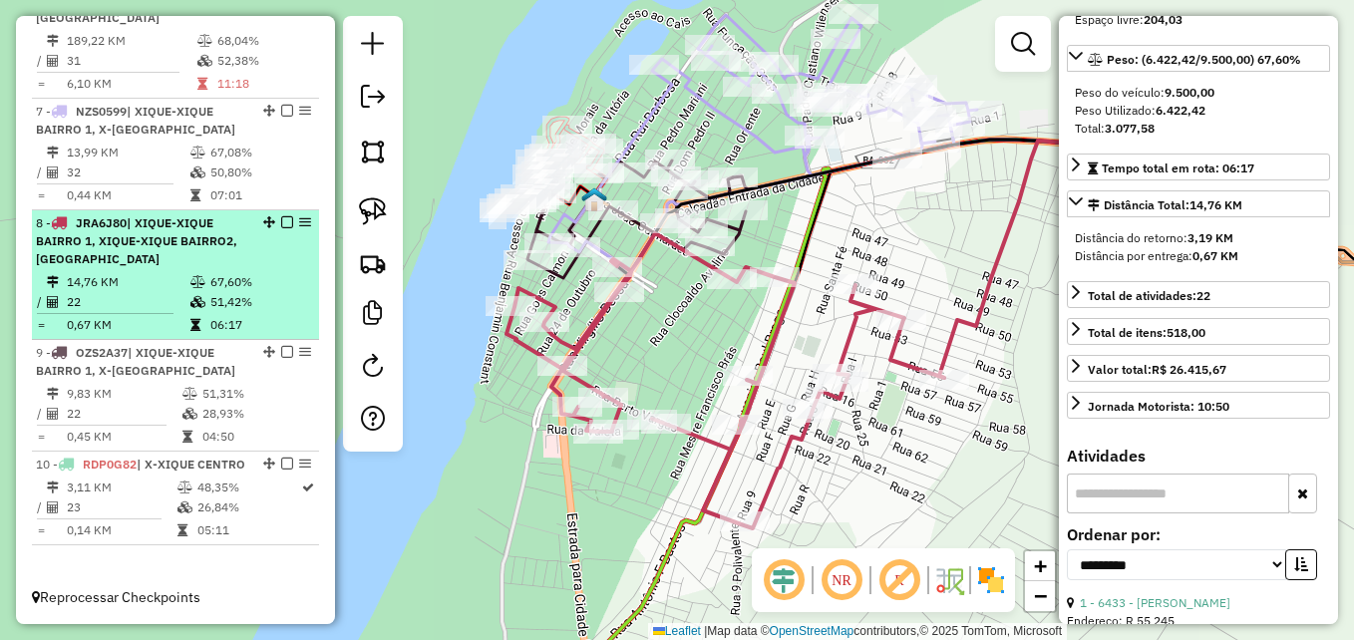
click at [142, 272] on td "14,76 KM" at bounding box center [128, 282] width 124 height 20
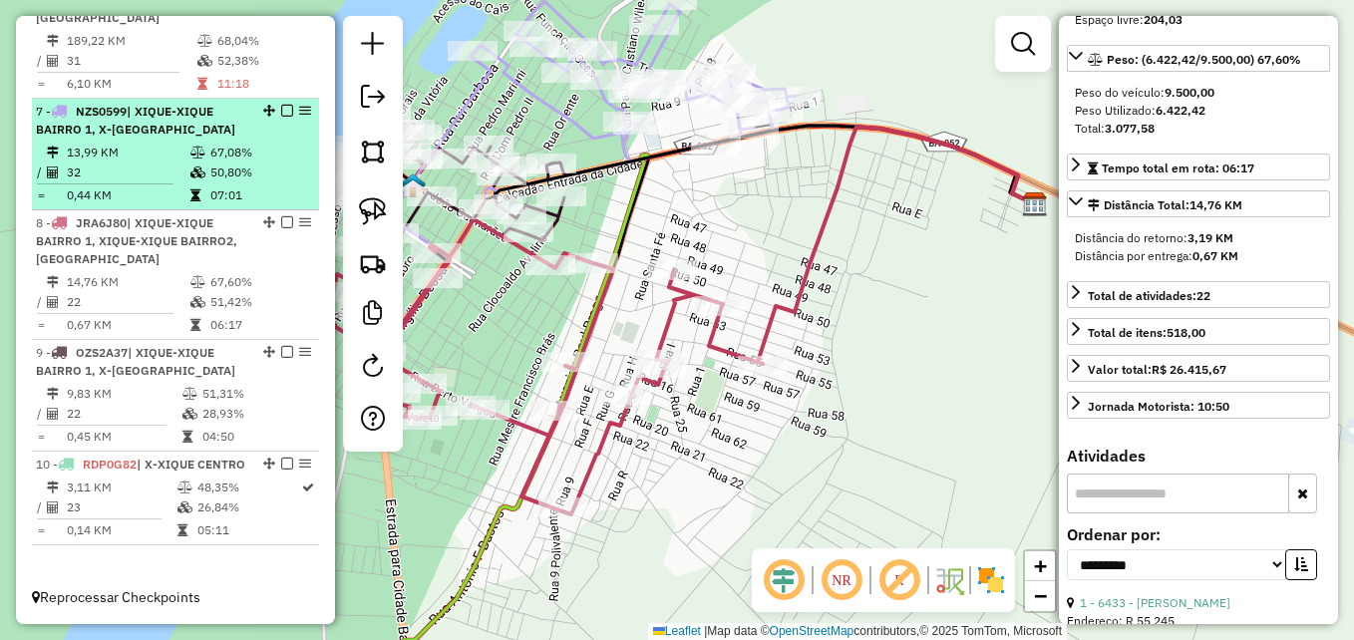
click at [165, 143] on td "13,99 KM" at bounding box center [128, 153] width 124 height 20
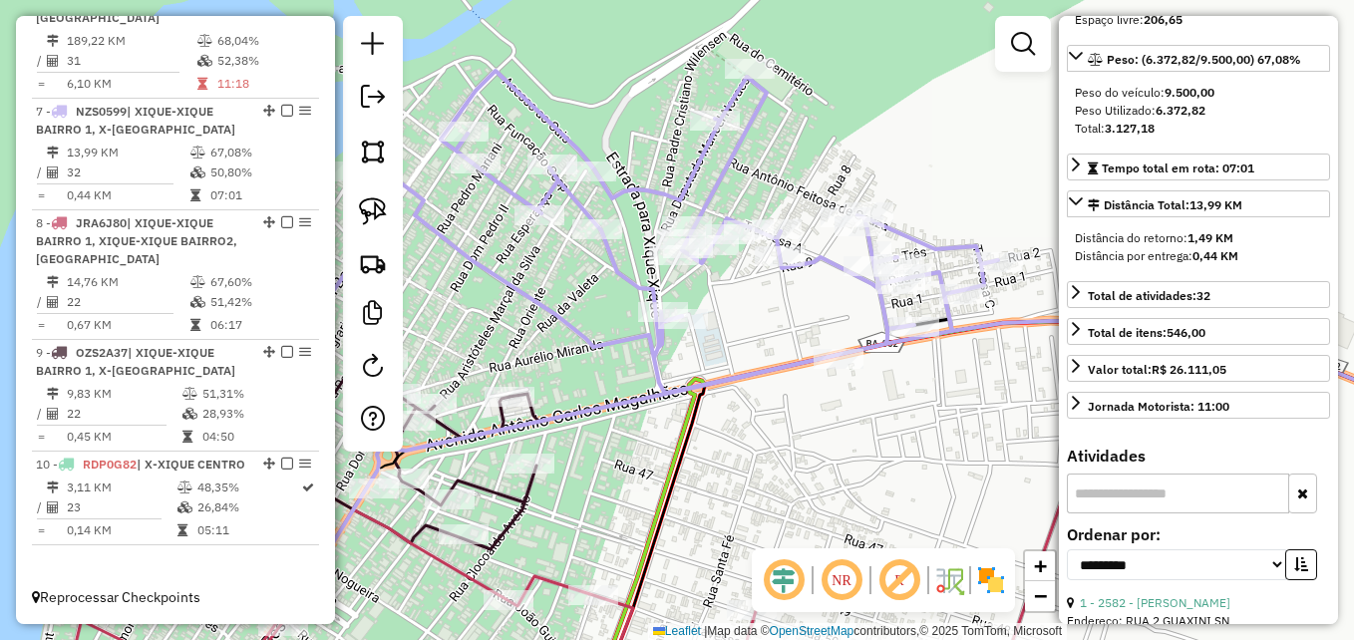
drag, startPoint x: 617, startPoint y: 305, endPoint x: 738, endPoint y: 309, distance: 120.7
click at [738, 309] on div "Janela de atendimento Grade de atendimento Capacidade Transportadoras Veículos …" at bounding box center [677, 320] width 1354 height 640
click at [624, 274] on icon at bounding box center [572, 327] width 858 height 515
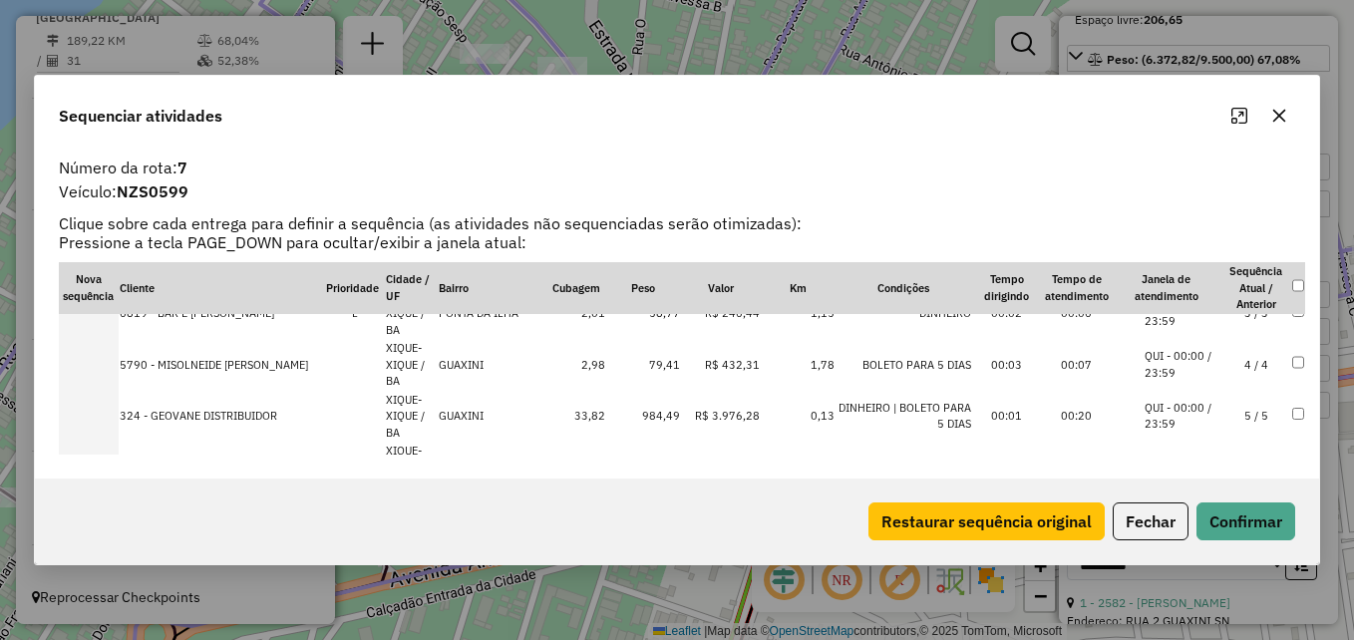
scroll to position [100, 0]
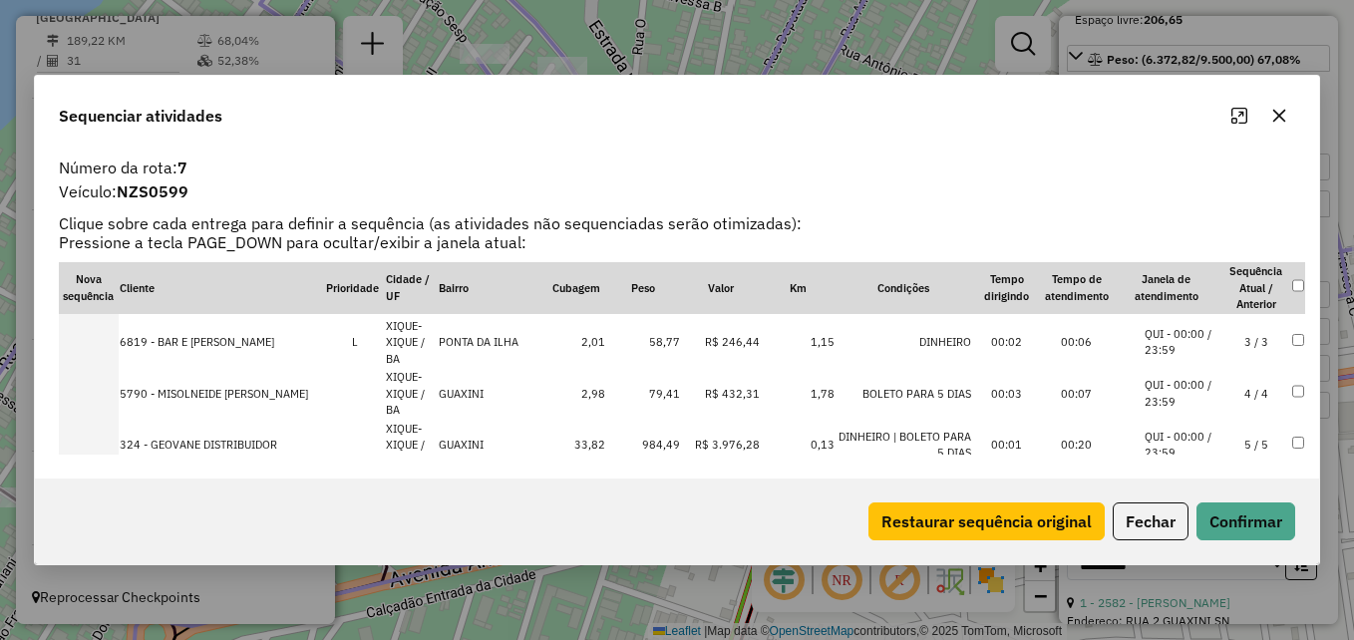
click at [646, 471] on td "0,16" at bounding box center [643, 497] width 75 height 52
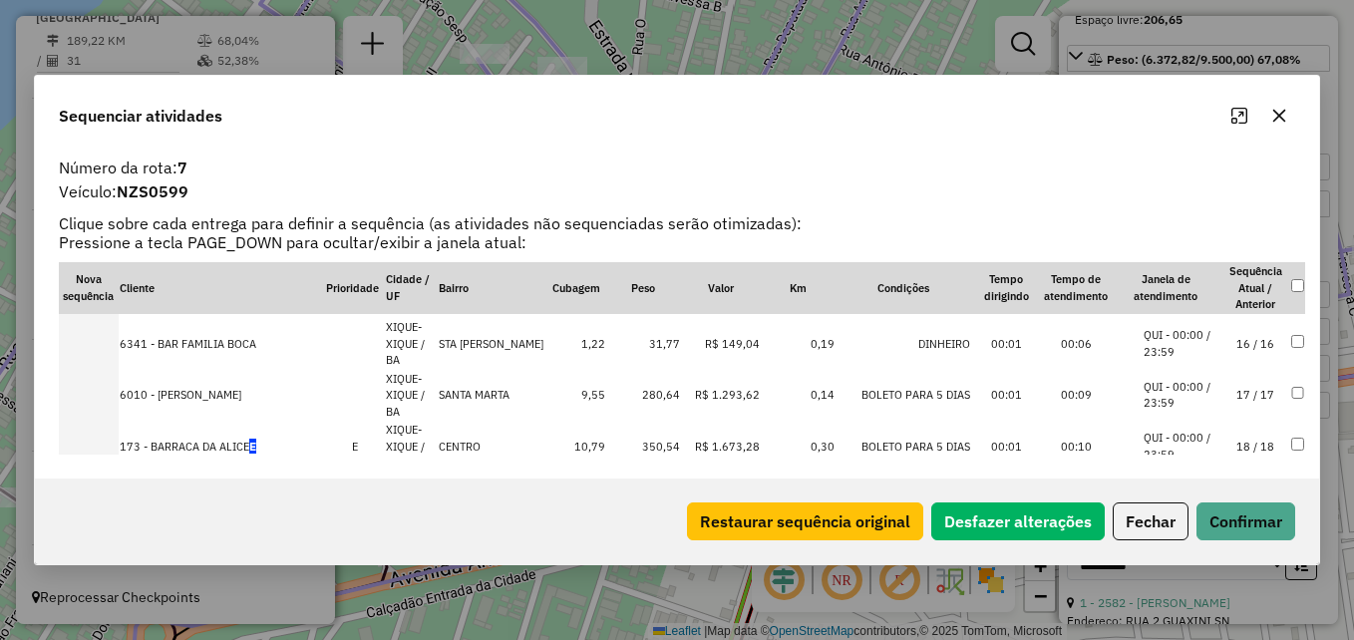
scroll to position [932, 0]
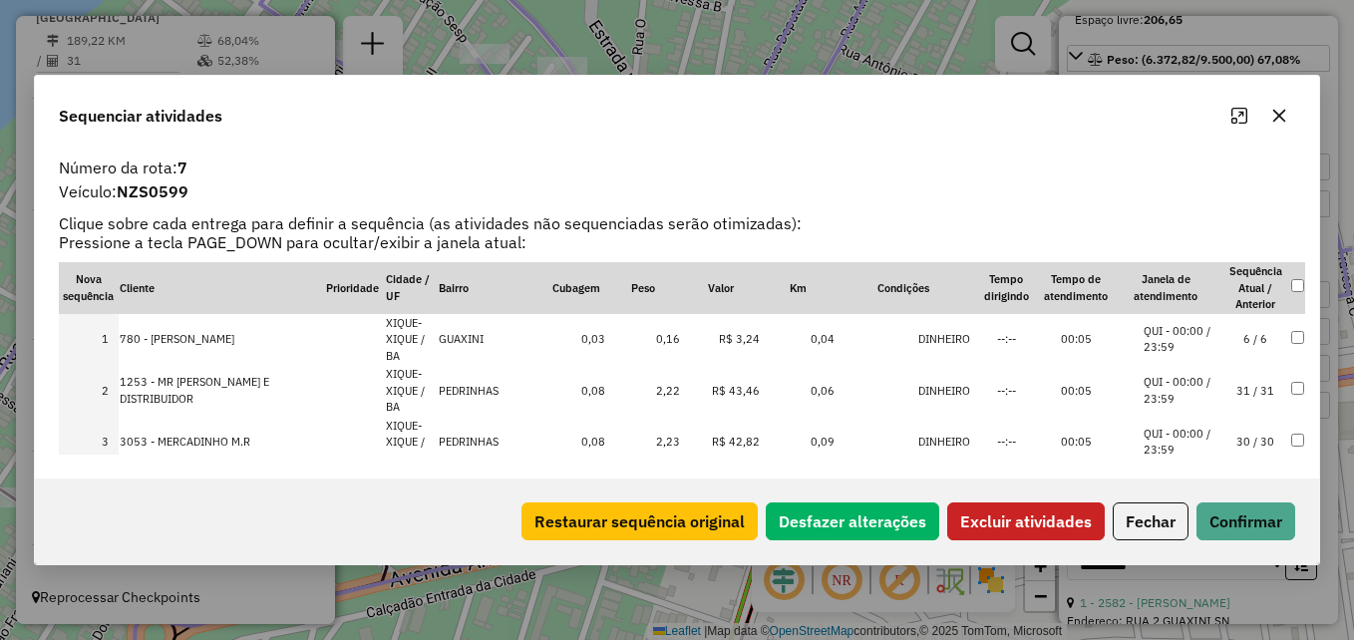
scroll to position [100, 0]
click at [1045, 525] on button "Excluir atividades" at bounding box center [1026, 522] width 158 height 38
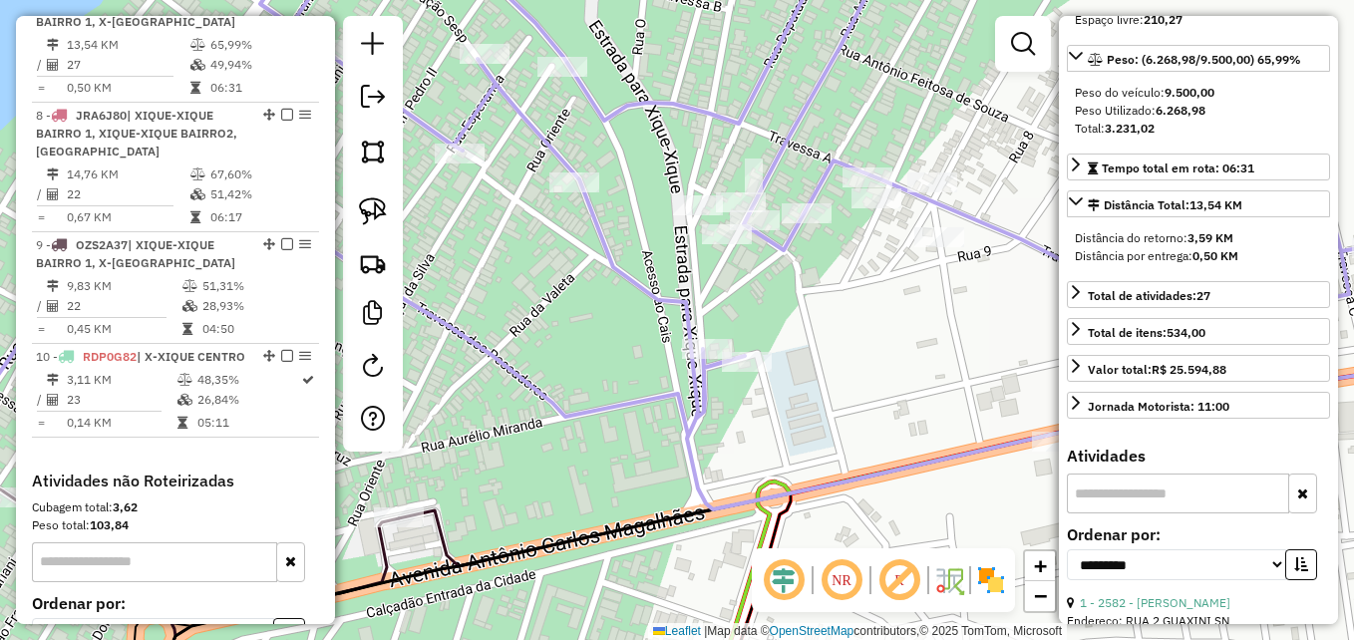
scroll to position [1346, 0]
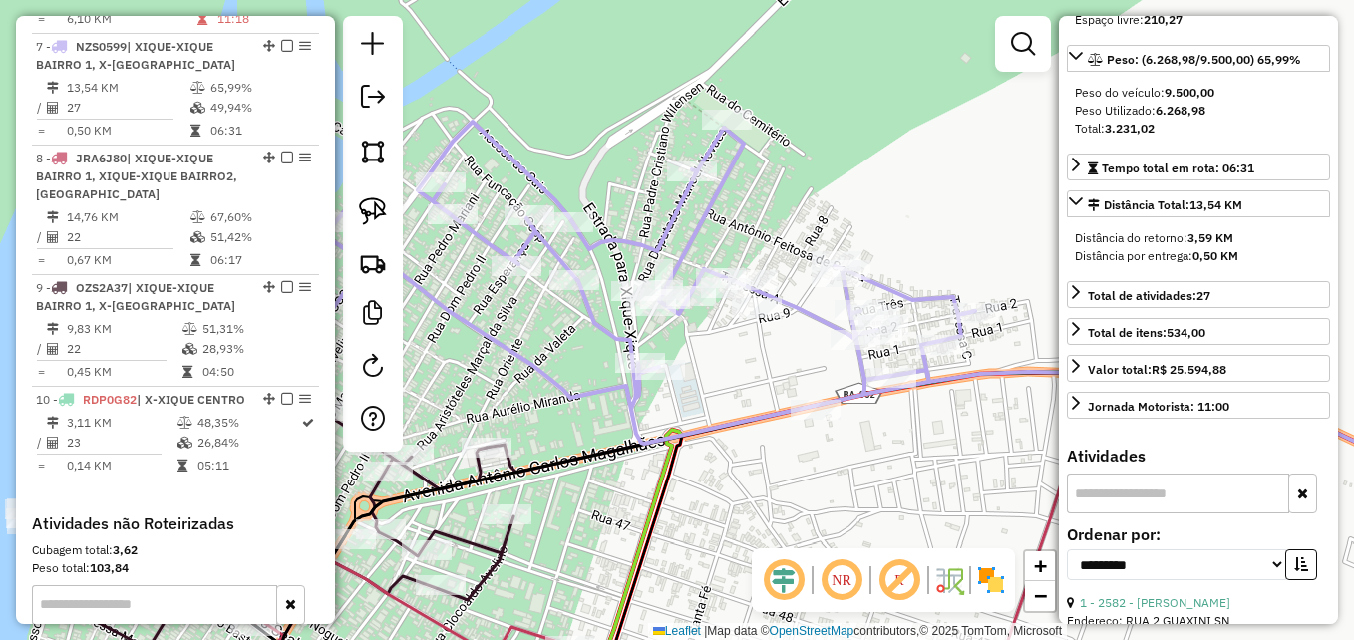
drag, startPoint x: 745, startPoint y: 412, endPoint x: 699, endPoint y: 478, distance: 80.2
click at [699, 478] on icon at bounding box center [547, 350] width 858 height 457
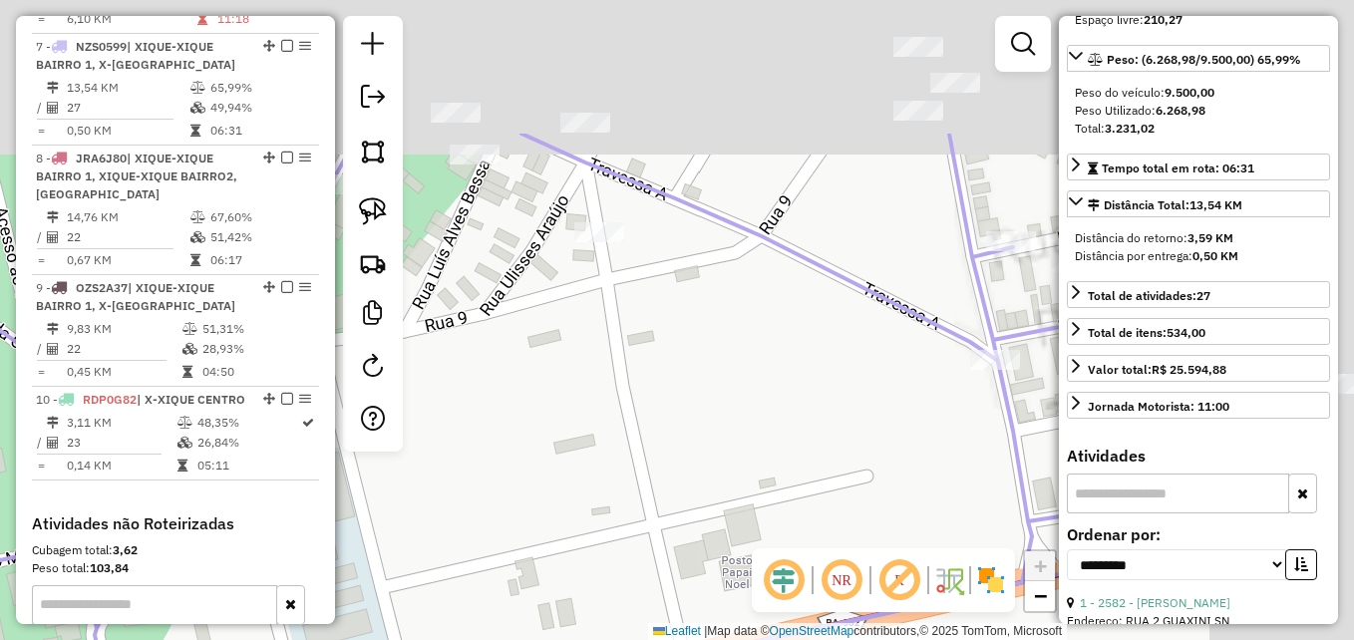
drag, startPoint x: 779, startPoint y: 269, endPoint x: 617, endPoint y: 468, distance: 255.9
click at [618, 467] on div "Janela de atendimento Grade de atendimento Capacidade Transportadoras Veículos …" at bounding box center [677, 320] width 1354 height 640
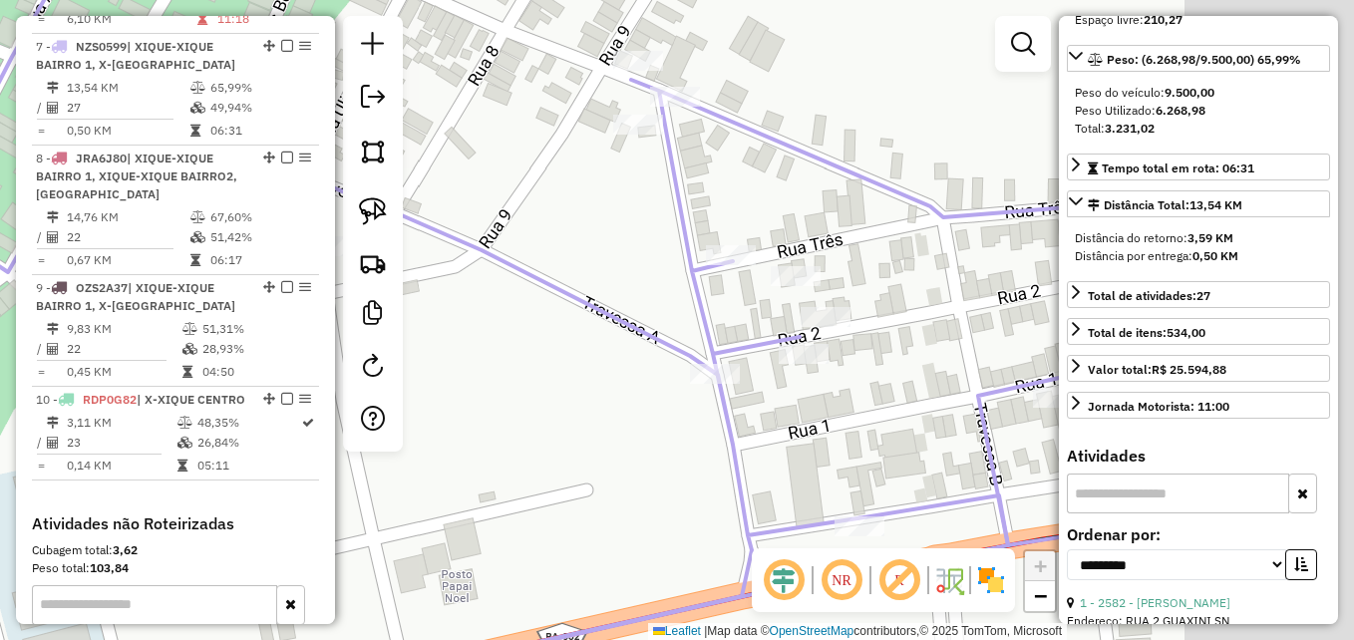
drag, startPoint x: 795, startPoint y: 410, endPoint x: 525, endPoint y: 423, distance: 270.6
click at [525, 423] on div "Janela de atendimento Grade de atendimento Capacidade Transportadoras Veículos …" at bounding box center [677, 320] width 1354 height 640
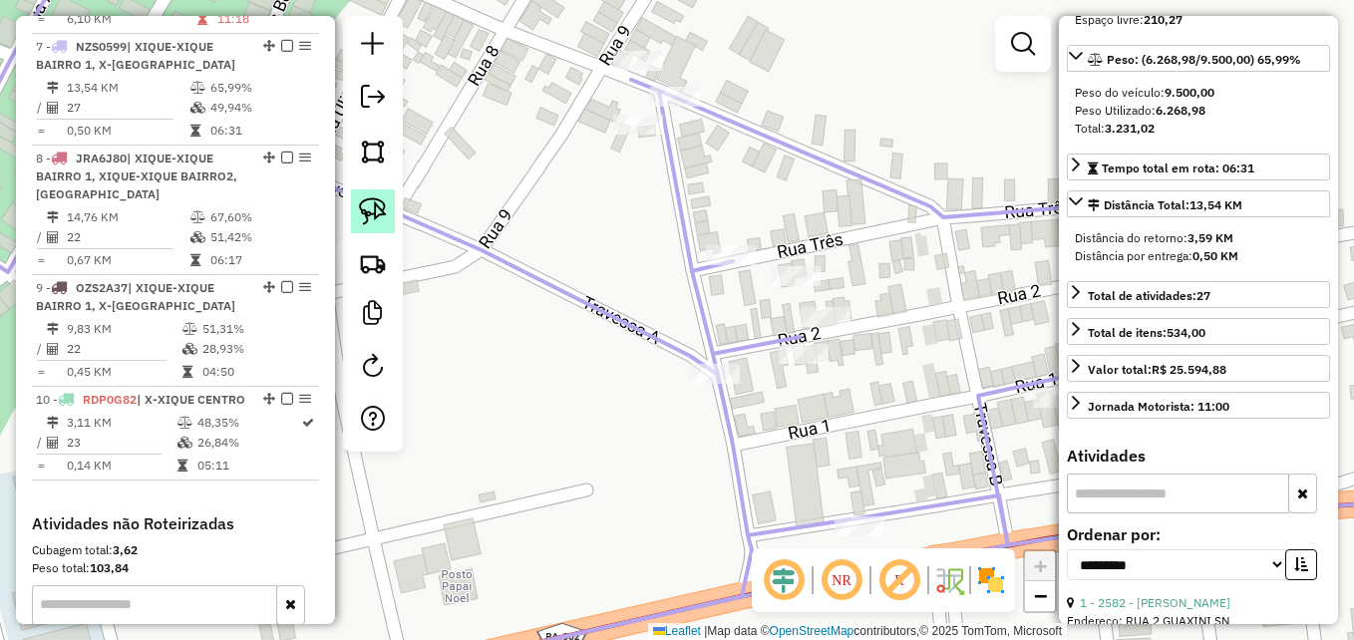
click at [371, 198] on img at bounding box center [373, 211] width 28 height 28
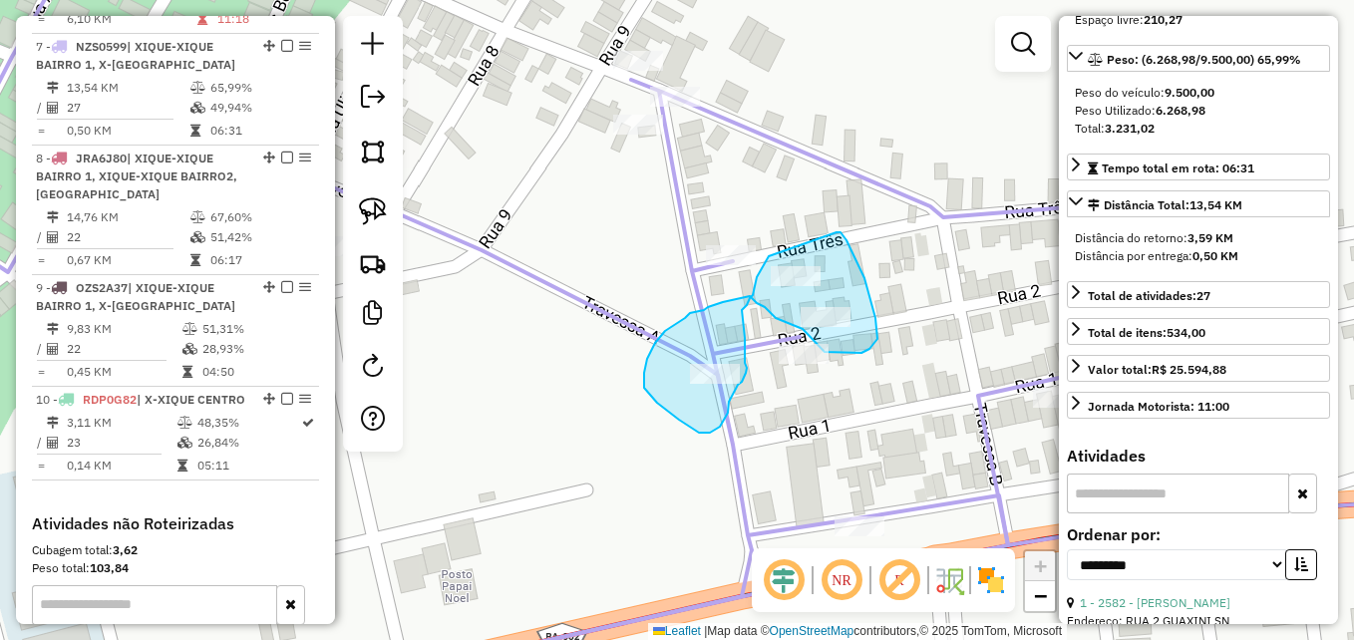
drag, startPoint x: 837, startPoint y: 232, endPoint x: 775, endPoint y: 244, distance: 63.0
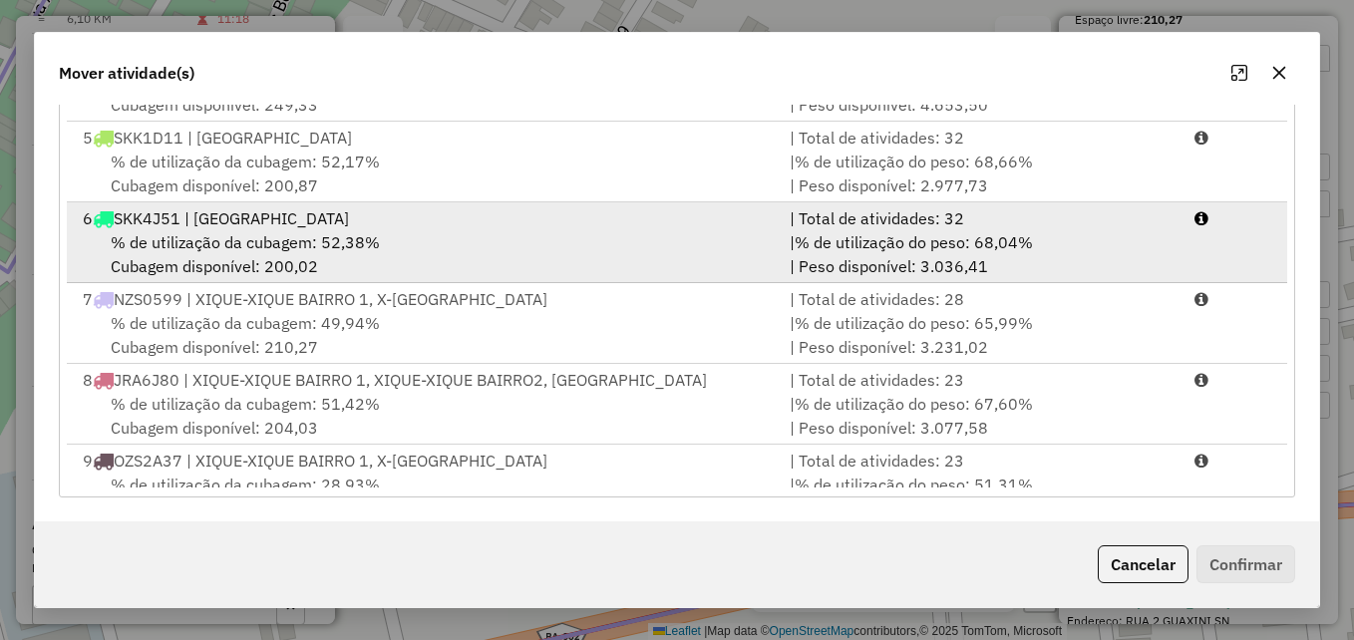
scroll to position [409, 0]
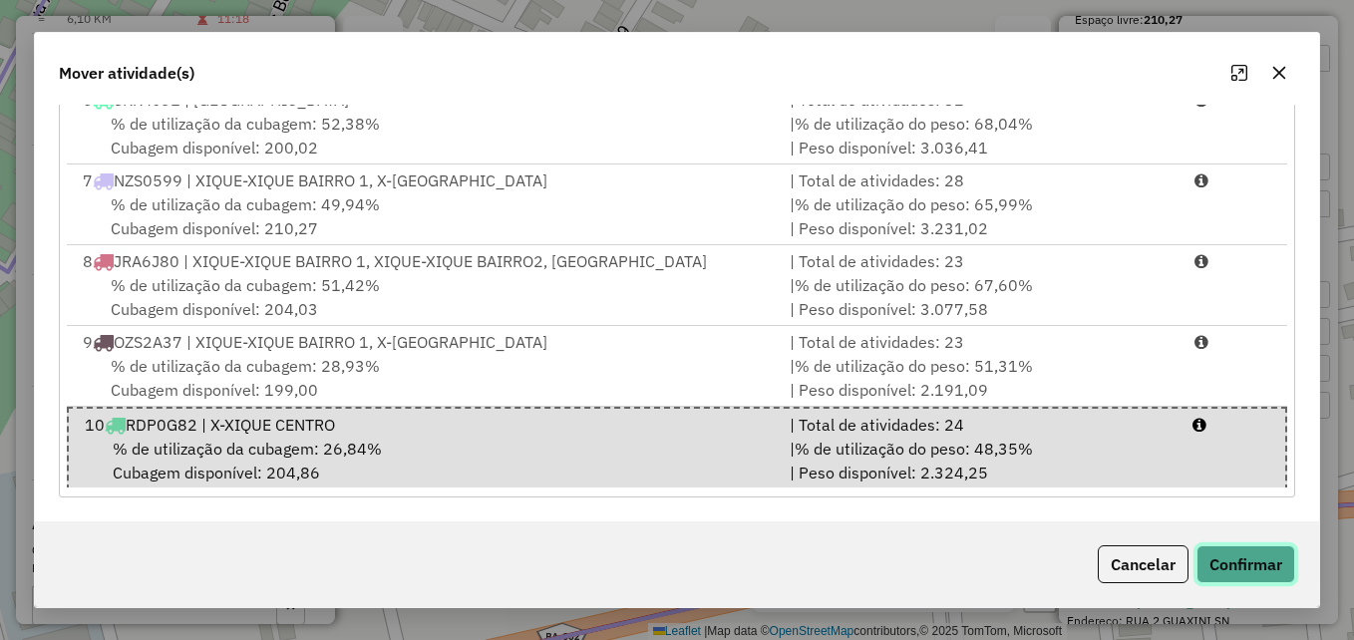
click at [1239, 553] on button "Confirmar" at bounding box center [1246, 564] width 99 height 38
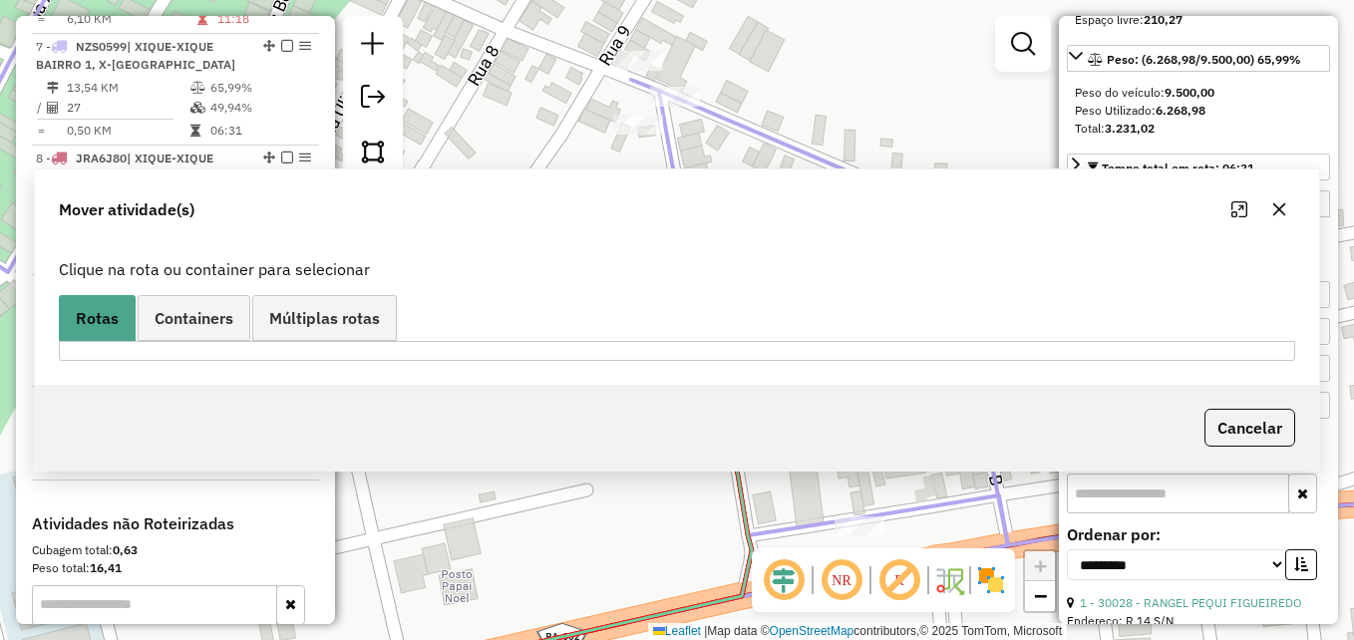
scroll to position [0, 0]
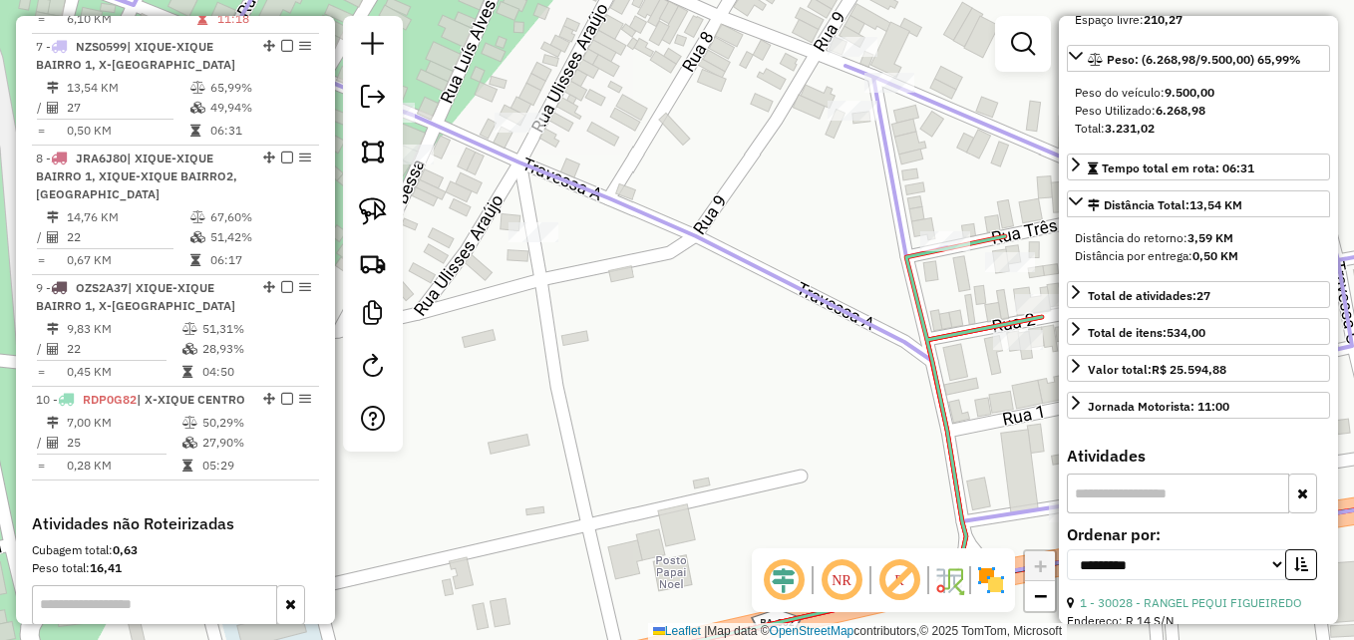
drag, startPoint x: 681, startPoint y: 467, endPoint x: 1051, endPoint y: 424, distance: 372.5
click at [1051, 424] on div "Janela de atendimento Grade de atendimento Capacidade Transportadoras Veículos …" at bounding box center [677, 320] width 1354 height 640
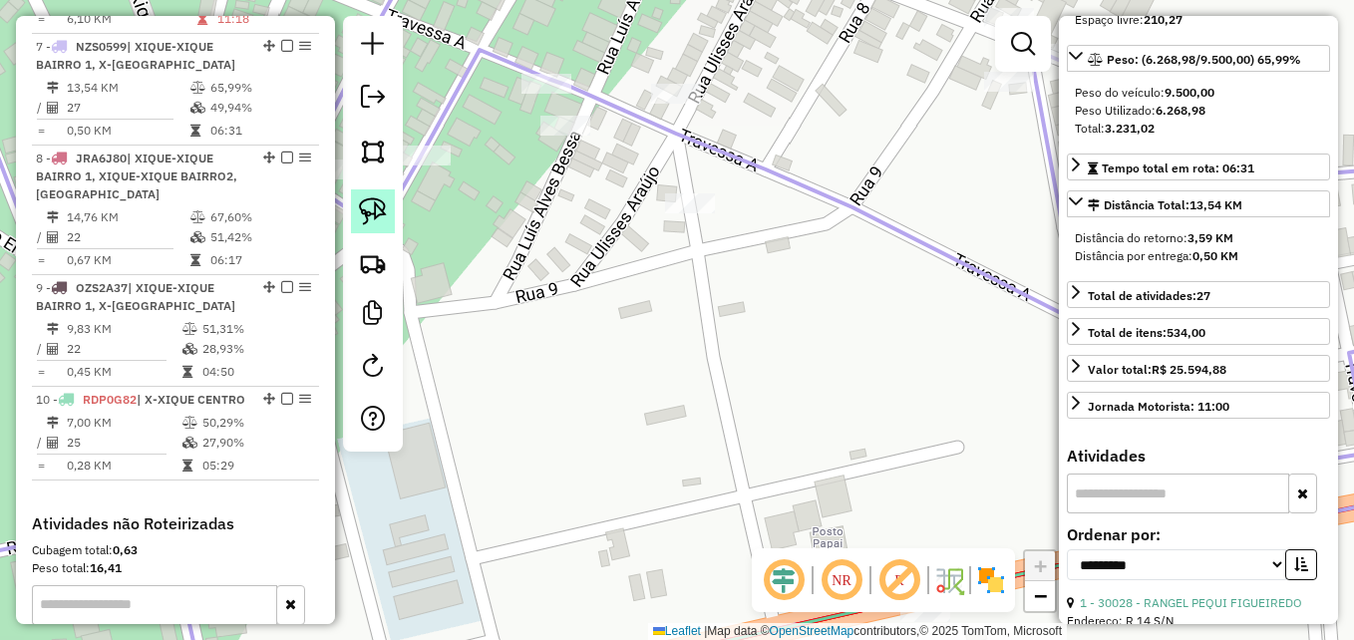
click at [373, 205] on img at bounding box center [373, 211] width 28 height 28
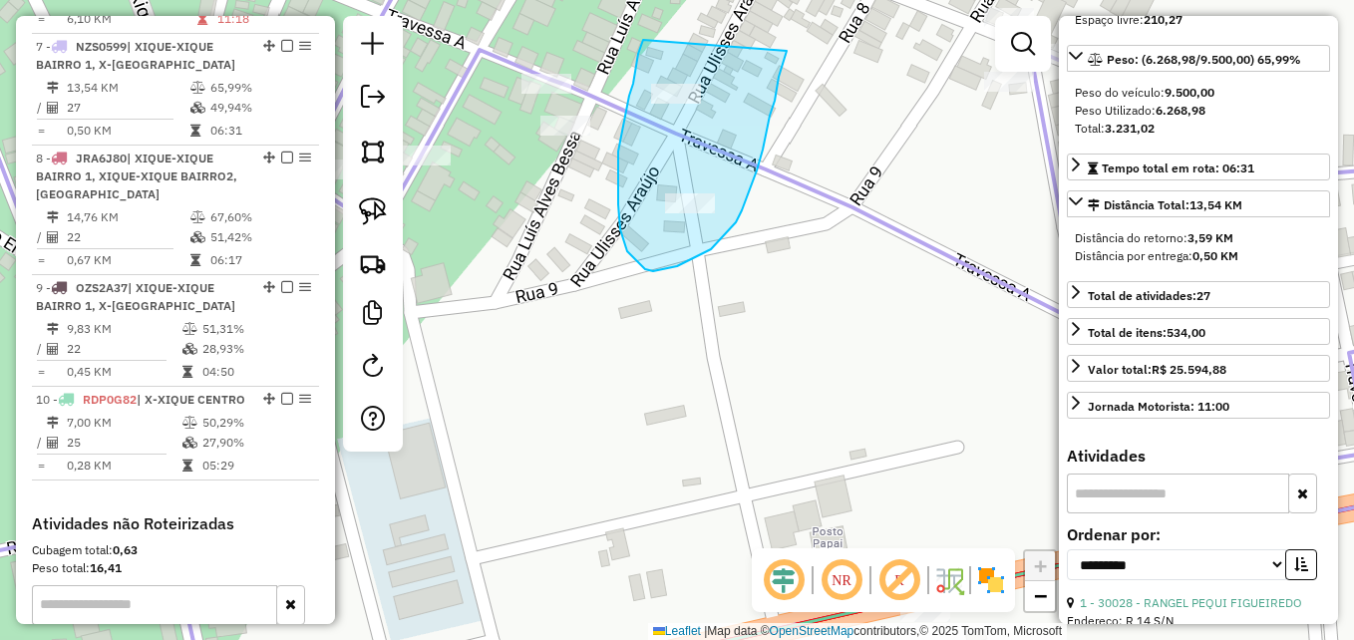
drag, startPoint x: 787, startPoint y: 51, endPoint x: 644, endPoint y: 37, distance: 143.3
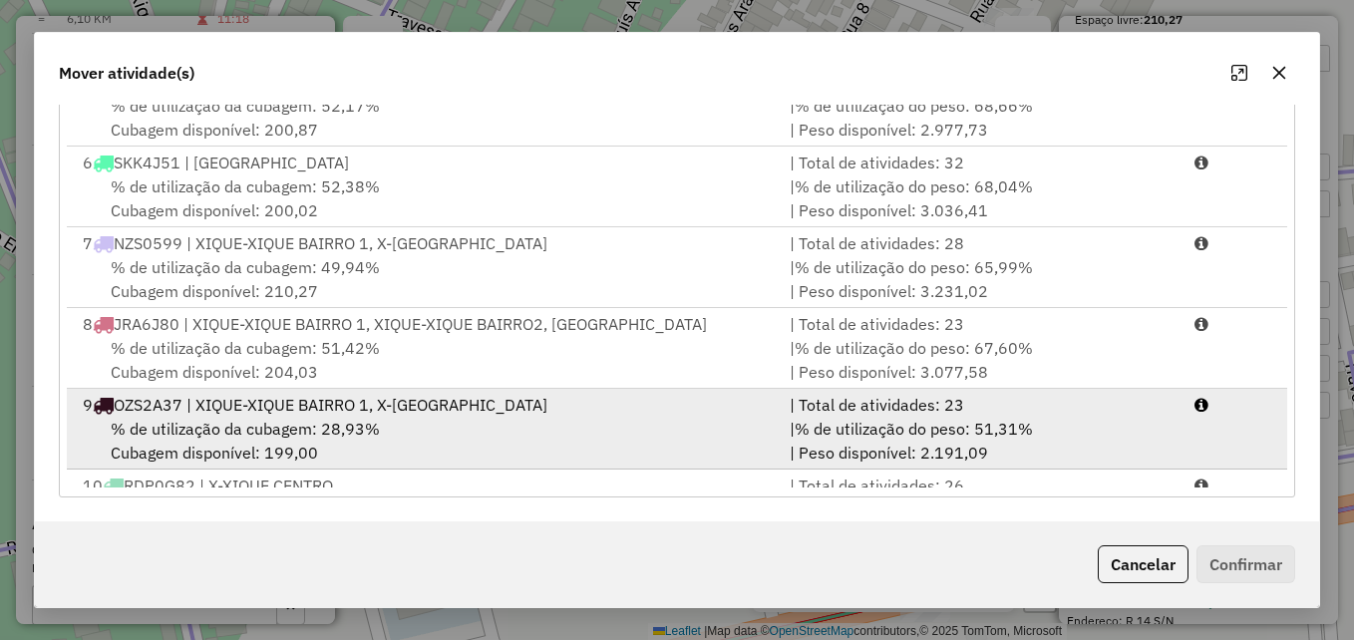
scroll to position [409, 0]
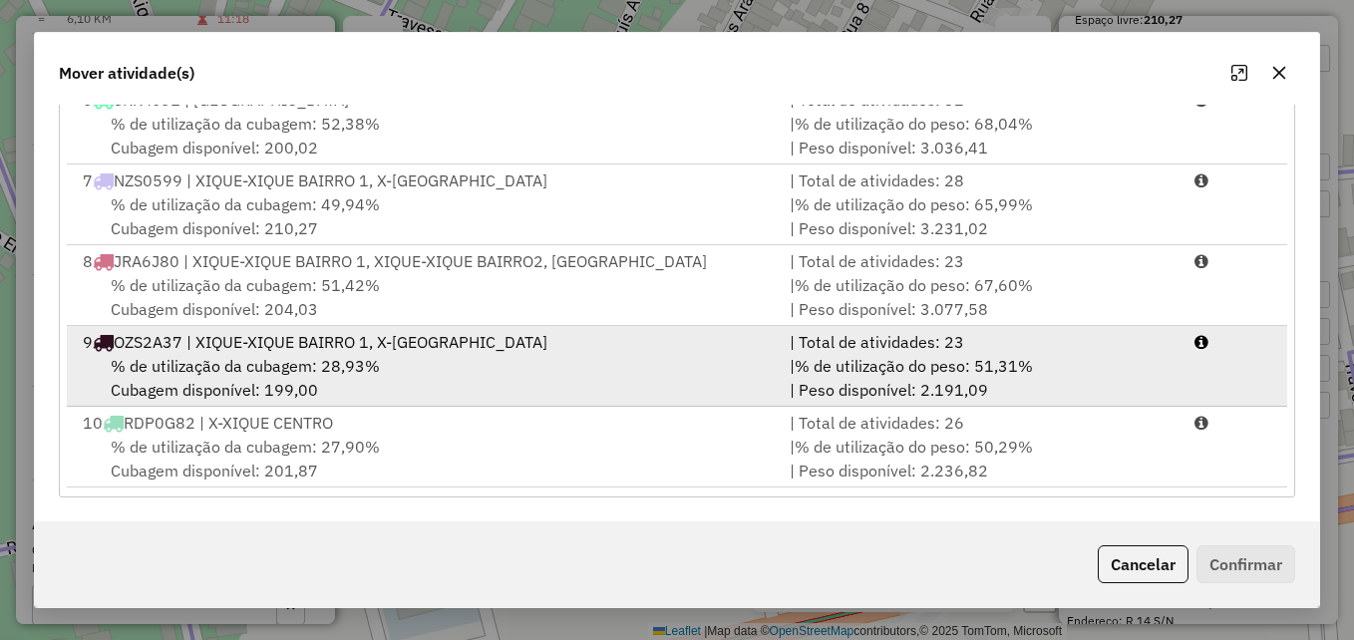
click at [618, 370] on div "% de utilização da cubagem: 28,93% Cubagem disponível: 199,00" at bounding box center [424, 378] width 707 height 48
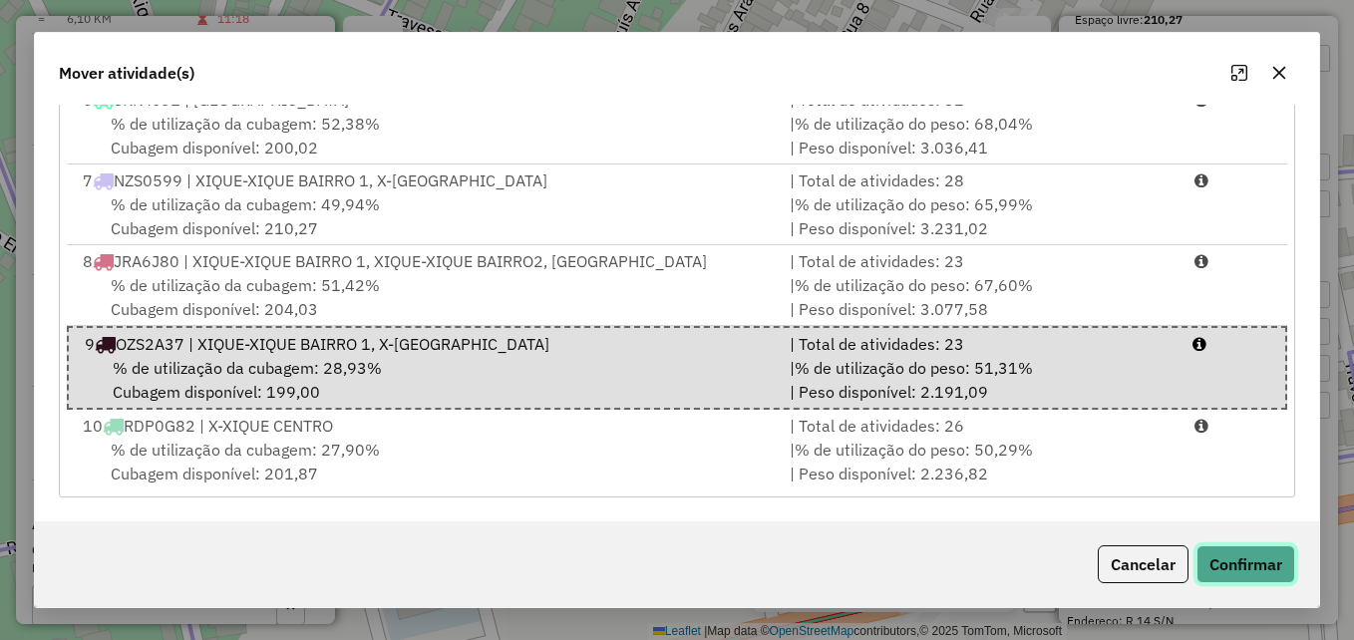
click at [1244, 561] on button "Confirmar" at bounding box center [1246, 564] width 99 height 38
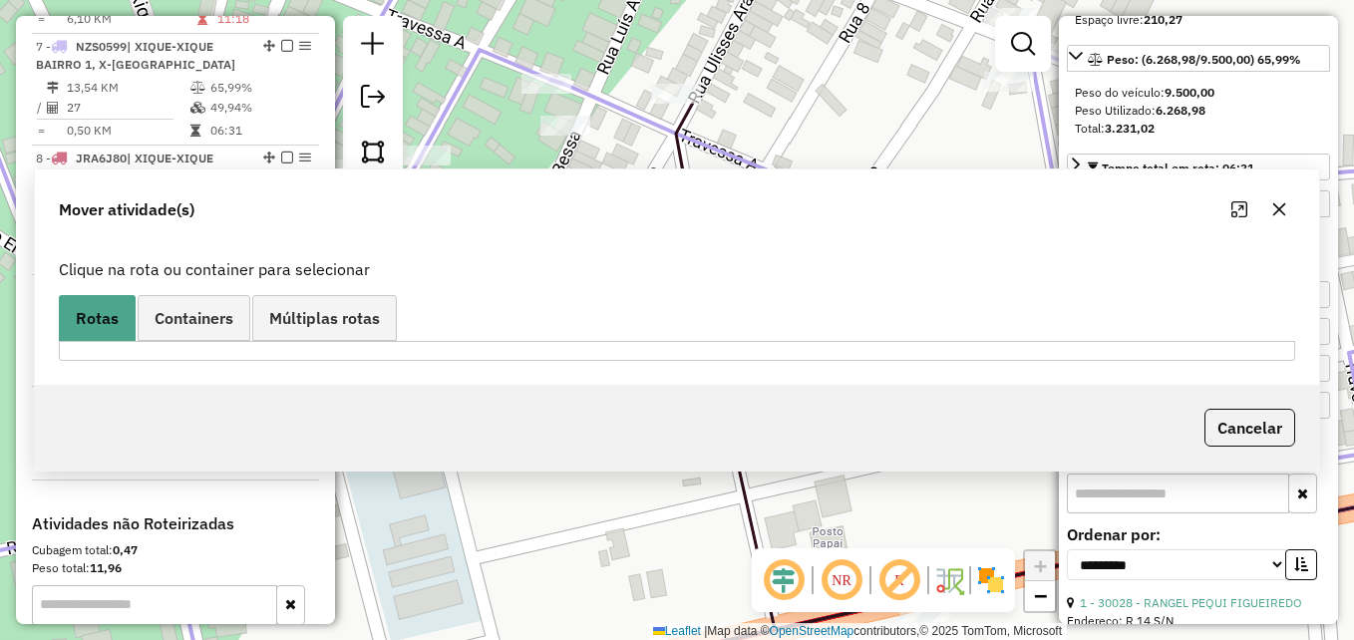
scroll to position [0, 0]
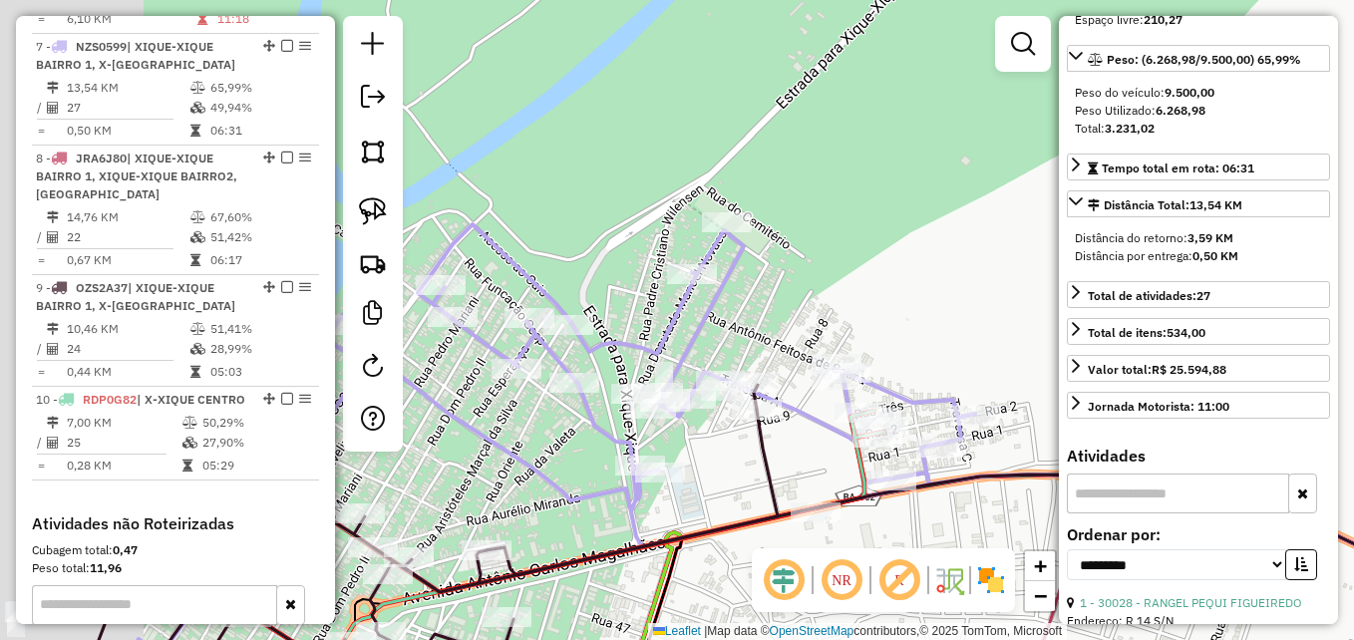
drag, startPoint x: 525, startPoint y: 458, endPoint x: 665, endPoint y: 435, distance: 142.5
click at [714, 475] on div "Janela de atendimento Grade de atendimento Capacidade Transportadoras Veículos …" at bounding box center [677, 320] width 1354 height 640
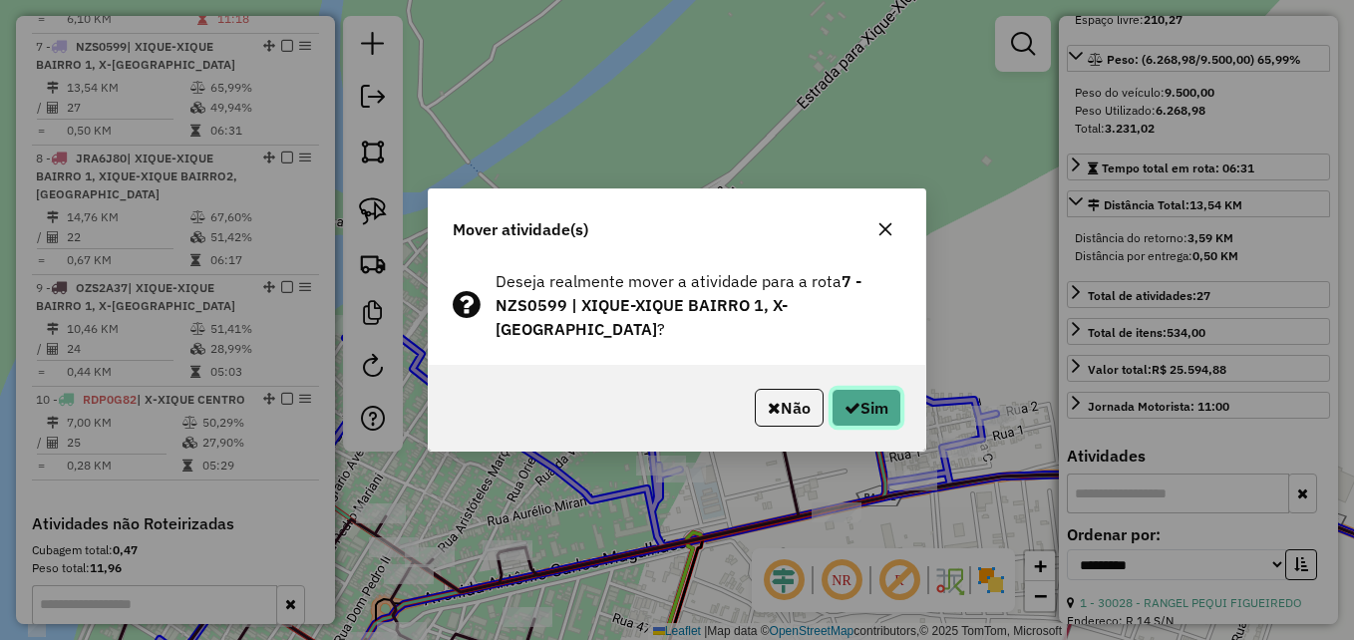
click at [857, 397] on button "Sim" at bounding box center [867, 408] width 70 height 38
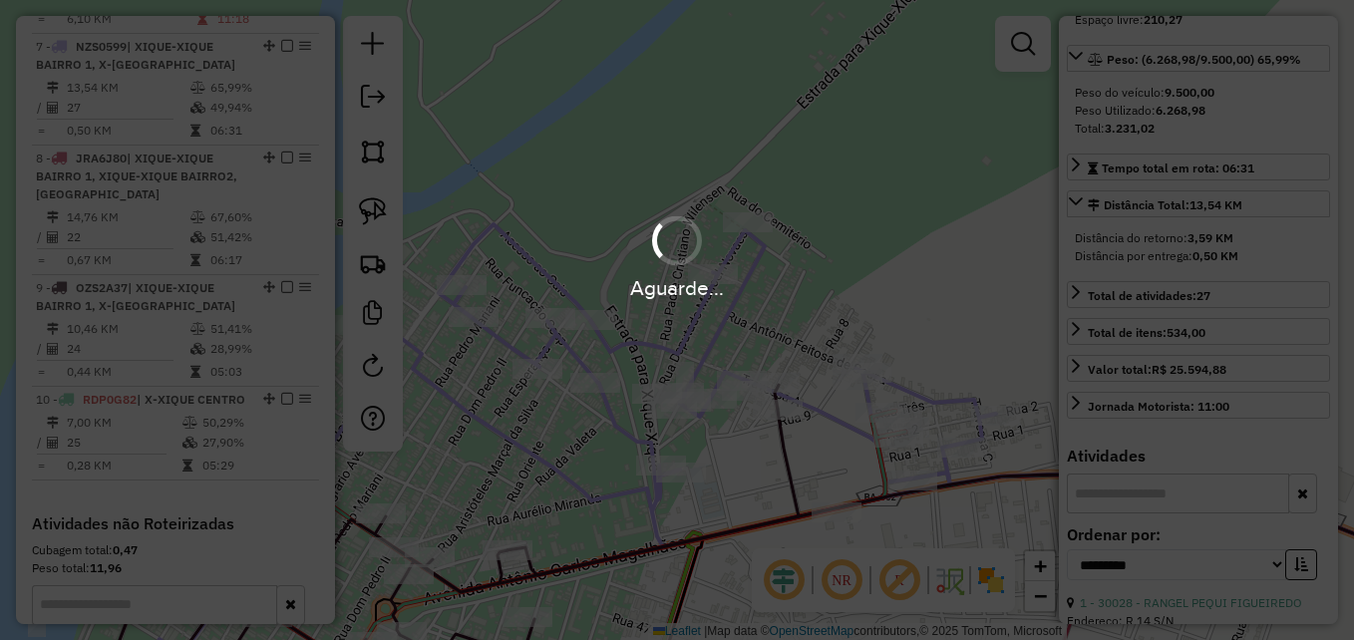
scroll to position [1281, 0]
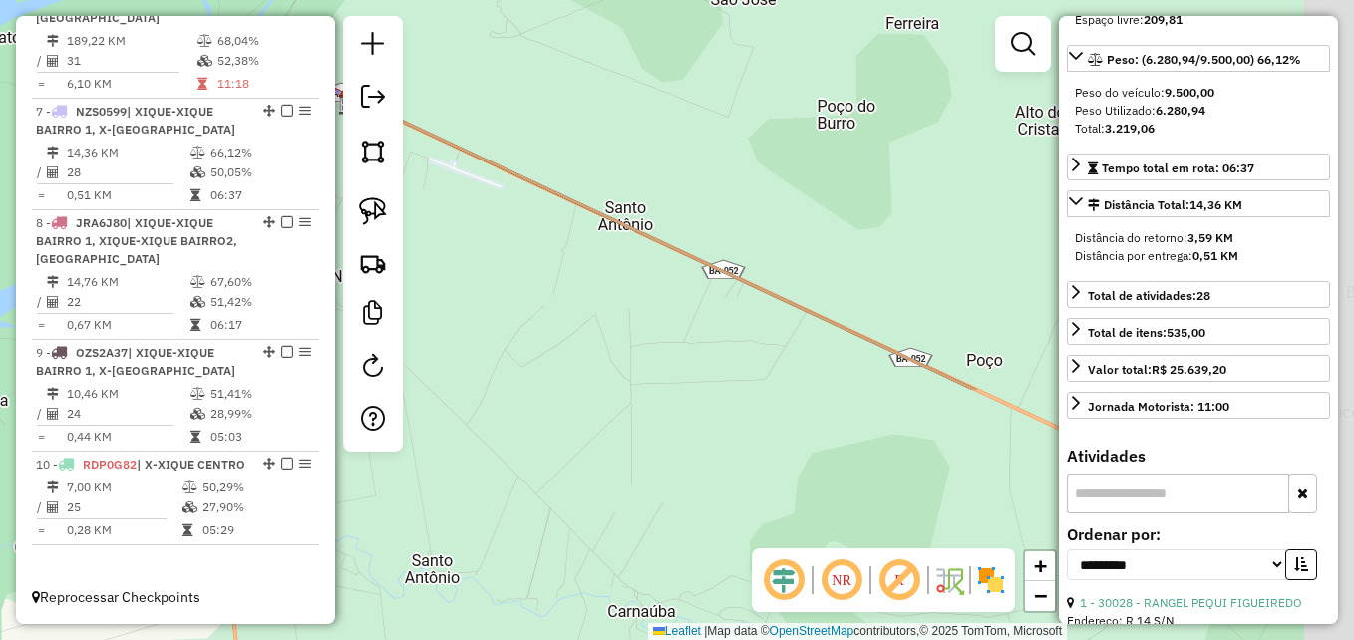
drag, startPoint x: 911, startPoint y: 488, endPoint x: 417, endPoint y: 174, distance: 586.0
click at [417, 174] on div "Janela de atendimento Grade de atendimento Capacidade Transportadoras Veículos …" at bounding box center [677, 320] width 1354 height 640
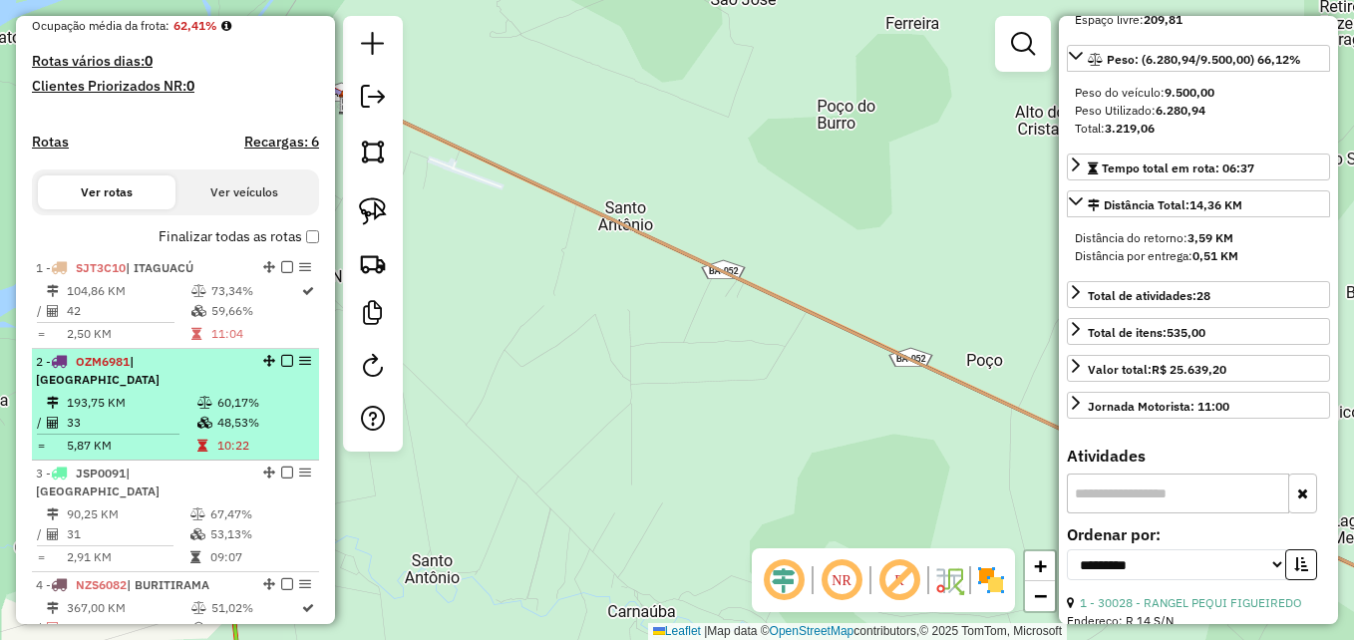
scroll to position [583, 0]
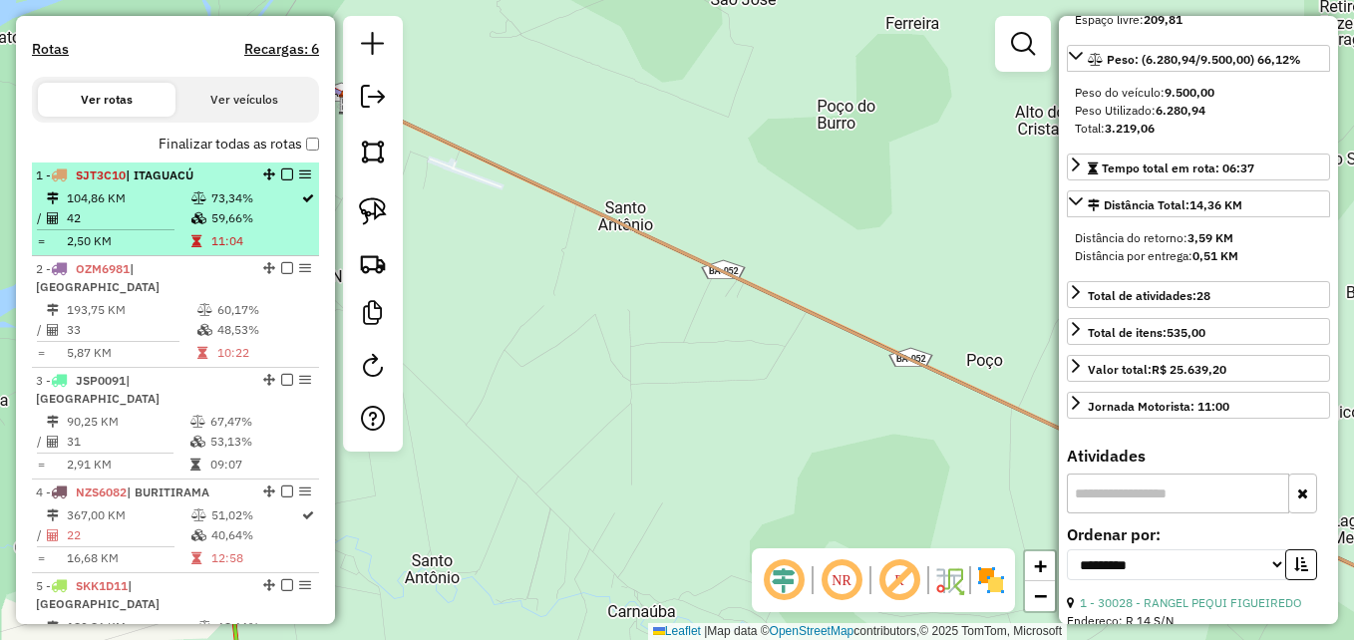
click at [167, 205] on td "104,86 KM" at bounding box center [128, 198] width 125 height 20
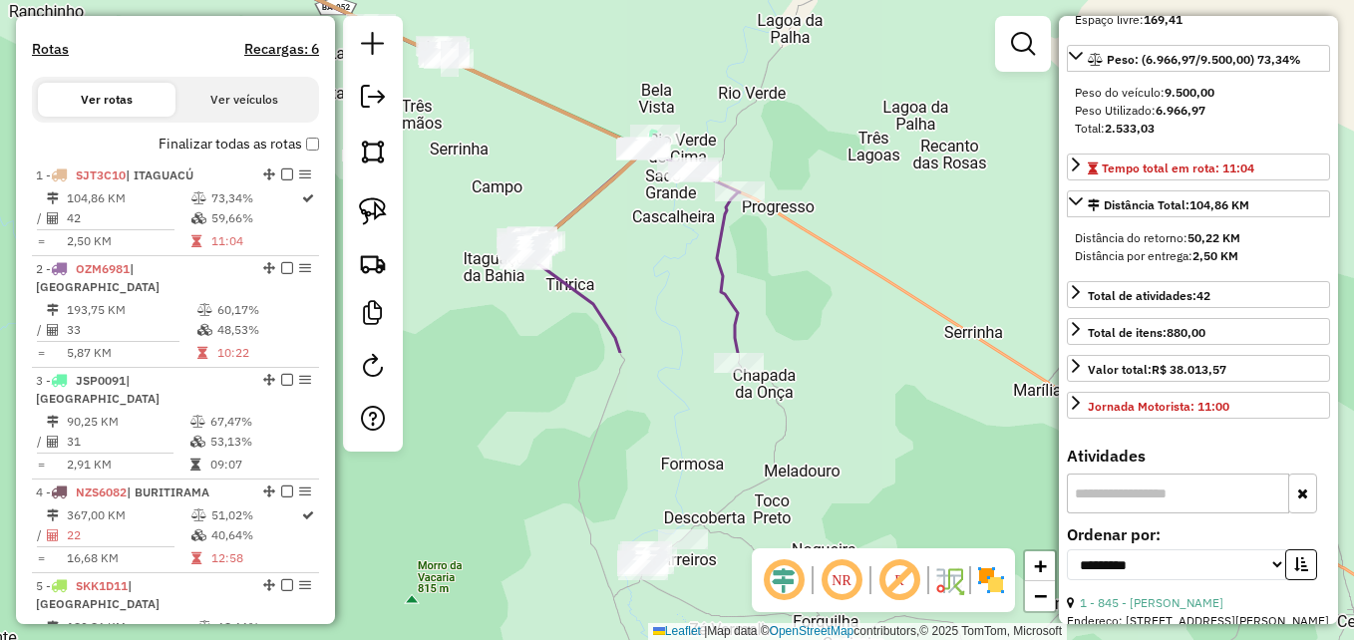
drag, startPoint x: 748, startPoint y: 474, endPoint x: 175, endPoint y: 123, distance: 672.3
click at [175, 123] on hb-router-mapa "Informações da Sessão 979149 - 14/08/2025 Criação: 13/08/2025 18:05 Depósito: D…" at bounding box center [677, 320] width 1354 height 640
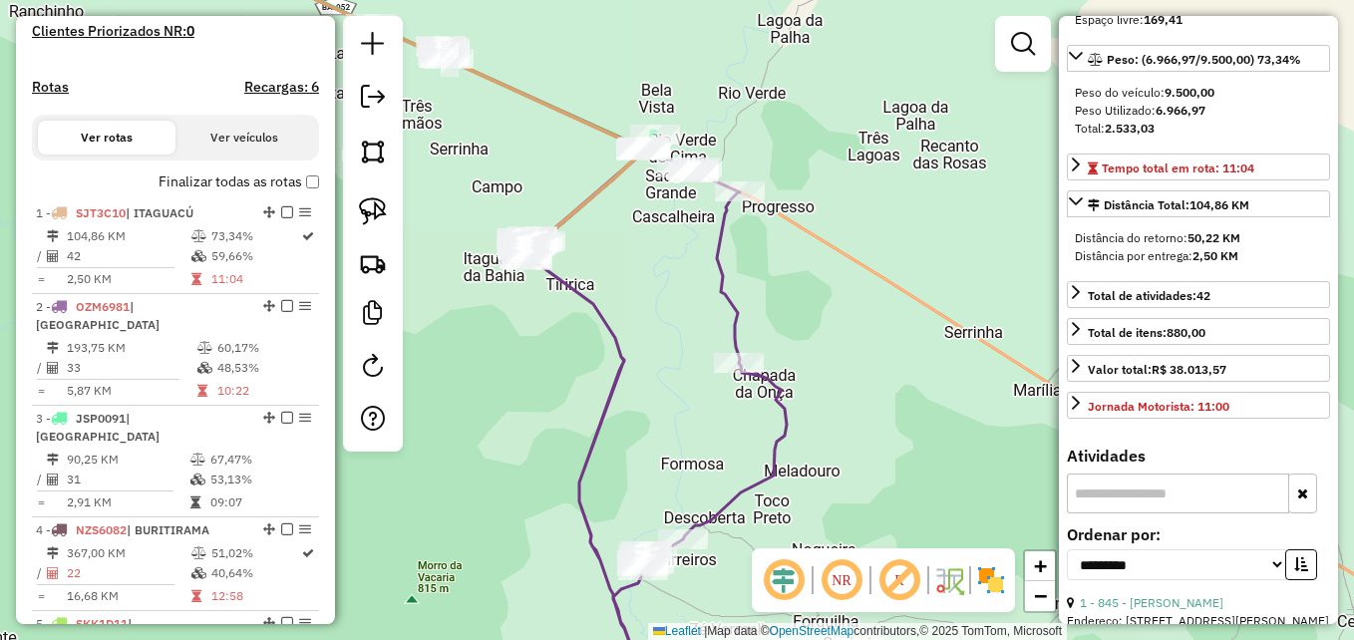
scroll to position [484, 0]
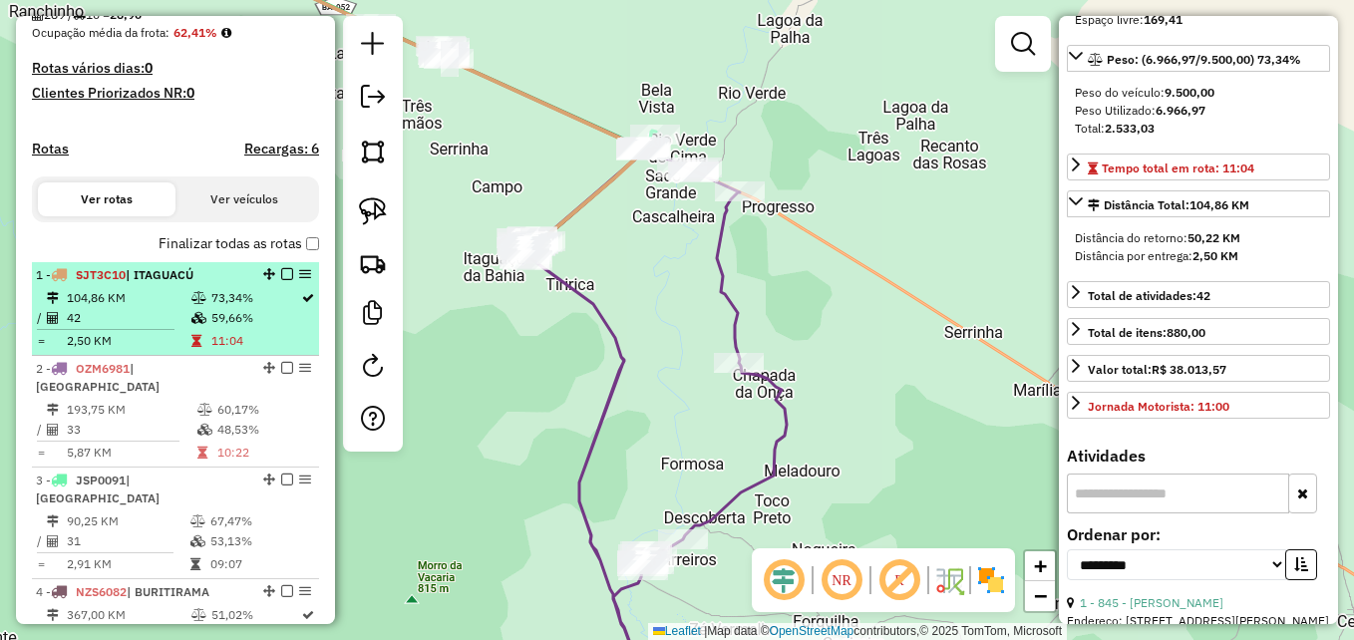
click at [151, 328] on td "42" at bounding box center [128, 318] width 125 height 20
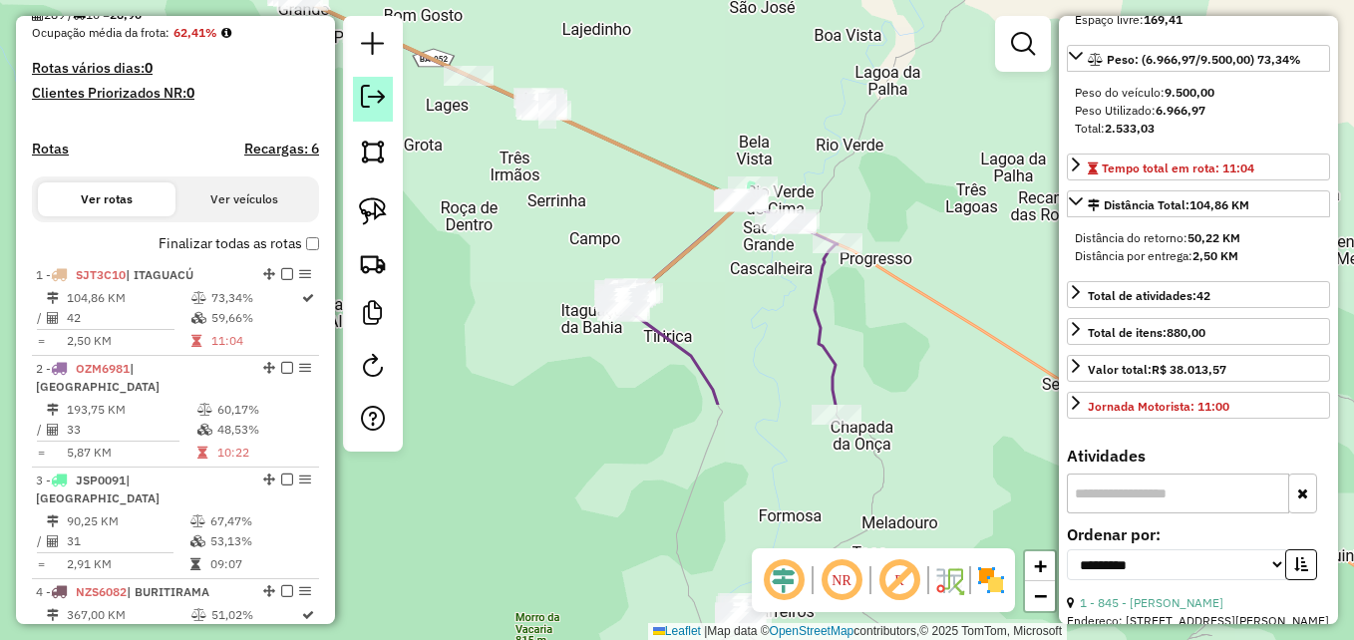
drag, startPoint x: 849, startPoint y: 461, endPoint x: 371, endPoint y: 113, distance: 591.0
click at [371, 113] on hb-router-mapa "Informações da Sessão 979149 - 14/08/2025 Criação: 13/08/2025 18:05 Depósito: D…" at bounding box center [677, 320] width 1354 height 640
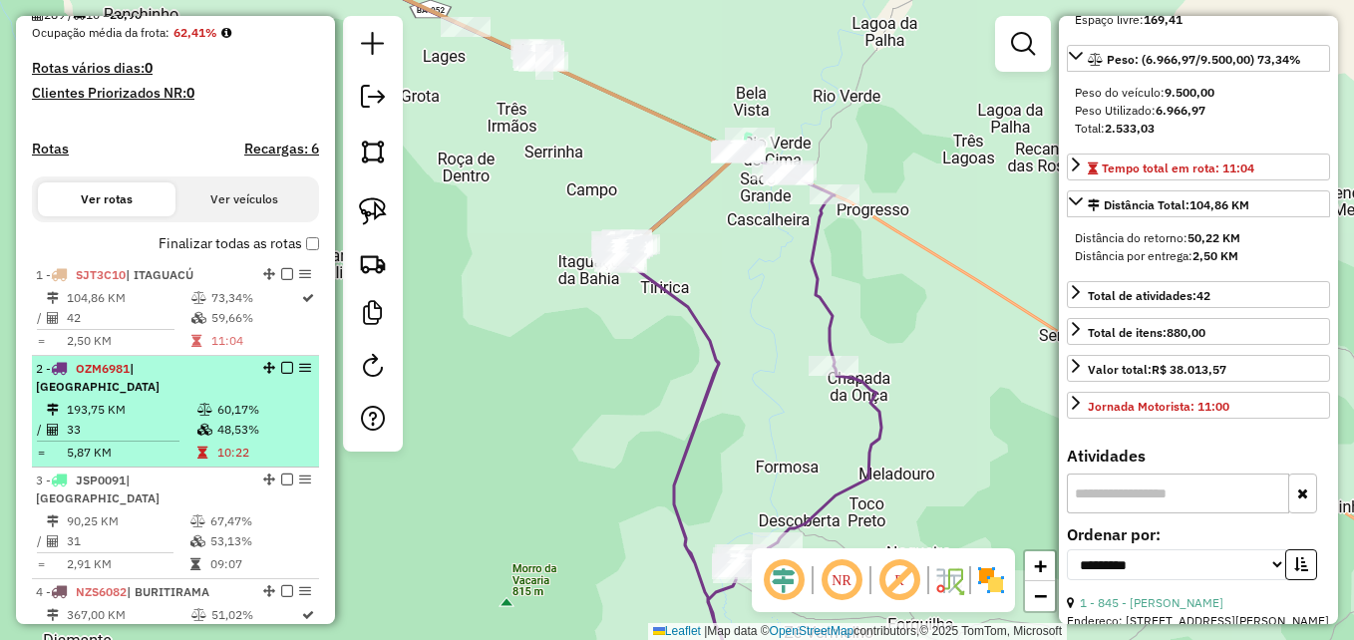
click at [97, 423] on td "33" at bounding box center [131, 430] width 131 height 20
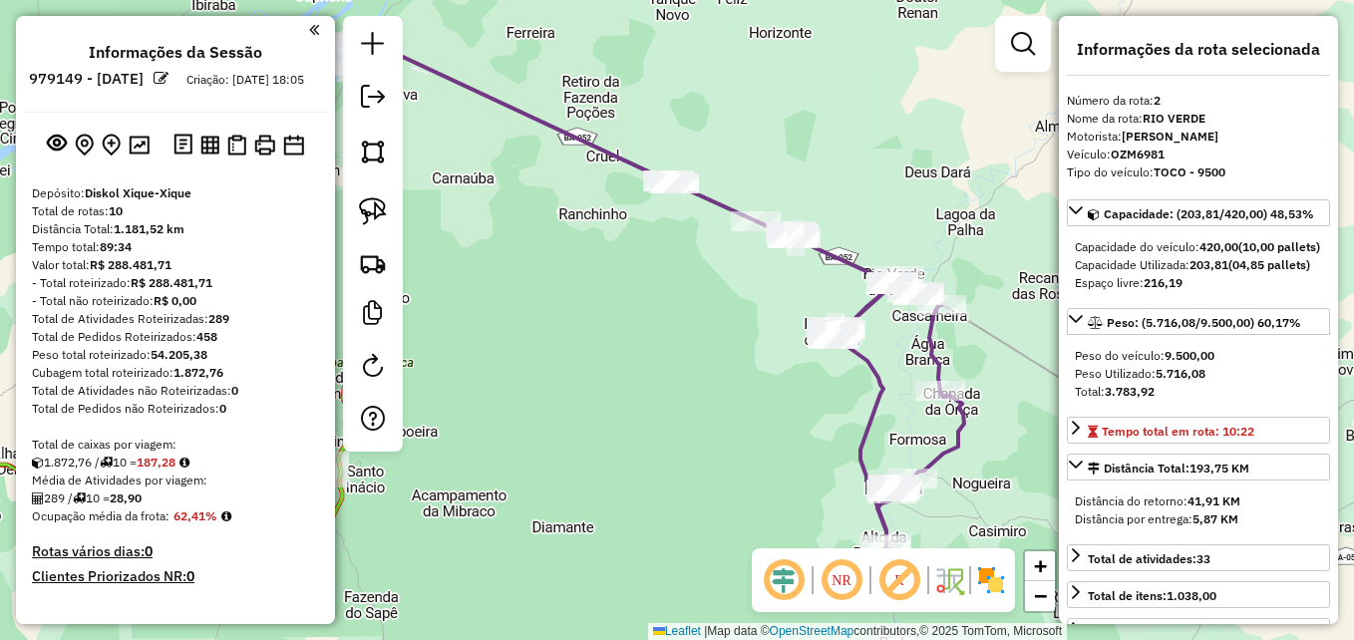
select select "**********"
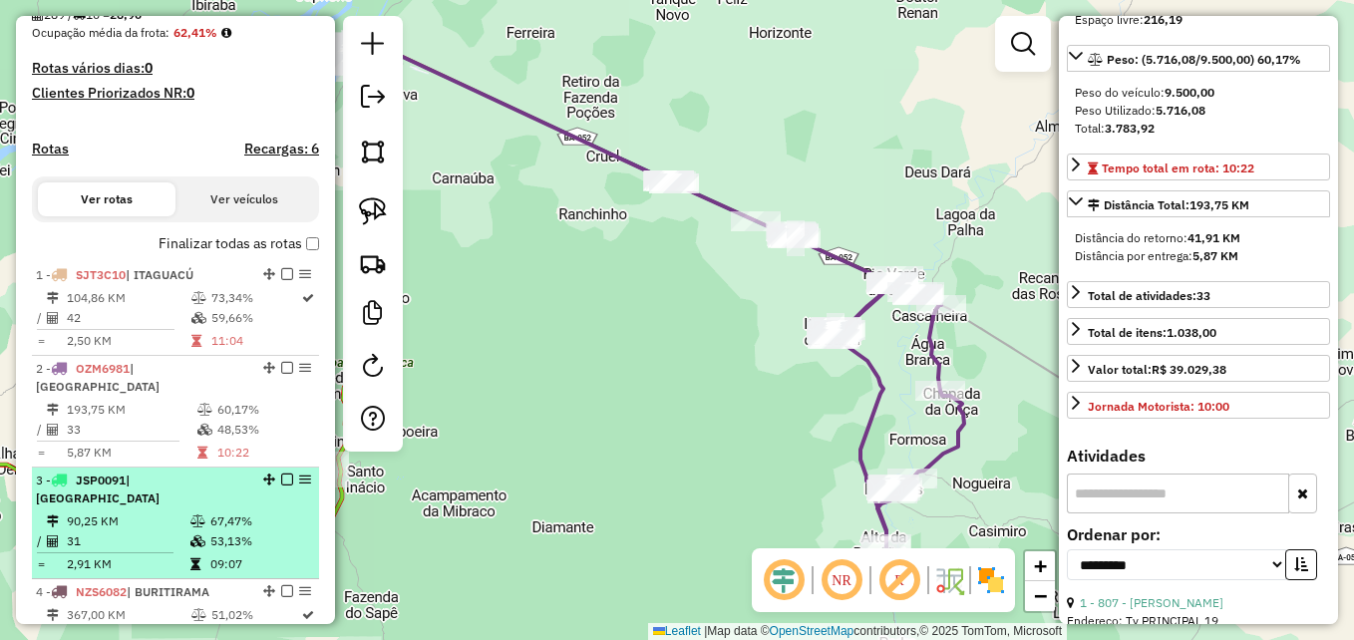
click at [145, 532] on td "31" at bounding box center [128, 542] width 124 height 20
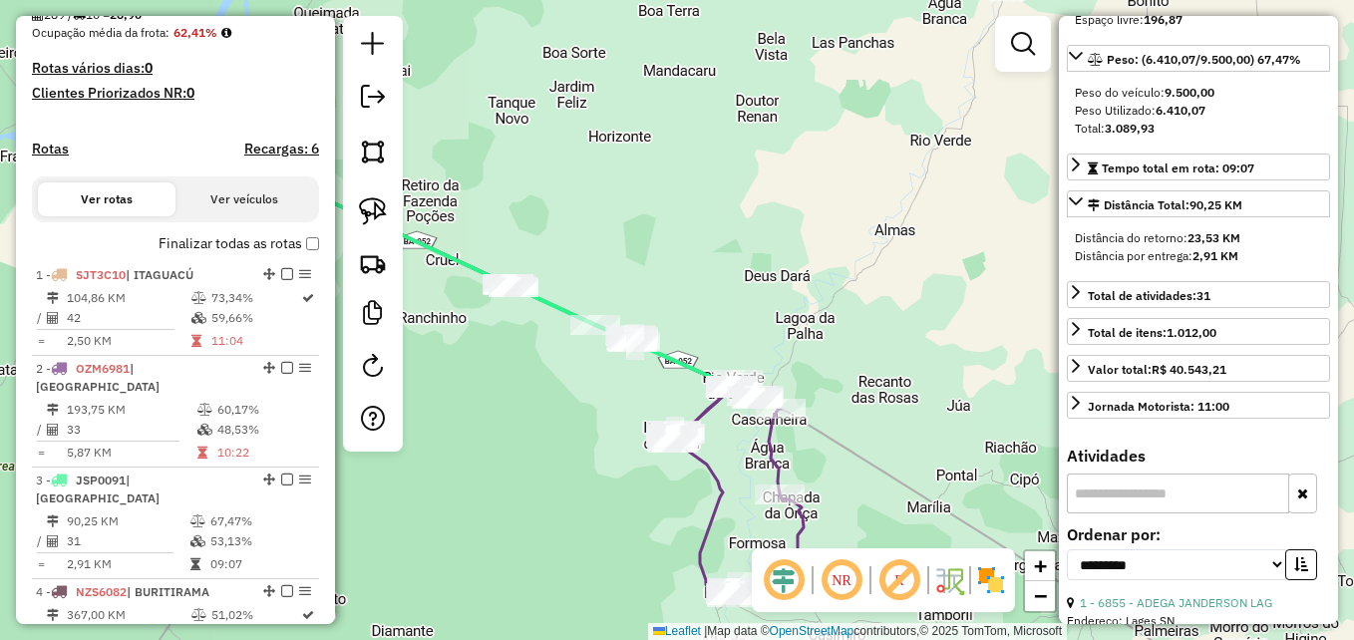
drag, startPoint x: 787, startPoint y: 492, endPoint x: 584, endPoint y: 385, distance: 228.8
click at [584, 385] on div "Janela de atendimento Grade de atendimento Capacidade Transportadoras Veículos …" at bounding box center [677, 320] width 1354 height 640
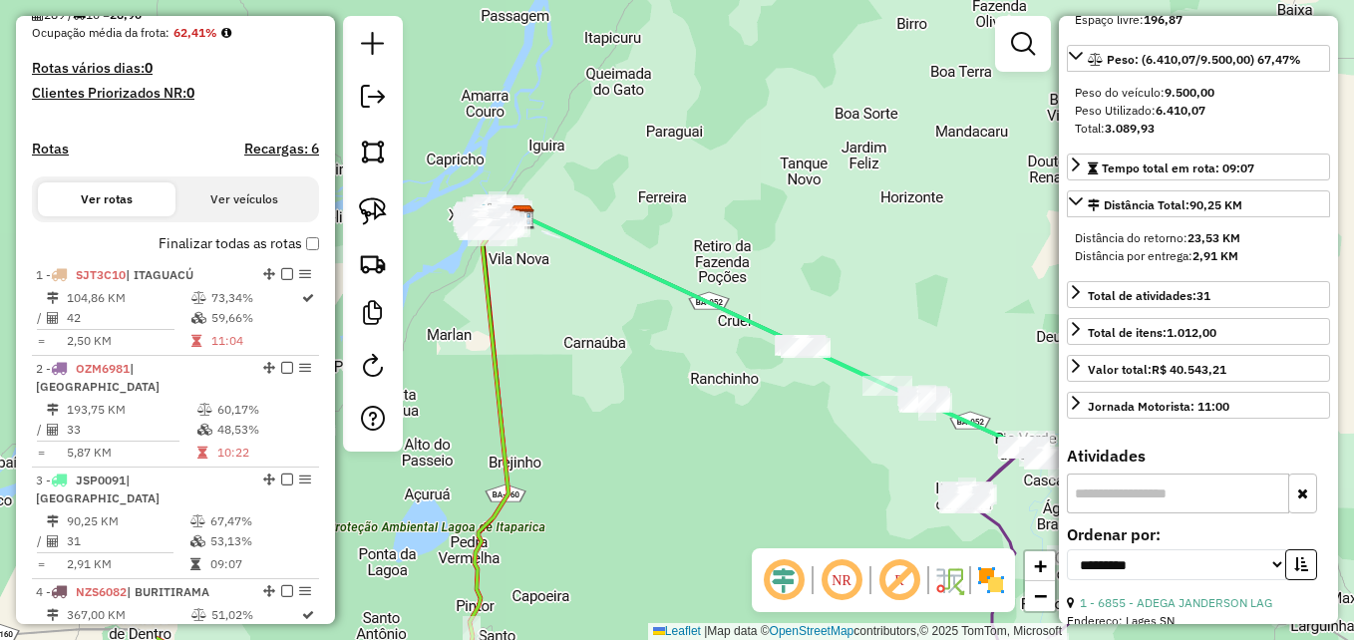
drag, startPoint x: 557, startPoint y: 388, endPoint x: 896, endPoint y: 453, distance: 344.2
click at [896, 453] on div "Janela de atendimento Grade de atendimento Capacidade Transportadoras Veículos …" at bounding box center [677, 320] width 1354 height 640
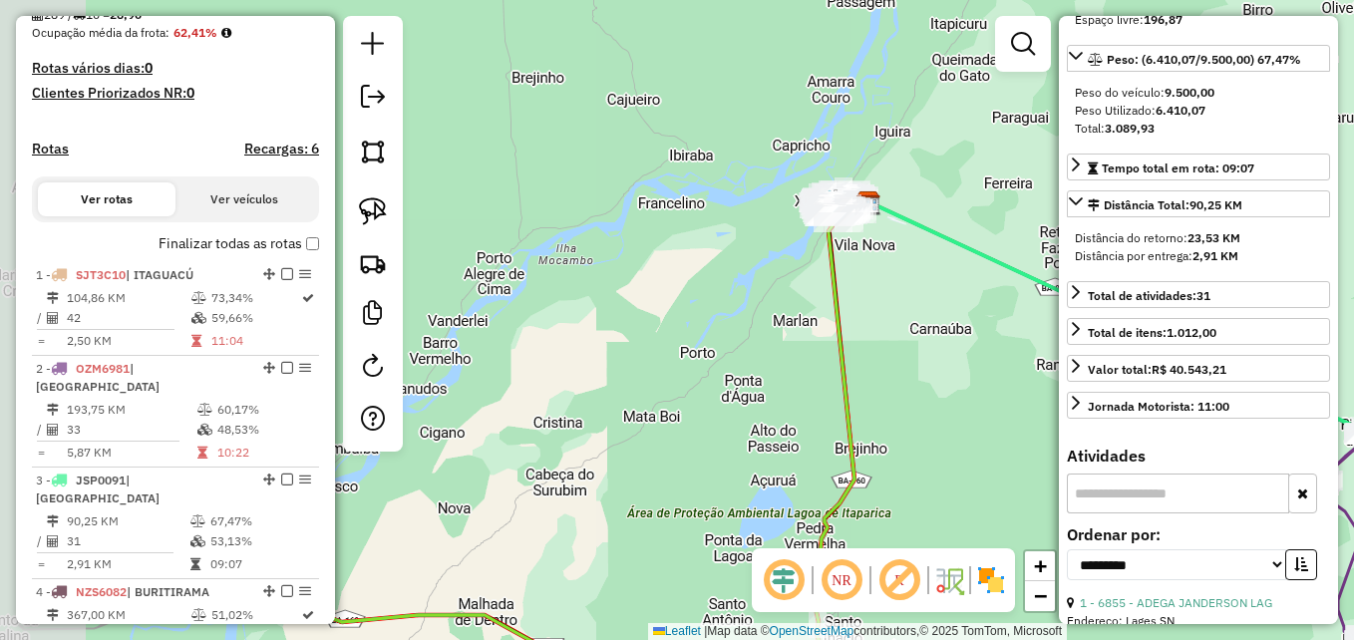
drag, startPoint x: 549, startPoint y: 381, endPoint x: 848, endPoint y: 363, distance: 298.7
click at [848, 363] on icon at bounding box center [554, 442] width 627 height 488
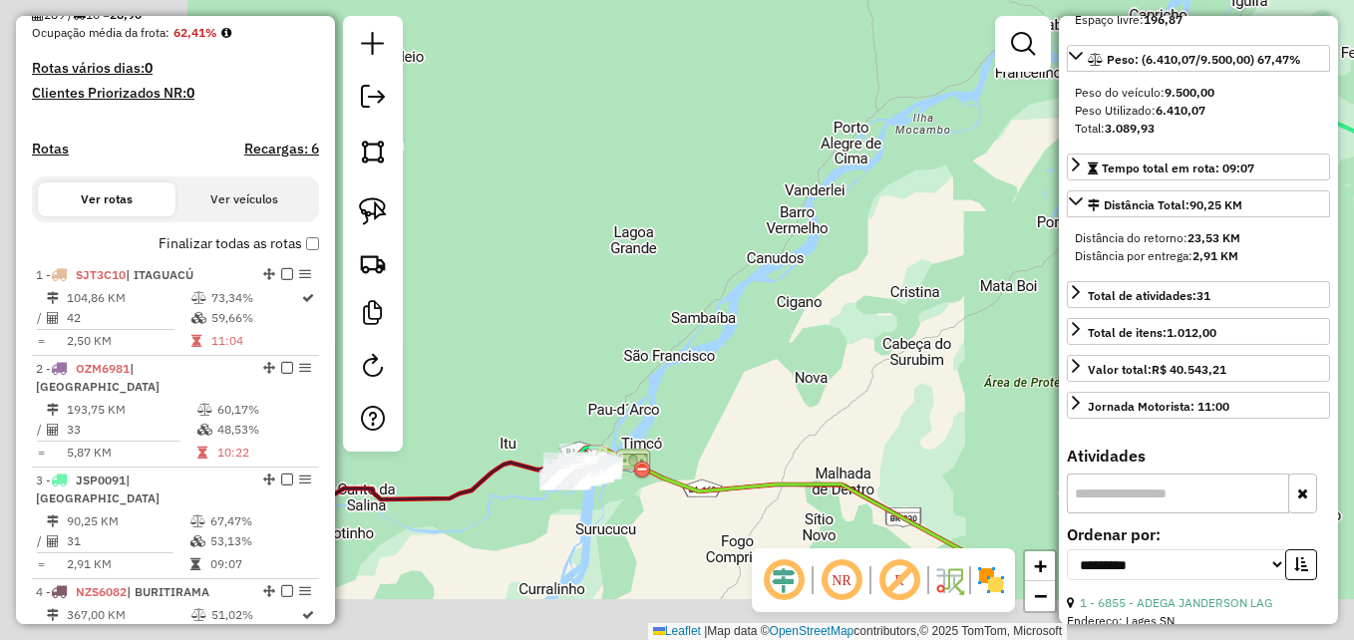
drag, startPoint x: 638, startPoint y: 364, endPoint x: 977, endPoint y: 244, distance: 359.6
click at [1010, 228] on div "Janela de atendimento Grade de atendimento Capacidade Transportadoras Veículos …" at bounding box center [677, 320] width 1354 height 640
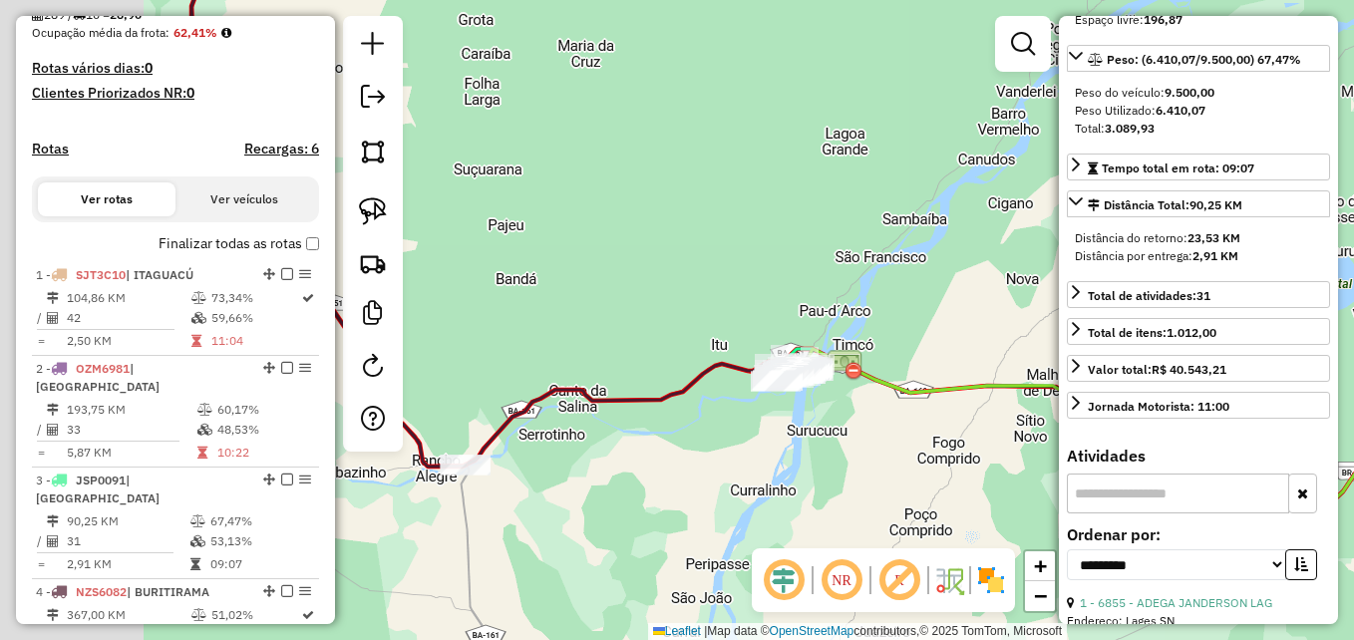
drag, startPoint x: 714, startPoint y: 337, endPoint x: 1007, endPoint y: 218, distance: 316.3
click at [1007, 218] on div "Janela de atendimento Grade de atendimento Capacidade Transportadoras Veículos …" at bounding box center [677, 320] width 1354 height 640
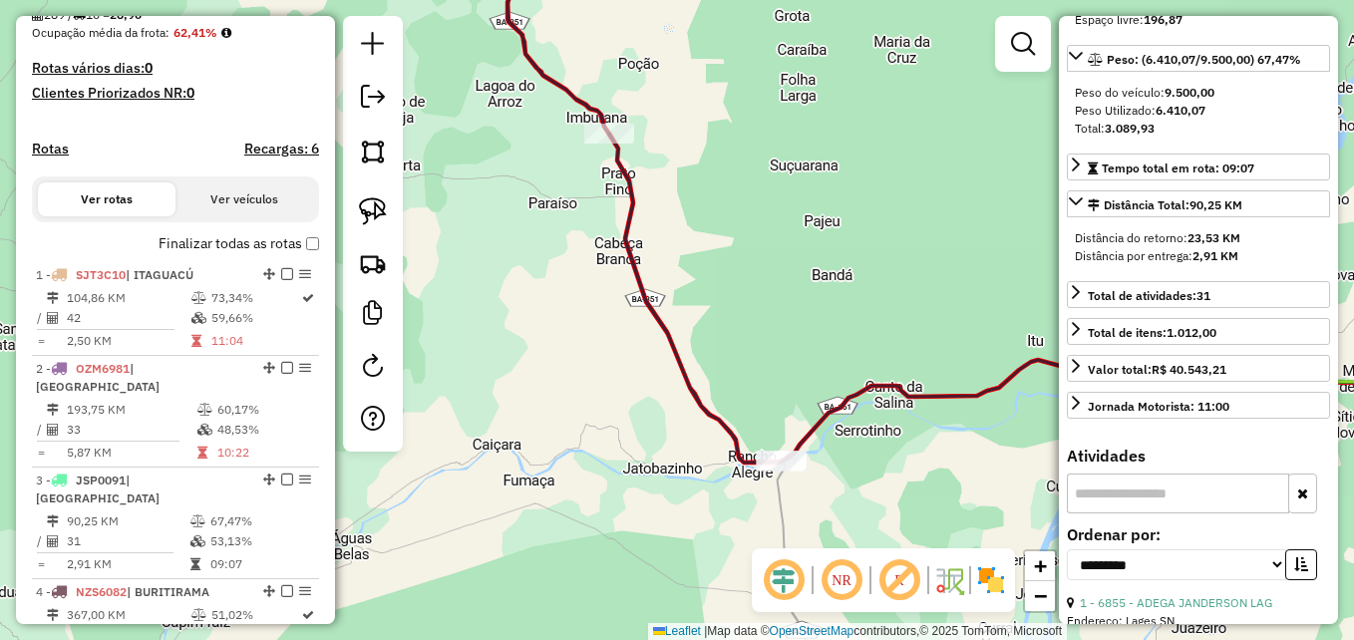
drag, startPoint x: 584, startPoint y: 224, endPoint x: 787, endPoint y: 271, distance: 207.8
click at [787, 271] on div "Janela de atendimento Grade de atendimento Capacidade Transportadoras Veículos …" at bounding box center [677, 320] width 1354 height 640
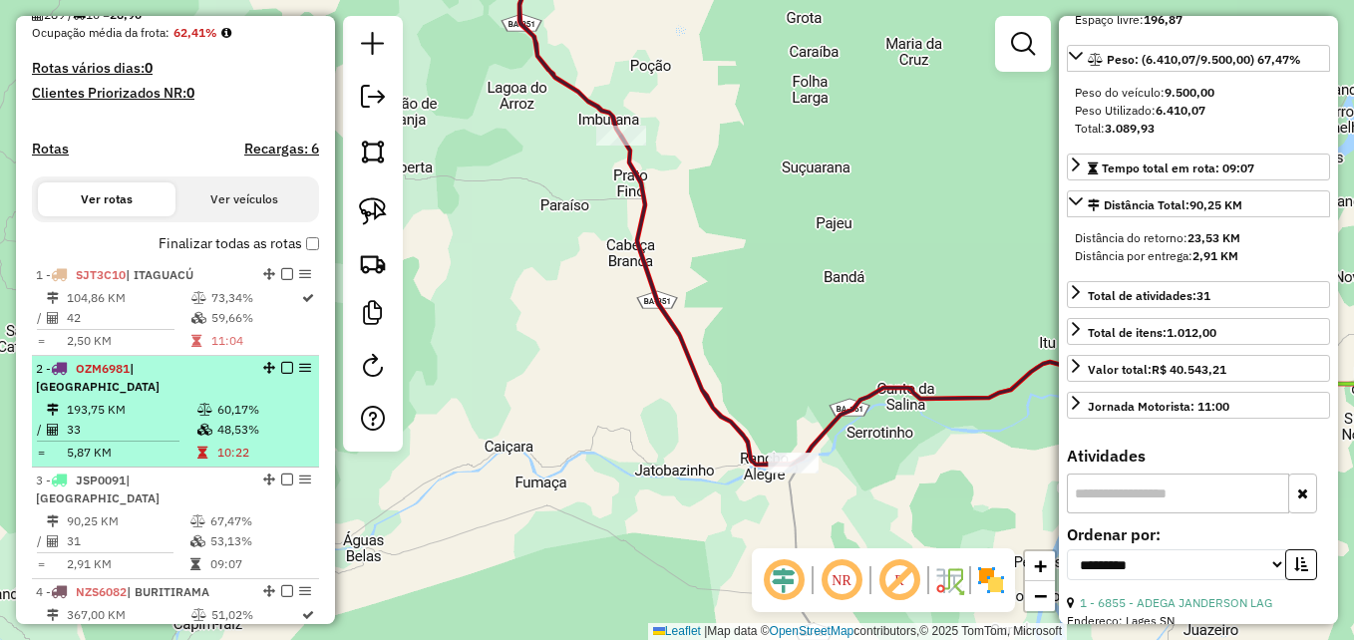
scroll to position [583, 0]
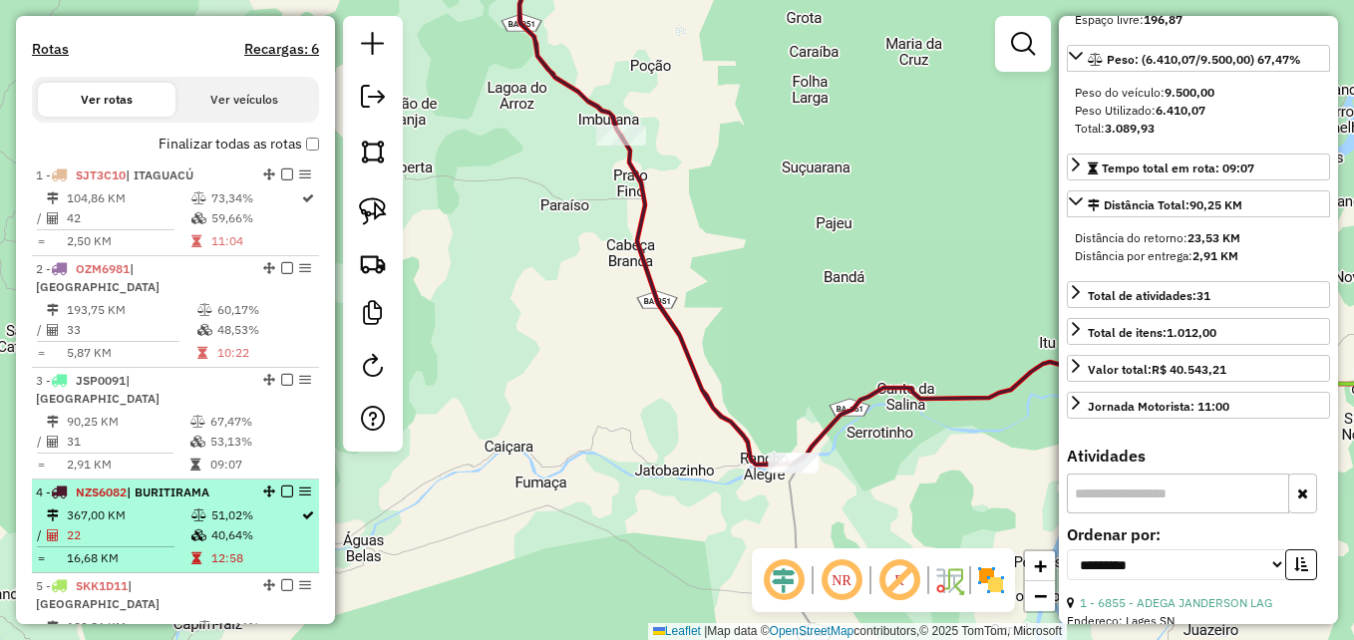
click at [150, 506] on td "367,00 KM" at bounding box center [128, 516] width 125 height 20
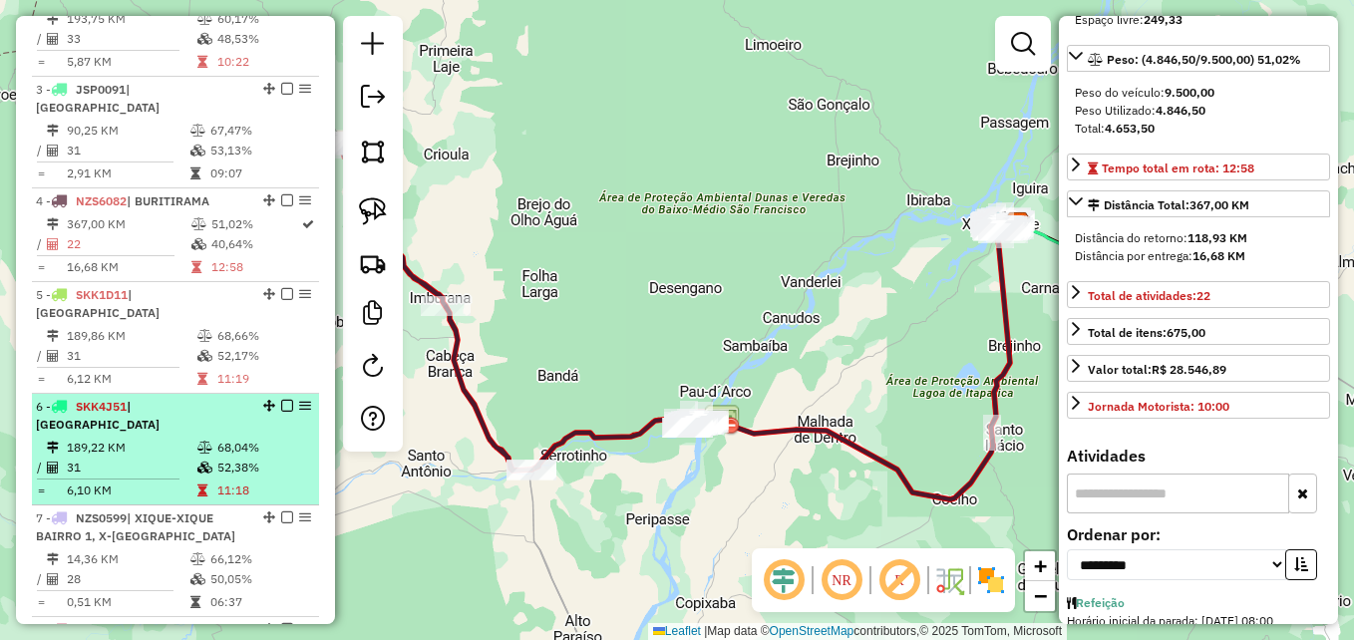
scroll to position [883, 0]
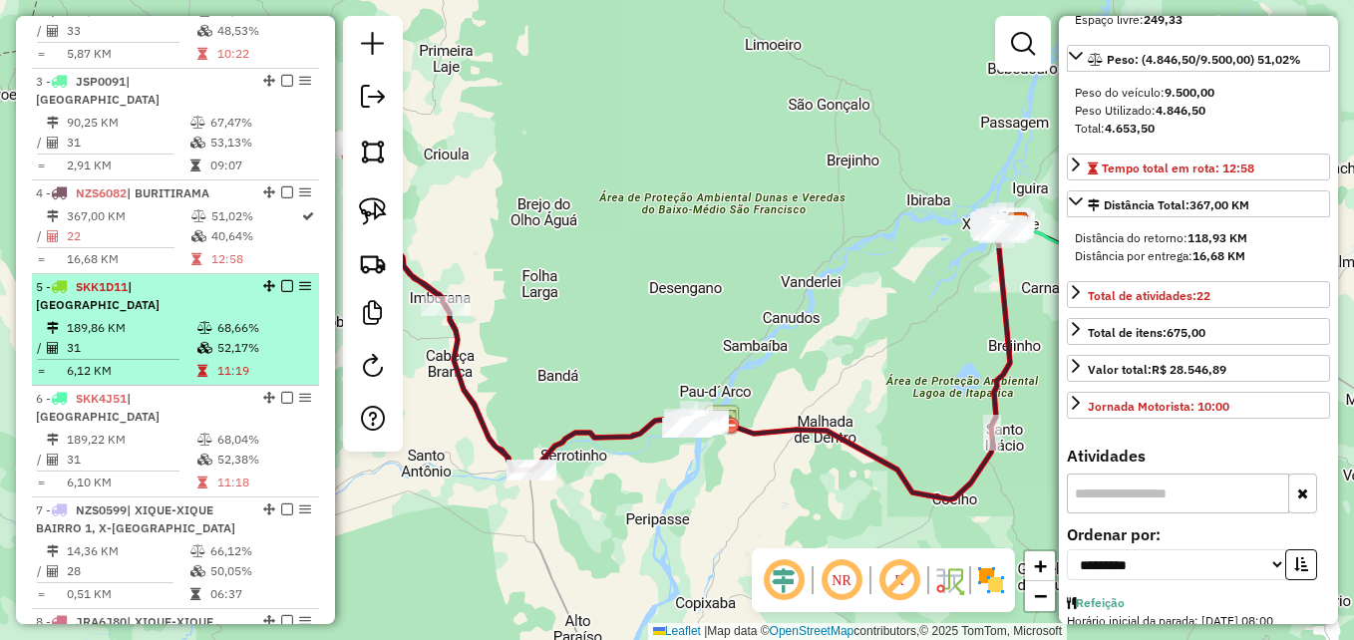
click at [159, 338] on td "31" at bounding box center [131, 348] width 131 height 20
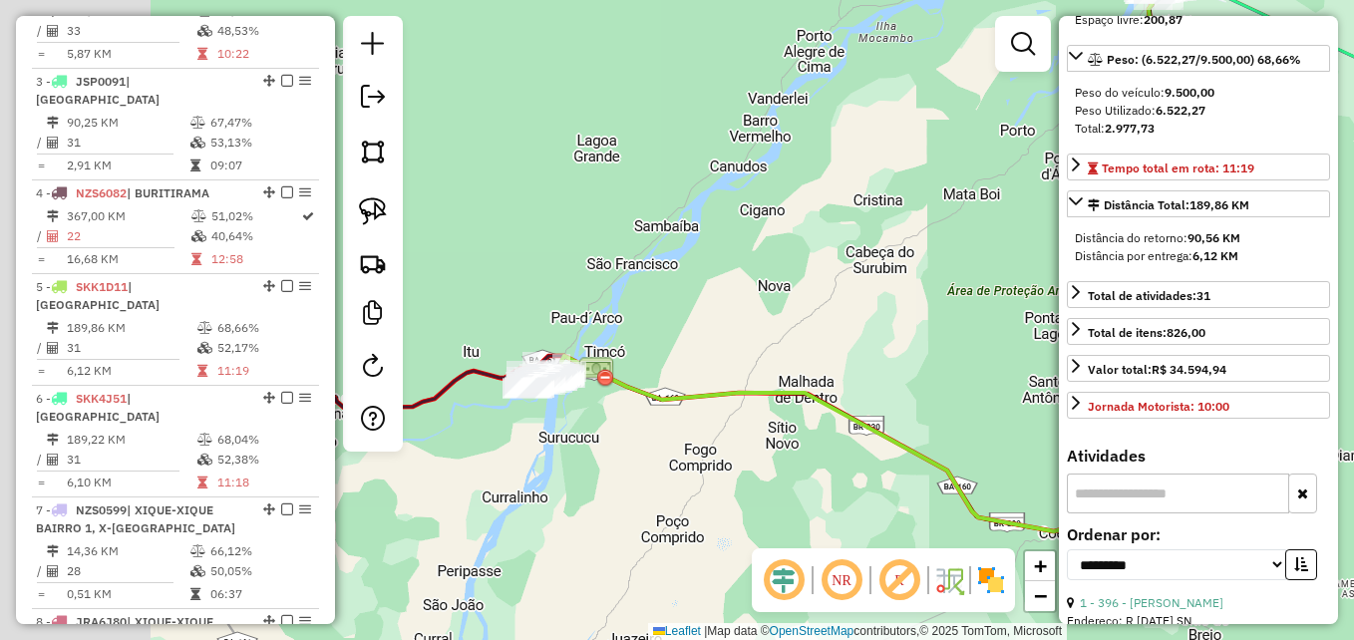
drag, startPoint x: 665, startPoint y: 437, endPoint x: 996, endPoint y: 327, distance: 348.8
click at [996, 327] on div "Janela de atendimento Grade de atendimento Capacidade Transportadoras Veículos …" at bounding box center [677, 320] width 1354 height 640
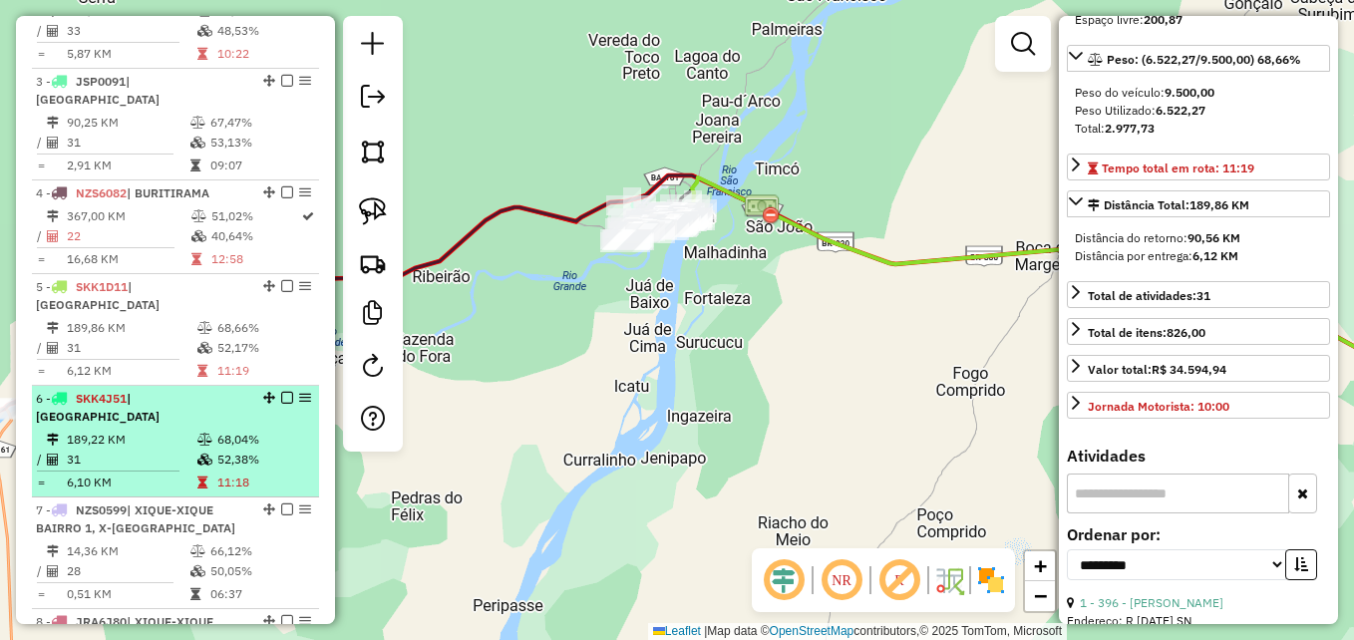
click at [161, 430] on td "189,22 KM" at bounding box center [131, 440] width 131 height 20
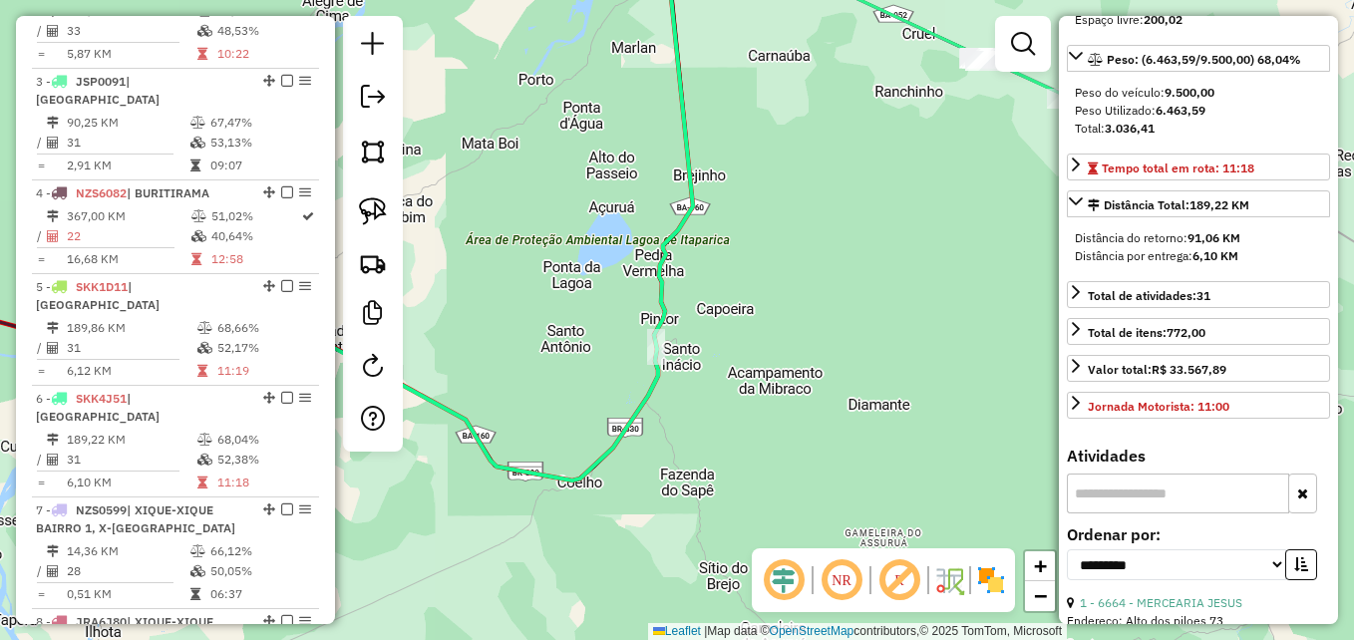
drag, startPoint x: 725, startPoint y: 409, endPoint x: 403, endPoint y: 336, distance: 330.2
click at [403, 336] on div "Janela de atendimento Grade de atendimento Capacidade Transportadoras Veículos …" at bounding box center [677, 320] width 1354 height 640
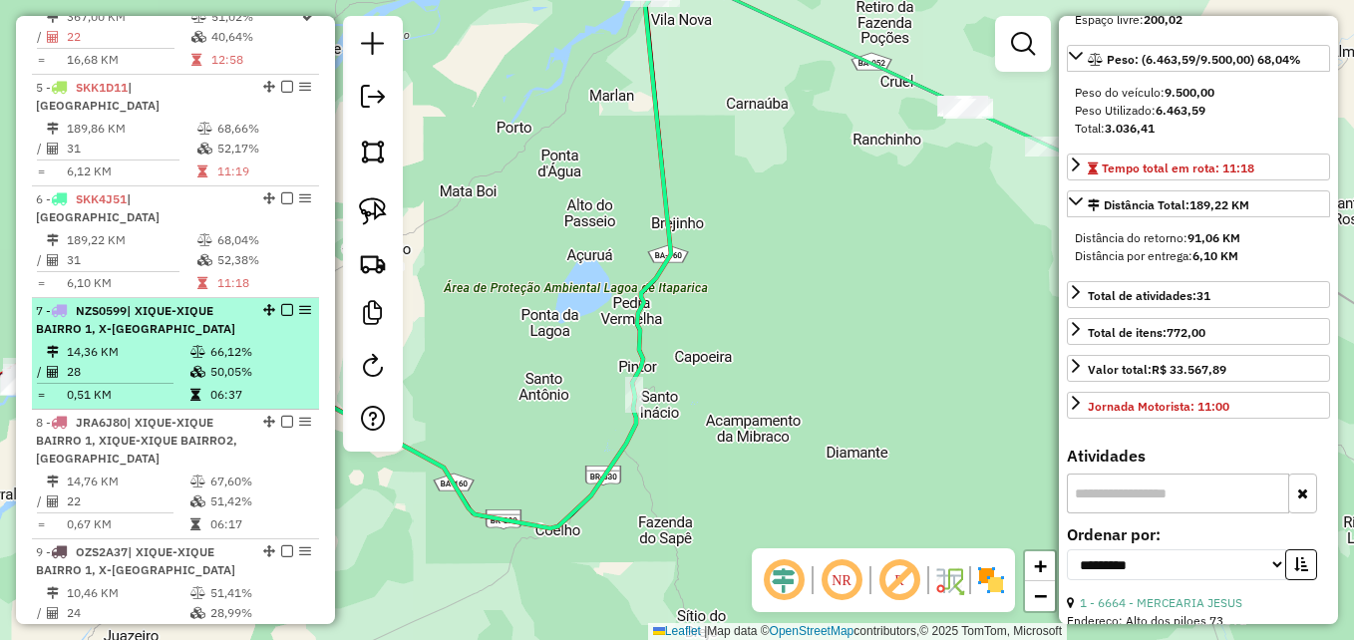
click at [137, 362] on td "28" at bounding box center [128, 372] width 124 height 20
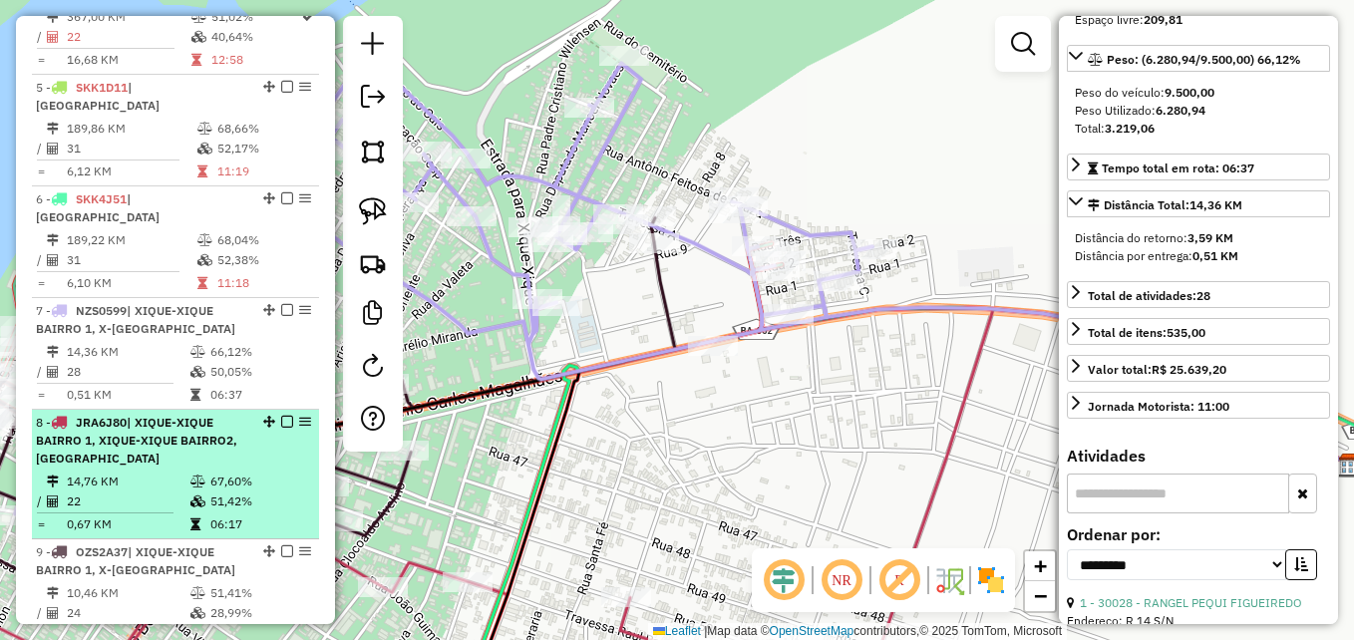
click at [120, 492] on td "22" at bounding box center [128, 502] width 124 height 20
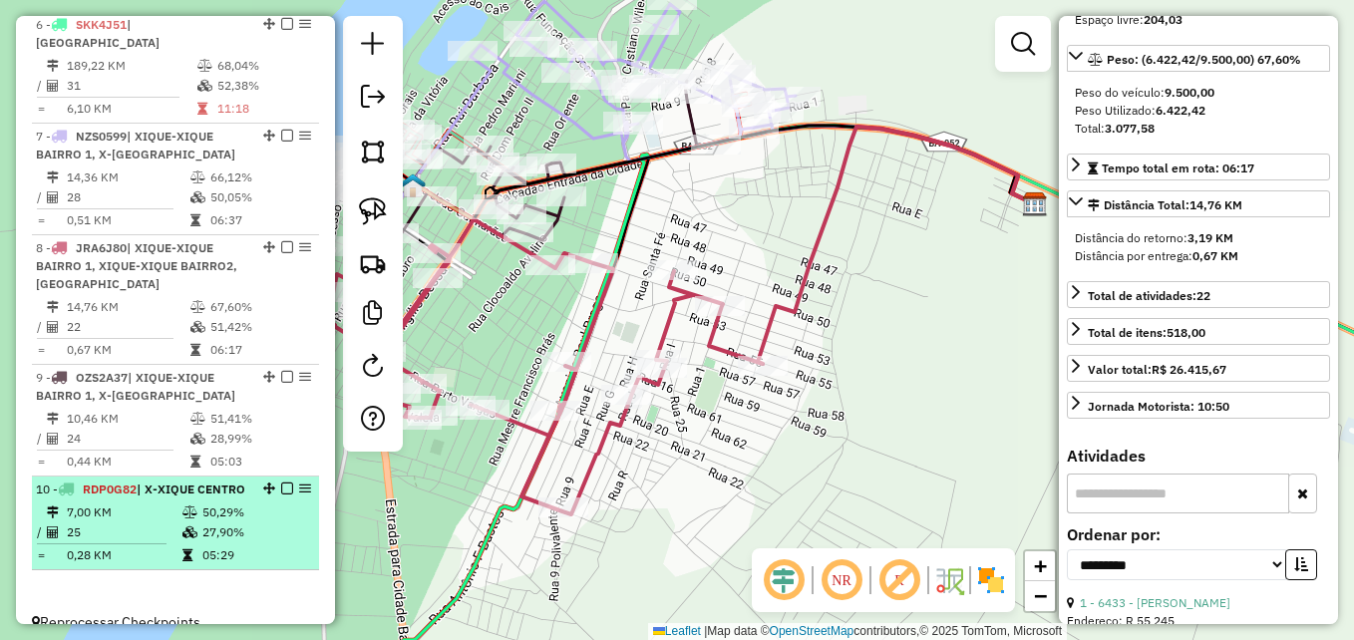
scroll to position [1281, 0]
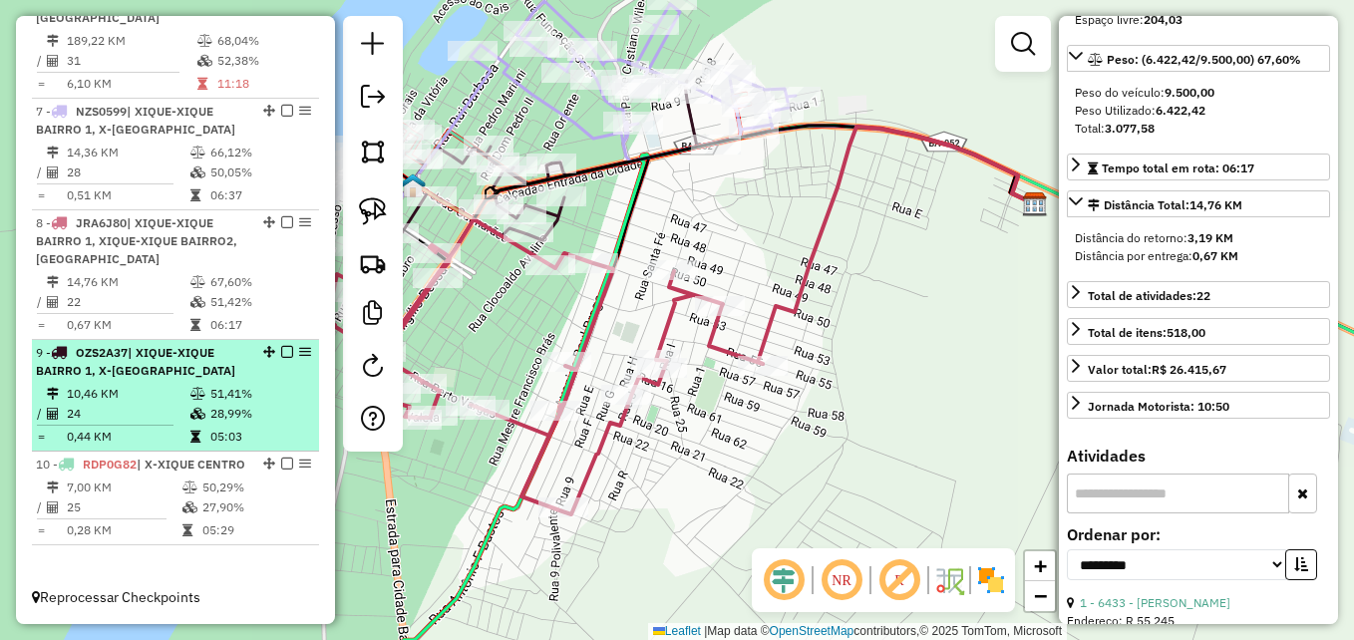
click at [124, 404] on td "24" at bounding box center [128, 414] width 124 height 20
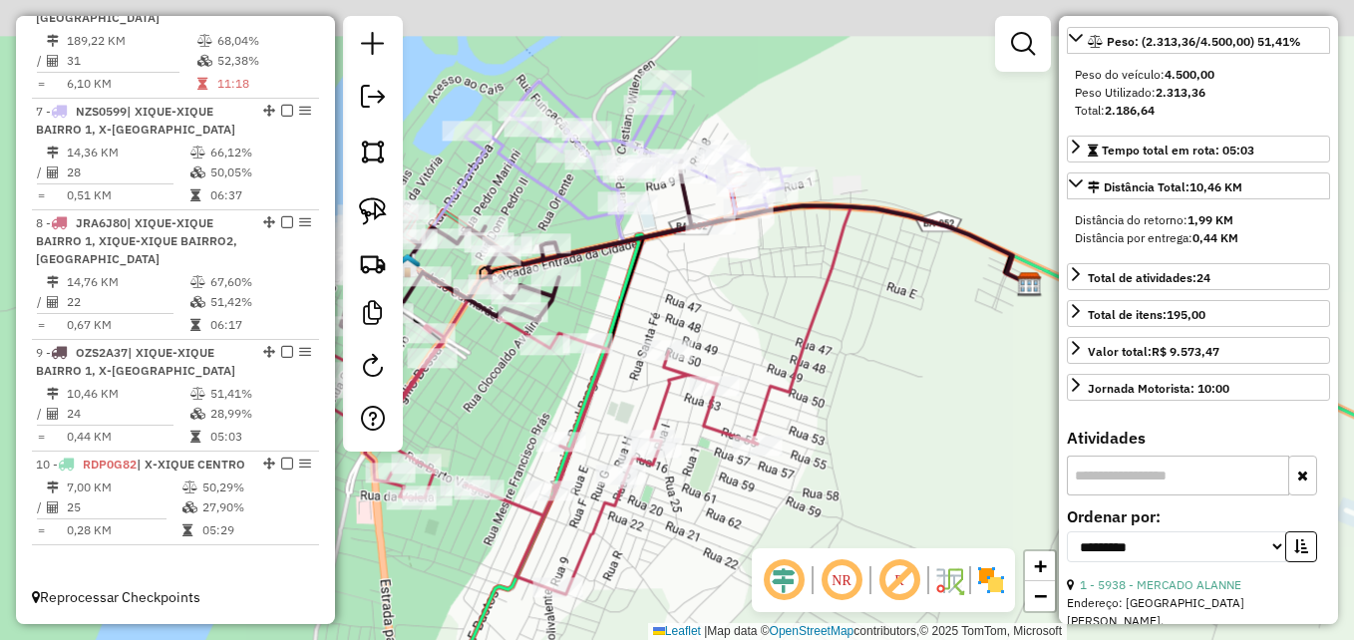
scroll to position [281, 0]
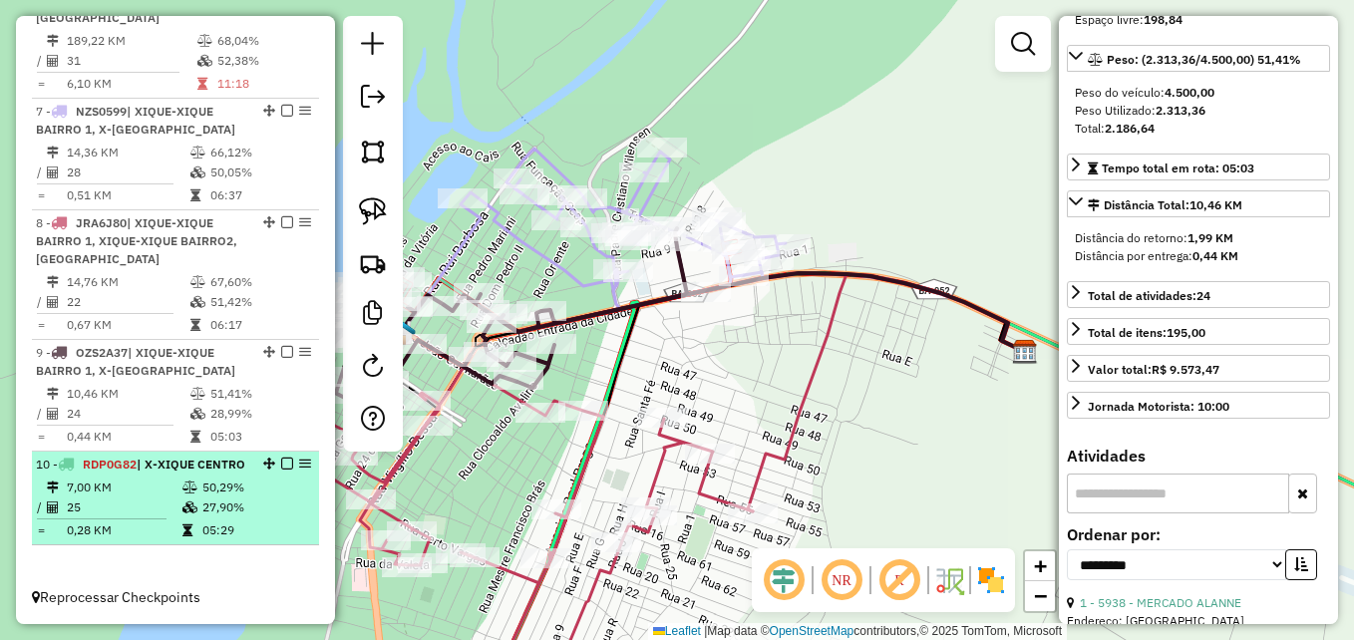
click at [139, 498] on td "25" at bounding box center [124, 508] width 116 height 20
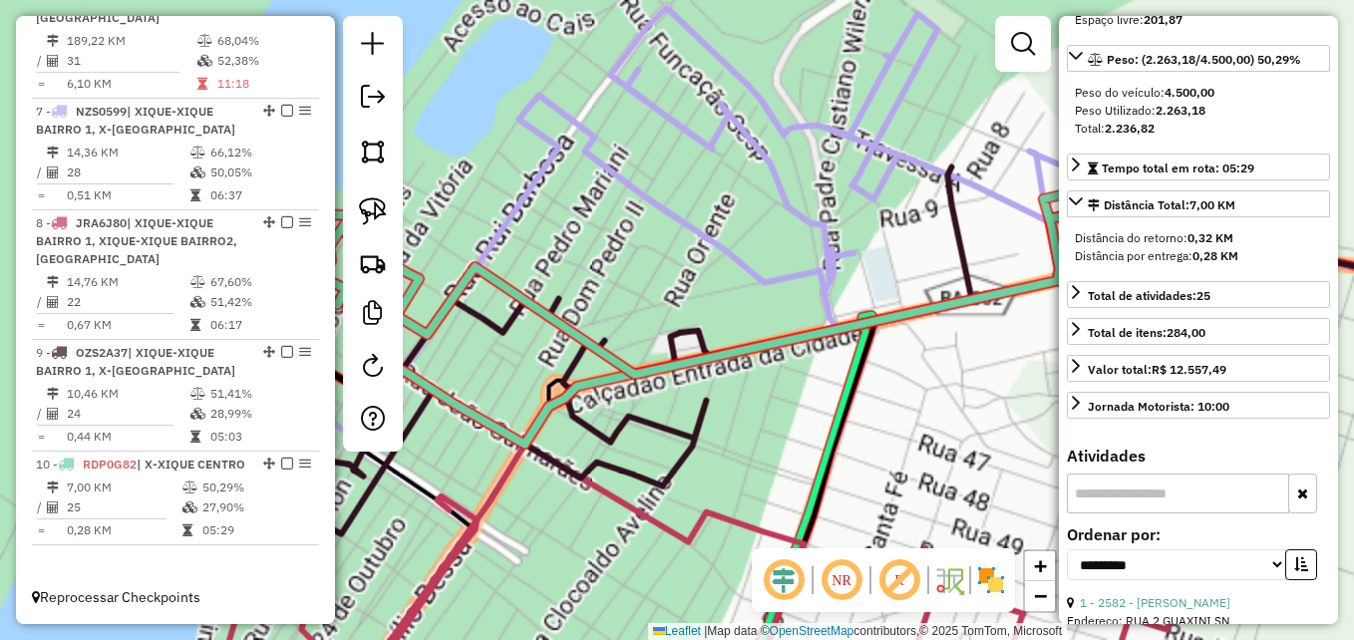
scroll to position [299, 0]
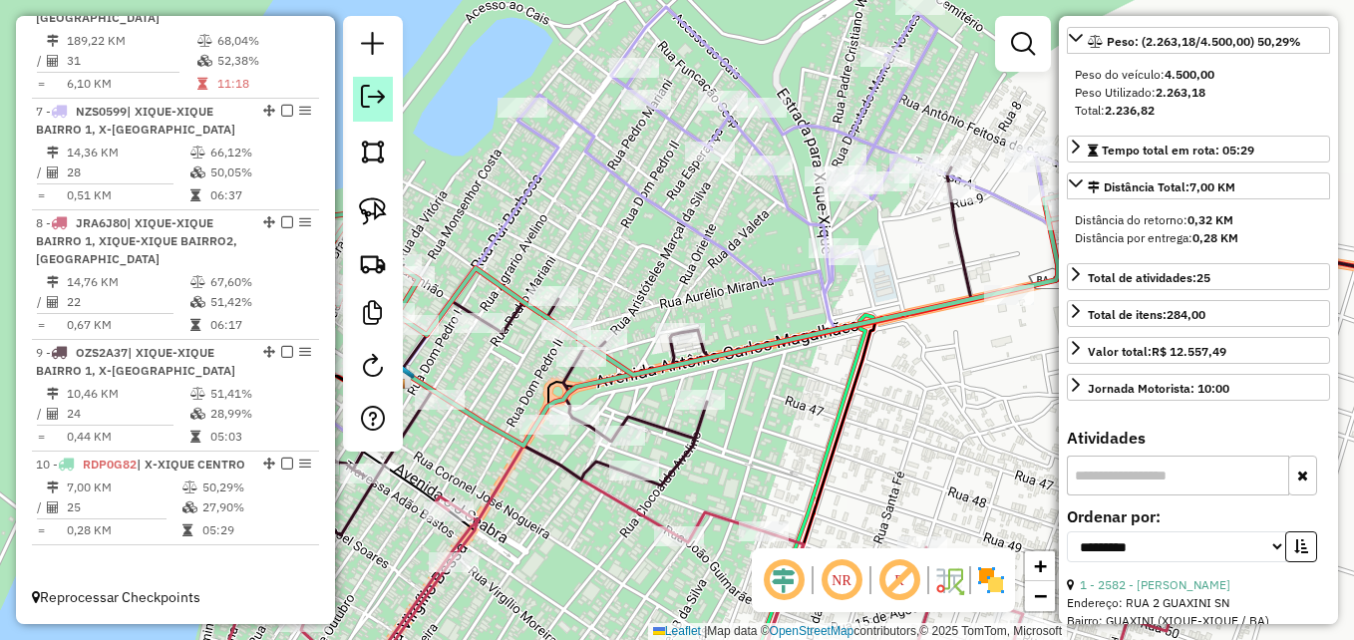
click at [390, 94] on link at bounding box center [373, 99] width 40 height 45
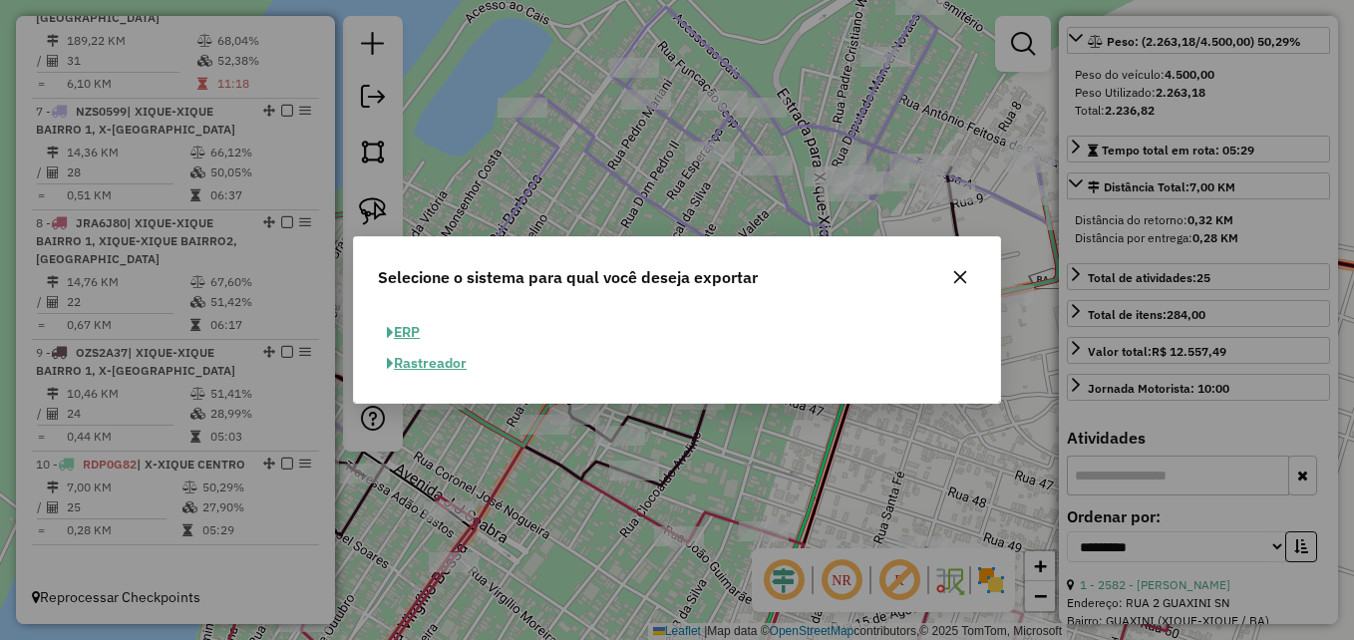
click at [411, 327] on button "ERP" at bounding box center [403, 332] width 51 height 31
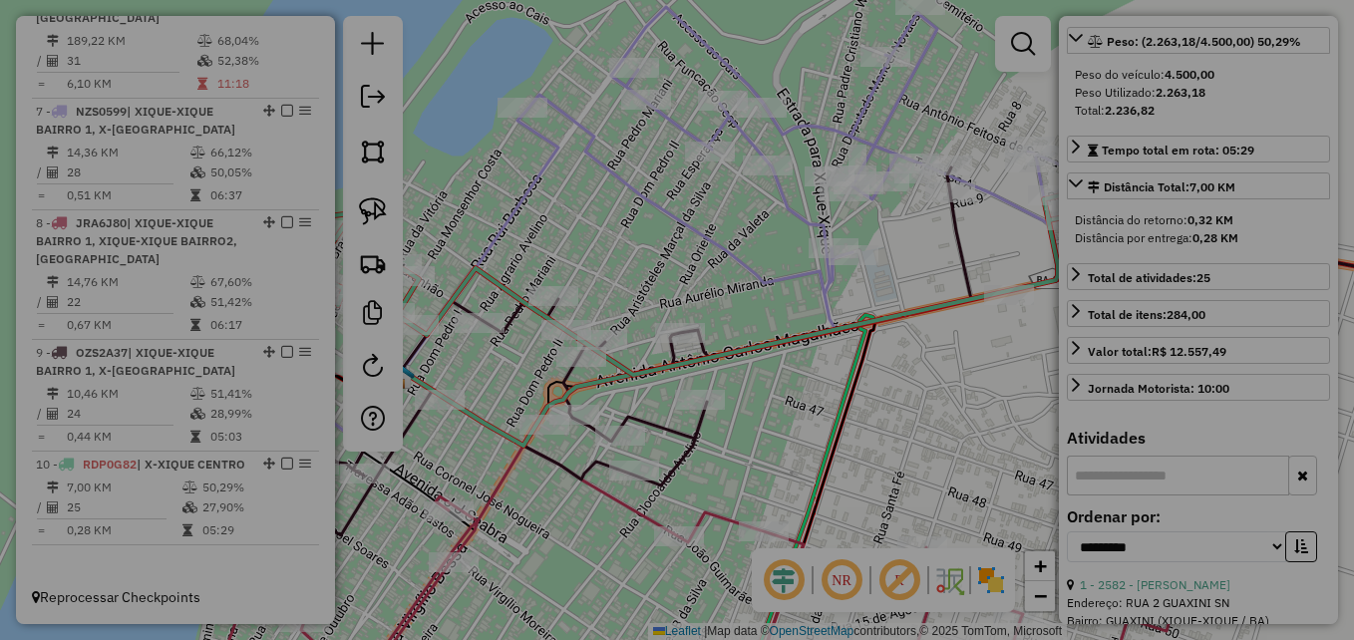
select select "**"
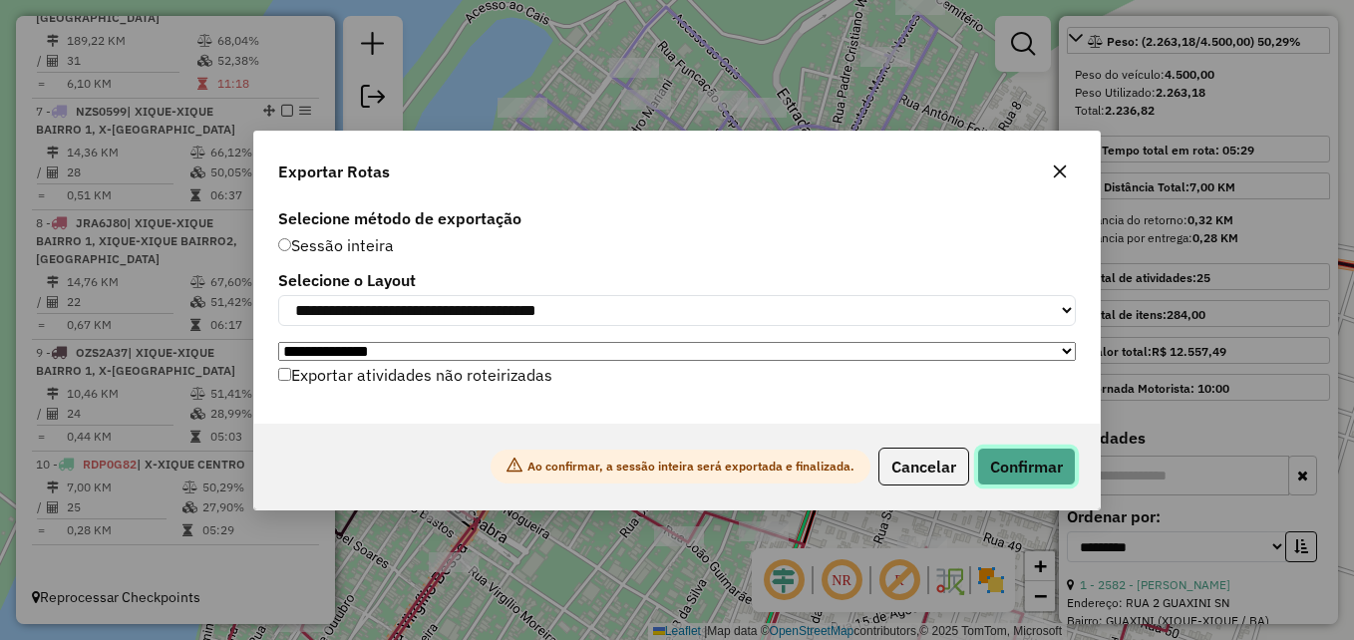
click at [1041, 463] on button "Confirmar" at bounding box center [1026, 467] width 99 height 38
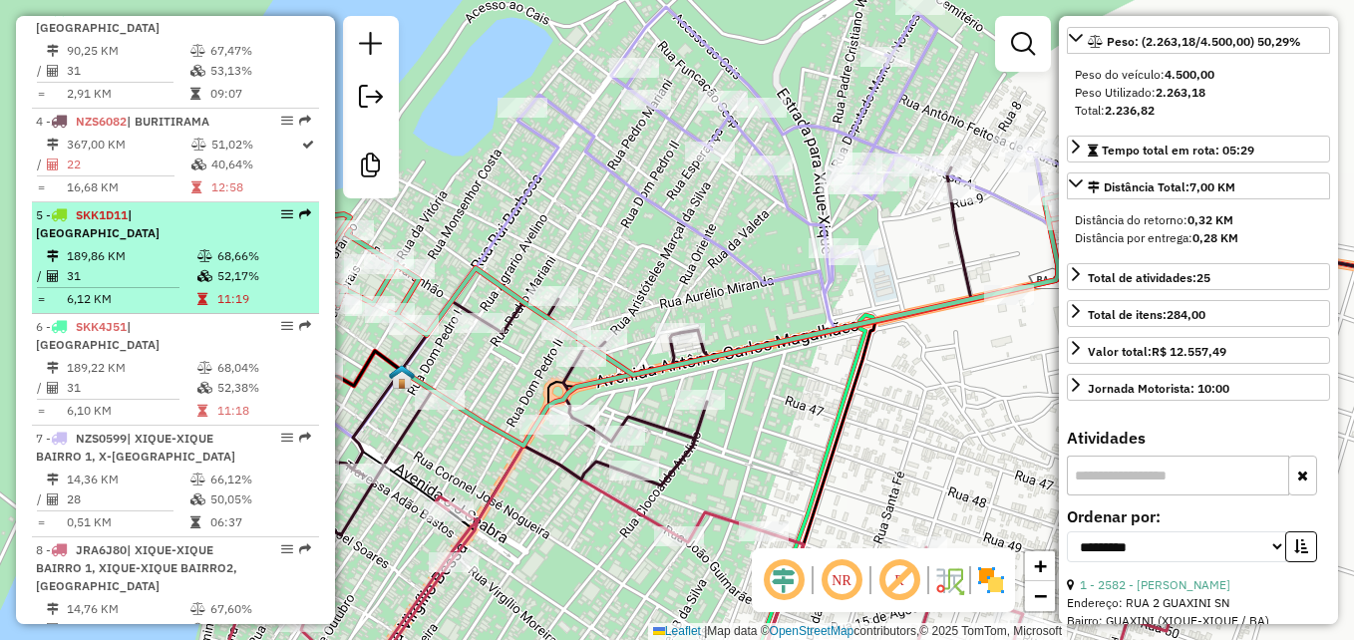
scroll to position [951, 0]
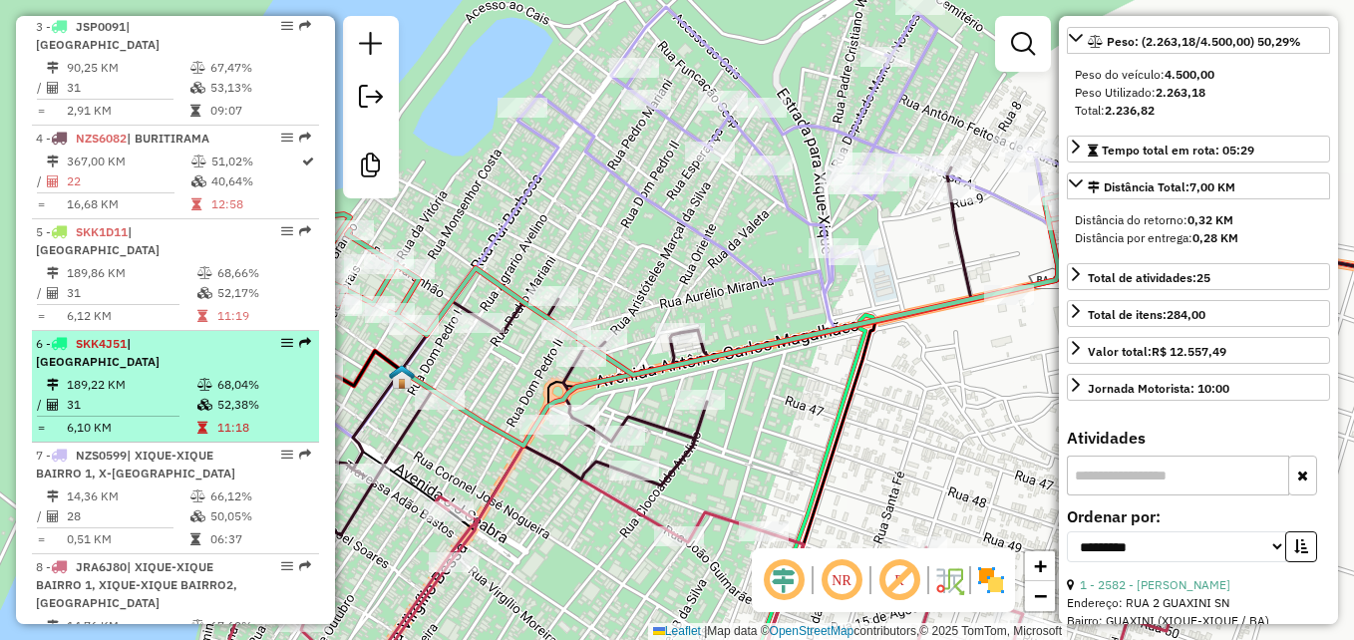
click at [166, 352] on div "6 - SKK4J51 | [GEOGRAPHIC_DATA]" at bounding box center [141, 353] width 211 height 36
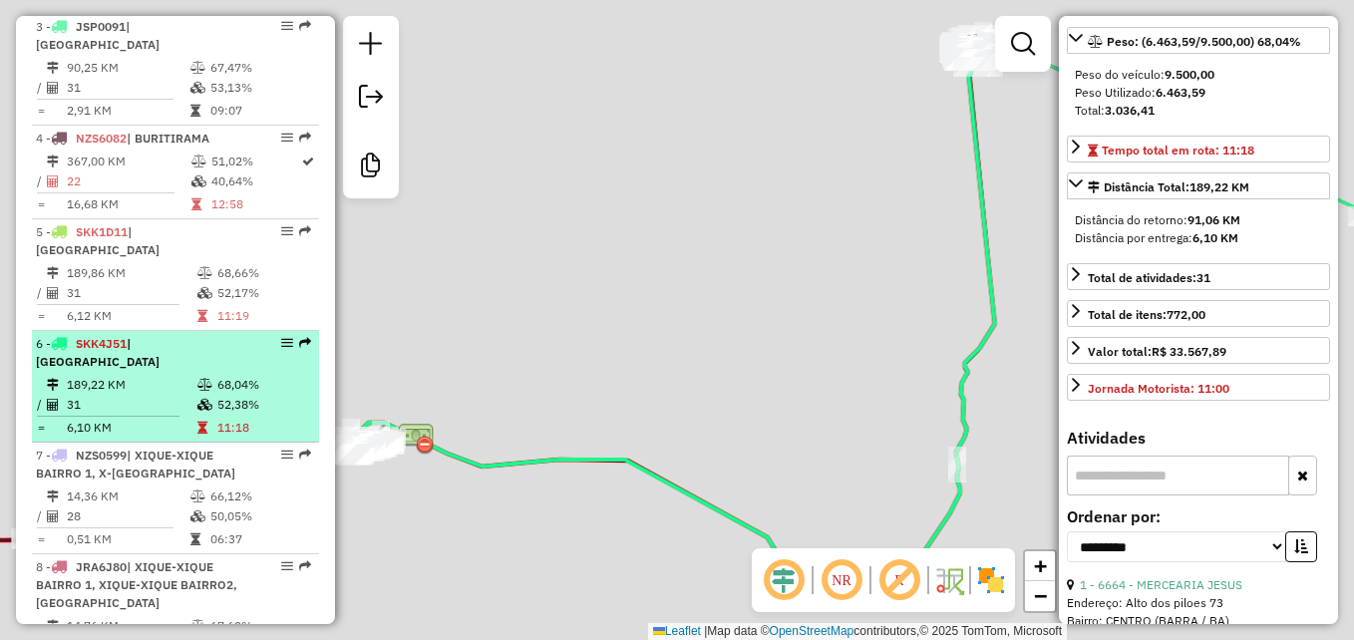
scroll to position [281, 0]
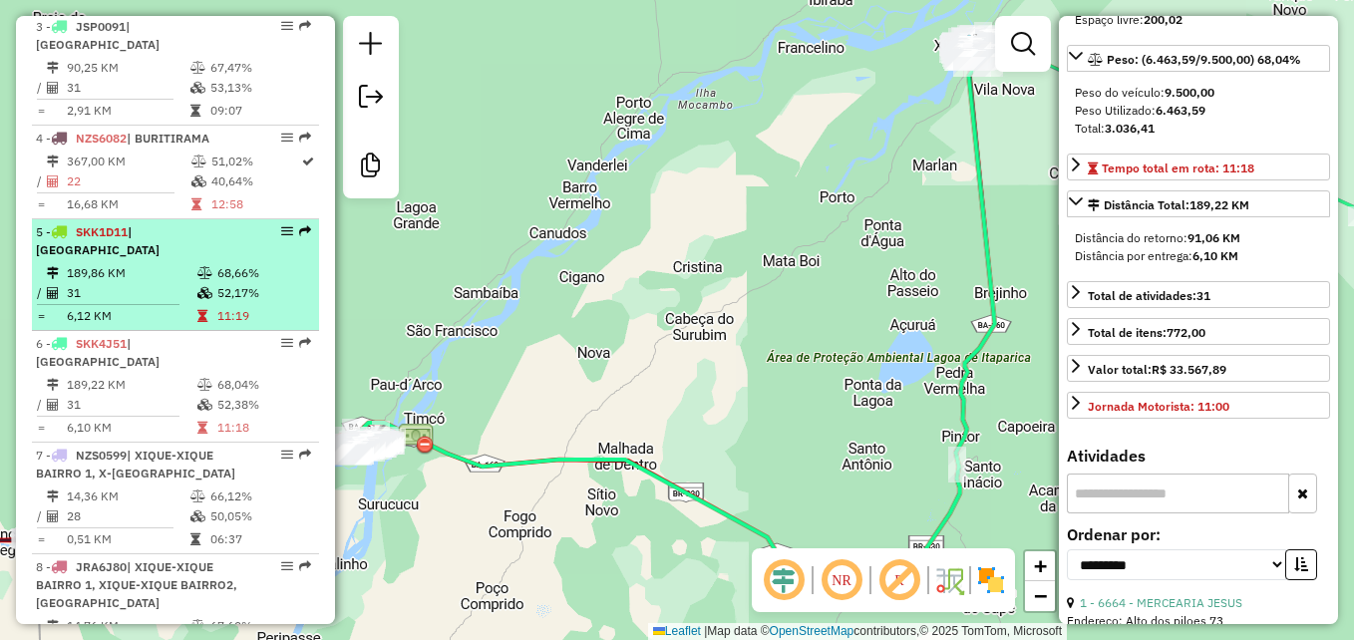
click at [119, 263] on td "189,86 KM" at bounding box center [131, 273] width 131 height 20
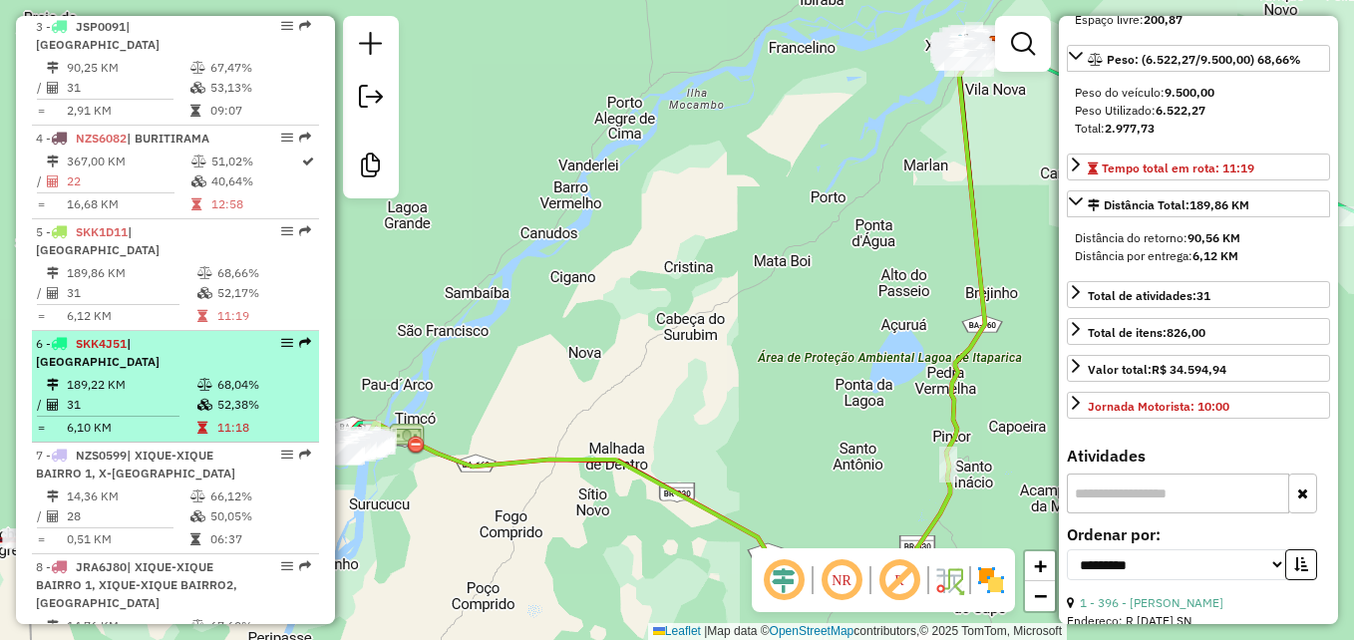
click at [144, 339] on div "6 - SKK4J51 | [GEOGRAPHIC_DATA]" at bounding box center [141, 353] width 211 height 36
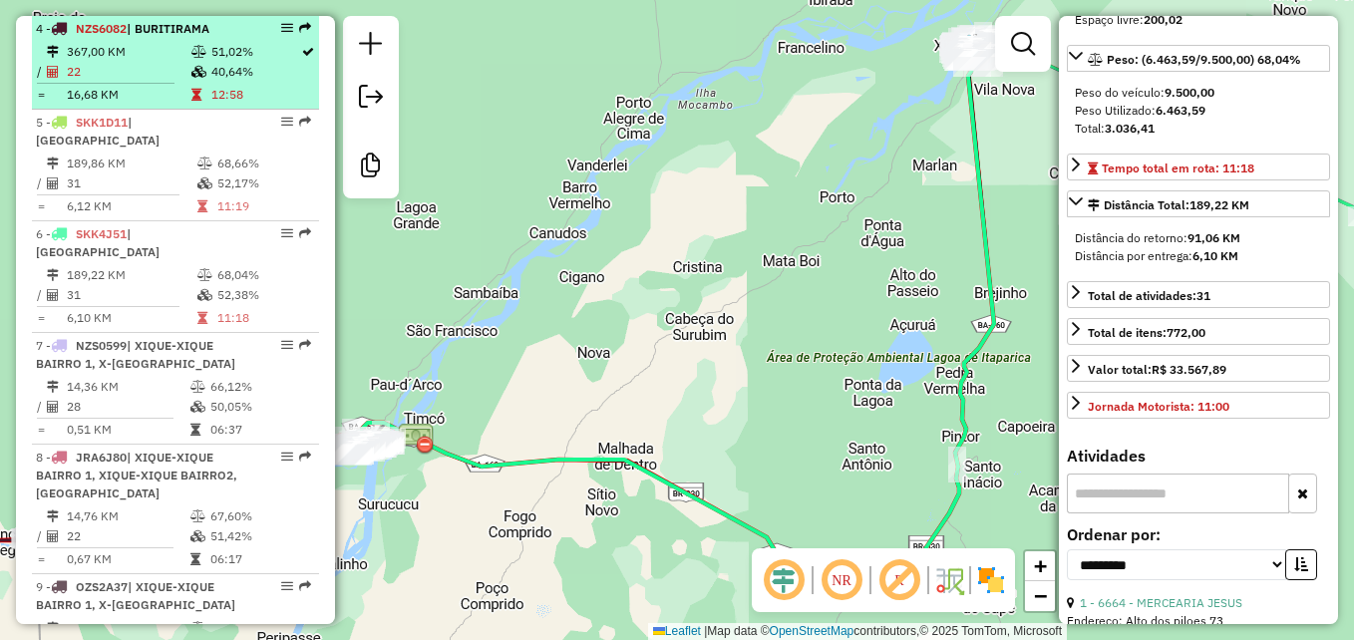
scroll to position [1251, 0]
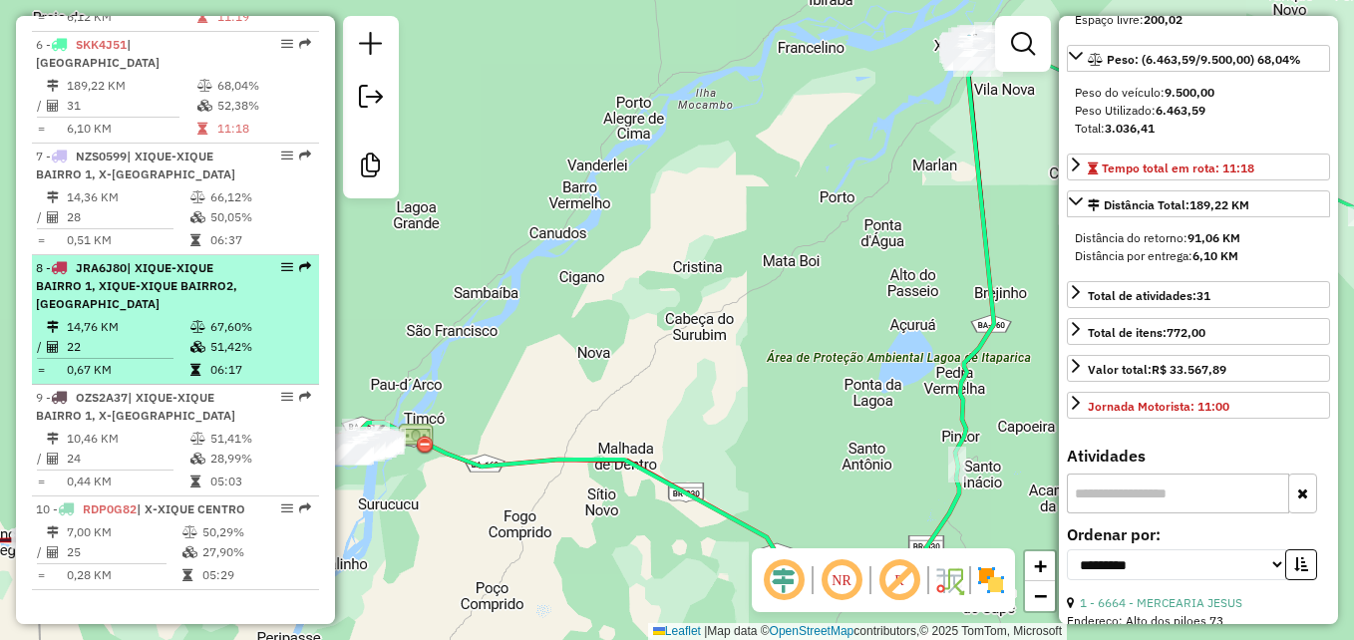
click at [255, 337] on td "51,42%" at bounding box center [259, 347] width 101 height 20
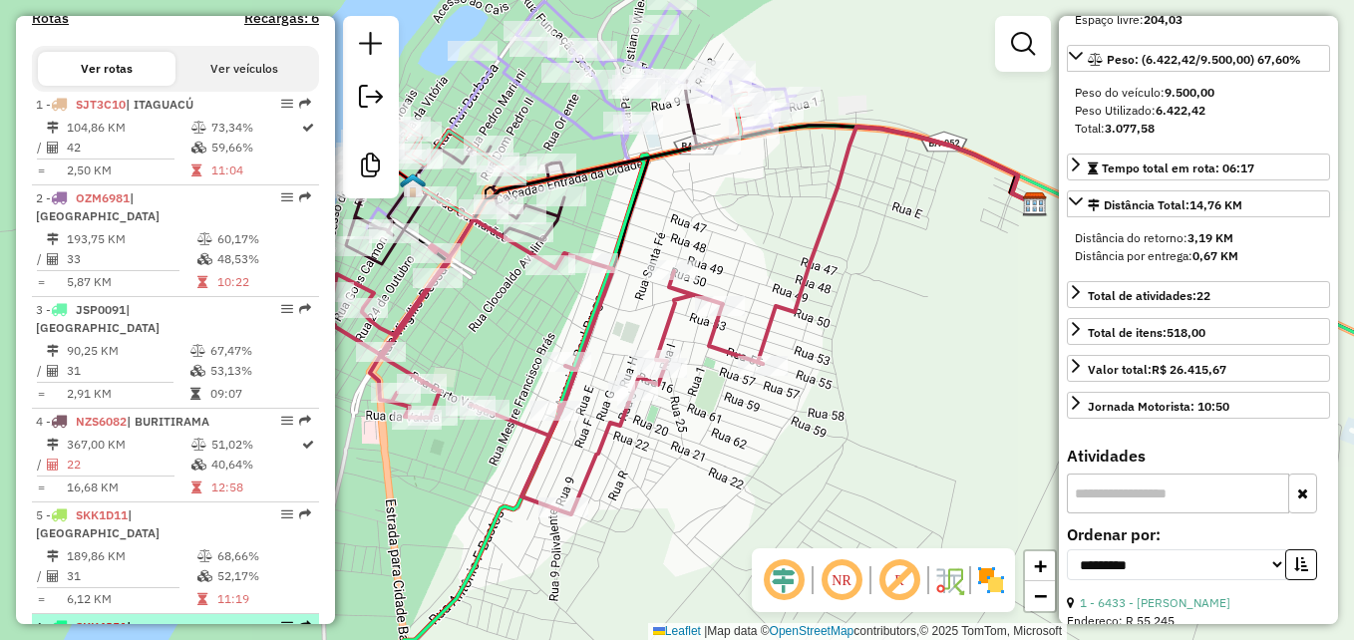
scroll to position [652, 0]
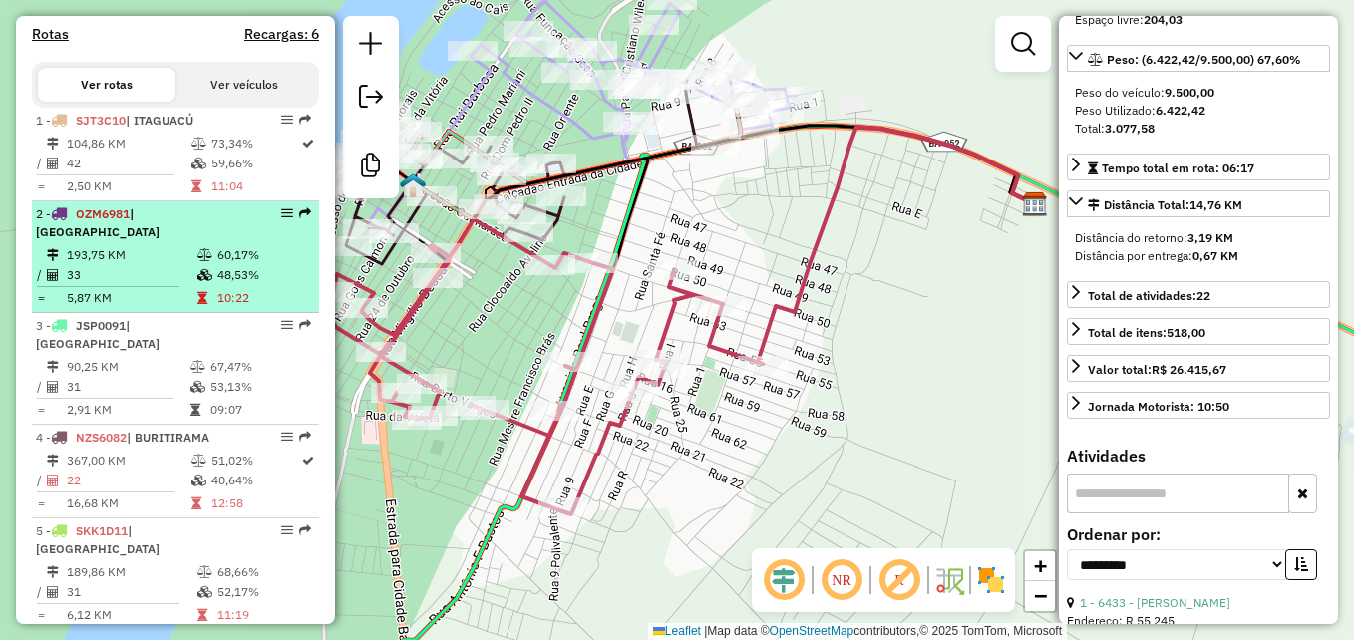
click at [225, 283] on td "48,53%" at bounding box center [263, 275] width 95 height 20
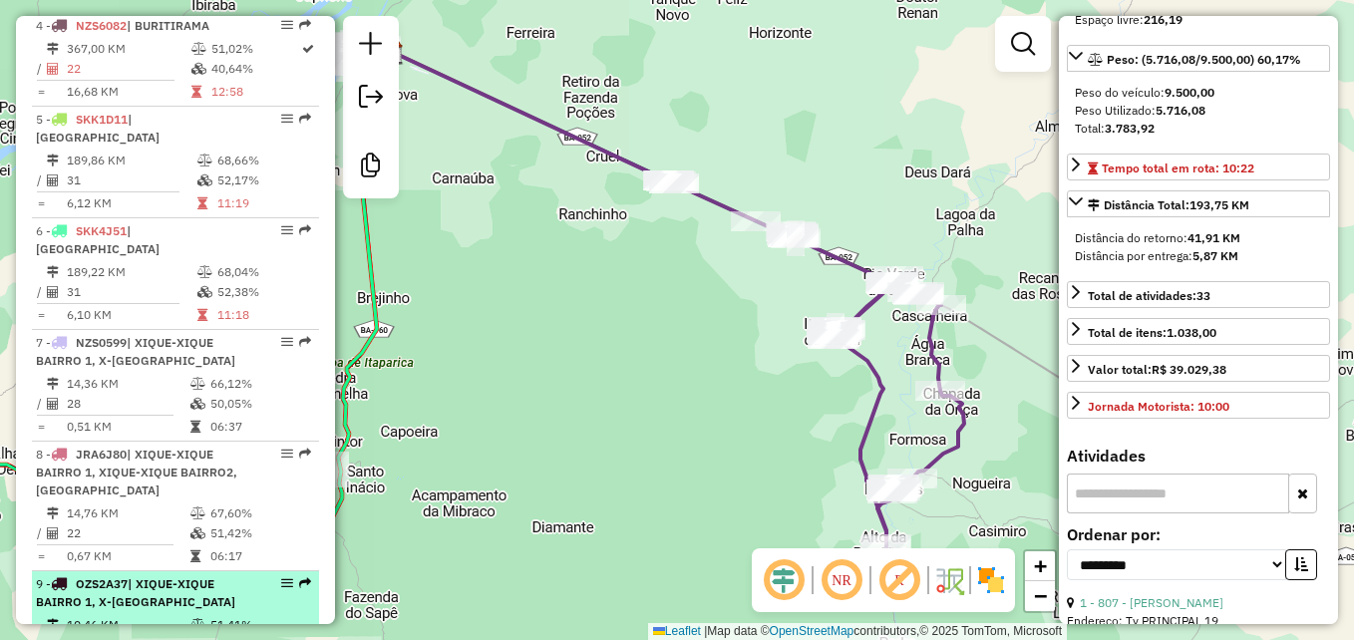
scroll to position [951, 0]
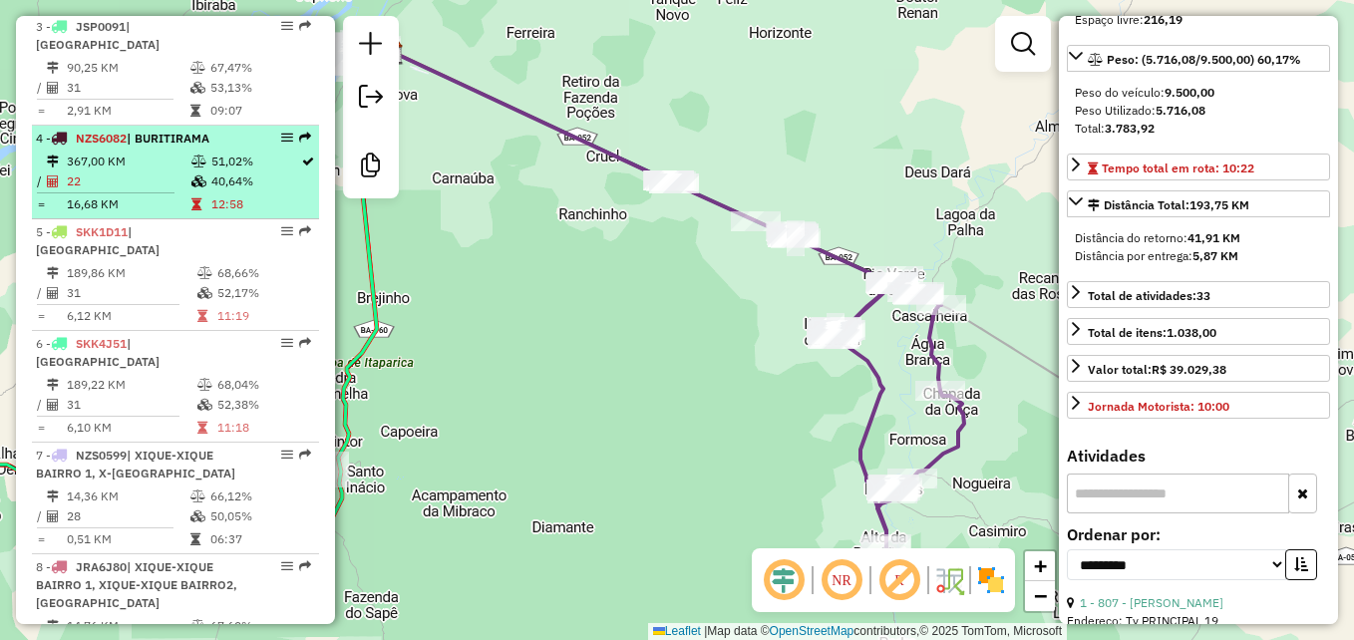
click at [243, 194] on td "12:58" at bounding box center [255, 204] width 90 height 20
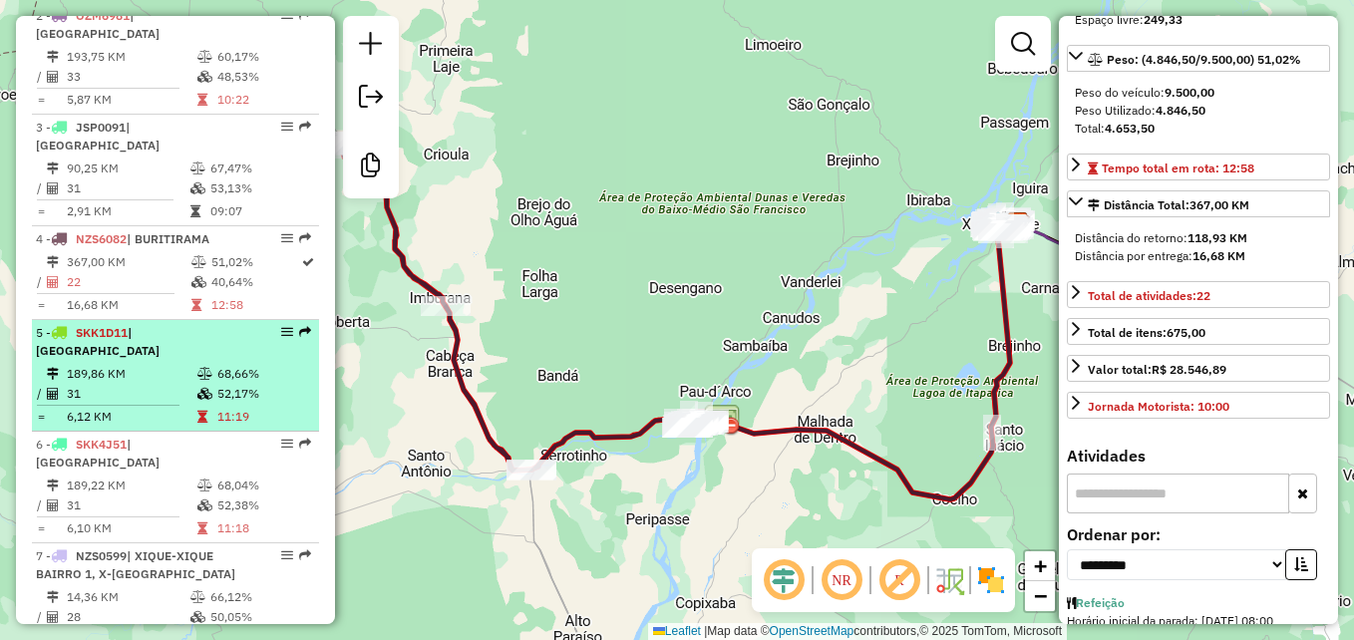
scroll to position [652, 0]
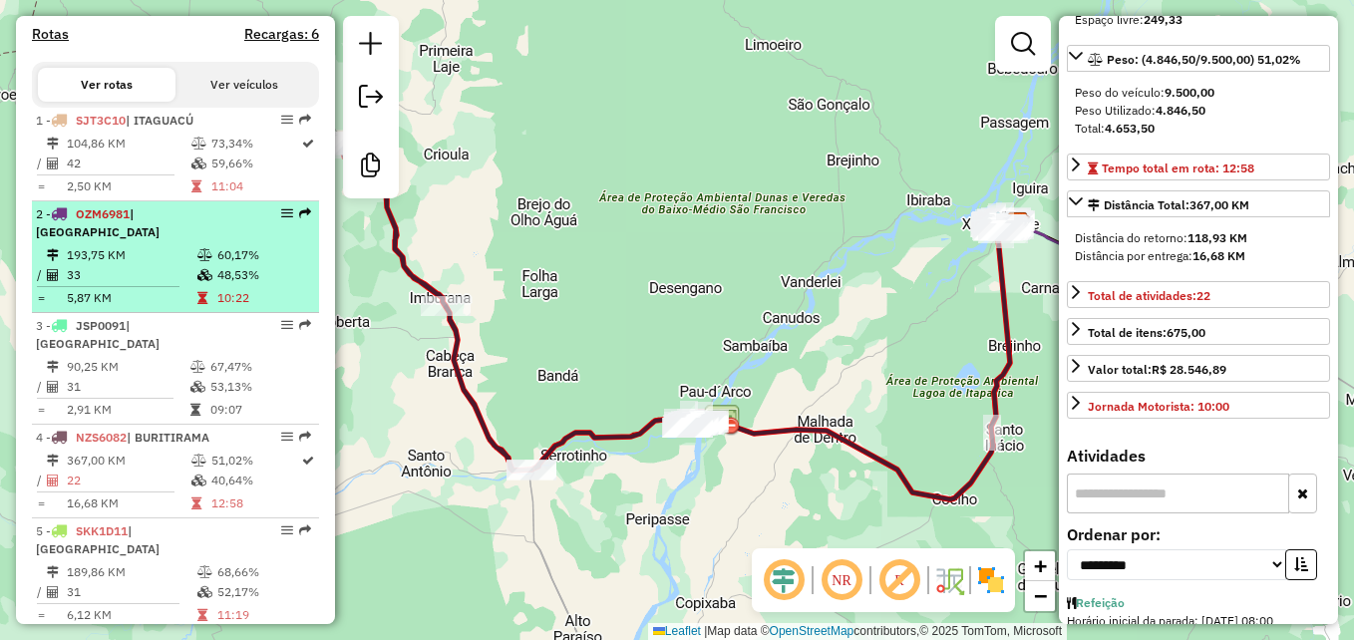
click at [153, 302] on td "5,87 KM" at bounding box center [131, 298] width 131 height 20
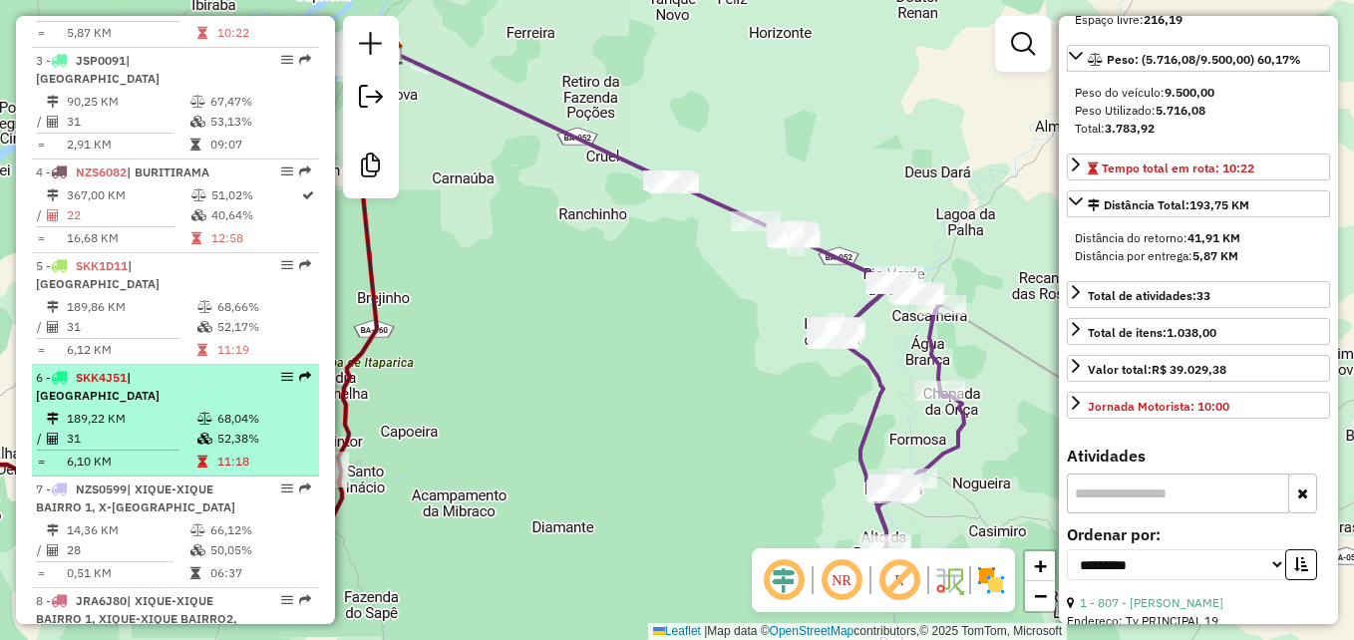
scroll to position [951, 0]
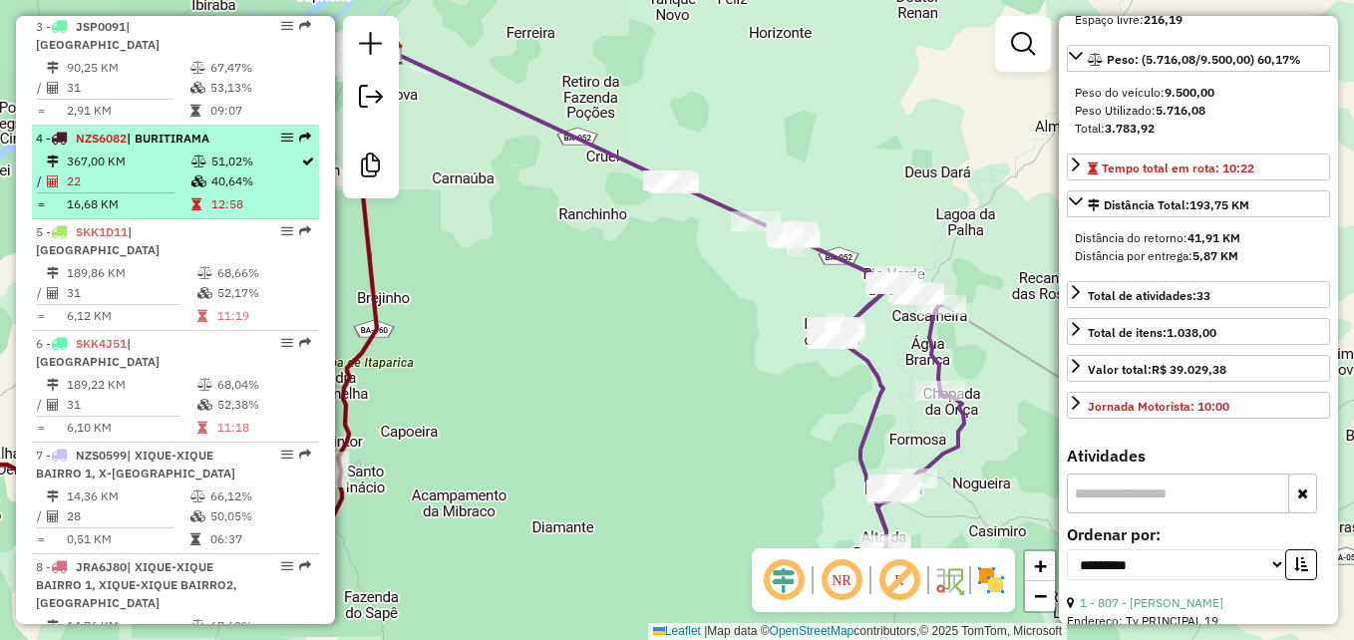
click at [246, 194] on td "12:58" at bounding box center [255, 204] width 90 height 20
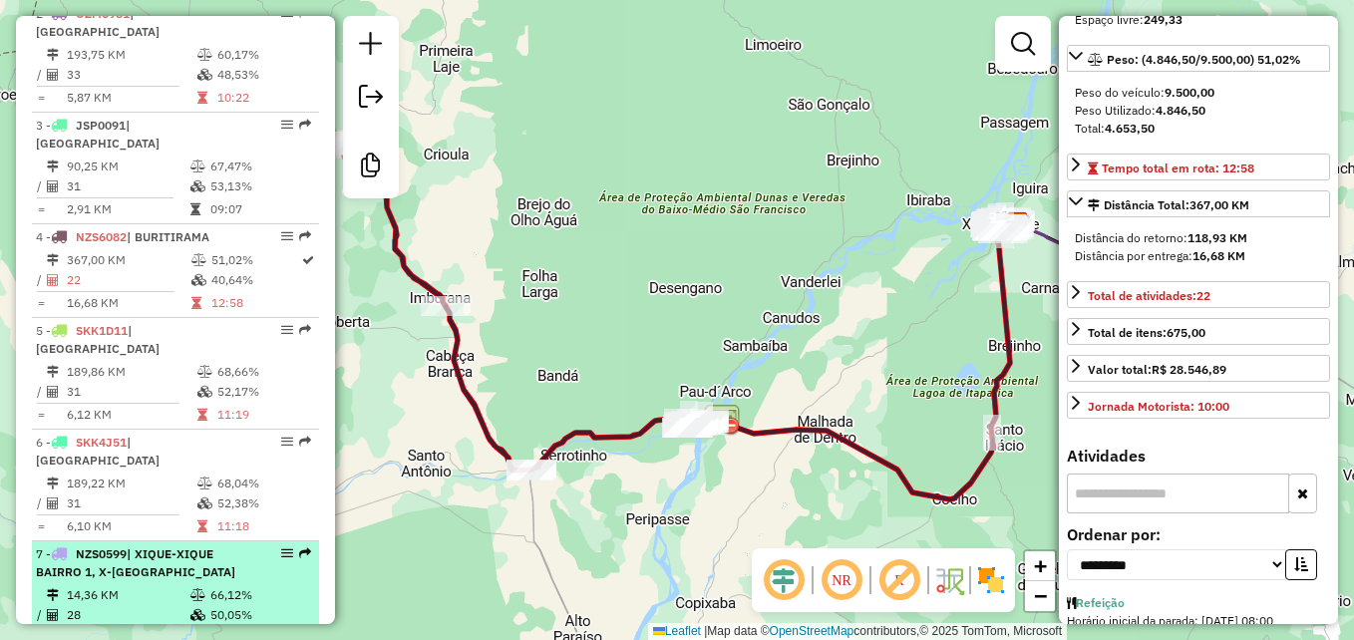
scroll to position [852, 0]
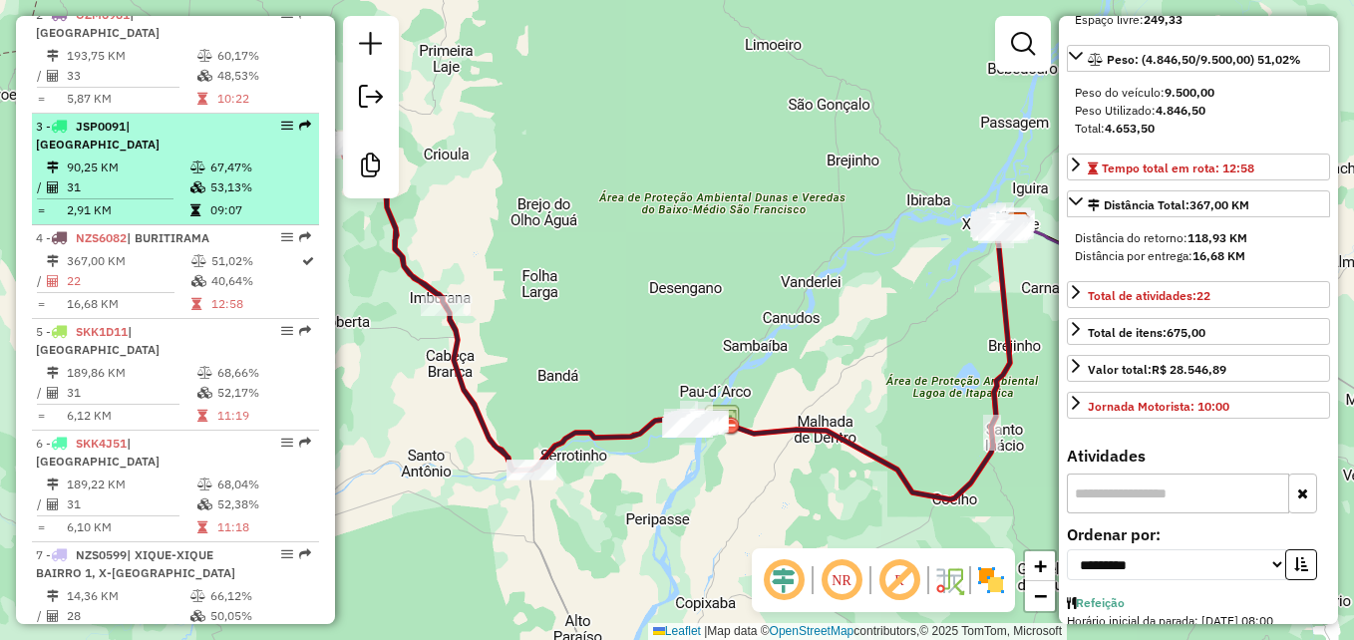
click at [149, 178] on td "31" at bounding box center [128, 188] width 124 height 20
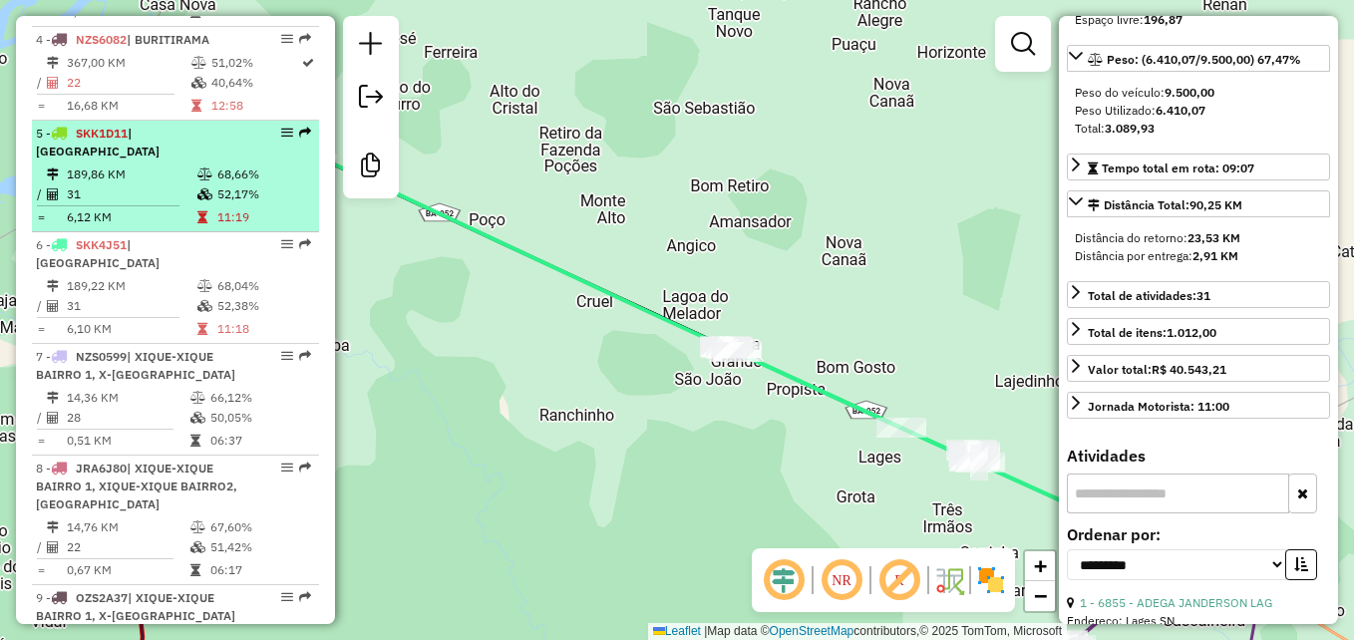
scroll to position [1051, 0]
